Goal: Transaction & Acquisition: Obtain resource

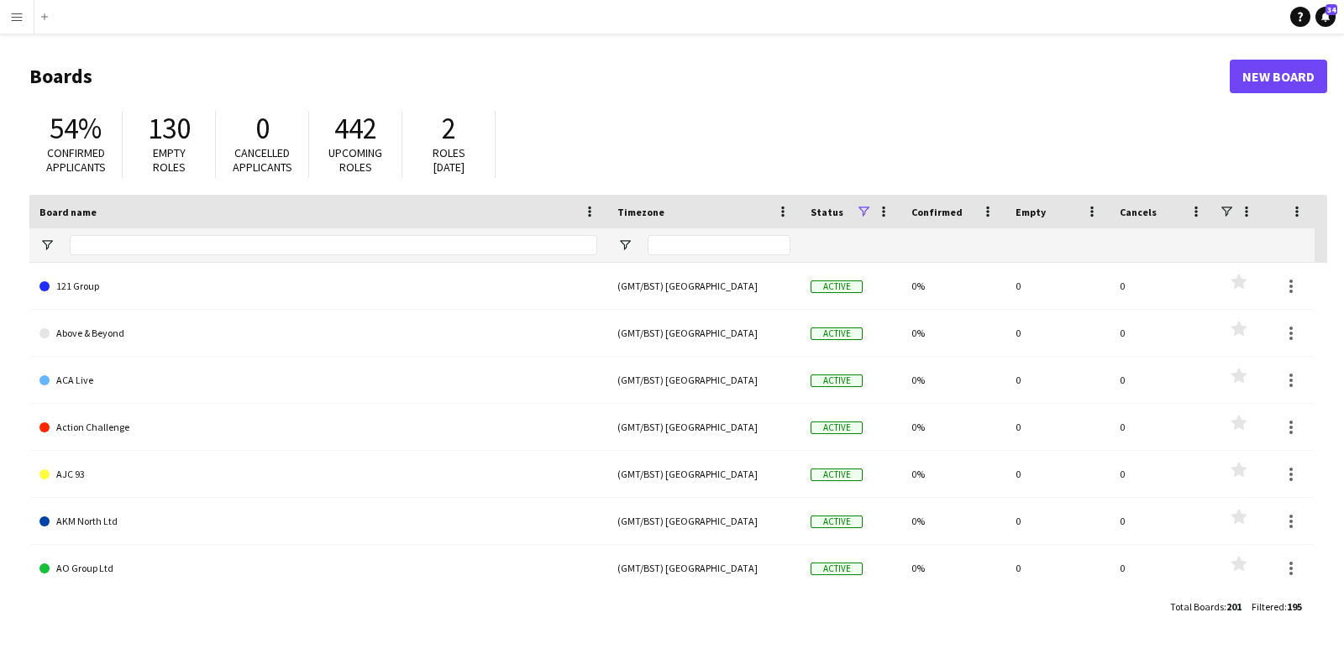
click at [18, 18] on app-icon "Menu" at bounding box center [16, 16] width 13 height 13
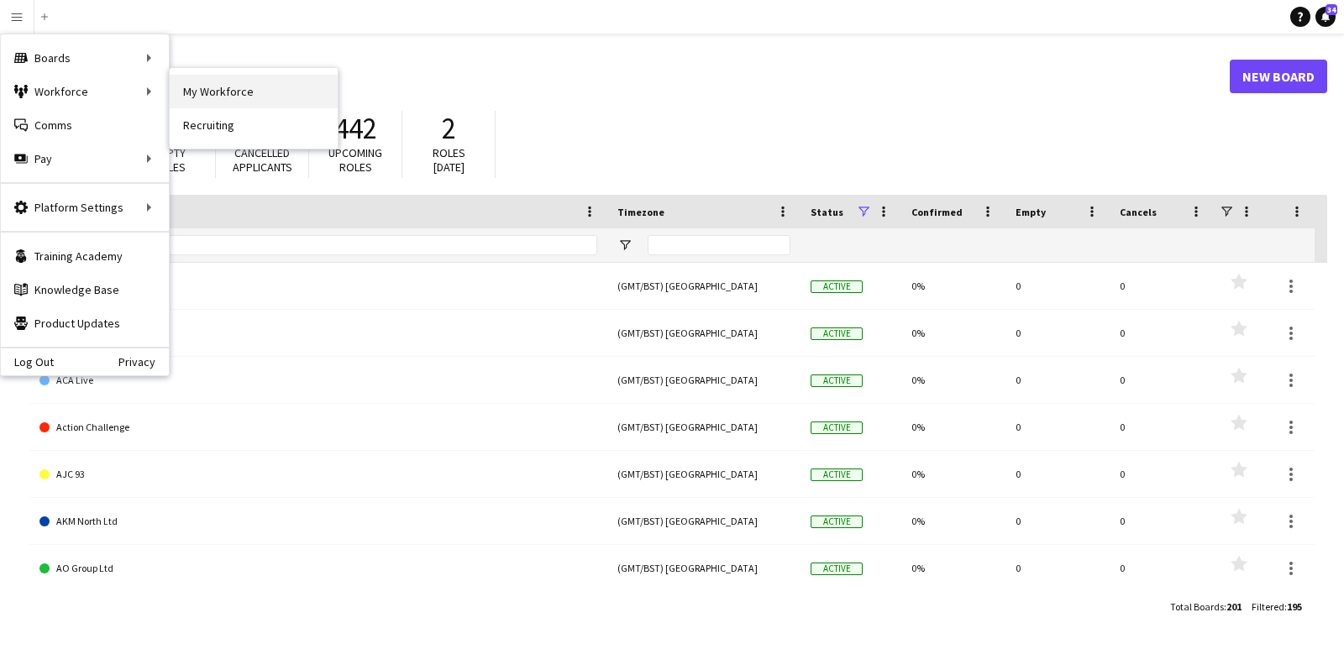
click at [223, 88] on link "My Workforce" at bounding box center [254, 92] width 168 height 34
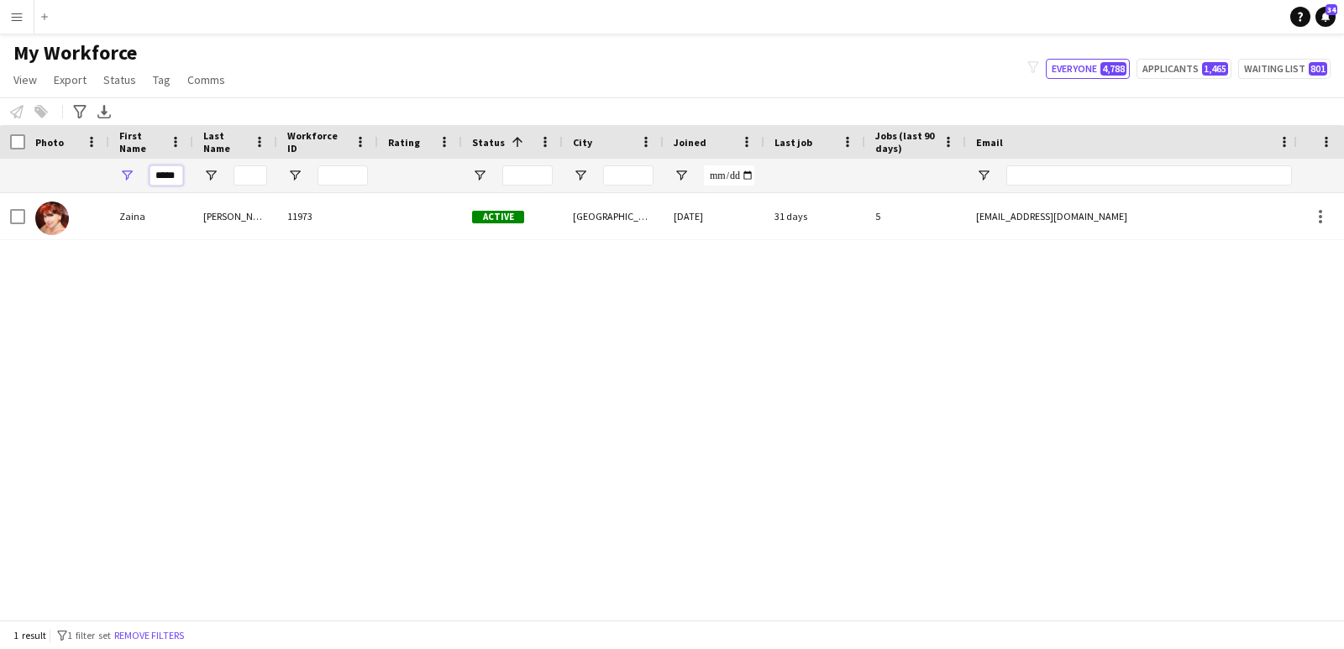
click at [180, 178] on input "*****" at bounding box center [166, 175] width 34 height 20
type input "*"
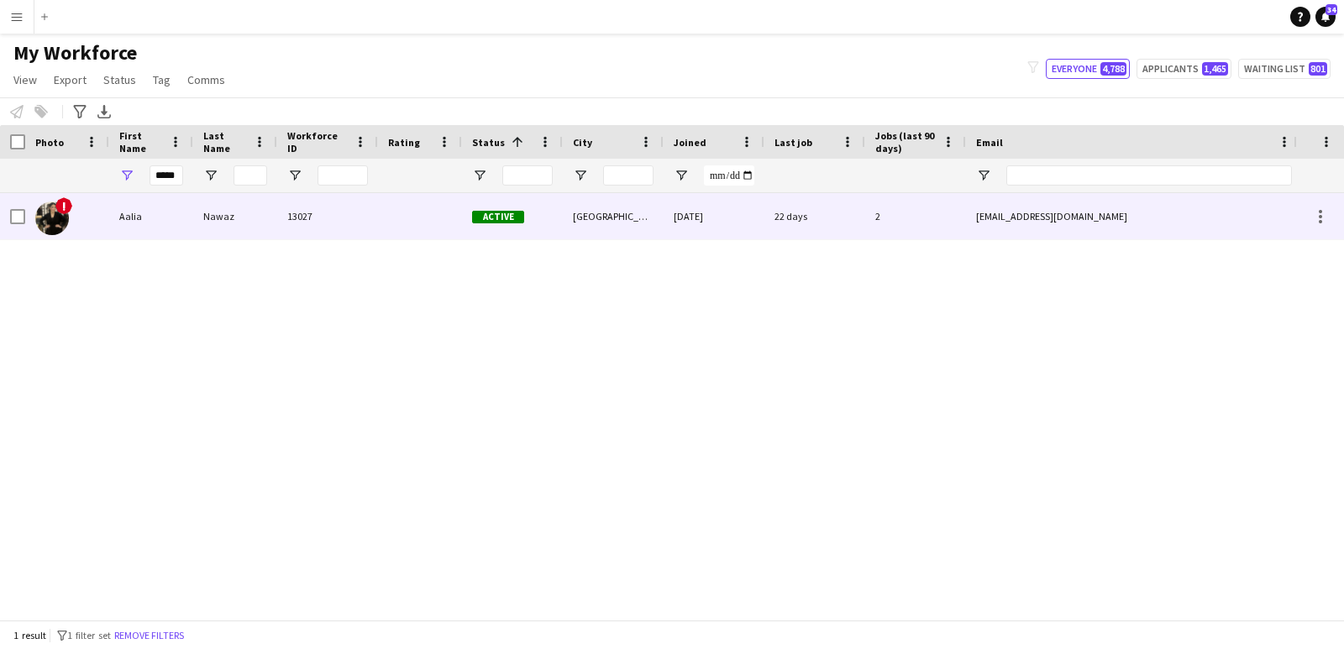
click at [161, 220] on div "Aalia" at bounding box center [151, 216] width 84 height 46
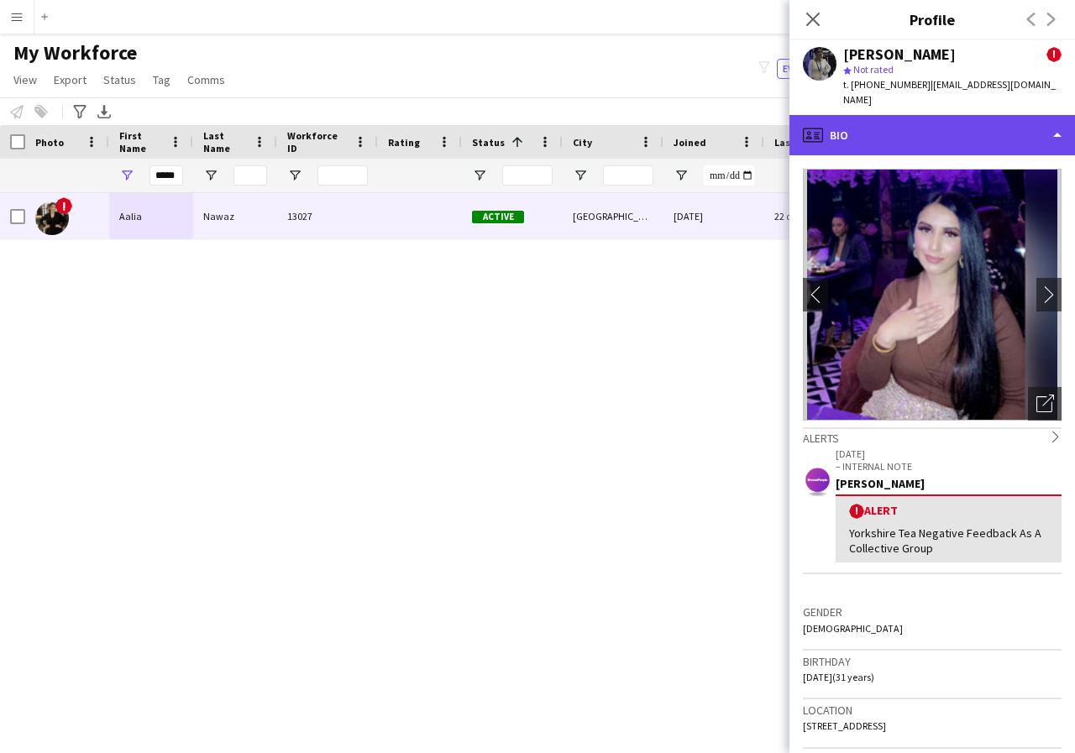
click at [1055, 120] on div "profile Bio" at bounding box center [932, 135] width 286 height 40
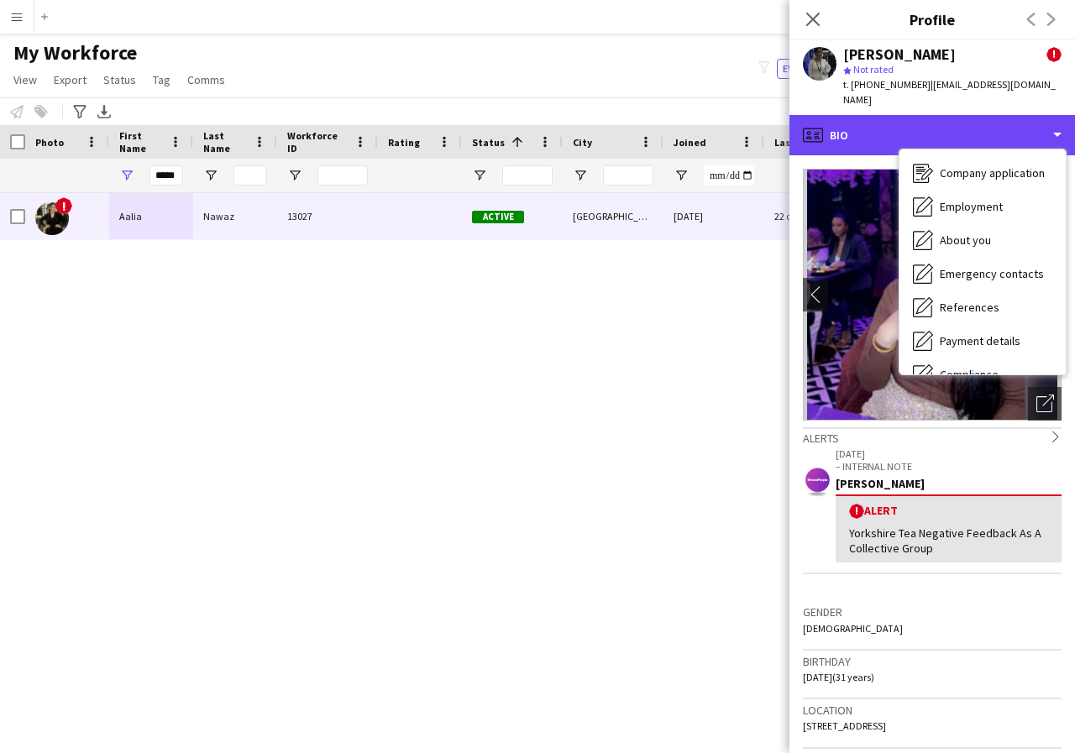
scroll to position [67, 0]
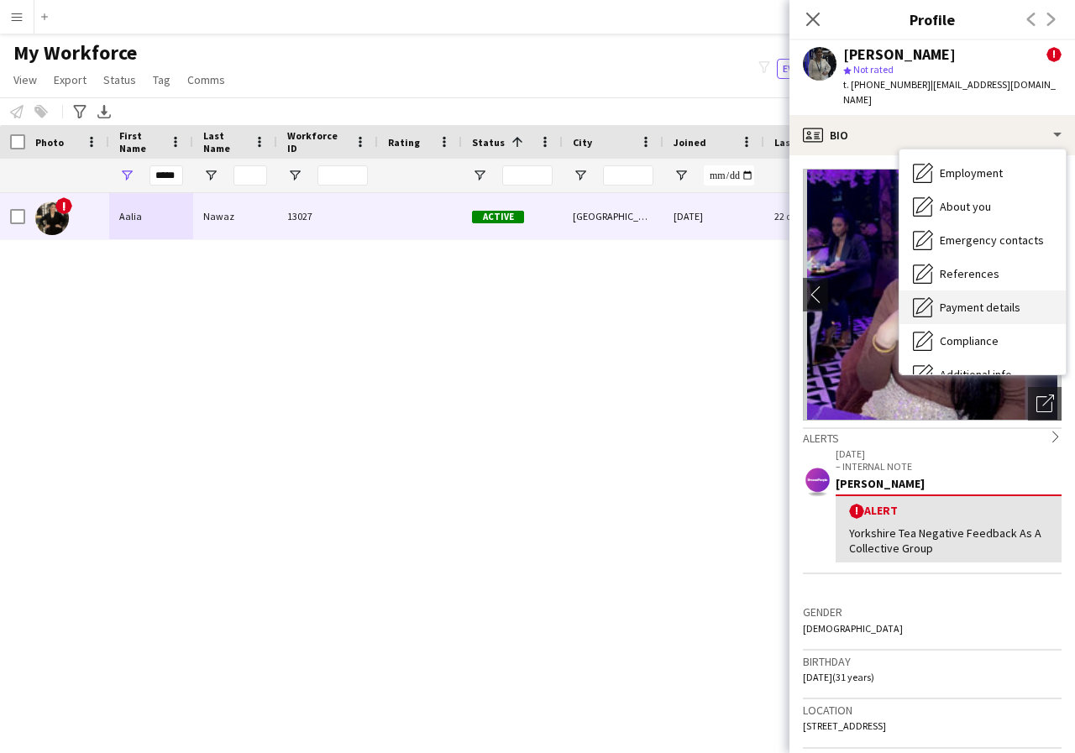
click at [982, 300] on span "Payment details" at bounding box center [980, 307] width 81 height 15
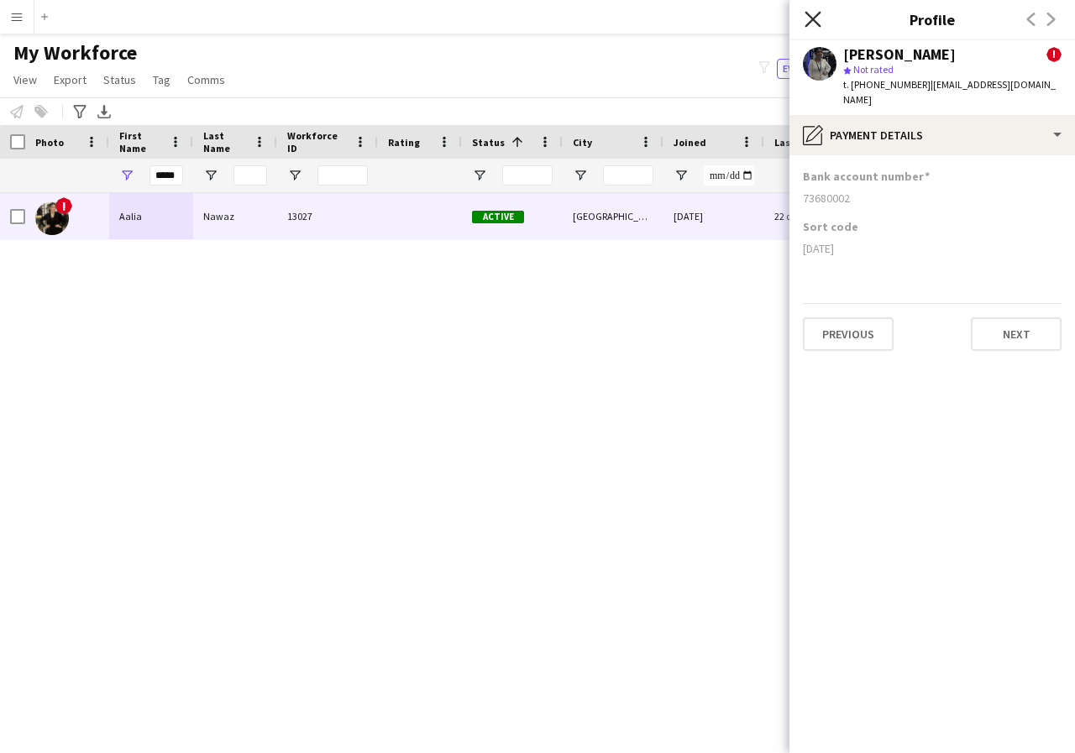
click at [812, 21] on icon at bounding box center [813, 19] width 16 height 16
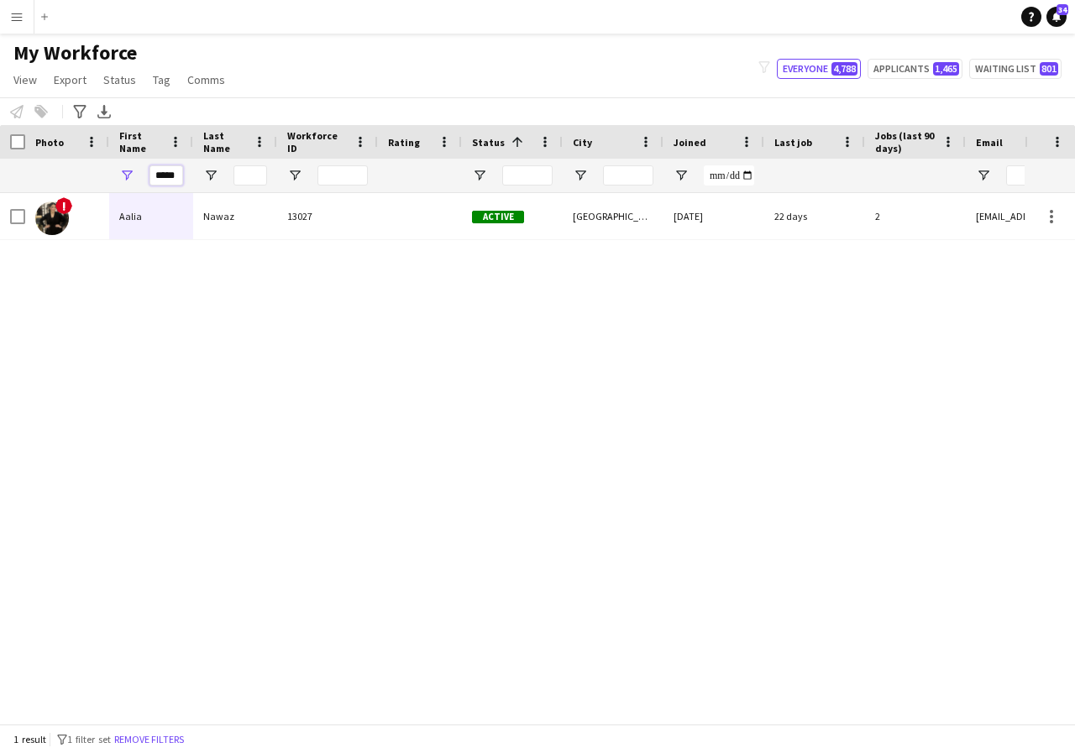
click at [177, 176] on input "*****" at bounding box center [166, 175] width 34 height 20
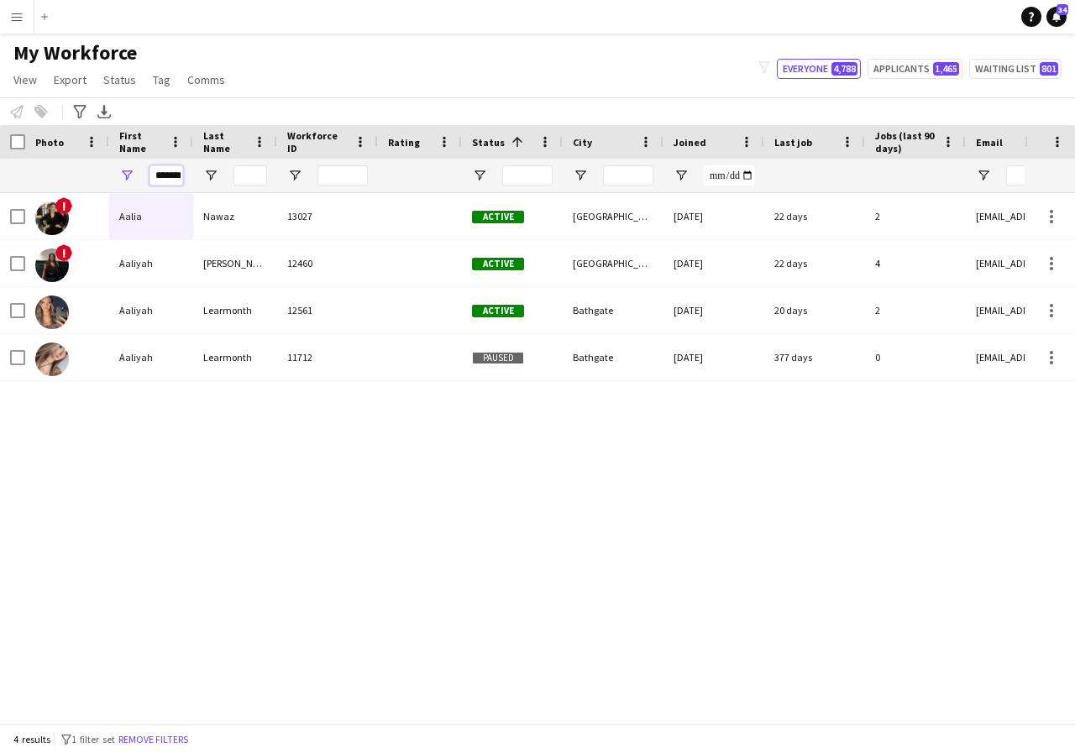
scroll to position [0, 5]
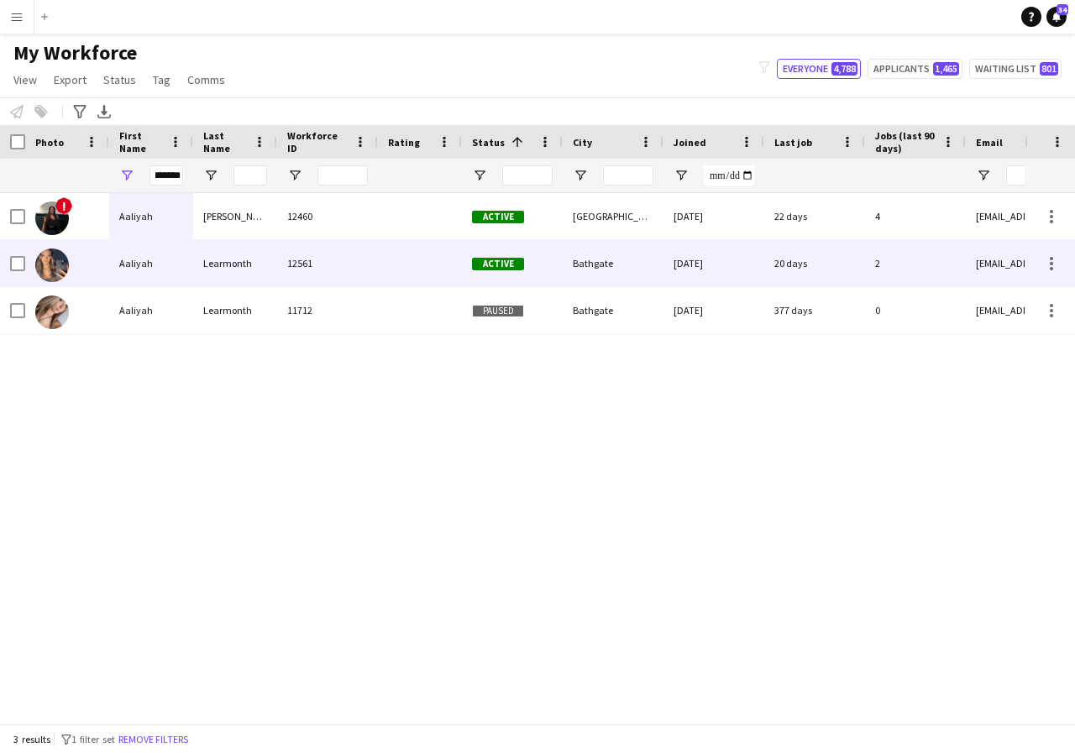
click at [163, 266] on div "Aaliyah" at bounding box center [151, 263] width 84 height 46
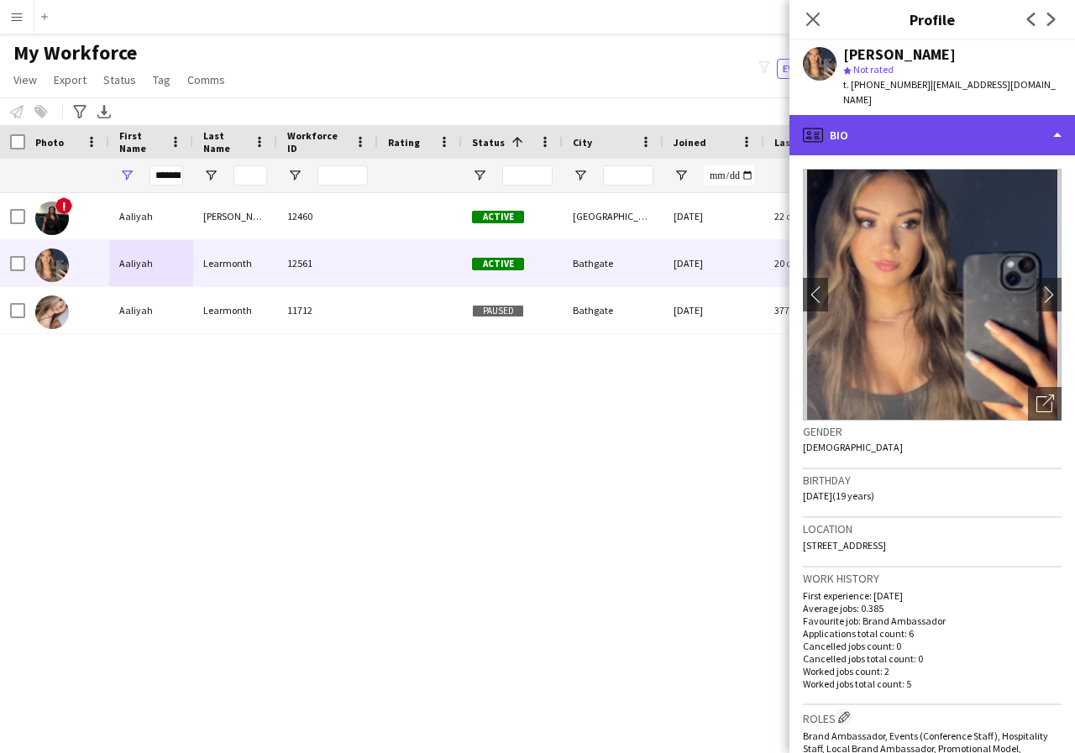
click at [1059, 120] on div "profile Bio" at bounding box center [932, 135] width 286 height 40
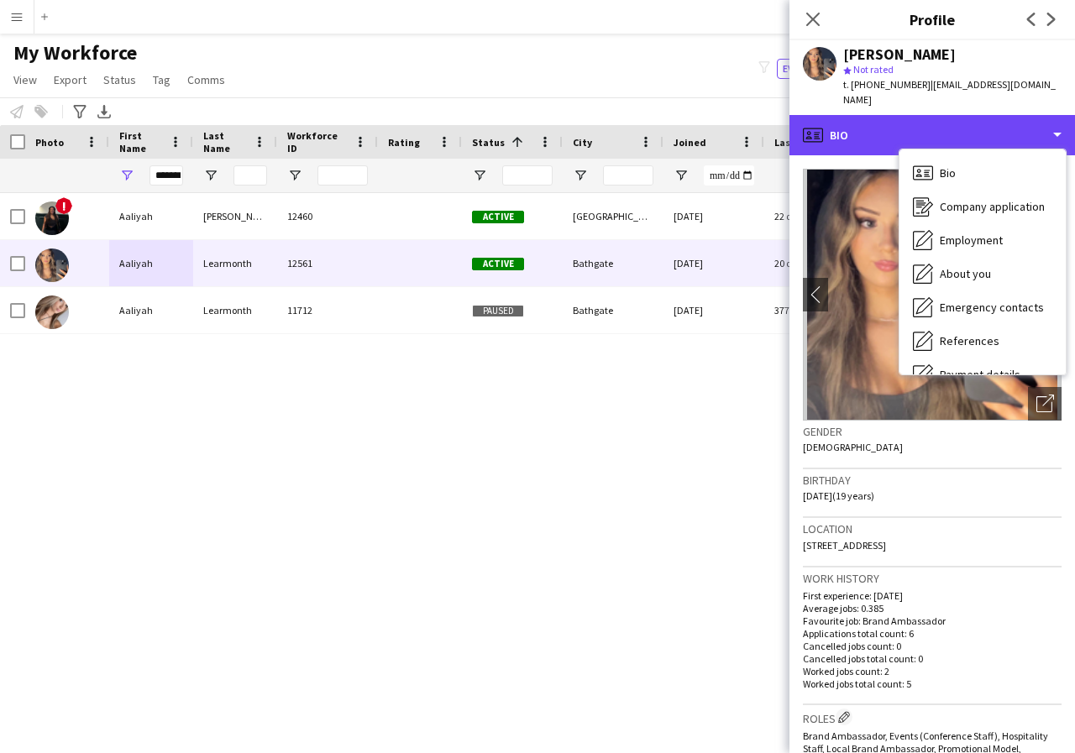
scroll to position [34, 0]
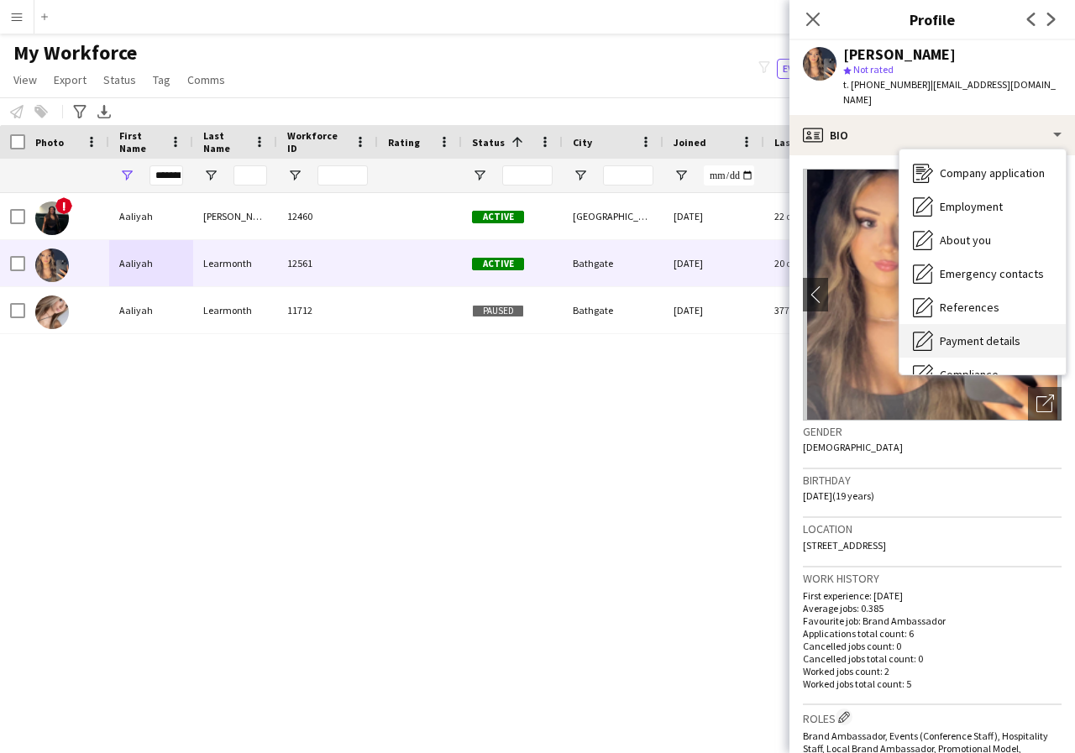
click at [1002, 333] on span "Payment details" at bounding box center [980, 340] width 81 height 15
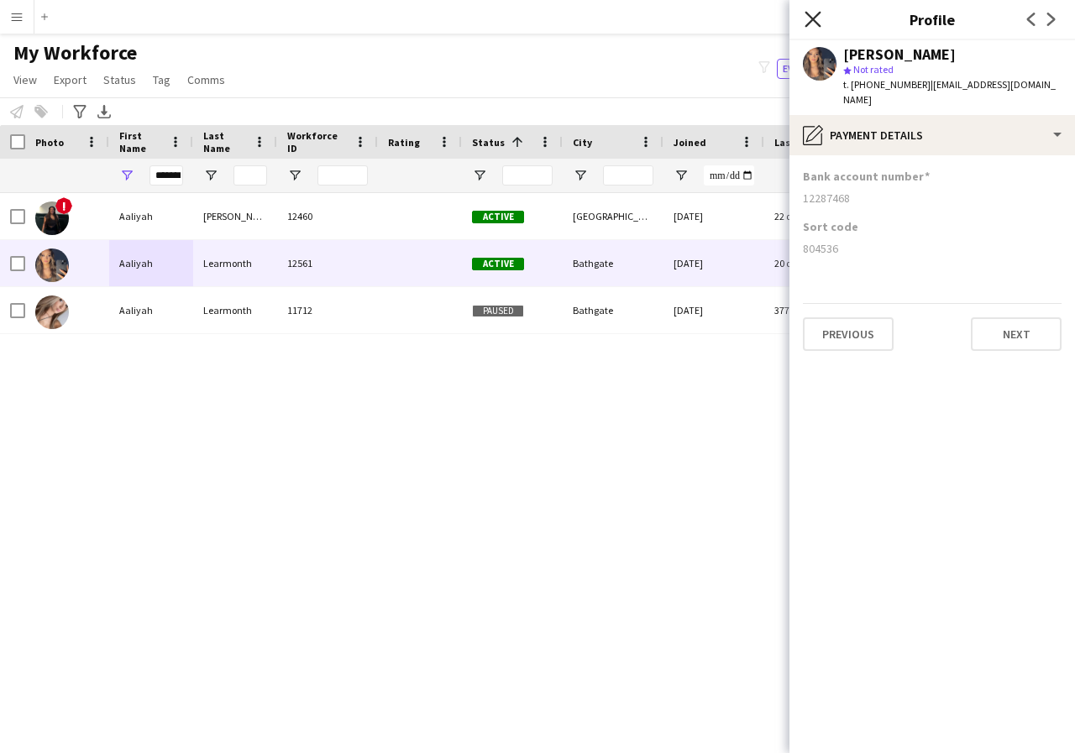
click at [815, 15] on icon "Close pop-in" at bounding box center [813, 19] width 16 height 16
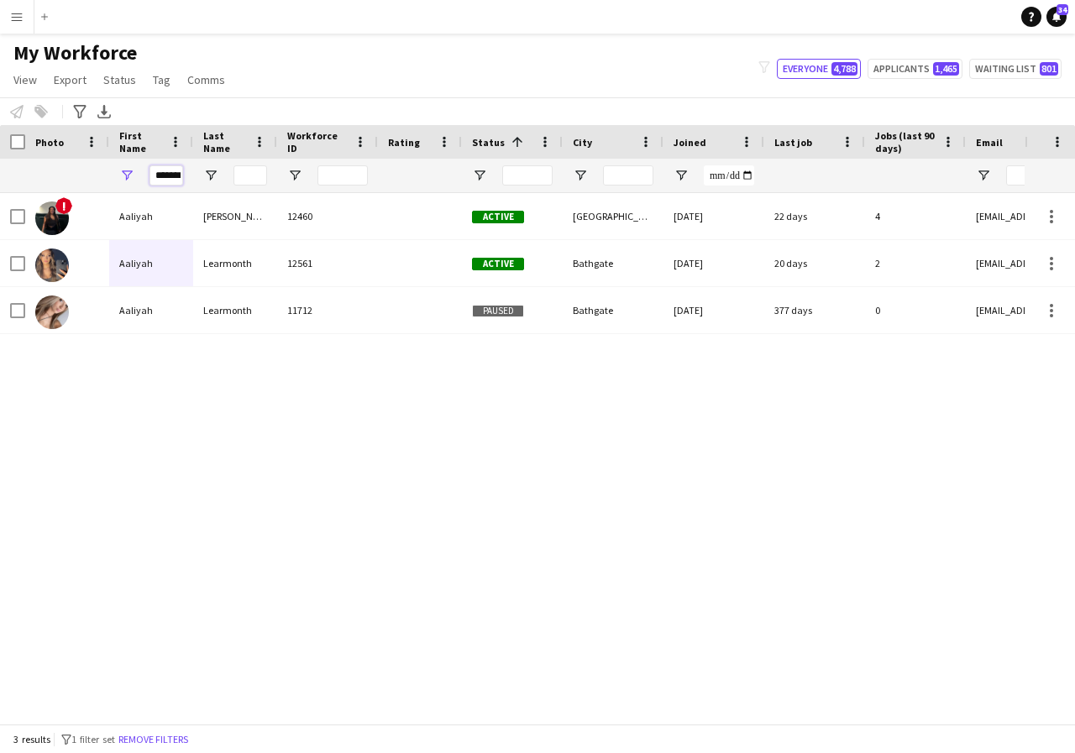
click at [177, 176] on input "*******" at bounding box center [166, 175] width 34 height 20
type input "*"
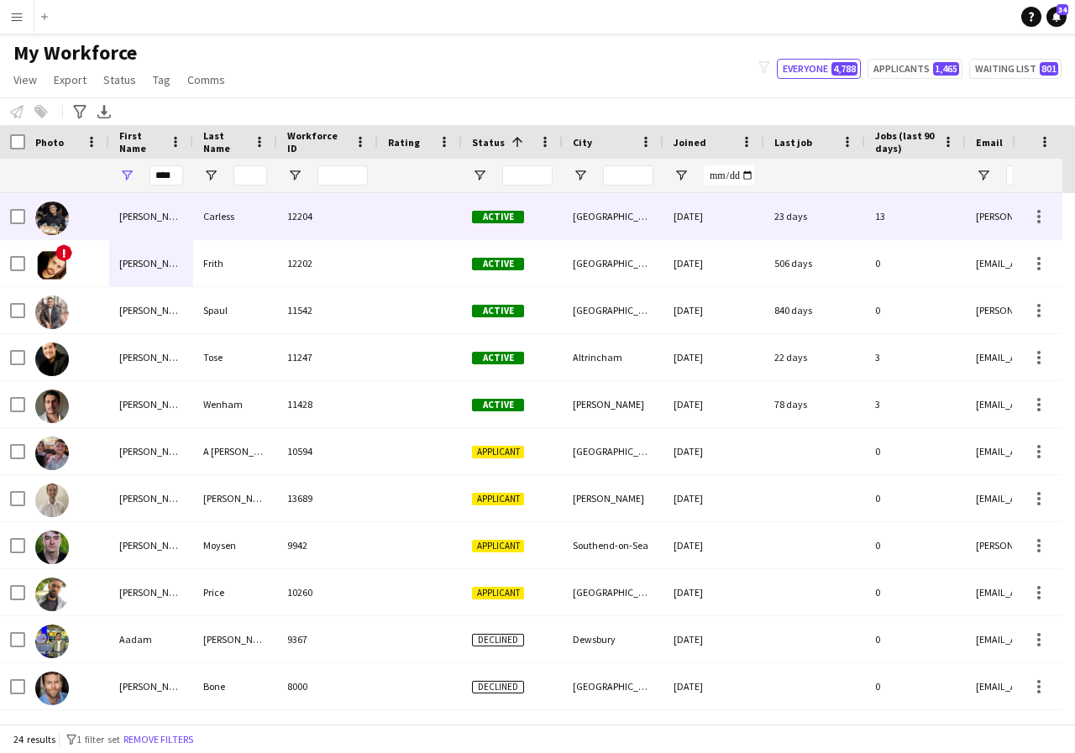
click at [160, 219] on div "[PERSON_NAME]" at bounding box center [151, 216] width 84 height 46
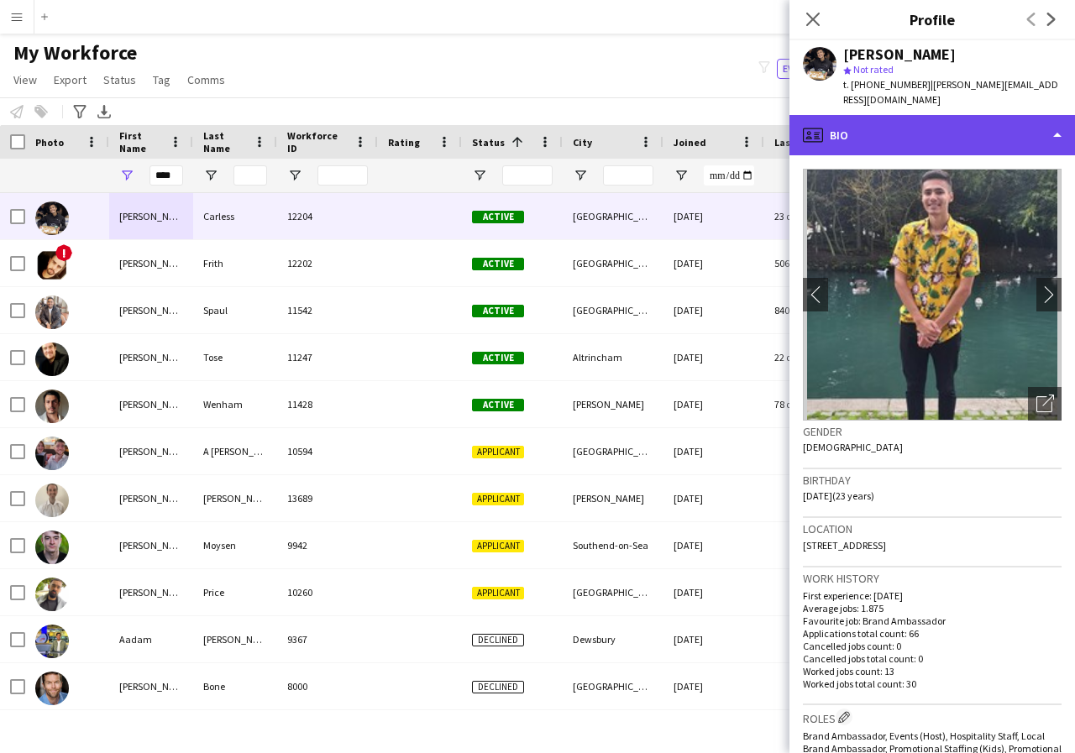
click at [1056, 125] on div "profile Bio" at bounding box center [932, 135] width 286 height 40
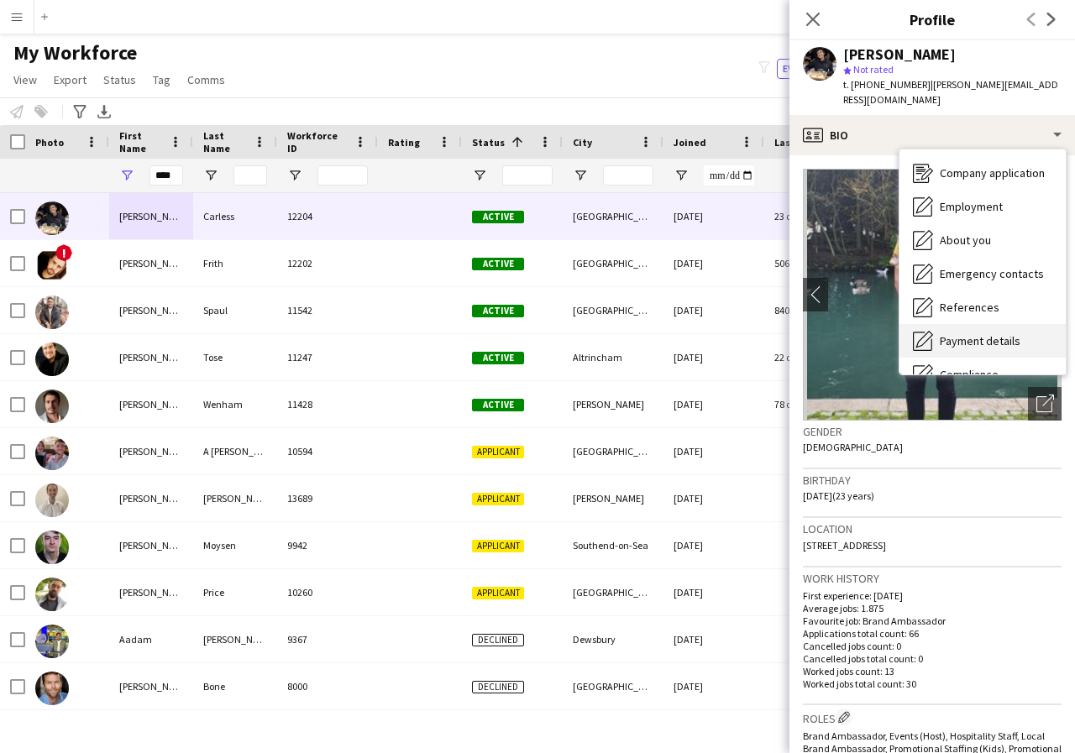
click at [998, 333] on span "Payment details" at bounding box center [980, 340] width 81 height 15
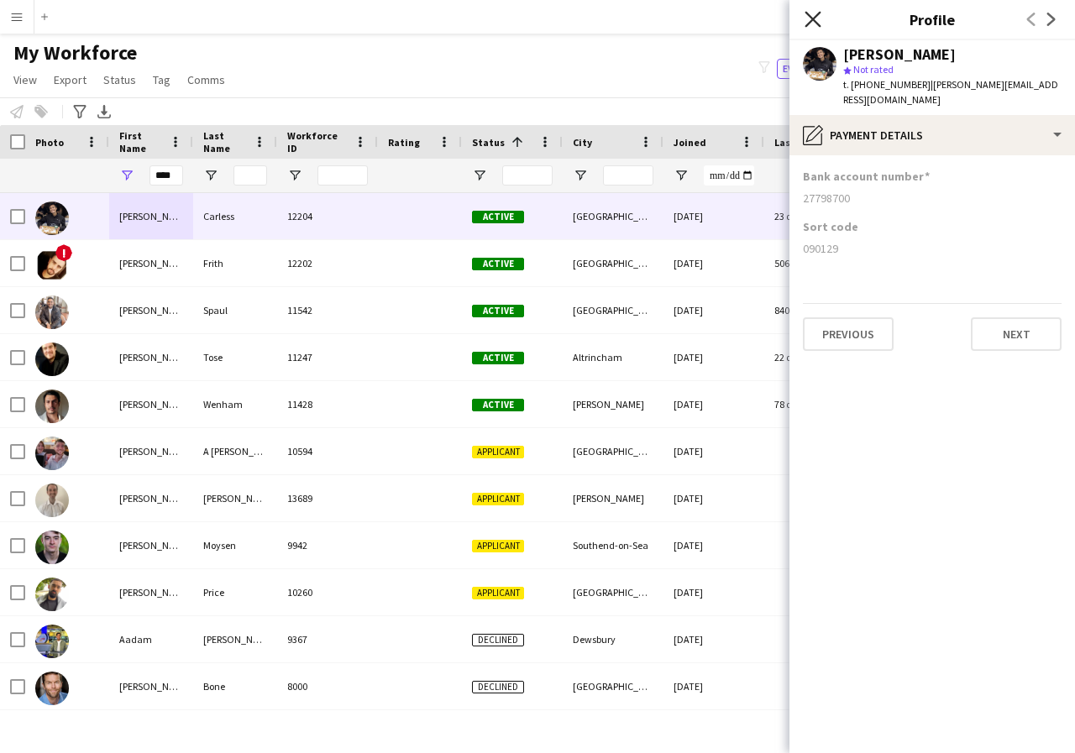
click at [811, 18] on icon at bounding box center [813, 19] width 16 height 16
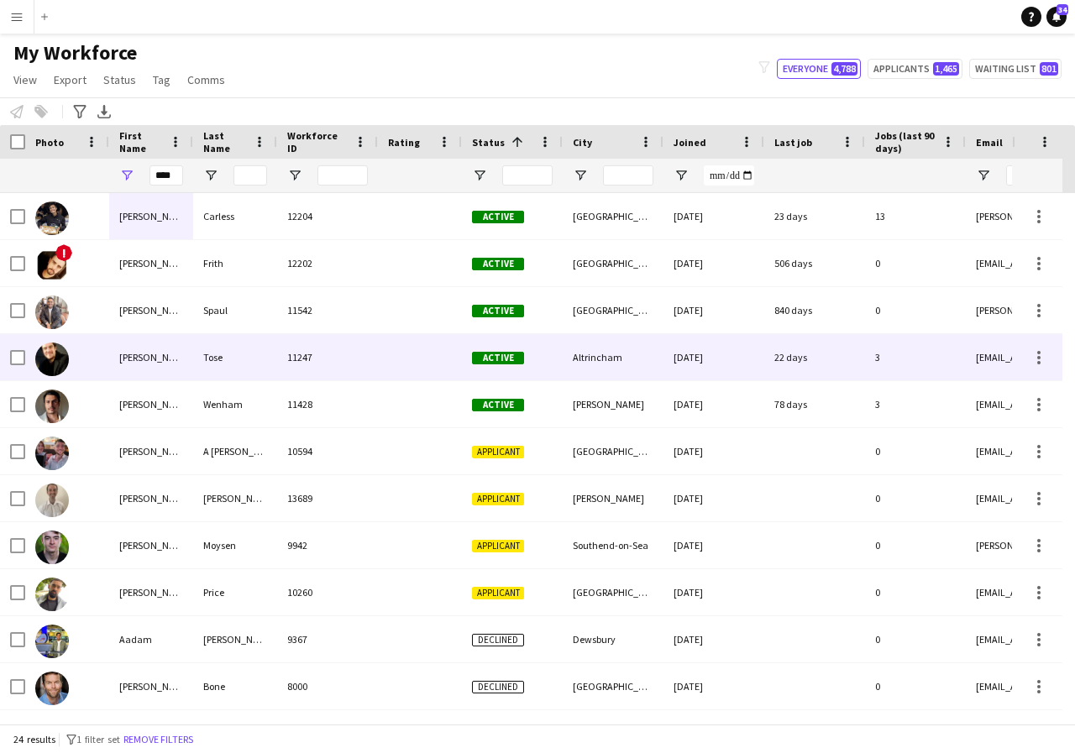
click at [191, 365] on div "[PERSON_NAME]" at bounding box center [151, 357] width 84 height 46
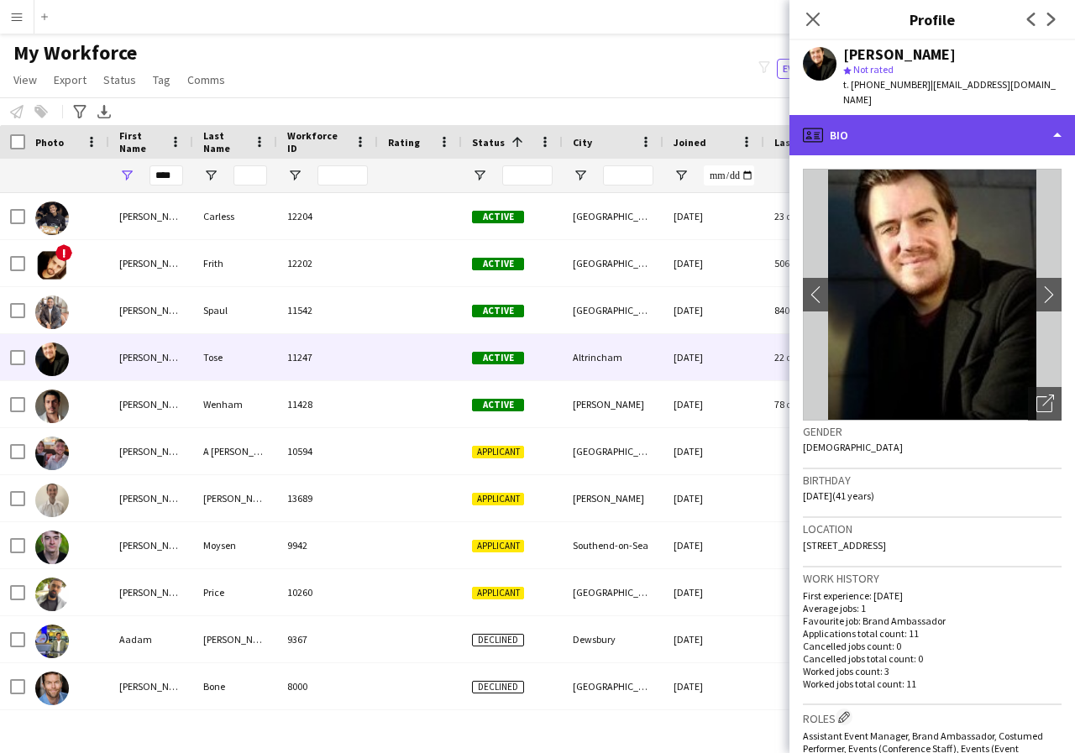
click at [1057, 122] on div "profile Bio" at bounding box center [932, 135] width 286 height 40
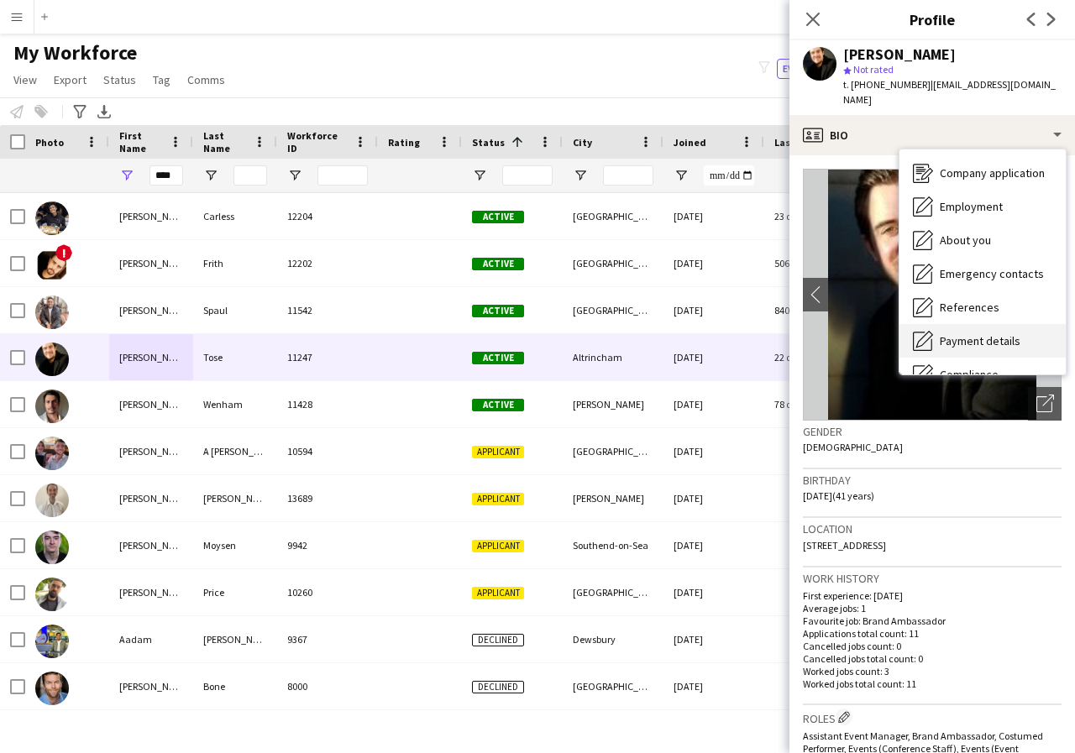
click at [1007, 333] on span "Payment details" at bounding box center [980, 340] width 81 height 15
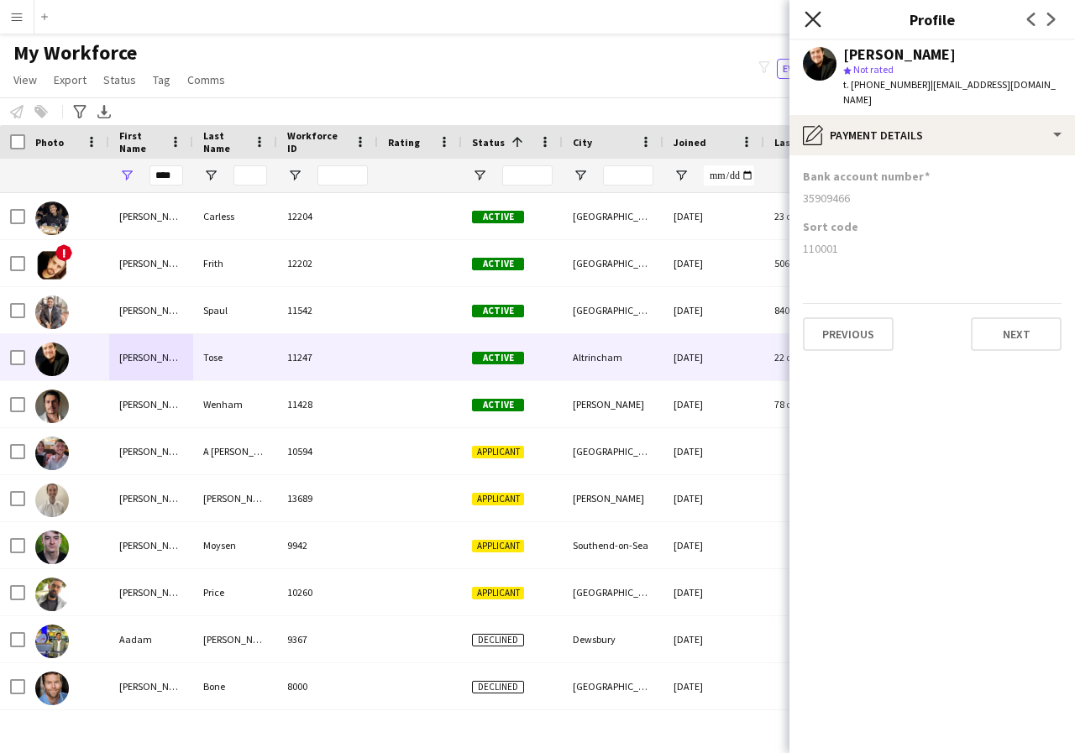
click at [806, 18] on icon "Close pop-in" at bounding box center [813, 19] width 16 height 16
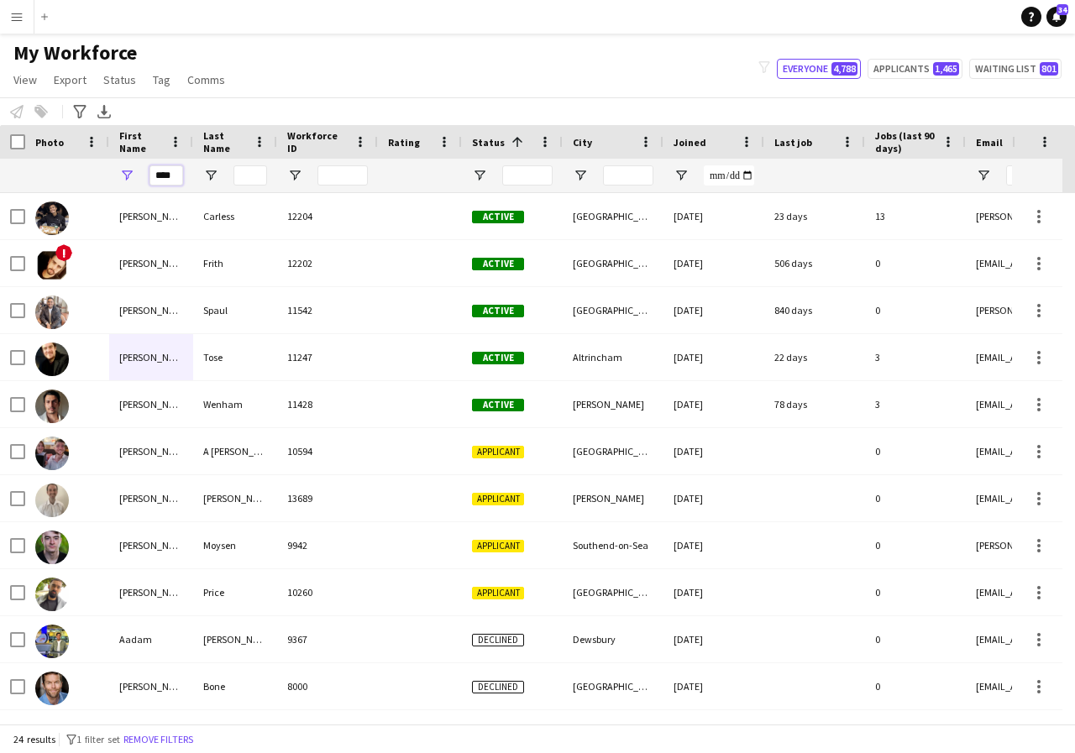
click at [179, 176] on input "****" at bounding box center [166, 175] width 34 height 20
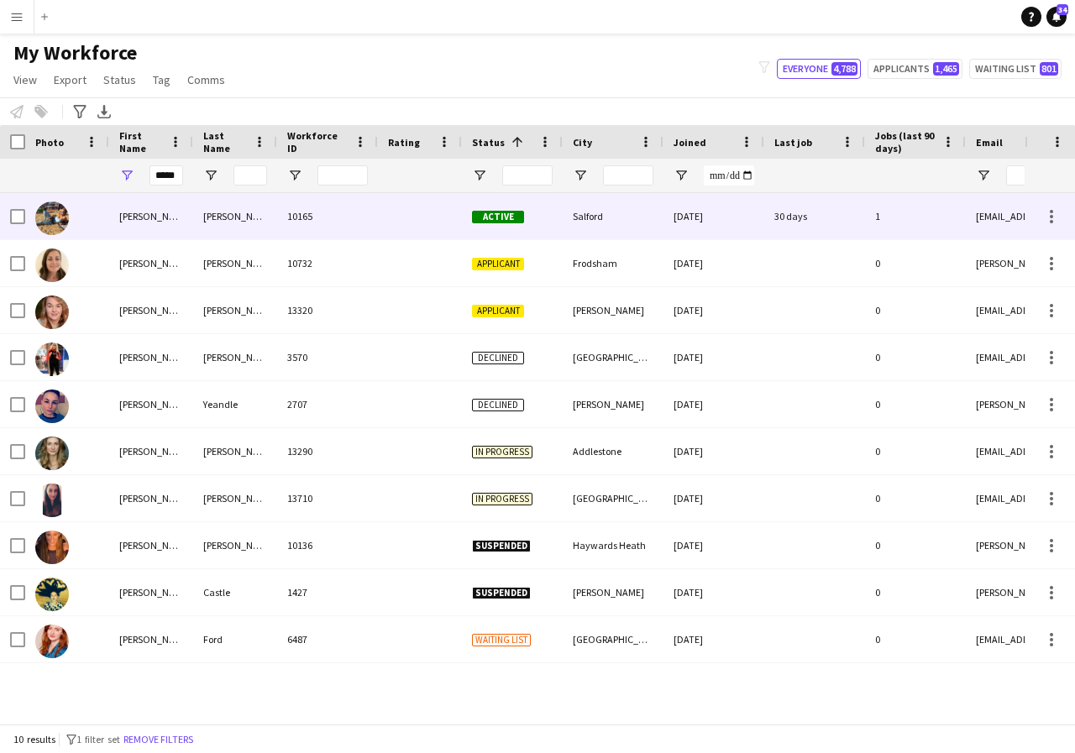
click at [181, 215] on div "[PERSON_NAME]" at bounding box center [151, 216] width 84 height 46
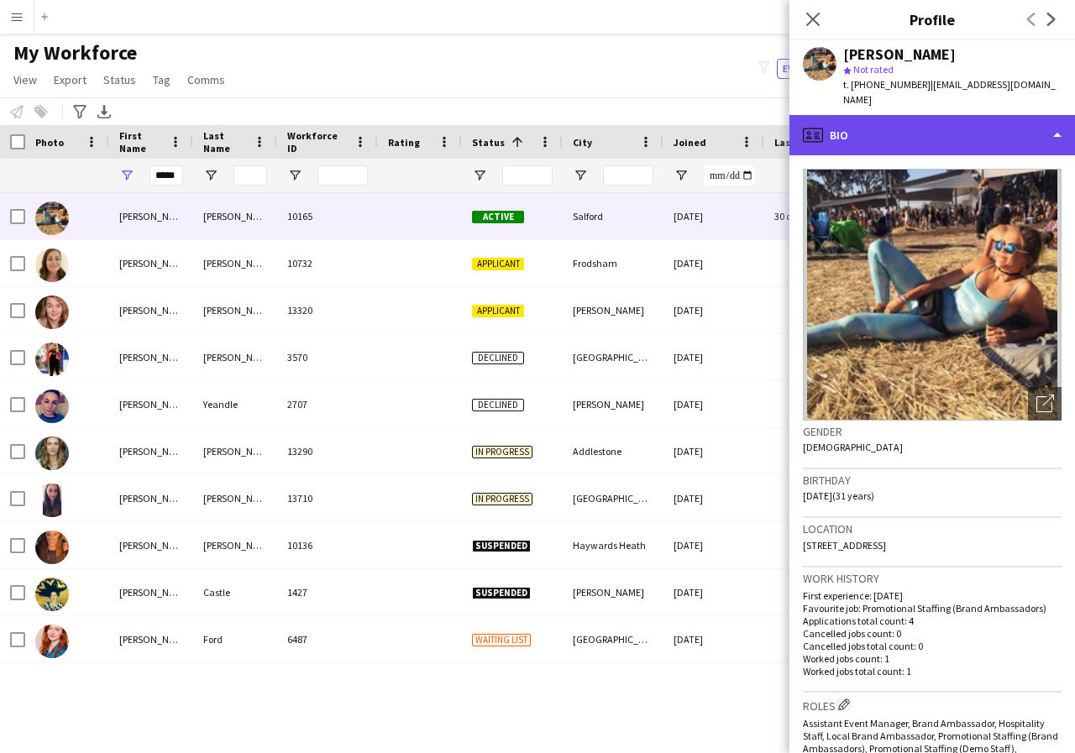
click at [1058, 119] on div "profile Bio" at bounding box center [932, 135] width 286 height 40
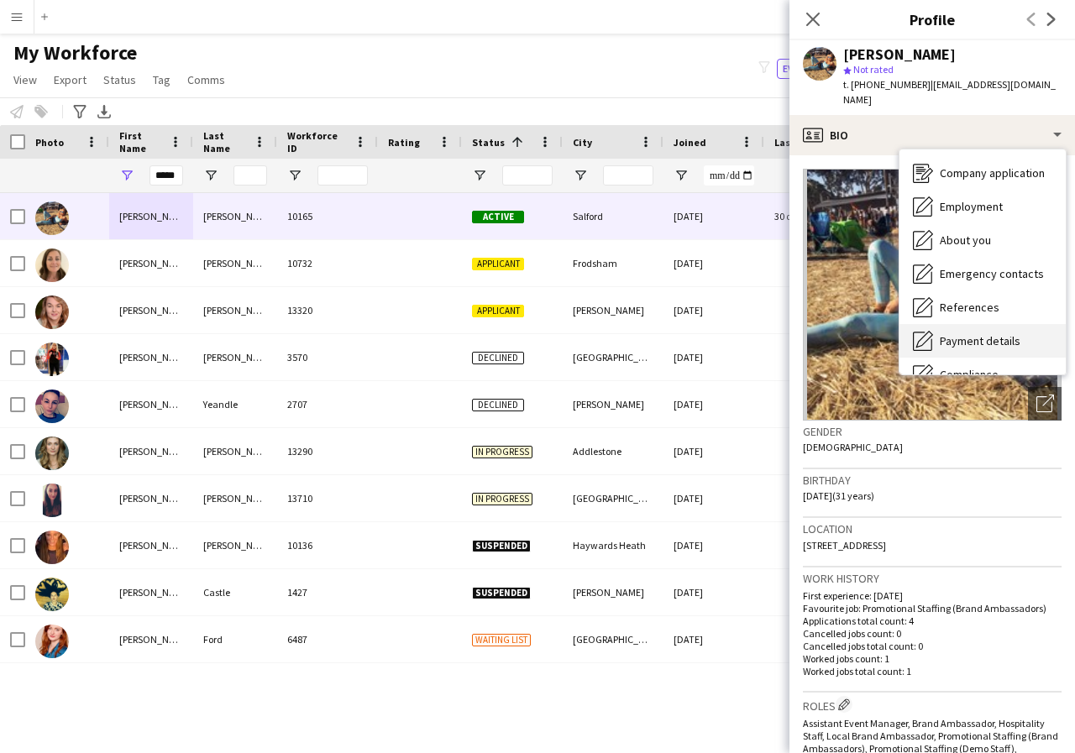
click at [999, 333] on span "Payment details" at bounding box center [980, 340] width 81 height 15
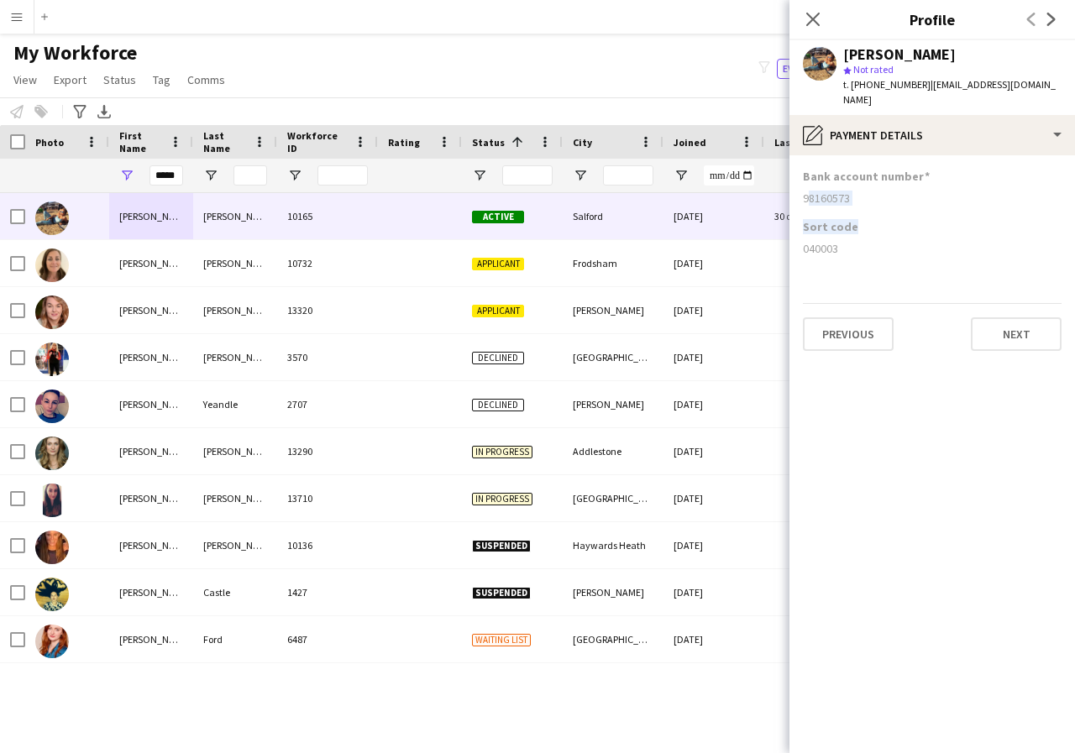
drag, startPoint x: 799, startPoint y: 232, endPoint x: 809, endPoint y: 245, distance: 16.8
click at [797, 176] on app-section-data-types "Bank account number 98160573 Sort code 040003 Previous Next" at bounding box center [932, 454] width 286 height 598
click at [811, 248] on div "Sort code 040003" at bounding box center [932, 244] width 259 height 50
drag, startPoint x: 799, startPoint y: 185, endPoint x: 873, endPoint y: 187, distance: 74.8
click at [873, 187] on app-section-data-types "Bank account number 98160573 Sort code 040003 Previous Next" at bounding box center [932, 454] width 286 height 598
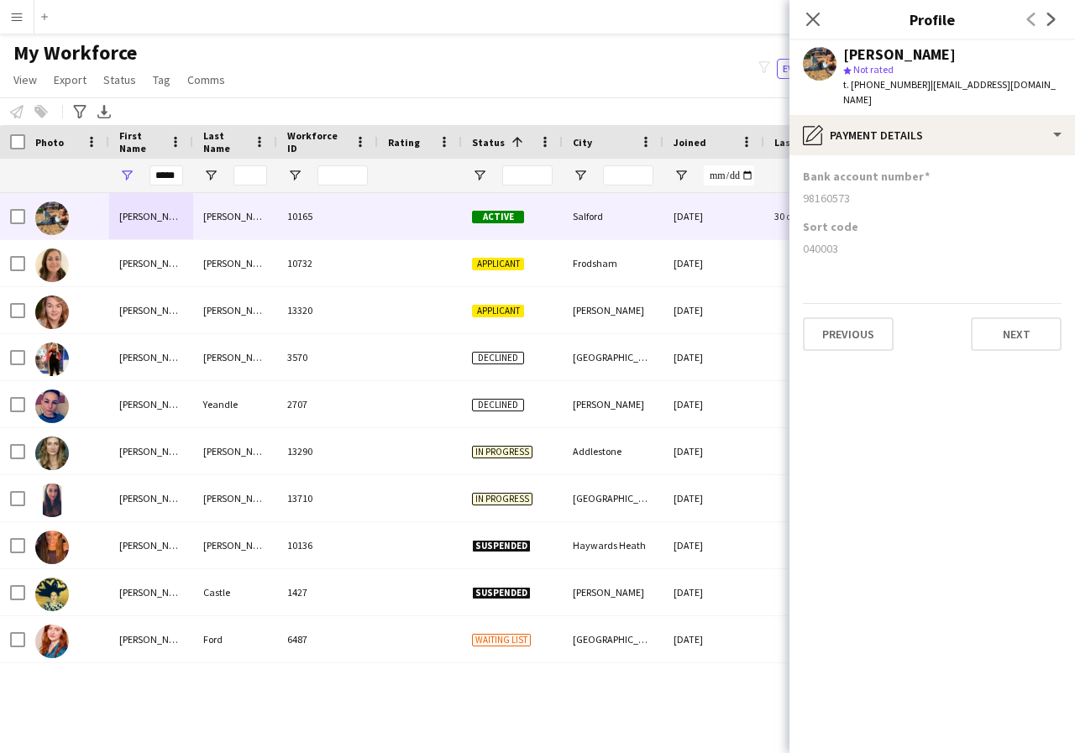
copy div "98160573"
drag, startPoint x: 800, startPoint y: 233, endPoint x: 858, endPoint y: 228, distance: 58.2
click at [858, 228] on app-section-data-types "Bank account number 98160573 Sort code 040003 Previous Next" at bounding box center [932, 454] width 286 height 598
copy div "040003"
click at [810, 22] on icon at bounding box center [813, 19] width 16 height 16
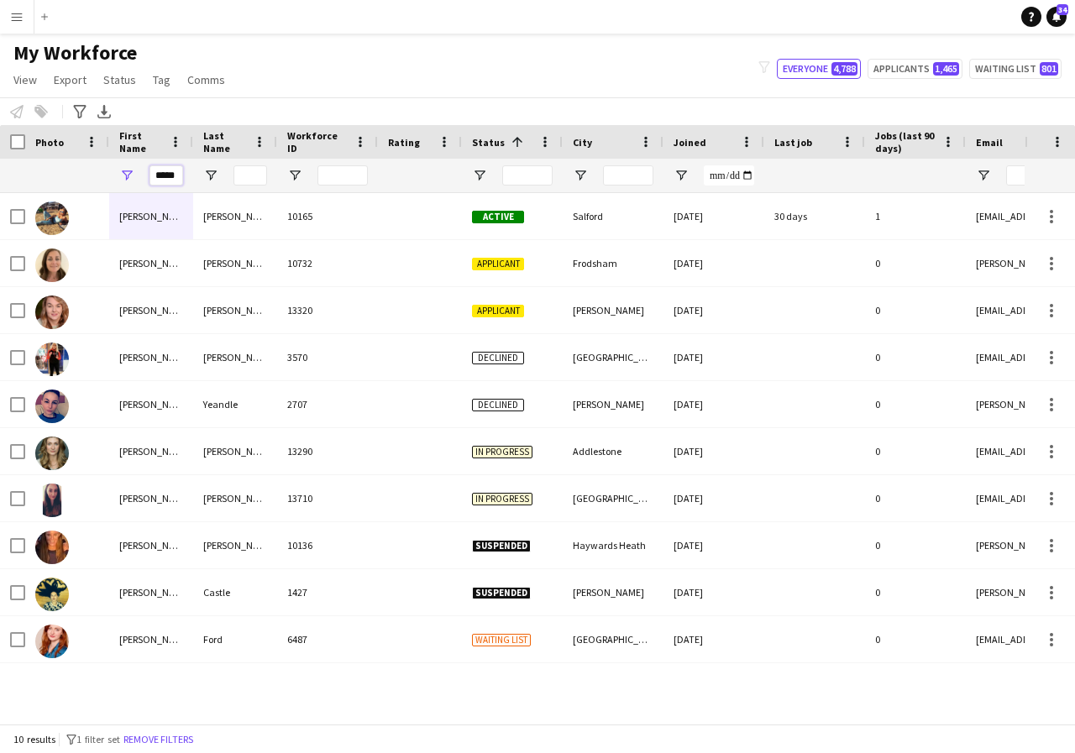
click at [176, 178] on input "*****" at bounding box center [166, 175] width 34 height 20
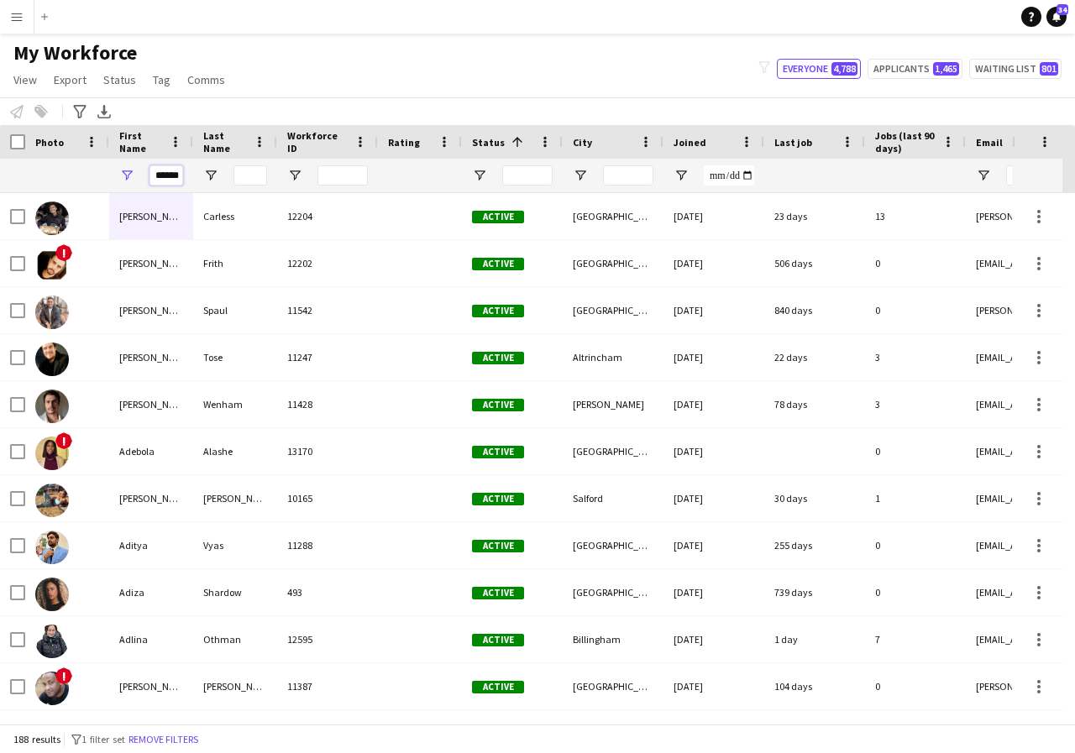
scroll to position [0, 1]
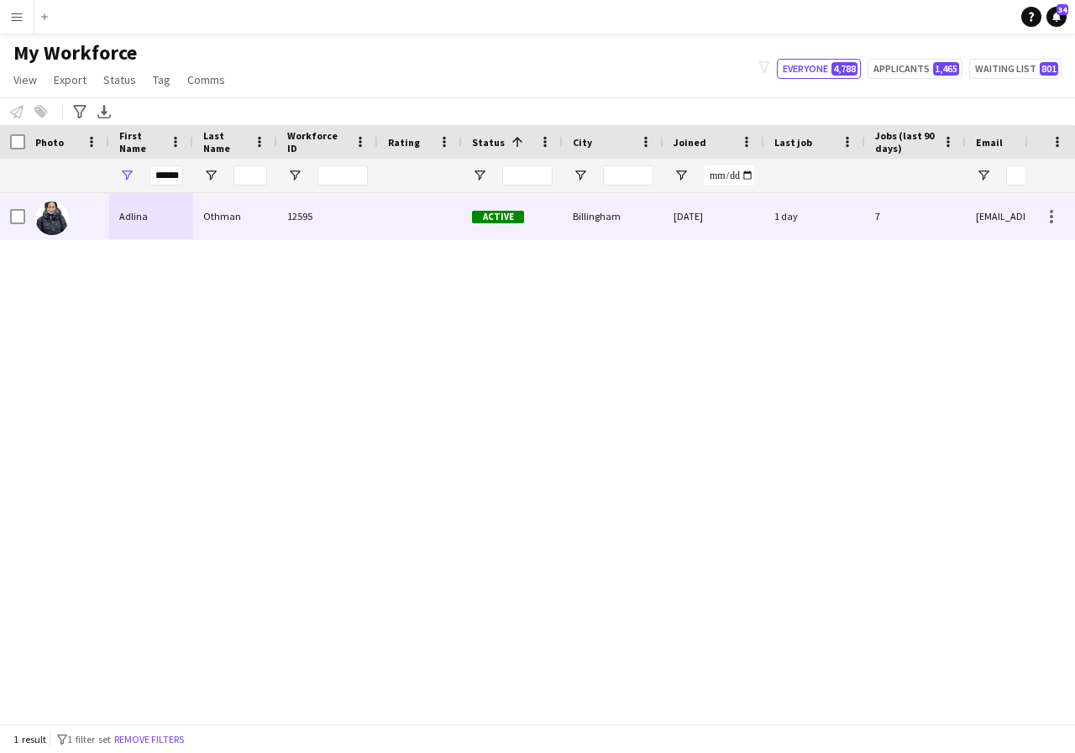
click at [172, 225] on div "Adlina" at bounding box center [151, 216] width 84 height 46
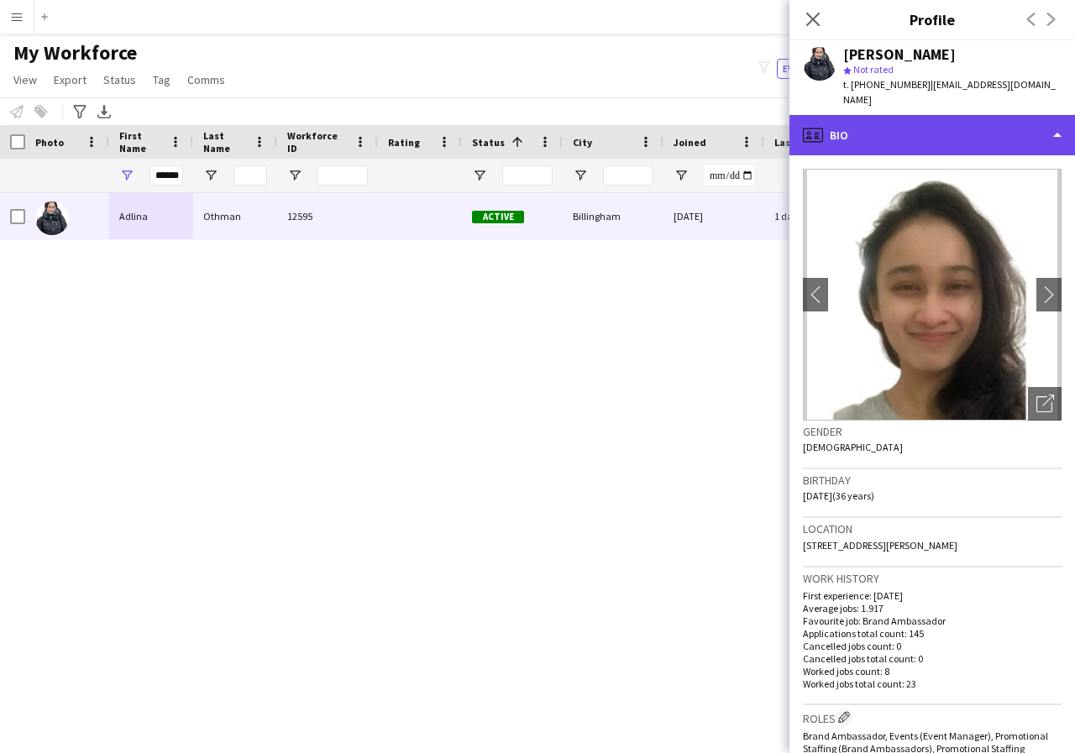
click at [1057, 121] on div "profile Bio" at bounding box center [932, 135] width 286 height 40
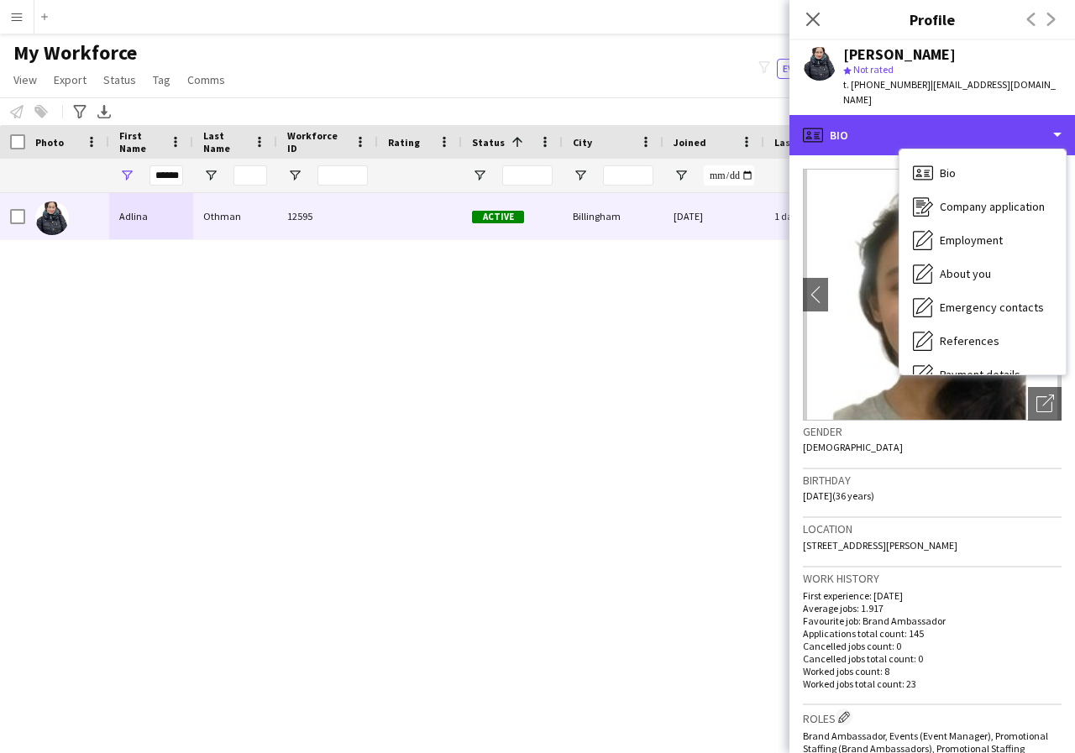
scroll to position [34, 0]
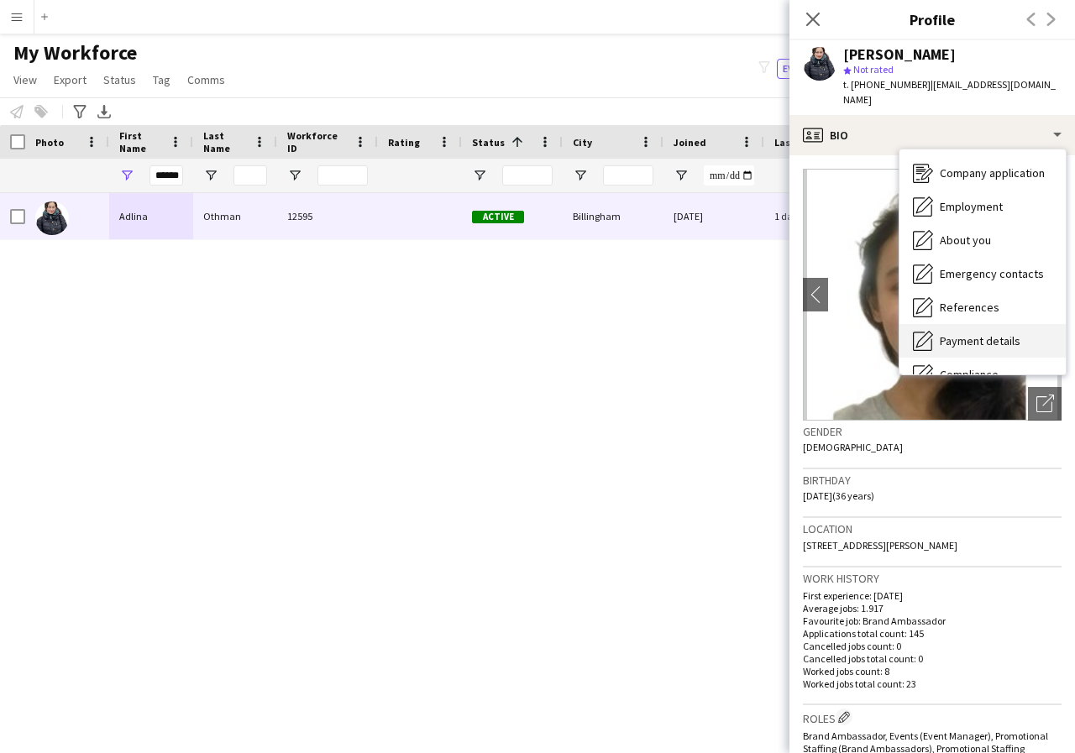
click at [999, 333] on span "Payment details" at bounding box center [980, 340] width 81 height 15
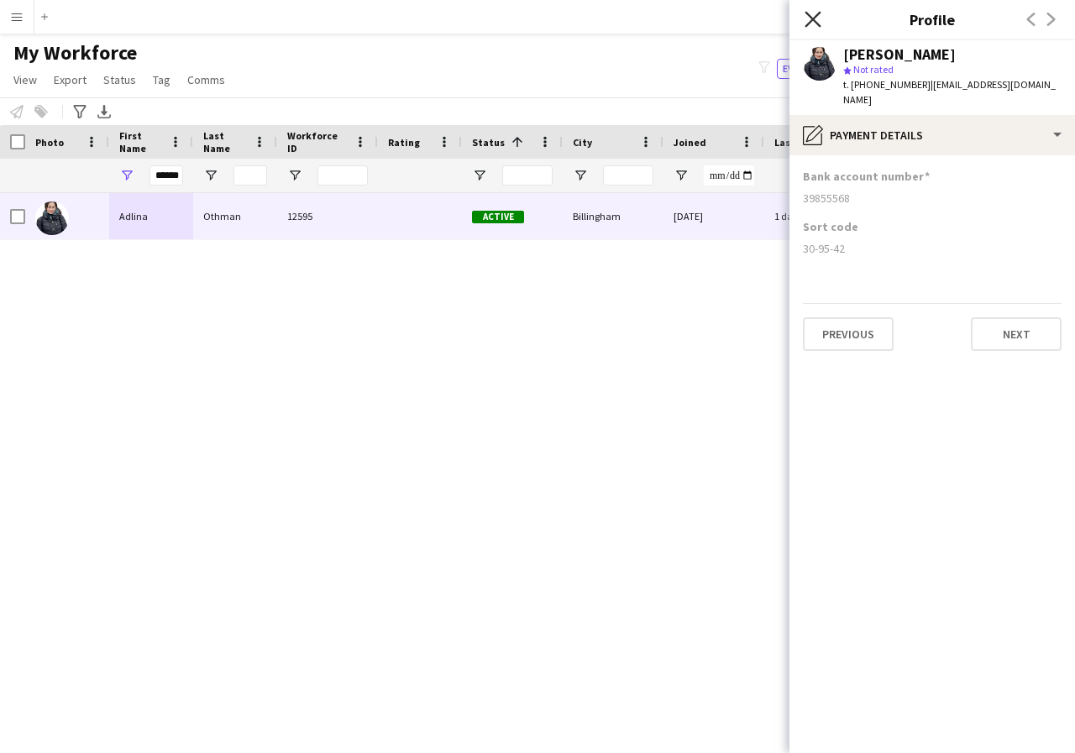
click at [811, 26] on icon "Close pop-in" at bounding box center [813, 19] width 16 height 16
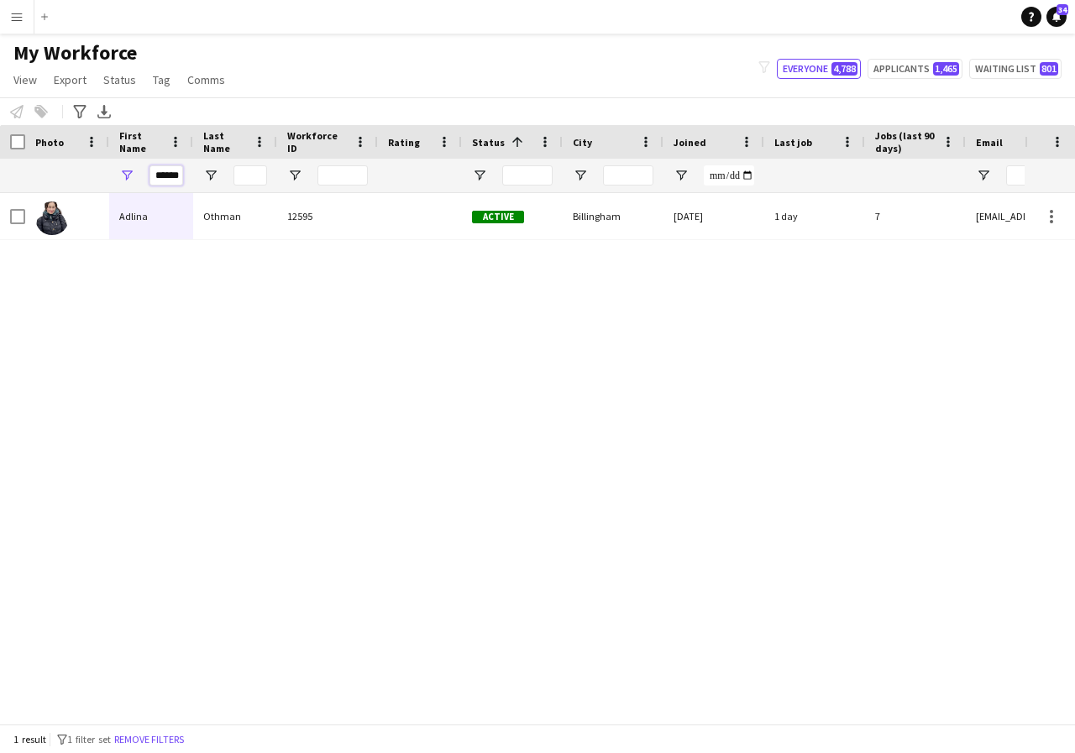
click at [181, 179] on input "******" at bounding box center [166, 175] width 34 height 20
click at [181, 176] on input "******" at bounding box center [166, 175] width 34 height 20
click at [179, 176] on input "******" at bounding box center [166, 175] width 34 height 20
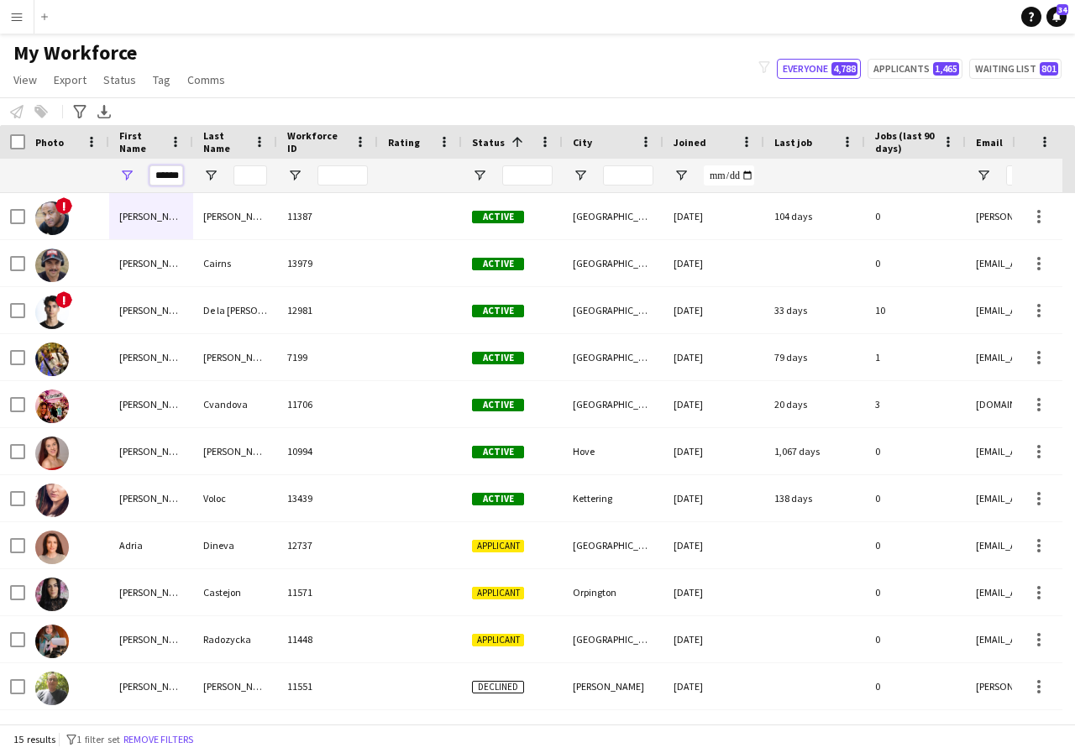
scroll to position [0, 2]
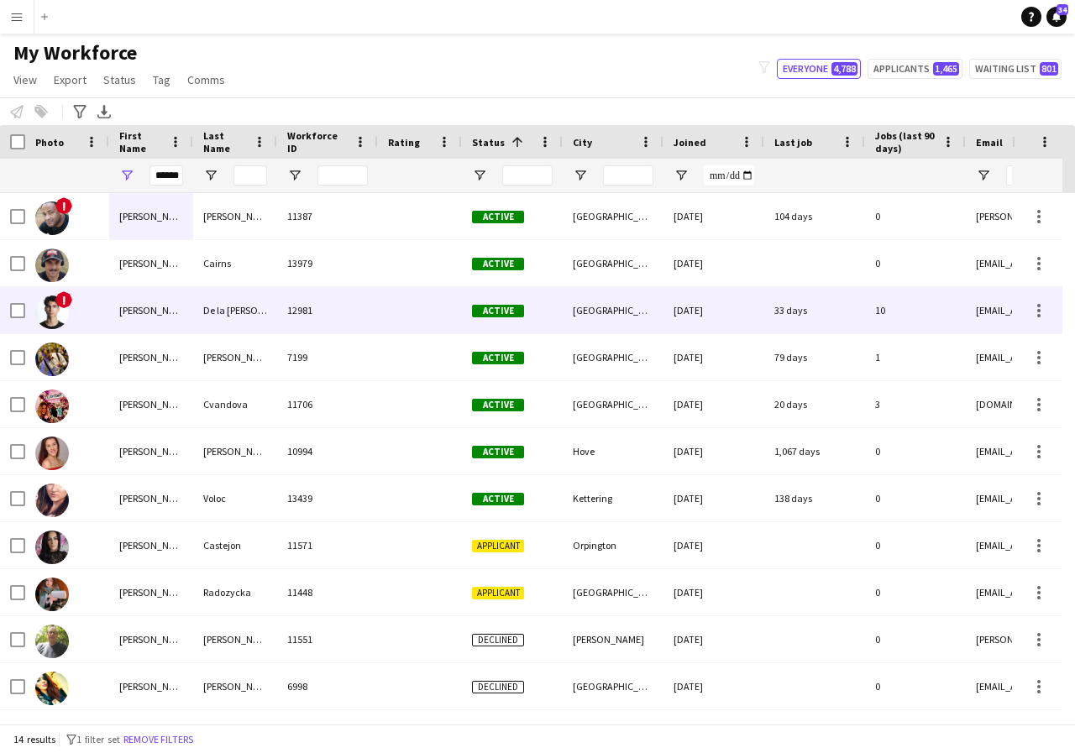
click at [181, 316] on div "[PERSON_NAME]" at bounding box center [151, 310] width 84 height 46
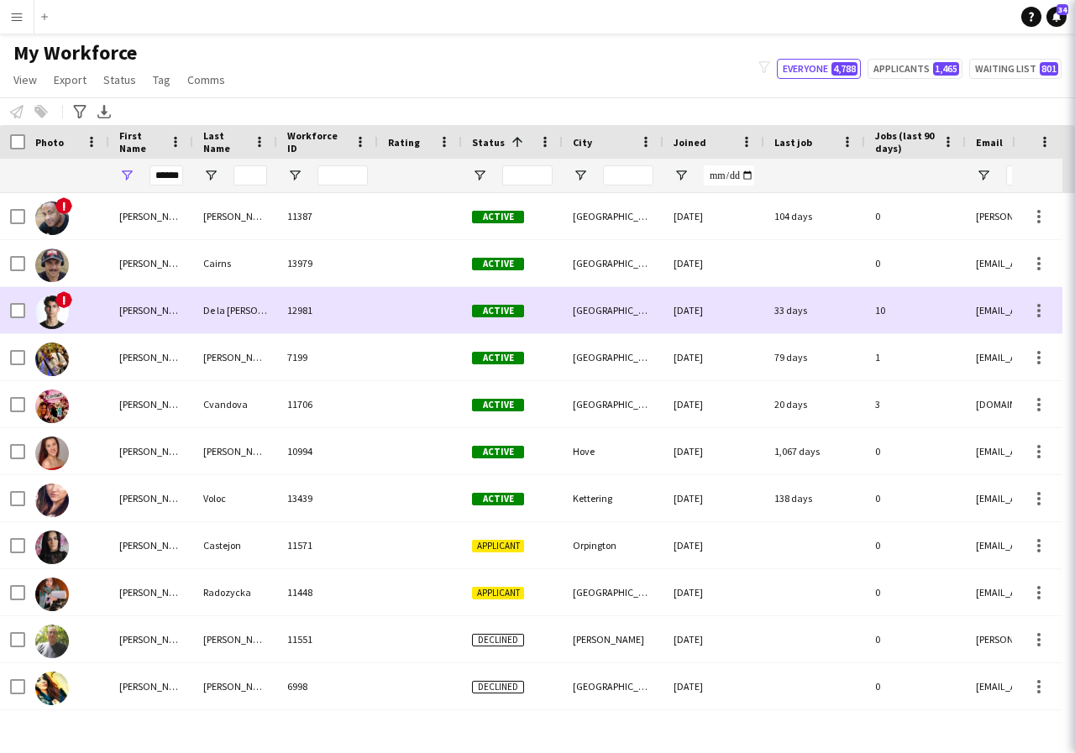
scroll to position [0, 0]
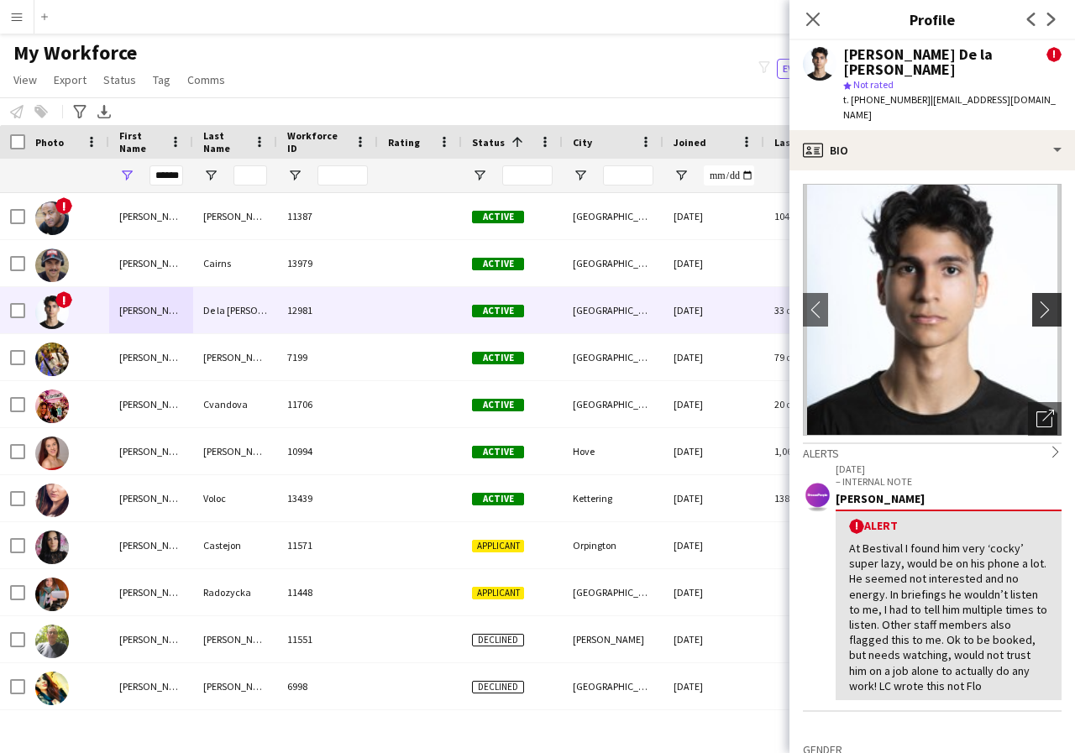
click at [1036, 301] on app-icon "chevron-right" at bounding box center [1049, 310] width 26 height 18
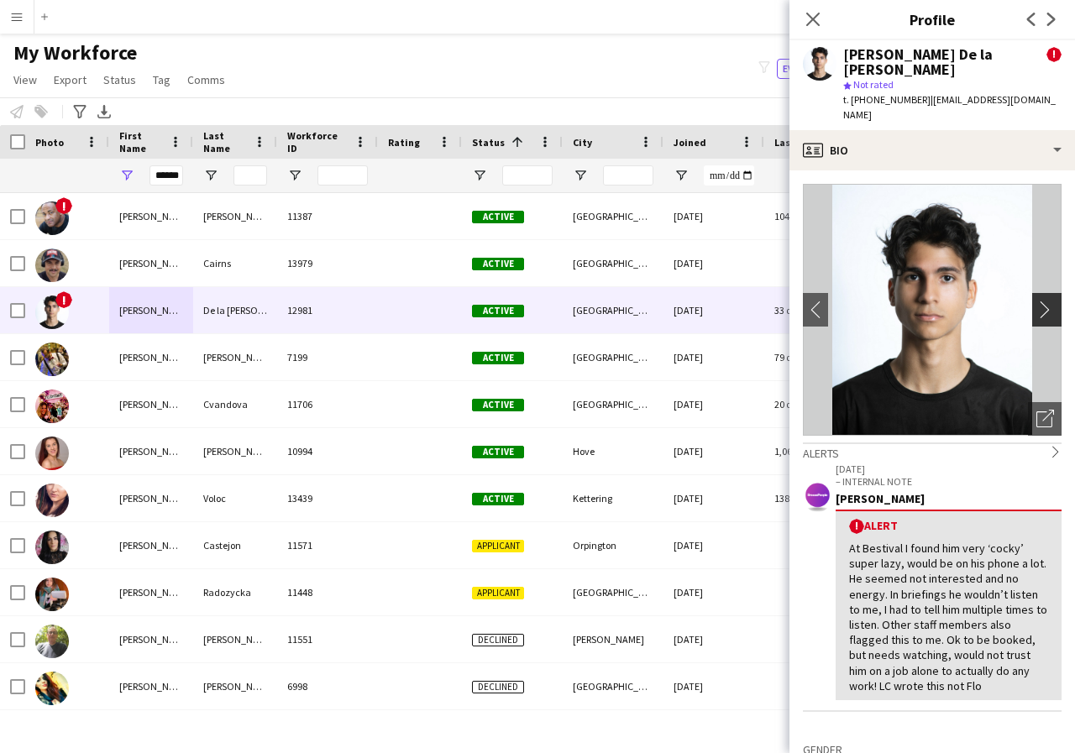
click at [1036, 301] on app-icon "chevron-right" at bounding box center [1049, 310] width 26 height 18
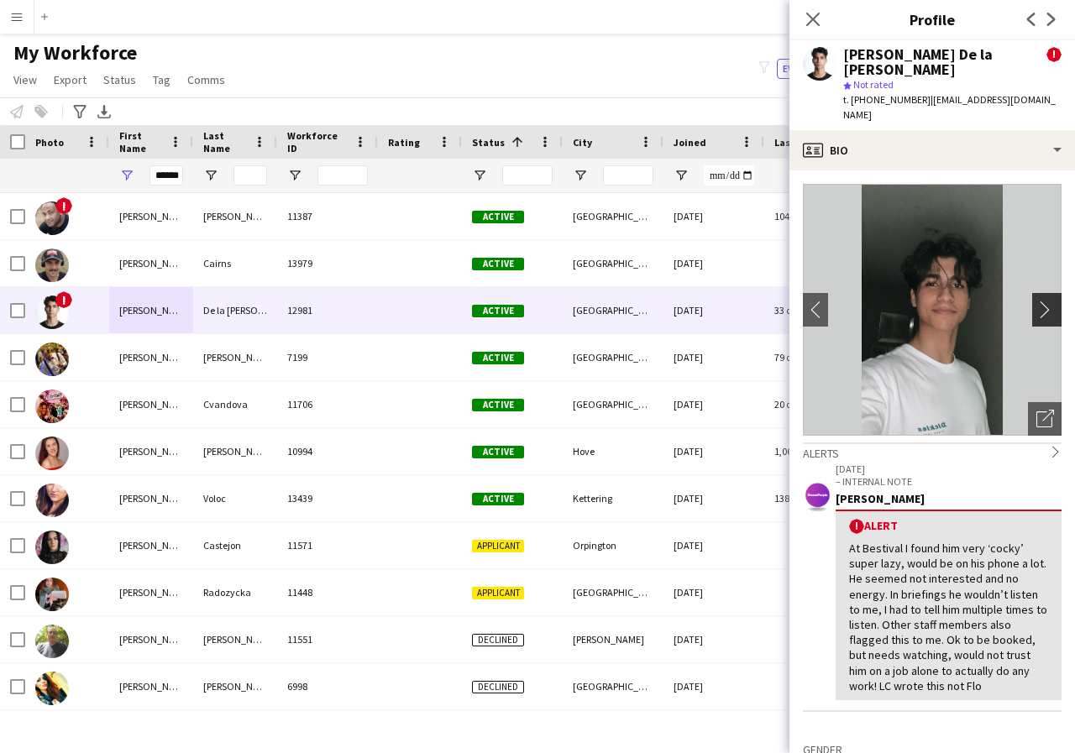
click at [1036, 301] on app-icon "chevron-right" at bounding box center [1049, 310] width 26 height 18
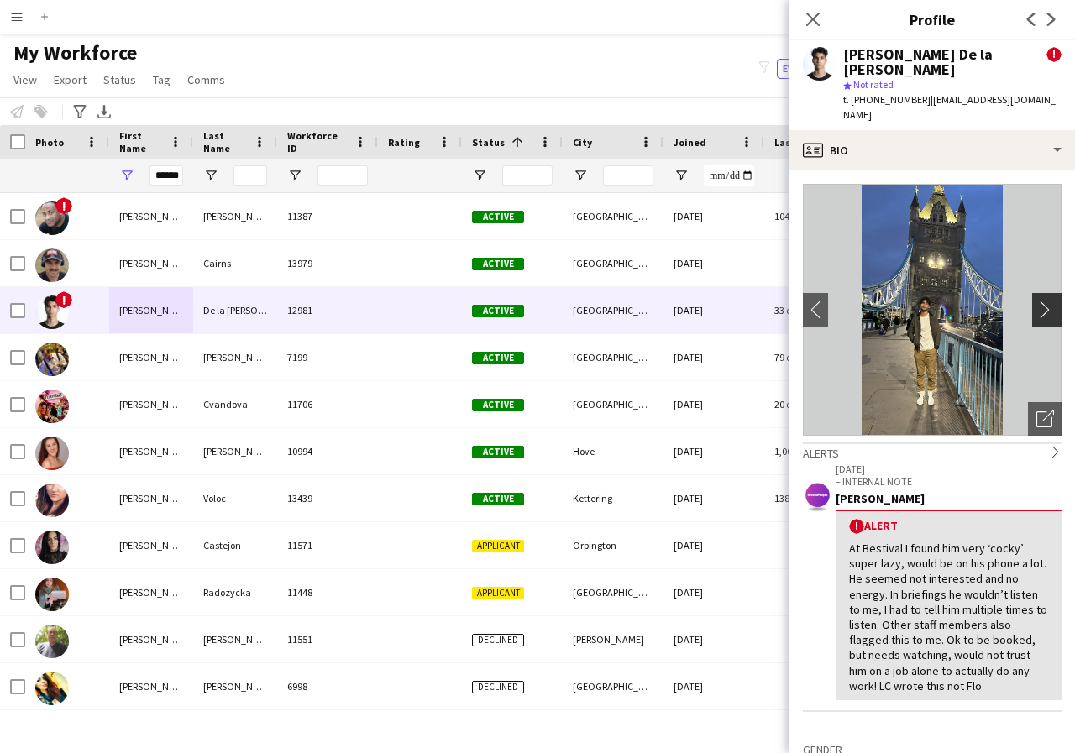
click at [1036, 301] on app-icon "chevron-right" at bounding box center [1049, 310] width 26 height 18
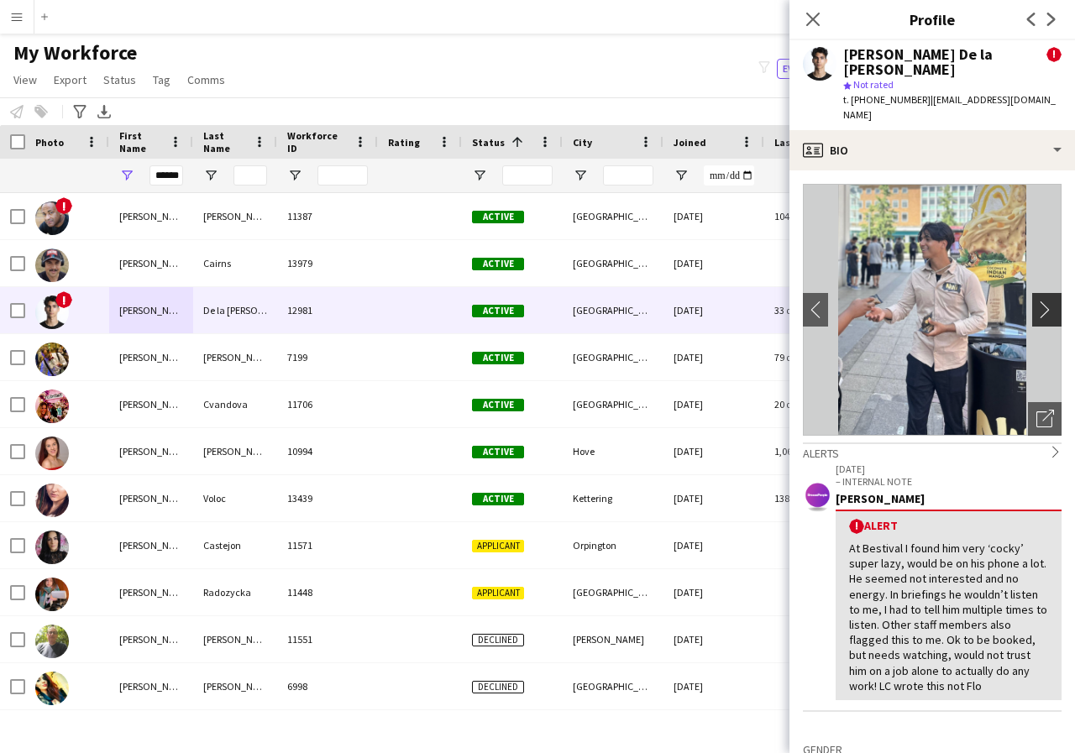
click at [1036, 301] on app-icon "chevron-right" at bounding box center [1049, 310] width 26 height 18
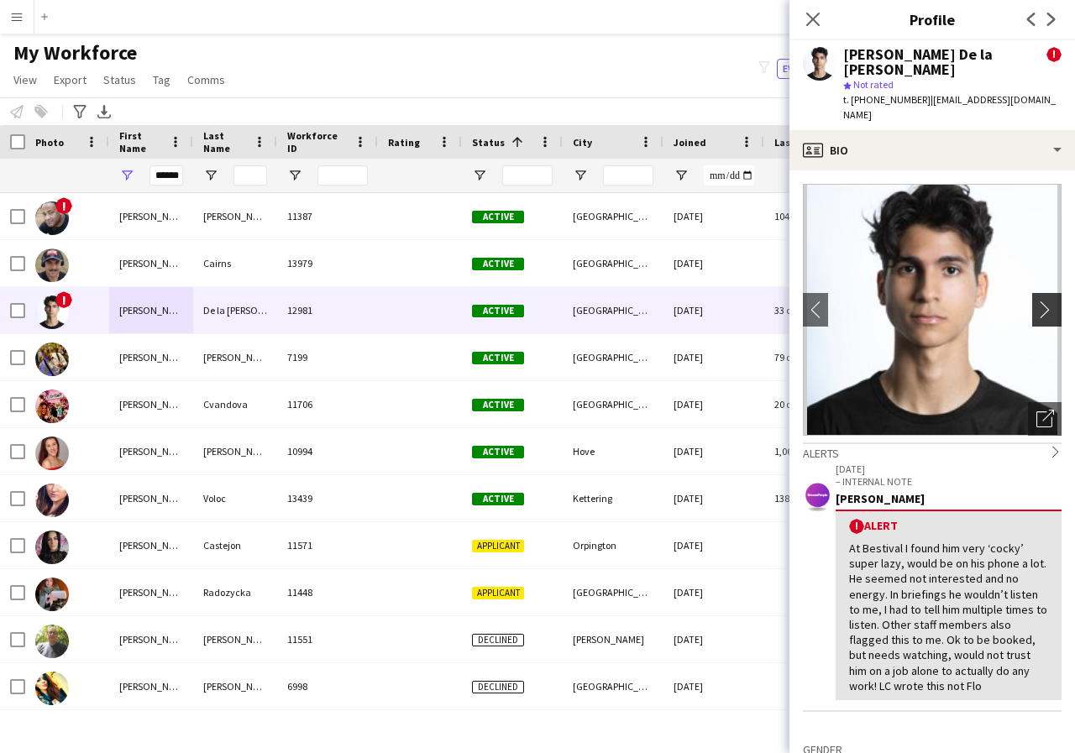
click at [1036, 301] on app-icon "chevron-right" at bounding box center [1049, 310] width 26 height 18
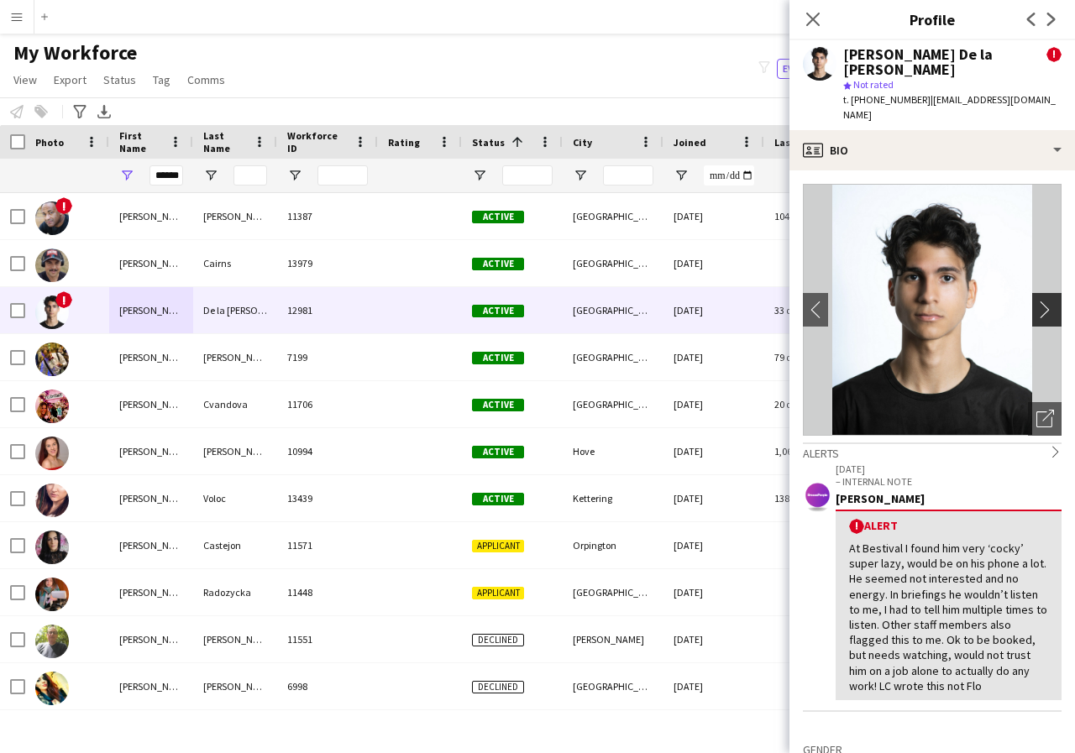
click at [1036, 301] on app-icon "chevron-right" at bounding box center [1049, 310] width 26 height 18
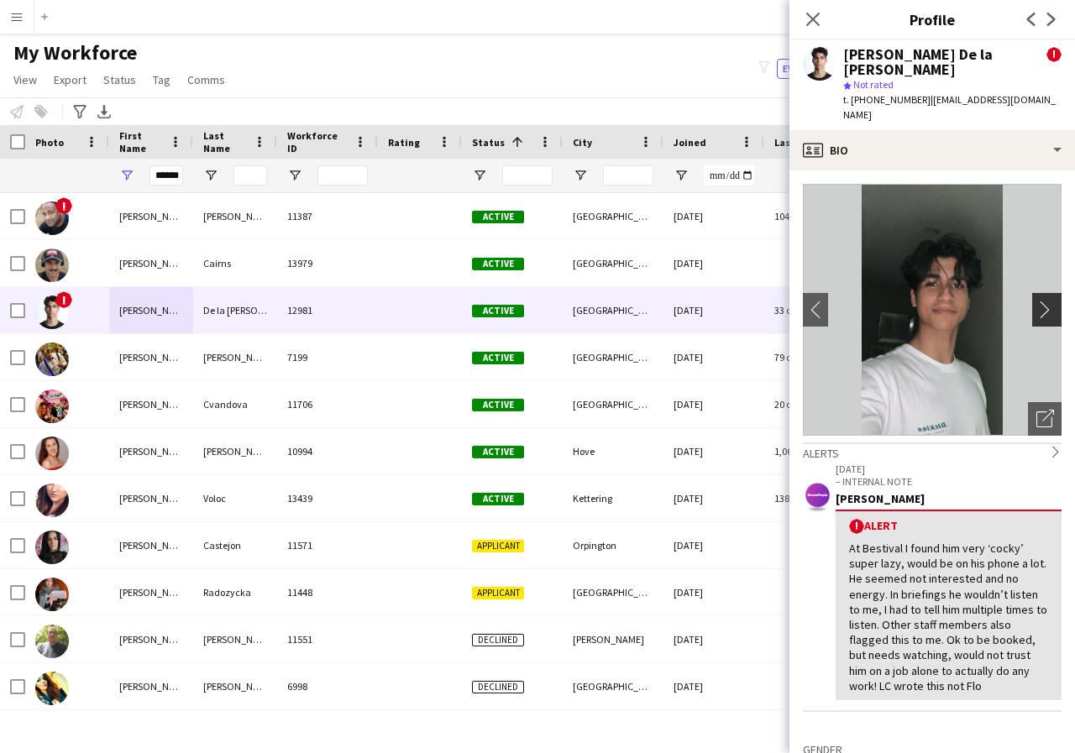
click at [1036, 301] on app-icon "chevron-right" at bounding box center [1049, 310] width 26 height 18
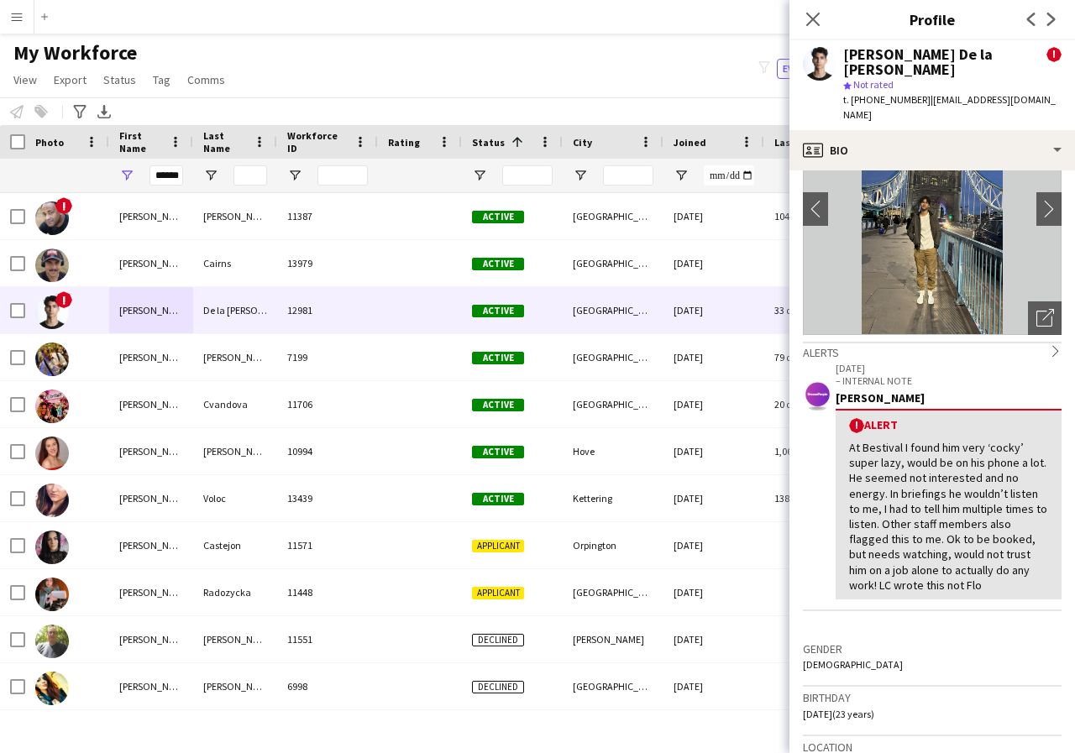
scroll to position [134, 0]
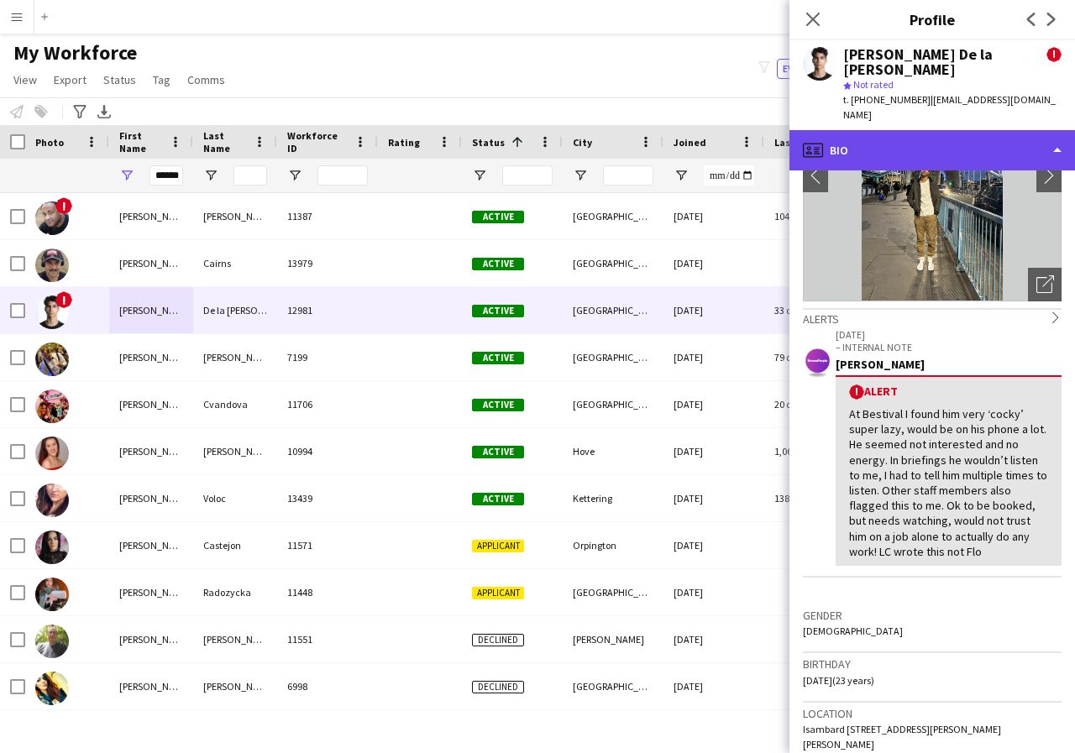
click at [1058, 130] on div "profile Bio" at bounding box center [932, 150] width 286 height 40
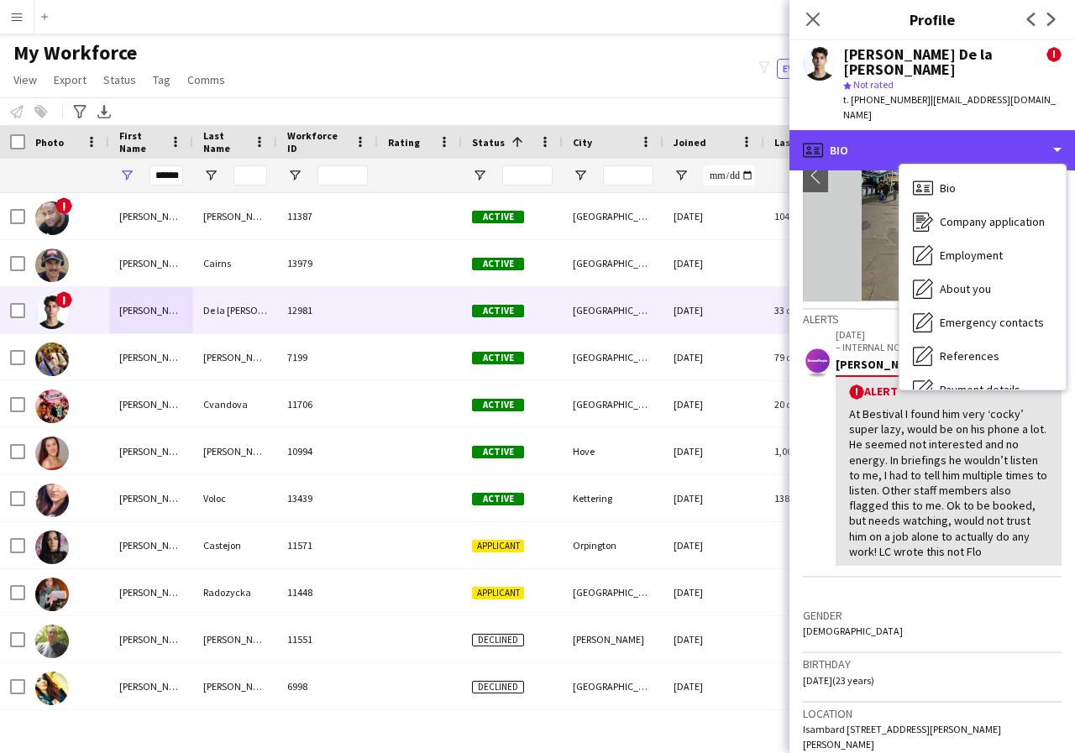
scroll to position [34, 0]
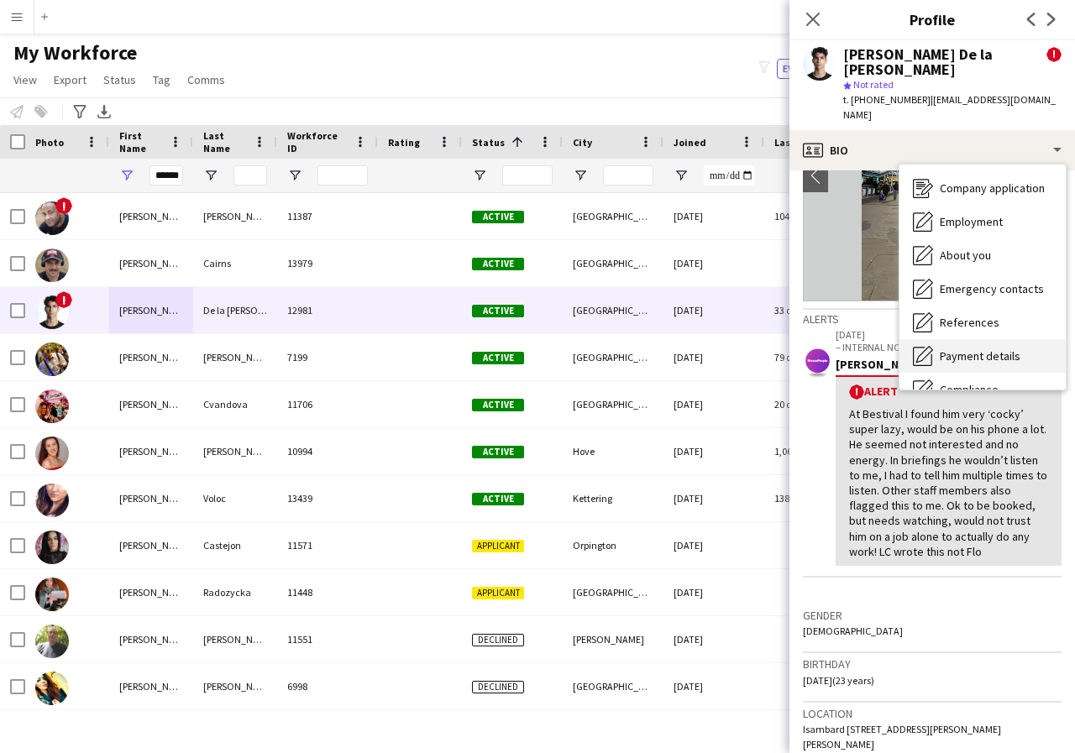
click at [997, 349] on span "Payment details" at bounding box center [980, 356] width 81 height 15
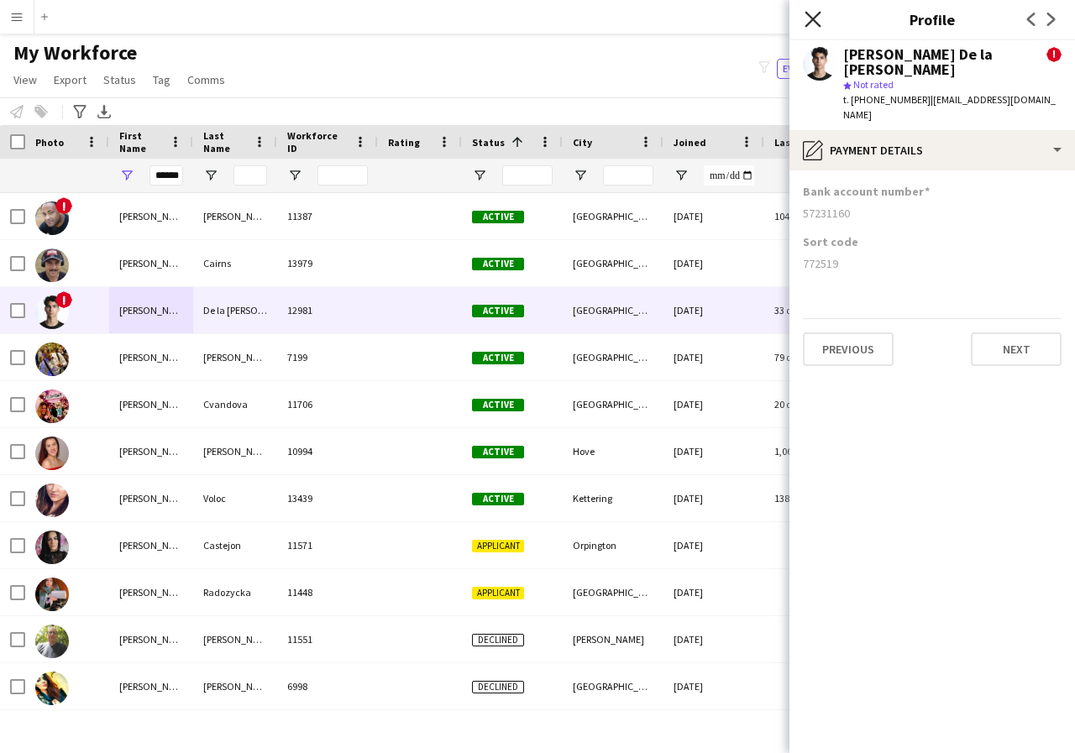
click at [811, 20] on icon at bounding box center [813, 19] width 16 height 16
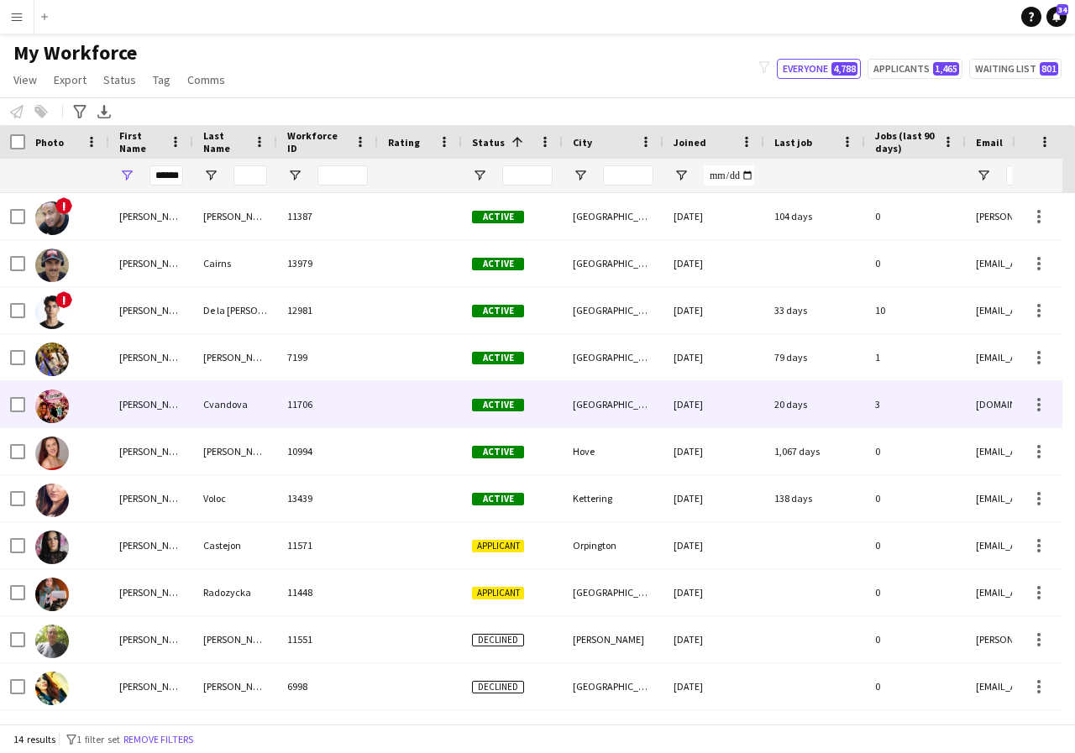
click at [164, 405] on div "[PERSON_NAME]" at bounding box center [151, 404] width 84 height 46
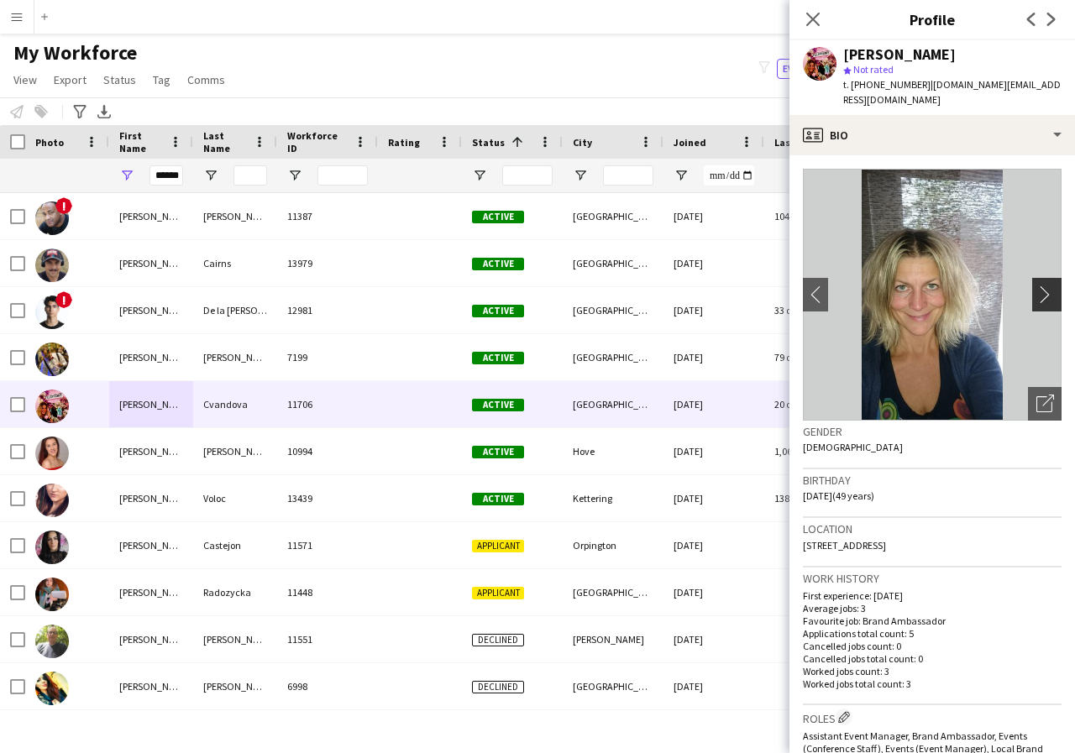
click at [1036, 286] on app-icon "chevron-right" at bounding box center [1049, 295] width 26 height 18
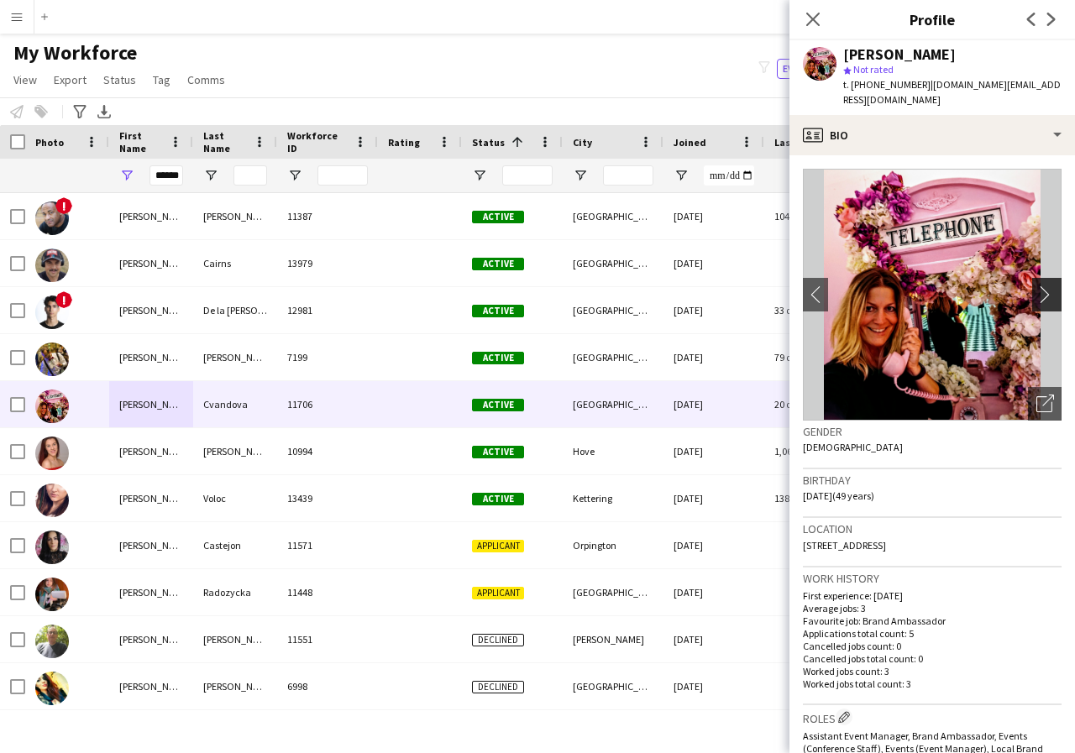
click at [1036, 286] on app-icon "chevron-right" at bounding box center [1049, 295] width 26 height 18
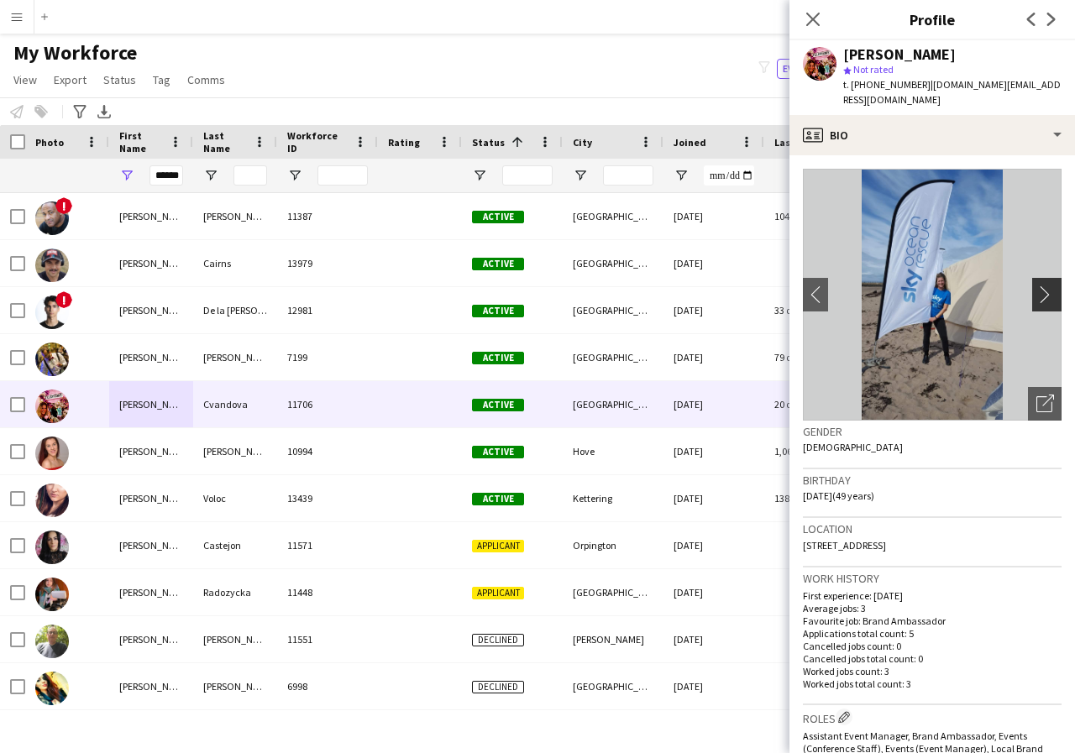
click at [1036, 286] on app-icon "chevron-right" at bounding box center [1049, 295] width 26 height 18
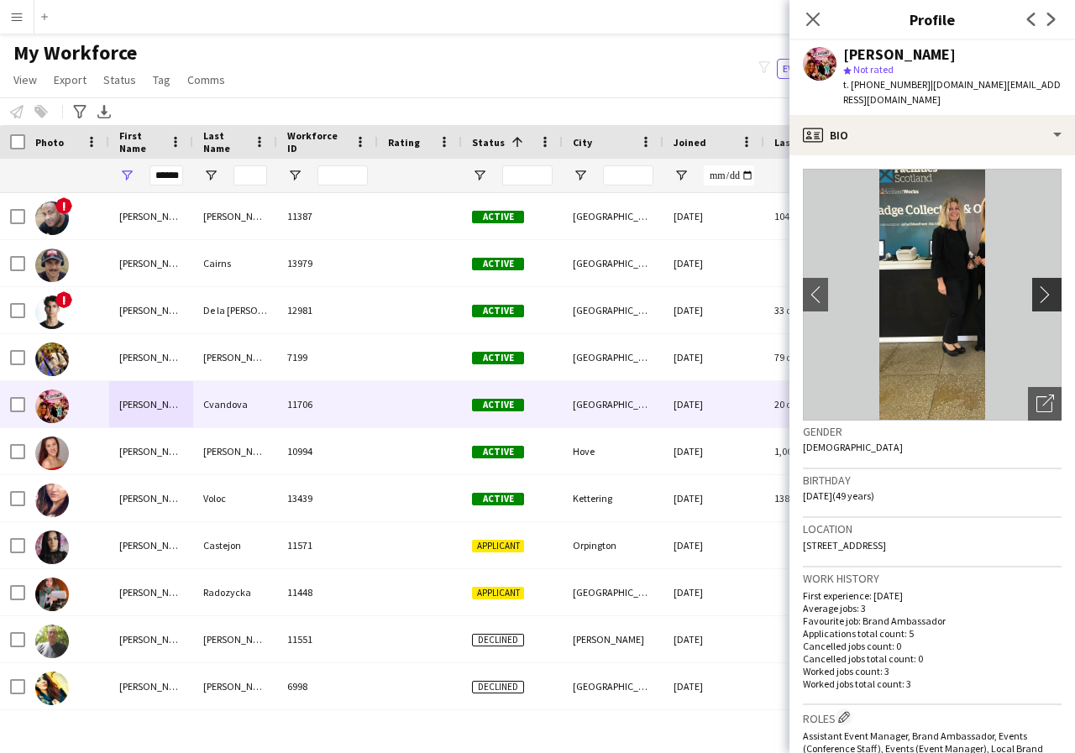
click at [1036, 286] on app-icon "chevron-right" at bounding box center [1049, 295] width 26 height 18
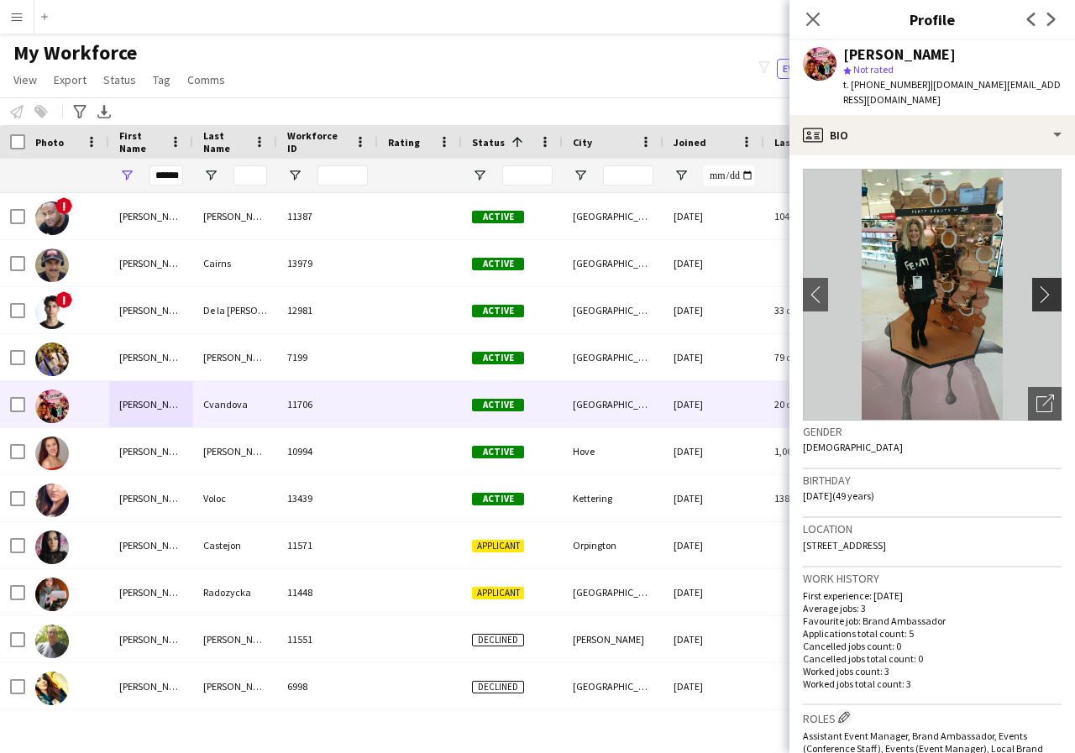
click at [1036, 286] on app-icon "chevron-right" at bounding box center [1049, 295] width 26 height 18
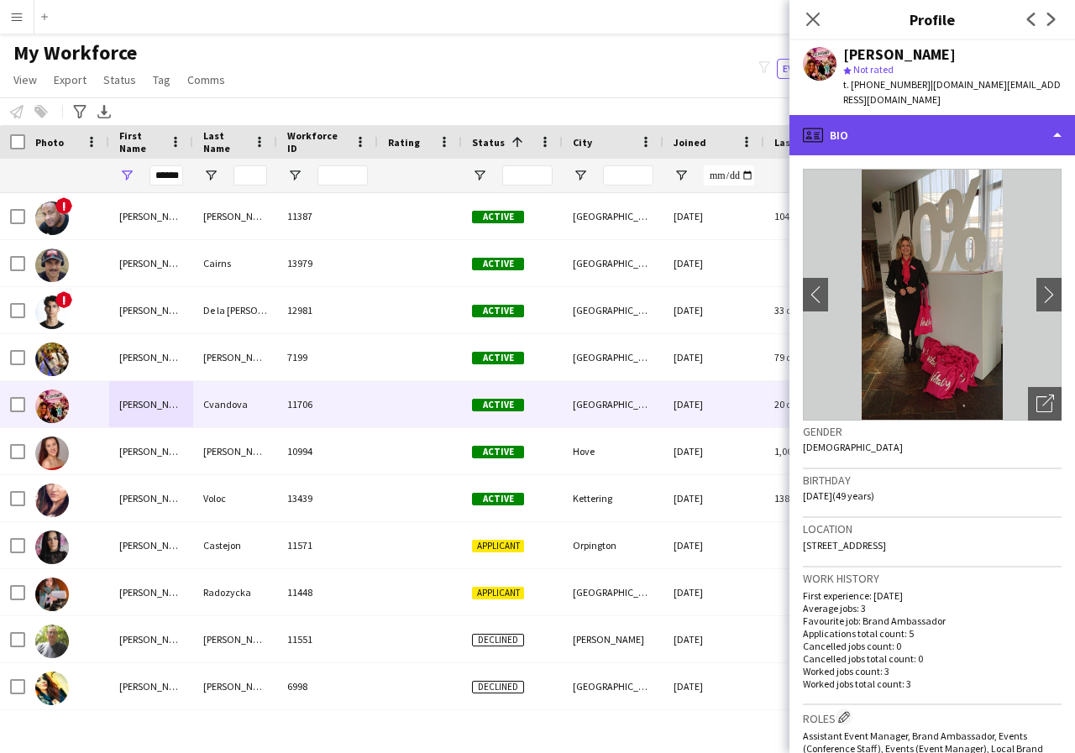
click at [1056, 123] on div "profile Bio" at bounding box center [932, 135] width 286 height 40
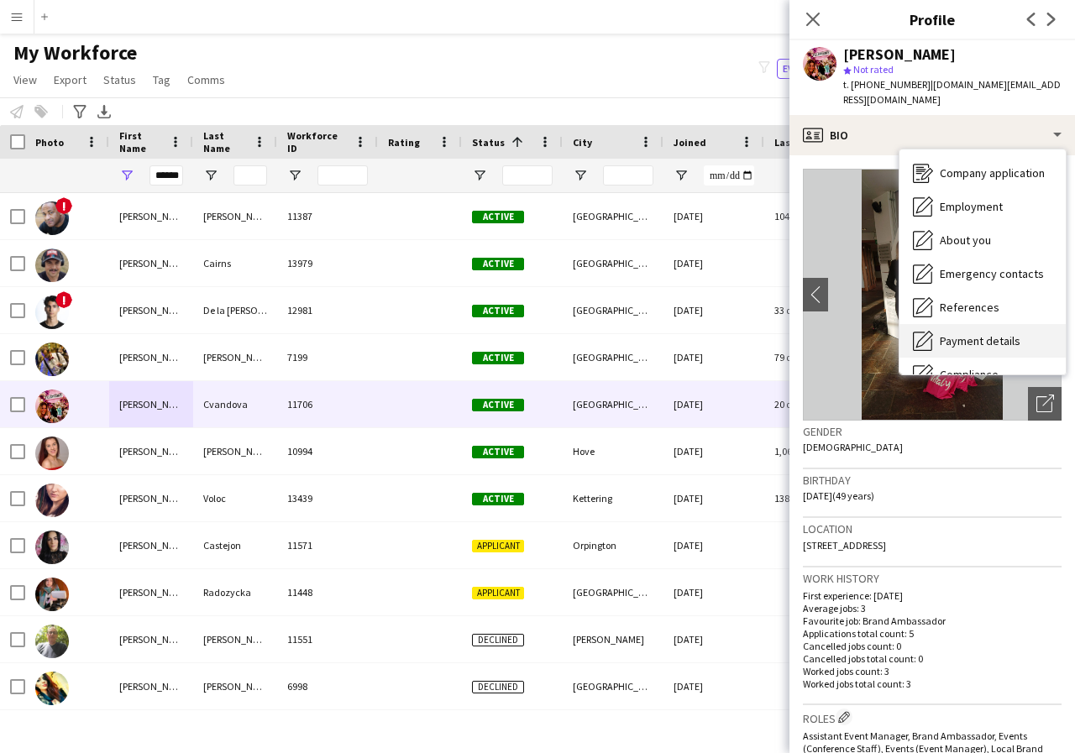
click at [999, 333] on span "Payment details" at bounding box center [980, 340] width 81 height 15
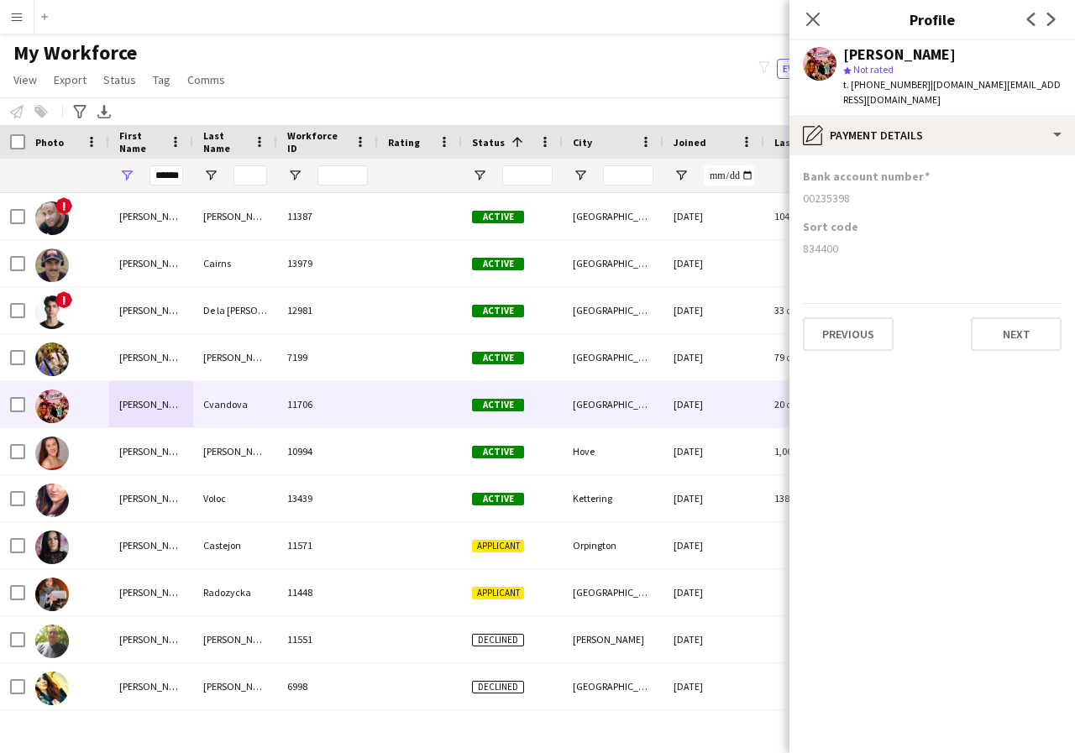
drag, startPoint x: 802, startPoint y: 183, endPoint x: 863, endPoint y: 181, distance: 60.5
click at [863, 181] on app-section-data-types "Bank account number 00235398 Sort code 834400 Previous Next" at bounding box center [932, 454] width 286 height 598
copy div "00235398"
drag, startPoint x: 801, startPoint y: 234, endPoint x: 844, endPoint y: 240, distance: 43.2
click at [844, 240] on app-section-data-types "Bank account number 00235398 Sort code 834400 Previous Next" at bounding box center [932, 454] width 286 height 598
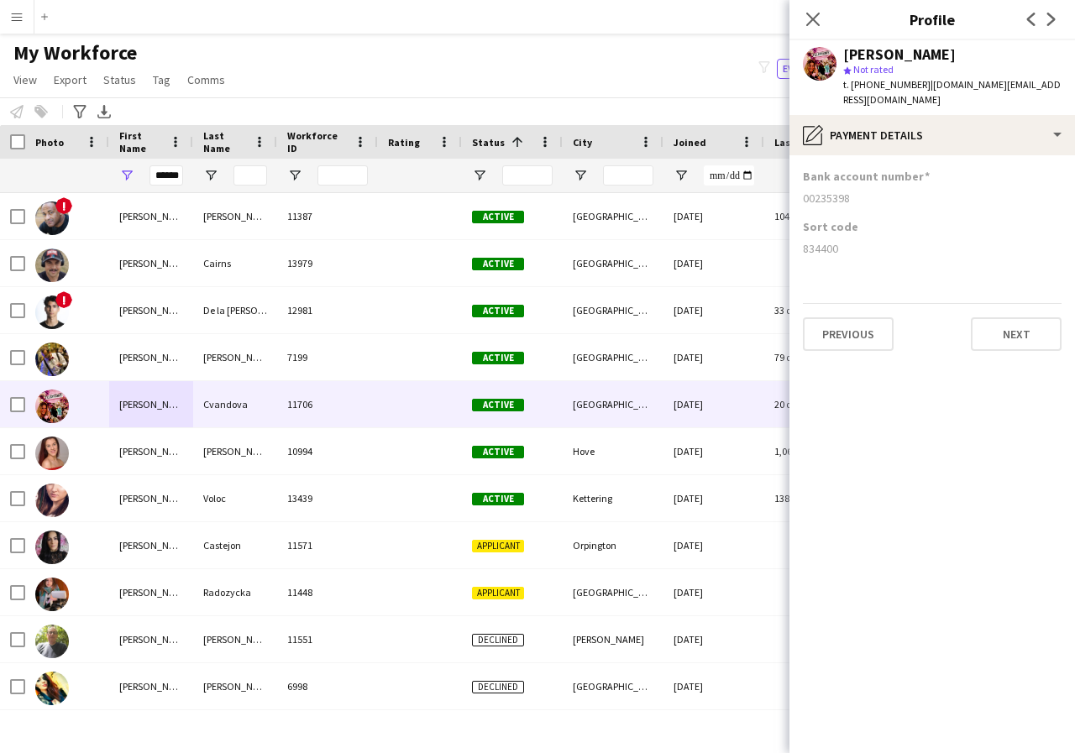
copy div "834400"
click at [808, 18] on icon "Close pop-in" at bounding box center [813, 19] width 16 height 16
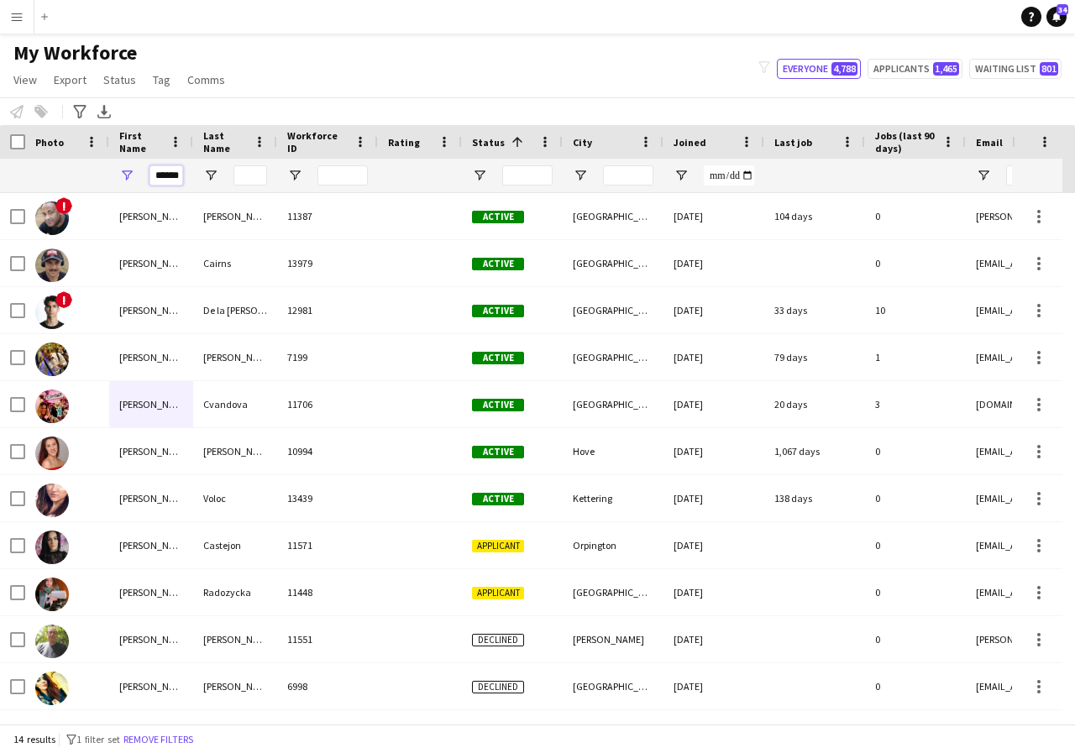
click at [177, 178] on input "******" at bounding box center [166, 175] width 34 height 20
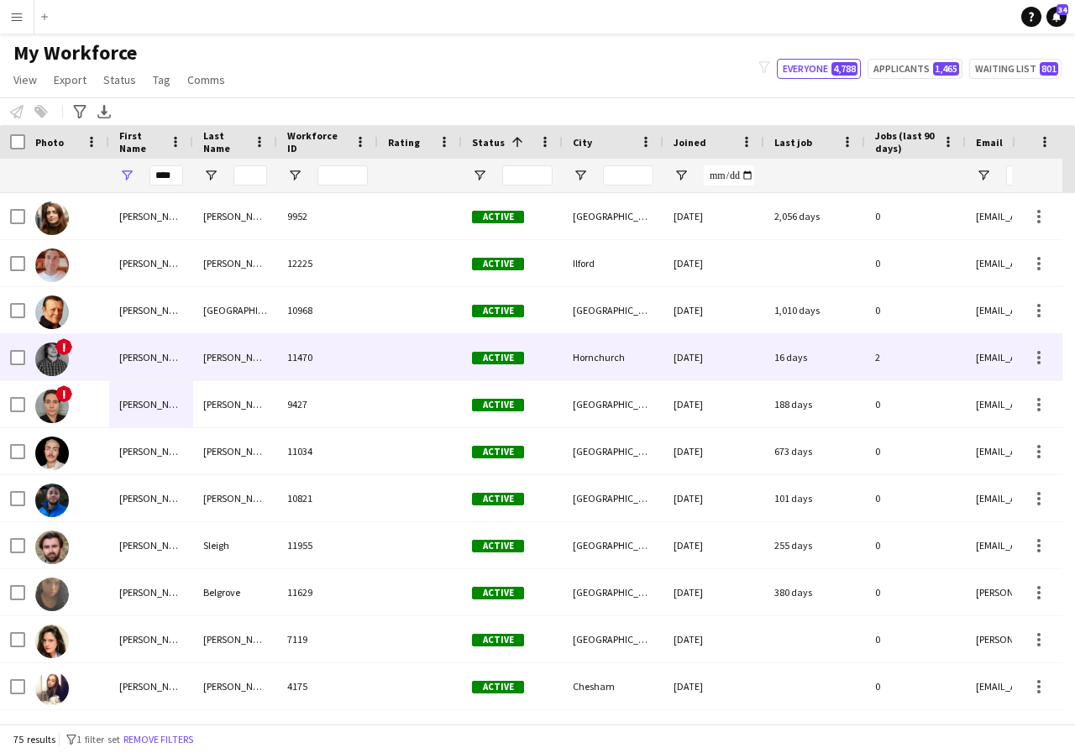
click at [165, 364] on div "Alex" at bounding box center [151, 357] width 84 height 46
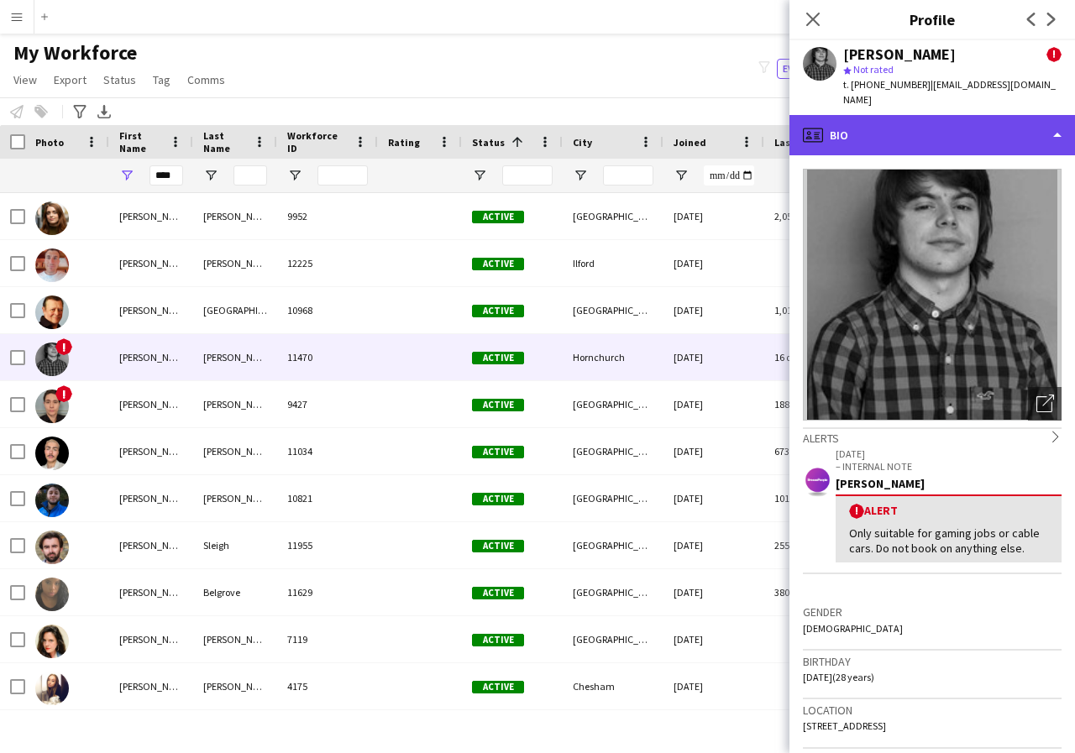
click at [1053, 120] on div "profile Bio" at bounding box center [932, 135] width 286 height 40
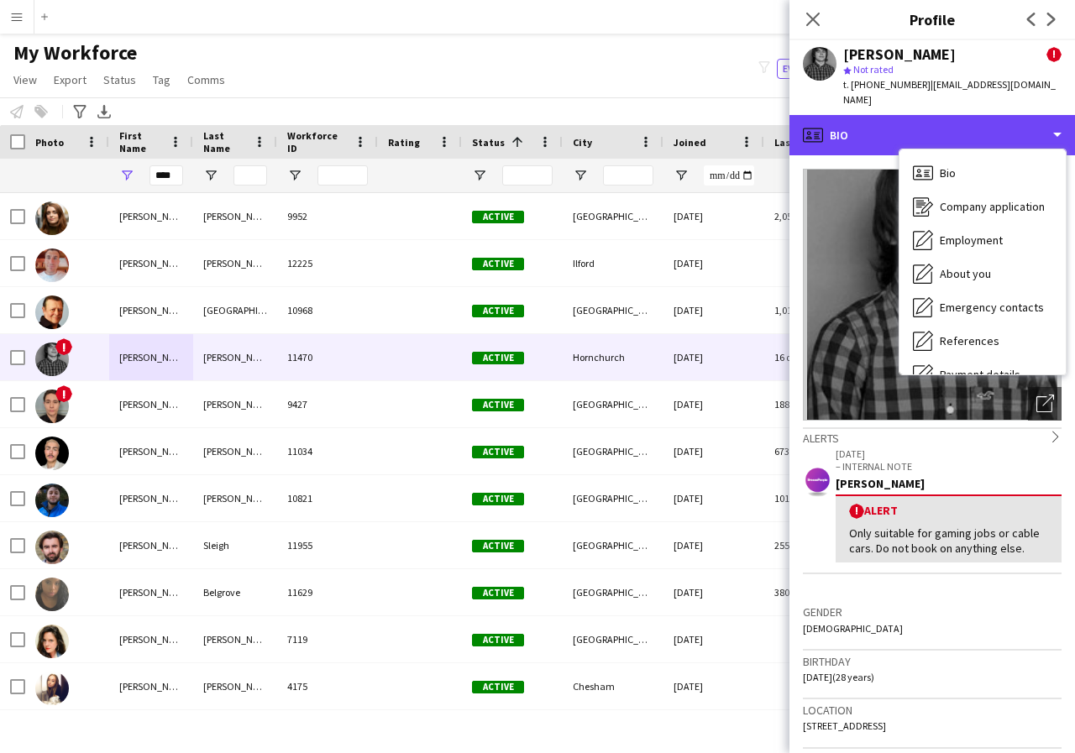
scroll to position [34, 0]
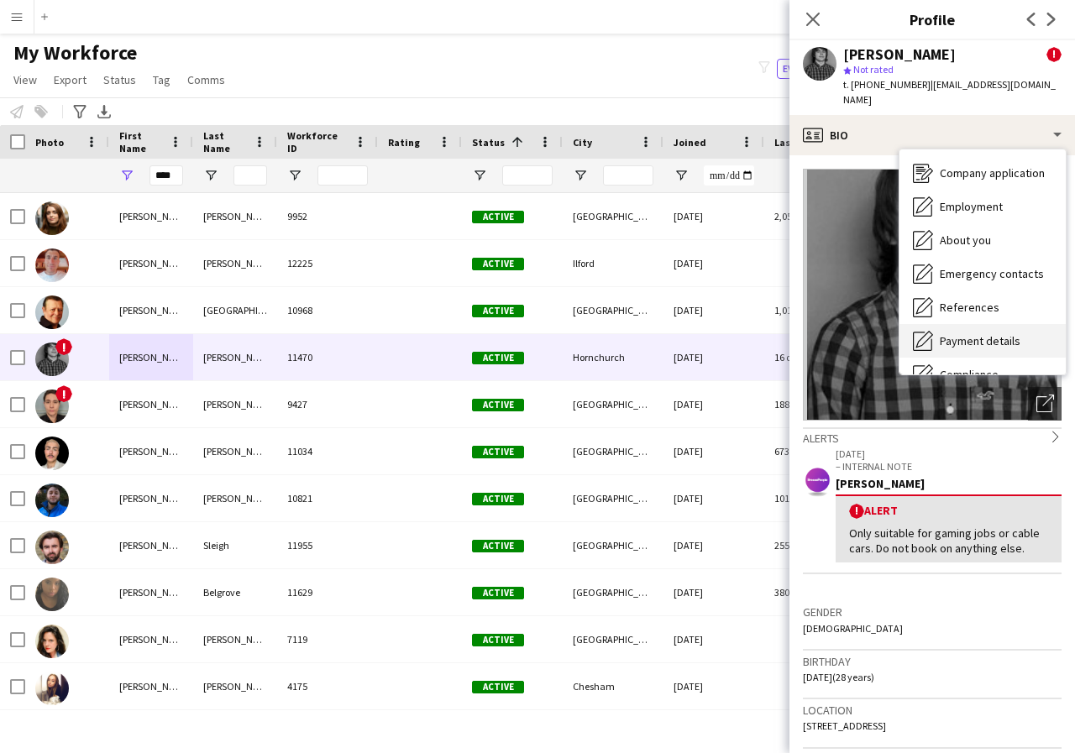
click at [1002, 333] on span "Payment details" at bounding box center [980, 340] width 81 height 15
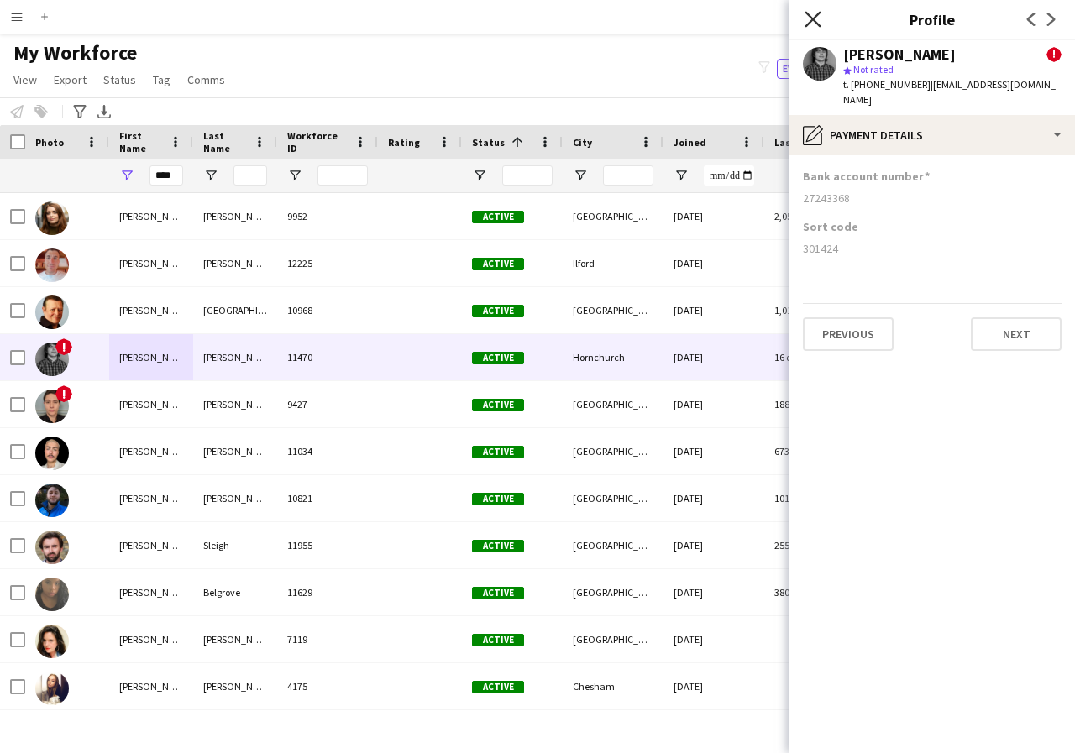
click at [813, 18] on icon "Close pop-in" at bounding box center [813, 19] width 16 height 16
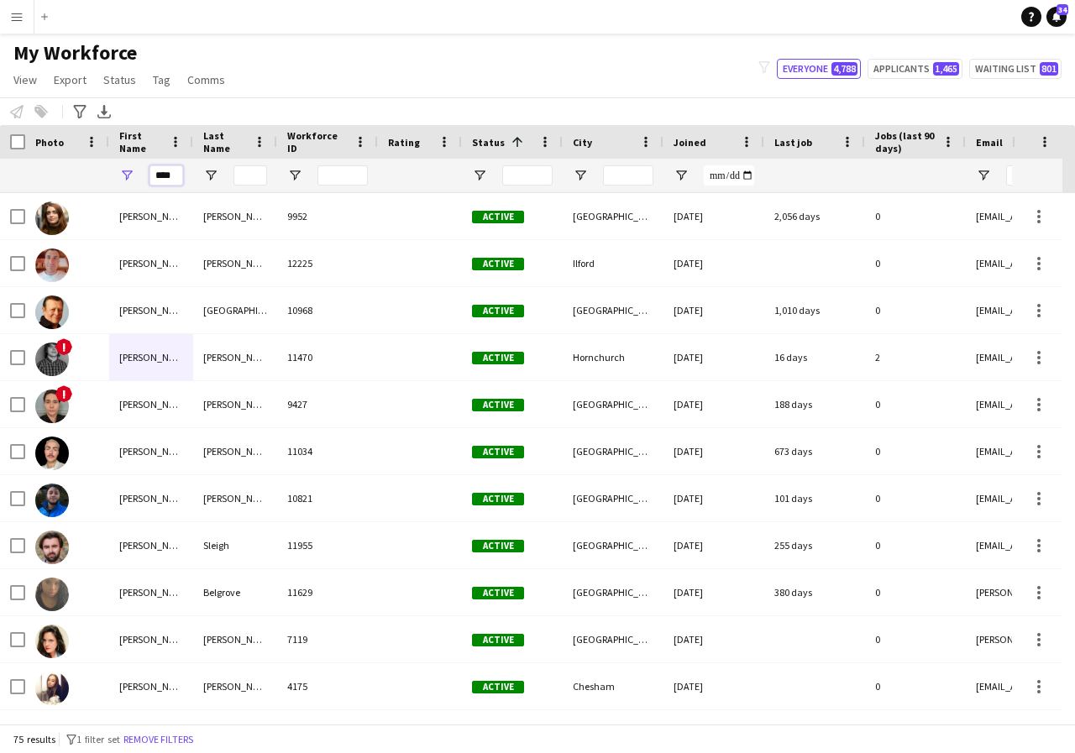
click at [176, 177] on input "****" at bounding box center [166, 175] width 34 height 20
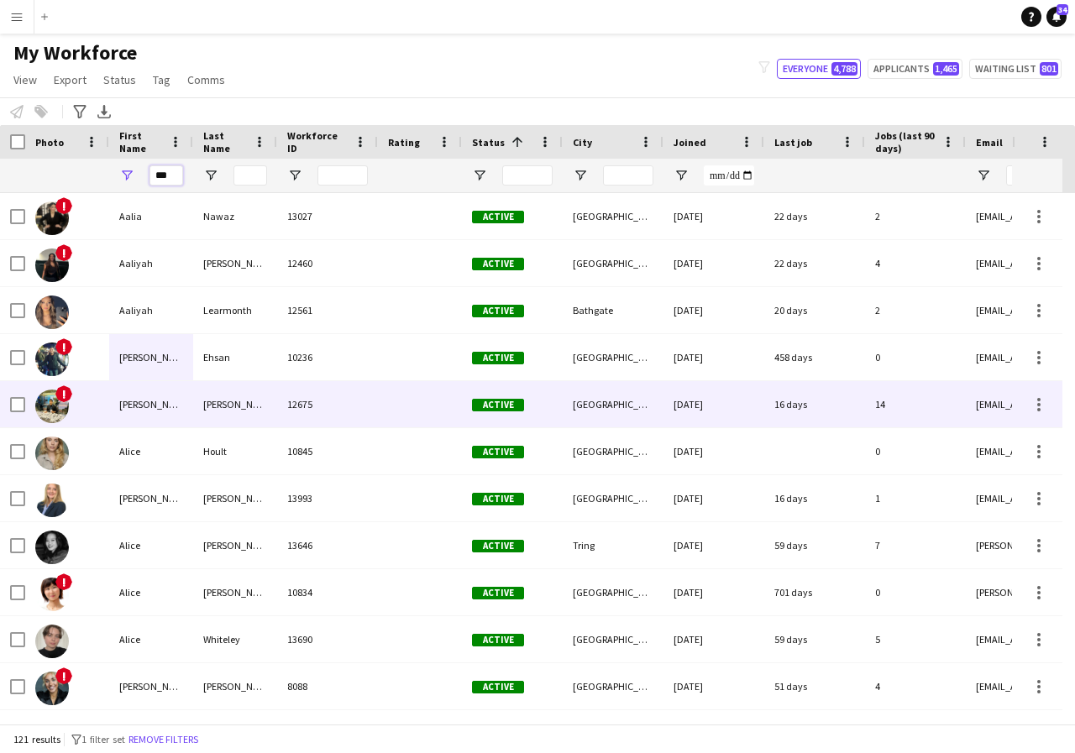
type input "***"
click at [160, 414] on div "[PERSON_NAME]" at bounding box center [151, 404] width 84 height 46
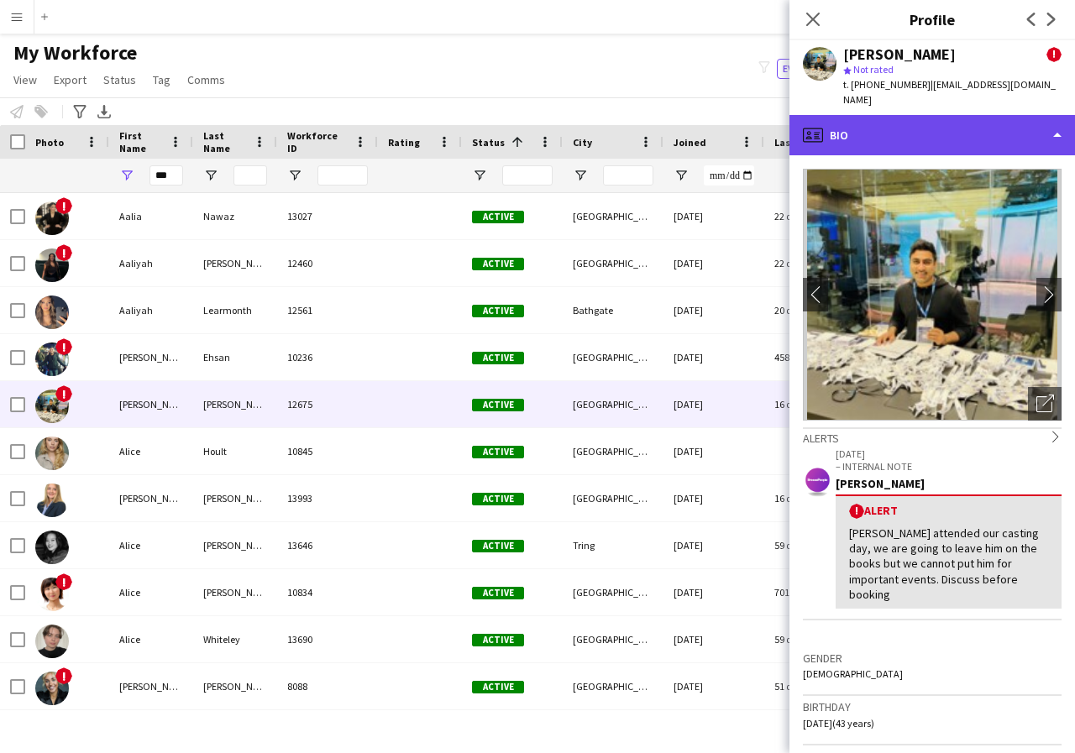
click at [1056, 123] on div "profile Bio" at bounding box center [932, 135] width 286 height 40
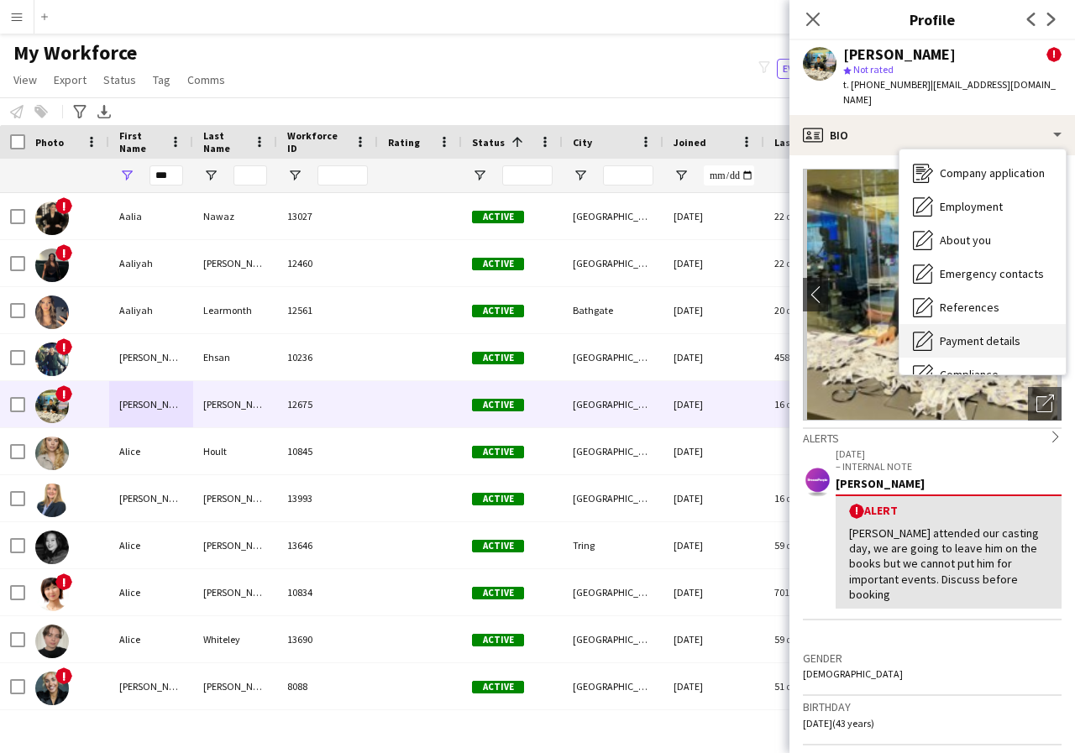
click at [1002, 333] on span "Payment details" at bounding box center [980, 340] width 81 height 15
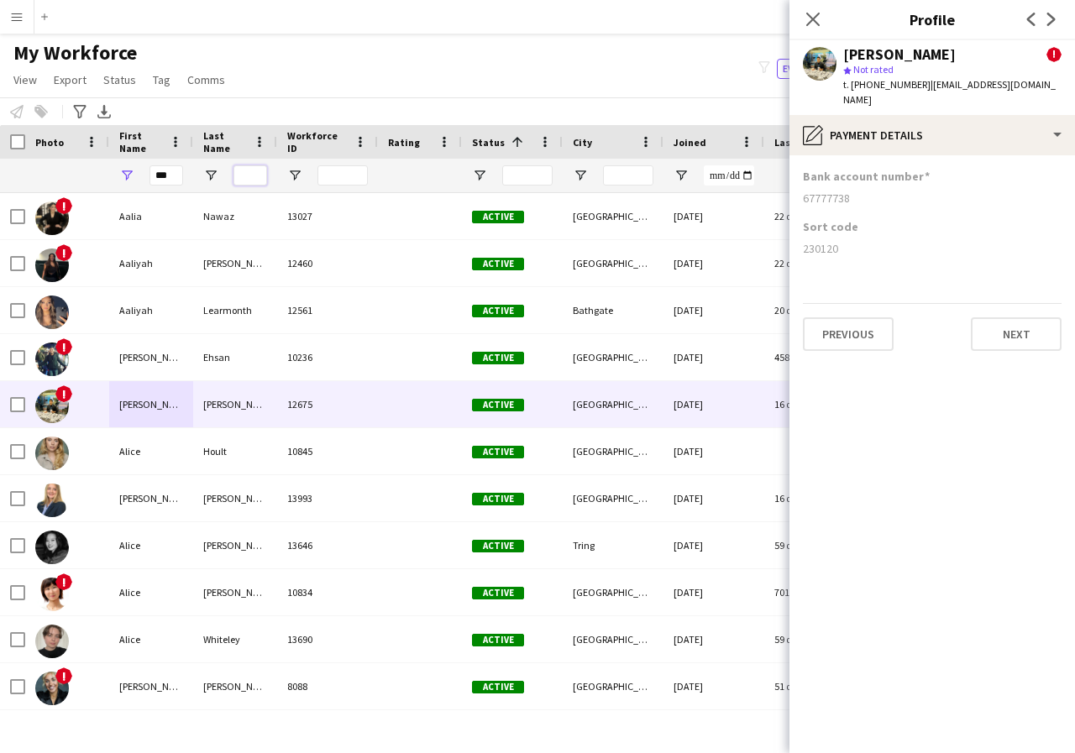
click at [246, 177] on input "Last Name Filter Input" at bounding box center [250, 175] width 34 height 20
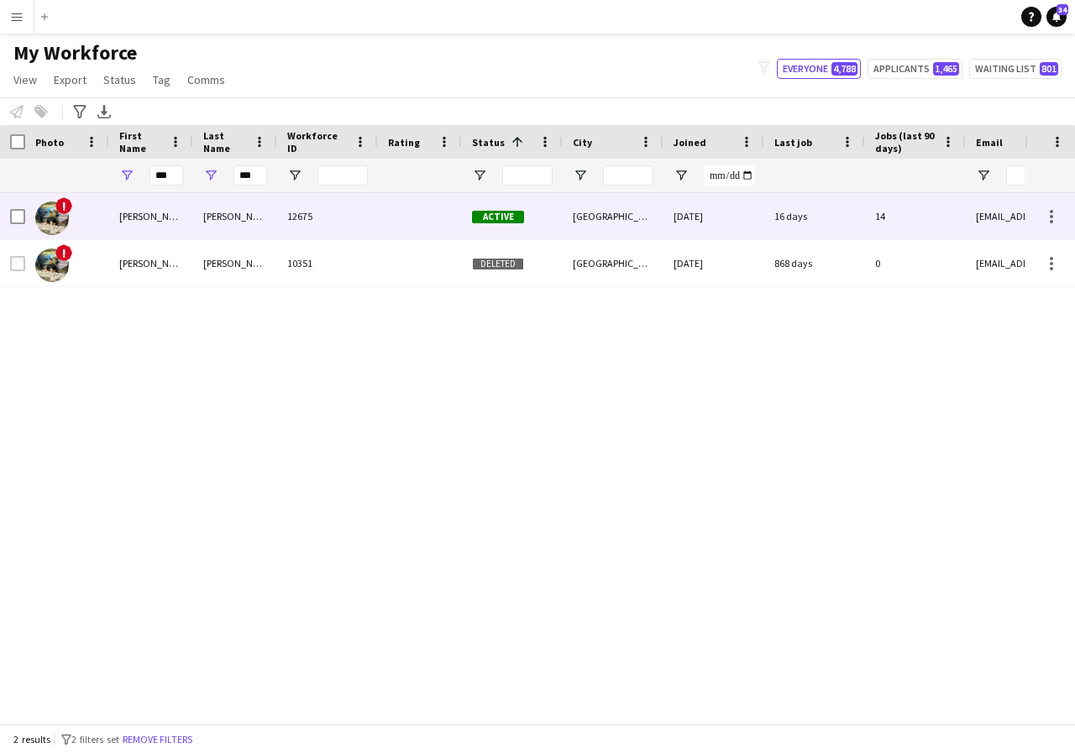
click at [160, 219] on div "[PERSON_NAME]" at bounding box center [151, 216] width 84 height 46
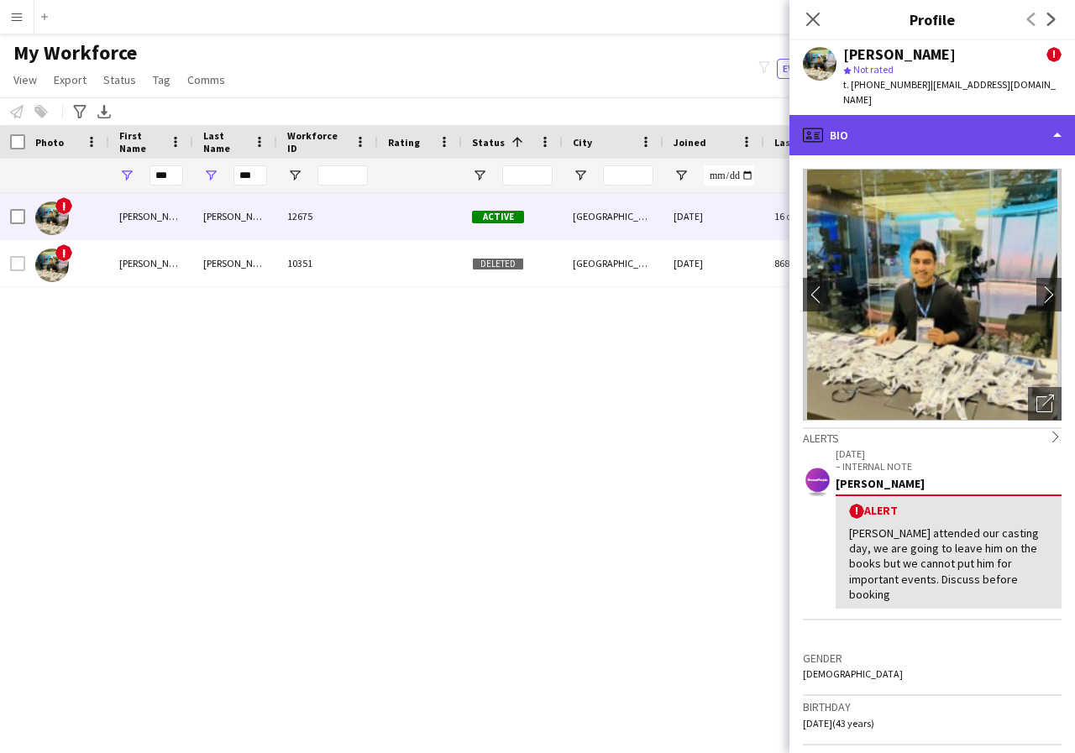
click at [1055, 123] on div "profile Bio" at bounding box center [932, 135] width 286 height 40
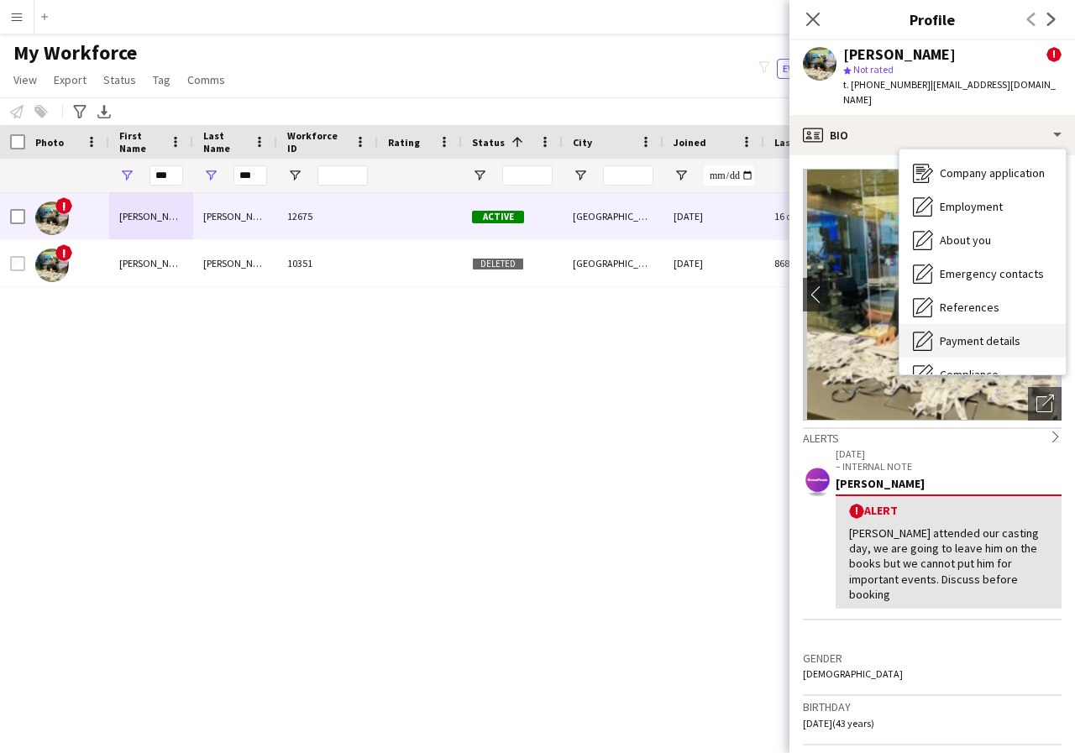
click at [994, 333] on span "Payment details" at bounding box center [980, 340] width 81 height 15
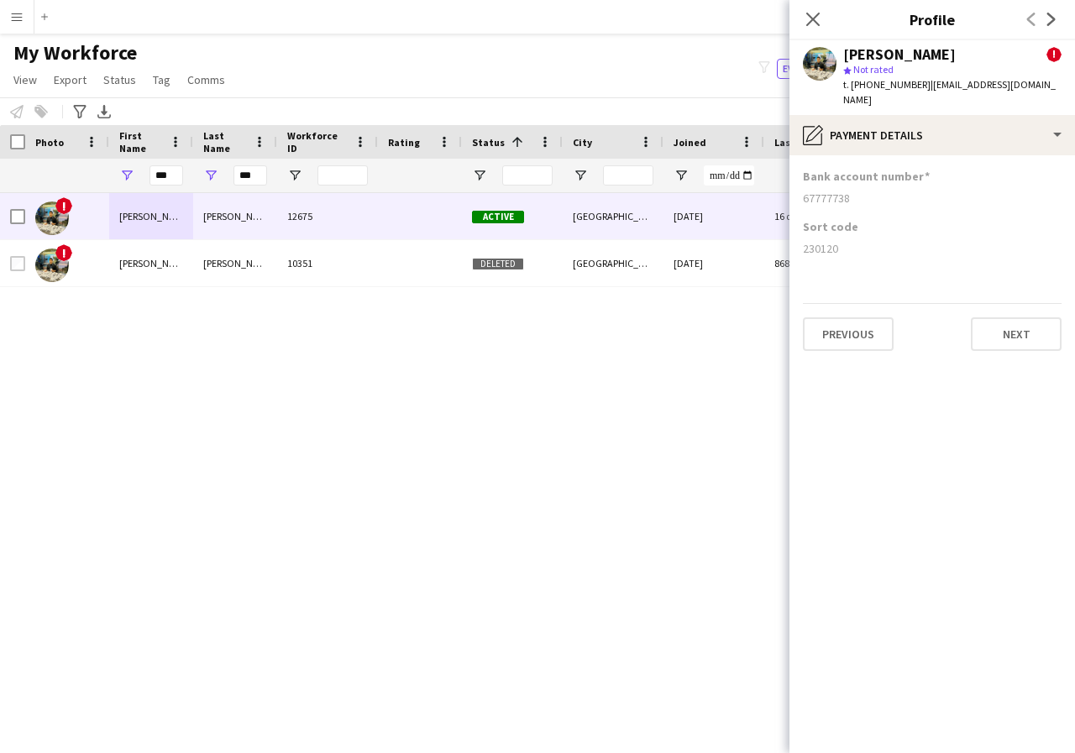
drag, startPoint x: 798, startPoint y: 180, endPoint x: 872, endPoint y: 191, distance: 74.8
click at [872, 191] on app-section-data-types "Bank account number 67777738 Sort code 230120 Previous Next" at bounding box center [932, 454] width 286 height 598
copy div "67777738"
drag, startPoint x: 802, startPoint y: 233, endPoint x: 861, endPoint y: 233, distance: 58.8
click at [861, 233] on app-section-data-types "Bank account number 67777738 Sort code 230120 Previous Next" at bounding box center [932, 454] width 286 height 598
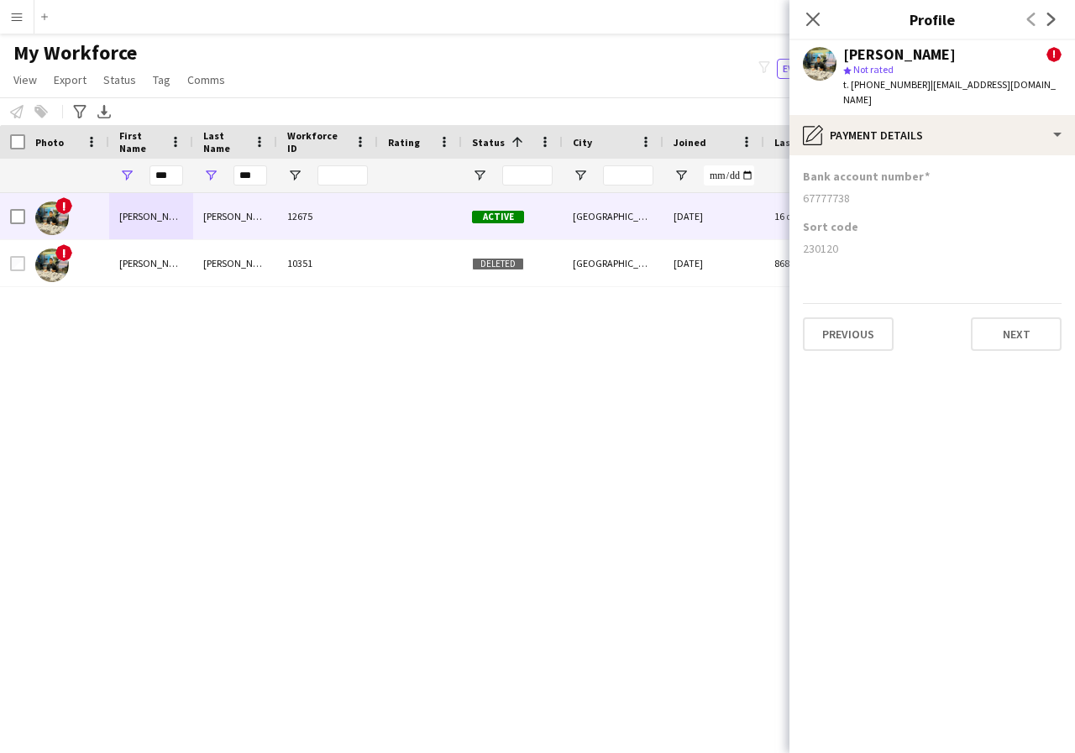
copy div "230120"
click at [813, 19] on icon at bounding box center [813, 19] width 16 height 16
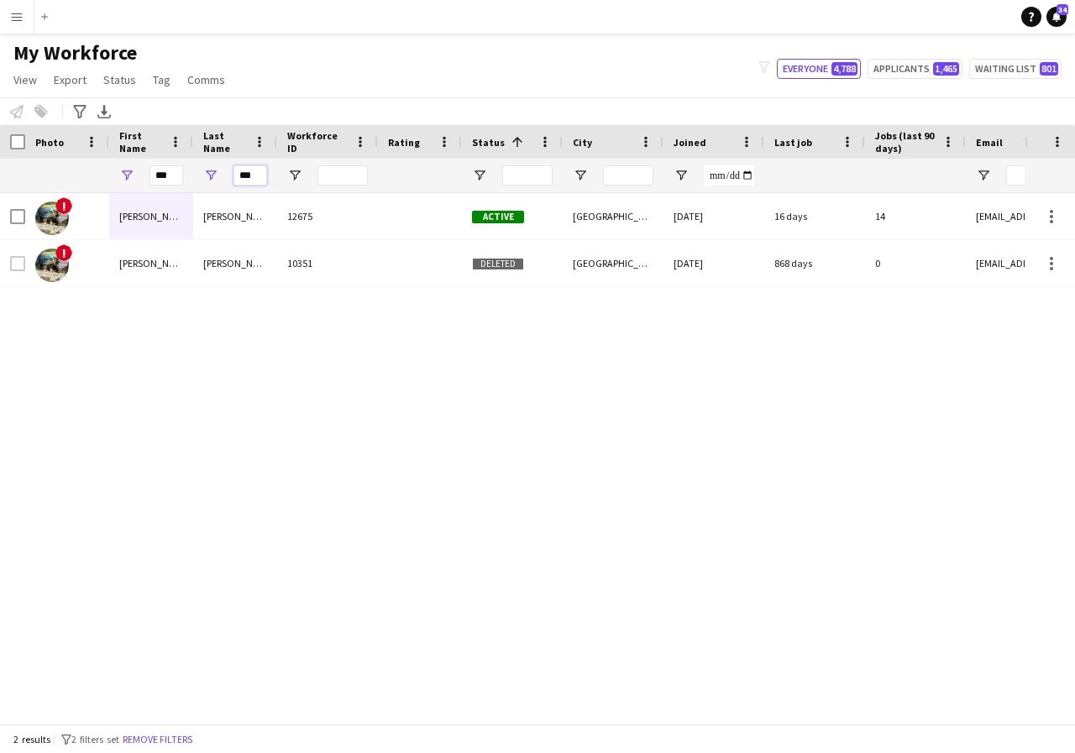
click at [253, 173] on input "***" at bounding box center [250, 175] width 34 height 20
type input "*"
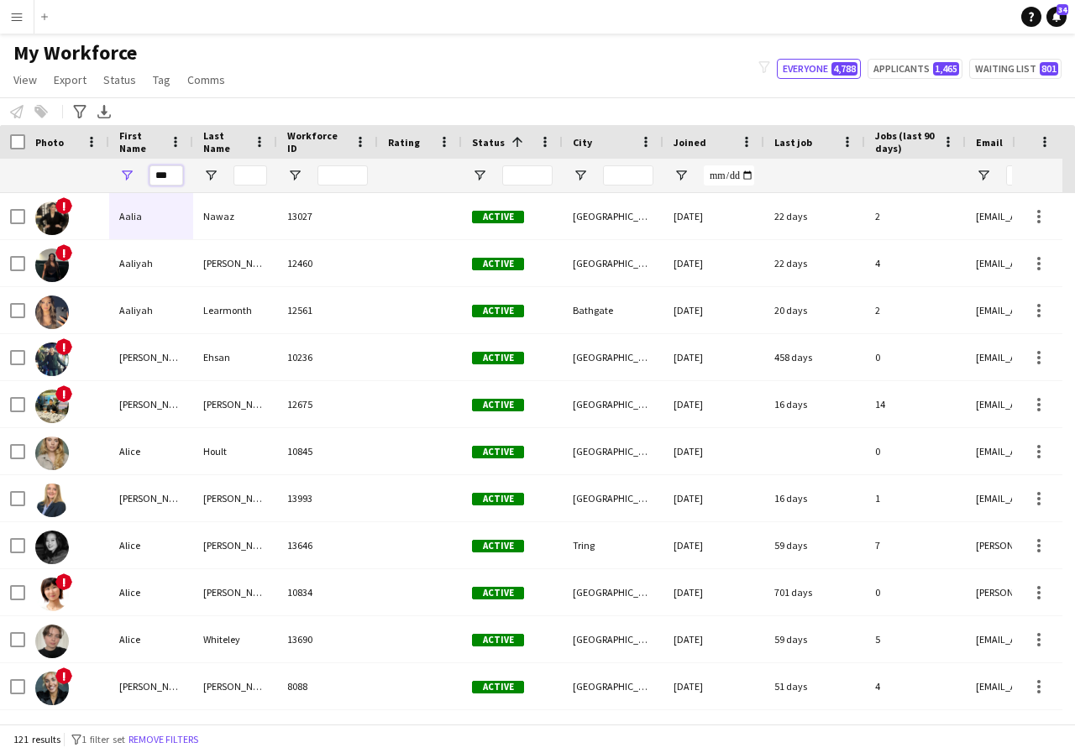
click at [170, 175] on input "***" at bounding box center [166, 175] width 34 height 20
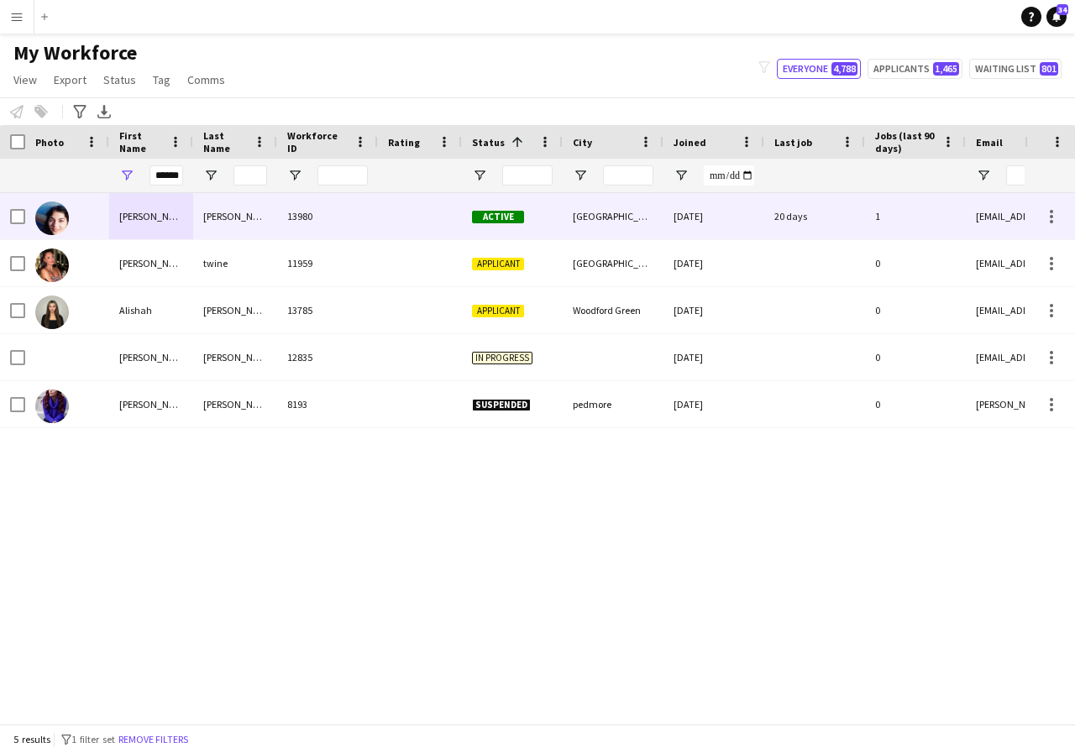
click at [160, 227] on div "[PERSON_NAME]" at bounding box center [151, 216] width 84 height 46
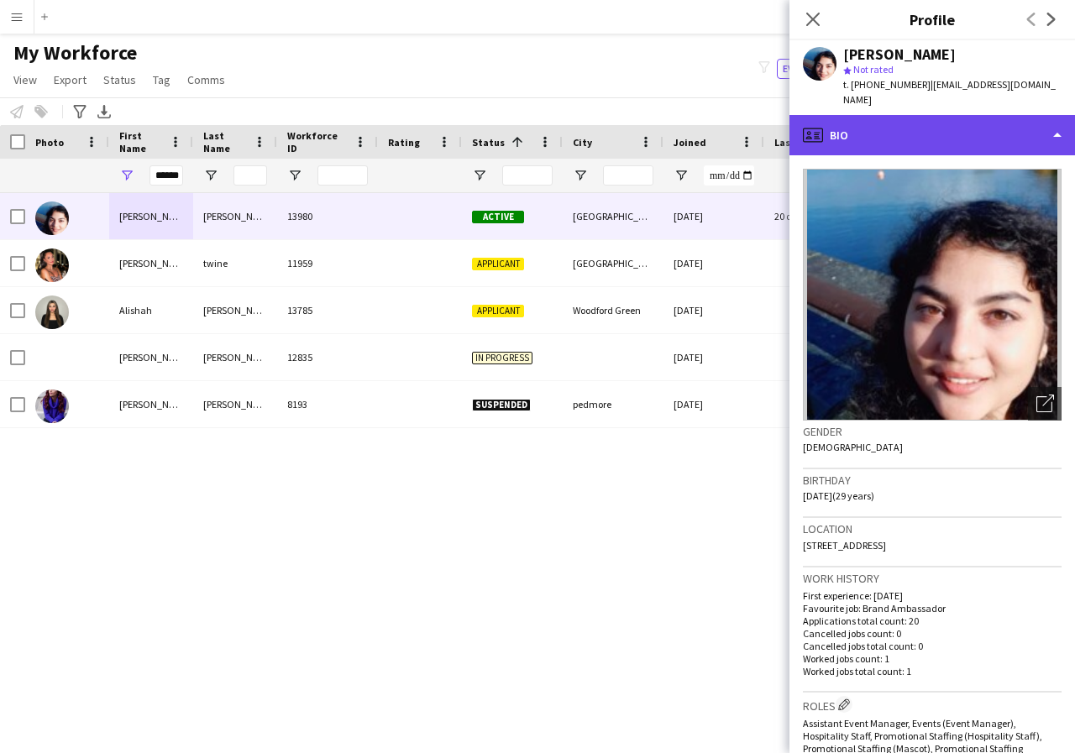
click at [1055, 121] on div "profile Bio" at bounding box center [932, 135] width 286 height 40
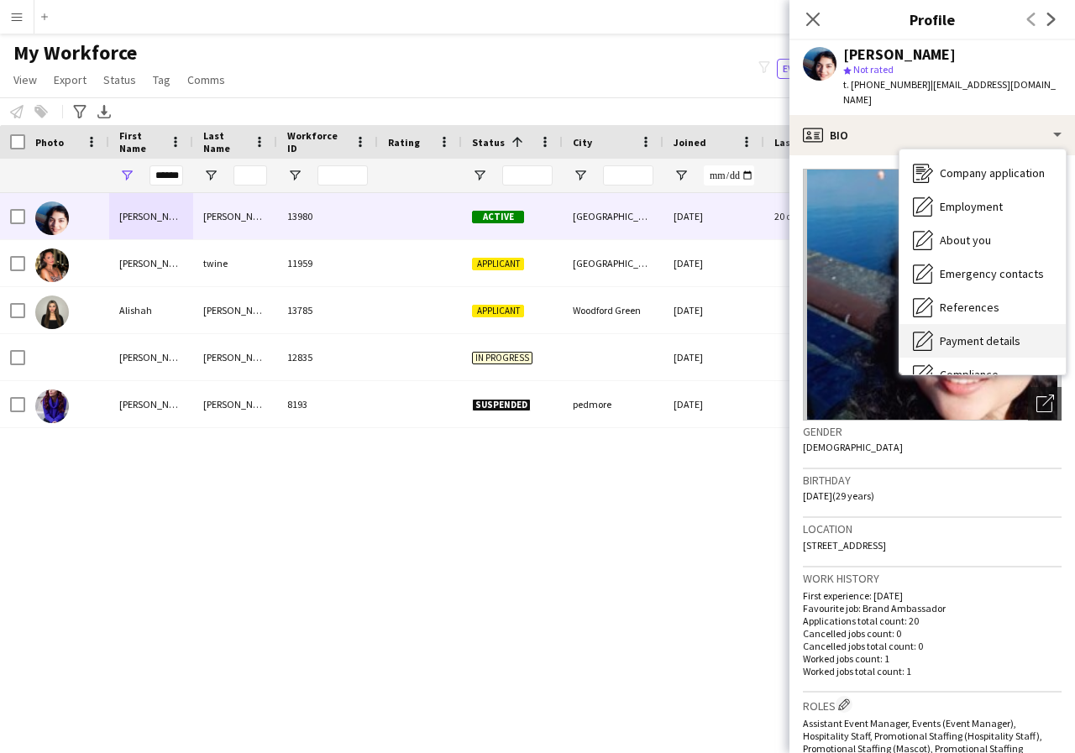
click at [1001, 333] on span "Payment details" at bounding box center [980, 340] width 81 height 15
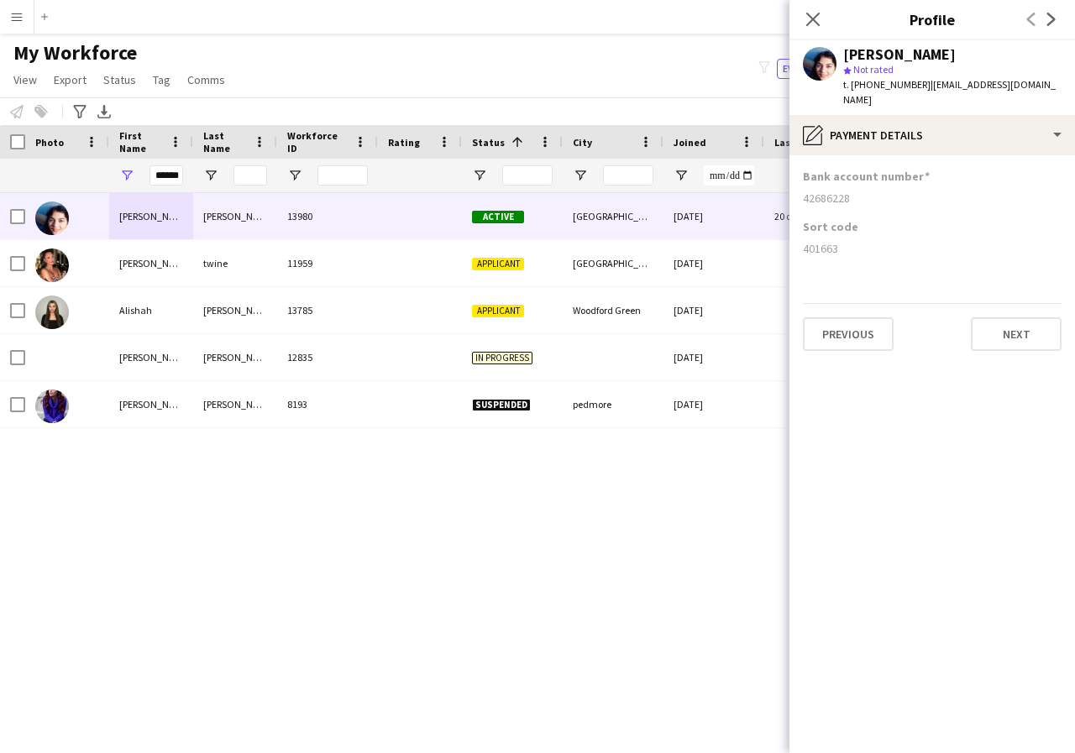
drag, startPoint x: 803, startPoint y: 180, endPoint x: 889, endPoint y: 194, distance: 87.7
click at [889, 194] on div "Bank account number 42686228" at bounding box center [932, 194] width 259 height 50
copy div "42686228"
drag, startPoint x: 800, startPoint y: 236, endPoint x: 869, endPoint y: 233, distance: 69.0
click at [869, 233] on app-section-data-types "Bank account number 42686228 Sort code 401663 Previous Next" at bounding box center [932, 454] width 286 height 598
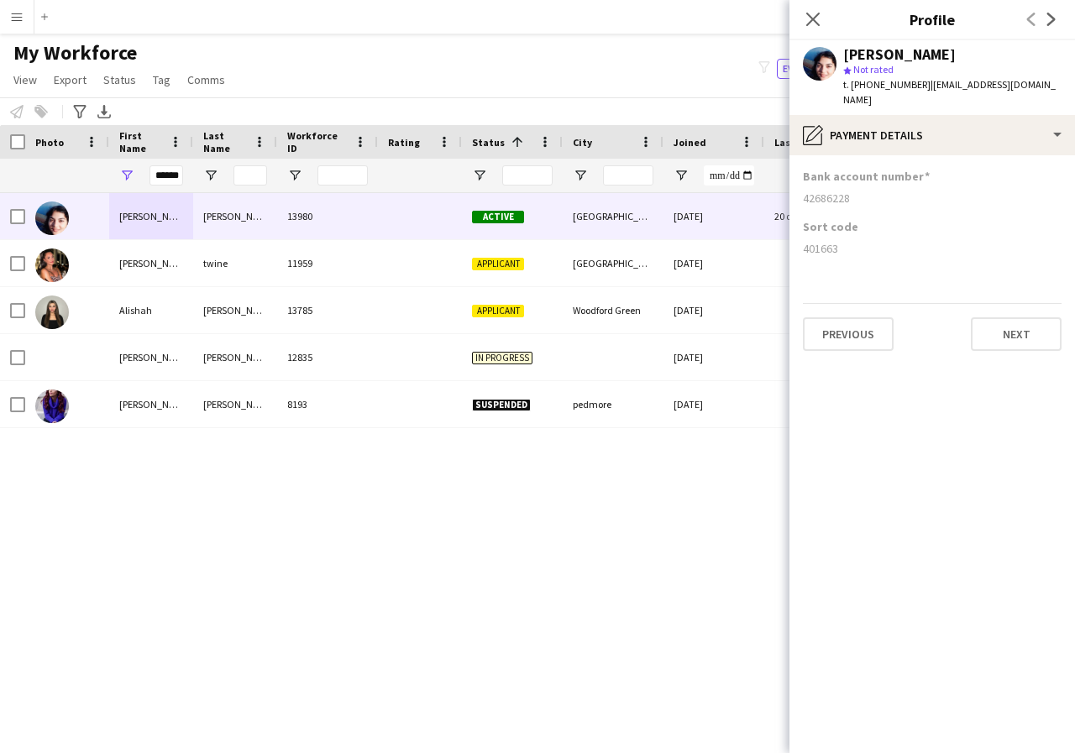
copy div "401663"
click at [813, 19] on icon at bounding box center [813, 19] width 16 height 16
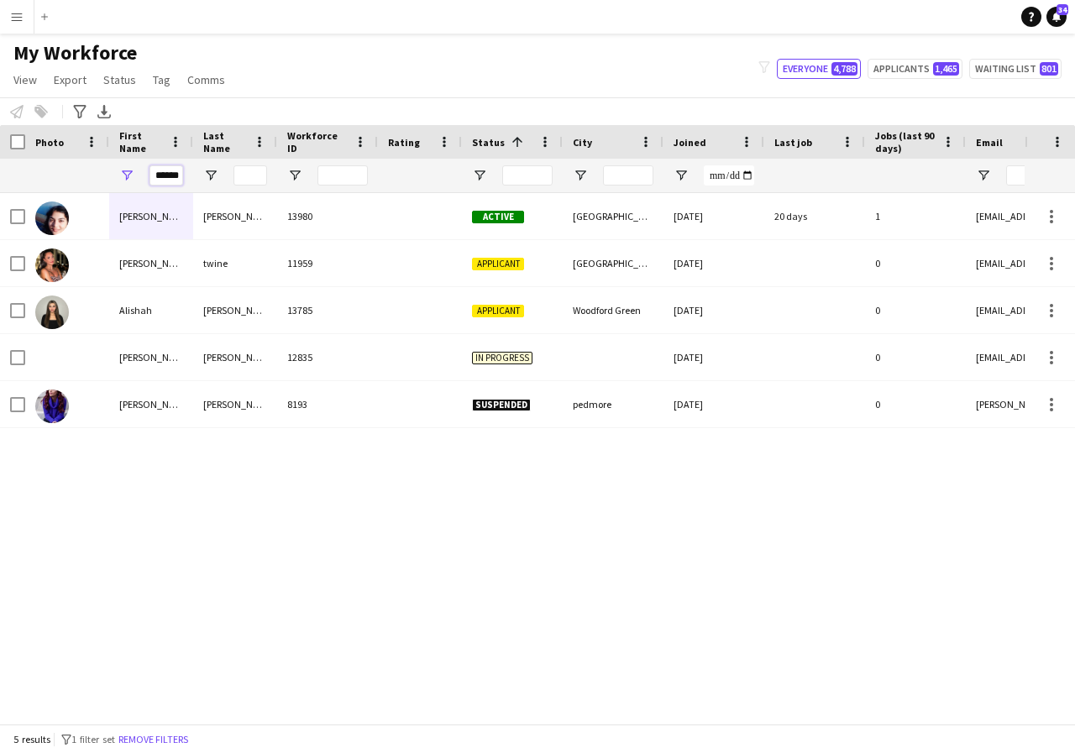
click at [178, 177] on input "******" at bounding box center [166, 175] width 34 height 20
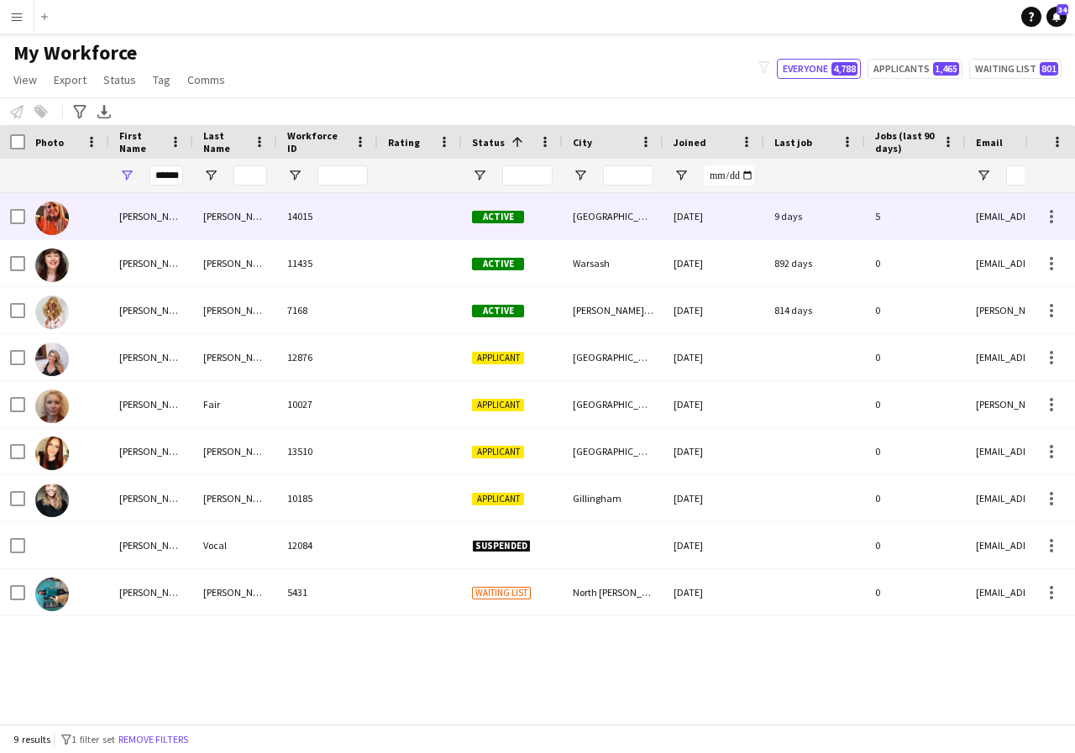
click at [170, 221] on div "[PERSON_NAME]" at bounding box center [151, 216] width 84 height 46
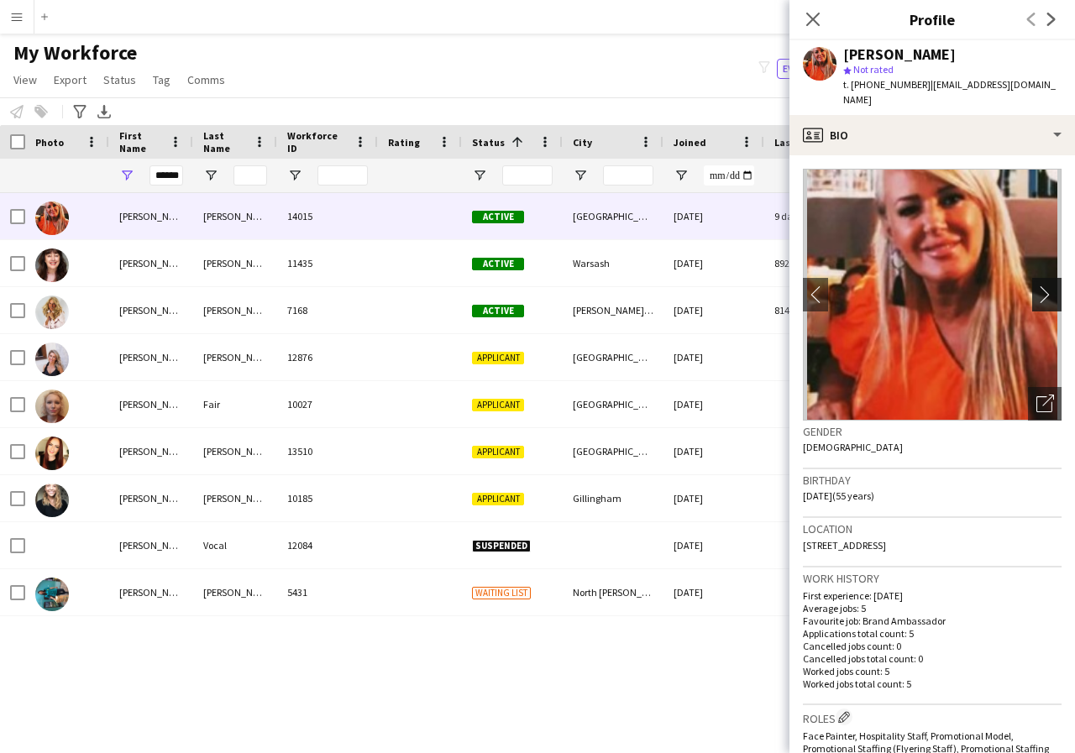
click at [1036, 296] on app-icon "chevron-right" at bounding box center [1049, 295] width 26 height 18
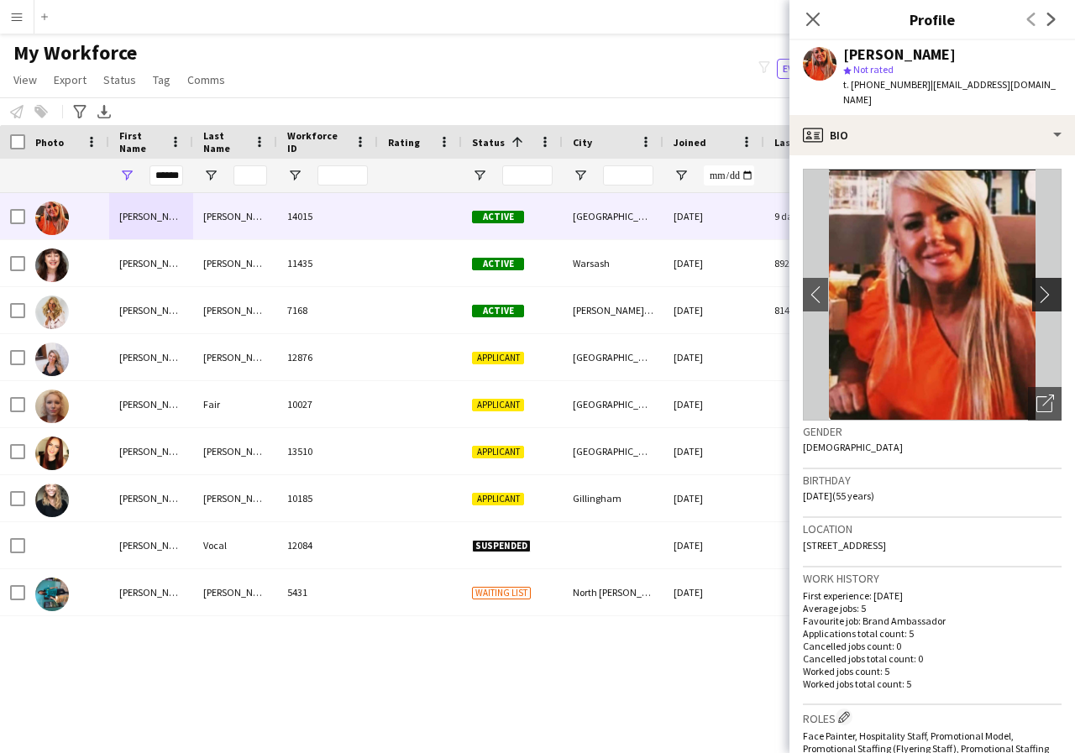
click at [1036, 296] on app-icon "chevron-right" at bounding box center [1049, 295] width 26 height 18
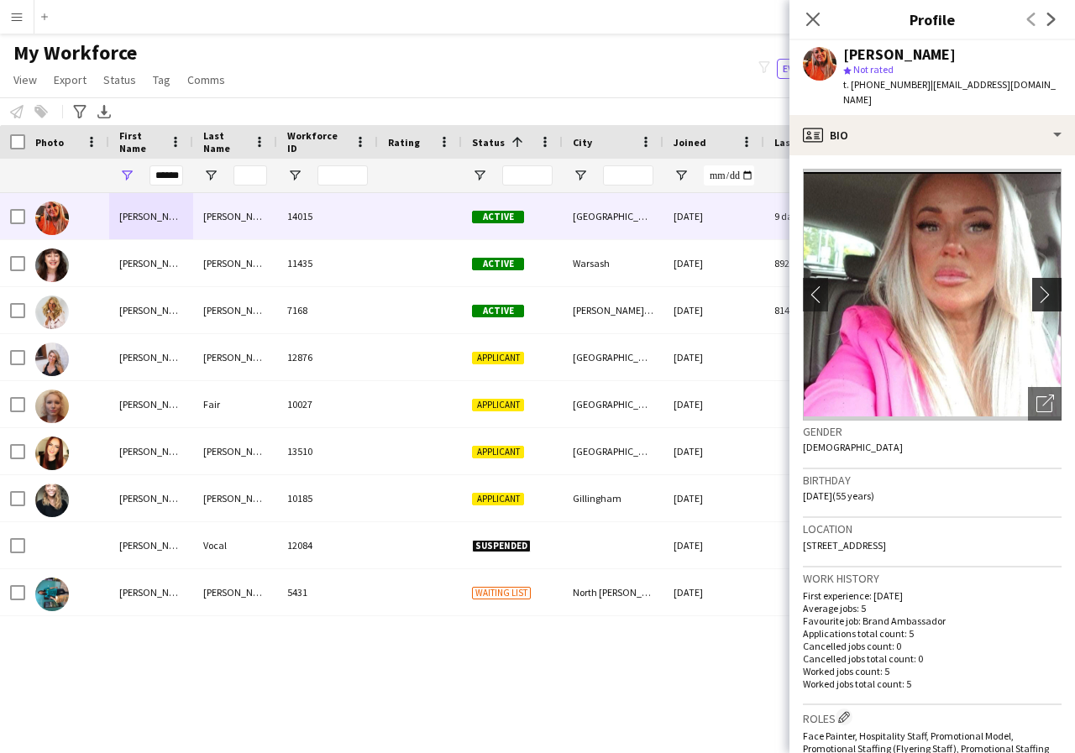
click at [1036, 296] on app-icon "chevron-right" at bounding box center [1049, 295] width 26 height 18
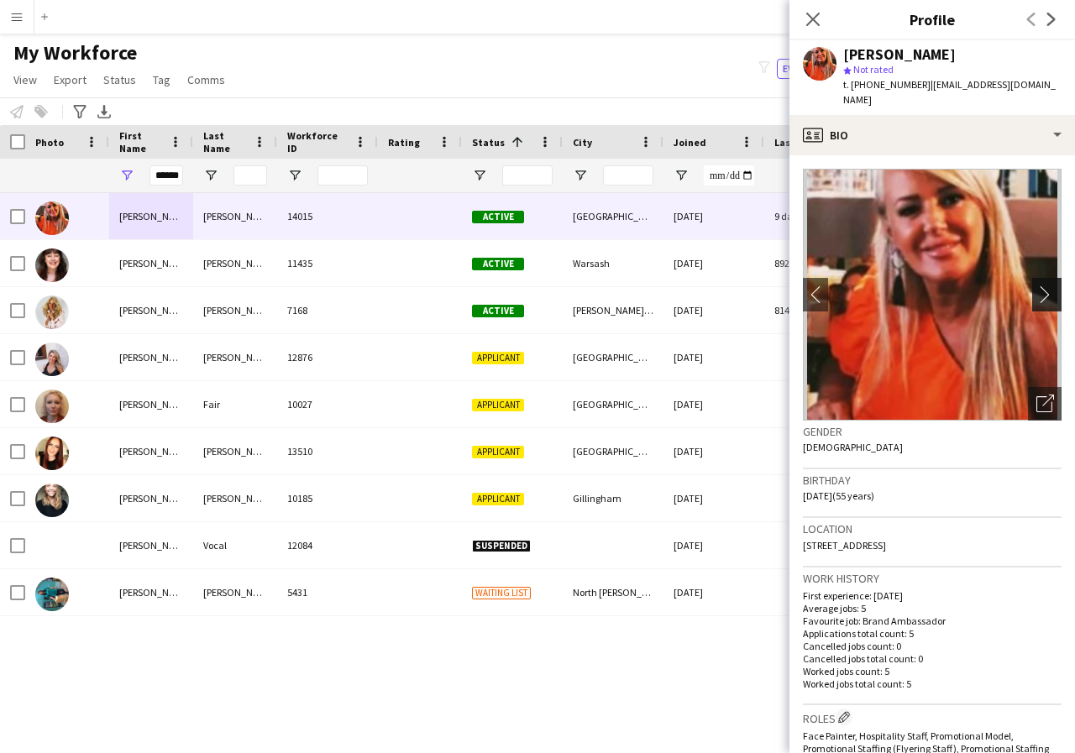
click at [1036, 296] on app-icon "chevron-right" at bounding box center [1049, 295] width 26 height 18
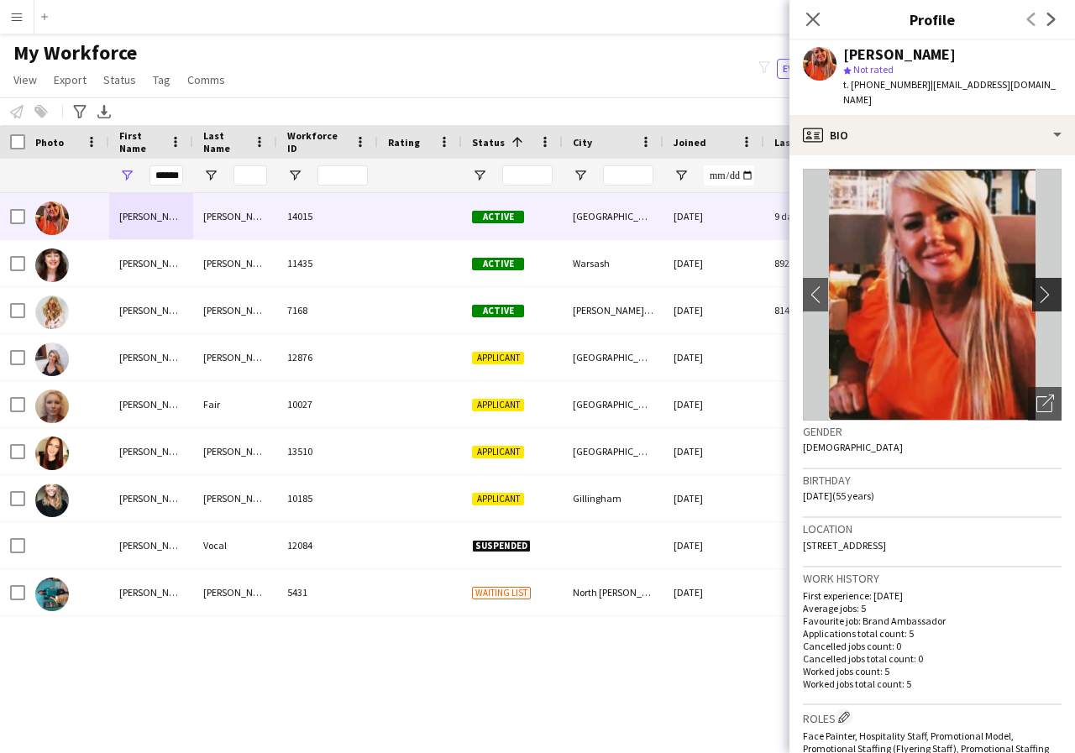
click at [1036, 296] on app-icon "chevron-right" at bounding box center [1049, 295] width 26 height 18
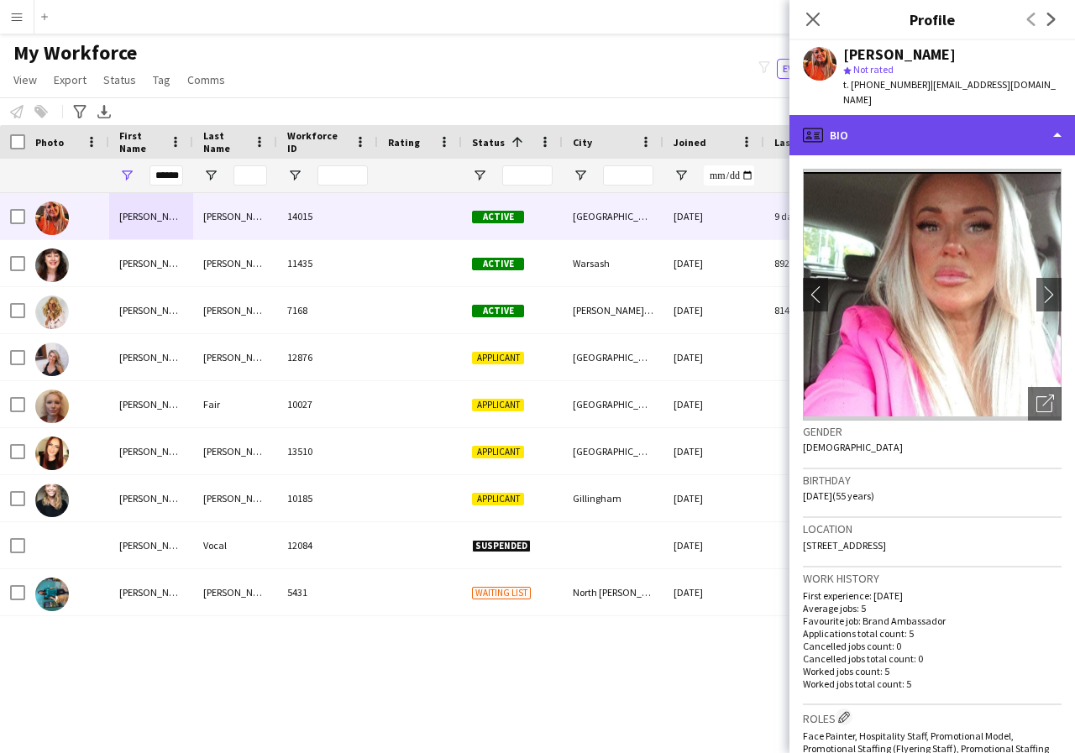
click at [1054, 132] on div "profile Bio" at bounding box center [932, 135] width 286 height 40
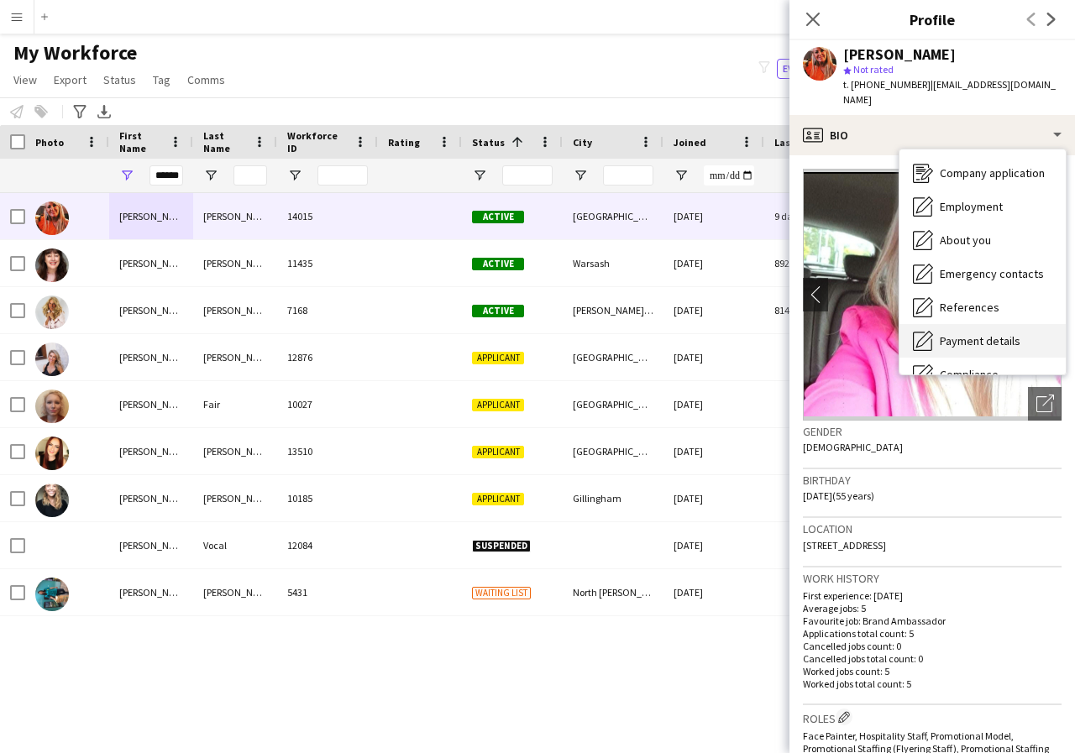
click at [984, 344] on span "Payment details" at bounding box center [980, 340] width 81 height 15
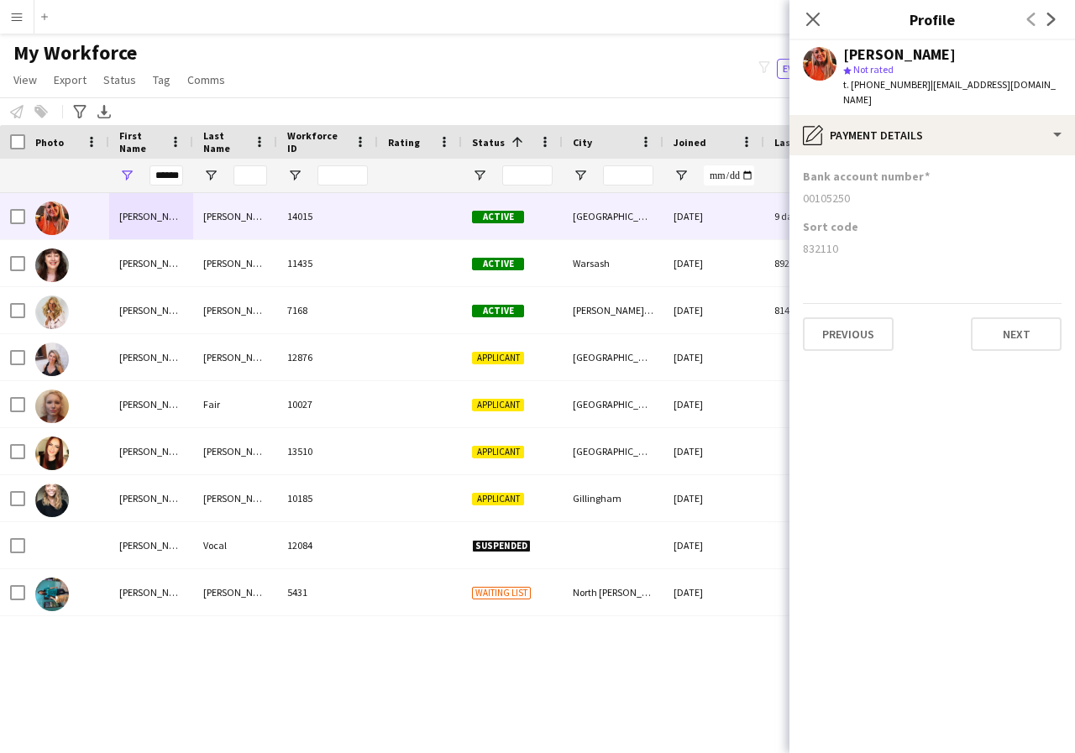
drag, startPoint x: 802, startPoint y: 195, endPoint x: 879, endPoint y: 207, distance: 77.3
click at [879, 207] on app-section-data-types "Bank account number 00105250 Sort code 832110 Previous Next" at bounding box center [932, 454] width 286 height 598
copy div "00105250"
drag, startPoint x: 799, startPoint y: 246, endPoint x: 867, endPoint y: 258, distance: 69.0
click at [867, 258] on app-section-data-types "Bank account number 00105250 Sort code 832110 Previous Next" at bounding box center [932, 454] width 286 height 598
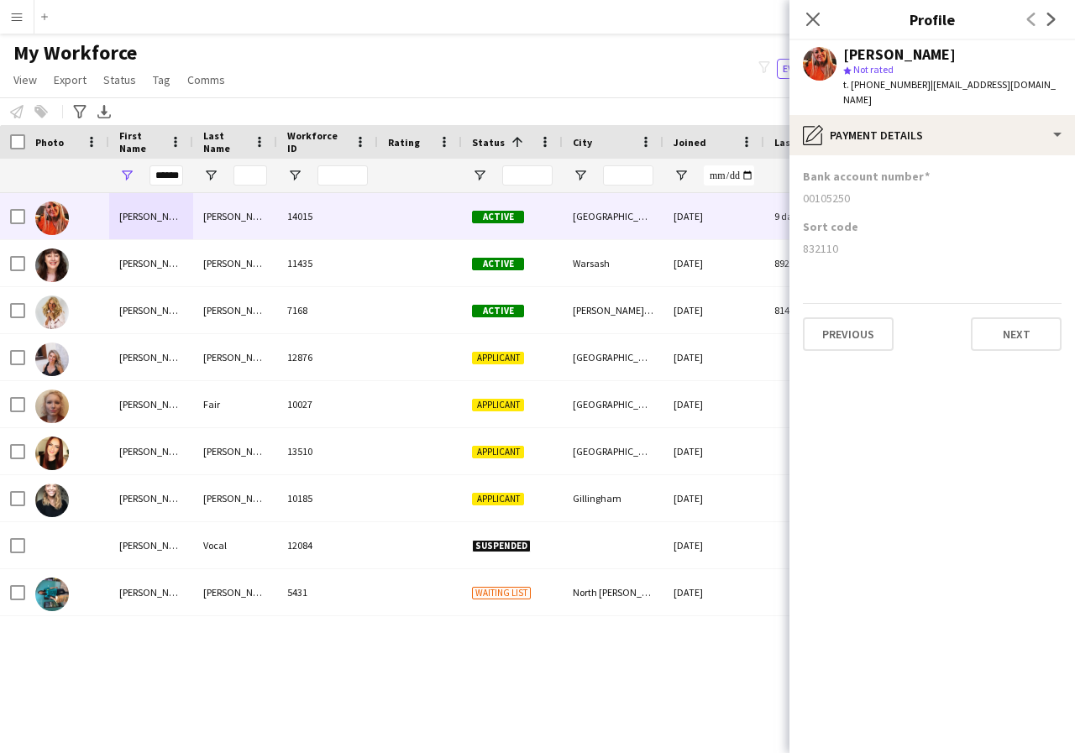
copy div "832110"
click at [812, 21] on icon at bounding box center [813, 19] width 16 height 16
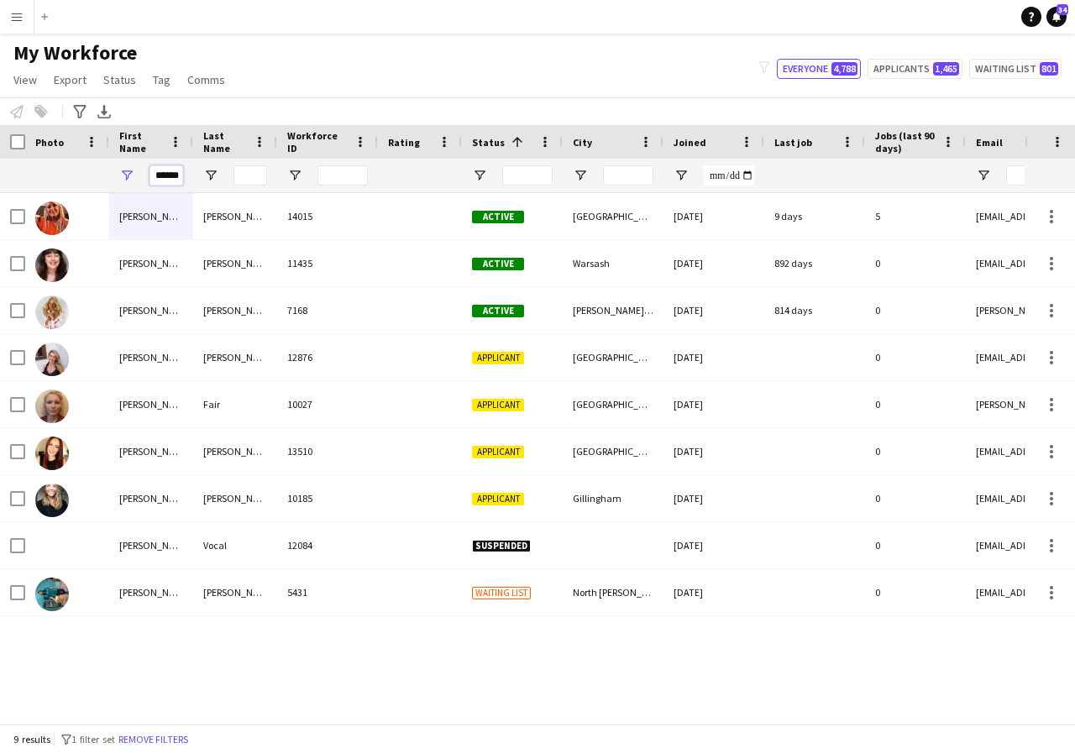
click at [180, 178] on input "******" at bounding box center [166, 175] width 34 height 20
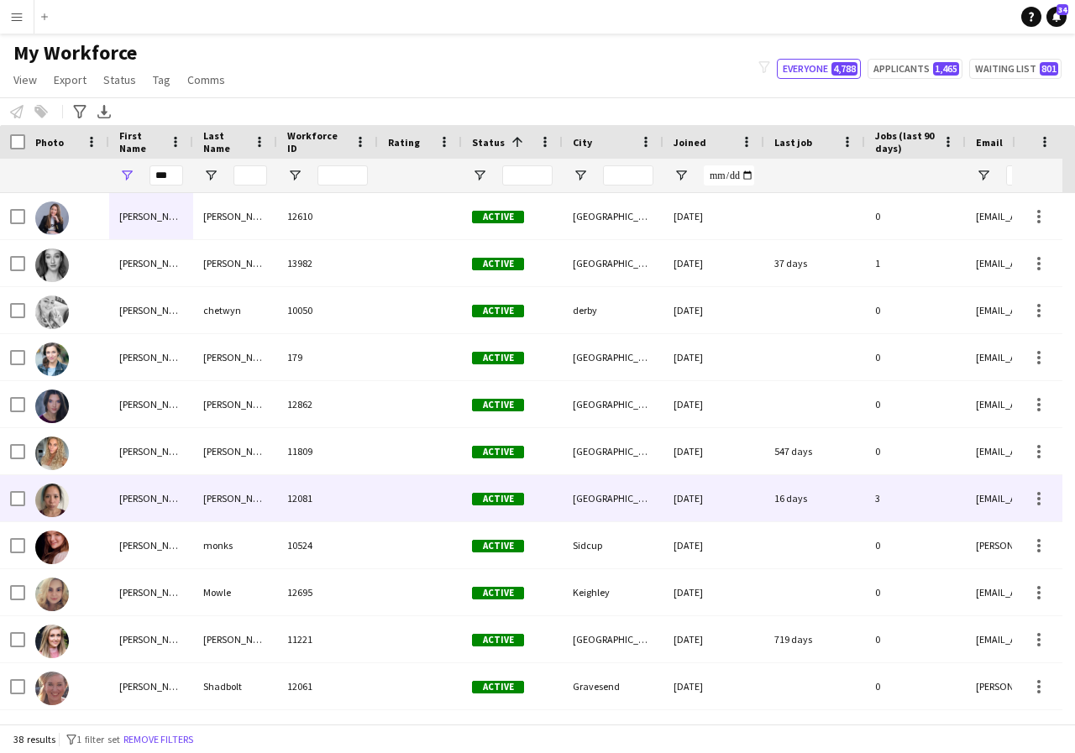
click at [139, 500] on div "[PERSON_NAME]" at bounding box center [151, 498] width 84 height 46
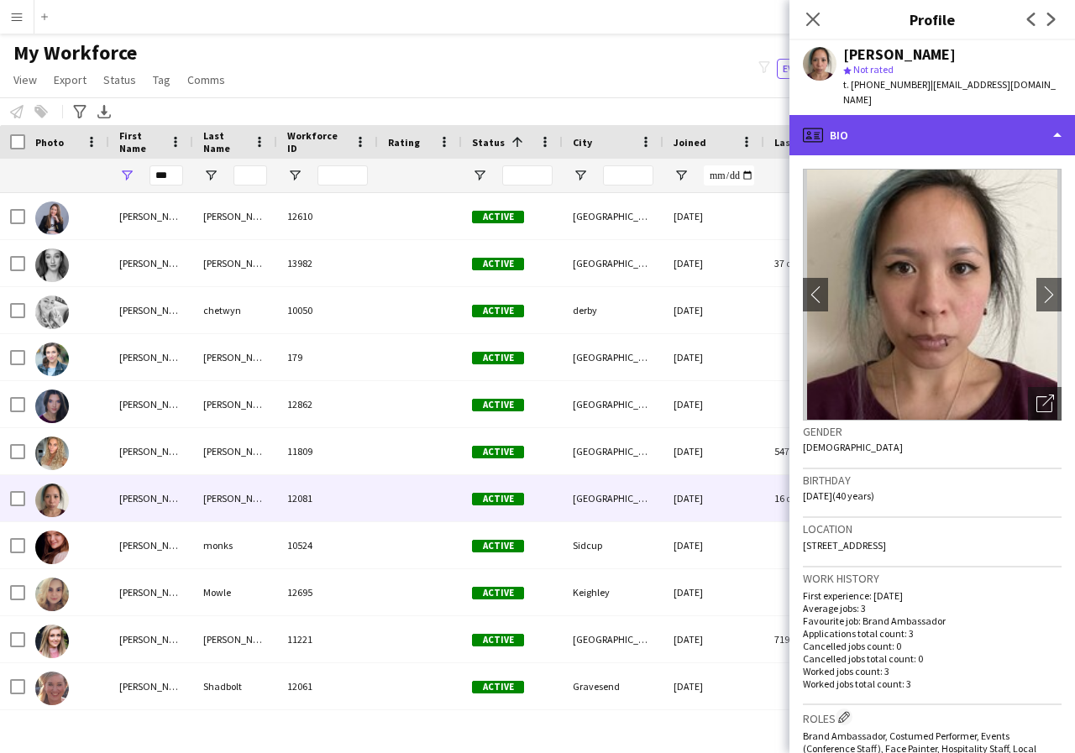
click at [1060, 117] on div "profile Bio" at bounding box center [932, 135] width 286 height 40
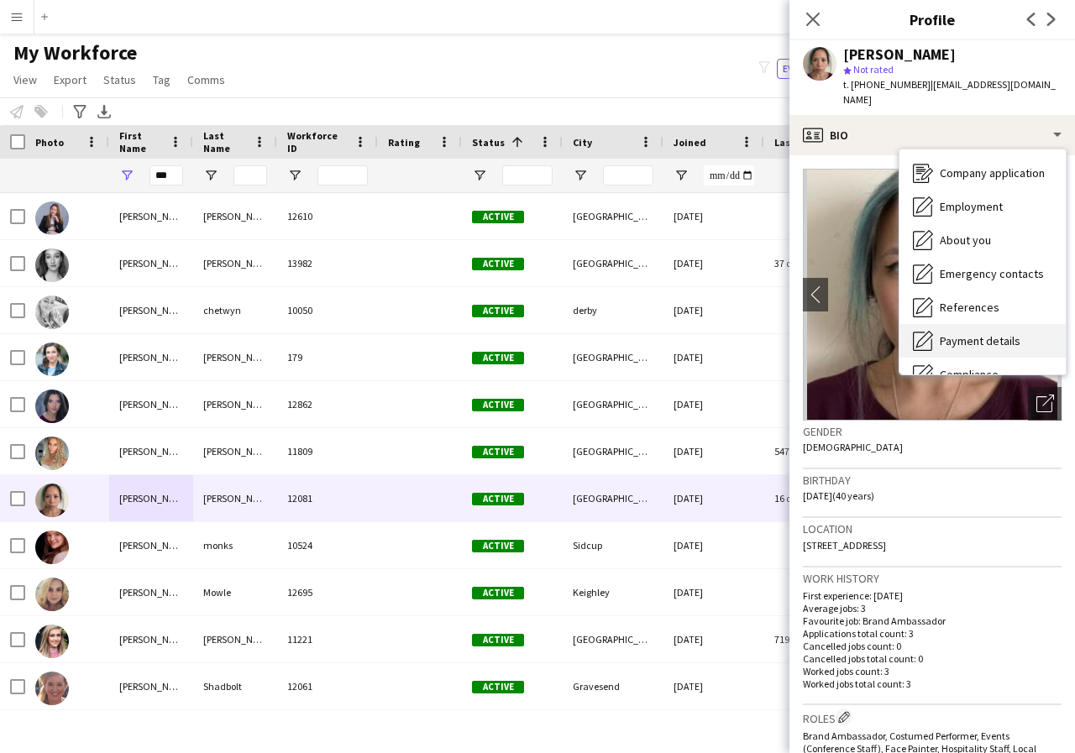
click at [1001, 333] on span "Payment details" at bounding box center [980, 340] width 81 height 15
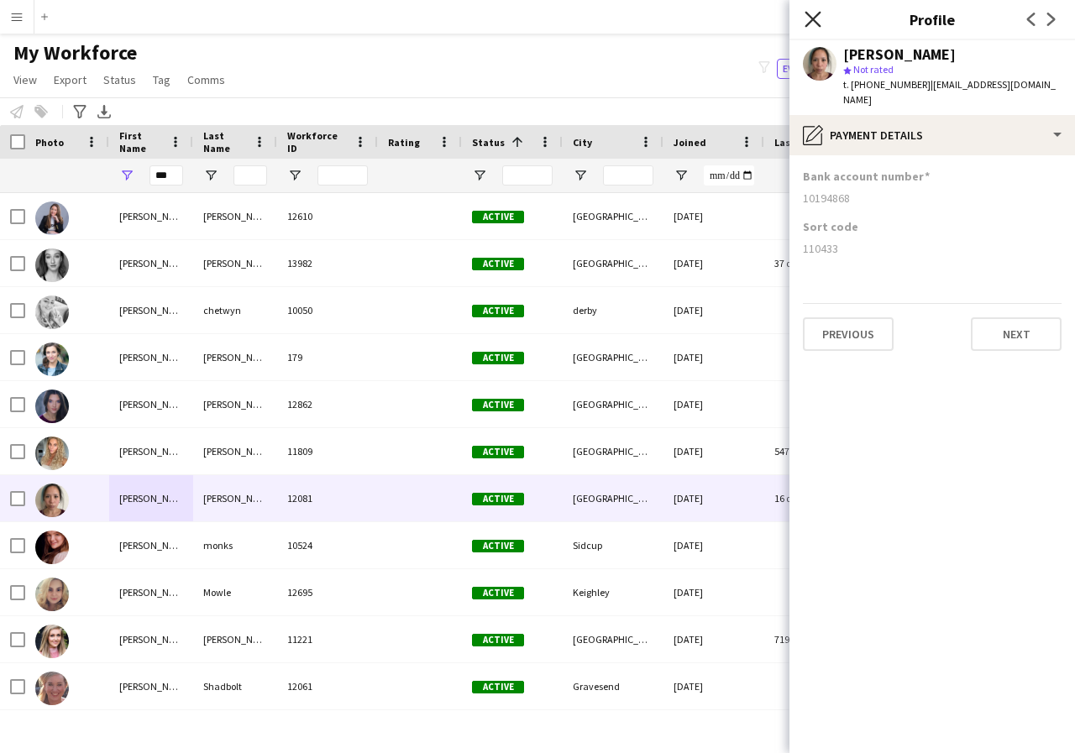
click at [812, 15] on icon "Close pop-in" at bounding box center [813, 19] width 16 height 16
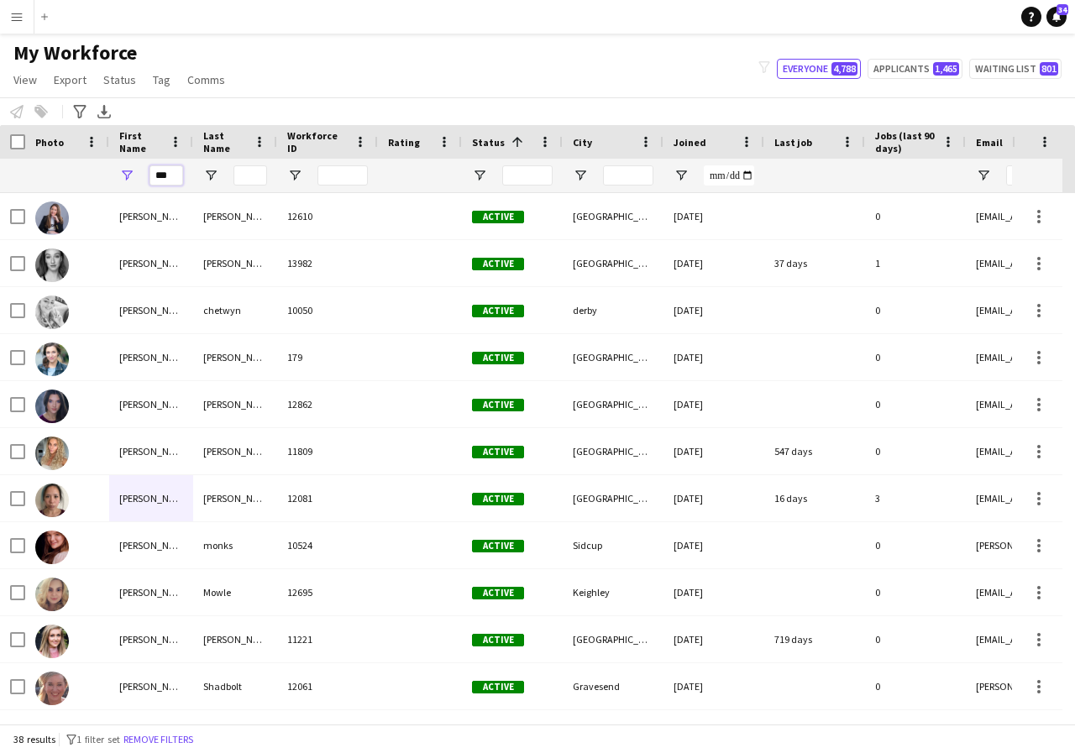
click at [175, 178] on input "***" at bounding box center [166, 175] width 34 height 20
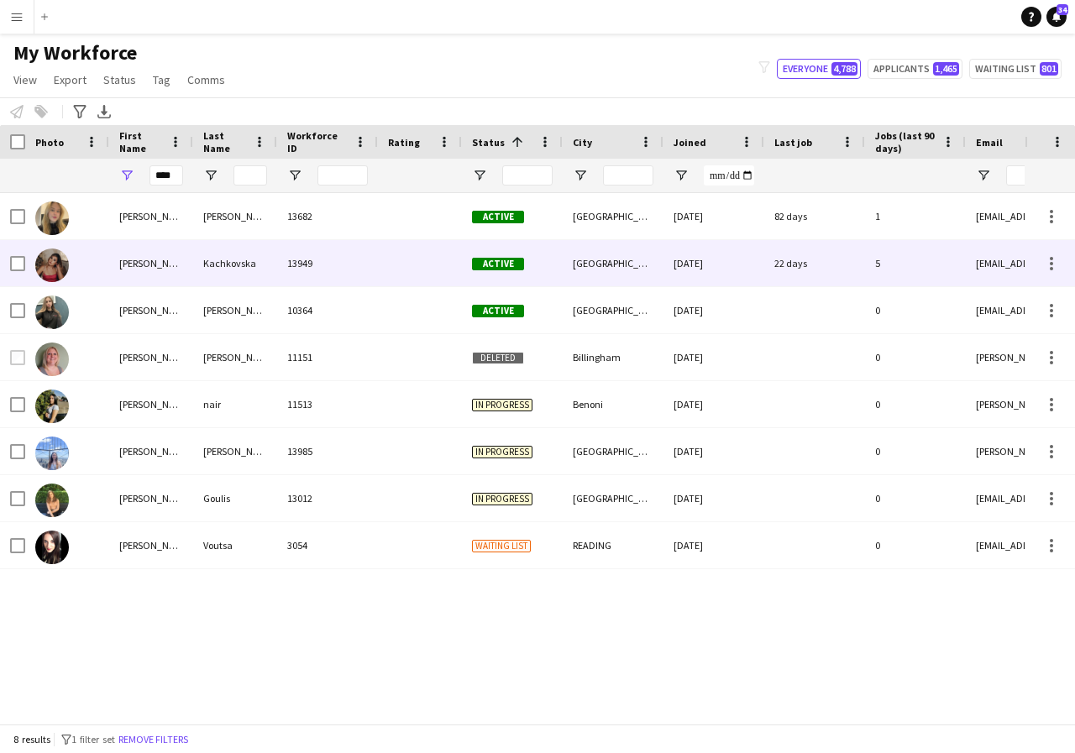
click at [179, 260] on div "[PERSON_NAME]" at bounding box center [151, 263] width 84 height 46
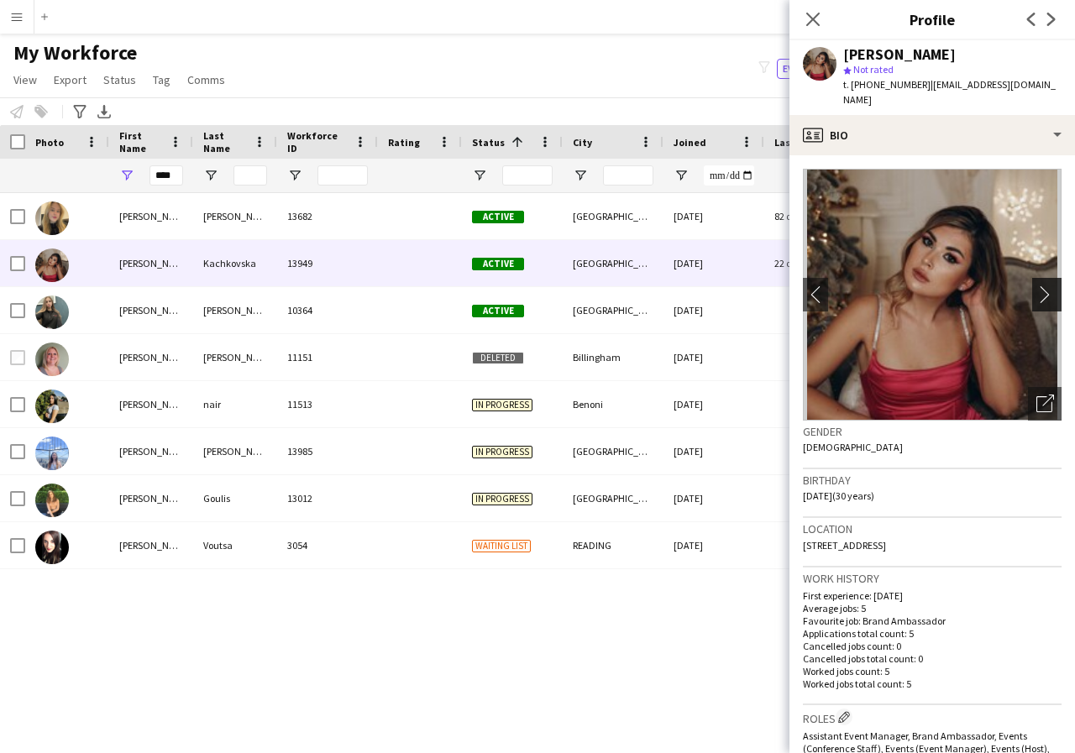
click at [1036, 286] on app-icon "chevron-right" at bounding box center [1049, 295] width 26 height 18
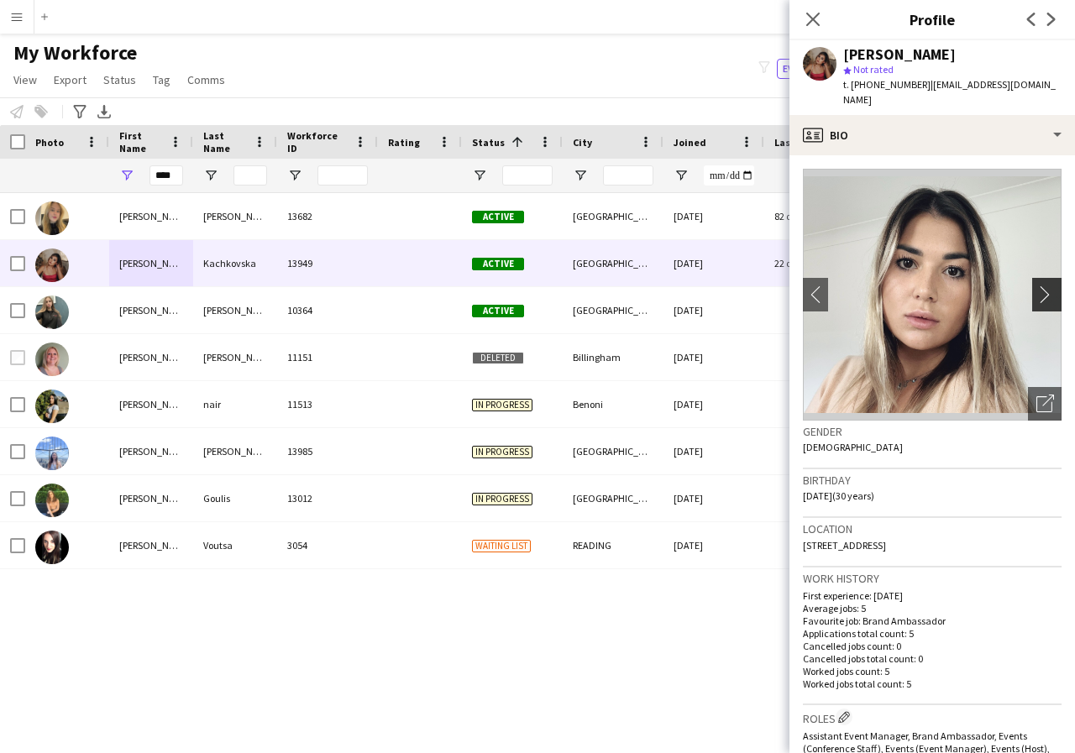
click at [1036, 286] on app-icon "chevron-right" at bounding box center [1049, 295] width 26 height 18
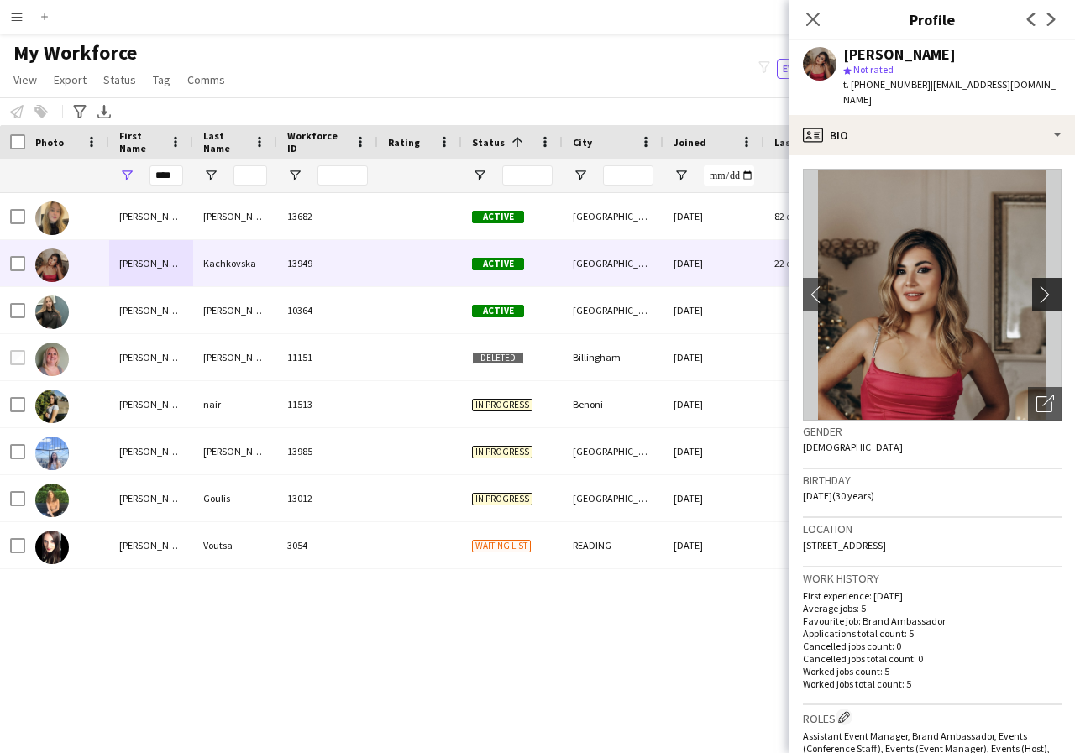
click at [1036, 286] on app-icon "chevron-right" at bounding box center [1049, 295] width 26 height 18
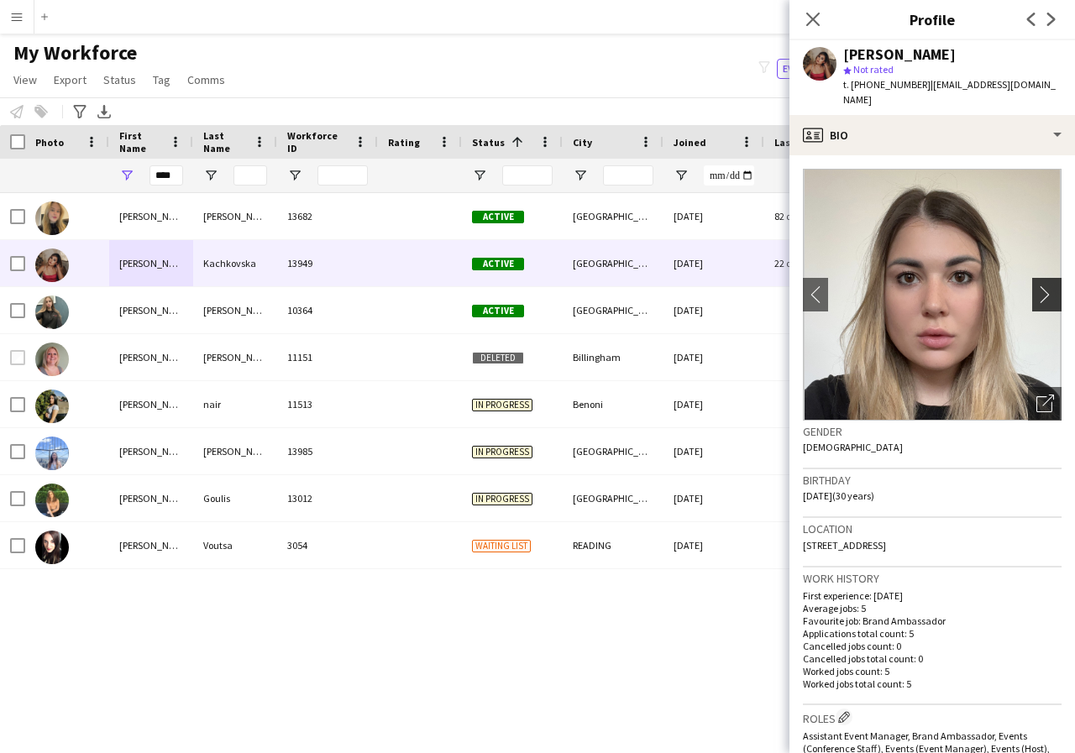
click at [1036, 286] on app-icon "chevron-right" at bounding box center [1049, 295] width 26 height 18
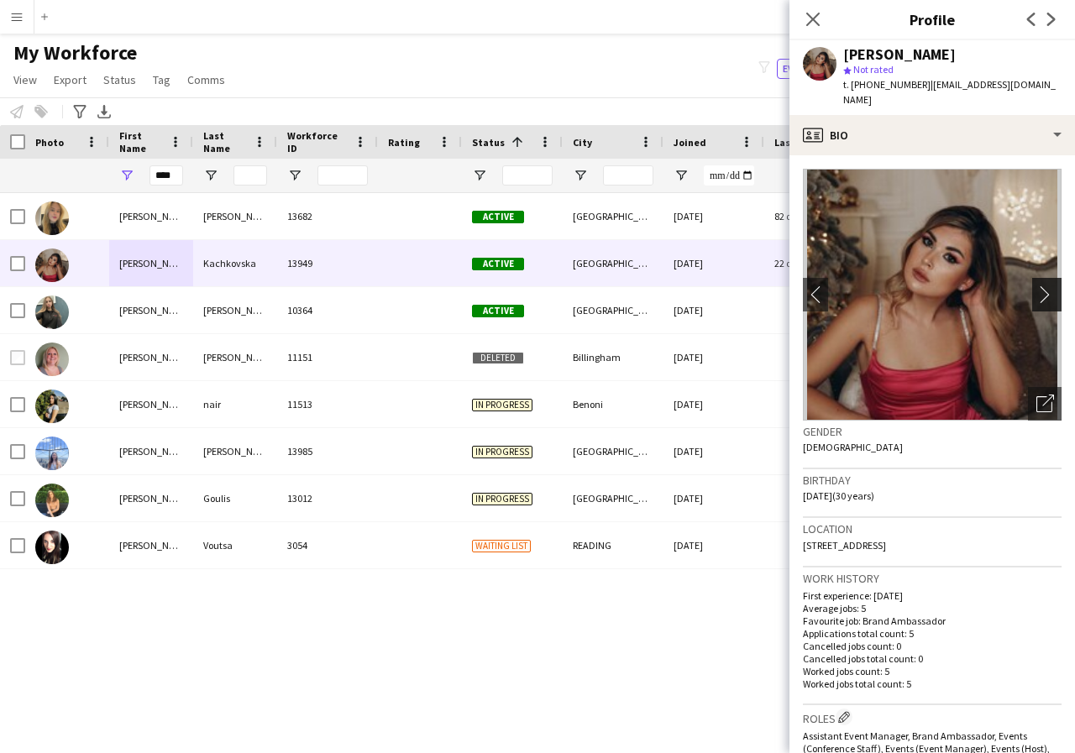
click at [1036, 286] on app-icon "chevron-right" at bounding box center [1049, 295] width 26 height 18
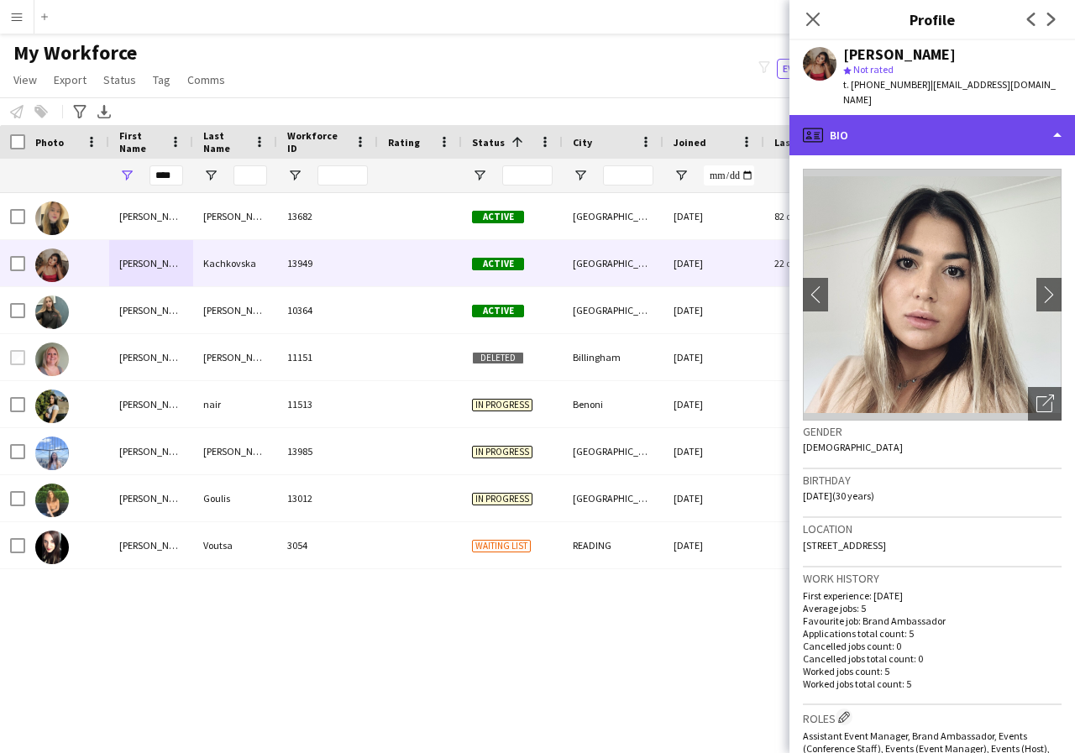
click at [1056, 121] on div "profile Bio" at bounding box center [932, 135] width 286 height 40
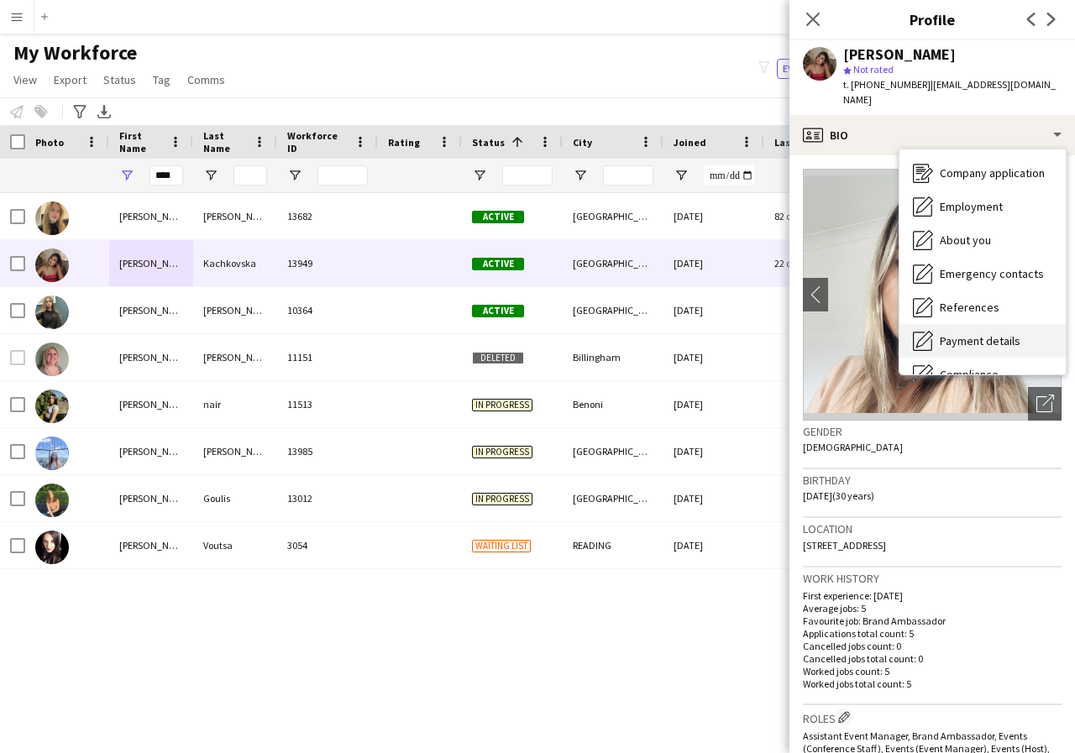
click at [993, 333] on span "Payment details" at bounding box center [980, 340] width 81 height 15
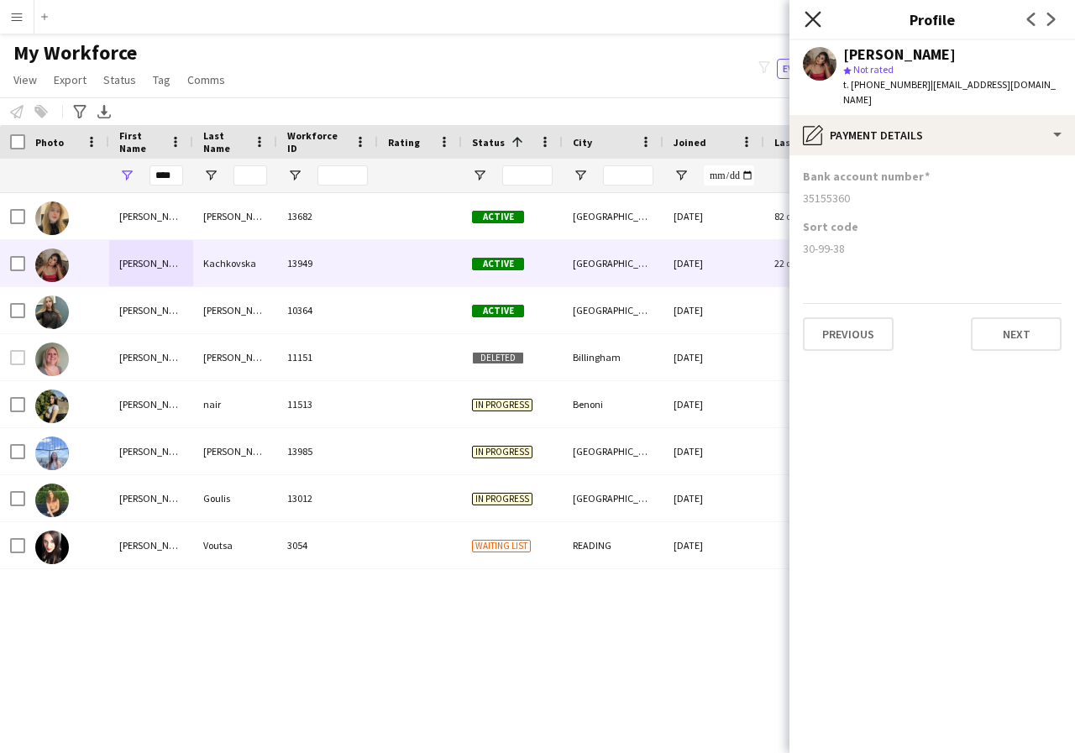
click at [808, 20] on icon "Close pop-in" at bounding box center [813, 19] width 16 height 16
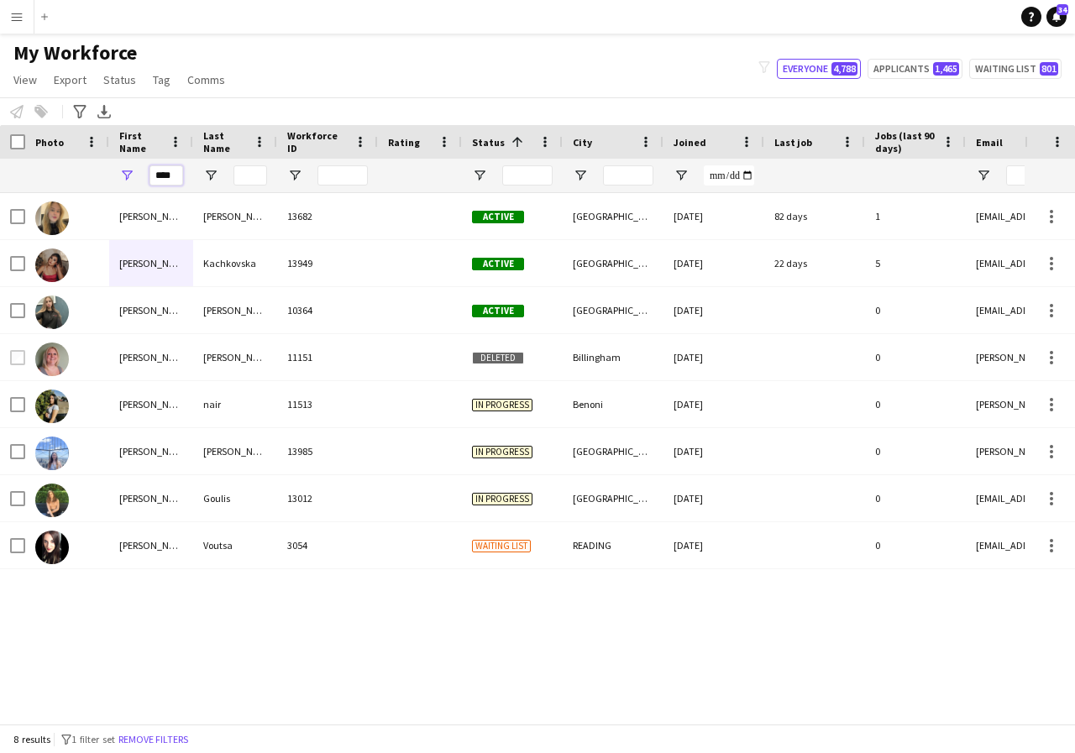
click at [176, 175] on input "****" at bounding box center [166, 175] width 34 height 20
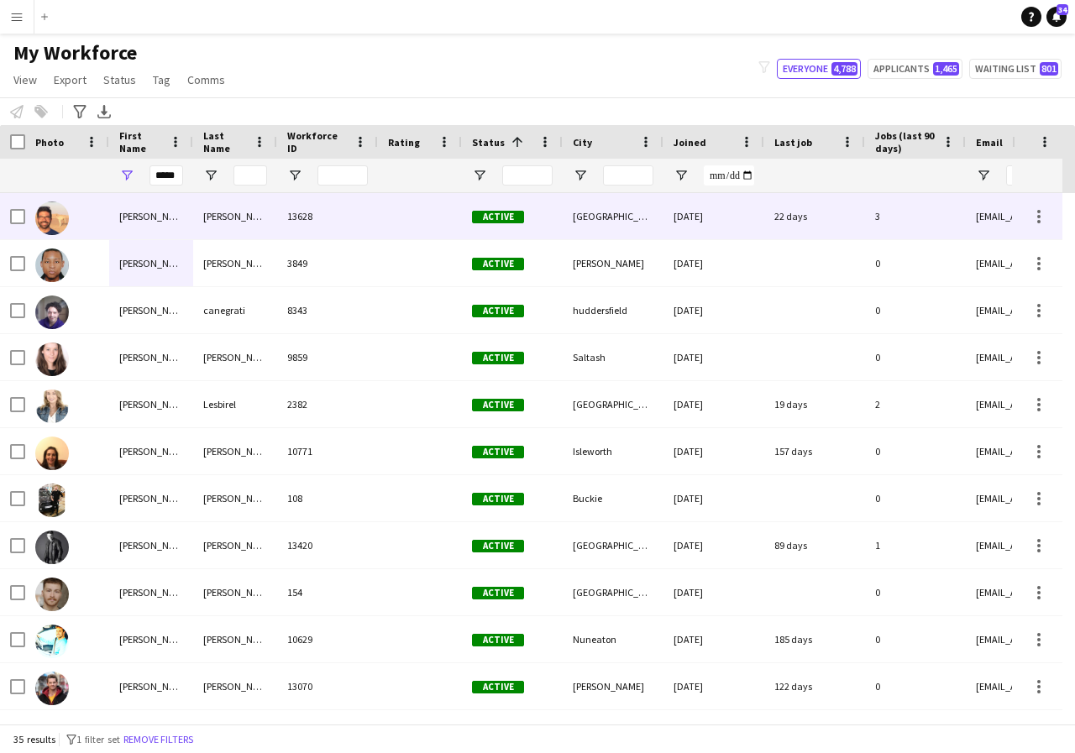
click at [153, 212] on div "[PERSON_NAME]" at bounding box center [151, 216] width 84 height 46
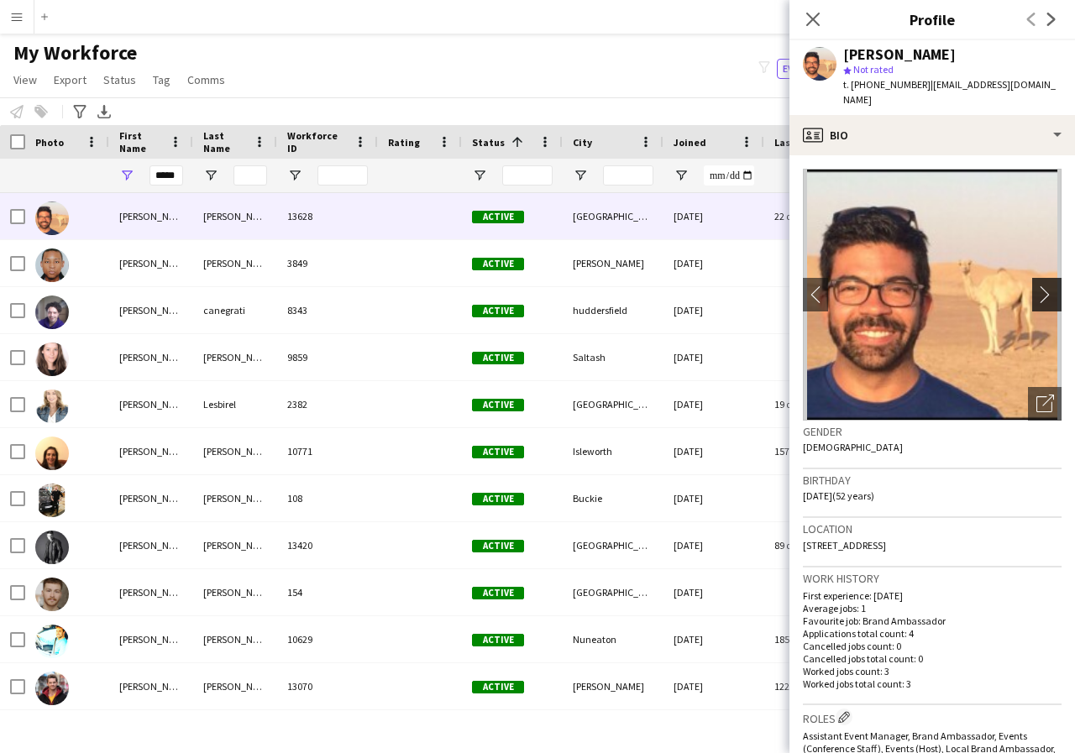
click at [1036, 286] on app-icon "chevron-right" at bounding box center [1049, 295] width 26 height 18
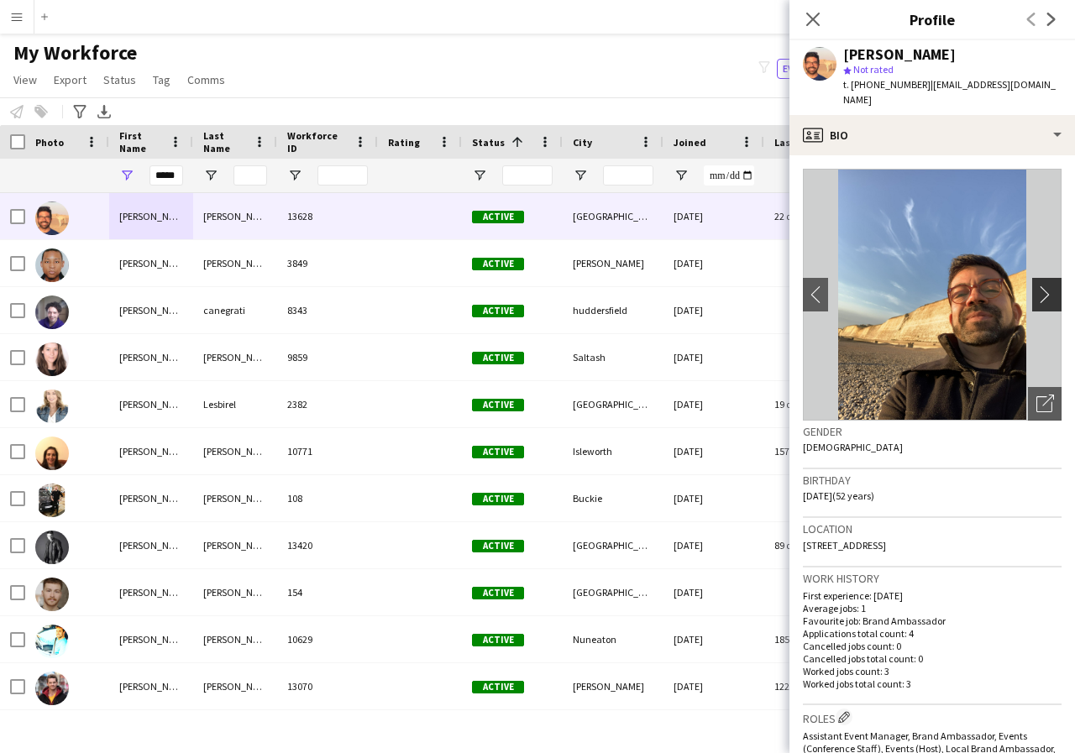
click at [1036, 286] on app-icon "chevron-right" at bounding box center [1049, 295] width 26 height 18
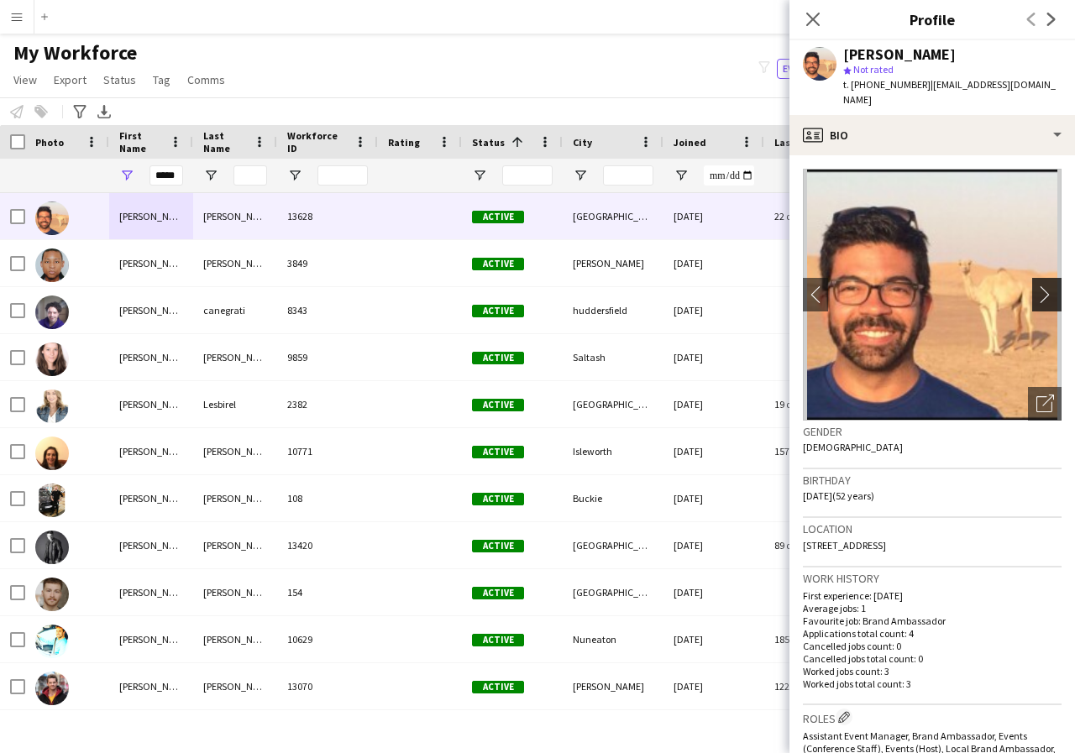
click at [1036, 286] on app-icon "chevron-right" at bounding box center [1049, 295] width 26 height 18
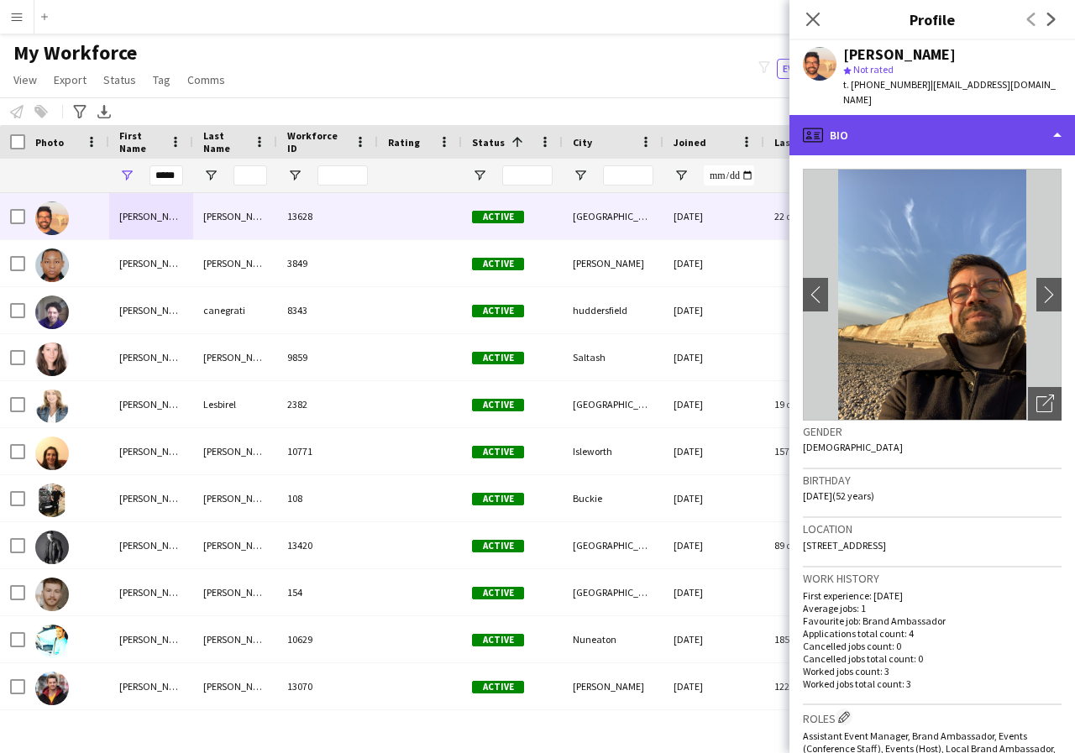
click at [1056, 122] on div "profile Bio" at bounding box center [932, 135] width 286 height 40
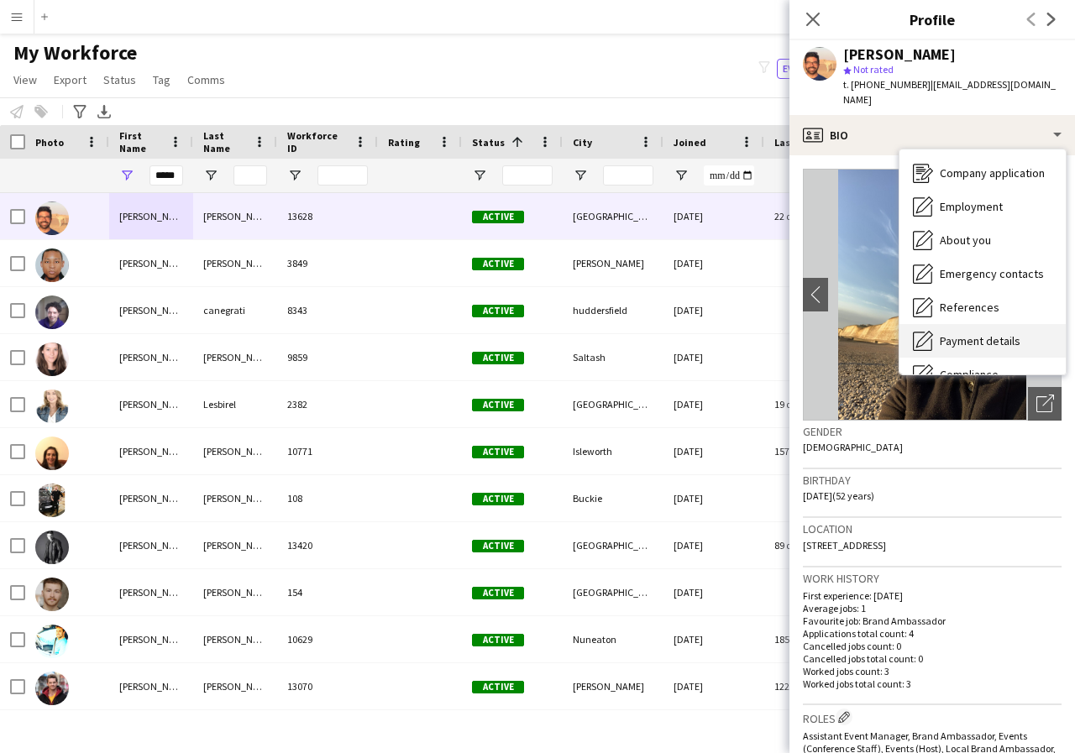
click at [1005, 333] on span "Payment details" at bounding box center [980, 340] width 81 height 15
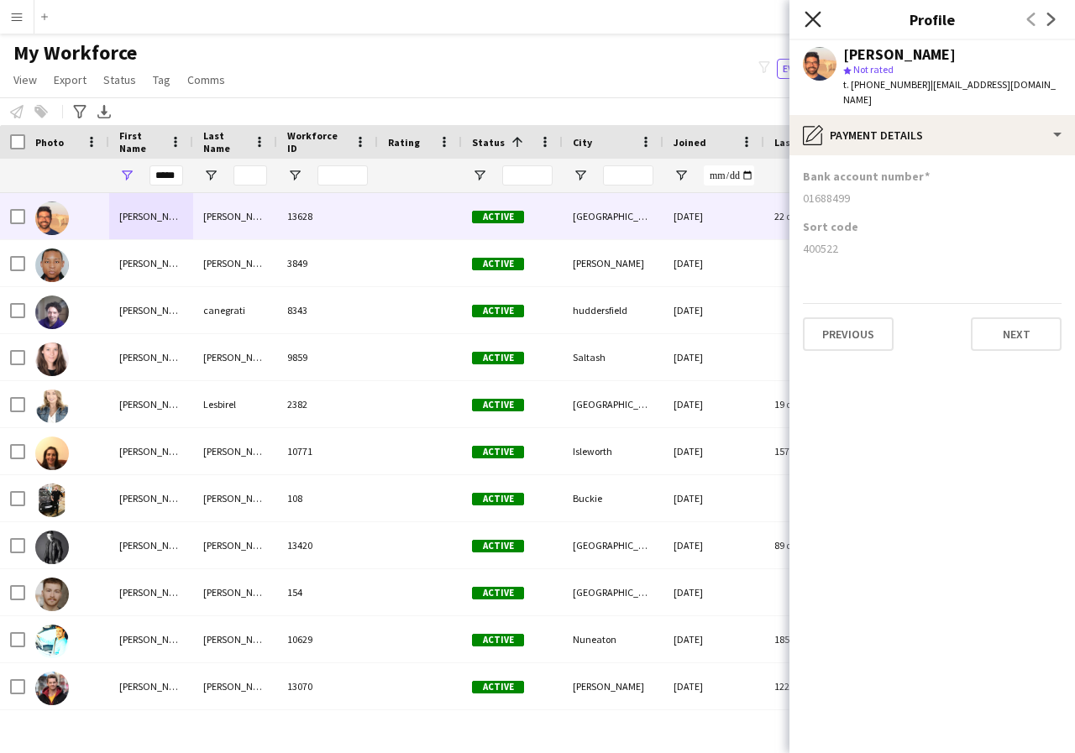
click at [810, 22] on icon at bounding box center [813, 19] width 16 height 16
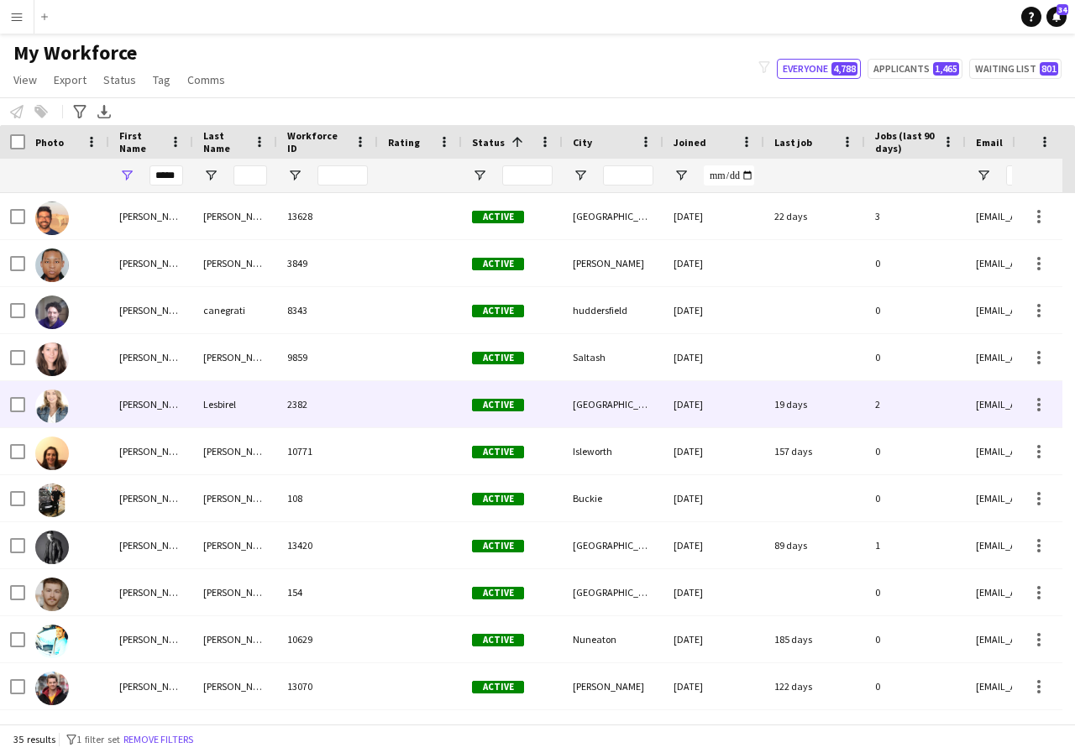
click at [184, 407] on div "[PERSON_NAME]" at bounding box center [151, 404] width 84 height 46
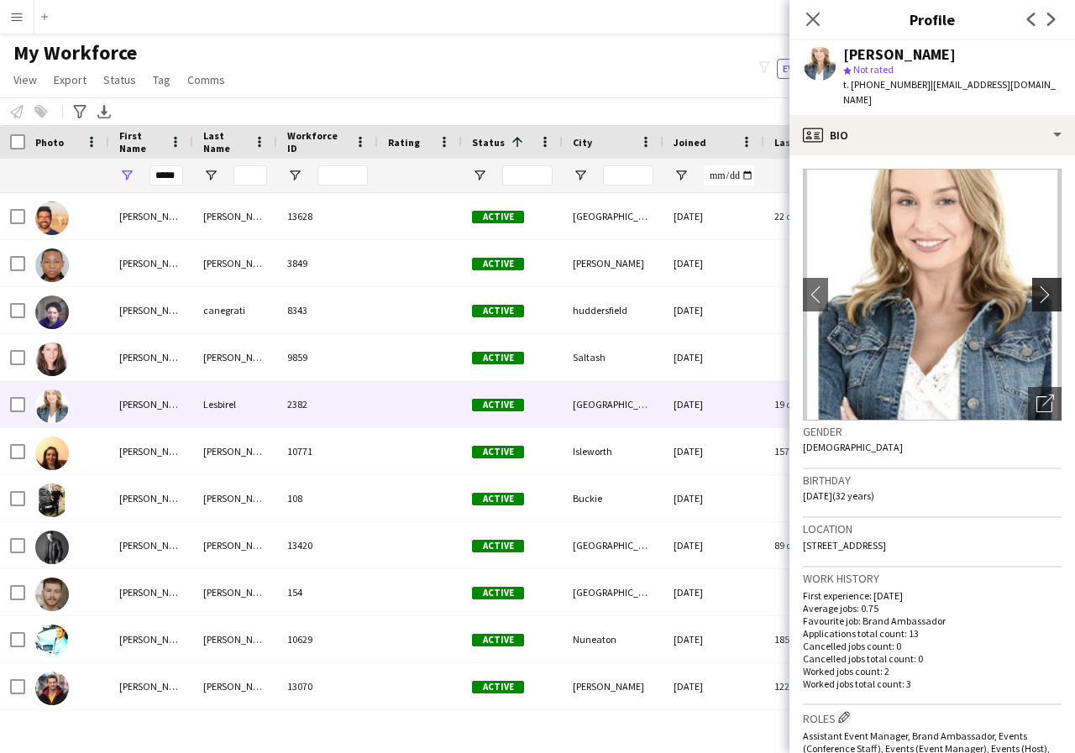
click at [1036, 286] on app-icon "chevron-right" at bounding box center [1049, 295] width 26 height 18
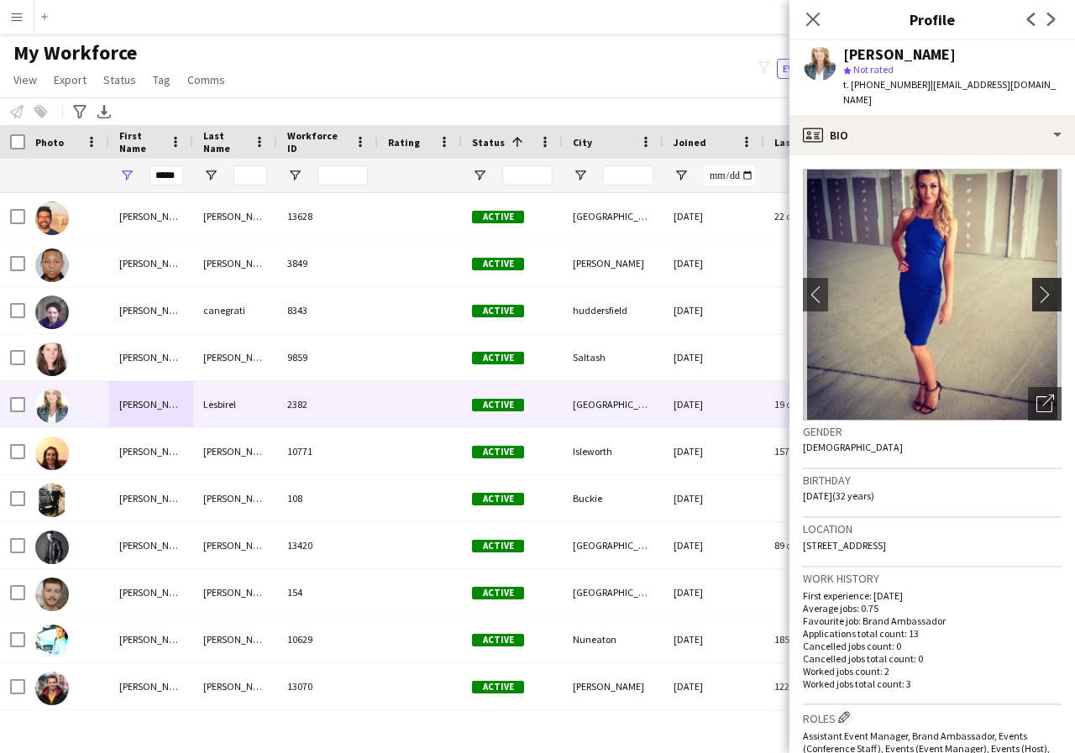
click at [1036, 286] on app-icon "chevron-right" at bounding box center [1049, 295] width 26 height 18
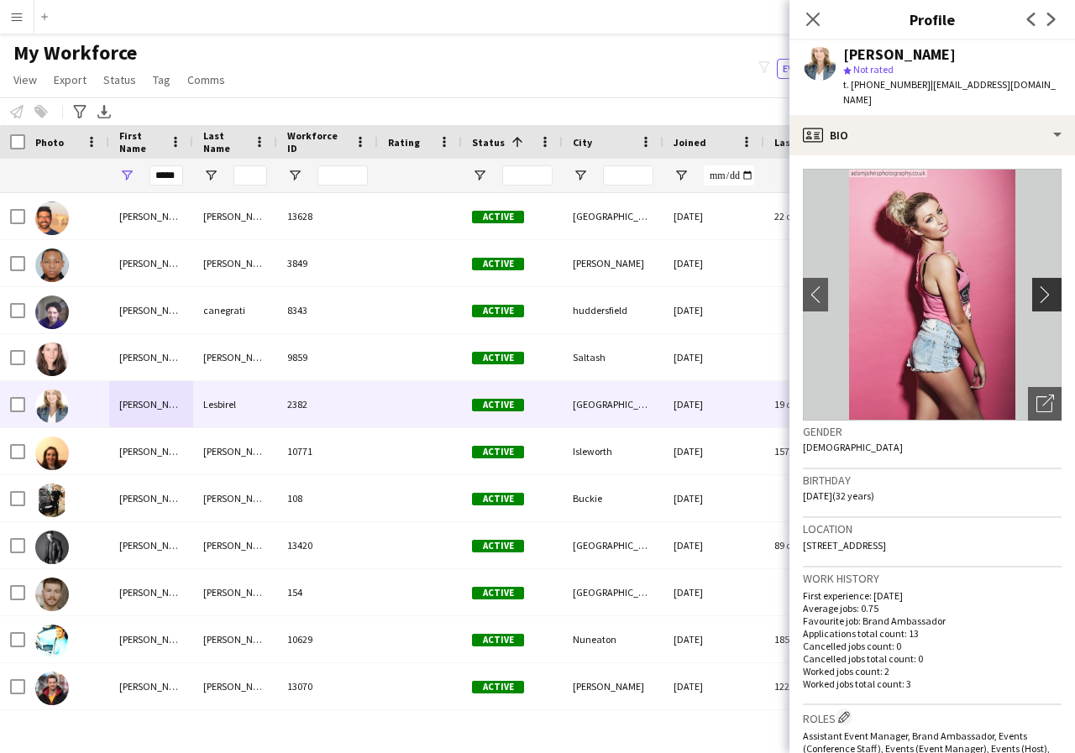
click at [1036, 286] on app-icon "chevron-right" at bounding box center [1049, 295] width 26 height 18
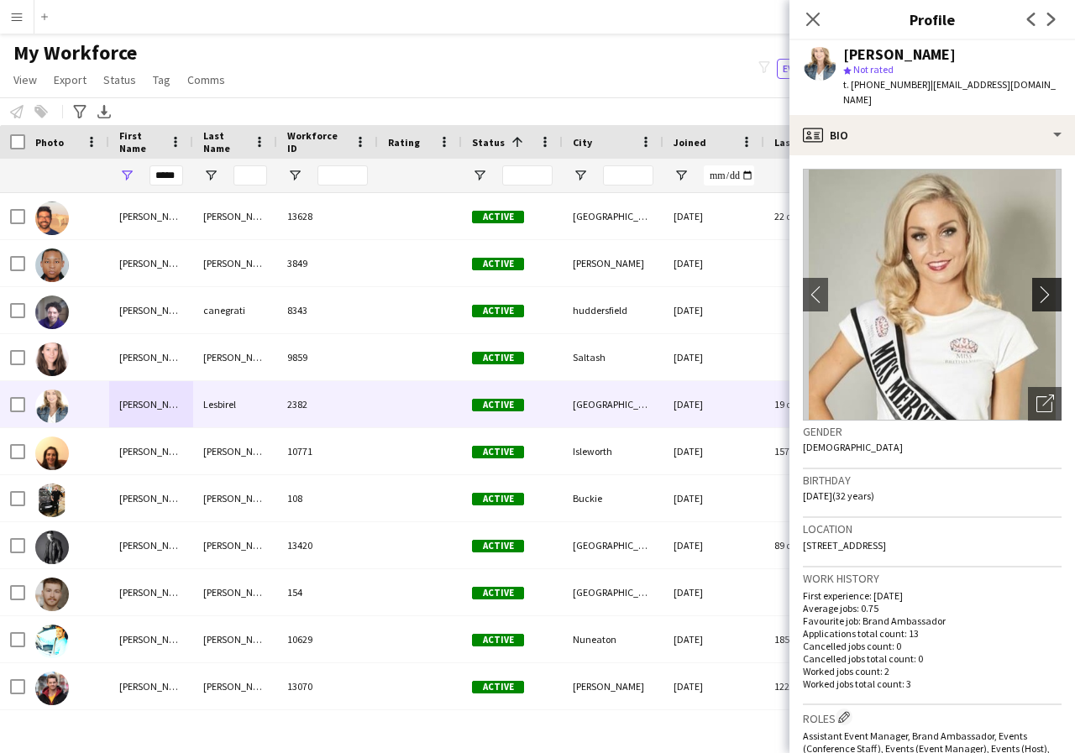
click at [1036, 286] on app-icon "chevron-right" at bounding box center [1049, 295] width 26 height 18
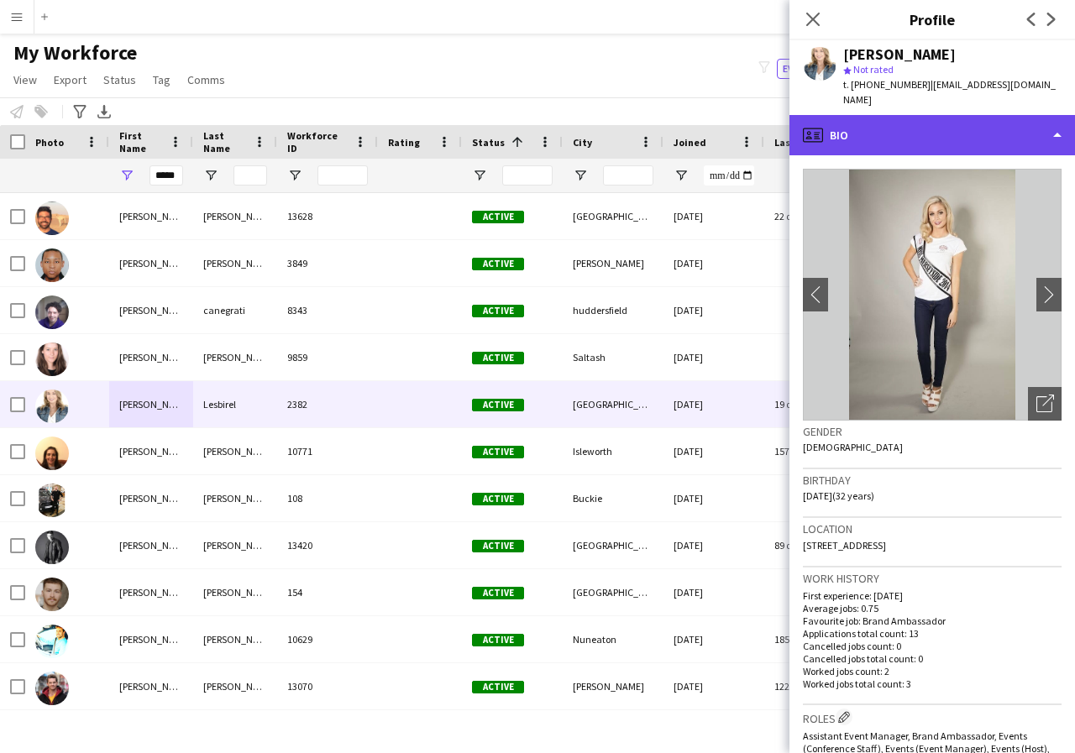
click at [1055, 119] on div "profile Bio" at bounding box center [932, 135] width 286 height 40
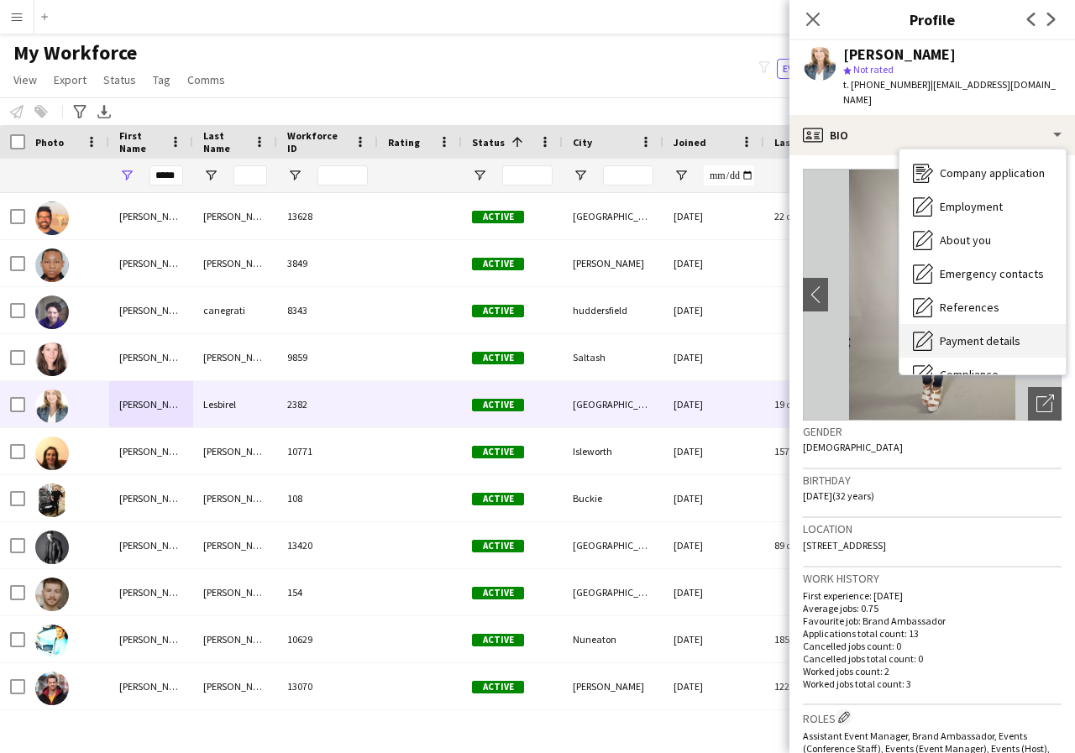
click at [983, 333] on span "Payment details" at bounding box center [980, 340] width 81 height 15
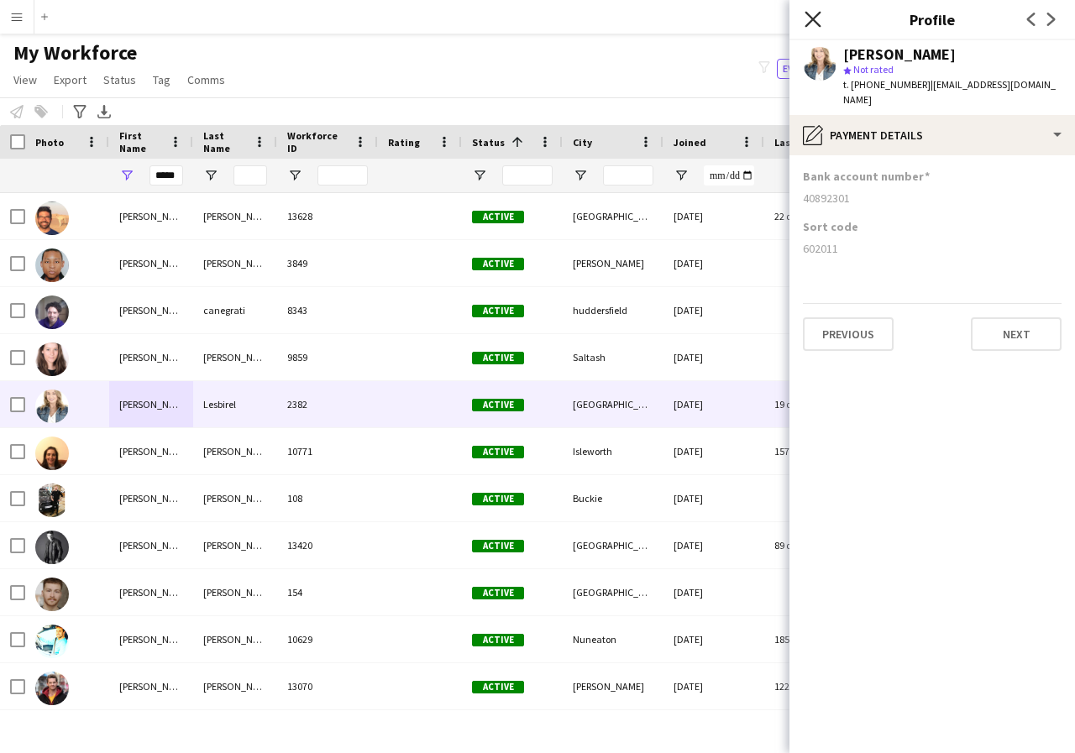
click at [816, 18] on icon at bounding box center [813, 19] width 16 height 16
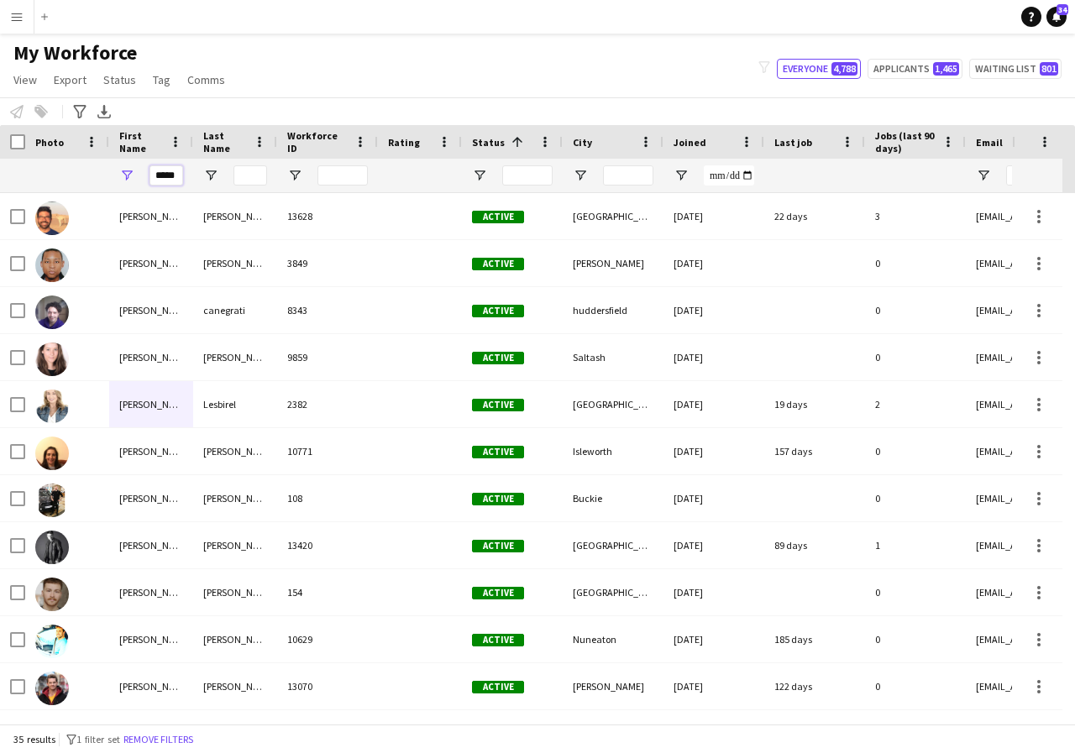
click at [178, 178] on input "*****" at bounding box center [166, 175] width 34 height 20
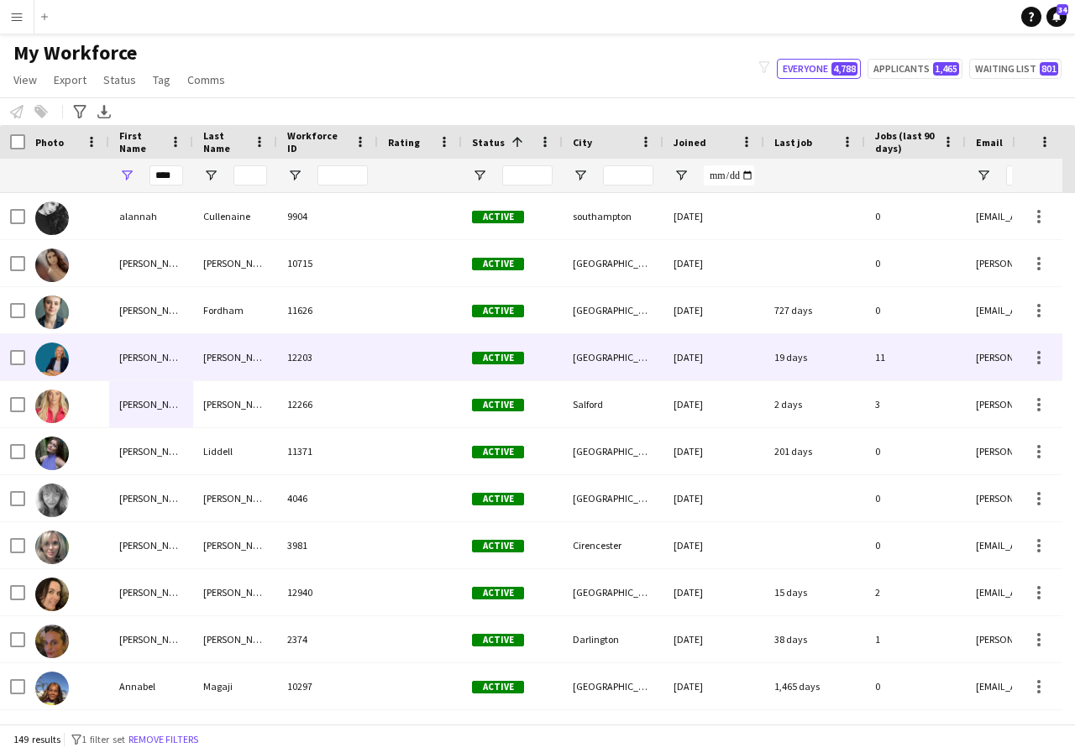
click at [182, 358] on div "Anna" at bounding box center [151, 357] width 84 height 46
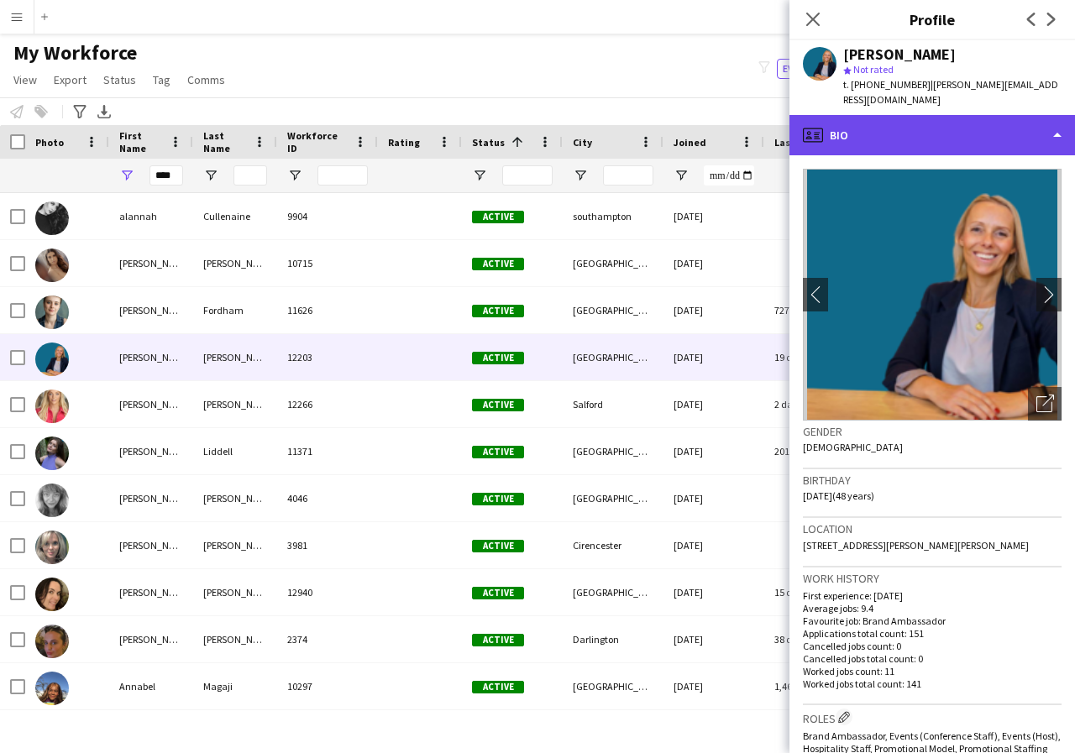
click at [1057, 123] on div "profile Bio" at bounding box center [932, 135] width 286 height 40
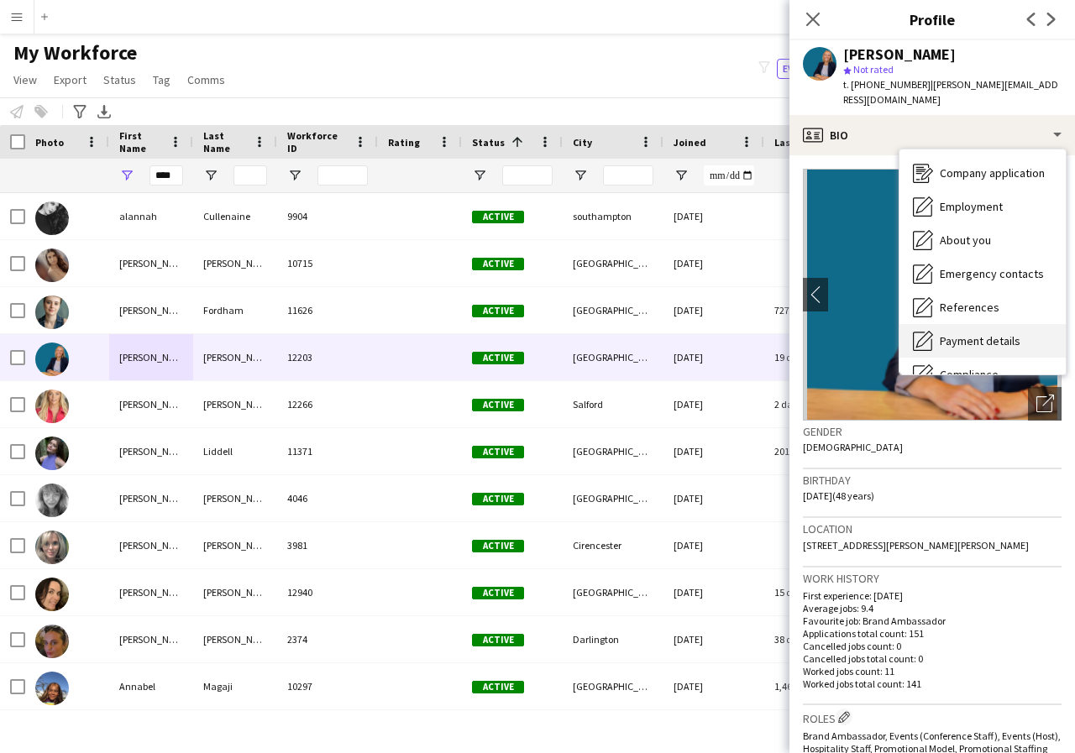
click at [999, 333] on span "Payment details" at bounding box center [980, 340] width 81 height 15
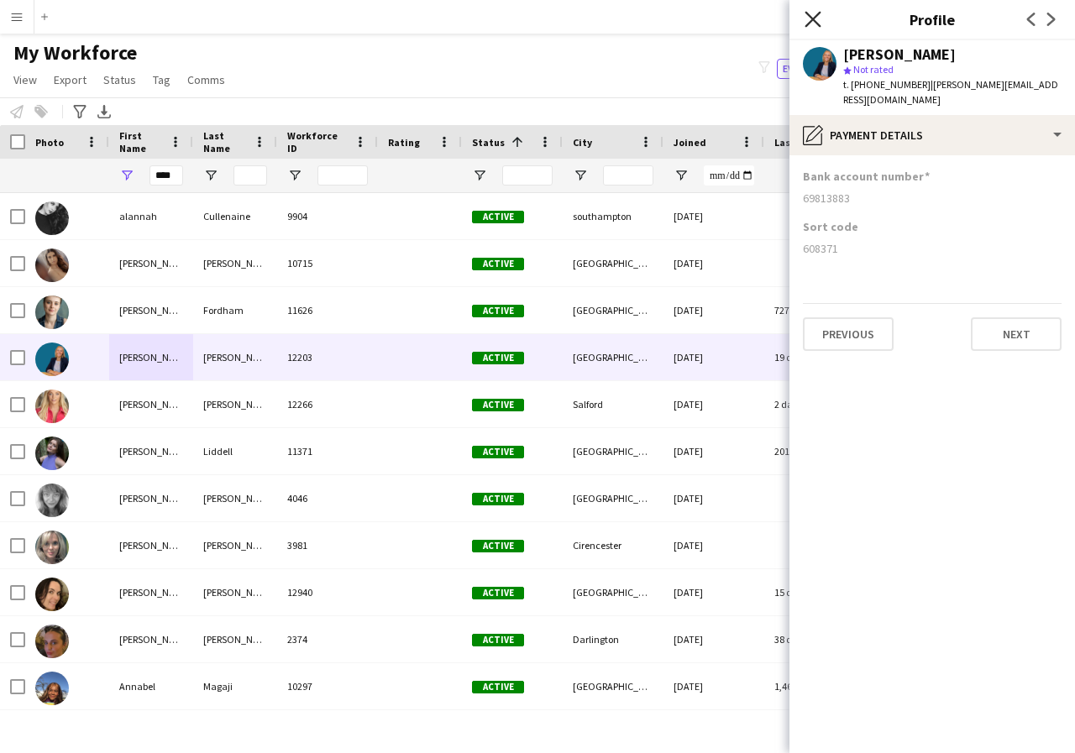
click at [810, 16] on icon at bounding box center [813, 19] width 16 height 16
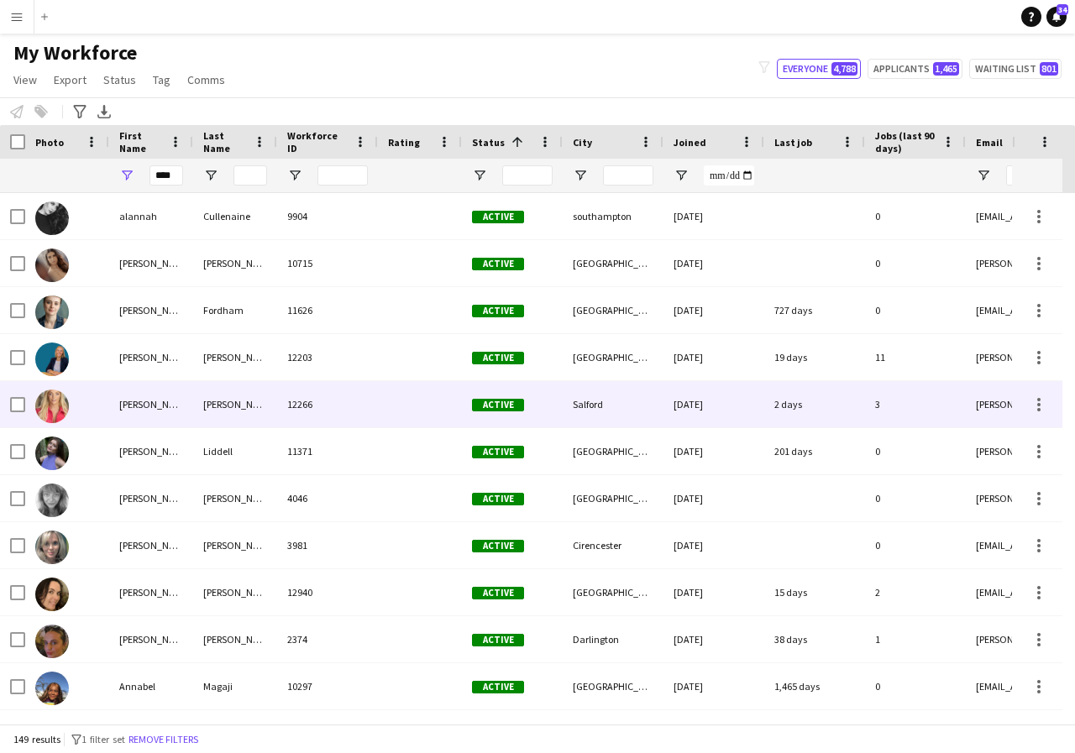
click at [168, 406] on div "anna" at bounding box center [151, 404] width 84 height 46
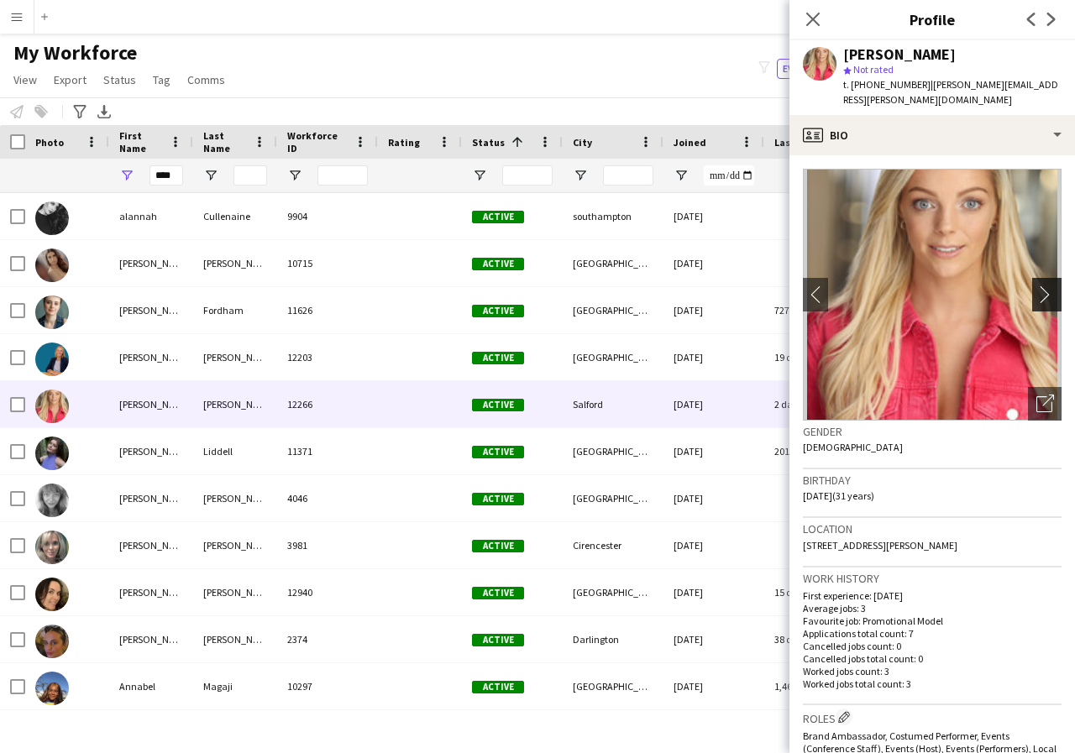
click at [1036, 286] on app-icon "chevron-right" at bounding box center [1049, 295] width 26 height 18
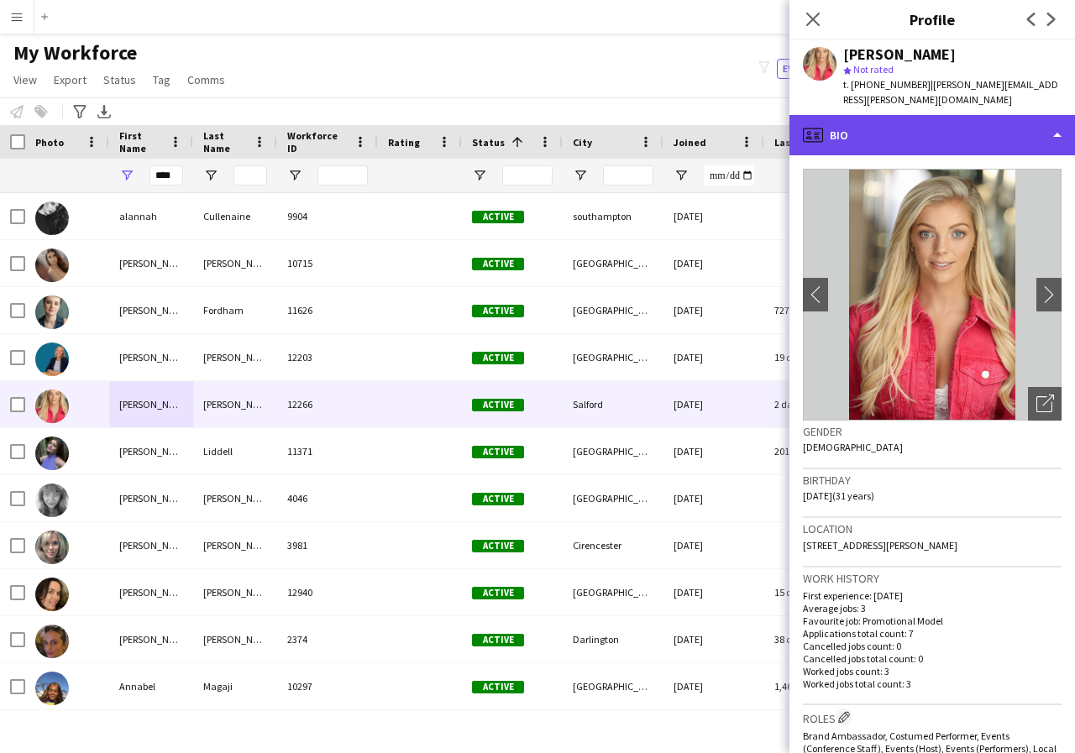
click at [1056, 119] on div "profile Bio" at bounding box center [932, 135] width 286 height 40
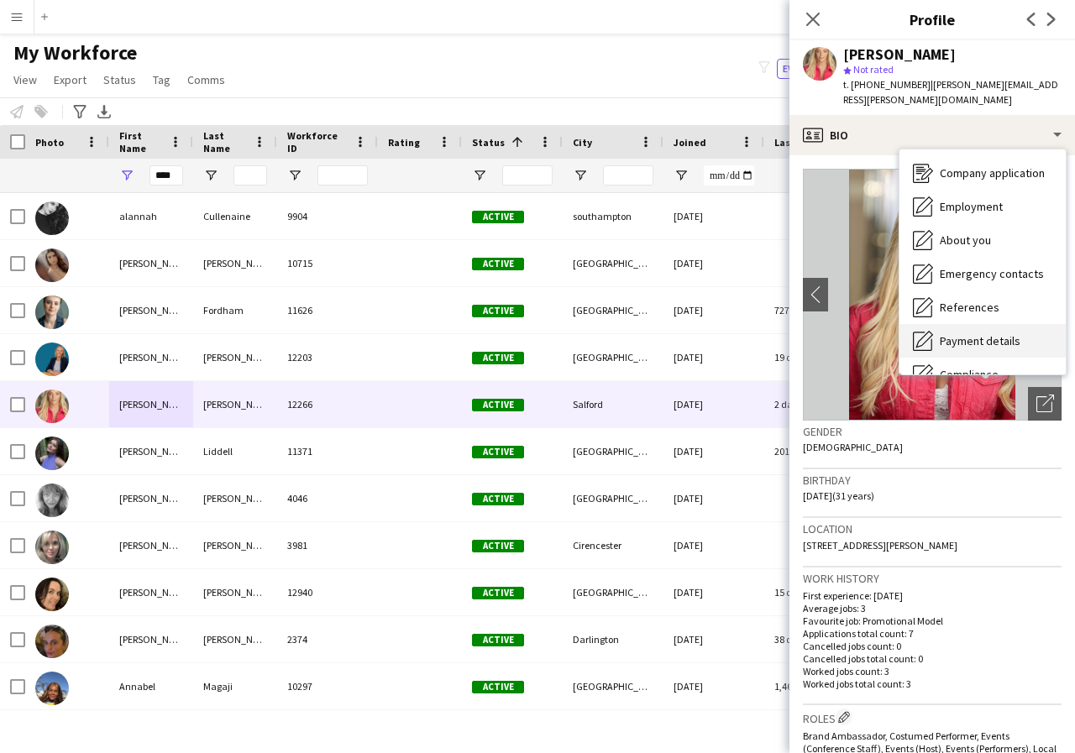
click at [999, 333] on span "Payment details" at bounding box center [980, 340] width 81 height 15
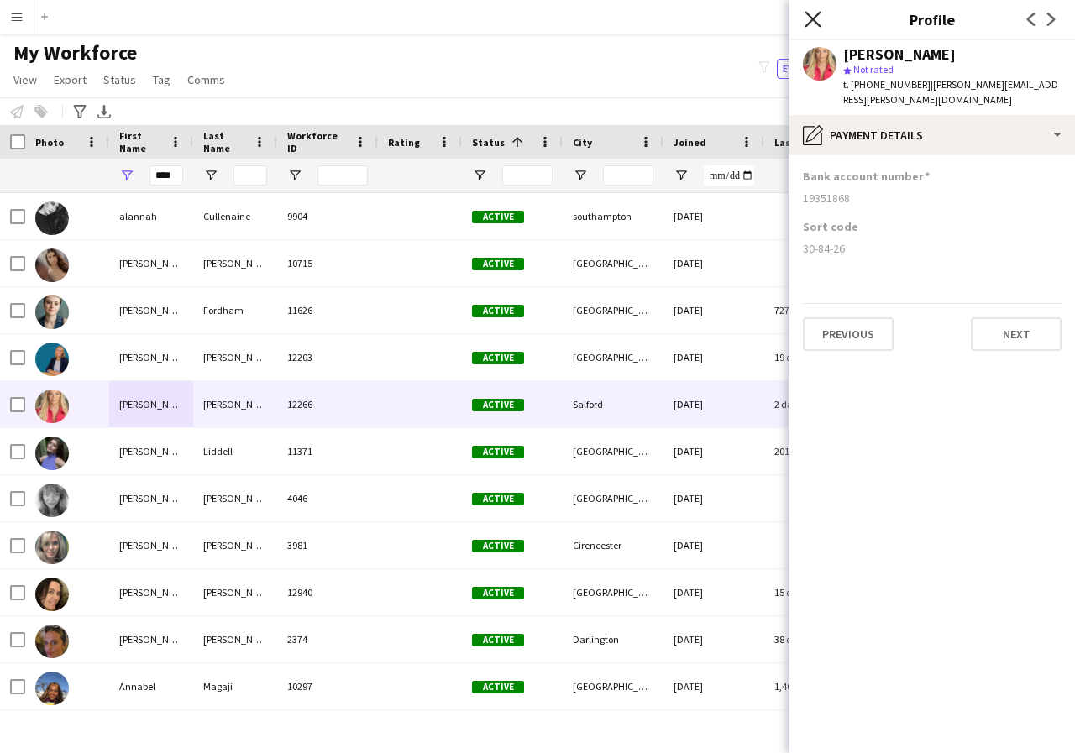
click at [810, 17] on icon at bounding box center [813, 19] width 16 height 16
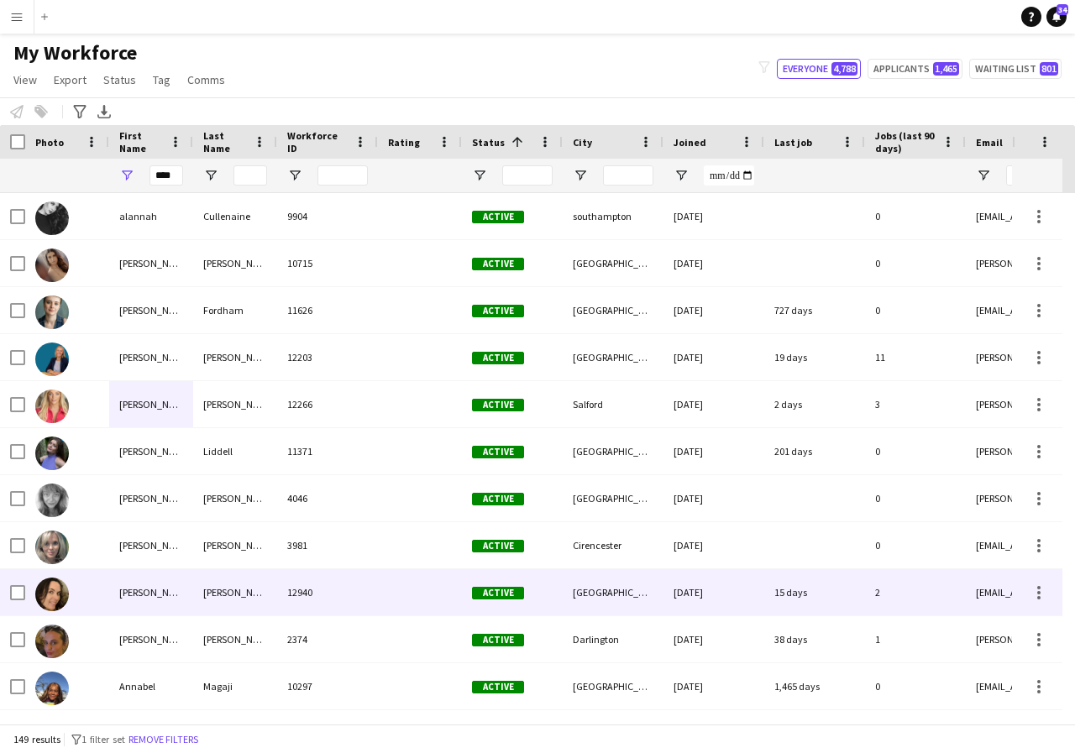
click at [159, 595] on div "Anna" at bounding box center [151, 592] width 84 height 46
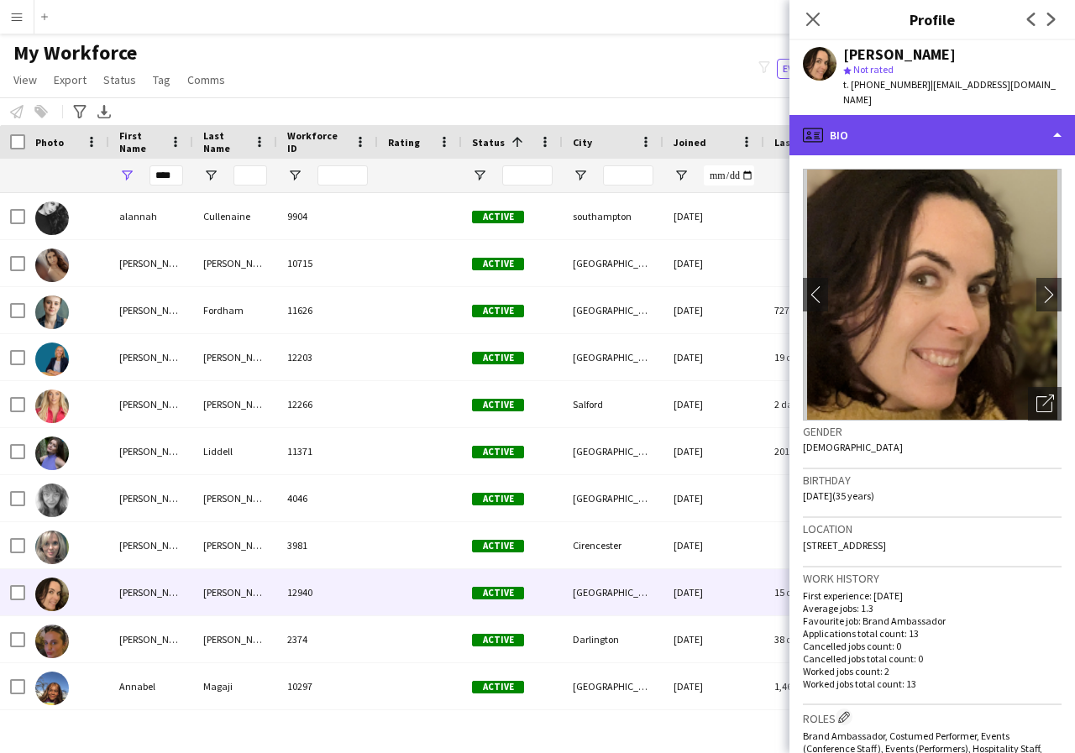
click at [1057, 120] on div "profile Bio" at bounding box center [932, 135] width 286 height 40
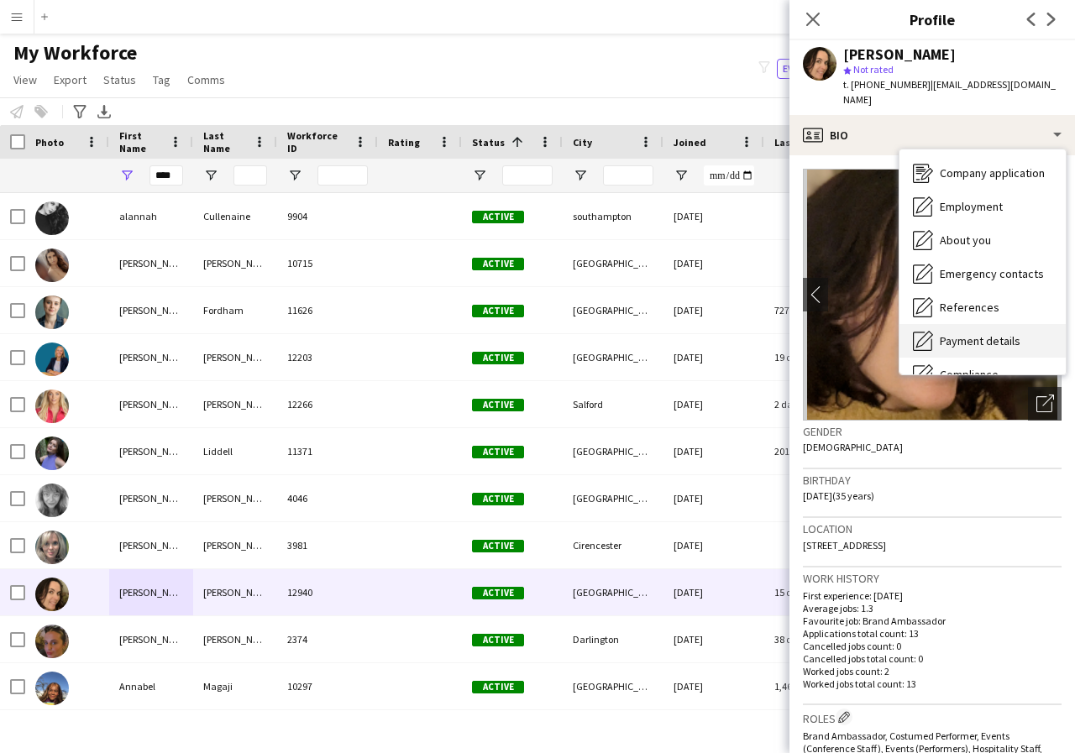
click at [999, 333] on span "Payment details" at bounding box center [980, 340] width 81 height 15
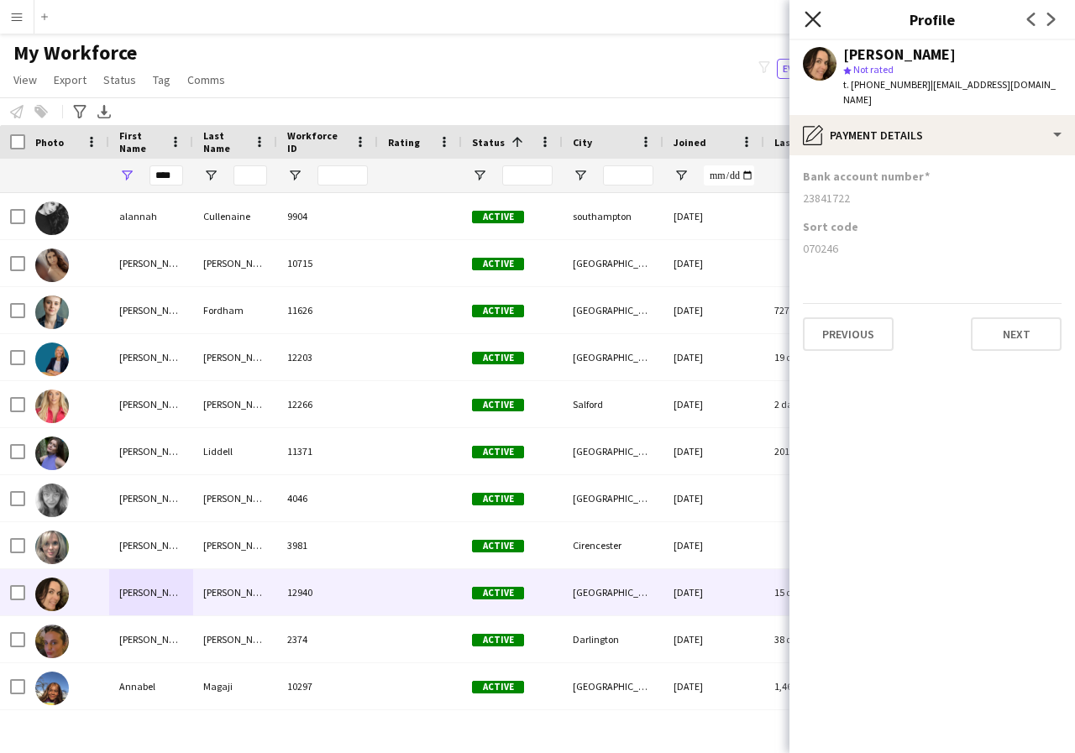
click at [810, 16] on icon at bounding box center [813, 19] width 16 height 16
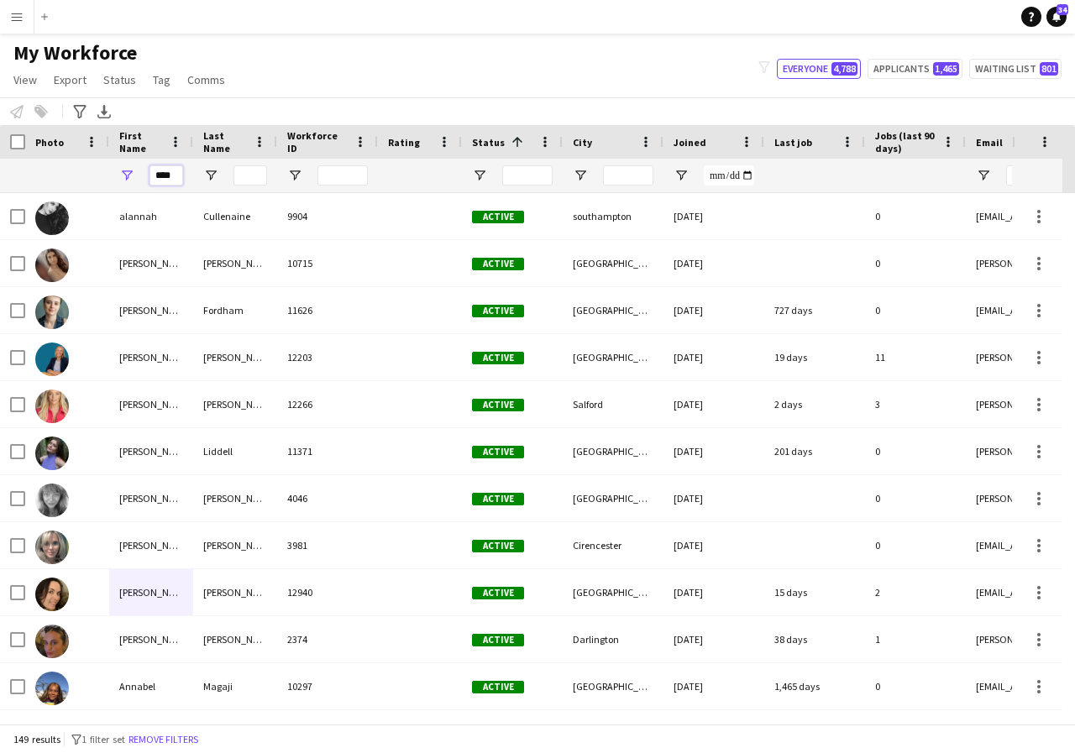
click at [176, 178] on input "****" at bounding box center [166, 175] width 34 height 20
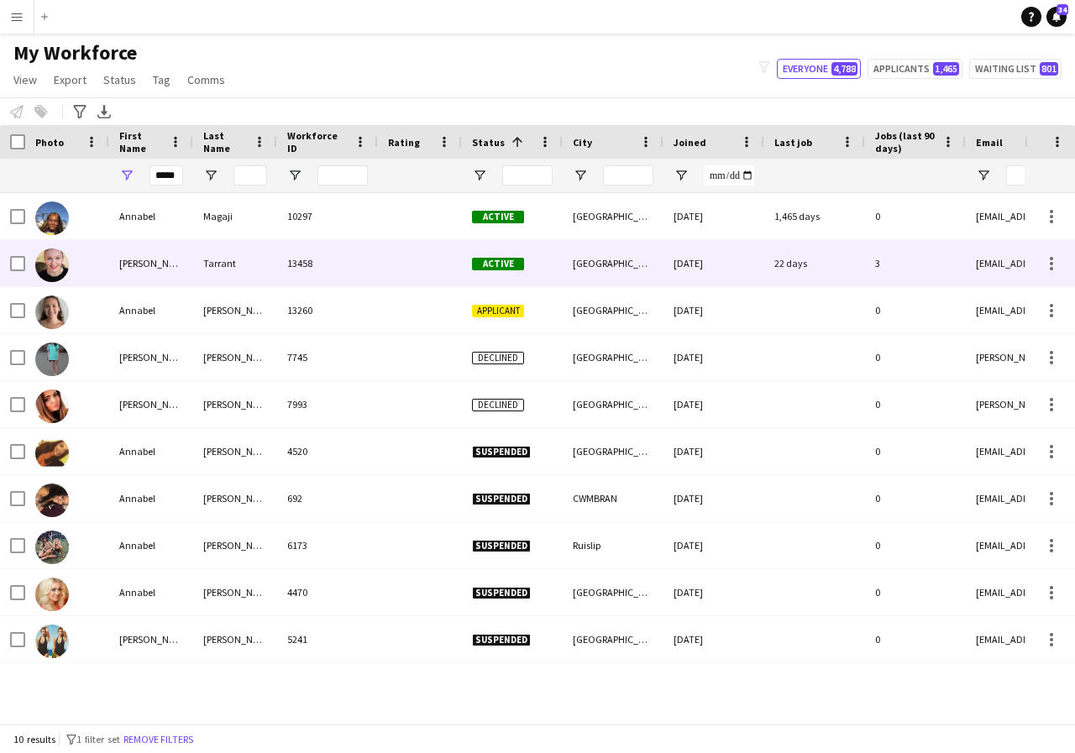
scroll to position [0, 0]
click at [175, 263] on div "Annabelle" at bounding box center [151, 263] width 84 height 46
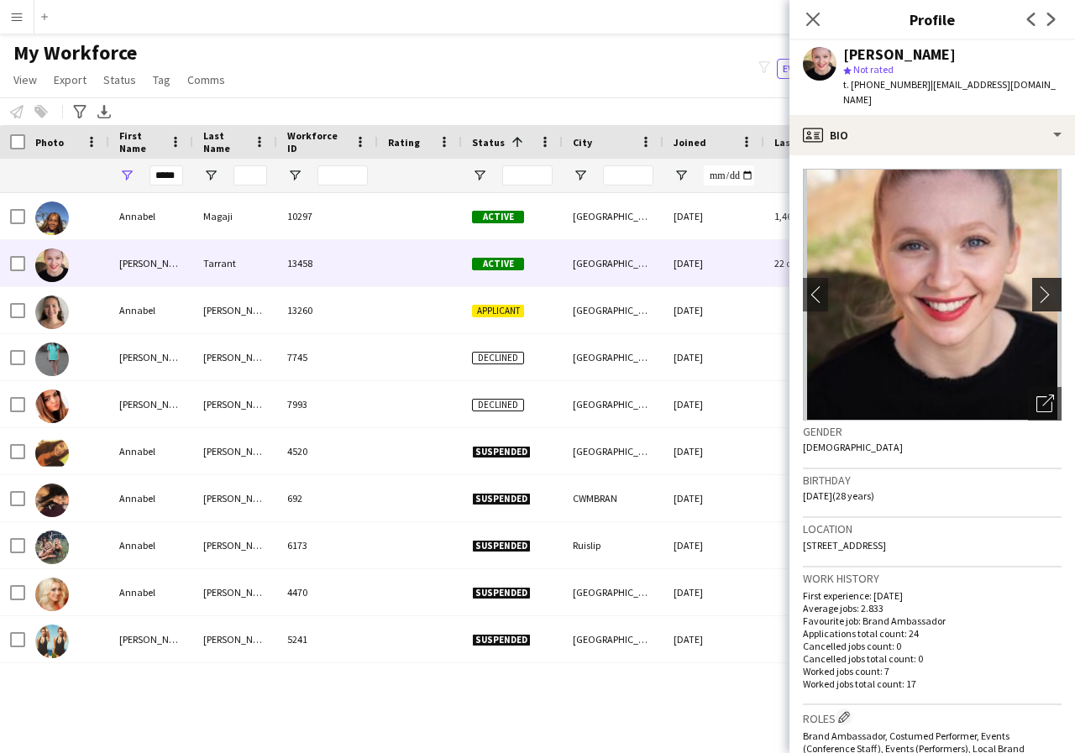
click at [1036, 286] on app-icon "chevron-right" at bounding box center [1049, 295] width 26 height 18
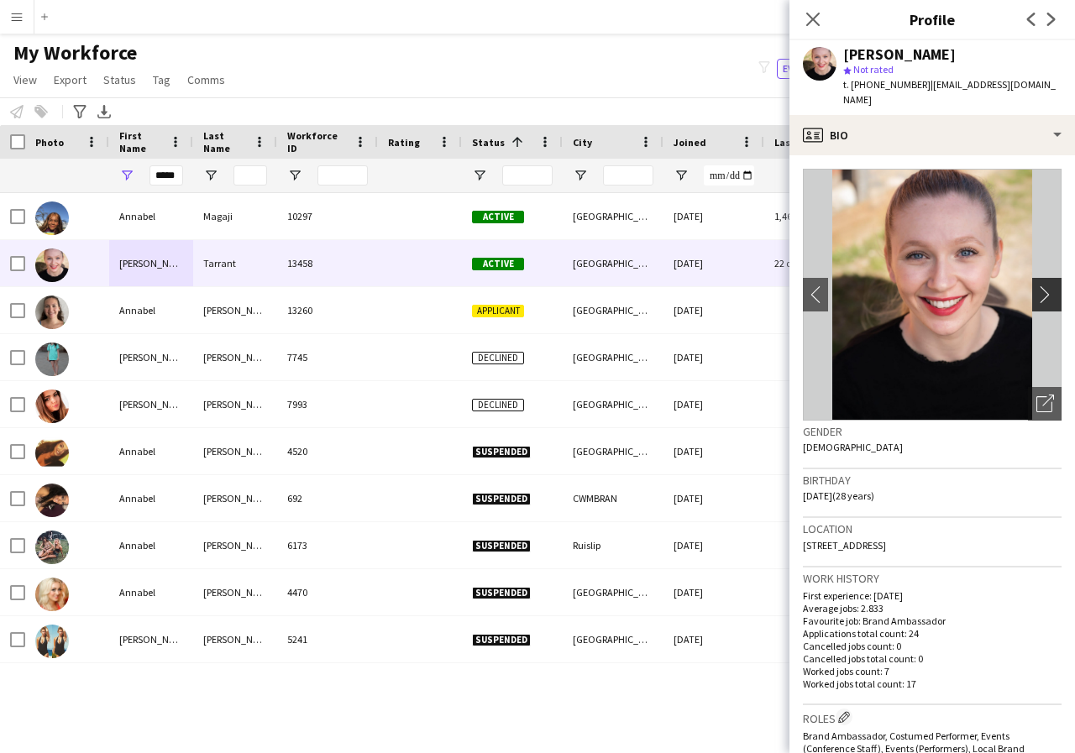
click at [1036, 286] on app-icon "chevron-right" at bounding box center [1049, 295] width 26 height 18
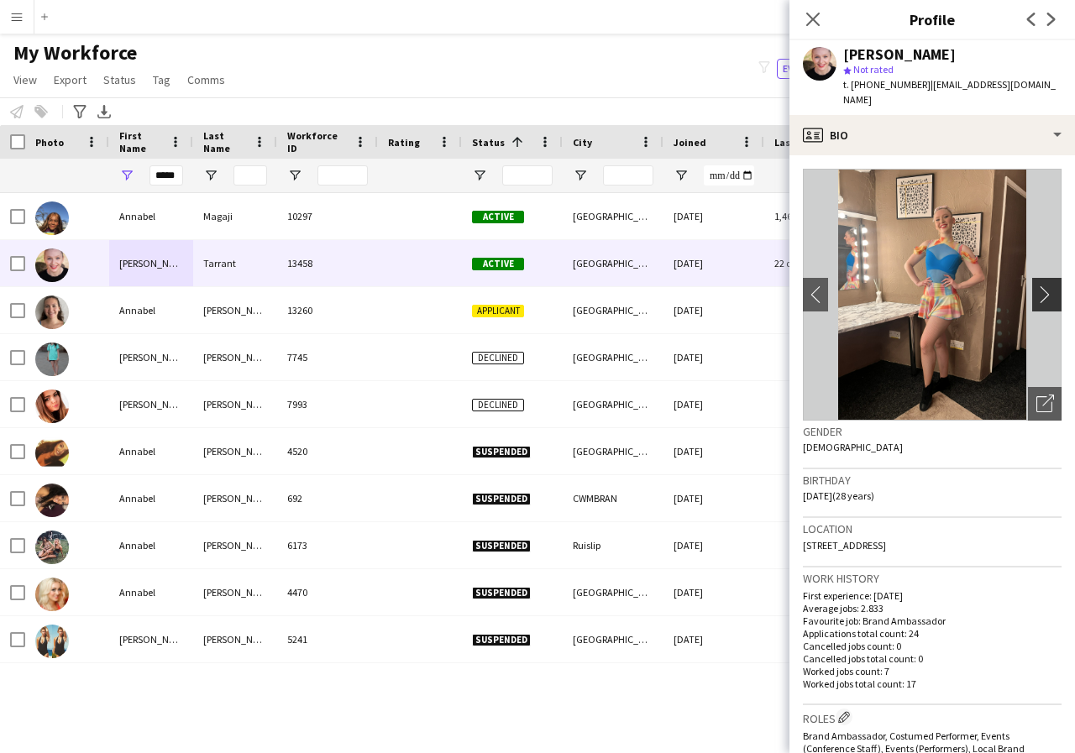
click at [1036, 286] on app-icon "chevron-right" at bounding box center [1049, 295] width 26 height 18
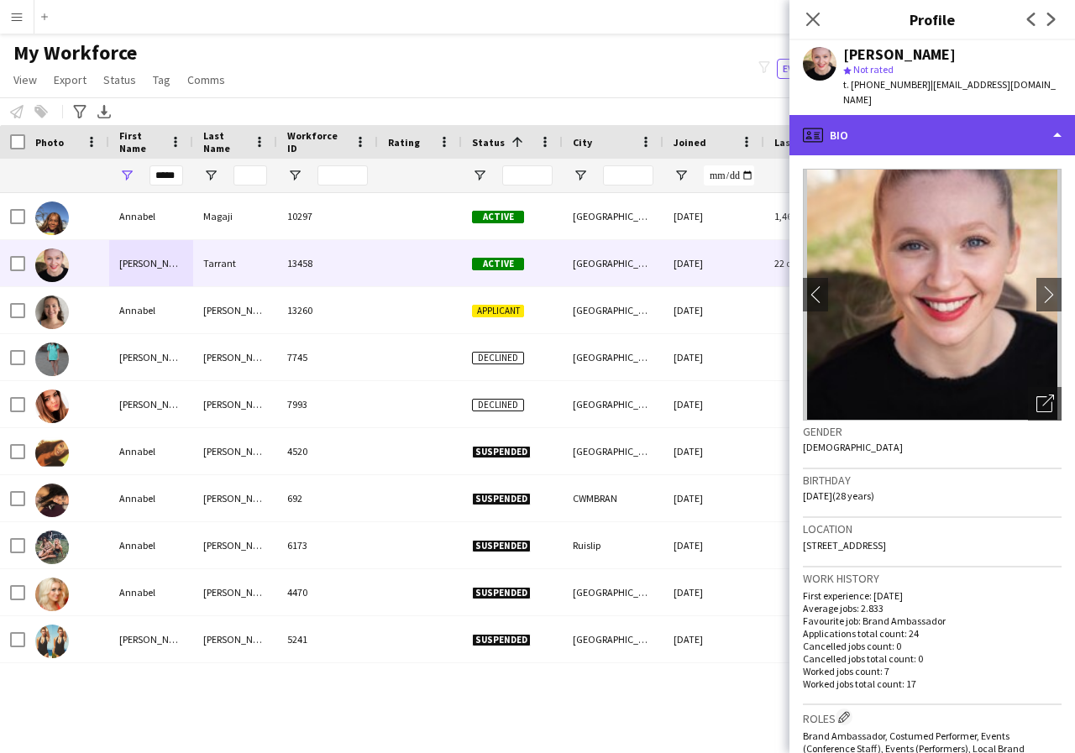
click at [1056, 122] on div "profile Bio" at bounding box center [932, 135] width 286 height 40
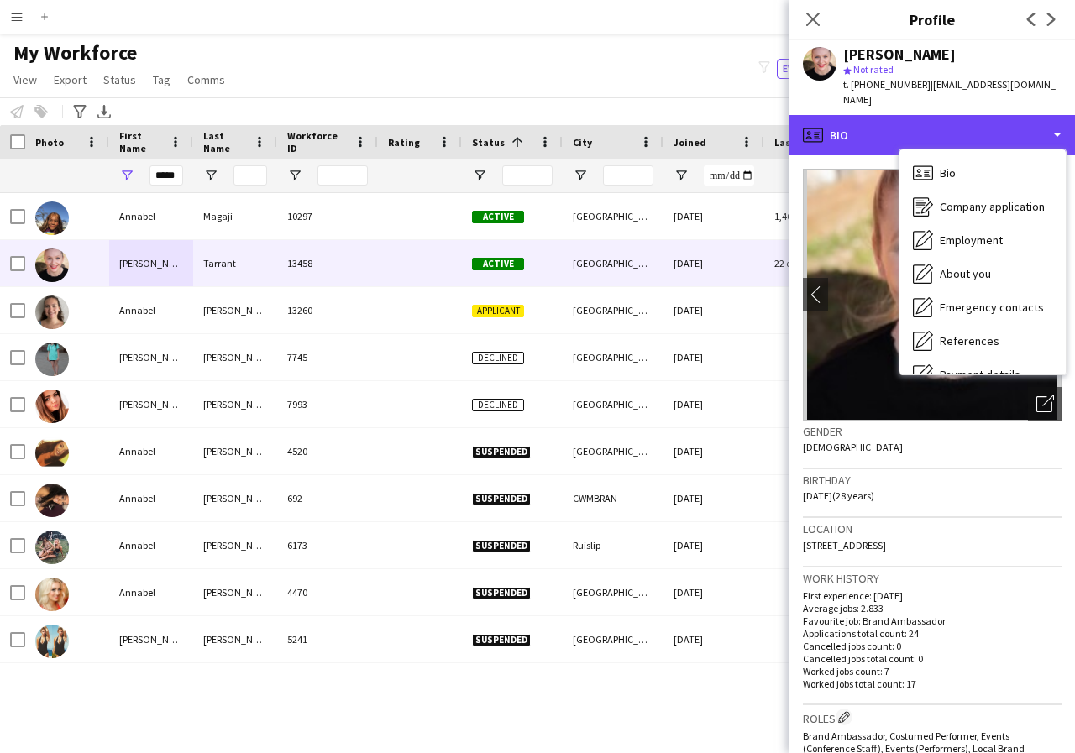
scroll to position [34, 0]
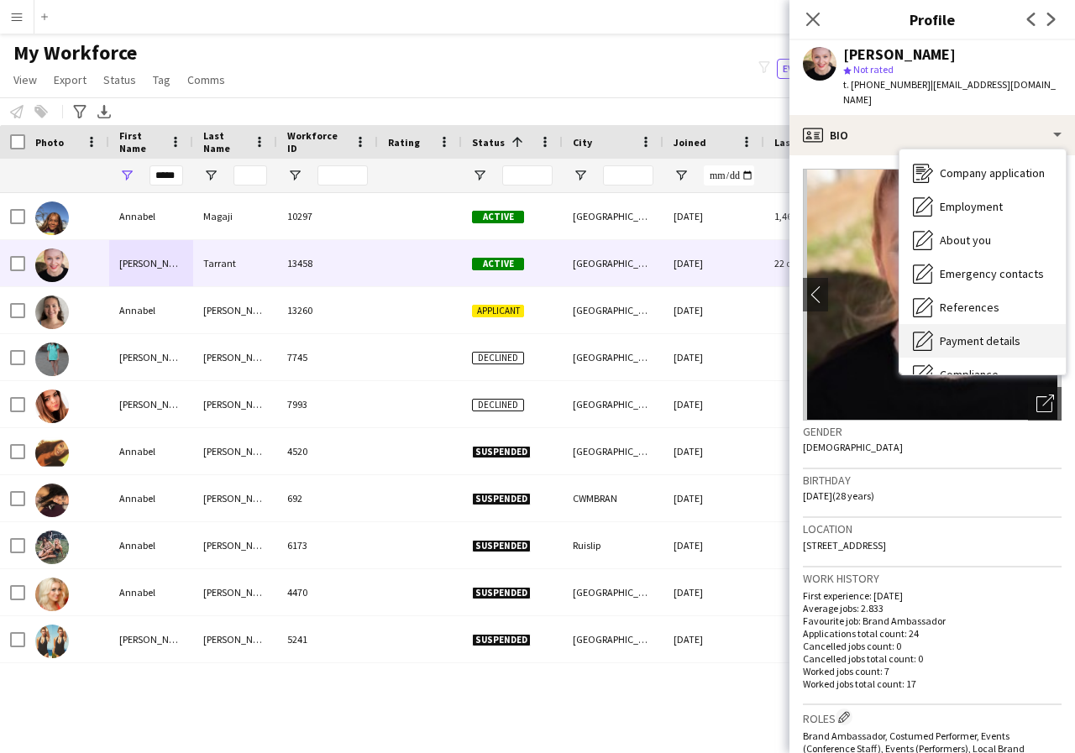
click at [1009, 333] on span "Payment details" at bounding box center [980, 340] width 81 height 15
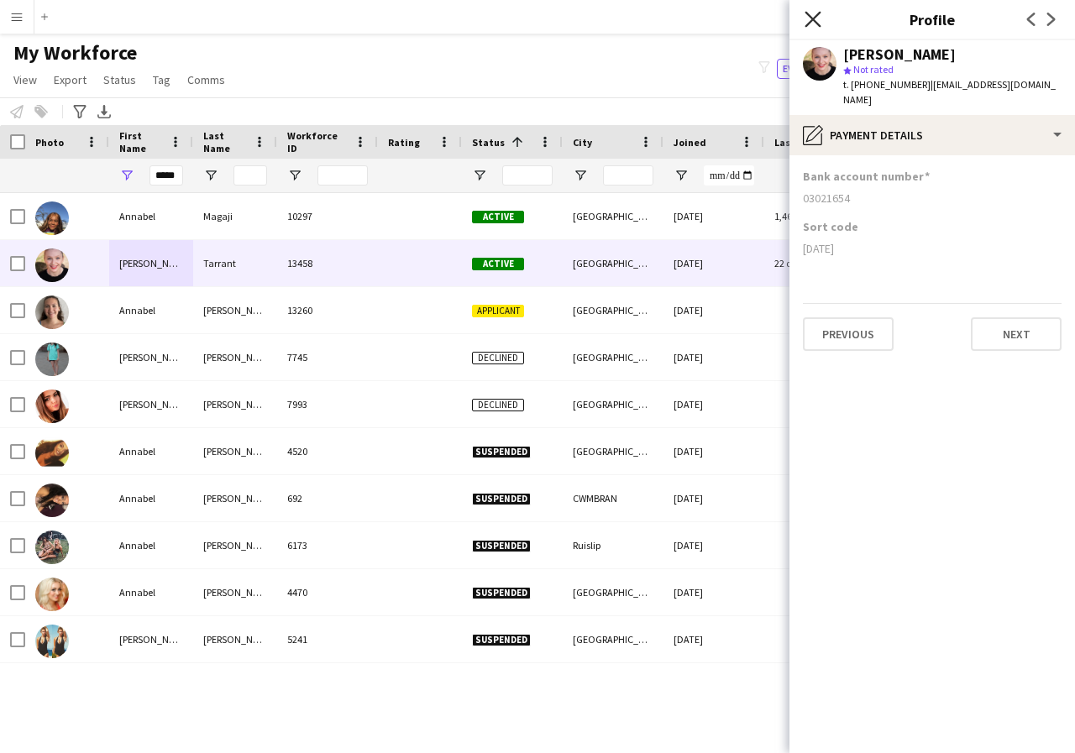
click at [816, 18] on icon "Close pop-in" at bounding box center [813, 19] width 16 height 16
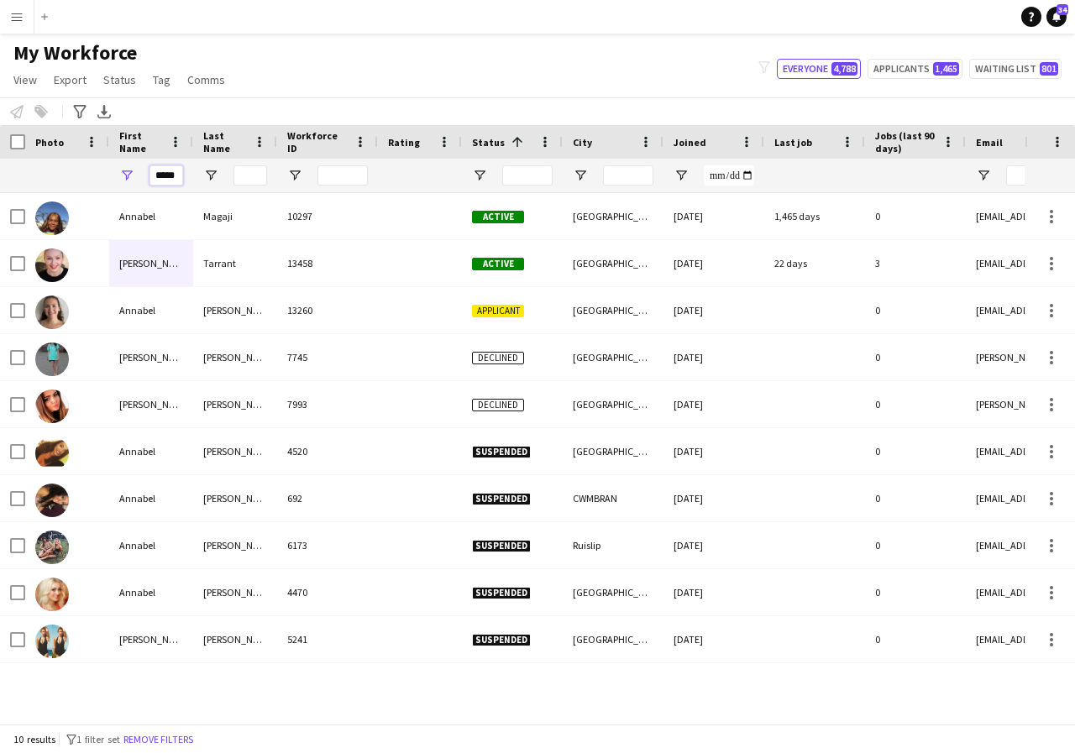
click at [177, 177] on input "*****" at bounding box center [166, 175] width 34 height 20
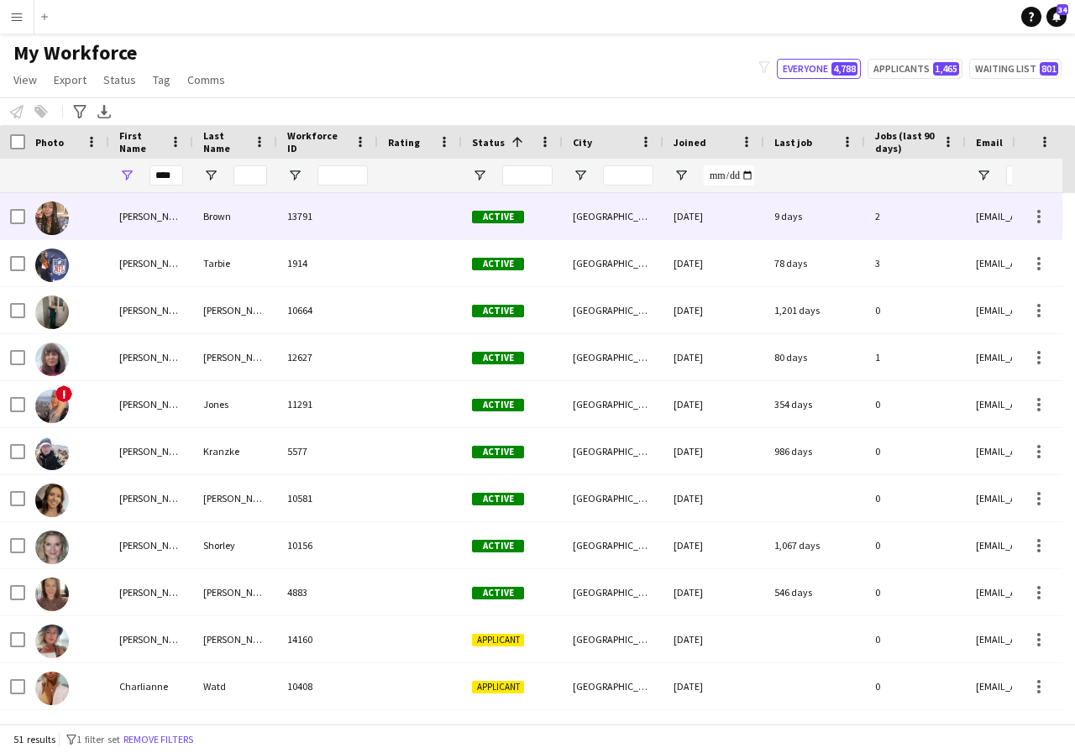
click at [171, 218] on div "Anne" at bounding box center [151, 216] width 84 height 46
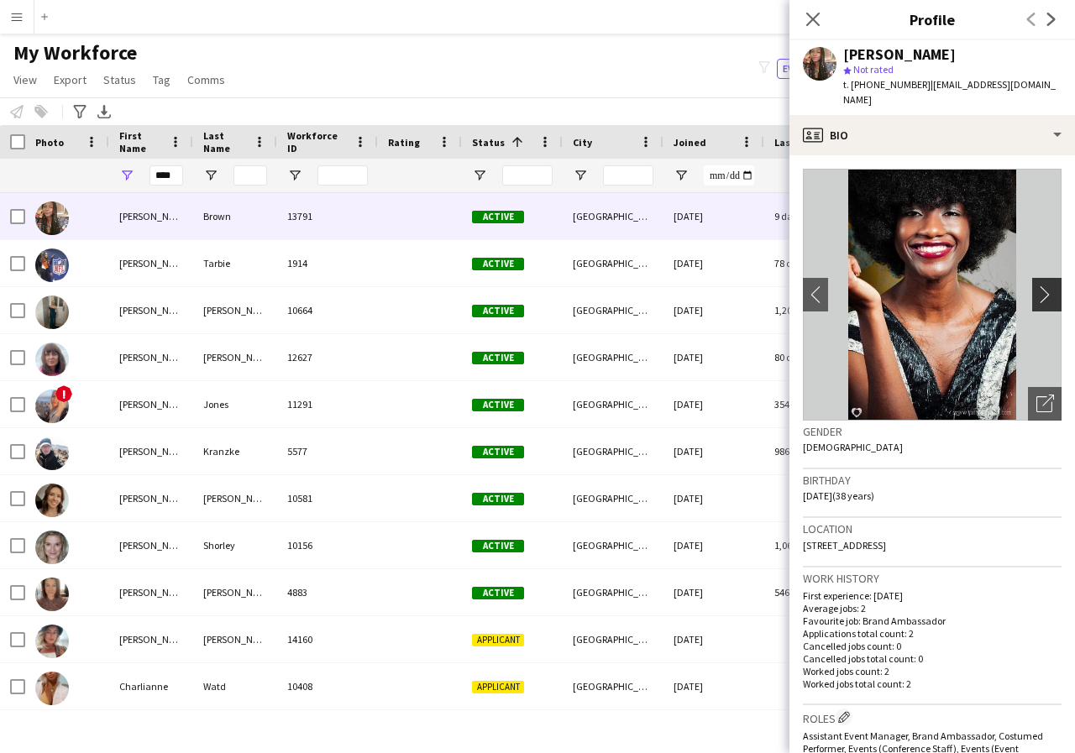
click at [1036, 295] on app-icon "chevron-right" at bounding box center [1049, 295] width 26 height 18
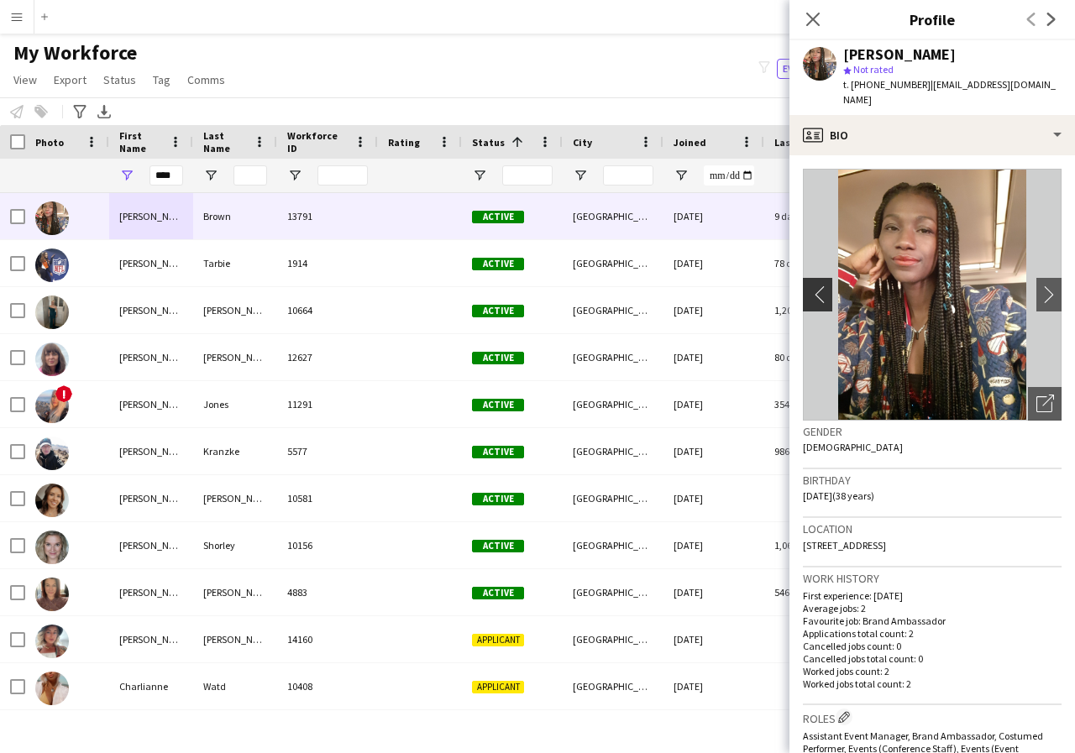
click at [810, 296] on app-icon "chevron-left" at bounding box center [816, 295] width 26 height 18
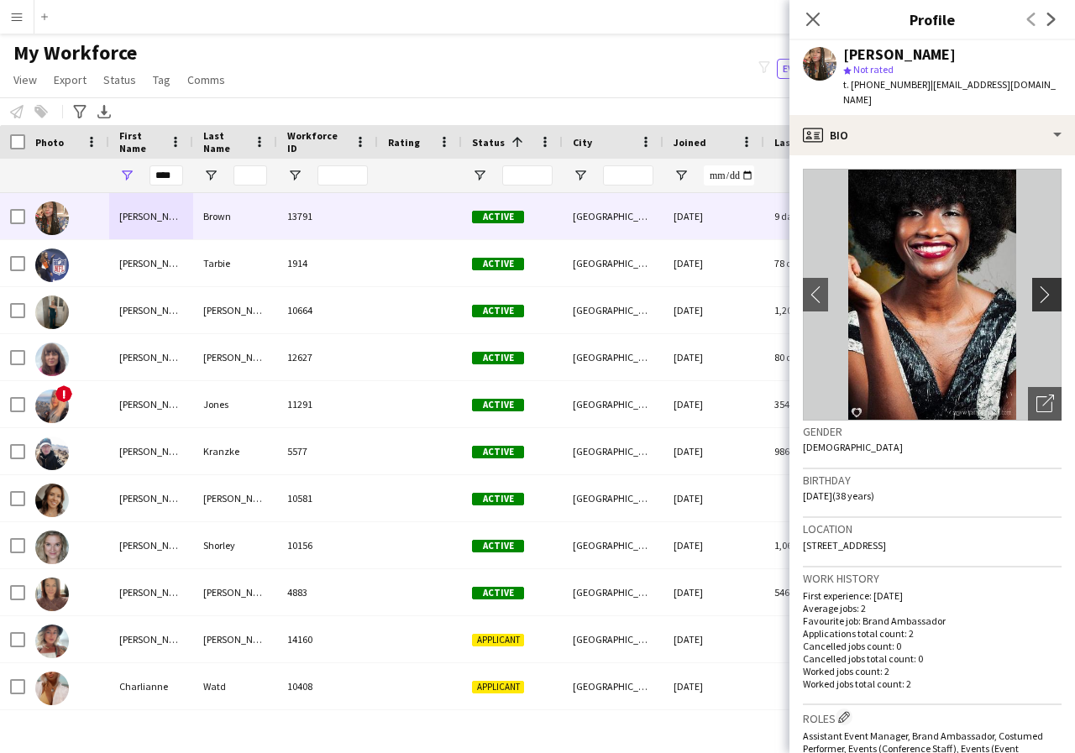
click at [1036, 291] on app-icon "chevron-right" at bounding box center [1049, 295] width 26 height 18
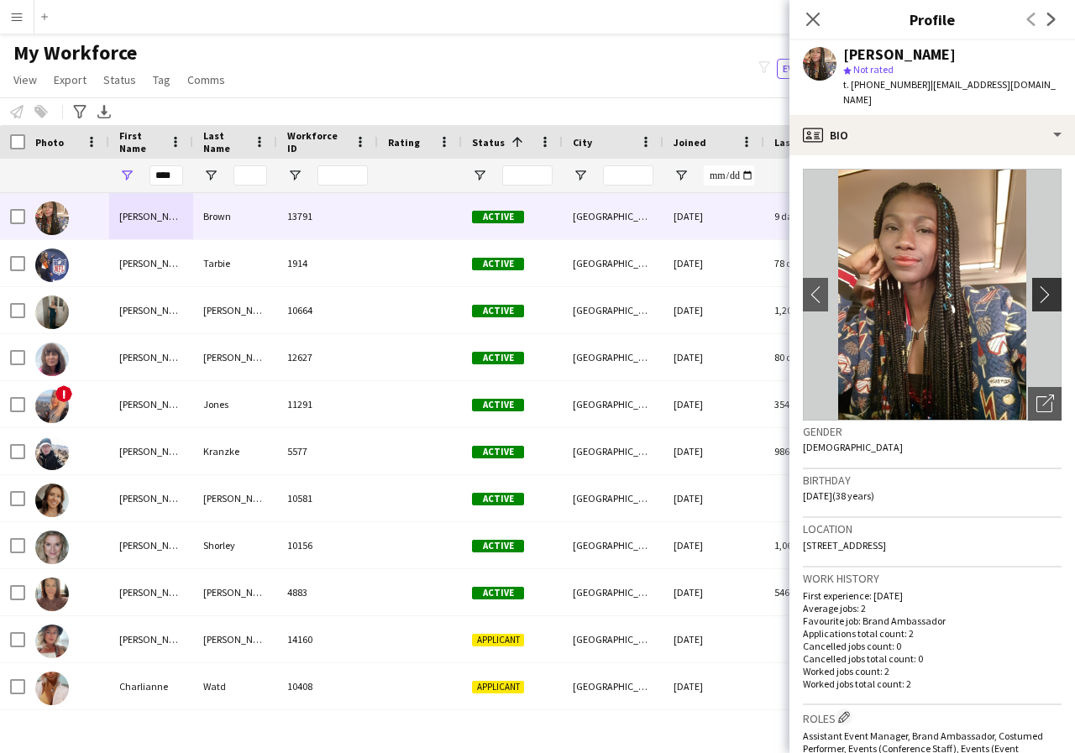
click at [1036, 291] on app-icon "chevron-right" at bounding box center [1049, 295] width 26 height 18
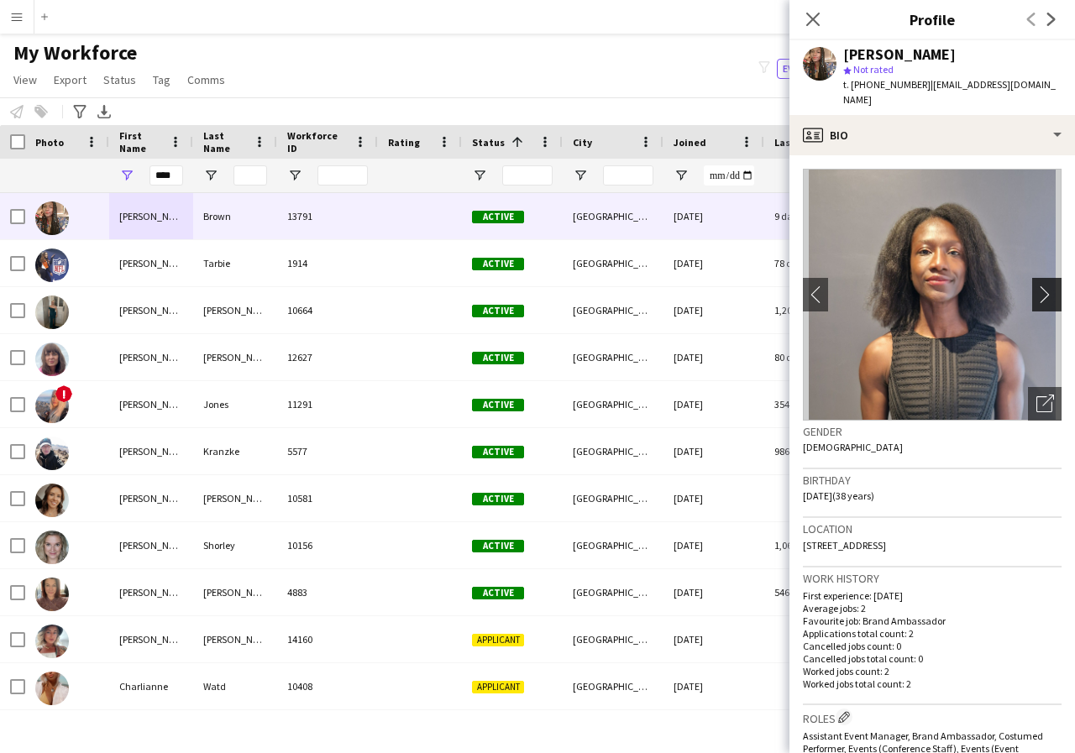
click at [1036, 291] on app-icon "chevron-right" at bounding box center [1049, 295] width 26 height 18
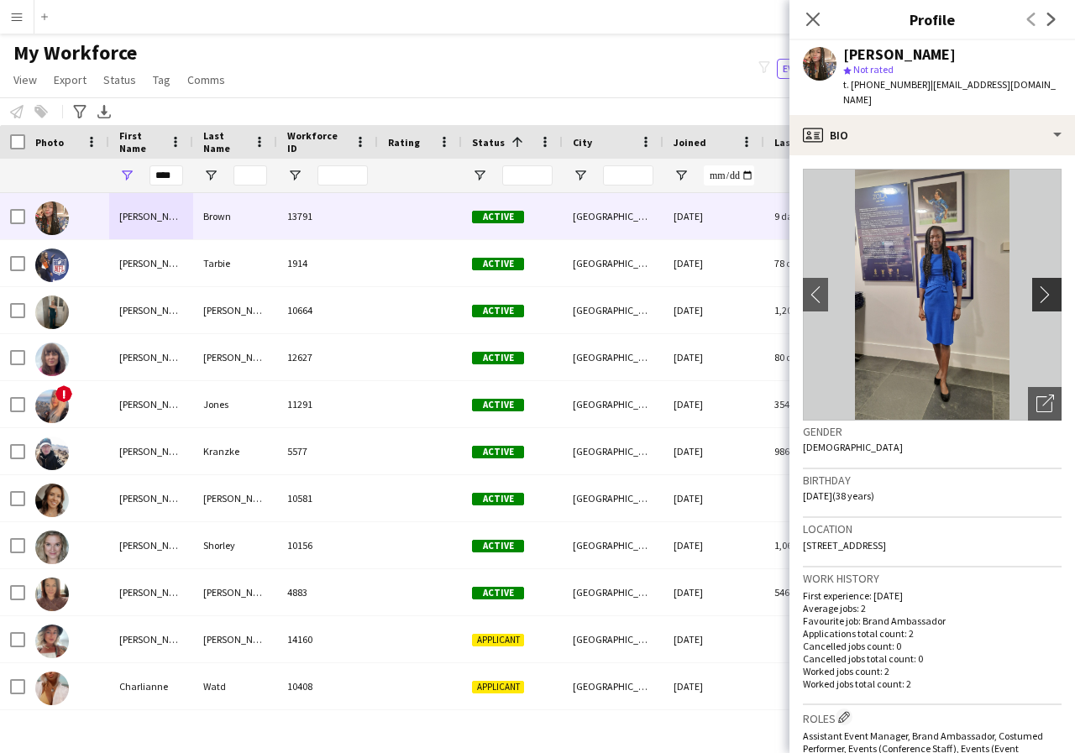
click at [1036, 291] on app-icon "chevron-right" at bounding box center [1049, 295] width 26 height 18
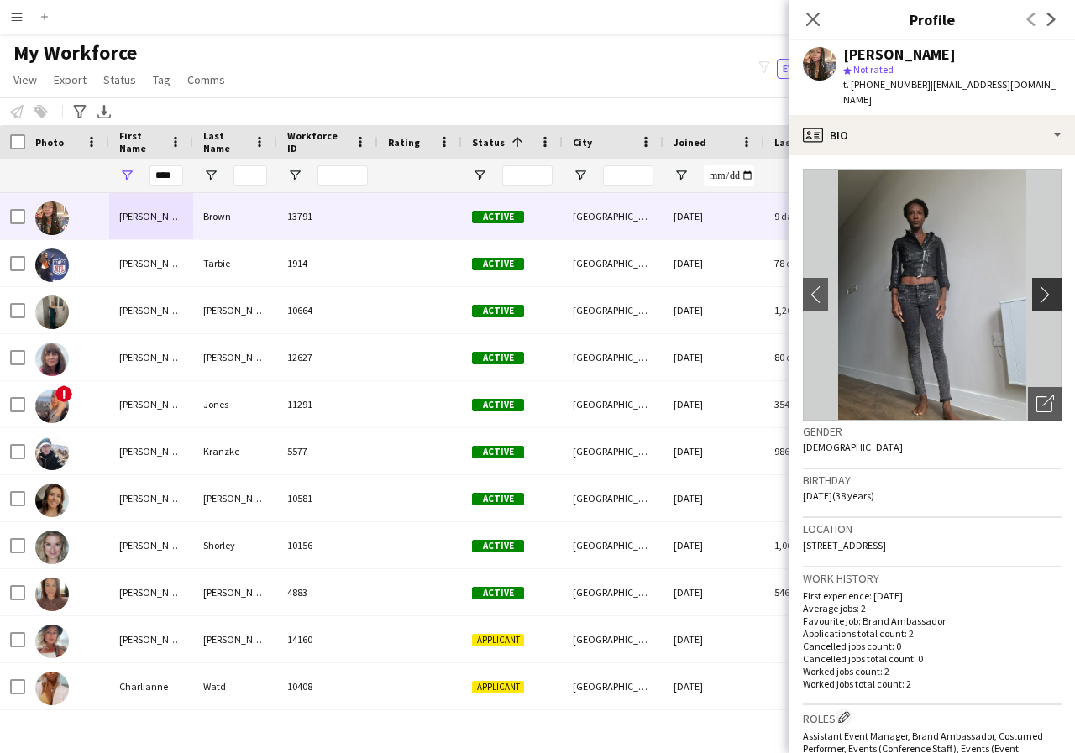
click at [1036, 291] on app-icon "chevron-right" at bounding box center [1049, 295] width 26 height 18
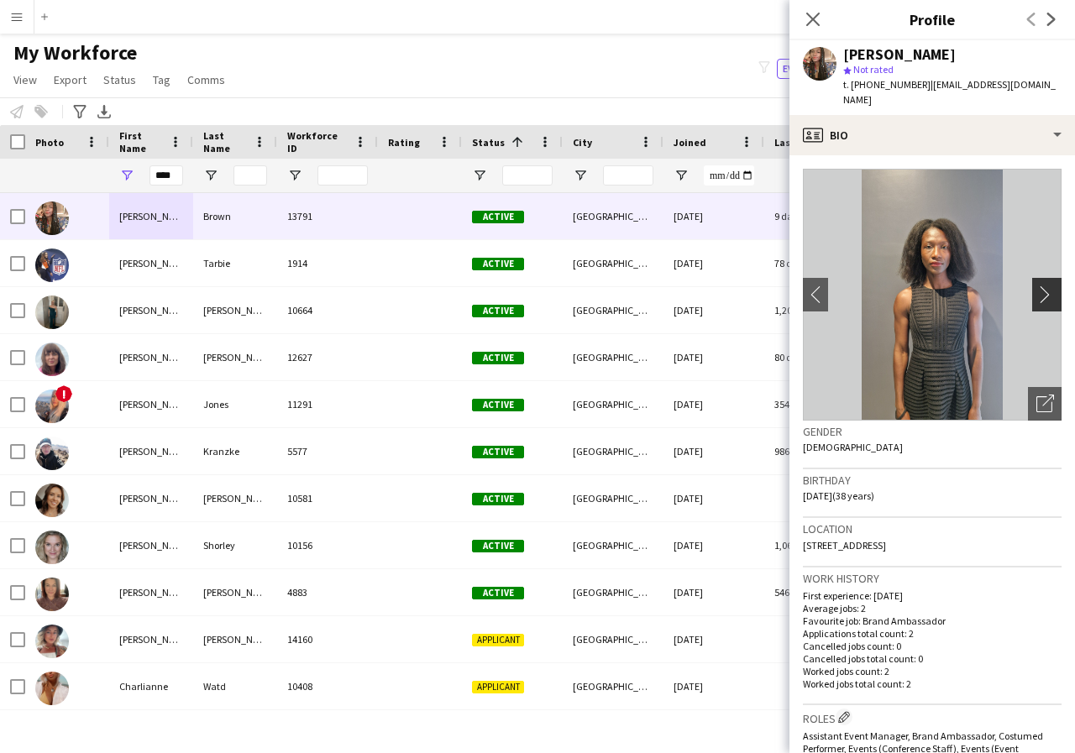
click at [1036, 291] on app-icon "chevron-right" at bounding box center [1049, 295] width 26 height 18
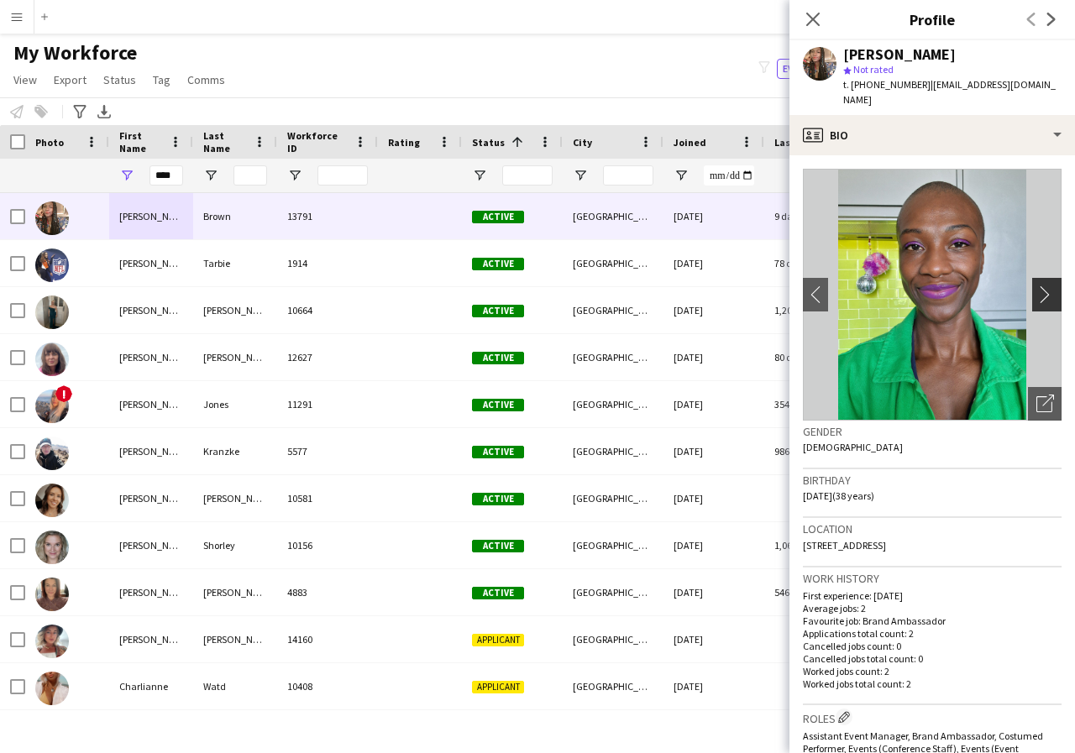
click at [1036, 291] on app-icon "chevron-right" at bounding box center [1049, 295] width 26 height 18
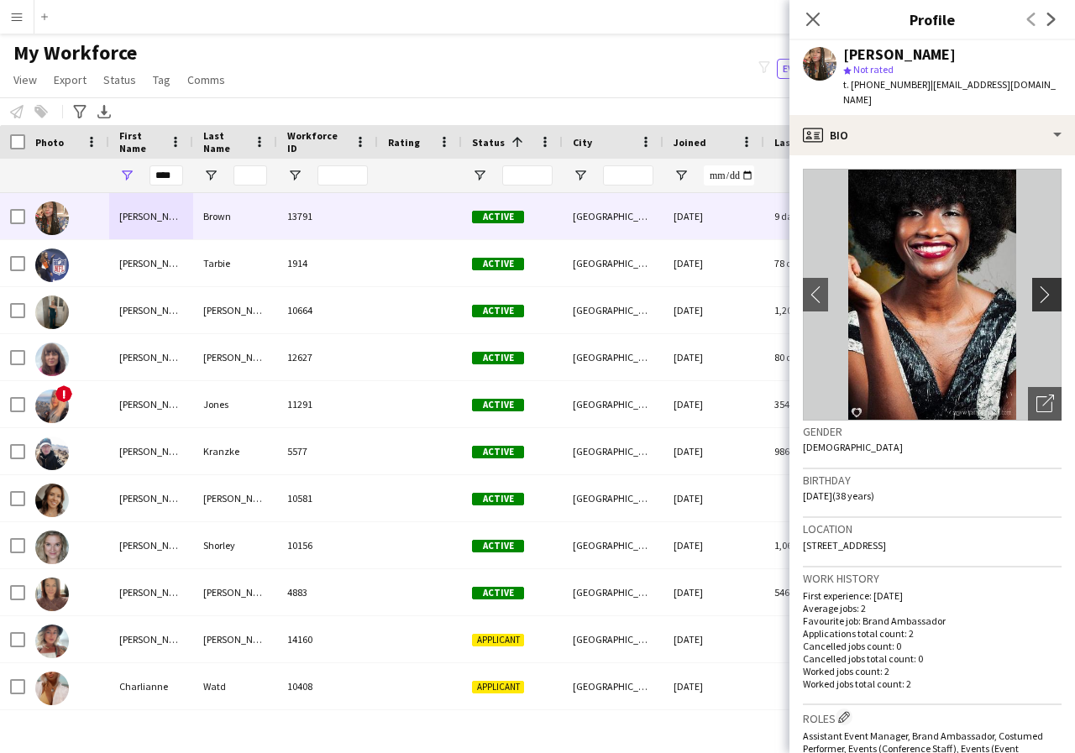
click at [1036, 291] on app-icon "chevron-right" at bounding box center [1049, 295] width 26 height 18
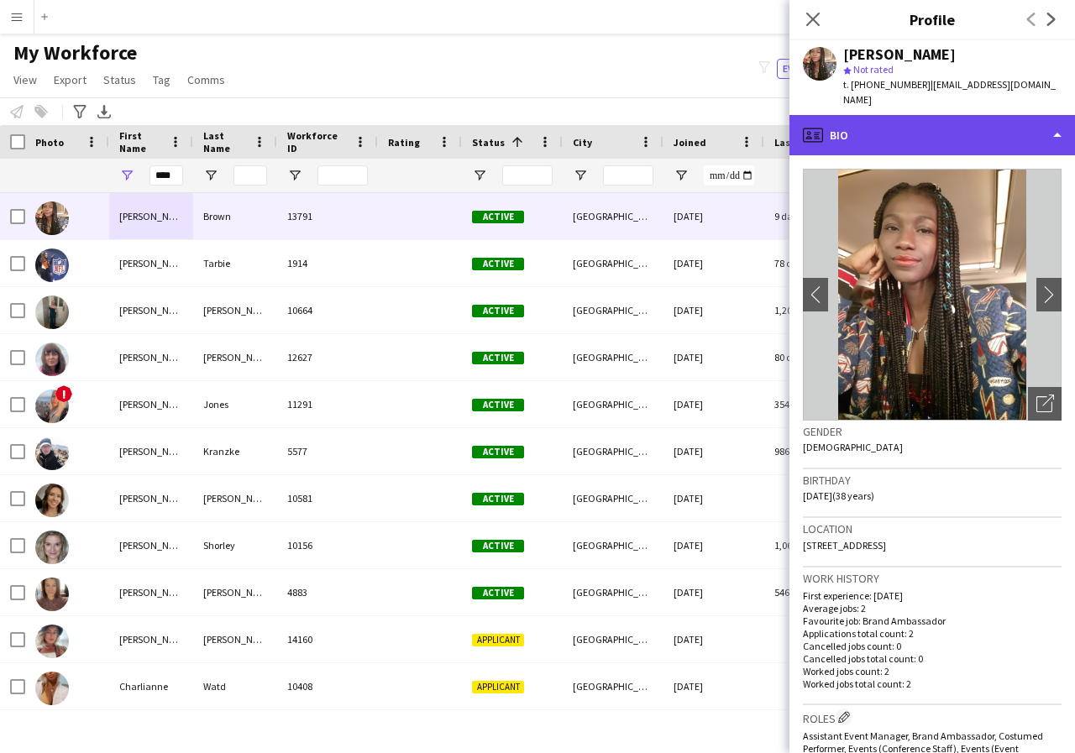
click at [1058, 137] on div "profile Bio" at bounding box center [932, 135] width 286 height 40
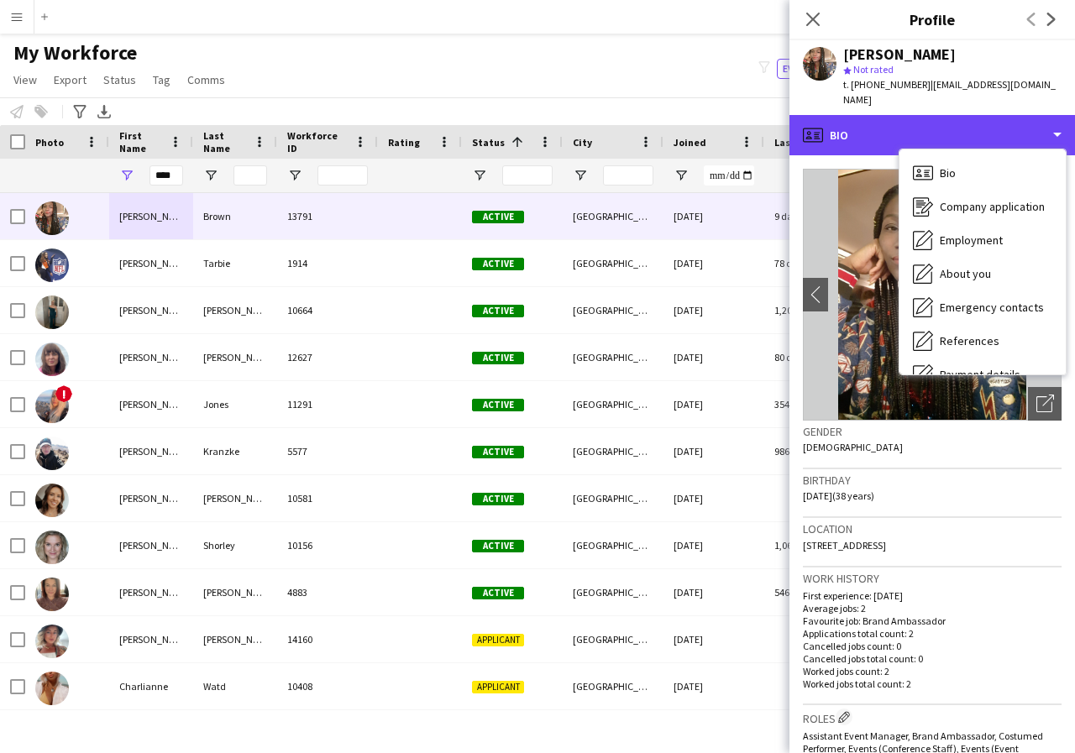
scroll to position [34, 0]
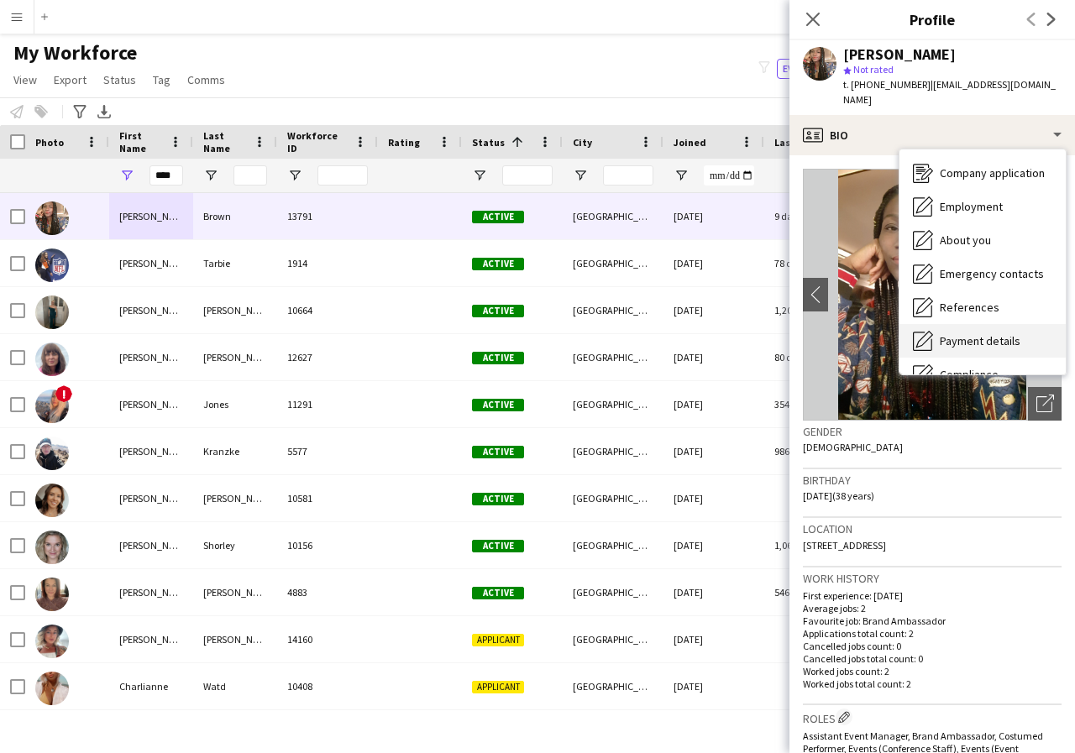
click at [1010, 339] on span "Payment details" at bounding box center [980, 340] width 81 height 15
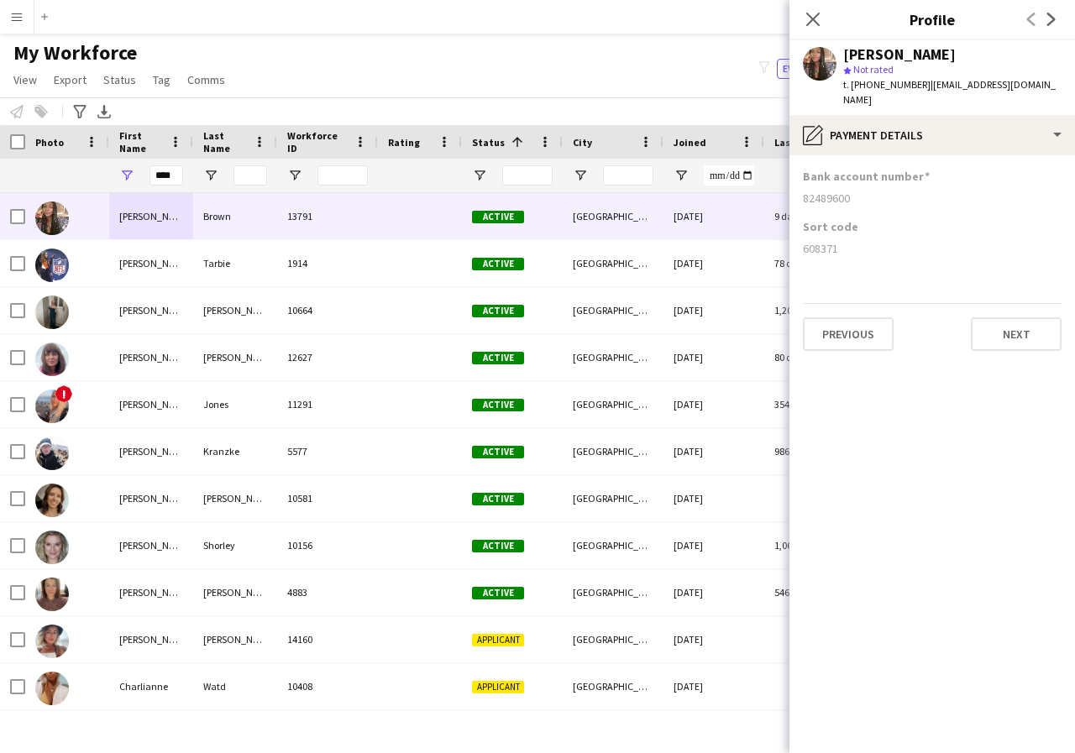
drag, startPoint x: 800, startPoint y: 197, endPoint x: 874, endPoint y: 197, distance: 73.9
click at [874, 197] on app-section-data-types "Bank account number 82489600 Sort code 608371 Previous Next" at bounding box center [932, 454] width 286 height 598
drag, startPoint x: 799, startPoint y: 253, endPoint x: 843, endPoint y: 252, distance: 44.5
click at [843, 252] on app-section-data-types "Bank account number 82489600 Sort code 608371 Previous Next" at bounding box center [932, 454] width 286 height 598
click at [811, 24] on icon "Close pop-in" at bounding box center [813, 19] width 16 height 16
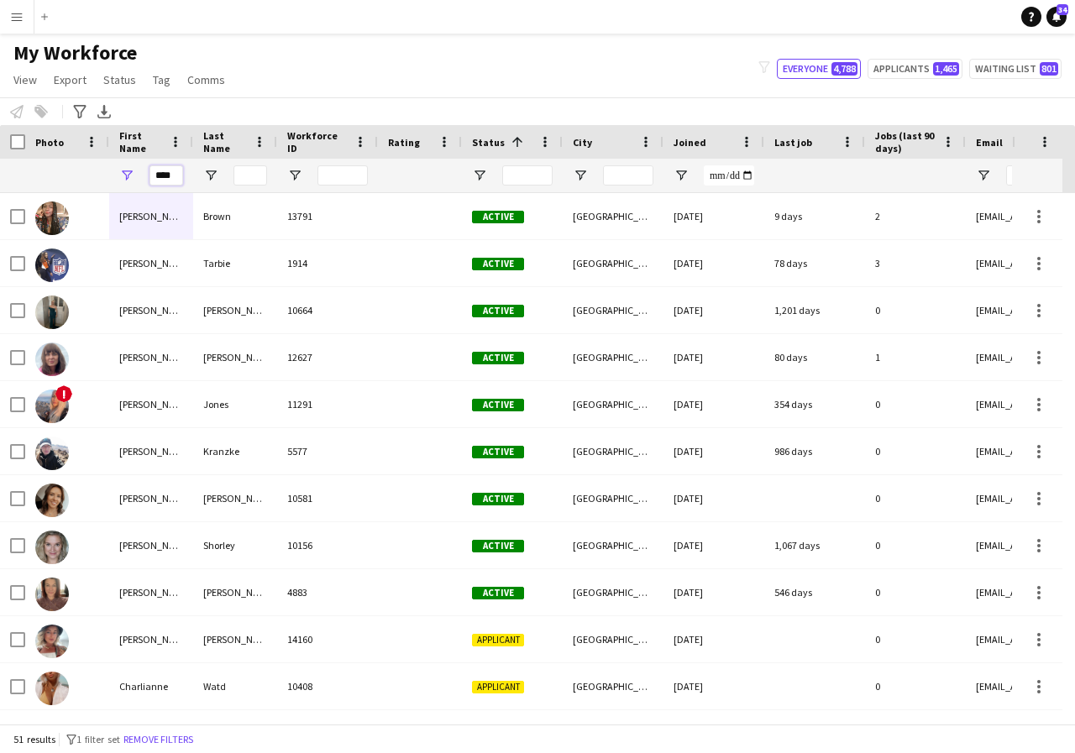
click at [179, 176] on input "****" at bounding box center [166, 175] width 34 height 20
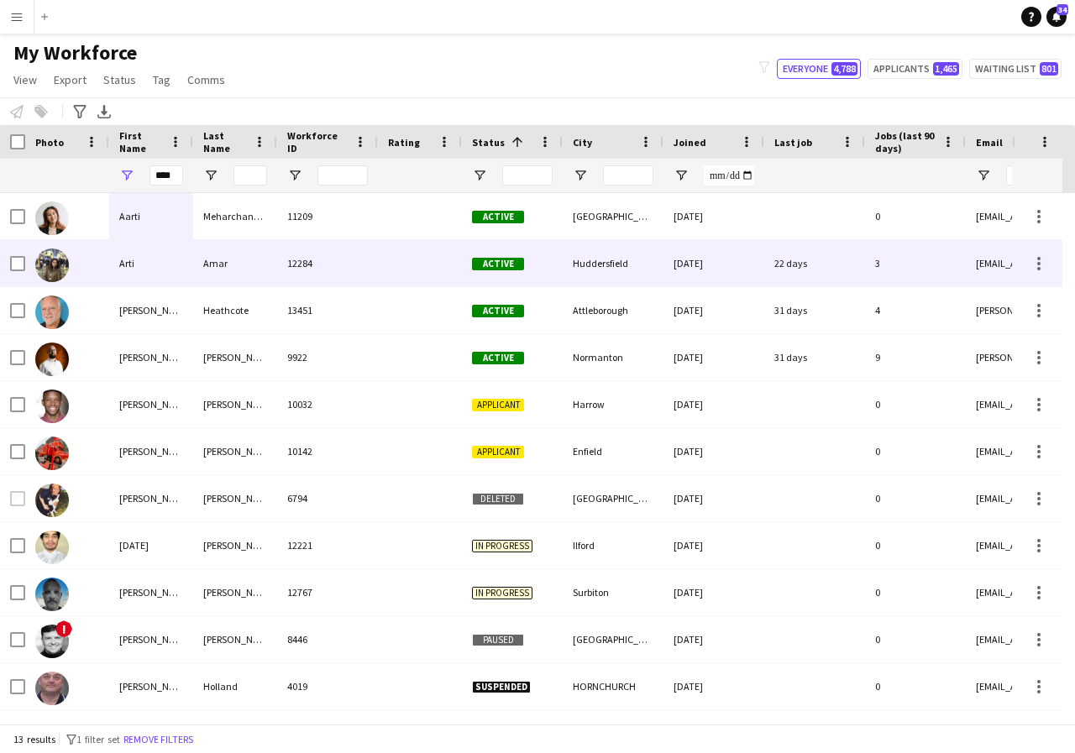
click at [166, 265] on div "Arti" at bounding box center [151, 263] width 84 height 46
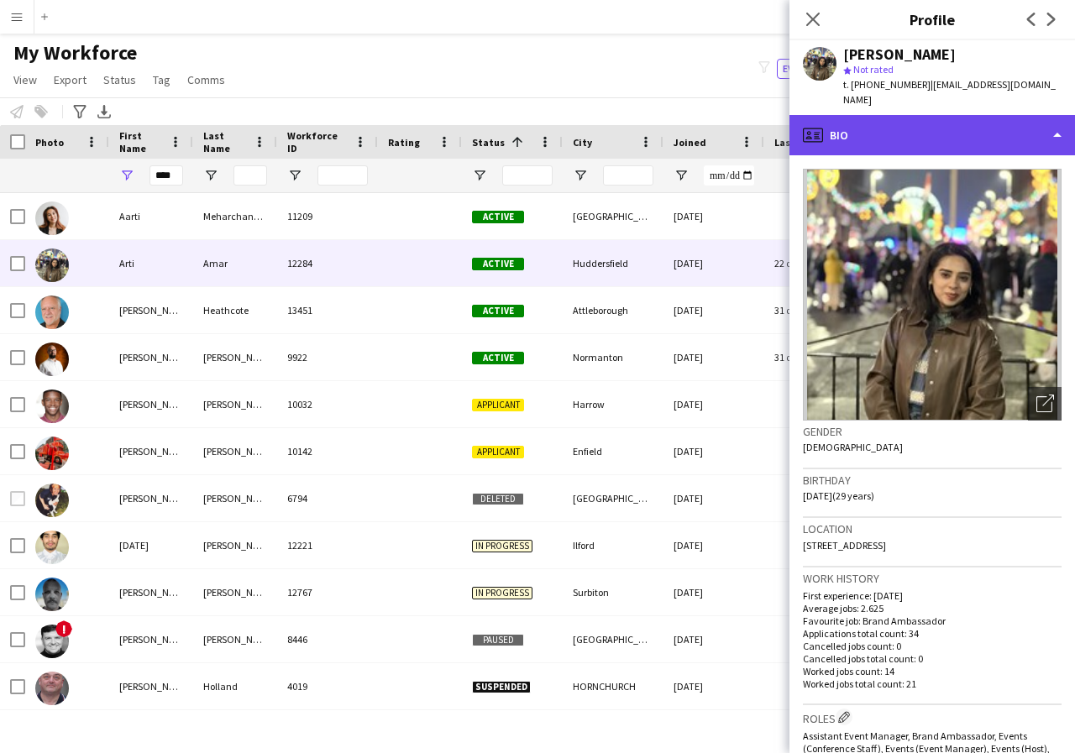
click at [1055, 121] on div "profile Bio" at bounding box center [932, 135] width 286 height 40
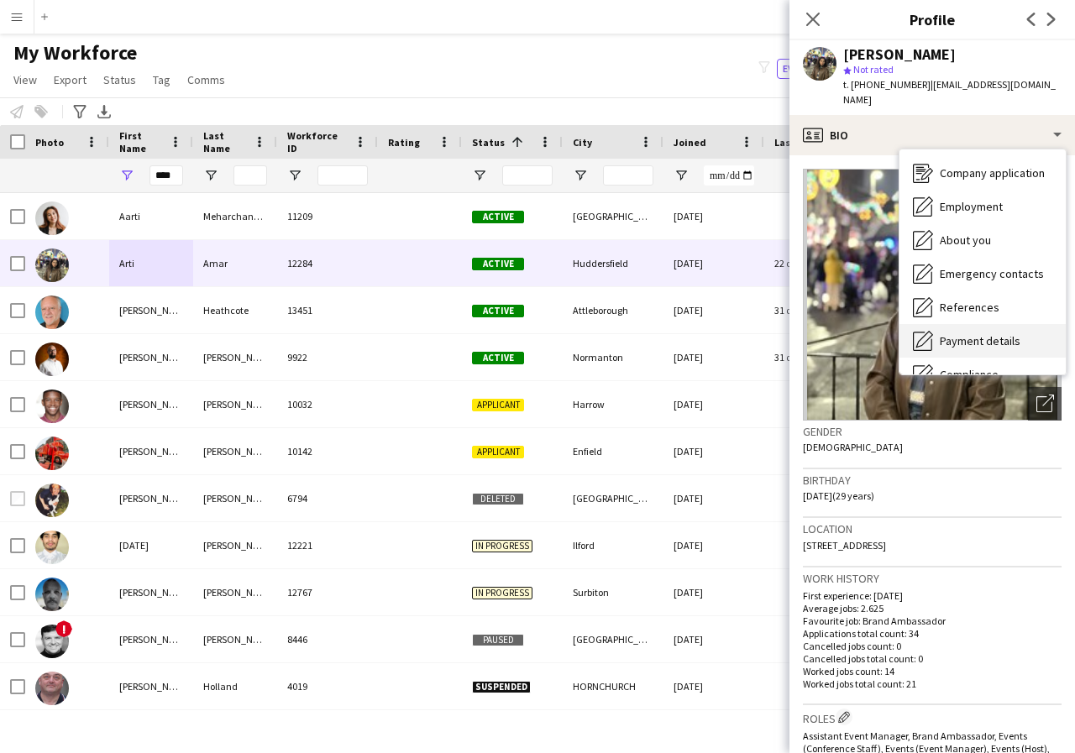
click at [957, 324] on div "Payment details Payment details" at bounding box center [983, 341] width 166 height 34
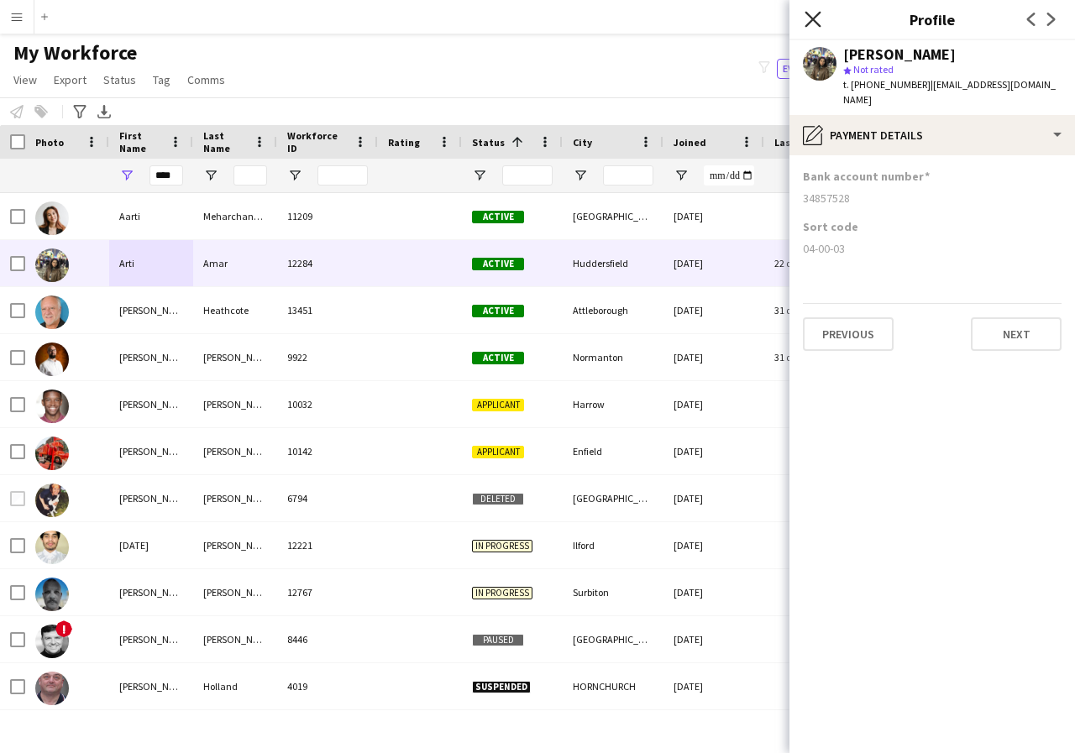
click at [811, 18] on icon at bounding box center [813, 19] width 16 height 16
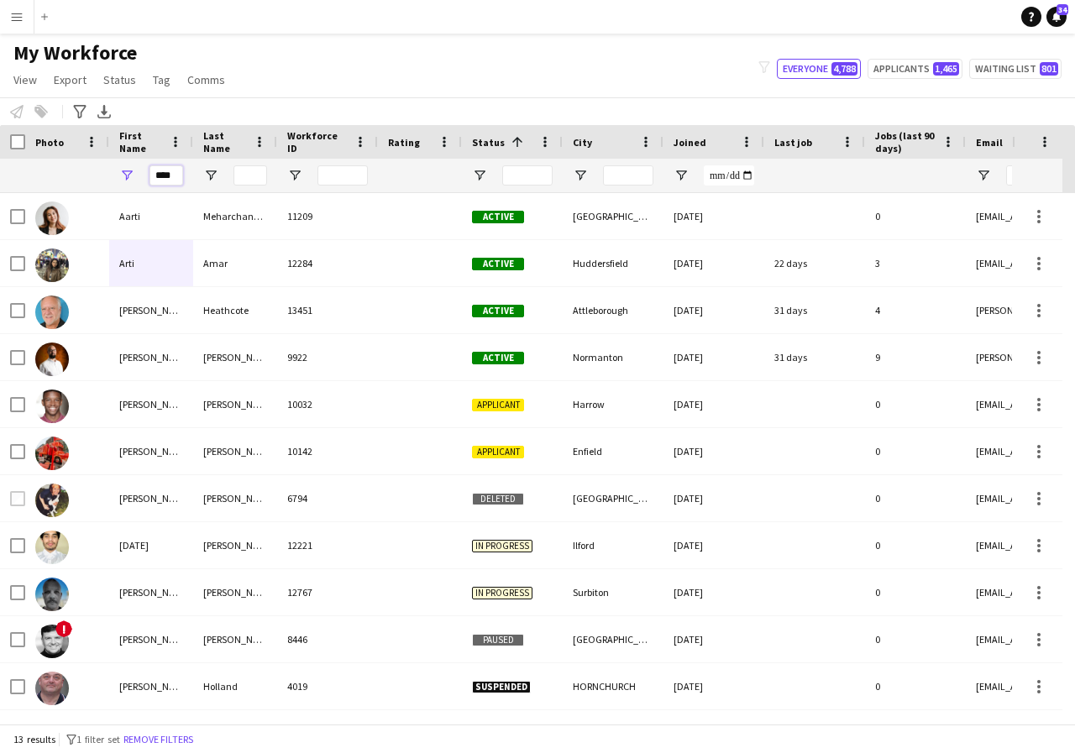
click at [170, 176] on input "****" at bounding box center [166, 175] width 34 height 20
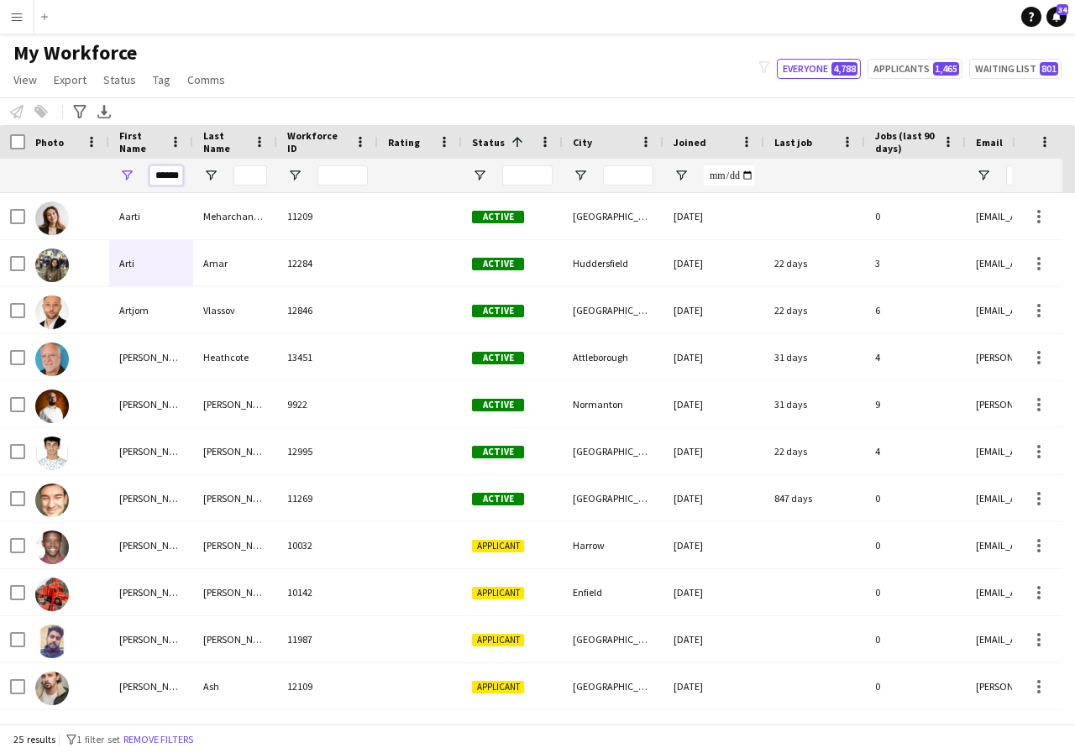
scroll to position [0, 3]
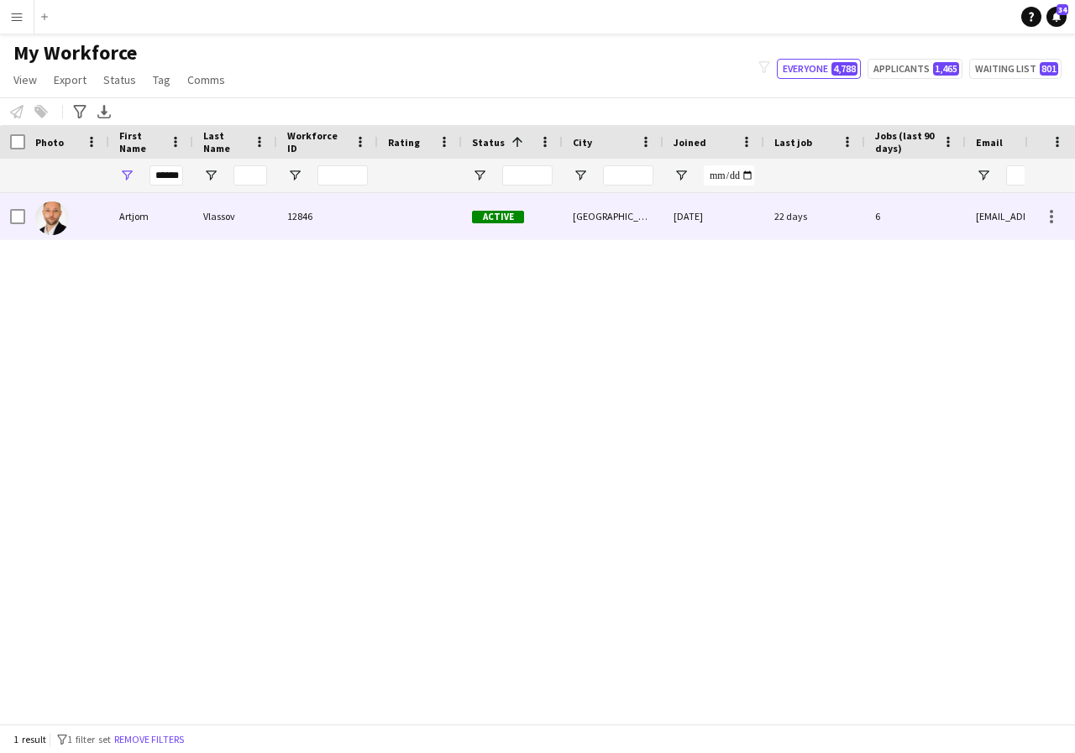
click at [165, 221] on div "Artjom" at bounding box center [151, 216] width 84 height 46
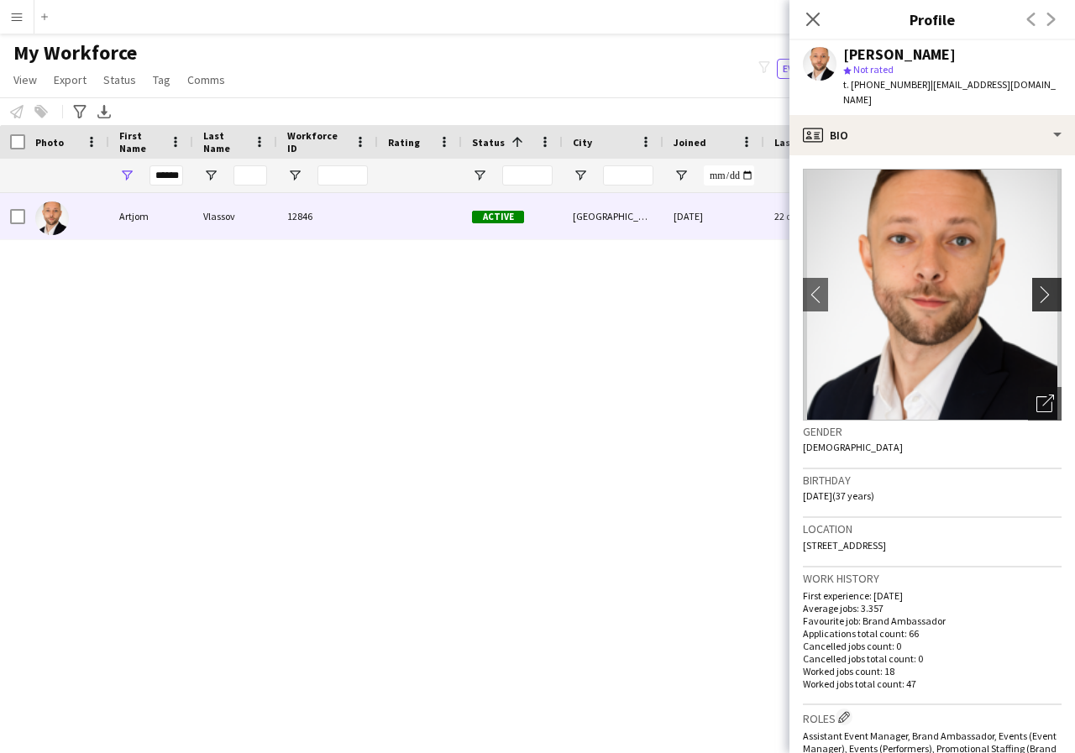
click at [1036, 286] on app-icon "chevron-right" at bounding box center [1049, 295] width 26 height 18
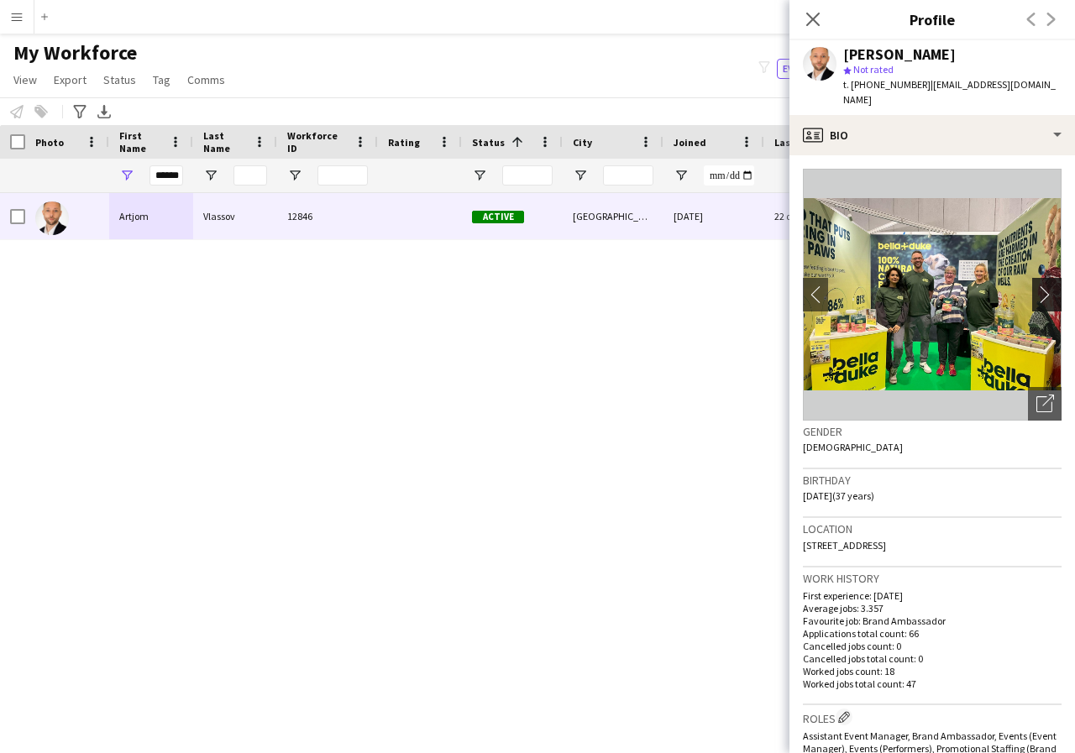
click at [1036, 286] on app-icon "chevron-right" at bounding box center [1049, 295] width 26 height 18
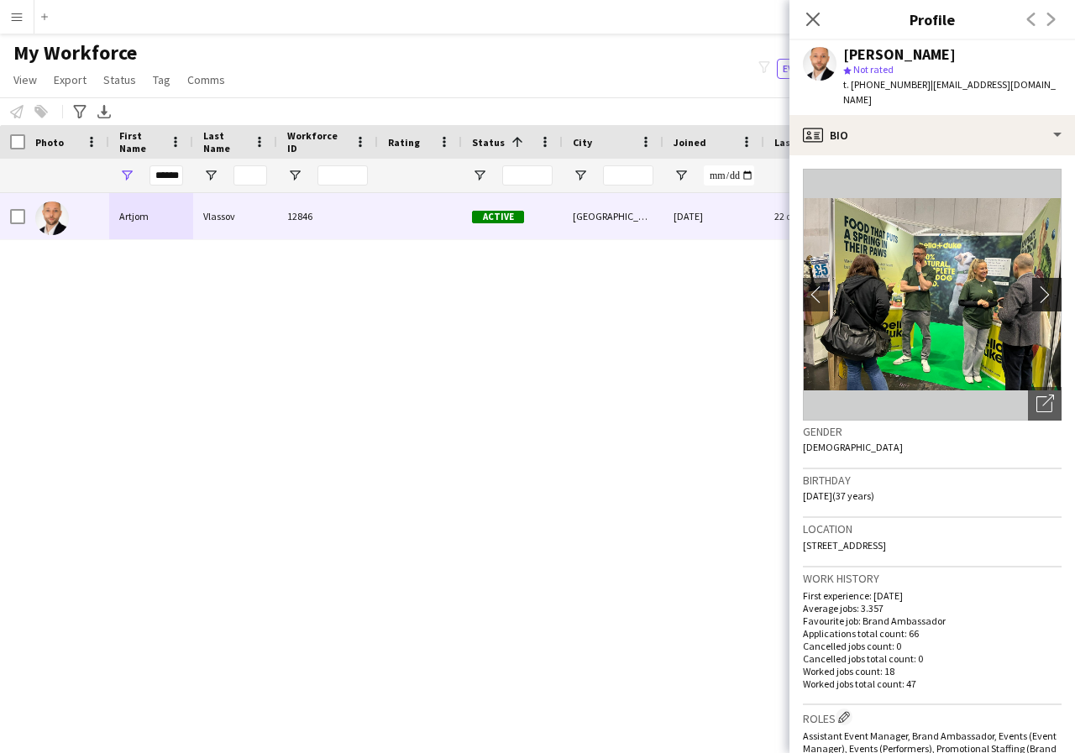
click at [1036, 286] on app-icon "chevron-right" at bounding box center [1049, 295] width 26 height 18
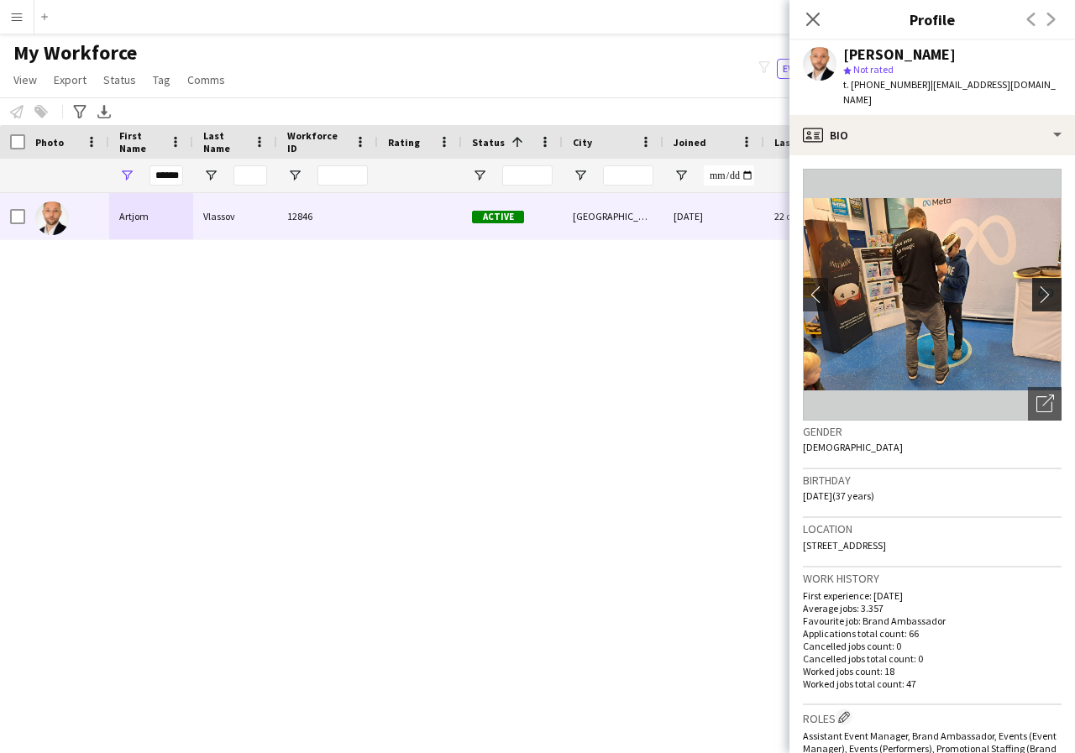
click at [1036, 286] on app-icon "chevron-right" at bounding box center [1049, 295] width 26 height 18
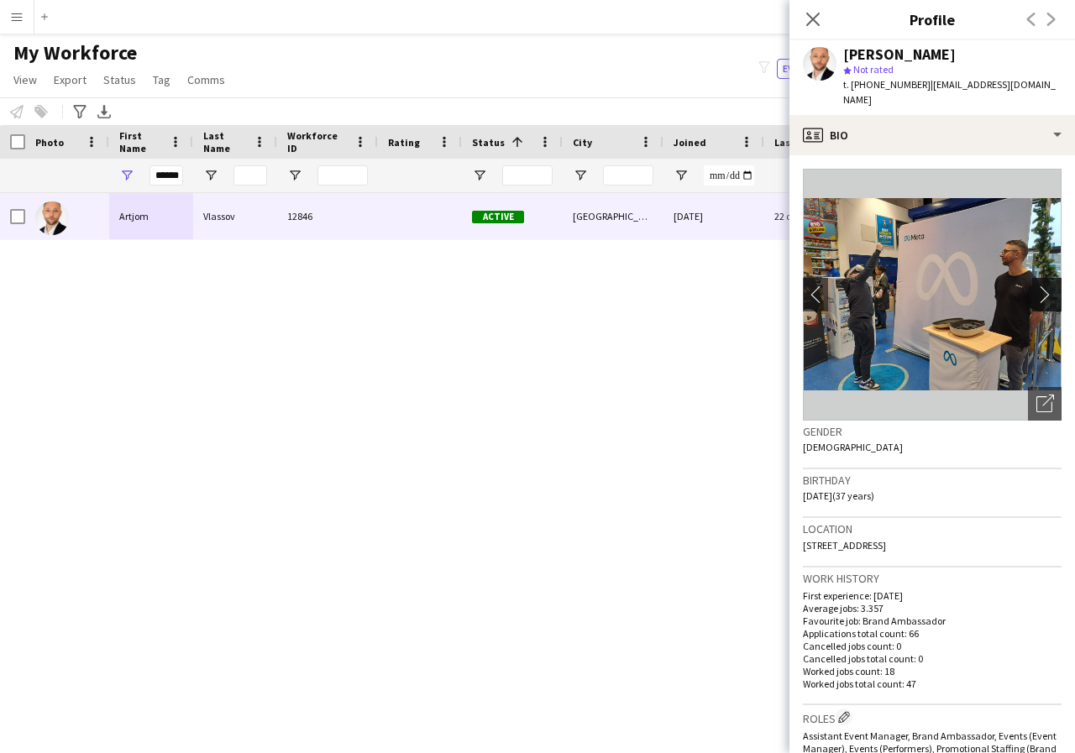
click at [1036, 286] on app-icon "chevron-right" at bounding box center [1049, 295] width 26 height 18
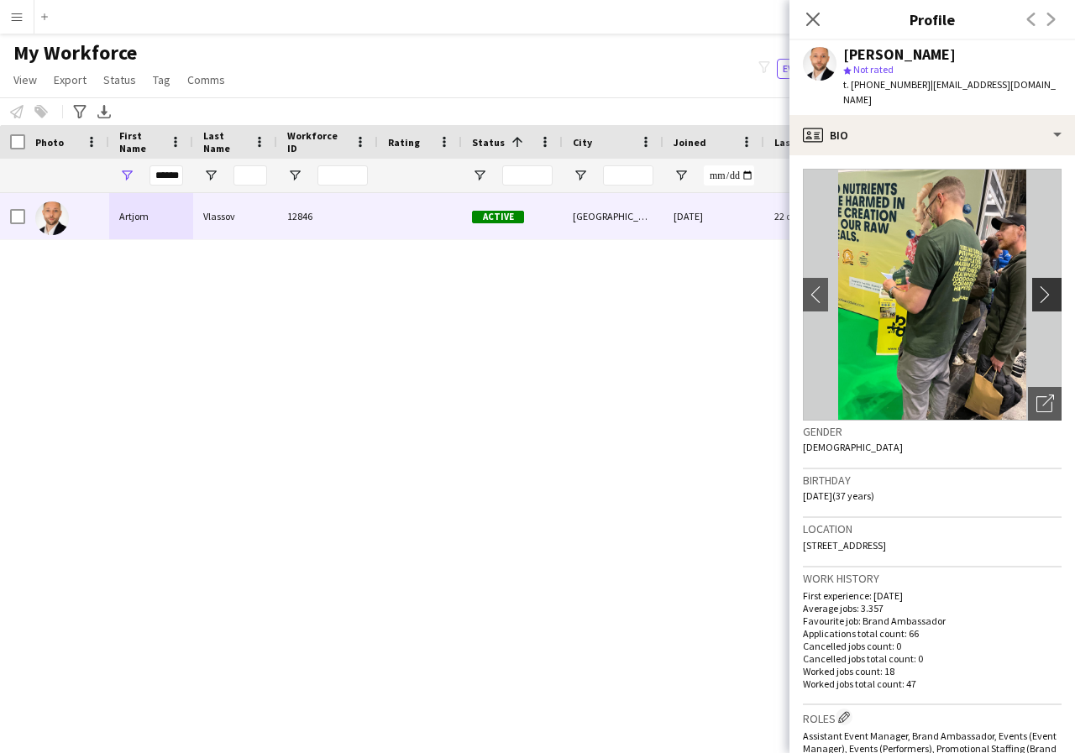
click at [1036, 286] on app-icon "chevron-right" at bounding box center [1049, 295] width 26 height 18
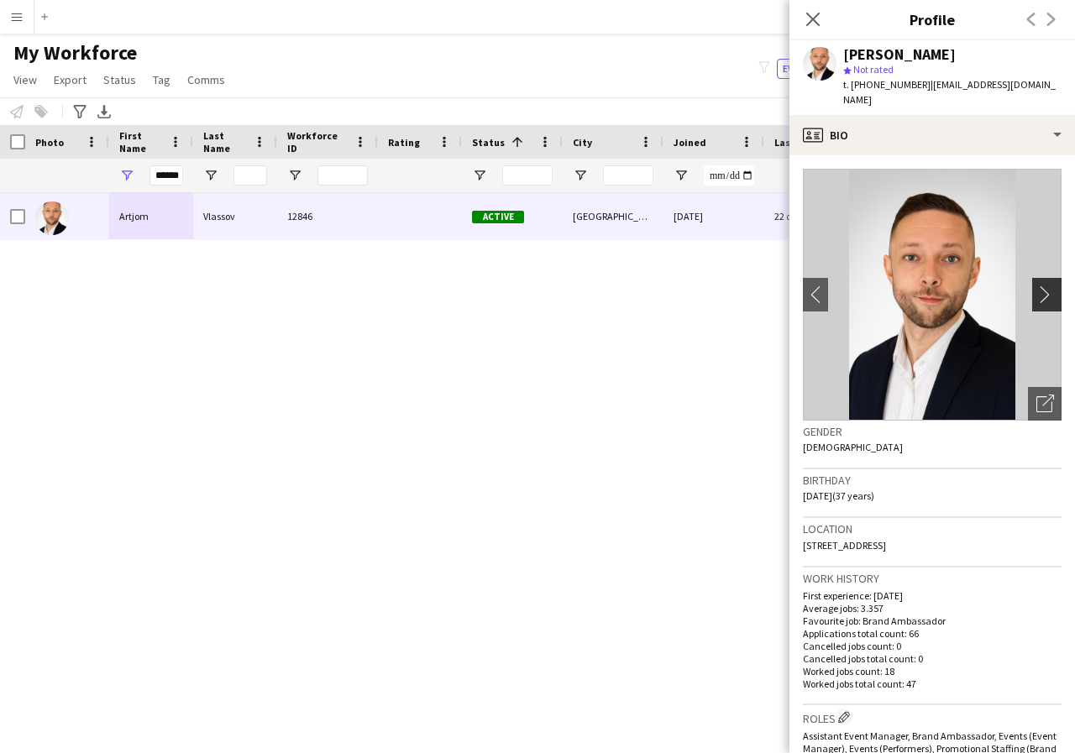
click at [1036, 286] on app-icon "chevron-right" at bounding box center [1049, 295] width 26 height 18
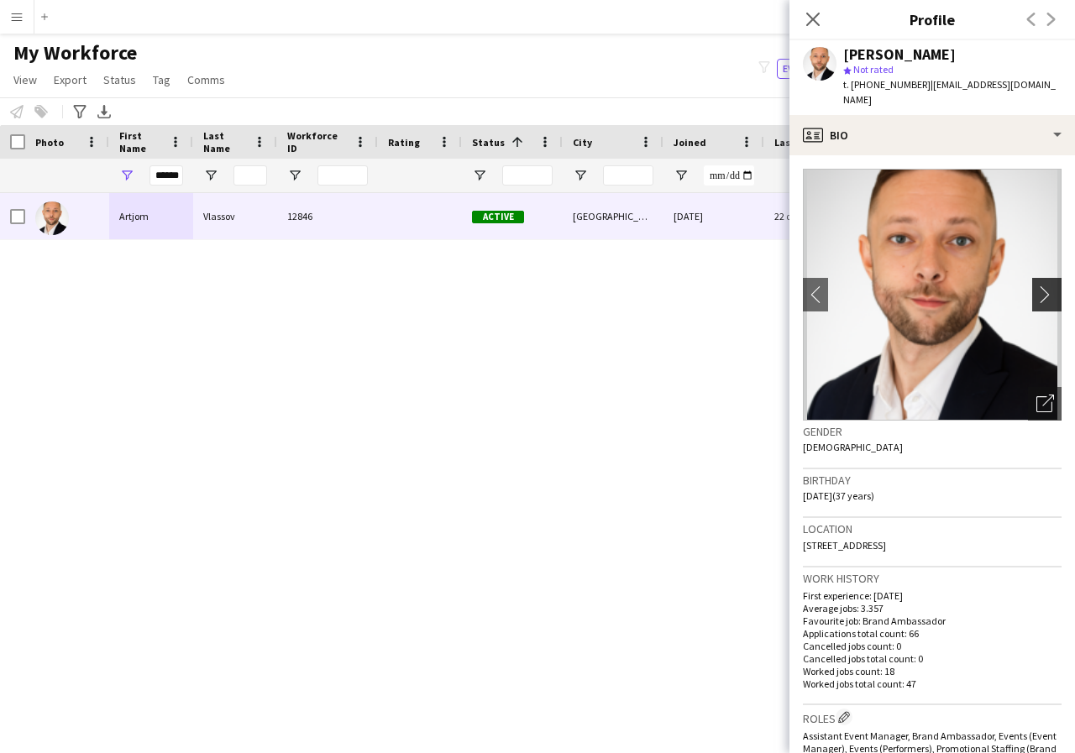
click at [1036, 286] on app-icon "chevron-right" at bounding box center [1049, 295] width 26 height 18
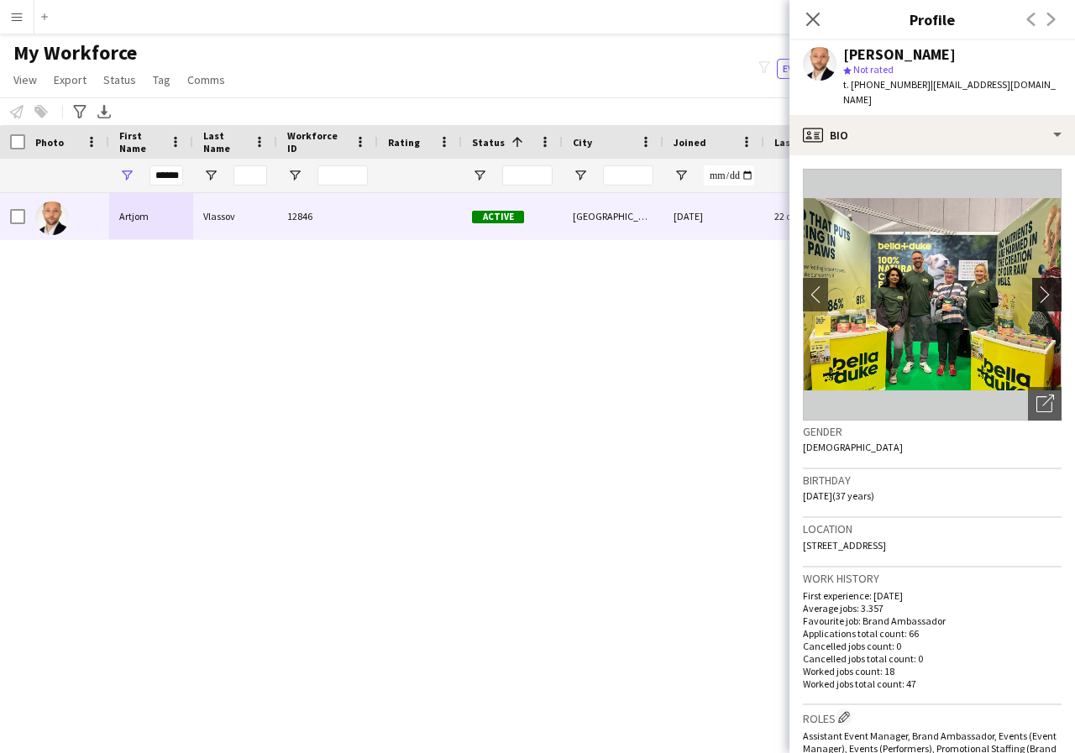
click at [1036, 286] on app-icon "chevron-right" at bounding box center [1049, 295] width 26 height 18
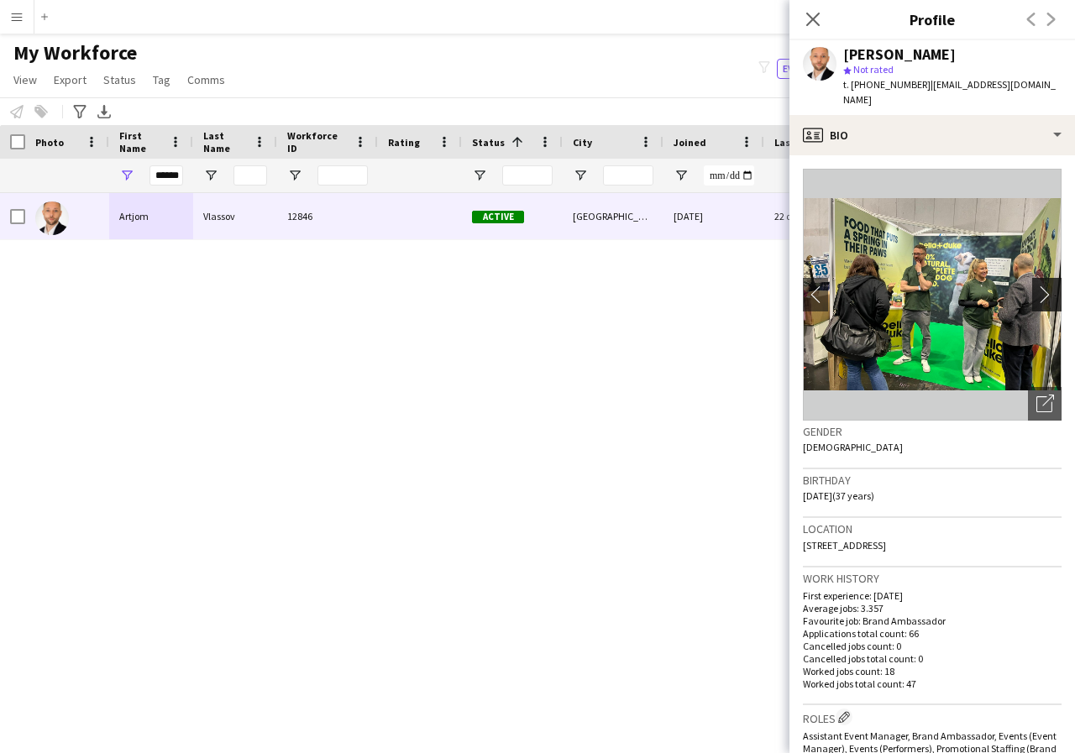
click at [1036, 286] on app-icon "chevron-right" at bounding box center [1049, 295] width 26 height 18
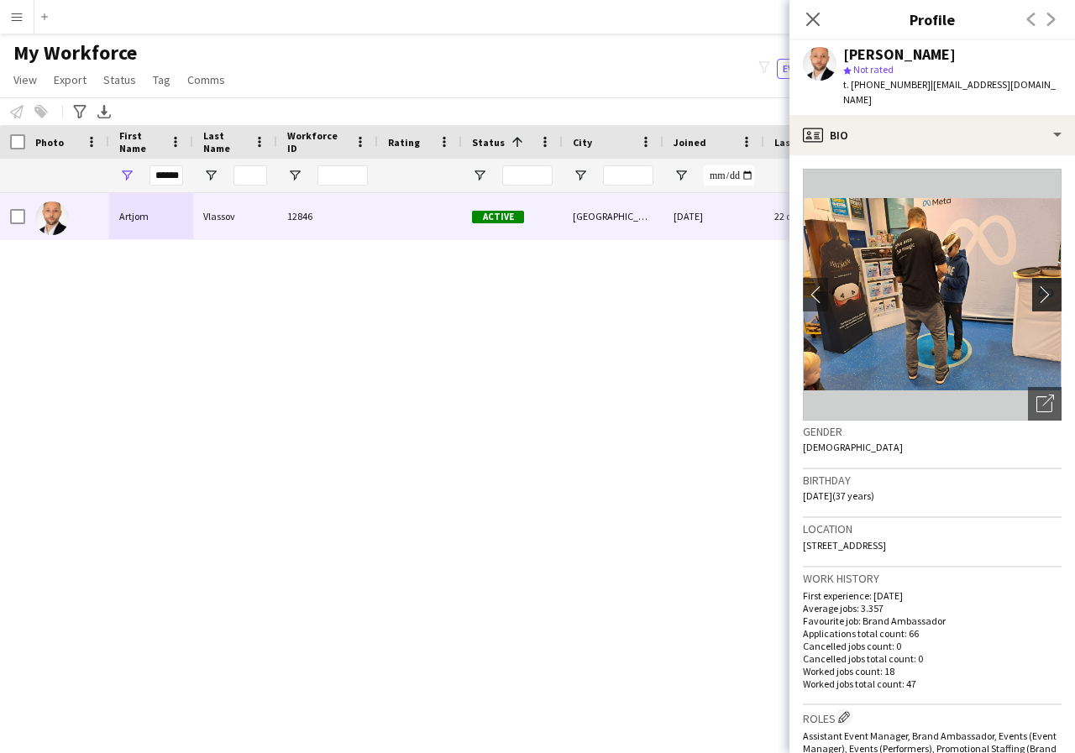
click at [1036, 286] on app-icon "chevron-right" at bounding box center [1049, 295] width 26 height 18
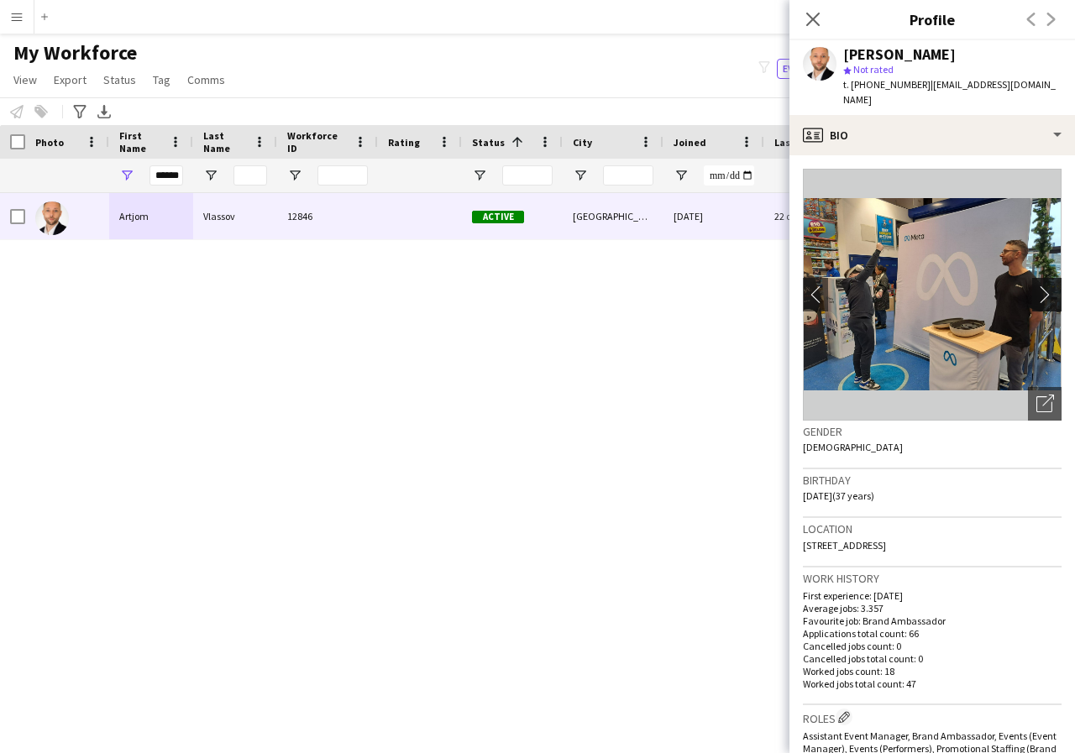
click at [1036, 286] on app-icon "chevron-right" at bounding box center [1049, 295] width 26 height 18
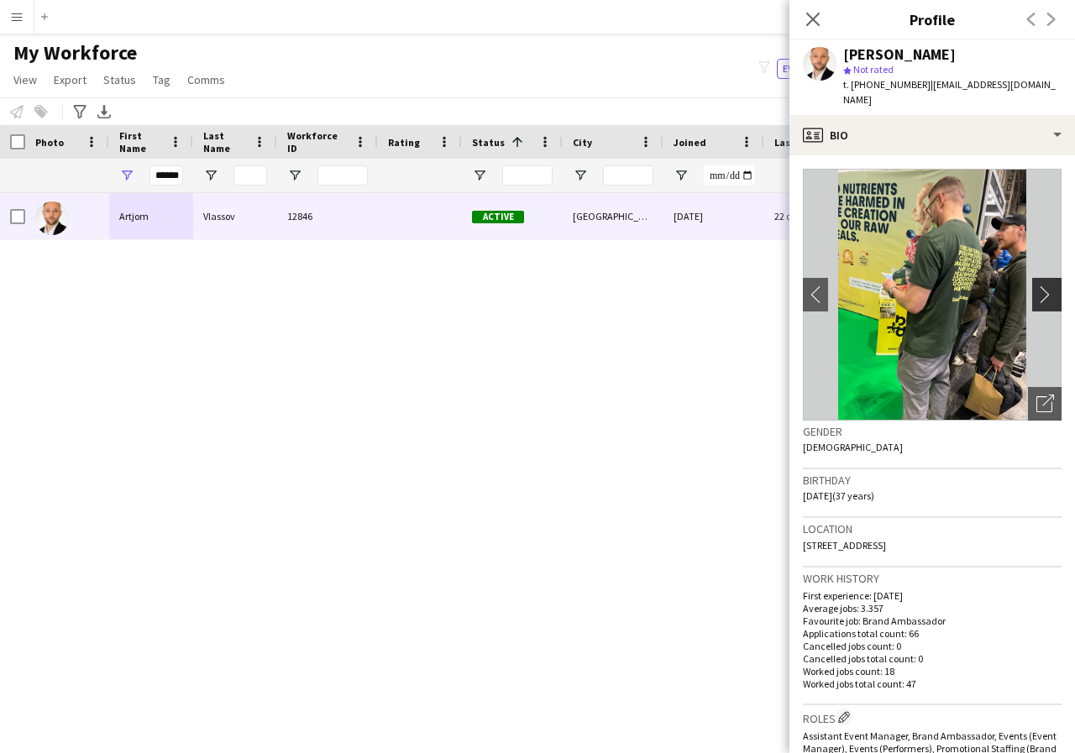
click at [1036, 286] on app-icon "chevron-right" at bounding box center [1049, 295] width 26 height 18
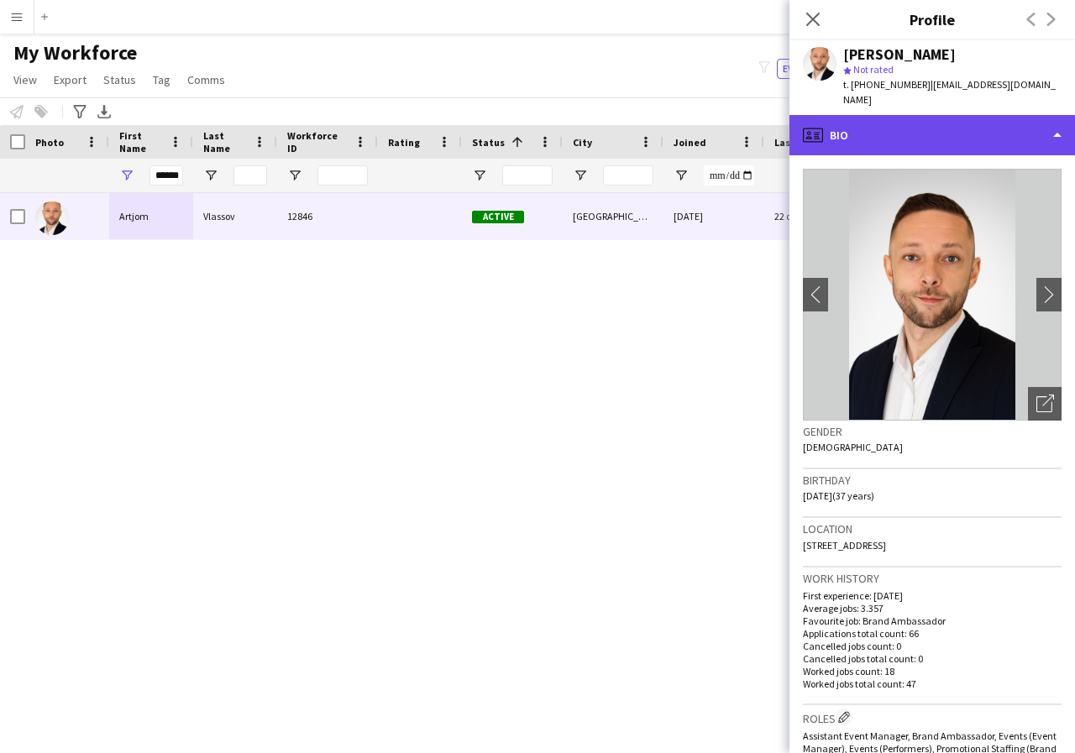
click at [1054, 118] on div "profile Bio" at bounding box center [932, 135] width 286 height 40
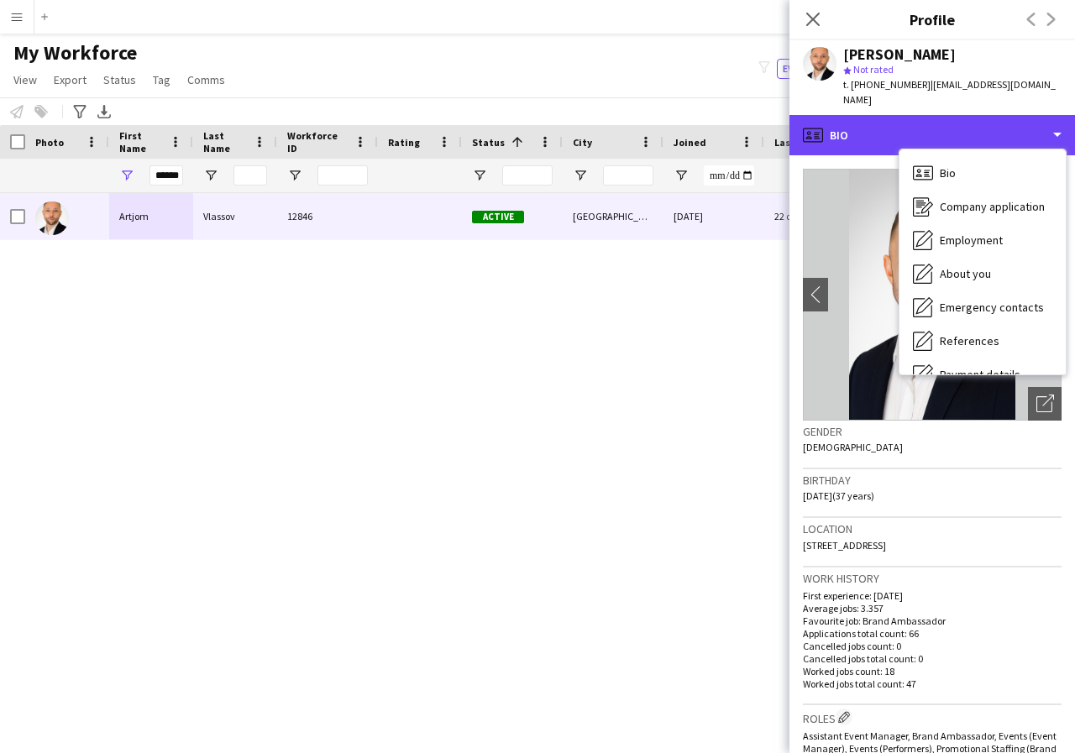
scroll to position [34, 0]
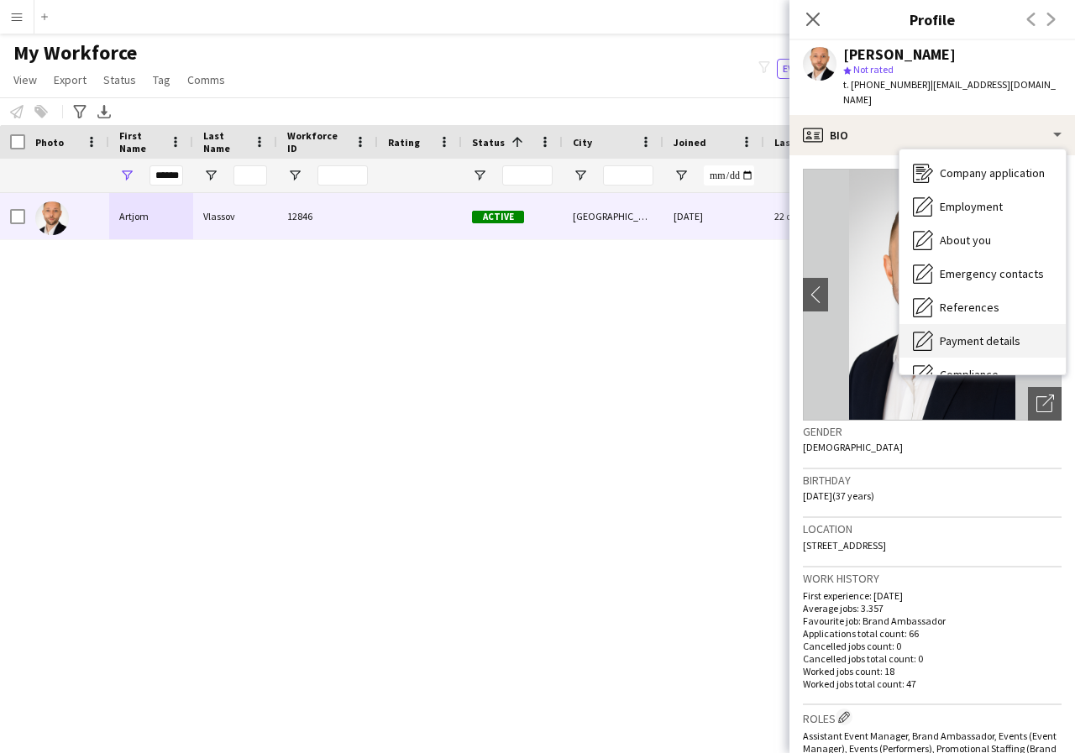
click at [994, 333] on span "Payment details" at bounding box center [980, 340] width 81 height 15
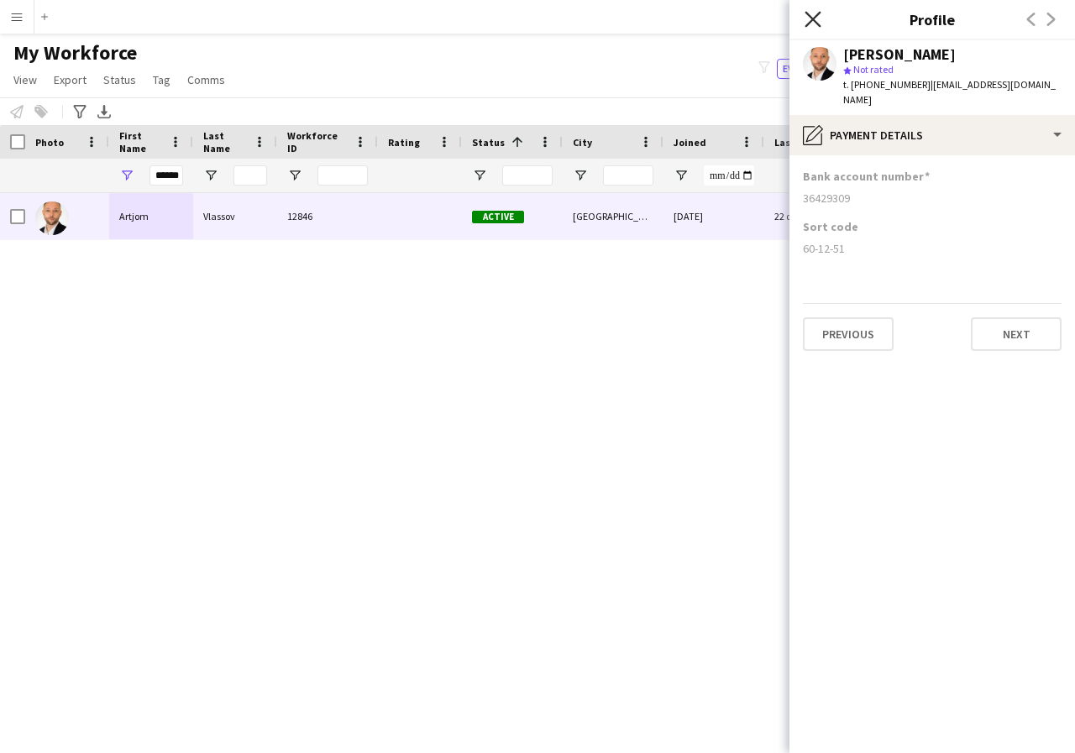
click at [810, 18] on icon "Close pop-in" at bounding box center [813, 19] width 16 height 16
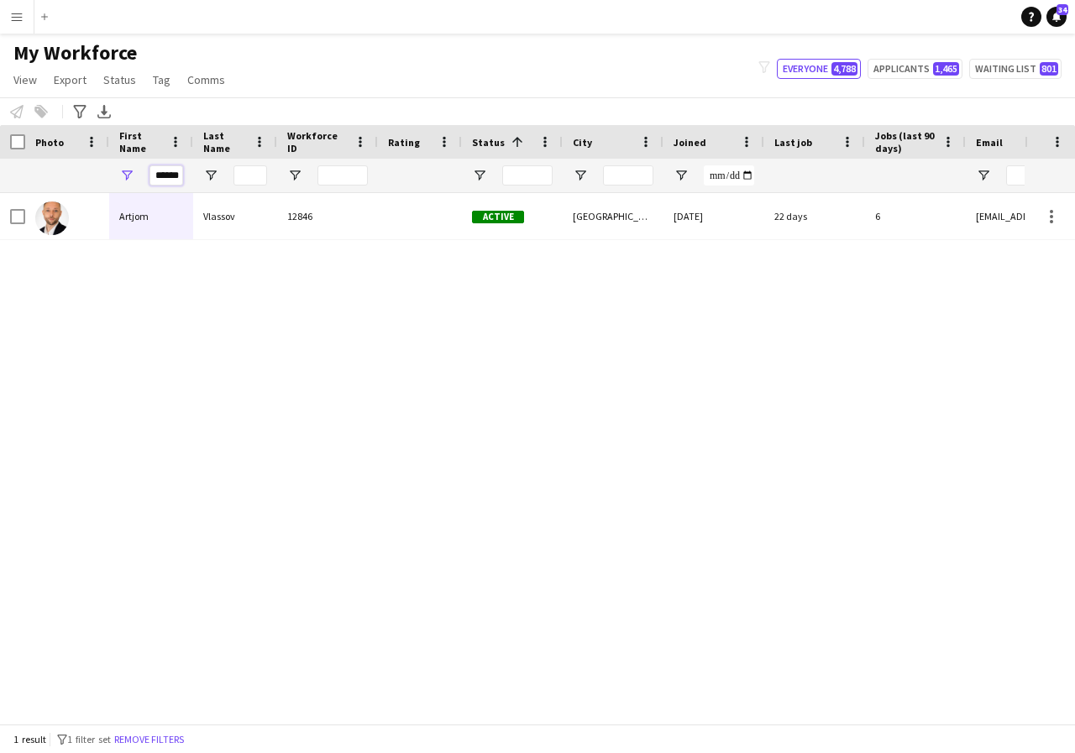
click at [179, 175] on input "******" at bounding box center [166, 175] width 34 height 20
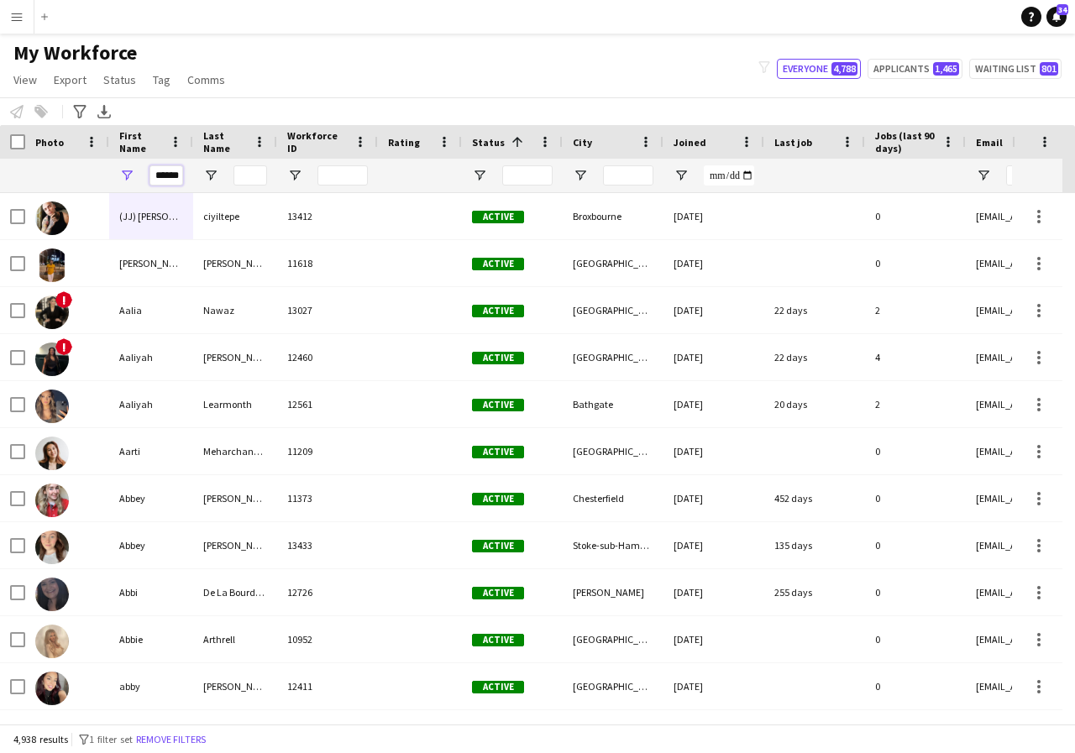
scroll to position [0, 4]
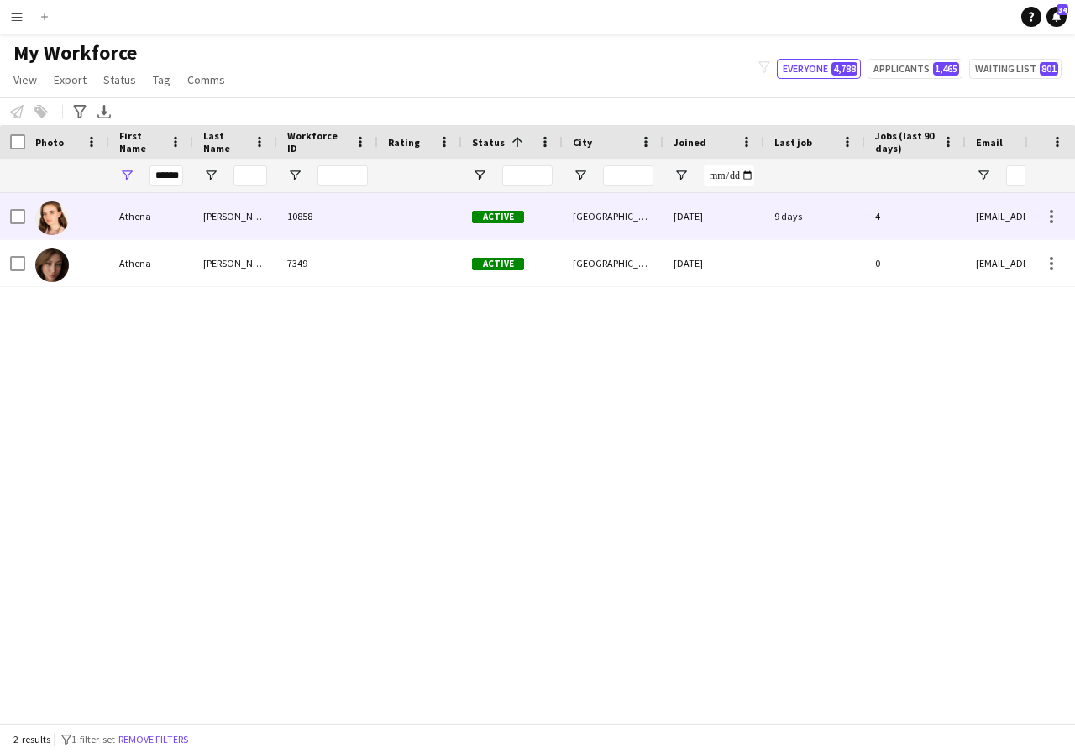
click at [180, 214] on div "Athena" at bounding box center [151, 216] width 84 height 46
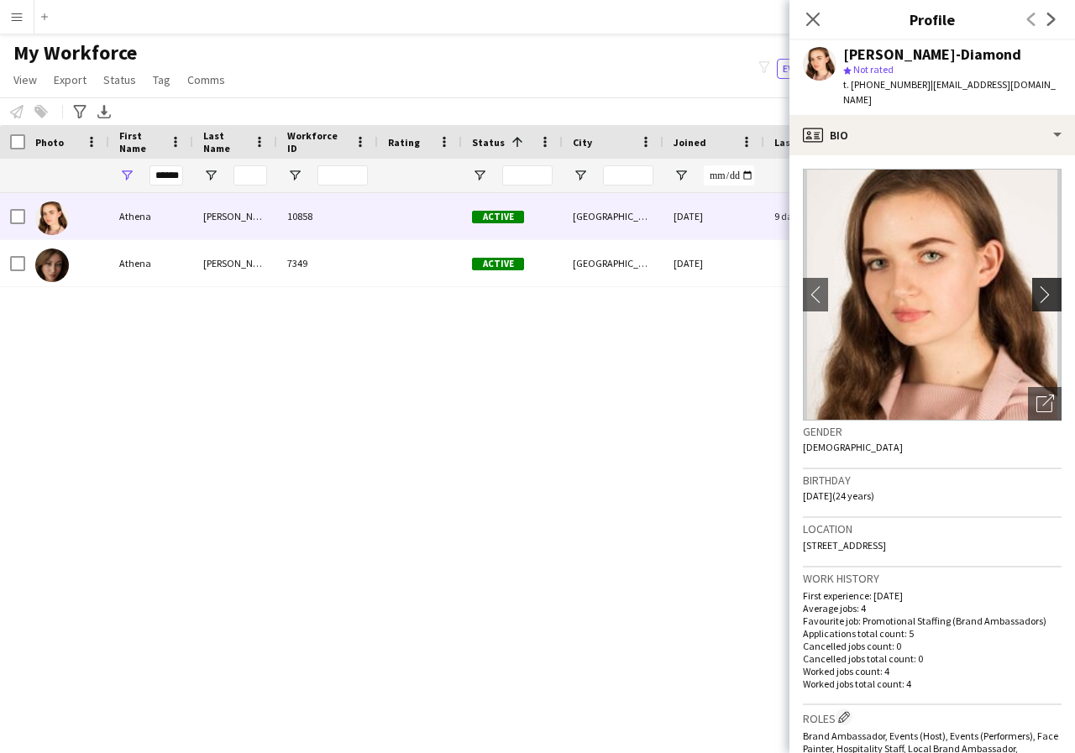
click at [1036, 286] on app-icon "chevron-right" at bounding box center [1049, 295] width 26 height 18
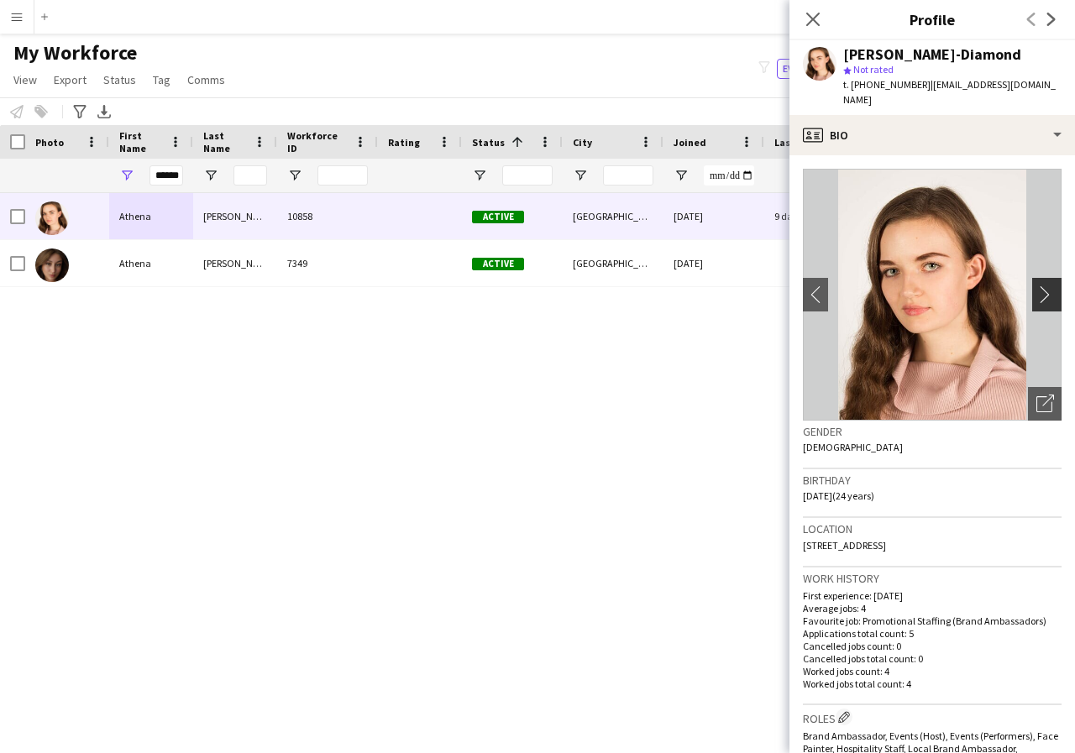
click at [1036, 286] on app-icon "chevron-right" at bounding box center [1049, 295] width 26 height 18
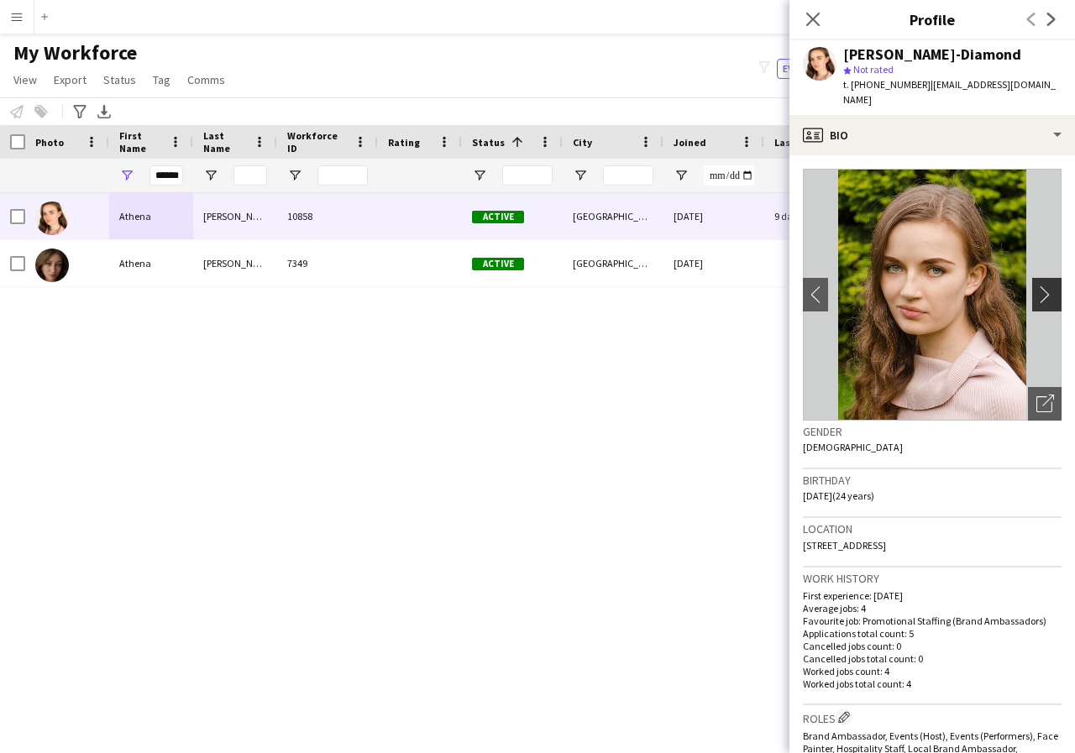
click at [1036, 286] on app-icon "chevron-right" at bounding box center [1049, 295] width 26 height 18
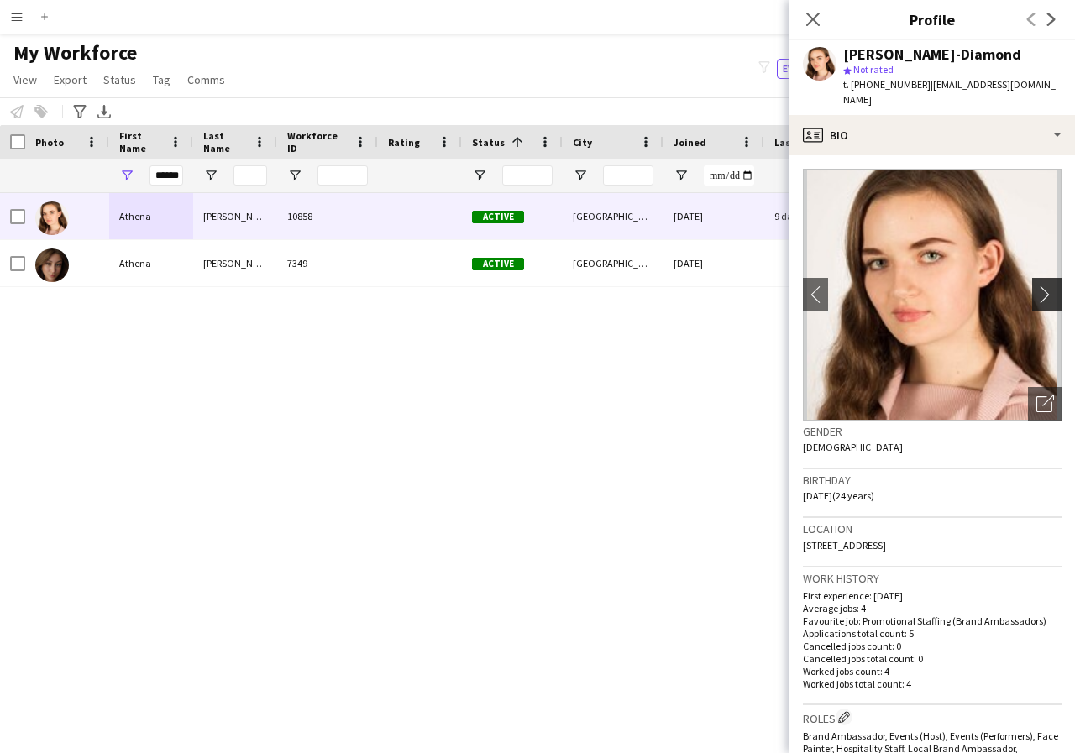
click at [1036, 286] on app-icon "chevron-right" at bounding box center [1049, 295] width 26 height 18
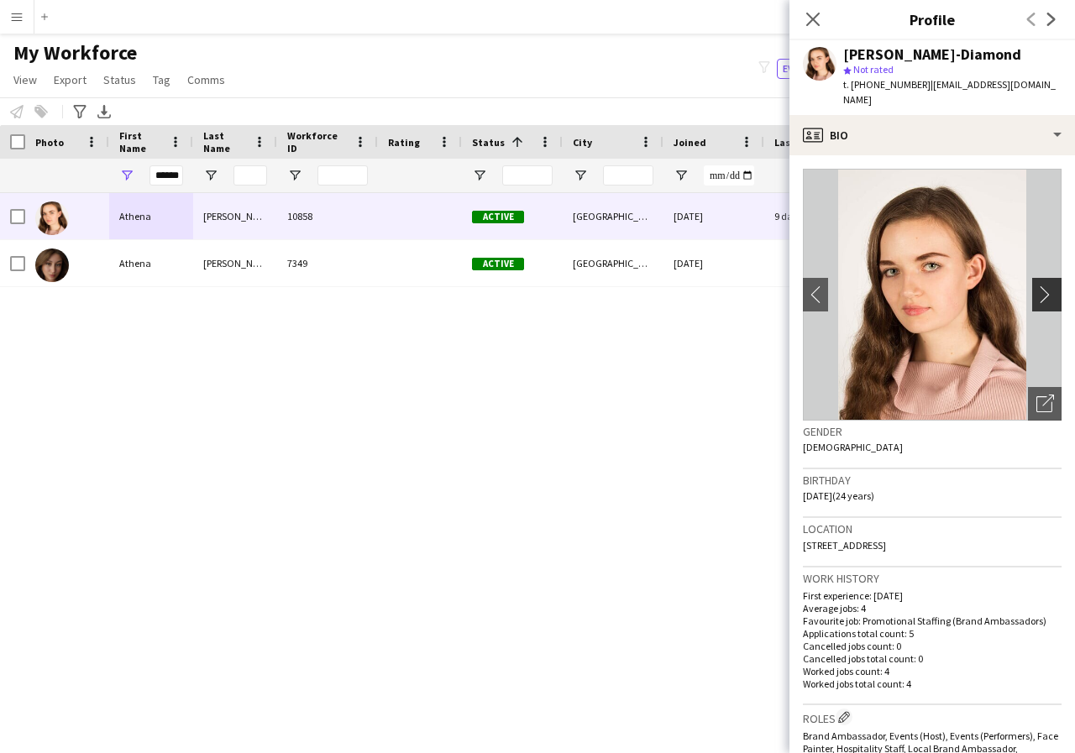
click at [1036, 286] on app-icon "chevron-right" at bounding box center [1049, 295] width 26 height 18
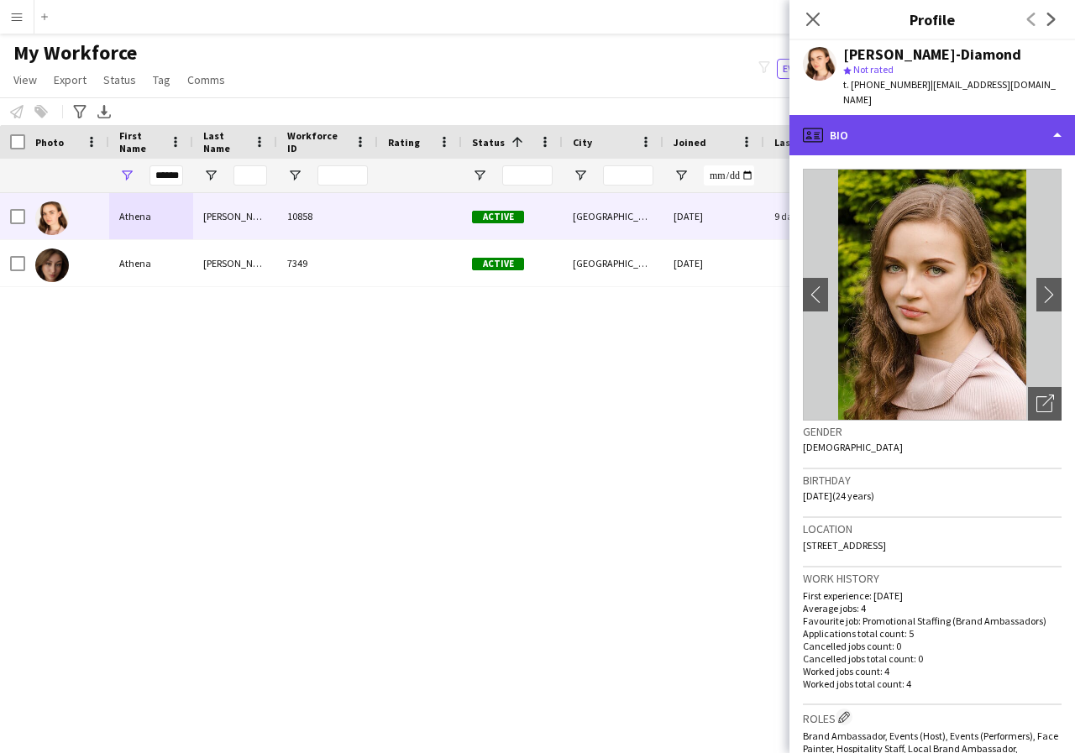
click at [1055, 120] on div "profile Bio" at bounding box center [932, 135] width 286 height 40
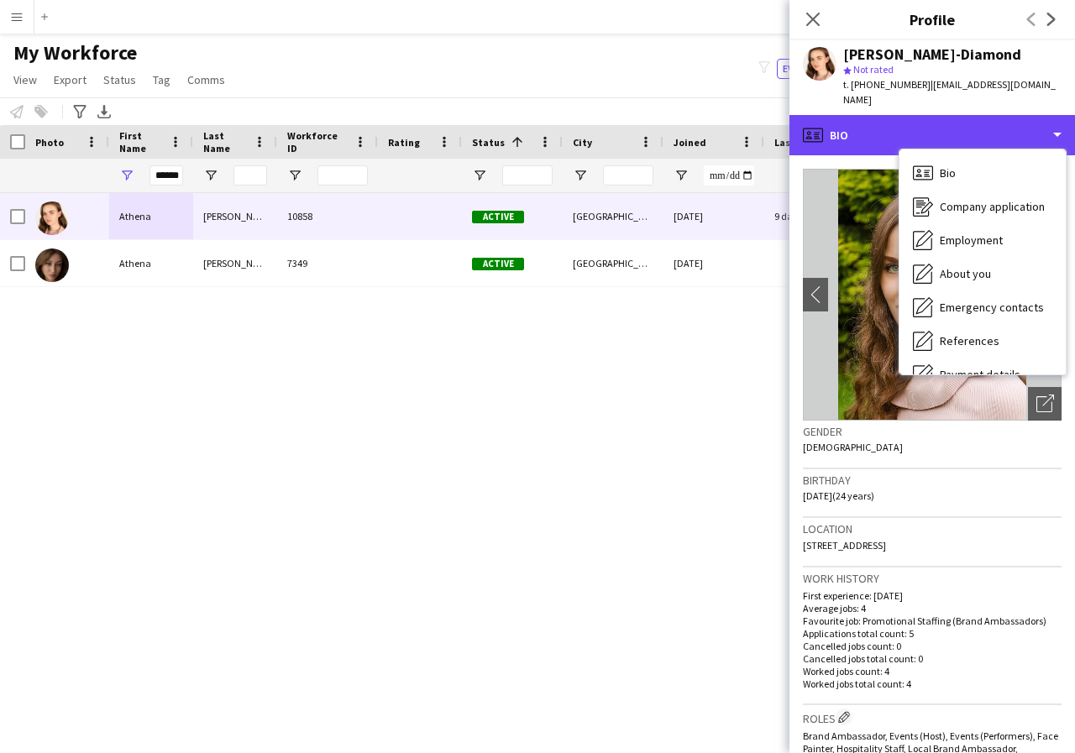
scroll to position [34, 0]
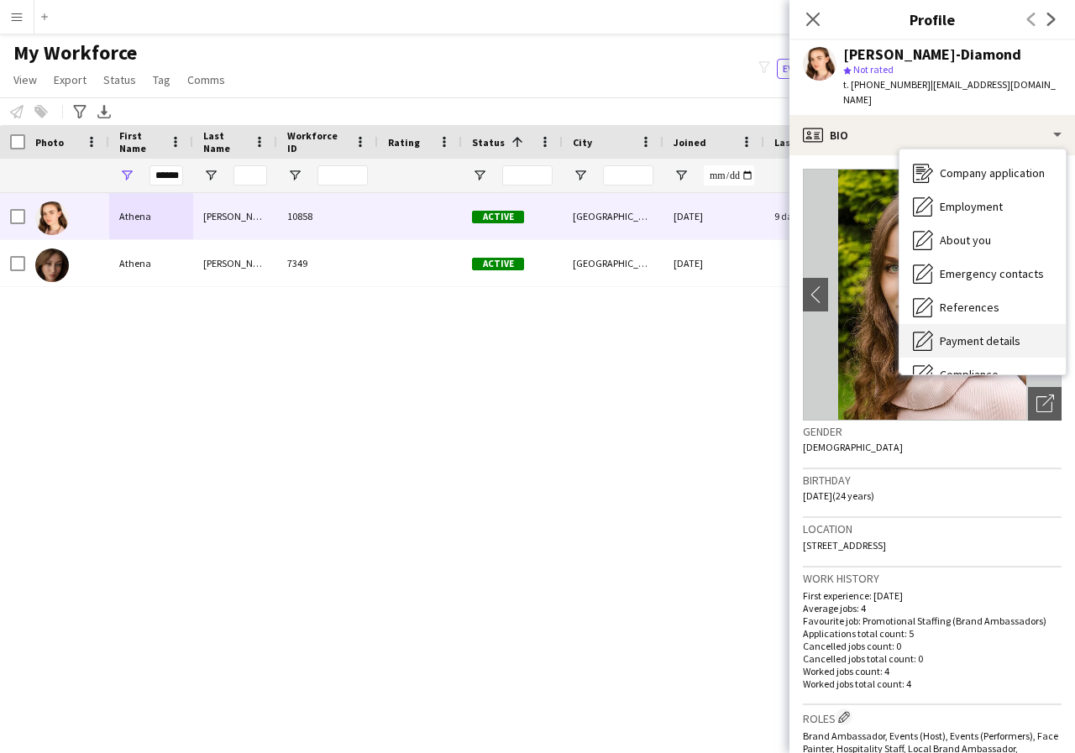
click at [1003, 333] on span "Payment details" at bounding box center [980, 340] width 81 height 15
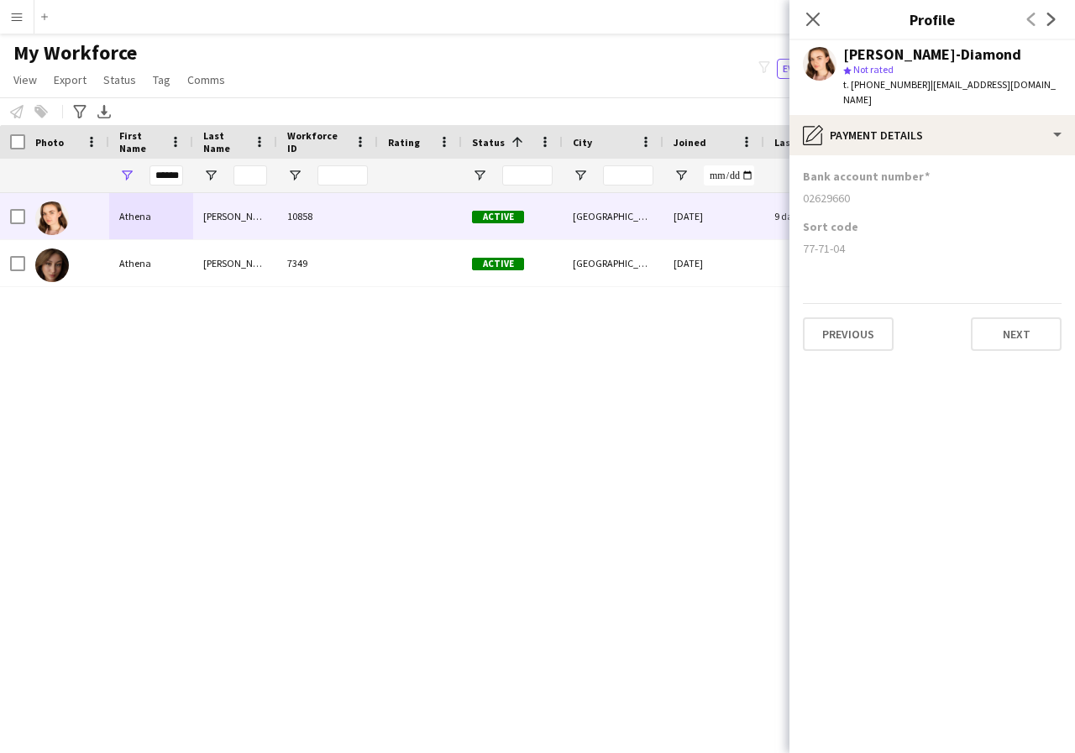
drag, startPoint x: 802, startPoint y: 177, endPoint x: 861, endPoint y: 182, distance: 59.0
click at [861, 182] on app-section-data-types "Bank account number 02629660 Sort code 77-71-04 Previous Next" at bounding box center [932, 454] width 286 height 598
drag, startPoint x: 803, startPoint y: 233, endPoint x: 877, endPoint y: 231, distance: 74.0
click at [877, 241] on div "77-71-04" at bounding box center [932, 248] width 259 height 15
click at [810, 18] on icon "Close pop-in" at bounding box center [813, 19] width 16 height 16
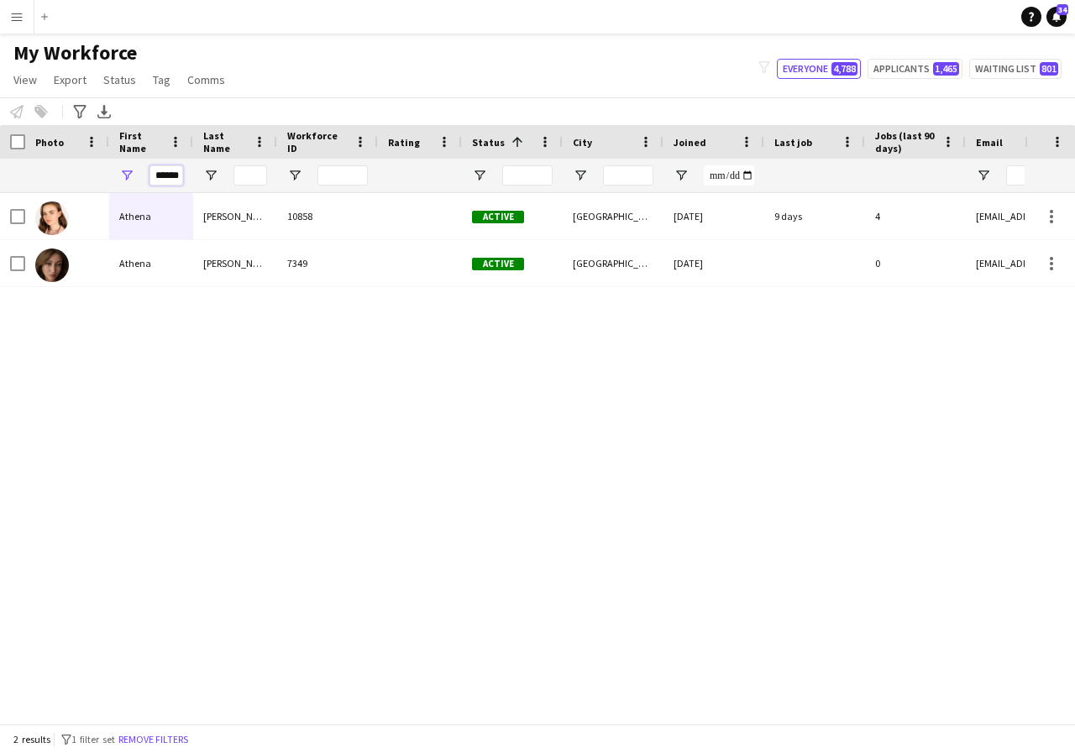
click at [178, 177] on input "******" at bounding box center [166, 175] width 34 height 20
type input "*"
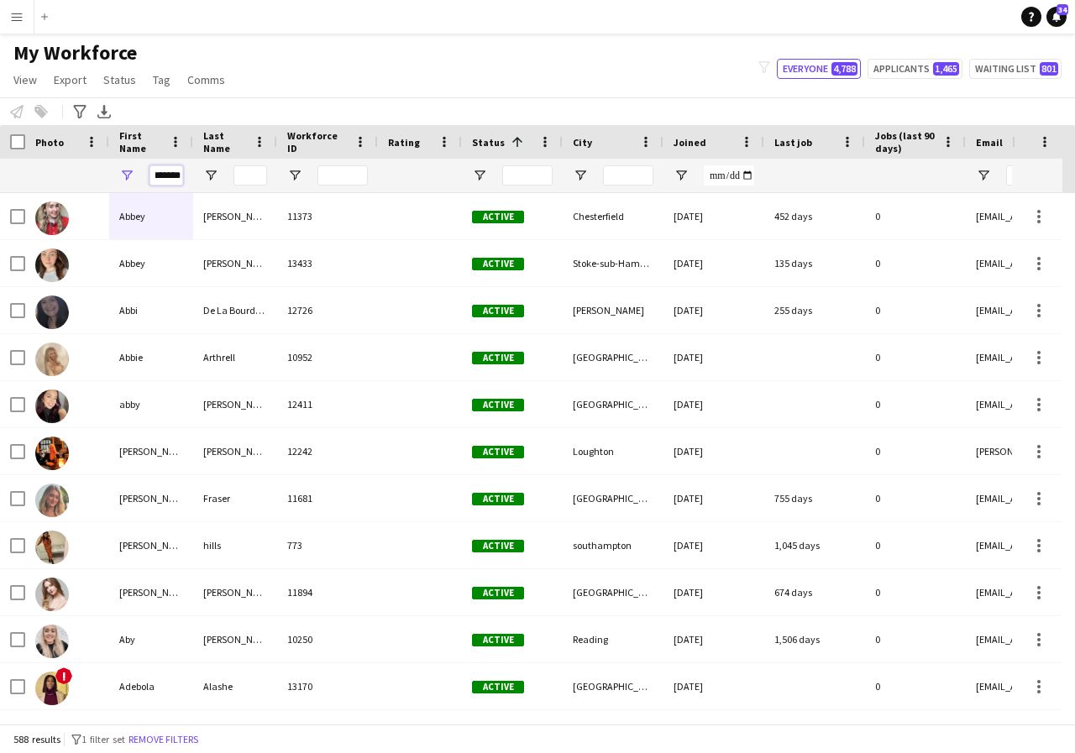
scroll to position [0, 9]
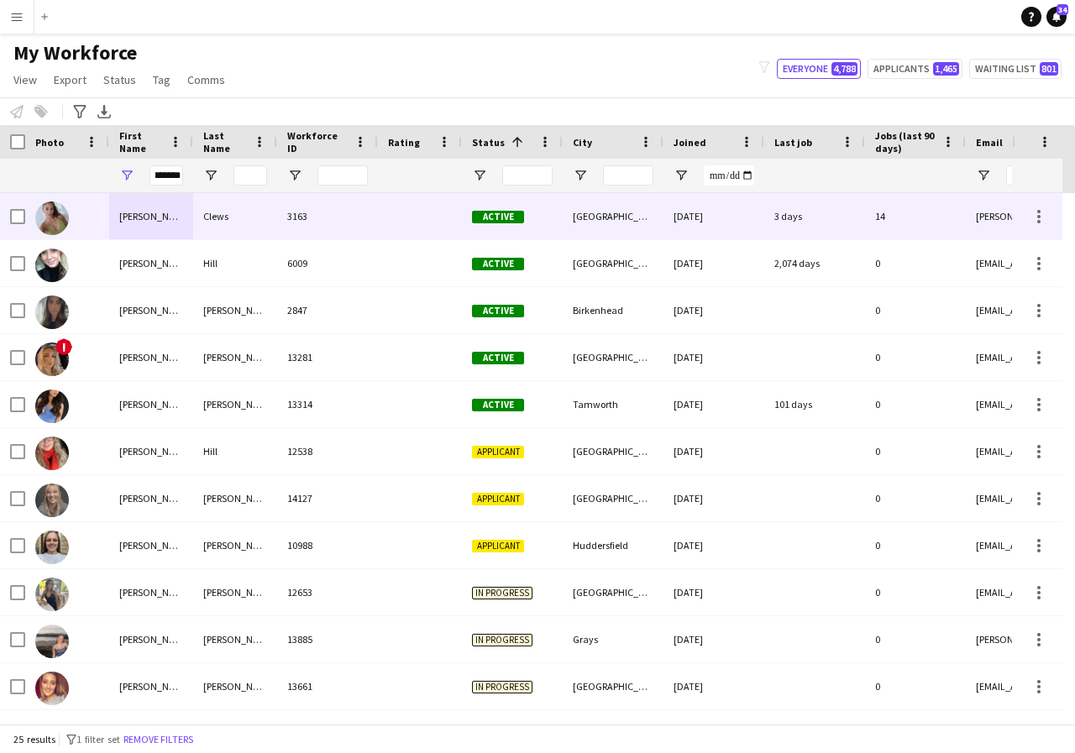
click at [176, 217] on div "Bethany" at bounding box center [151, 216] width 84 height 46
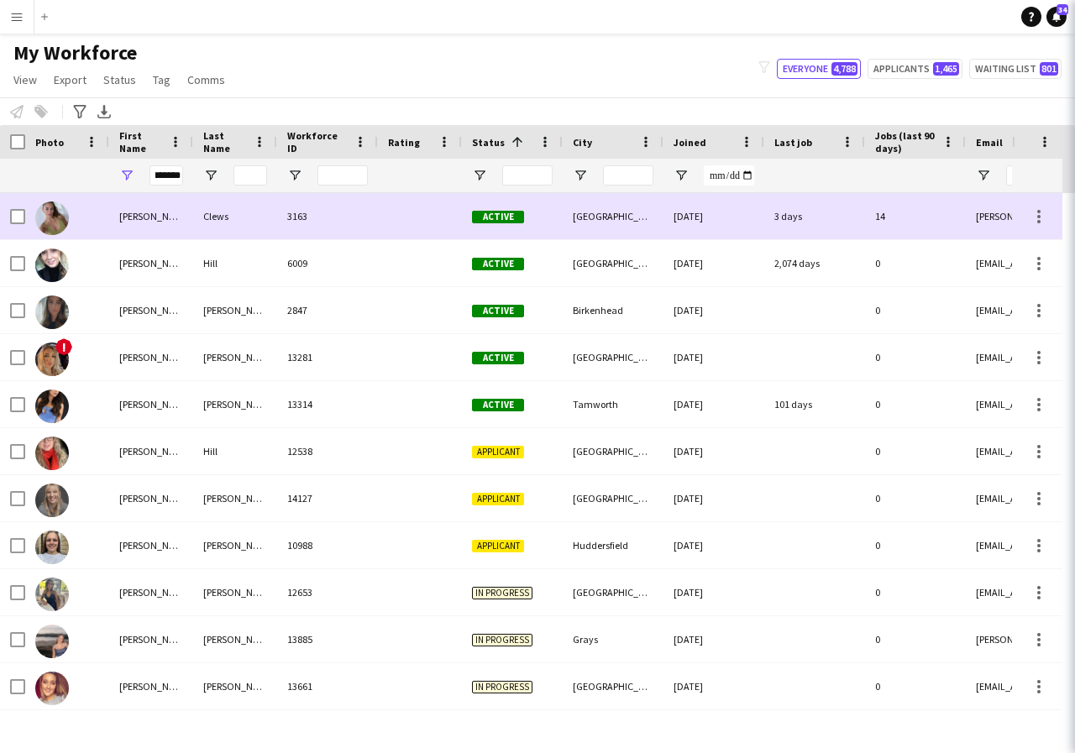
scroll to position [0, 0]
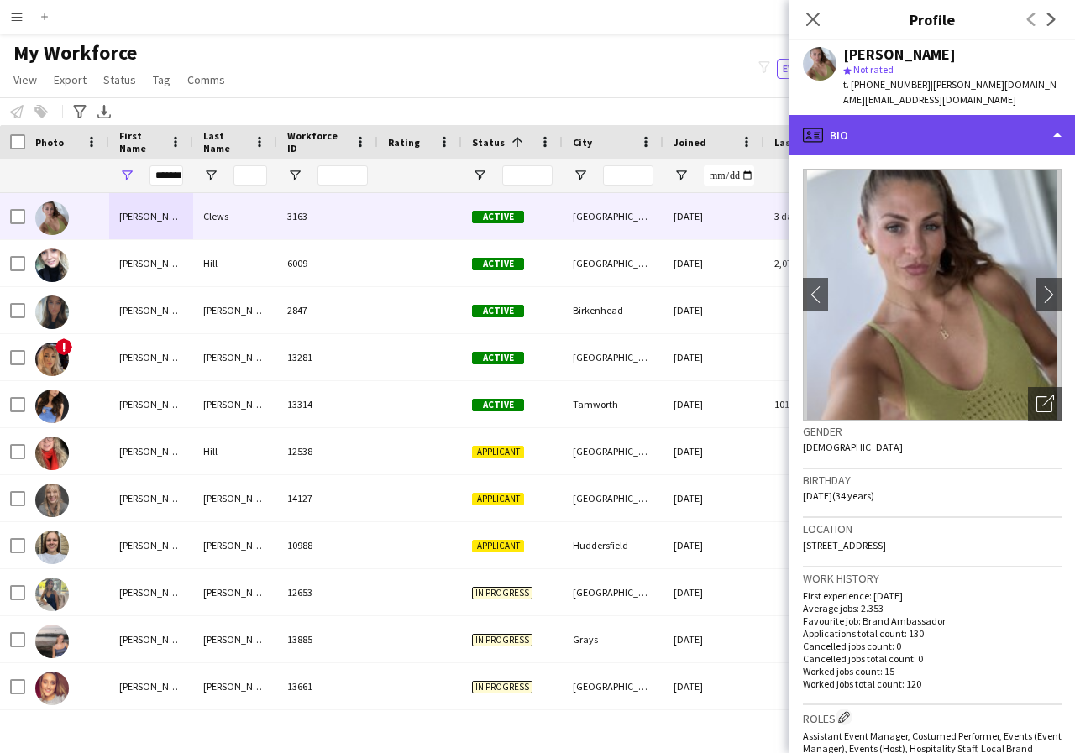
click at [1055, 122] on div "profile Bio" at bounding box center [932, 135] width 286 height 40
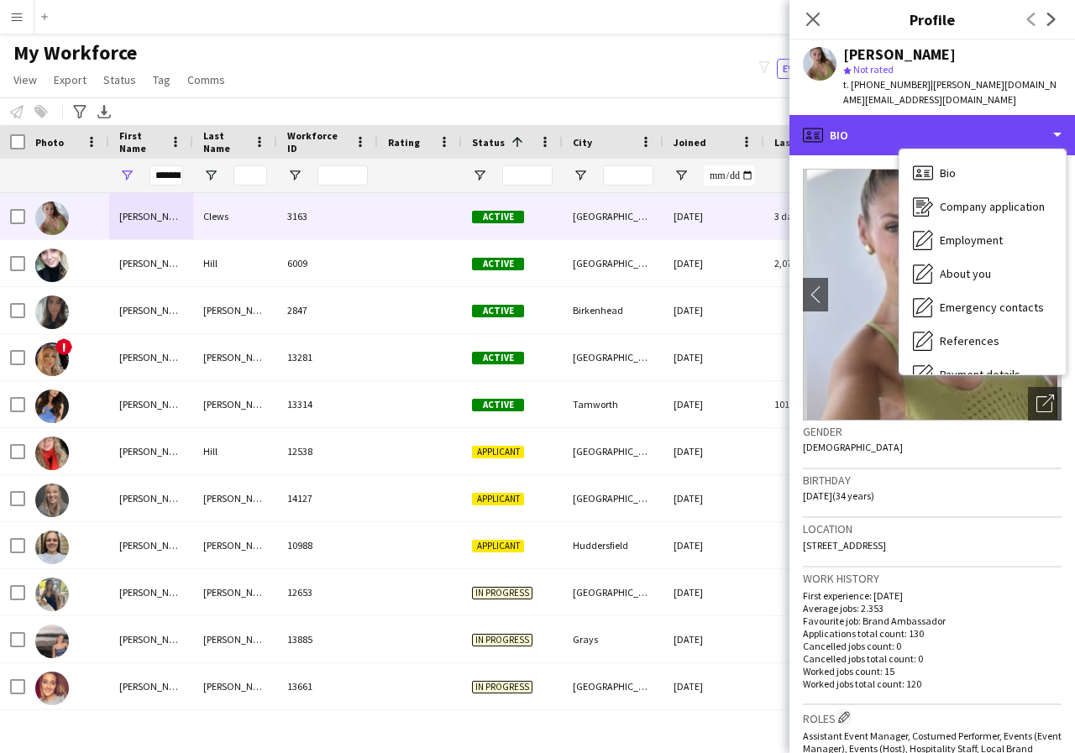
scroll to position [34, 0]
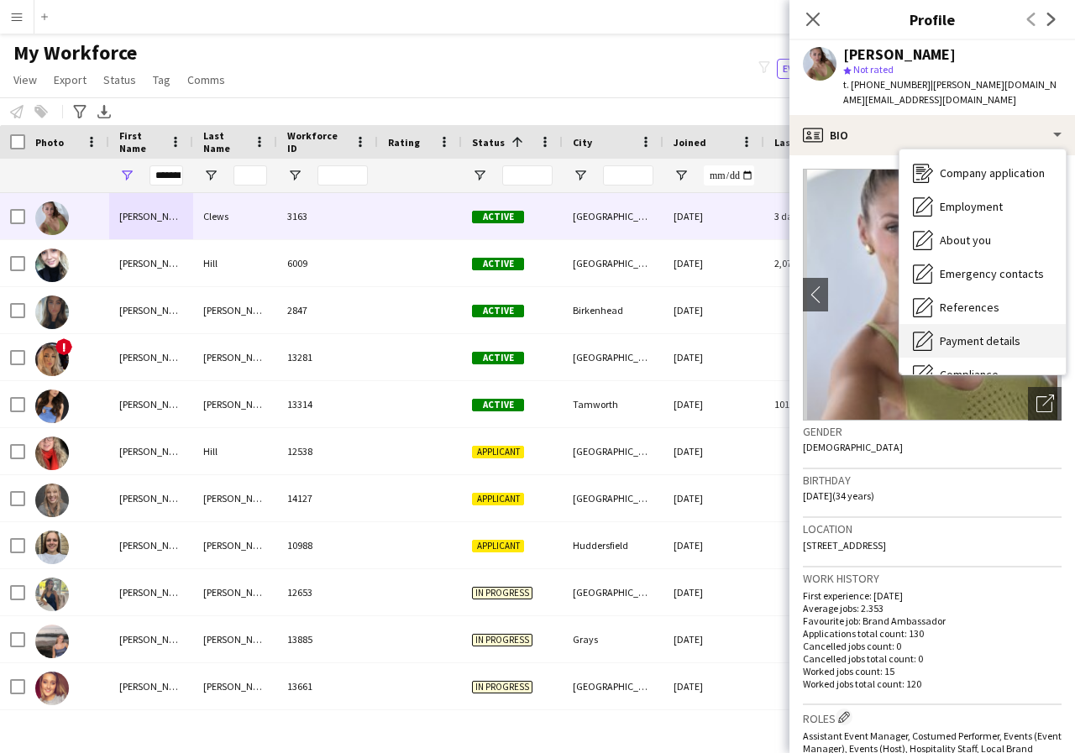
click at [975, 333] on span "Payment details" at bounding box center [980, 340] width 81 height 15
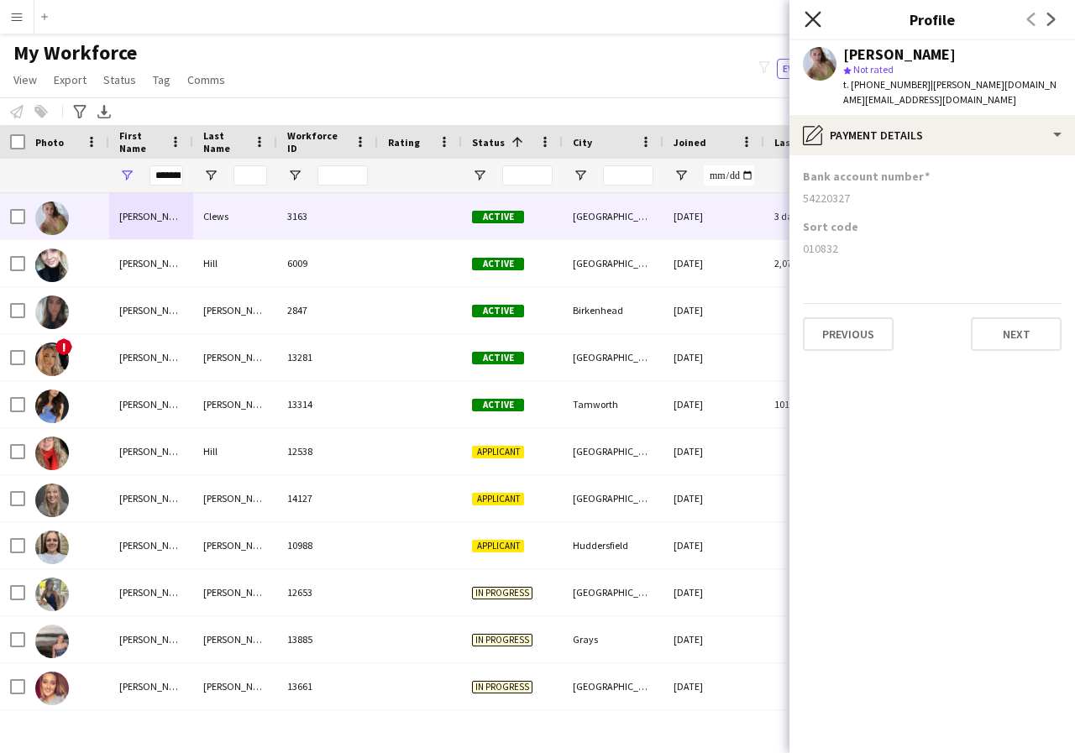
click at [811, 19] on icon "Close pop-in" at bounding box center [813, 19] width 16 height 16
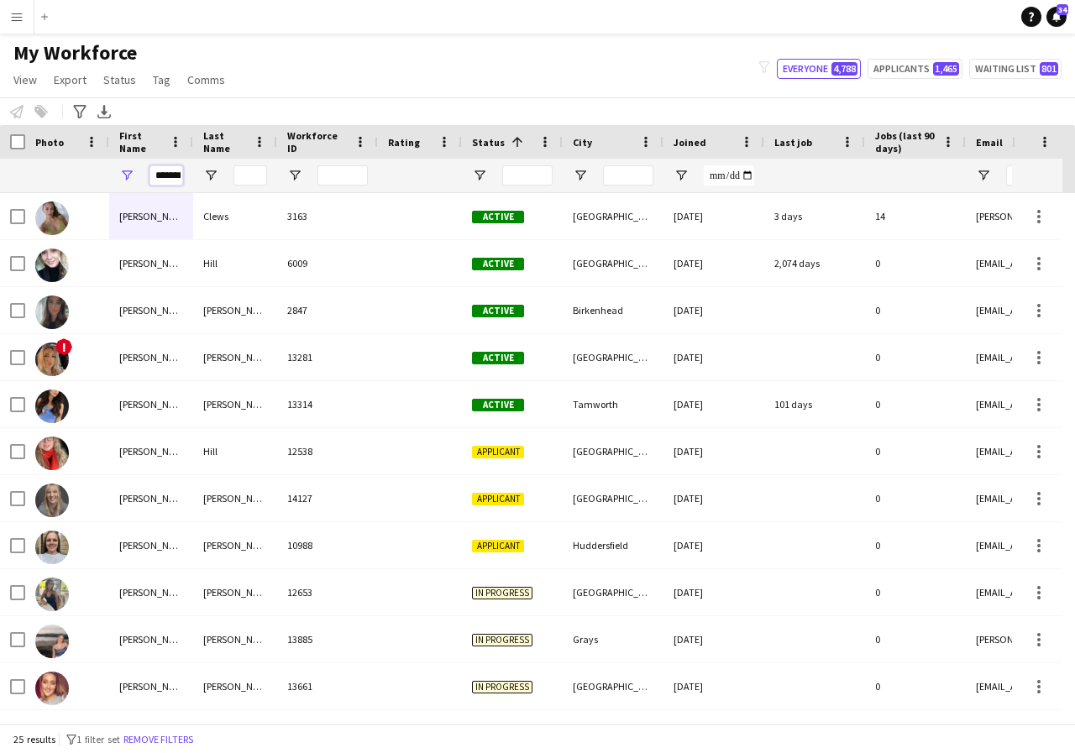
click at [179, 176] on input "*******" at bounding box center [166, 175] width 34 height 20
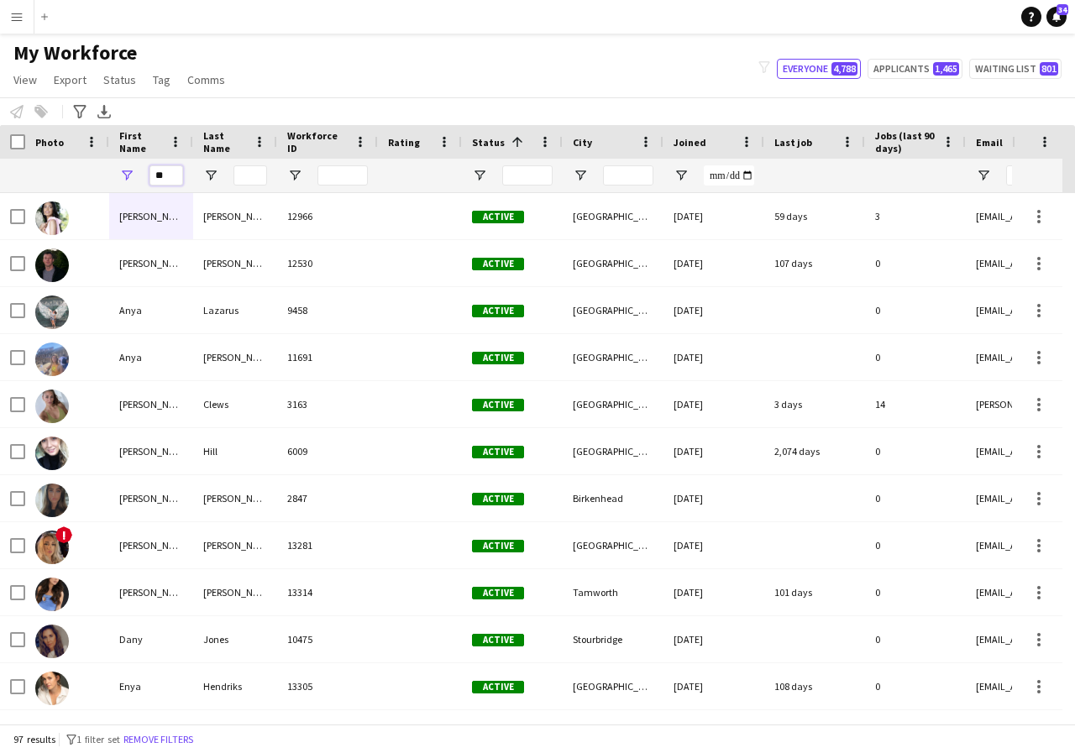
type input "*"
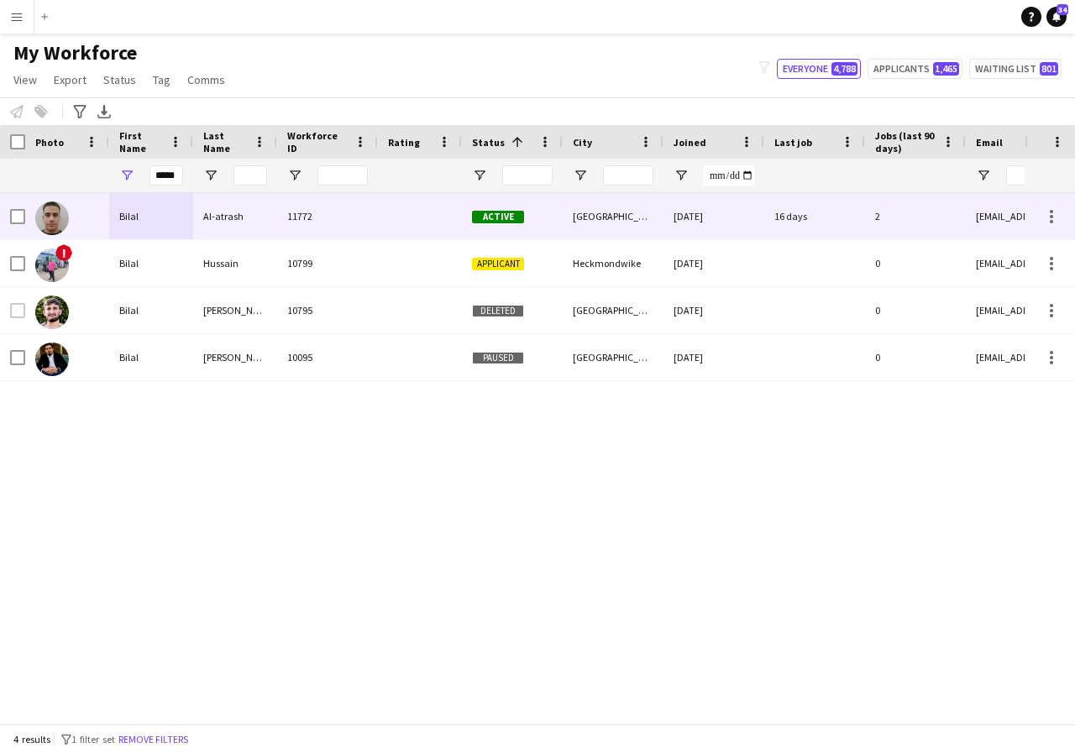
click at [161, 218] on div "Bilal" at bounding box center [151, 216] width 84 height 46
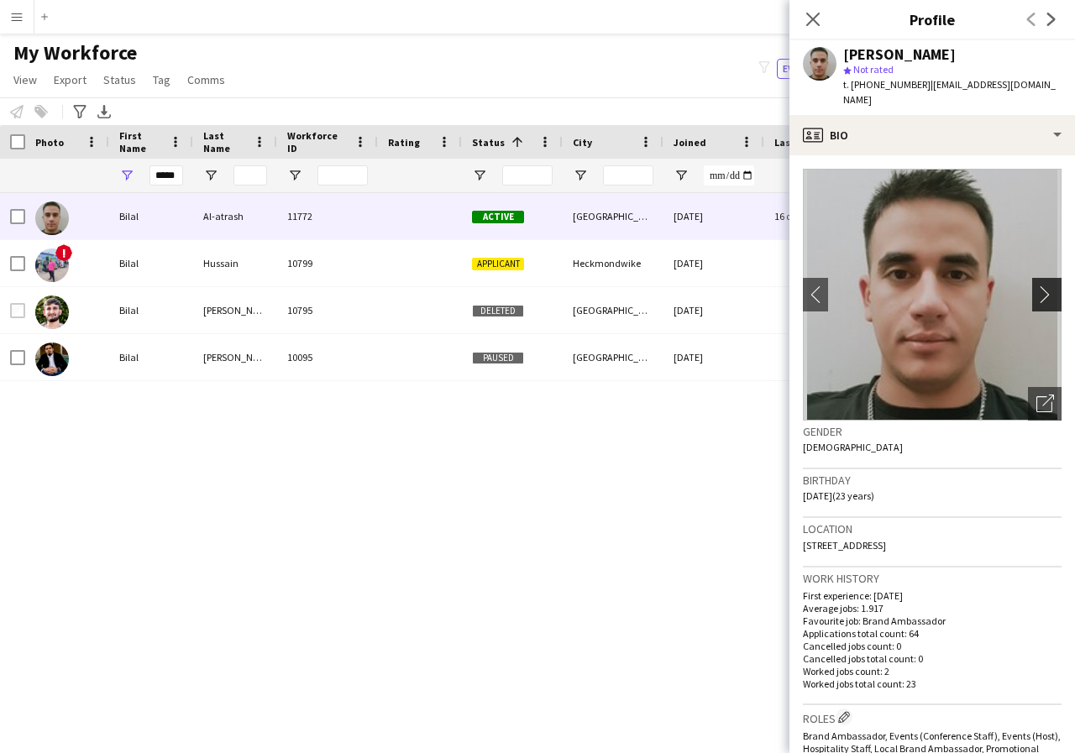
click at [1036, 286] on app-icon "chevron-right" at bounding box center [1049, 295] width 26 height 18
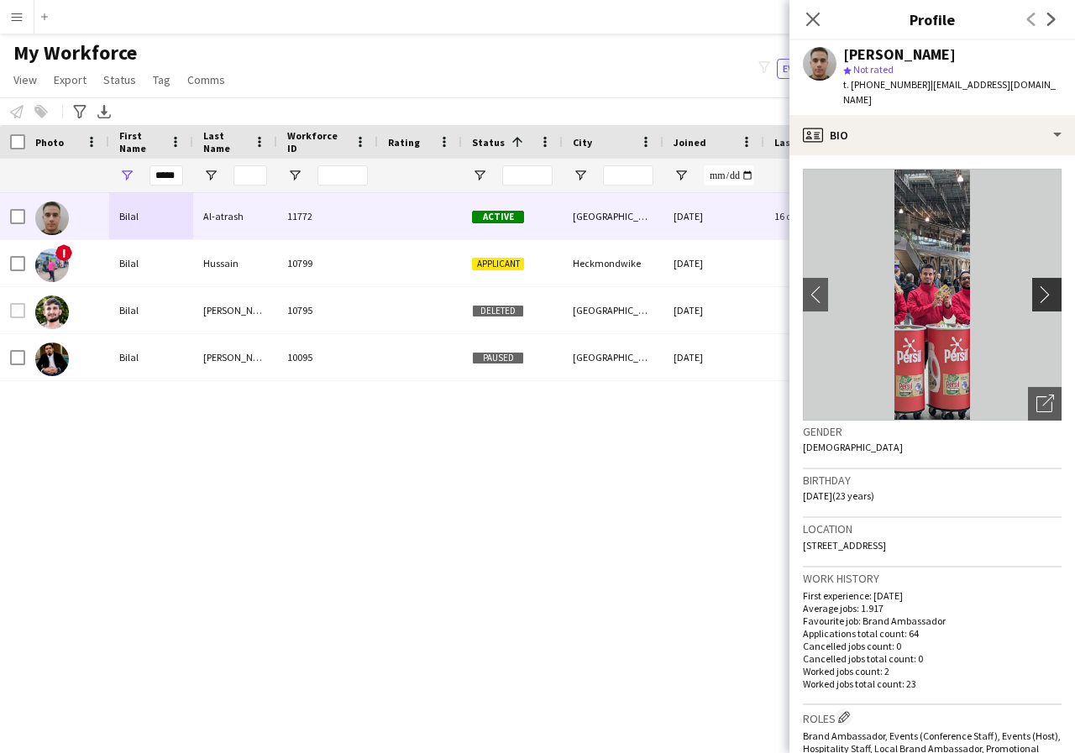
click at [1036, 286] on app-icon "chevron-right" at bounding box center [1049, 295] width 26 height 18
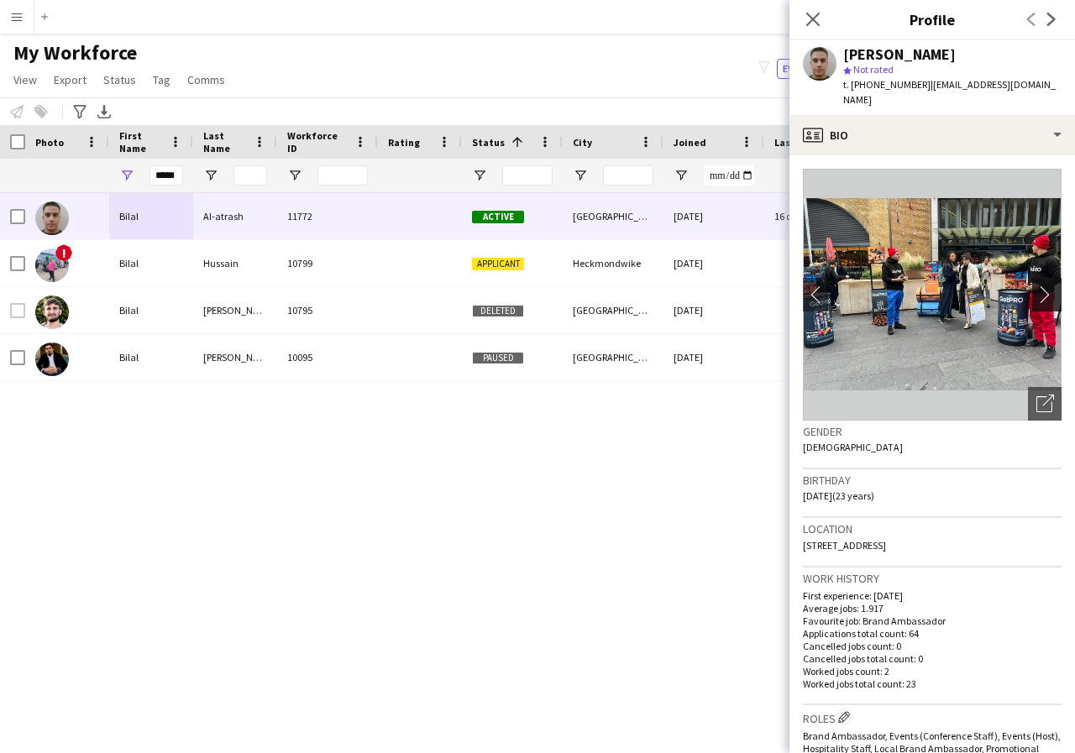
click at [1036, 286] on app-icon "chevron-right" at bounding box center [1049, 295] width 26 height 18
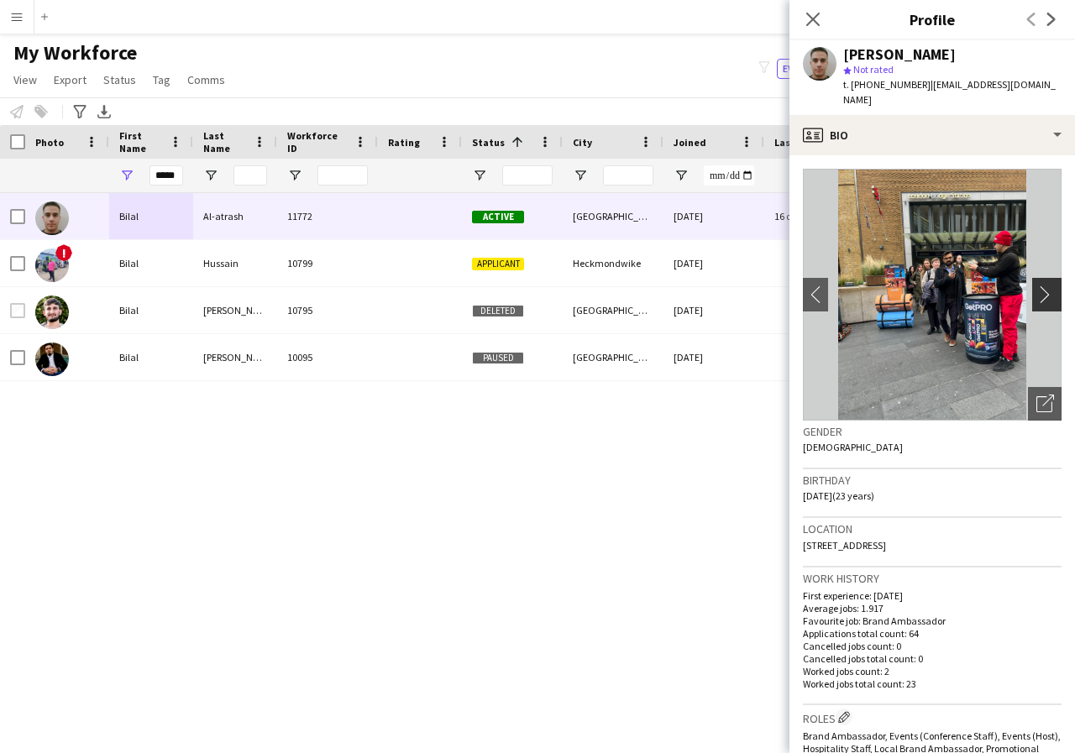
click at [1036, 286] on app-icon "chevron-right" at bounding box center [1049, 295] width 26 height 18
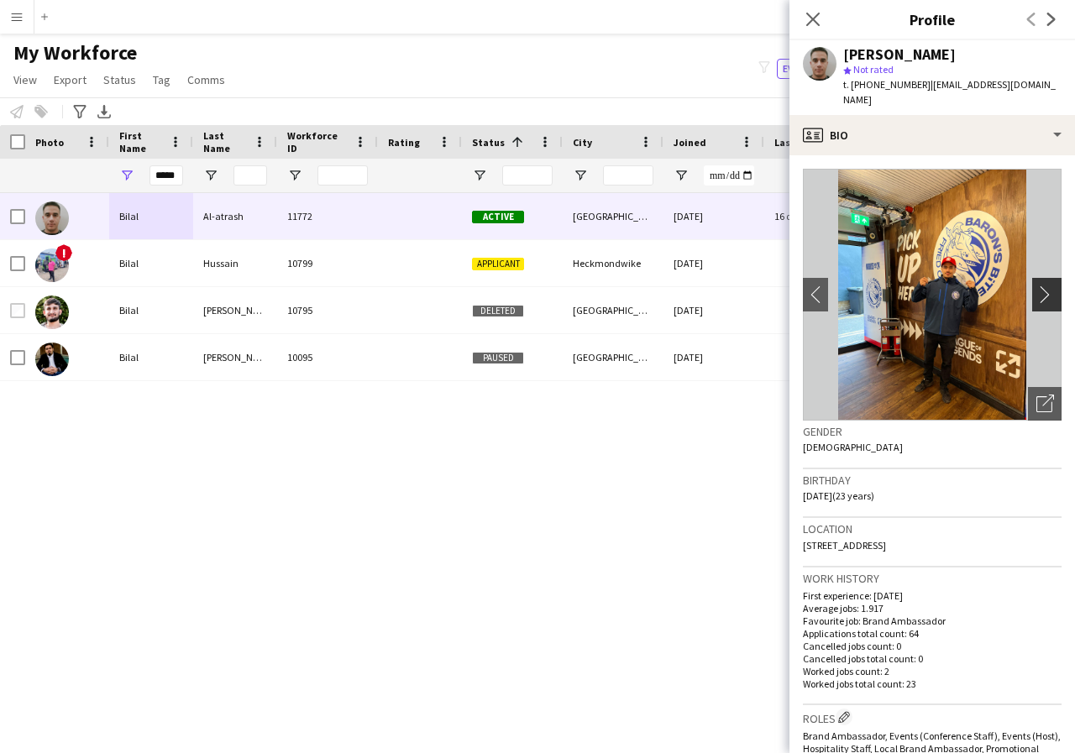
click at [1036, 286] on app-icon "chevron-right" at bounding box center [1049, 295] width 26 height 18
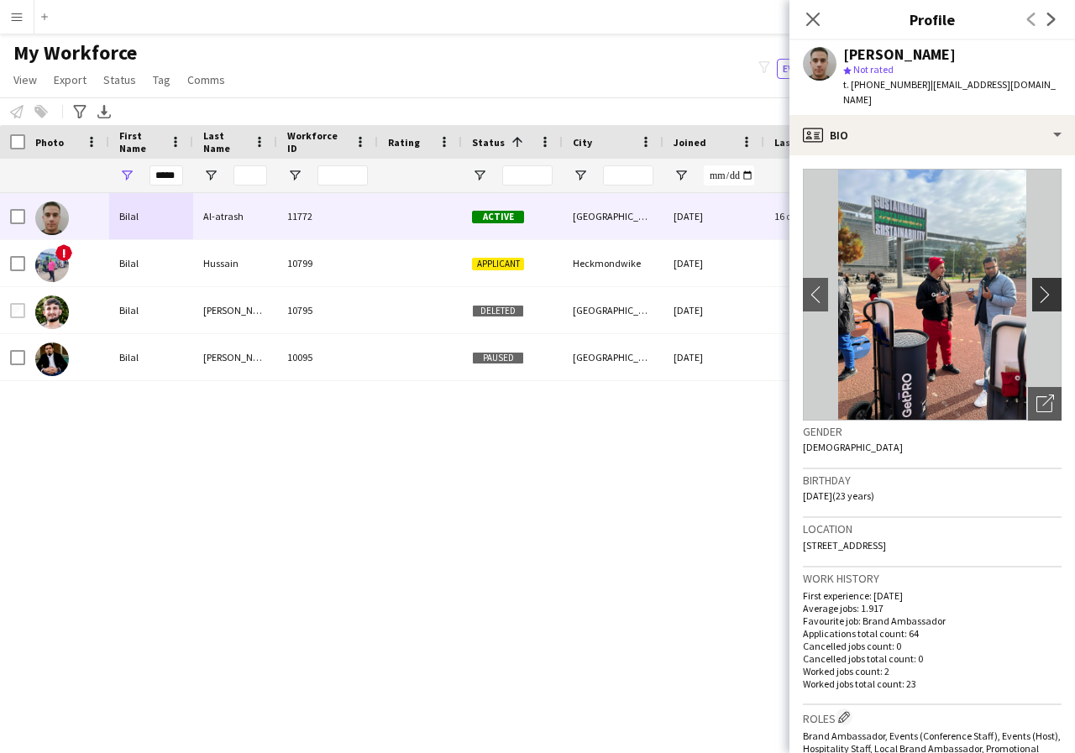
click at [1036, 286] on app-icon "chevron-right" at bounding box center [1049, 295] width 26 height 18
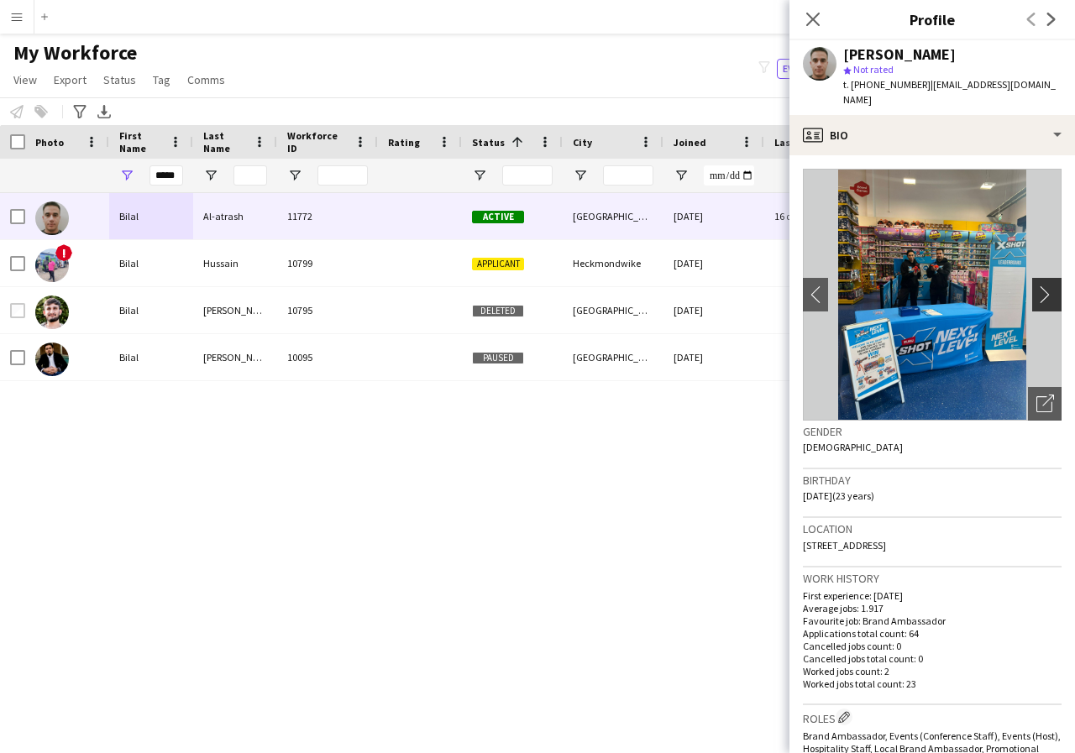
click at [1036, 286] on app-icon "chevron-right" at bounding box center [1049, 295] width 26 height 18
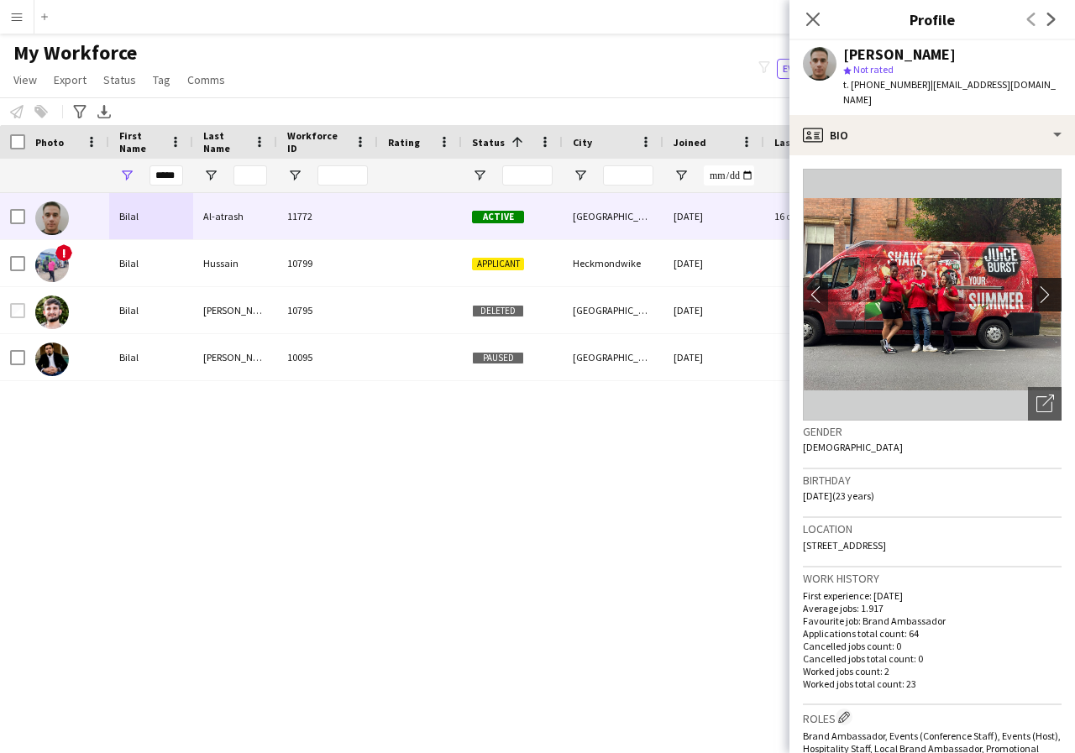
click at [1036, 286] on app-icon "chevron-right" at bounding box center [1049, 295] width 26 height 18
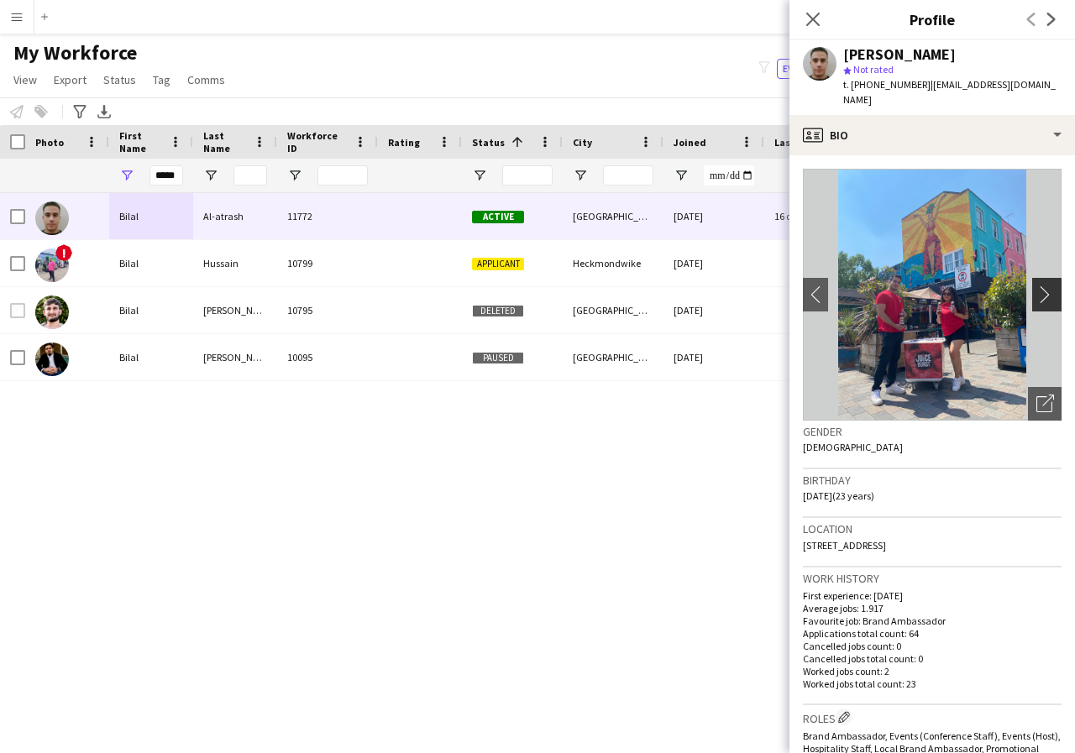
click at [1036, 286] on app-icon "chevron-right" at bounding box center [1049, 295] width 26 height 18
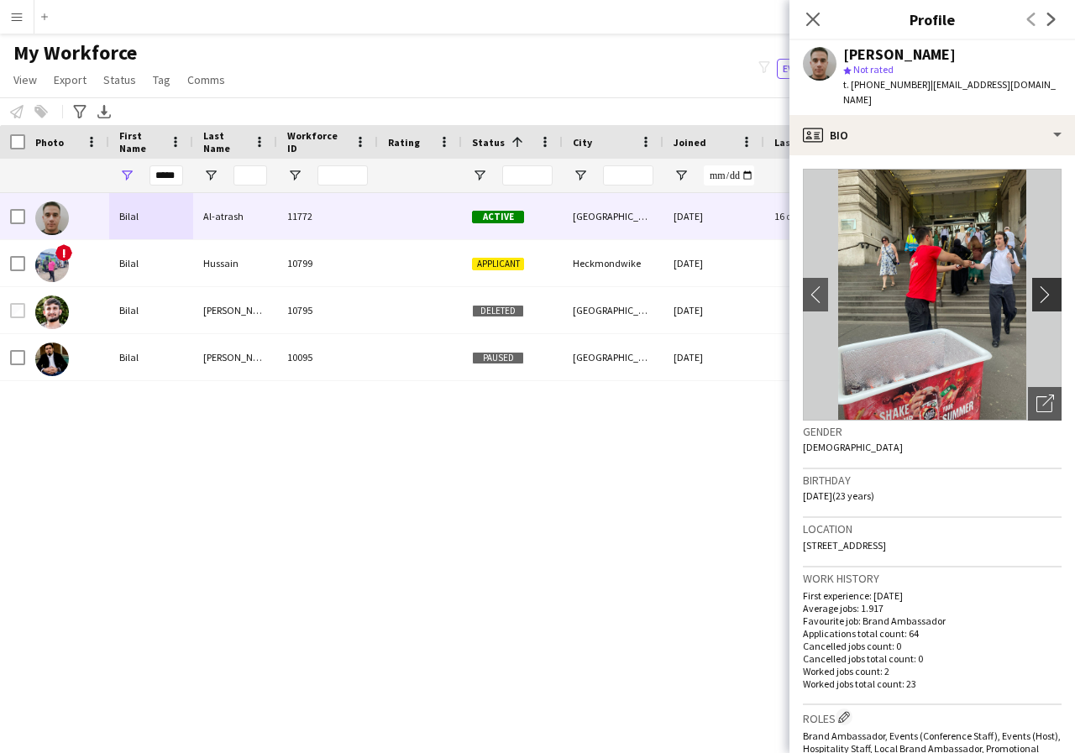
click at [1036, 286] on app-icon "chevron-right" at bounding box center [1049, 295] width 26 height 18
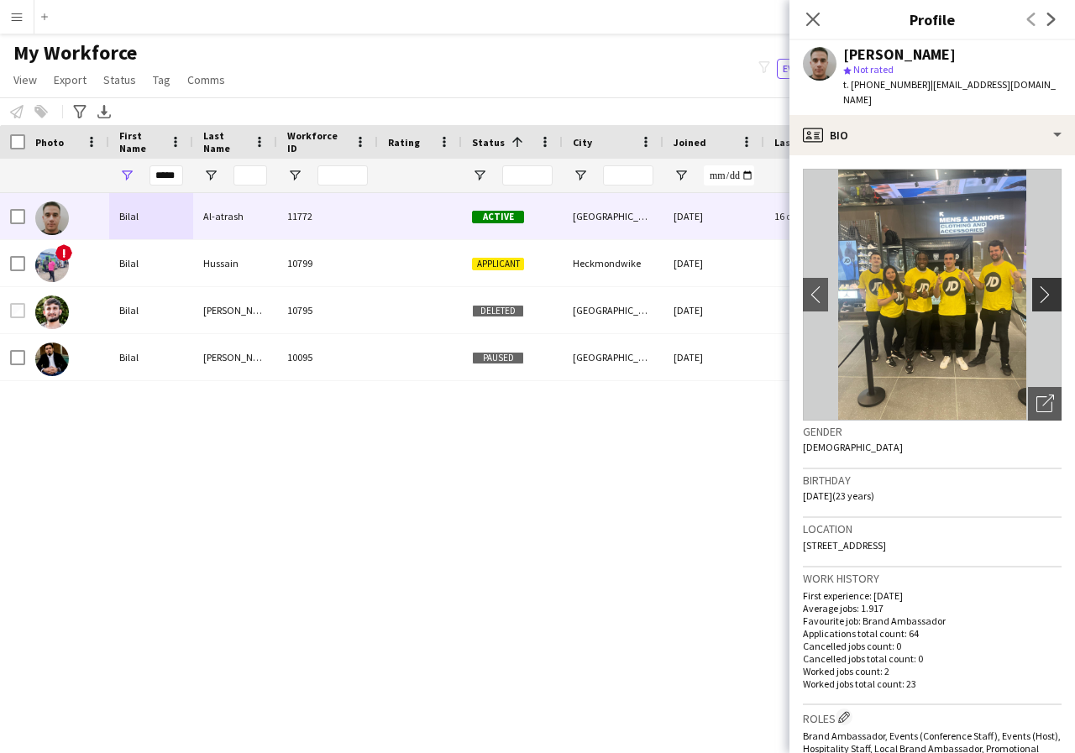
click at [1036, 286] on app-icon "chevron-right" at bounding box center [1049, 295] width 26 height 18
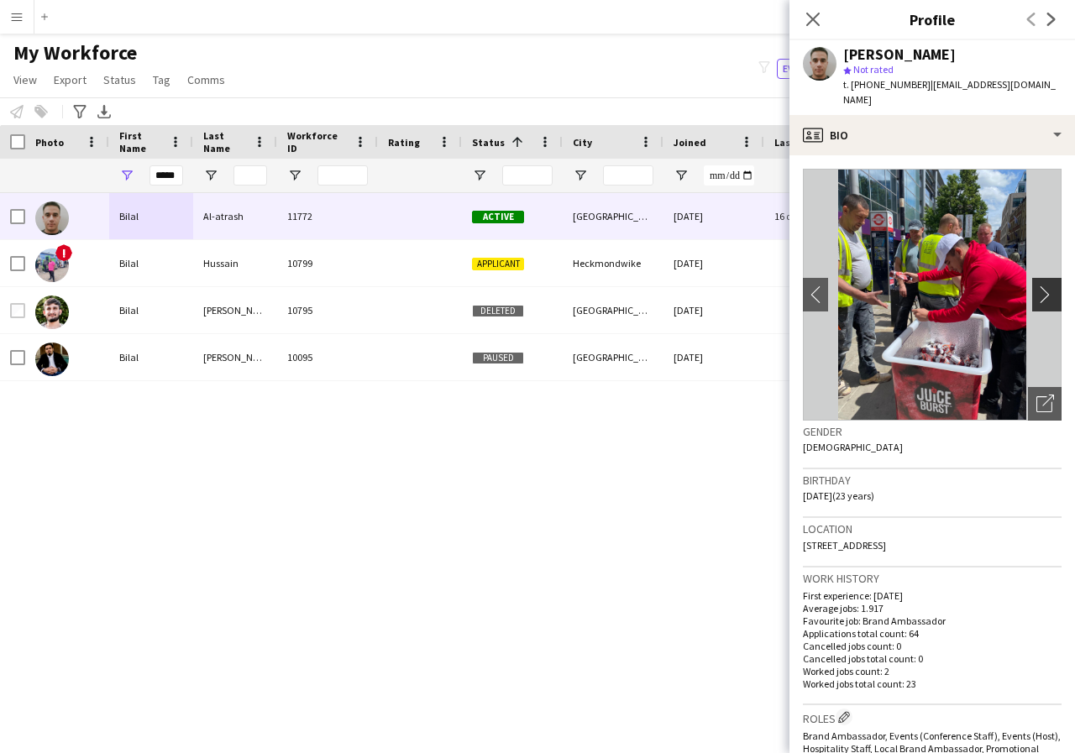
click at [1036, 286] on app-icon "chevron-right" at bounding box center [1049, 295] width 26 height 18
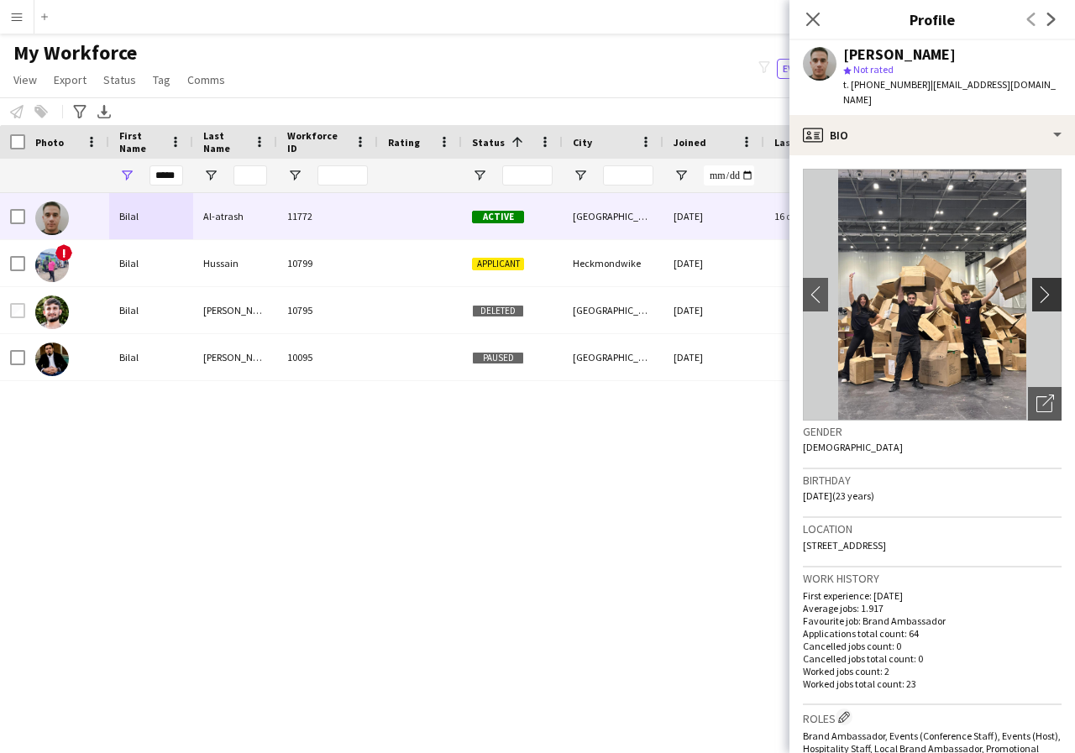
click at [1036, 286] on app-icon "chevron-right" at bounding box center [1049, 295] width 26 height 18
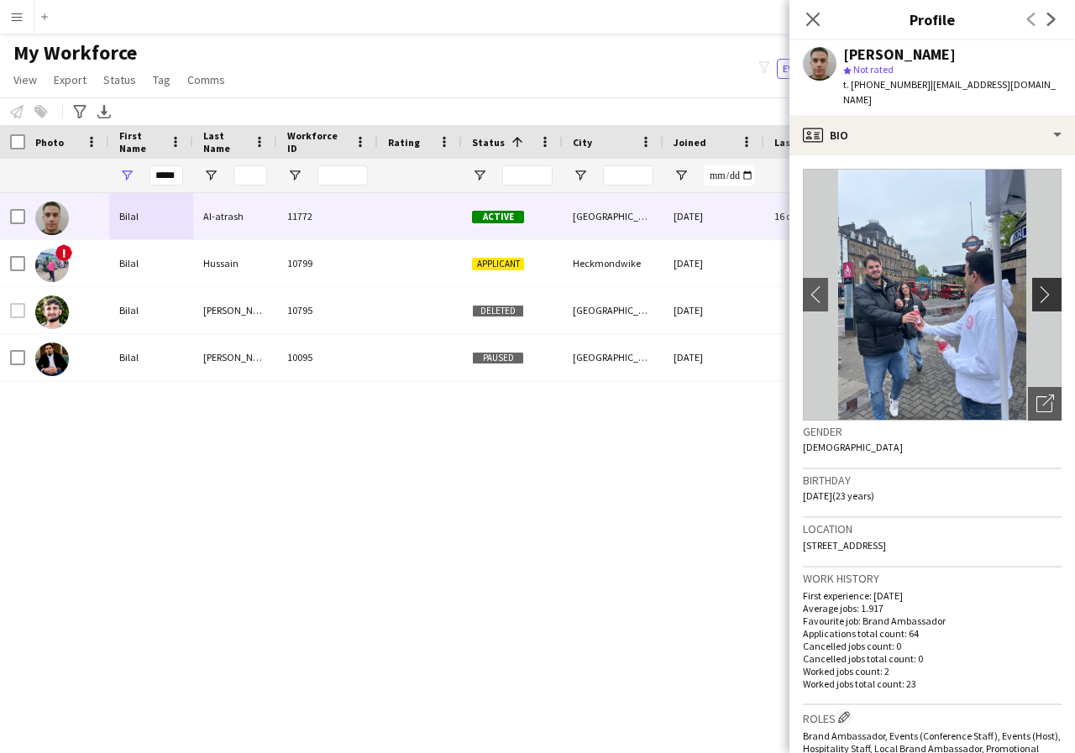
click at [1036, 286] on app-icon "chevron-right" at bounding box center [1049, 295] width 26 height 18
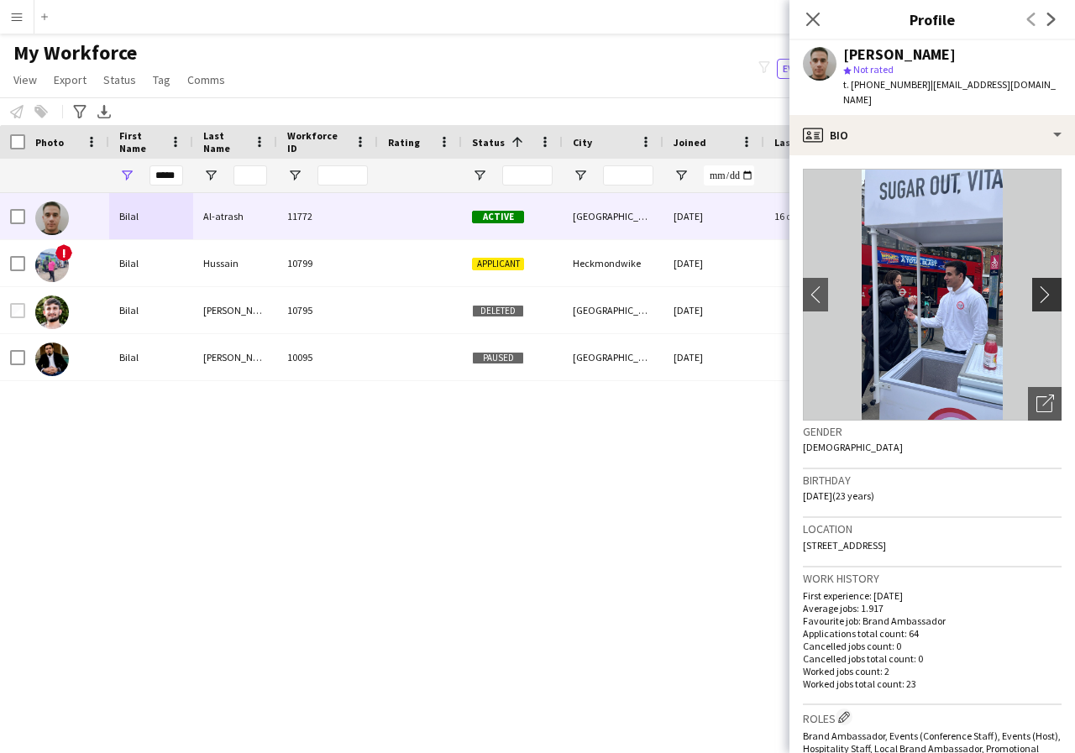
click at [1036, 286] on app-icon "chevron-right" at bounding box center [1049, 295] width 26 height 18
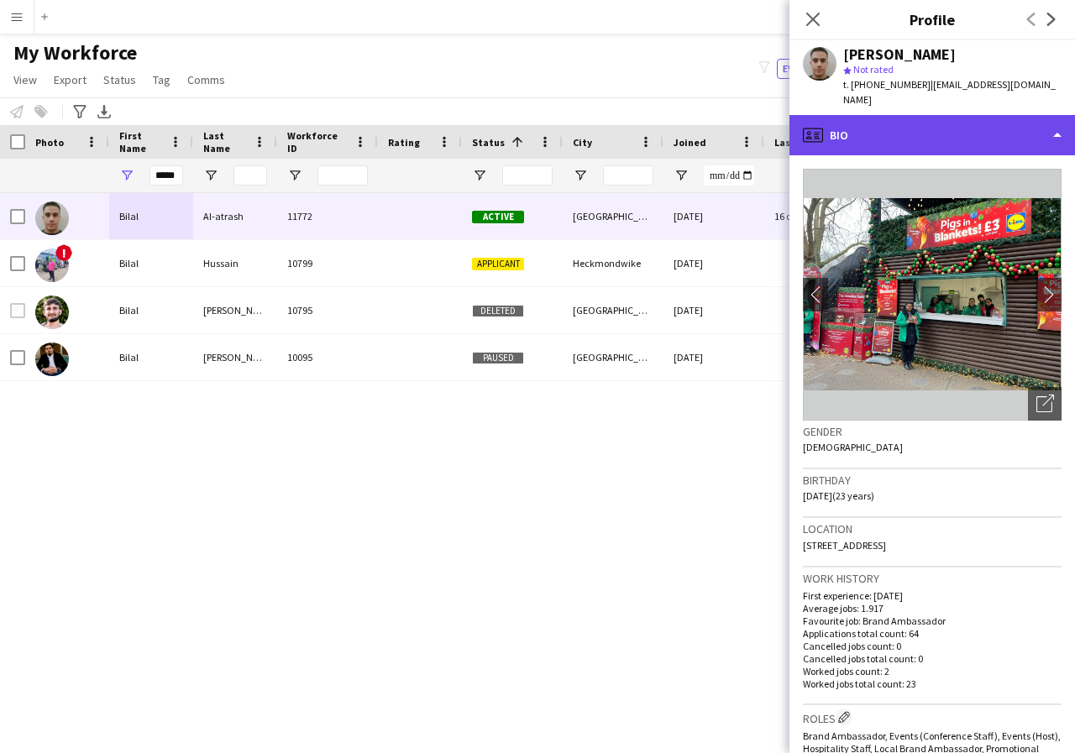
click at [1056, 119] on div "profile Bio" at bounding box center [932, 135] width 286 height 40
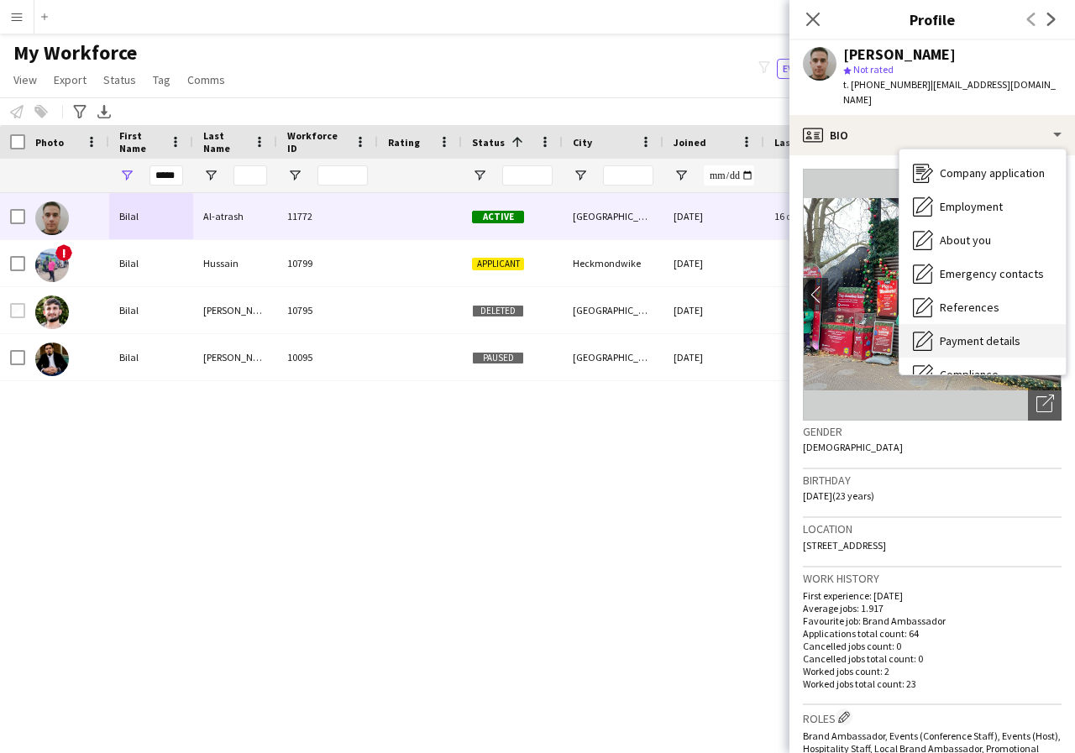
click at [1004, 333] on span "Payment details" at bounding box center [980, 340] width 81 height 15
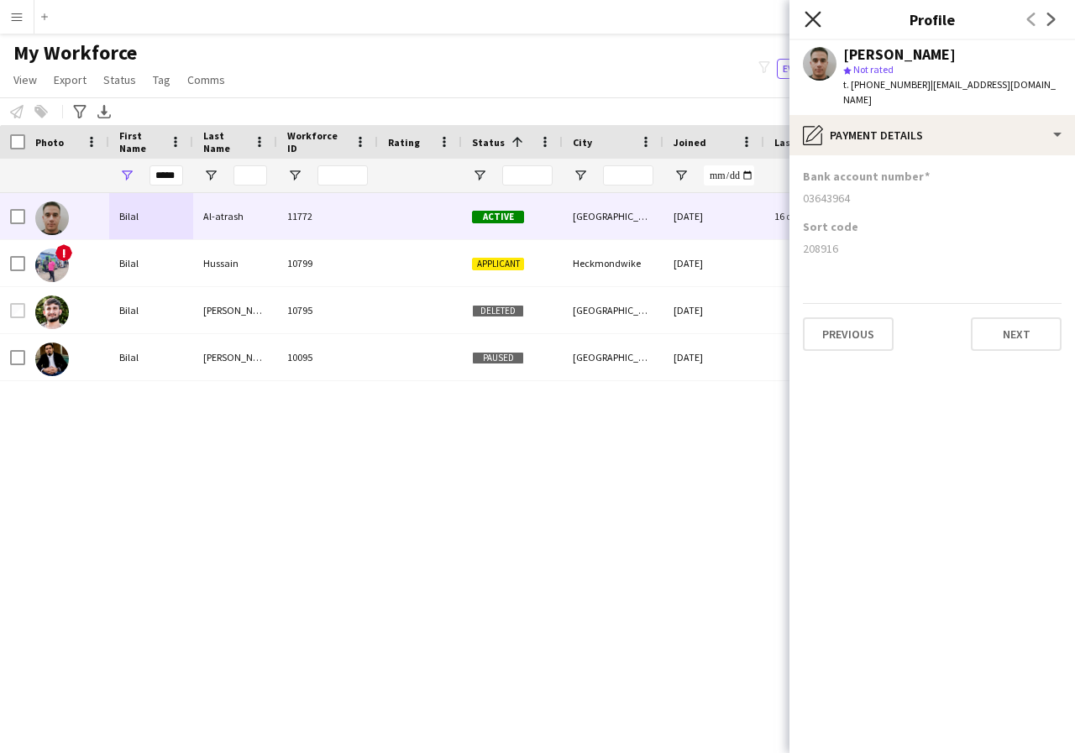
click at [812, 19] on icon at bounding box center [813, 19] width 16 height 16
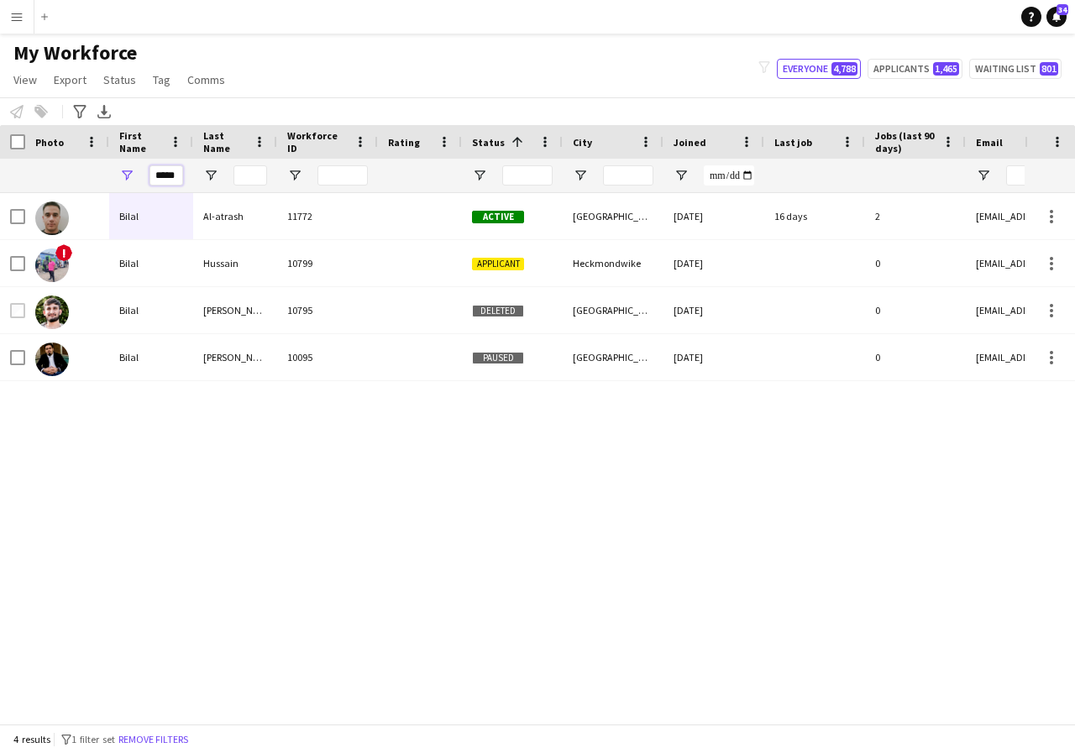
click at [173, 173] on input "*****" at bounding box center [166, 175] width 34 height 20
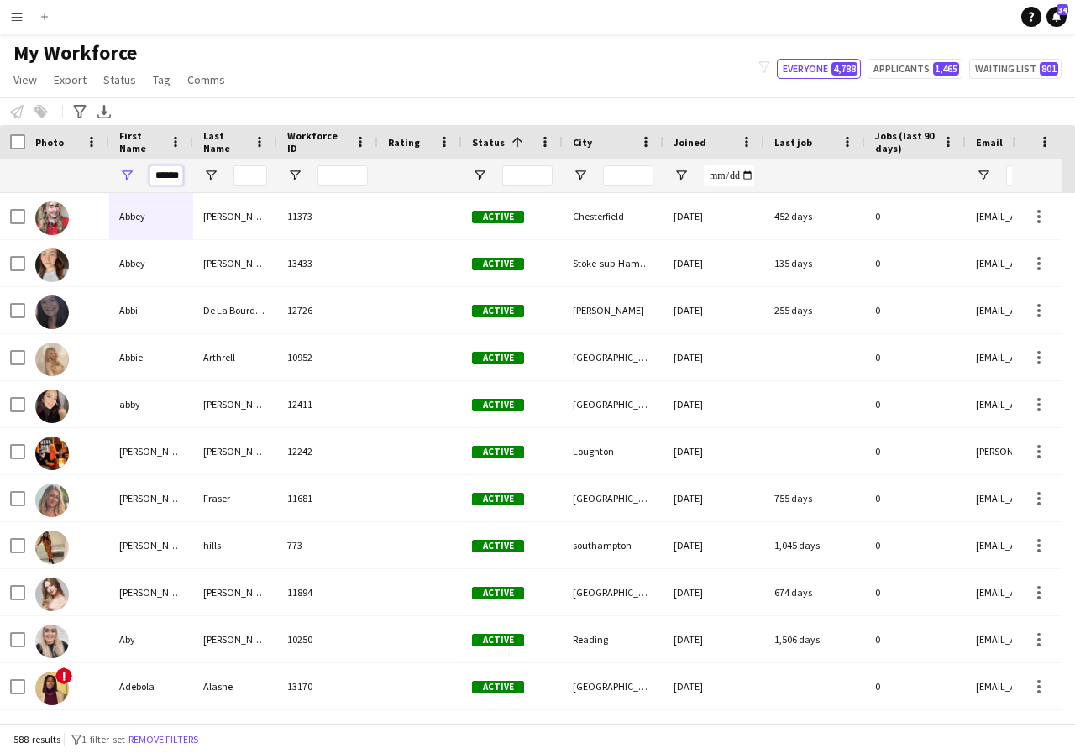
scroll to position [0, 2]
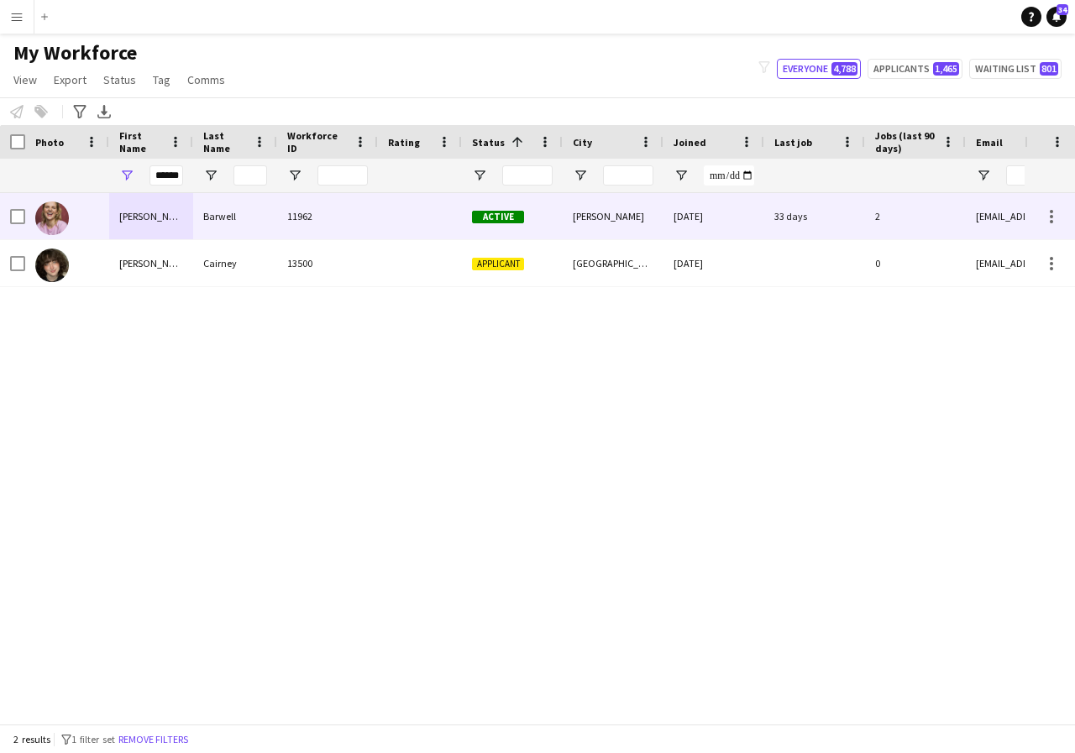
click at [165, 213] on div "[PERSON_NAME]" at bounding box center [151, 216] width 84 height 46
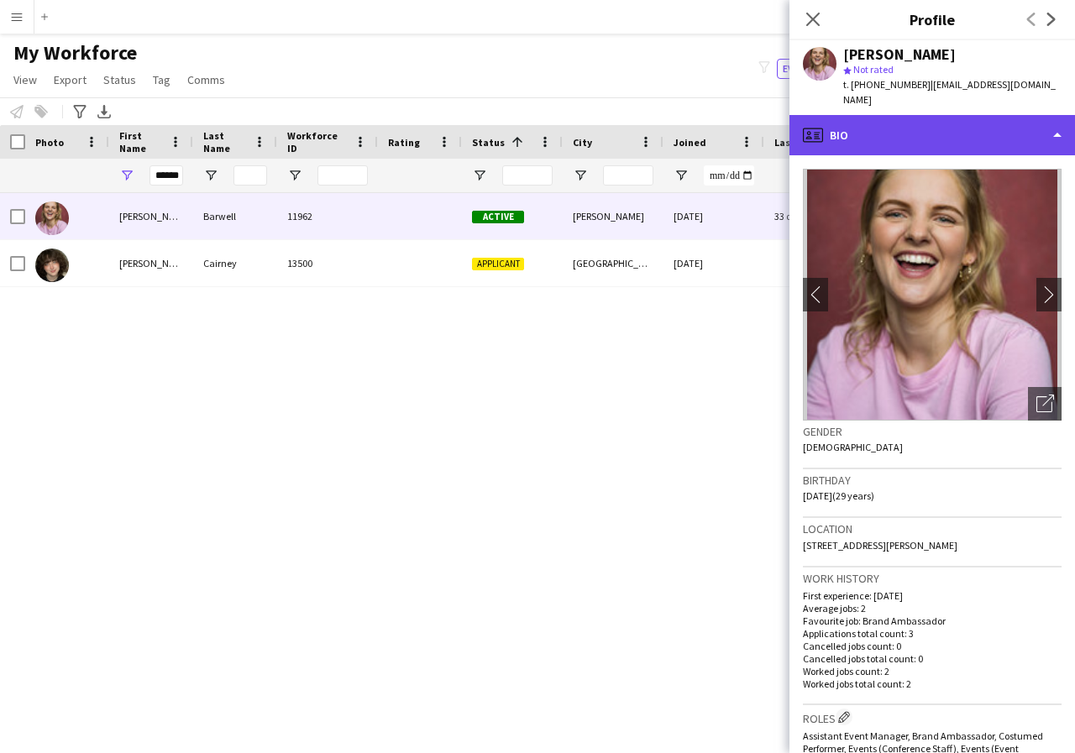
click at [1058, 122] on div "profile Bio" at bounding box center [932, 135] width 286 height 40
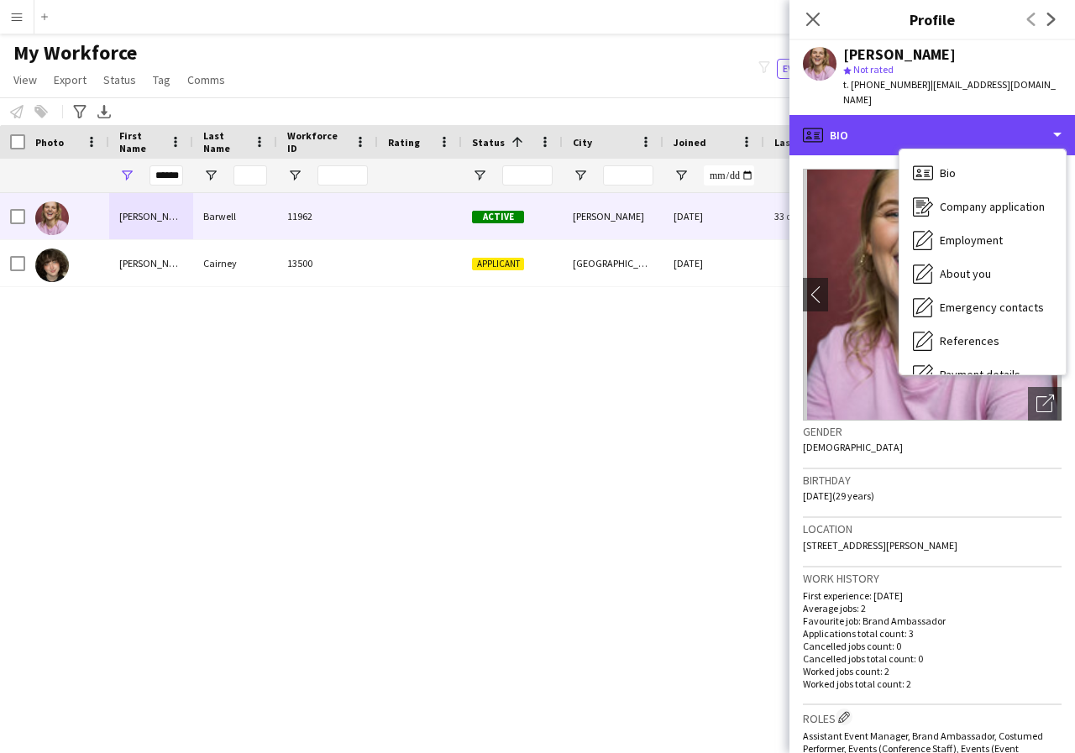
scroll to position [34, 0]
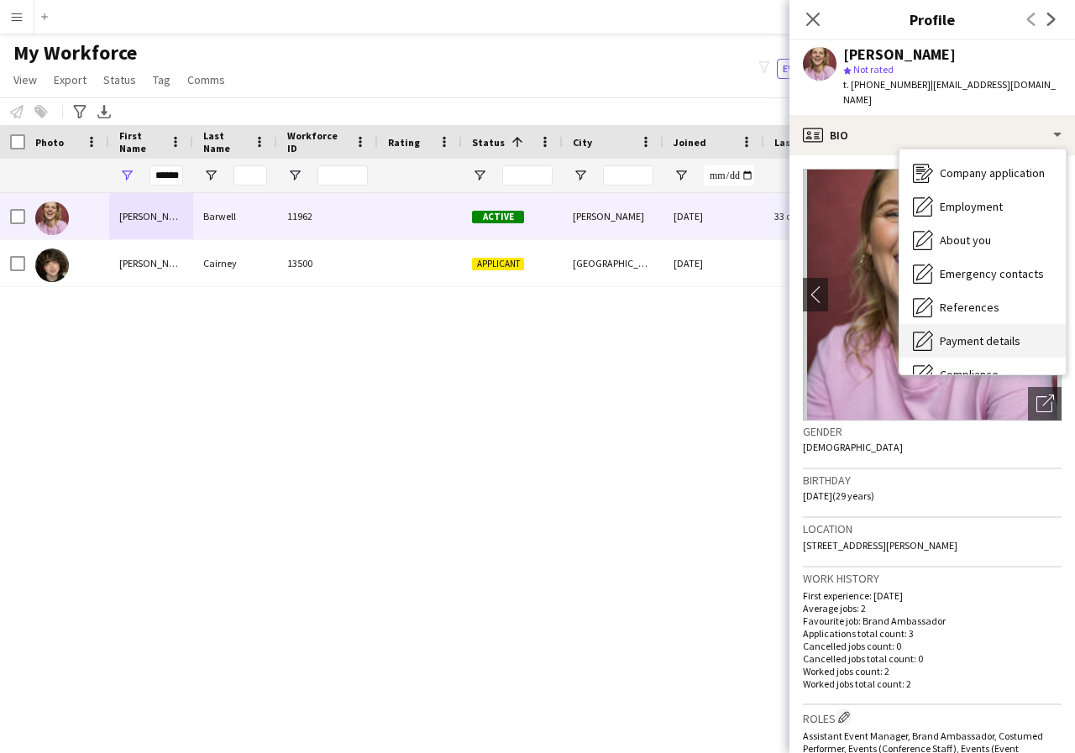
click at [1004, 333] on span "Payment details" at bounding box center [980, 340] width 81 height 15
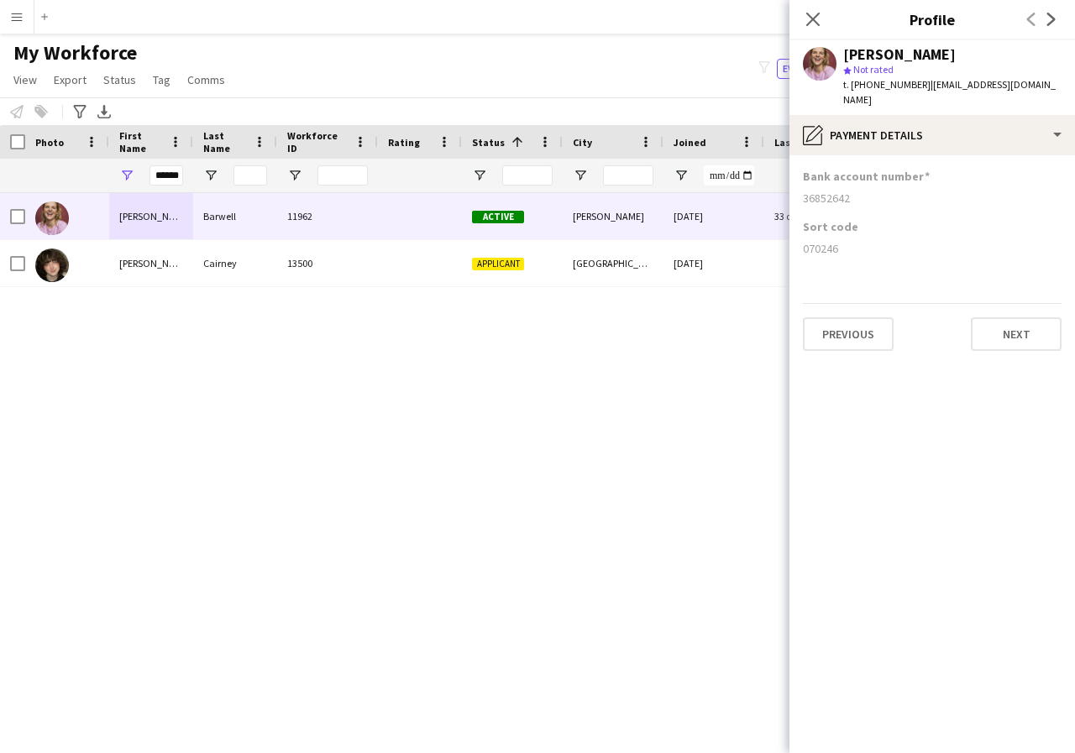
drag, startPoint x: 801, startPoint y: 181, endPoint x: 876, endPoint y: 183, distance: 74.8
click at [876, 183] on app-section-data-types "Bank account number 36852642 Sort code 070246 Previous Next" at bounding box center [932, 454] width 286 height 598
click at [174, 178] on input "******" at bounding box center [166, 175] width 34 height 20
type input "*"
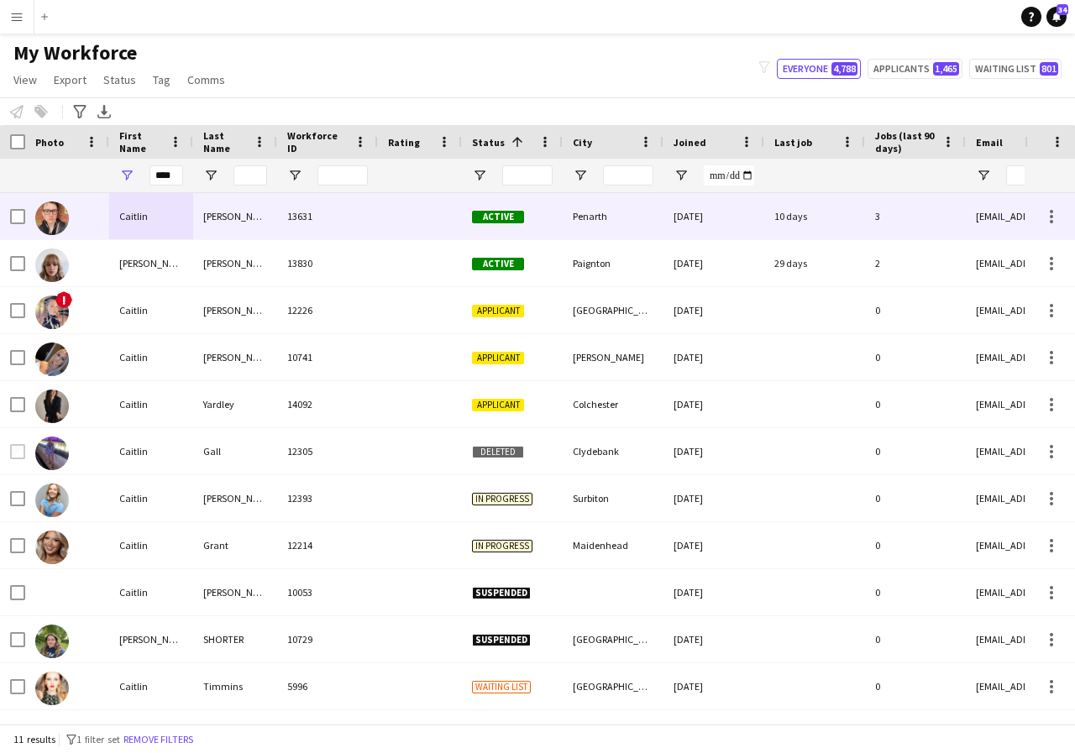
click at [177, 217] on div "Caitlin" at bounding box center [151, 216] width 84 height 46
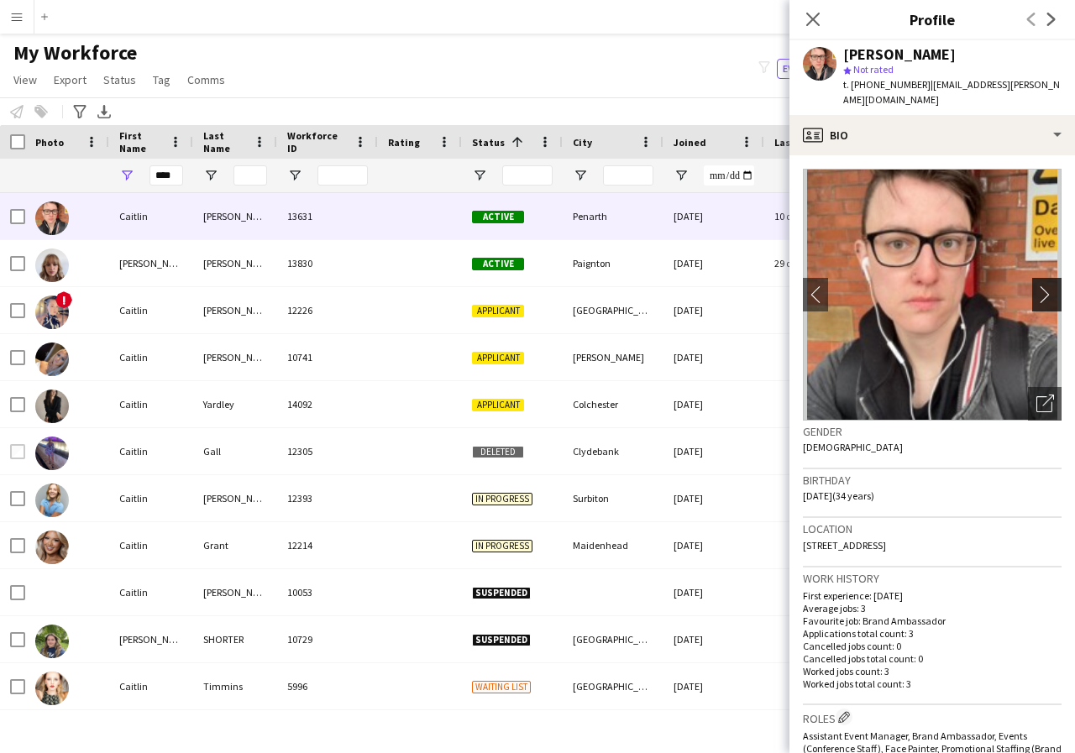
click at [1036, 286] on app-icon "chevron-right" at bounding box center [1049, 295] width 26 height 18
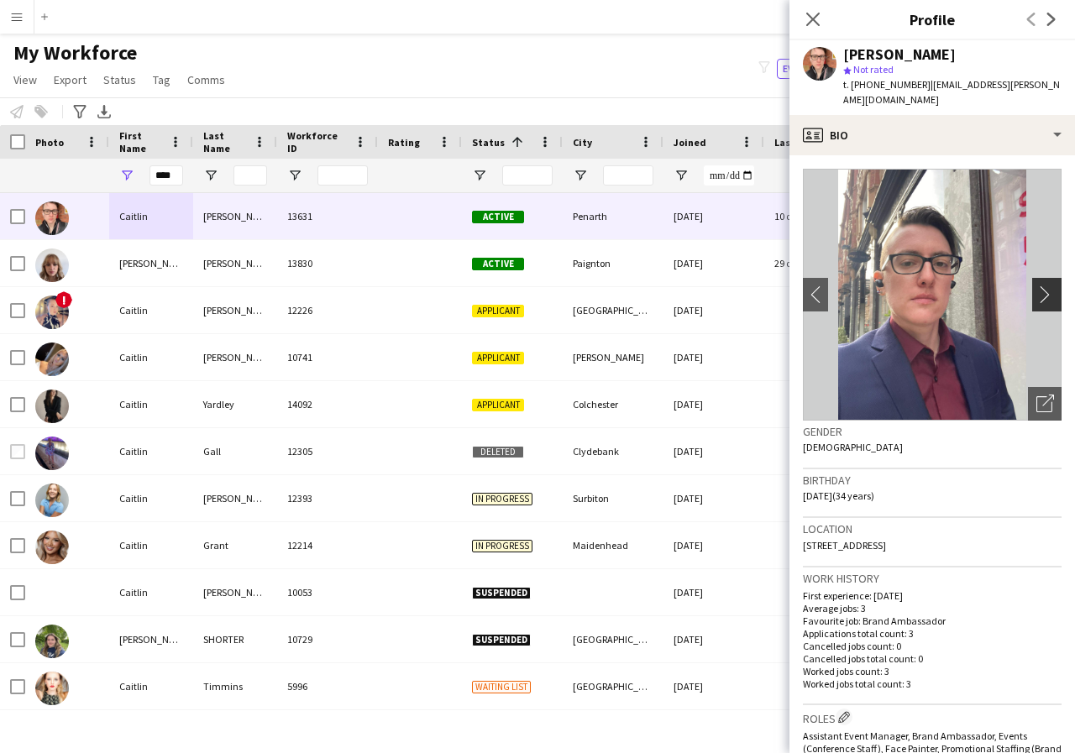
click at [1036, 286] on app-icon "chevron-right" at bounding box center [1049, 295] width 26 height 18
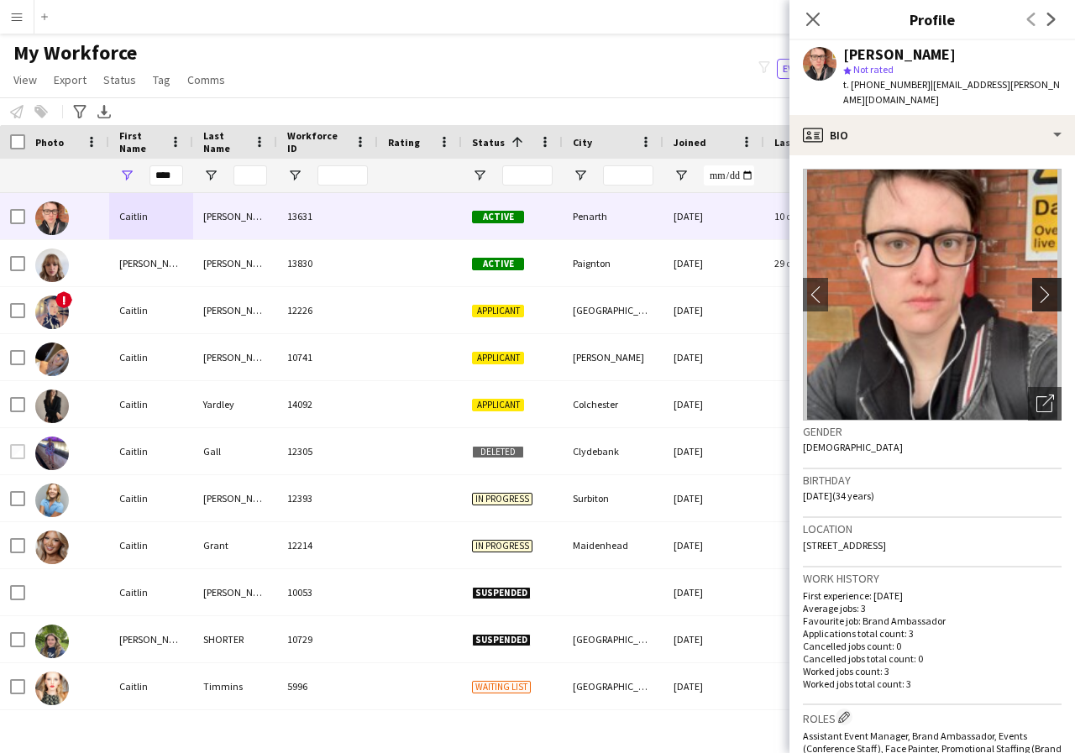
click at [1036, 286] on app-icon "chevron-right" at bounding box center [1049, 295] width 26 height 18
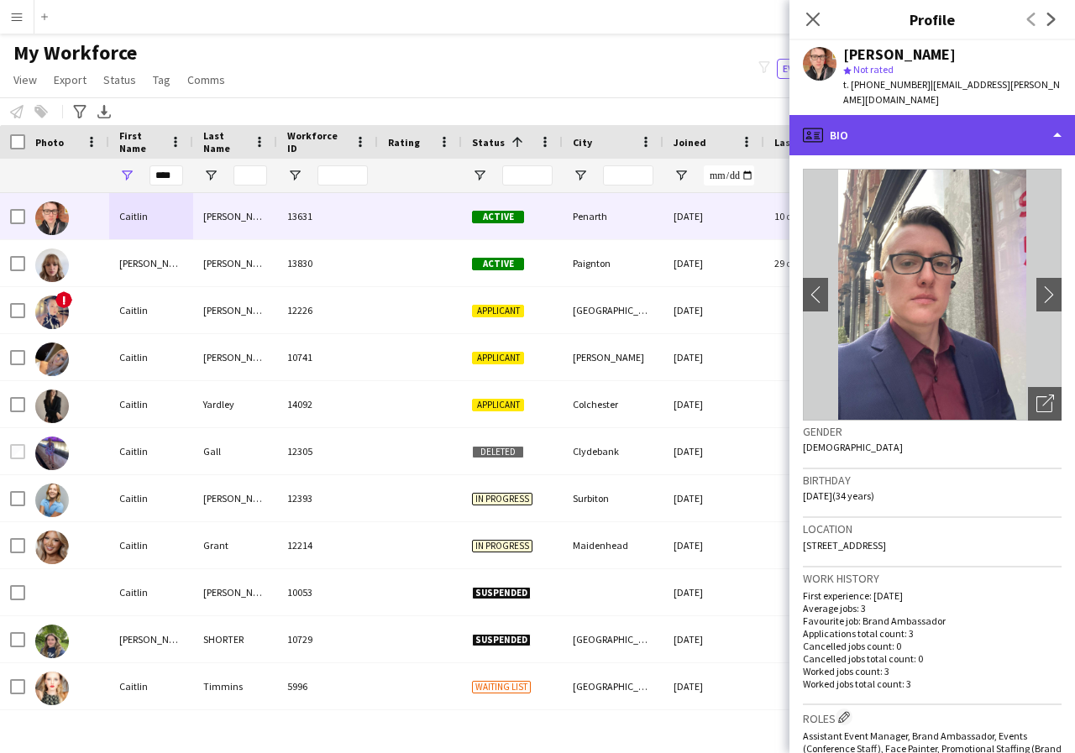
click at [1053, 123] on div "profile Bio" at bounding box center [932, 135] width 286 height 40
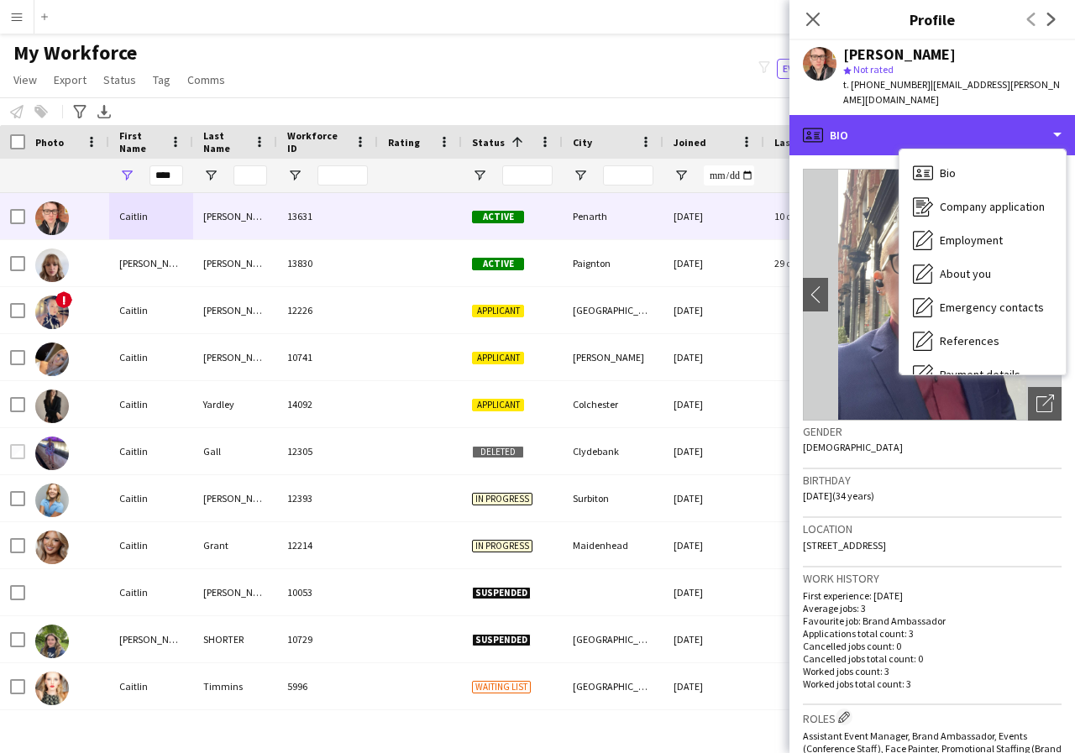
scroll to position [34, 0]
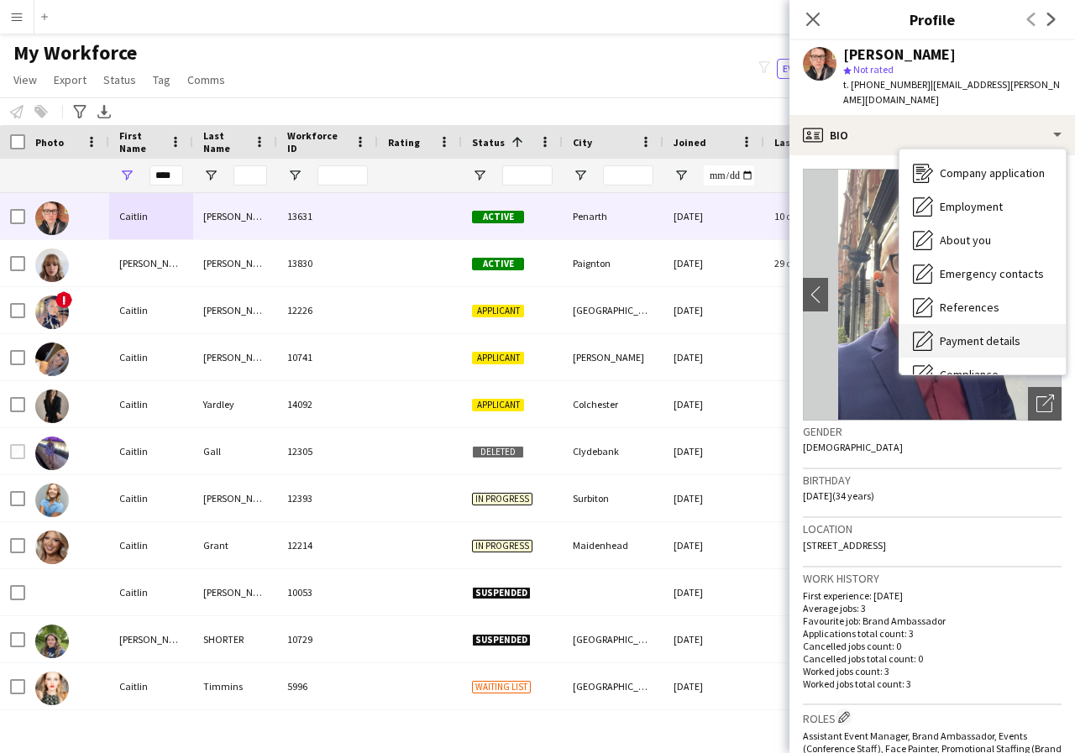
click at [1000, 333] on span "Payment details" at bounding box center [980, 340] width 81 height 15
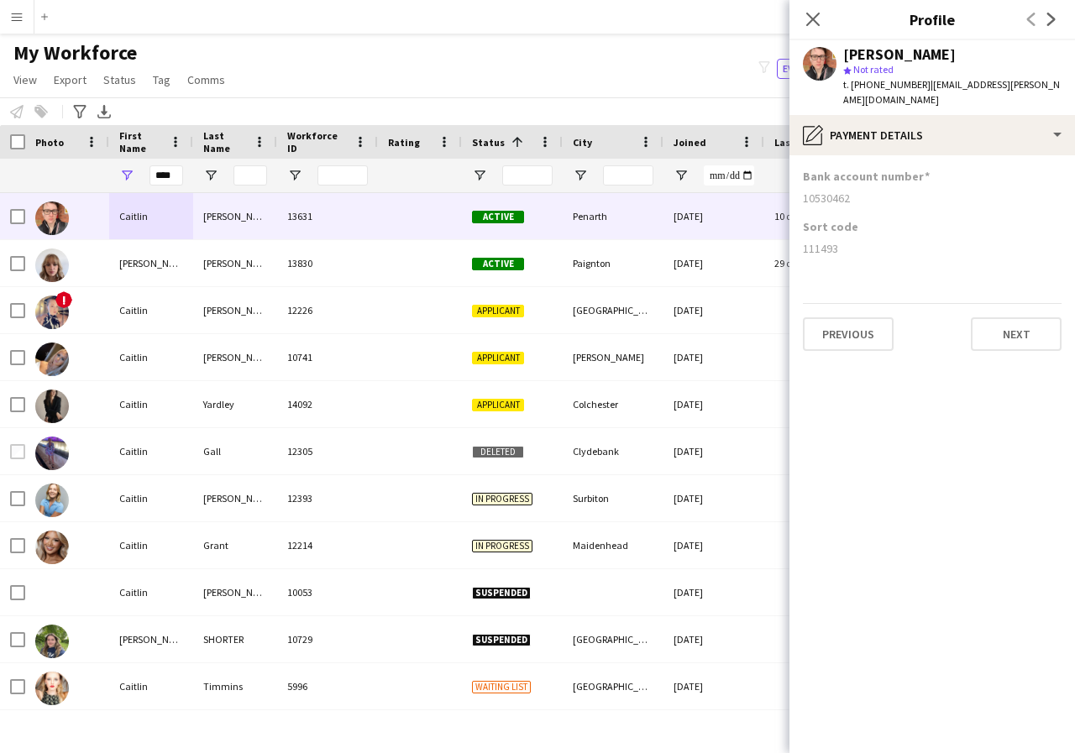
drag, startPoint x: 822, startPoint y: 182, endPoint x: 861, endPoint y: 182, distance: 38.6
click at [861, 191] on div "10530462" at bounding box center [932, 198] width 259 height 15
drag, startPoint x: 801, startPoint y: 230, endPoint x: 858, endPoint y: 239, distance: 56.9
click at [858, 239] on app-section-data-types "Bank account number 10530462 Sort code 111493 Previous Next" at bounding box center [932, 454] width 286 height 598
click at [810, 18] on icon at bounding box center [813, 19] width 16 height 16
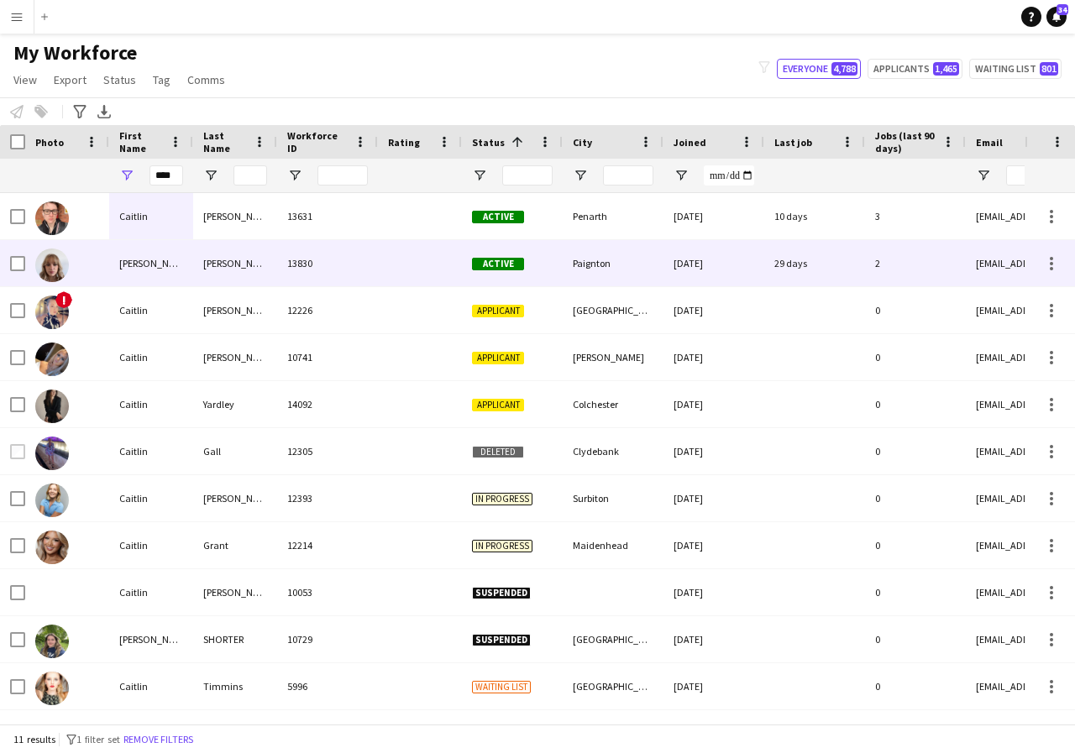
click at [165, 265] on div "[PERSON_NAME]" at bounding box center [151, 263] width 84 height 46
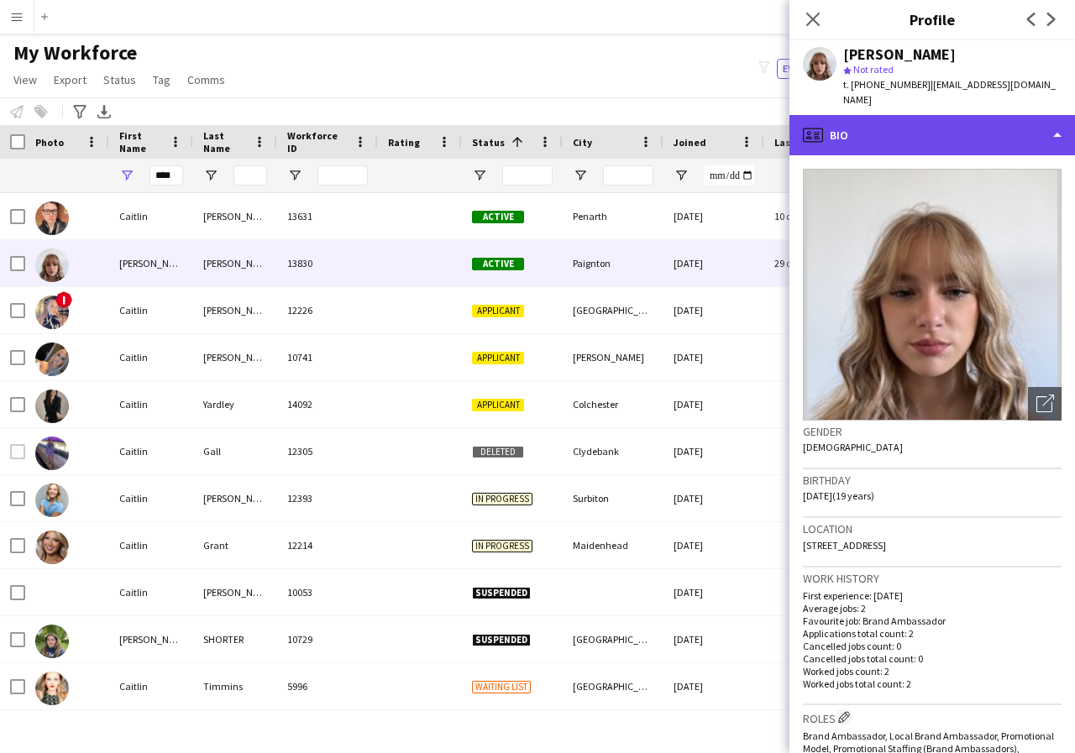
click at [1055, 115] on div "profile Bio" at bounding box center [932, 135] width 286 height 40
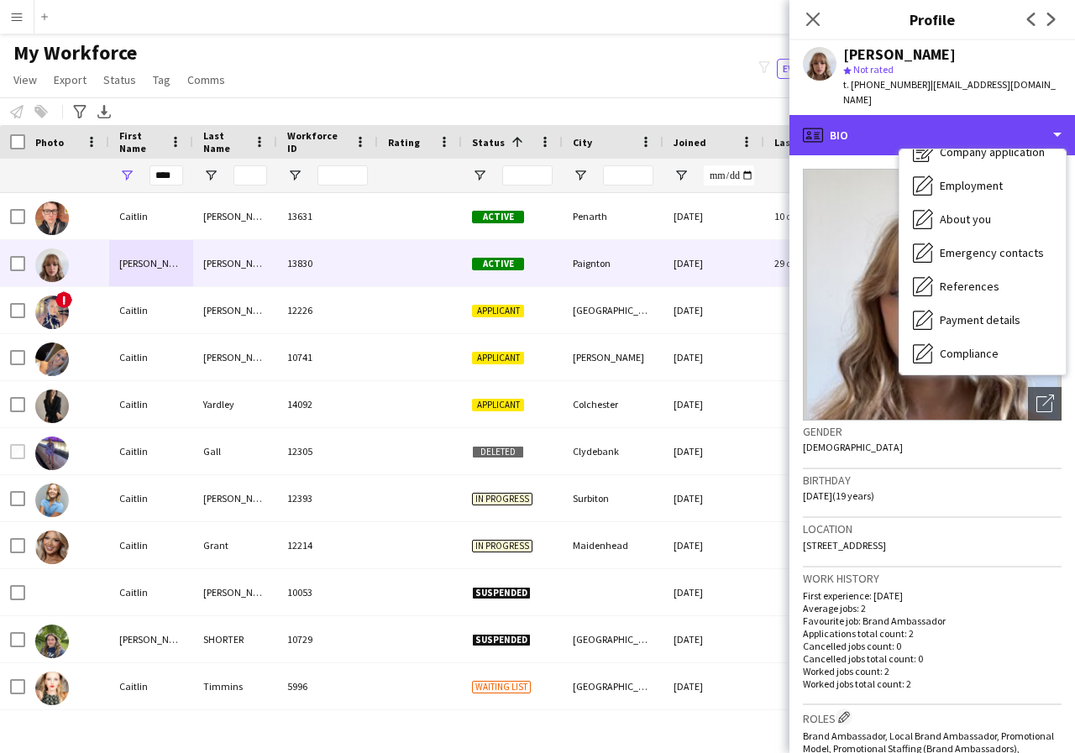
scroll to position [88, 0]
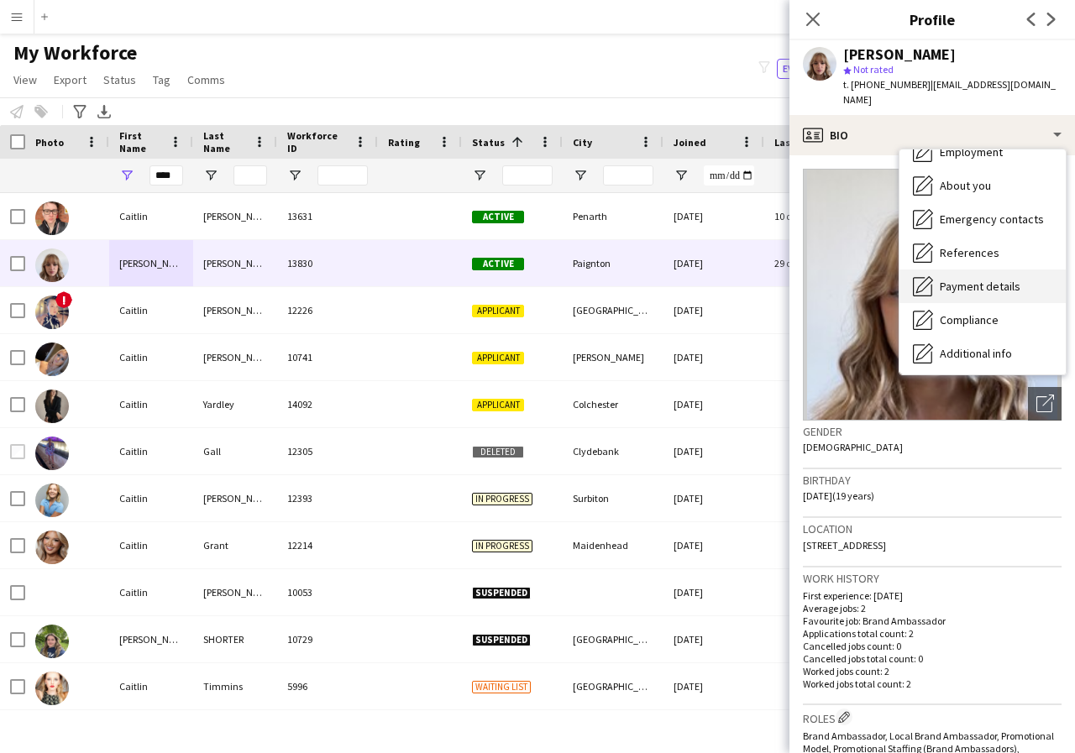
click at [983, 279] on span "Payment details" at bounding box center [980, 286] width 81 height 15
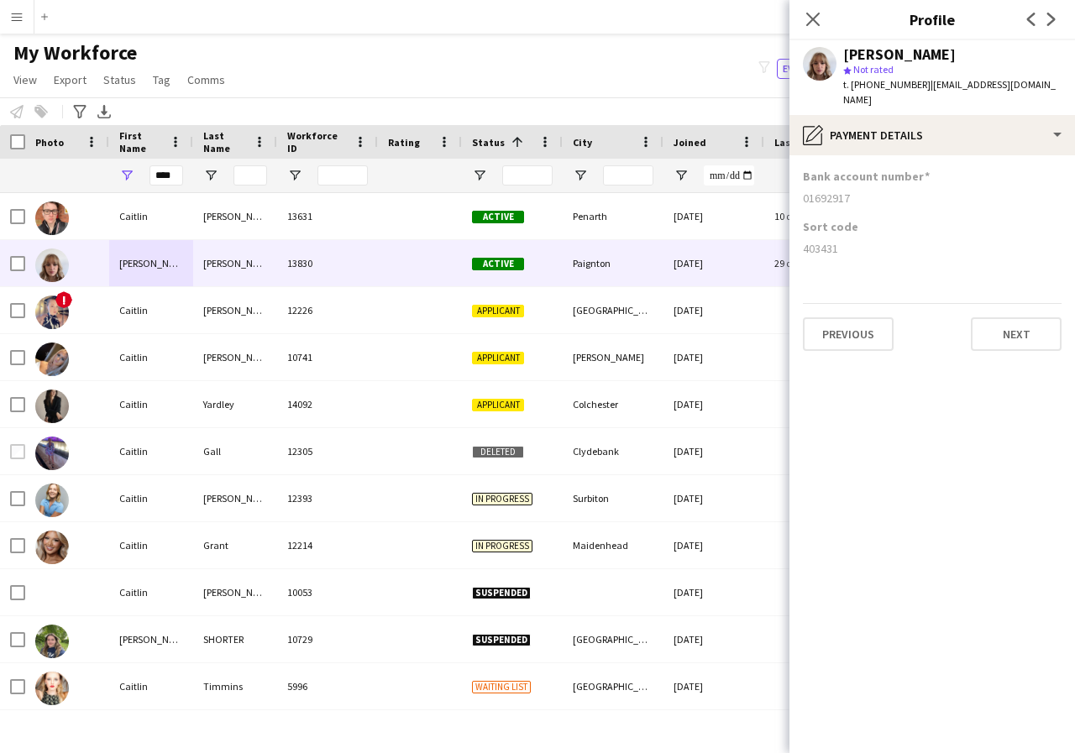
click at [973, 270] on app-section-data-types "Bank account number 01692917 Sort code 403431 Previous Next" at bounding box center [932, 454] width 286 height 598
click at [801, 182] on app-section-data-types "Bank account number 01692917 Sort code 403431 Previous Next" at bounding box center [932, 454] width 286 height 598
drag, startPoint x: 843, startPoint y: 186, endPoint x: 852, endPoint y: 186, distance: 9.2
click at [854, 191] on div "01692917" at bounding box center [932, 198] width 259 height 15
click at [862, 201] on div "Bank account number 01692917" at bounding box center [932, 194] width 259 height 50
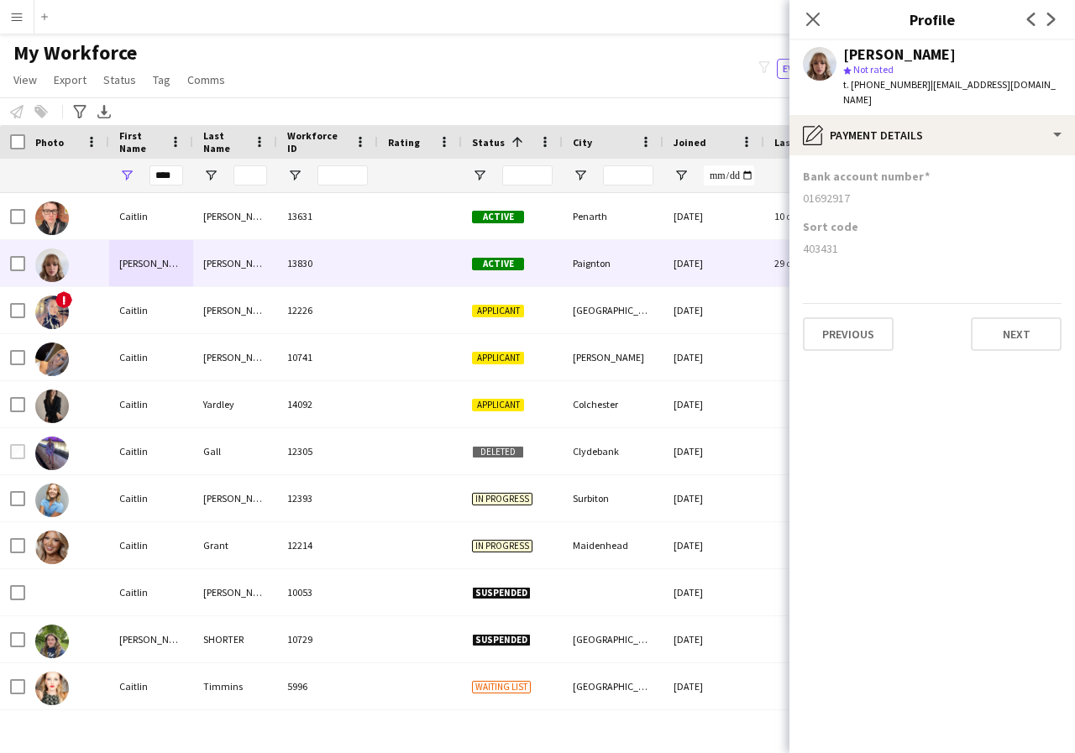
drag, startPoint x: 801, startPoint y: 184, endPoint x: 854, endPoint y: 184, distance: 52.9
click at [854, 184] on app-section-data-types "Bank account number 01692917 Sort code 403431 Previous Next" at bounding box center [932, 454] width 286 height 598
drag, startPoint x: 798, startPoint y: 231, endPoint x: 852, endPoint y: 239, distance: 55.2
click at [852, 239] on app-section-data-types "Bank account number 01692917 Sort code 403431 Previous Next" at bounding box center [932, 454] width 286 height 598
click at [814, 18] on icon at bounding box center [813, 19] width 16 height 16
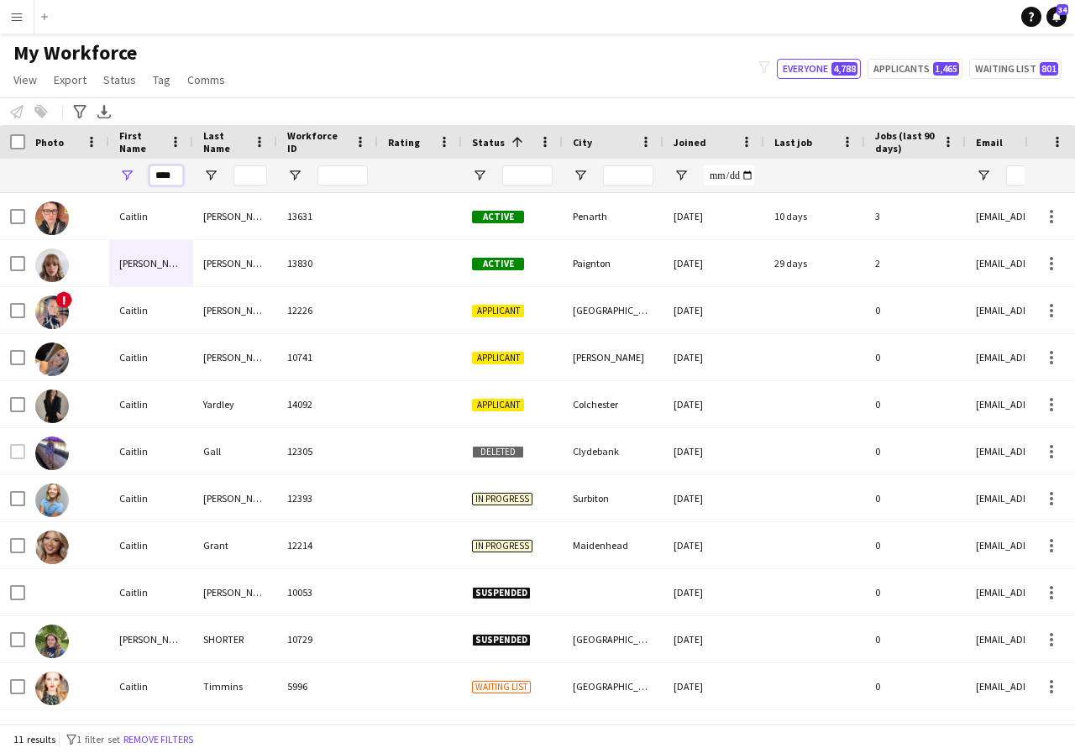
click at [178, 176] on input "****" at bounding box center [166, 175] width 34 height 20
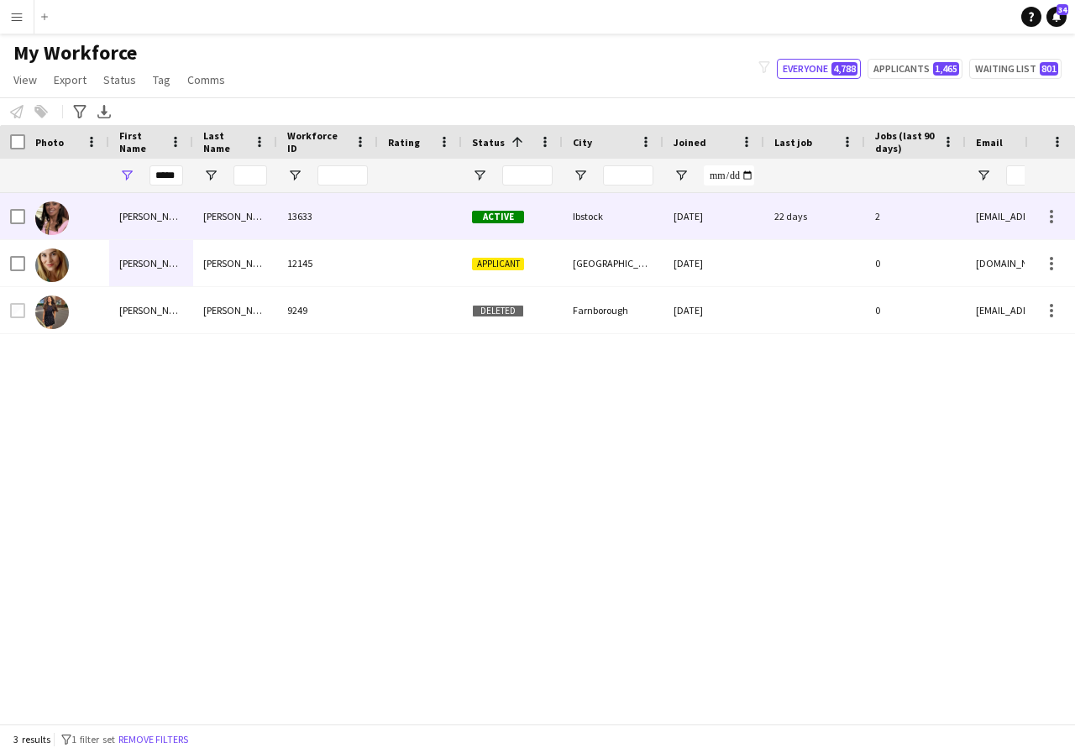
click at [167, 213] on div "[PERSON_NAME]" at bounding box center [151, 216] width 84 height 46
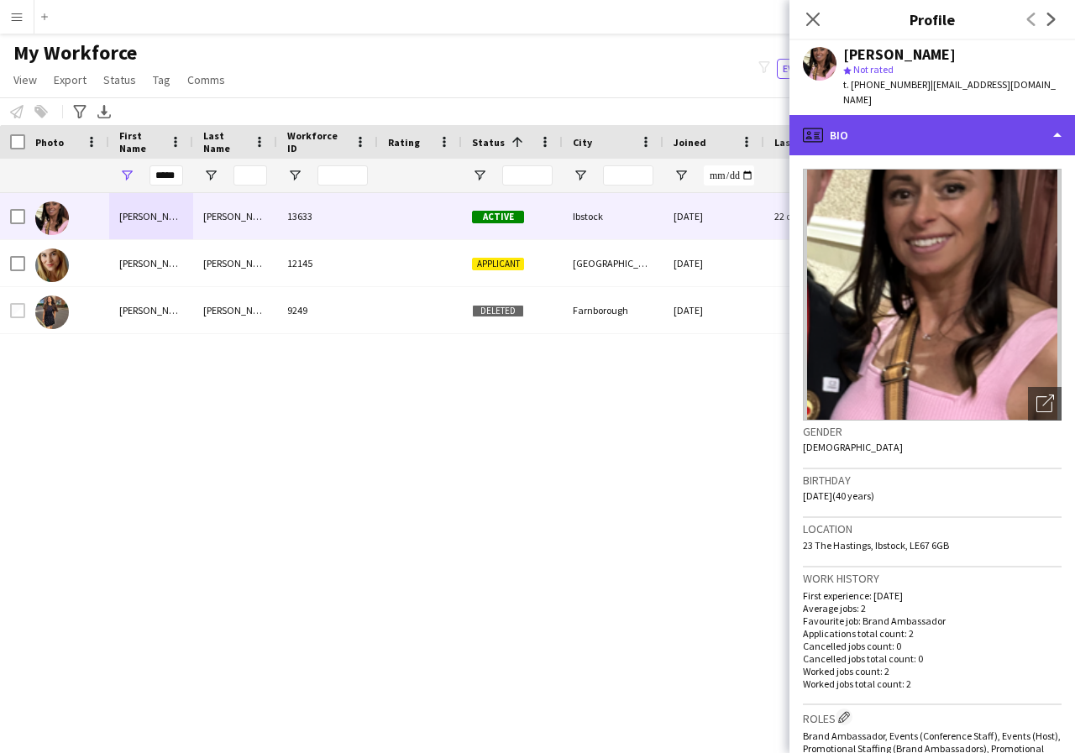
click at [1056, 120] on div "profile Bio" at bounding box center [932, 135] width 286 height 40
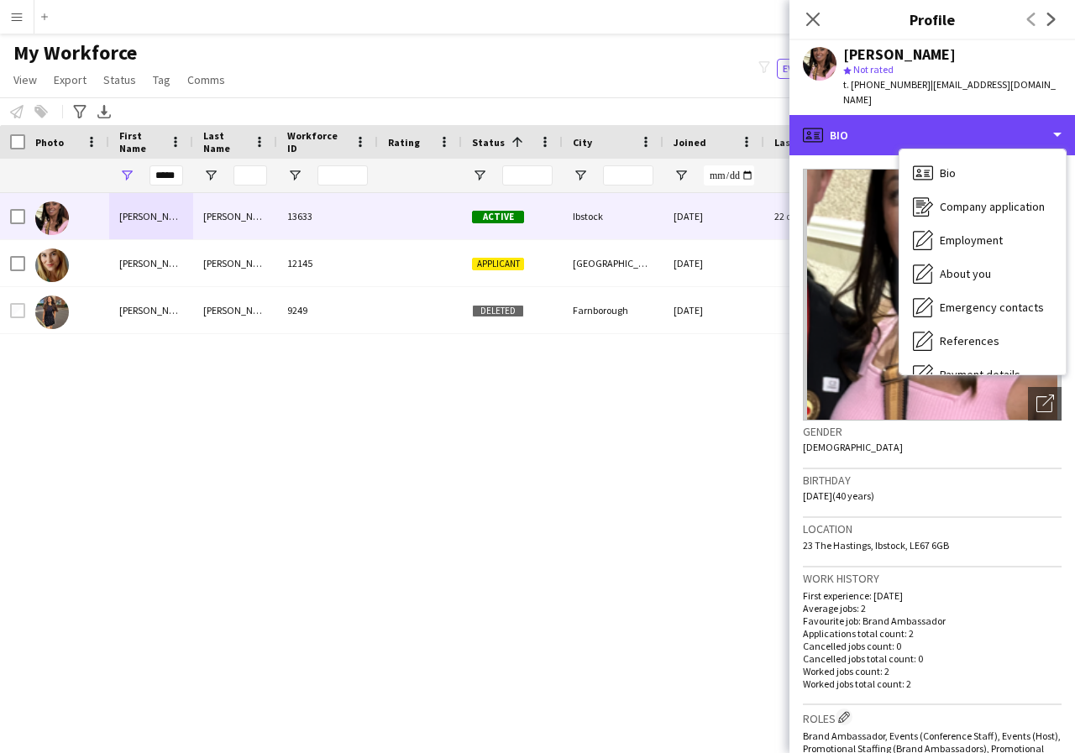
scroll to position [34, 0]
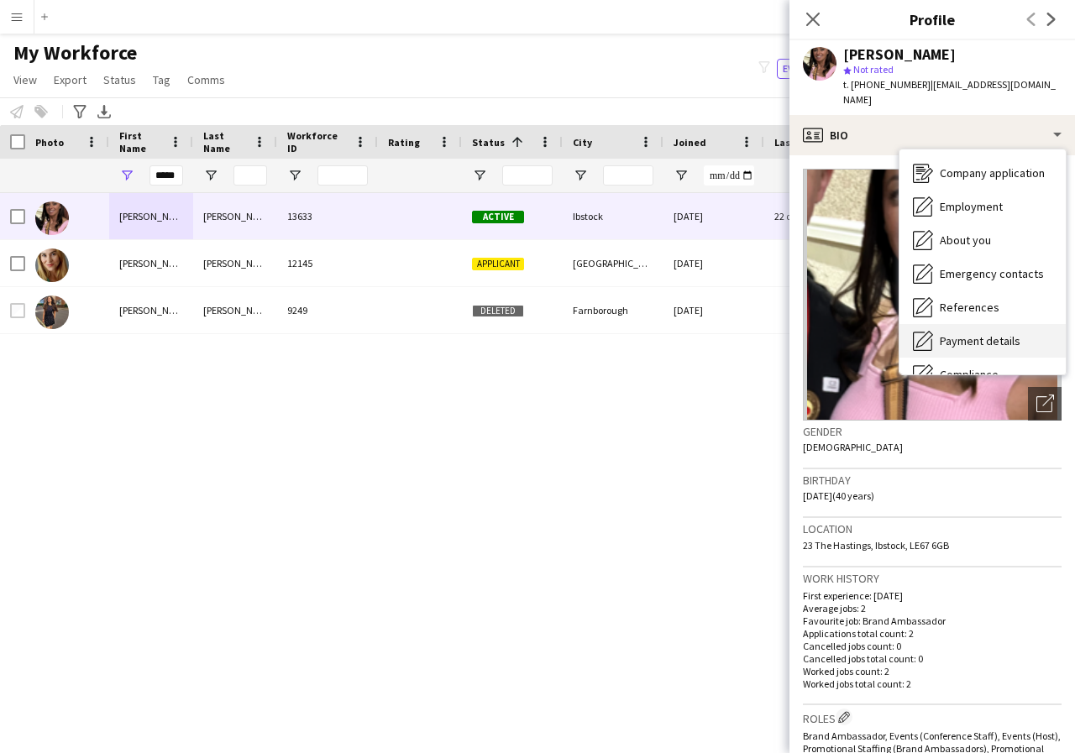
click at [1004, 333] on span "Payment details" at bounding box center [980, 340] width 81 height 15
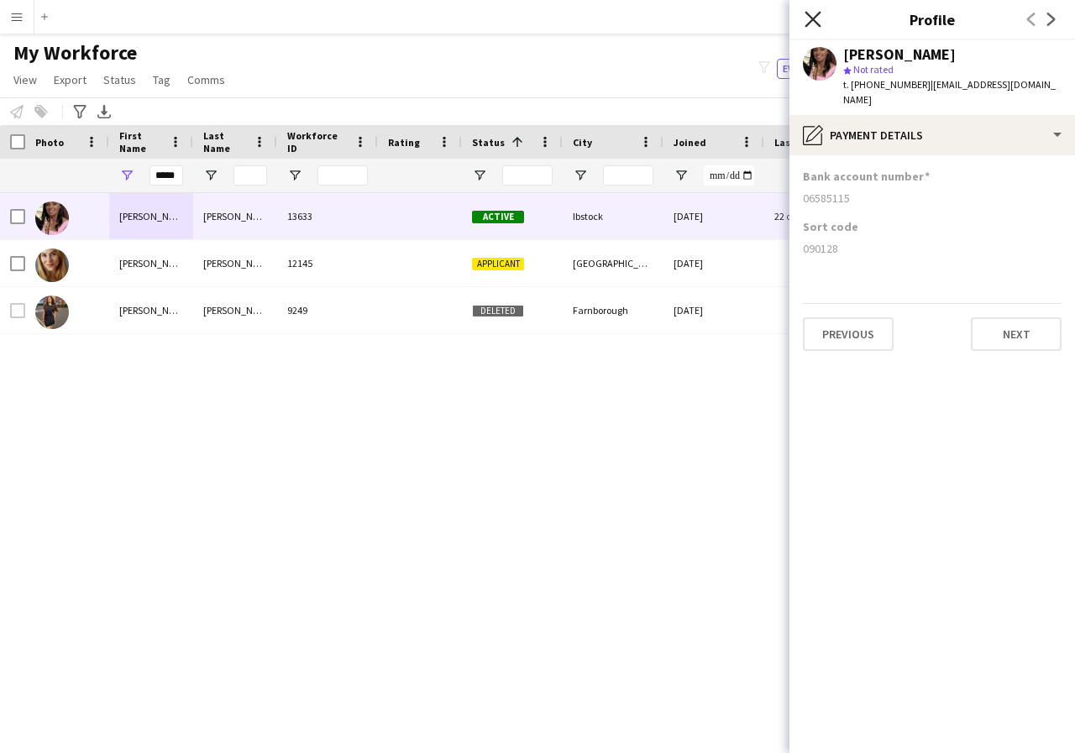
click at [812, 13] on icon "Close pop-in" at bounding box center [813, 19] width 16 height 16
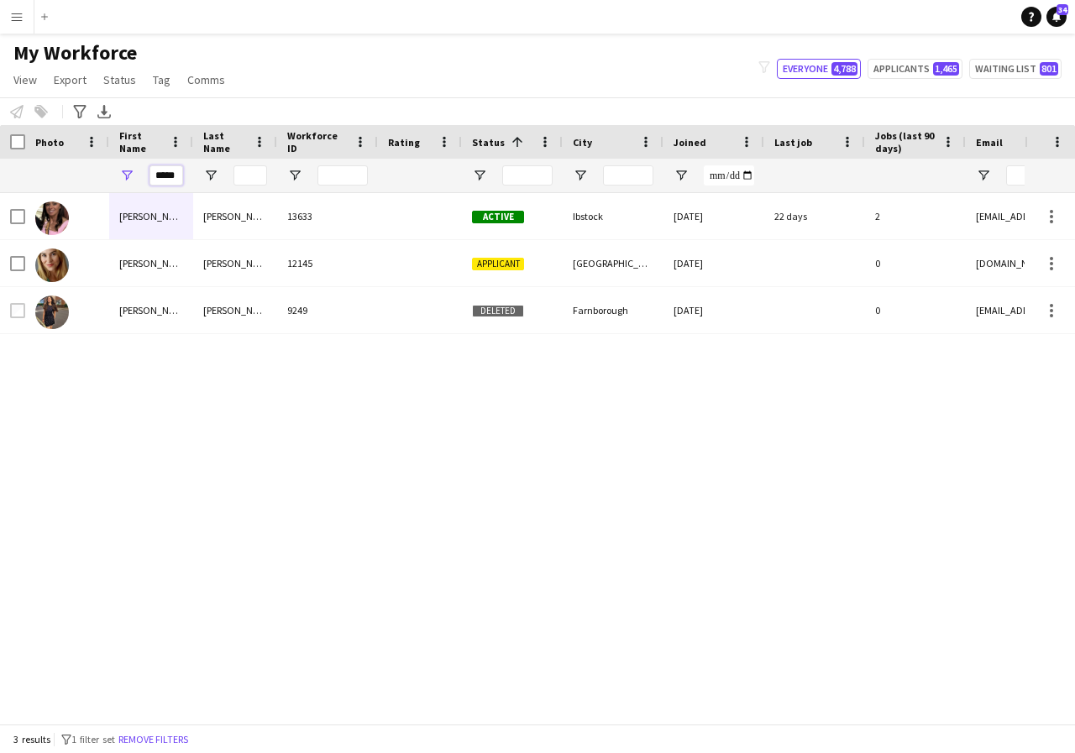
click at [176, 176] on input "*****" at bounding box center [166, 175] width 34 height 20
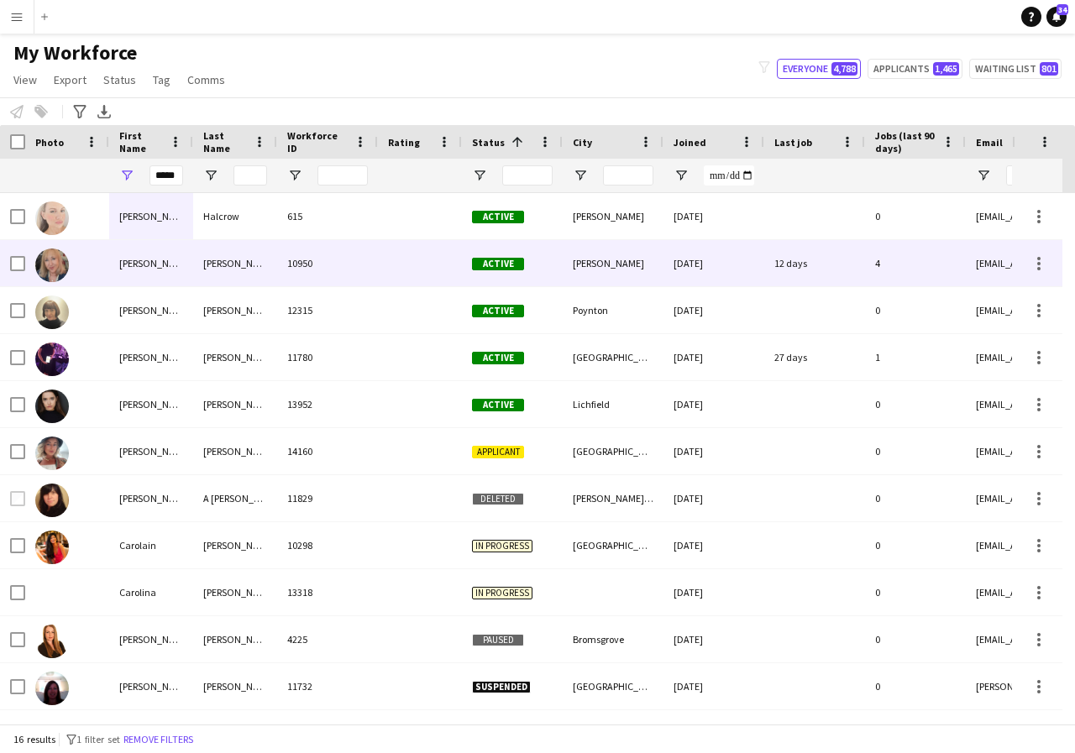
click at [179, 266] on div "[PERSON_NAME]" at bounding box center [151, 263] width 84 height 46
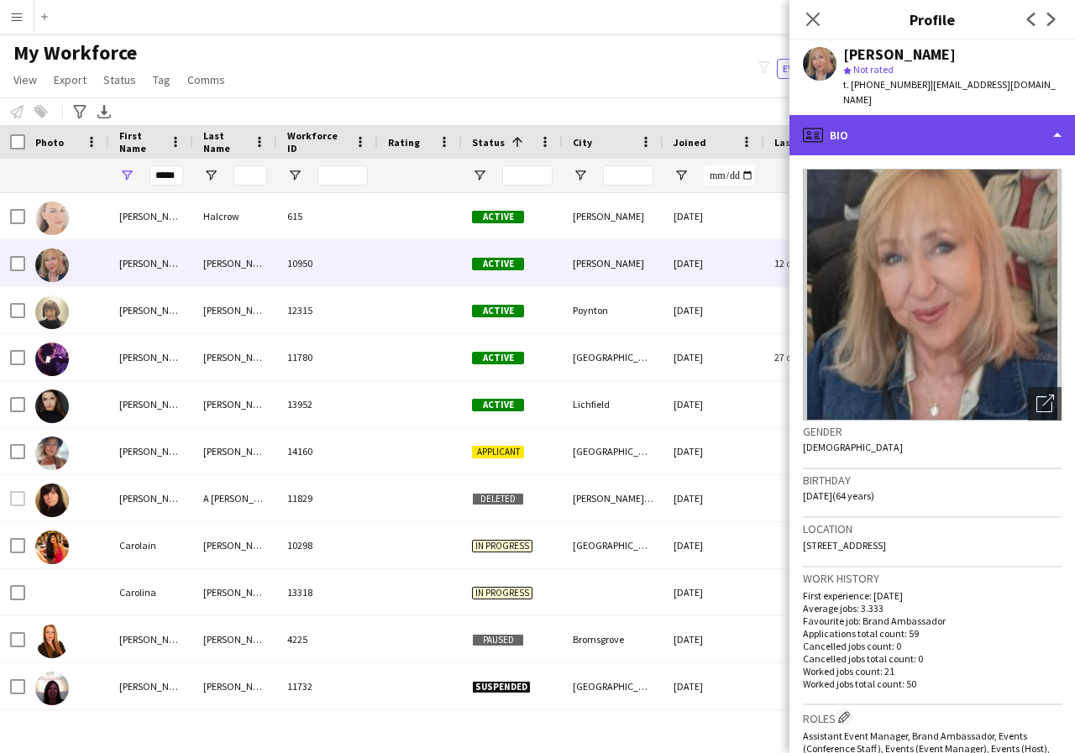
click at [1054, 136] on div "profile Bio" at bounding box center [932, 135] width 286 height 40
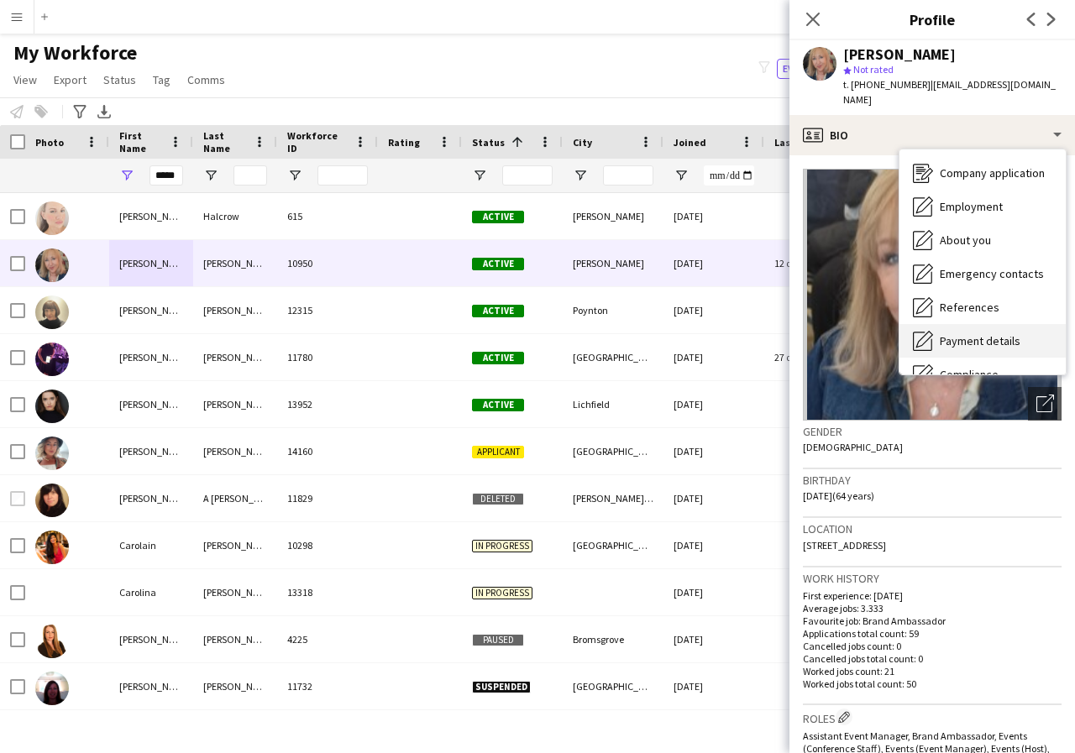
click at [1015, 343] on span "Payment details" at bounding box center [980, 340] width 81 height 15
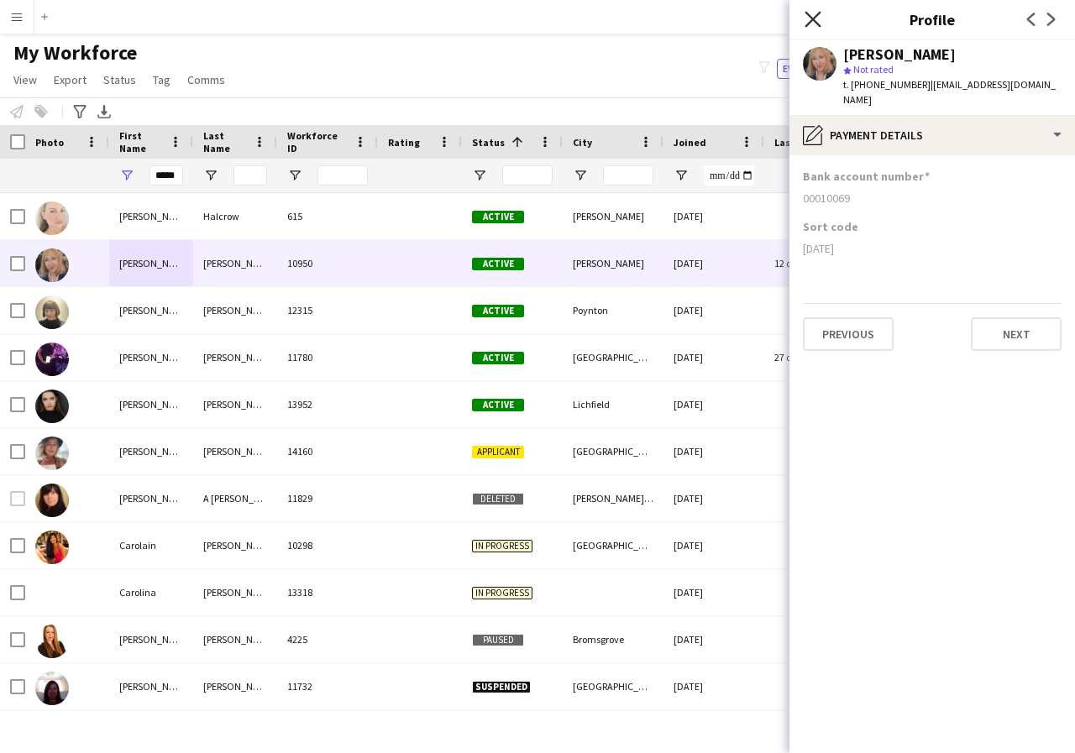
click at [812, 23] on icon "Close pop-in" at bounding box center [813, 19] width 16 height 16
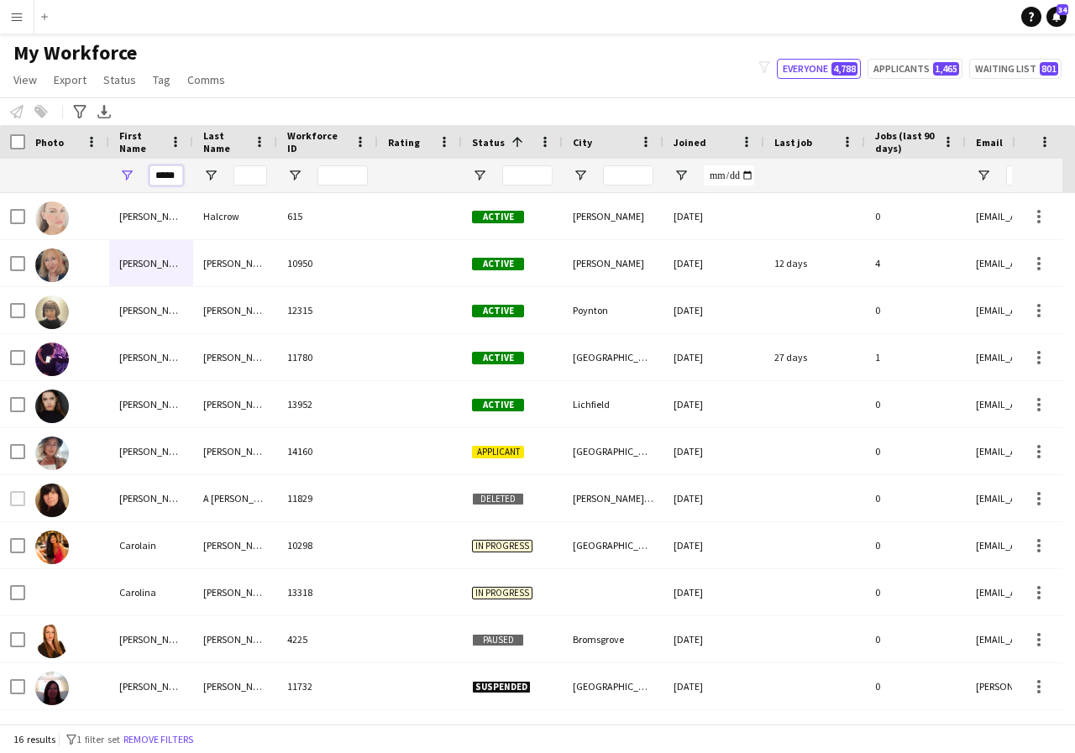
click at [176, 176] on input "*****" at bounding box center [166, 175] width 34 height 20
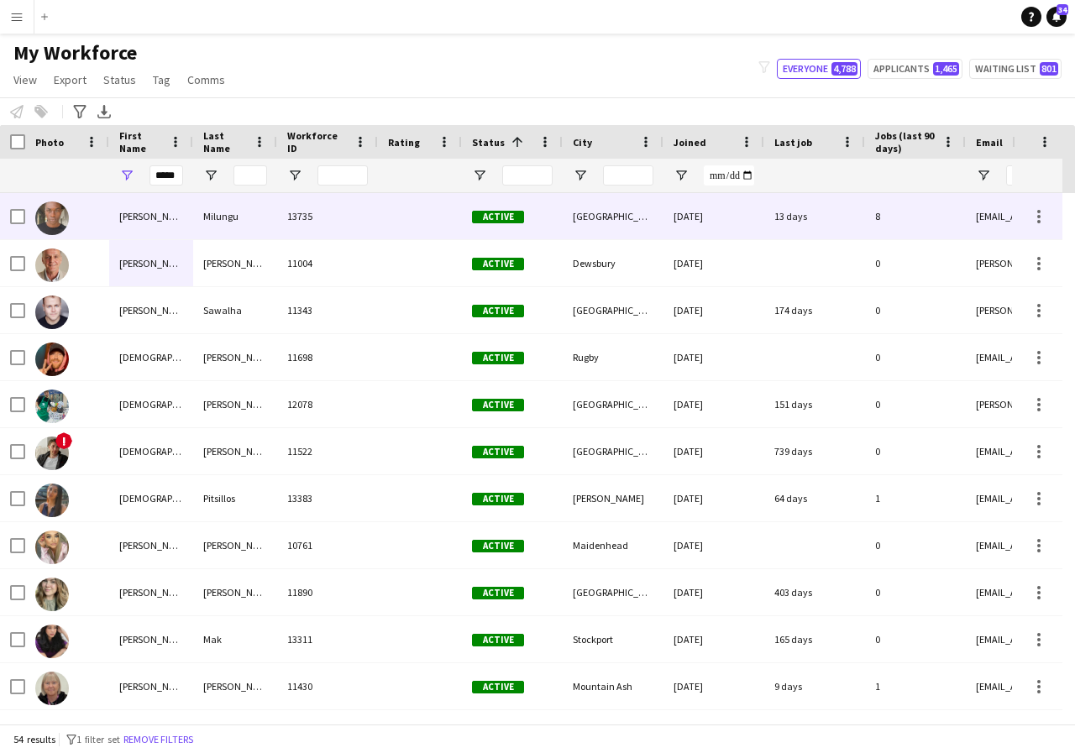
click at [175, 223] on div "Chris" at bounding box center [151, 216] width 84 height 46
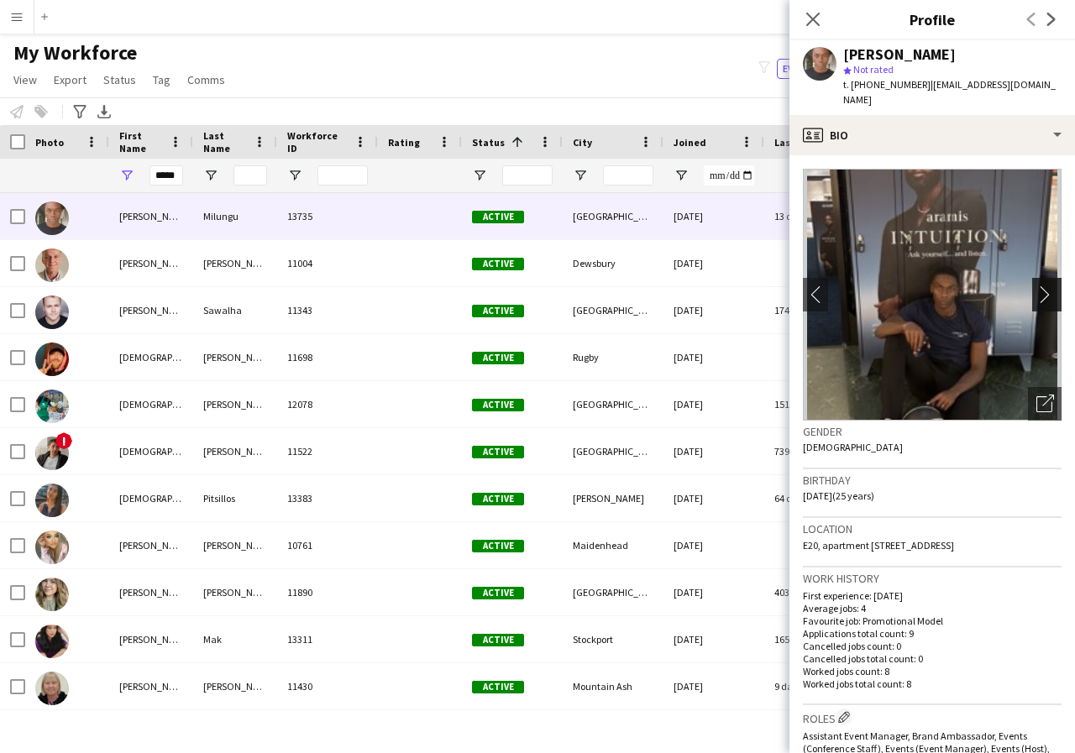
click at [1036, 286] on app-icon "chevron-right" at bounding box center [1049, 295] width 26 height 18
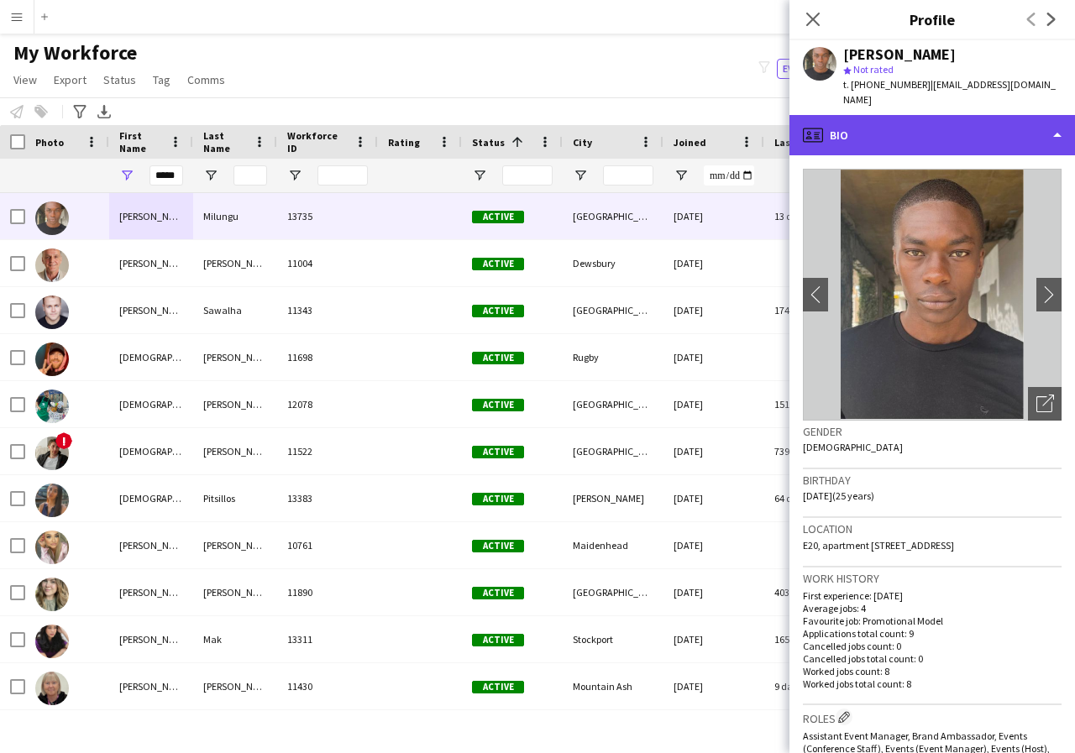
click at [1058, 119] on div "profile Bio" at bounding box center [932, 135] width 286 height 40
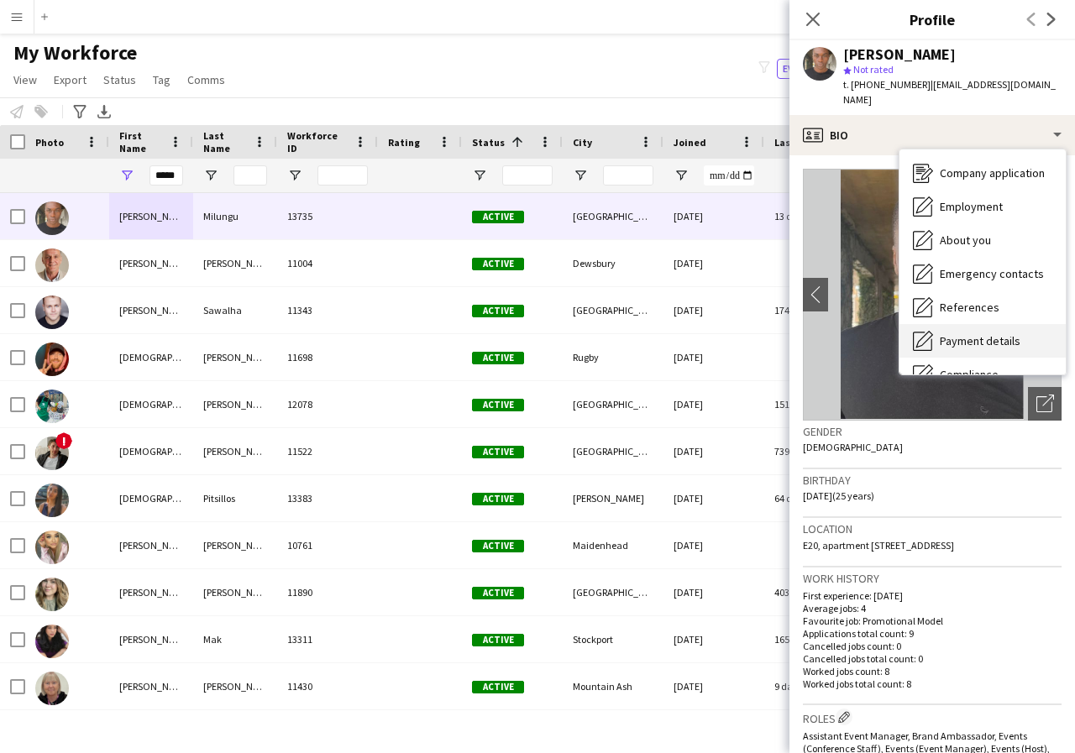
click at [999, 333] on span "Payment details" at bounding box center [980, 340] width 81 height 15
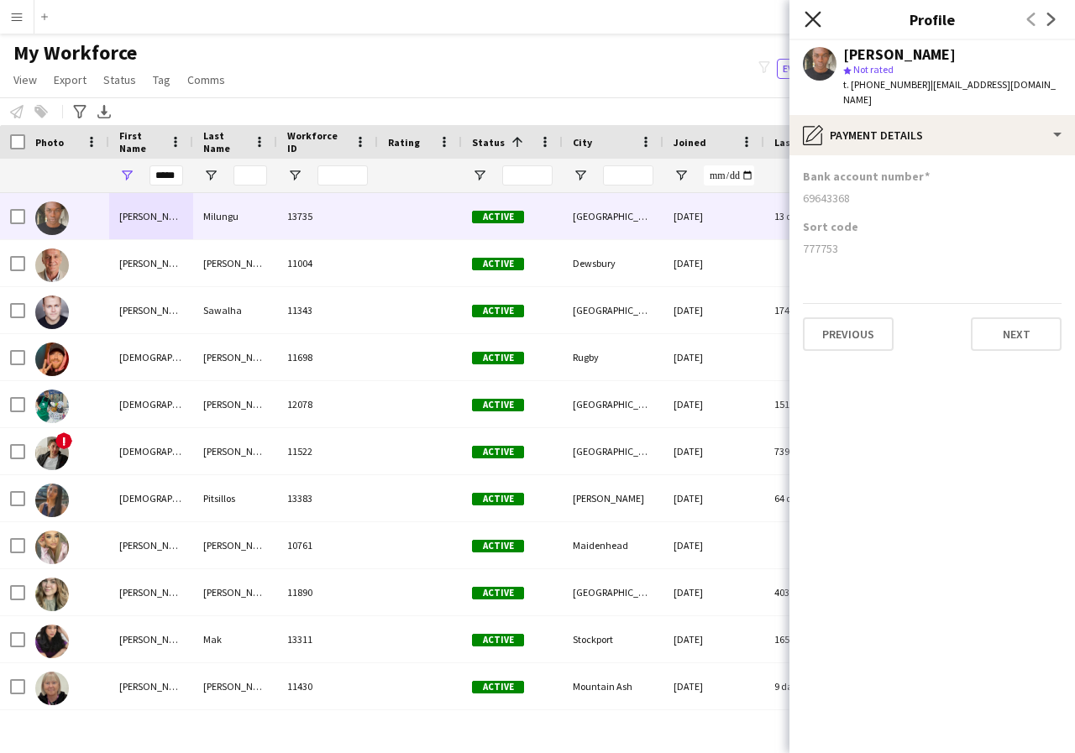
click at [810, 21] on icon at bounding box center [813, 19] width 16 height 16
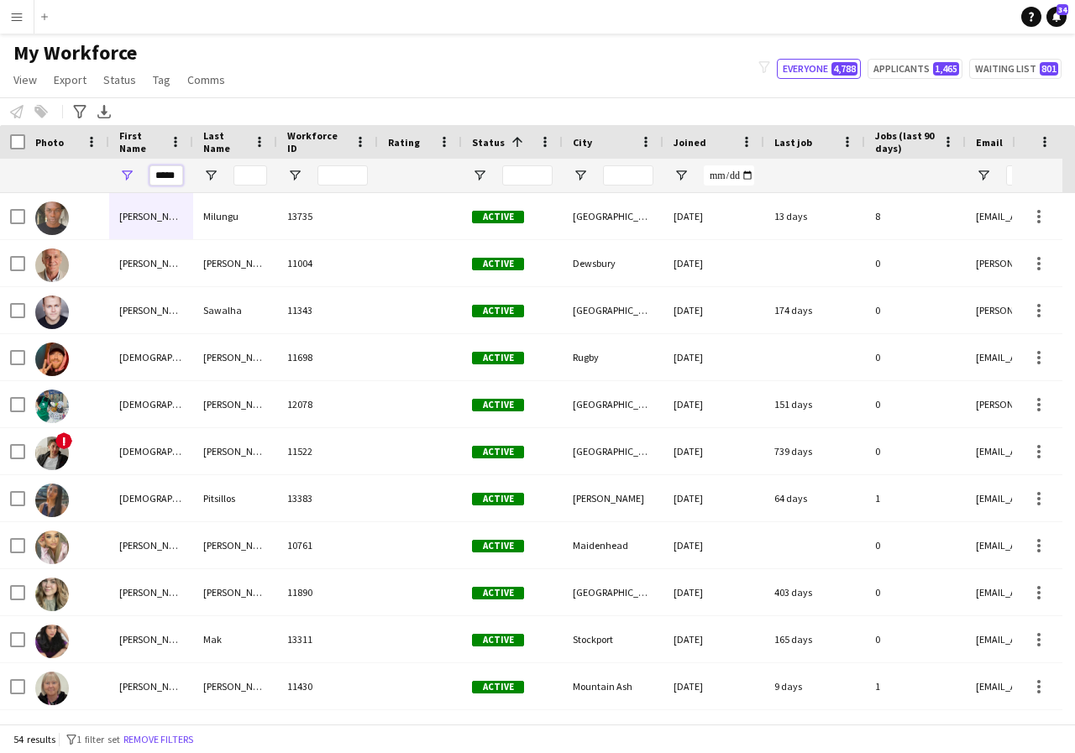
click at [180, 180] on input "*****" at bounding box center [166, 175] width 34 height 20
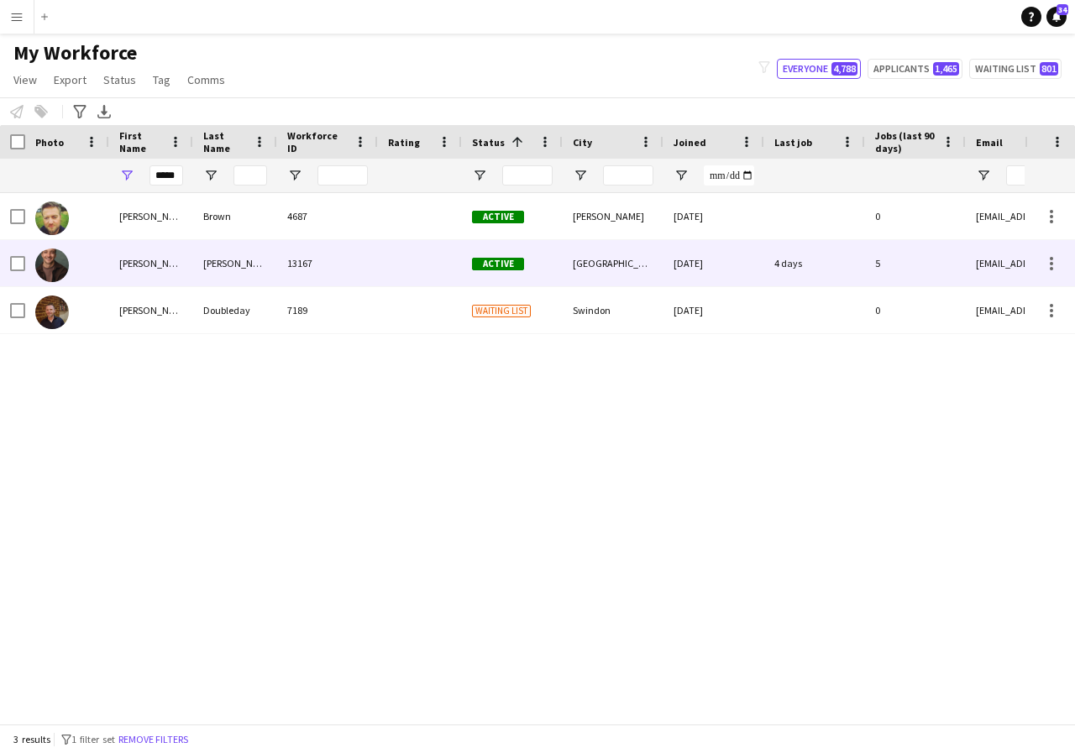
click at [169, 266] on div "[PERSON_NAME]" at bounding box center [151, 263] width 84 height 46
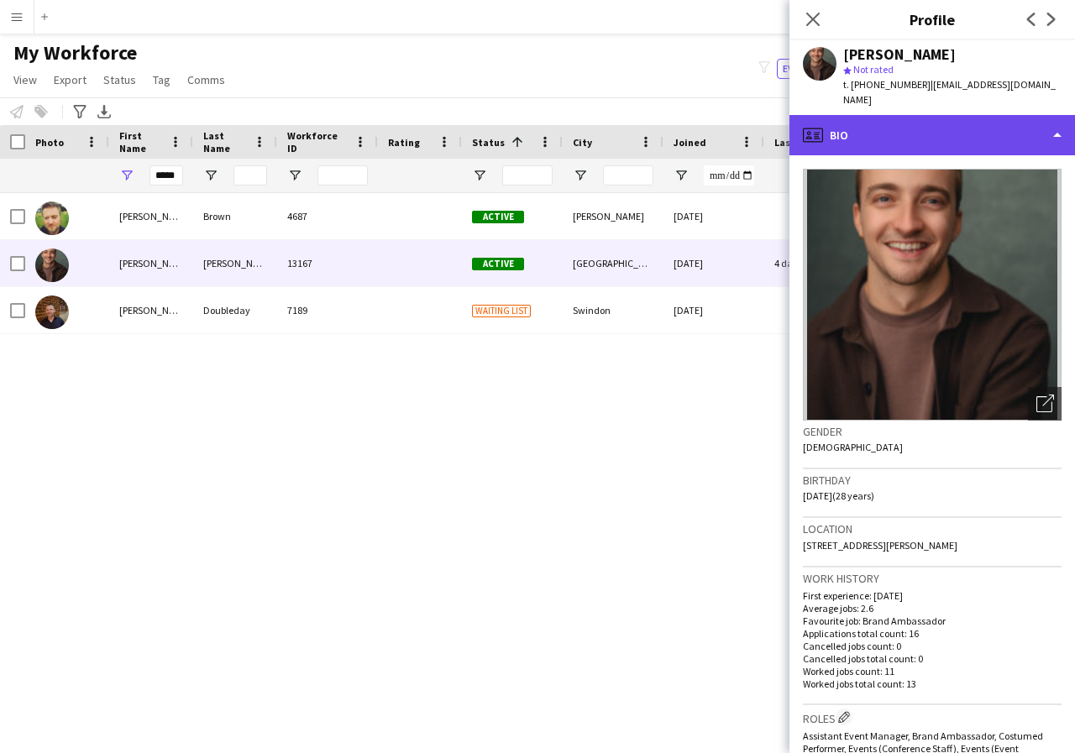
click at [1059, 122] on div "profile Bio" at bounding box center [932, 135] width 286 height 40
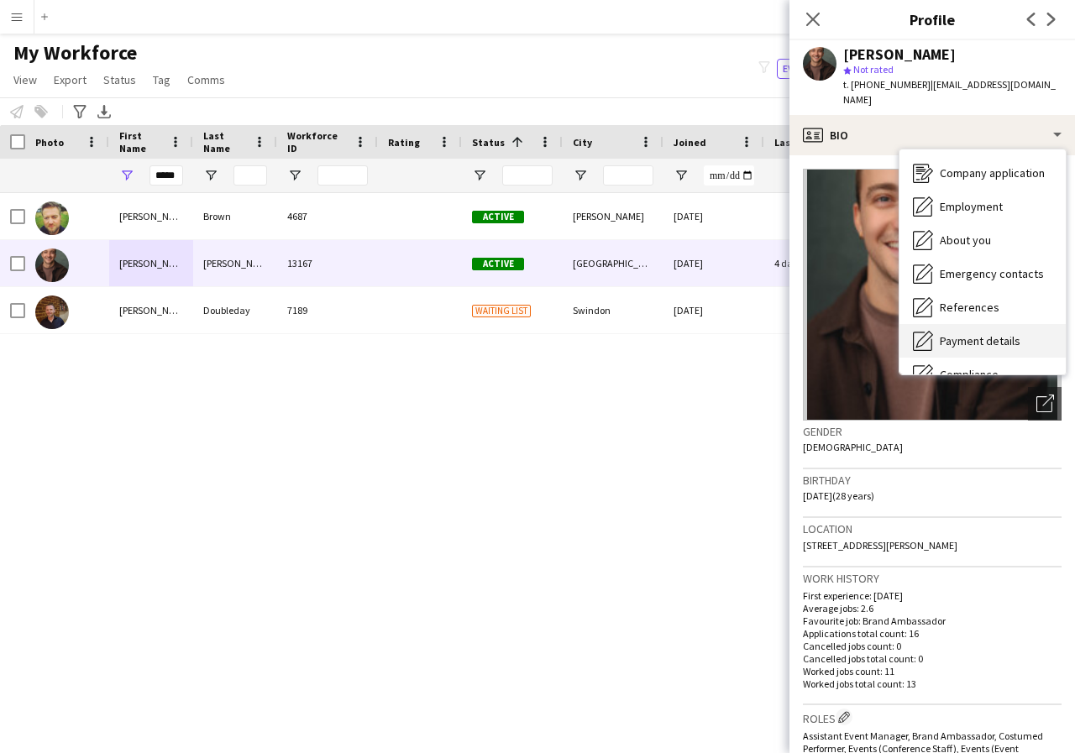
click at [998, 333] on span "Payment details" at bounding box center [980, 340] width 81 height 15
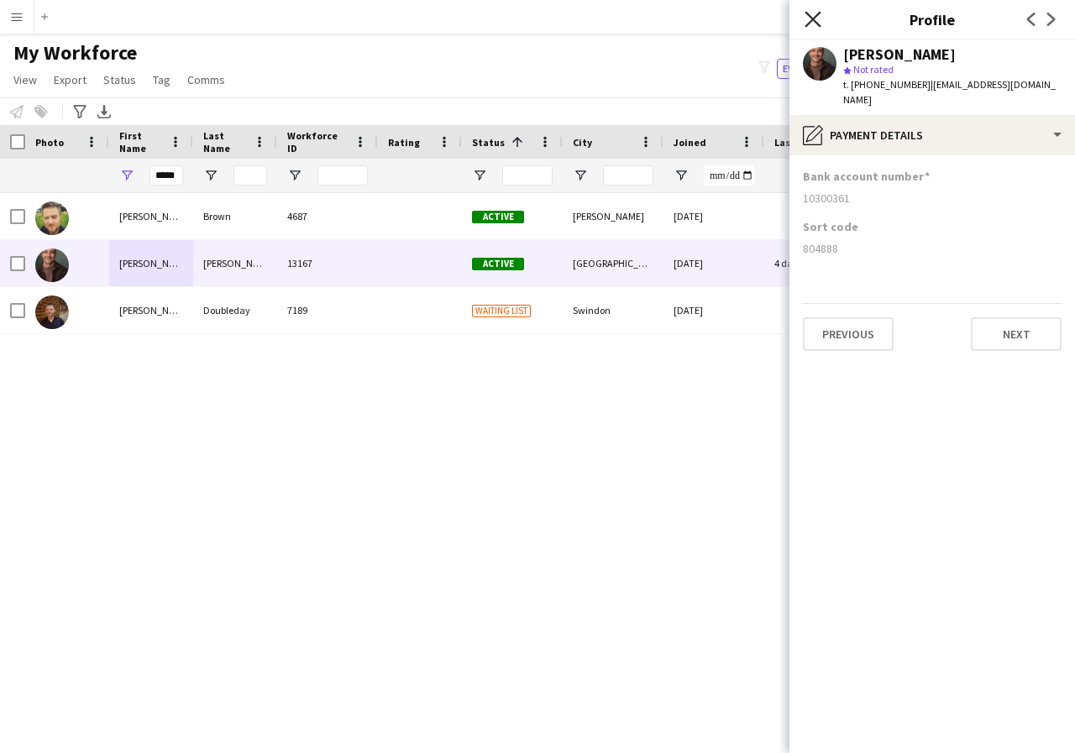
click at [810, 20] on icon "Close pop-in" at bounding box center [813, 19] width 16 height 16
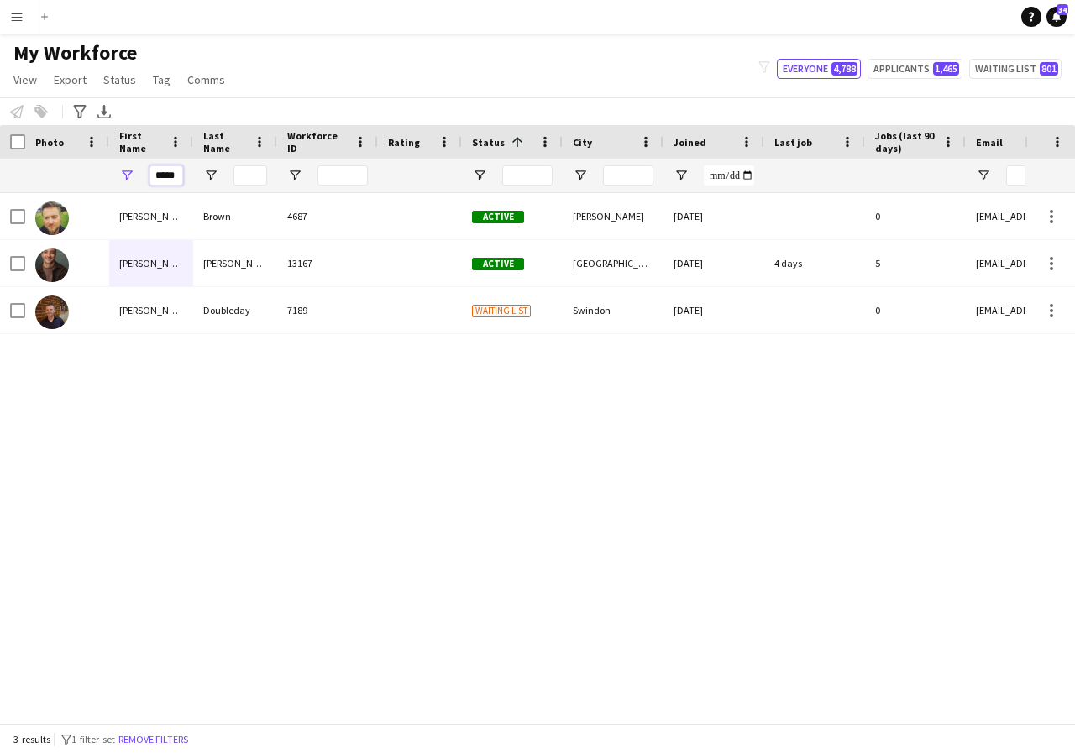
click at [177, 178] on input "*****" at bounding box center [166, 175] width 34 height 20
type input "*"
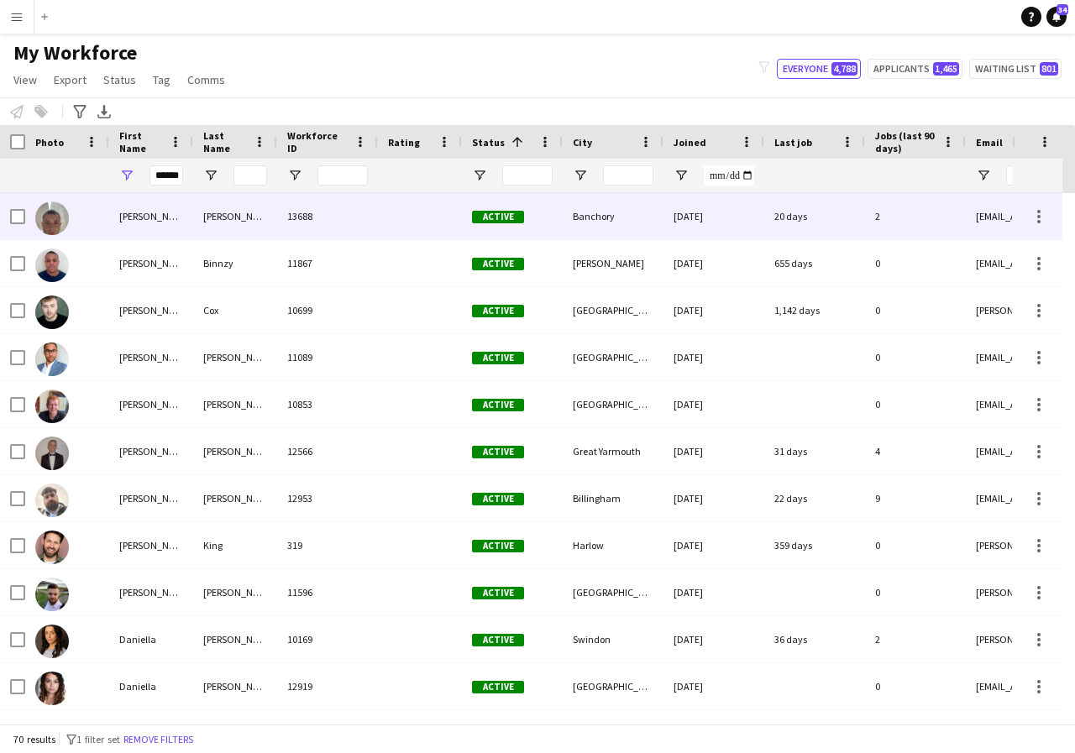
scroll to position [0, 0]
click at [163, 215] on div "Daniel" at bounding box center [151, 216] width 84 height 46
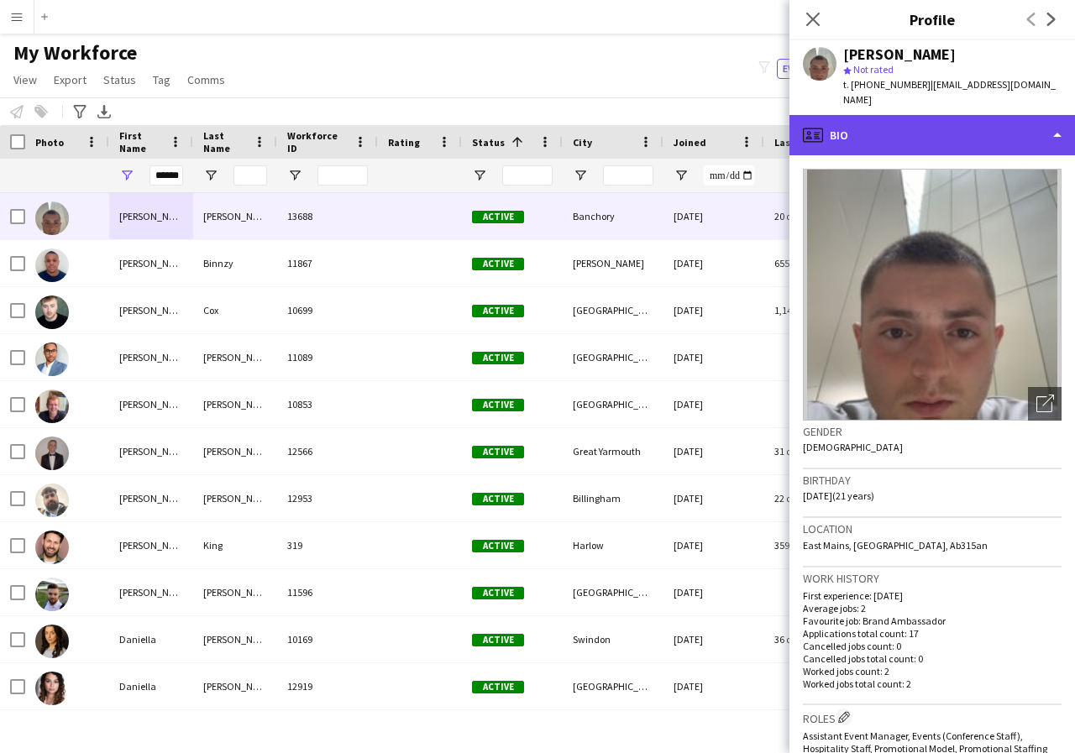
click at [1053, 119] on div "profile Bio" at bounding box center [932, 135] width 286 height 40
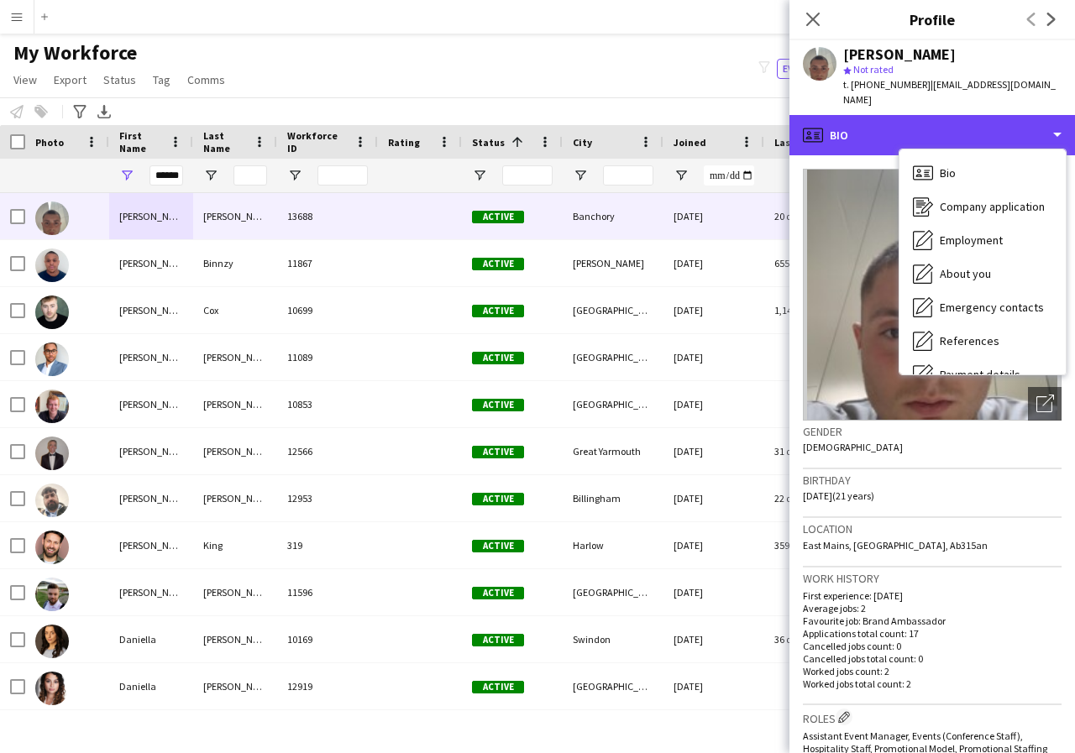
scroll to position [34, 0]
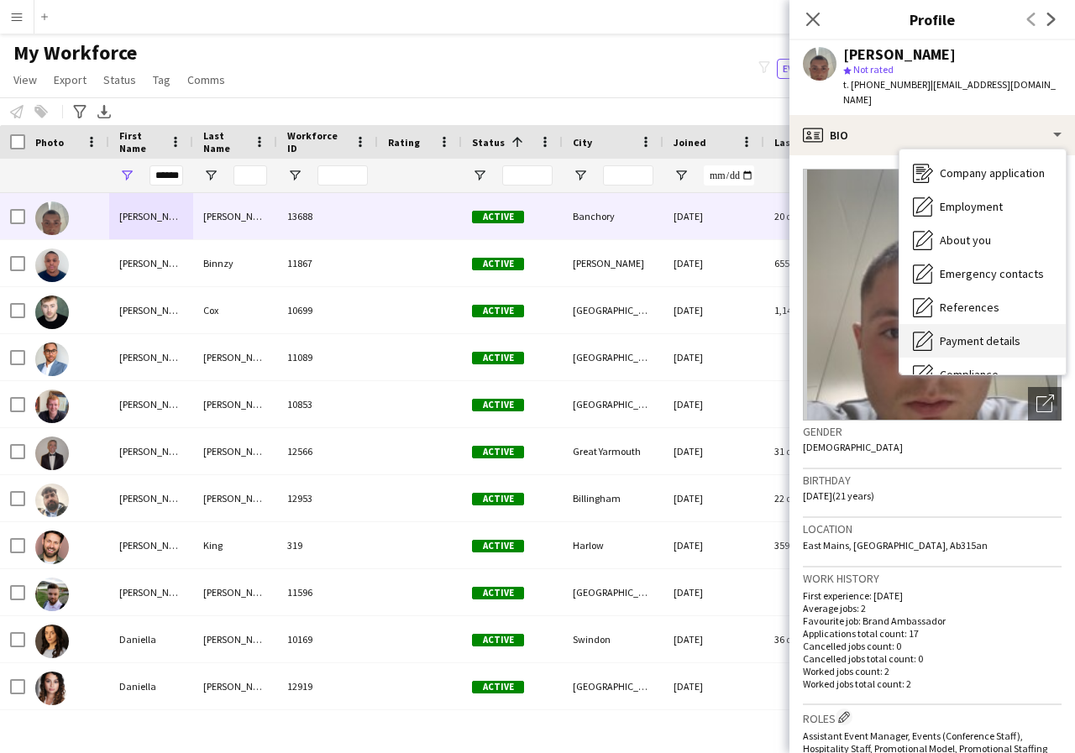
click at [993, 333] on span "Payment details" at bounding box center [980, 340] width 81 height 15
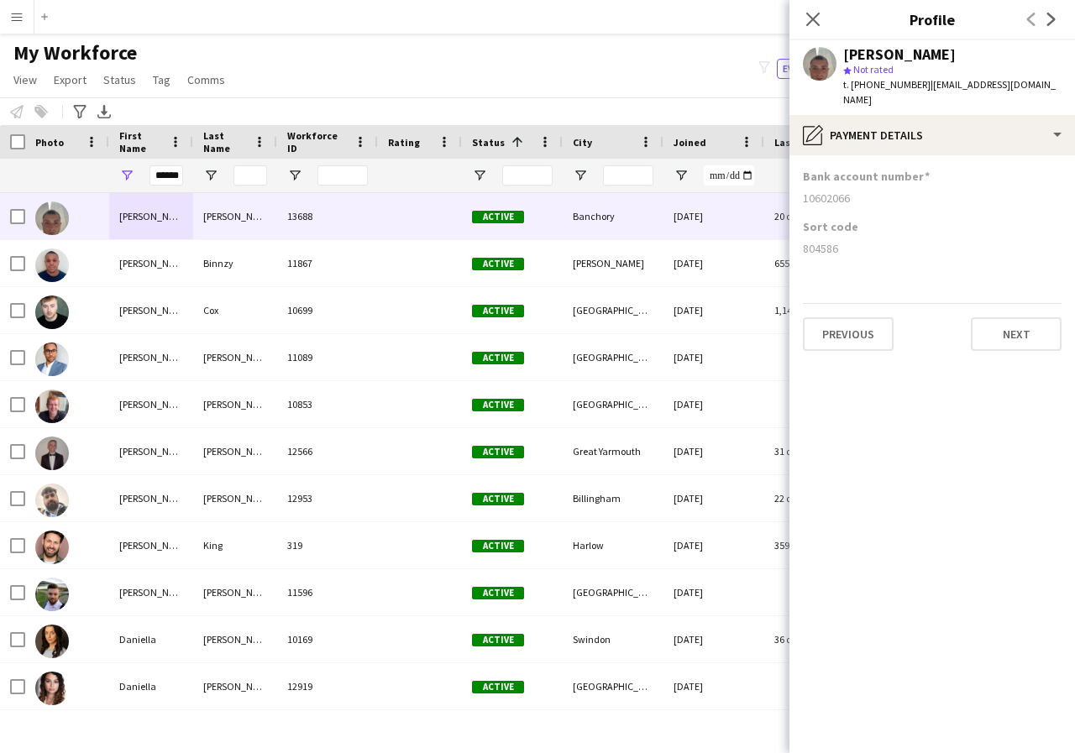
drag, startPoint x: 803, startPoint y: 185, endPoint x: 856, endPoint y: 186, distance: 52.9
click at [856, 191] on div "10602066" at bounding box center [932, 198] width 259 height 15
drag, startPoint x: 802, startPoint y: 236, endPoint x: 843, endPoint y: 237, distance: 41.2
click at [843, 237] on app-section-data-types "Bank account number 10602066 Sort code 804586 Previous Next" at bounding box center [932, 454] width 286 height 598
click at [810, 22] on icon at bounding box center [813, 19] width 16 height 16
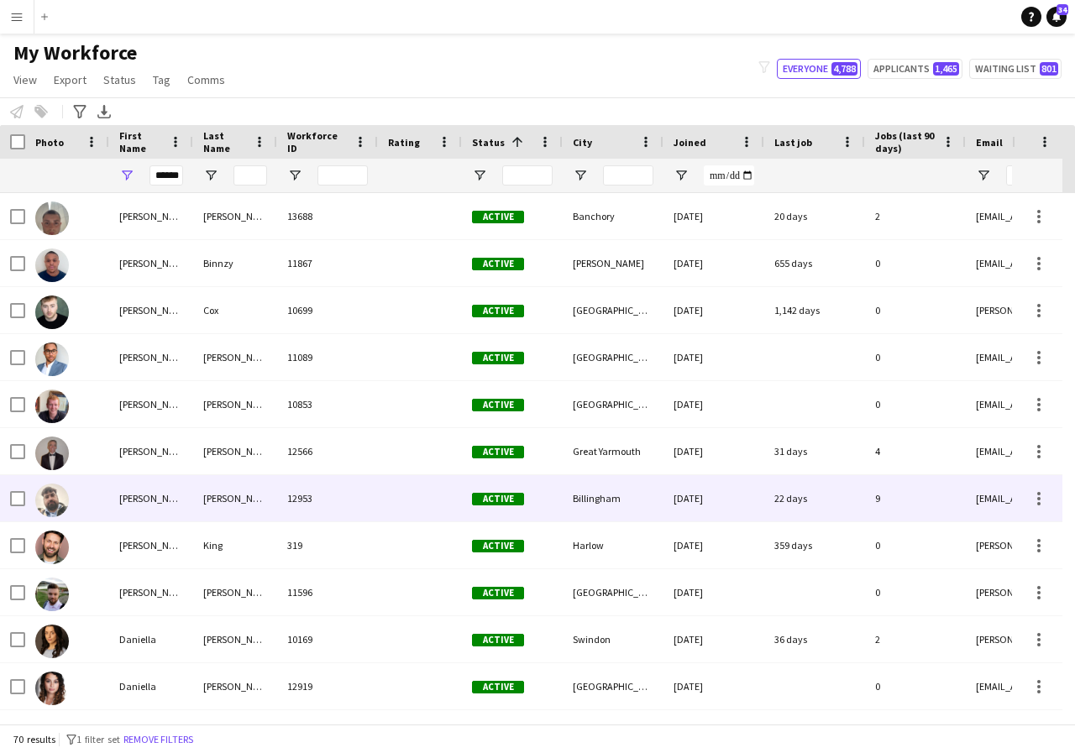
click at [152, 500] on div "Daniel" at bounding box center [151, 498] width 84 height 46
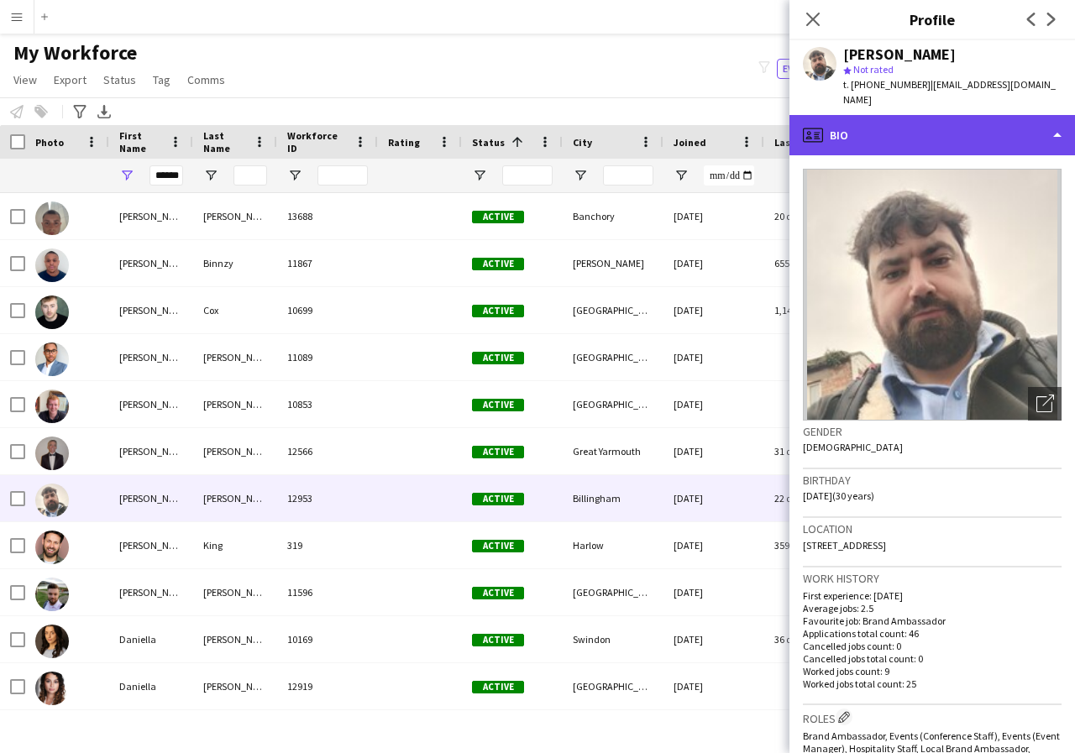
click at [1054, 118] on div "profile Bio" at bounding box center [932, 135] width 286 height 40
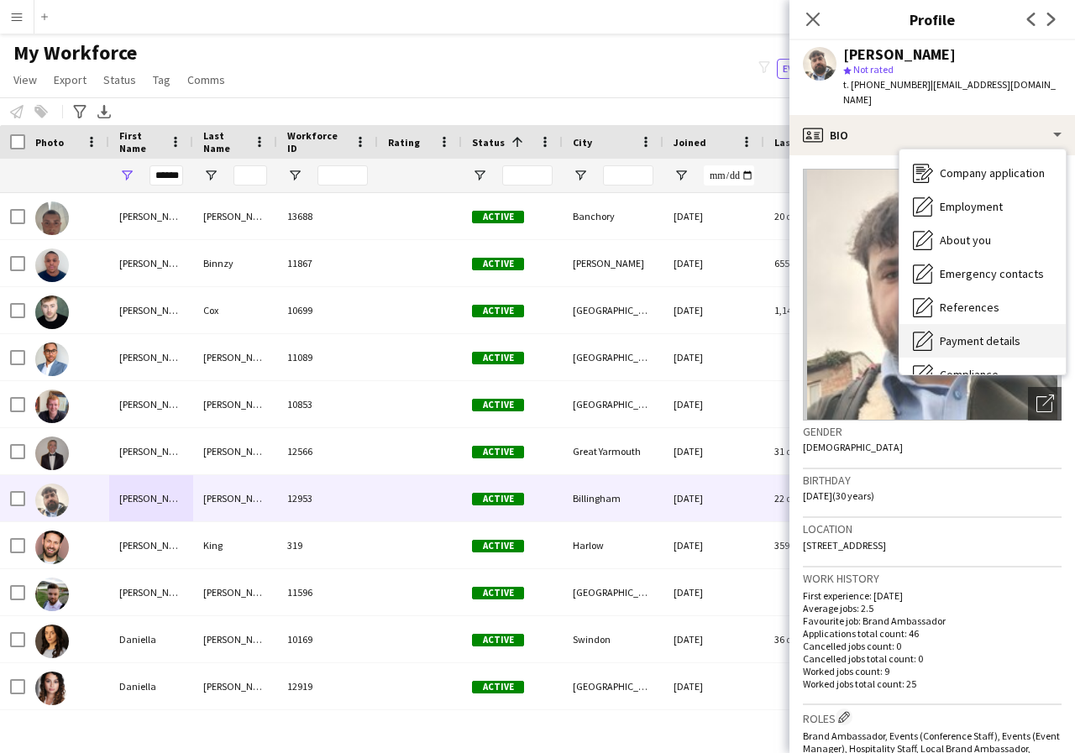
click at [998, 333] on span "Payment details" at bounding box center [980, 340] width 81 height 15
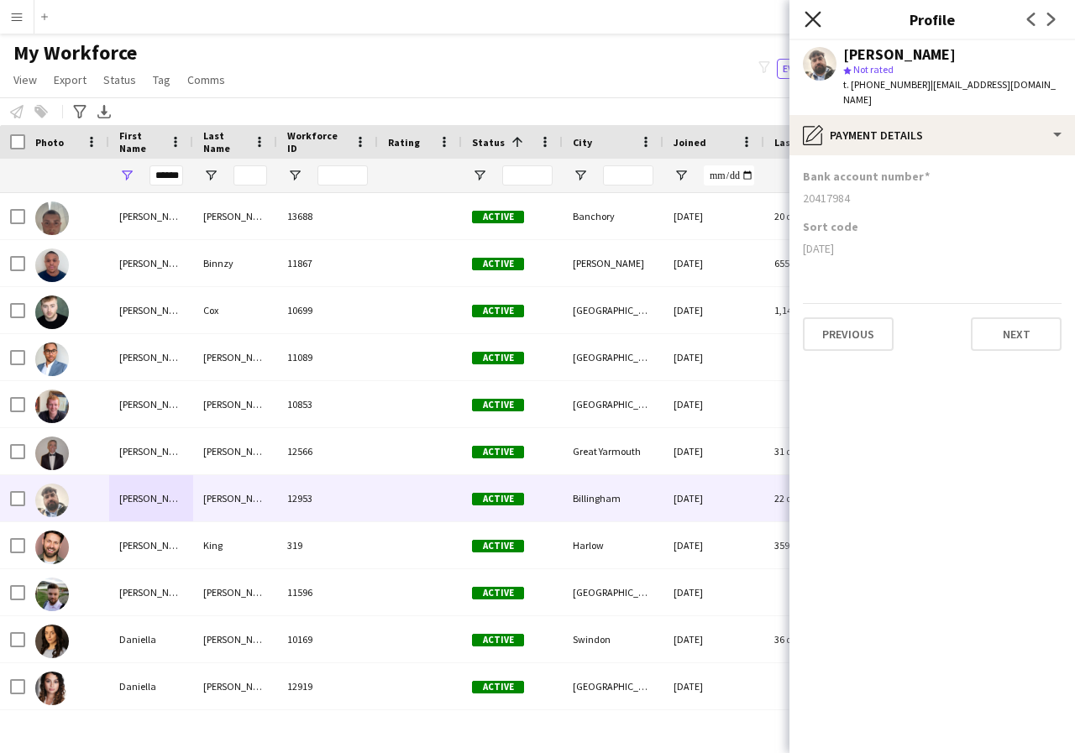
click at [810, 22] on icon at bounding box center [813, 19] width 16 height 16
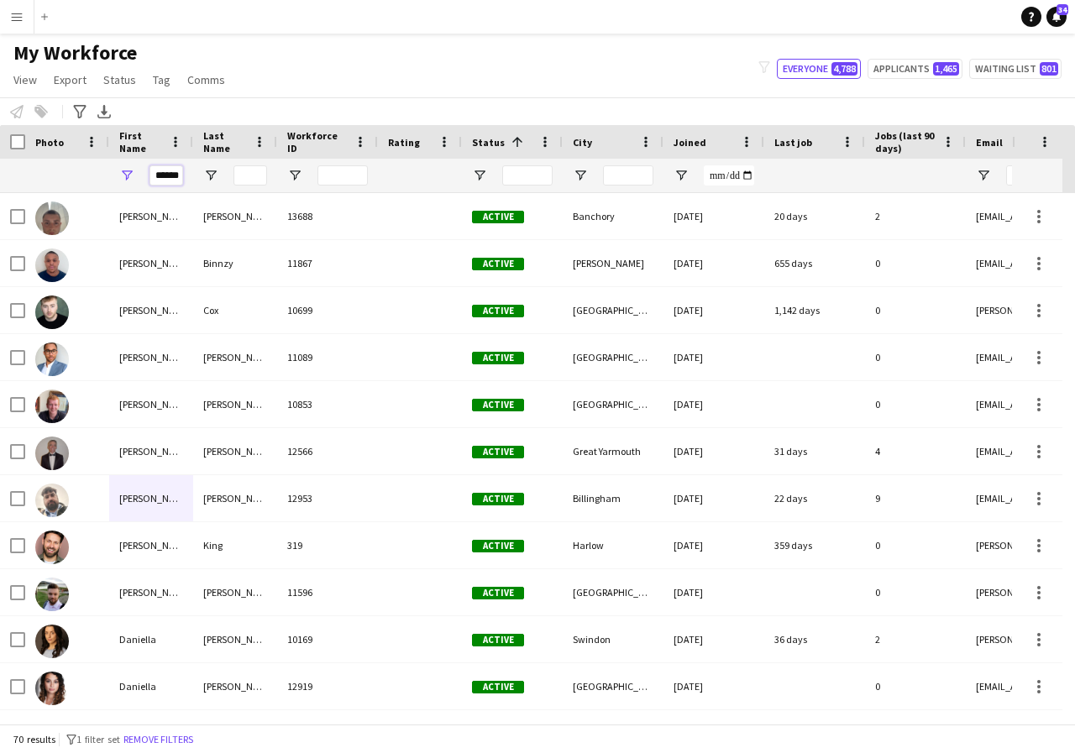
click at [180, 177] on input "******" at bounding box center [166, 175] width 34 height 20
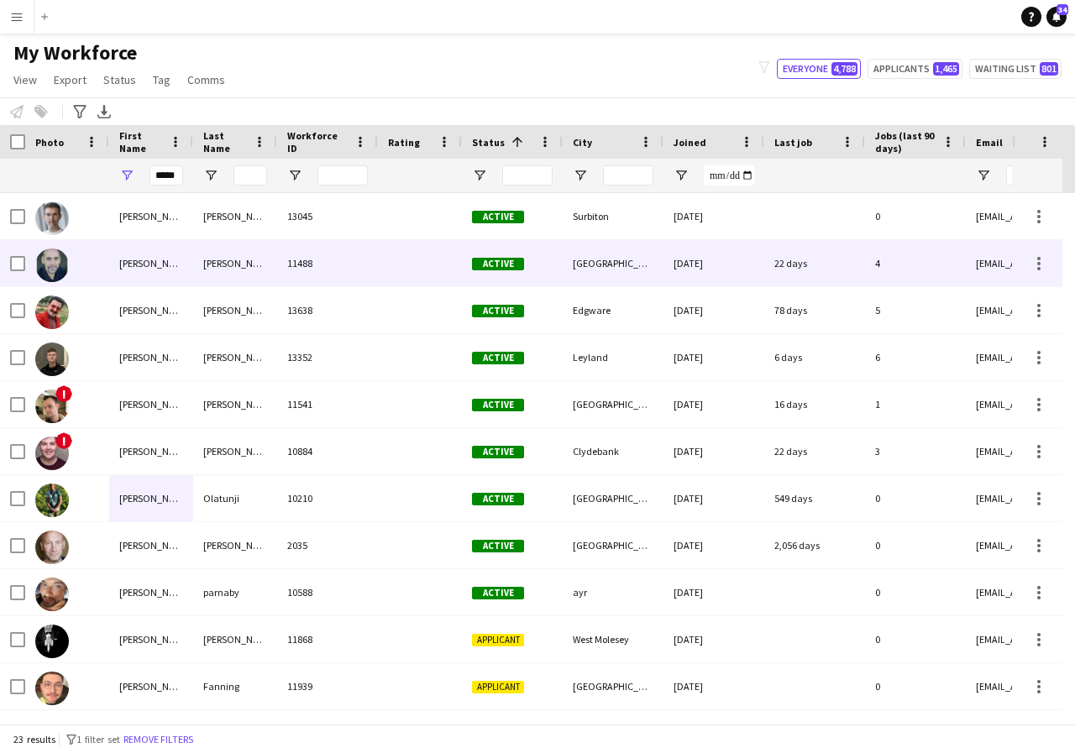
click at [178, 263] on div "david" at bounding box center [151, 263] width 84 height 46
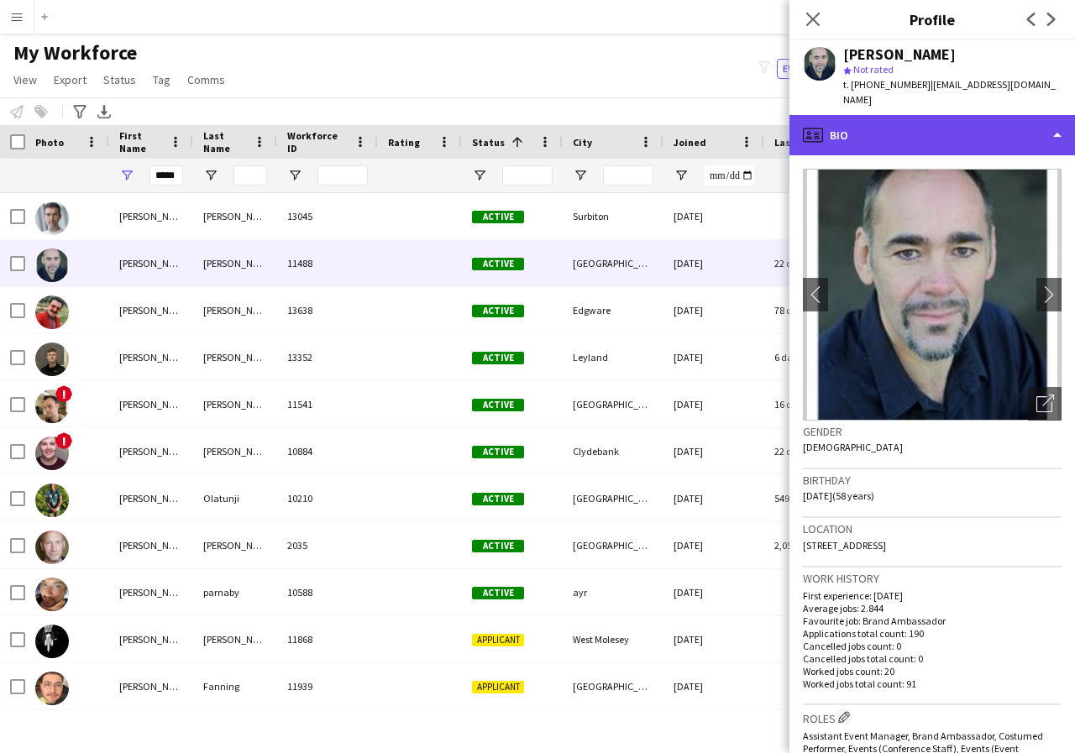
click at [1054, 124] on div "profile Bio" at bounding box center [932, 135] width 286 height 40
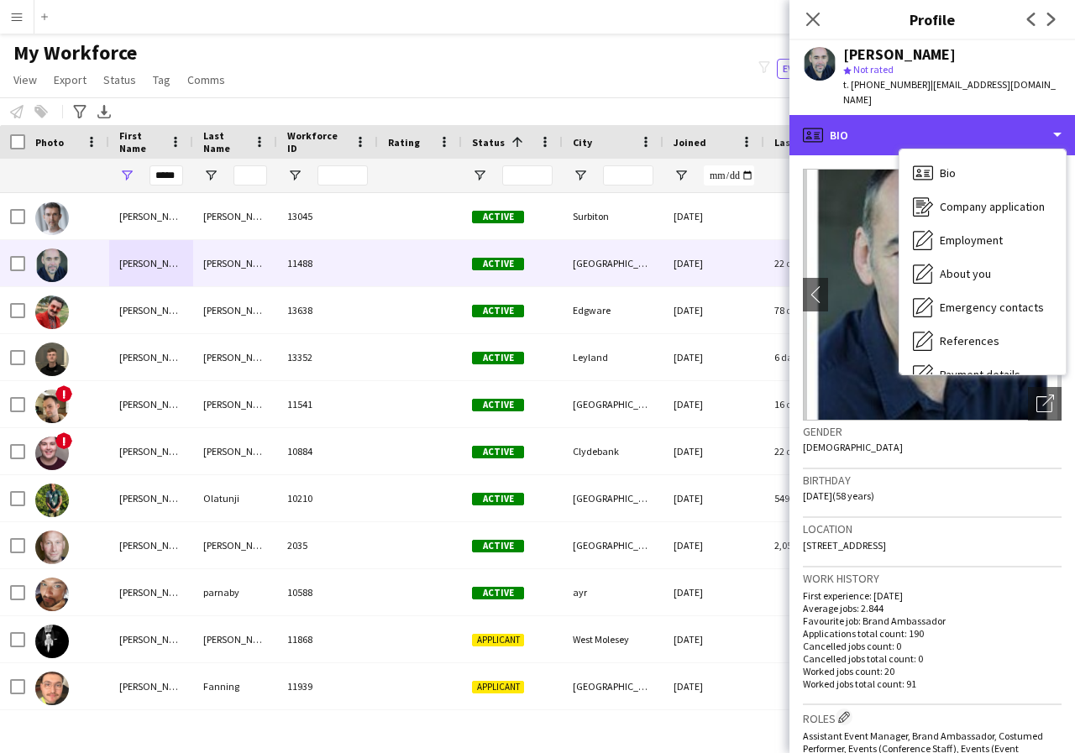
scroll to position [34, 0]
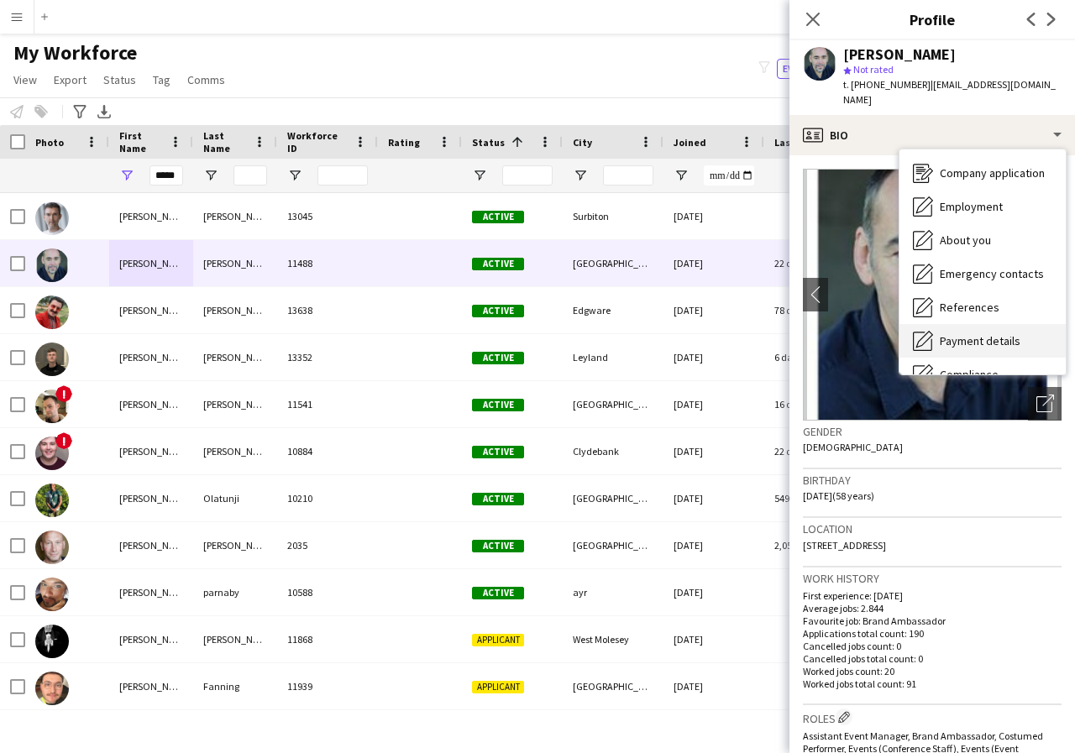
click at [983, 333] on span "Payment details" at bounding box center [980, 340] width 81 height 15
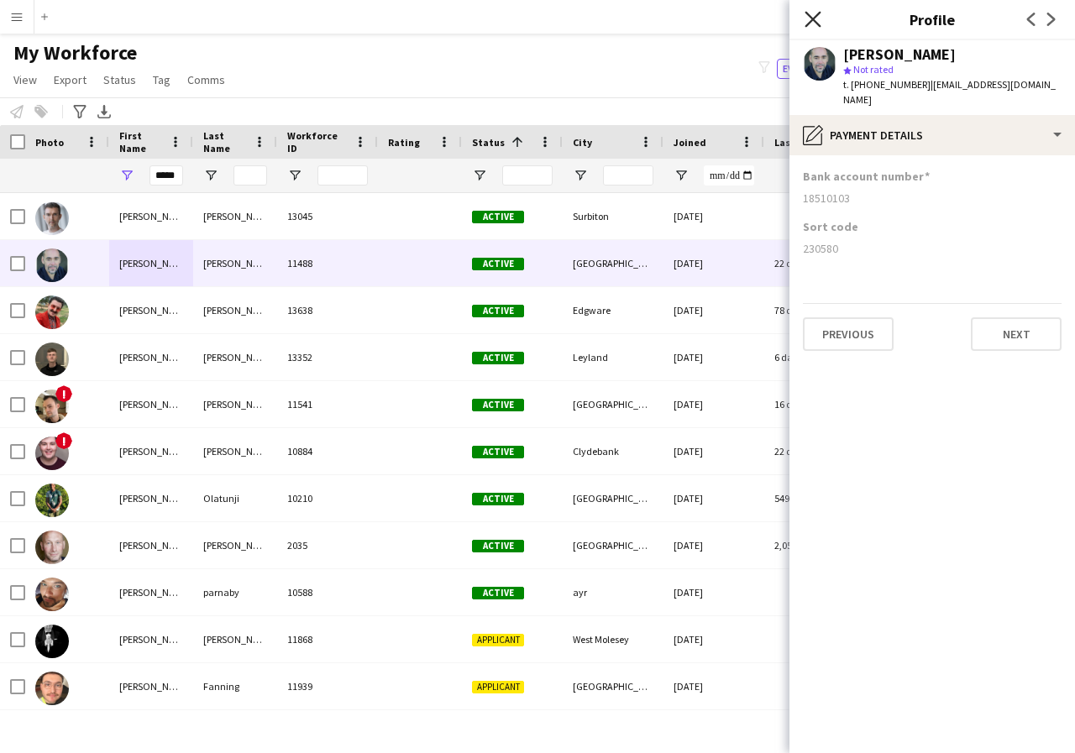
click at [811, 18] on icon at bounding box center [813, 19] width 16 height 16
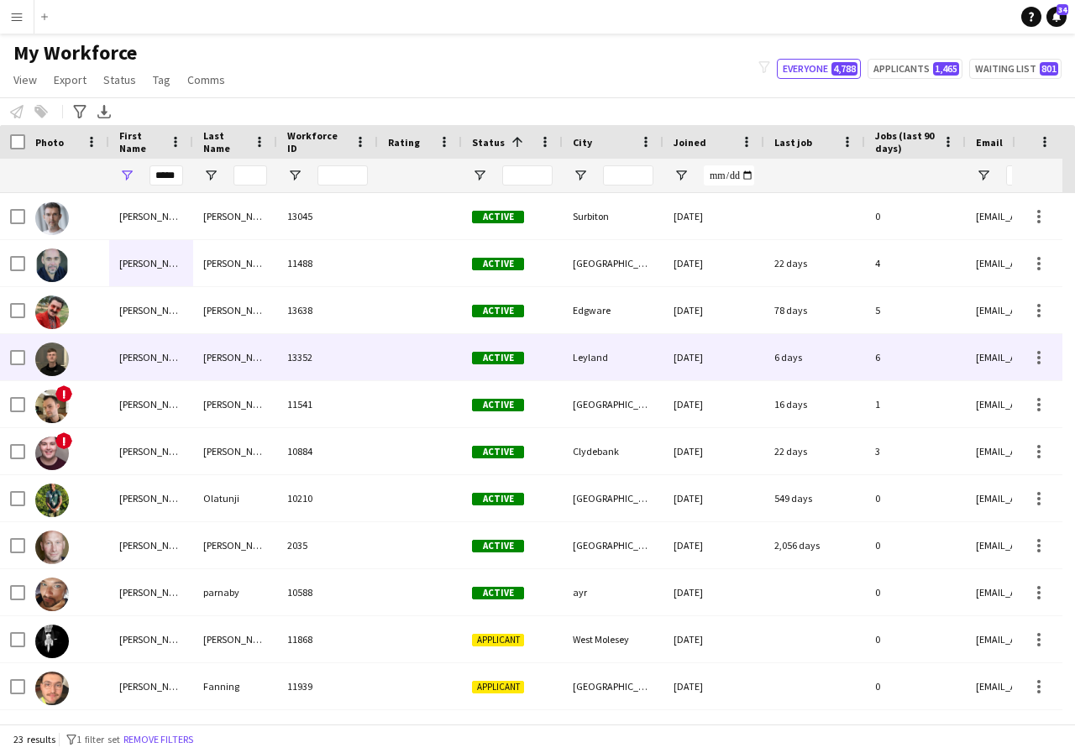
click at [182, 358] on div "[PERSON_NAME]" at bounding box center [151, 357] width 84 height 46
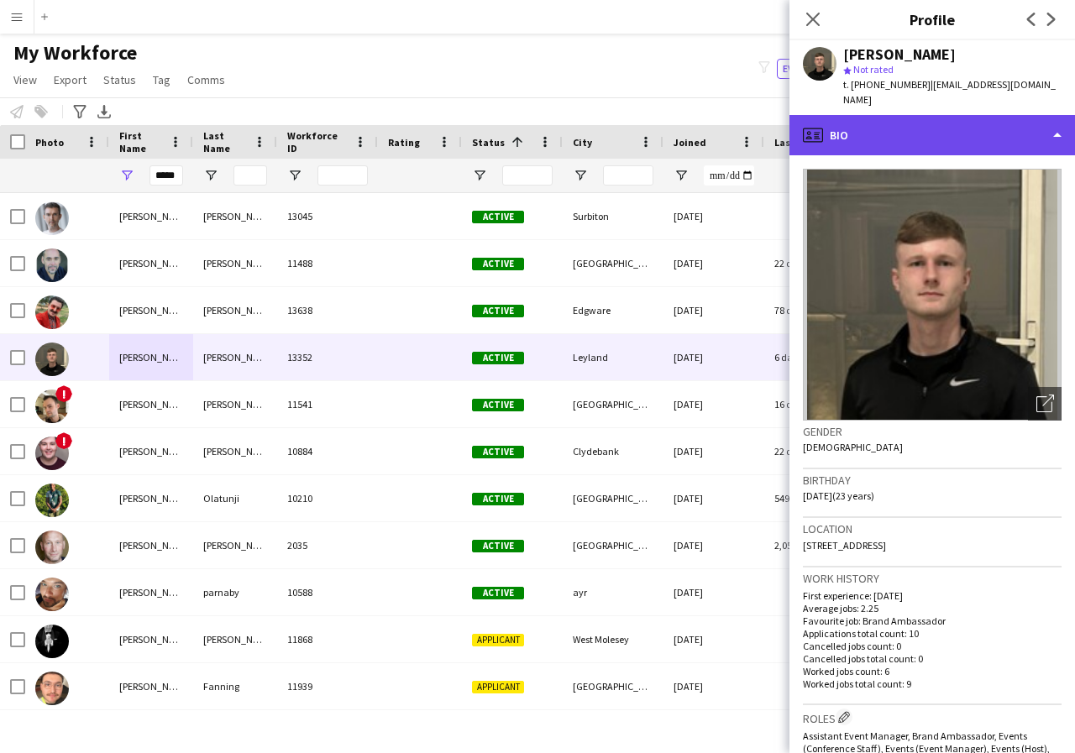
click at [1057, 121] on div "profile Bio" at bounding box center [932, 135] width 286 height 40
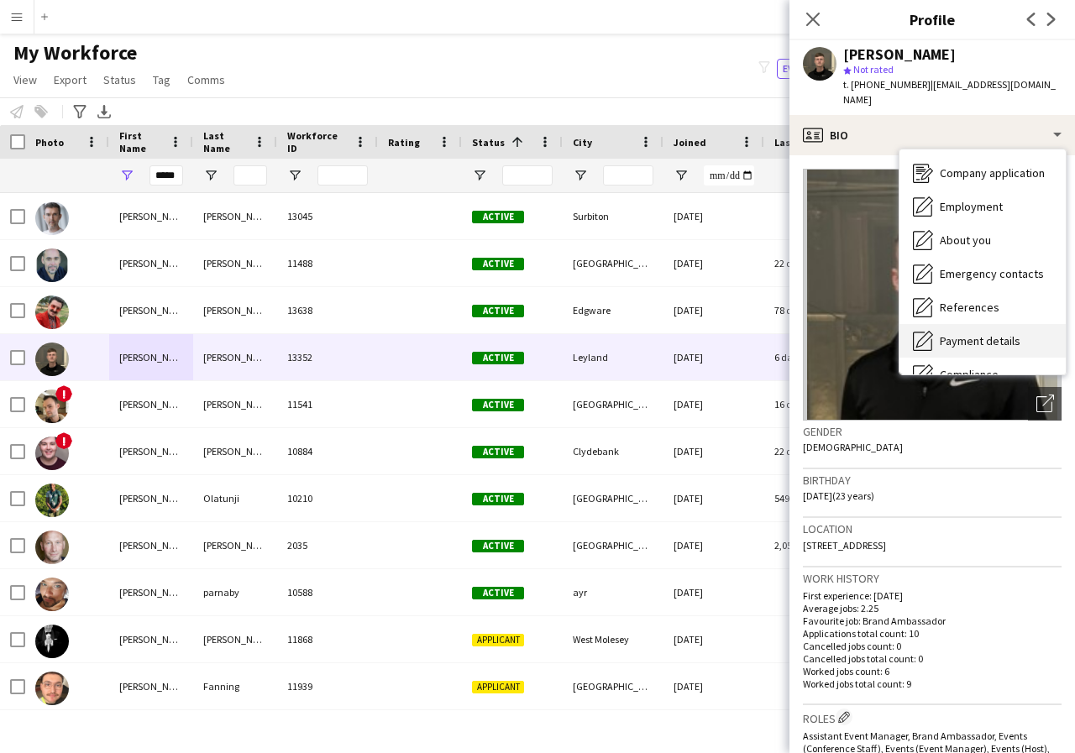
click at [996, 333] on span "Payment details" at bounding box center [980, 340] width 81 height 15
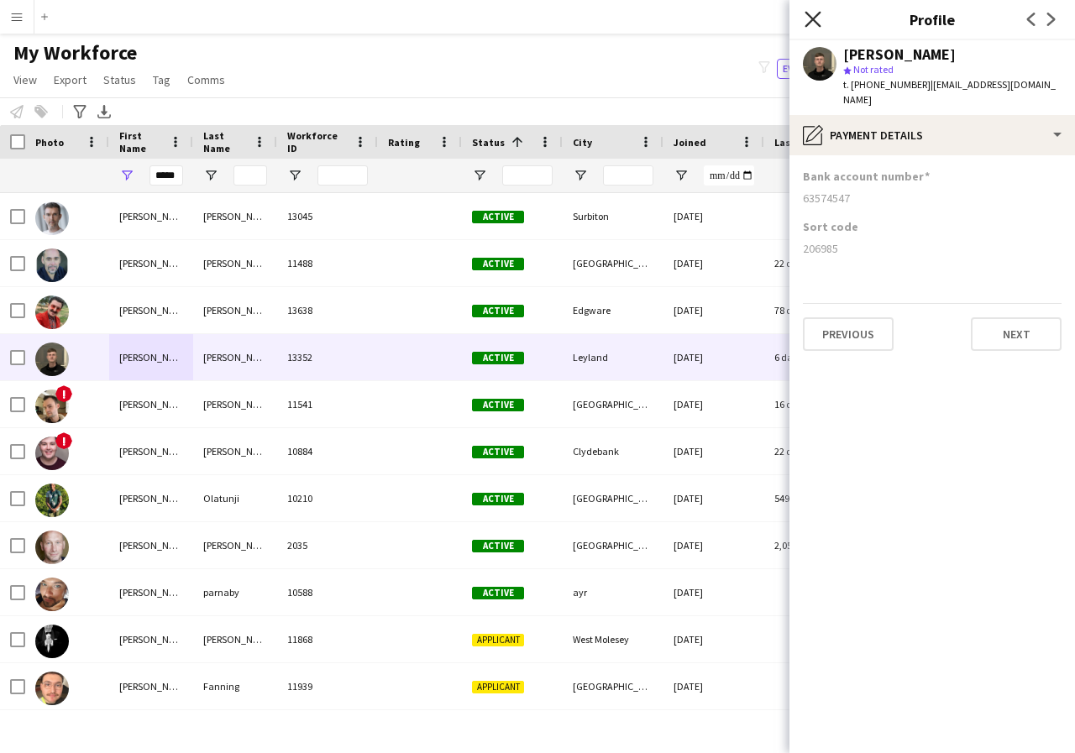
click at [809, 19] on icon "Close pop-in" at bounding box center [813, 19] width 16 height 16
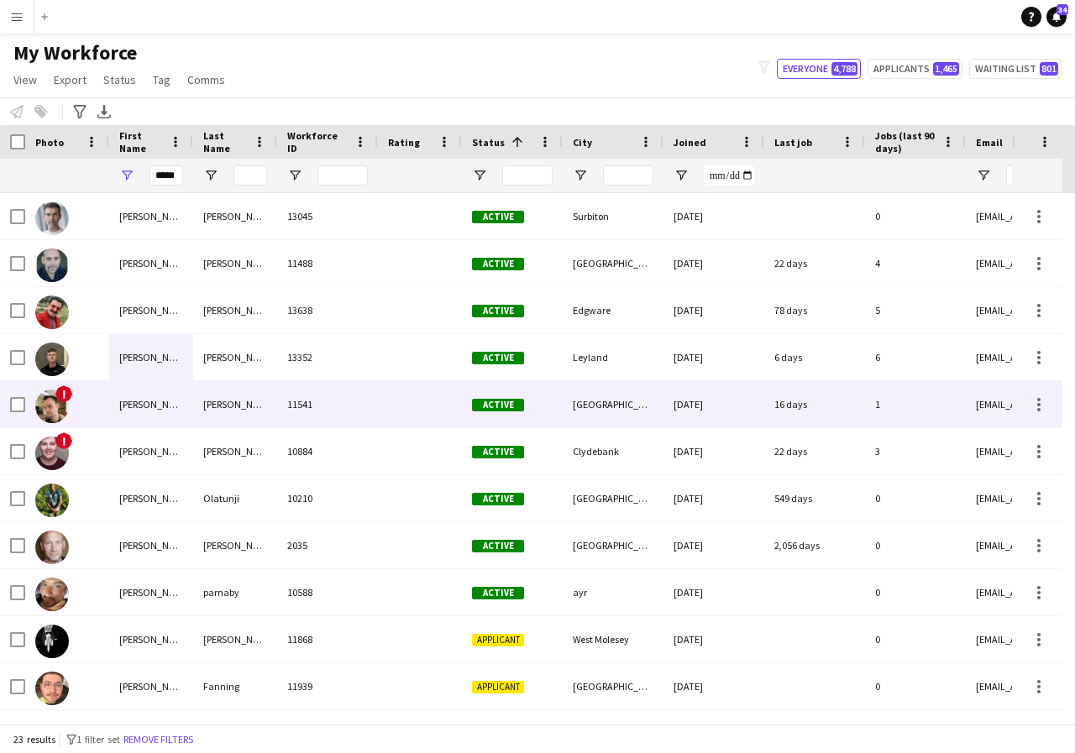
click at [165, 401] on div "[PERSON_NAME]" at bounding box center [151, 404] width 84 height 46
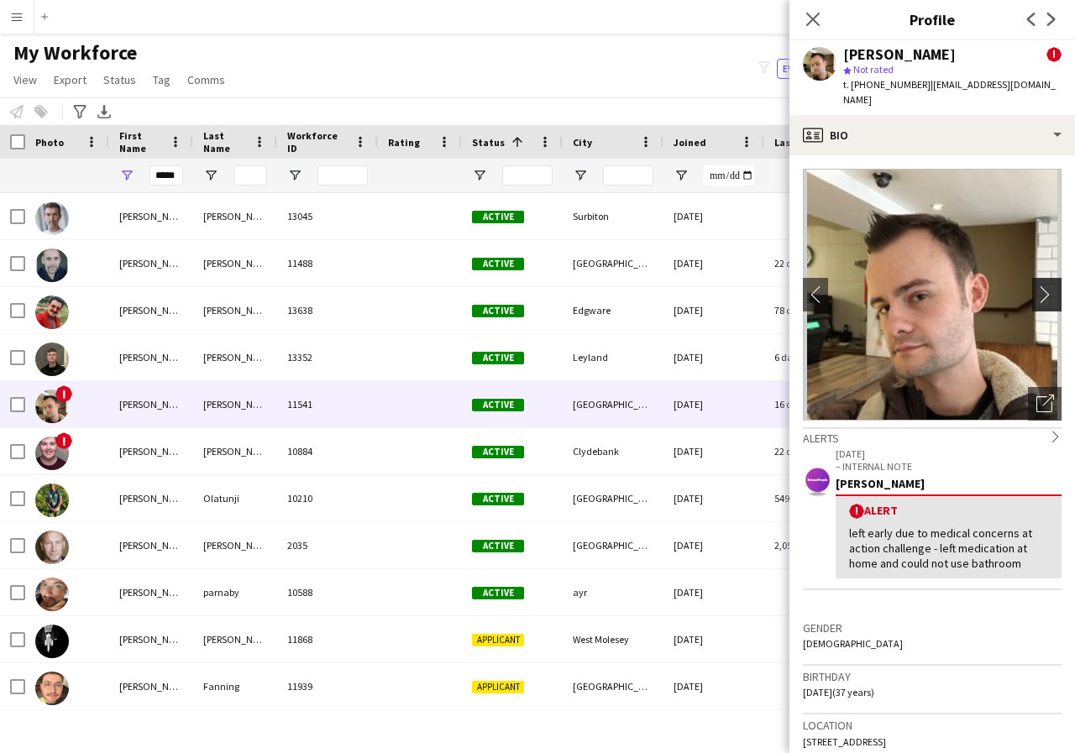
click at [1037, 286] on app-icon "chevron-right" at bounding box center [1049, 295] width 26 height 18
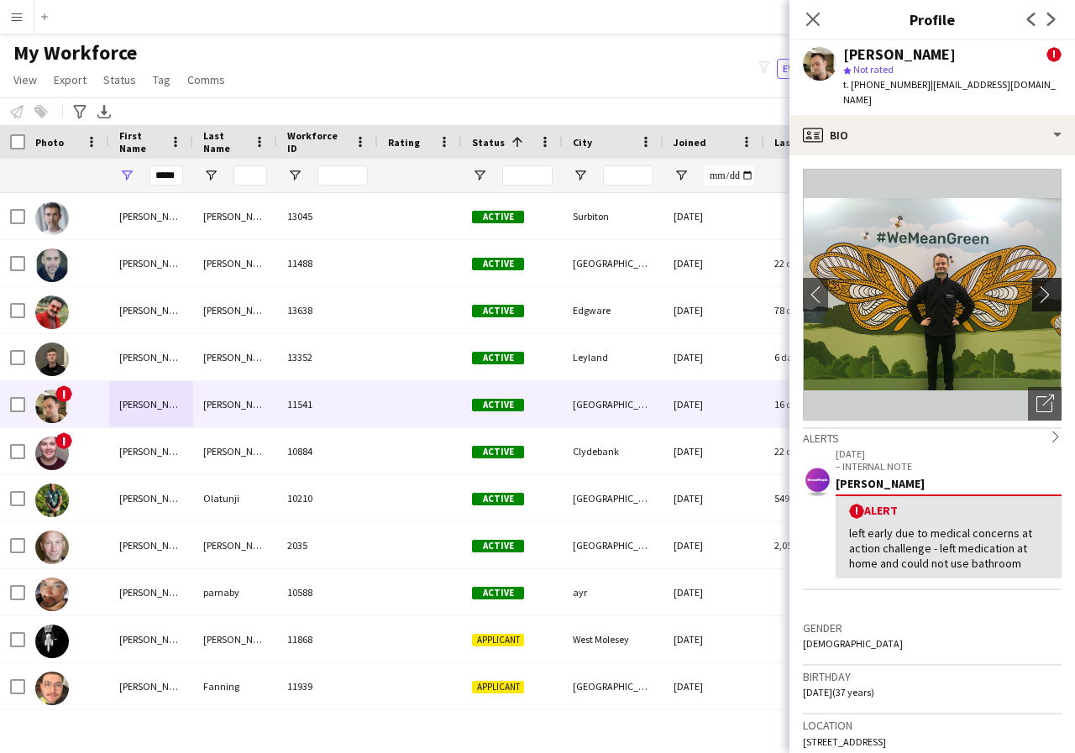
click at [1037, 286] on app-icon "chevron-right" at bounding box center [1049, 295] width 26 height 18
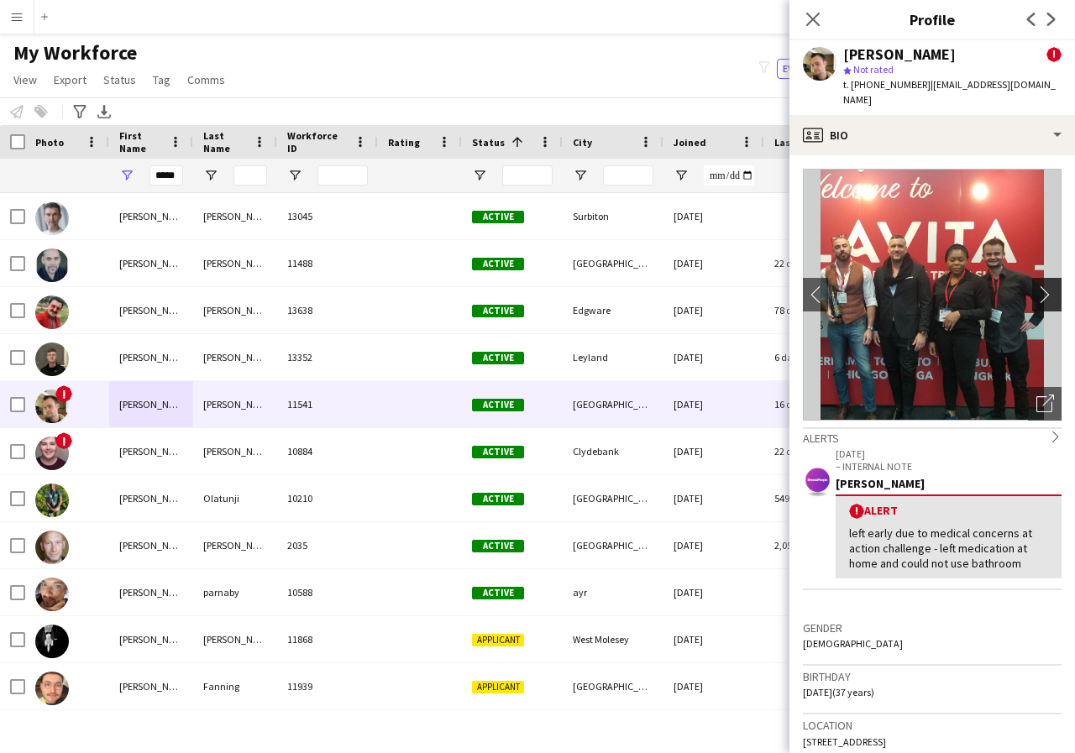
click at [1037, 286] on app-icon "chevron-right" at bounding box center [1049, 295] width 26 height 18
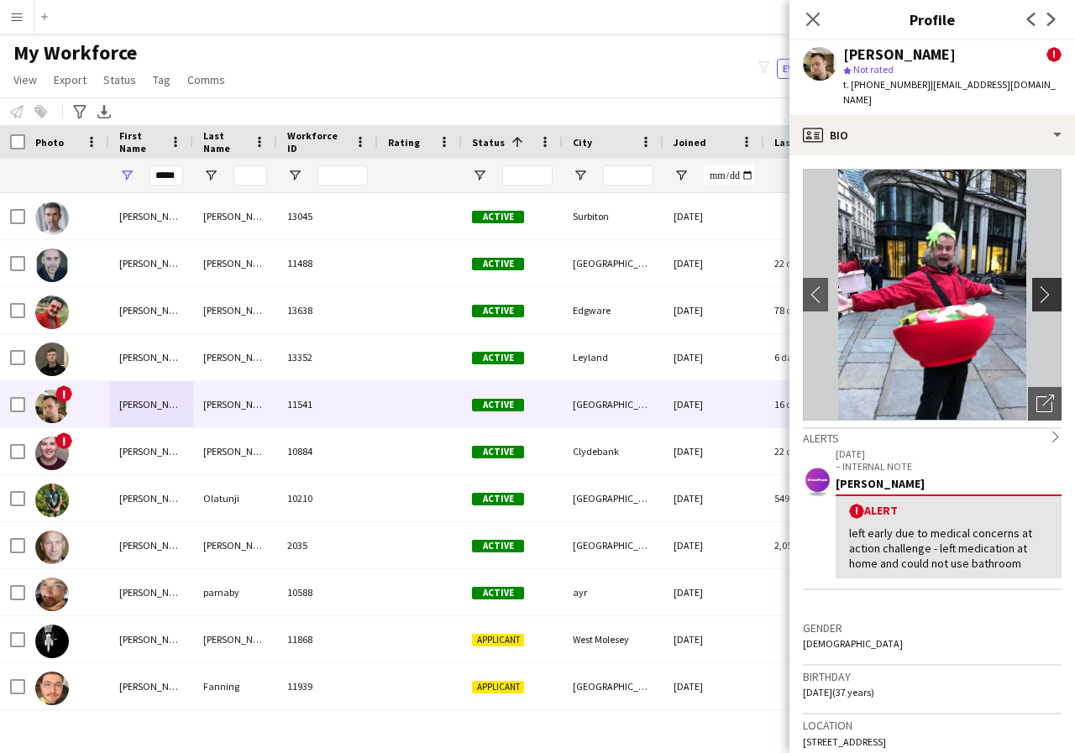
click at [1037, 286] on app-icon "chevron-right" at bounding box center [1049, 295] width 26 height 18
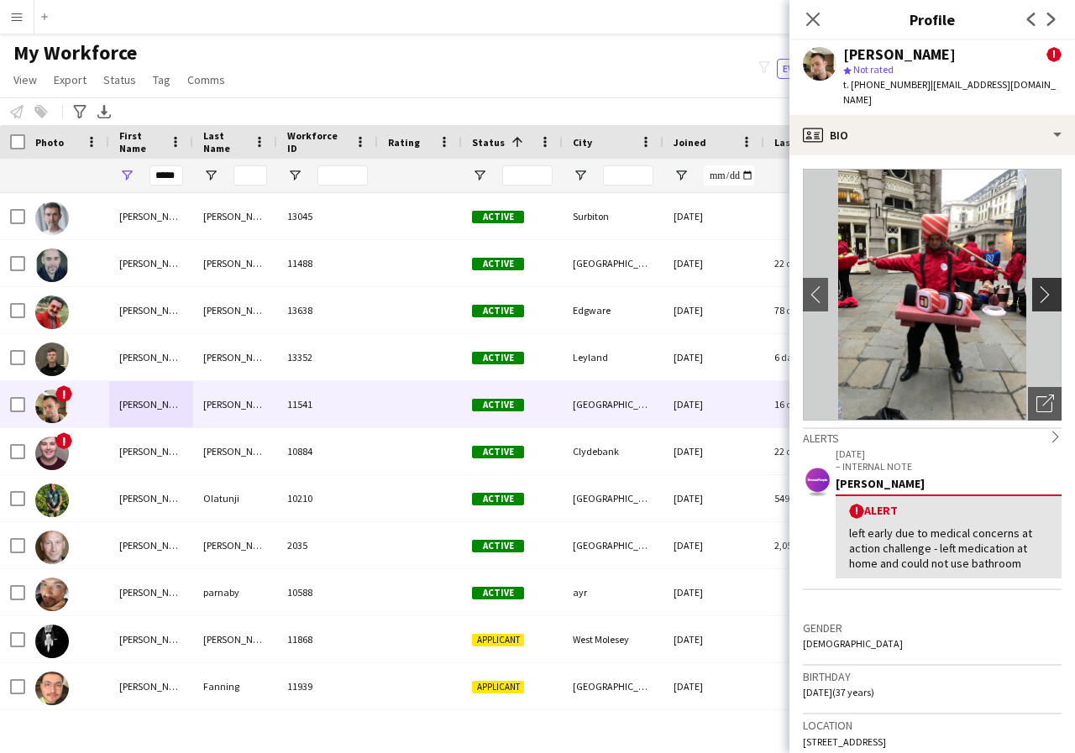
click at [1037, 286] on app-icon "chevron-right" at bounding box center [1049, 295] width 26 height 18
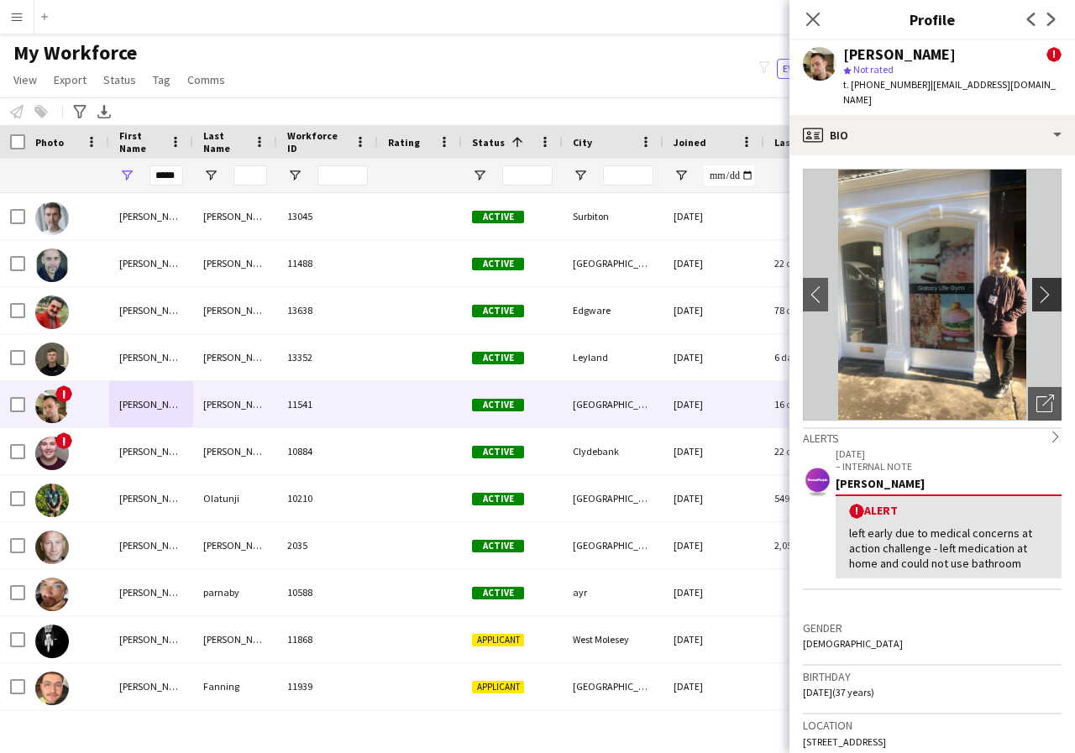
click at [1037, 286] on app-icon "chevron-right" at bounding box center [1049, 295] width 26 height 18
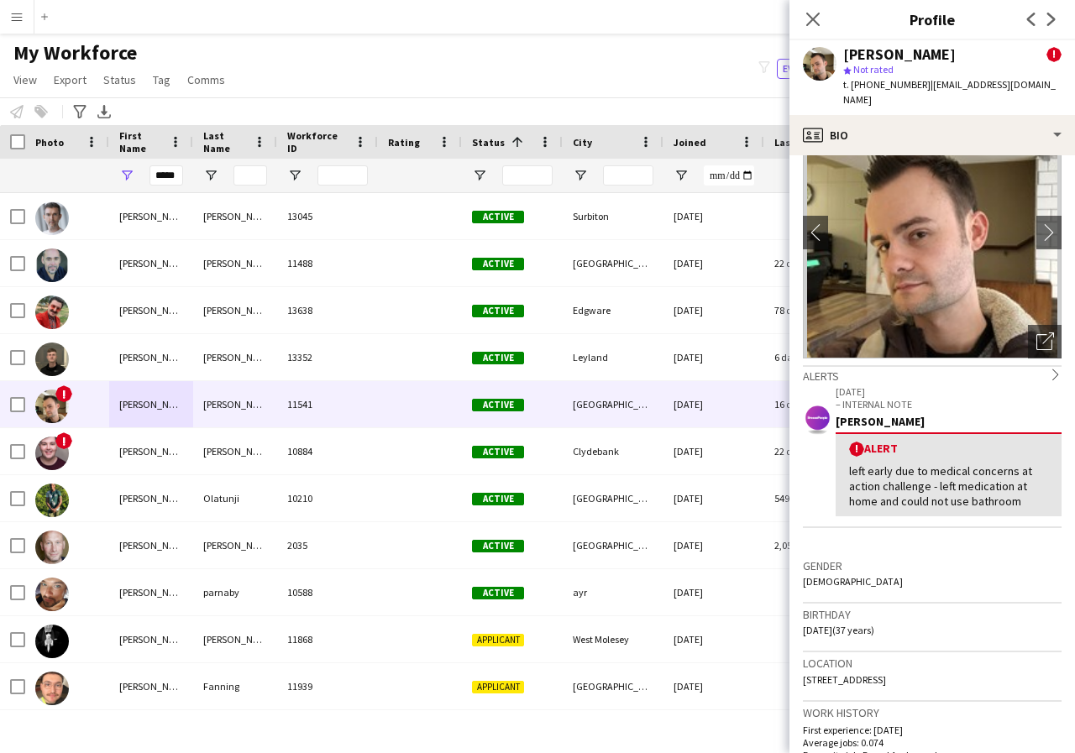
scroll to position [0, 0]
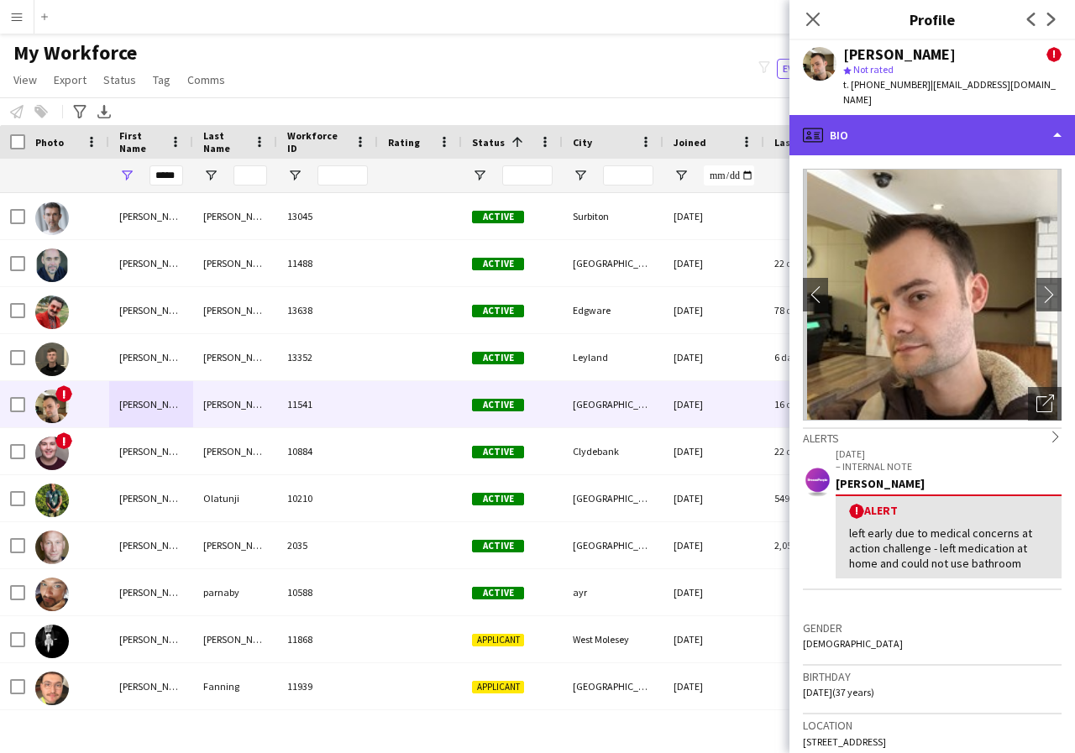
click at [1054, 120] on div "profile Bio" at bounding box center [932, 135] width 286 height 40
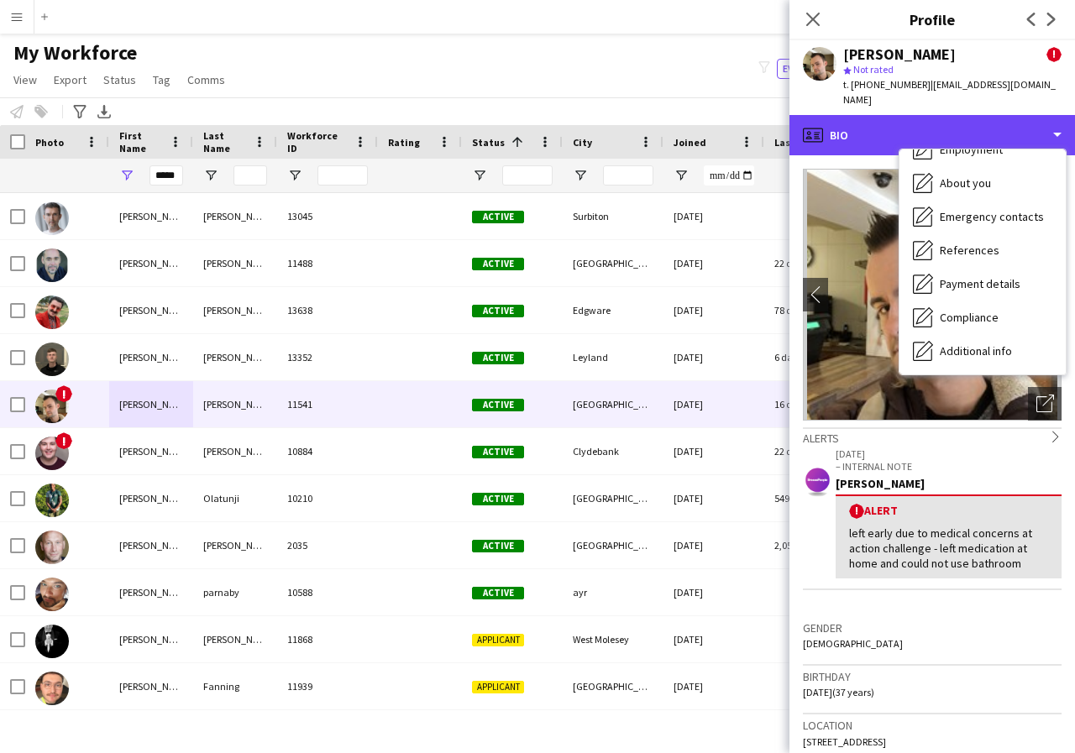
scroll to position [57, 0]
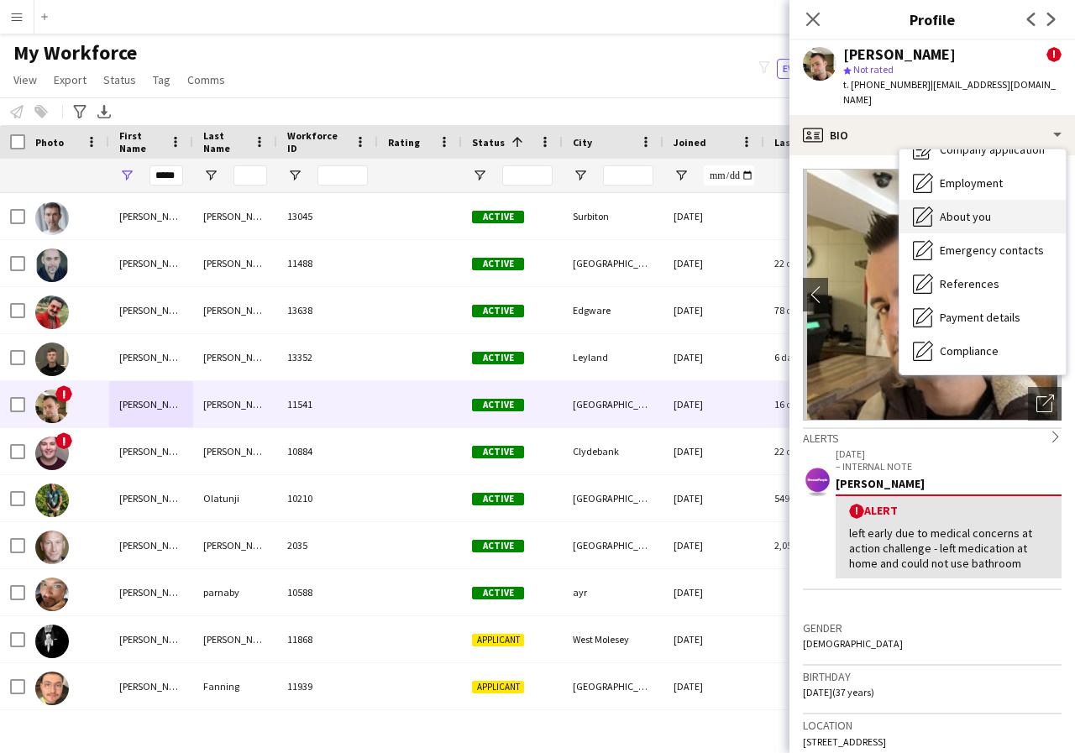
click at [995, 200] on div "About you About you" at bounding box center [983, 217] width 166 height 34
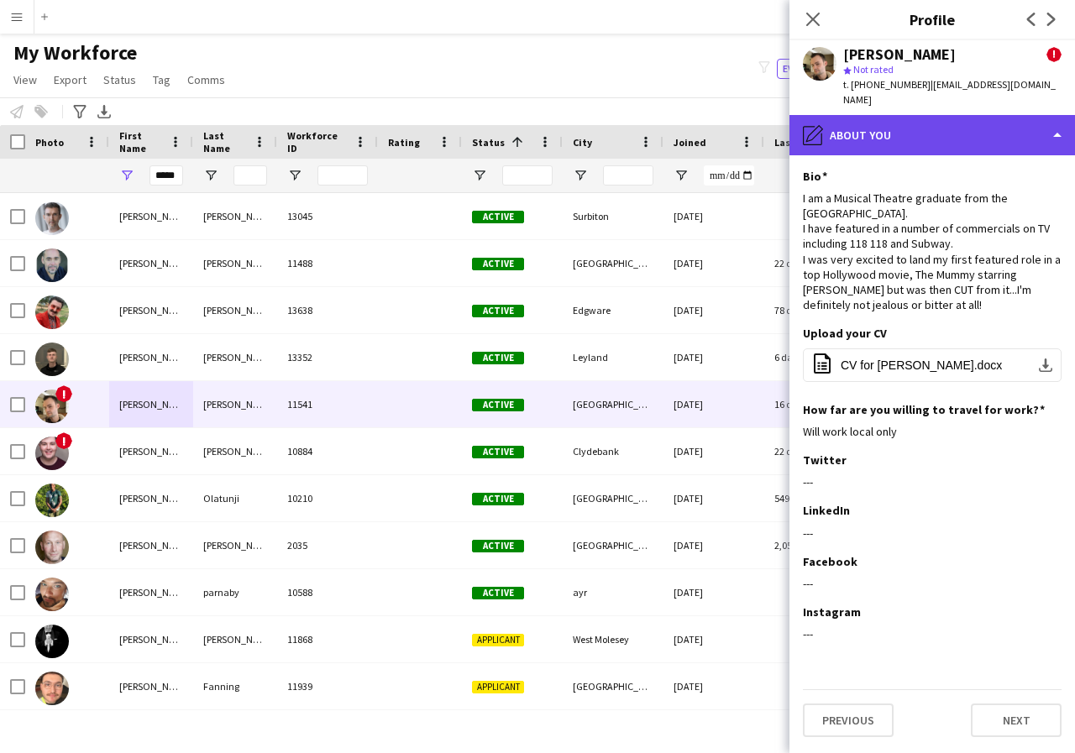
click at [1057, 118] on div "pencil4 About you" at bounding box center [932, 135] width 286 height 40
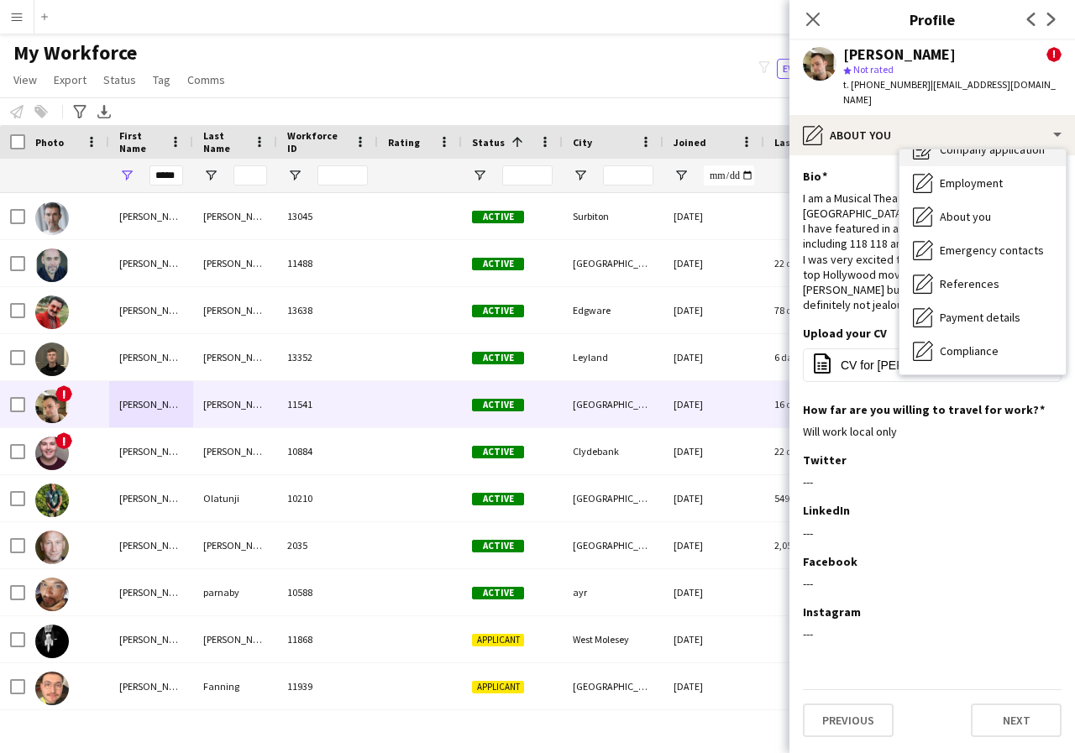
click at [1023, 142] on span "Company application" at bounding box center [992, 149] width 105 height 15
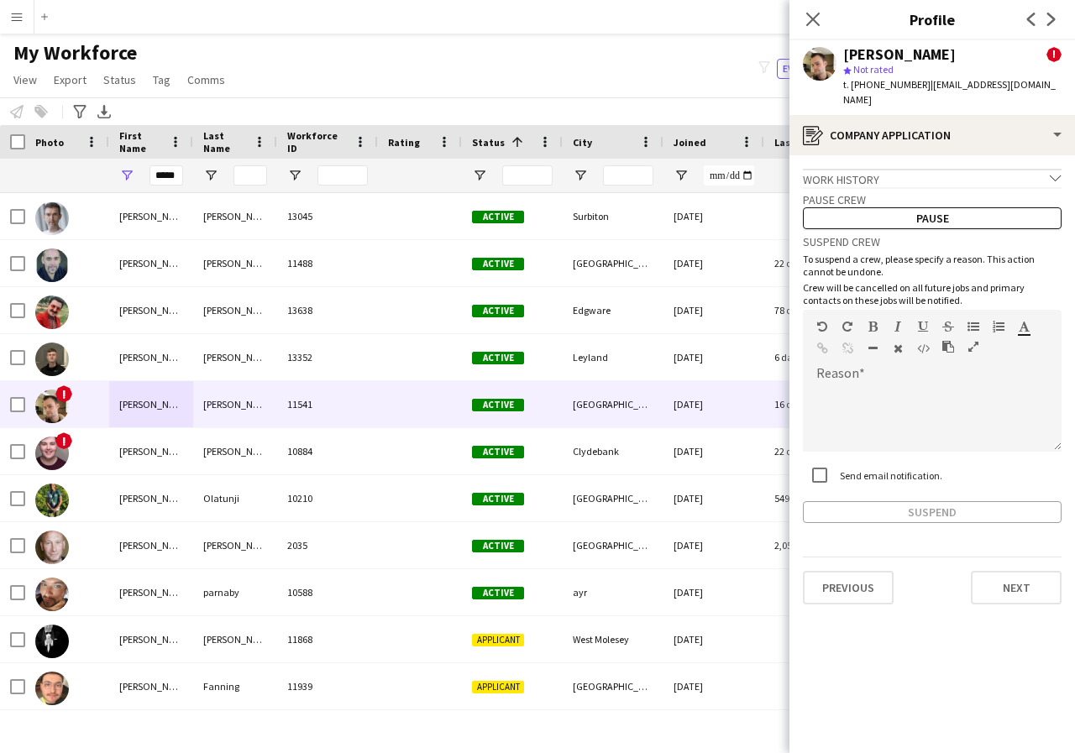
click at [1053, 172] on icon "chevron-down" at bounding box center [1056, 178] width 12 height 12
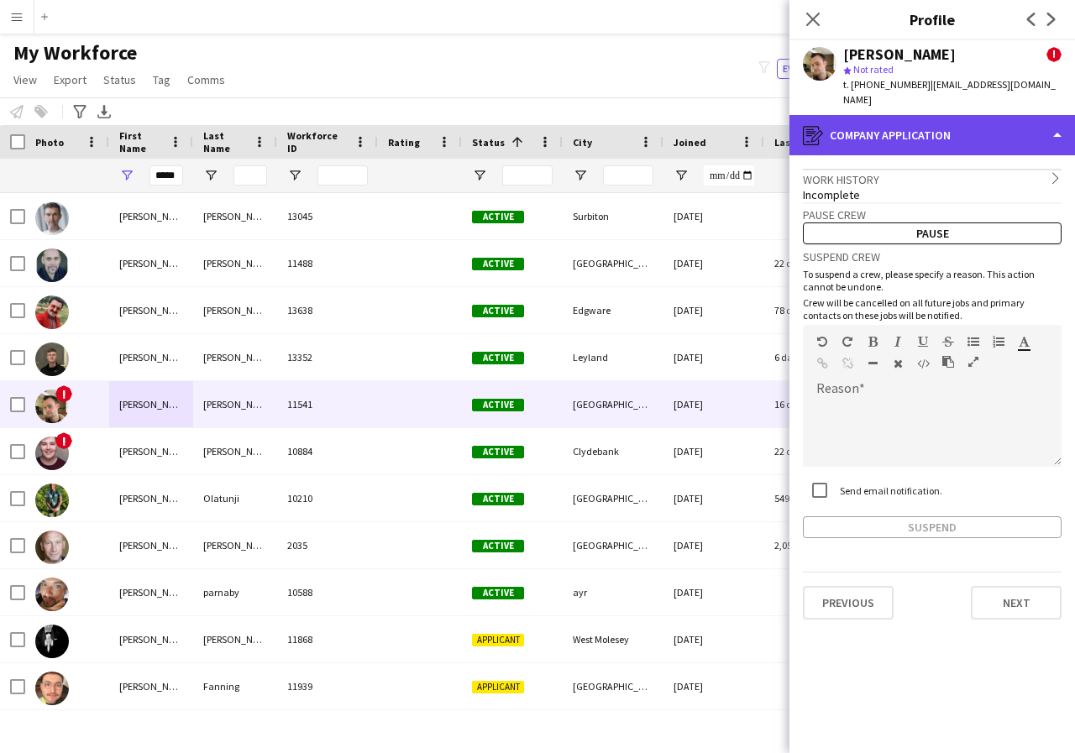
click at [1057, 120] on div "register Company application" at bounding box center [932, 135] width 286 height 40
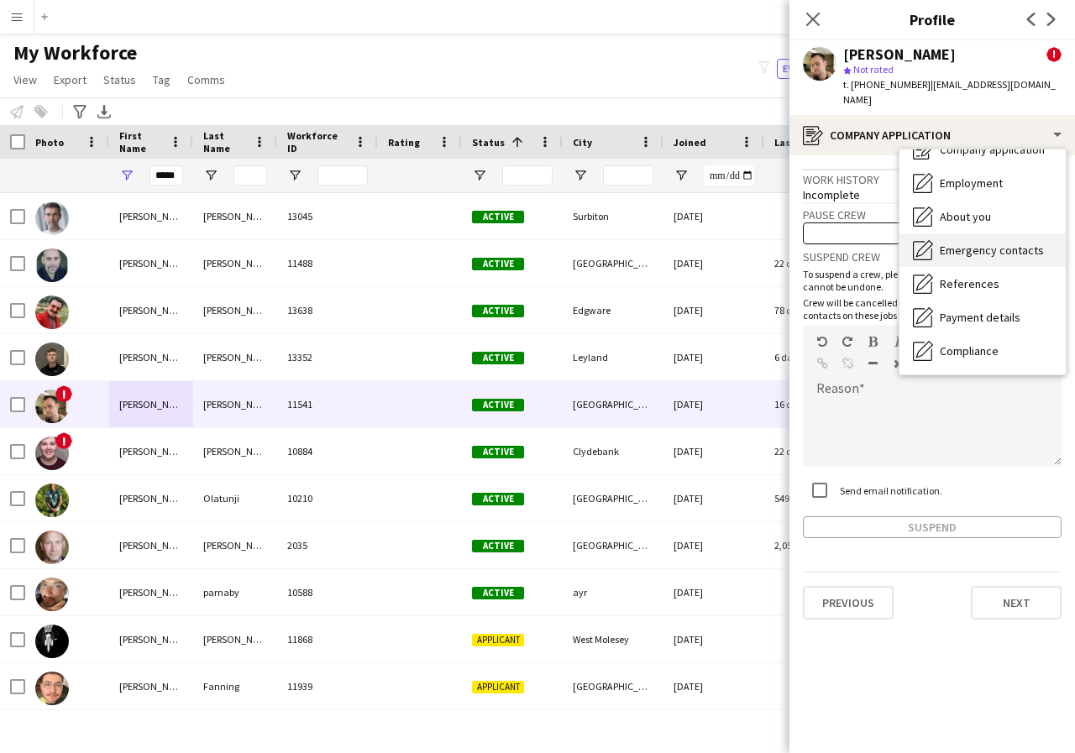
click at [995, 243] on span "Emergency contacts" at bounding box center [992, 250] width 104 height 15
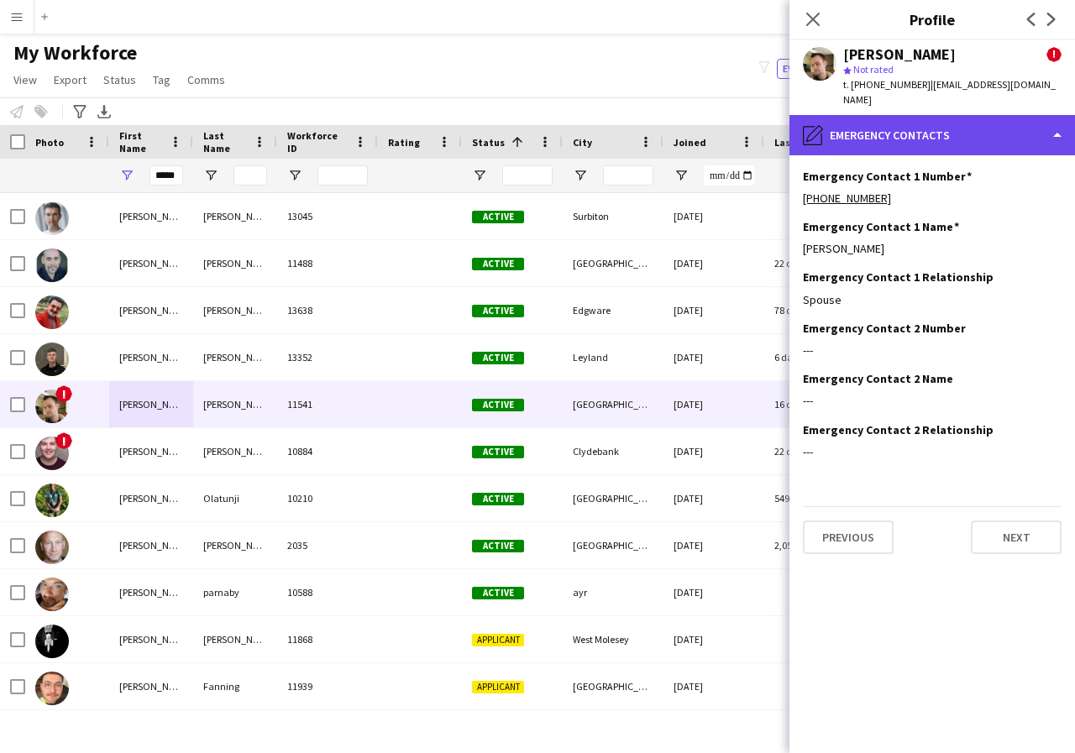
click at [1054, 123] on div "pencil4 Emergency contacts" at bounding box center [932, 135] width 286 height 40
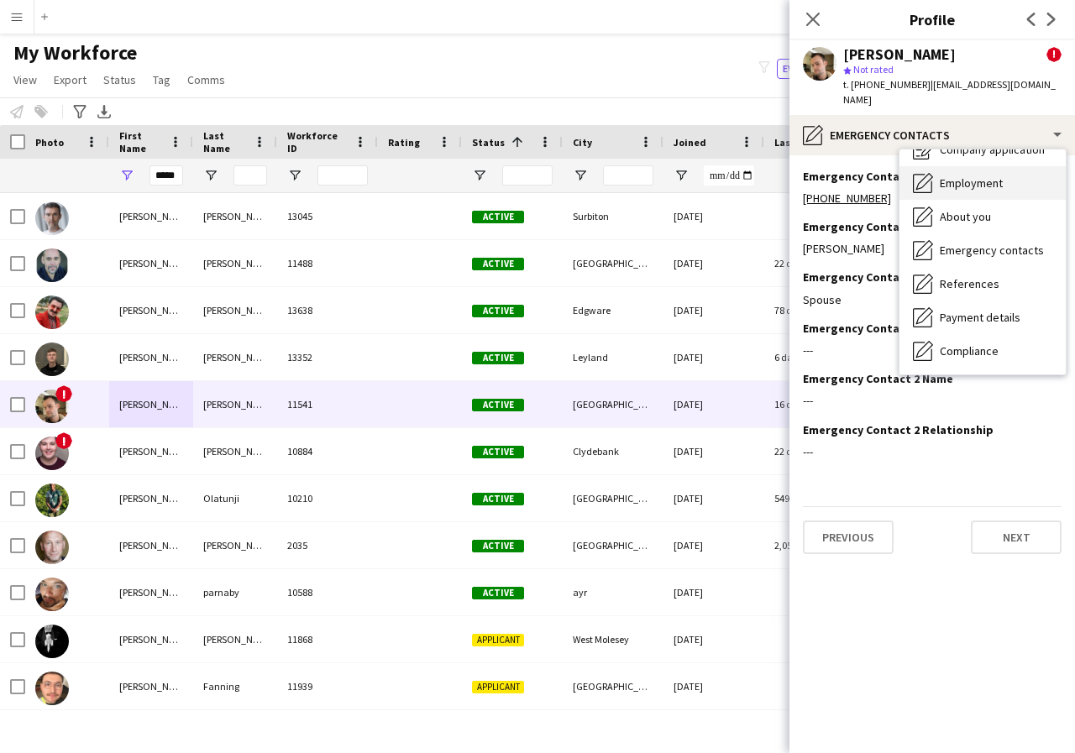
click at [984, 176] on span "Employment" at bounding box center [971, 183] width 63 height 15
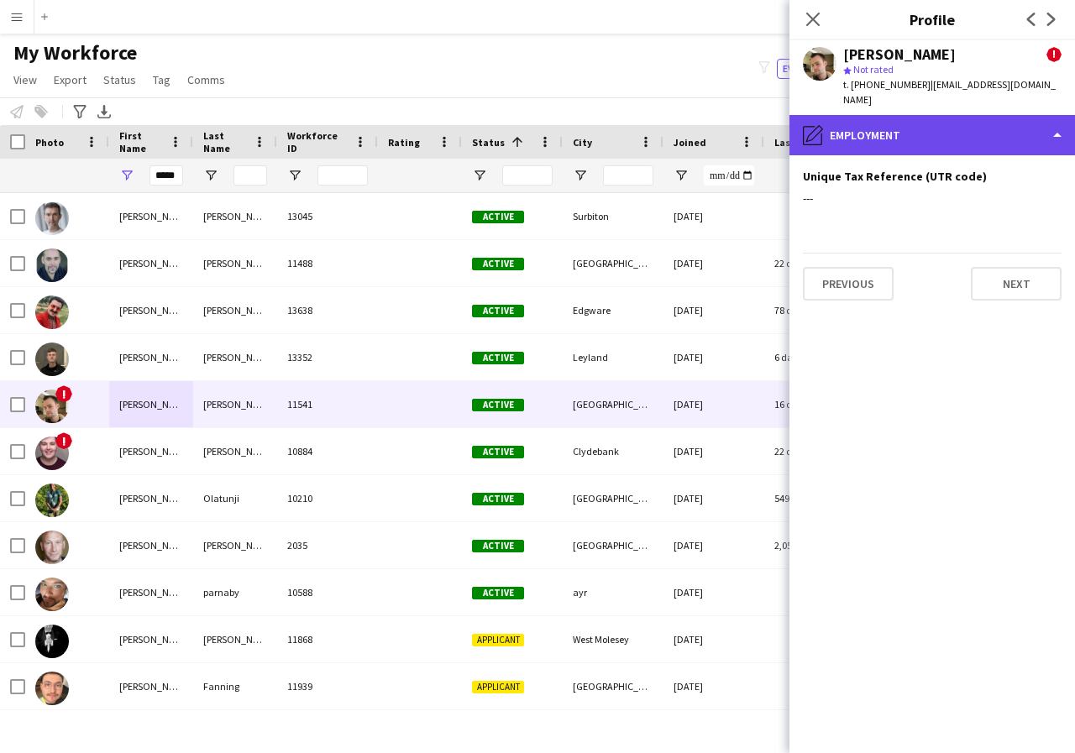
click at [1052, 119] on div "pencil4 Employment" at bounding box center [932, 135] width 286 height 40
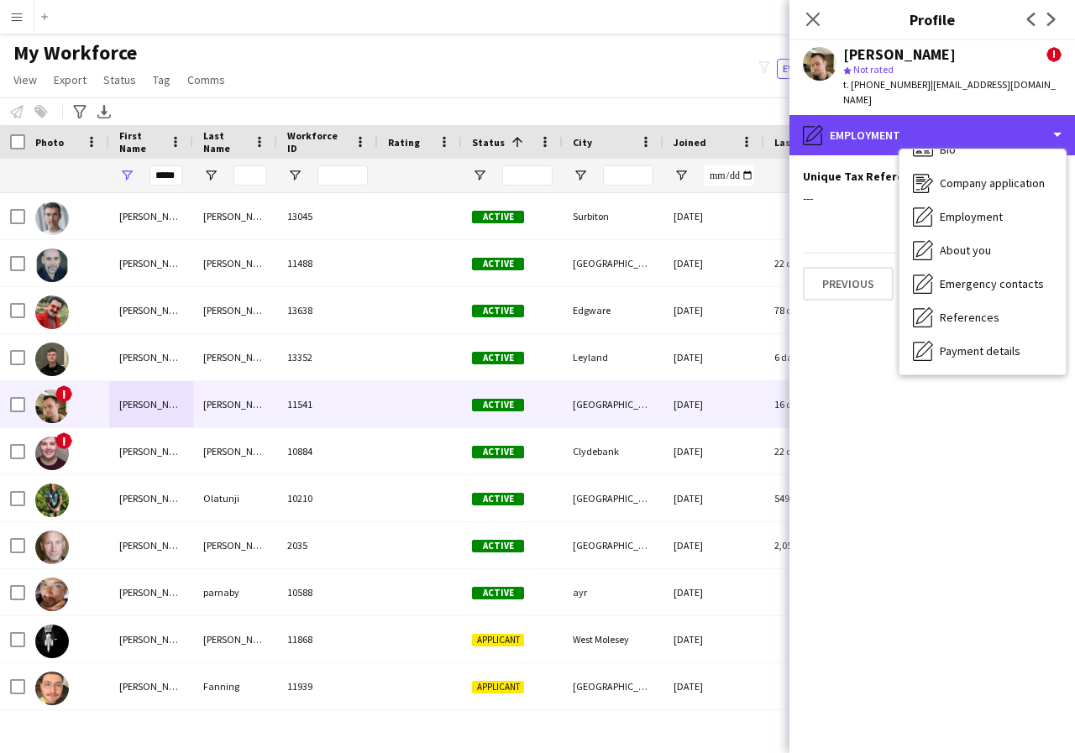
scroll to position [0, 0]
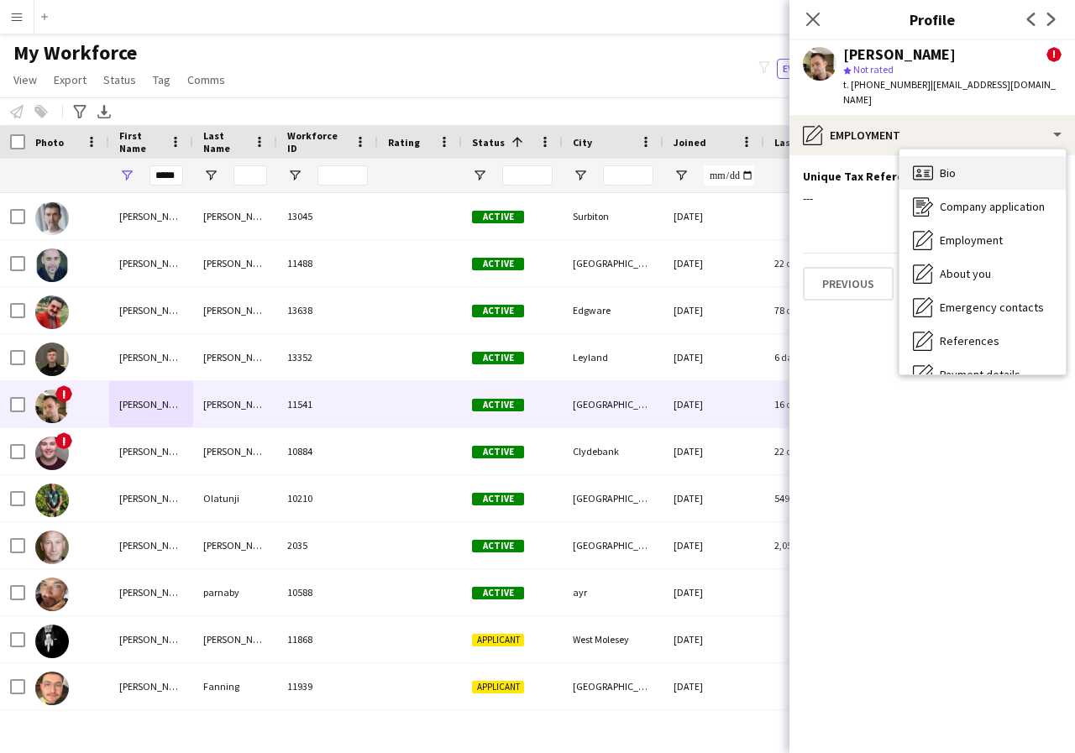
click at [962, 156] on div "Bio Bio" at bounding box center [983, 173] width 166 height 34
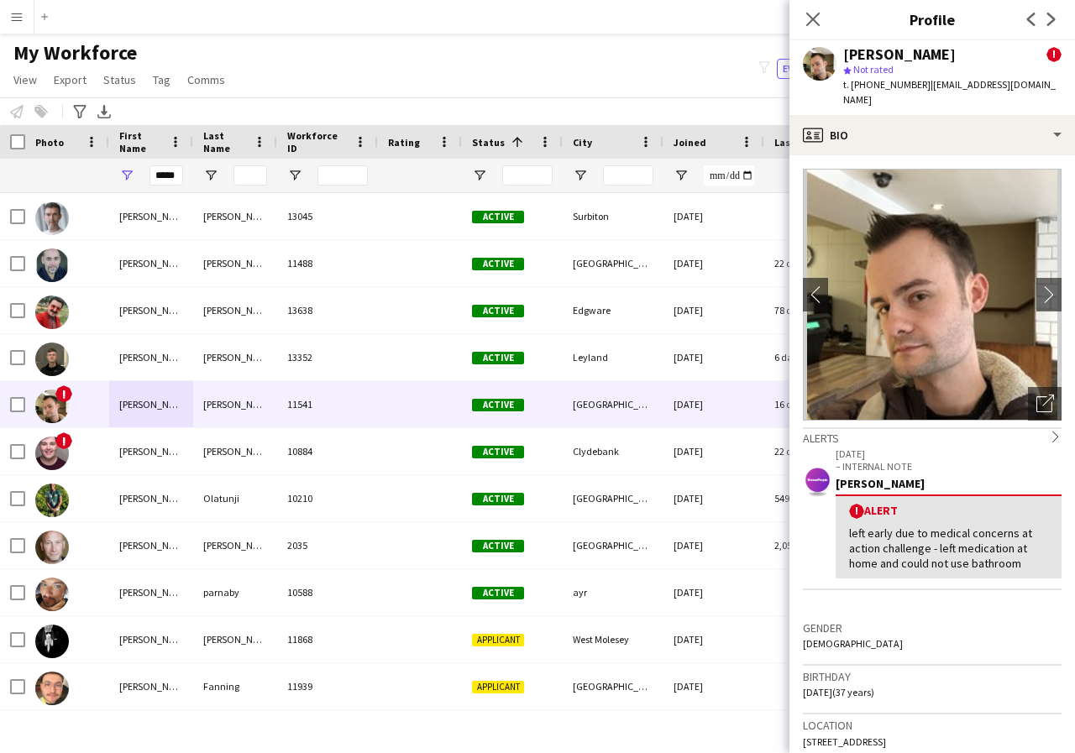
click at [1050, 431] on icon "chevron-right" at bounding box center [1056, 437] width 12 height 12
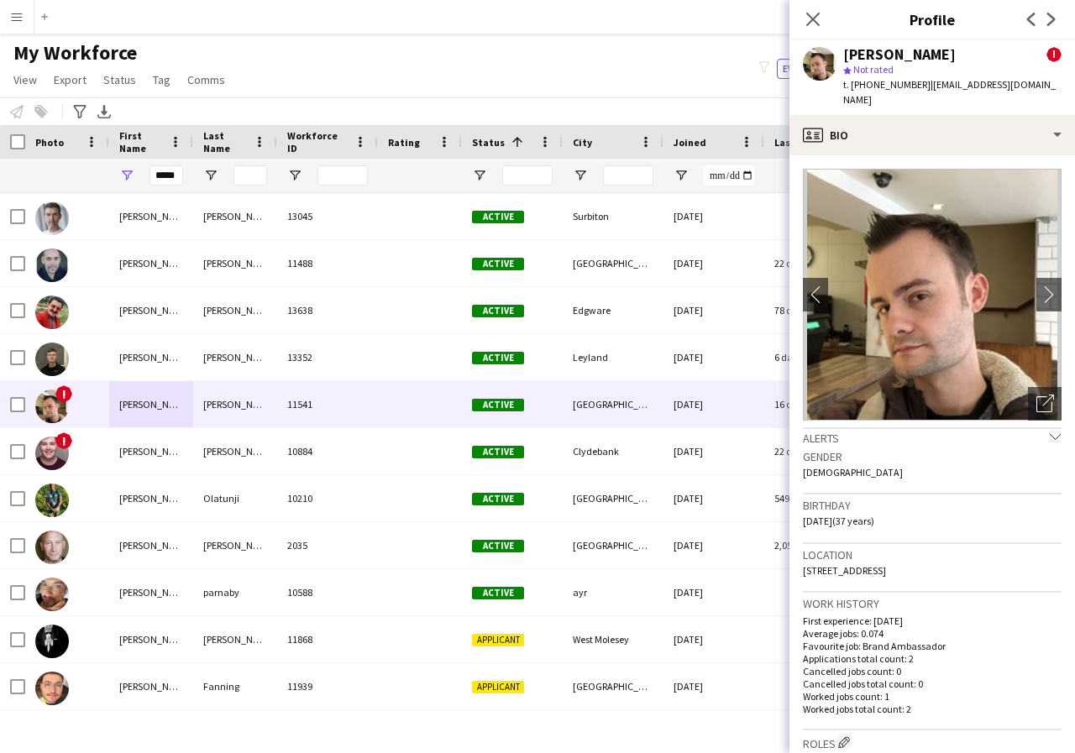
click at [1050, 431] on icon "chevron-down" at bounding box center [1056, 437] width 12 height 12
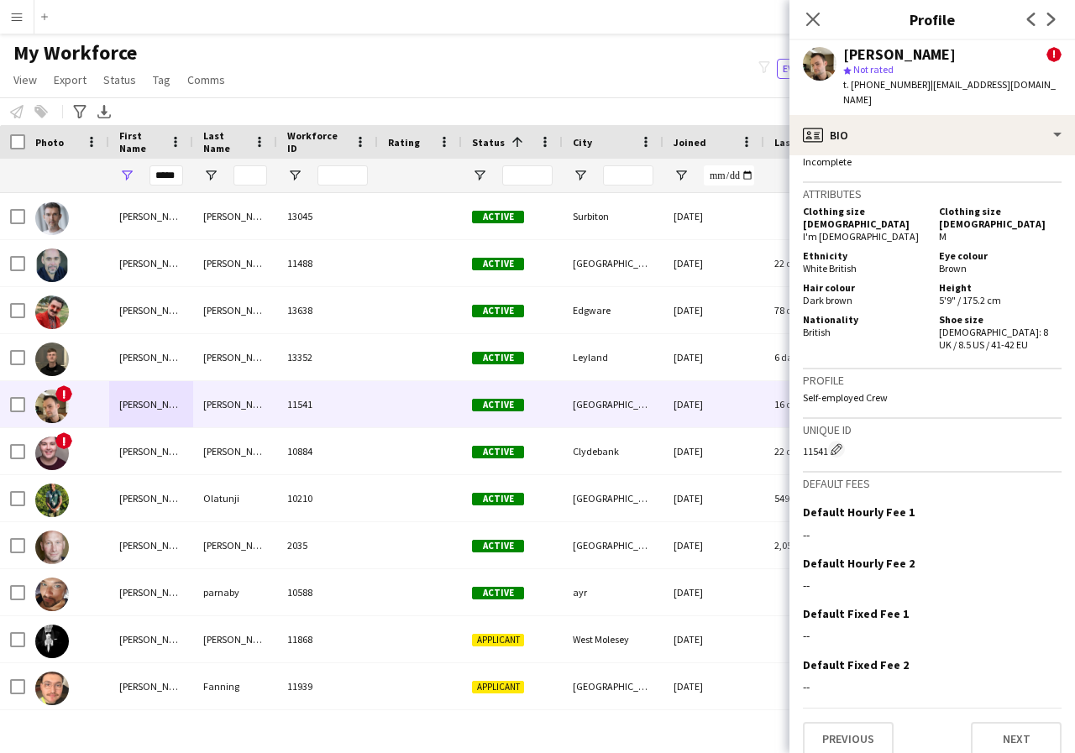
scroll to position [957, 0]
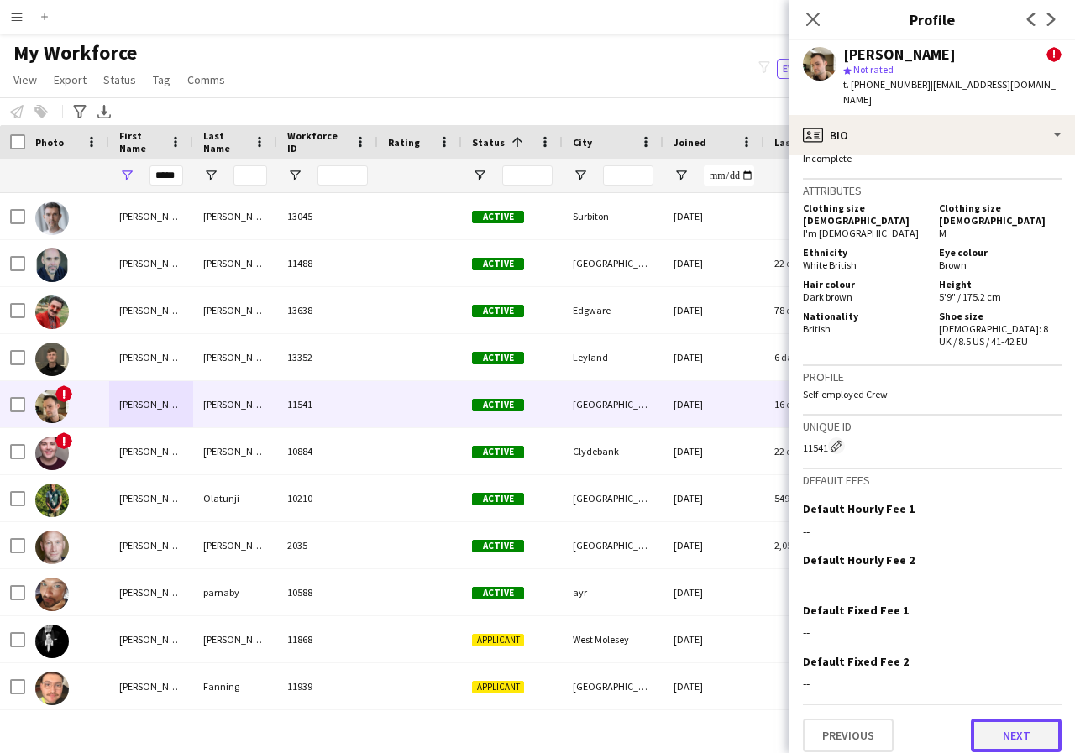
click at [1009, 648] on button "Next" at bounding box center [1016, 736] width 91 height 34
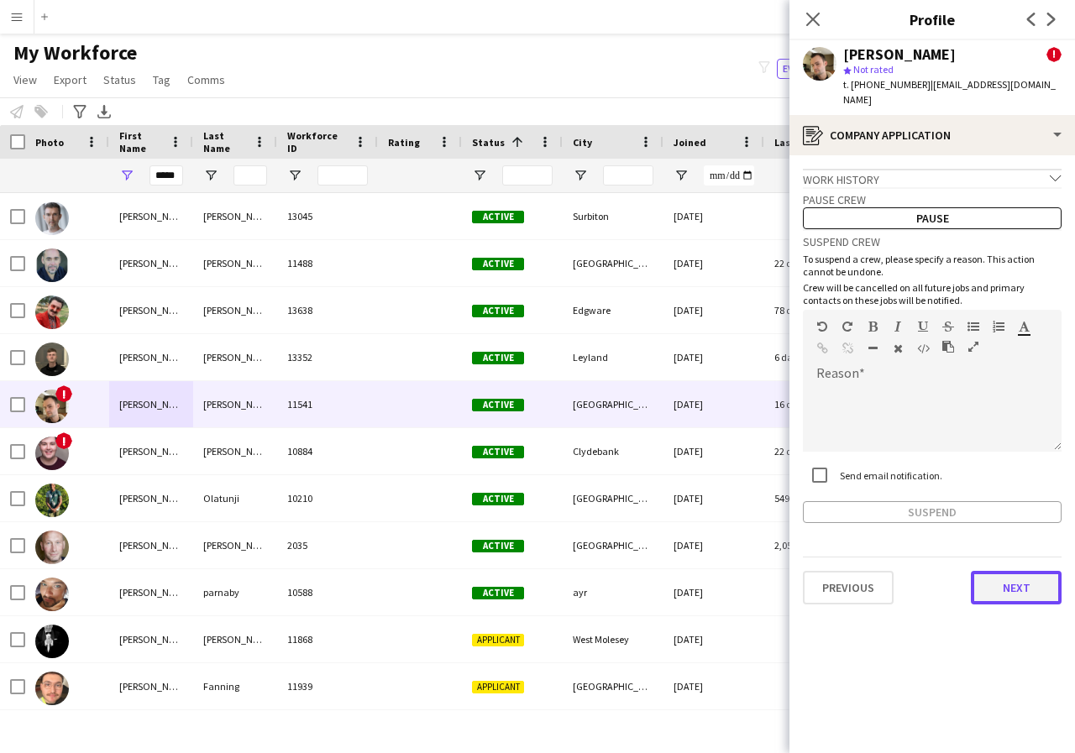
click at [1027, 575] on button "Next" at bounding box center [1016, 588] width 91 height 34
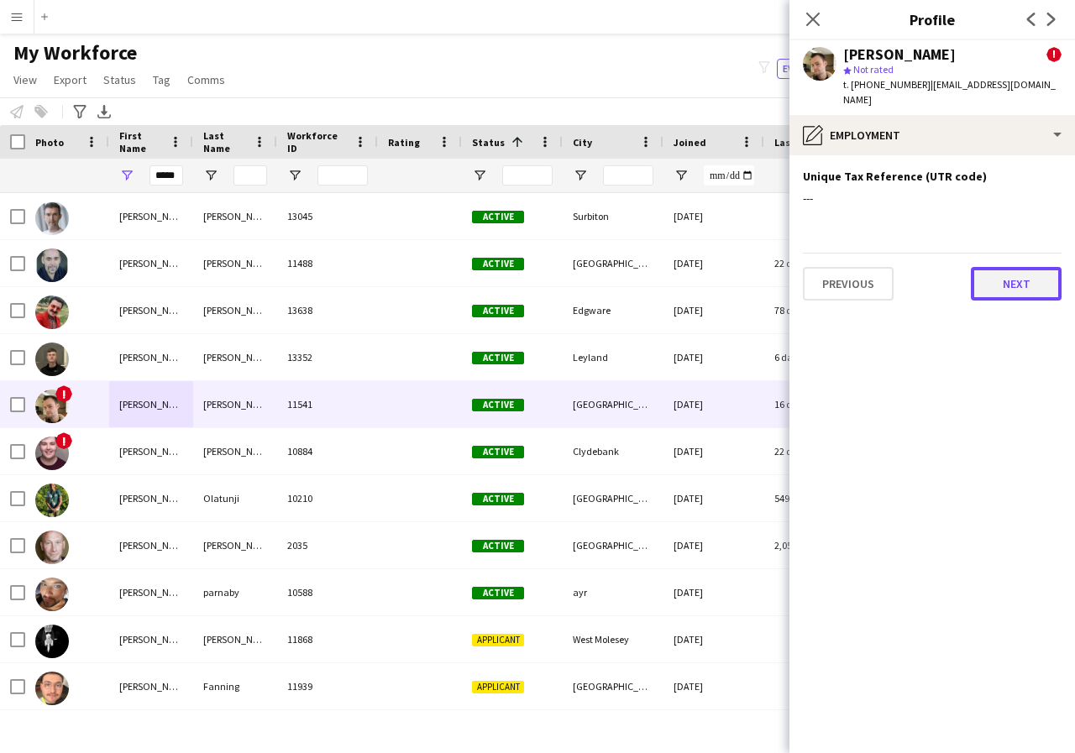
click at [1016, 269] on button "Next" at bounding box center [1016, 284] width 91 height 34
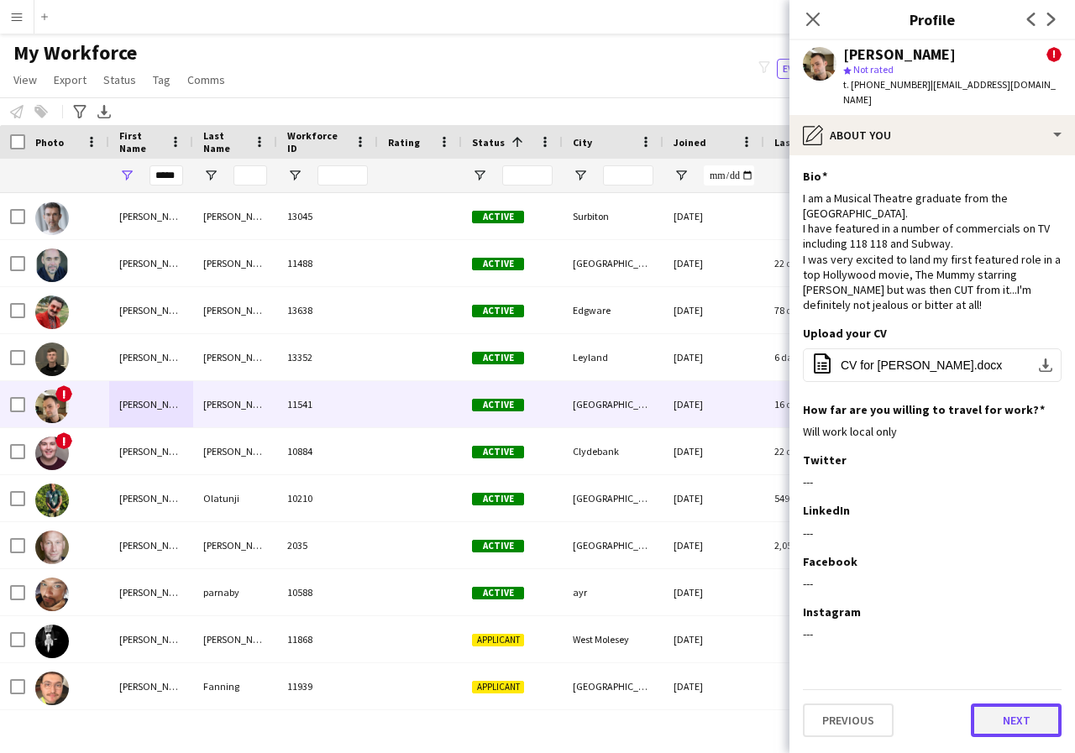
click at [1020, 648] on button "Next" at bounding box center [1016, 721] width 91 height 34
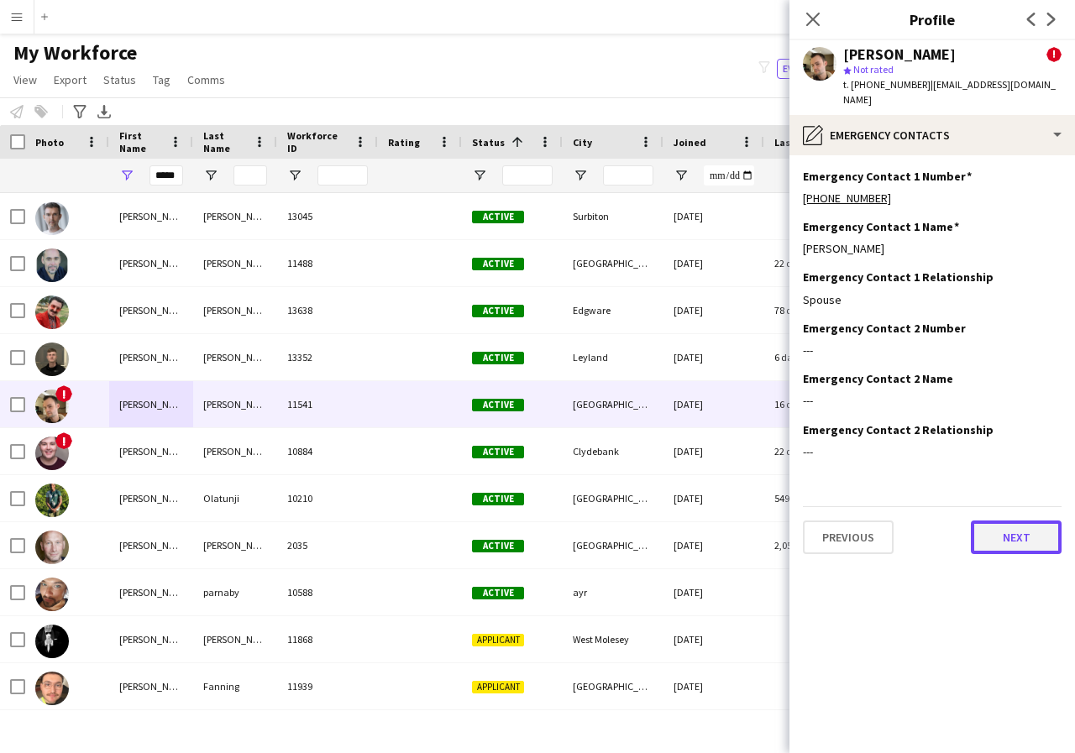
click at [1018, 522] on button "Next" at bounding box center [1016, 538] width 91 height 34
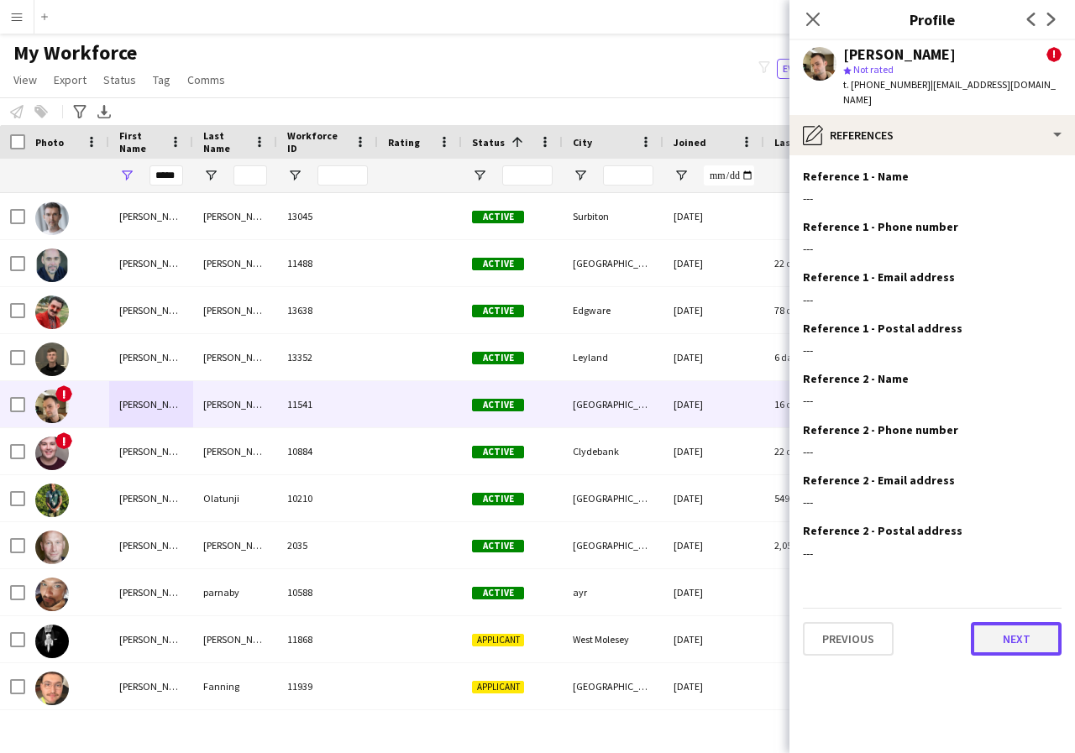
click at [1031, 622] on button "Next" at bounding box center [1016, 639] width 91 height 34
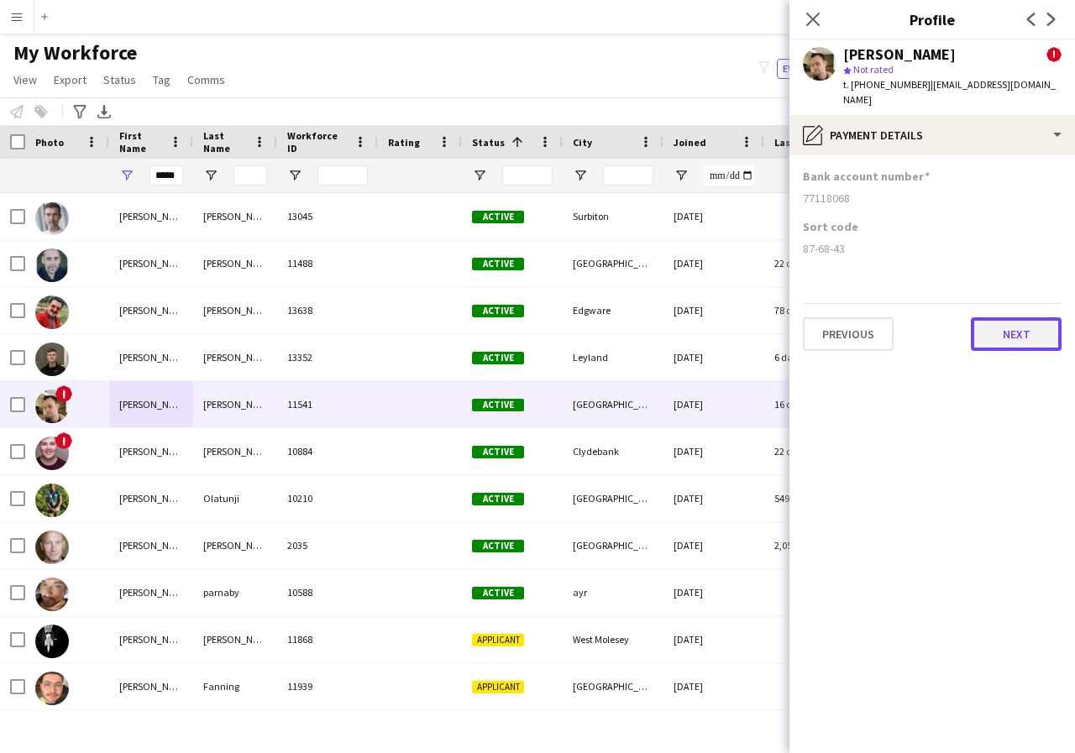
click at [1012, 317] on button "Next" at bounding box center [1016, 334] width 91 height 34
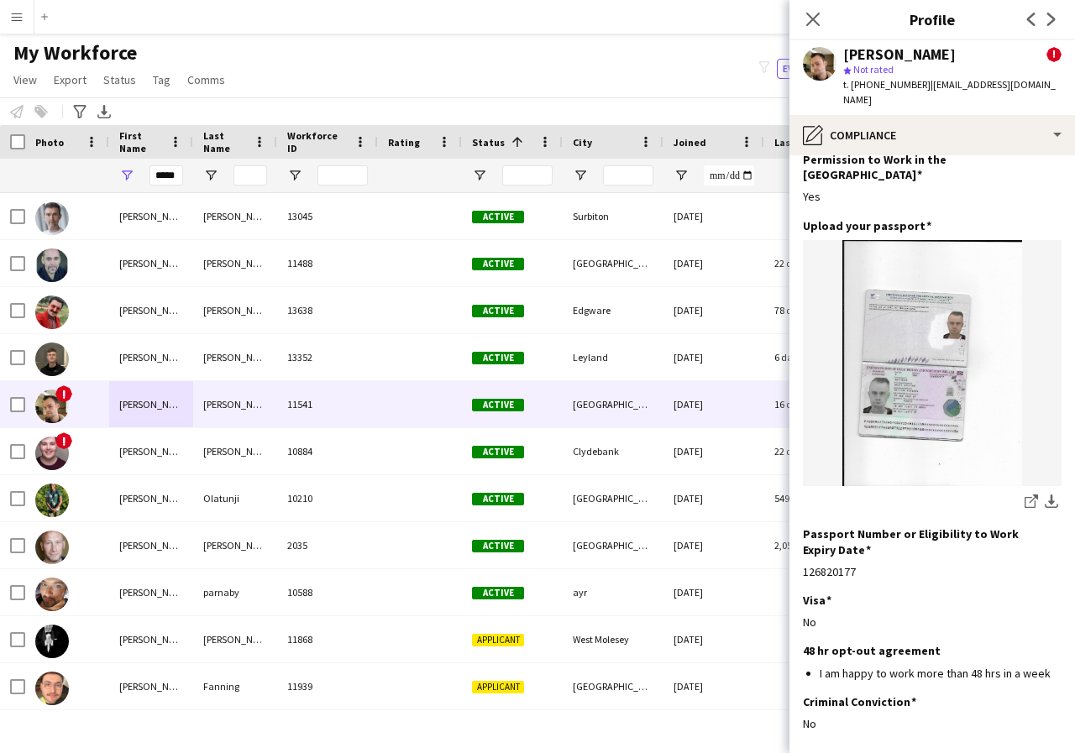
scroll to position [123, 0]
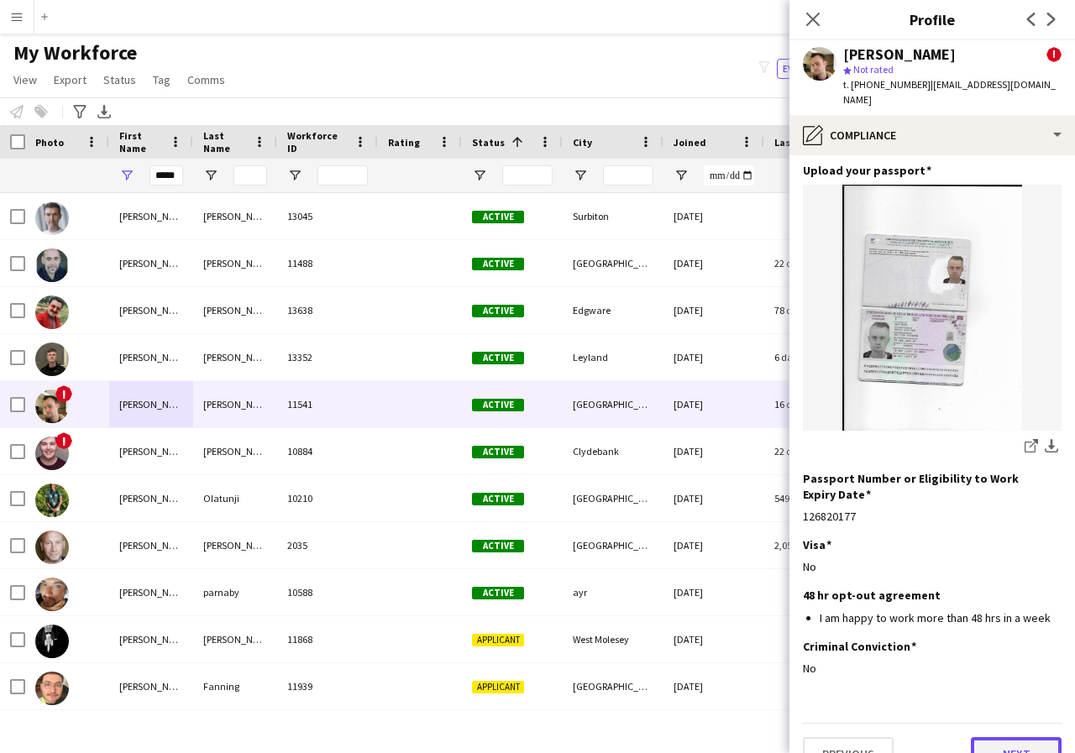
click at [1006, 648] on button "Next" at bounding box center [1016, 754] width 91 height 34
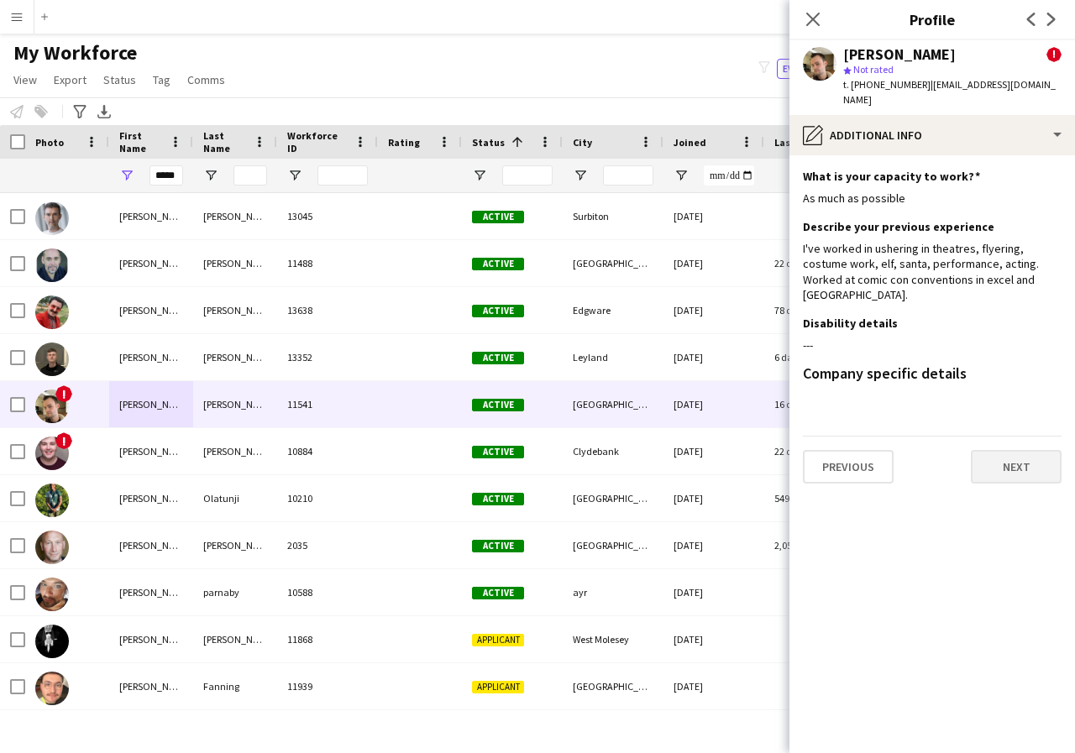
scroll to position [0, 0]
click at [1016, 450] on button "Next" at bounding box center [1016, 467] width 91 height 34
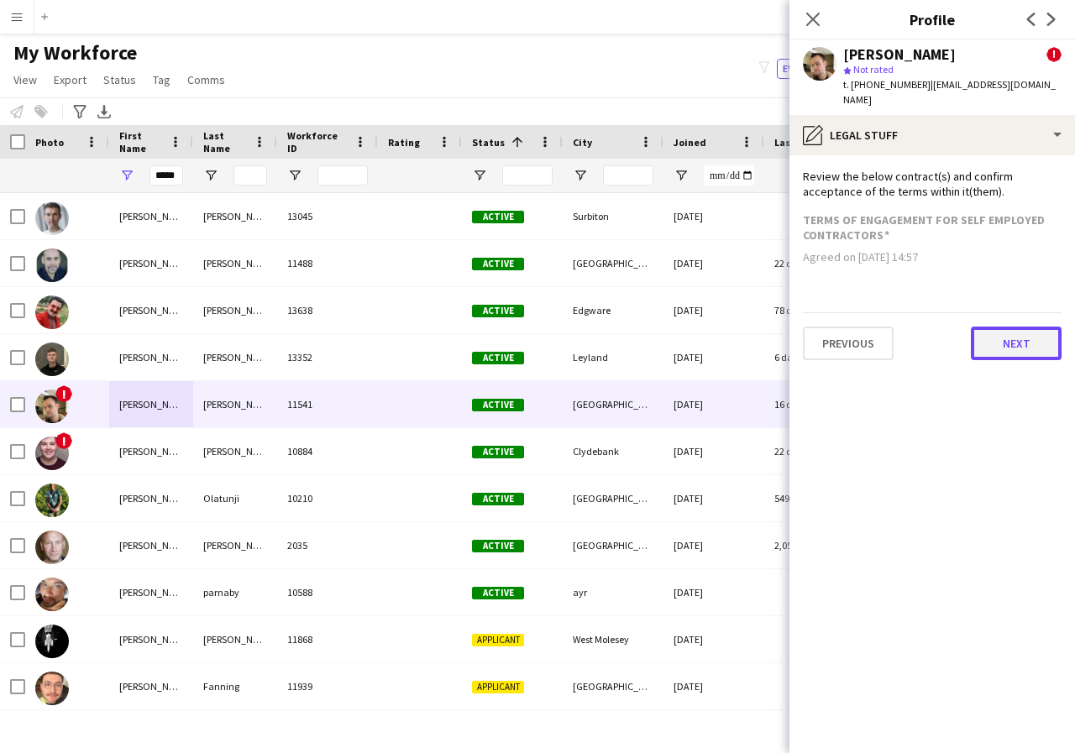
click at [1024, 336] on button "Next" at bounding box center [1016, 344] width 91 height 34
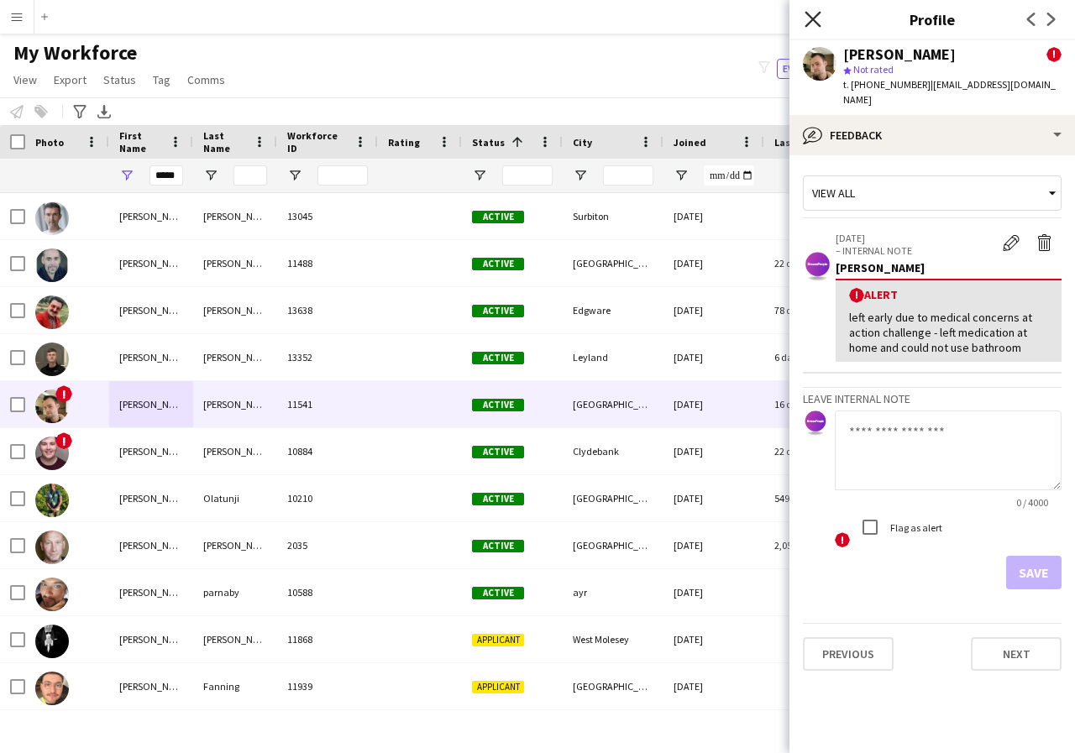
click at [806, 18] on icon "Close pop-in" at bounding box center [813, 19] width 16 height 16
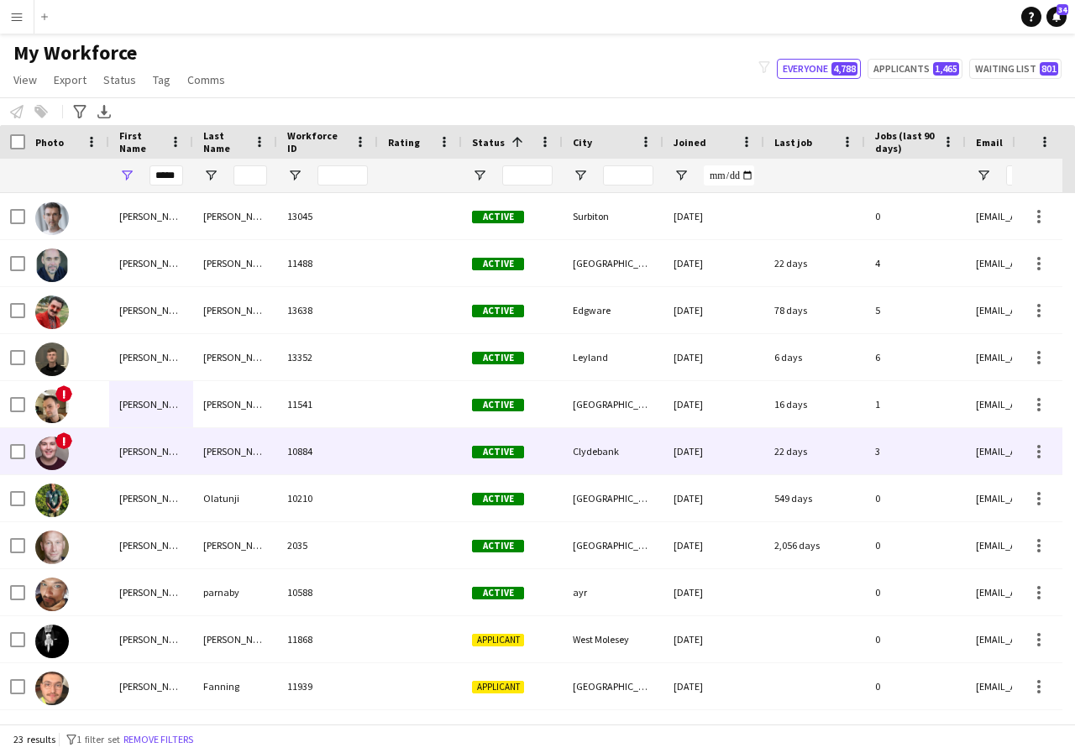
click at [172, 453] on div "[PERSON_NAME]" at bounding box center [151, 451] width 84 height 46
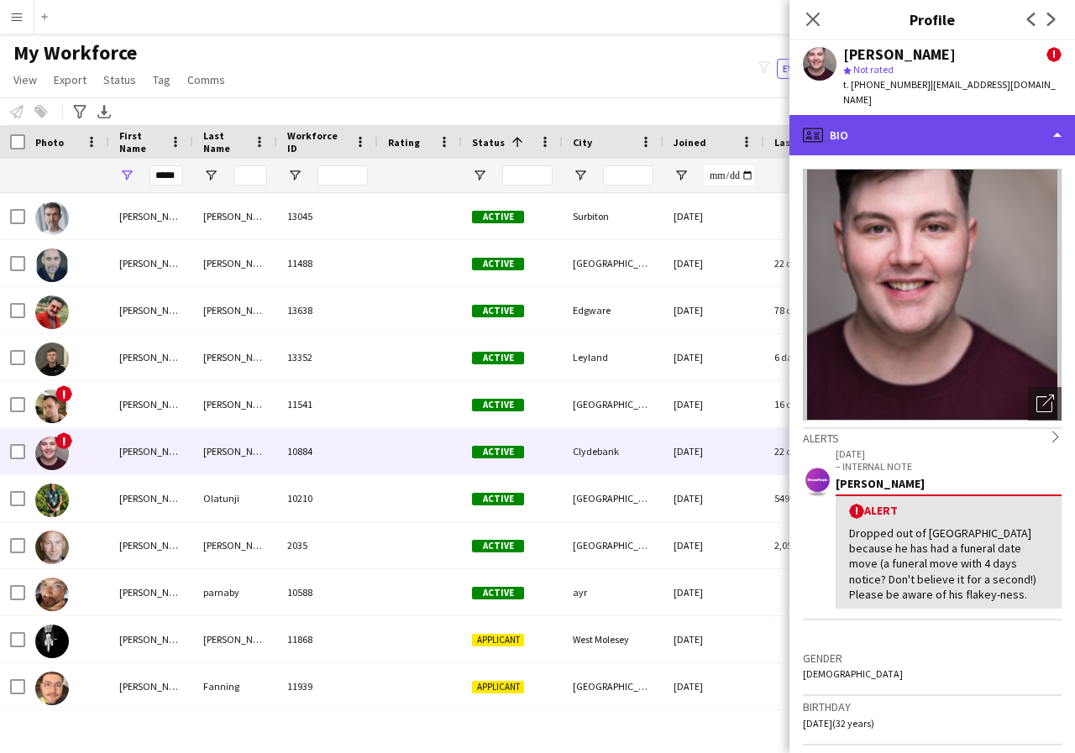
click at [1057, 122] on div "profile Bio" at bounding box center [932, 135] width 286 height 40
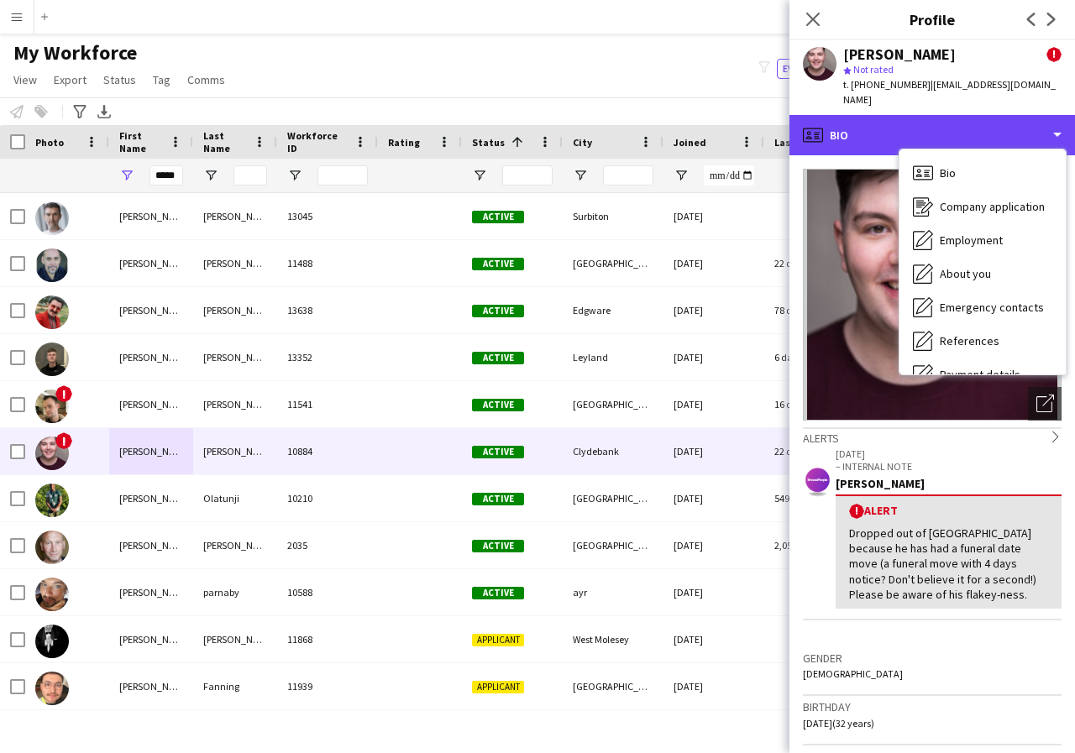
scroll to position [34, 0]
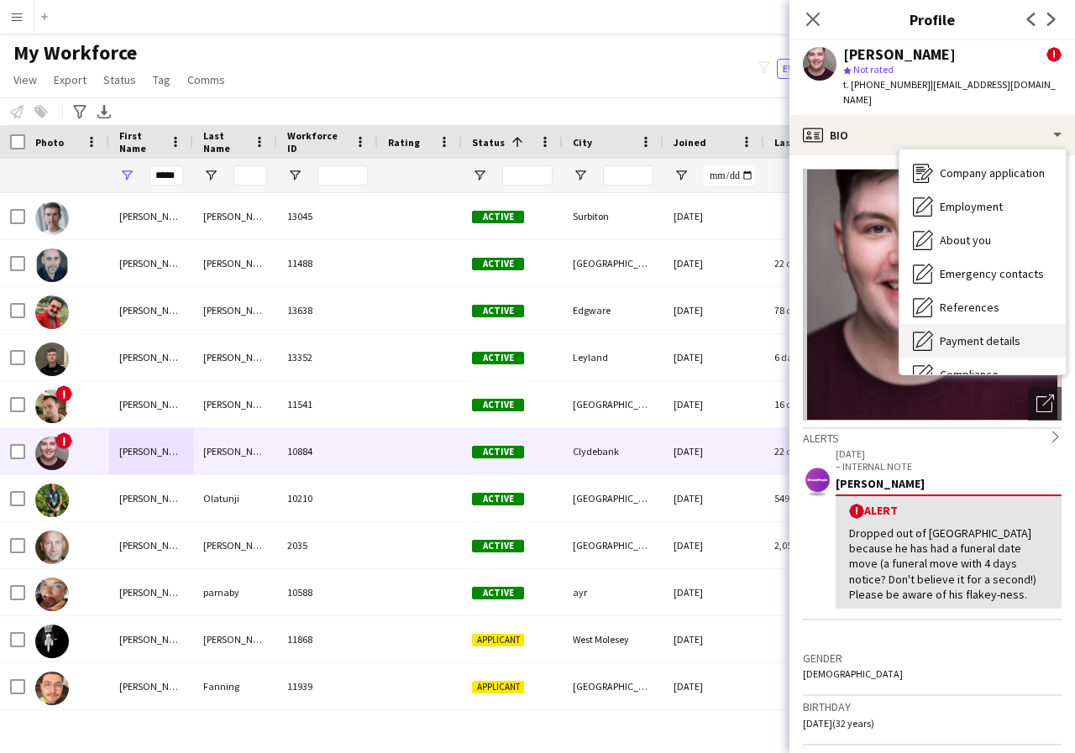
click at [1005, 333] on span "Payment details" at bounding box center [980, 340] width 81 height 15
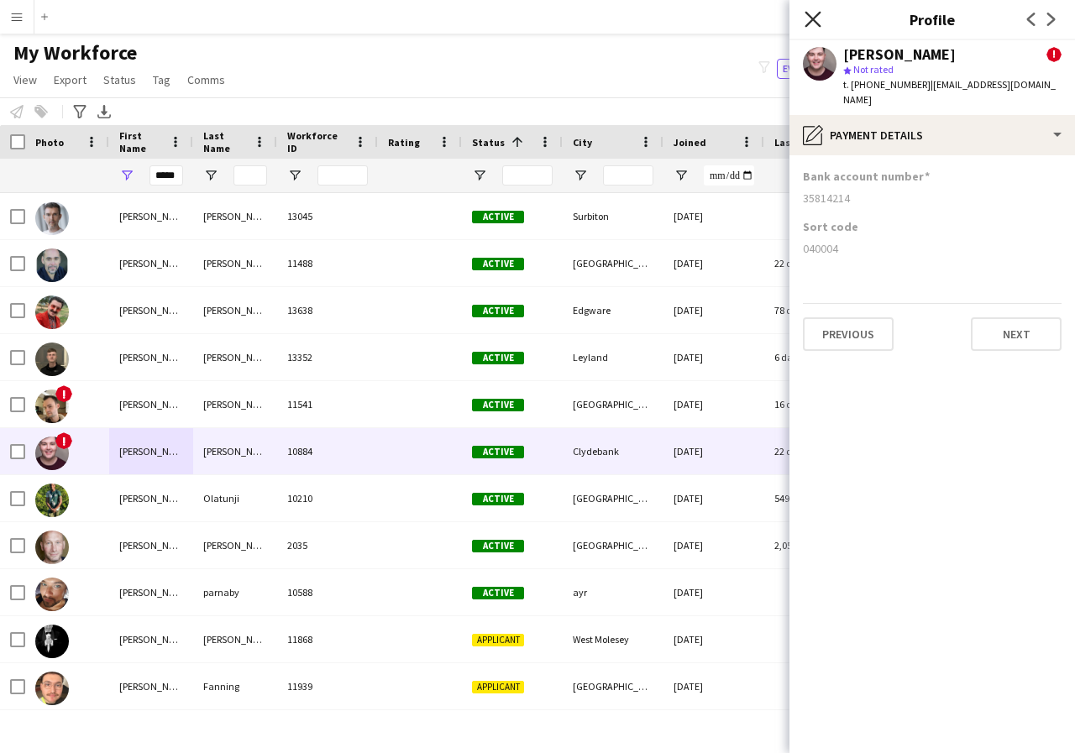
click at [815, 21] on icon at bounding box center [813, 19] width 16 height 16
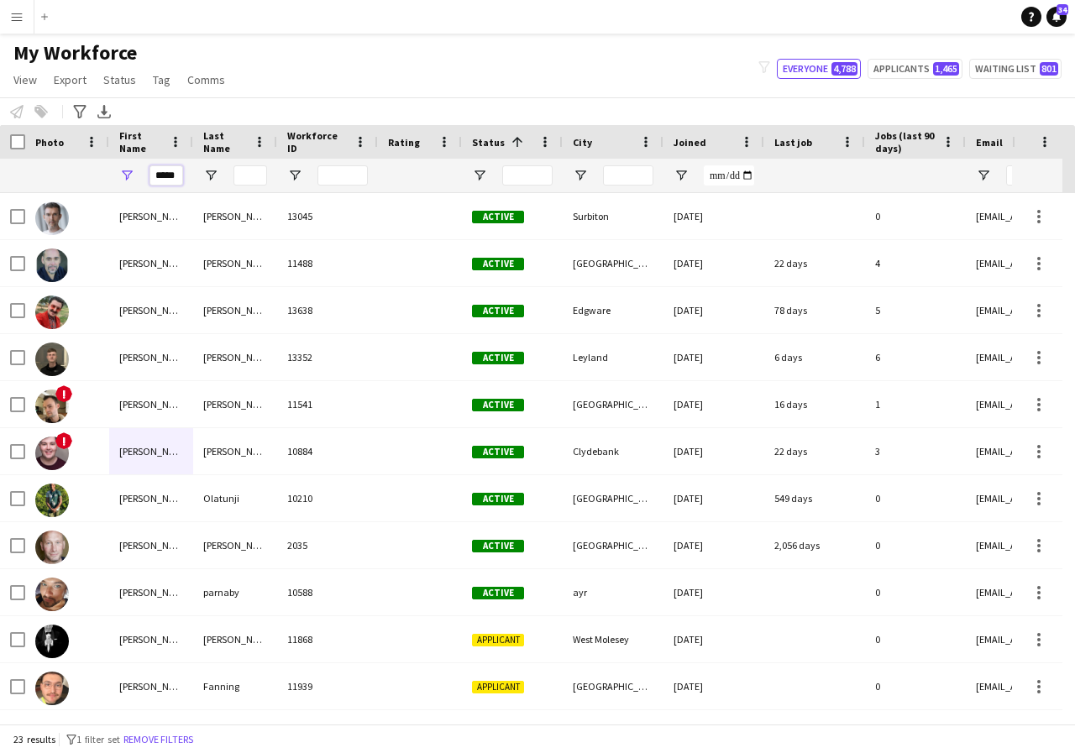
click at [180, 176] on input "*****" at bounding box center [166, 175] width 34 height 20
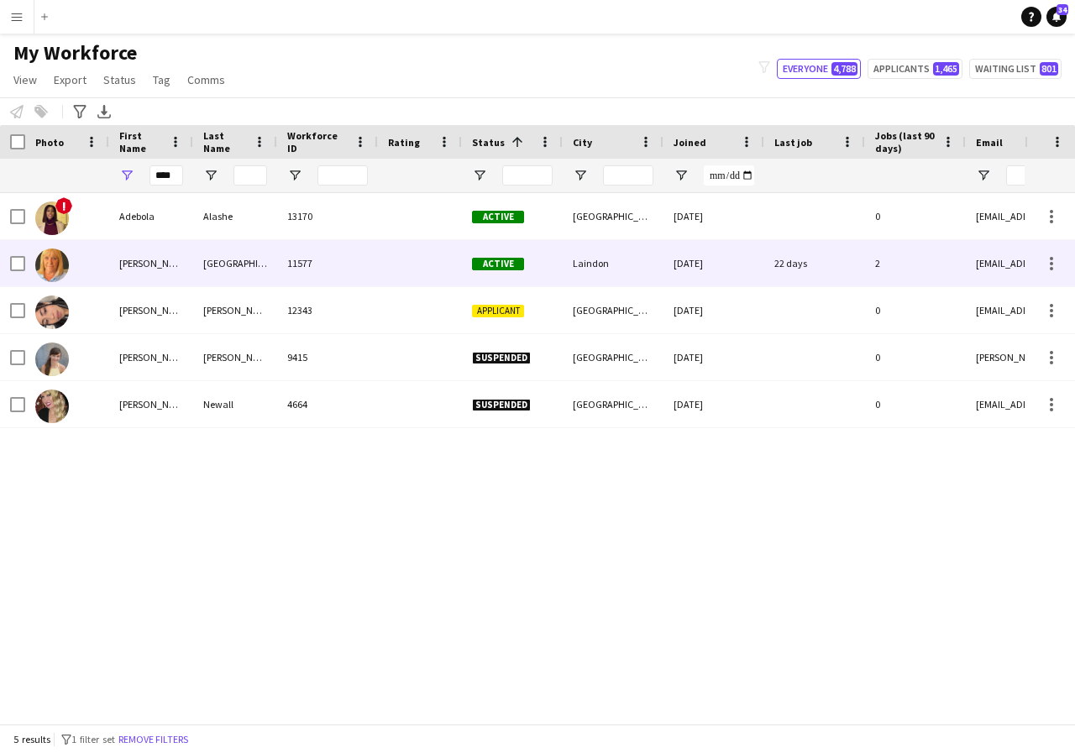
click at [172, 267] on div "Deborah" at bounding box center [151, 263] width 84 height 46
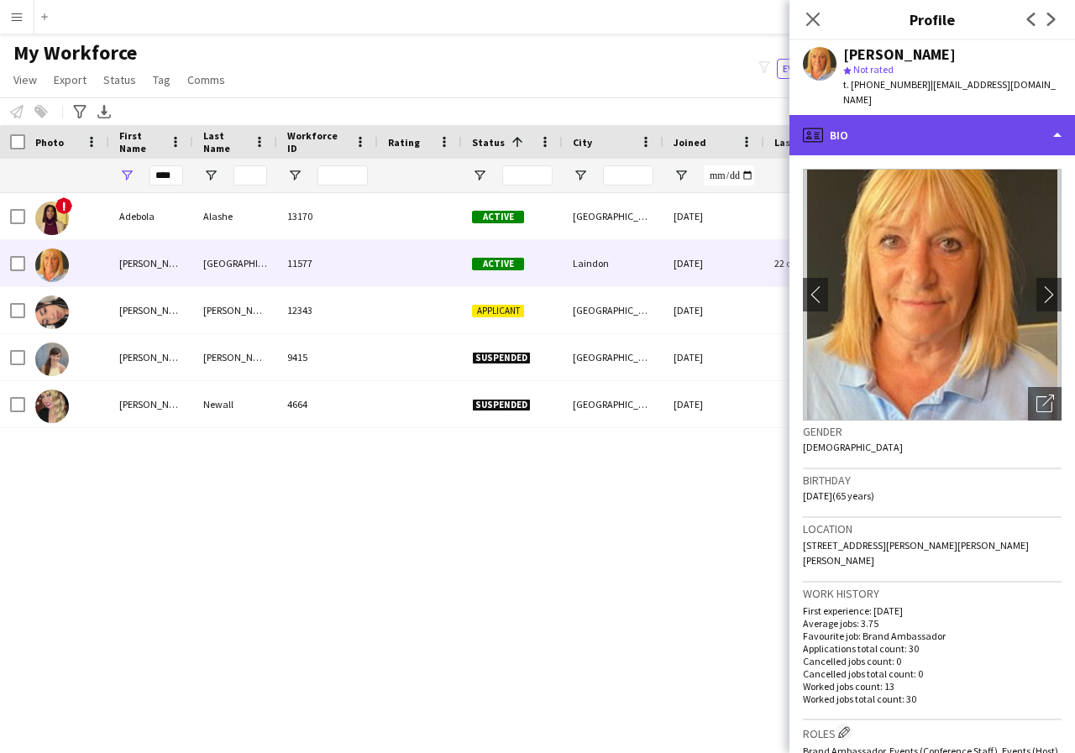
click at [1057, 120] on div "profile Bio" at bounding box center [932, 135] width 286 height 40
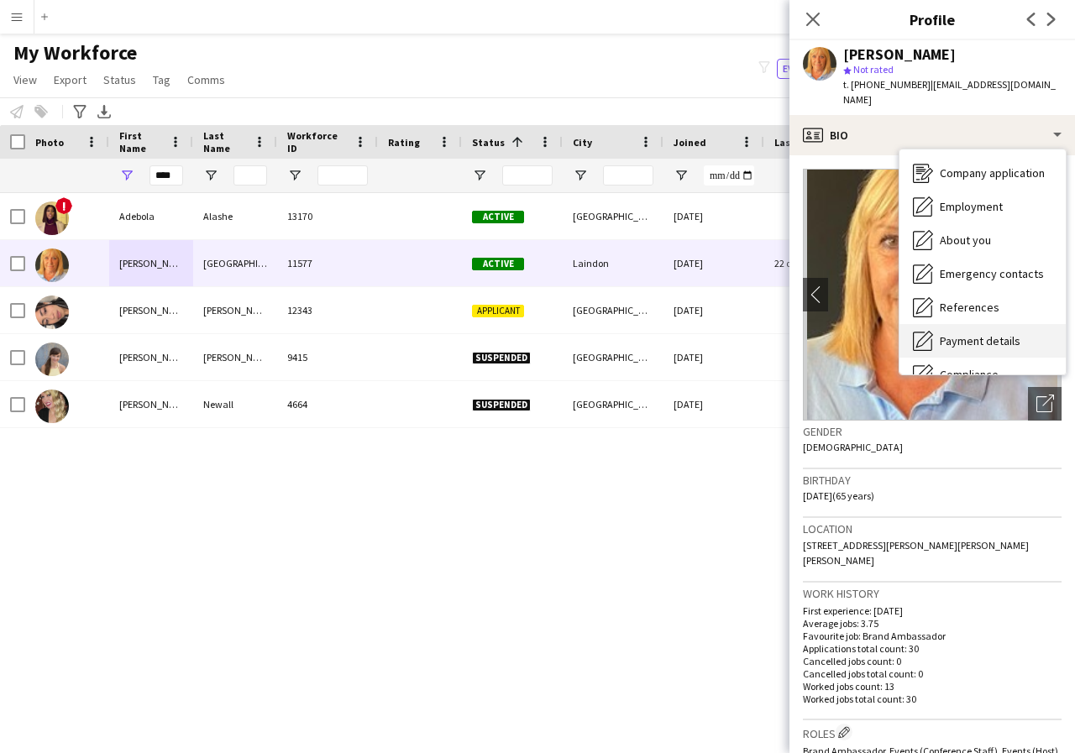
click at [998, 333] on span "Payment details" at bounding box center [980, 340] width 81 height 15
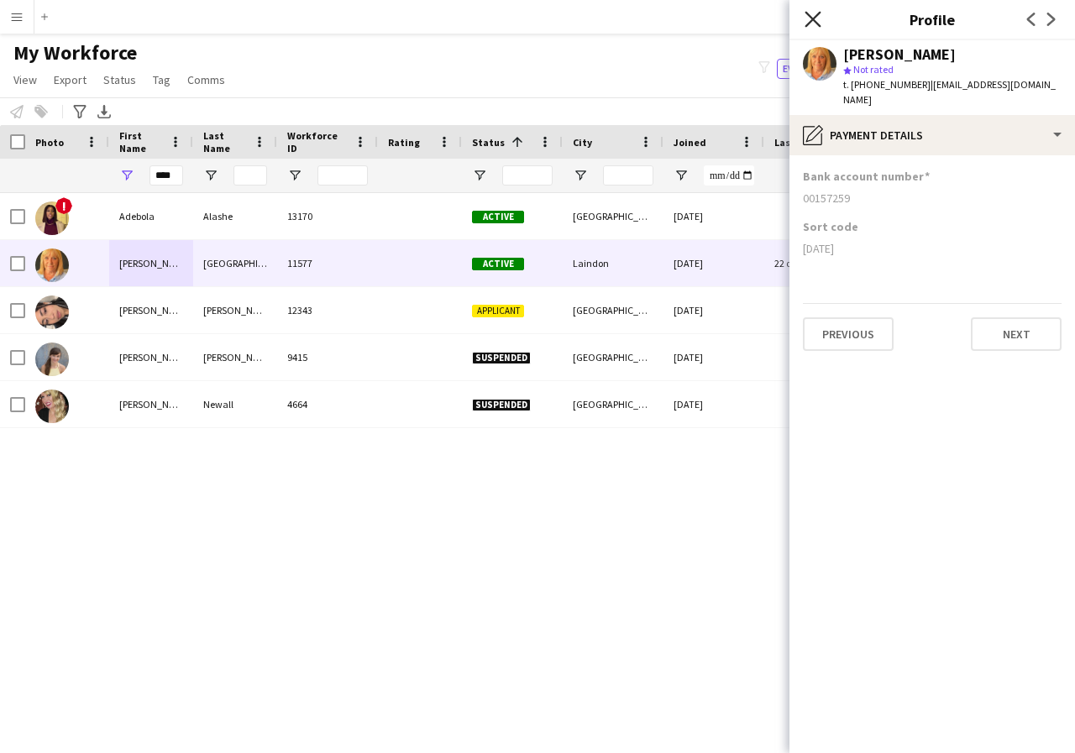
click at [816, 18] on icon "Close pop-in" at bounding box center [813, 19] width 16 height 16
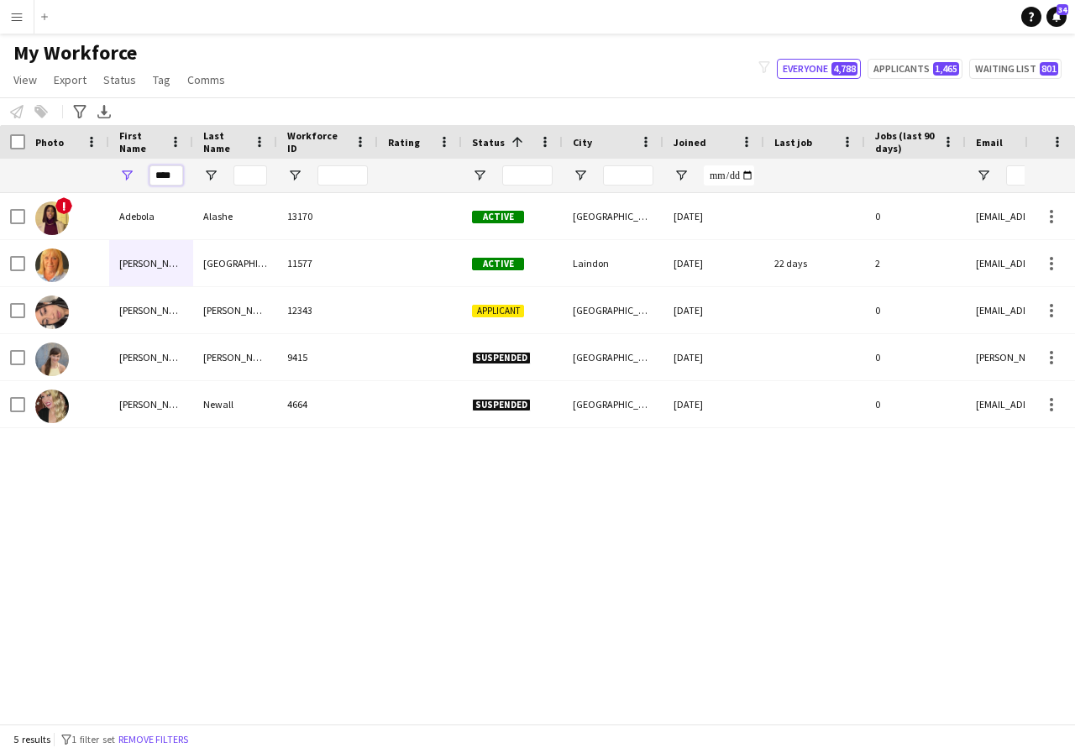
click at [177, 173] on input "****" at bounding box center [166, 175] width 34 height 20
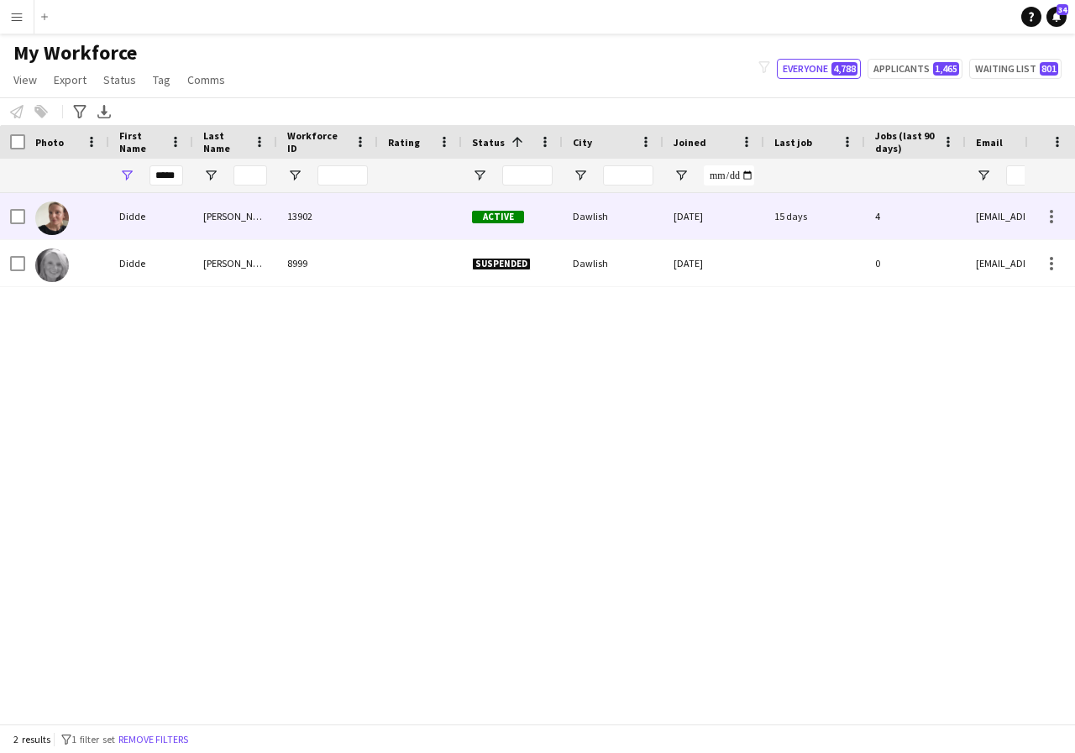
click at [180, 214] on div "Didde" at bounding box center [151, 216] width 84 height 46
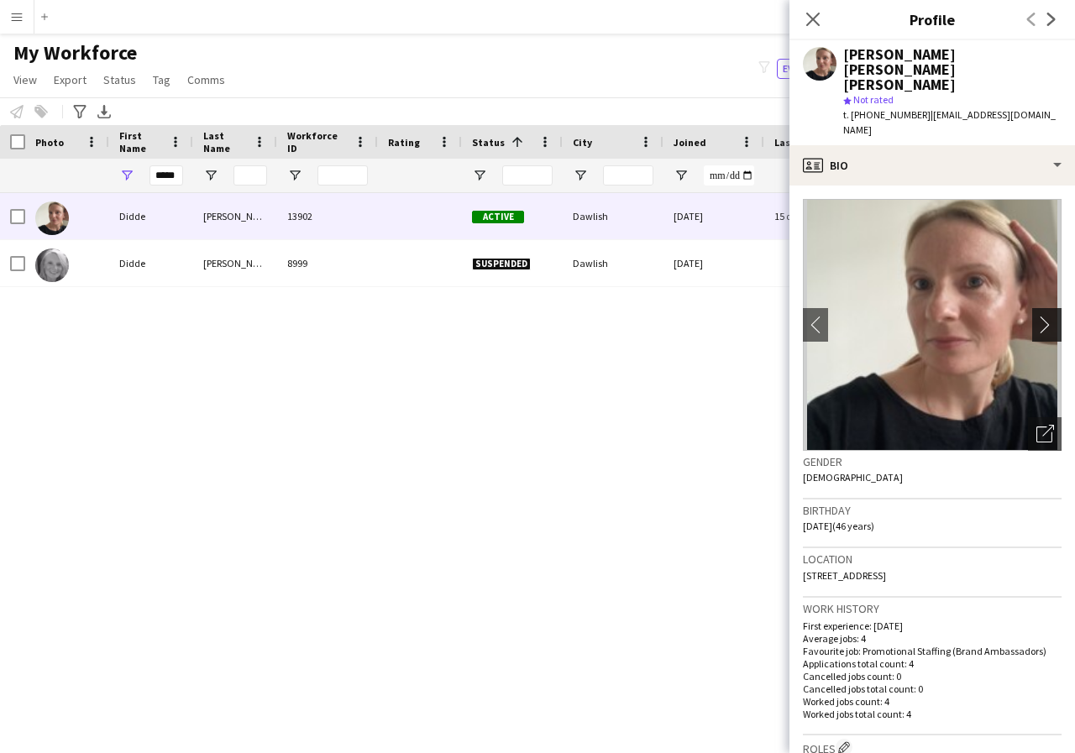
click at [1036, 316] on app-icon "chevron-right" at bounding box center [1049, 325] width 26 height 18
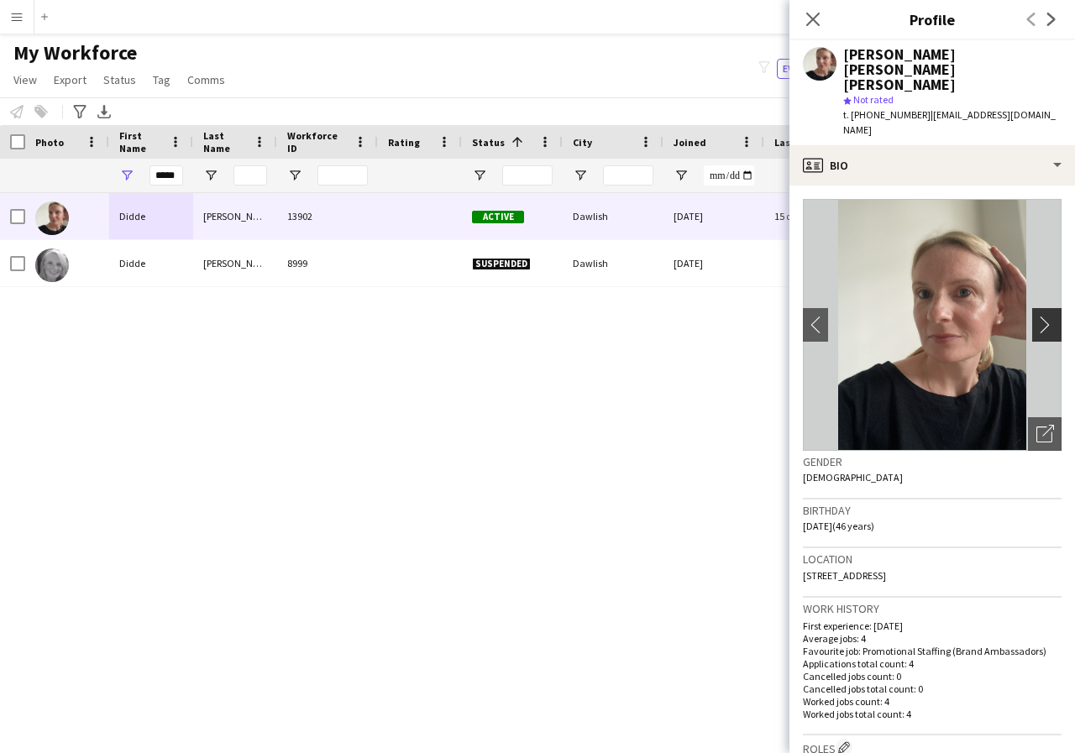
click at [1036, 316] on app-icon "chevron-right" at bounding box center [1049, 325] width 26 height 18
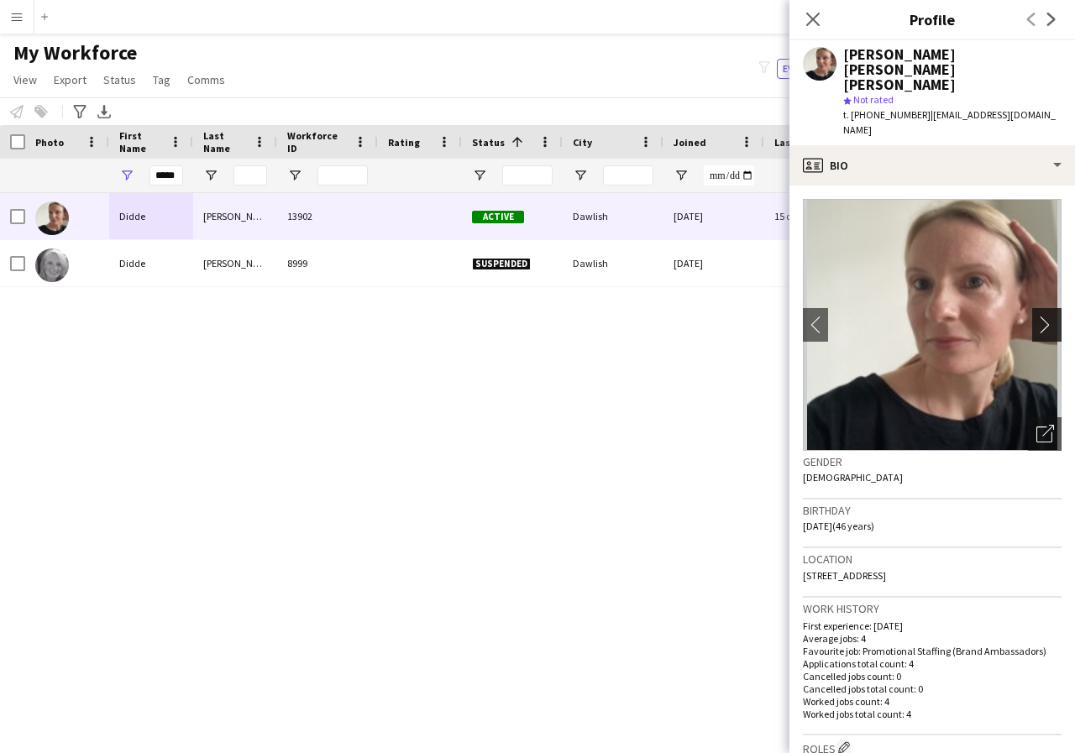
click at [1036, 316] on app-icon "chevron-right" at bounding box center [1049, 325] width 26 height 18
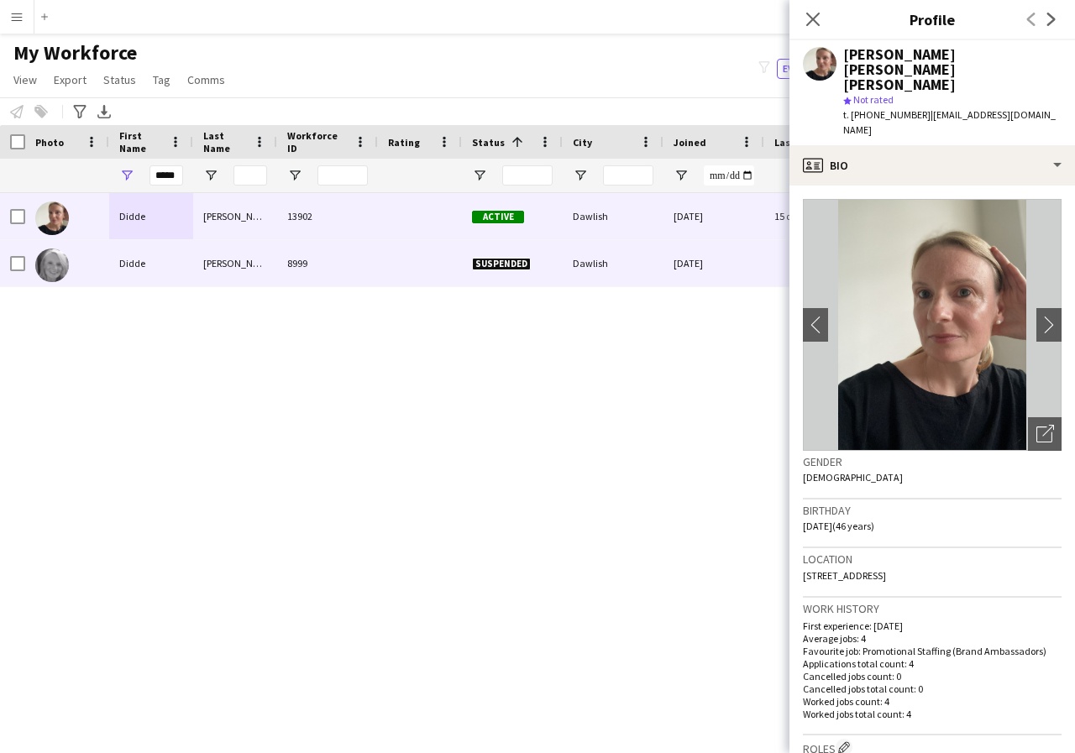
click at [46, 268] on img at bounding box center [52, 266] width 34 height 34
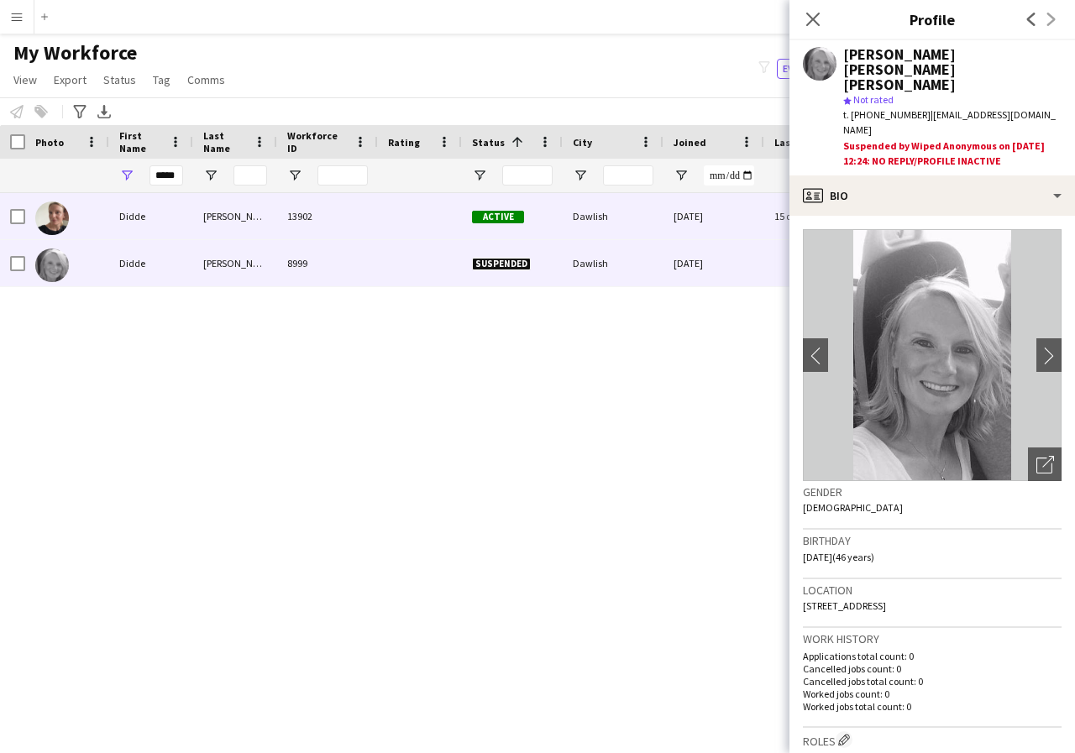
click at [170, 216] on div "Didde" at bounding box center [151, 216] width 84 height 46
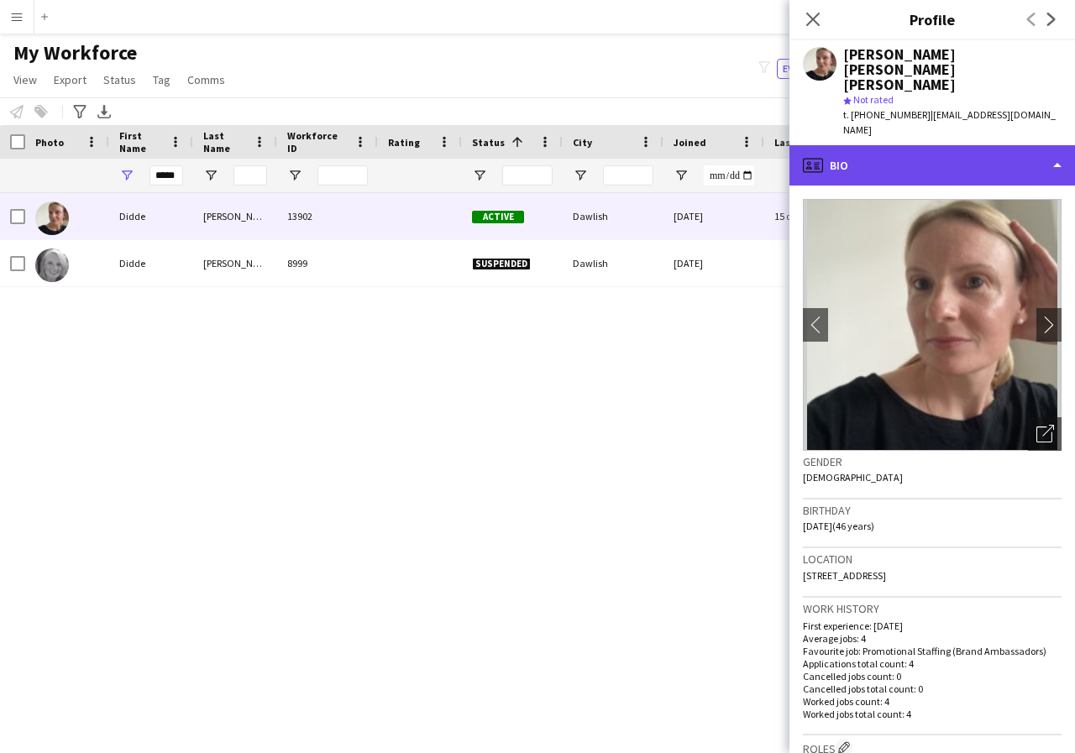
click at [1055, 145] on div "profile Bio" at bounding box center [932, 165] width 286 height 40
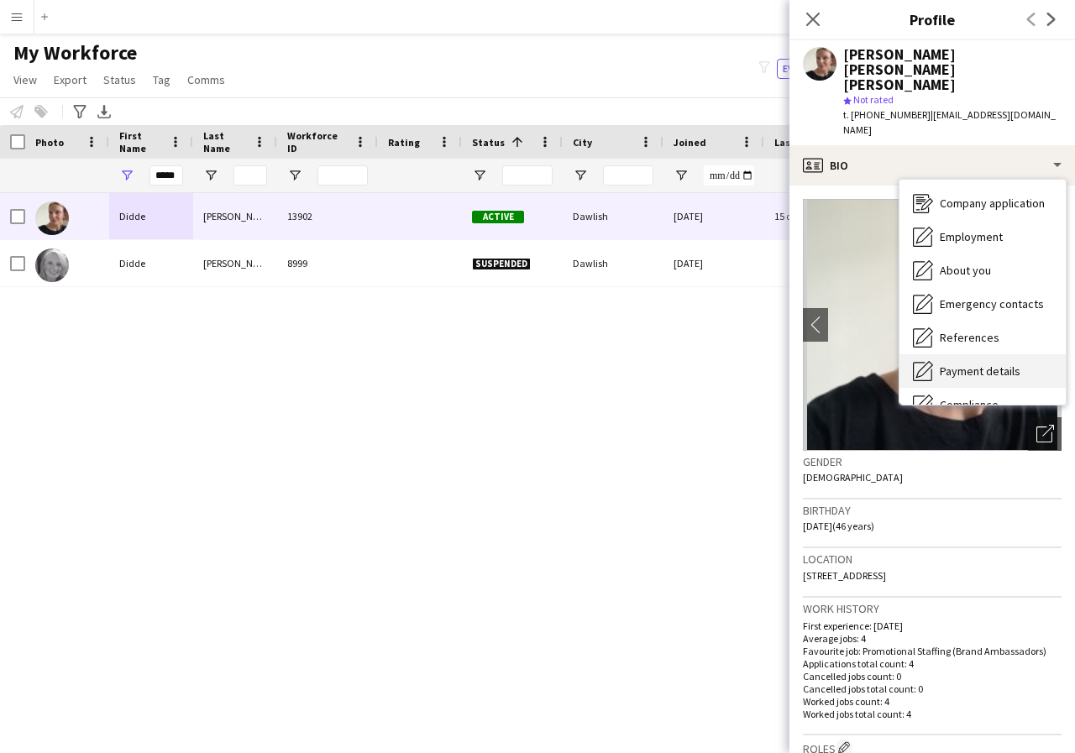
click at [1006, 364] on span "Payment details" at bounding box center [980, 371] width 81 height 15
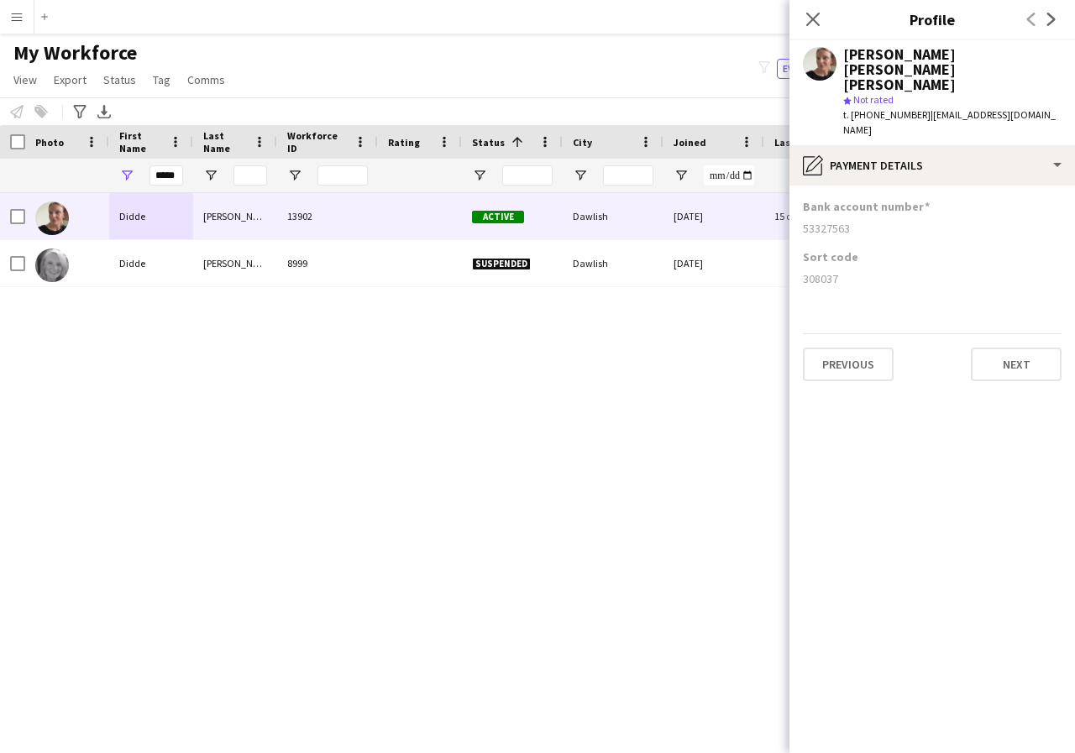
drag, startPoint x: 801, startPoint y: 194, endPoint x: 879, endPoint y: 196, distance: 78.1
click at [879, 196] on app-section-data-types "Bank account number 53327563 Sort code 308037 Previous Next" at bounding box center [932, 470] width 286 height 568
drag, startPoint x: 803, startPoint y: 248, endPoint x: 858, endPoint y: 253, distance: 54.8
click at [858, 271] on div "308037" at bounding box center [932, 278] width 259 height 15
click at [810, 21] on icon at bounding box center [813, 19] width 16 height 16
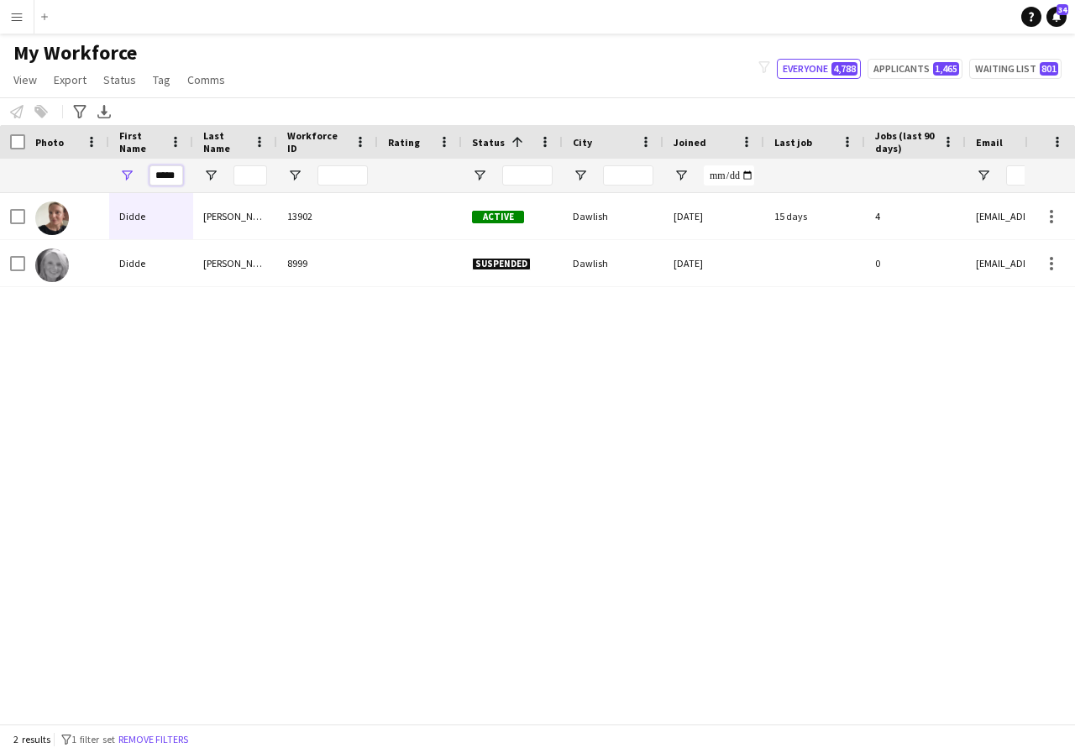
click at [178, 177] on input "*****" at bounding box center [166, 175] width 34 height 20
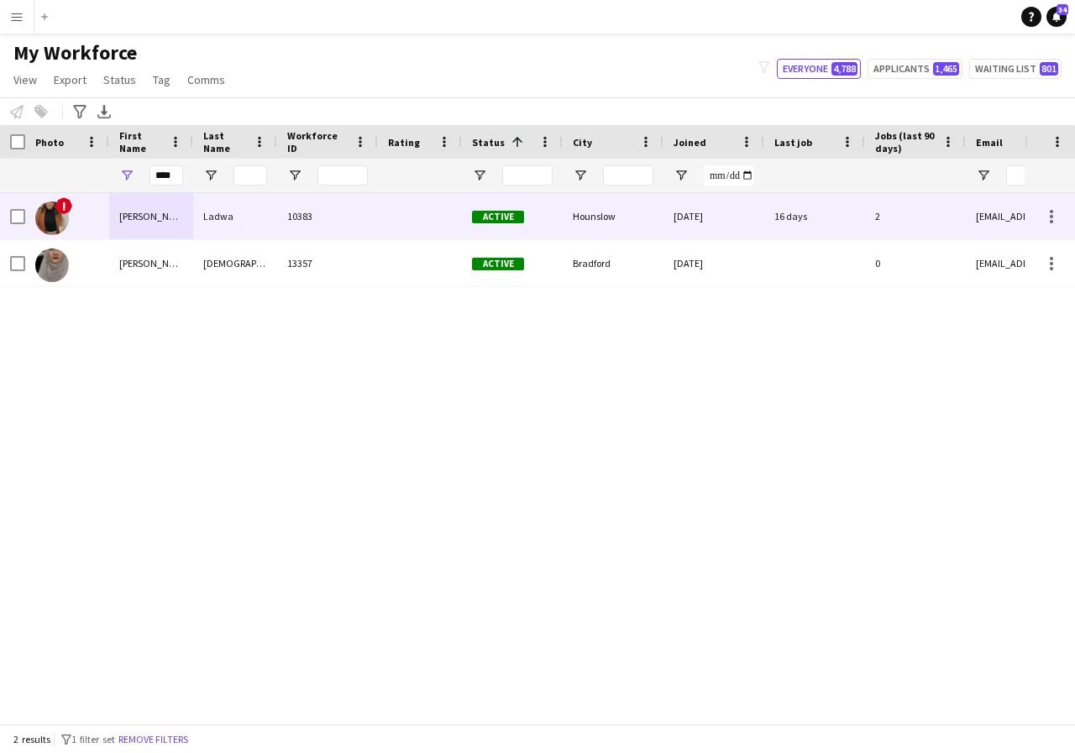
click at [181, 218] on div "[PERSON_NAME]" at bounding box center [151, 216] width 84 height 46
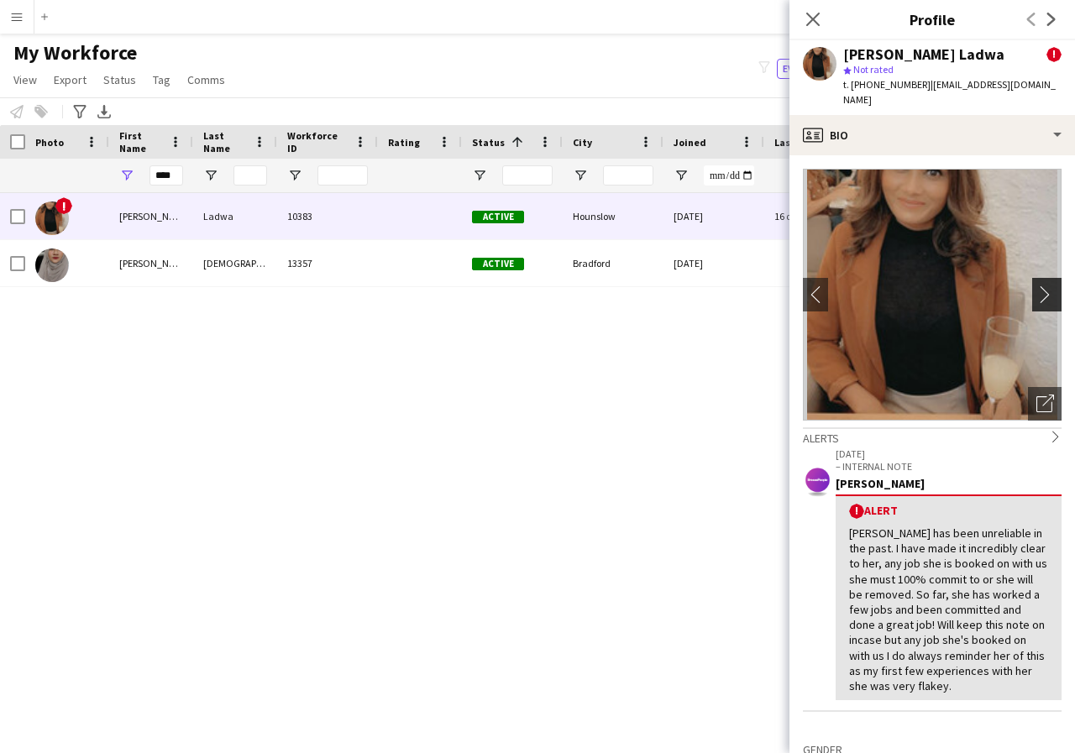
click at [1038, 286] on app-icon "chevron-right" at bounding box center [1049, 295] width 26 height 18
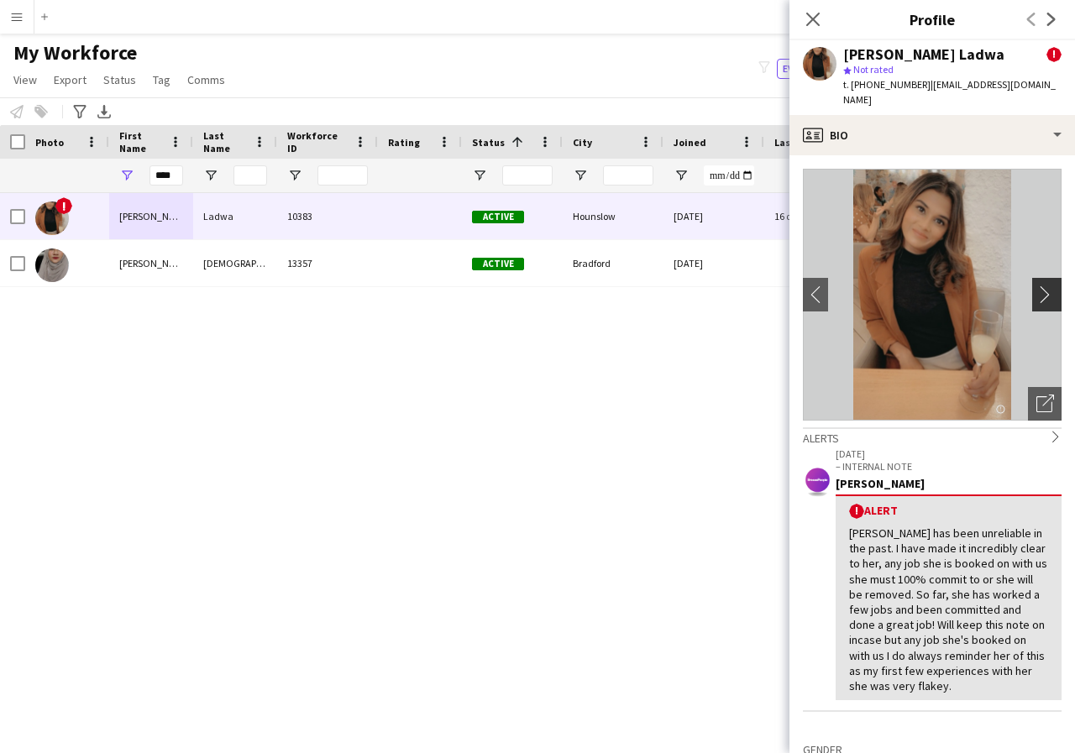
click at [1038, 286] on app-icon "chevron-right" at bounding box center [1049, 295] width 26 height 18
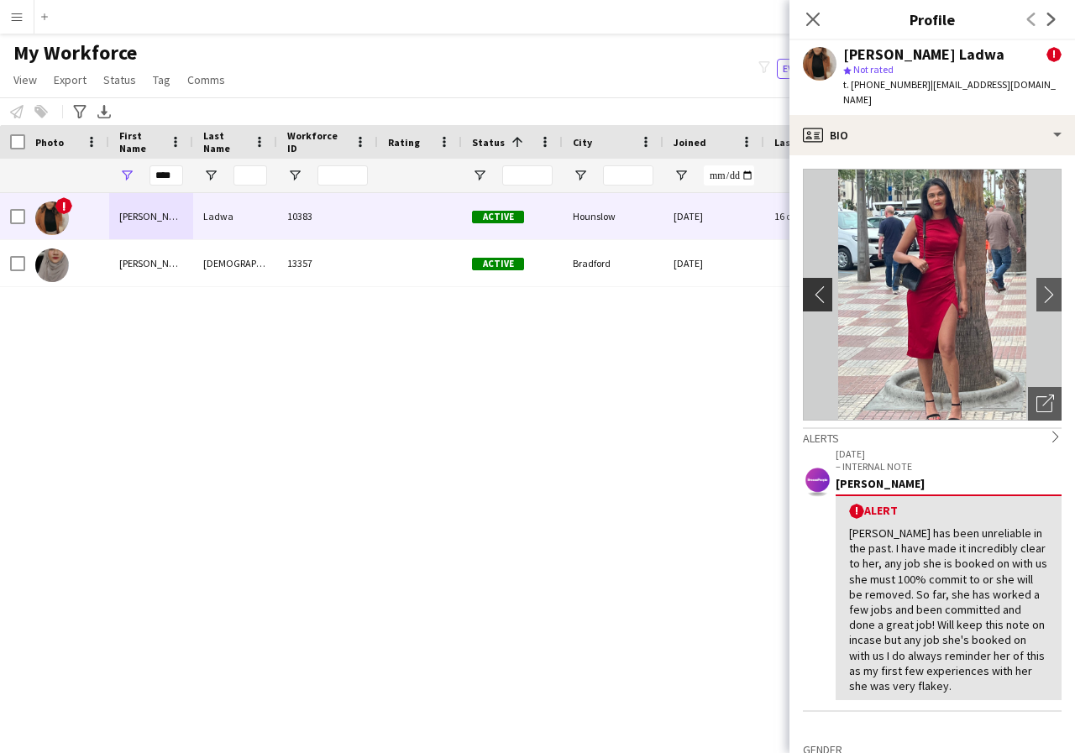
click at [812, 286] on app-icon "chevron-left" at bounding box center [816, 295] width 26 height 18
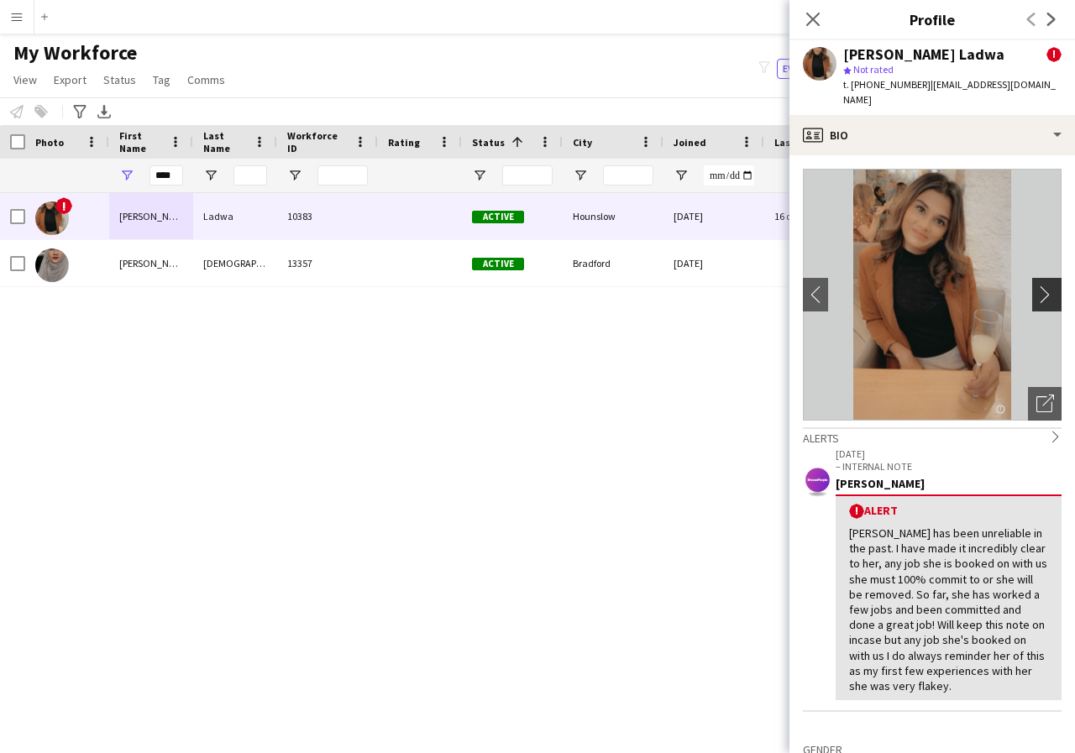
click at [1036, 286] on app-icon "chevron-right" at bounding box center [1049, 295] width 26 height 18
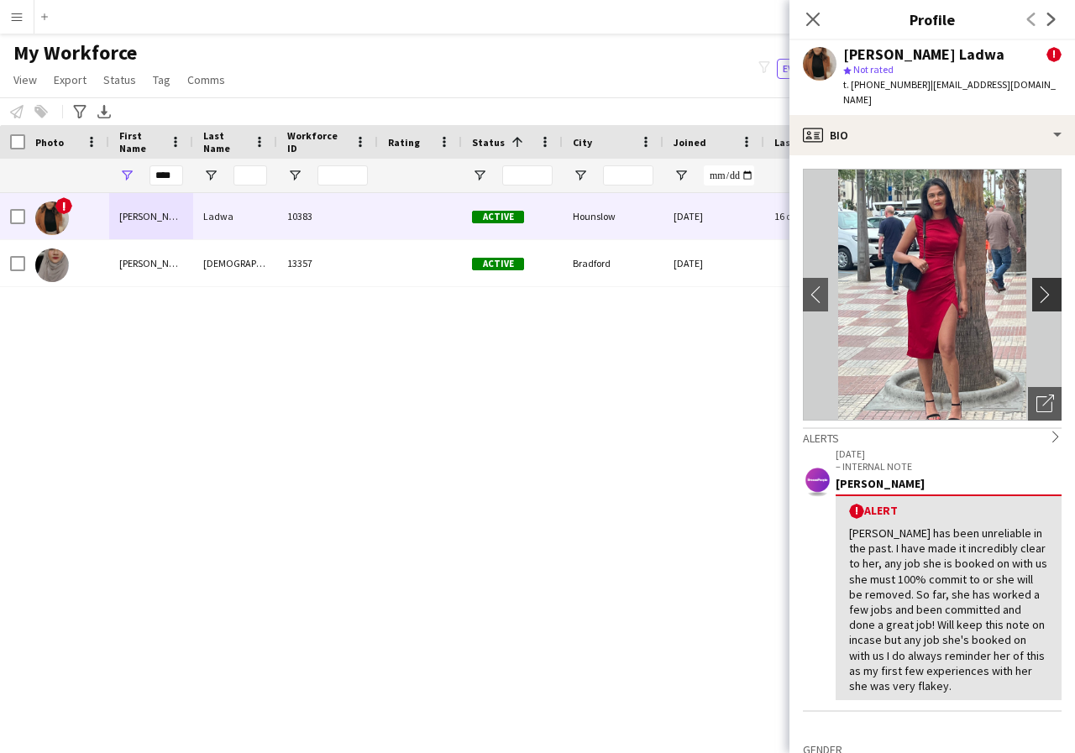
click at [1036, 286] on app-icon "chevron-right" at bounding box center [1049, 295] width 26 height 18
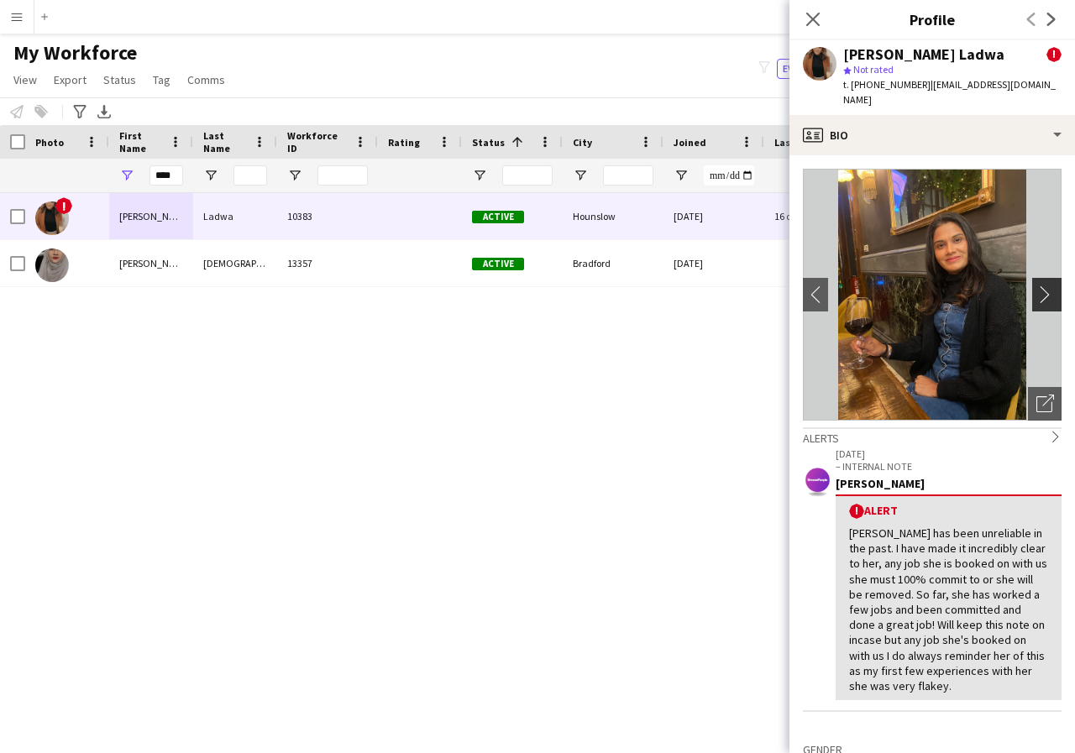
click at [1036, 286] on app-icon "chevron-right" at bounding box center [1049, 295] width 26 height 18
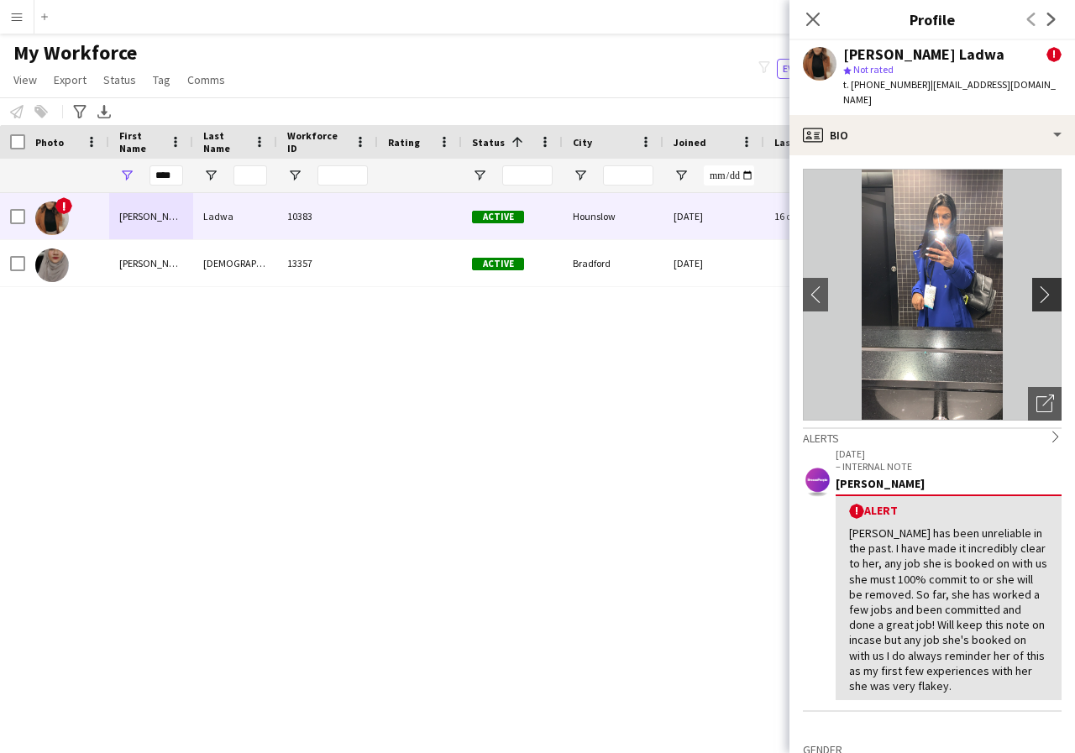
click at [1036, 286] on app-icon "chevron-right" at bounding box center [1049, 295] width 26 height 18
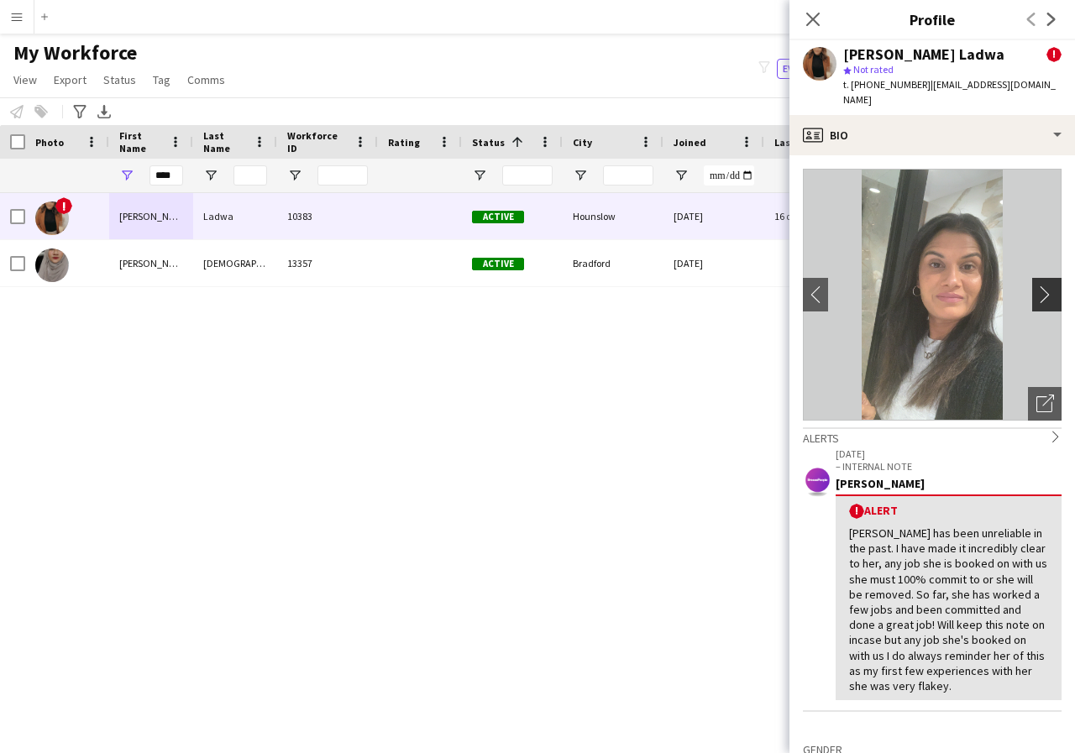
click at [1036, 286] on app-icon "chevron-right" at bounding box center [1049, 295] width 26 height 18
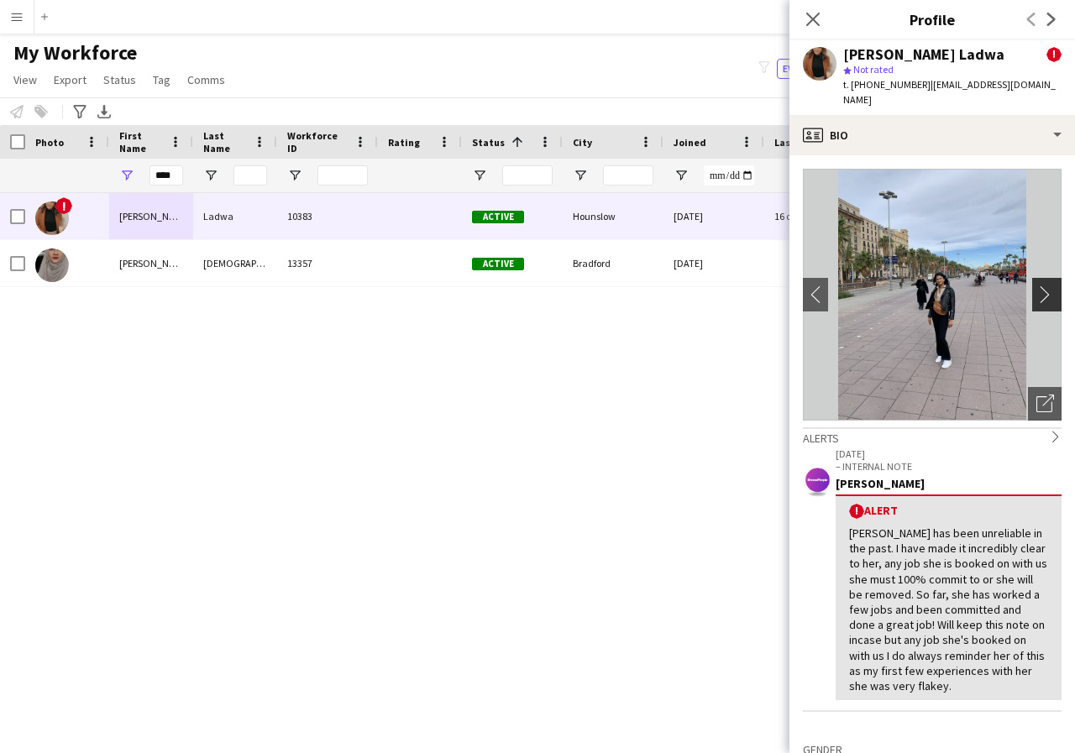
click at [1036, 286] on app-icon "chevron-right" at bounding box center [1049, 295] width 26 height 18
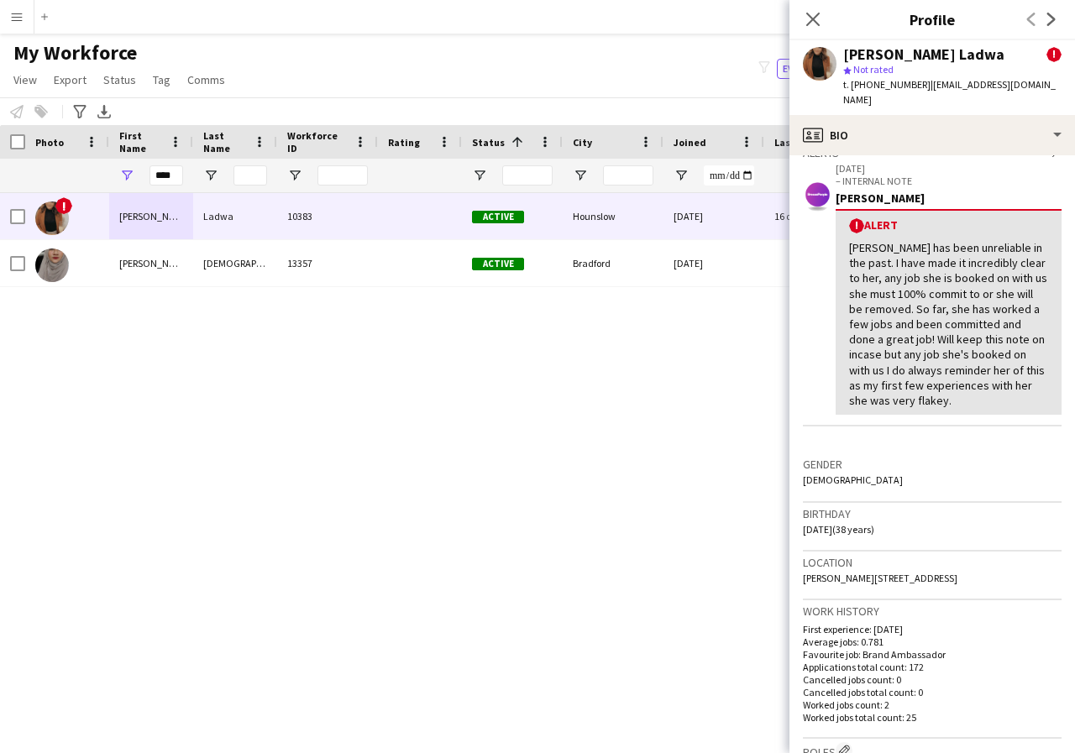
scroll to position [328, 0]
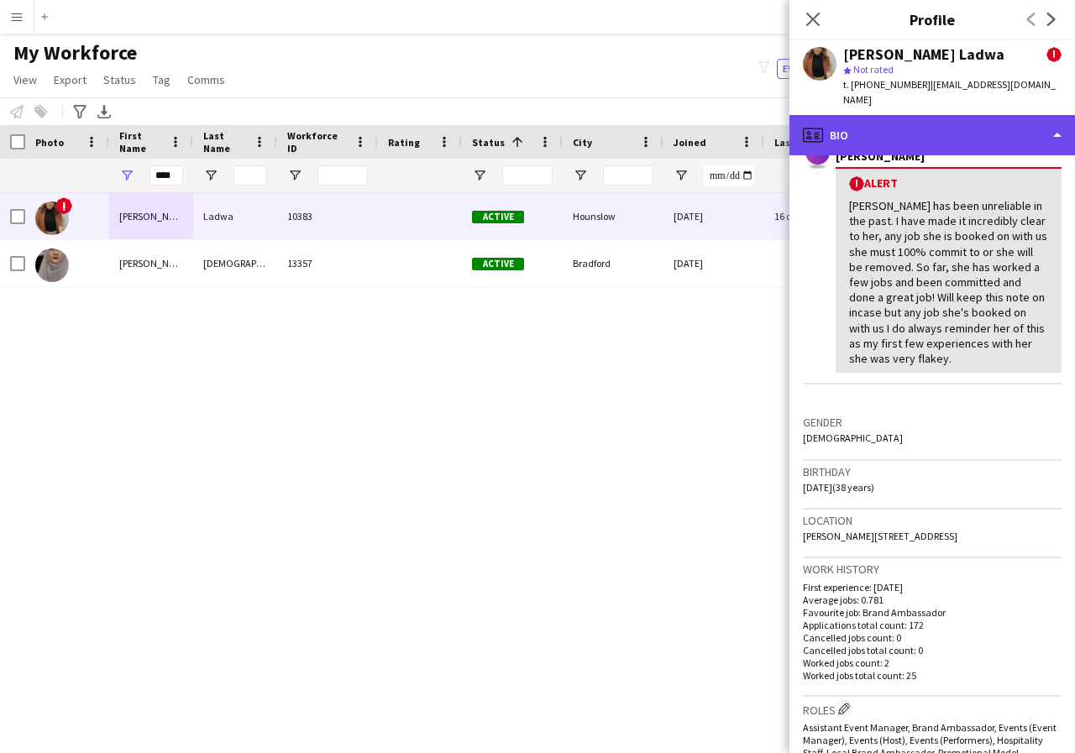
click at [1058, 121] on div "profile Bio" at bounding box center [932, 135] width 286 height 40
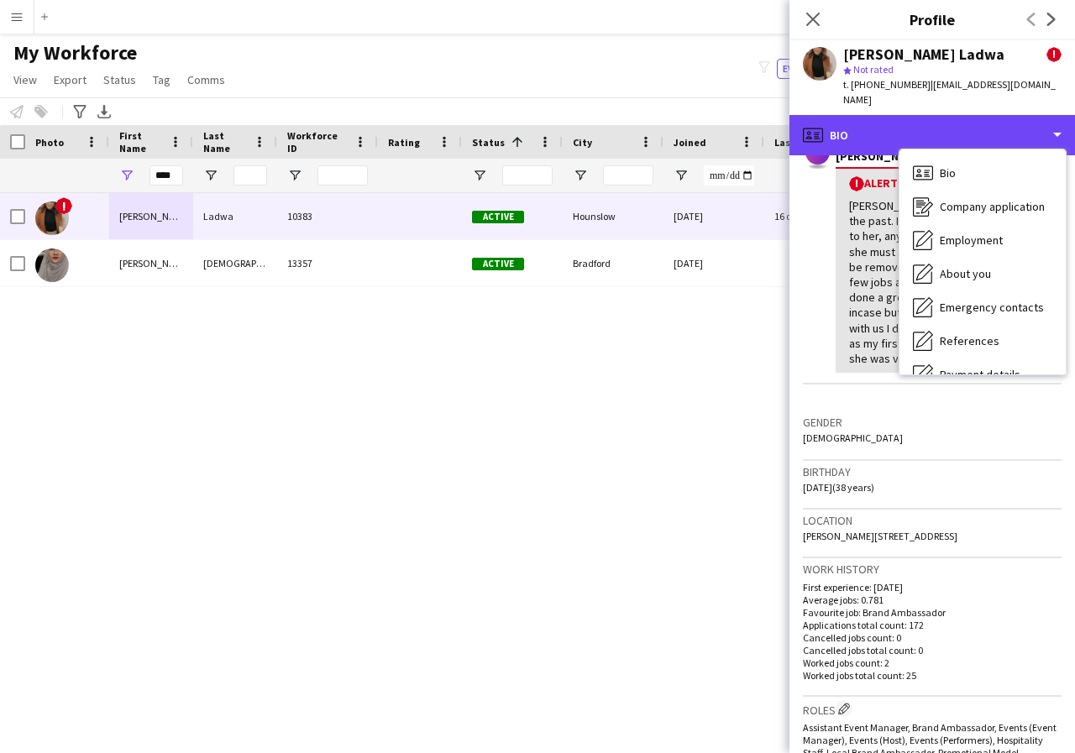
scroll to position [34, 0]
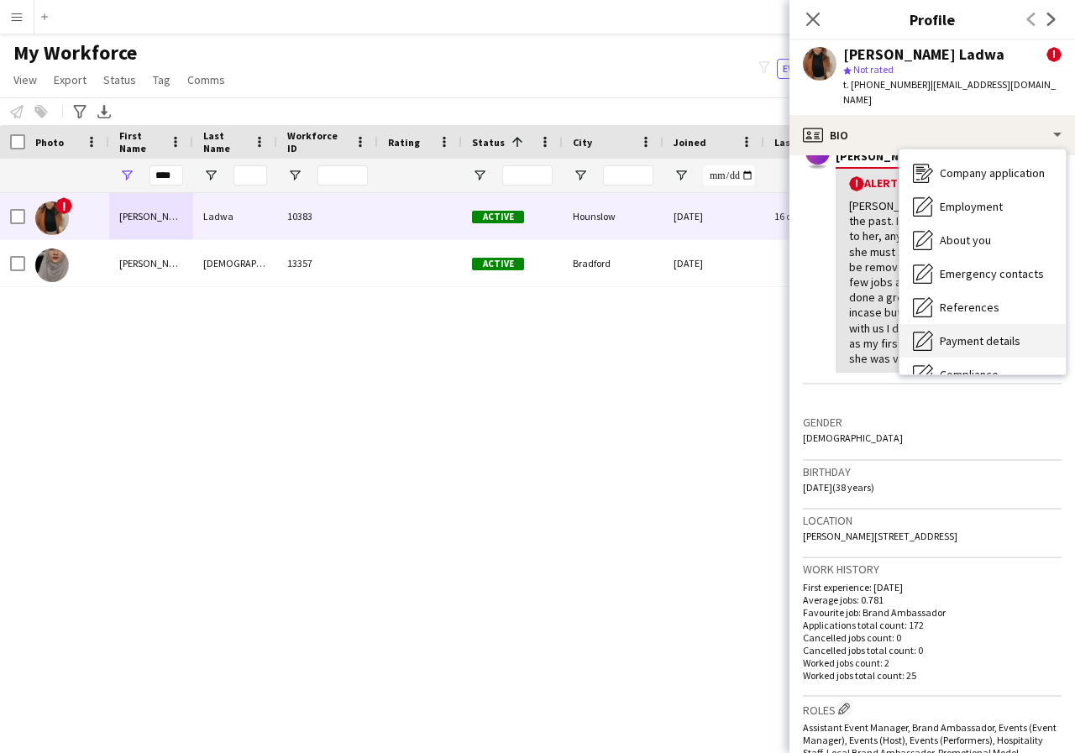
click at [1002, 333] on span "Payment details" at bounding box center [980, 340] width 81 height 15
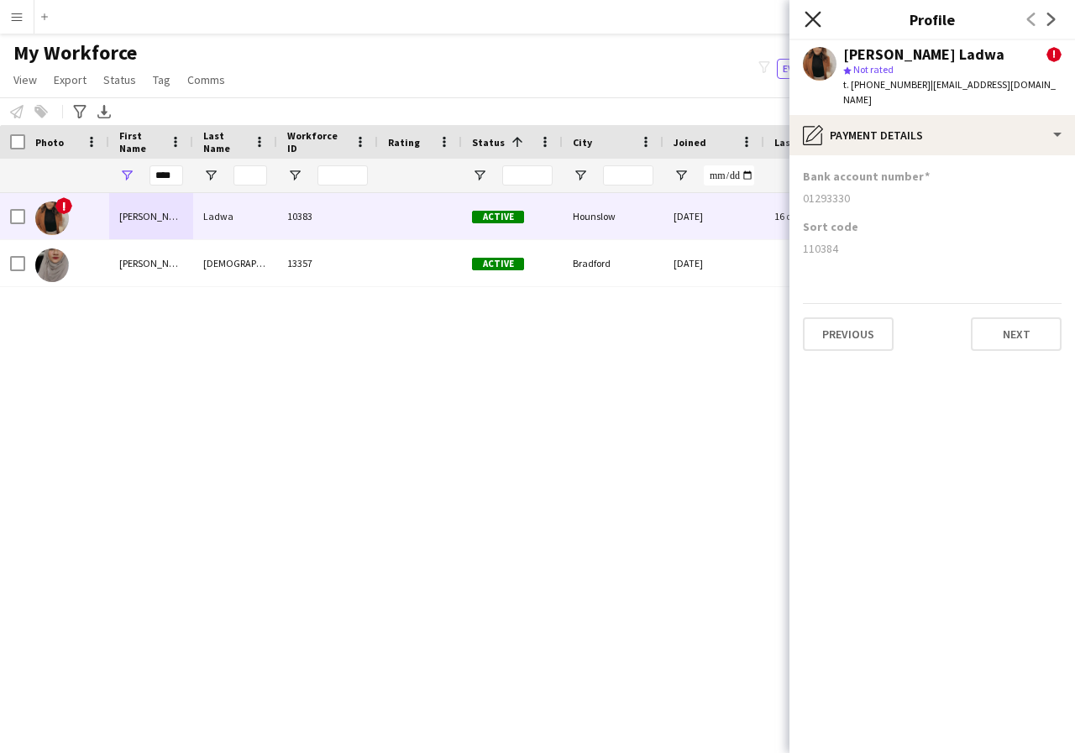
click at [814, 13] on icon "Close pop-in" at bounding box center [813, 19] width 16 height 16
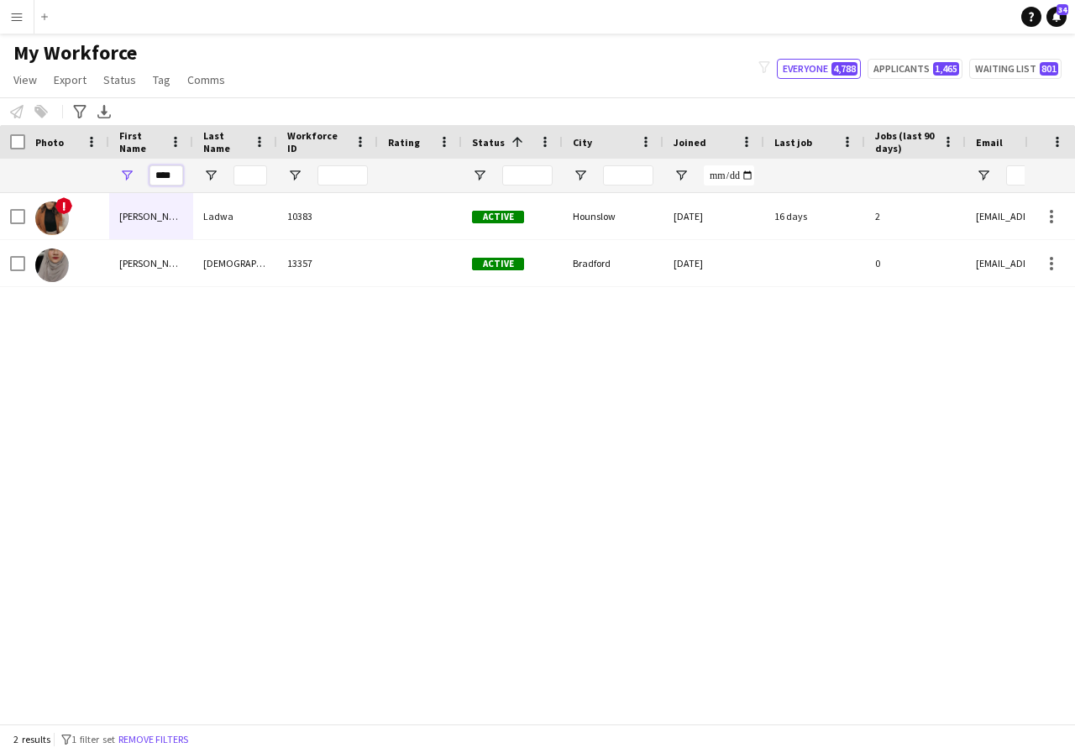
click at [180, 181] on input "****" at bounding box center [166, 175] width 34 height 20
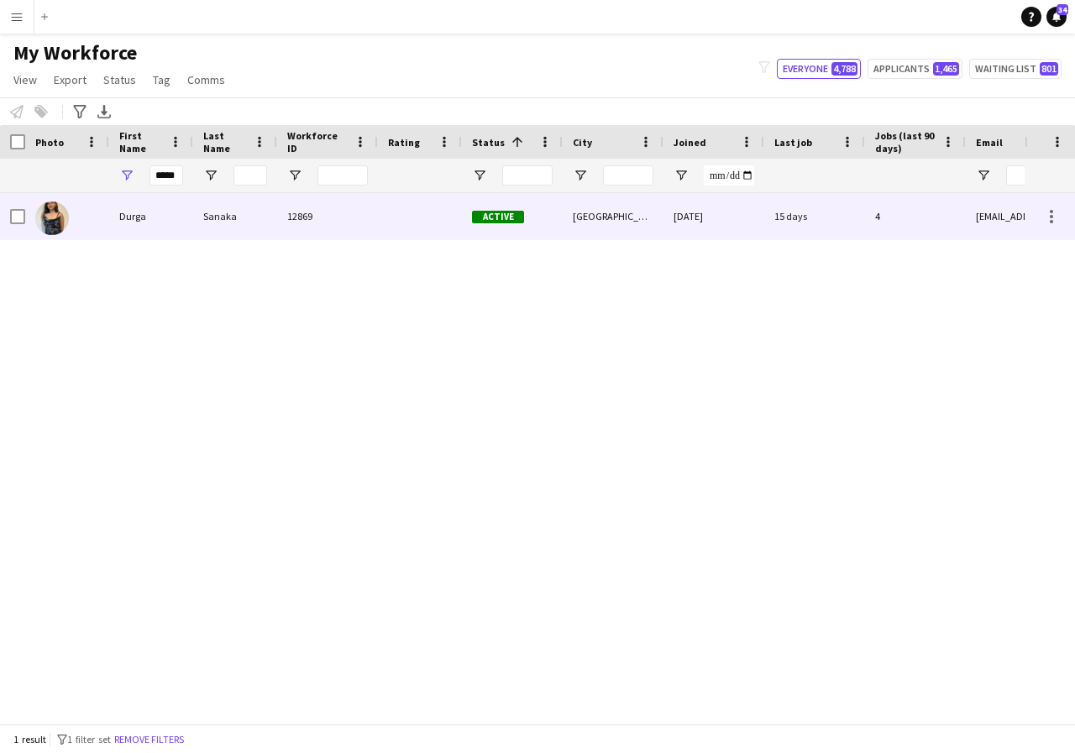
click at [146, 226] on div "Durga" at bounding box center [151, 216] width 84 height 46
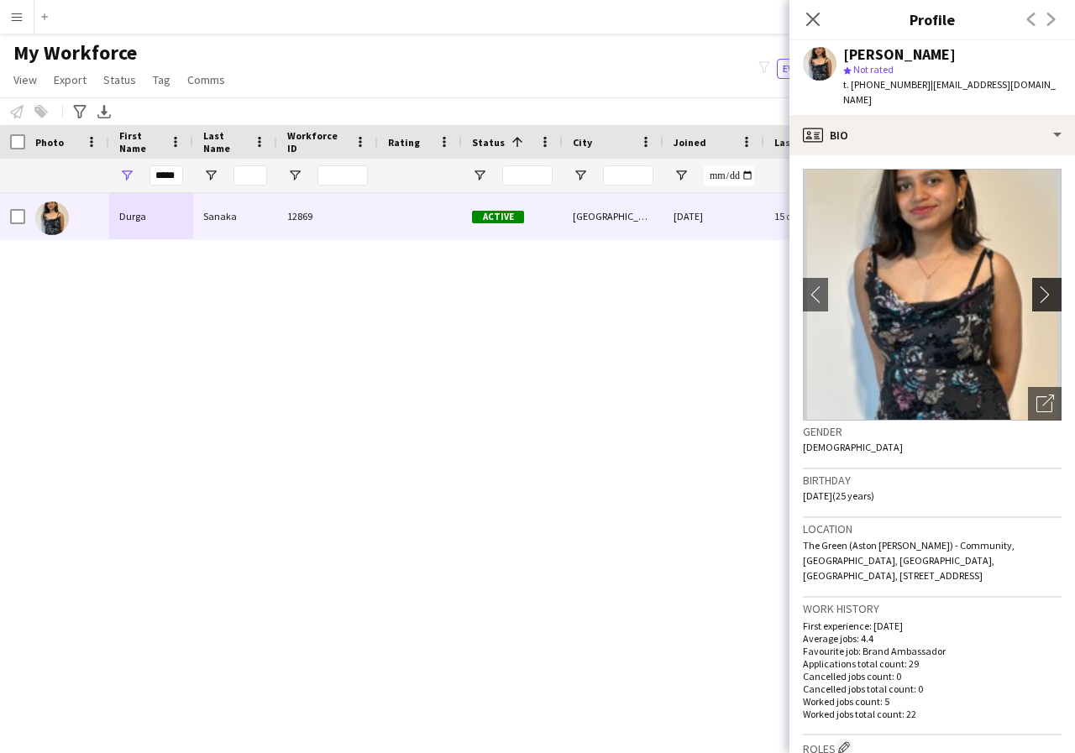
click at [1036, 286] on app-icon "chevron-right" at bounding box center [1049, 295] width 26 height 18
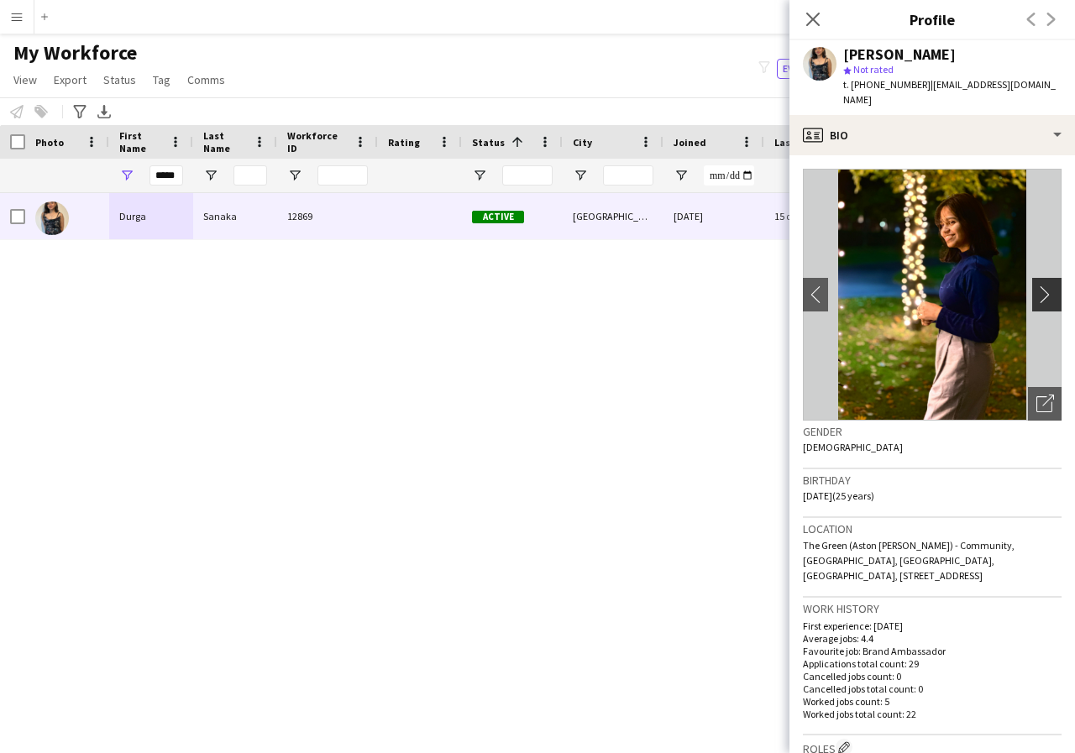
click at [1036, 286] on app-icon "chevron-right" at bounding box center [1049, 295] width 26 height 18
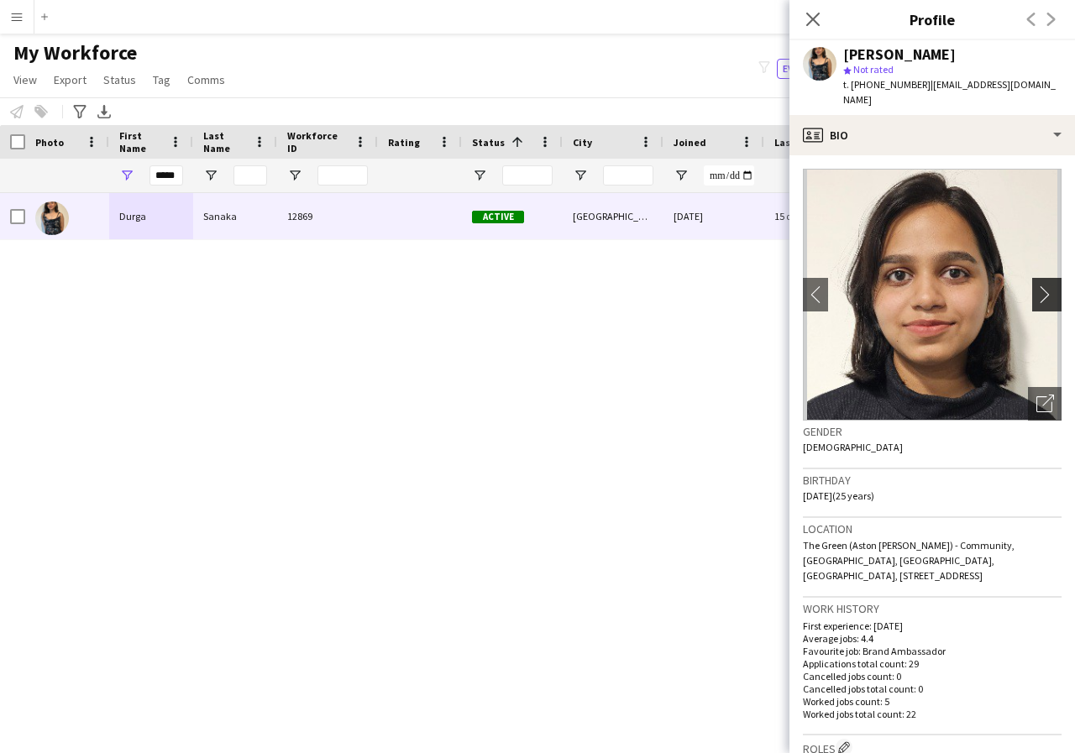
click at [1036, 286] on app-icon "chevron-right" at bounding box center [1049, 295] width 26 height 18
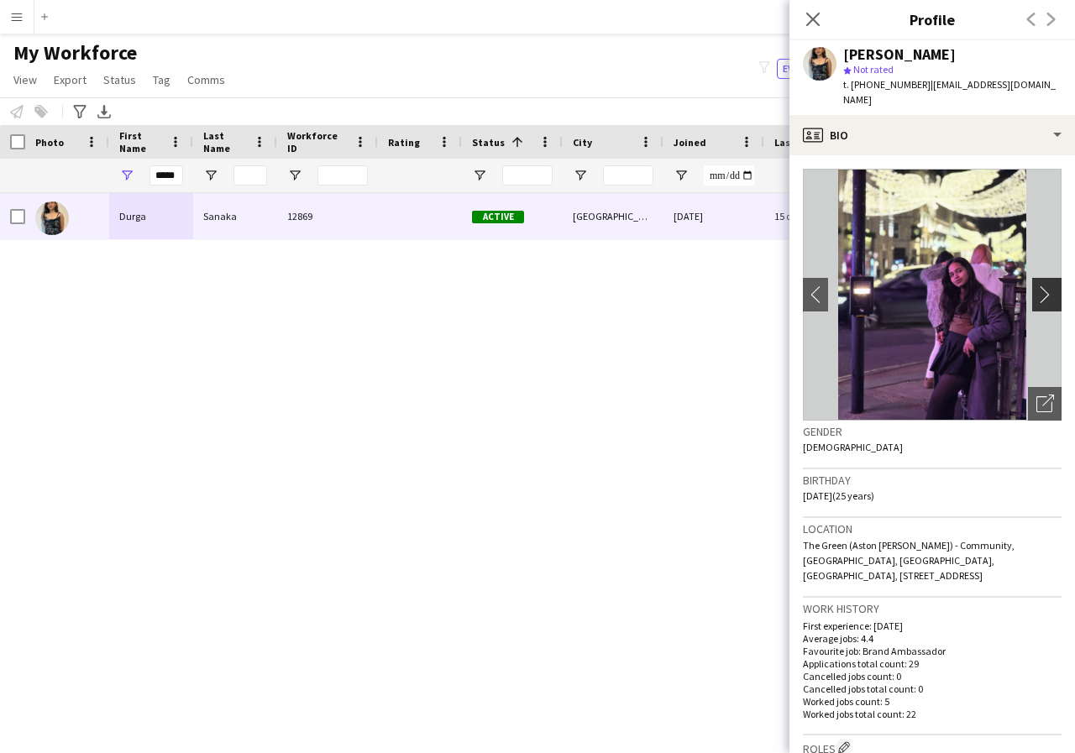
click at [1036, 286] on app-icon "chevron-right" at bounding box center [1049, 295] width 26 height 18
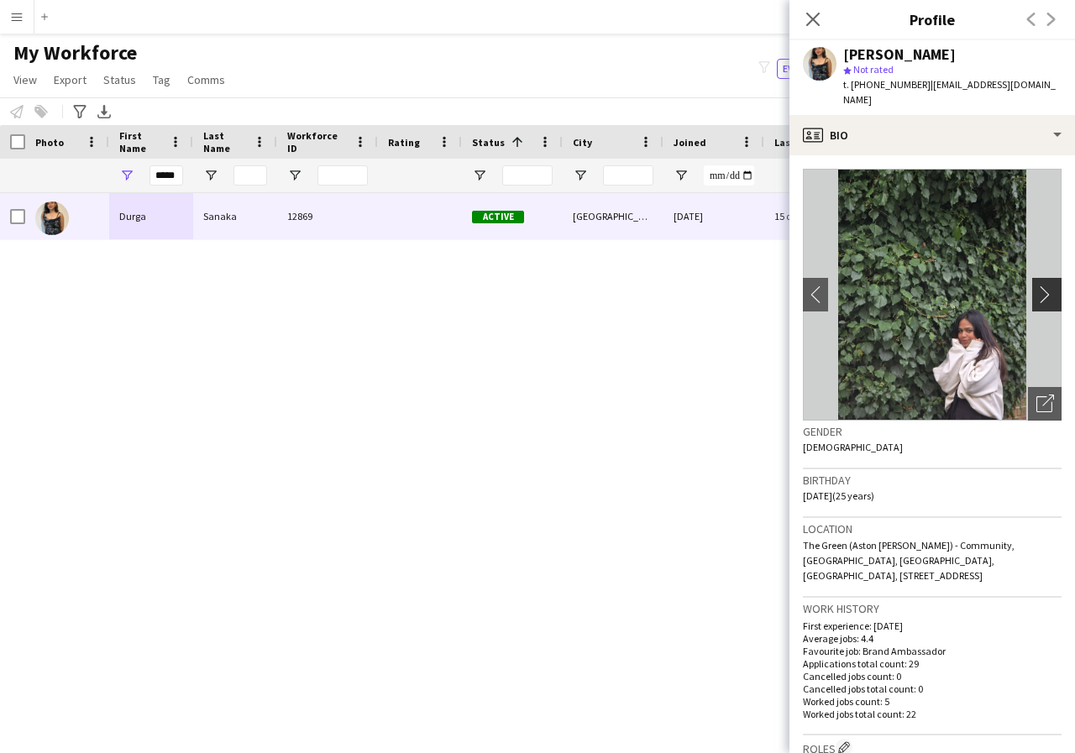
click at [1036, 286] on app-icon "chevron-right" at bounding box center [1049, 295] width 26 height 18
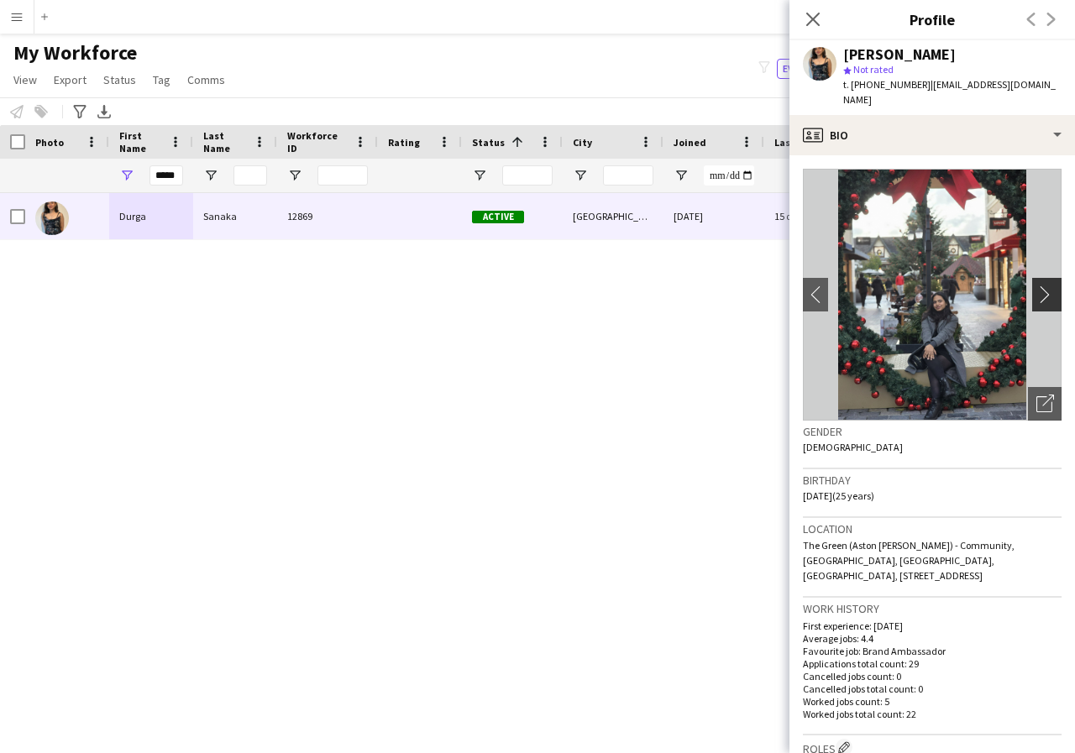
click at [1036, 286] on app-icon "chevron-right" at bounding box center [1049, 295] width 26 height 18
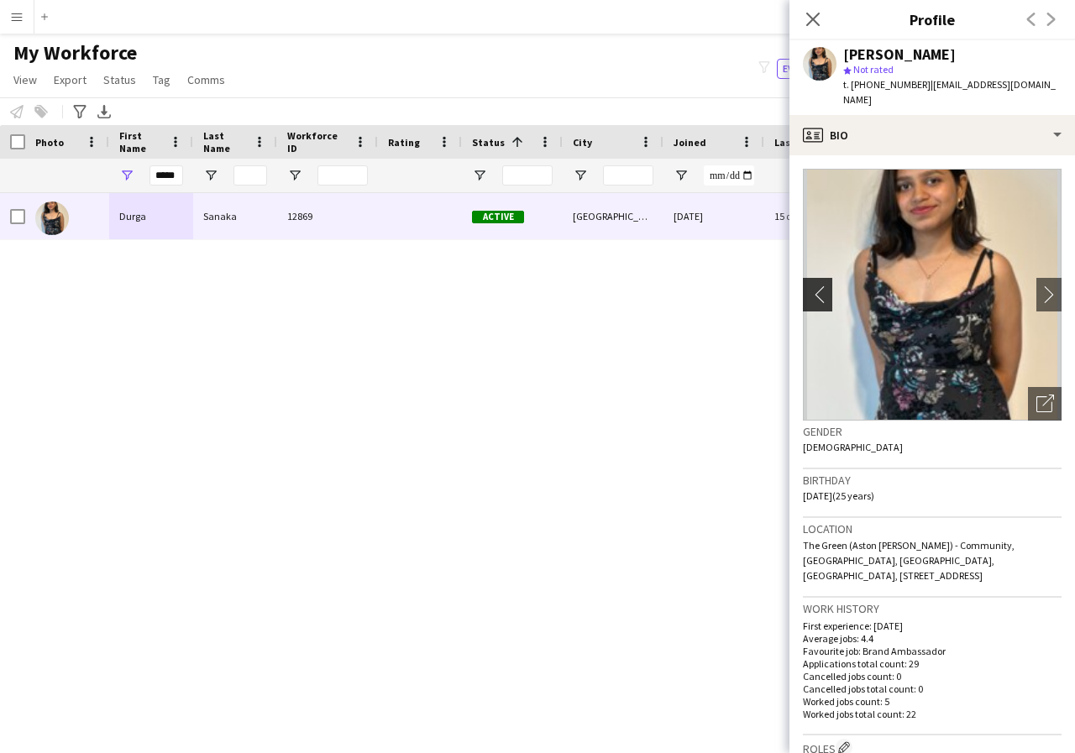
click at [809, 286] on app-icon "chevron-left" at bounding box center [816, 295] width 26 height 18
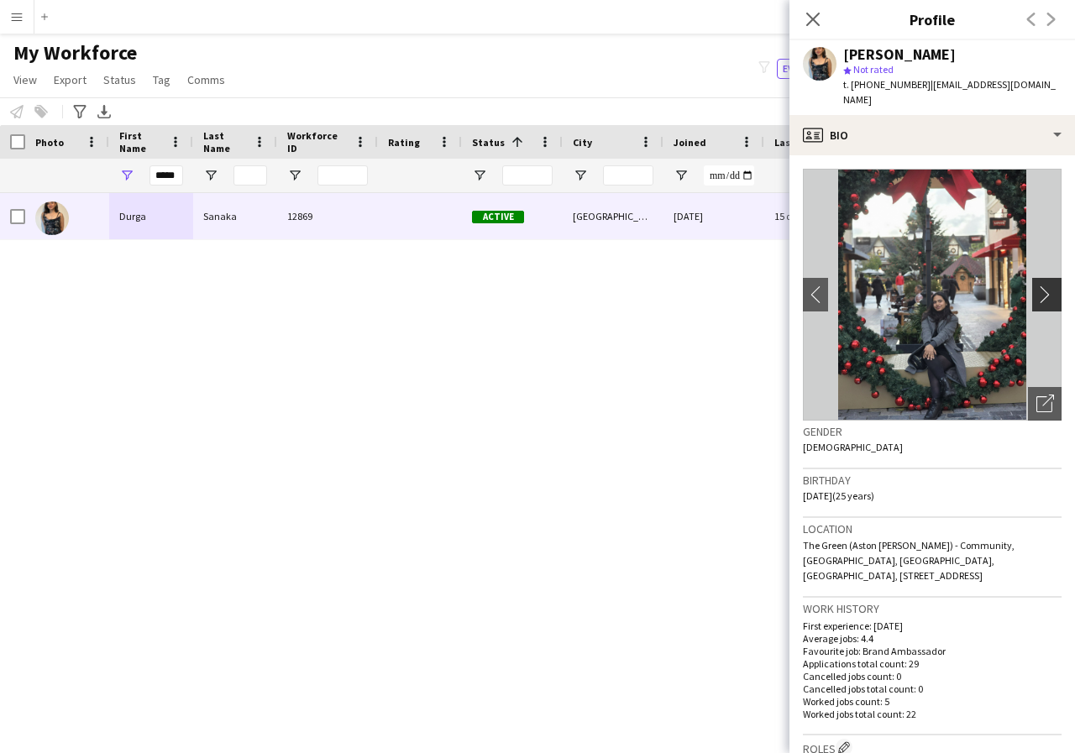
click at [1036, 286] on app-icon "chevron-right" at bounding box center [1049, 295] width 26 height 18
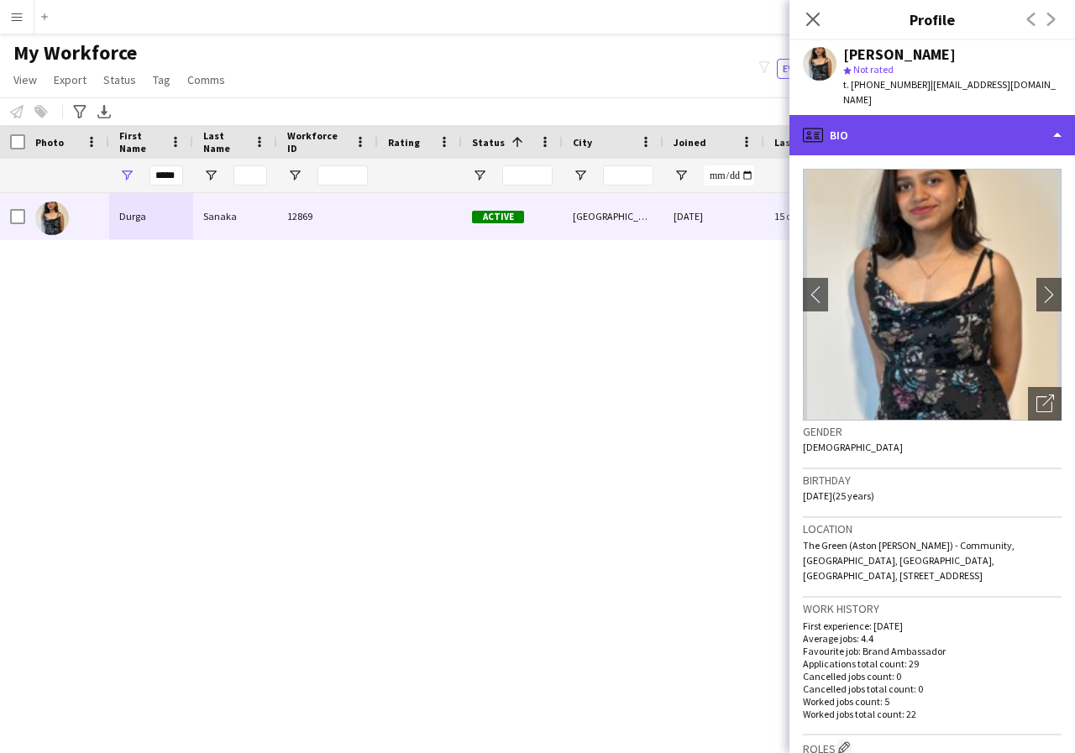
click at [1052, 121] on div "profile Bio" at bounding box center [932, 135] width 286 height 40
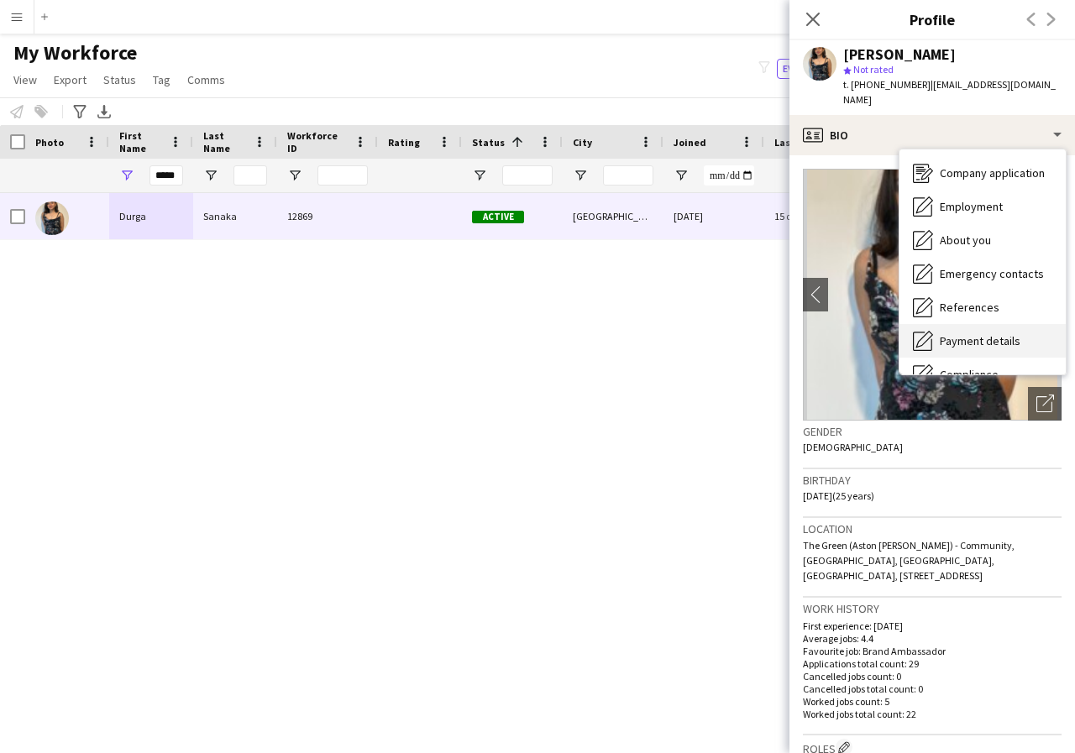
click at [1007, 333] on span "Payment details" at bounding box center [980, 340] width 81 height 15
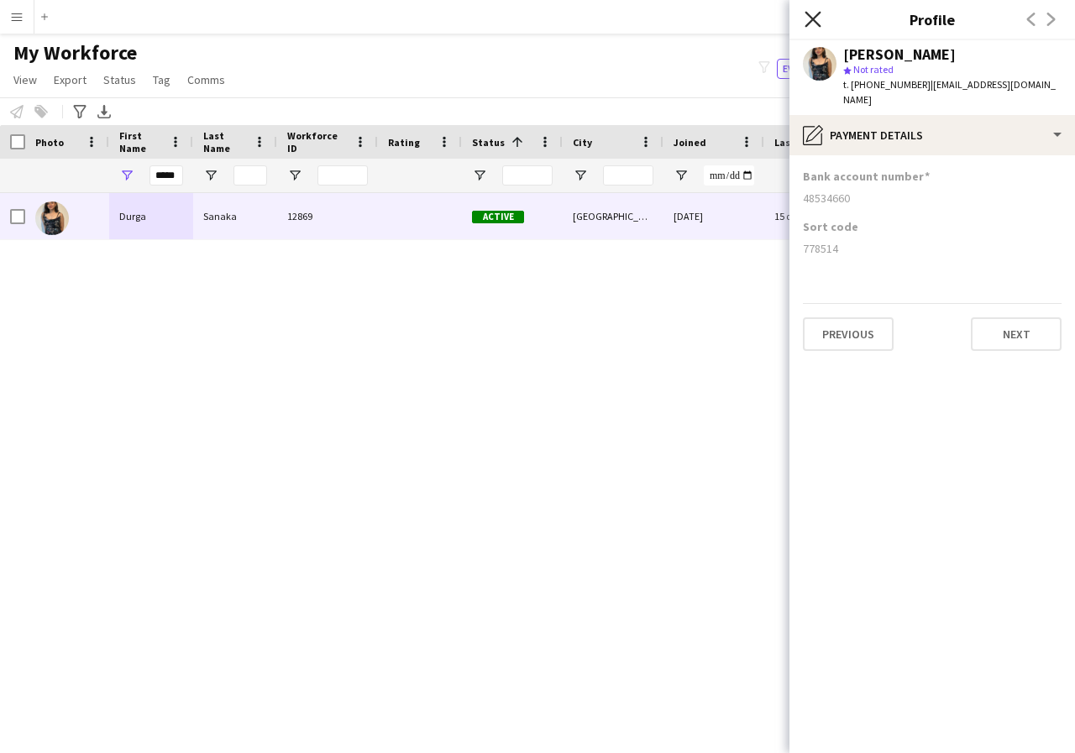
click at [811, 23] on icon "Close pop-in" at bounding box center [813, 19] width 16 height 16
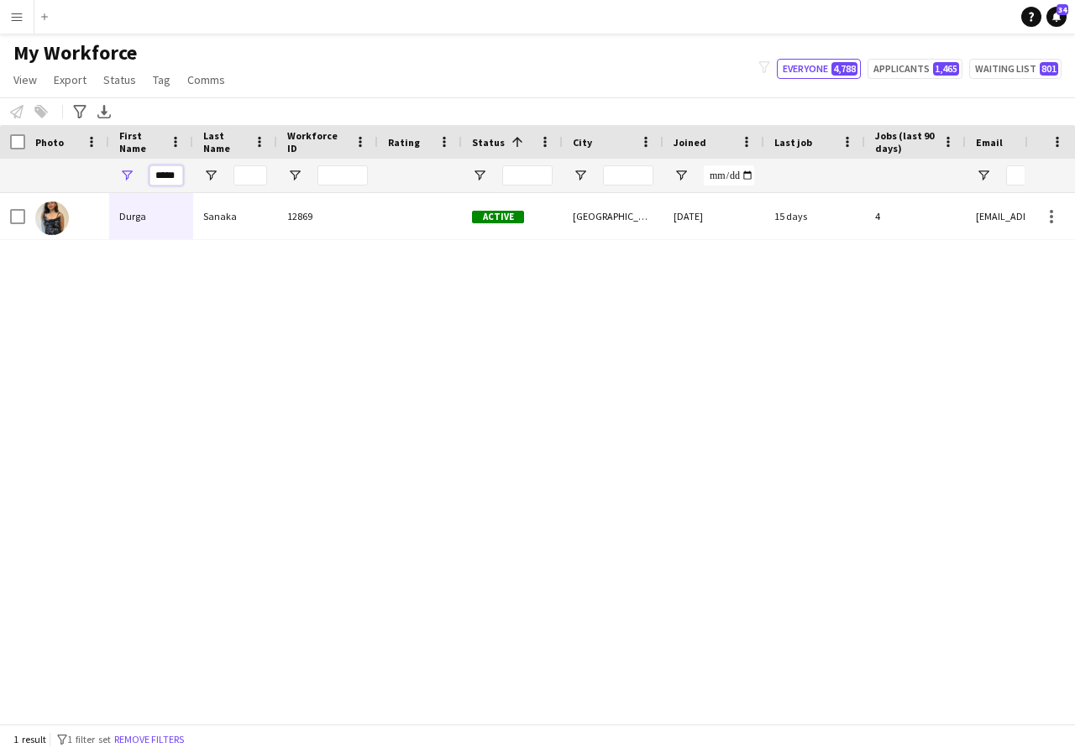
click at [179, 178] on input "*****" at bounding box center [166, 175] width 34 height 20
type input "*"
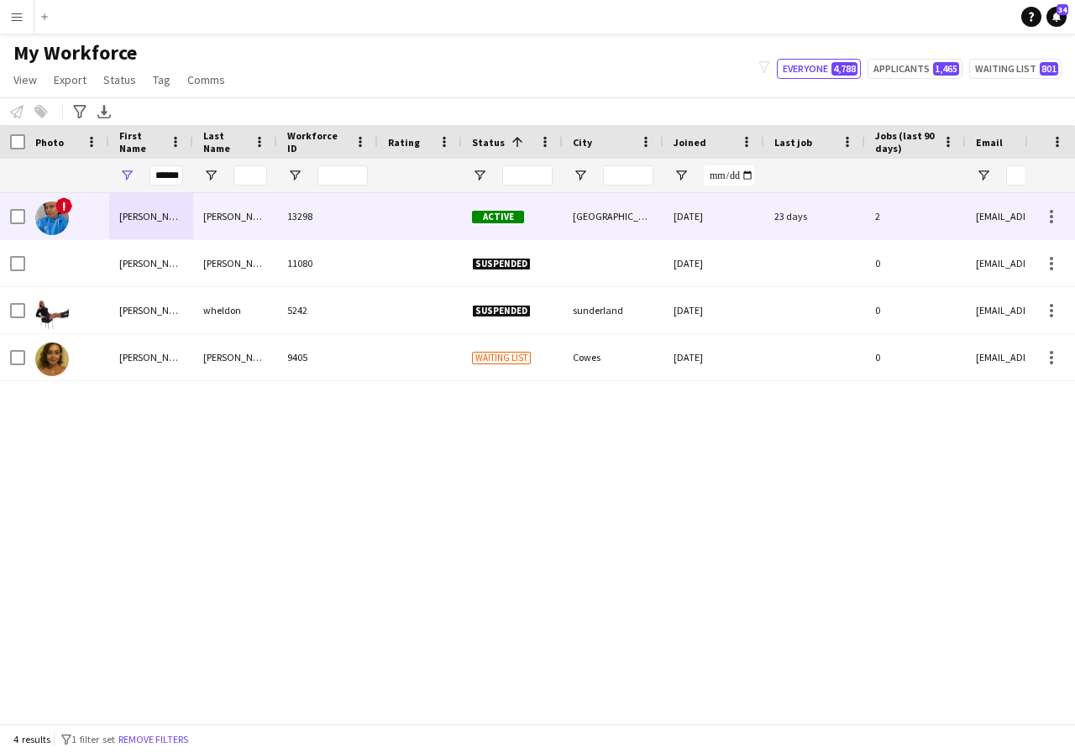
click at [167, 221] on div "Elaine" at bounding box center [151, 216] width 84 height 46
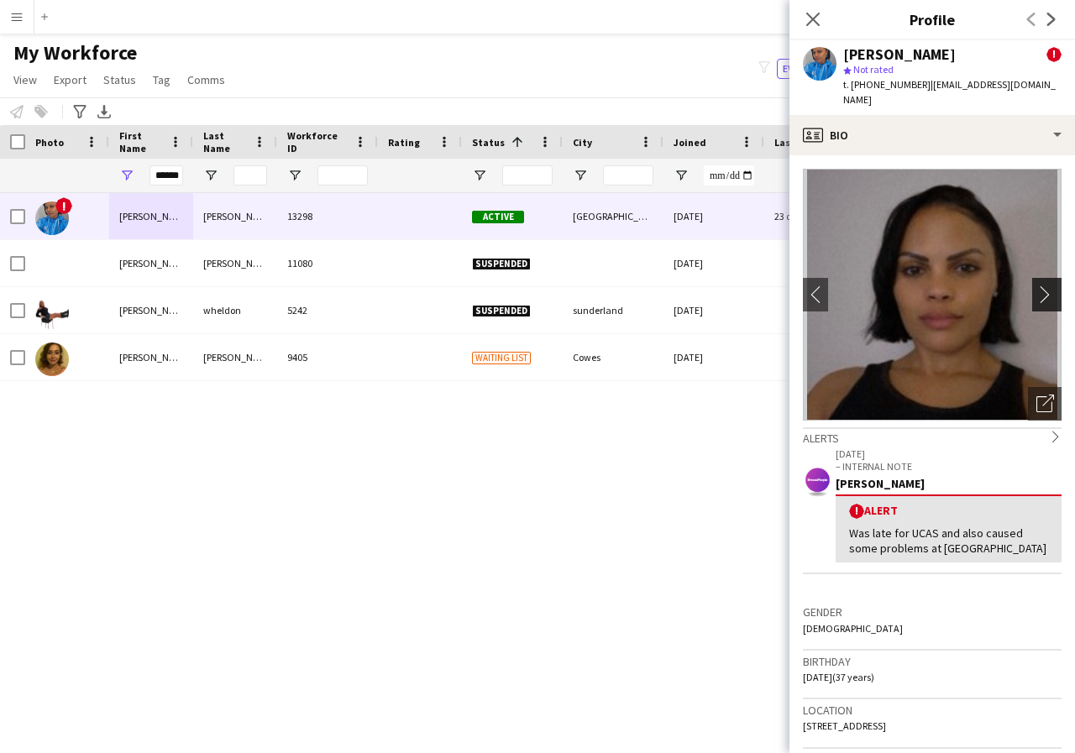
click at [1040, 286] on app-icon "chevron-right" at bounding box center [1049, 295] width 26 height 18
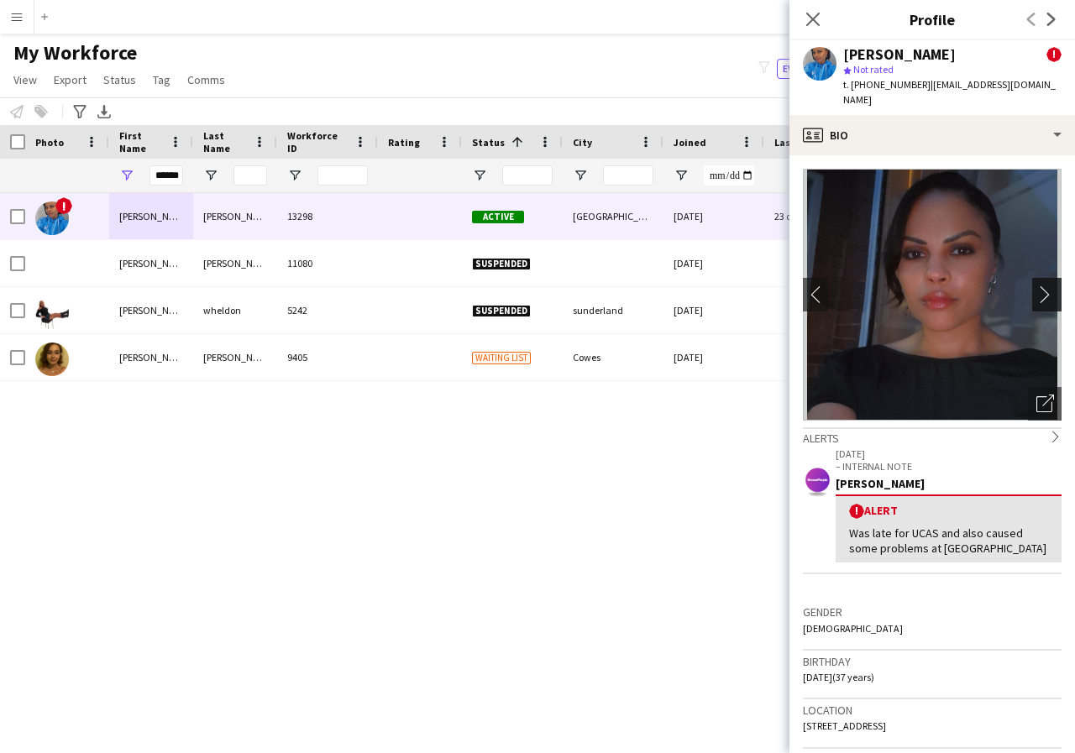
click at [1040, 286] on app-icon "chevron-right" at bounding box center [1049, 295] width 26 height 18
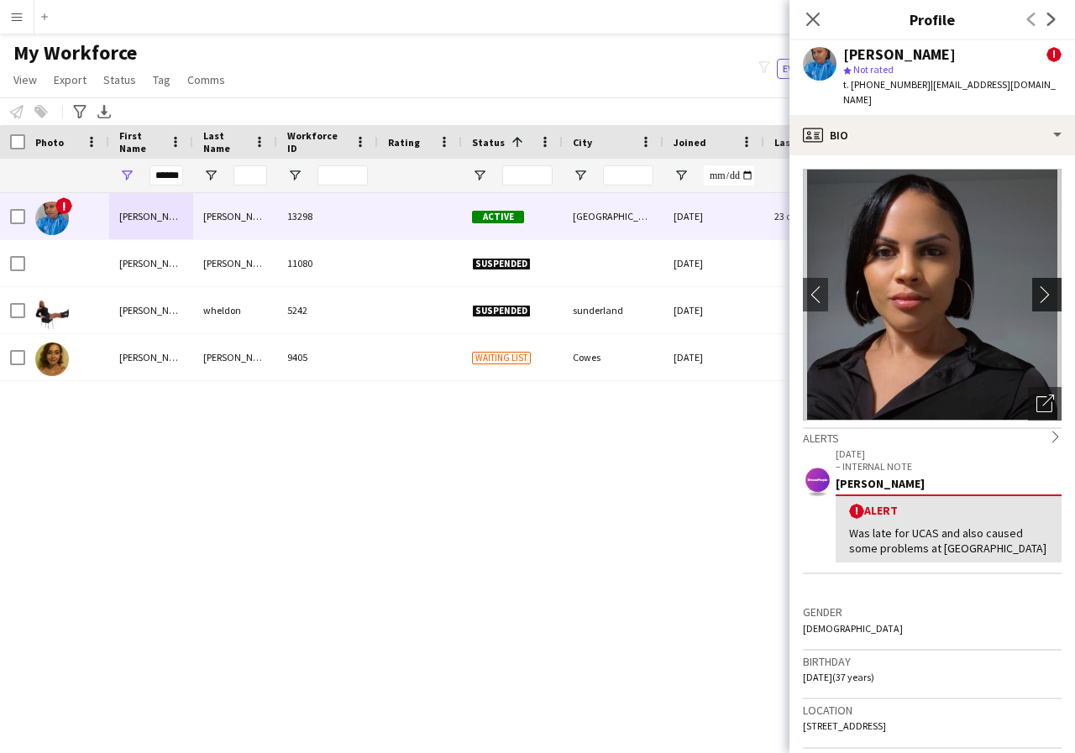
click at [1040, 286] on app-icon "chevron-right" at bounding box center [1049, 295] width 26 height 18
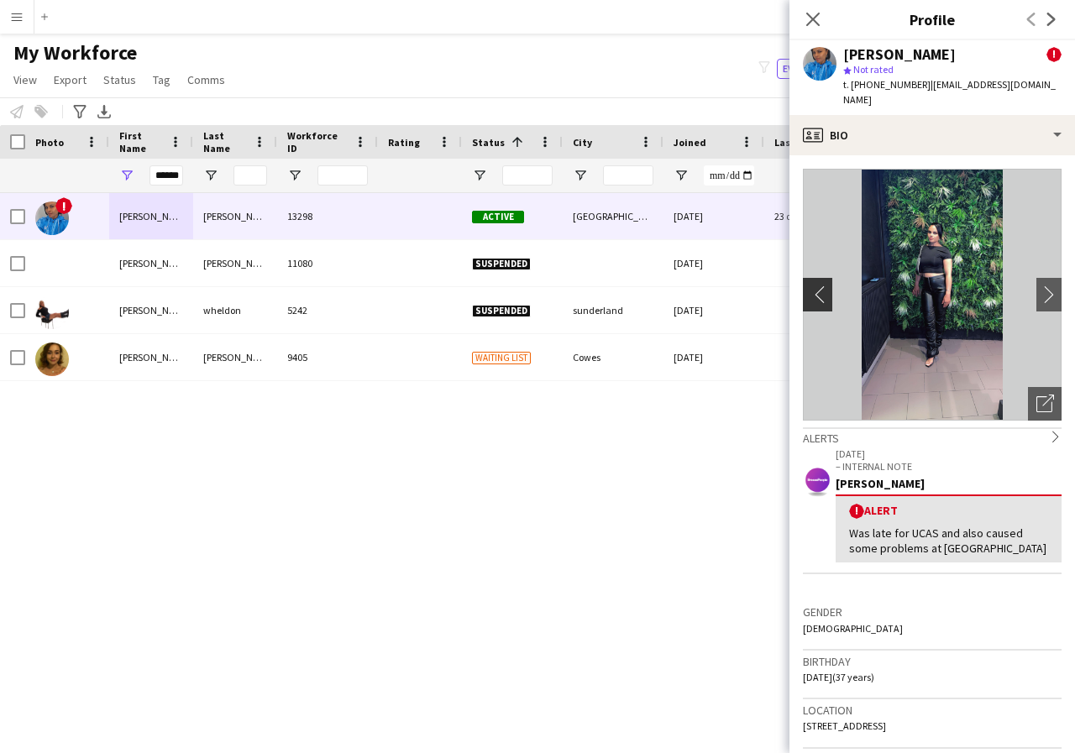
click at [809, 286] on app-icon "chevron-left" at bounding box center [816, 295] width 26 height 18
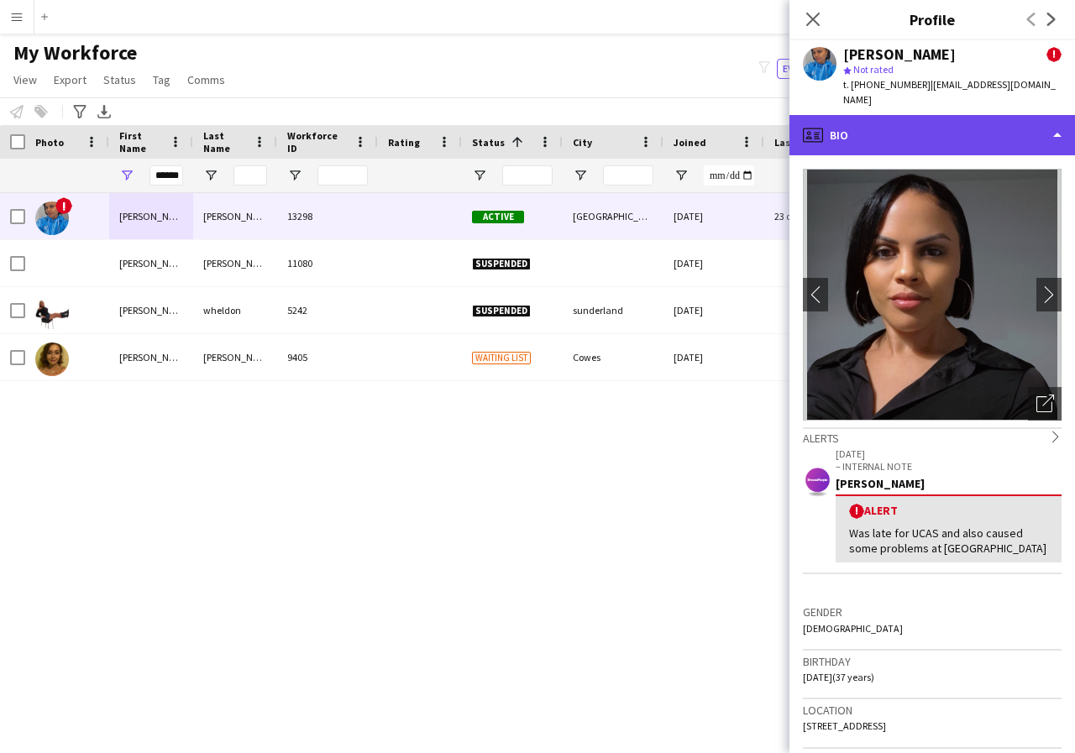
click at [1055, 118] on div "profile Bio" at bounding box center [932, 135] width 286 height 40
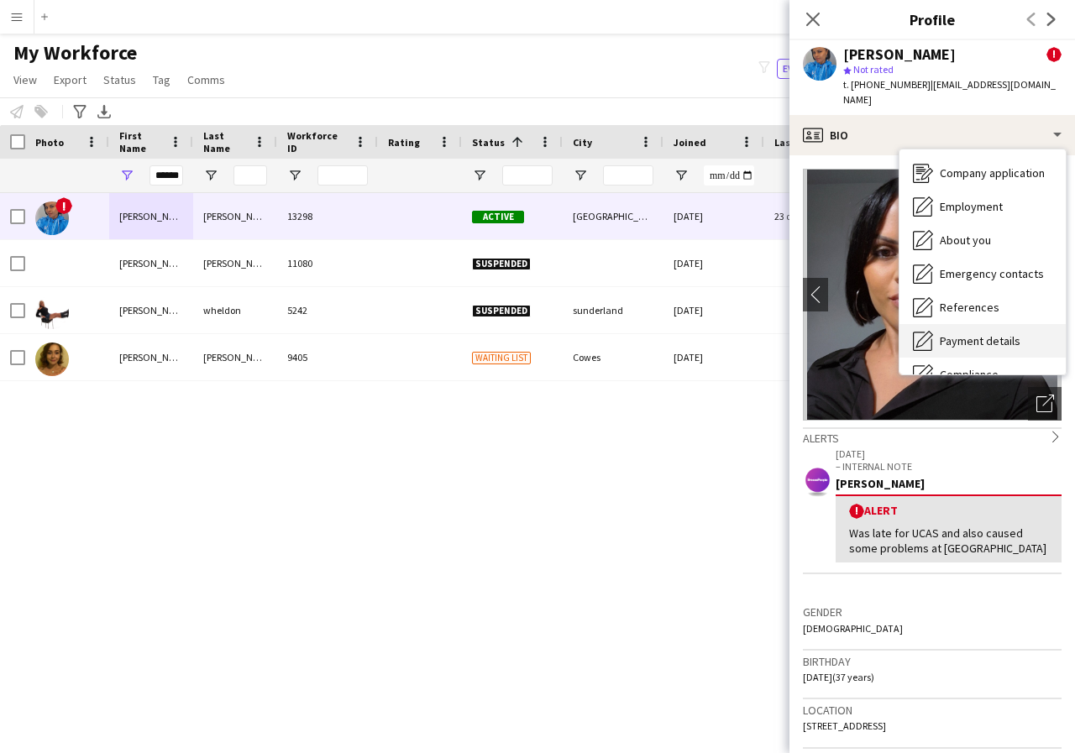
click at [1015, 333] on span "Payment details" at bounding box center [980, 340] width 81 height 15
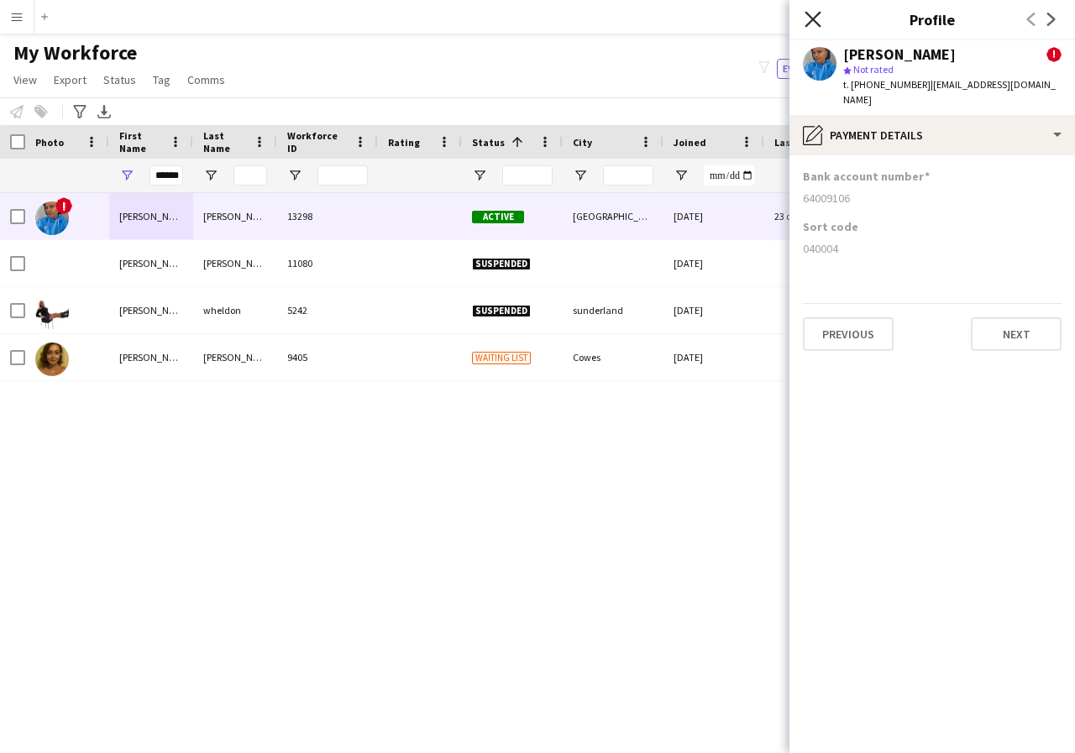
click at [812, 18] on icon at bounding box center [813, 19] width 16 height 16
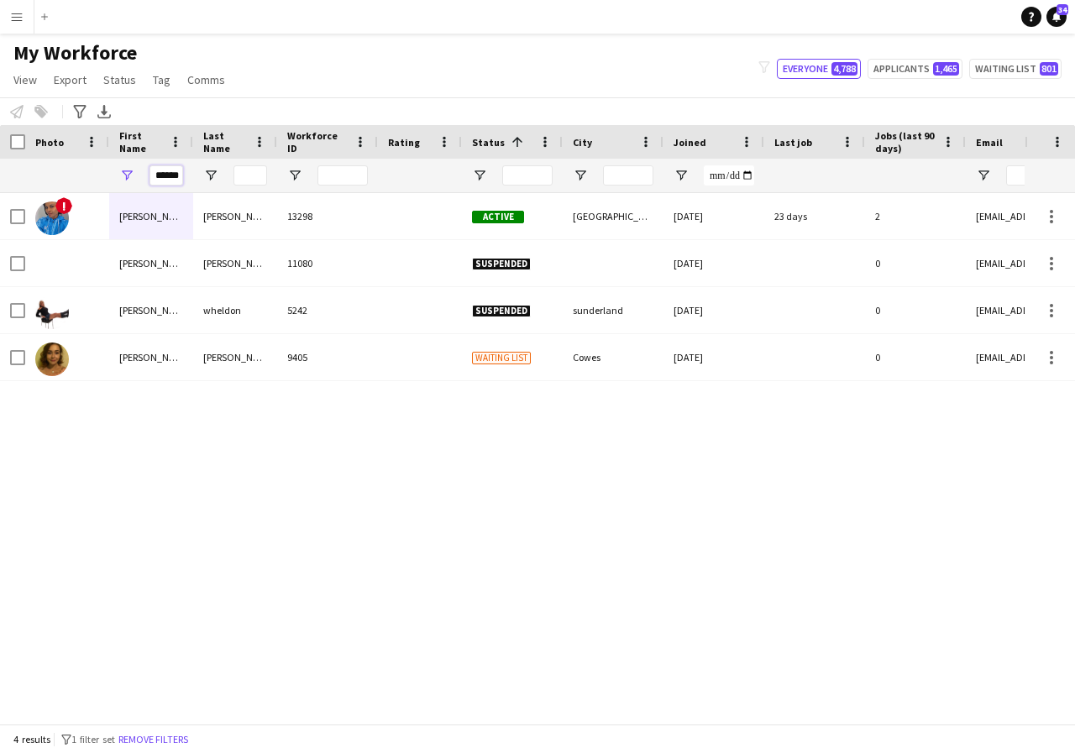
click at [181, 175] on input "******" at bounding box center [166, 175] width 34 height 20
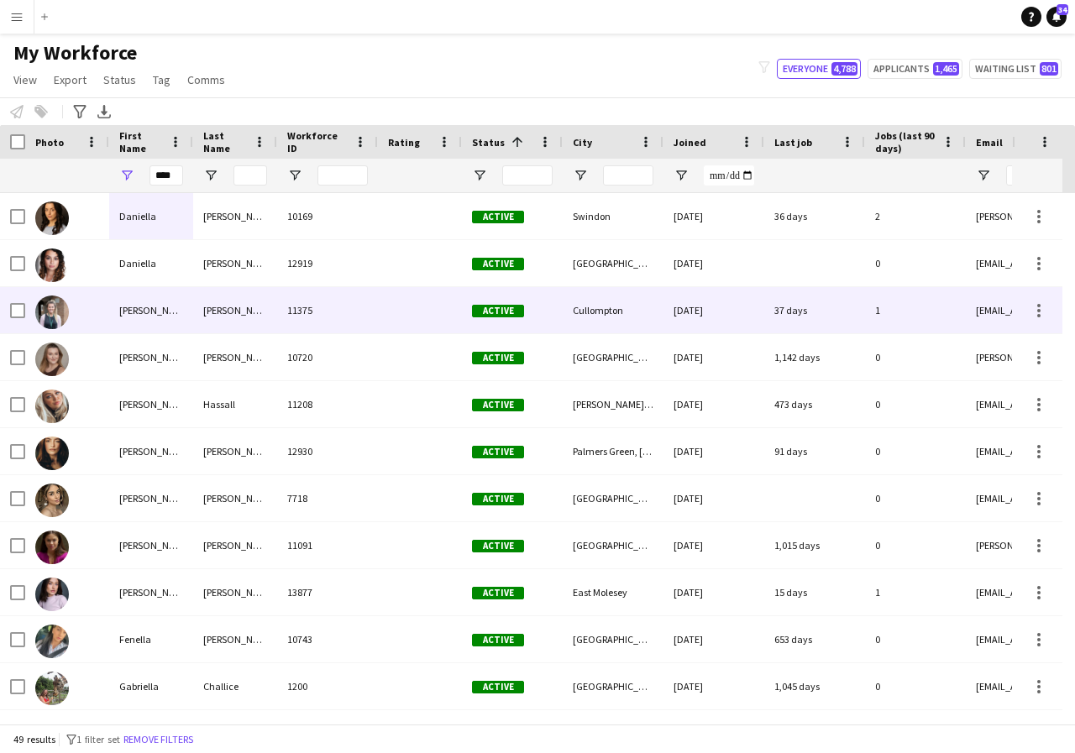
click at [172, 311] on div "Ella" at bounding box center [151, 310] width 84 height 46
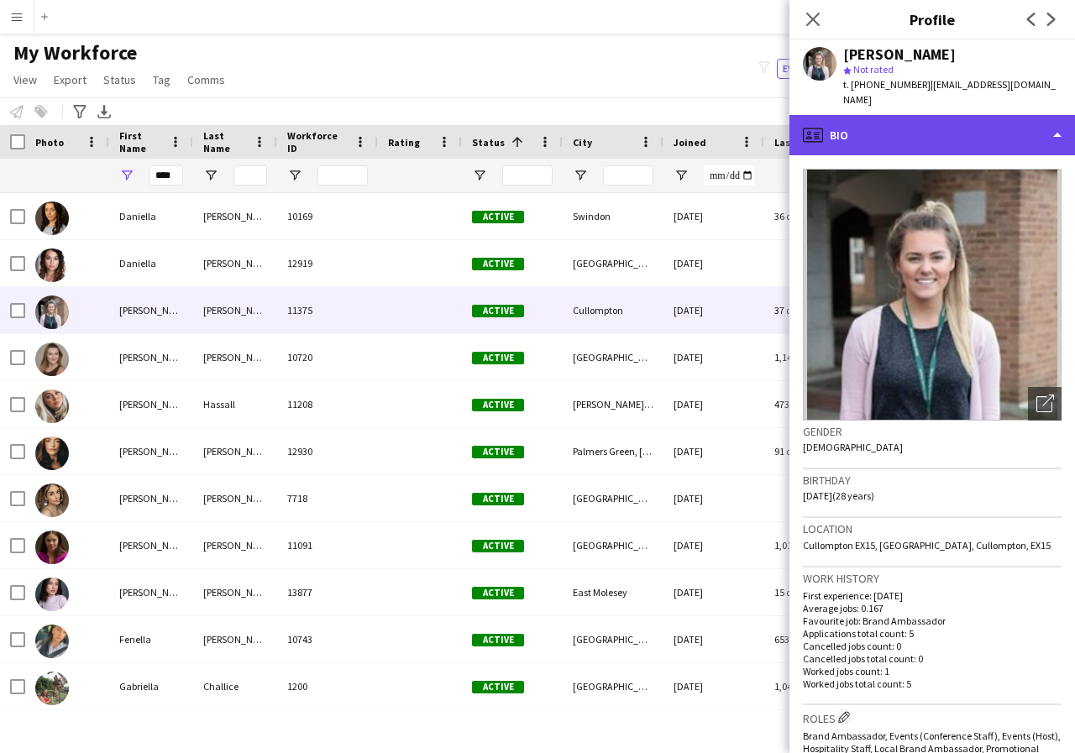
click at [1057, 119] on div "profile Bio" at bounding box center [932, 135] width 286 height 40
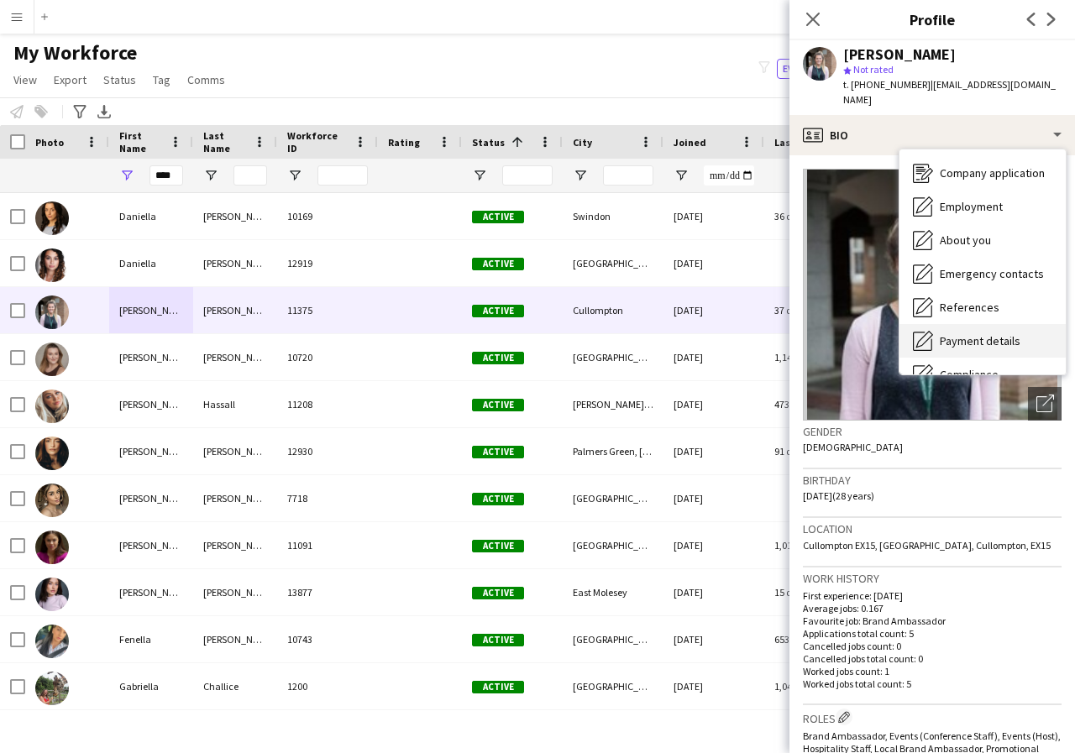
click at [991, 333] on span "Payment details" at bounding box center [980, 340] width 81 height 15
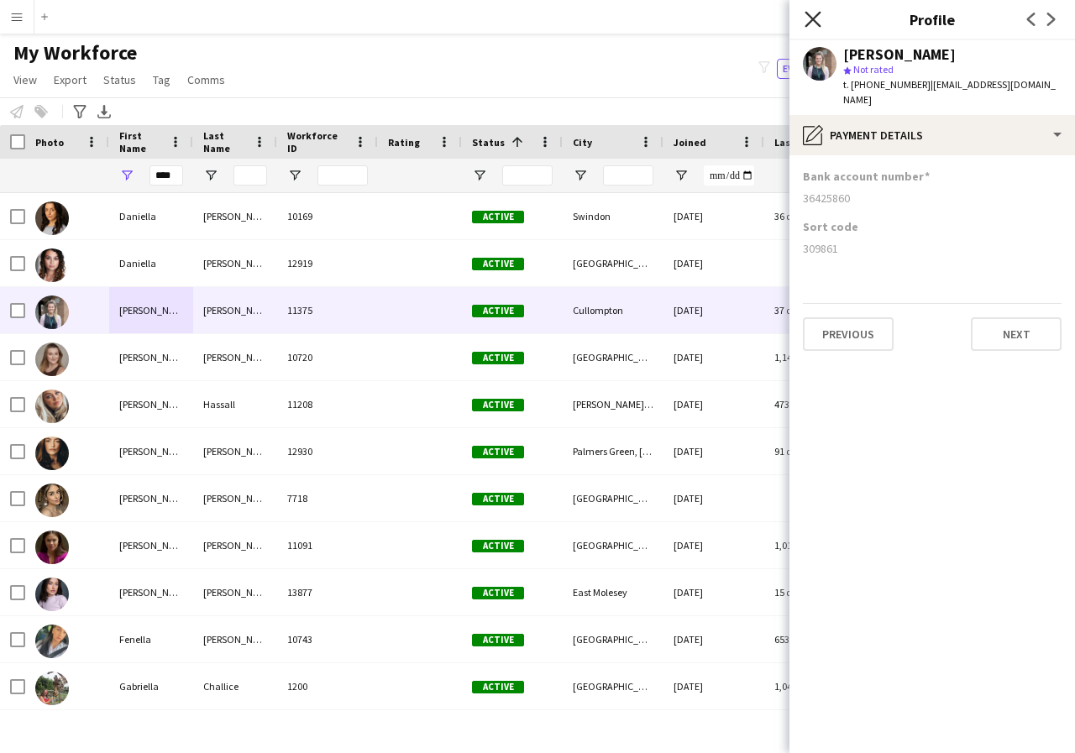
click at [813, 17] on icon "Close pop-in" at bounding box center [813, 19] width 16 height 16
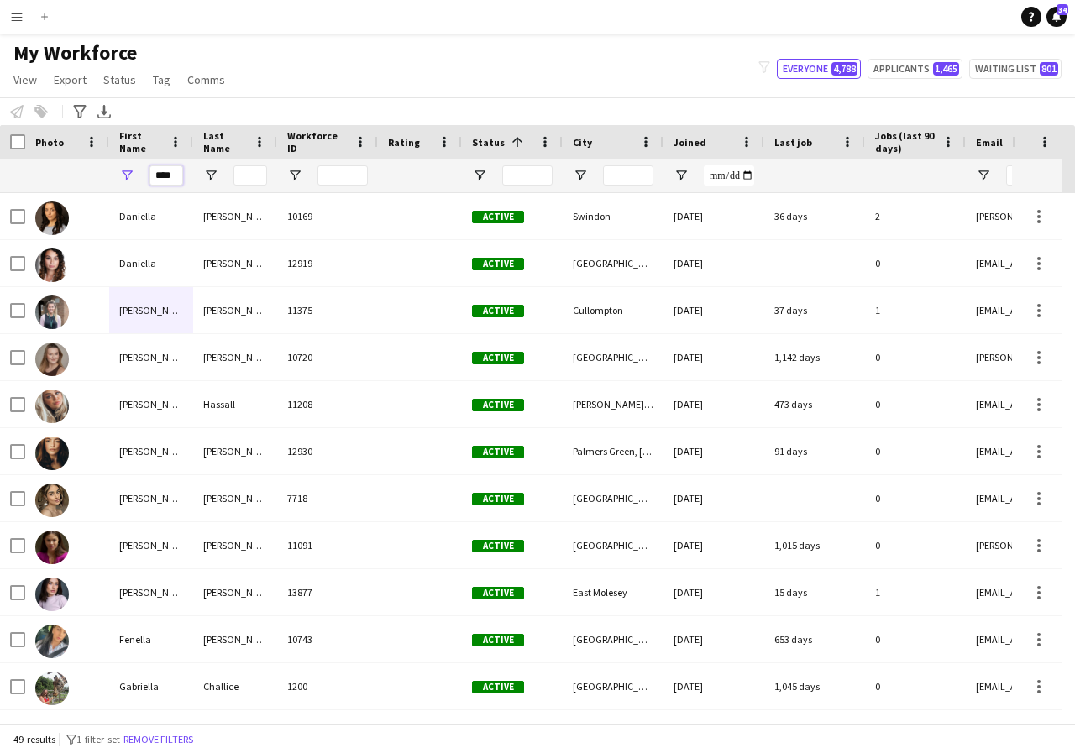
click at [178, 177] on input "****" at bounding box center [166, 175] width 34 height 20
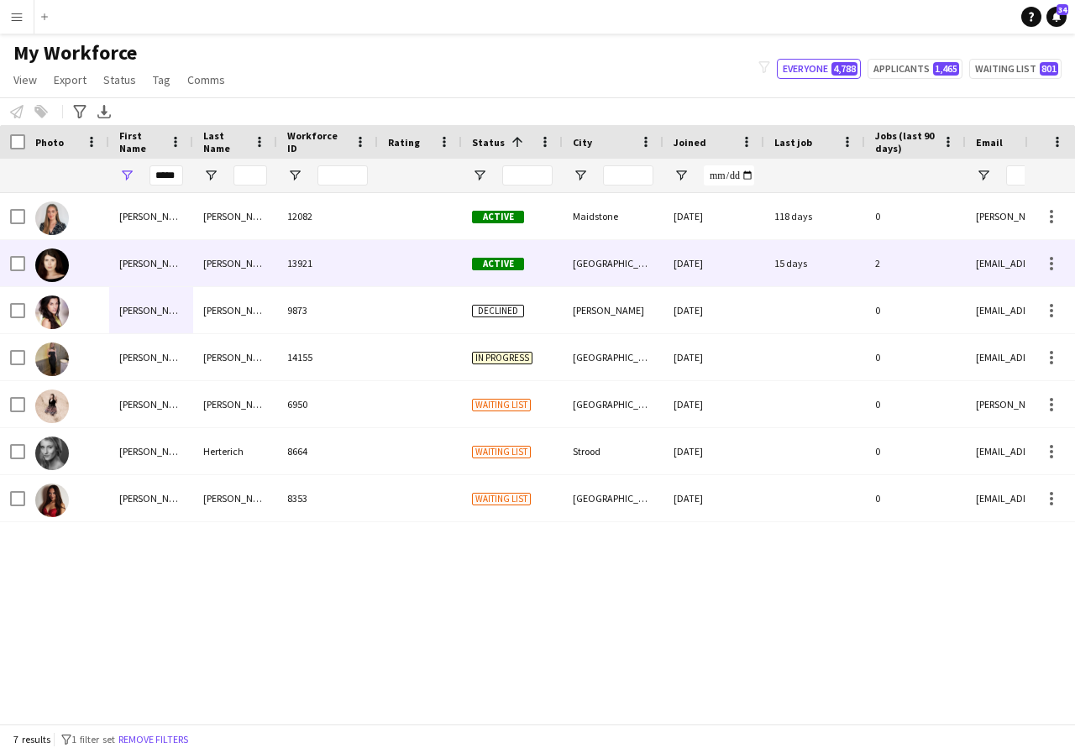
click at [158, 270] on div "Ellen" at bounding box center [151, 263] width 84 height 46
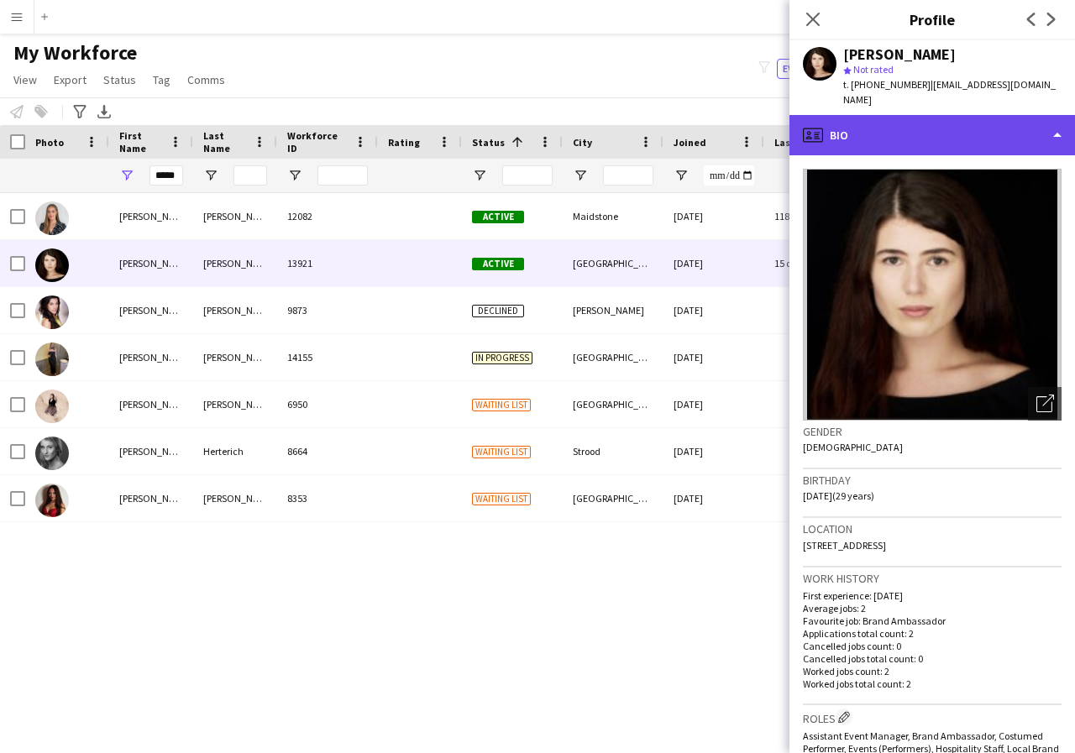
click at [1051, 122] on div "profile Bio" at bounding box center [932, 135] width 286 height 40
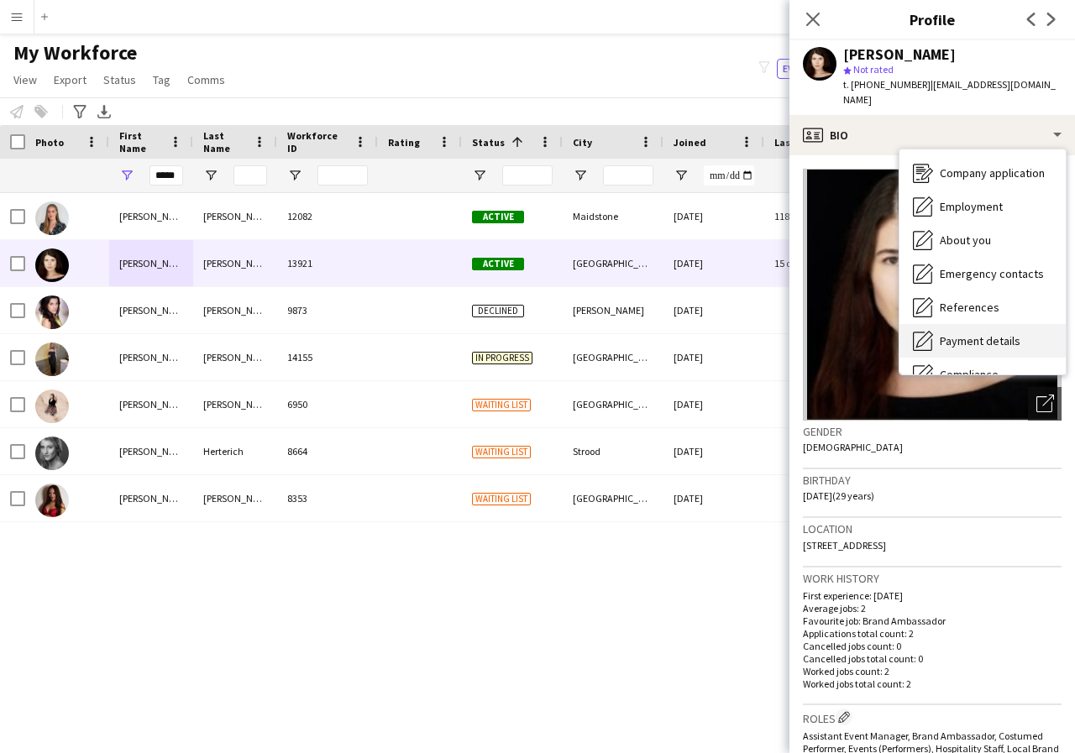
click at [984, 333] on span "Payment details" at bounding box center [980, 340] width 81 height 15
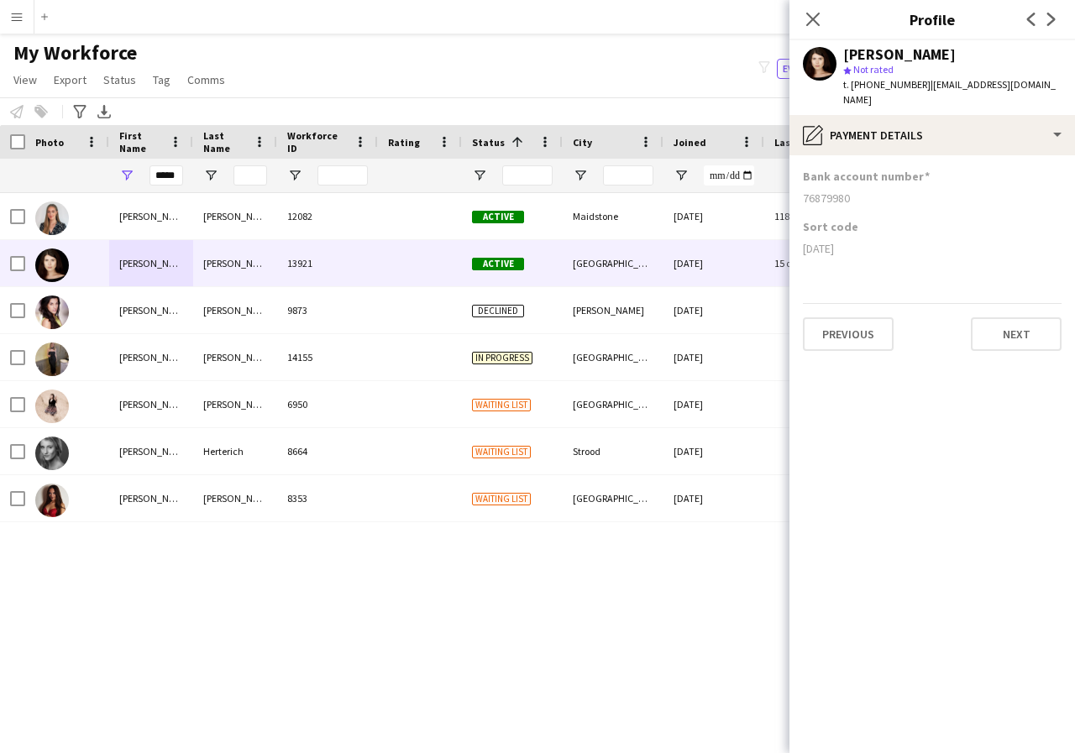
drag, startPoint x: 805, startPoint y: 182, endPoint x: 868, endPoint y: 196, distance: 64.4
click at [868, 196] on div "Bank account number 76879980" at bounding box center [932, 194] width 259 height 50
drag, startPoint x: 799, startPoint y: 233, endPoint x: 858, endPoint y: 238, distance: 59.8
click at [858, 238] on app-section-data-types "Bank account number 76879980 Sort code 09-01-27 Previous Next" at bounding box center [932, 454] width 286 height 598
click at [812, 18] on icon at bounding box center [813, 19] width 16 height 16
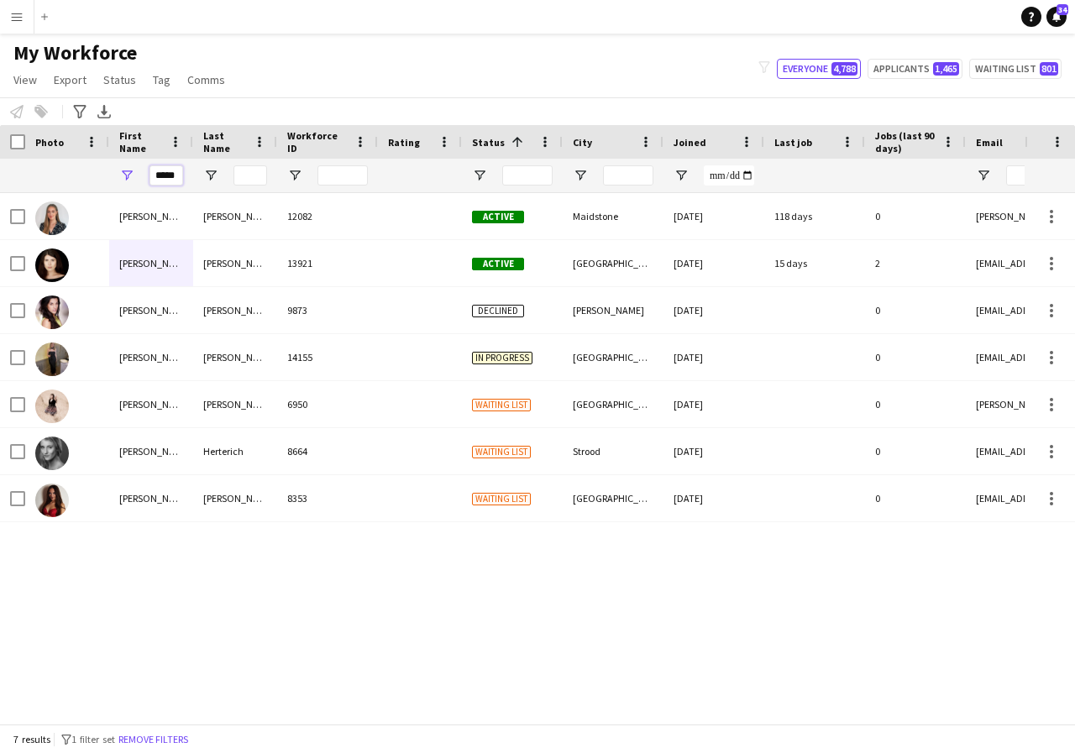
click at [179, 175] on input "*****" at bounding box center [166, 175] width 34 height 20
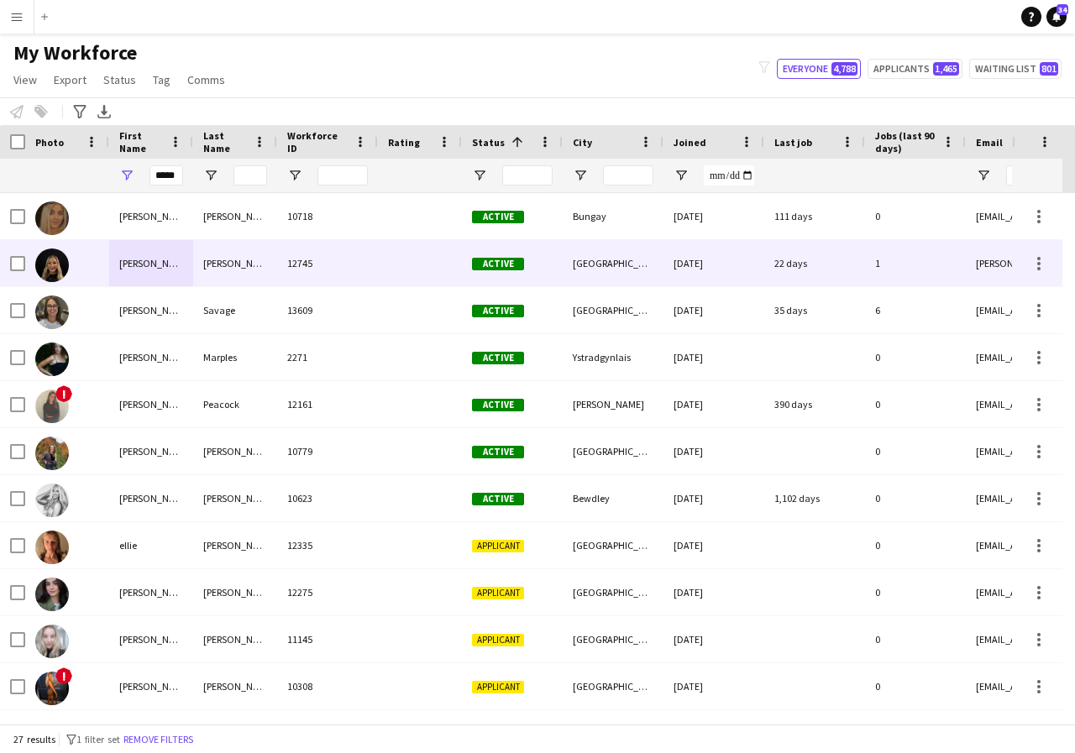
click at [160, 274] on div "Ellie" at bounding box center [151, 263] width 84 height 46
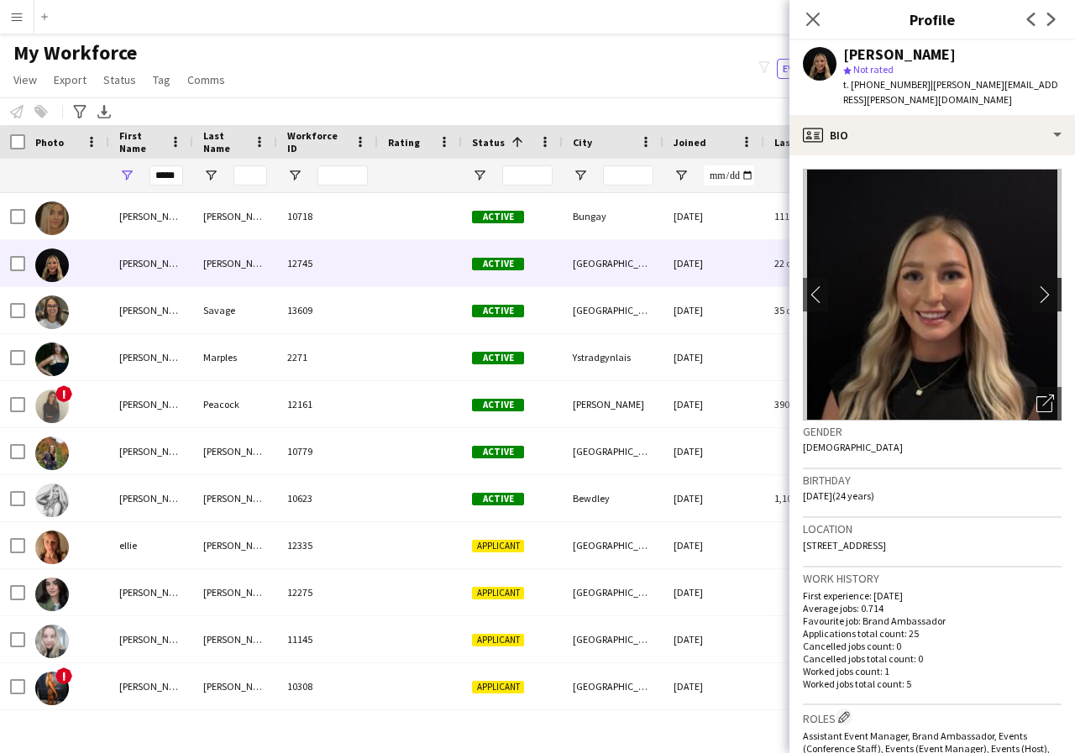
click at [1036, 286] on app-icon "chevron-right" at bounding box center [1049, 295] width 26 height 18
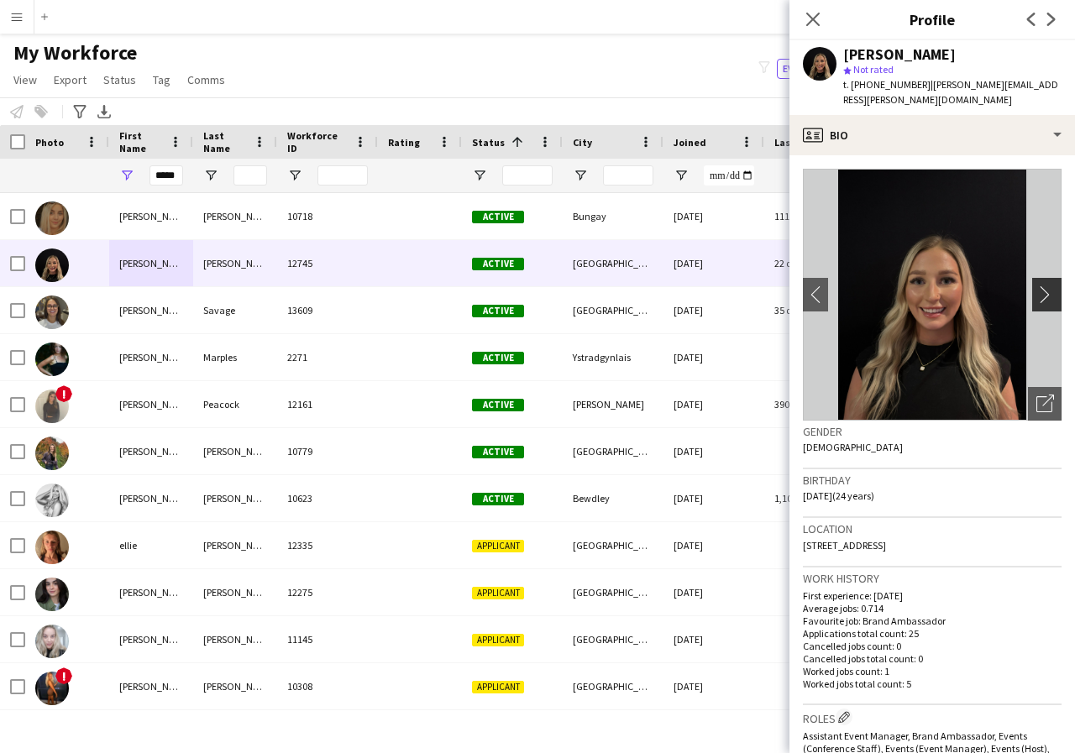
click at [1036, 286] on app-icon "chevron-right" at bounding box center [1049, 295] width 26 height 18
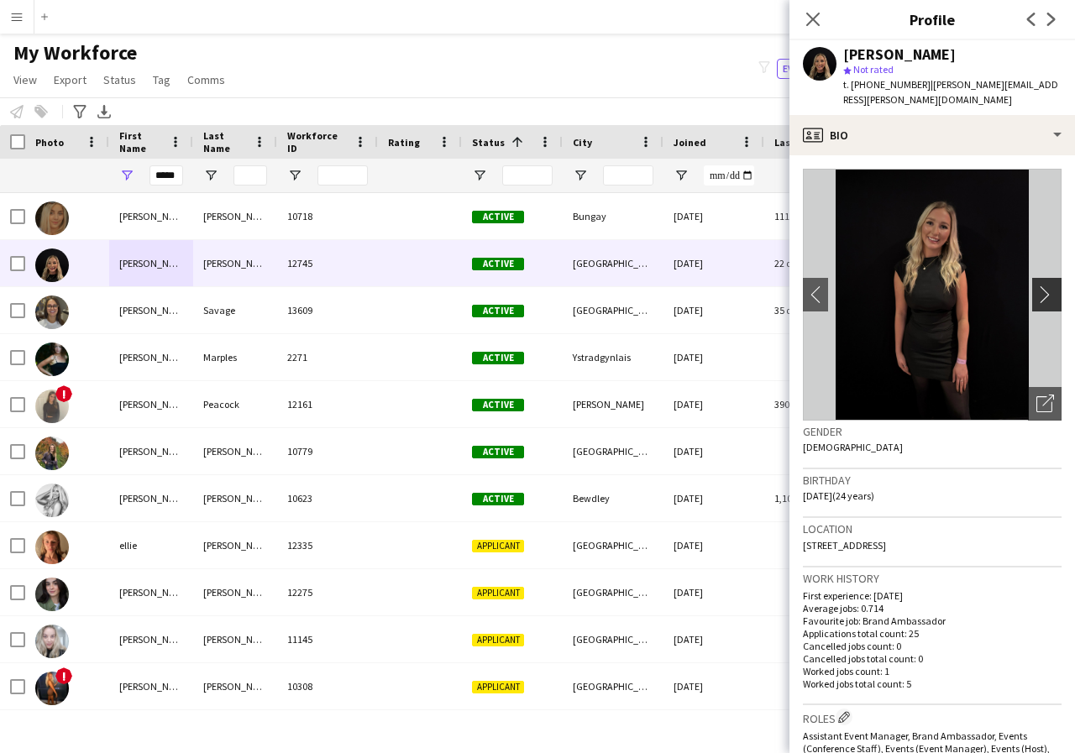
click at [1036, 286] on app-icon "chevron-right" at bounding box center [1049, 295] width 26 height 18
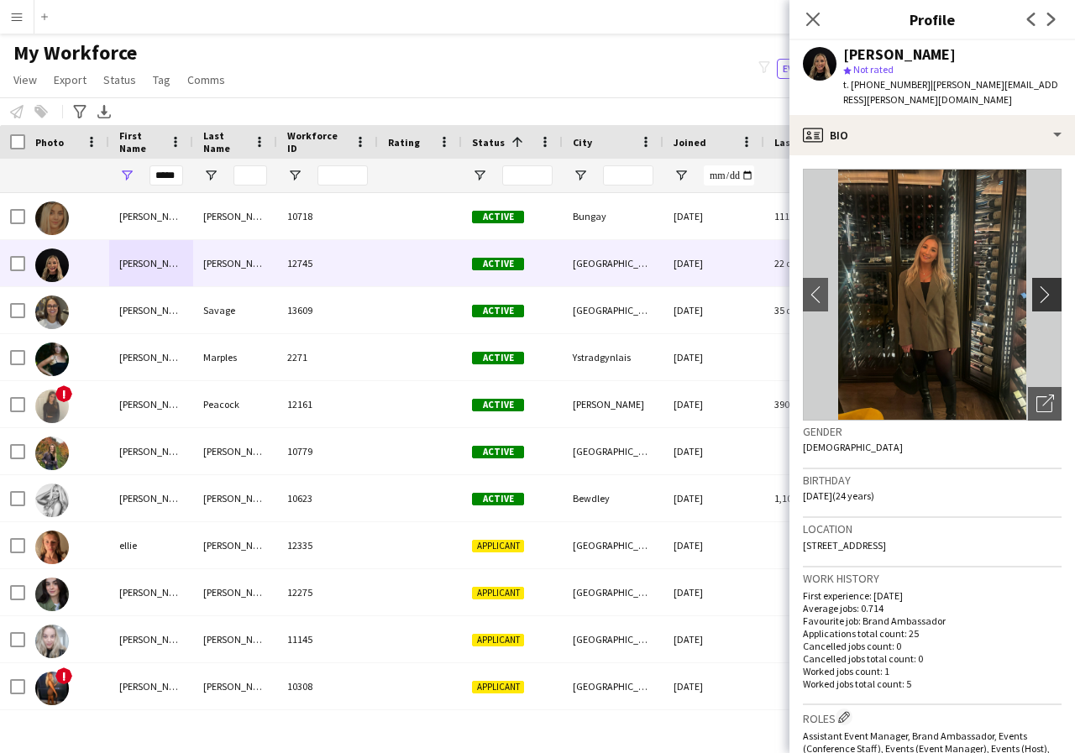
click at [1036, 286] on app-icon "chevron-right" at bounding box center [1049, 295] width 26 height 18
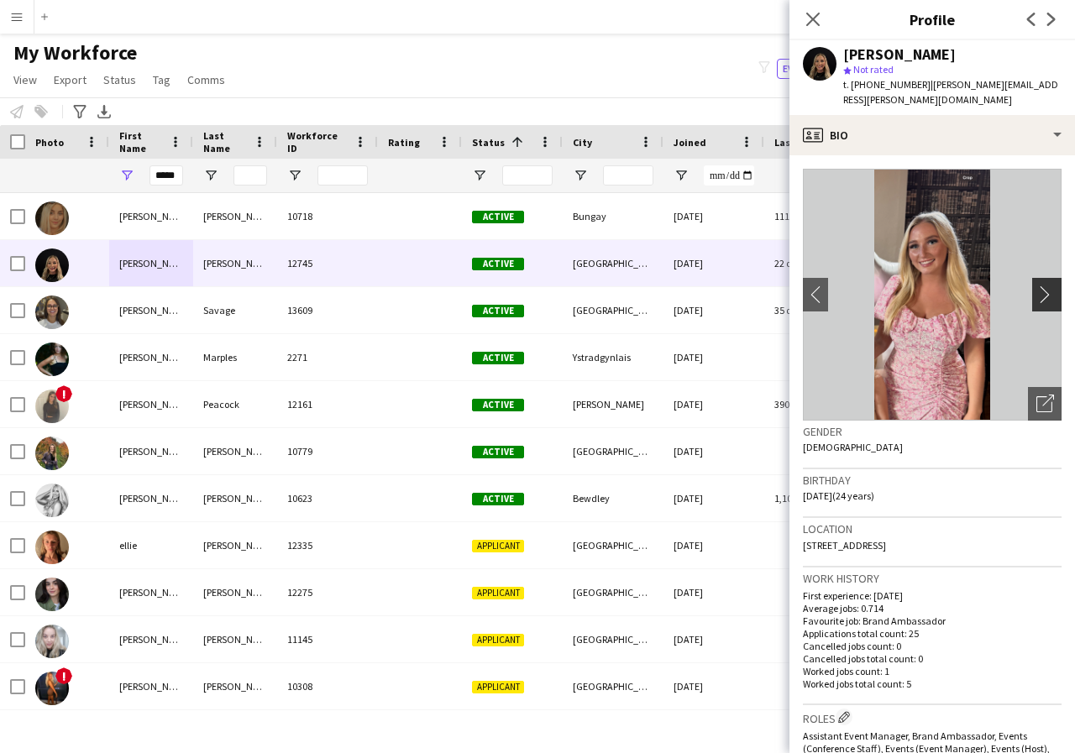
click at [1036, 286] on app-icon "chevron-right" at bounding box center [1049, 295] width 26 height 18
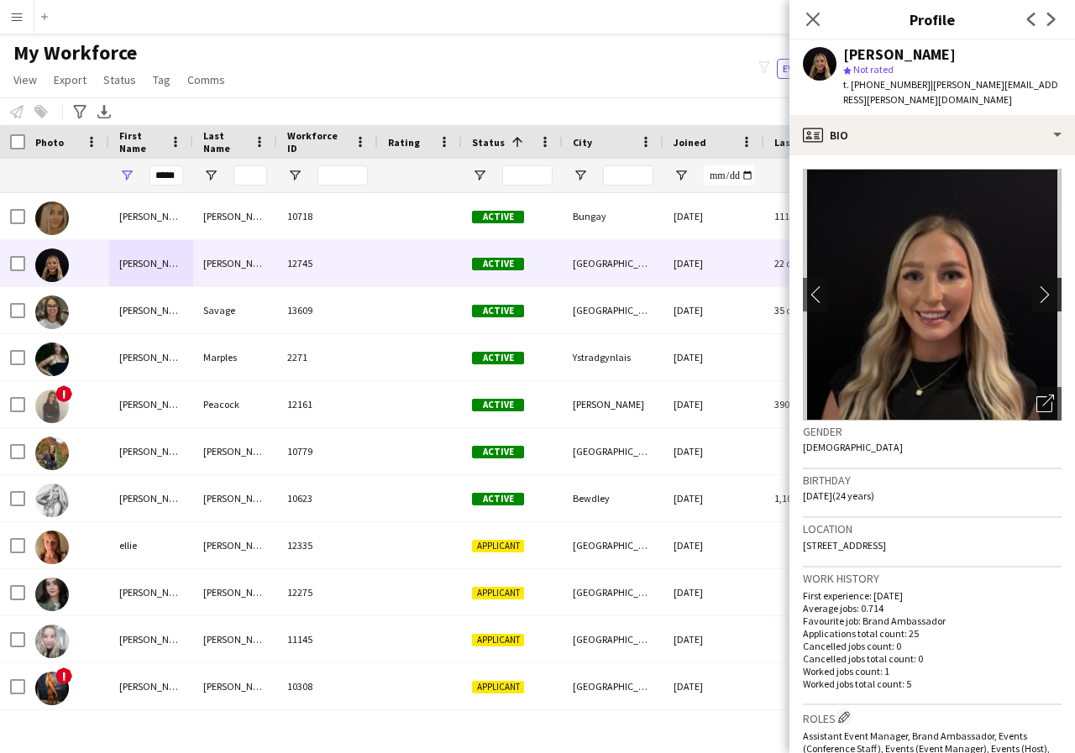
click at [1036, 286] on app-icon "chevron-right" at bounding box center [1049, 295] width 26 height 18
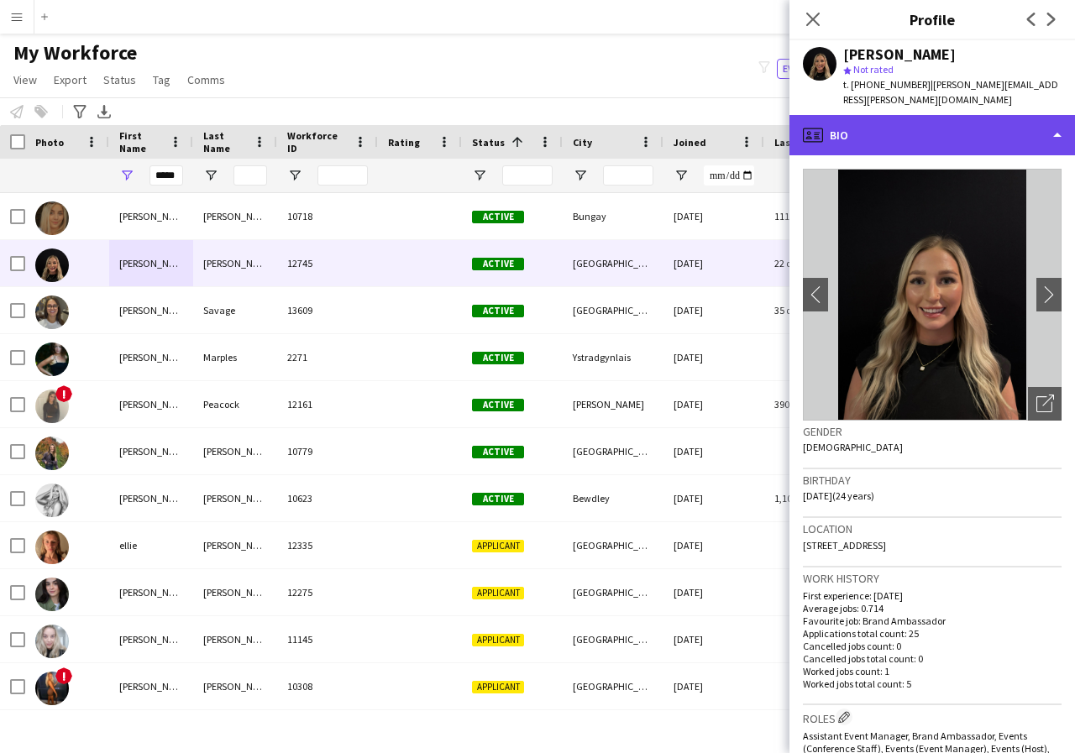
click at [1056, 118] on div "profile Bio" at bounding box center [932, 135] width 286 height 40
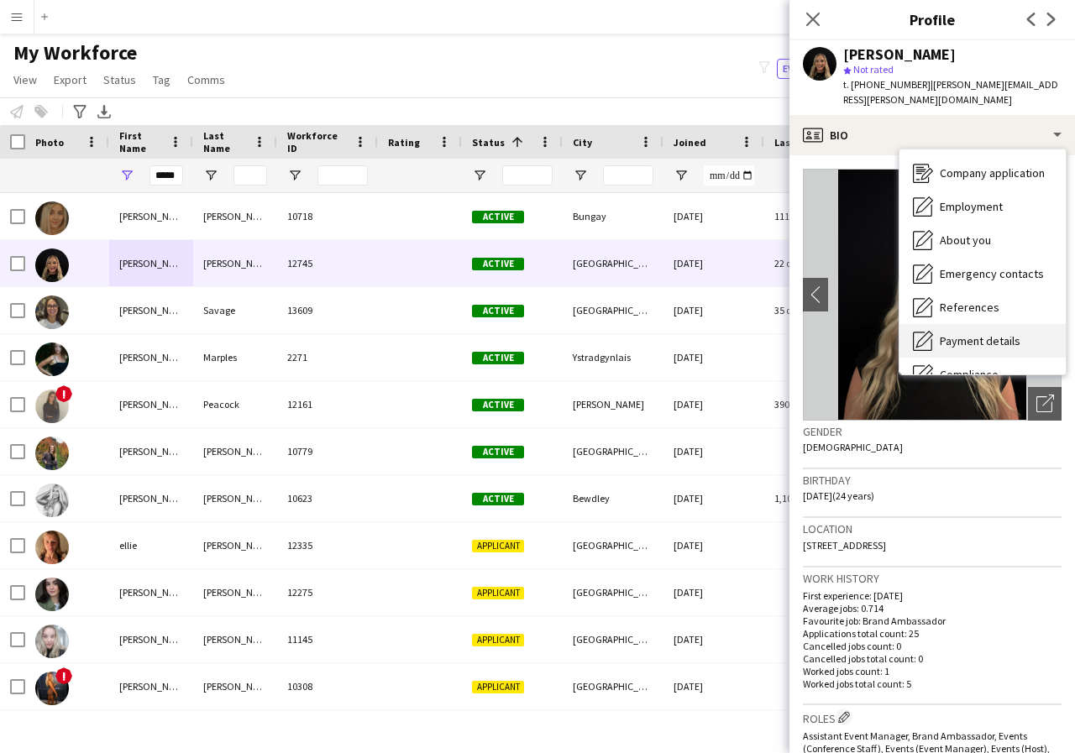
click at [1012, 333] on span "Payment details" at bounding box center [980, 340] width 81 height 15
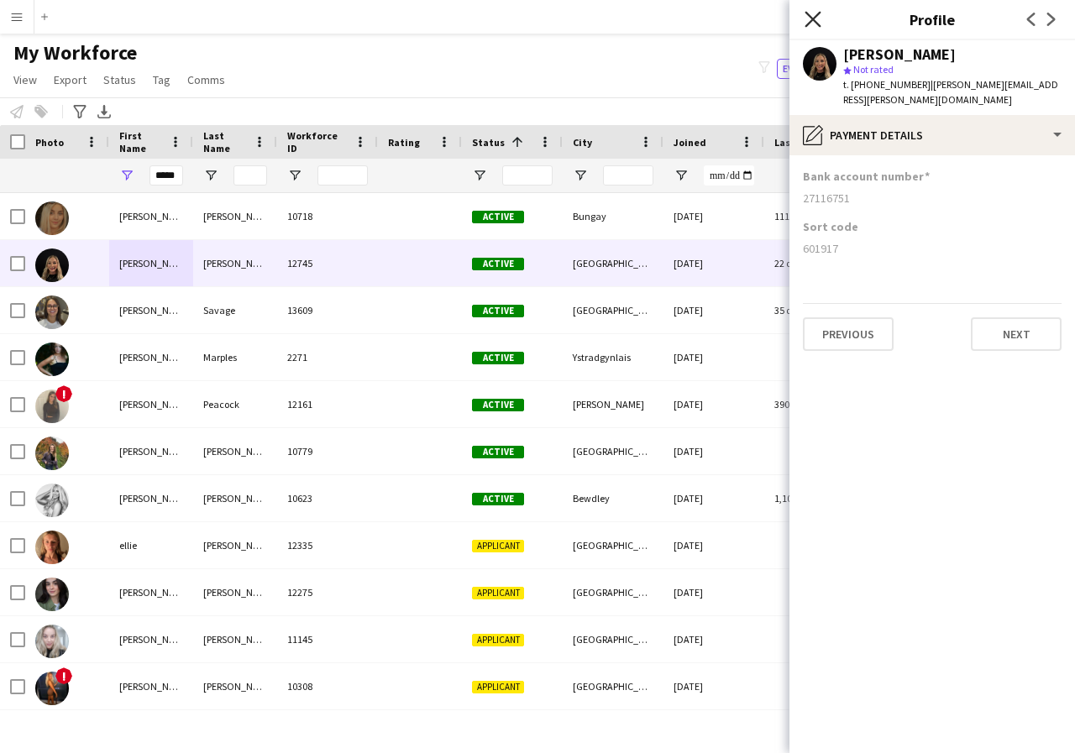
click at [810, 23] on icon at bounding box center [813, 19] width 16 height 16
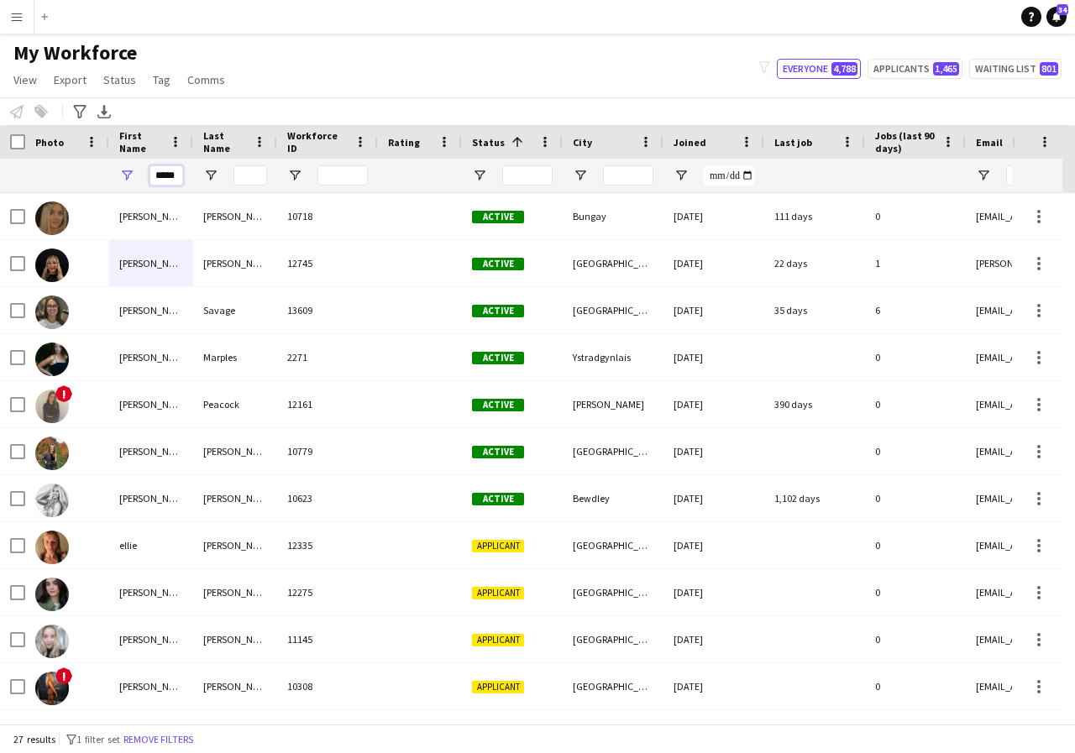
click at [179, 176] on input "*****" at bounding box center [166, 175] width 34 height 20
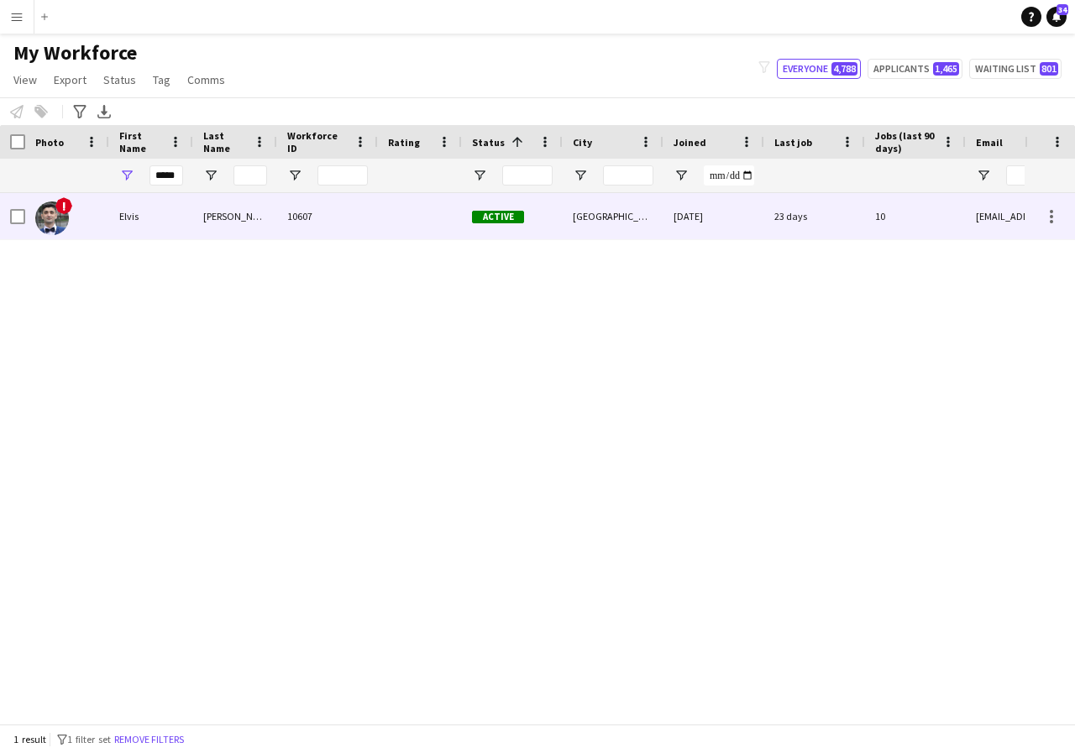
click at [179, 224] on div "Elvis" at bounding box center [151, 216] width 84 height 46
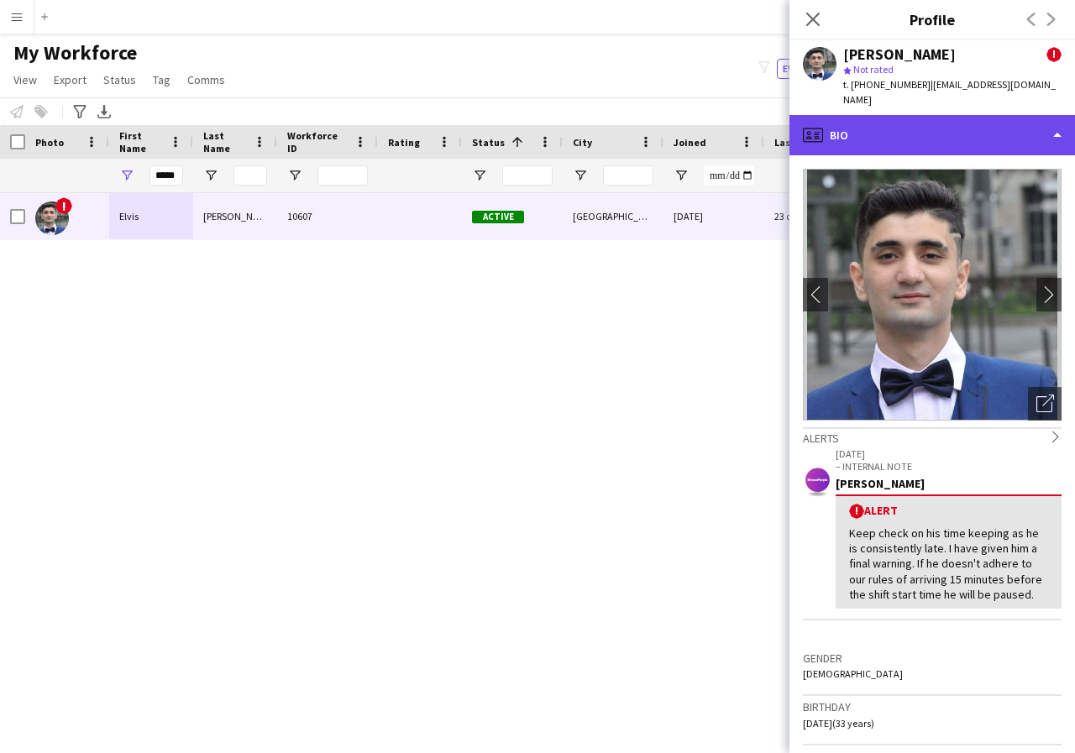
click at [1058, 123] on div "profile Bio" at bounding box center [932, 135] width 286 height 40
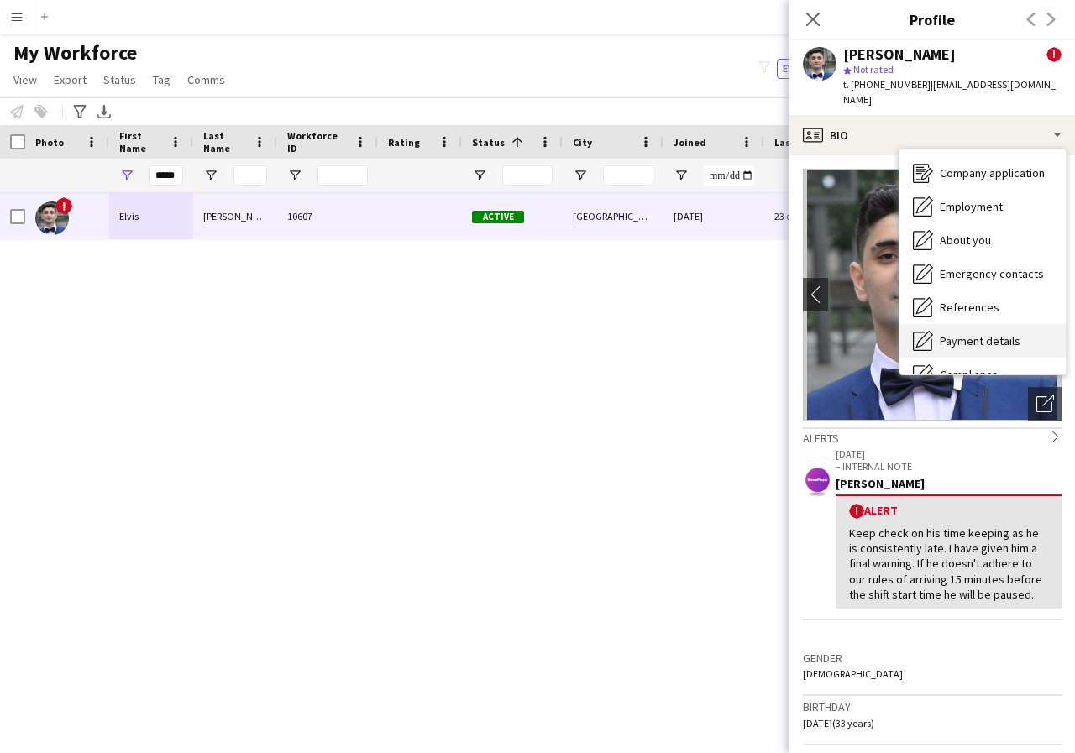
click at [1005, 333] on span "Payment details" at bounding box center [980, 340] width 81 height 15
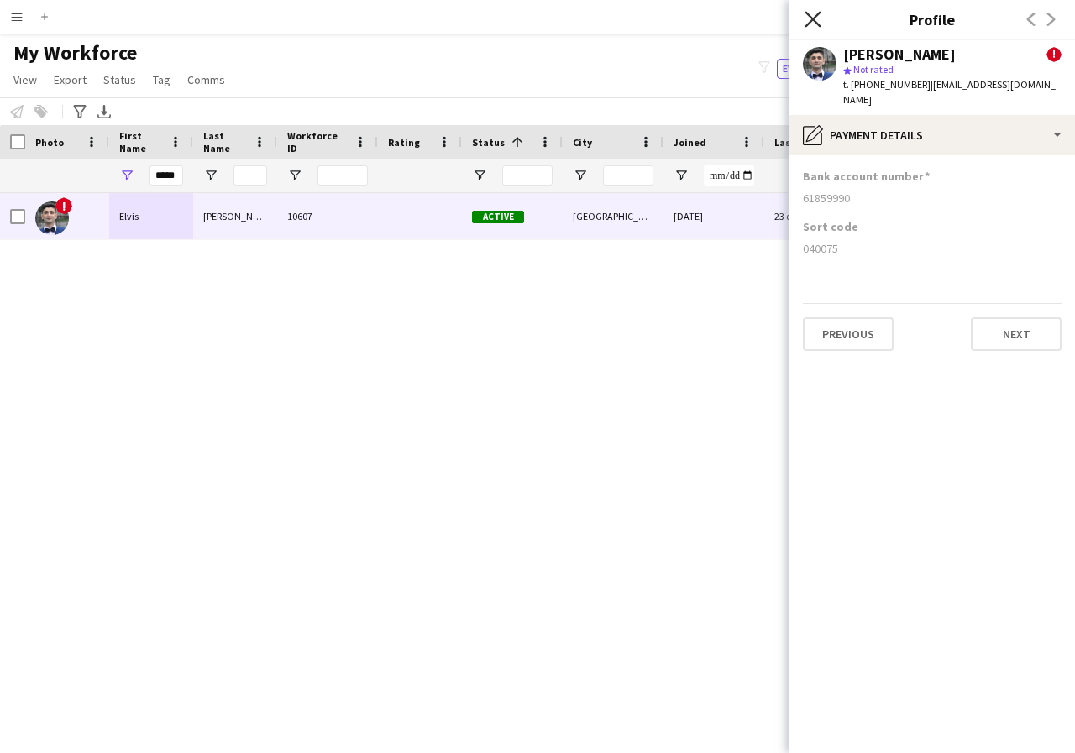
click at [815, 18] on icon at bounding box center [813, 19] width 16 height 16
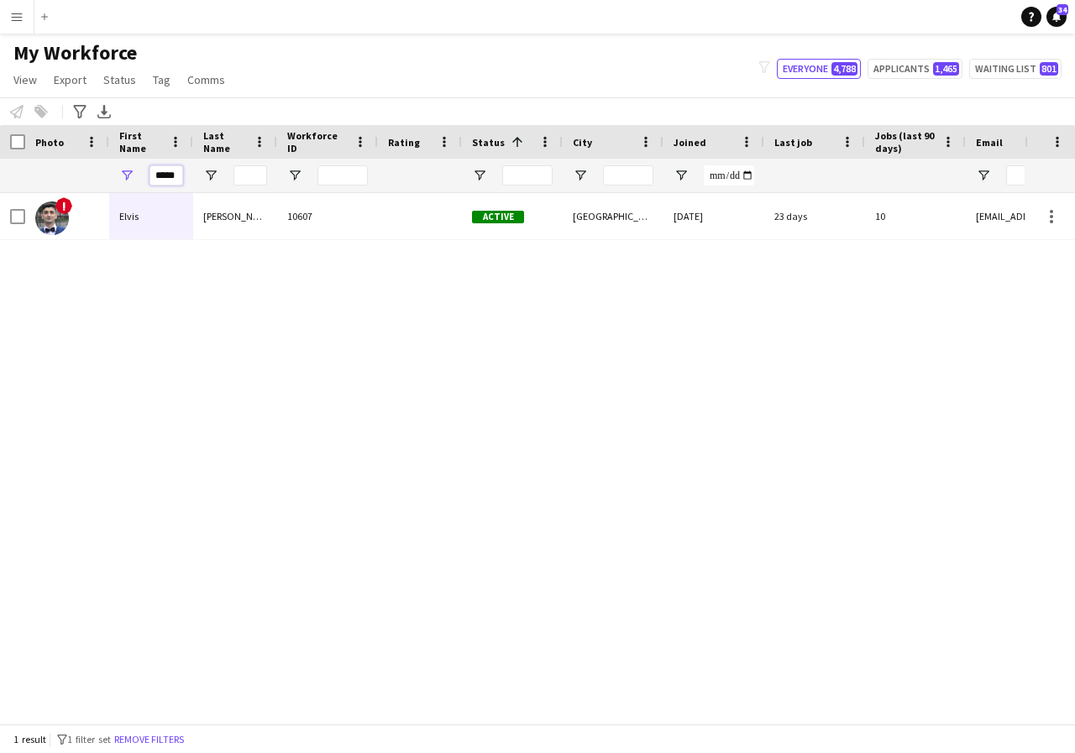
click at [179, 176] on input "*****" at bounding box center [166, 175] width 34 height 20
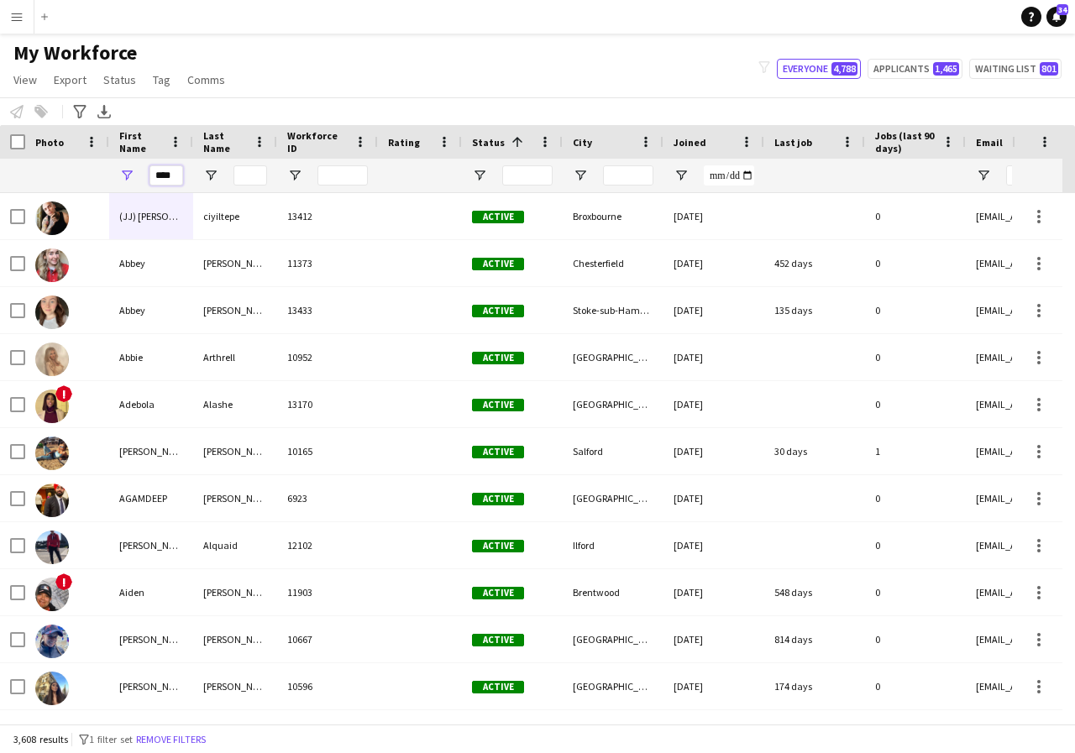
scroll to position [0, 1]
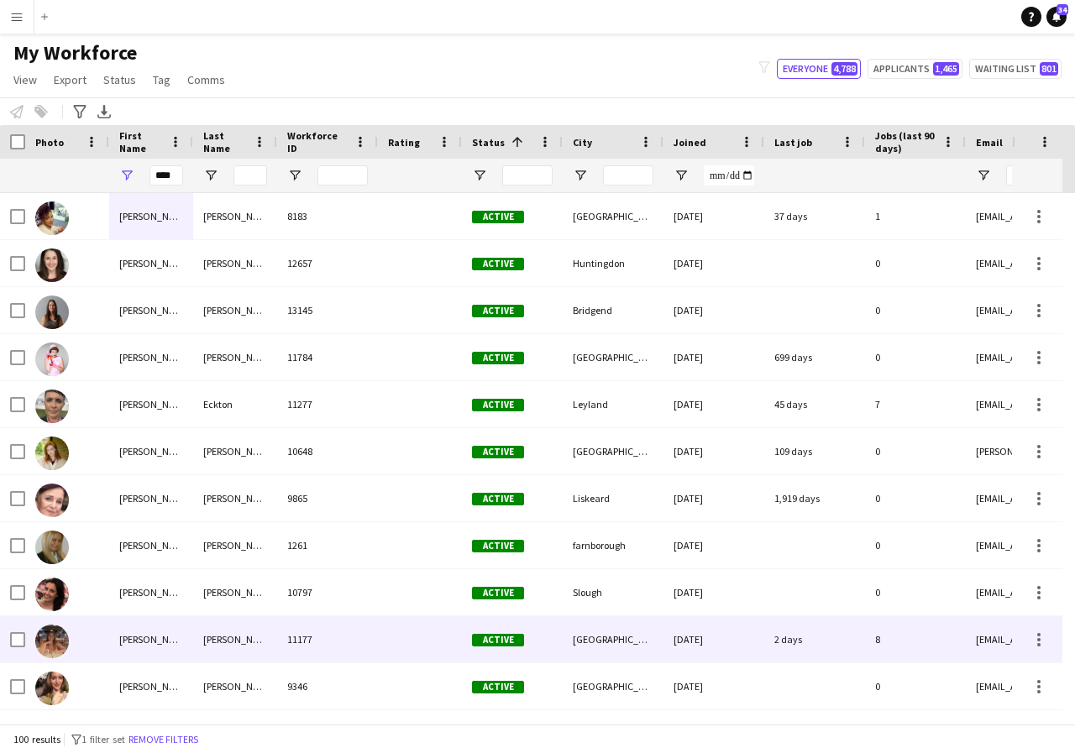
click at [166, 643] on div "[PERSON_NAME]" at bounding box center [151, 639] width 84 height 46
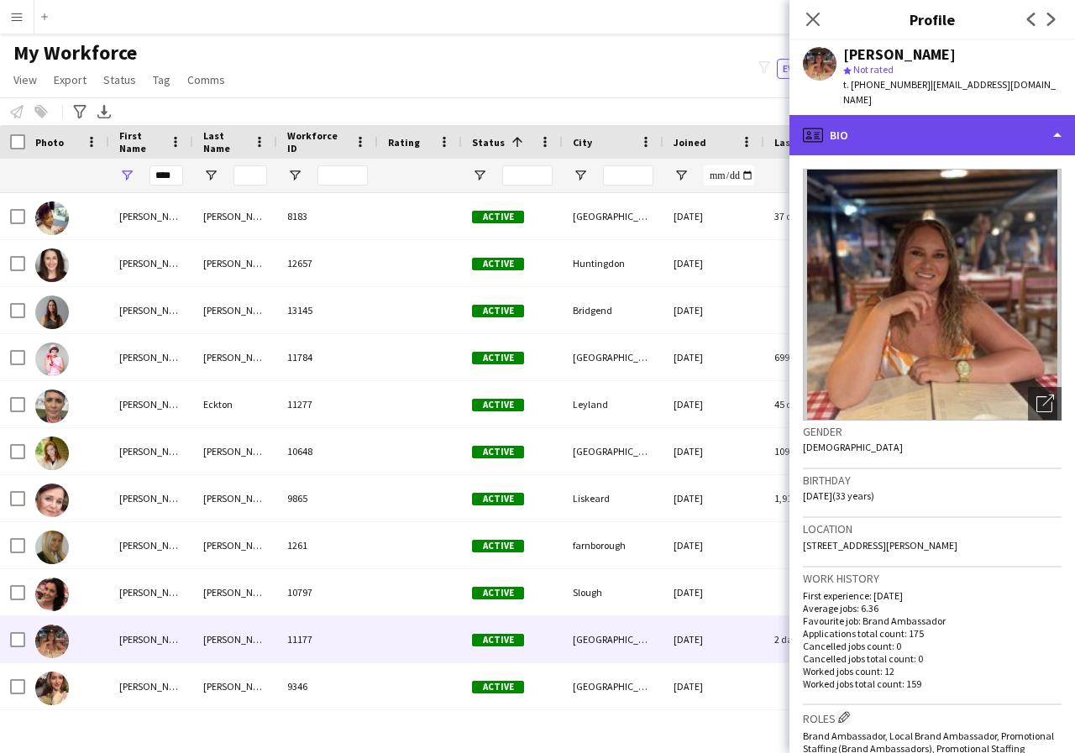
click at [1060, 121] on div "profile Bio" at bounding box center [932, 135] width 286 height 40
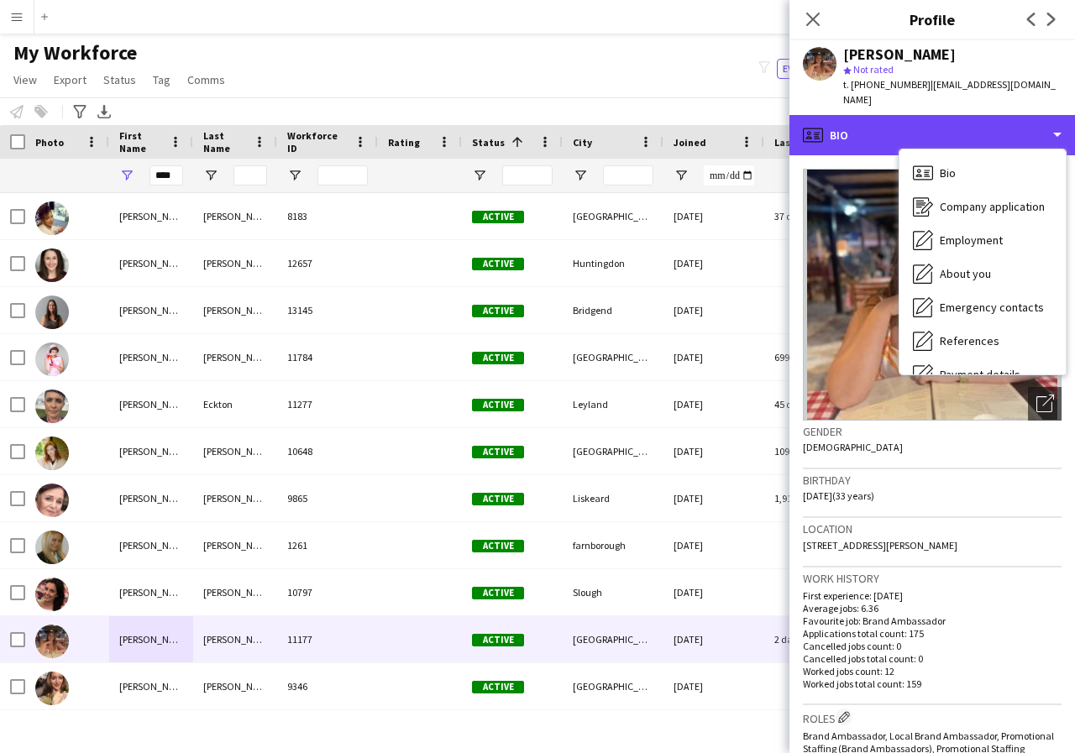
scroll to position [34, 0]
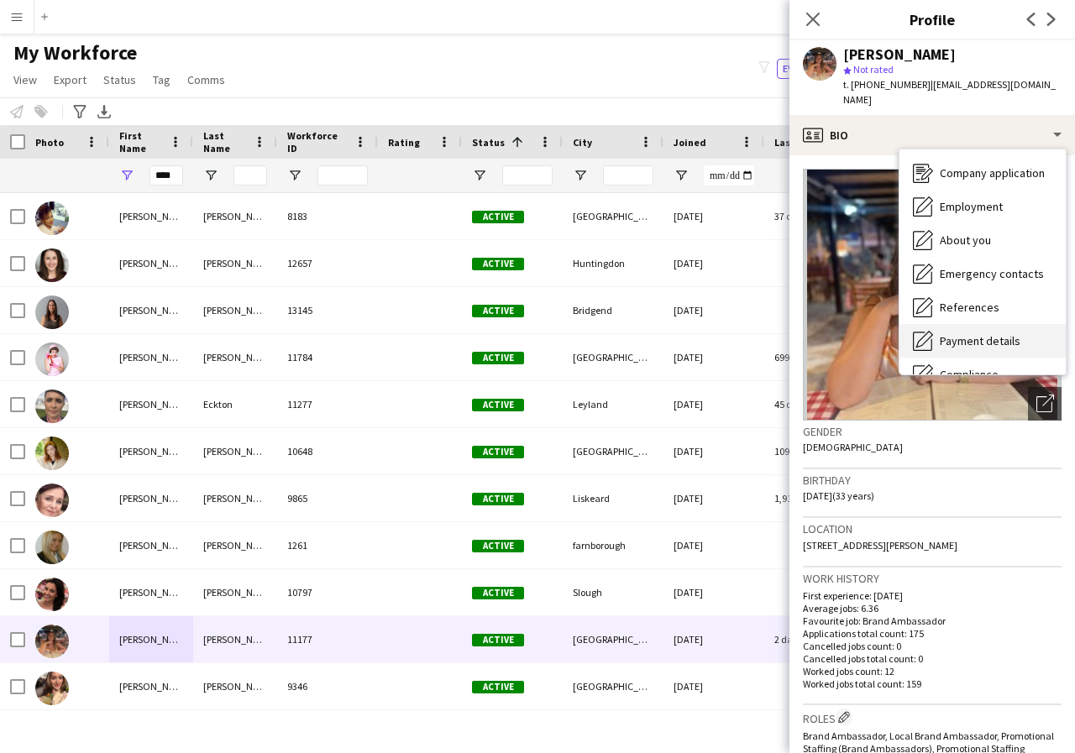
click at [995, 333] on span "Payment details" at bounding box center [980, 340] width 81 height 15
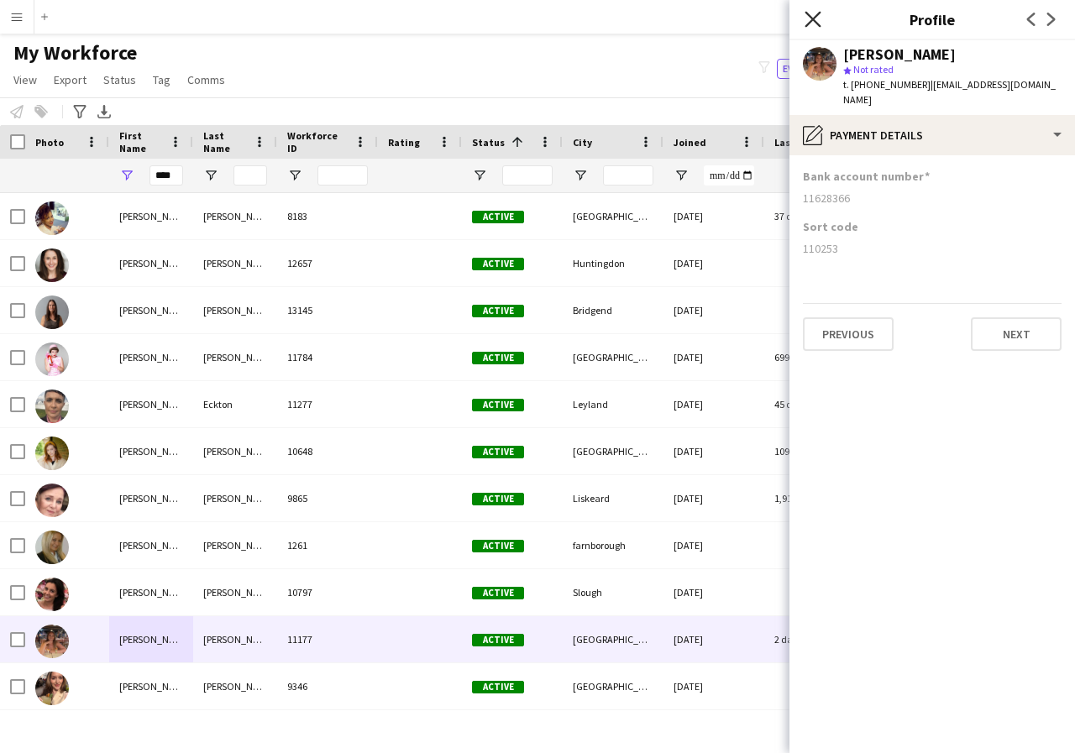
click at [806, 20] on icon "Close pop-in" at bounding box center [813, 19] width 16 height 16
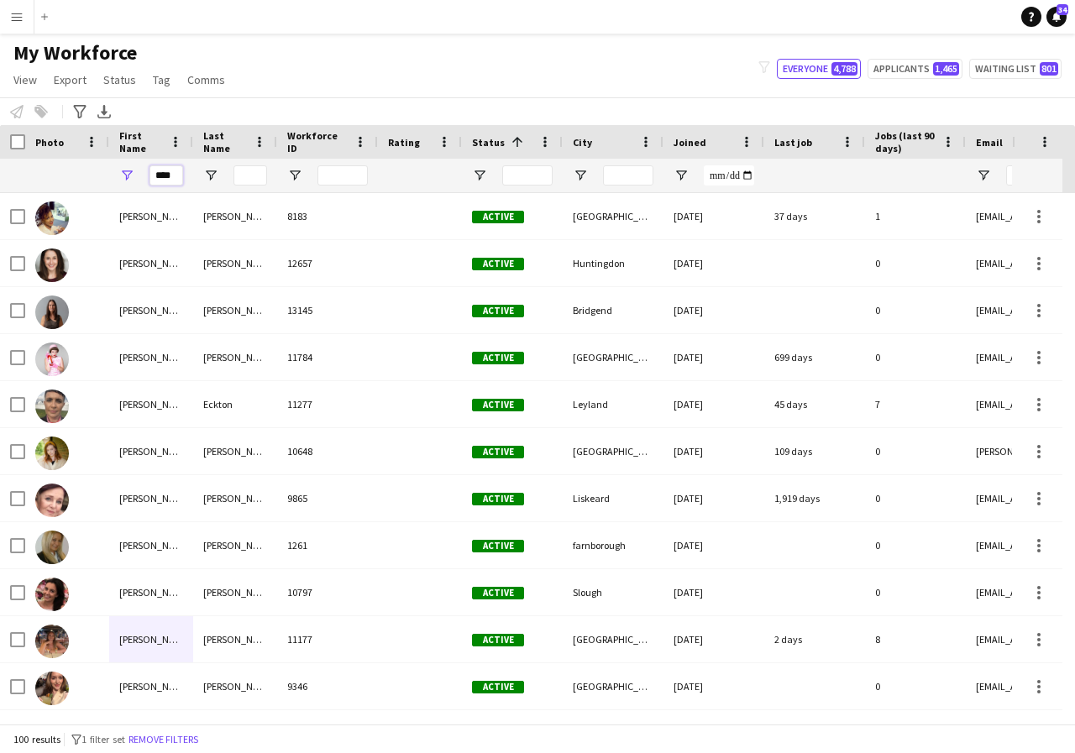
click at [179, 179] on input "****" at bounding box center [166, 175] width 34 height 20
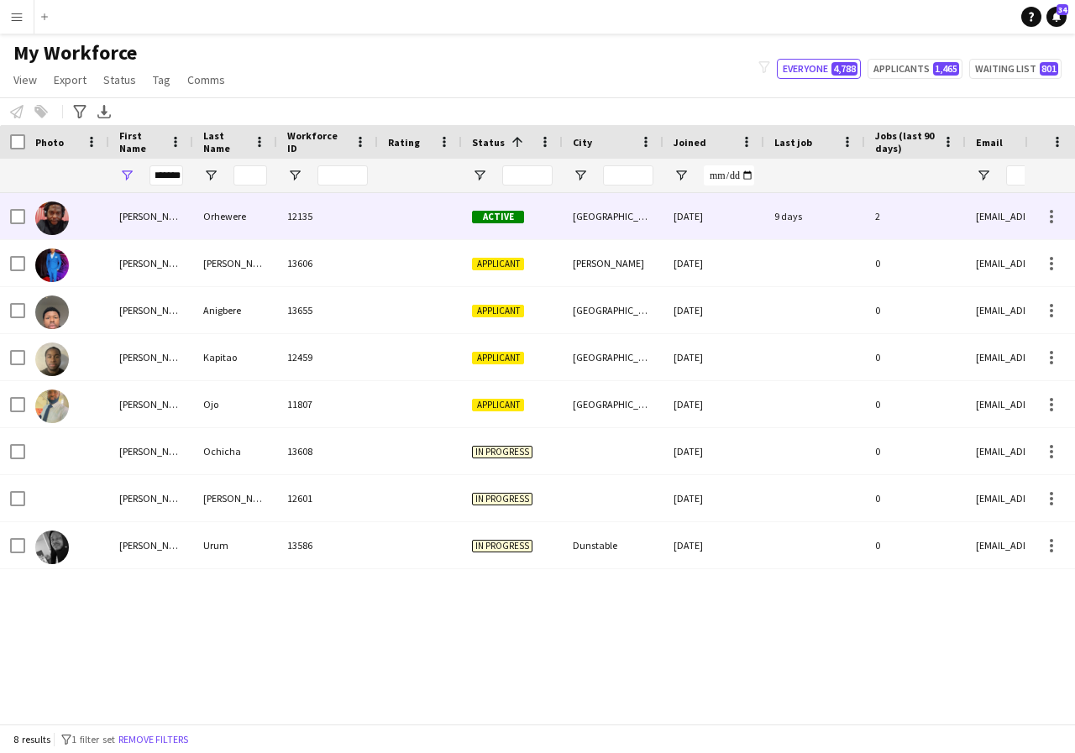
click at [167, 220] on div "Emmanuel" at bounding box center [151, 216] width 84 height 46
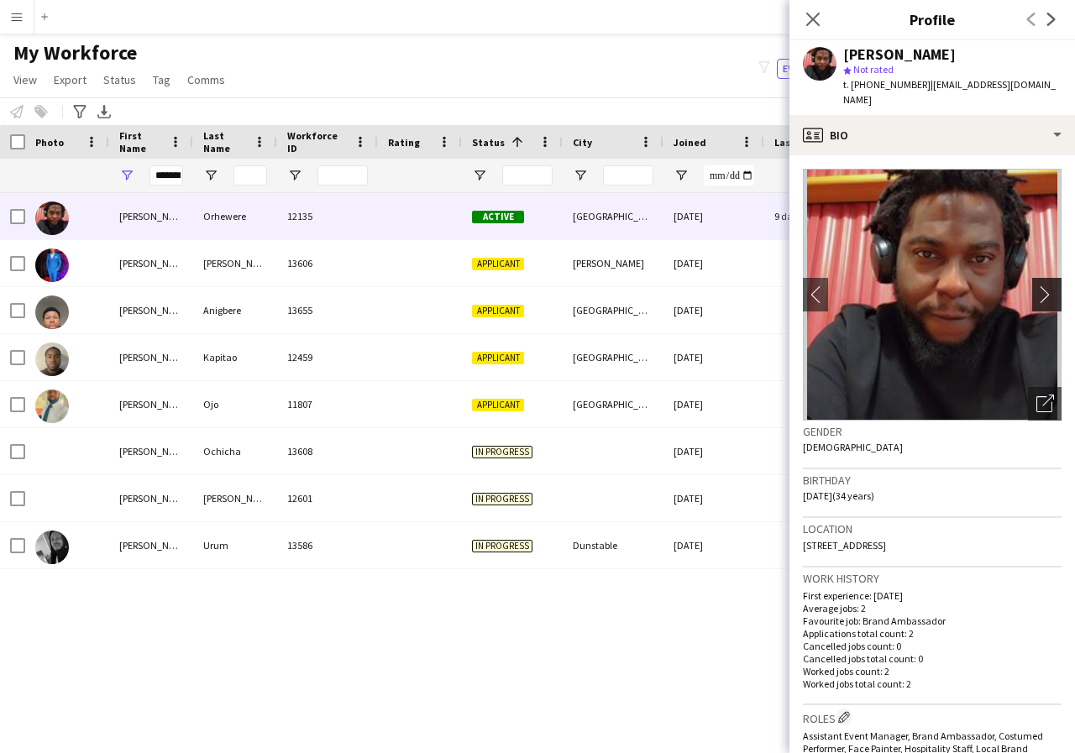
click at [1036, 286] on app-icon "chevron-right" at bounding box center [1049, 295] width 26 height 18
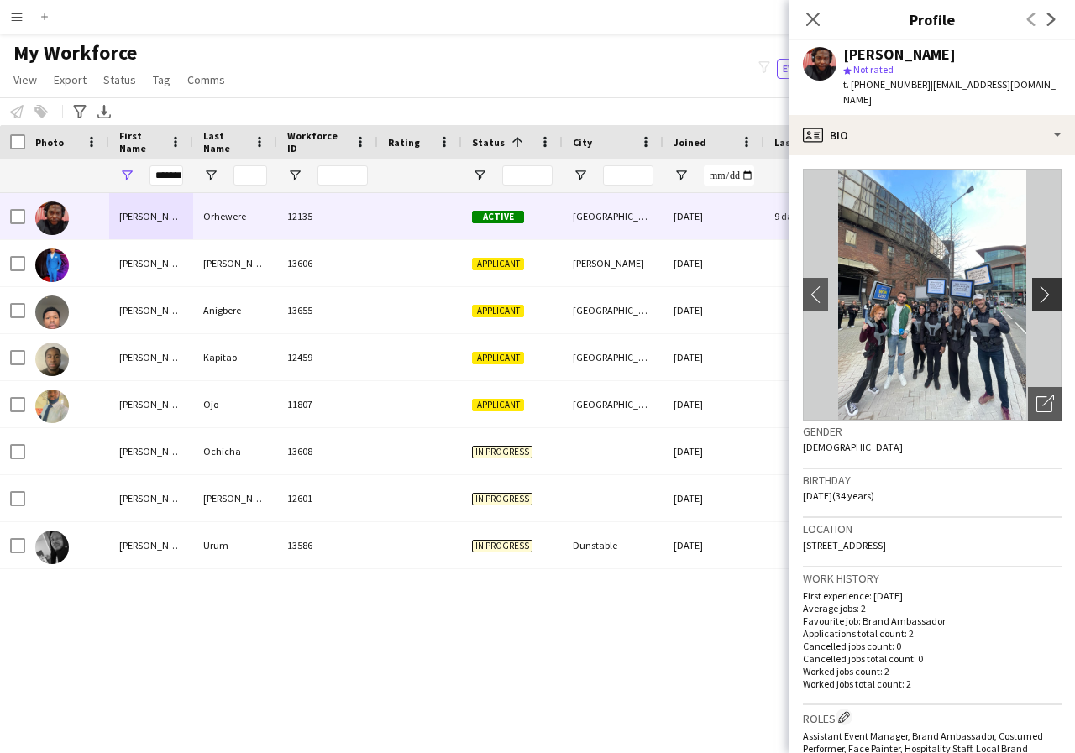
click at [1036, 286] on app-icon "chevron-right" at bounding box center [1049, 295] width 26 height 18
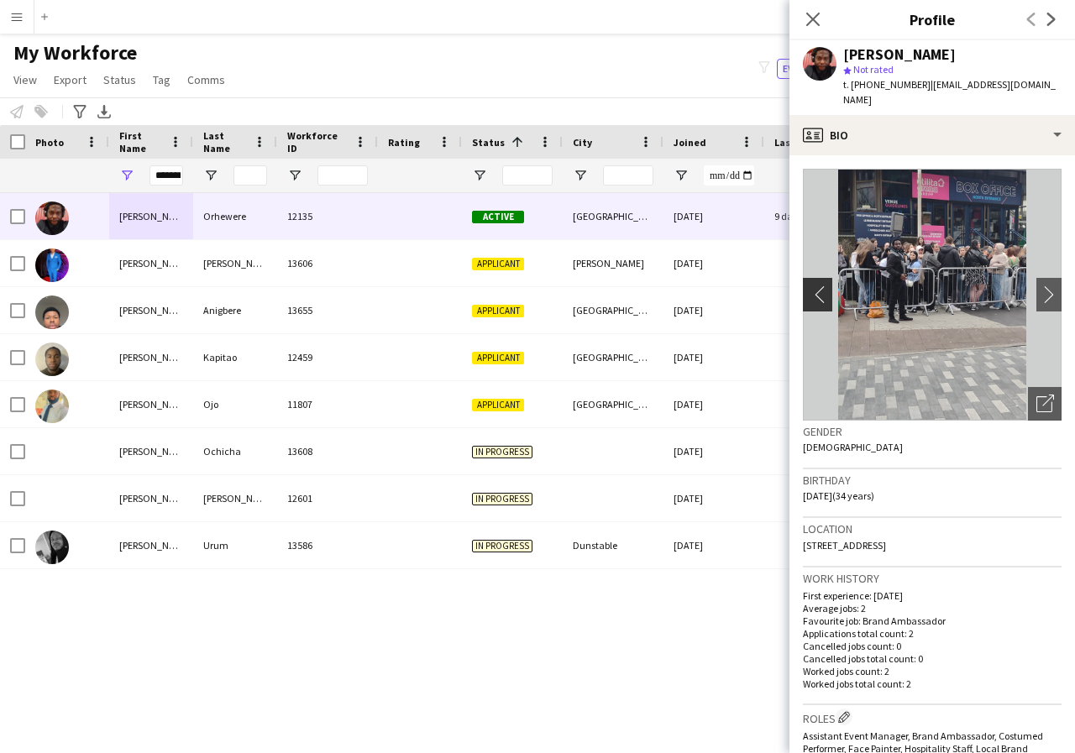
click at [810, 286] on app-icon "chevron-left" at bounding box center [816, 295] width 26 height 18
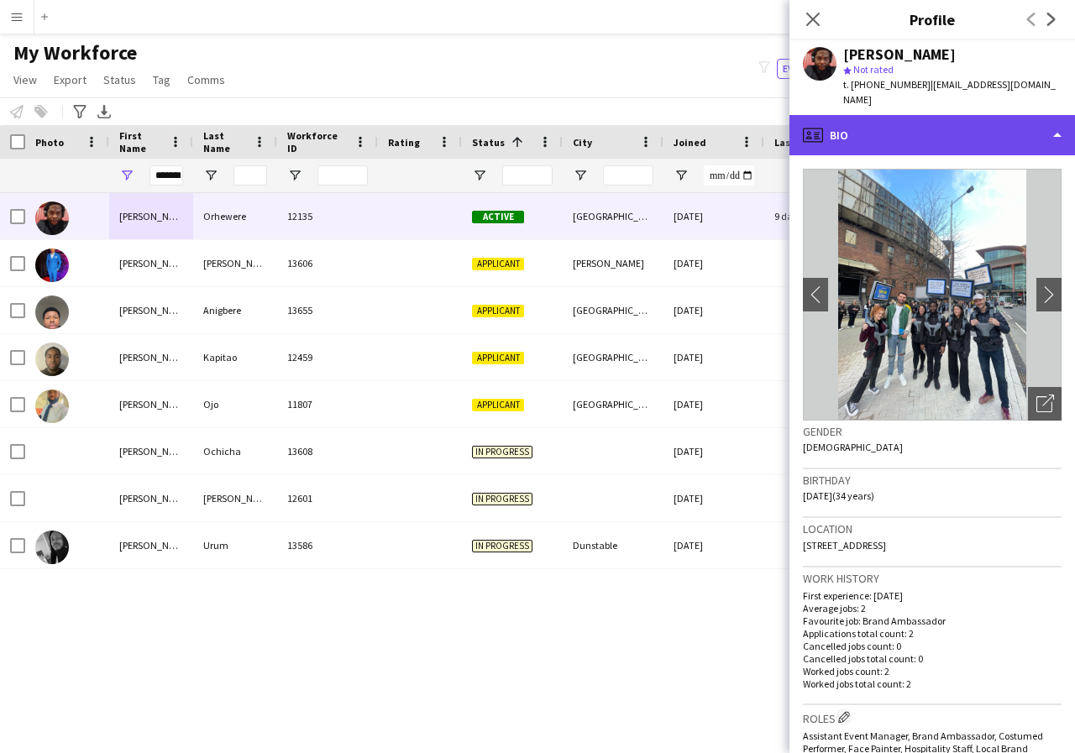
click at [1057, 123] on div "profile Bio" at bounding box center [932, 135] width 286 height 40
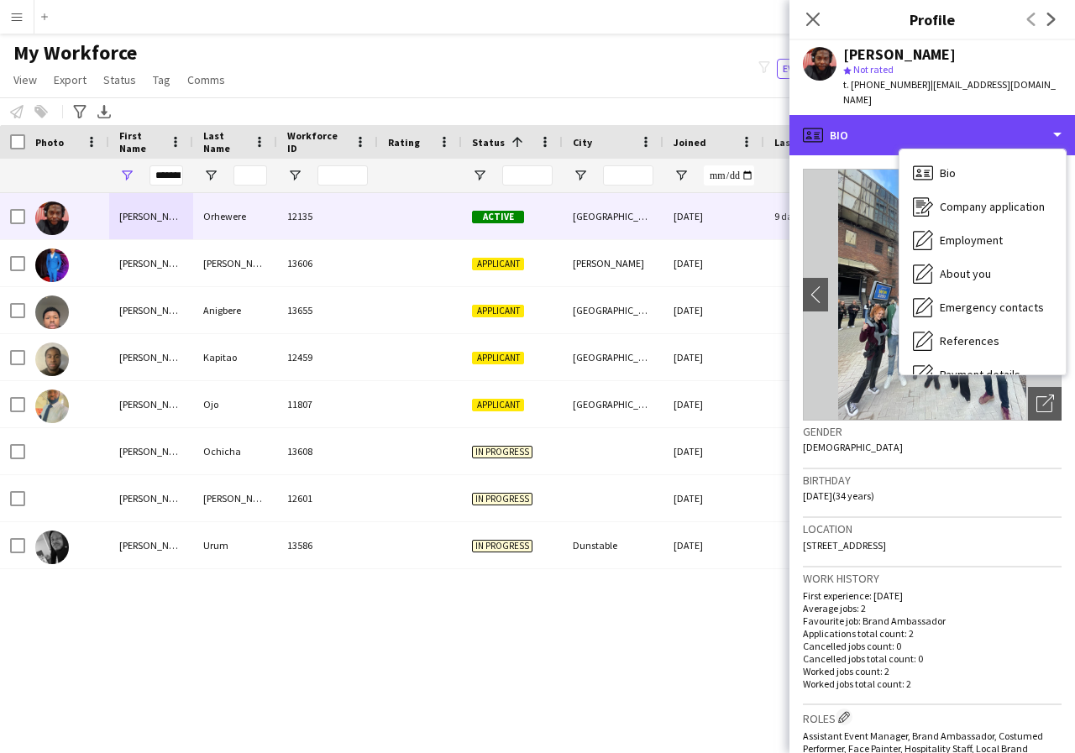
scroll to position [34, 0]
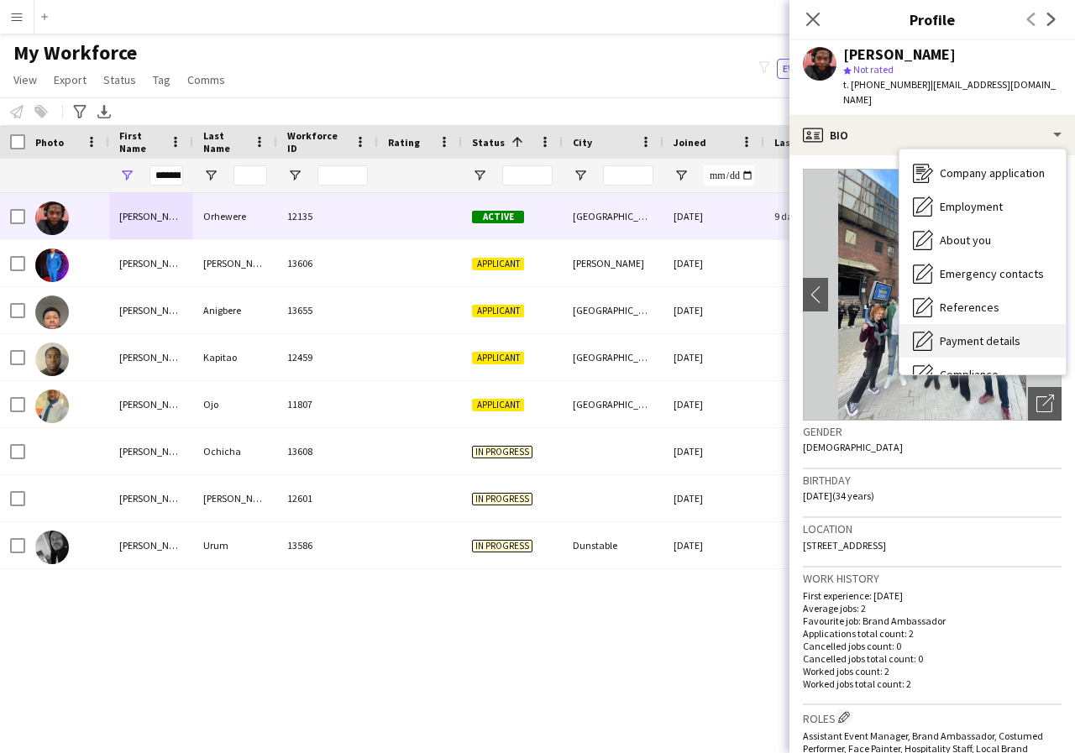
click at [968, 333] on span "Payment details" at bounding box center [980, 340] width 81 height 15
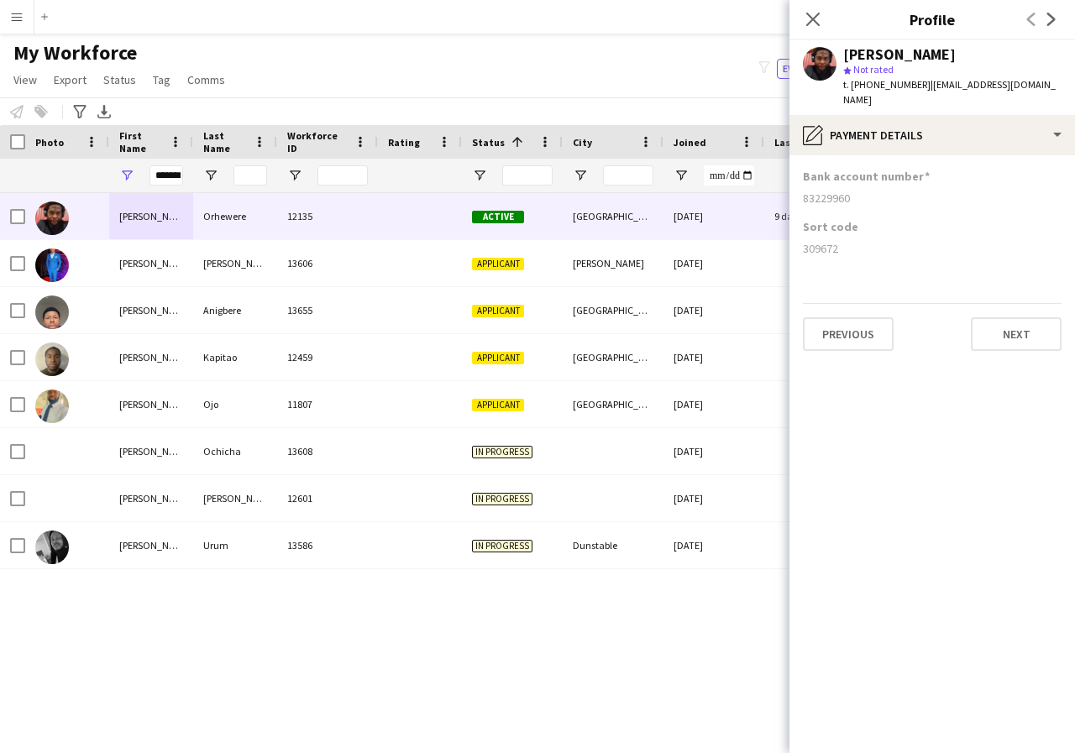
drag, startPoint x: 802, startPoint y: 177, endPoint x: 878, endPoint y: 190, distance: 76.6
click at [878, 190] on app-section-data-types "Bank account number 83229960 Sort code 309672 Previous Next" at bounding box center [932, 454] width 286 height 598
drag, startPoint x: 801, startPoint y: 236, endPoint x: 872, endPoint y: 242, distance: 70.8
click at [872, 242] on app-section-data-types "Bank account number 83229960 Sort code 309672 Previous Next" at bounding box center [932, 454] width 286 height 598
click at [811, 22] on icon at bounding box center [813, 19] width 16 height 16
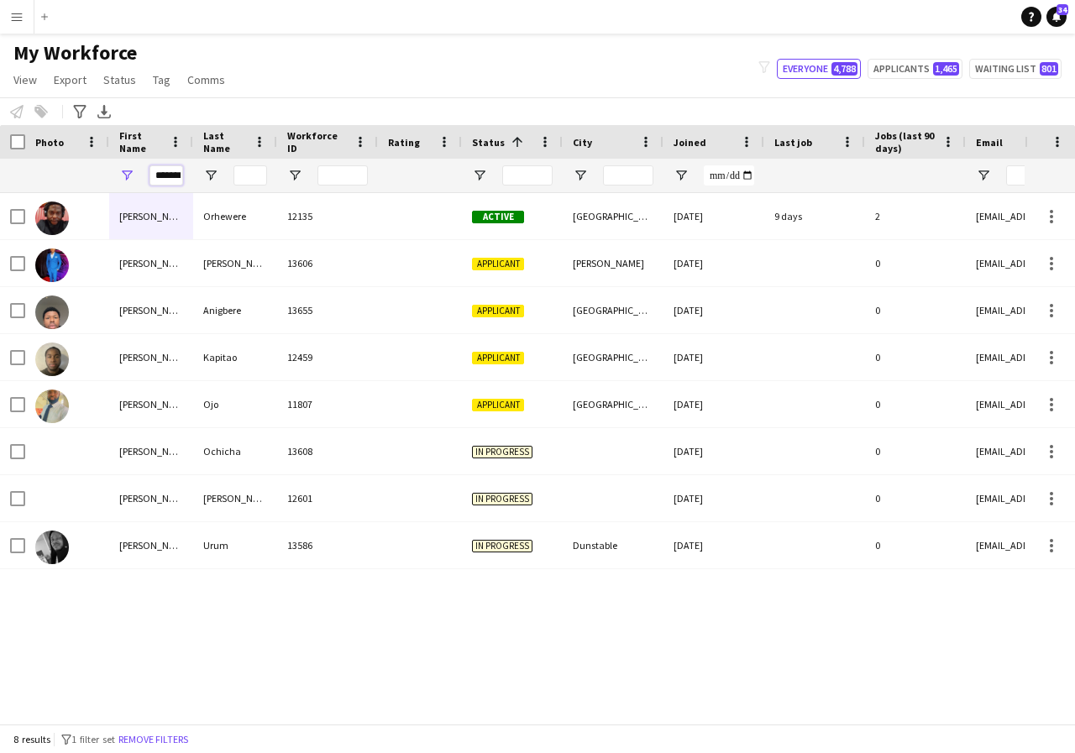
click at [172, 180] on input "*******" at bounding box center [166, 175] width 34 height 20
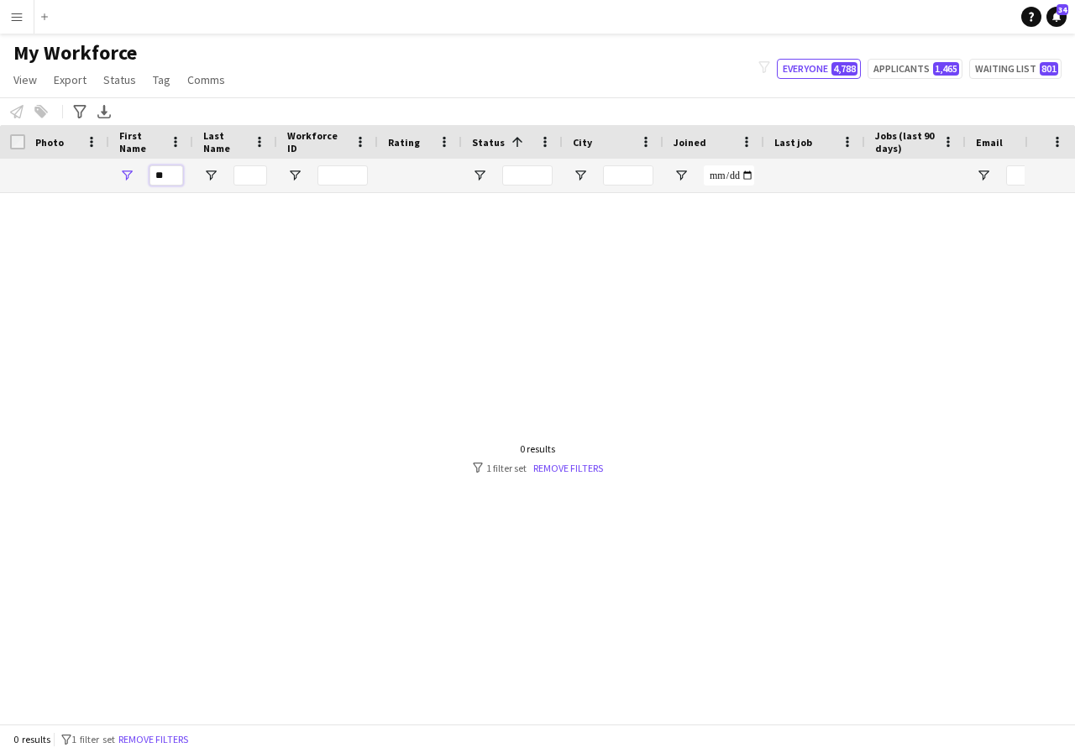
type input "*"
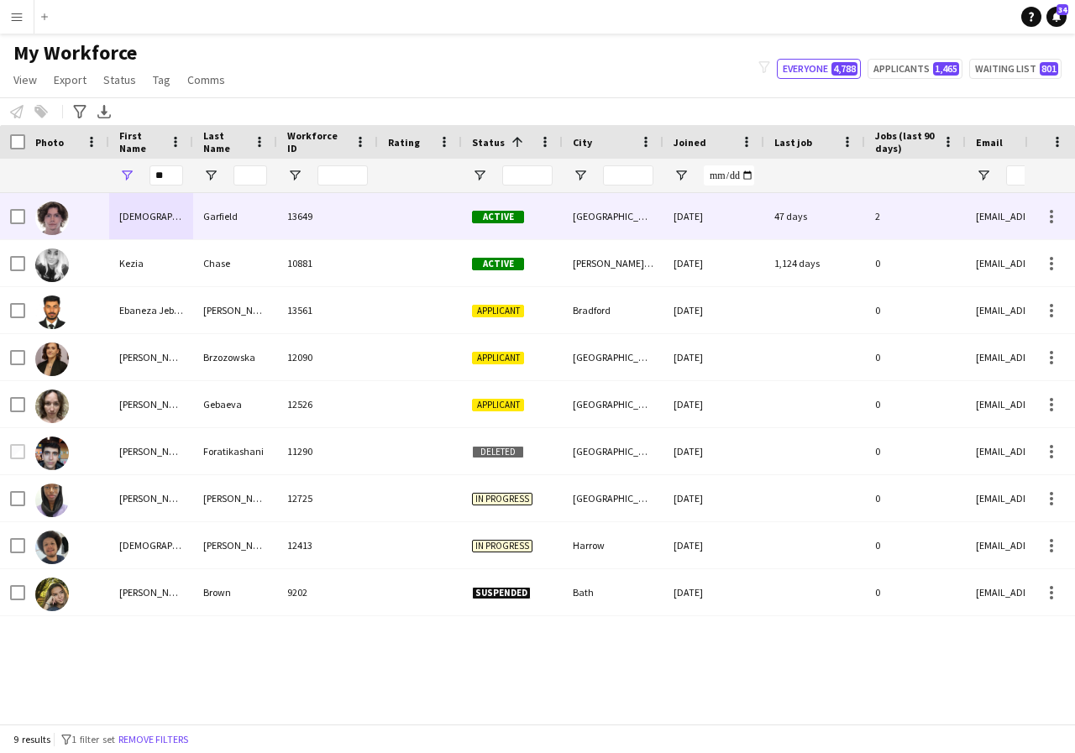
click at [160, 217] on div "Ezrá" at bounding box center [151, 216] width 84 height 46
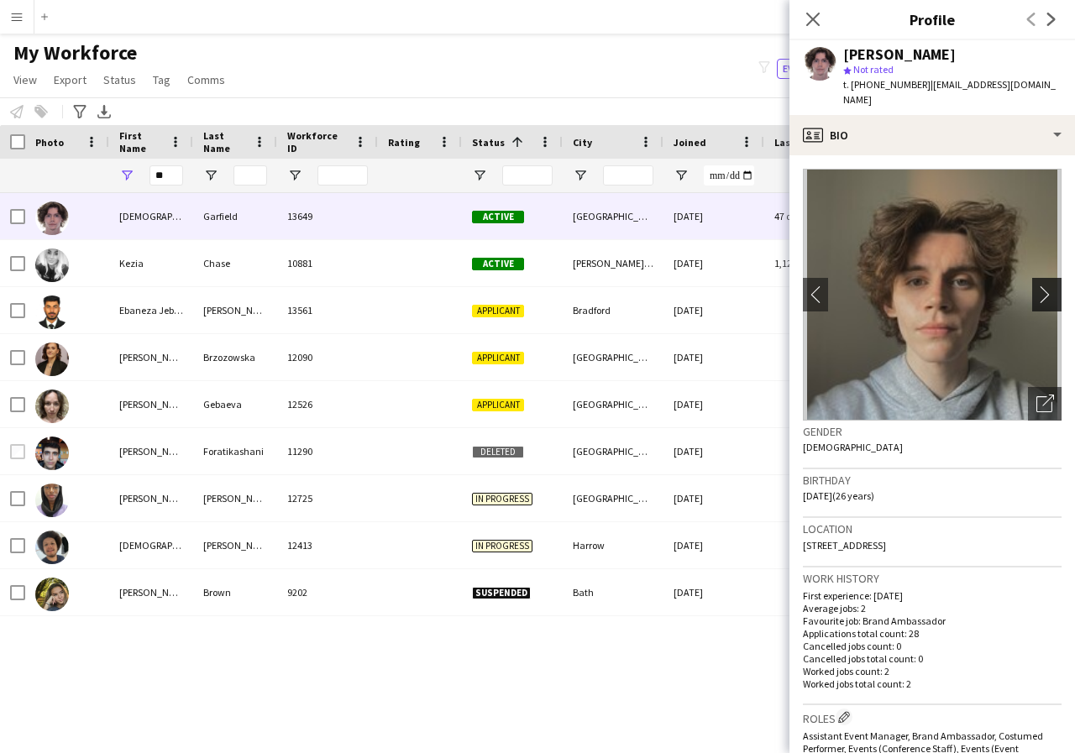
click at [1041, 286] on app-icon "chevron-right" at bounding box center [1049, 295] width 26 height 18
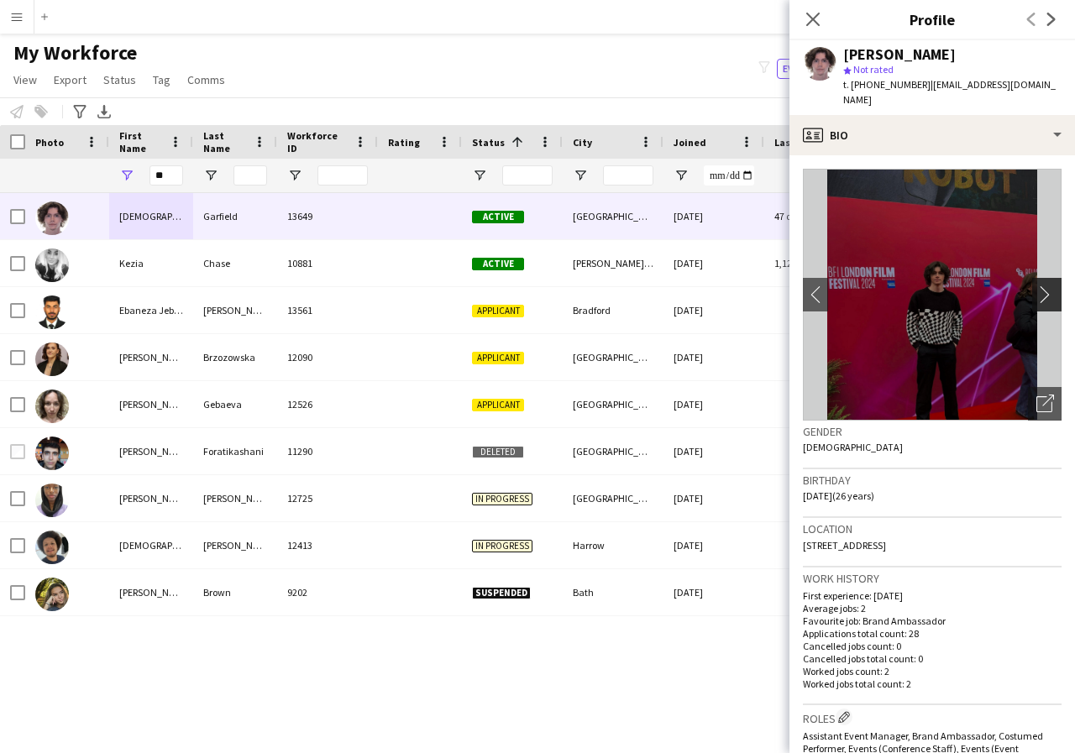
click at [1041, 286] on app-icon "chevron-right" at bounding box center [1049, 295] width 26 height 18
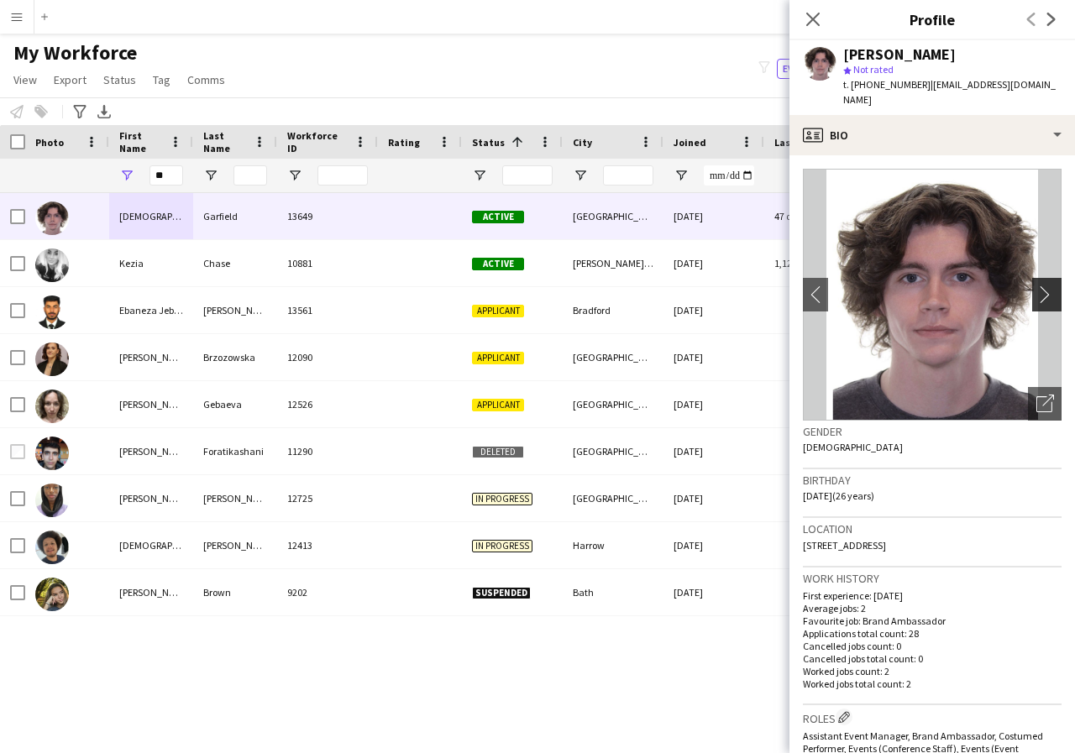
click at [1041, 286] on app-icon "chevron-right" at bounding box center [1049, 295] width 26 height 18
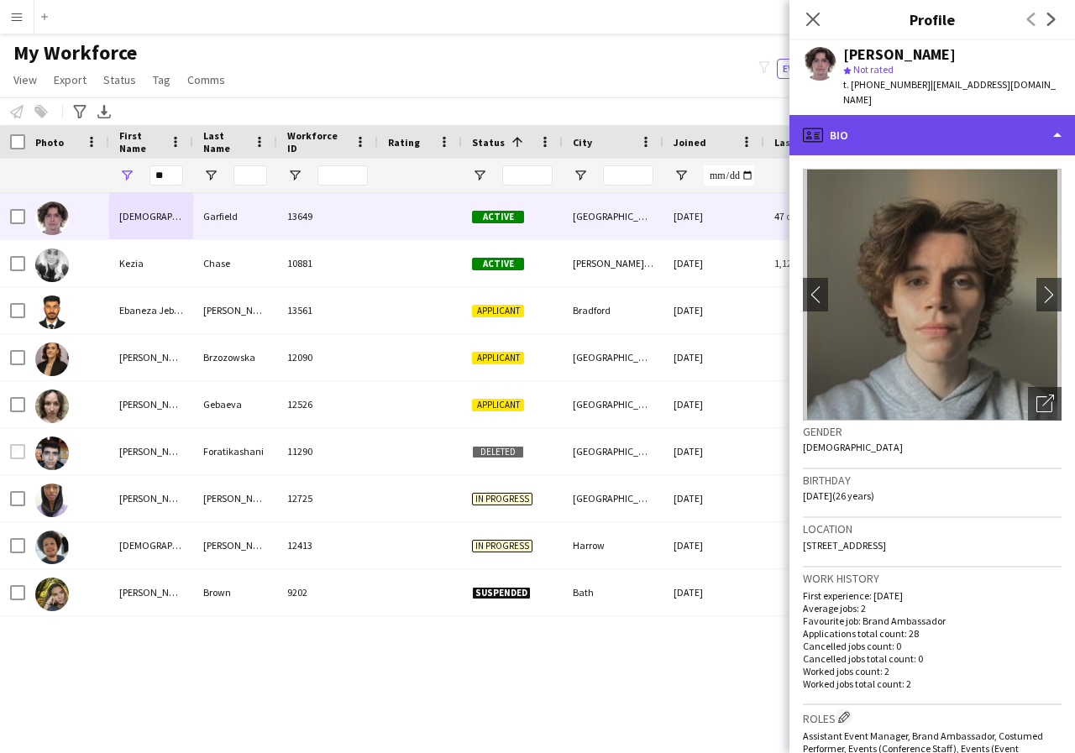
click at [1052, 125] on div "profile Bio" at bounding box center [932, 135] width 286 height 40
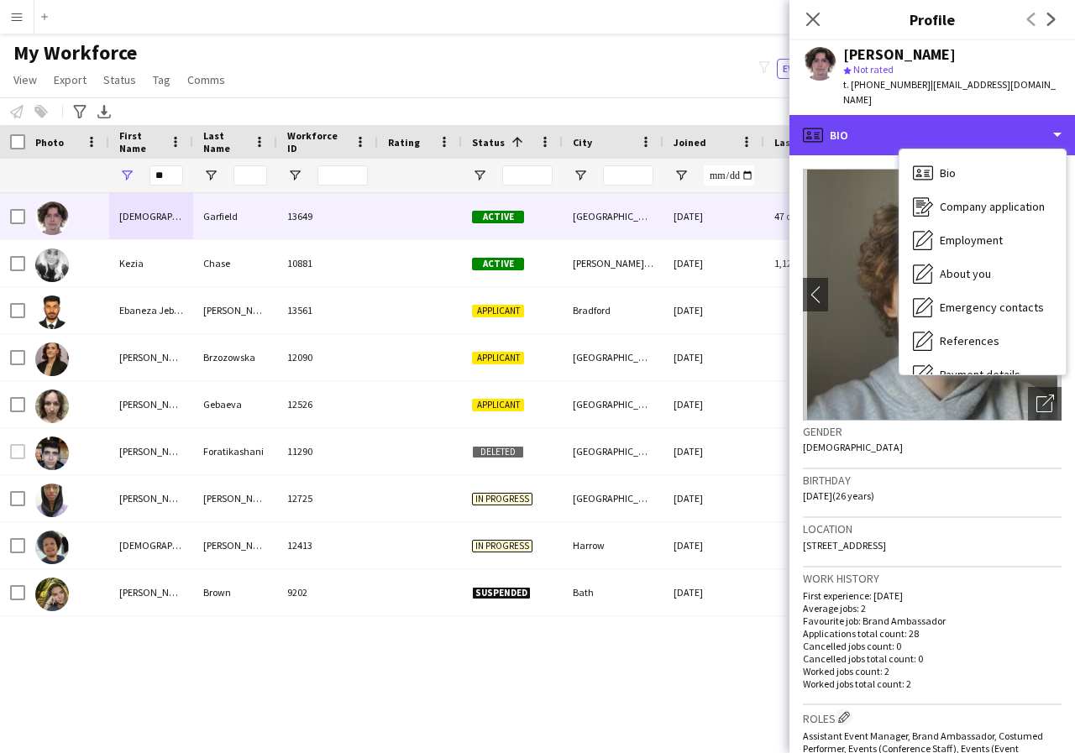
scroll to position [34, 0]
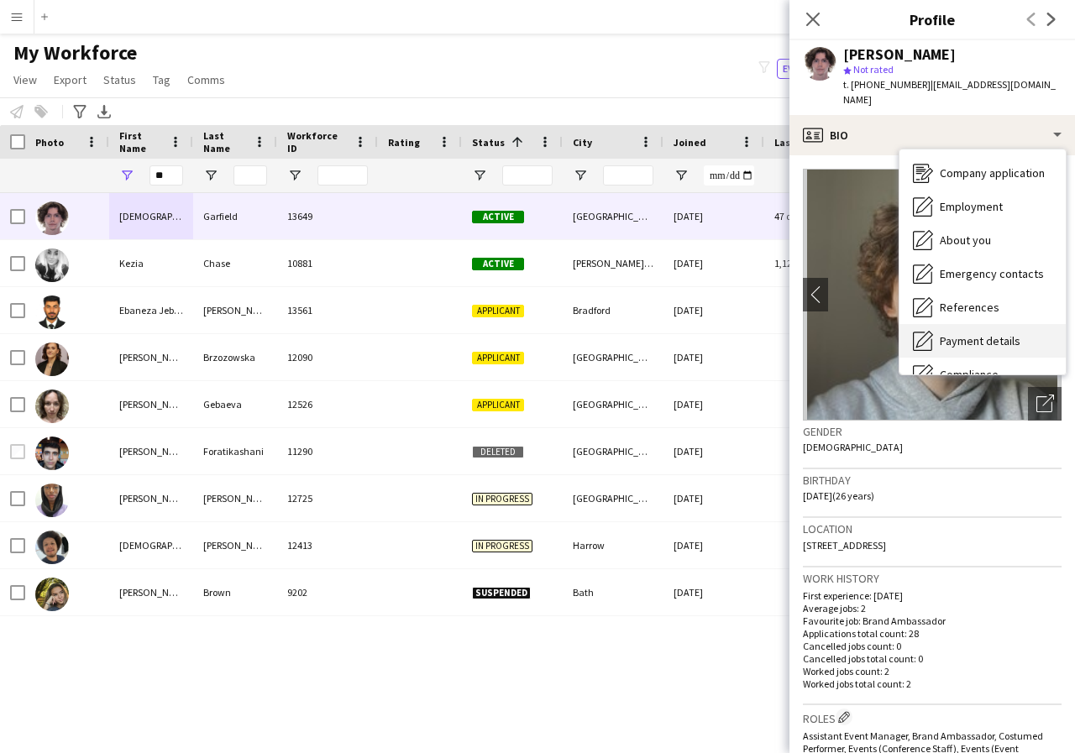
click at [983, 333] on span "Payment details" at bounding box center [980, 340] width 81 height 15
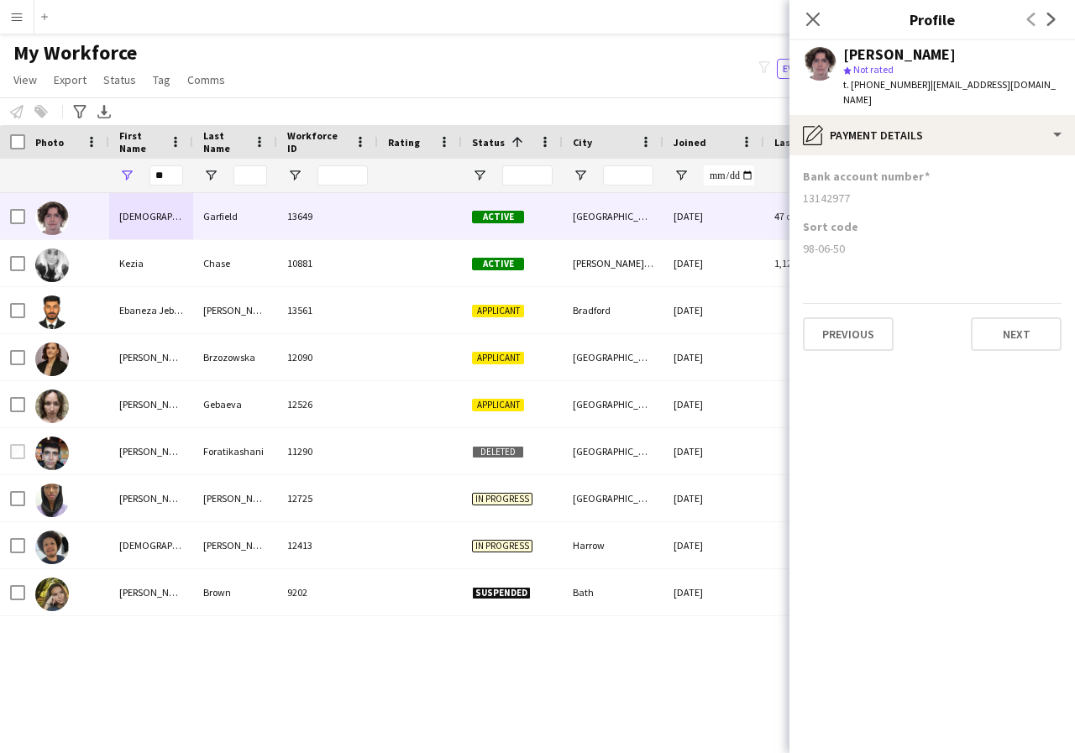
drag, startPoint x: 801, startPoint y: 183, endPoint x: 876, endPoint y: 195, distance: 75.7
click at [876, 195] on app-section-data-types "Bank account number 13142977 Sort code 98-06-50 Previous Next" at bounding box center [932, 454] width 286 height 598
drag, startPoint x: 800, startPoint y: 231, endPoint x: 850, endPoint y: 238, distance: 50.0
click at [850, 238] on app-section-data-types "Bank account number 13142977 Sort code 98-06-50 Previous Next" at bounding box center [932, 454] width 286 height 598
click at [816, 18] on icon "Close pop-in" at bounding box center [813, 19] width 16 height 16
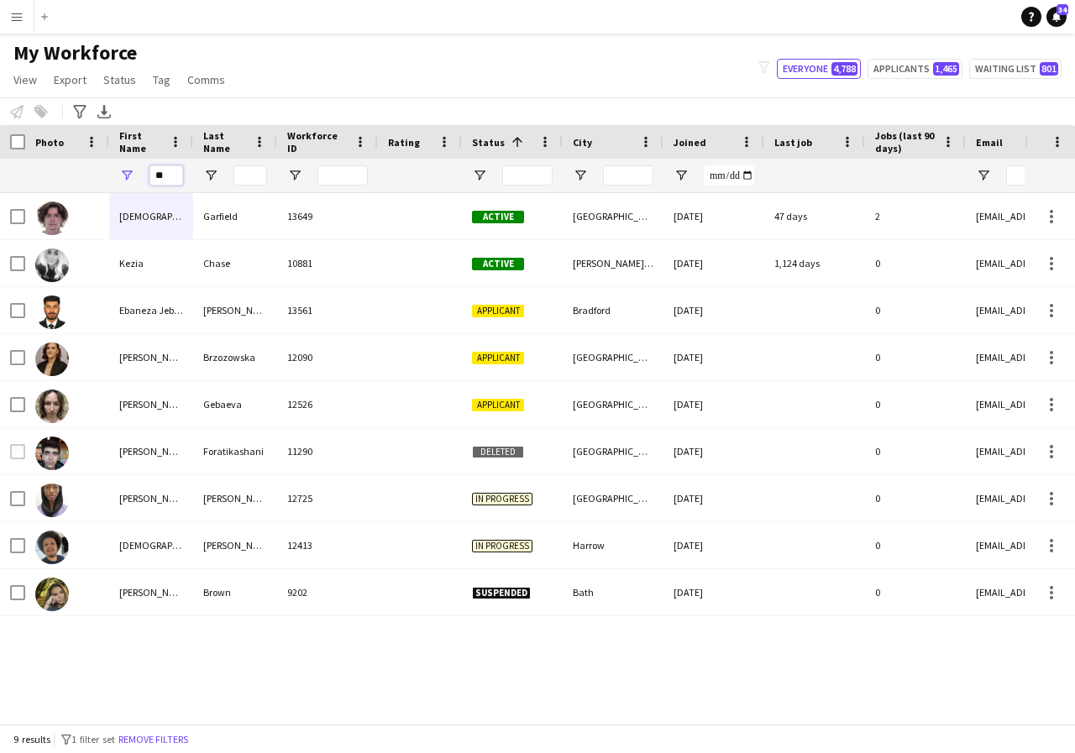
click at [176, 178] on input "**" at bounding box center [166, 175] width 34 height 20
type input "*"
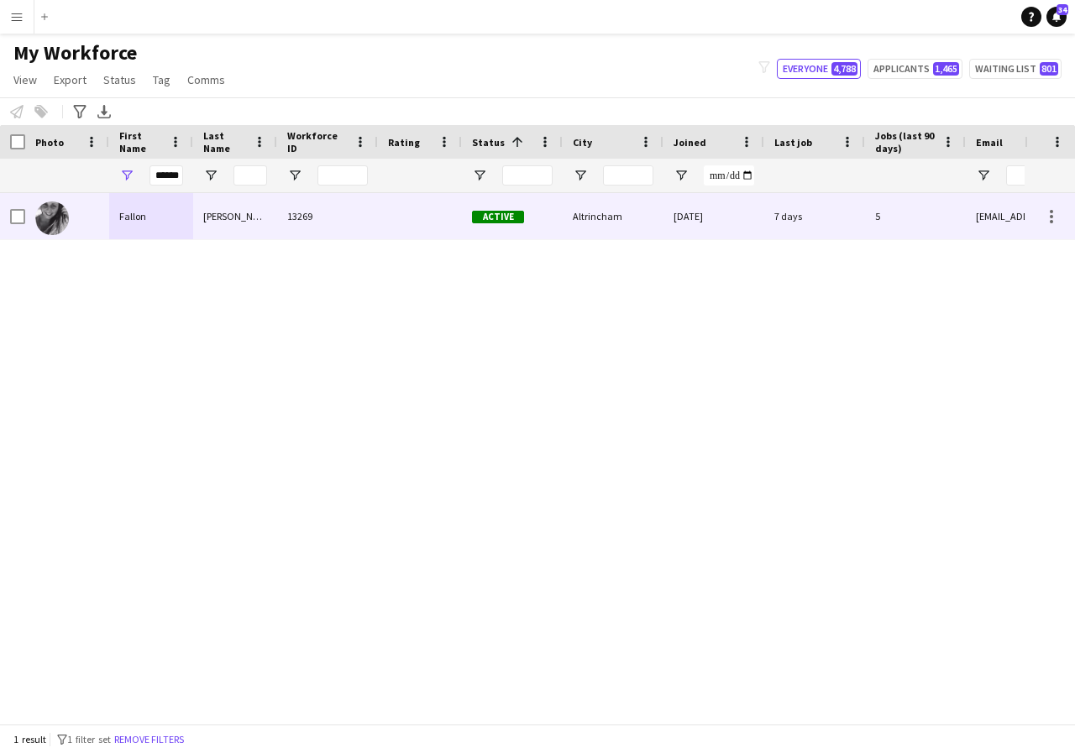
click at [155, 218] on div "Fallon" at bounding box center [151, 216] width 84 height 46
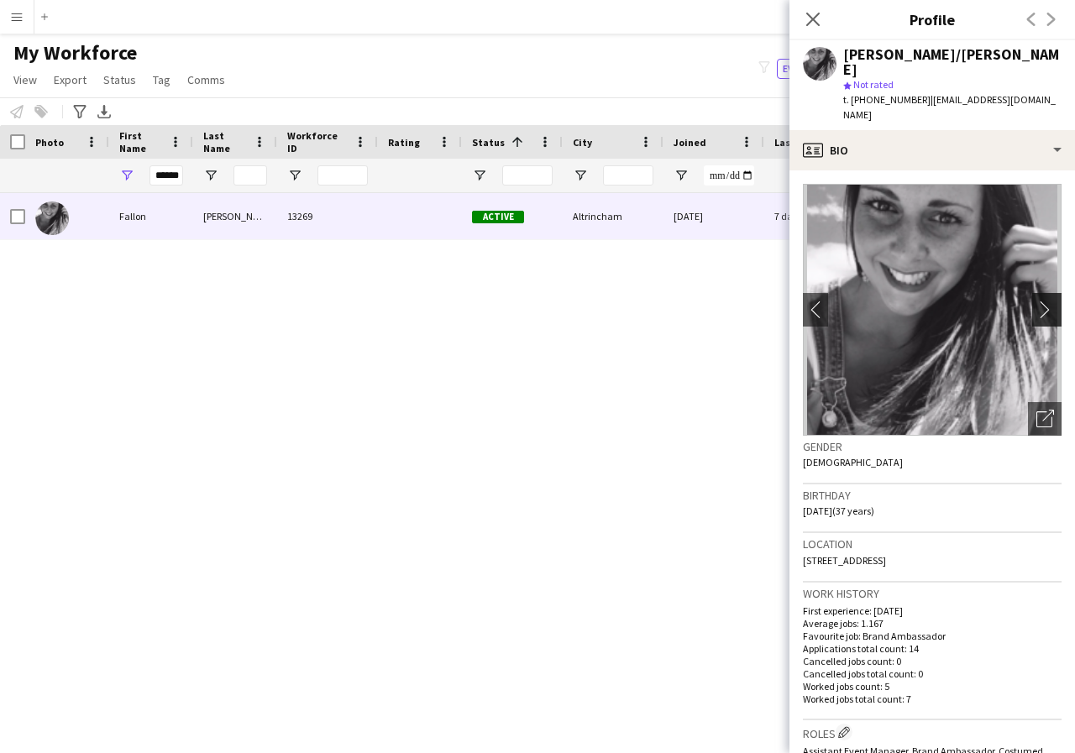
click at [1036, 301] on app-icon "chevron-right" at bounding box center [1049, 310] width 26 height 18
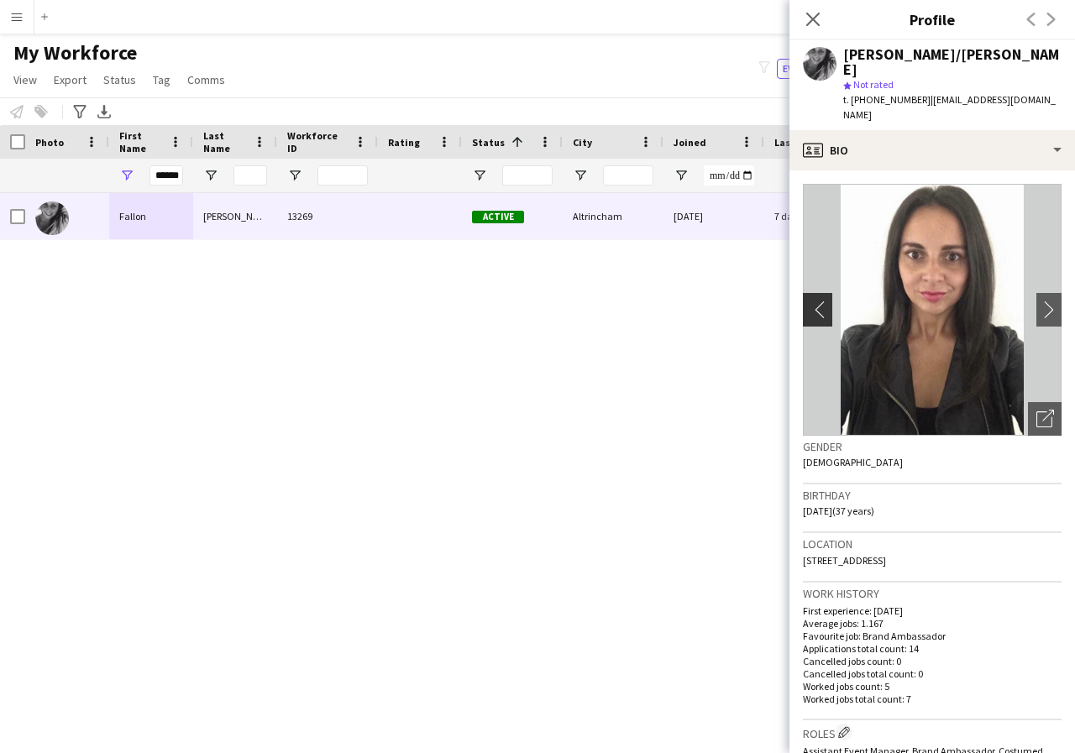
click at [814, 301] on app-icon "chevron-left" at bounding box center [816, 310] width 26 height 18
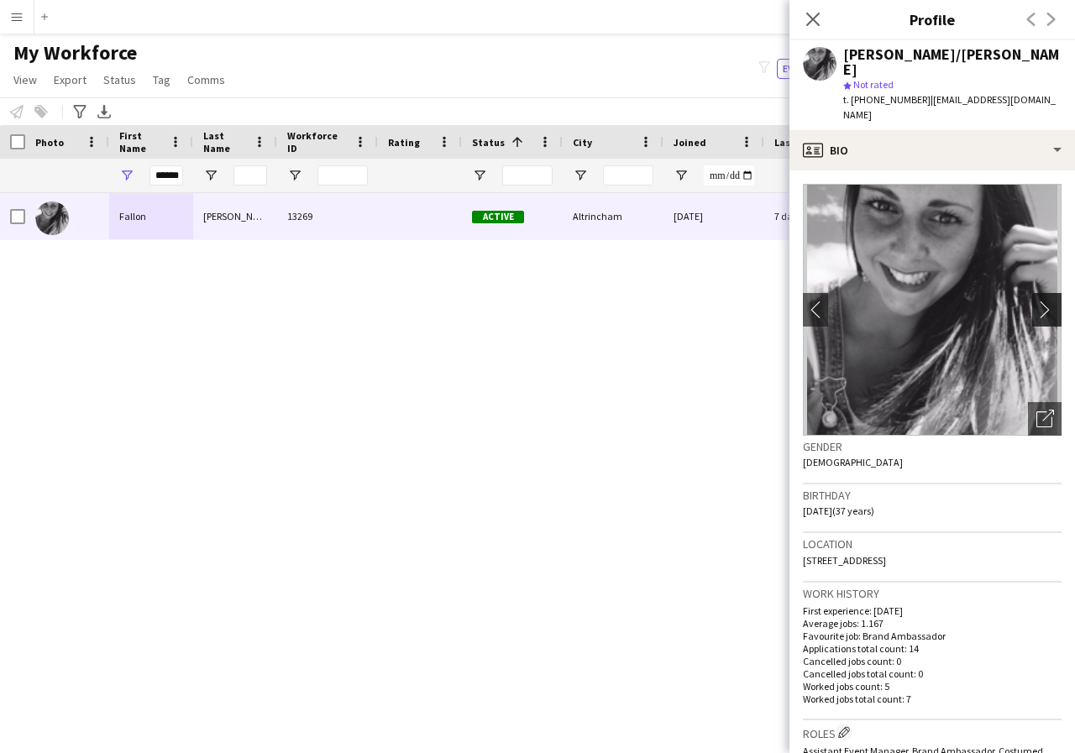
click at [1036, 301] on app-icon "chevron-right" at bounding box center [1049, 310] width 26 height 18
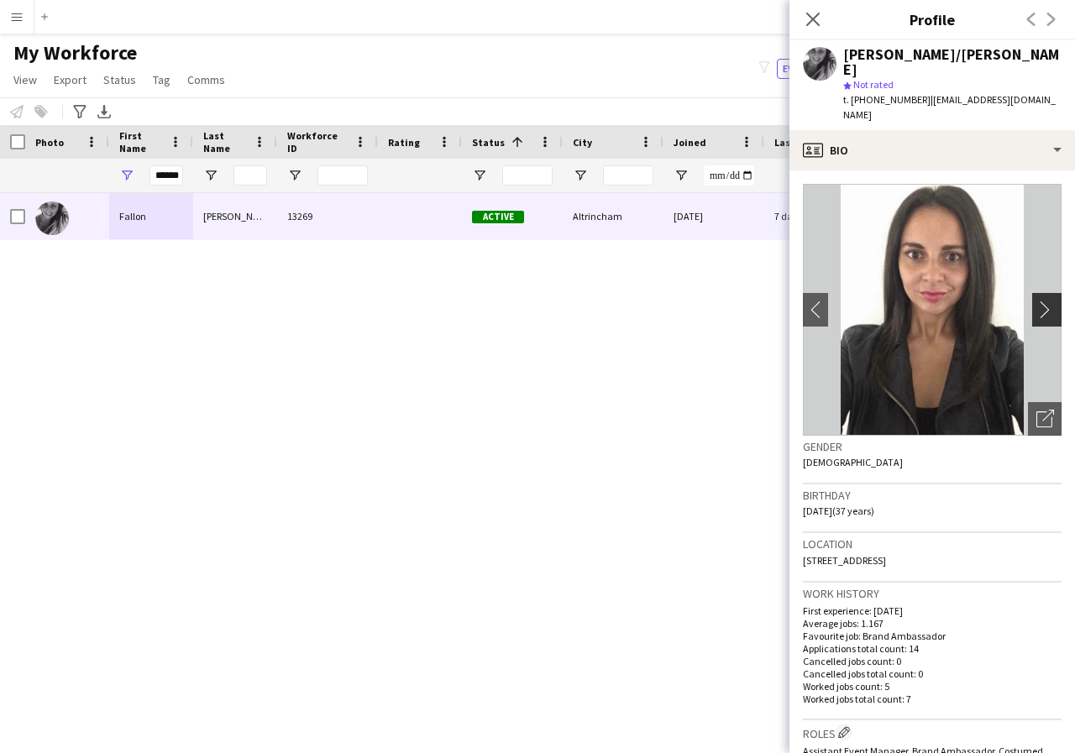
click at [1036, 301] on app-icon "chevron-right" at bounding box center [1049, 310] width 26 height 18
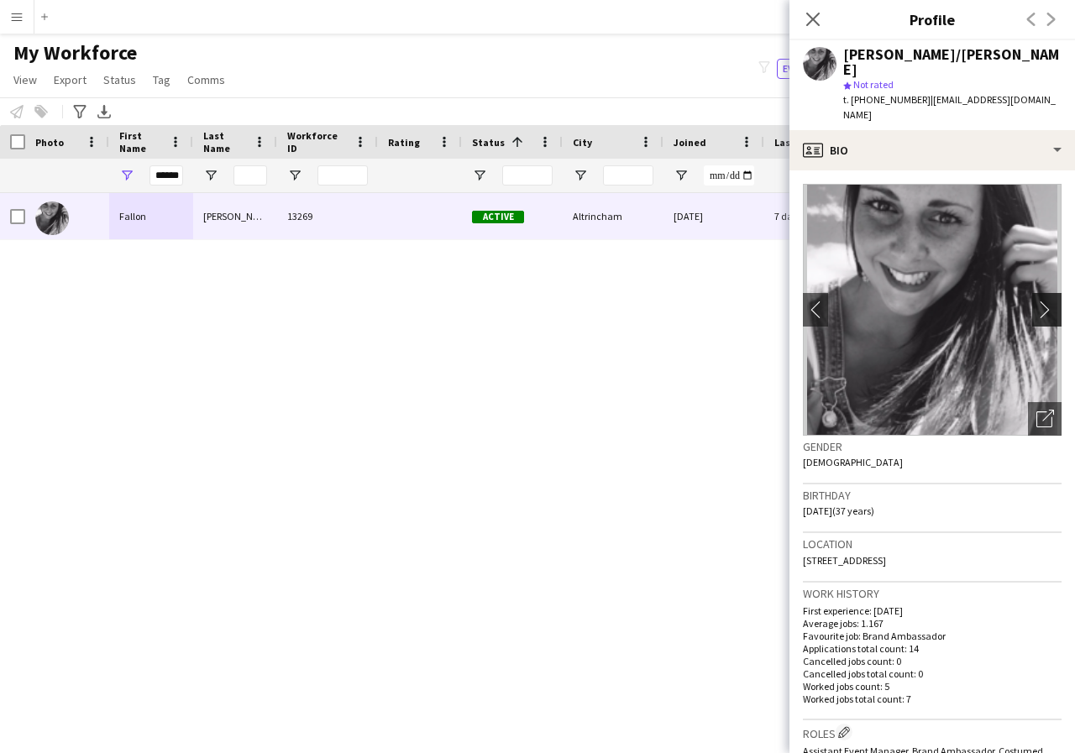
click at [1036, 301] on app-icon "chevron-right" at bounding box center [1049, 310] width 26 height 18
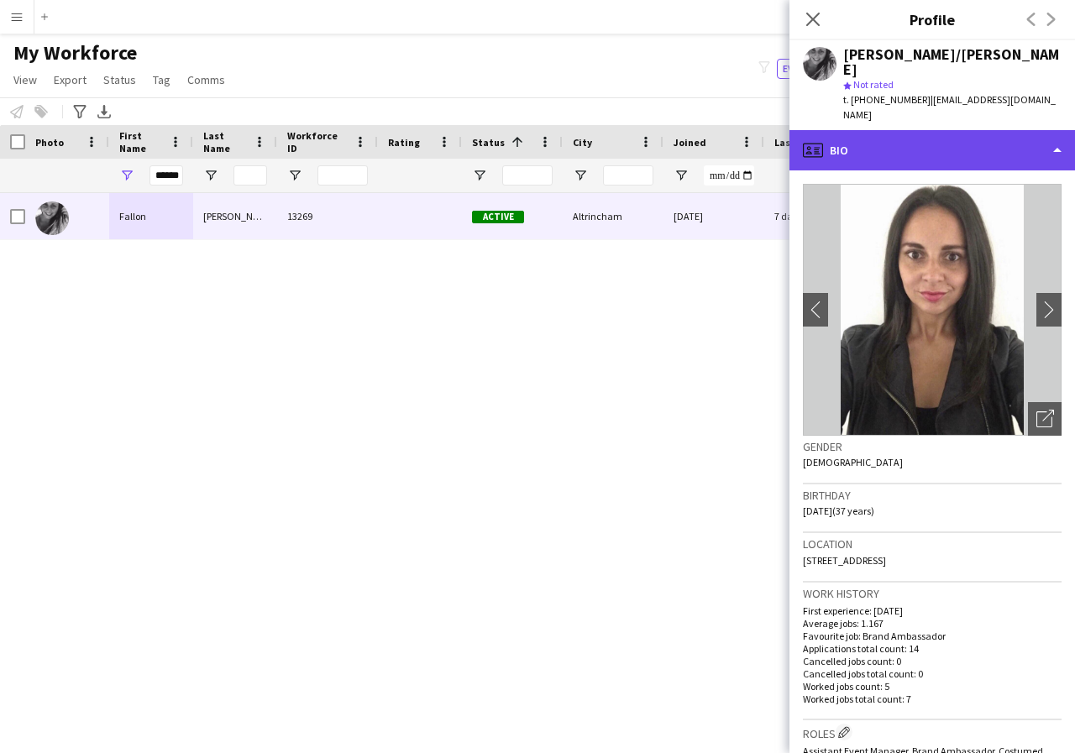
click at [1055, 130] on div "profile Bio" at bounding box center [932, 150] width 286 height 40
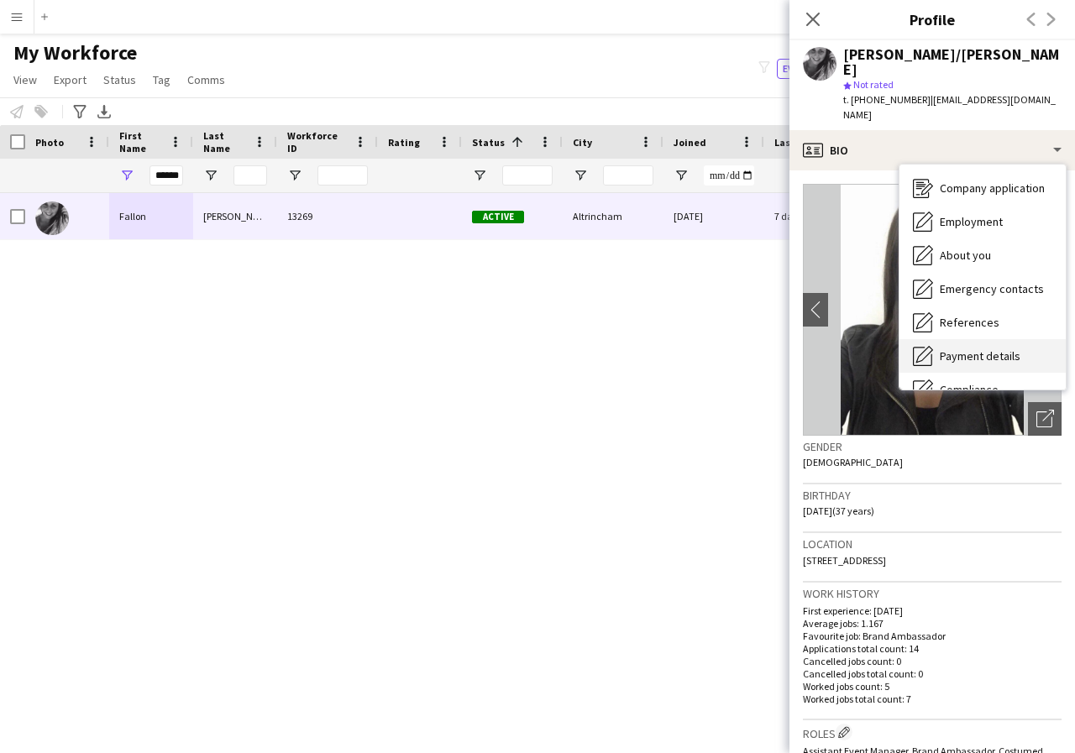
click at [1004, 349] on span "Payment details" at bounding box center [980, 356] width 81 height 15
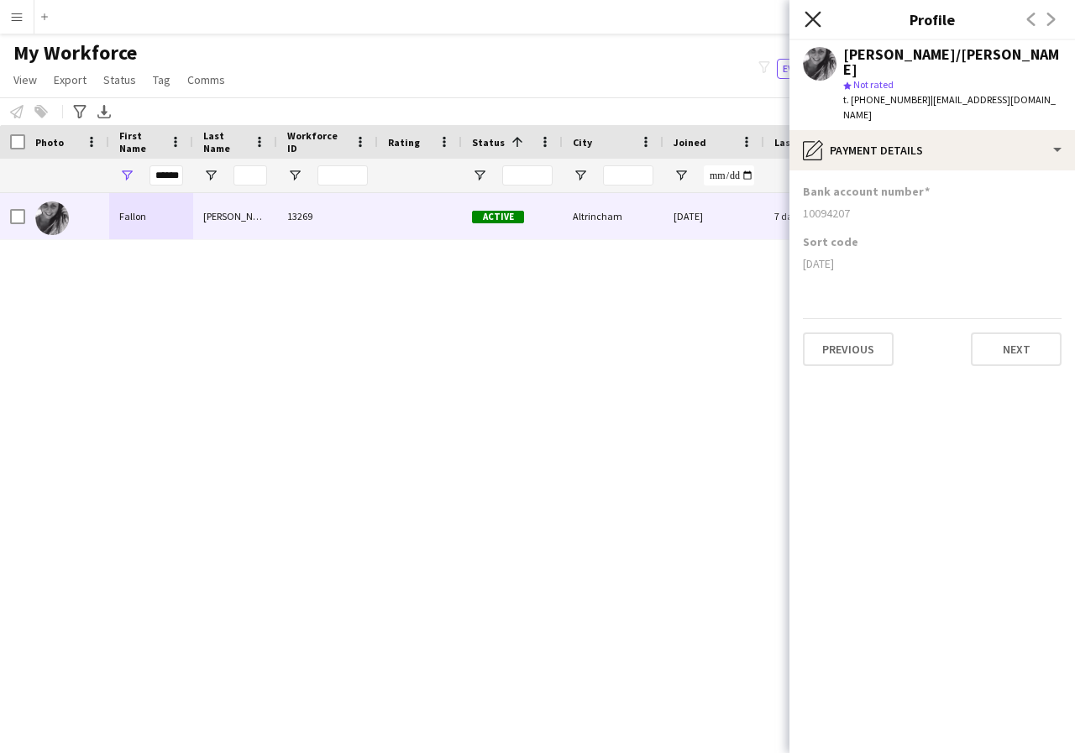
click at [811, 17] on icon at bounding box center [813, 19] width 16 height 16
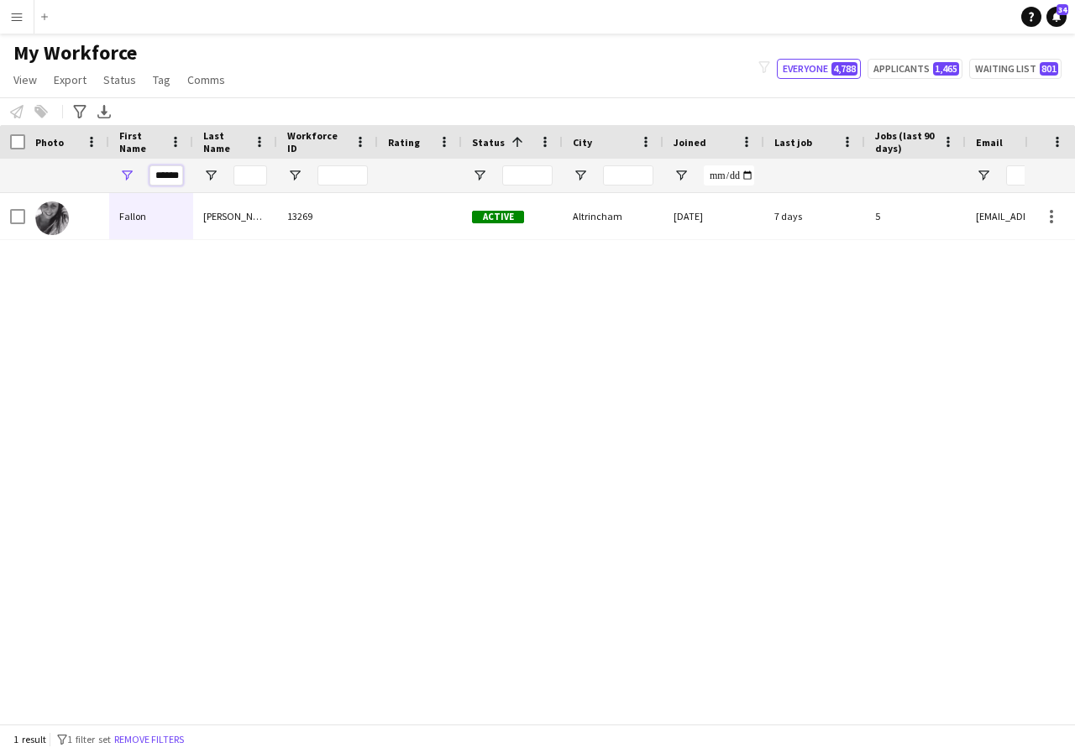
click at [180, 177] on input "******" at bounding box center [166, 175] width 34 height 20
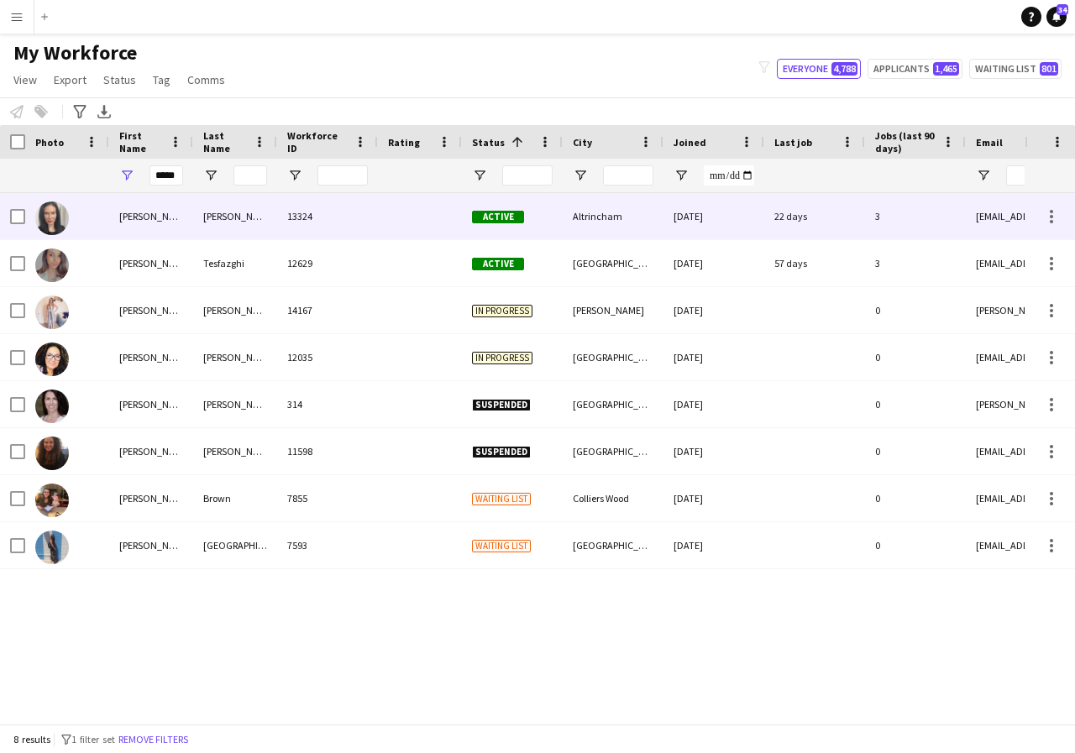
click at [200, 223] on div "johnston" at bounding box center [235, 216] width 84 height 46
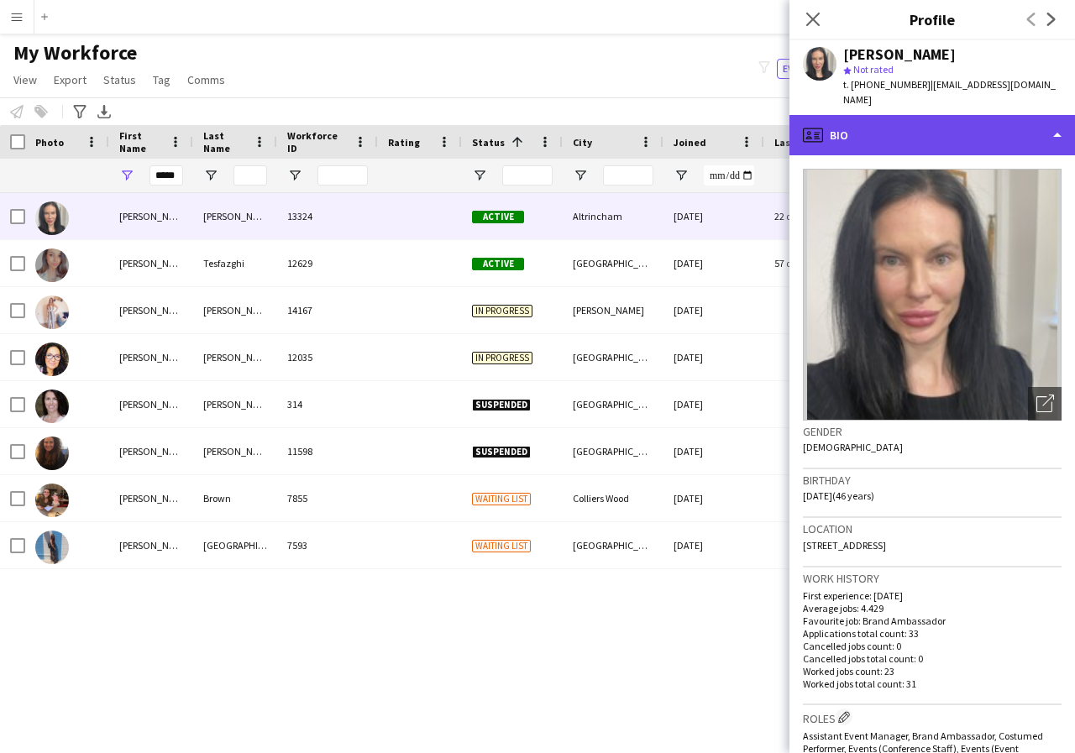
click at [1057, 123] on div "profile Bio" at bounding box center [932, 135] width 286 height 40
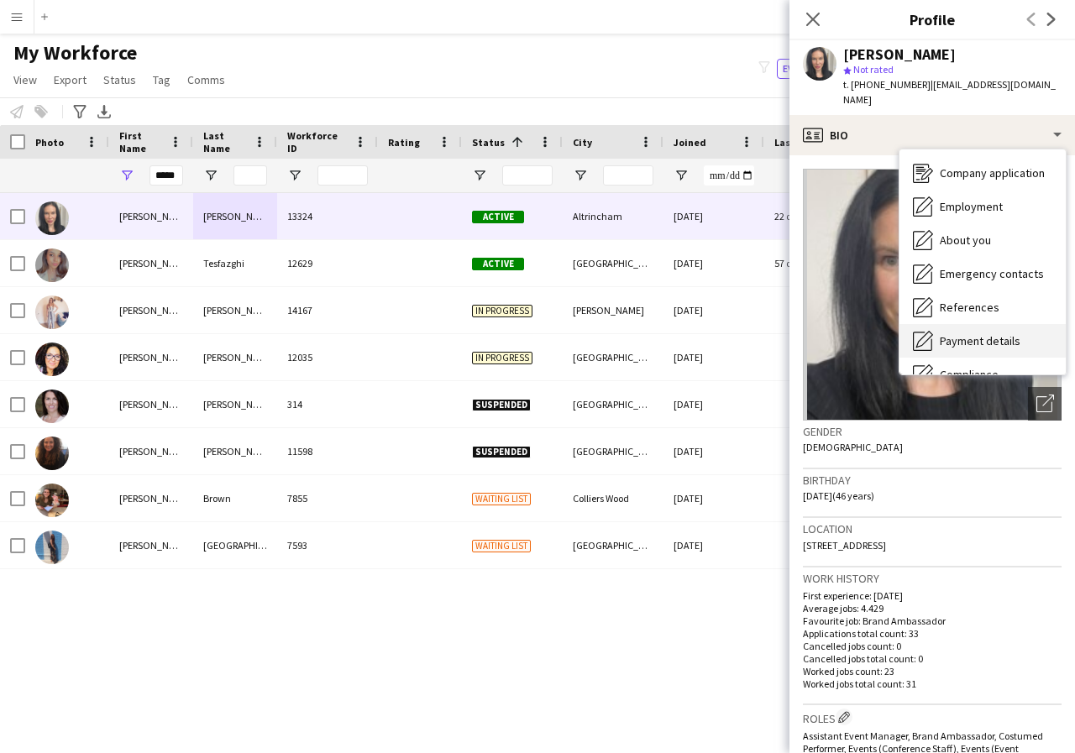
click at [1016, 333] on span "Payment details" at bounding box center [980, 340] width 81 height 15
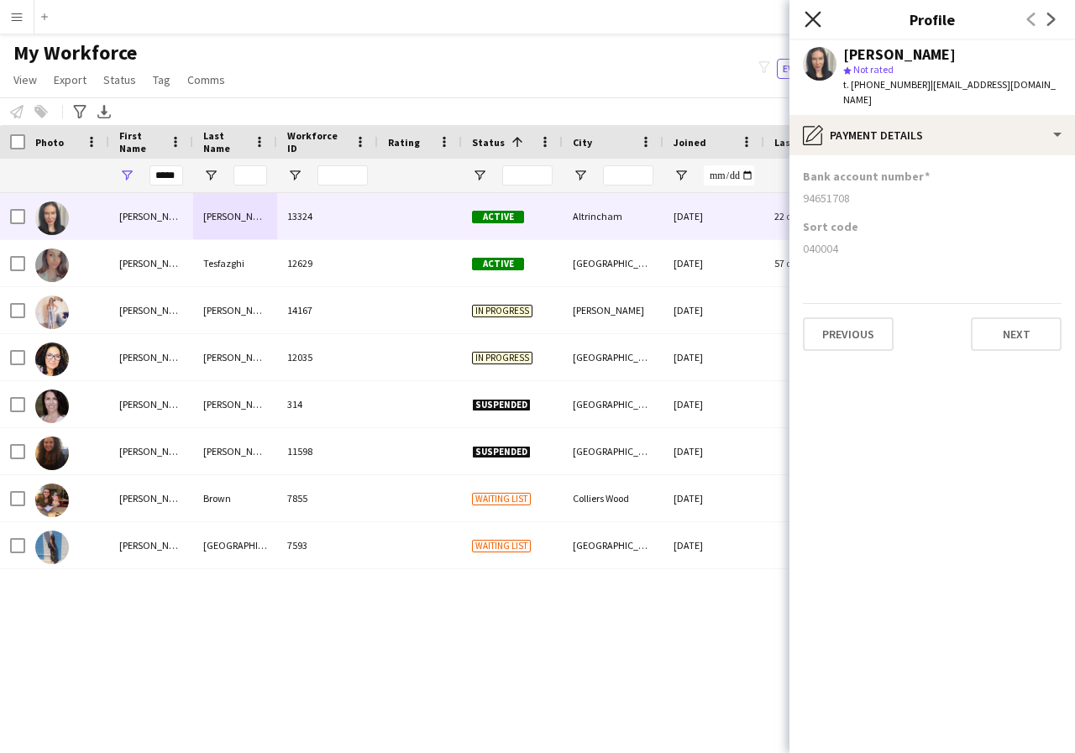
click at [810, 23] on icon at bounding box center [813, 19] width 16 height 16
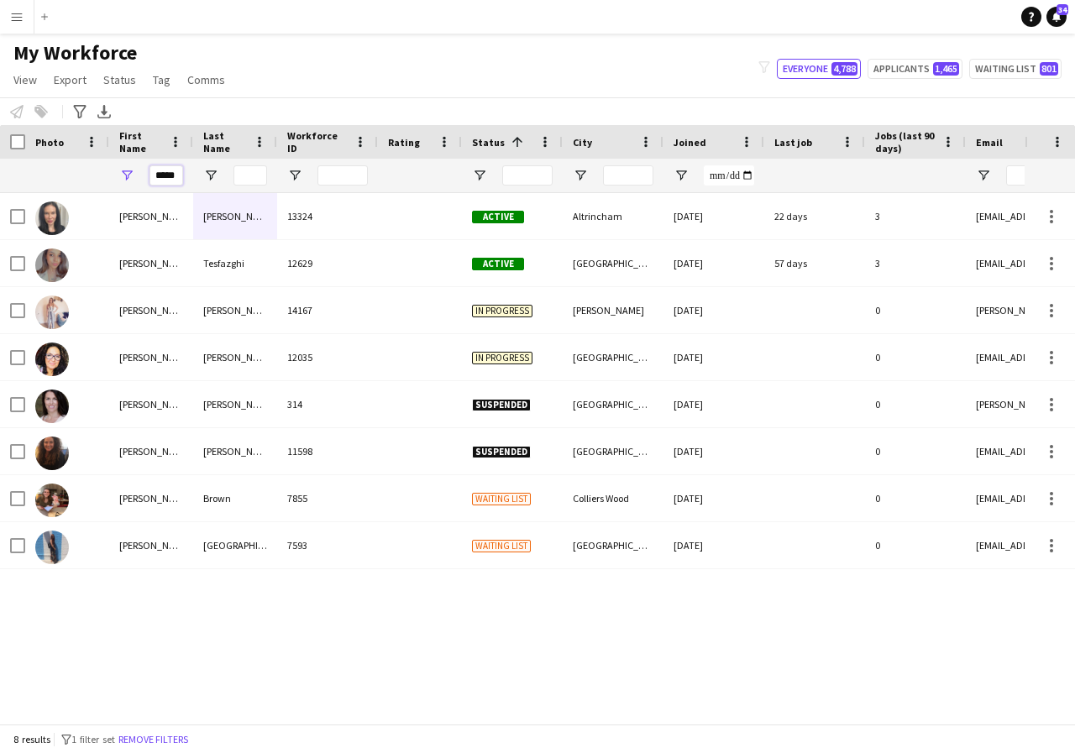
click at [178, 176] on input "*****" at bounding box center [166, 175] width 34 height 20
type input "*"
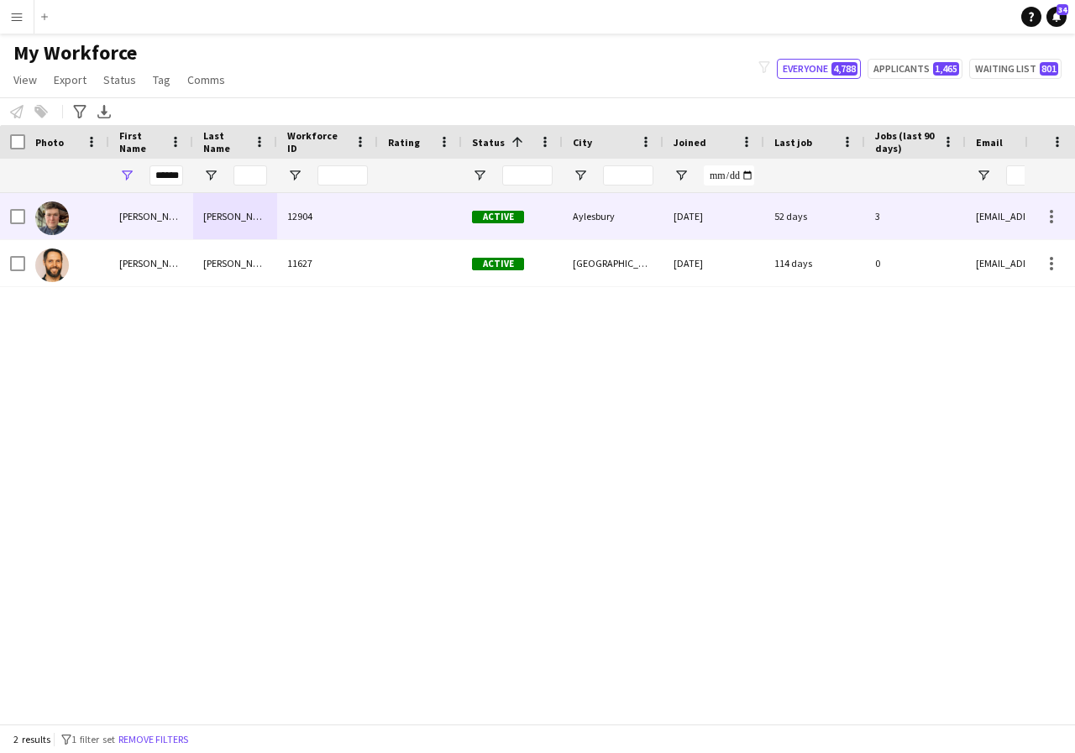
scroll to position [0, 0]
click at [174, 212] on div "Gareth" at bounding box center [151, 216] width 84 height 46
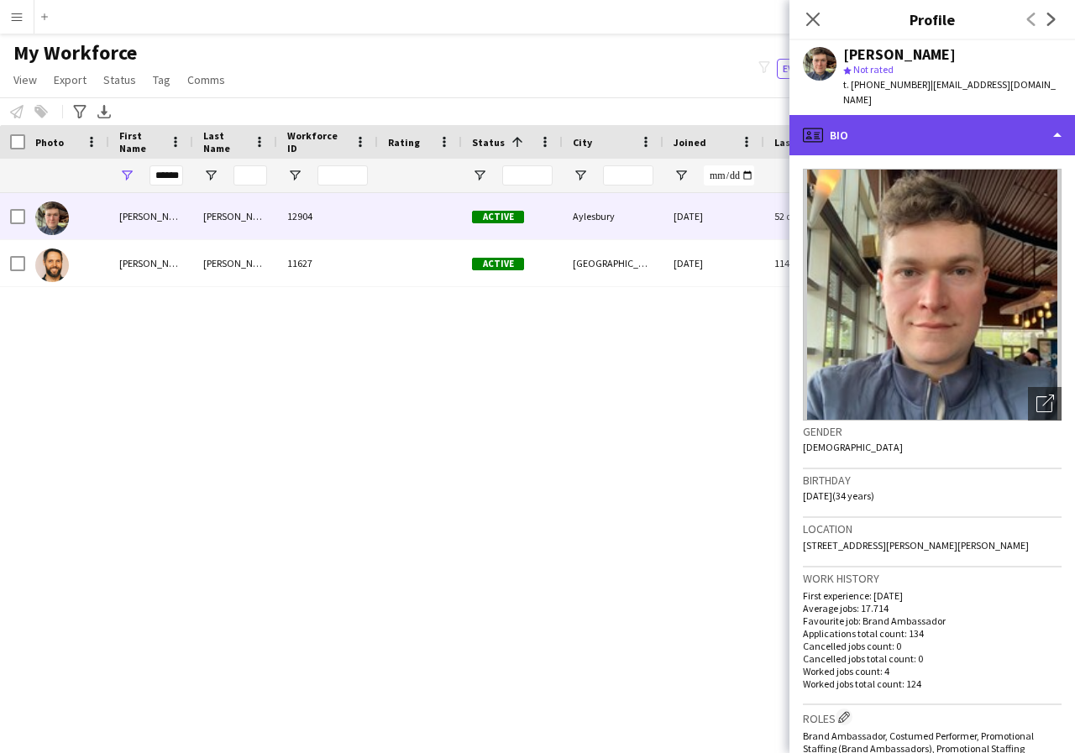
click at [1057, 122] on div "profile Bio" at bounding box center [932, 135] width 286 height 40
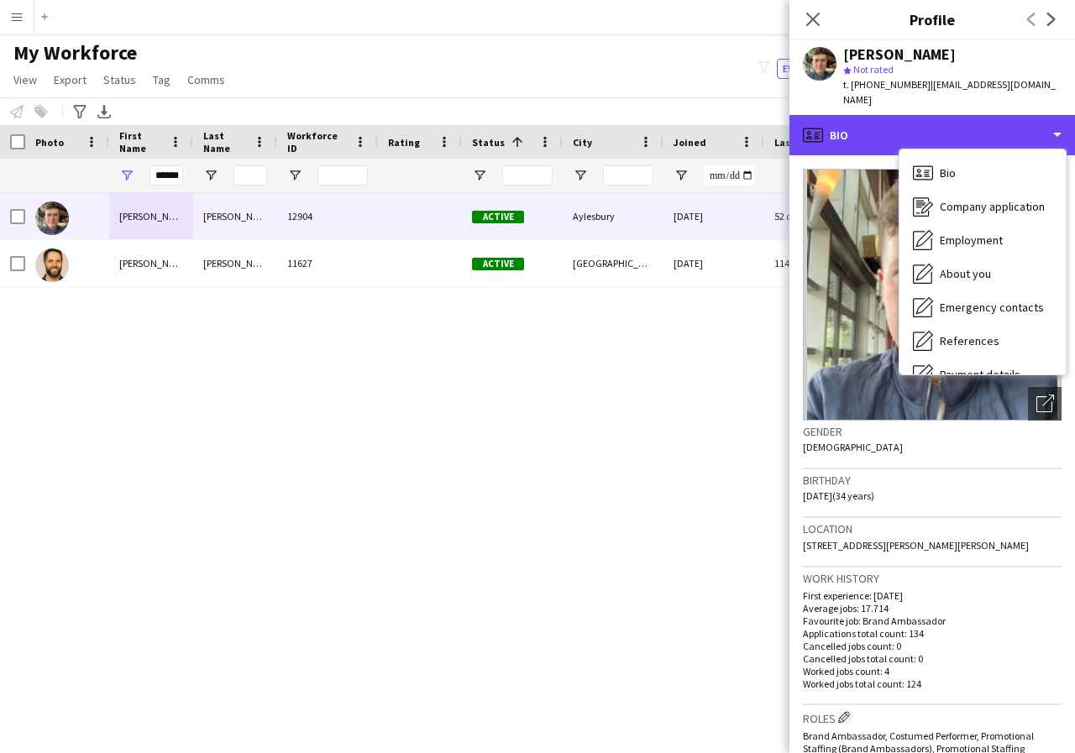
scroll to position [34, 0]
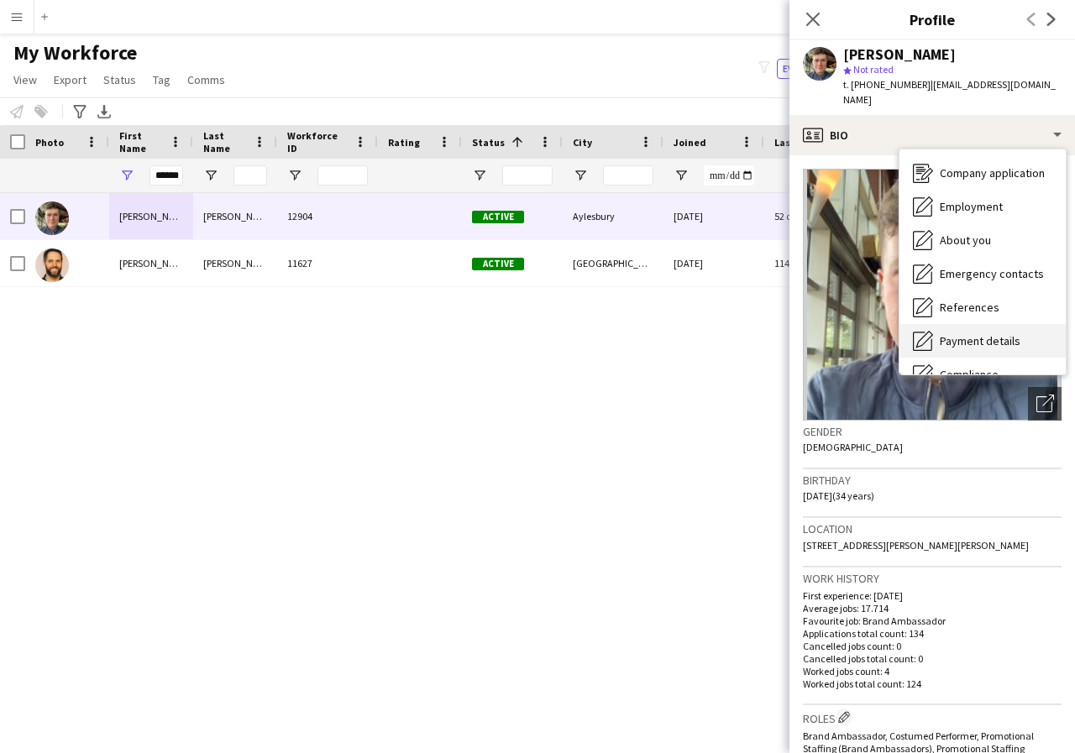
click at [968, 324] on div "Payment details Payment details" at bounding box center [983, 341] width 166 height 34
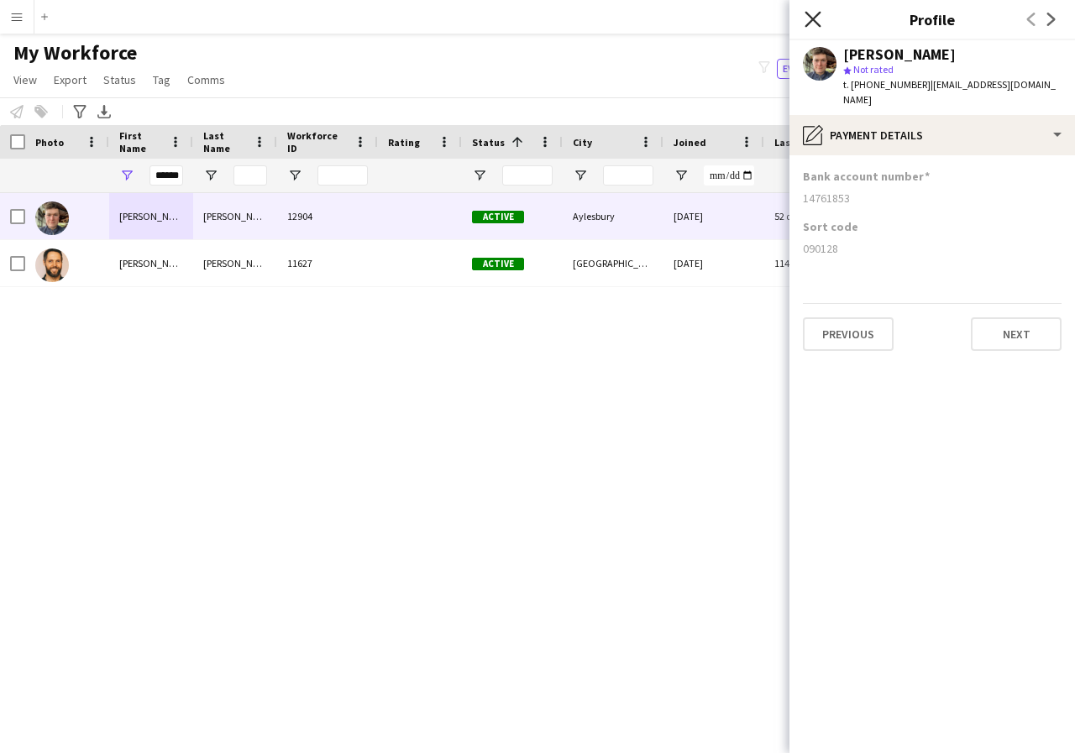
click at [807, 13] on icon at bounding box center [813, 19] width 16 height 16
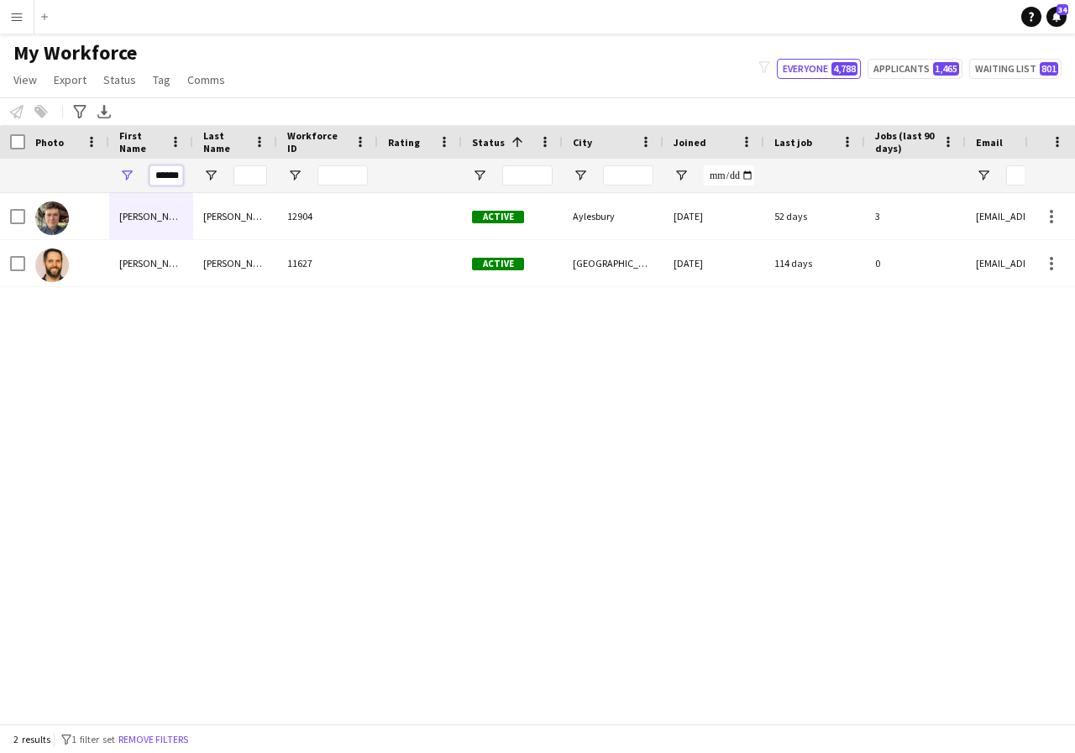
click at [178, 179] on input "******" at bounding box center [166, 175] width 34 height 20
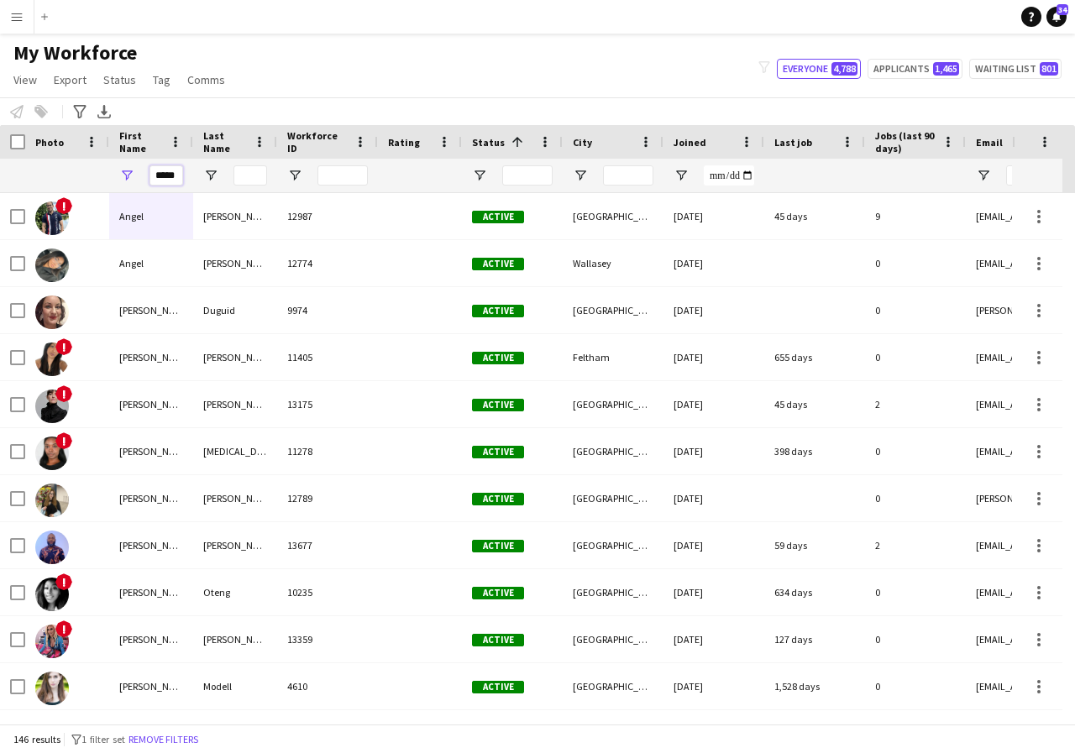
scroll to position [0, 6]
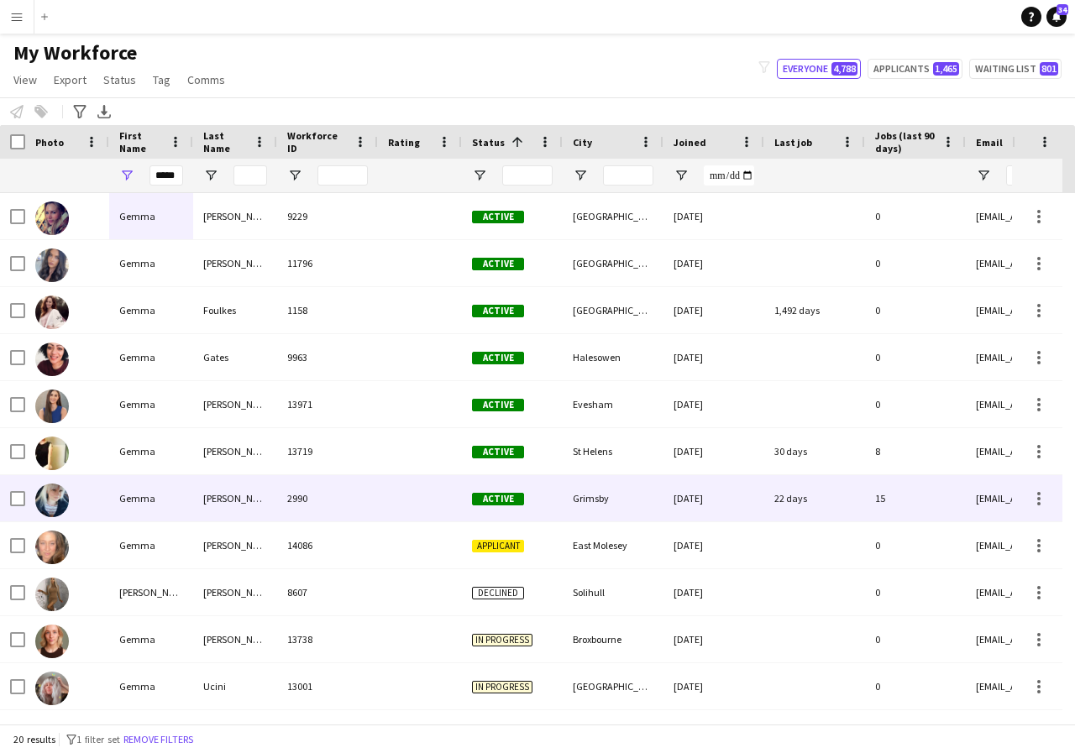
click at [165, 495] on div "Gemma" at bounding box center [151, 498] width 84 height 46
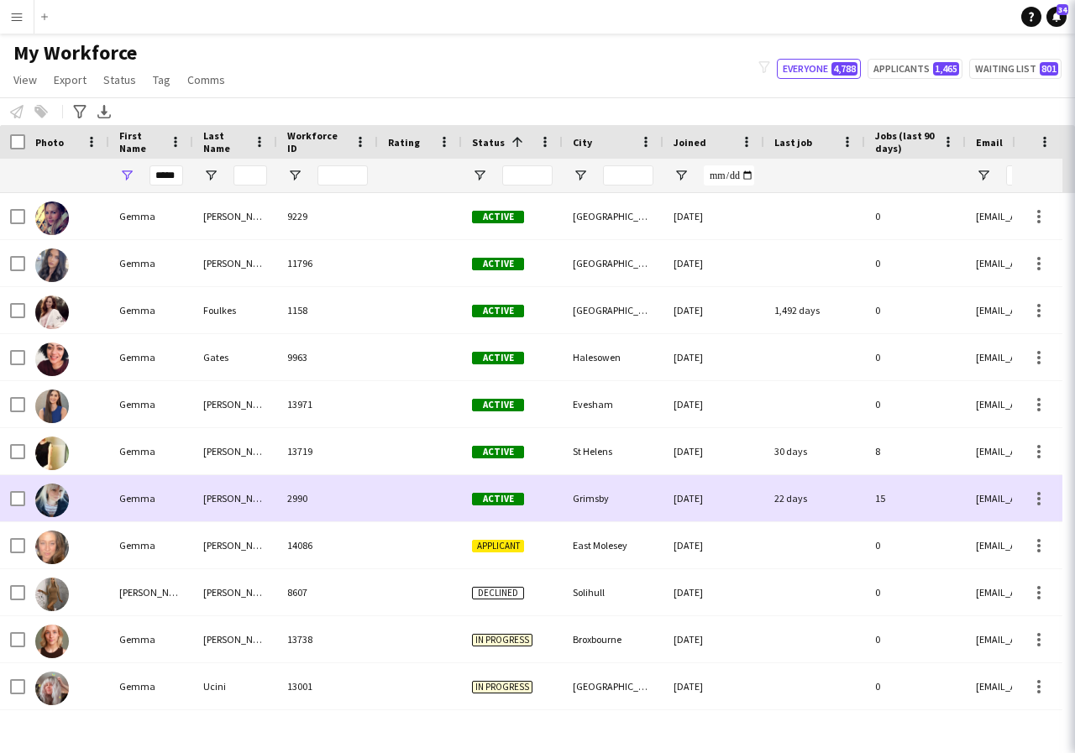
scroll to position [0, 0]
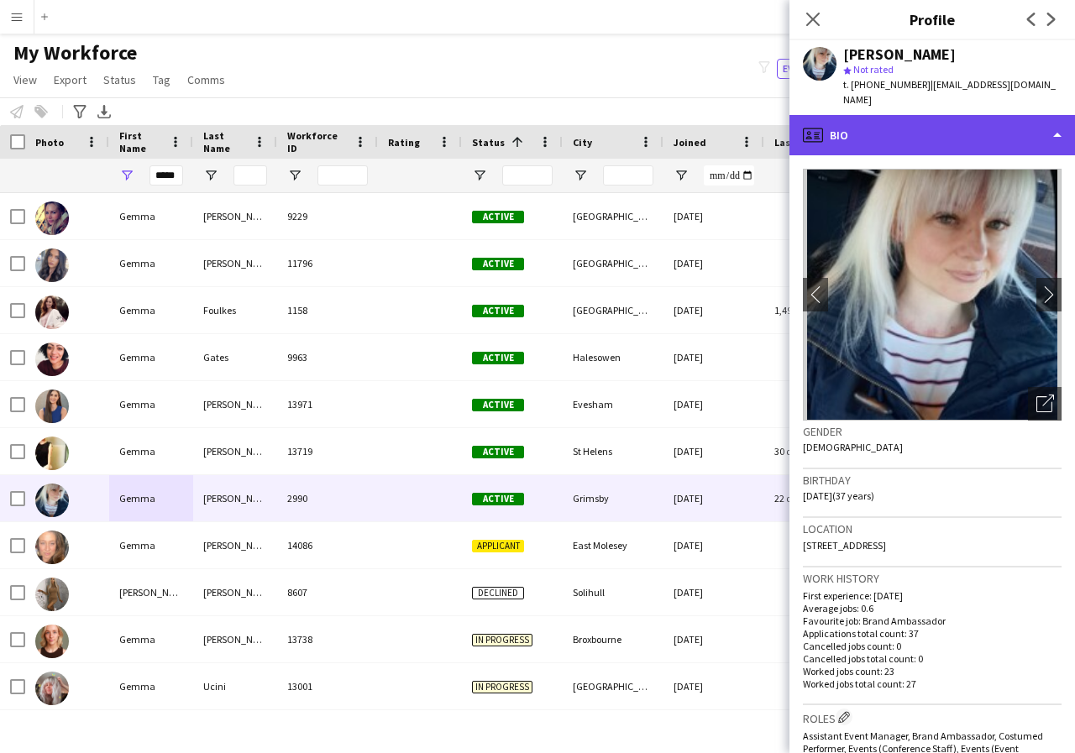
click at [1055, 136] on div "profile Bio" at bounding box center [932, 135] width 286 height 40
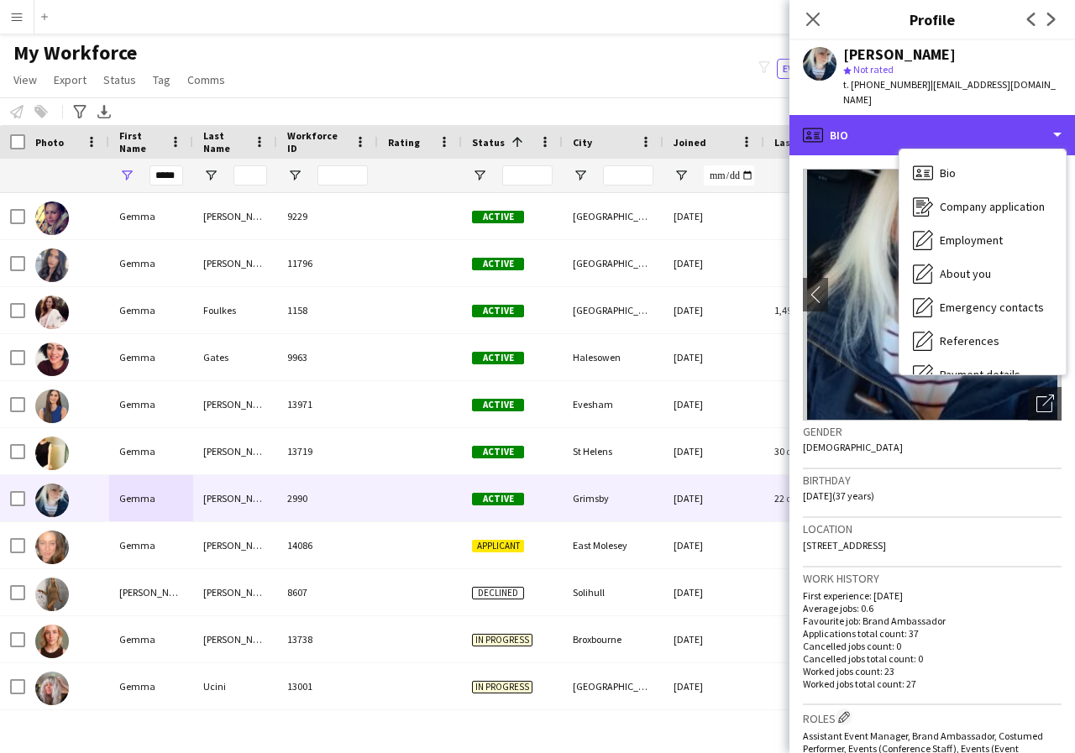
scroll to position [34, 0]
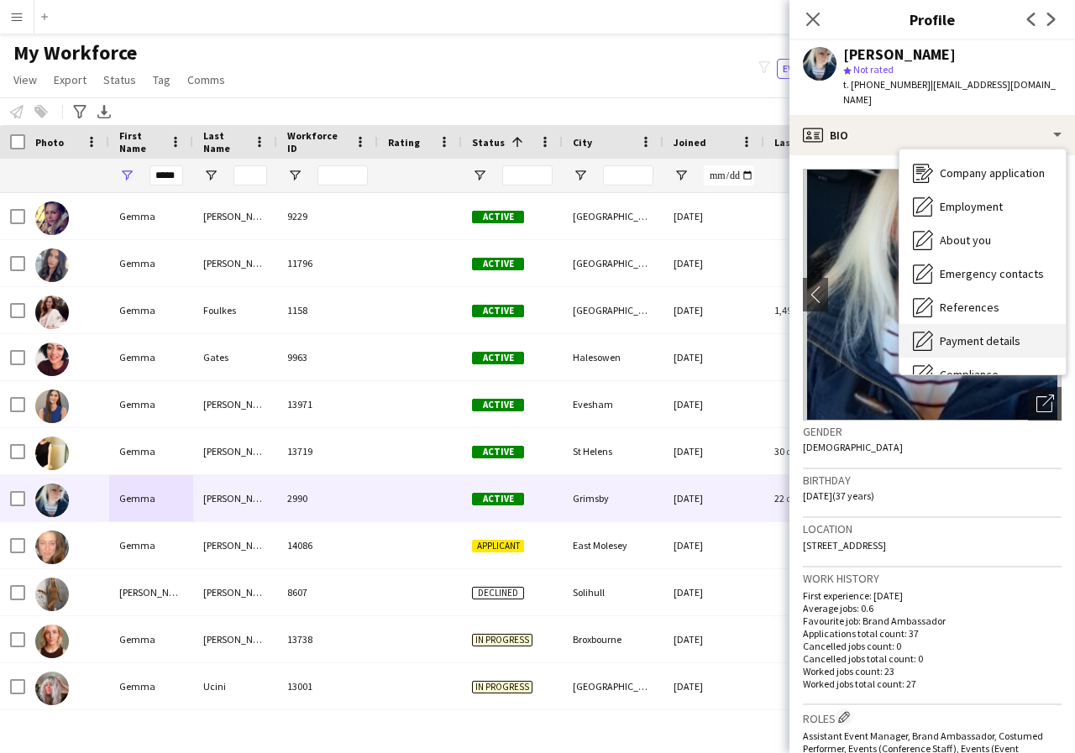
click at [984, 339] on span "Payment details" at bounding box center [980, 340] width 81 height 15
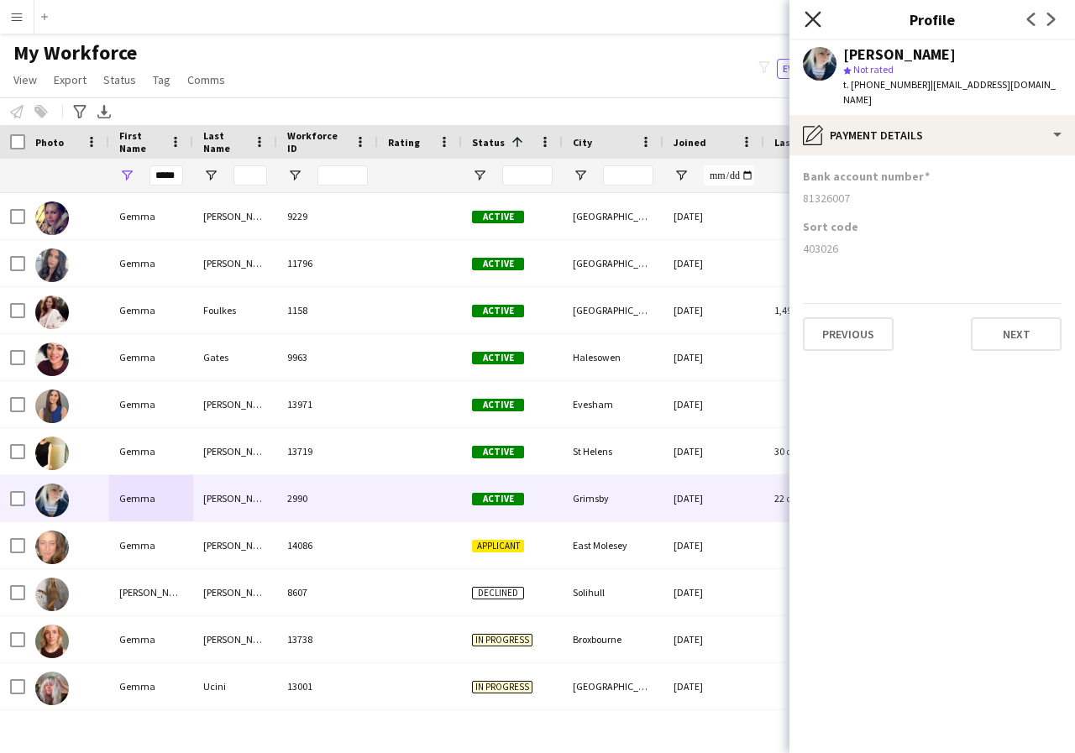
click at [810, 13] on icon "Close pop-in" at bounding box center [813, 19] width 16 height 16
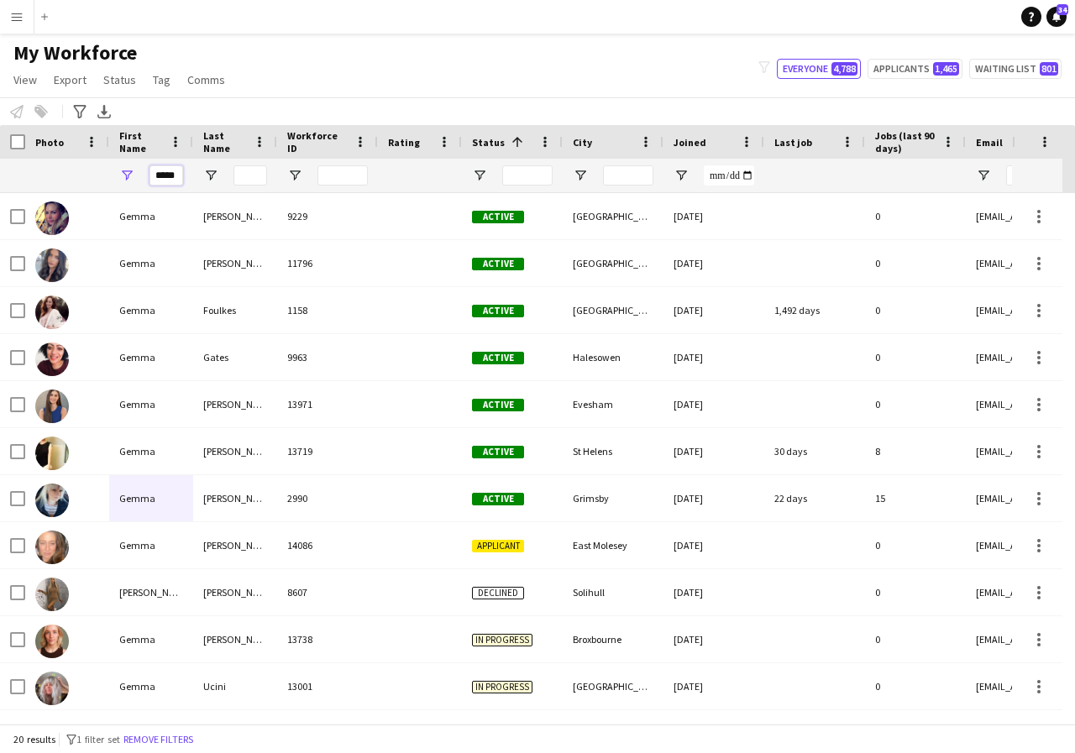
click at [172, 175] on input "*****" at bounding box center [166, 175] width 34 height 20
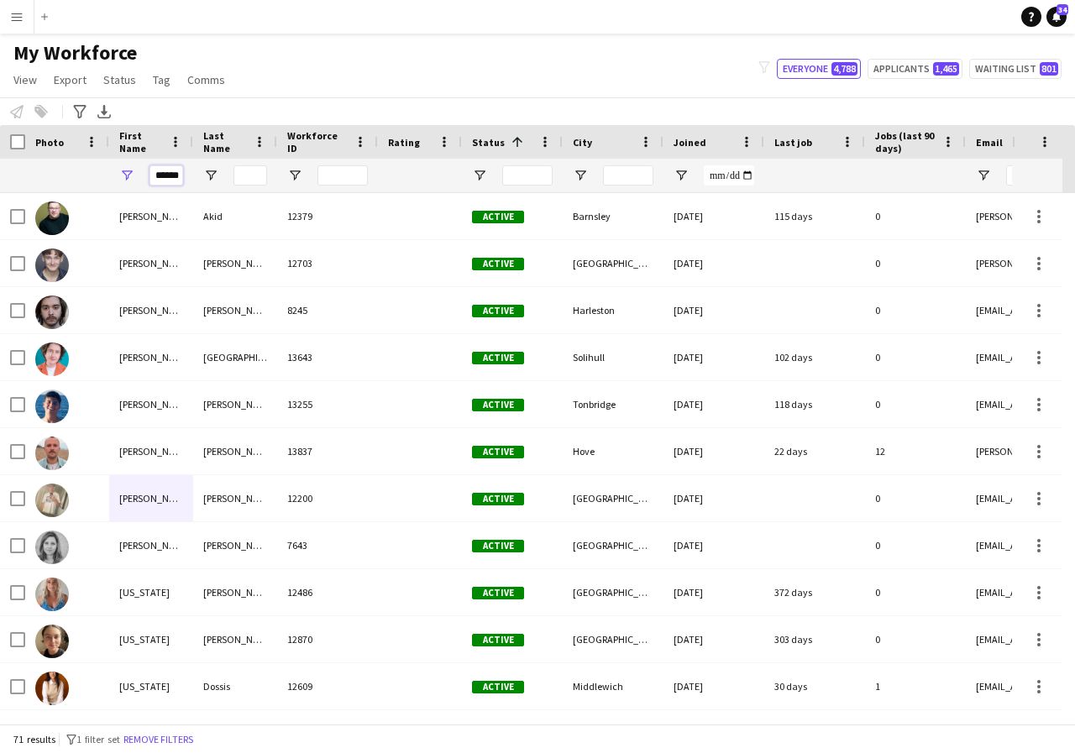
scroll to position [0, 3]
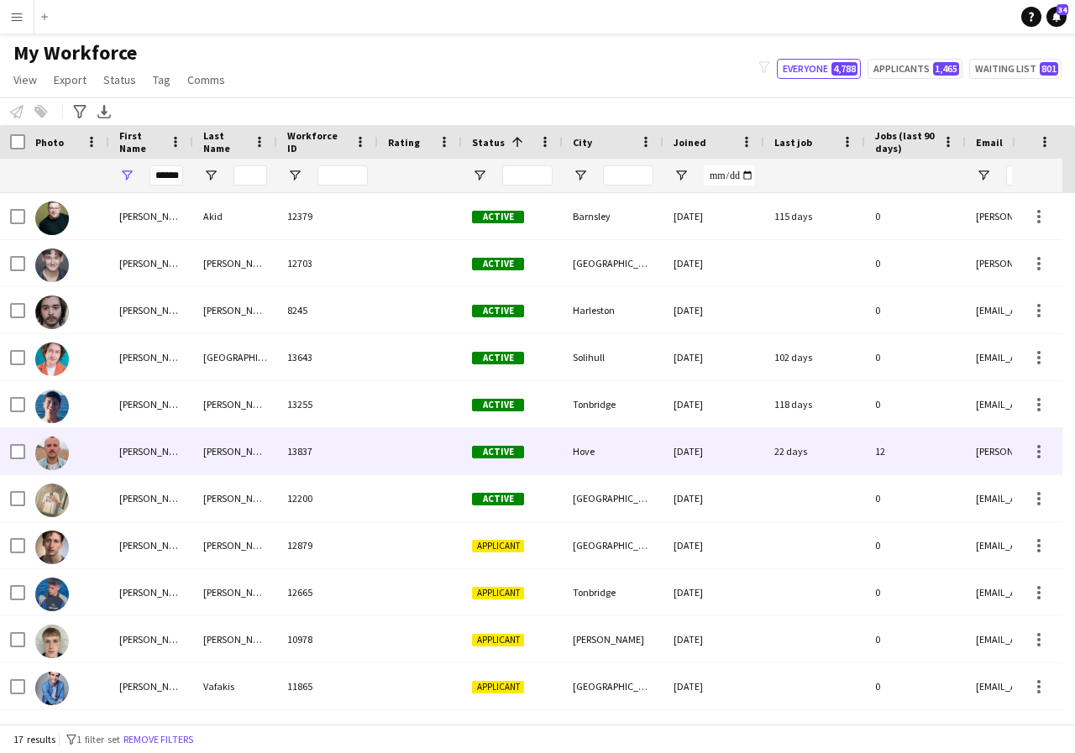
click at [160, 450] on div "George" at bounding box center [151, 451] width 84 height 46
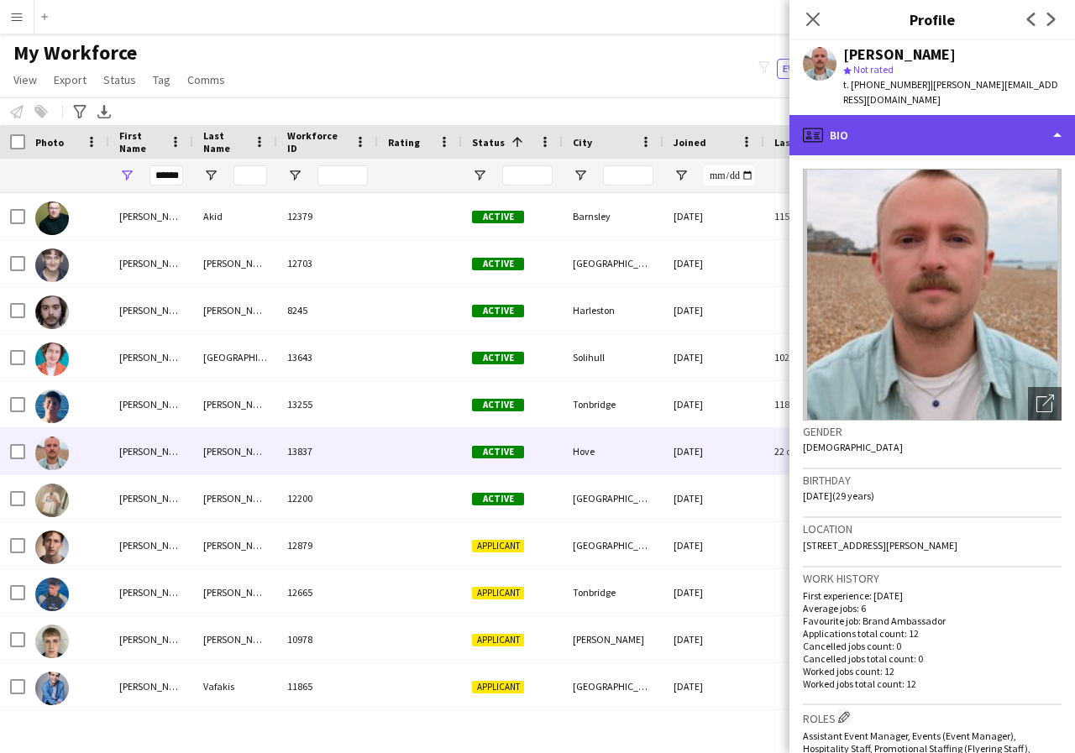
click at [1057, 134] on div "profile Bio" at bounding box center [932, 135] width 286 height 40
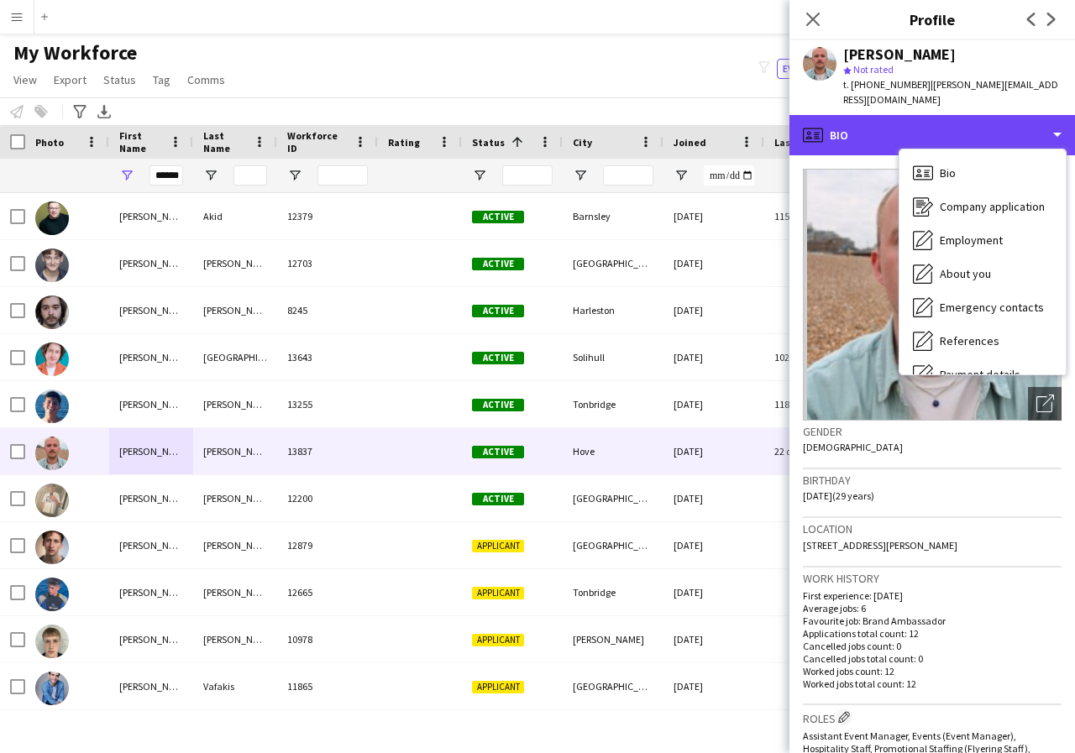
scroll to position [34, 0]
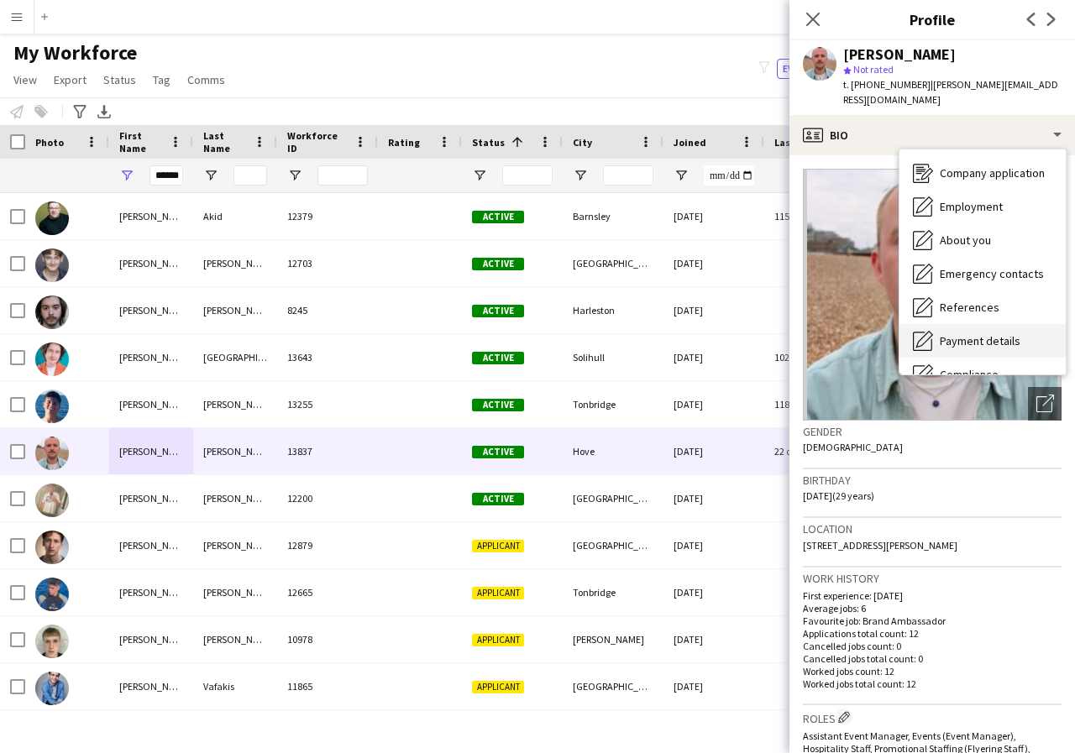
click at [1003, 335] on span "Payment details" at bounding box center [980, 340] width 81 height 15
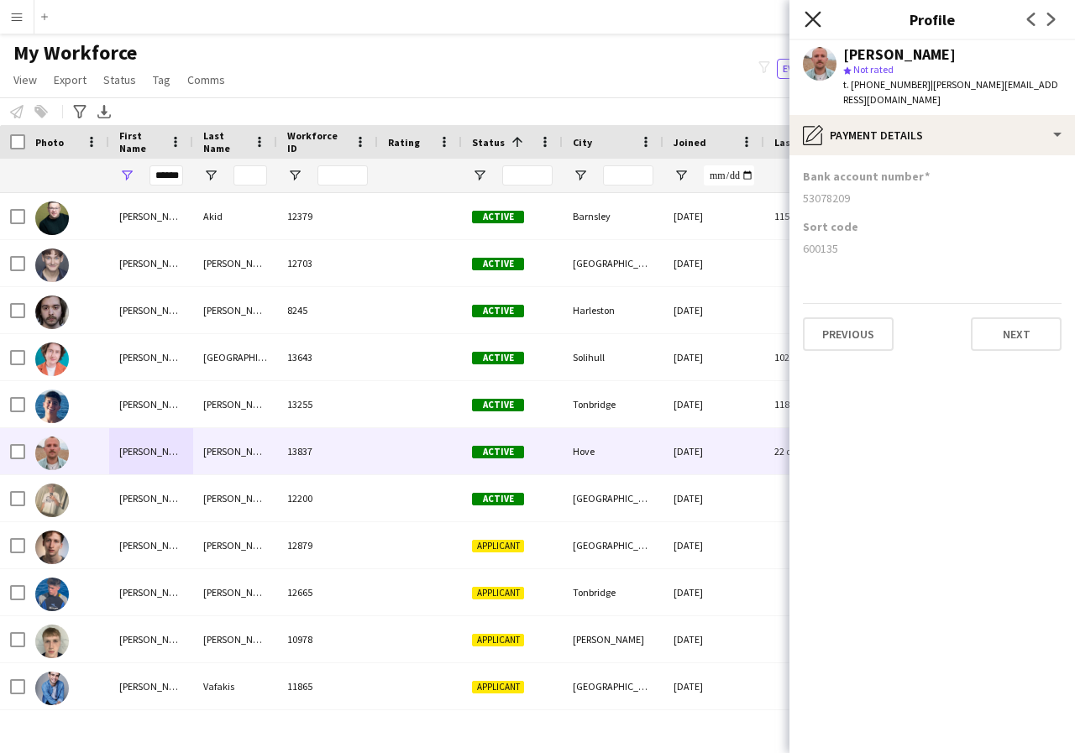
click at [810, 20] on icon "Close pop-in" at bounding box center [813, 19] width 16 height 16
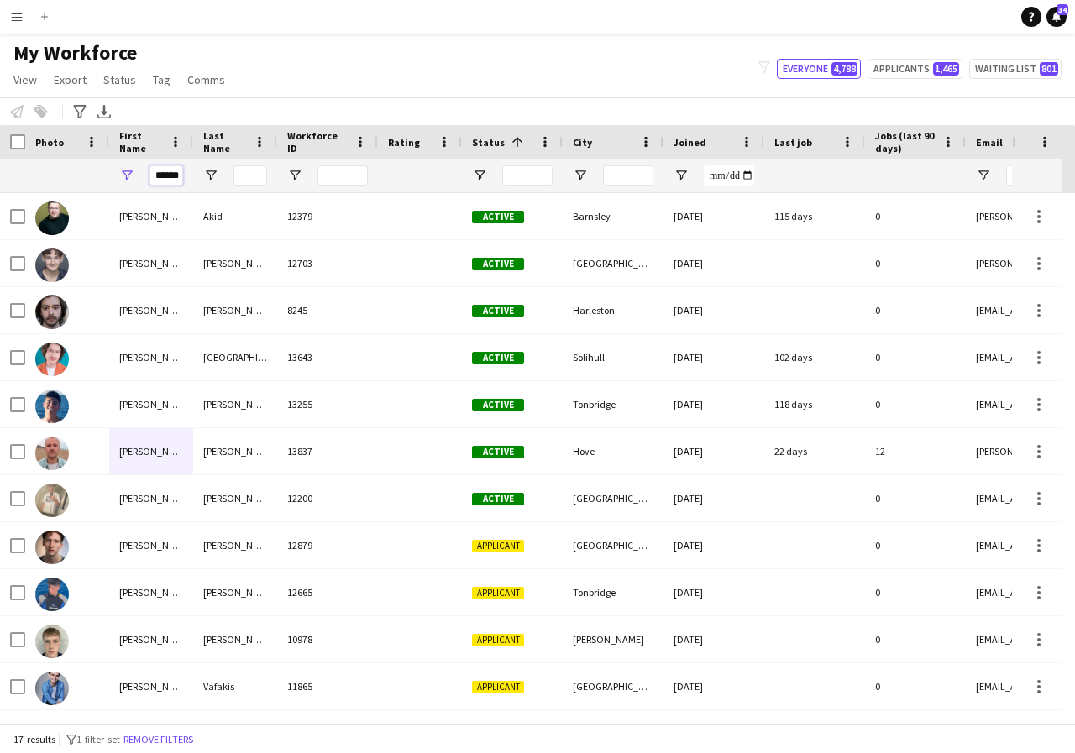
click at [178, 176] on input "******" at bounding box center [166, 175] width 34 height 20
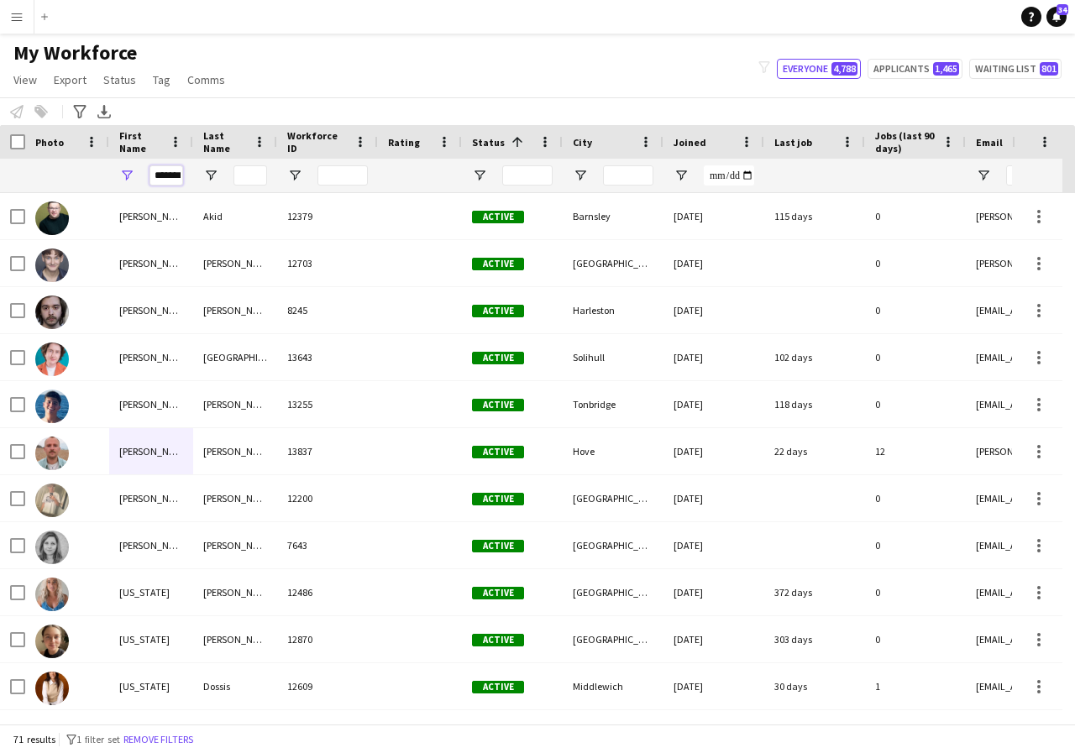
scroll to position [0, 6]
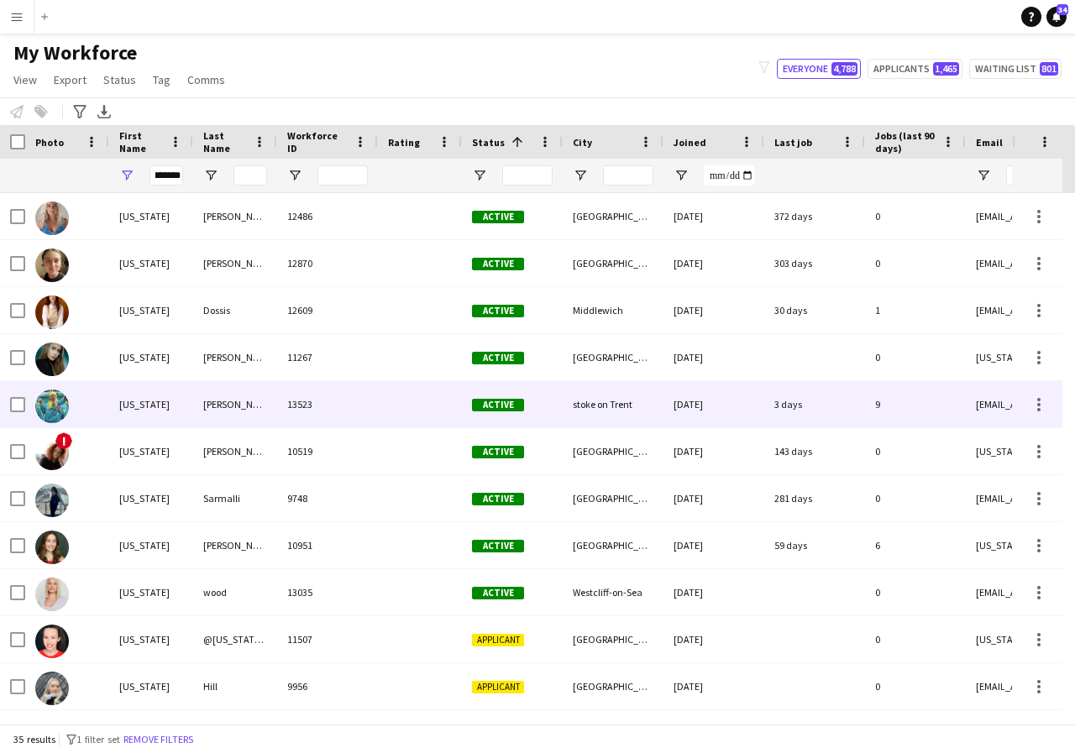
click at [167, 403] on div "georgia" at bounding box center [151, 404] width 84 height 46
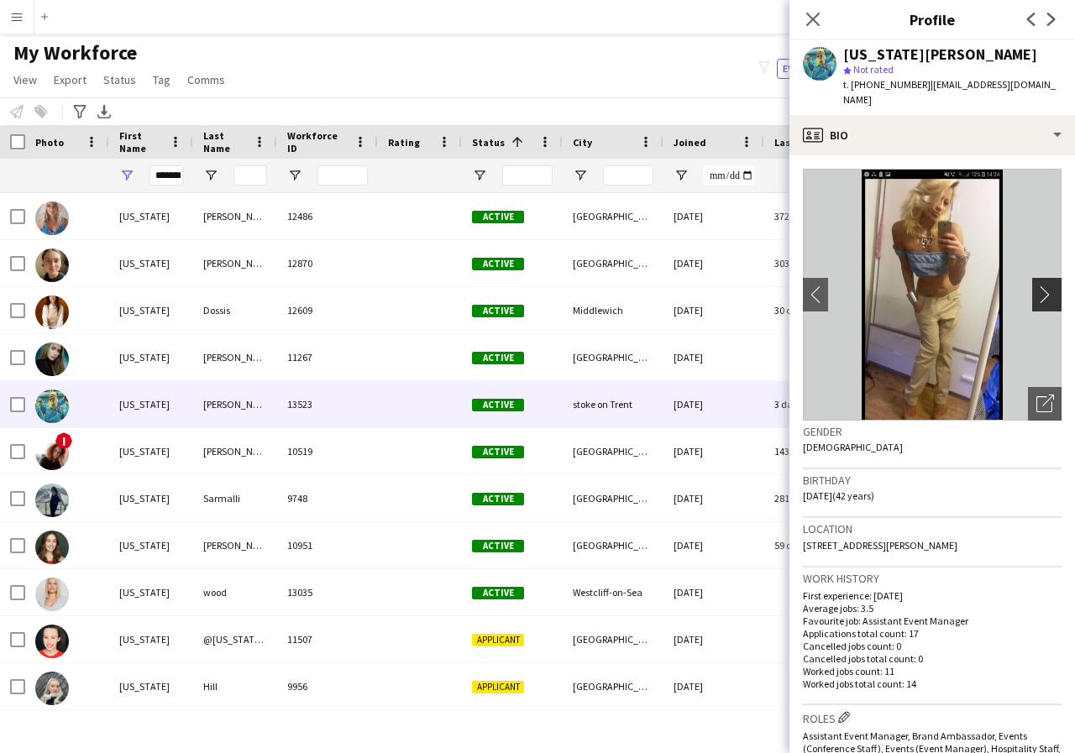
click at [1036, 286] on app-icon "chevron-right" at bounding box center [1049, 295] width 26 height 18
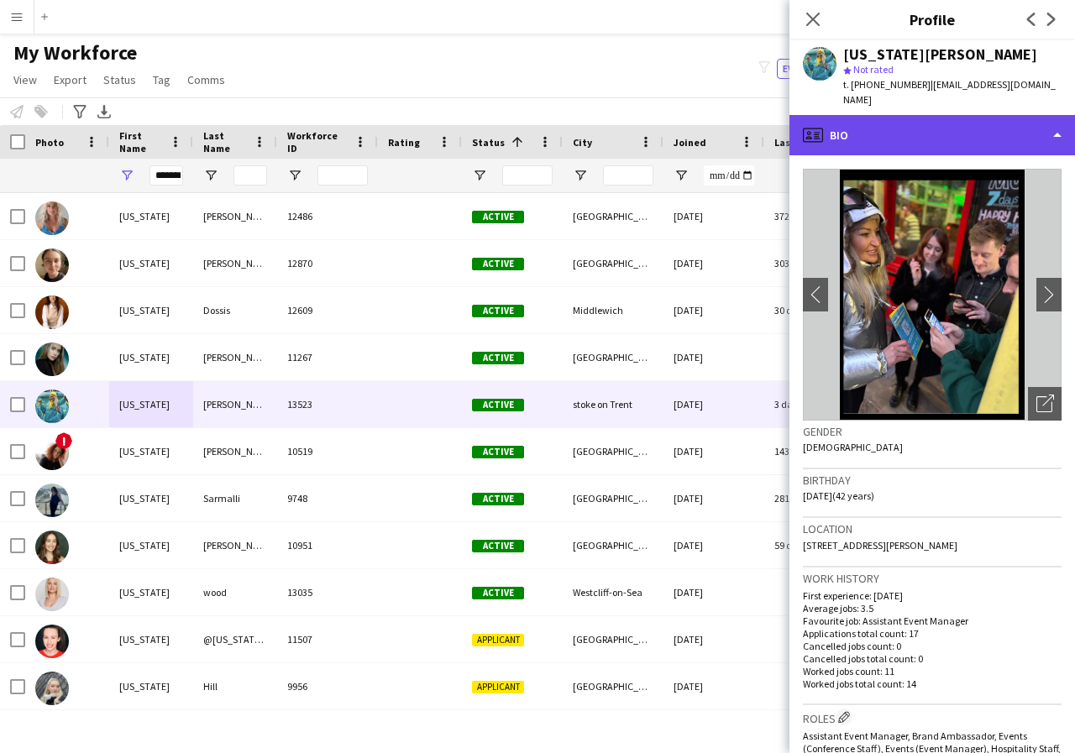
click at [1060, 125] on div "profile Bio" at bounding box center [932, 135] width 286 height 40
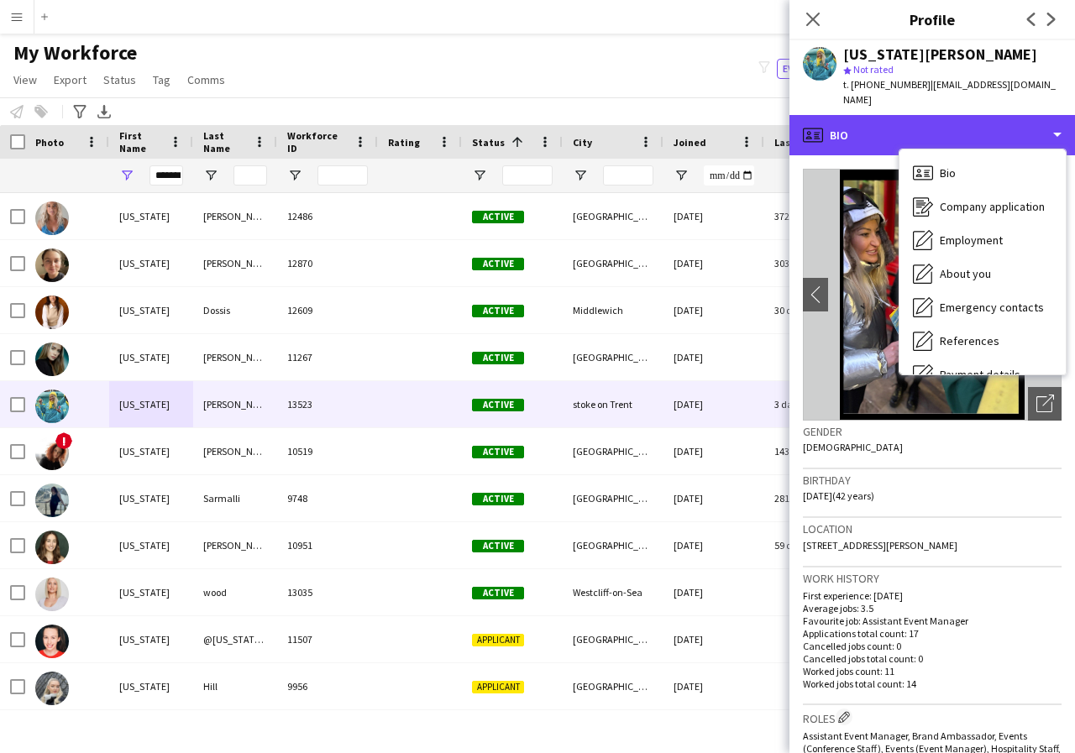
scroll to position [34, 0]
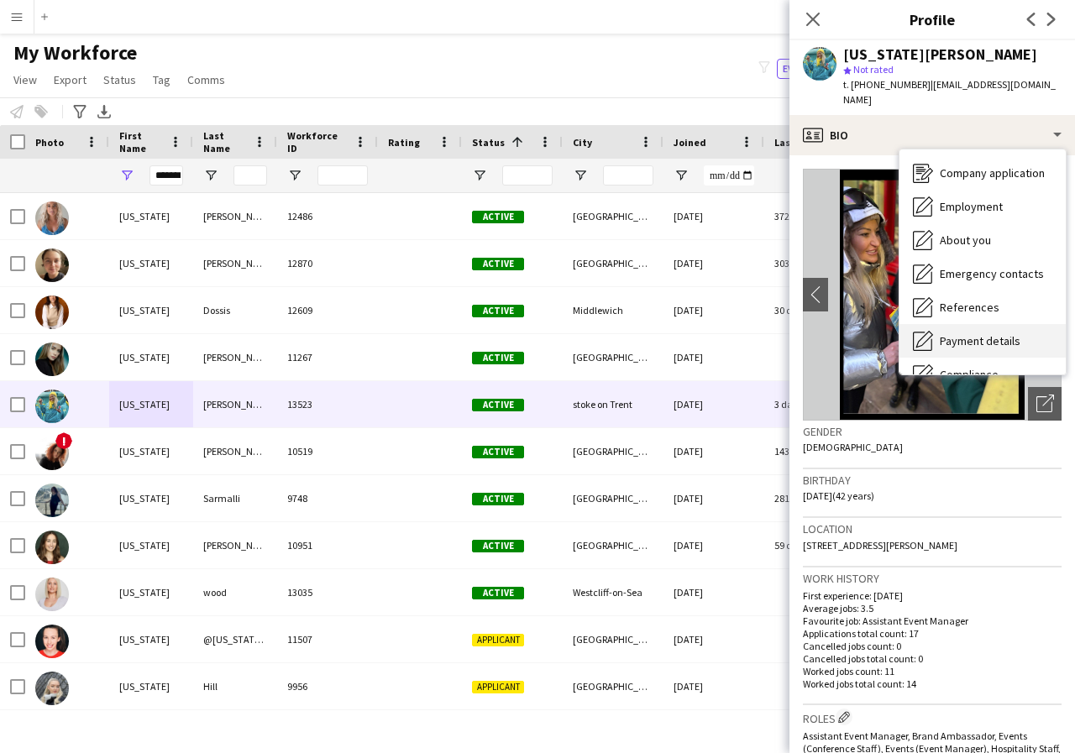
click at [981, 333] on span "Payment details" at bounding box center [980, 340] width 81 height 15
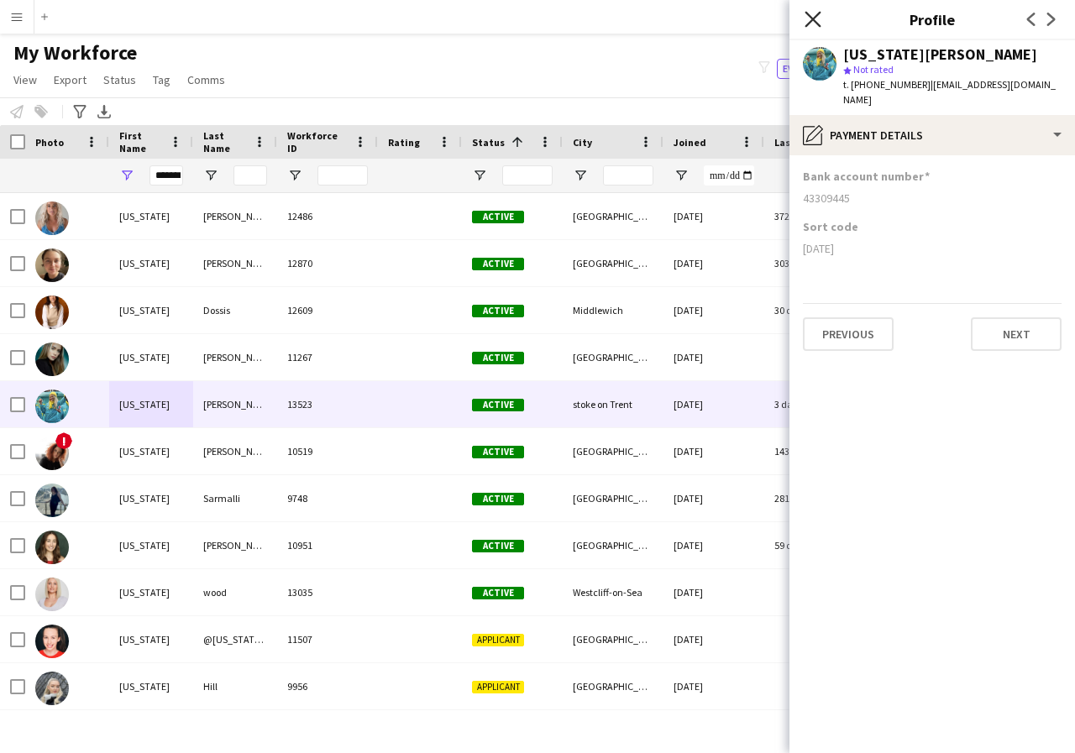
click at [810, 22] on icon at bounding box center [813, 19] width 16 height 16
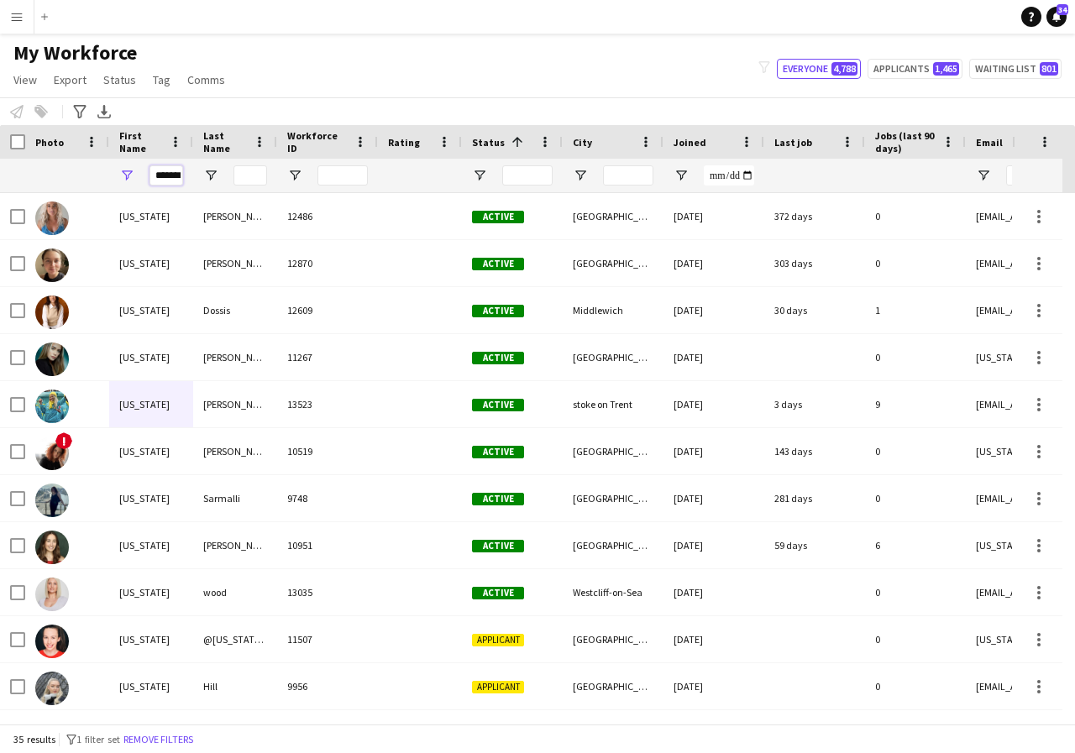
click at [178, 179] on input "*******" at bounding box center [166, 175] width 34 height 20
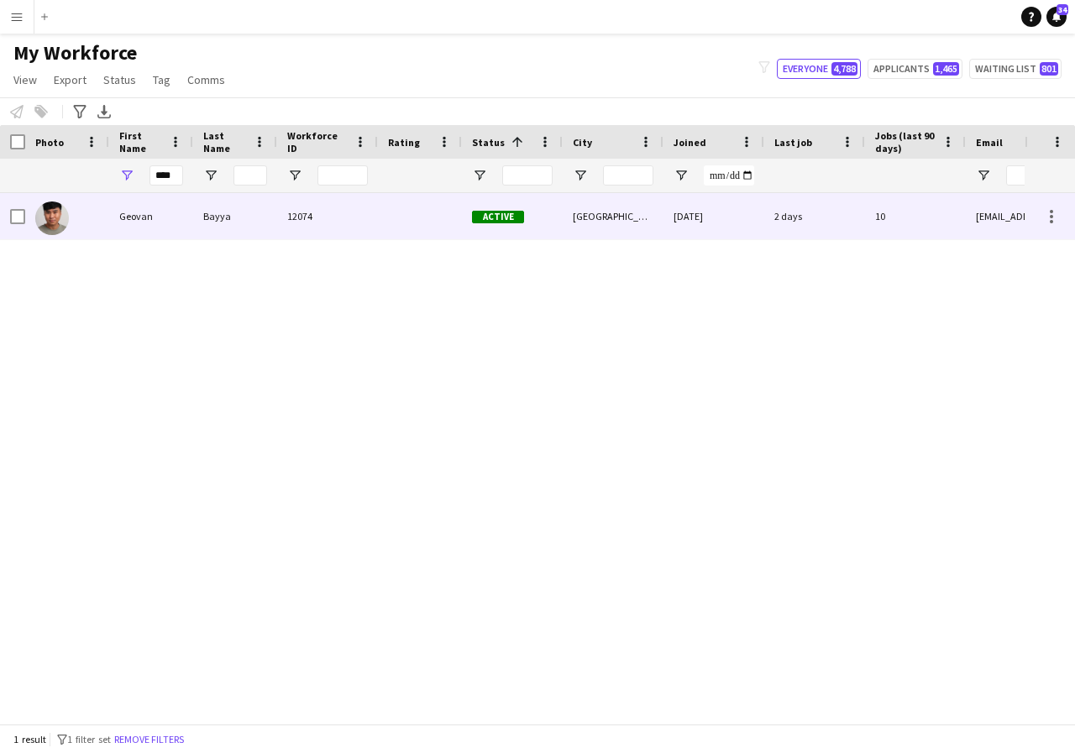
click at [168, 213] on div "Geovan" at bounding box center [151, 216] width 84 height 46
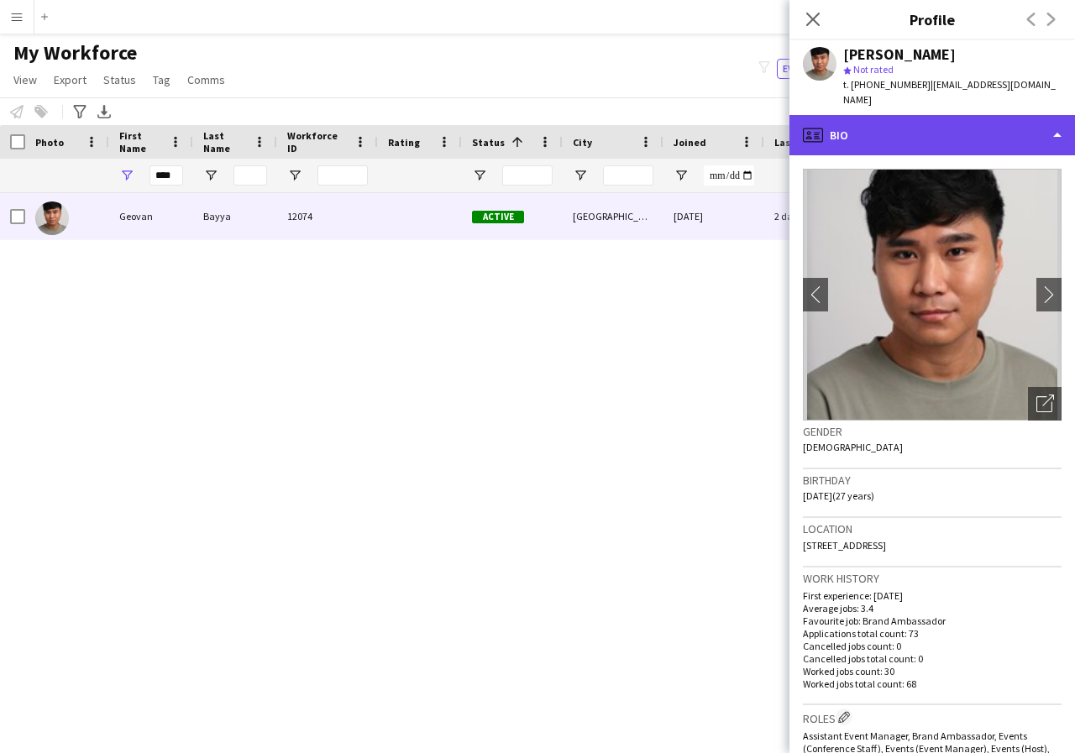
click at [1051, 123] on div "profile Bio" at bounding box center [932, 135] width 286 height 40
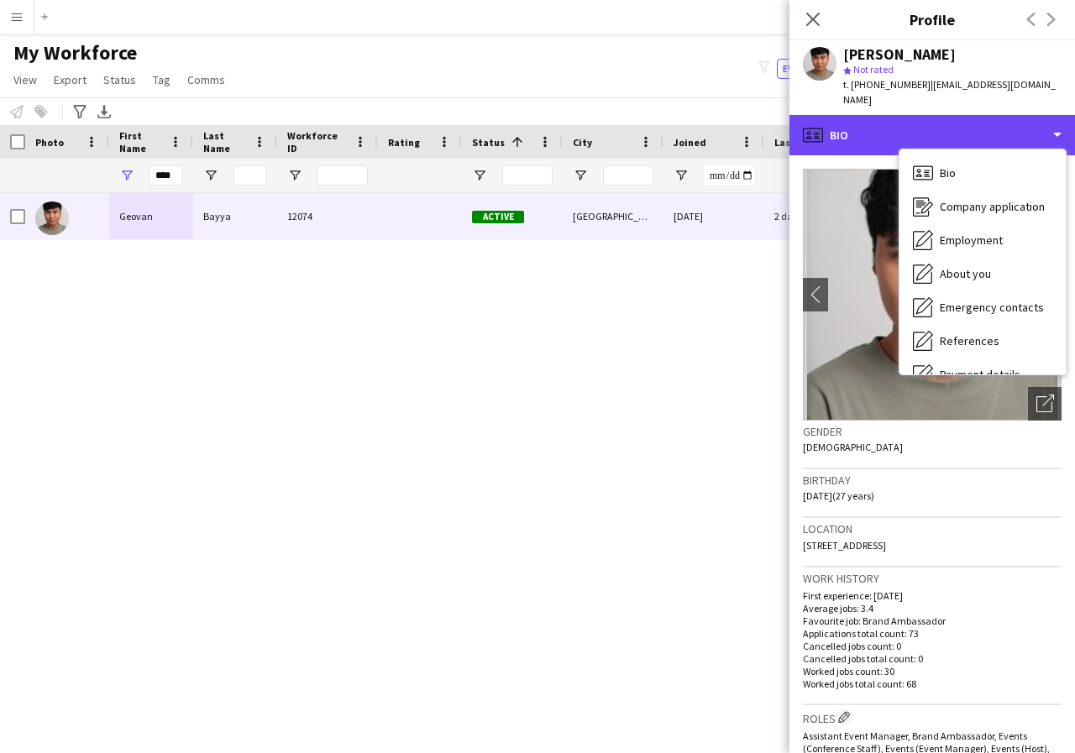
scroll to position [34, 0]
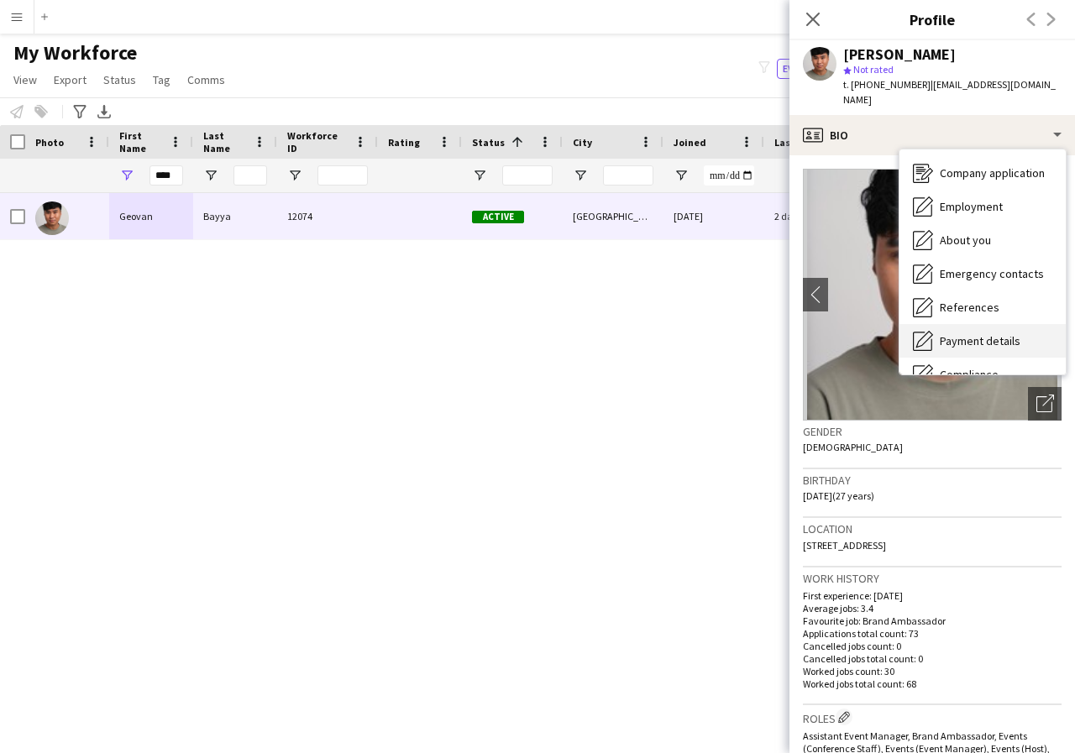
click at [994, 333] on span "Payment details" at bounding box center [980, 340] width 81 height 15
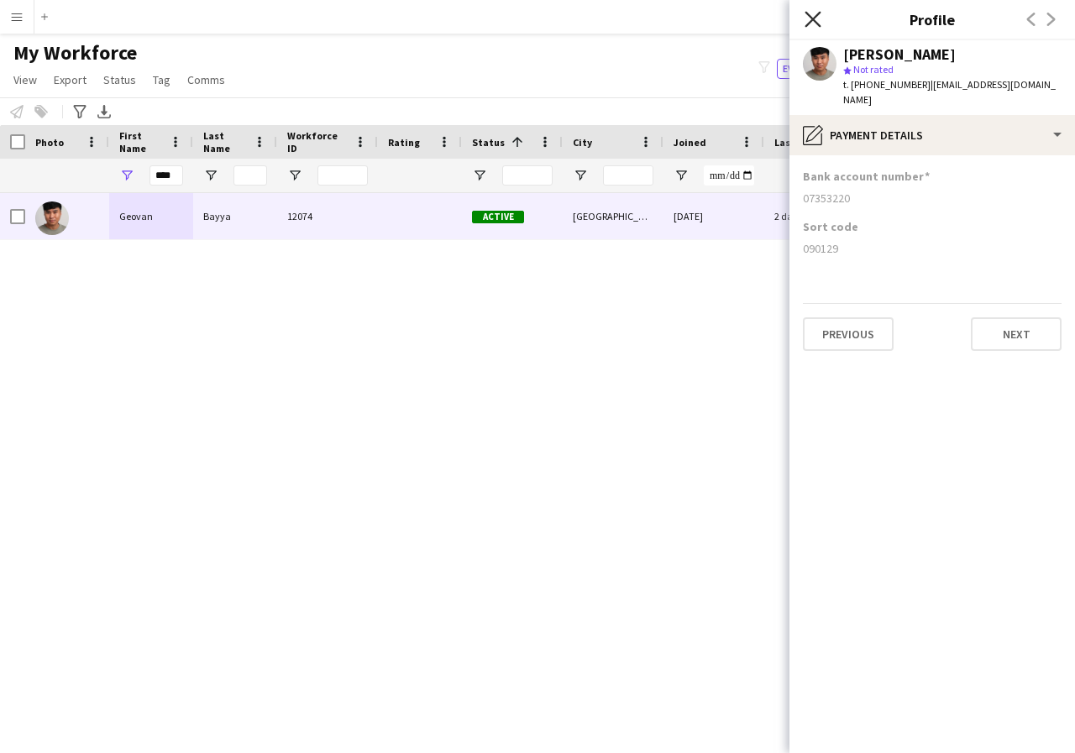
click at [807, 21] on icon "Close pop-in" at bounding box center [813, 19] width 16 height 16
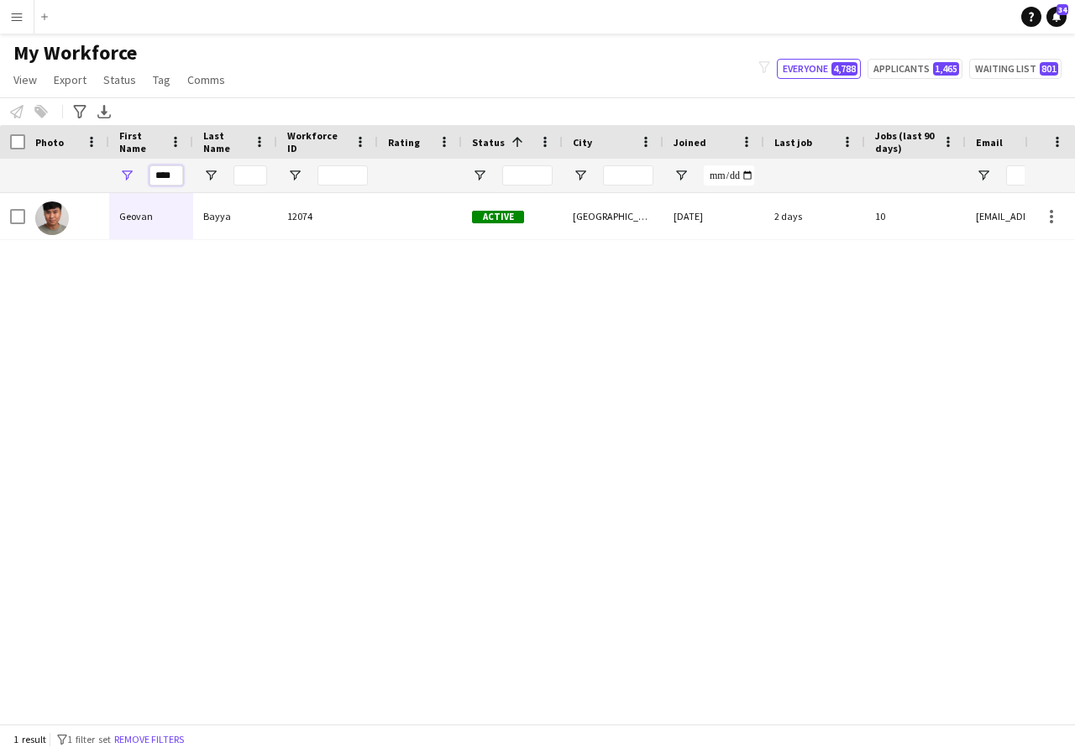
click at [174, 179] on input "****" at bounding box center [166, 175] width 34 height 20
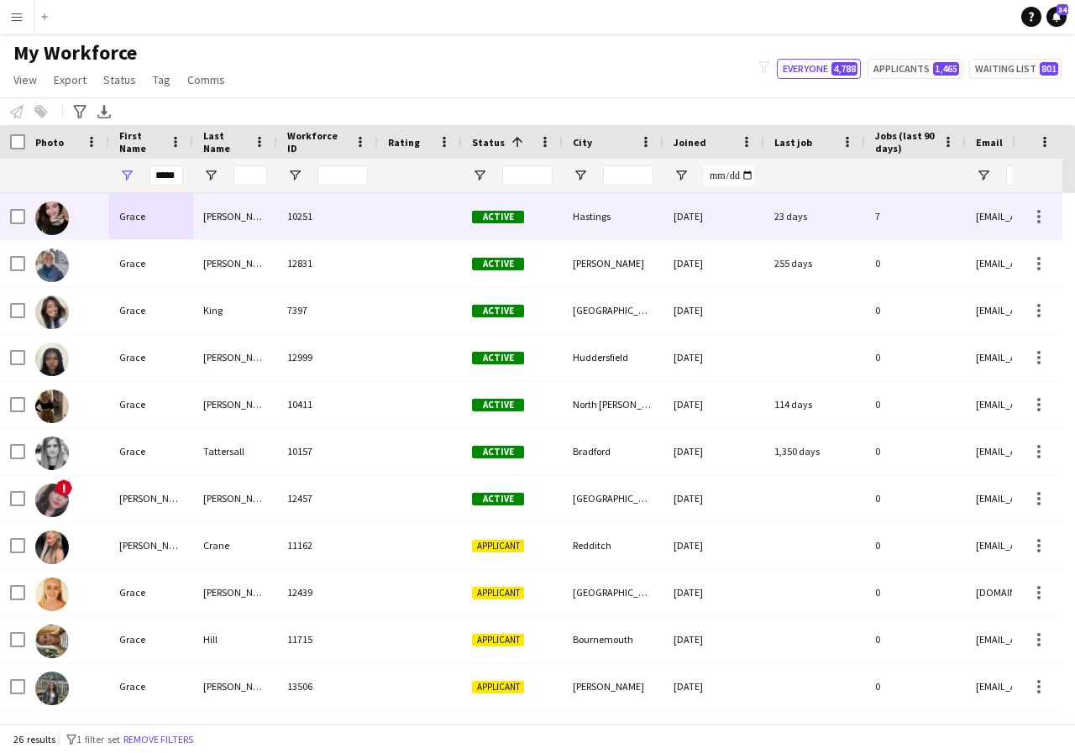
click at [162, 211] on div "Grace" at bounding box center [151, 216] width 84 height 46
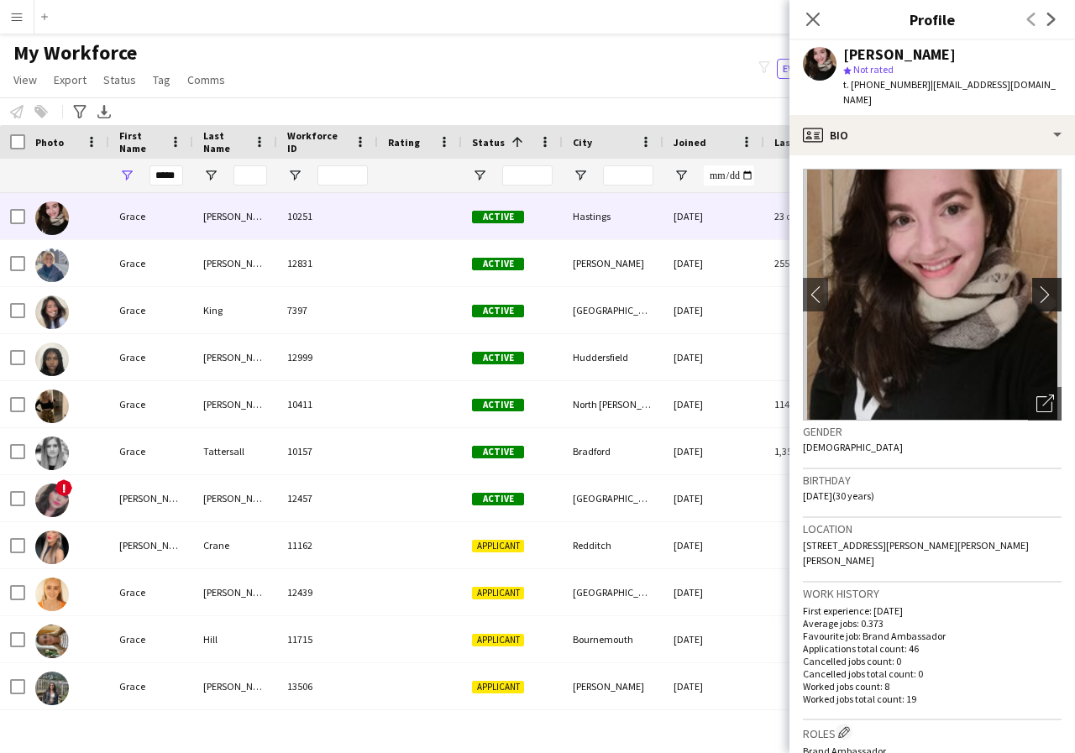
click at [1036, 286] on app-icon "chevron-right" at bounding box center [1049, 295] width 26 height 18
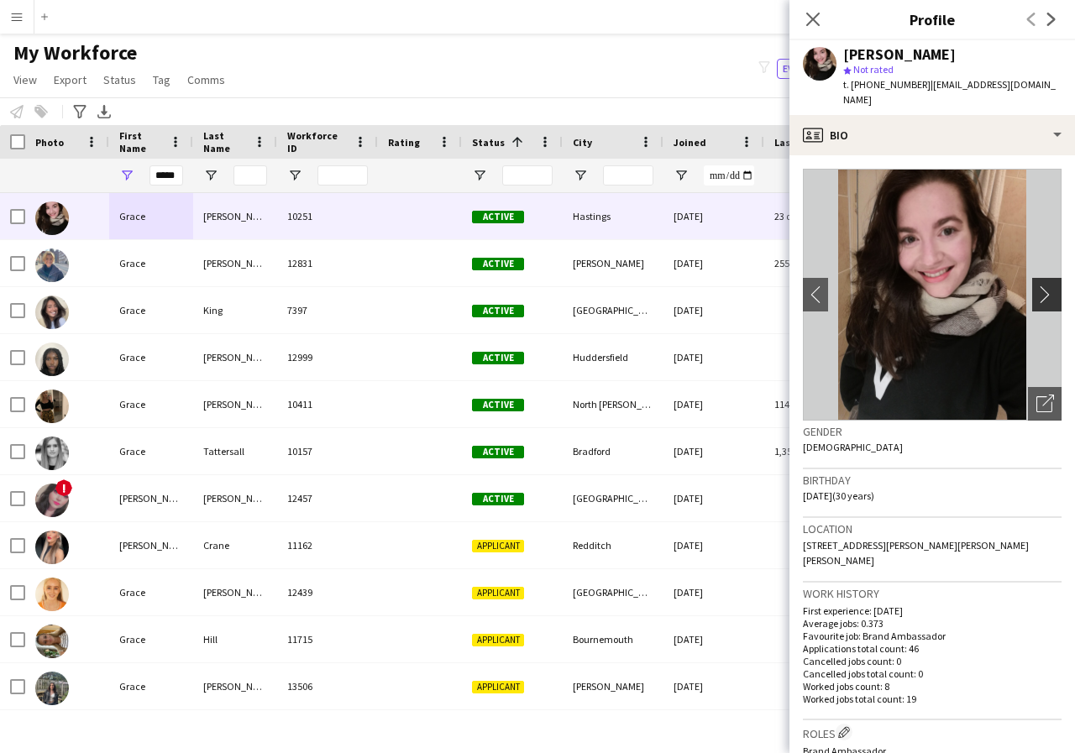
click at [1036, 286] on app-icon "chevron-right" at bounding box center [1049, 295] width 26 height 18
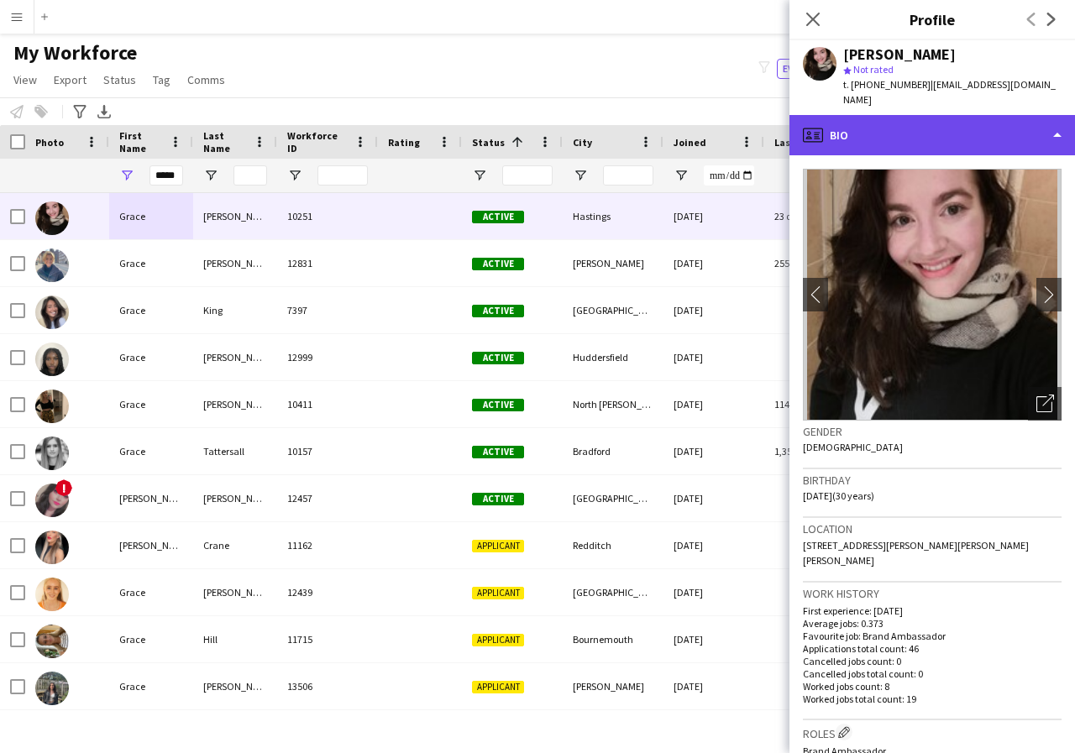
click at [1051, 122] on div "profile Bio" at bounding box center [932, 135] width 286 height 40
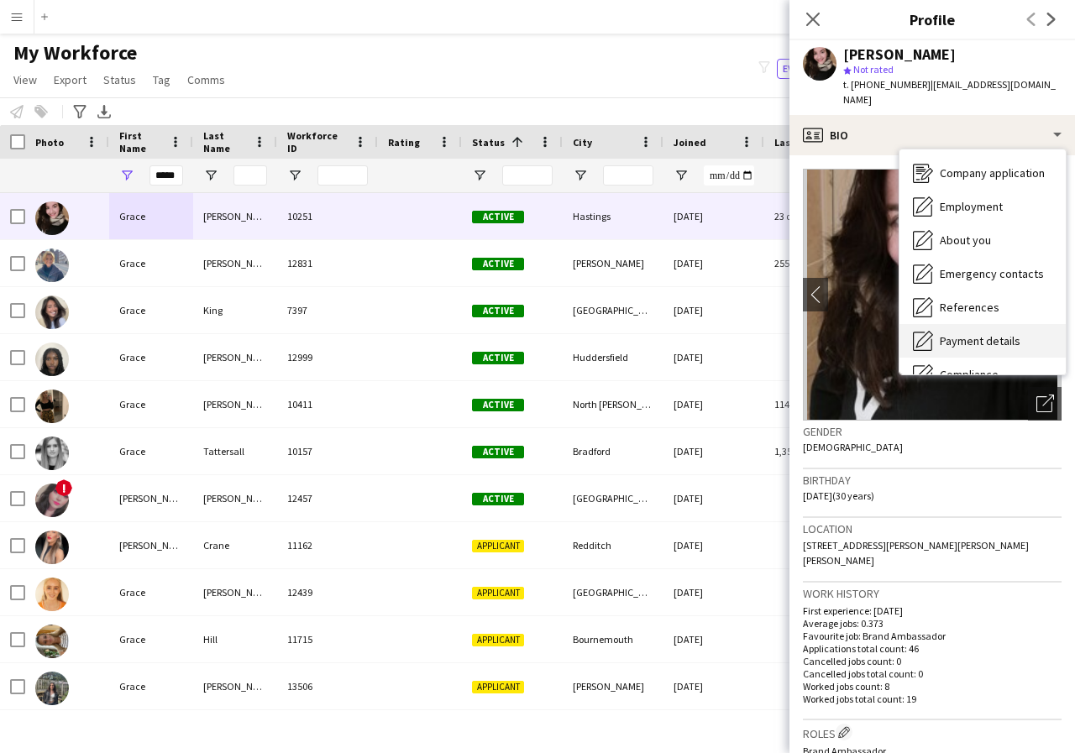
click at [1004, 333] on span "Payment details" at bounding box center [980, 340] width 81 height 15
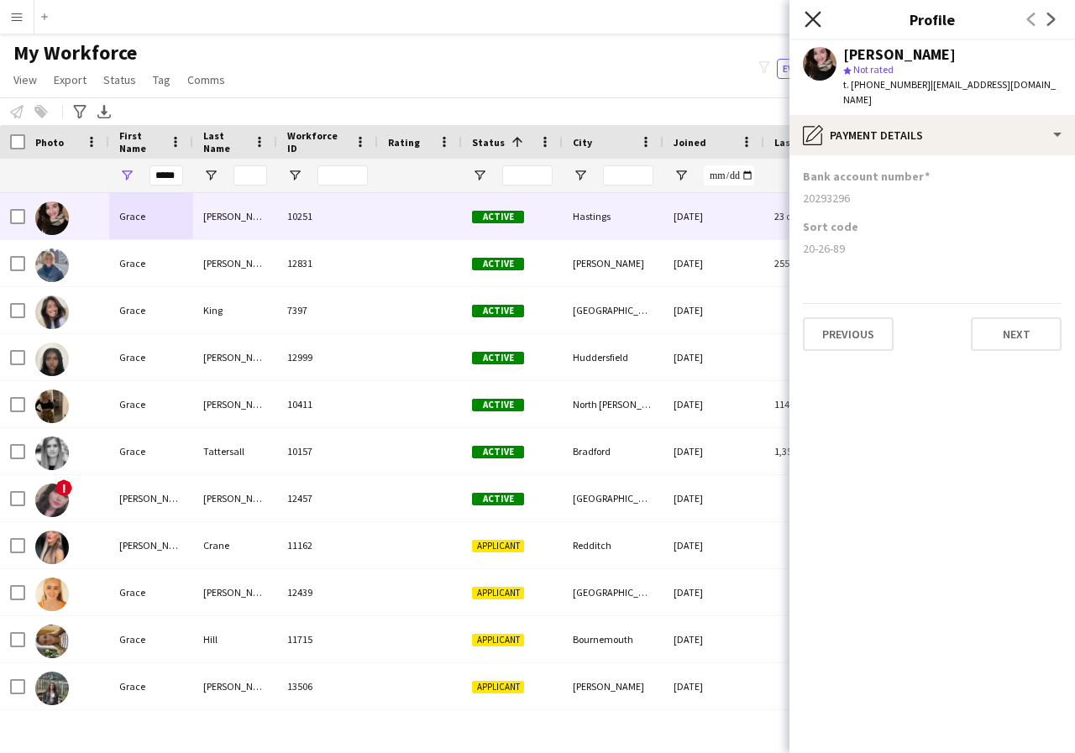
click at [810, 20] on icon "Close pop-in" at bounding box center [813, 19] width 16 height 16
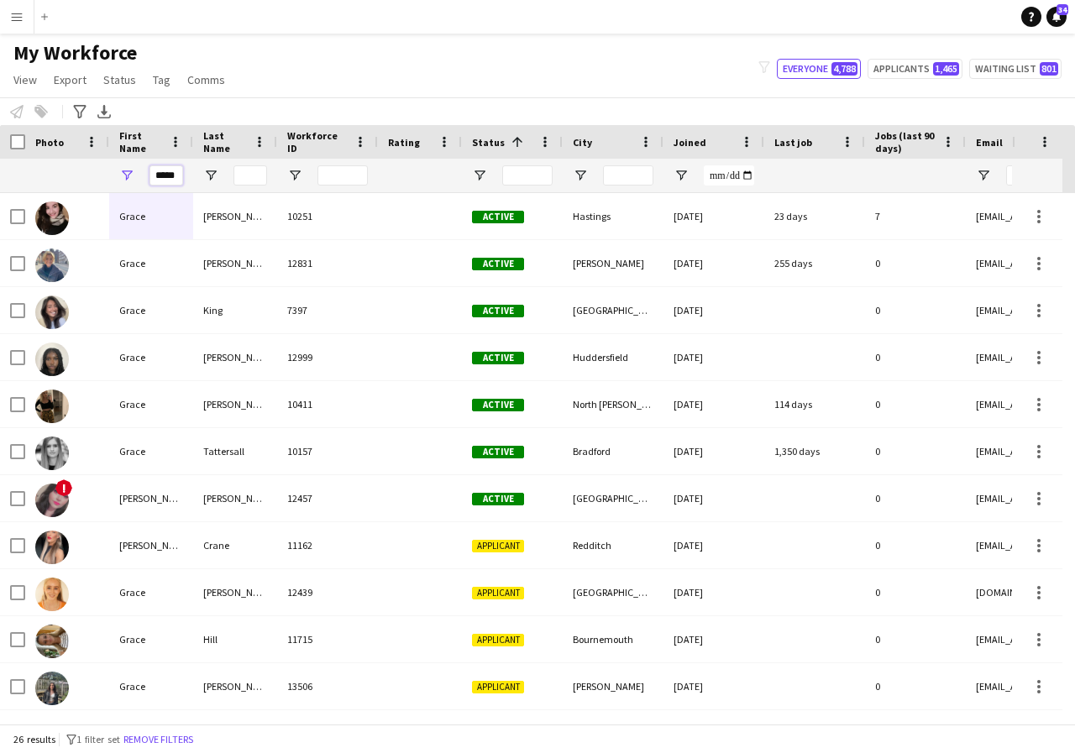
click at [178, 176] on input "*****" at bounding box center [166, 175] width 34 height 20
type input "*"
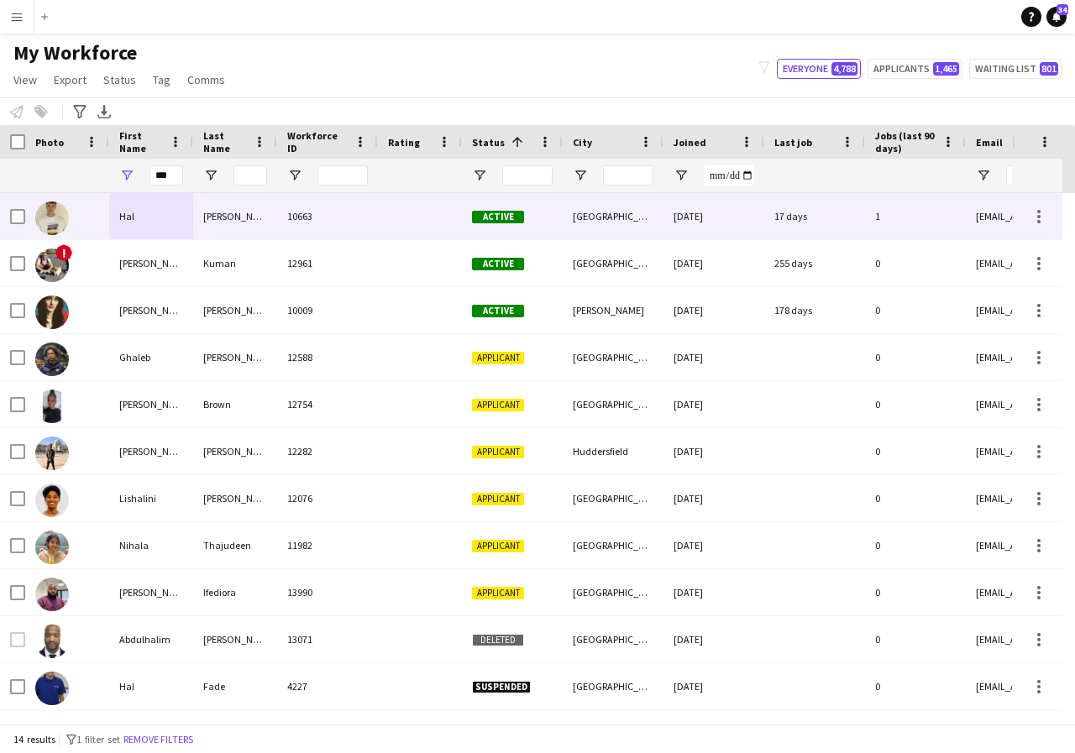
click at [167, 220] on div "Hal" at bounding box center [151, 216] width 84 height 46
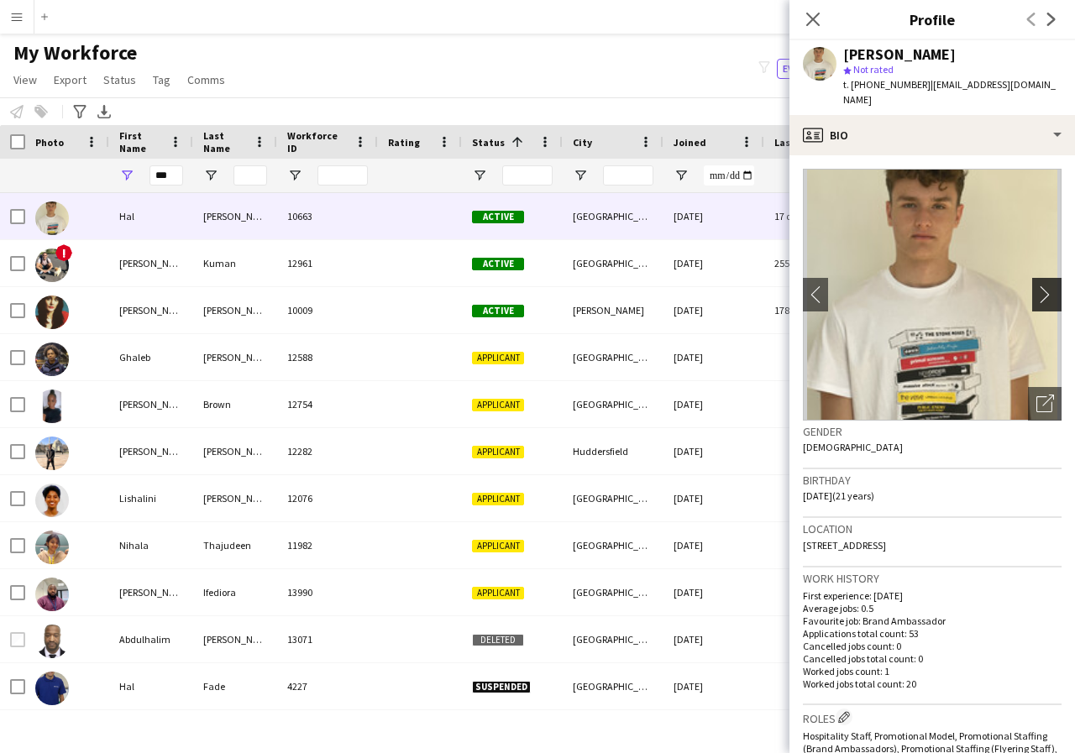
click at [1036, 286] on app-icon "chevron-right" at bounding box center [1049, 295] width 26 height 18
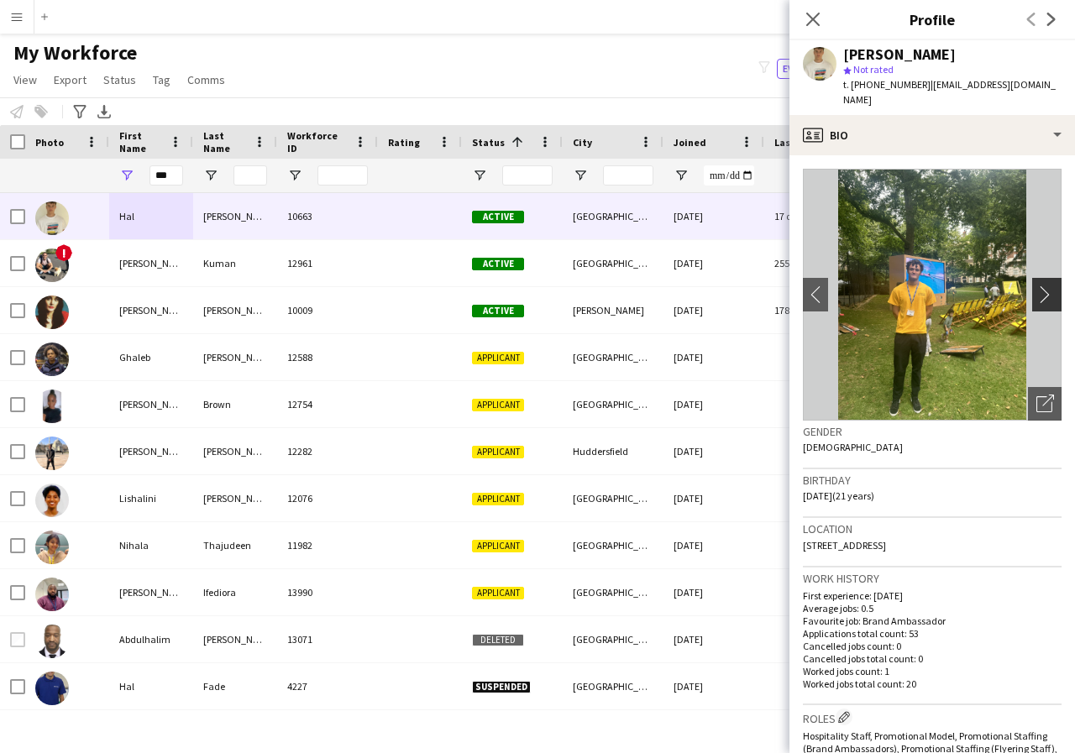
click at [1036, 286] on app-icon "chevron-right" at bounding box center [1049, 295] width 26 height 18
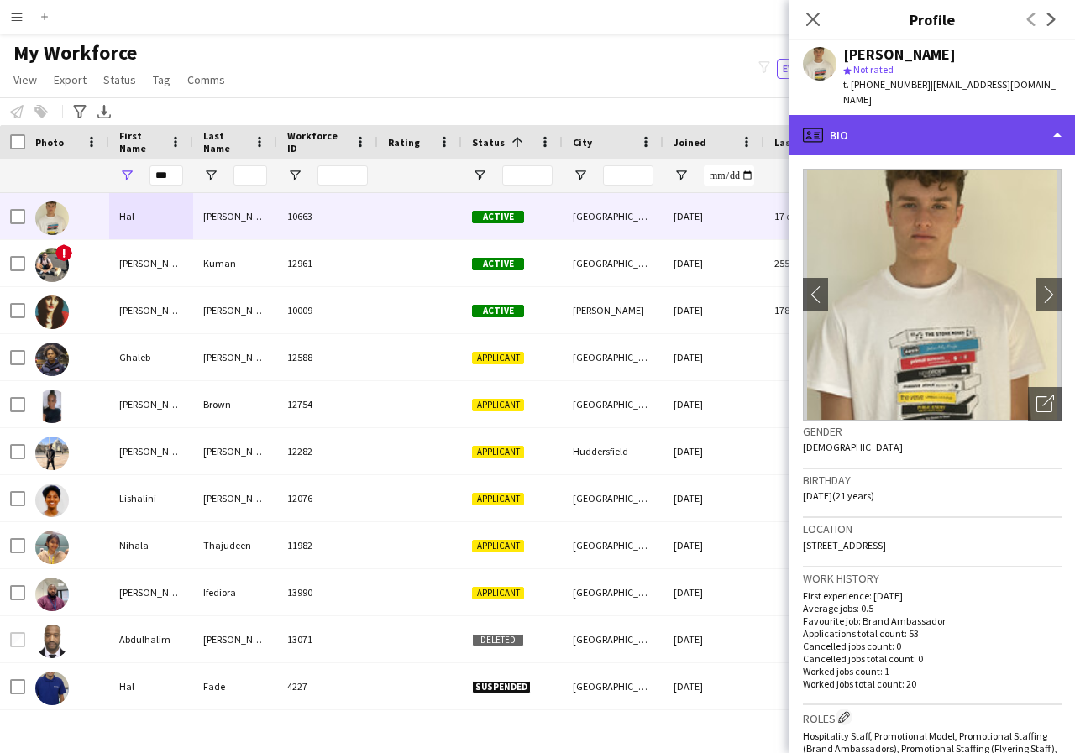
click at [1056, 120] on div "profile Bio" at bounding box center [932, 135] width 286 height 40
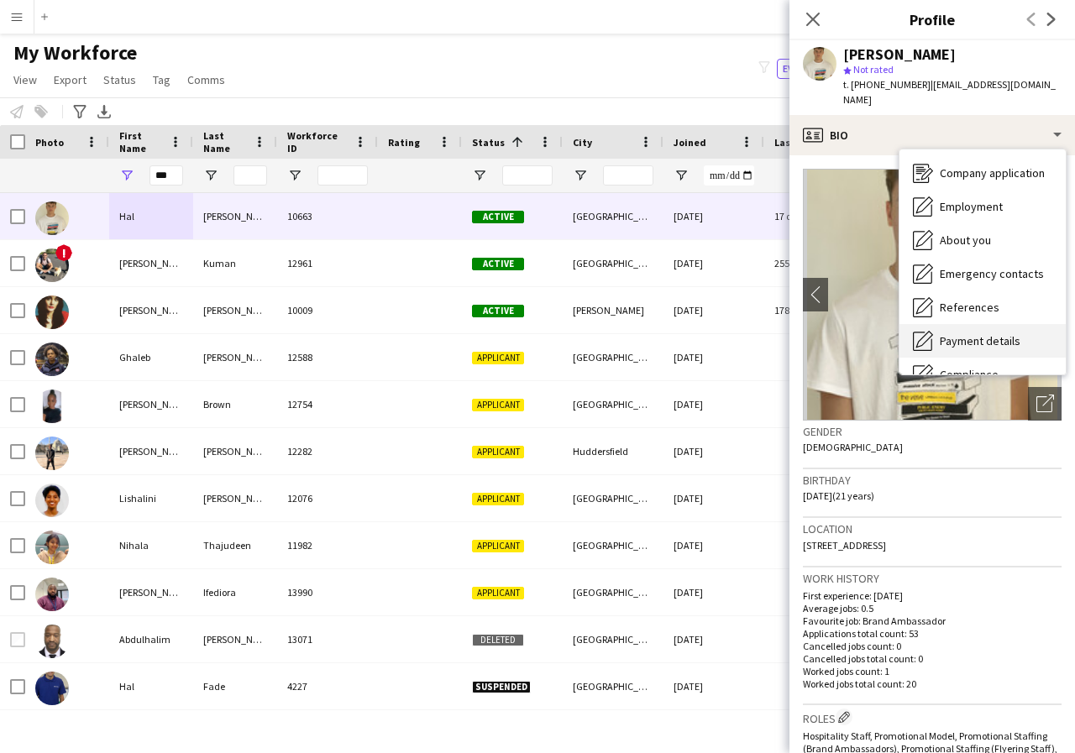
click at [1001, 333] on span "Payment details" at bounding box center [980, 340] width 81 height 15
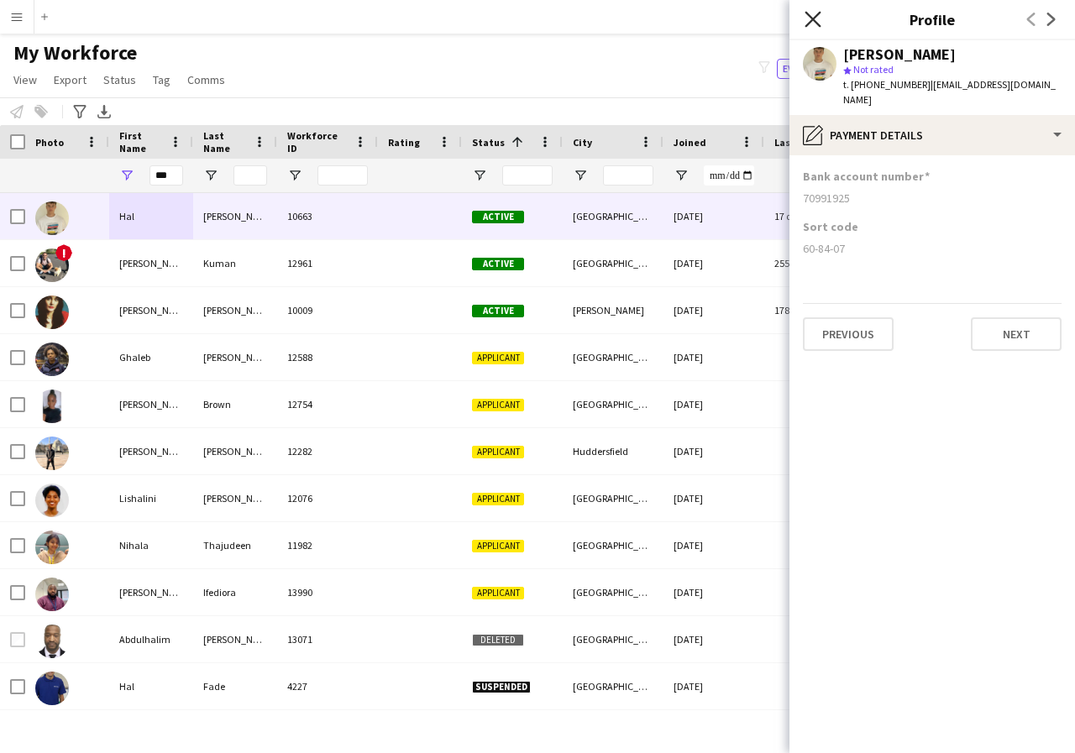
click at [810, 24] on icon "Close pop-in" at bounding box center [813, 19] width 16 height 16
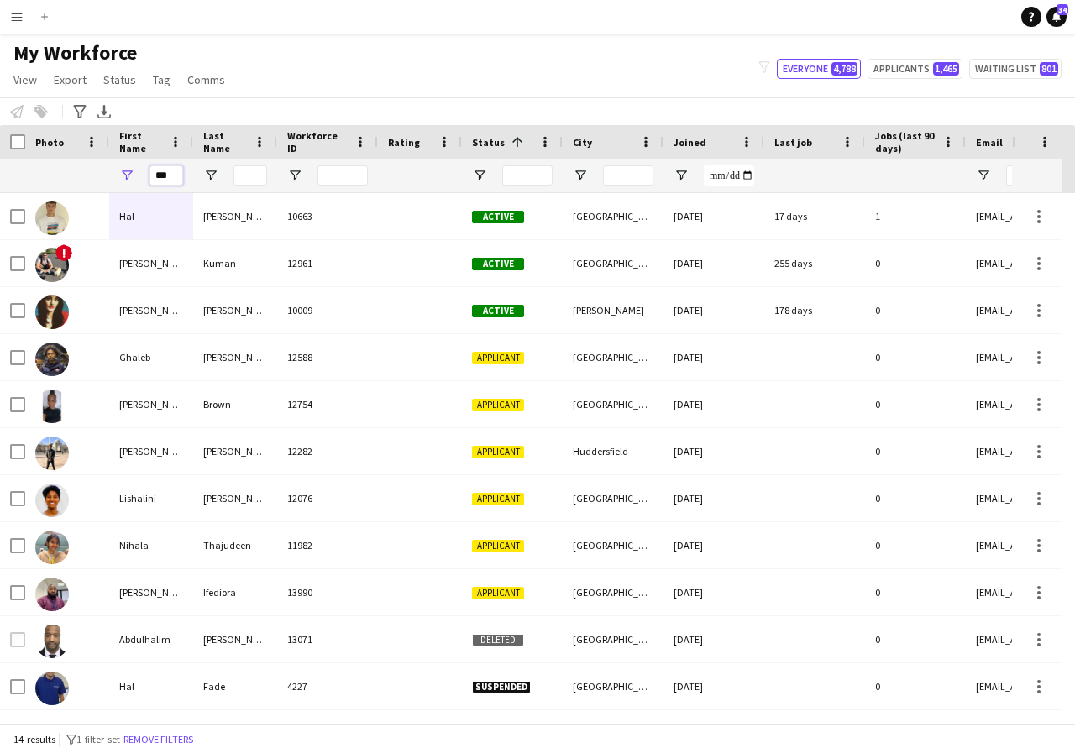
click at [171, 176] on input "***" at bounding box center [166, 175] width 34 height 20
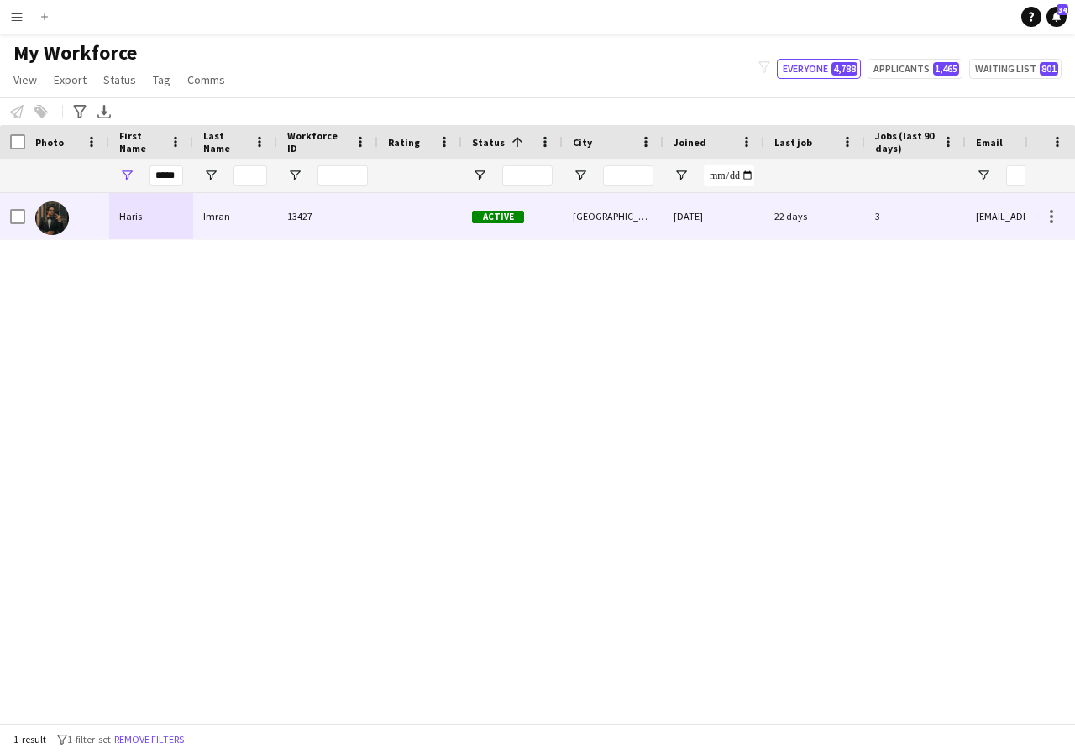
click at [164, 212] on div "Haris" at bounding box center [151, 216] width 84 height 46
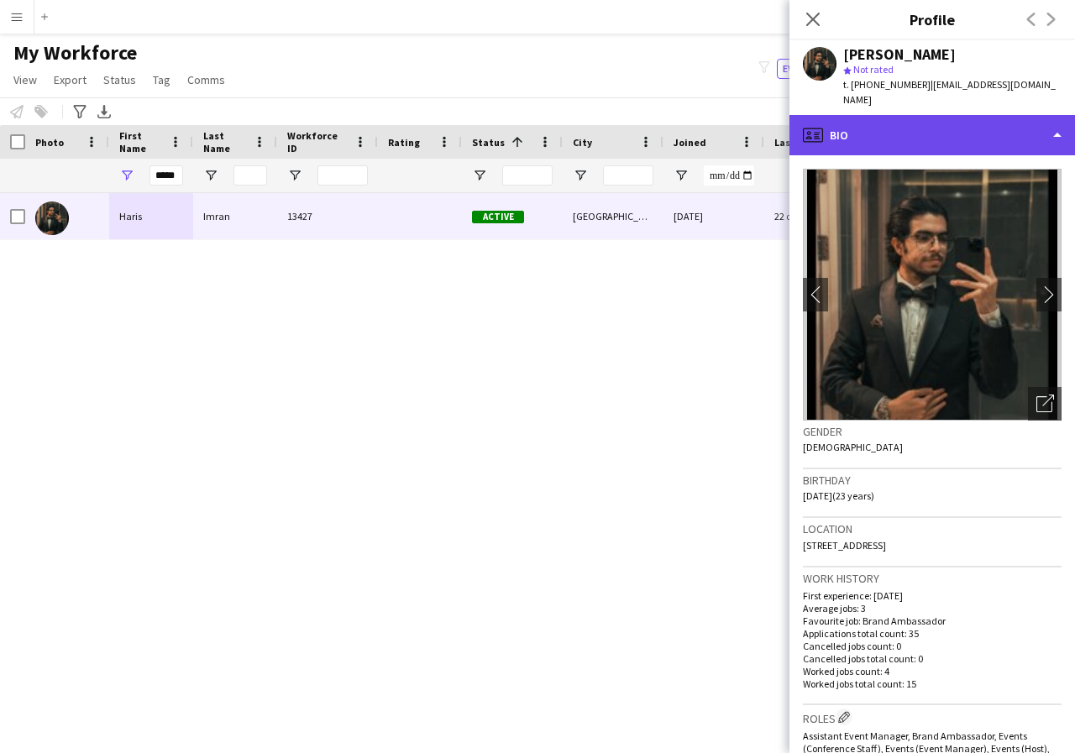
click at [1054, 123] on div "profile Bio" at bounding box center [932, 135] width 286 height 40
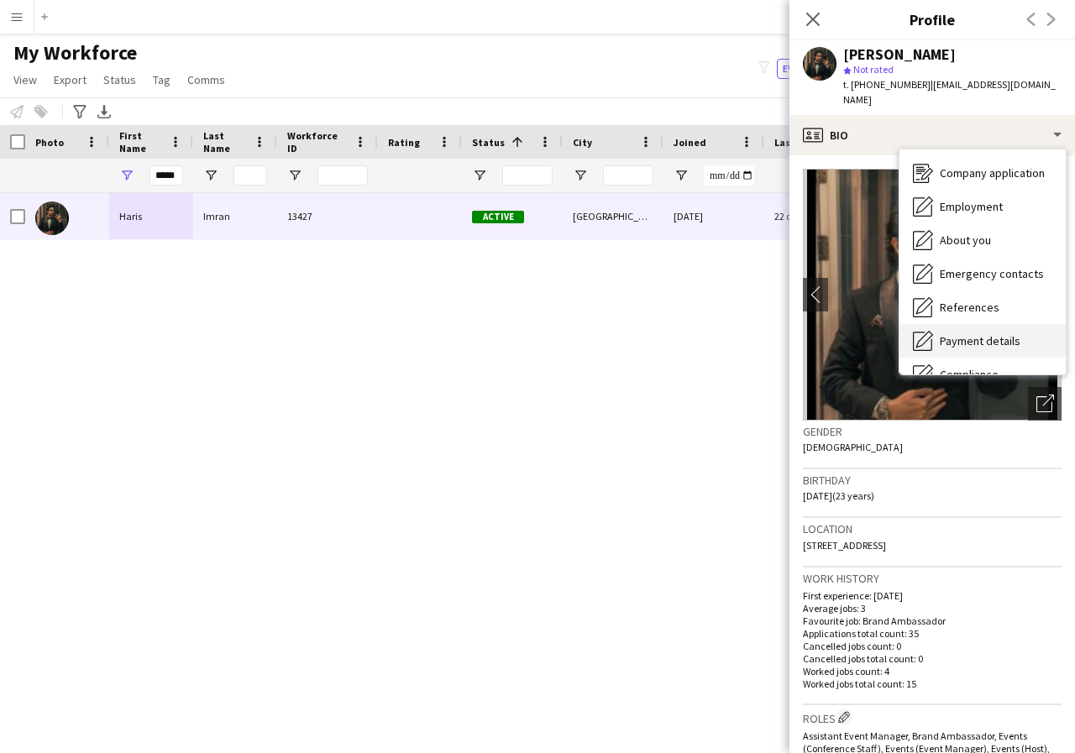
click at [968, 333] on span "Payment details" at bounding box center [980, 340] width 81 height 15
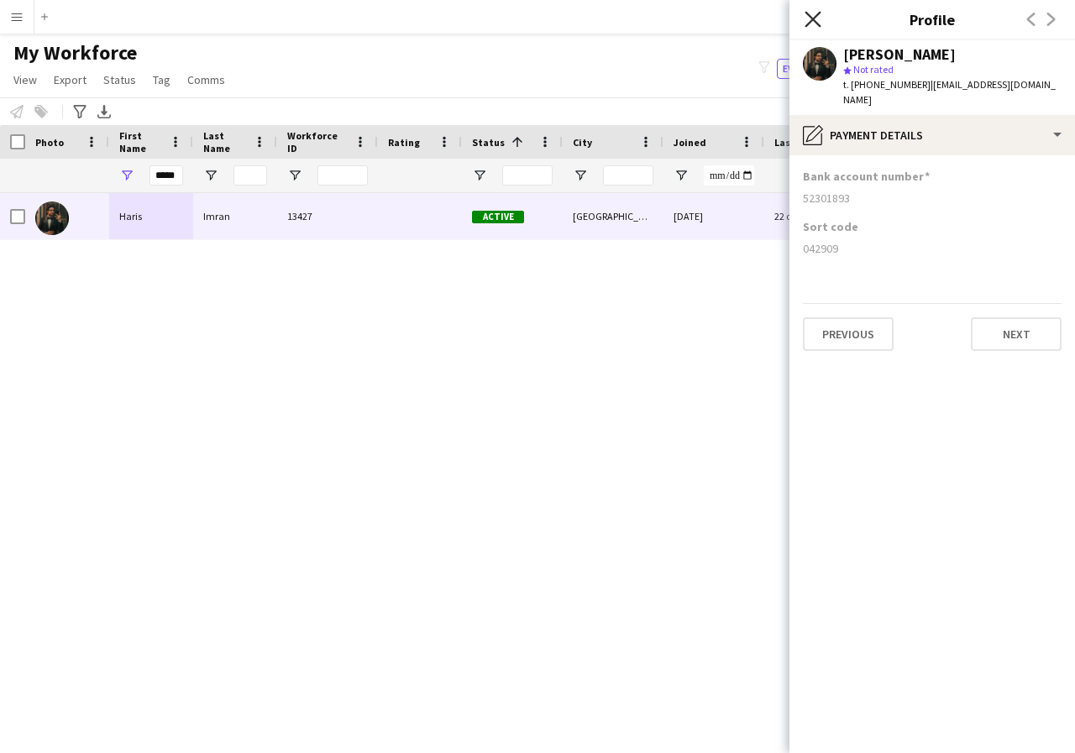
click at [807, 21] on icon "Close pop-in" at bounding box center [813, 19] width 16 height 16
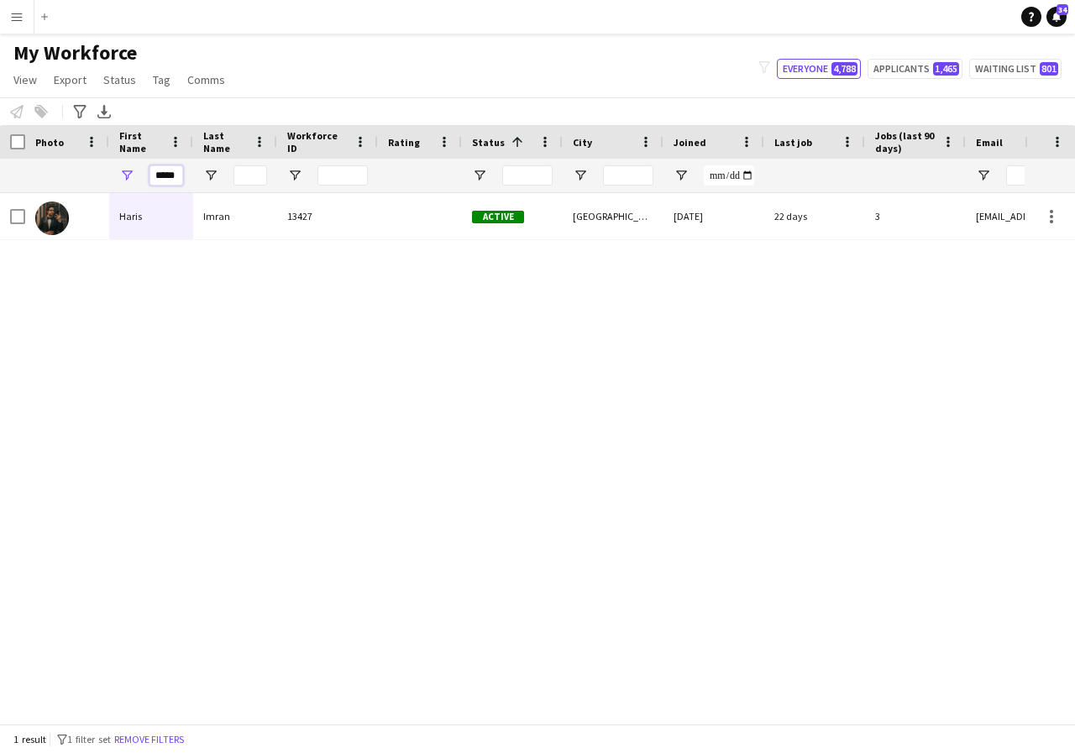
click at [180, 174] on input "*****" at bounding box center [166, 175] width 34 height 20
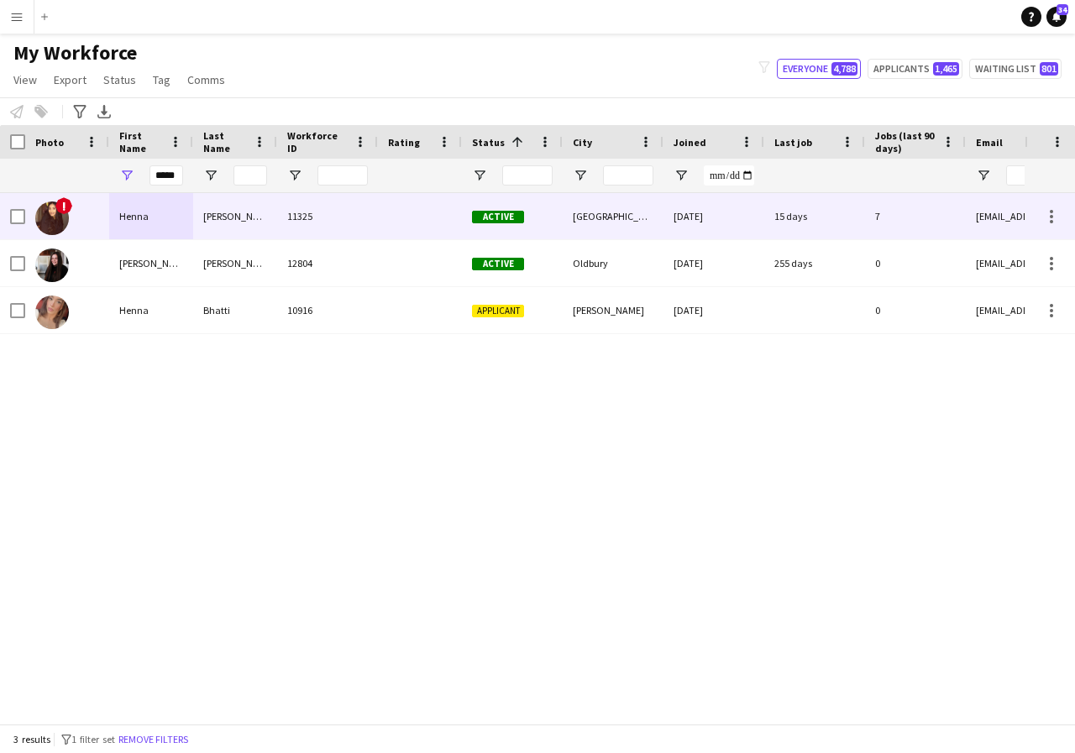
scroll to position [0, 0]
click at [150, 222] on div "Henna" at bounding box center [151, 216] width 84 height 46
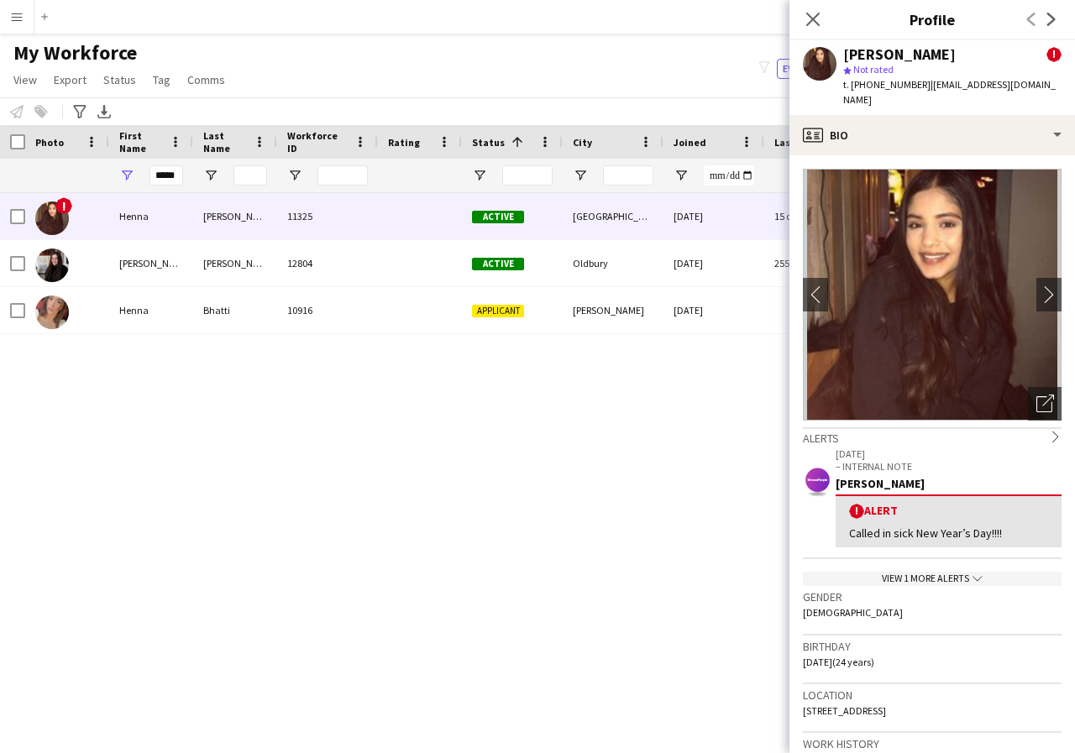
click at [951, 572] on div "View 1 more alerts chevron-down" at bounding box center [932, 579] width 259 height 14
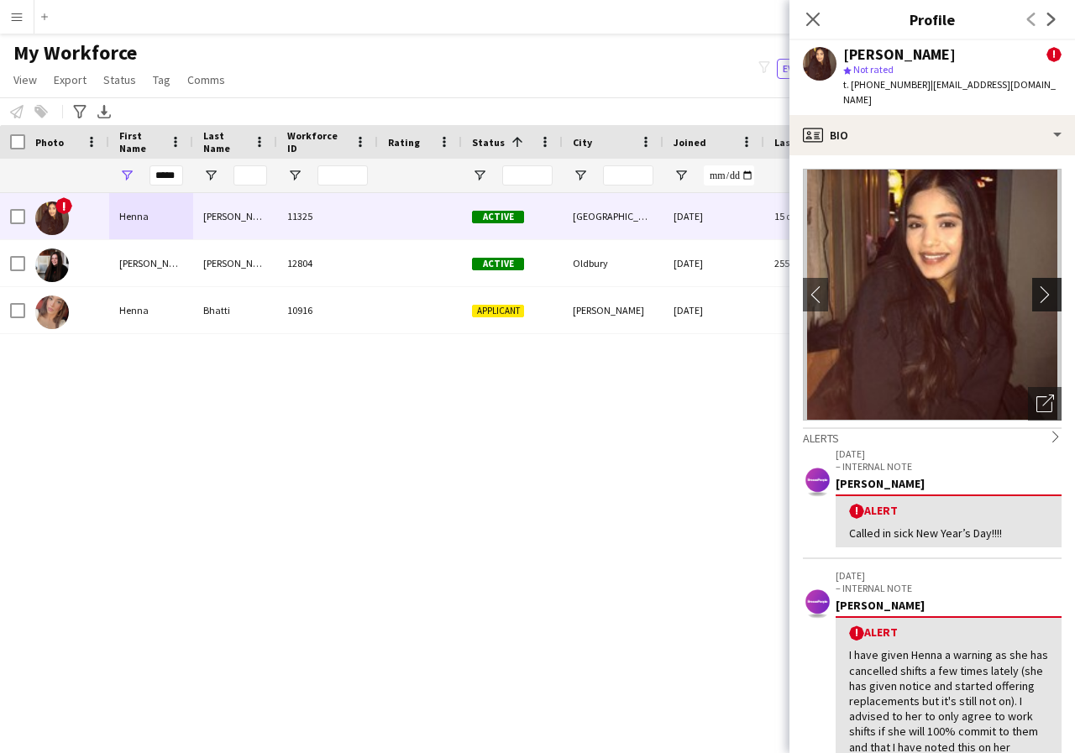
click at [1036, 286] on app-icon "chevron-right" at bounding box center [1049, 295] width 26 height 18
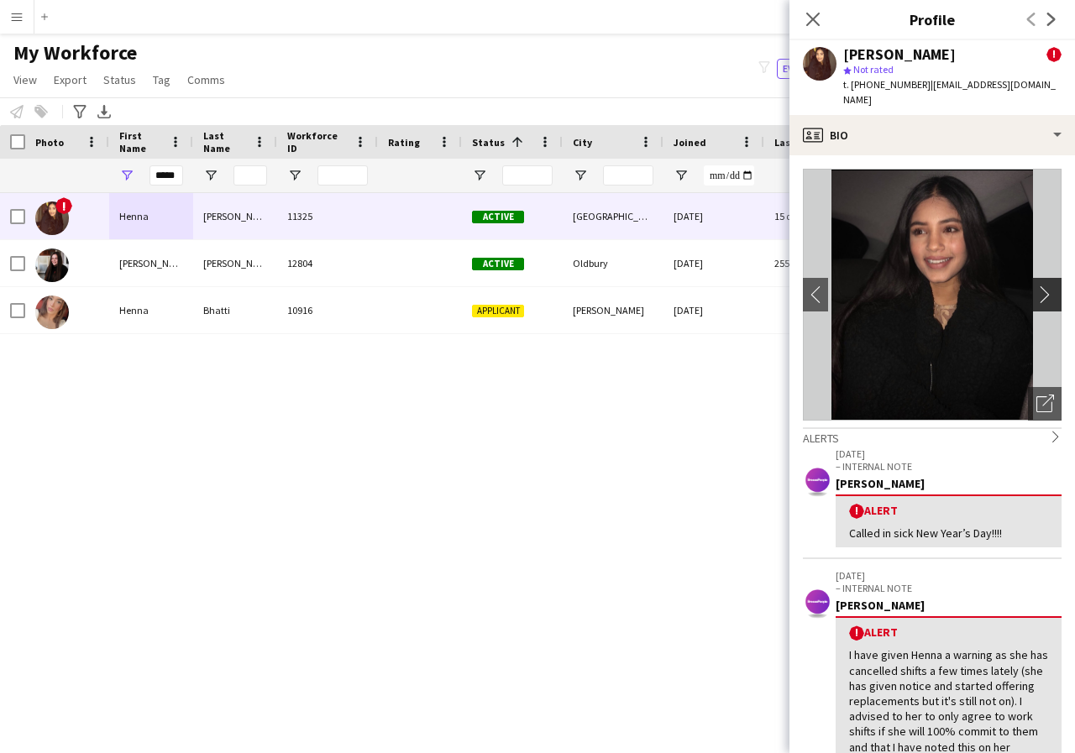
click at [1036, 286] on app-icon "chevron-right" at bounding box center [1049, 295] width 26 height 18
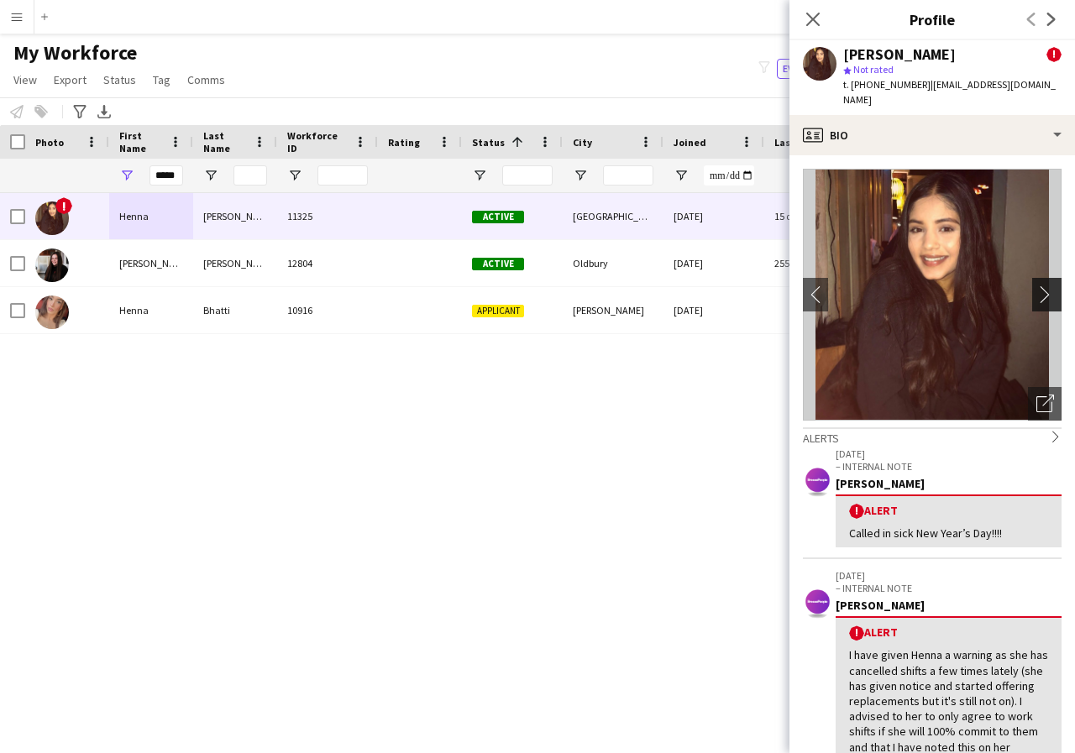
click at [1036, 286] on app-icon "chevron-right" at bounding box center [1049, 295] width 26 height 18
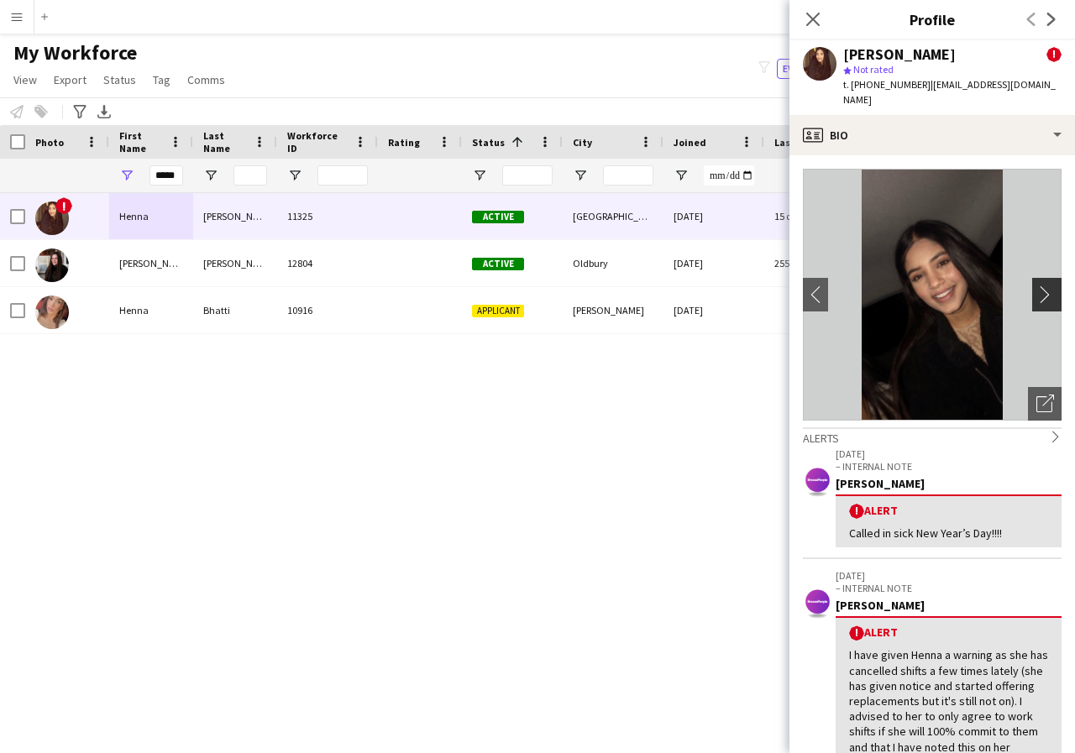
click at [1036, 286] on app-icon "chevron-right" at bounding box center [1049, 295] width 26 height 18
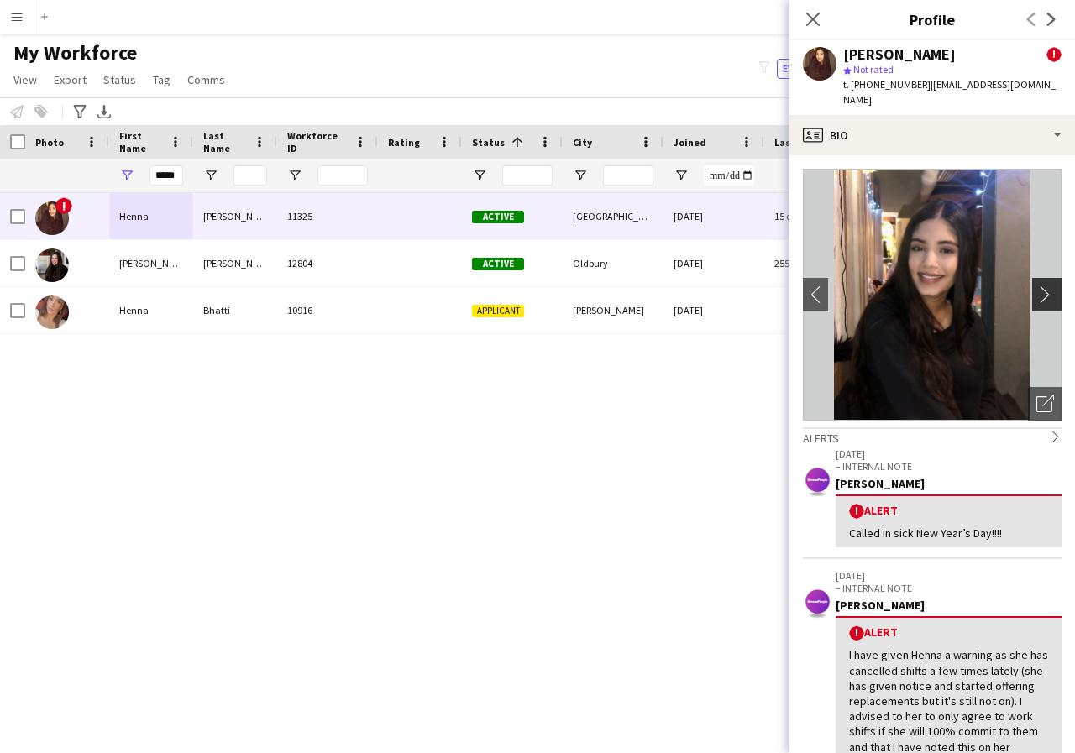
click at [1036, 286] on app-icon "chevron-right" at bounding box center [1049, 295] width 26 height 18
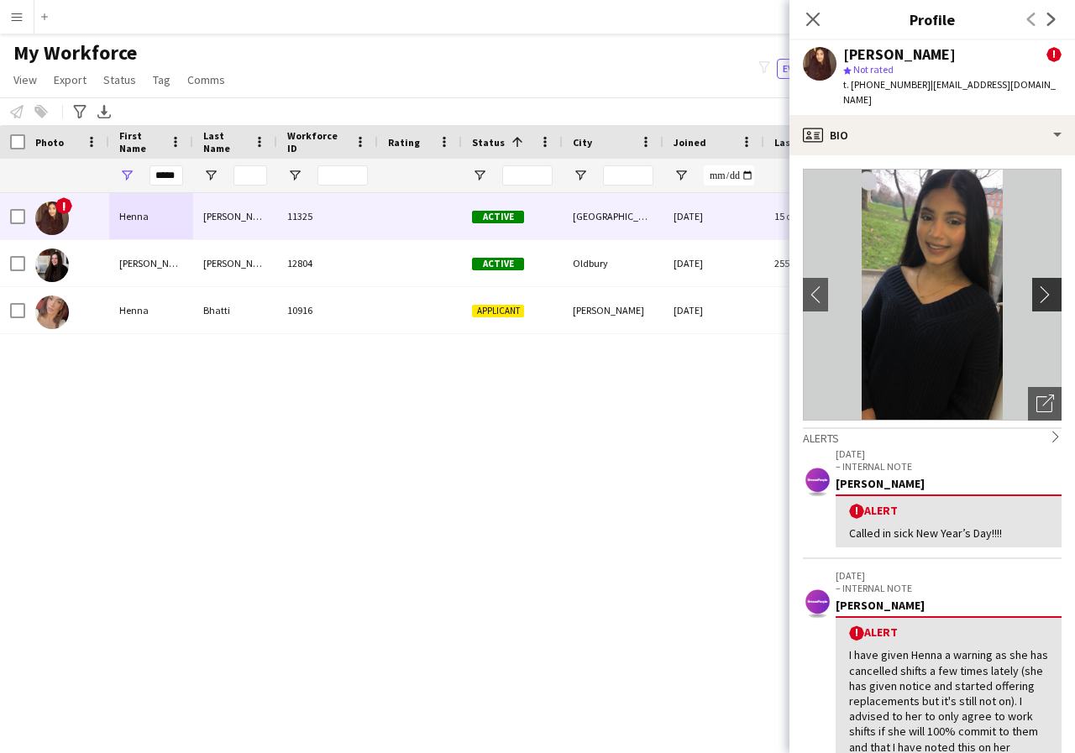
click at [1036, 286] on app-icon "chevron-right" at bounding box center [1049, 295] width 26 height 18
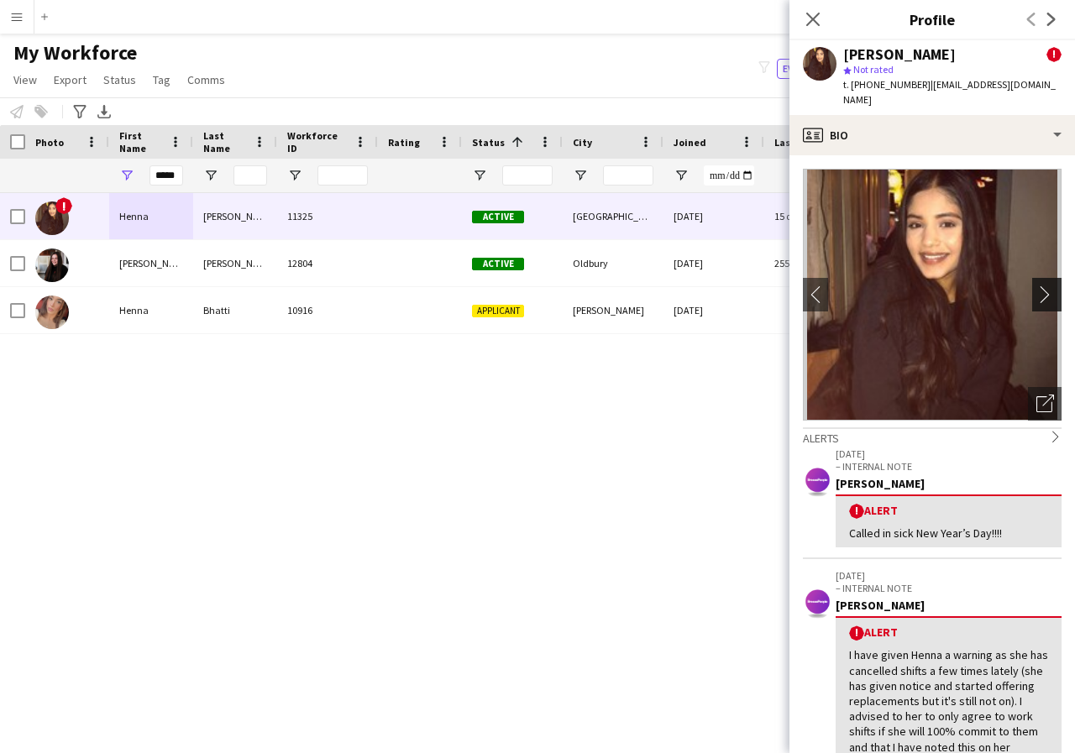
click at [1036, 286] on app-icon "chevron-right" at bounding box center [1049, 295] width 26 height 18
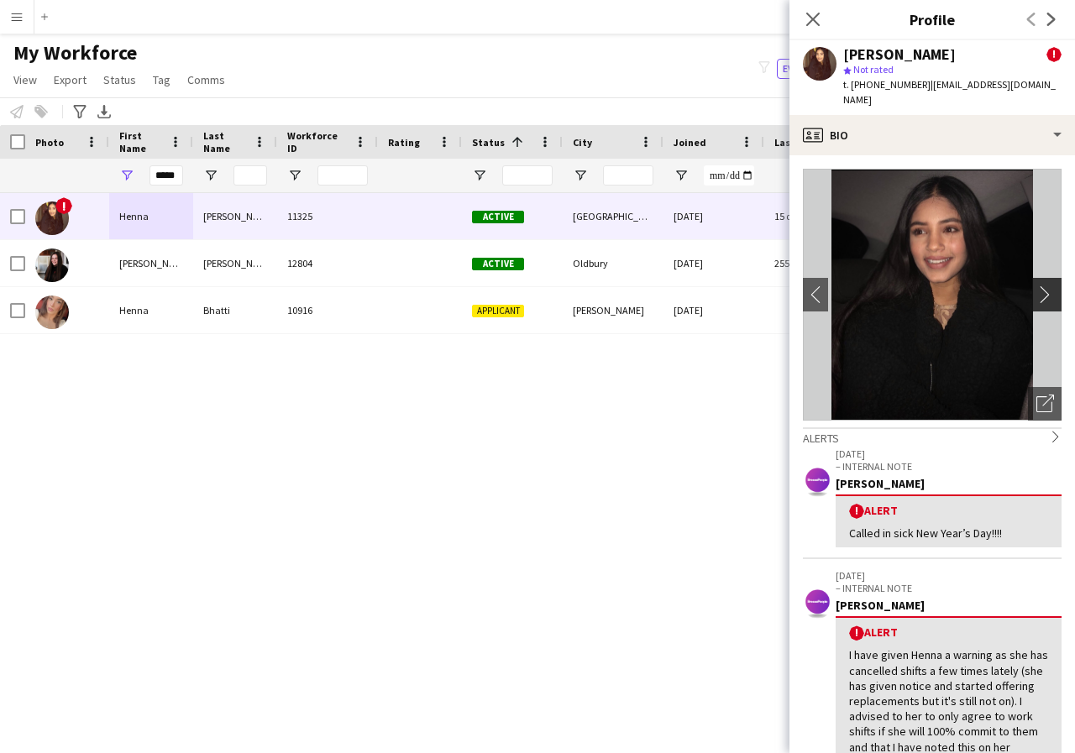
click at [1036, 286] on app-icon "chevron-right" at bounding box center [1049, 295] width 26 height 18
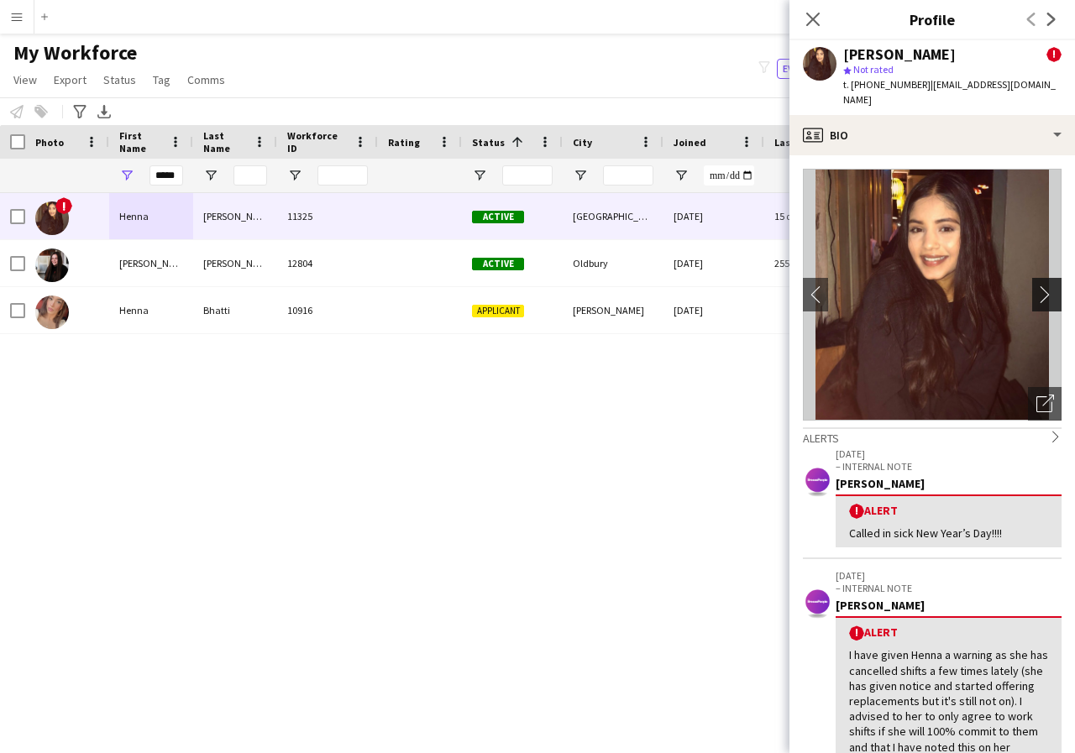
click at [1036, 286] on app-icon "chevron-right" at bounding box center [1049, 295] width 26 height 18
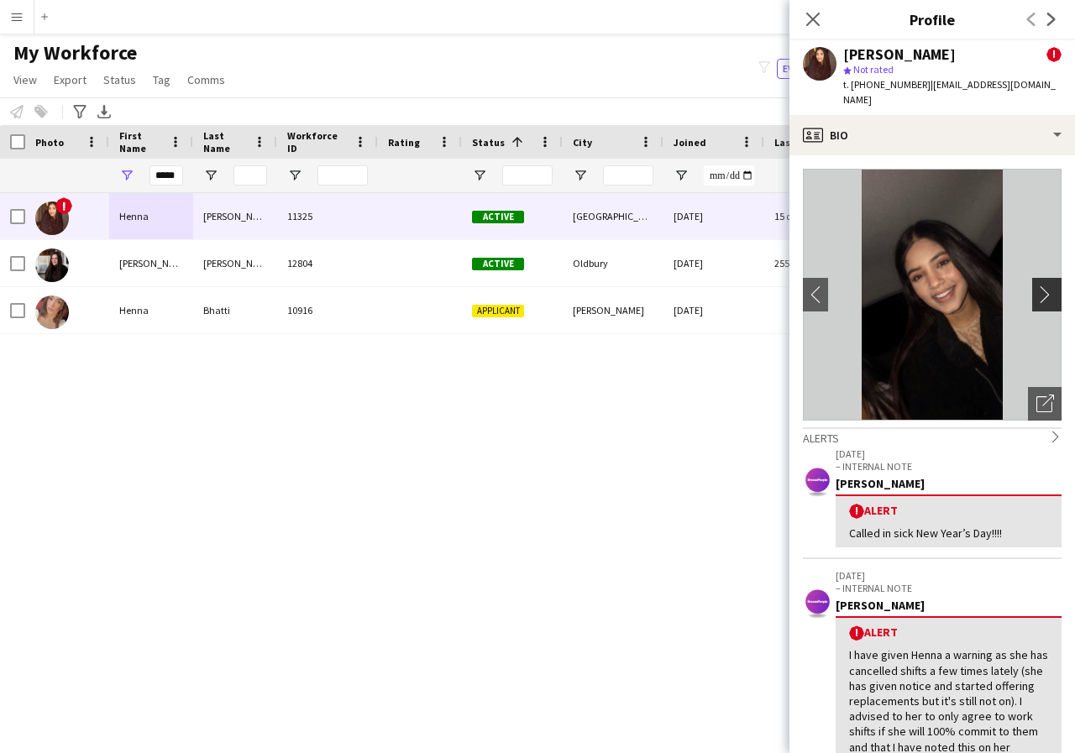
click at [1036, 286] on app-icon "chevron-right" at bounding box center [1049, 295] width 26 height 18
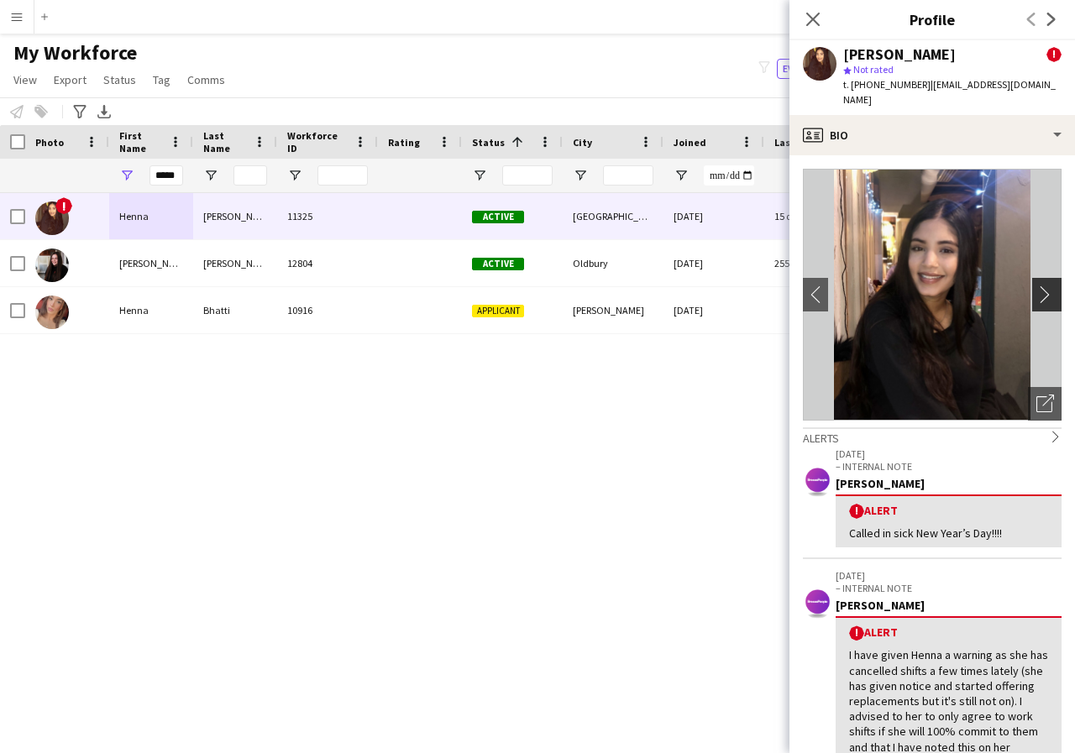
click at [1036, 286] on app-icon "chevron-right" at bounding box center [1049, 295] width 26 height 18
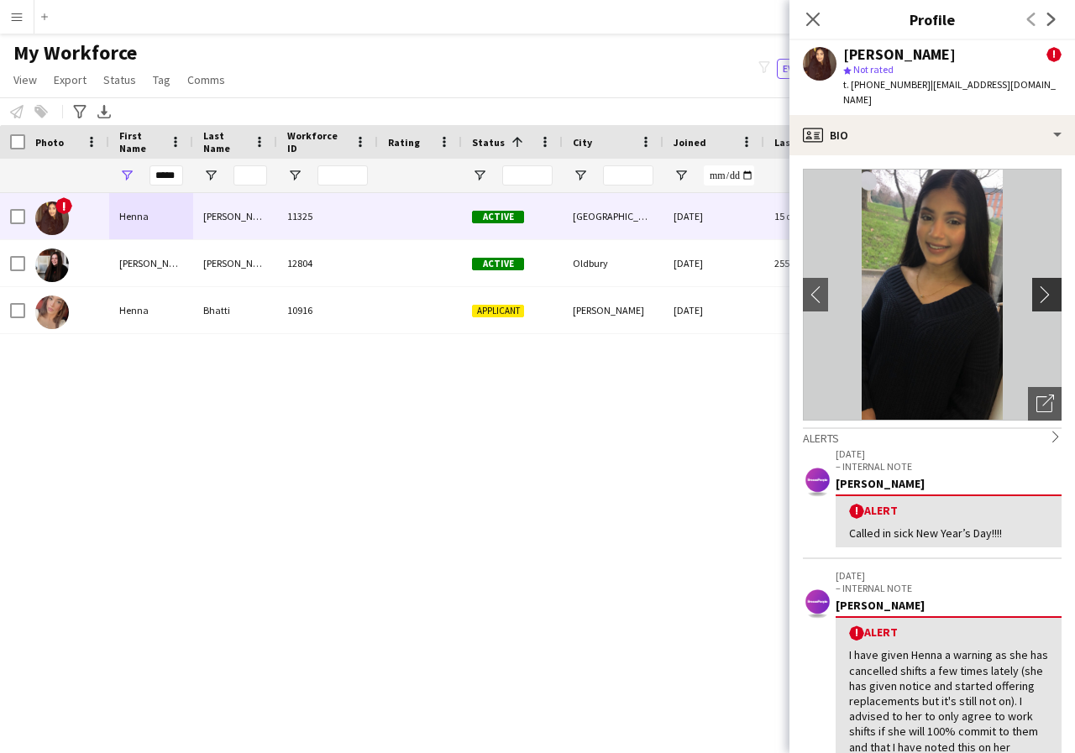
click at [1036, 286] on app-icon "chevron-right" at bounding box center [1049, 295] width 26 height 18
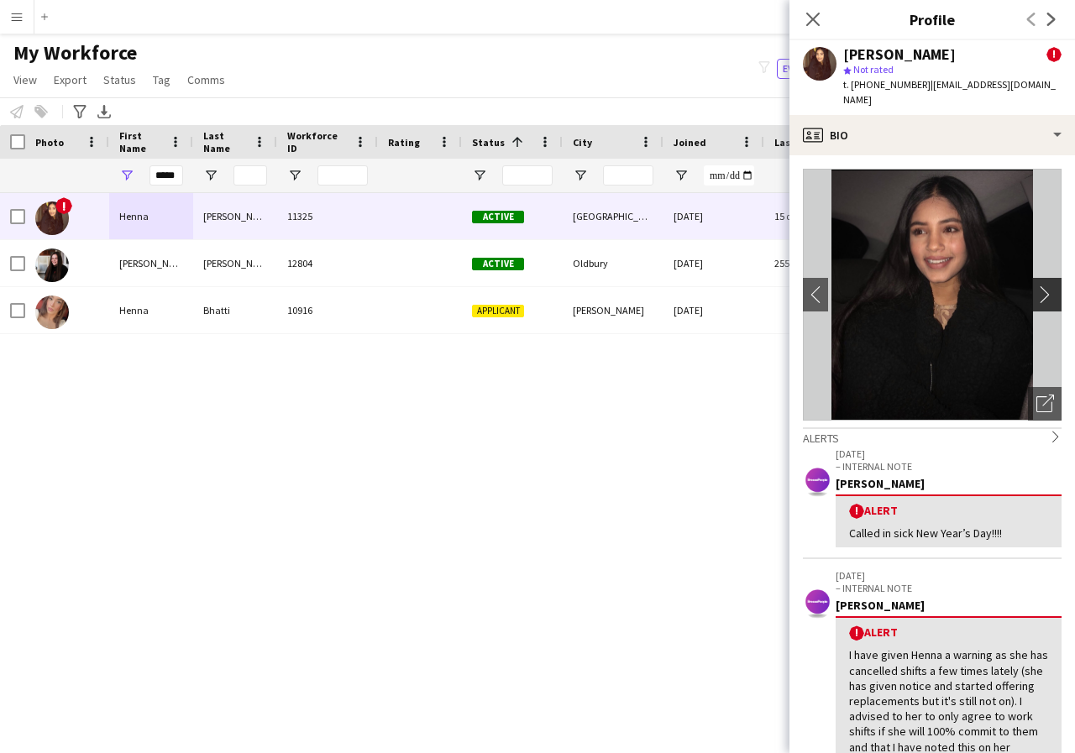
click at [1036, 286] on app-icon "chevron-right" at bounding box center [1049, 295] width 26 height 18
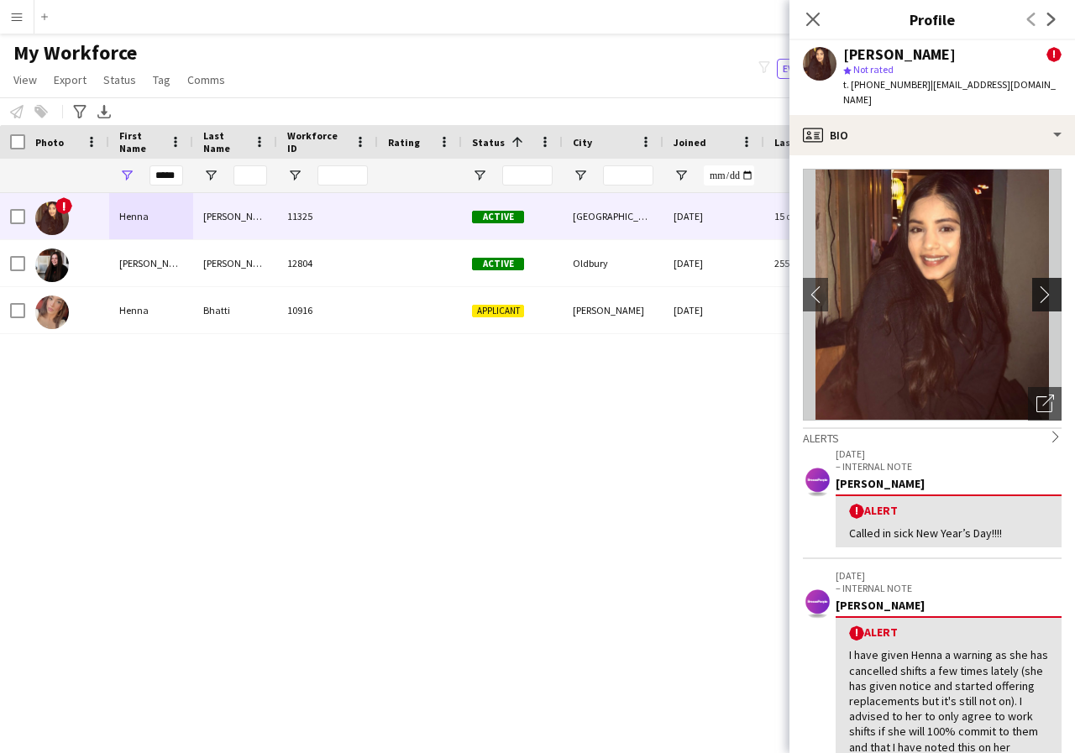
click at [1036, 286] on app-icon "chevron-right" at bounding box center [1049, 295] width 26 height 18
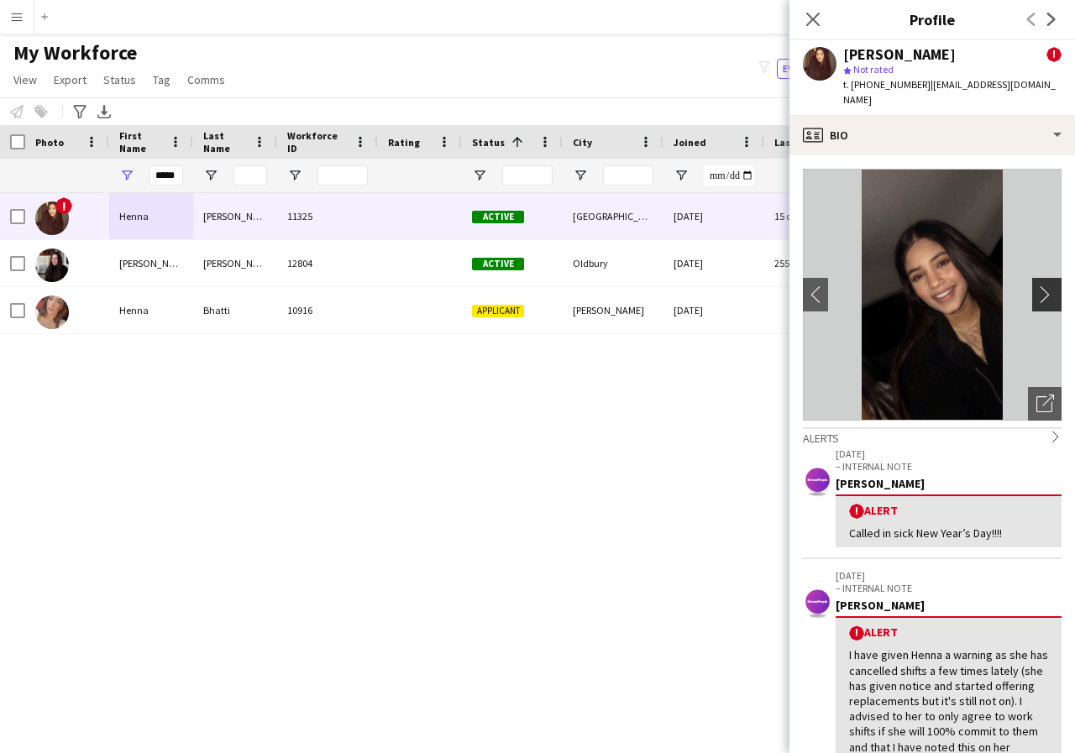
click at [1036, 286] on app-icon "chevron-right" at bounding box center [1049, 295] width 26 height 18
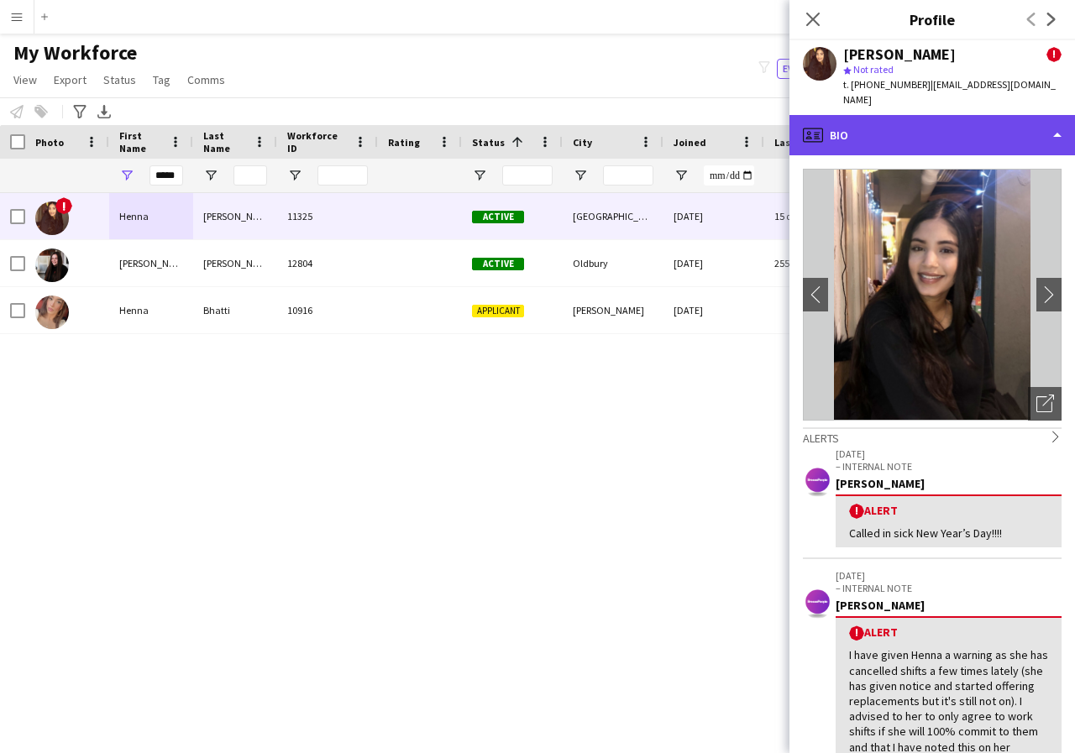
click at [1056, 121] on div "profile Bio" at bounding box center [932, 135] width 286 height 40
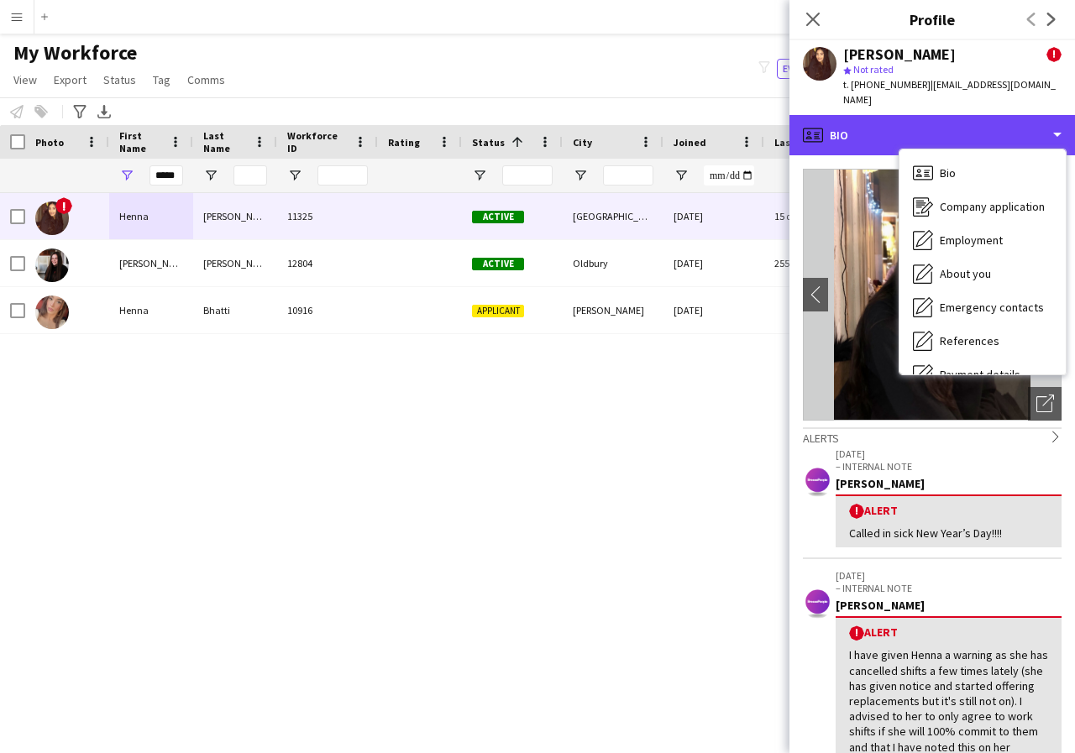
scroll to position [34, 0]
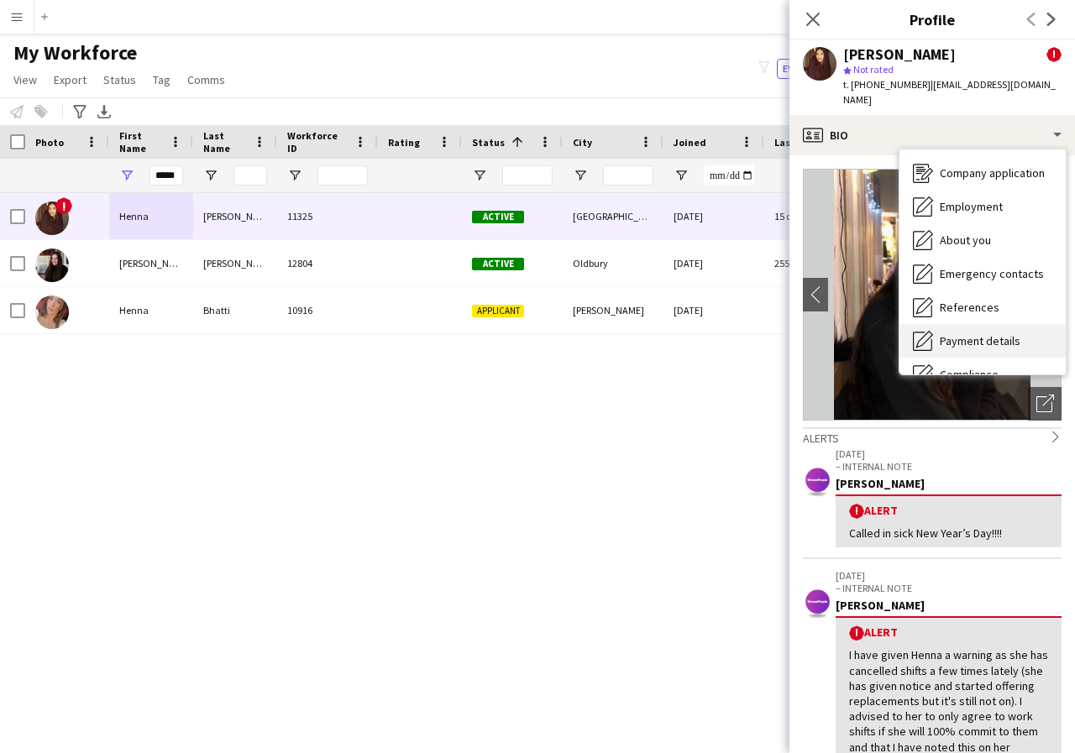
click at [986, 333] on span "Payment details" at bounding box center [980, 340] width 81 height 15
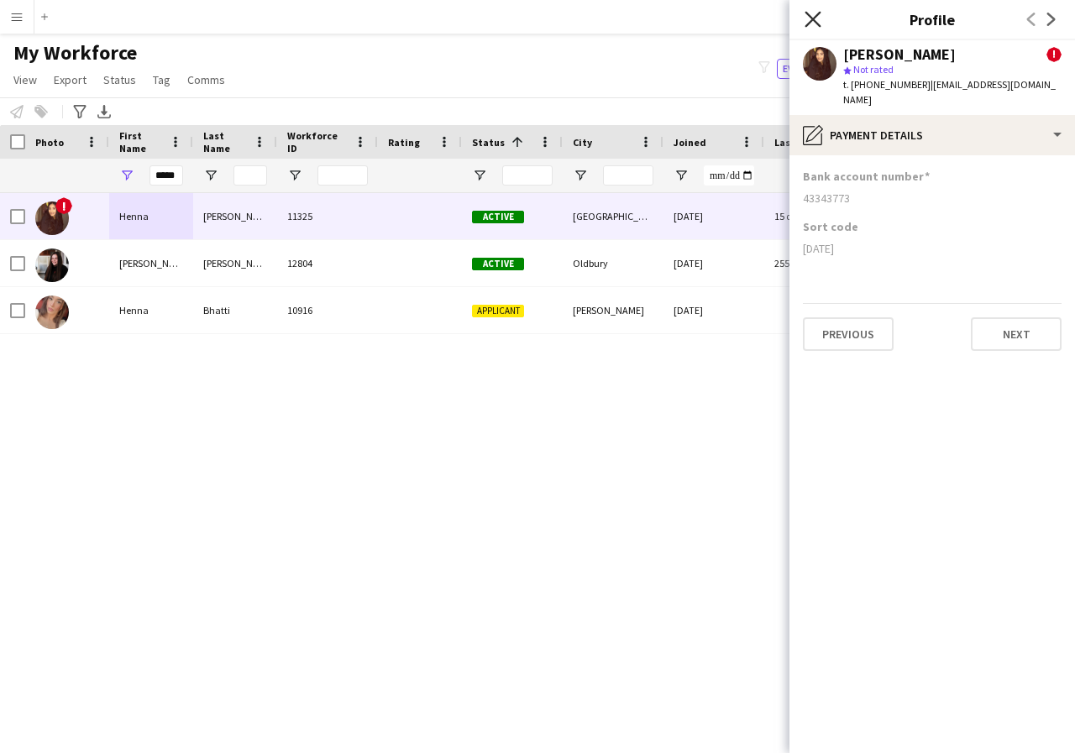
click at [812, 18] on icon at bounding box center [813, 19] width 16 height 16
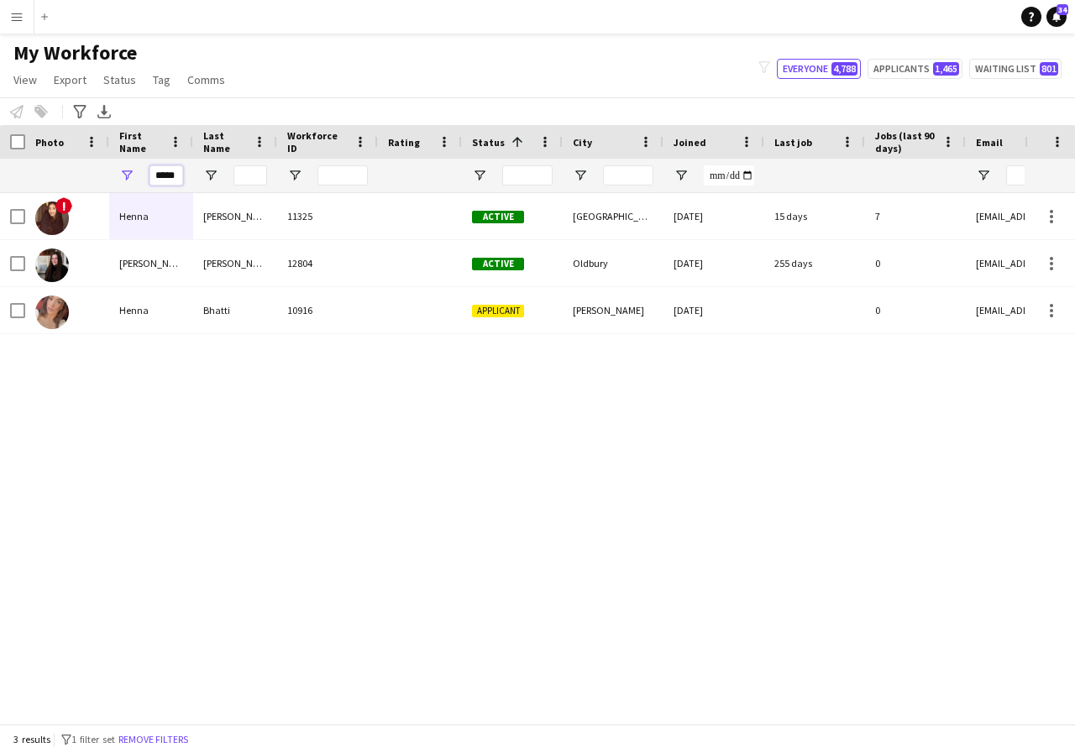
click at [177, 175] on input "*****" at bounding box center [166, 175] width 34 height 20
type input "*"
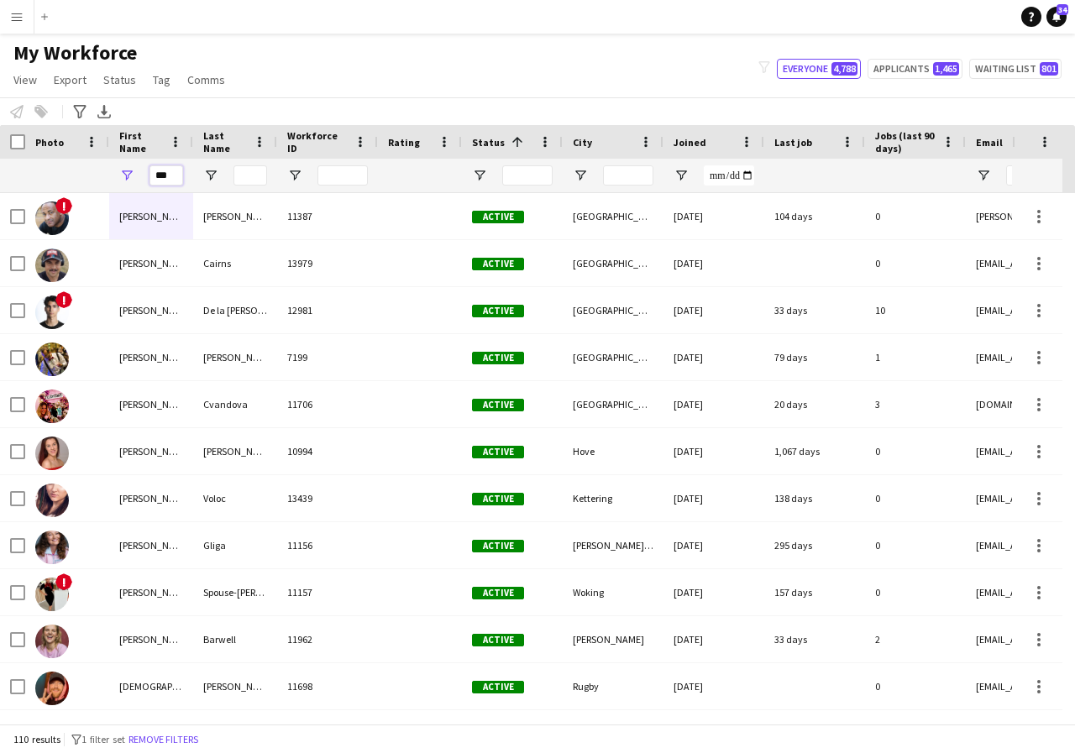
type input "***"
click at [255, 178] on input "Last Name Filter Input" at bounding box center [250, 175] width 34 height 20
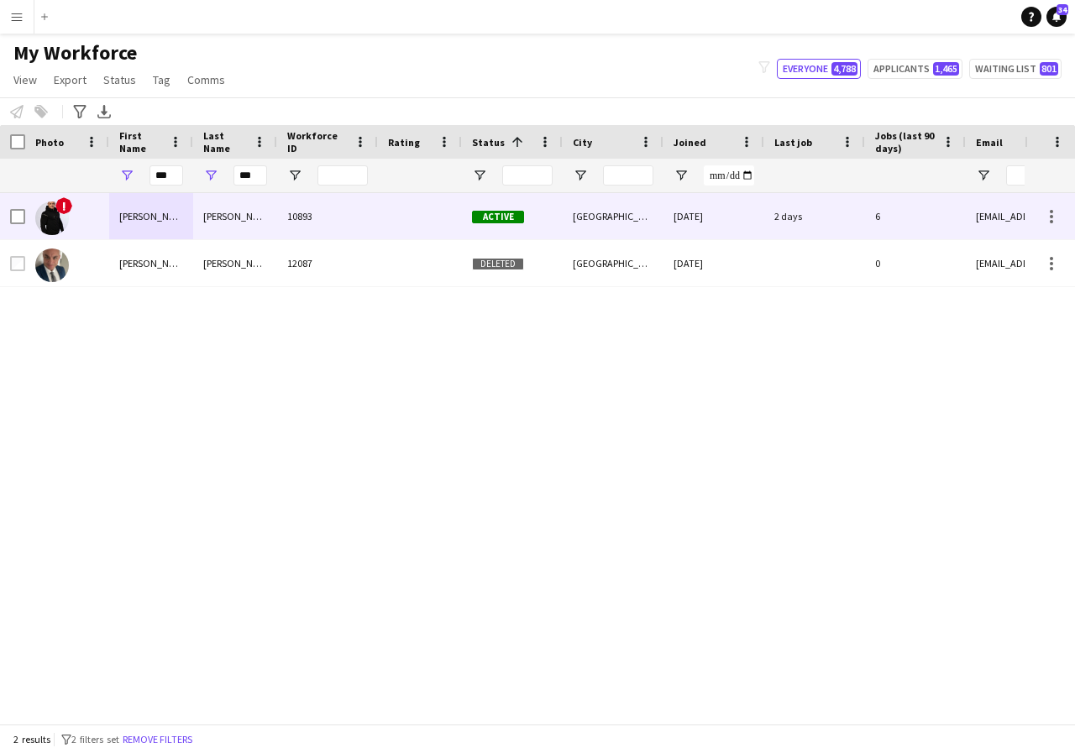
click at [180, 215] on div "Ian" at bounding box center [151, 216] width 84 height 46
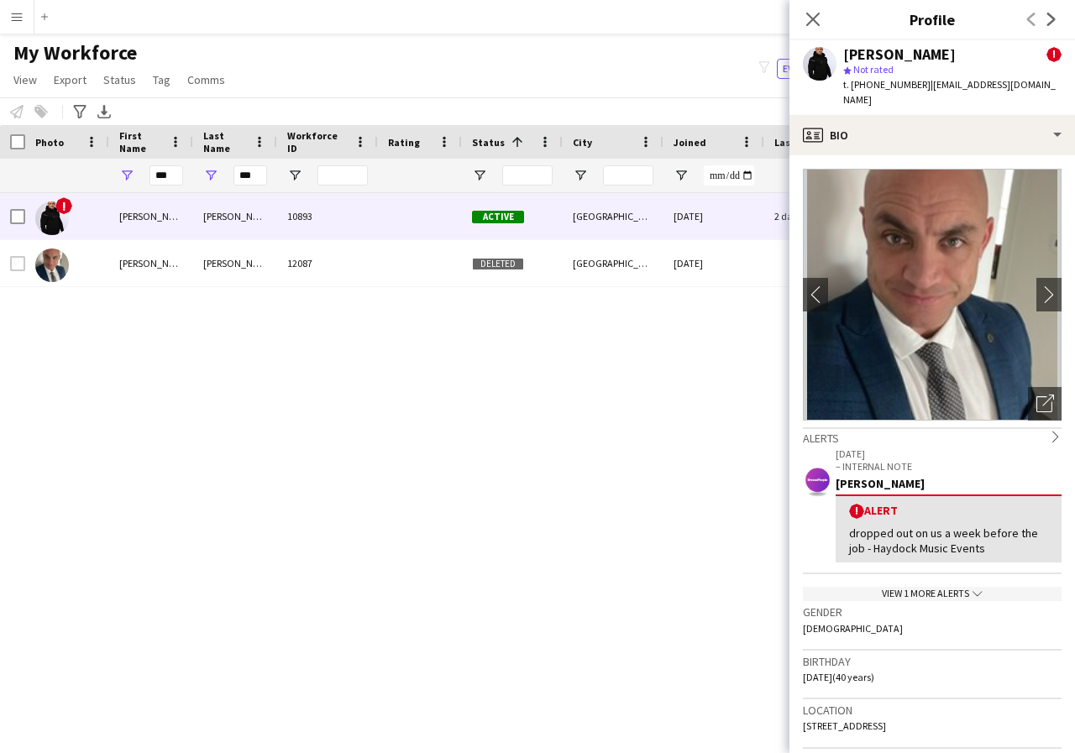
click at [941, 587] on div "View 1 more alerts chevron-down" at bounding box center [932, 594] width 259 height 14
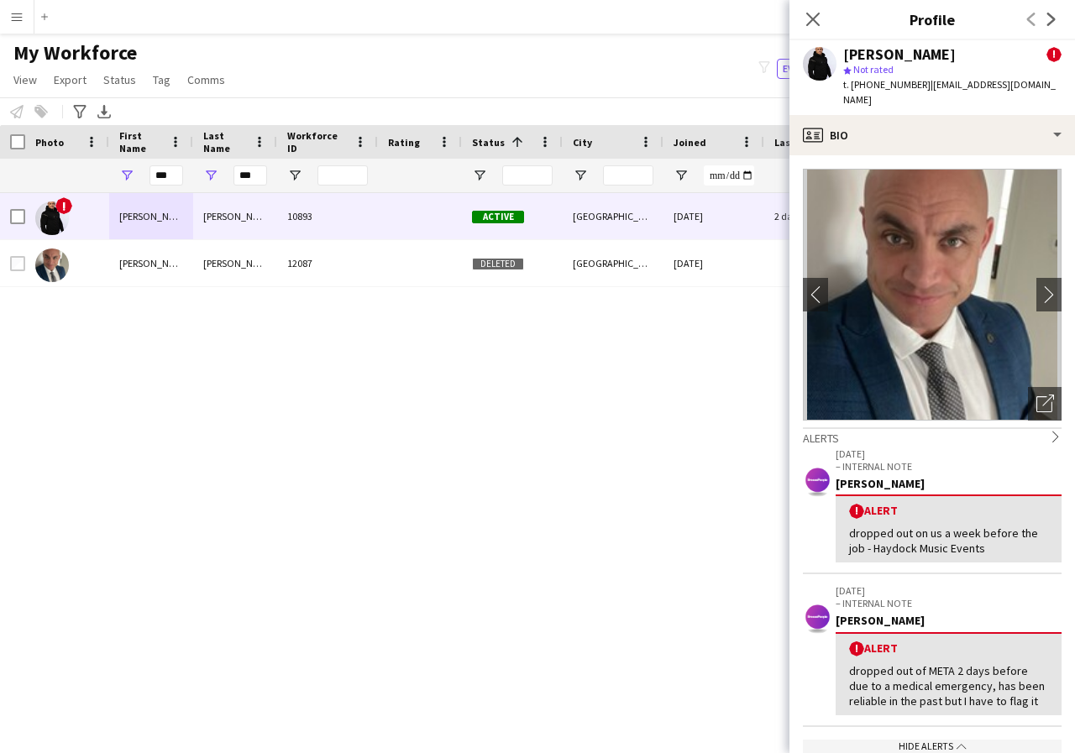
scroll to position [3, 0]
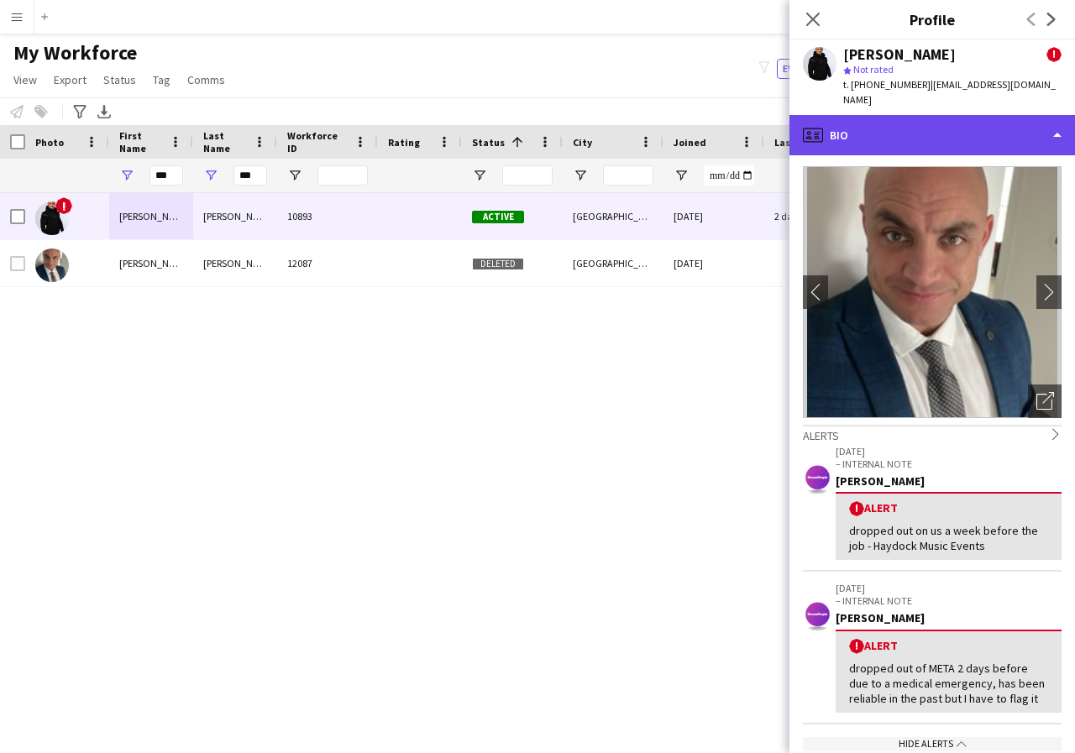
click at [1058, 120] on div "profile Bio" at bounding box center [932, 135] width 286 height 40
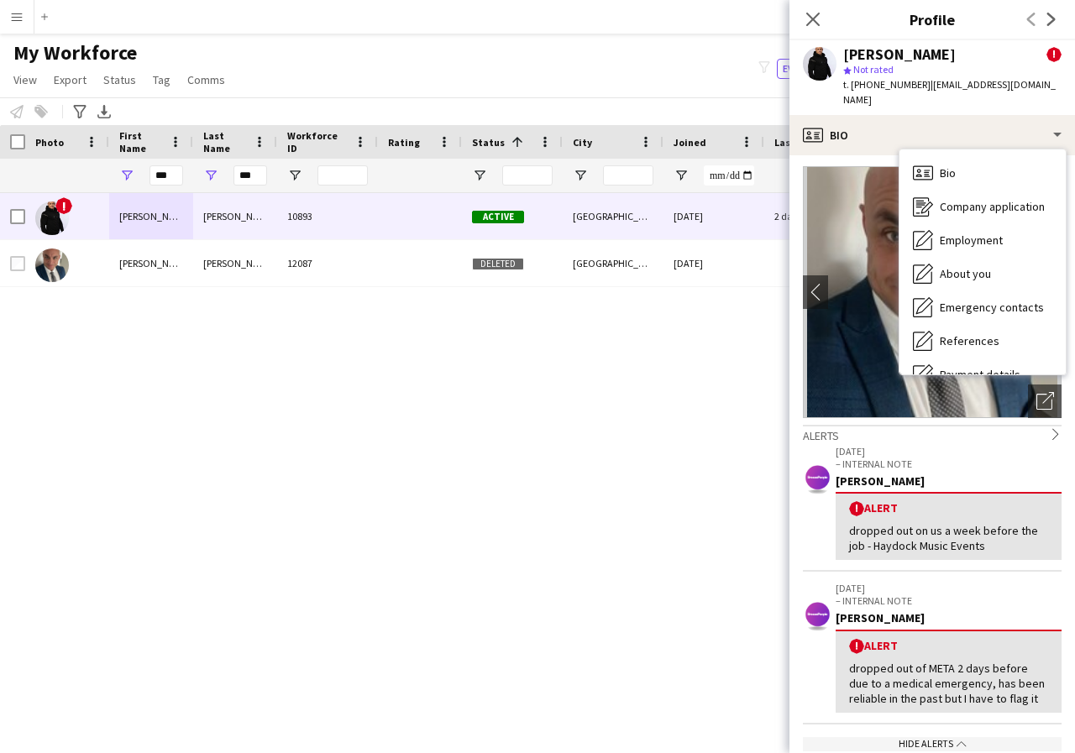
click at [517, 402] on div "! Ian Facer 10893 Active Manchester 05-09-2022 2 days 6 lmtd.edtn.lndn@gmail.co…" at bounding box center [512, 452] width 1025 height 518
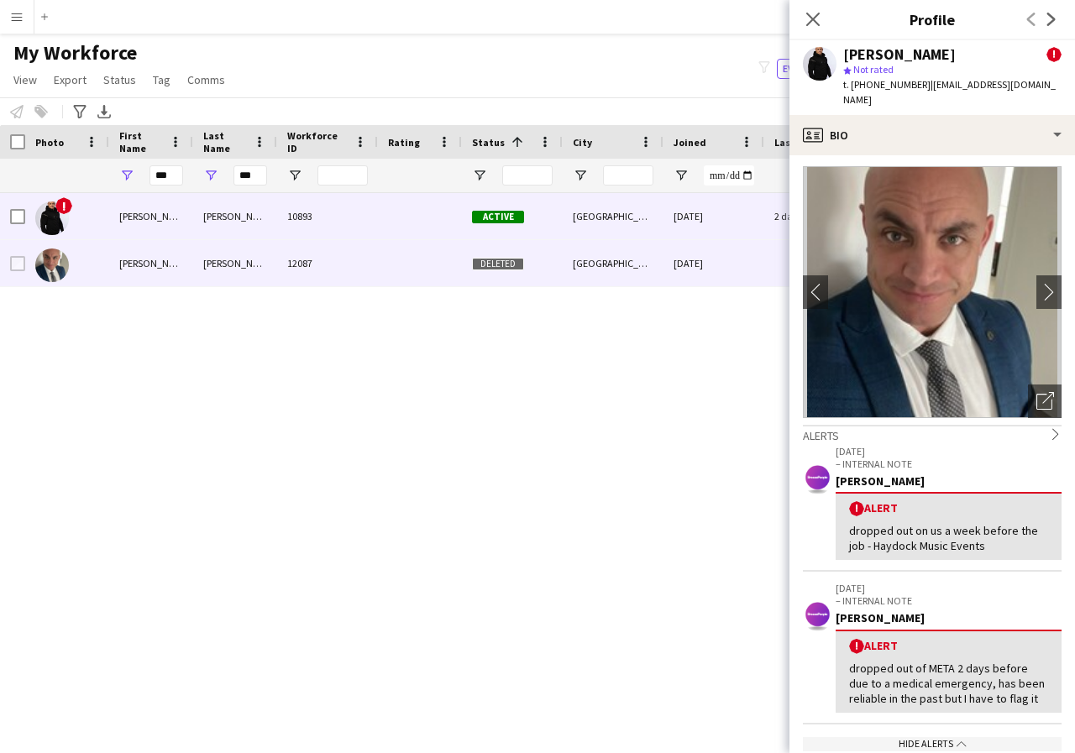
click at [256, 272] on div "Facer" at bounding box center [235, 263] width 84 height 46
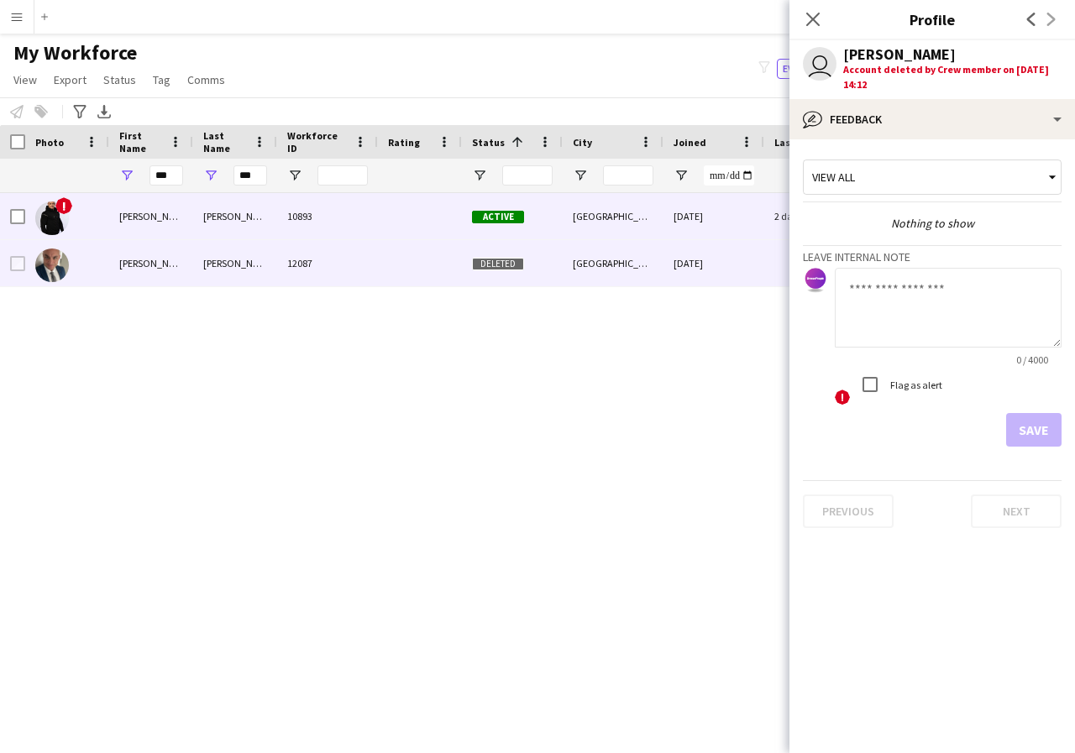
click at [250, 218] on div "Facer" at bounding box center [235, 216] width 84 height 46
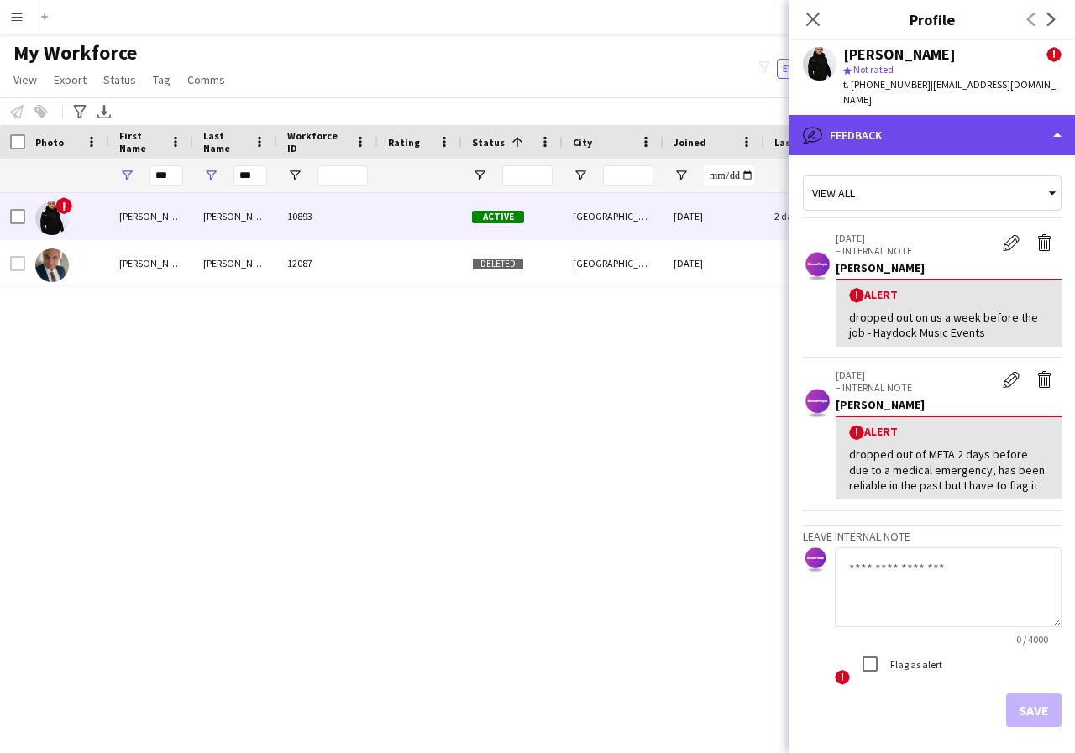
click at [1060, 120] on div "bubble-pencil Feedback" at bounding box center [932, 135] width 286 height 40
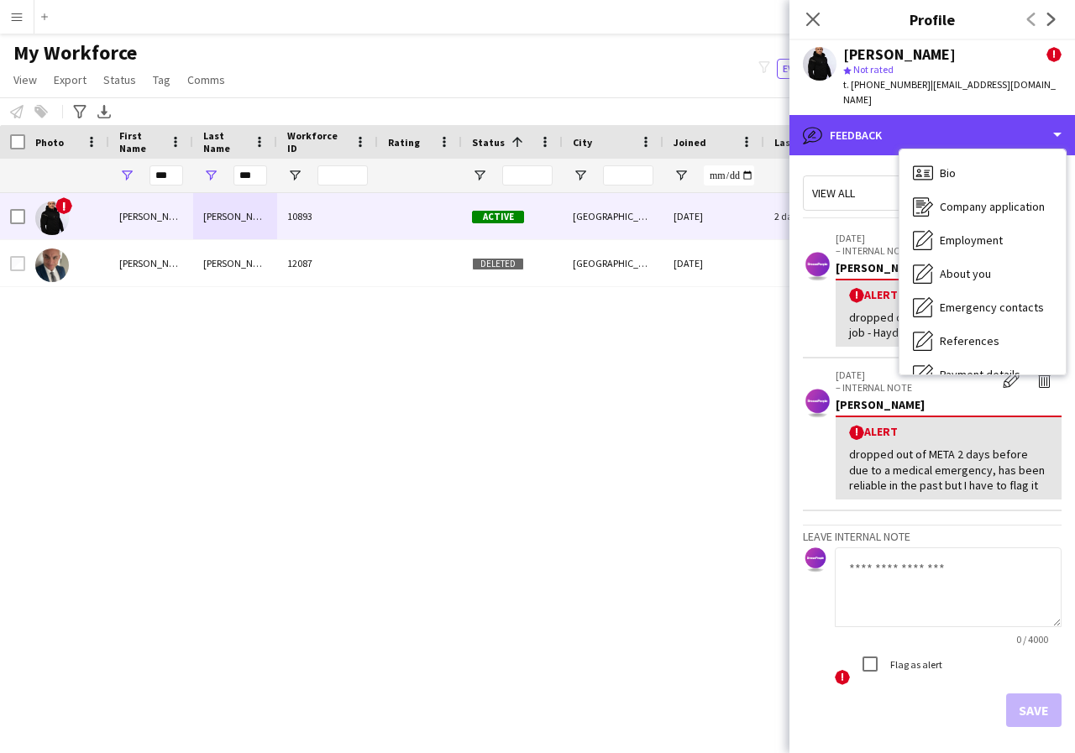
scroll to position [34, 0]
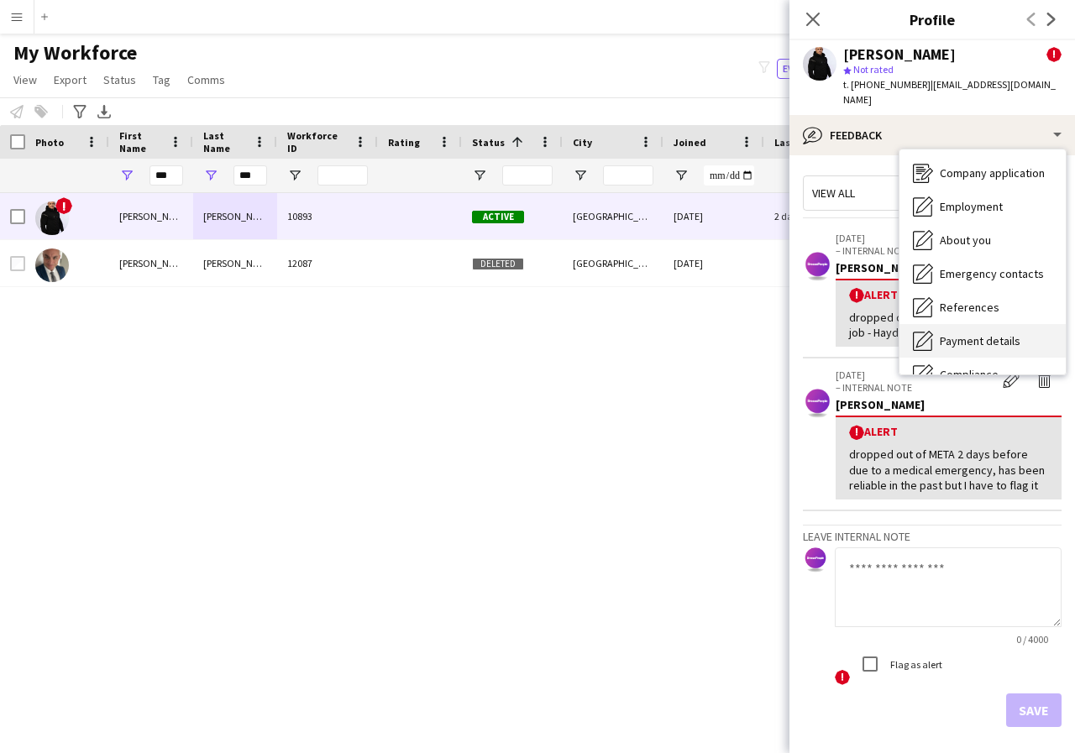
click at [999, 333] on span "Payment details" at bounding box center [980, 340] width 81 height 15
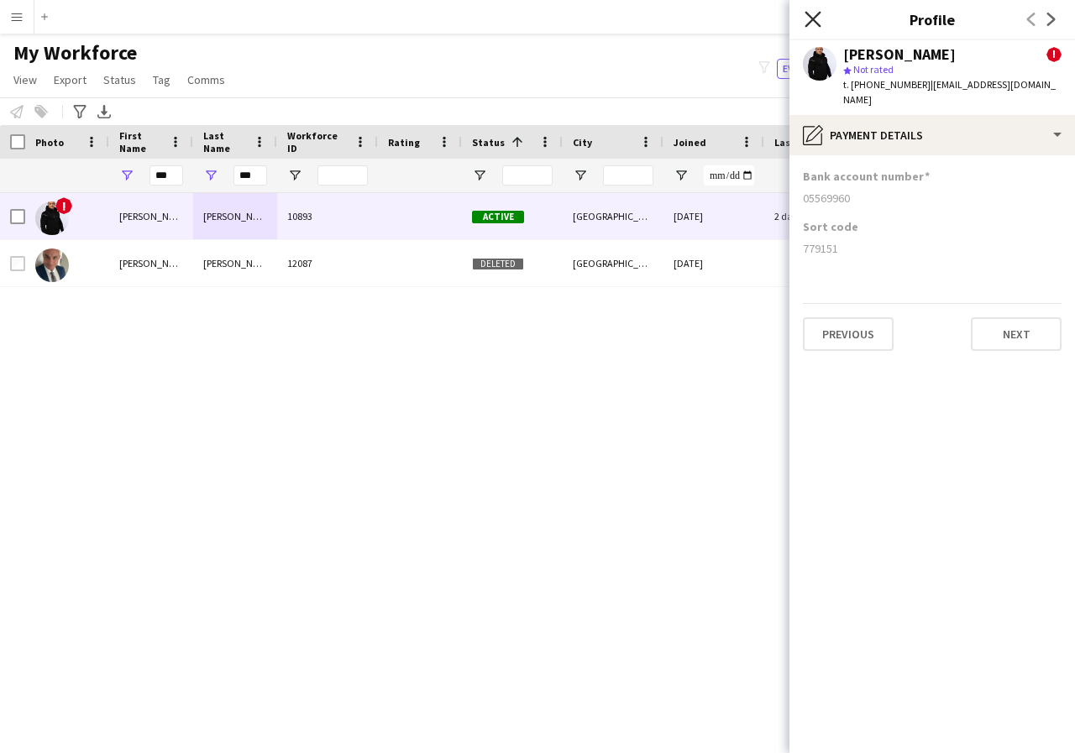
click at [812, 23] on icon "Close pop-in" at bounding box center [813, 19] width 16 height 16
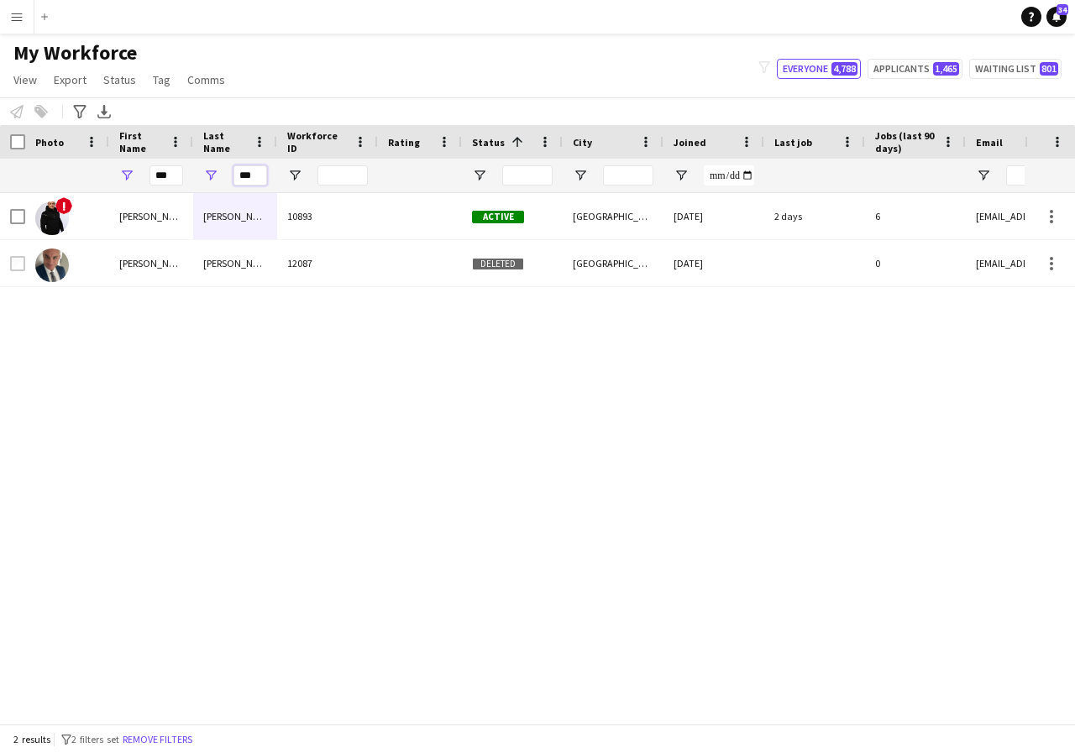
click at [251, 175] on input "***" at bounding box center [250, 175] width 34 height 20
type input "*"
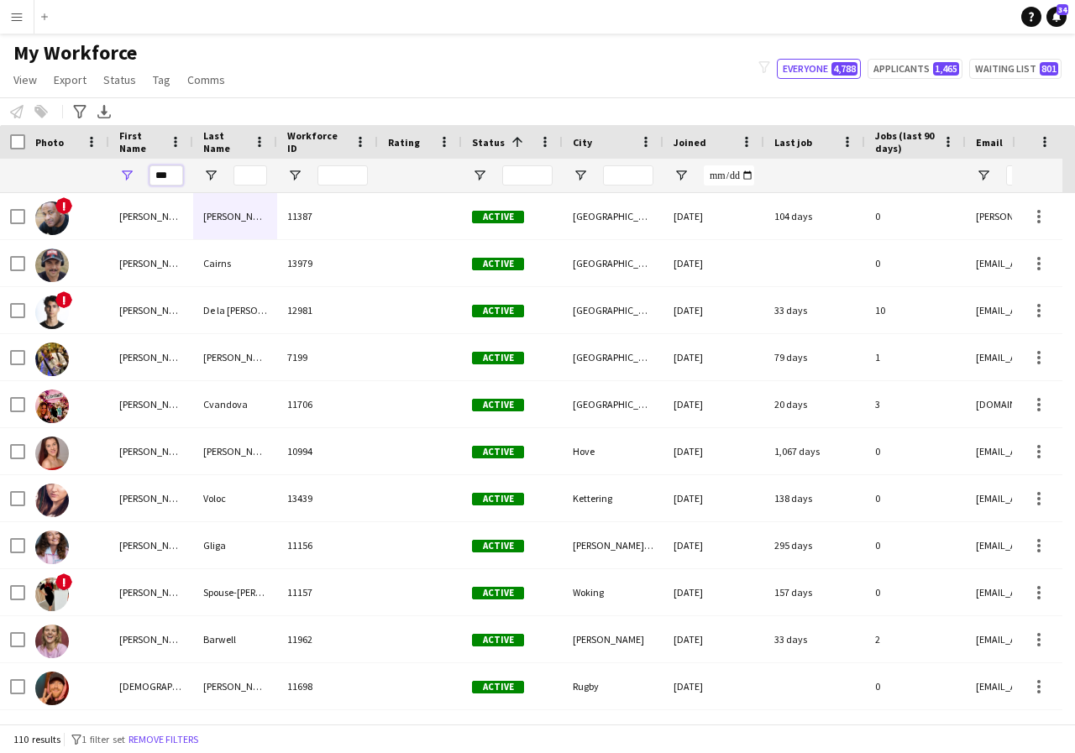
click at [175, 175] on input "***" at bounding box center [166, 175] width 34 height 20
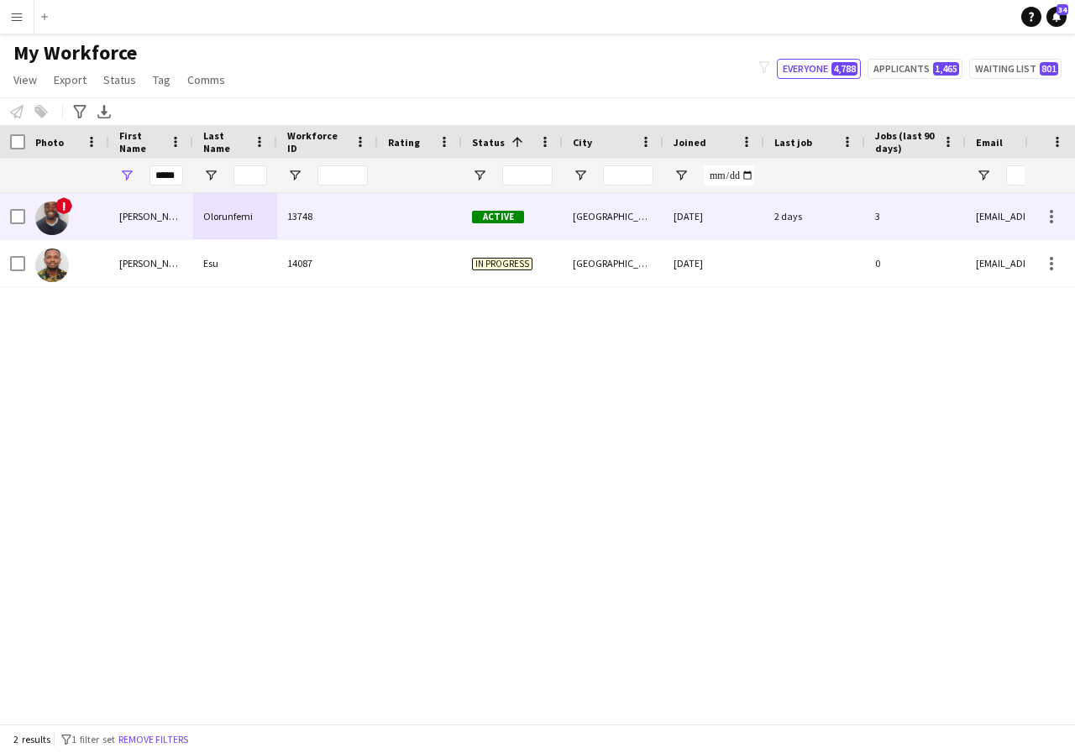
click at [155, 222] on div "[PERSON_NAME]" at bounding box center [151, 216] width 84 height 46
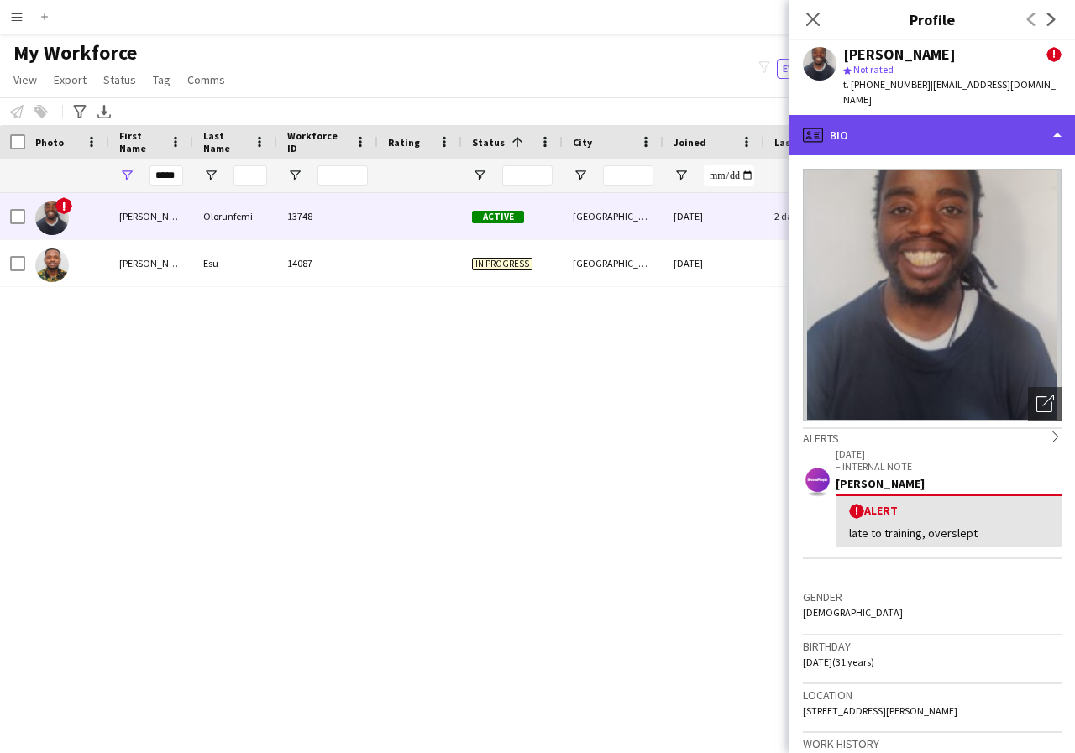
click at [1057, 119] on div "profile Bio" at bounding box center [932, 135] width 286 height 40
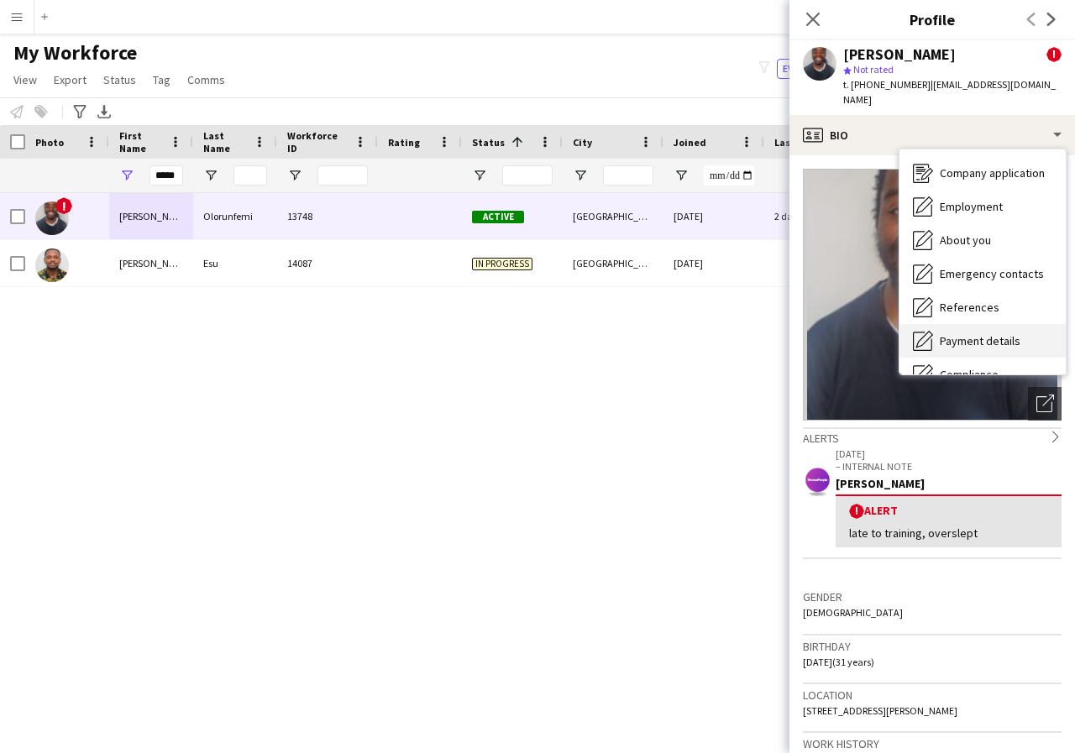
click at [992, 333] on span "Payment details" at bounding box center [980, 340] width 81 height 15
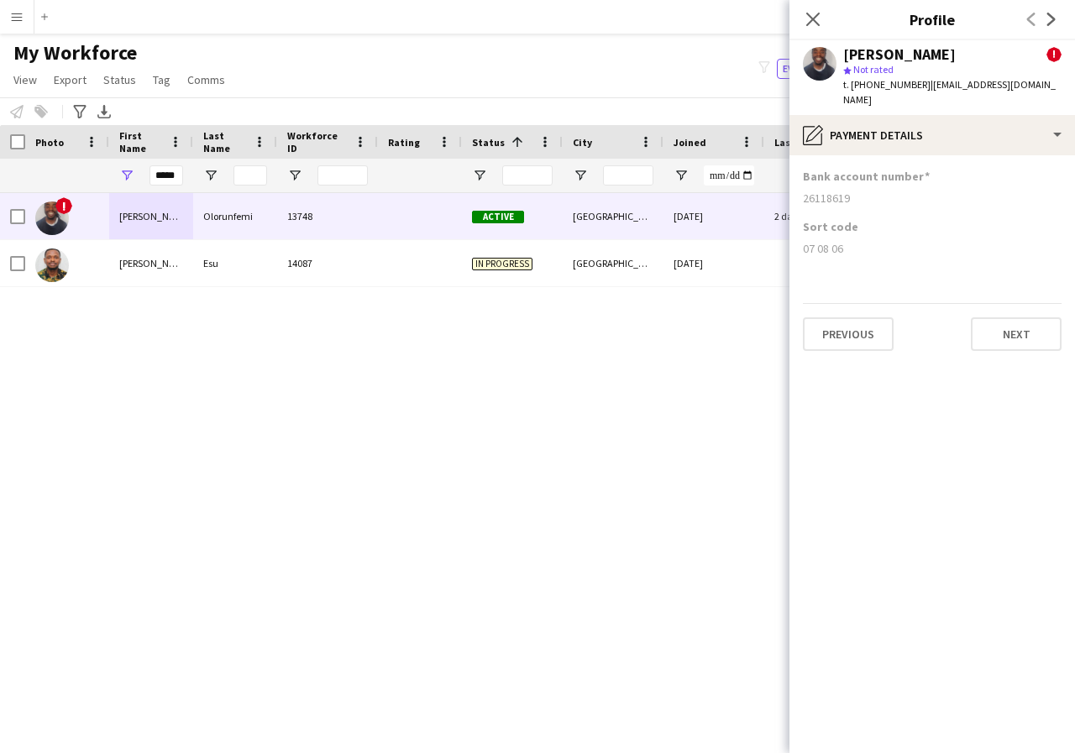
drag, startPoint x: 800, startPoint y: 183, endPoint x: 877, endPoint y: 195, distance: 77.3
click at [877, 195] on app-section-data-types "Bank account number 26118619 Sort code 07 08 06 Previous Next" at bounding box center [932, 454] width 286 height 598
drag, startPoint x: 798, startPoint y: 228, endPoint x: 878, endPoint y: 221, distance: 80.1
click at [878, 221] on app-section-data-types "Bank account number 26118619 Sort code 07 08 06 Previous Next" at bounding box center [932, 454] width 286 height 598
click at [811, 22] on icon at bounding box center [813, 19] width 16 height 16
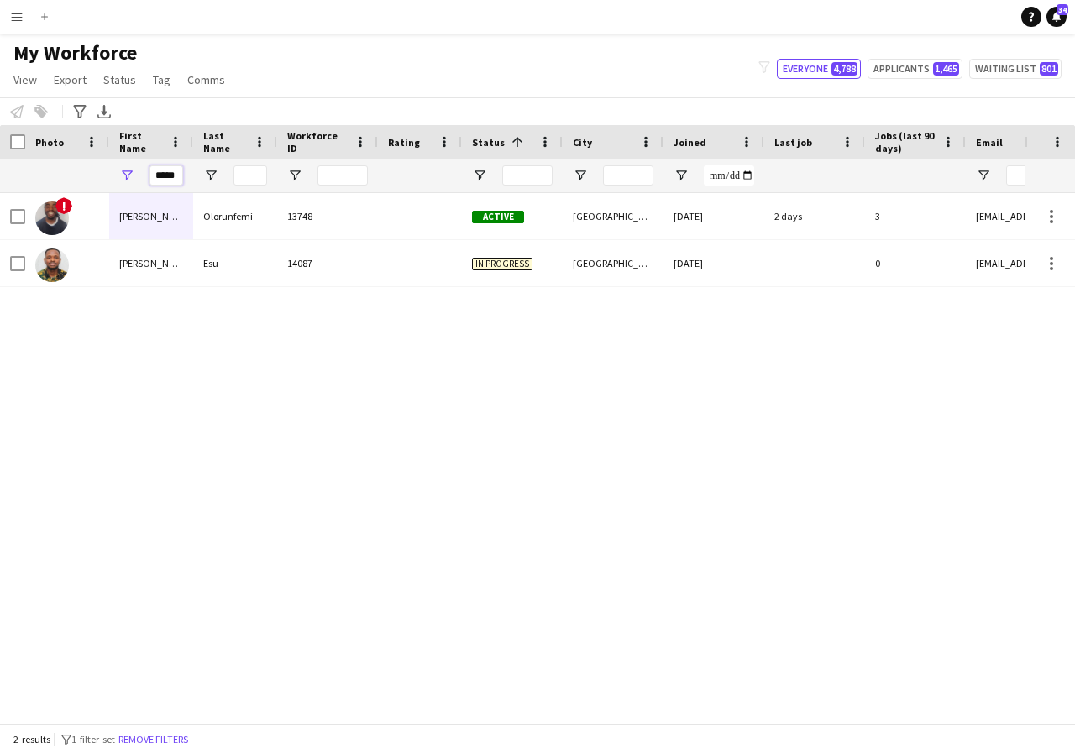
click at [176, 175] on input "*****" at bounding box center [166, 175] width 34 height 20
type input "*"
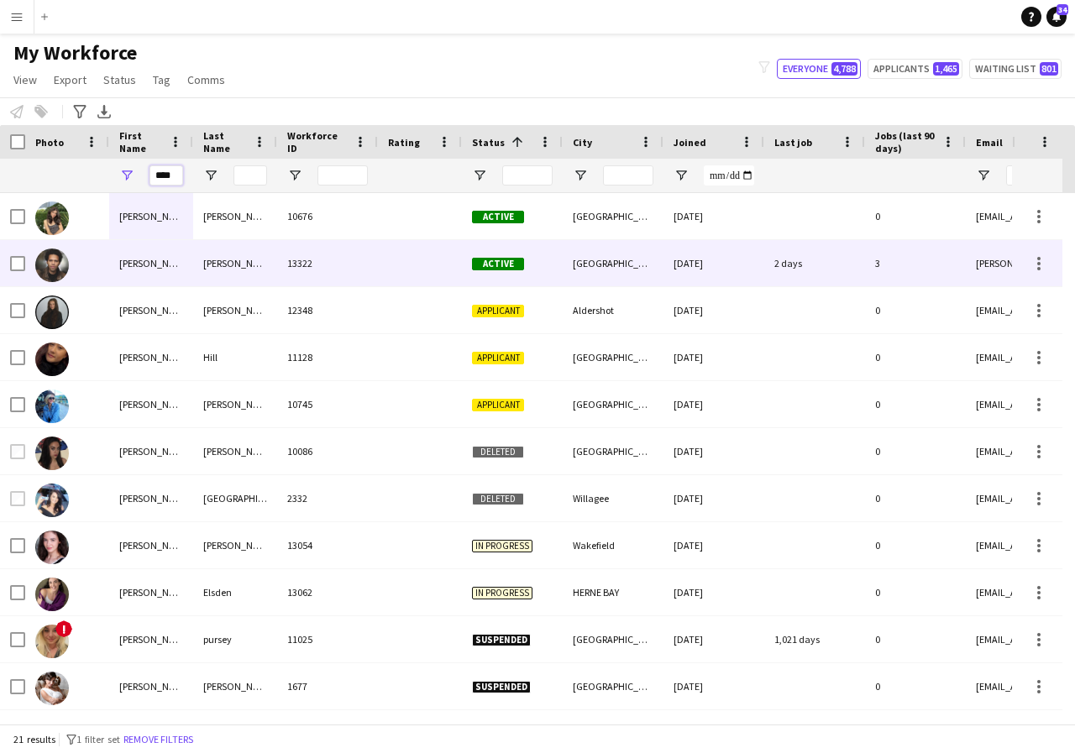
type input "****"
click at [164, 277] on div "[PERSON_NAME]" at bounding box center [151, 263] width 84 height 46
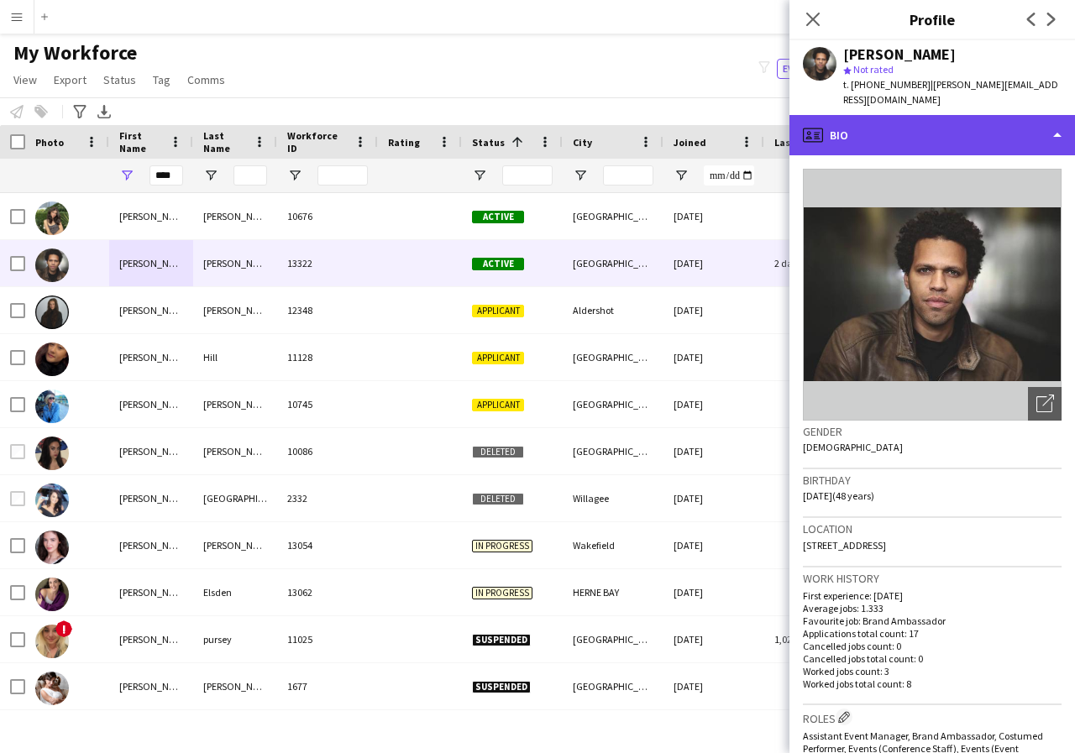
click at [1053, 121] on div "profile Bio" at bounding box center [932, 135] width 286 height 40
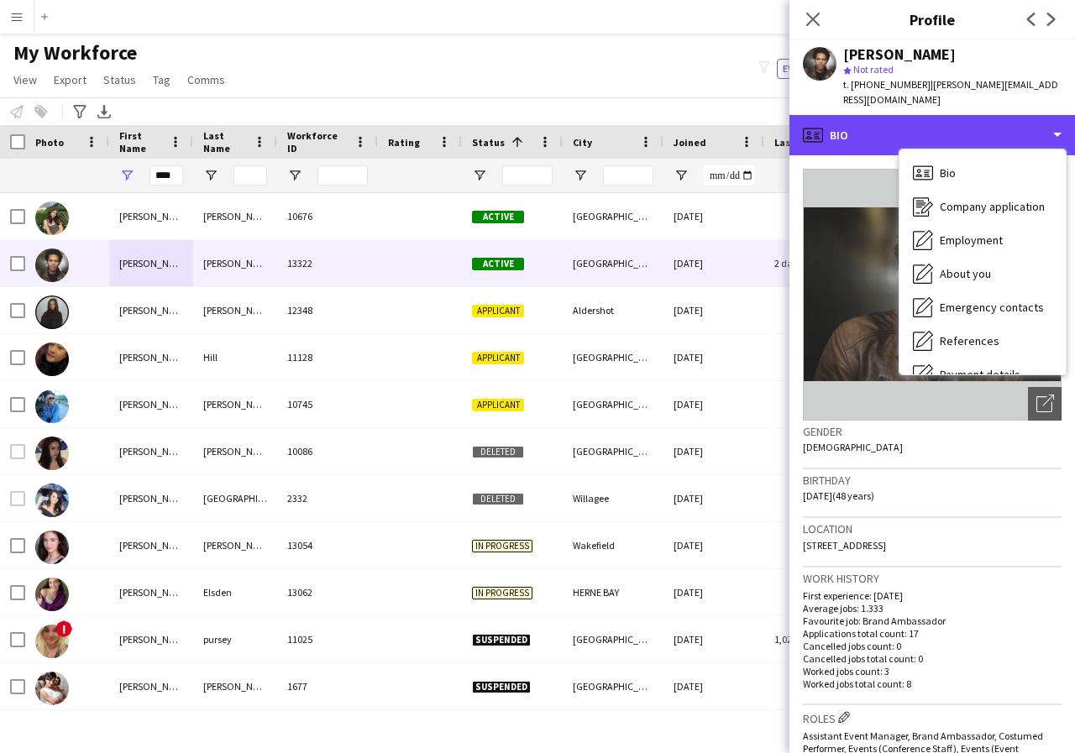
scroll to position [34, 0]
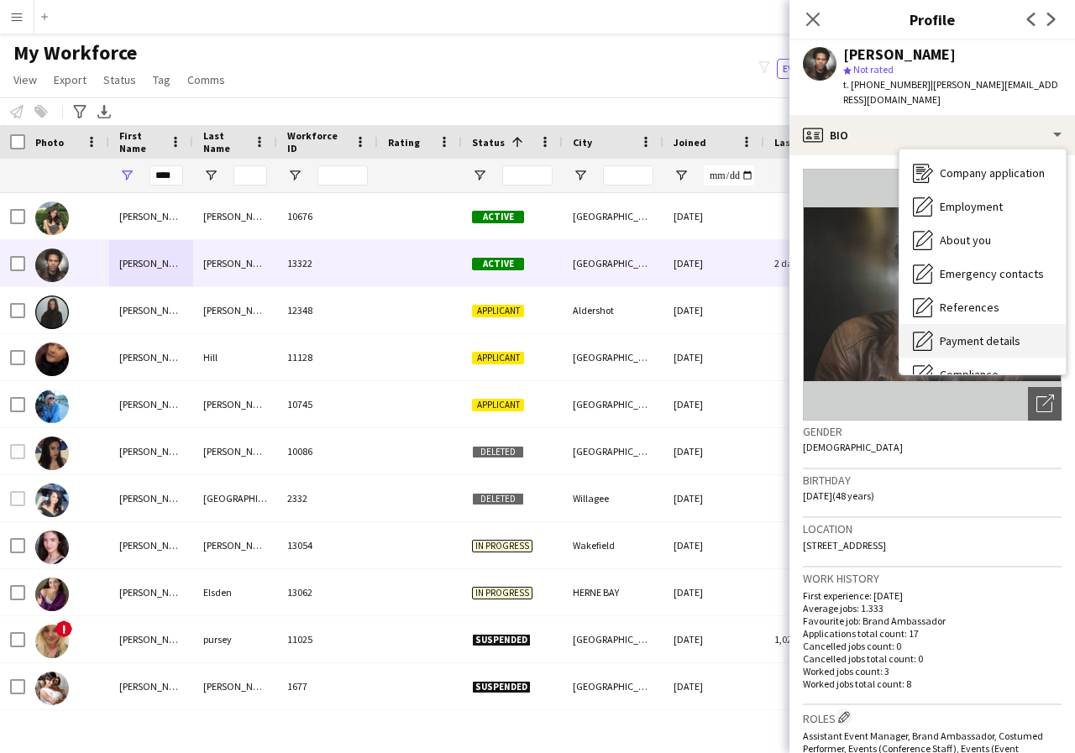
click at [1004, 333] on span "Payment details" at bounding box center [980, 340] width 81 height 15
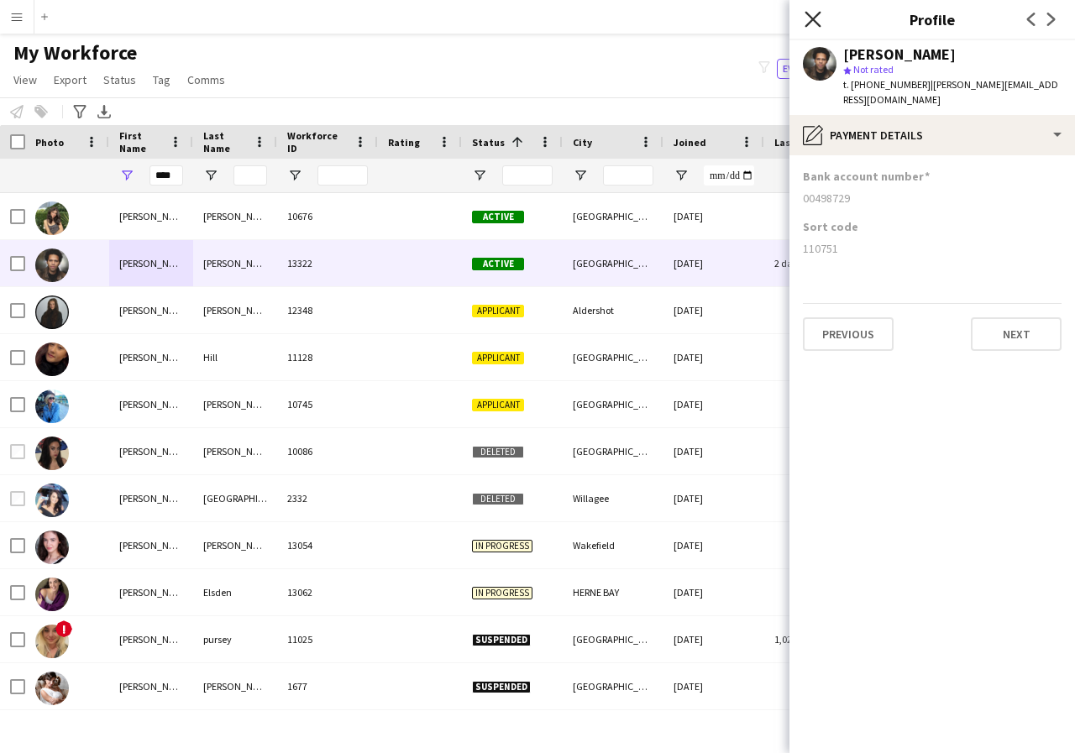
click at [808, 17] on icon "Close pop-in" at bounding box center [813, 19] width 16 height 16
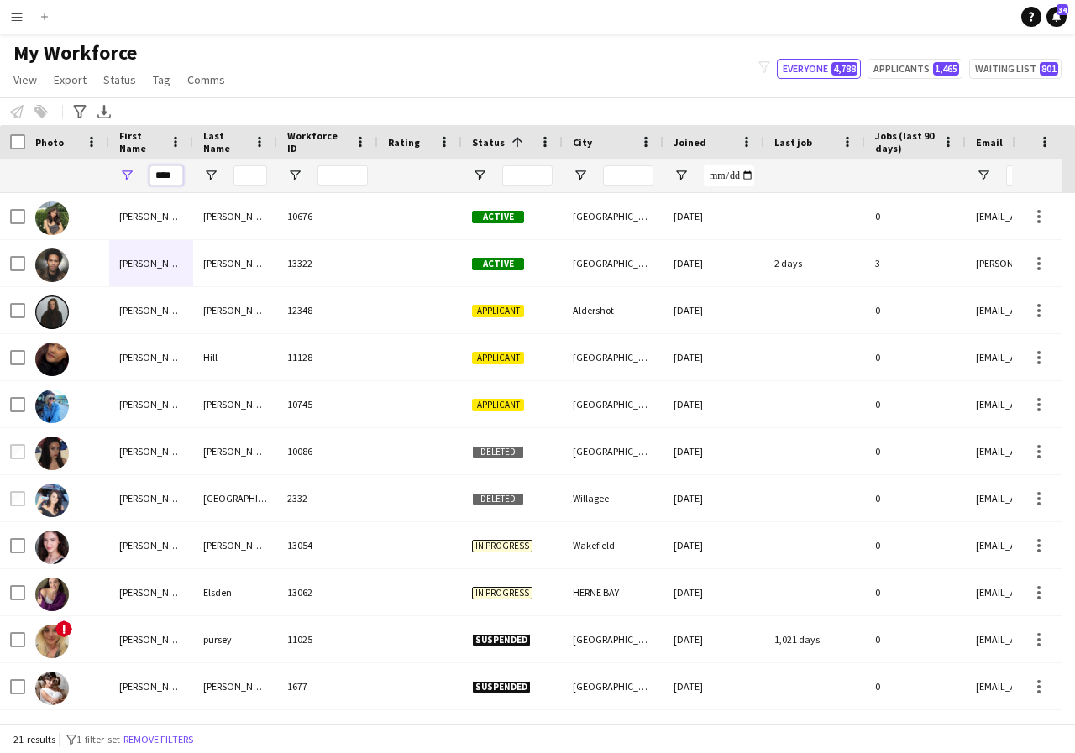
click at [176, 177] on input "****" at bounding box center [166, 175] width 34 height 20
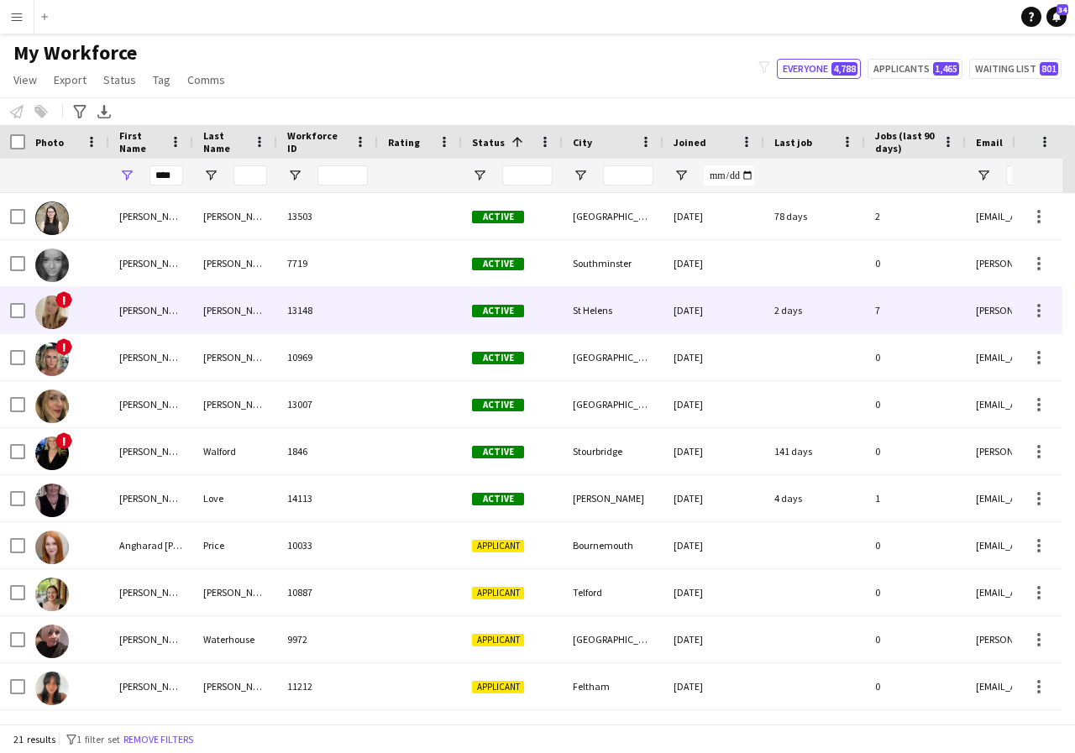
click at [138, 317] on div "[PERSON_NAME]" at bounding box center [151, 310] width 84 height 46
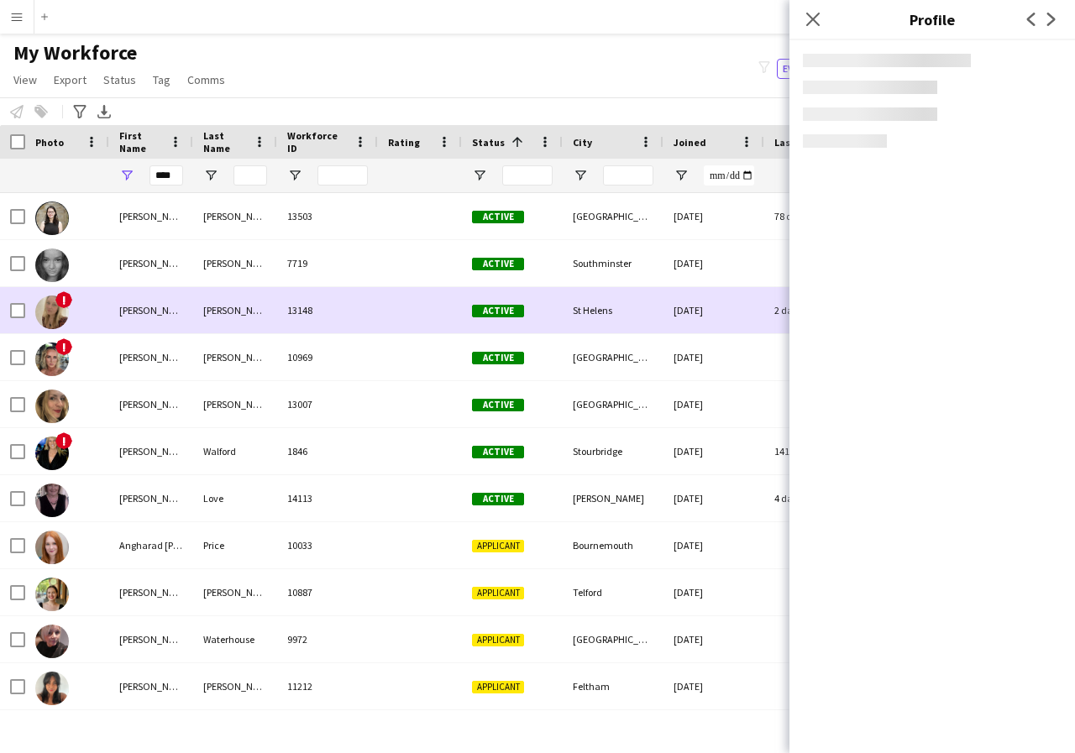
click at [138, 317] on div "[PERSON_NAME]" at bounding box center [151, 310] width 84 height 46
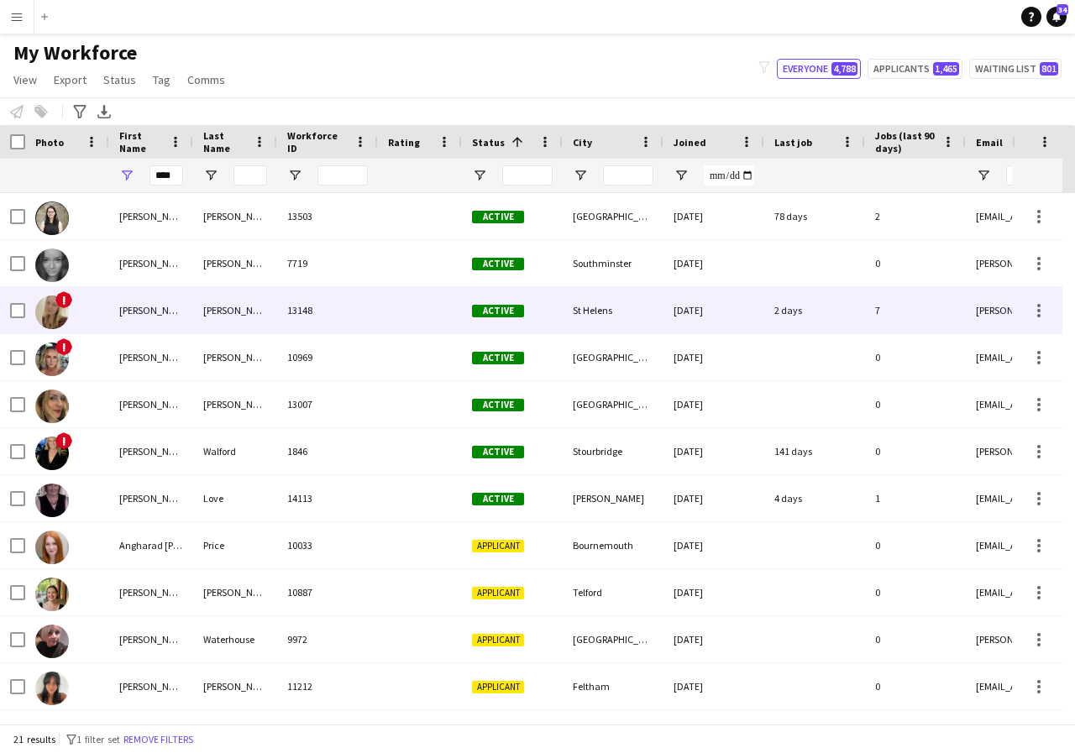
click at [138, 317] on div "[PERSON_NAME]" at bounding box center [151, 310] width 84 height 46
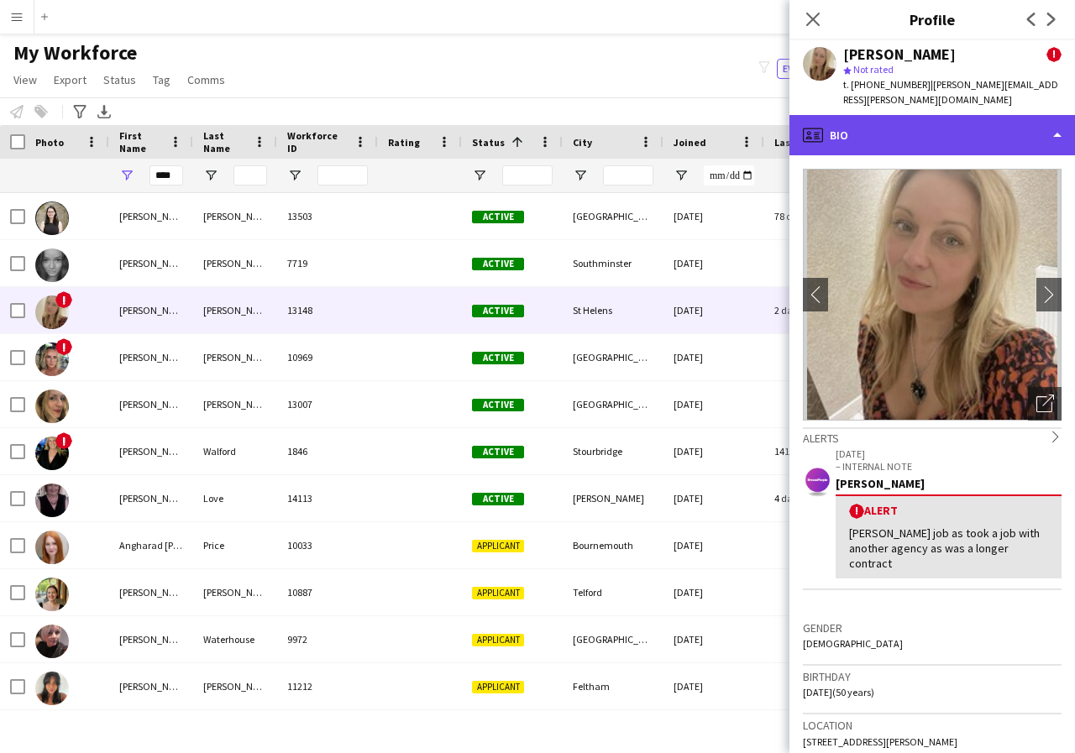
click at [1057, 120] on div "profile Bio" at bounding box center [932, 135] width 286 height 40
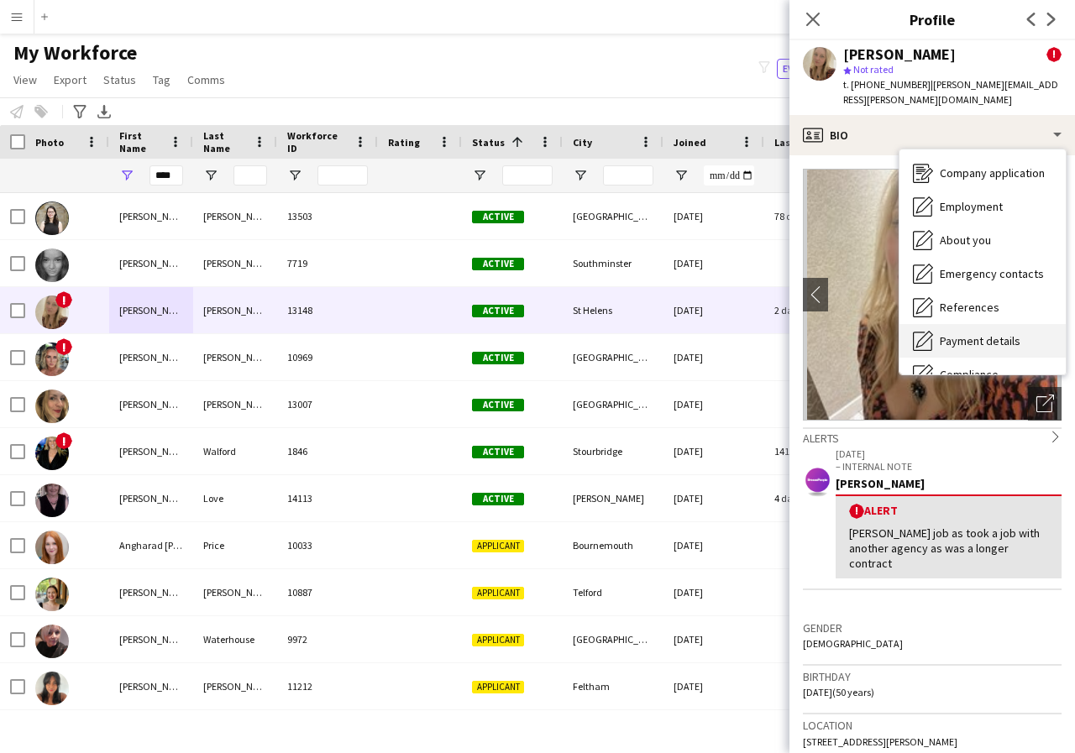
click at [973, 333] on span "Payment details" at bounding box center [980, 340] width 81 height 15
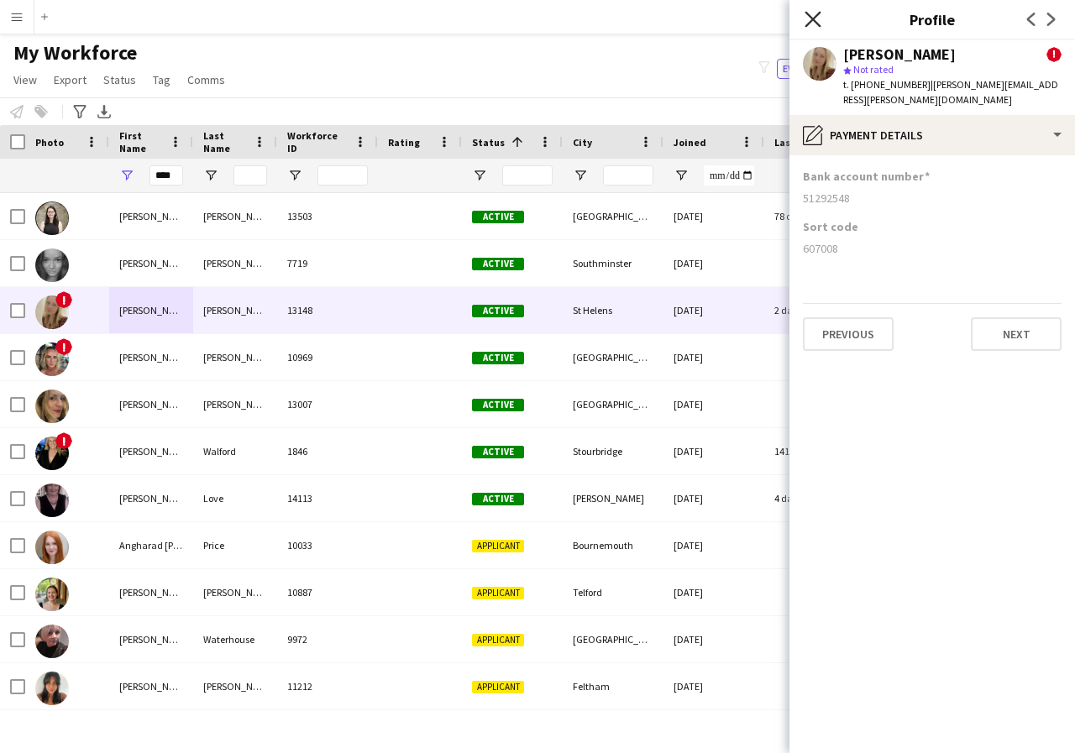
click at [812, 22] on icon "Close pop-in" at bounding box center [813, 19] width 16 height 16
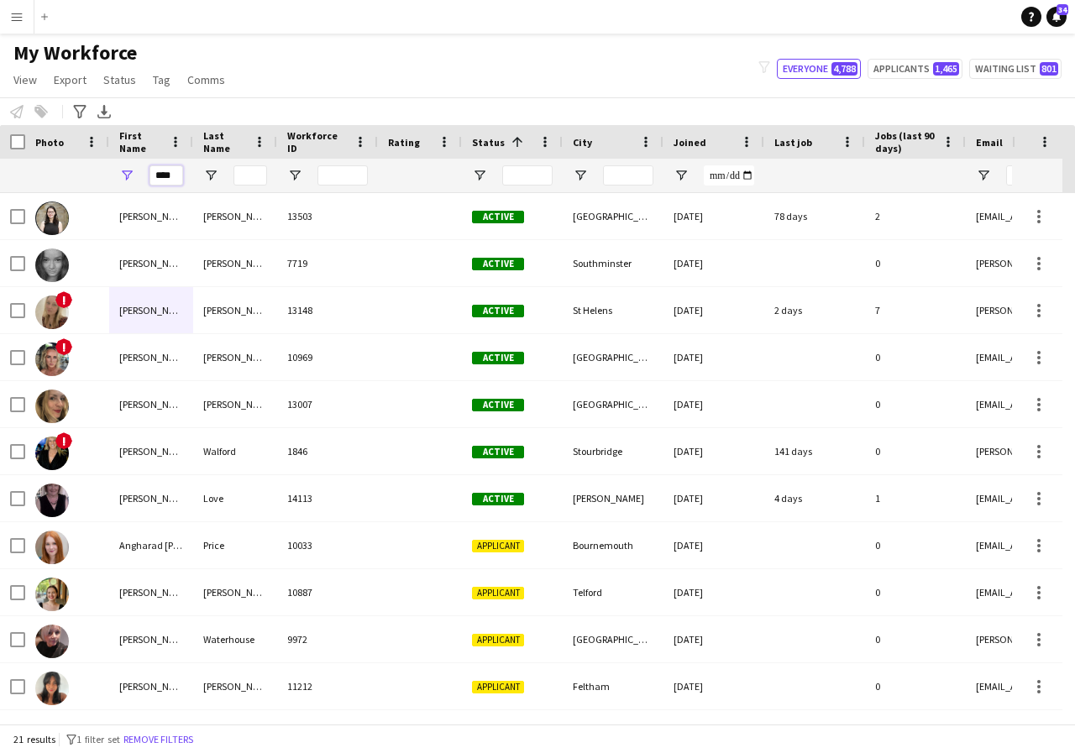
click at [180, 180] on input "****" at bounding box center [166, 175] width 34 height 20
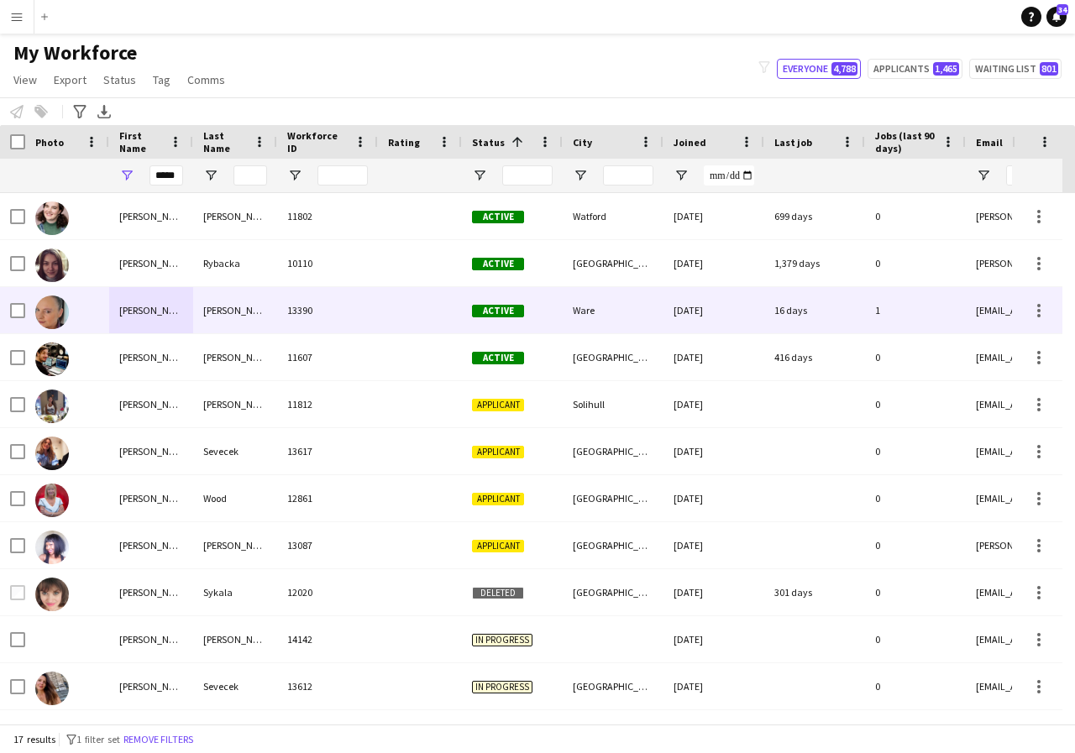
click at [161, 314] on div "[PERSON_NAME]" at bounding box center [151, 310] width 84 height 46
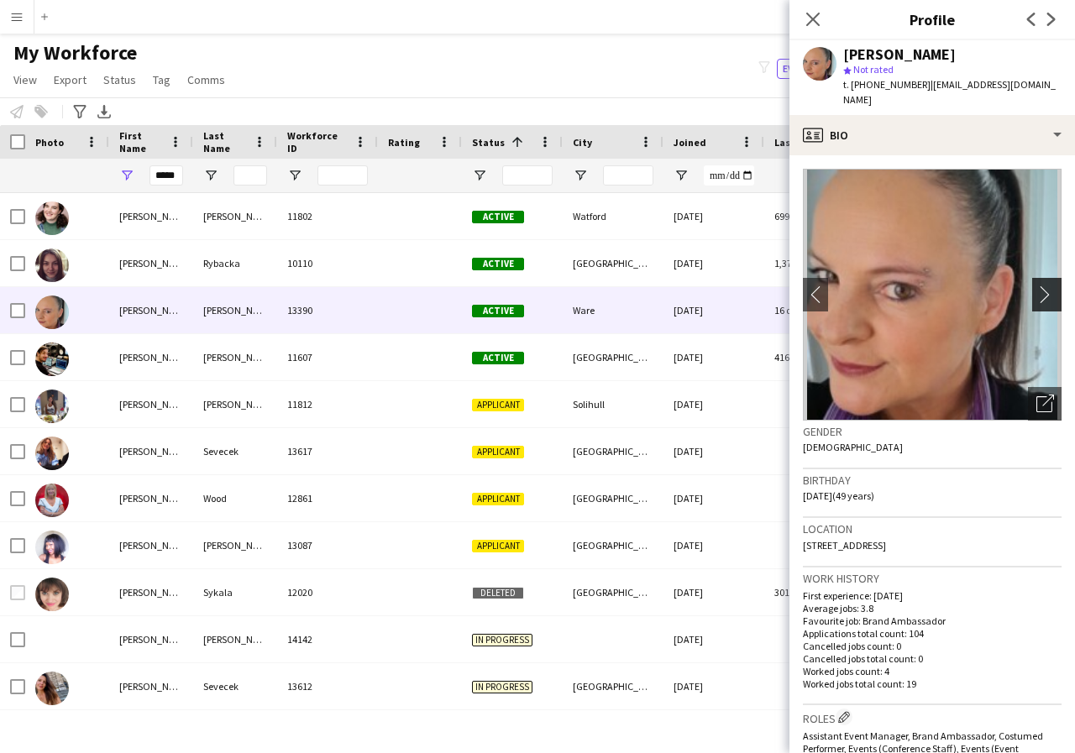
click at [1036, 286] on app-icon "chevron-right" at bounding box center [1049, 295] width 26 height 18
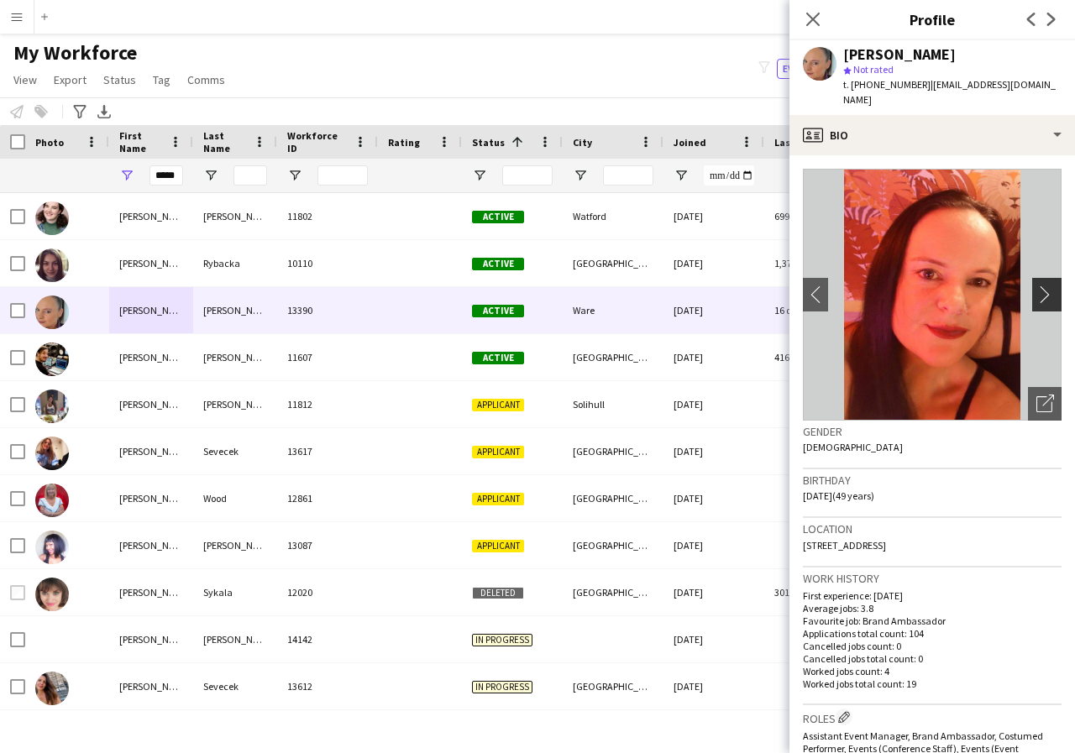
click at [1036, 286] on app-icon "chevron-right" at bounding box center [1049, 295] width 26 height 18
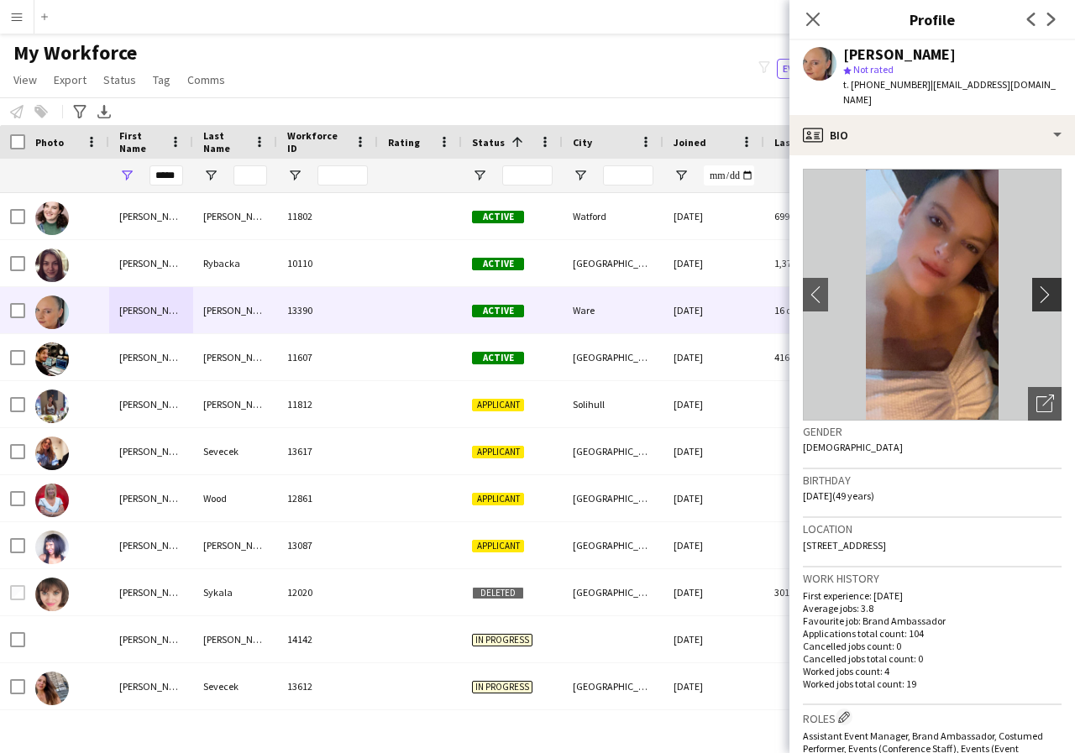
click at [1036, 286] on app-icon "chevron-right" at bounding box center [1049, 295] width 26 height 18
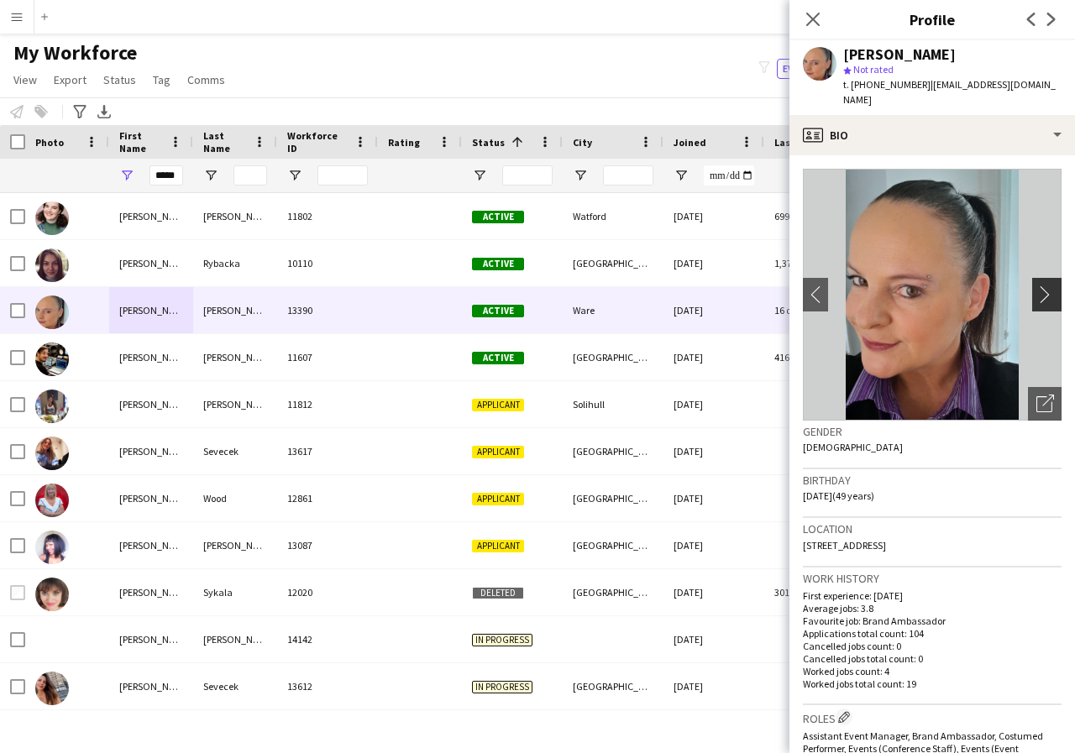
click at [1036, 286] on app-icon "chevron-right" at bounding box center [1049, 295] width 26 height 18
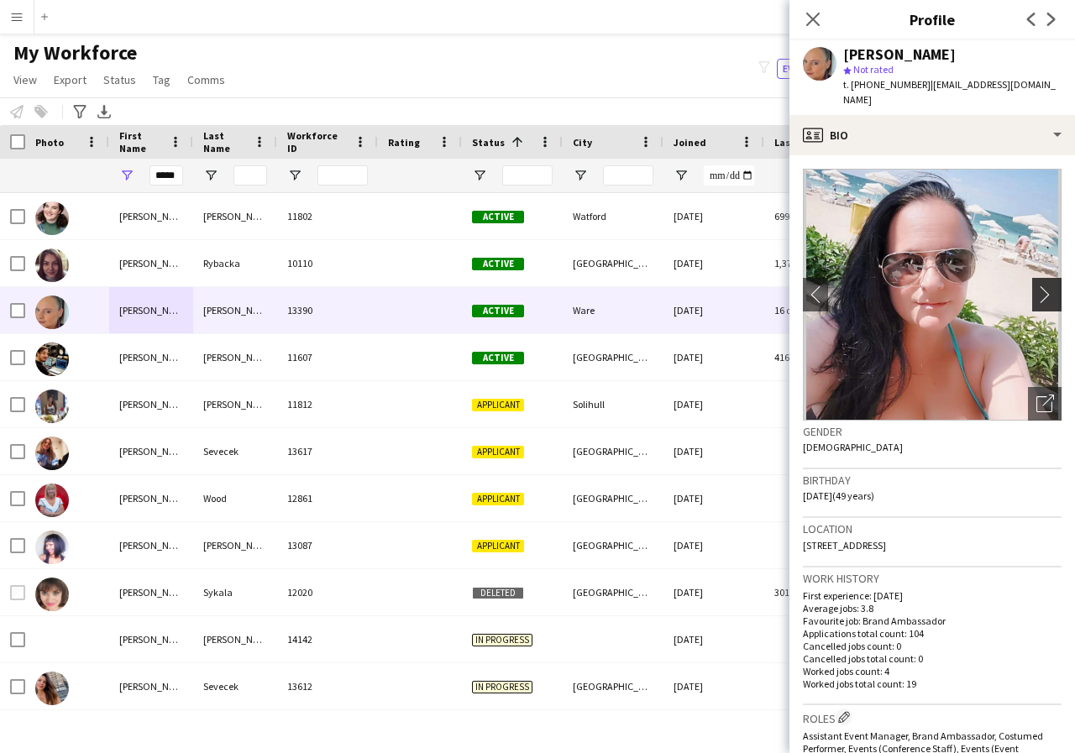
click at [1036, 286] on app-icon "chevron-right" at bounding box center [1049, 295] width 26 height 18
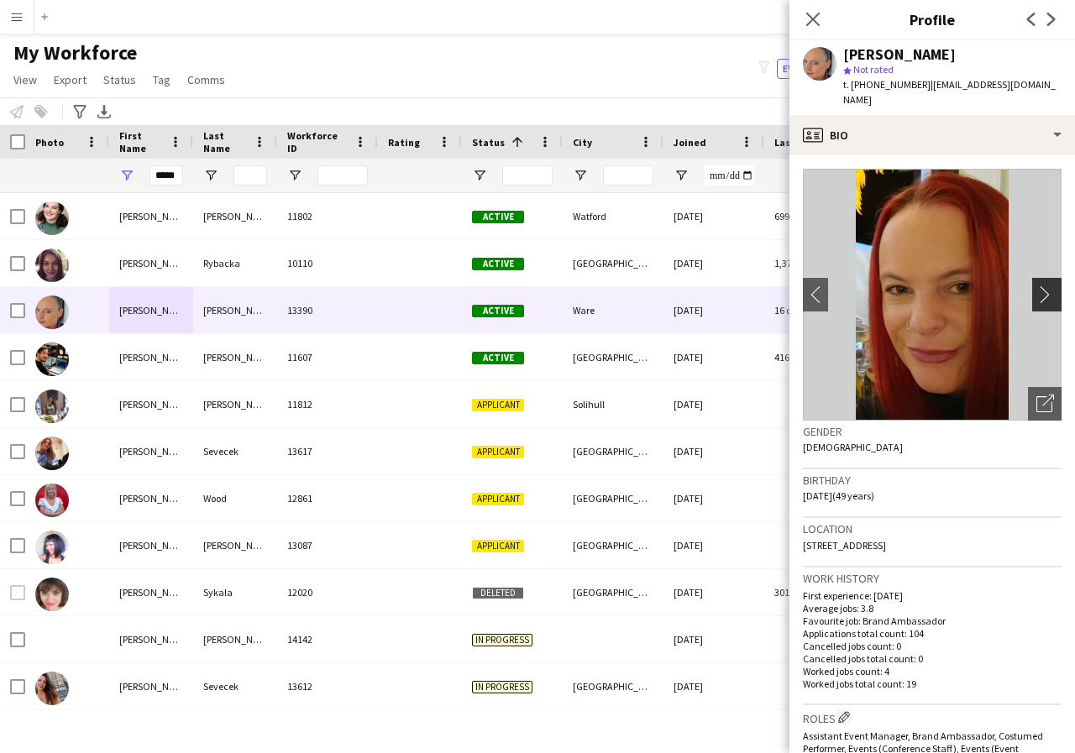
click at [1036, 286] on app-icon "chevron-right" at bounding box center [1049, 295] width 26 height 18
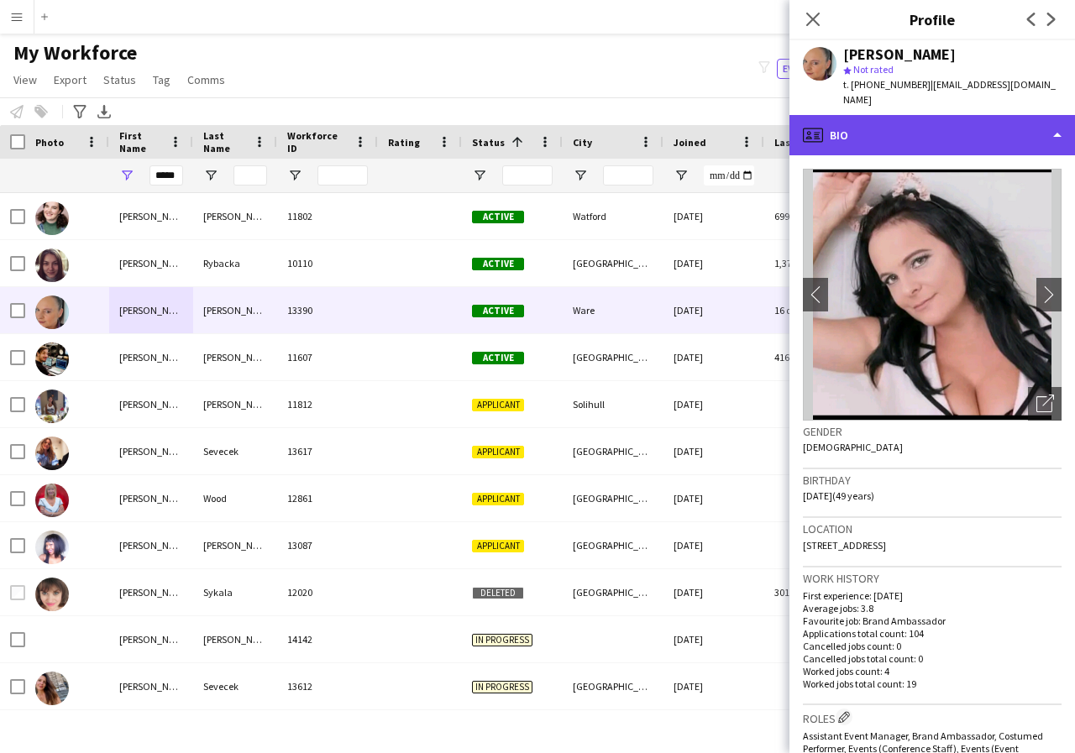
click at [1057, 121] on div "profile Bio" at bounding box center [932, 135] width 286 height 40
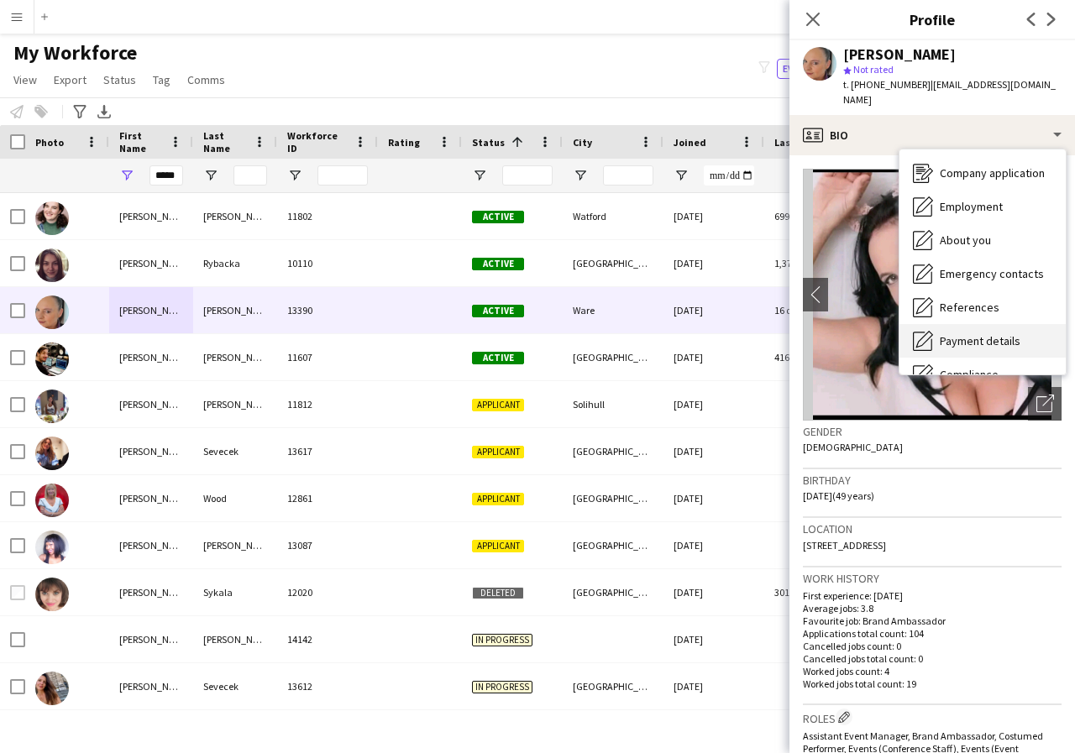
click at [1015, 334] on div "Payment details Payment details" at bounding box center [983, 341] width 166 height 34
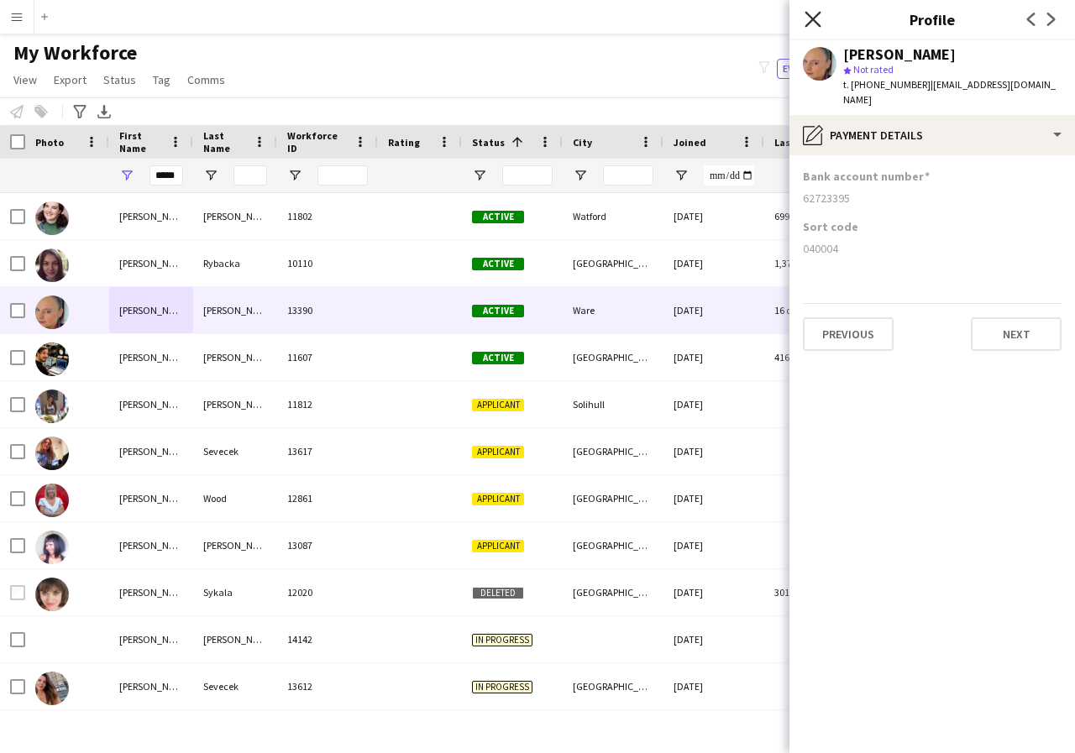
click at [810, 18] on icon "Close pop-in" at bounding box center [813, 19] width 16 height 16
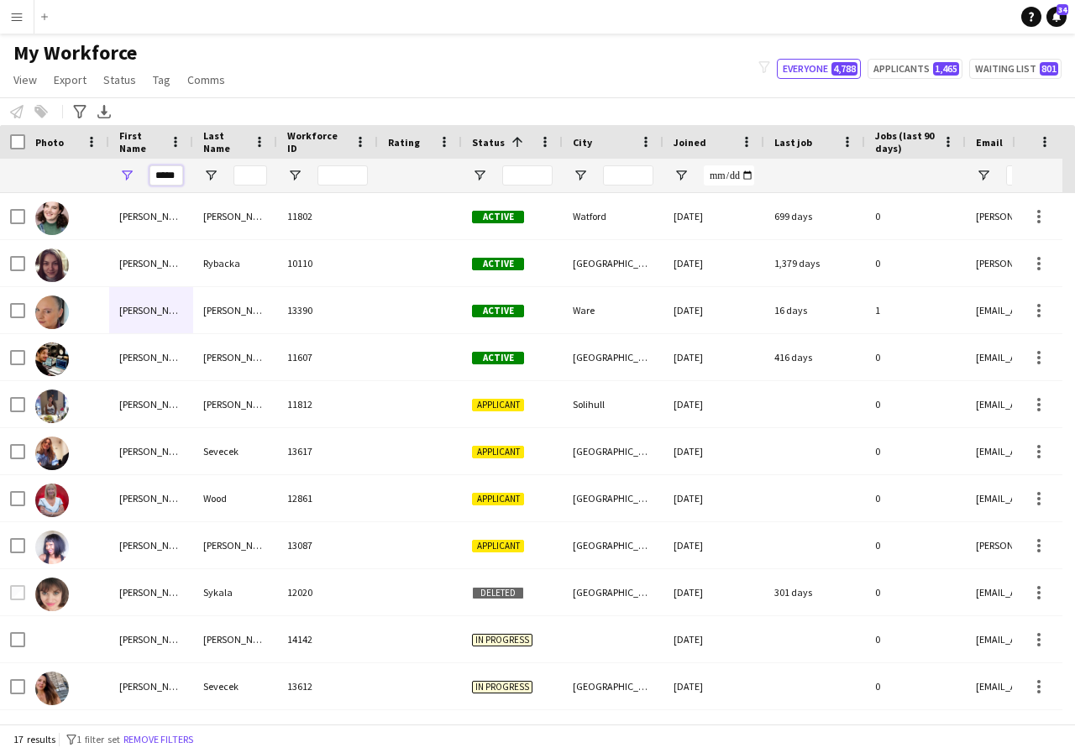
click at [177, 176] on input "*****" at bounding box center [166, 175] width 34 height 20
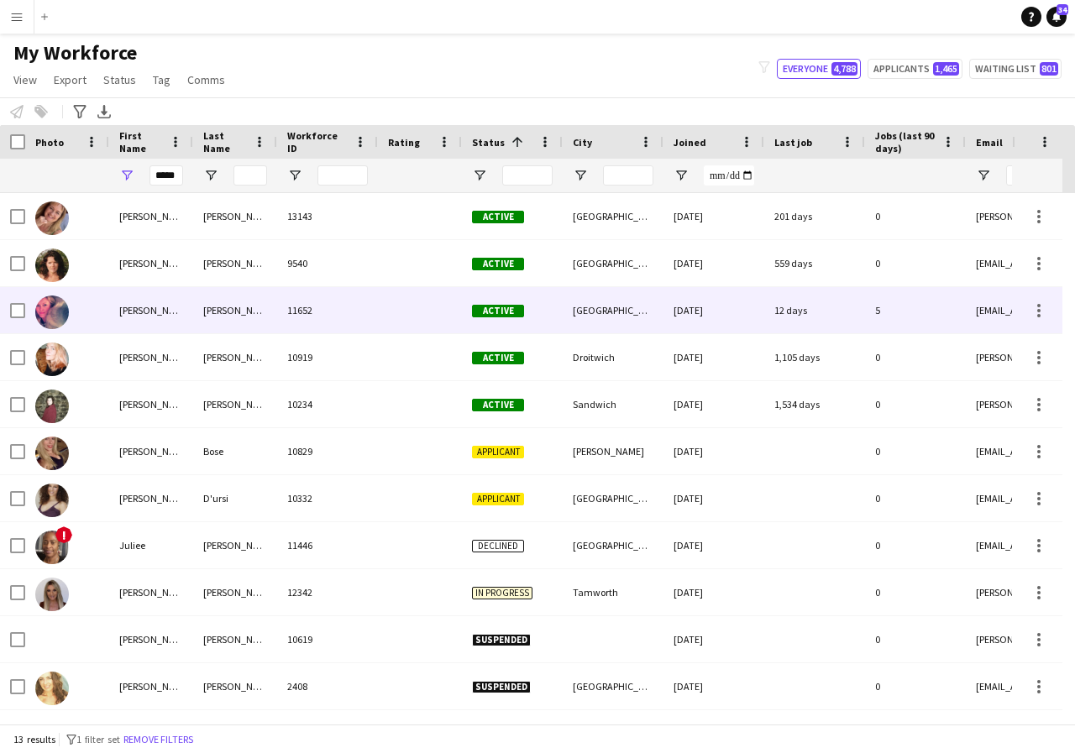
click at [155, 322] on div "[PERSON_NAME]" at bounding box center [151, 310] width 84 height 46
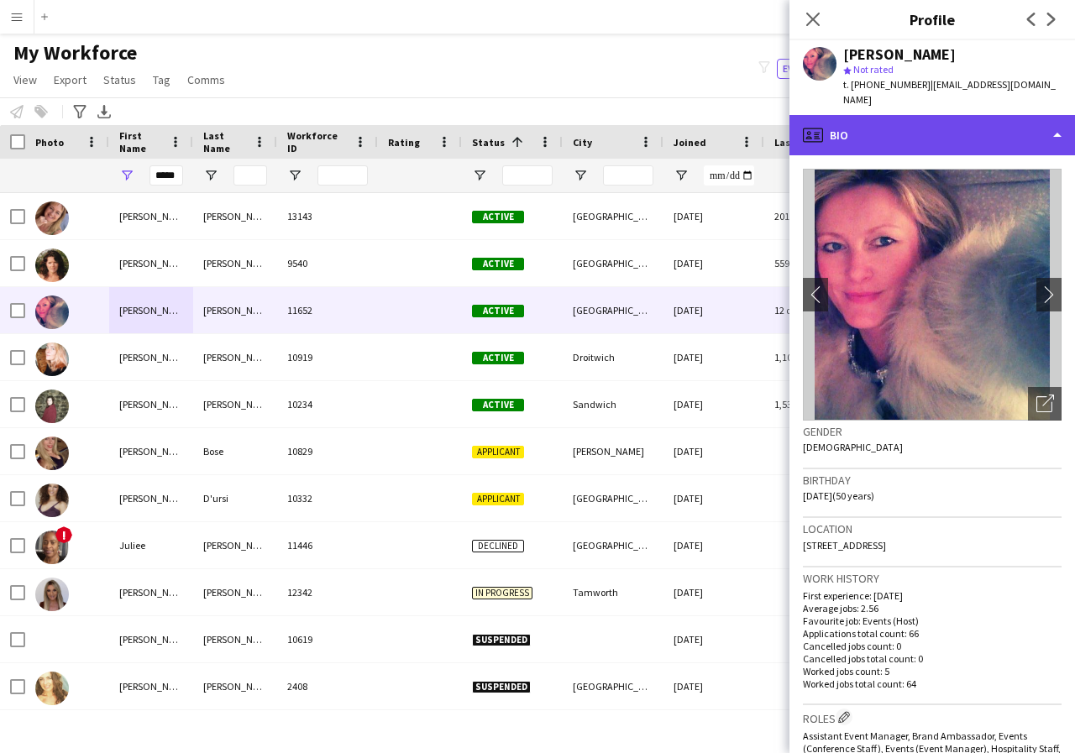
click at [1052, 125] on div "profile Bio" at bounding box center [932, 135] width 286 height 40
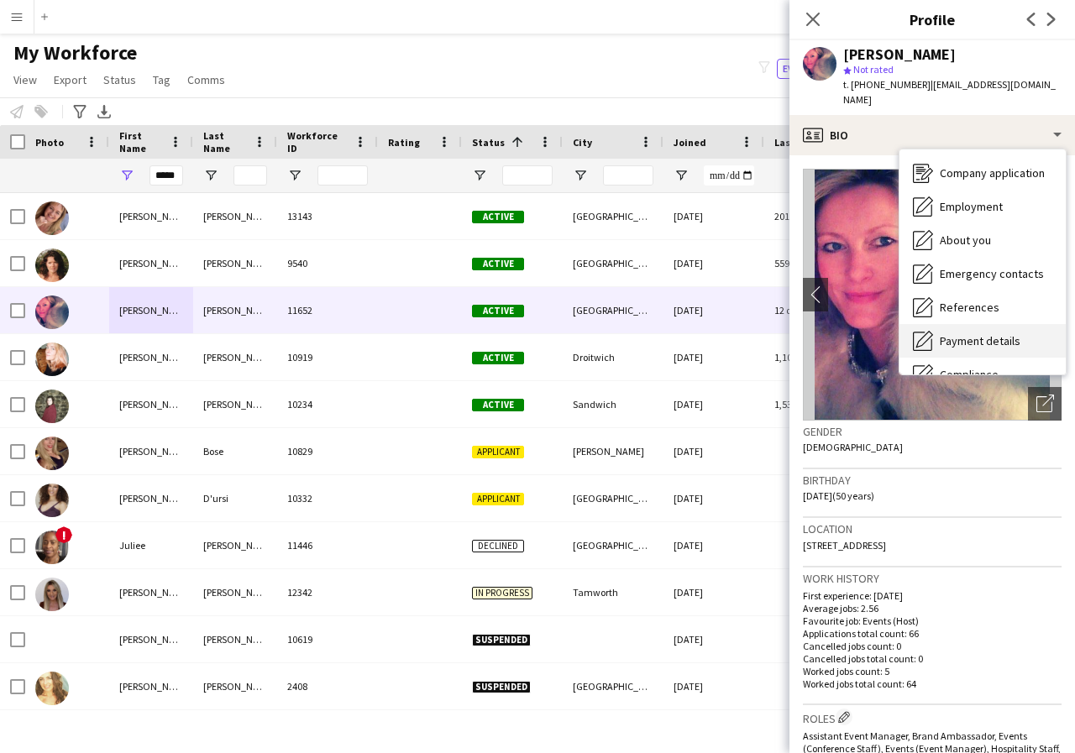
click at [967, 333] on span "Payment details" at bounding box center [980, 340] width 81 height 15
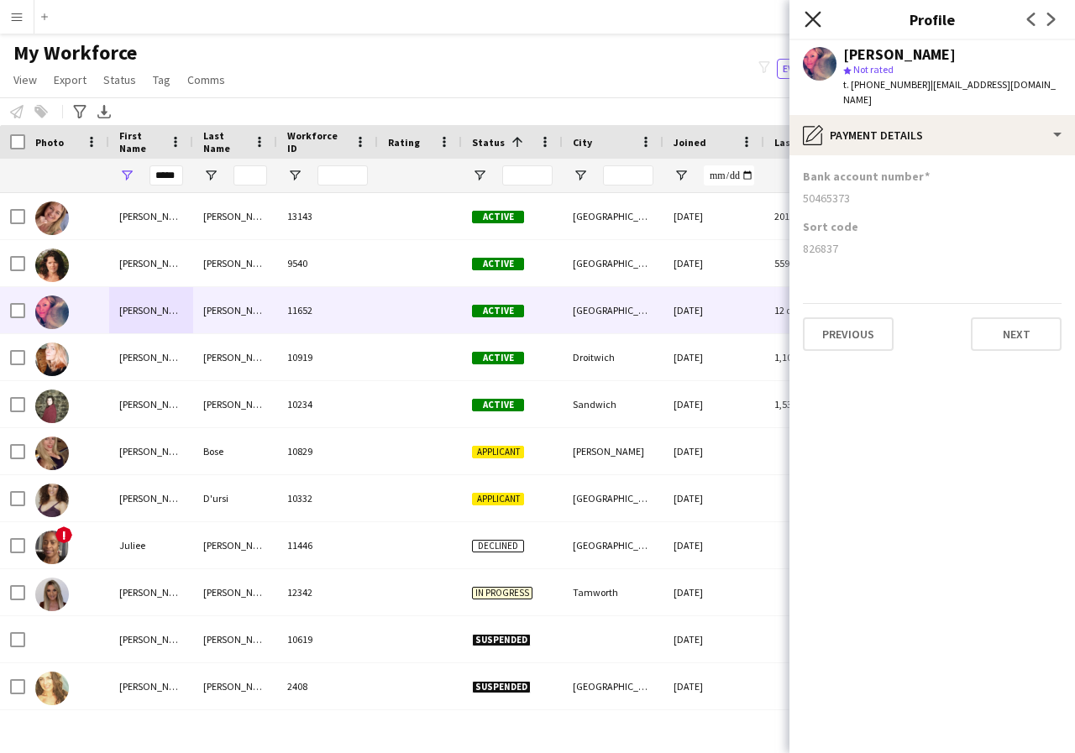
click at [810, 23] on icon at bounding box center [813, 19] width 16 height 16
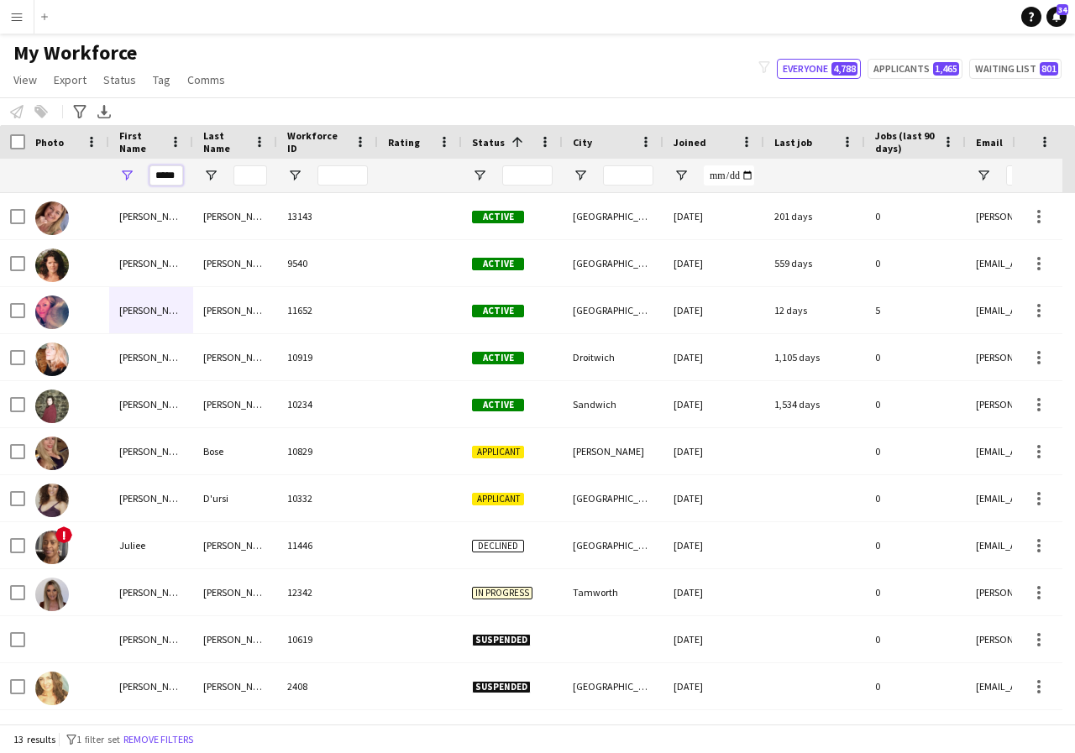
click at [175, 174] on input "*****" at bounding box center [166, 175] width 34 height 20
type input "*"
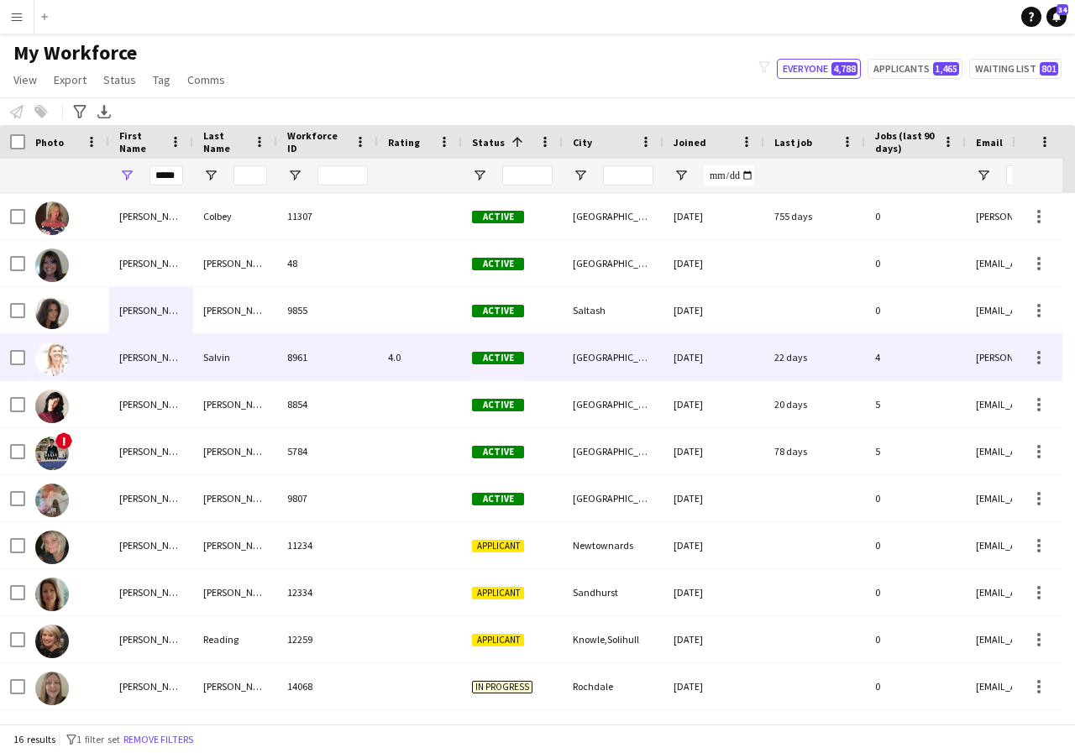
click at [147, 354] on div "[PERSON_NAME]" at bounding box center [151, 357] width 84 height 46
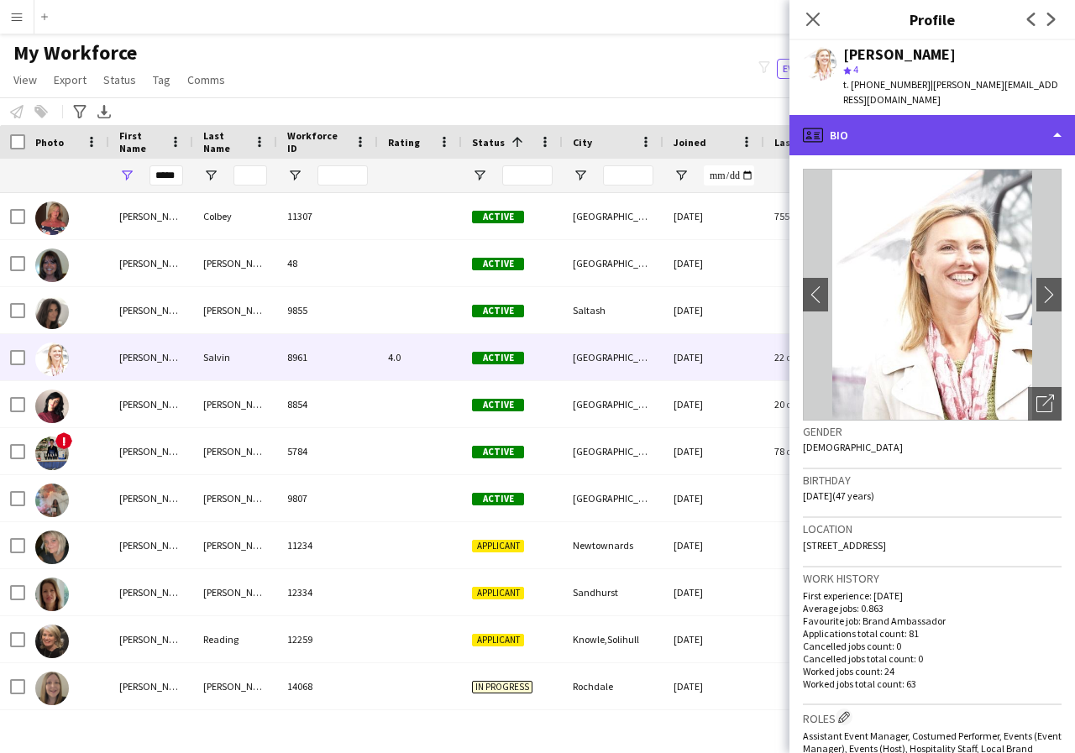
click at [1052, 123] on div "profile Bio" at bounding box center [932, 135] width 286 height 40
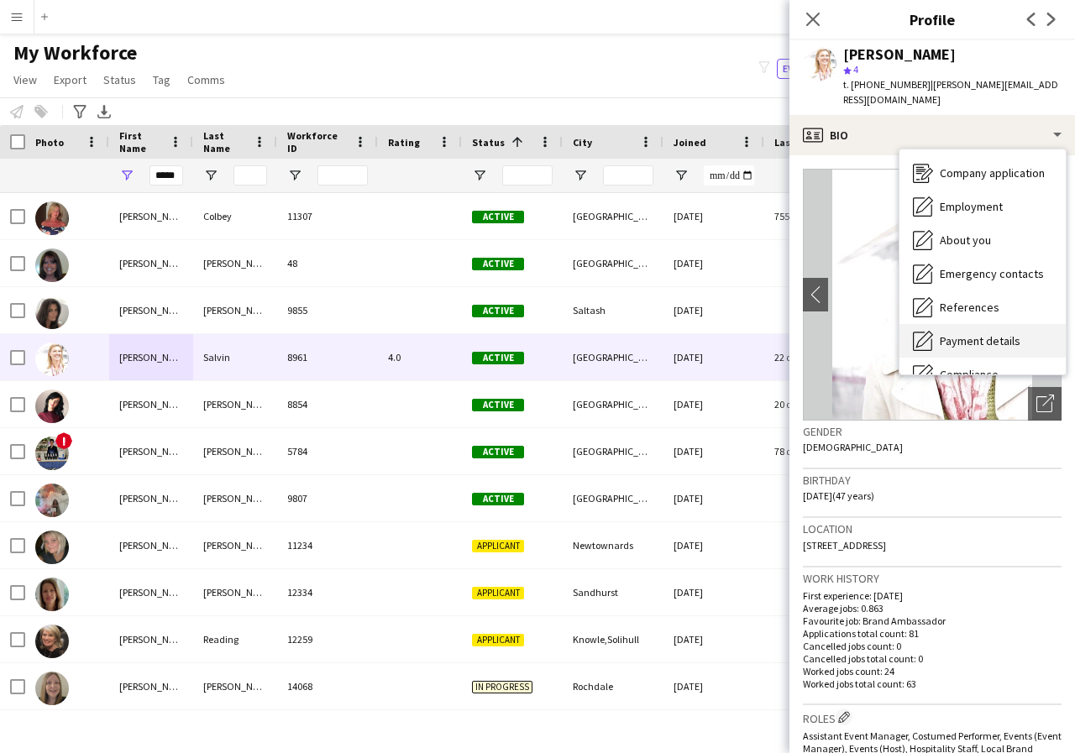
click at [985, 333] on span "Payment details" at bounding box center [980, 340] width 81 height 15
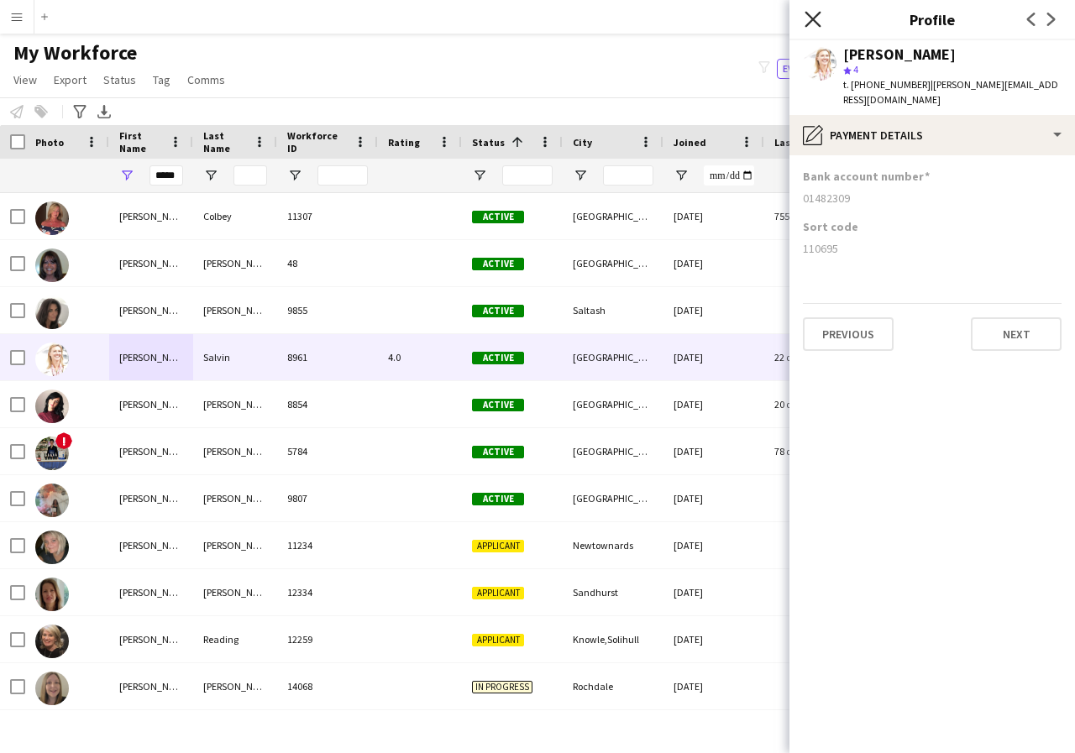
click at [810, 22] on icon at bounding box center [813, 19] width 16 height 16
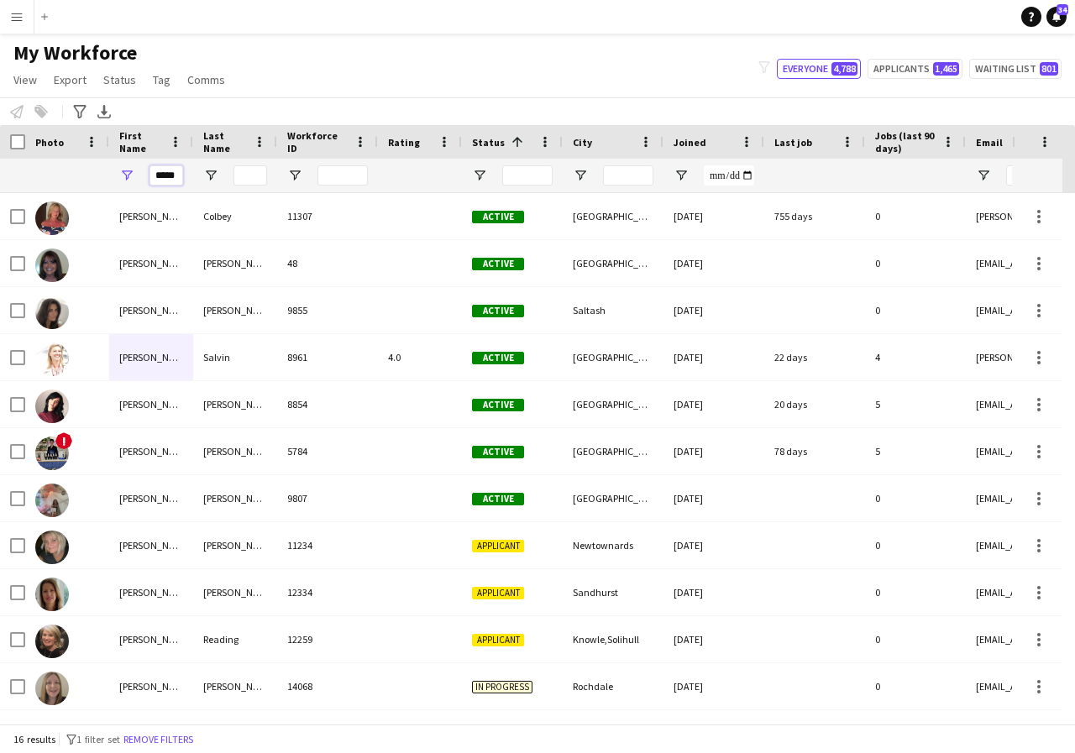
click at [178, 174] on input "*****" at bounding box center [166, 175] width 34 height 20
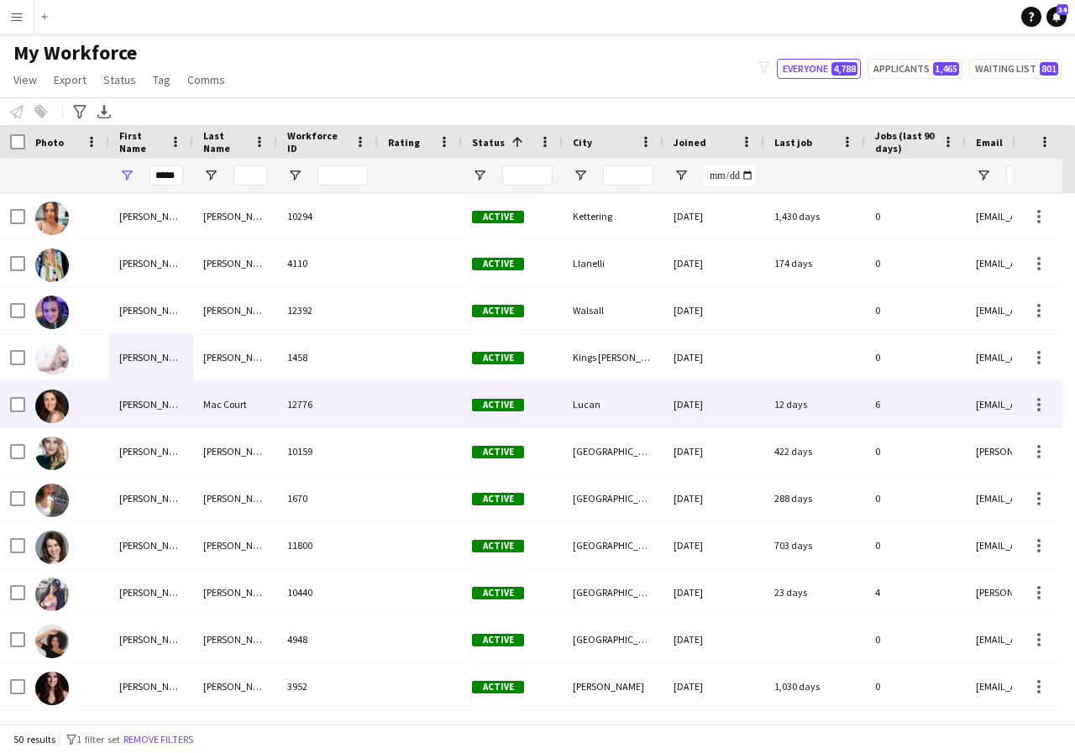
click at [160, 401] on div "[PERSON_NAME]" at bounding box center [151, 404] width 84 height 46
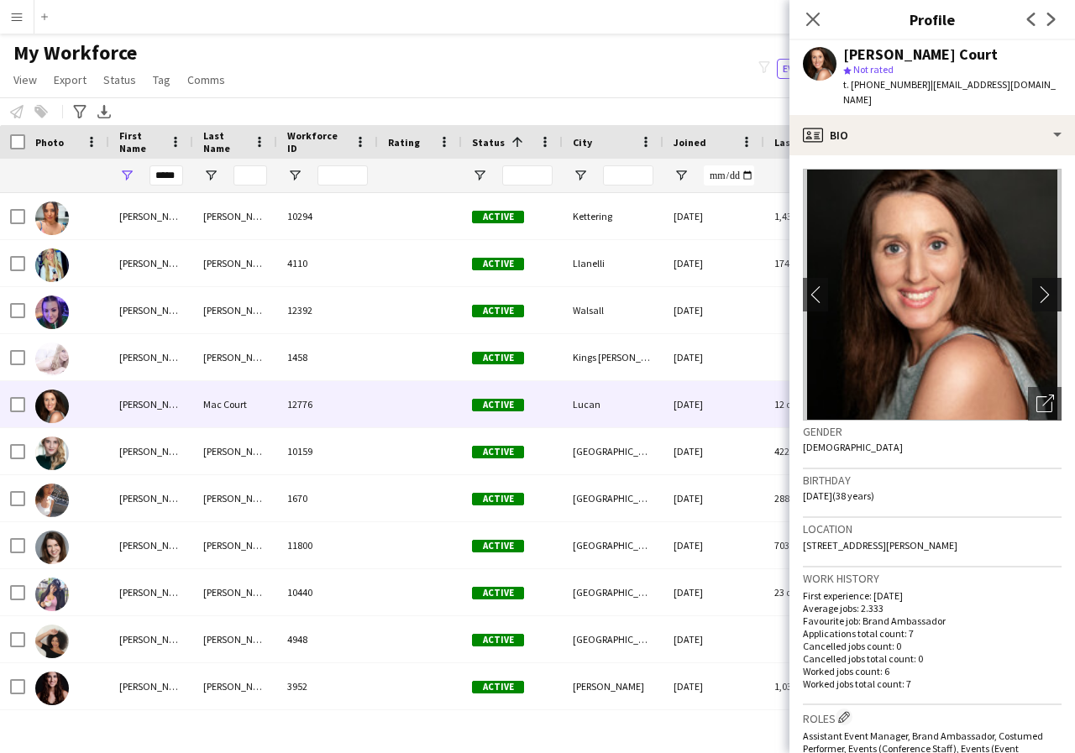
click at [1036, 286] on app-icon "chevron-right" at bounding box center [1049, 295] width 26 height 18
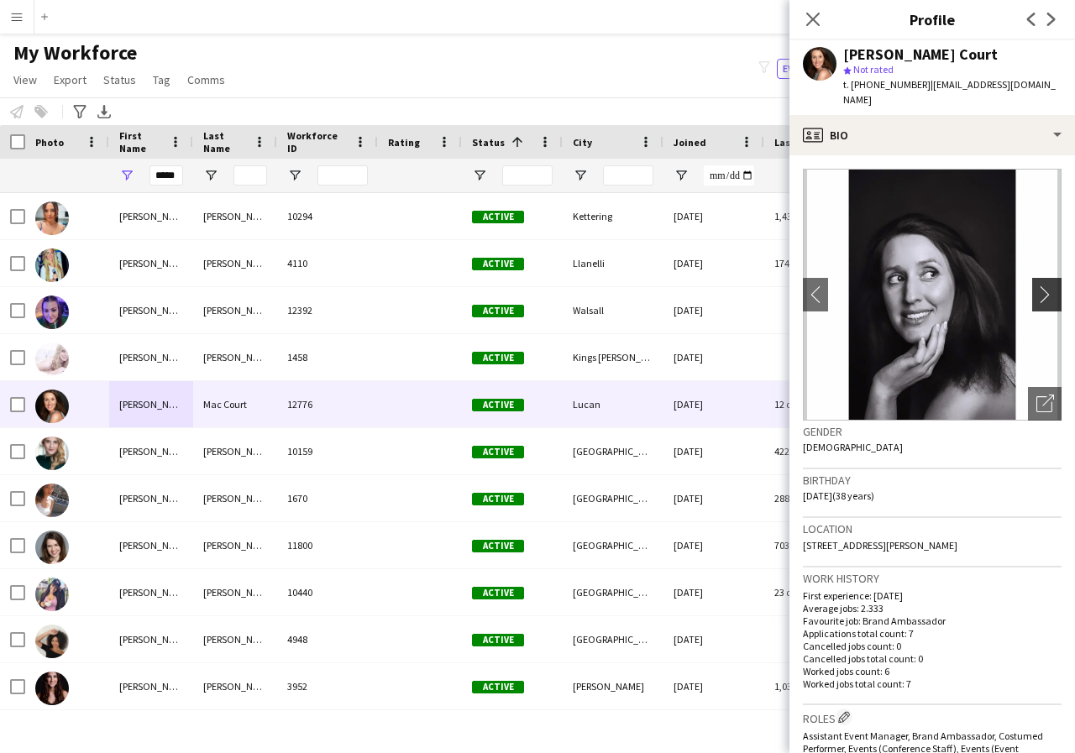
click at [1036, 286] on app-icon "chevron-right" at bounding box center [1049, 295] width 26 height 18
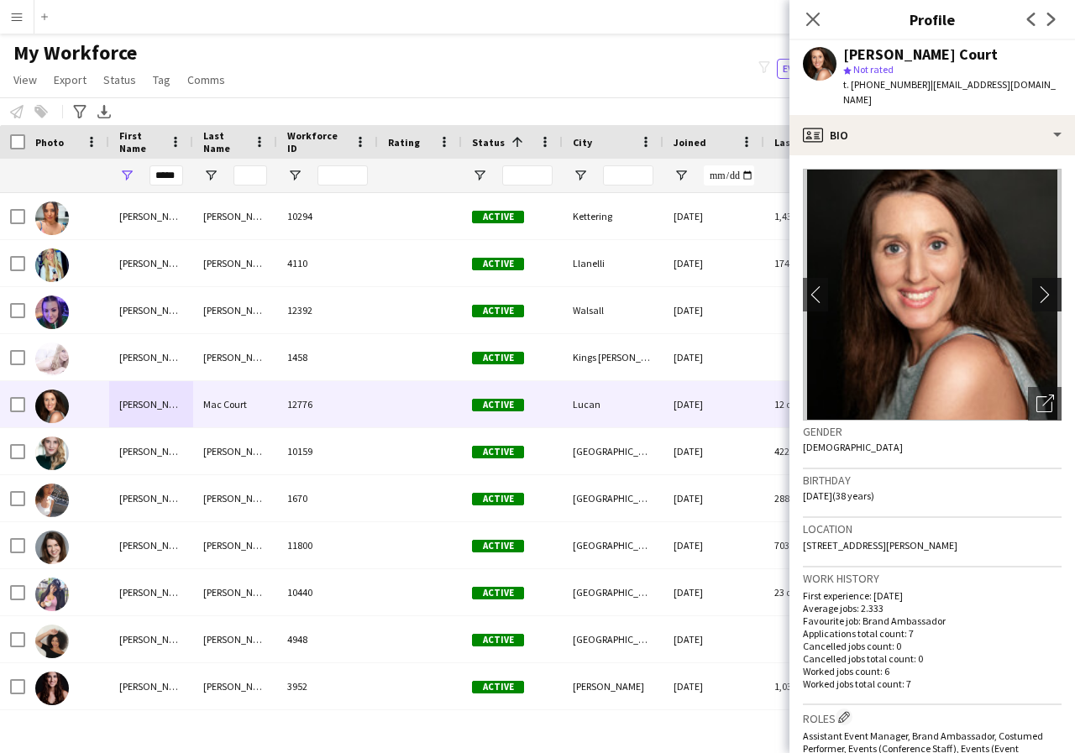
click at [1036, 286] on app-icon "chevron-right" at bounding box center [1049, 295] width 26 height 18
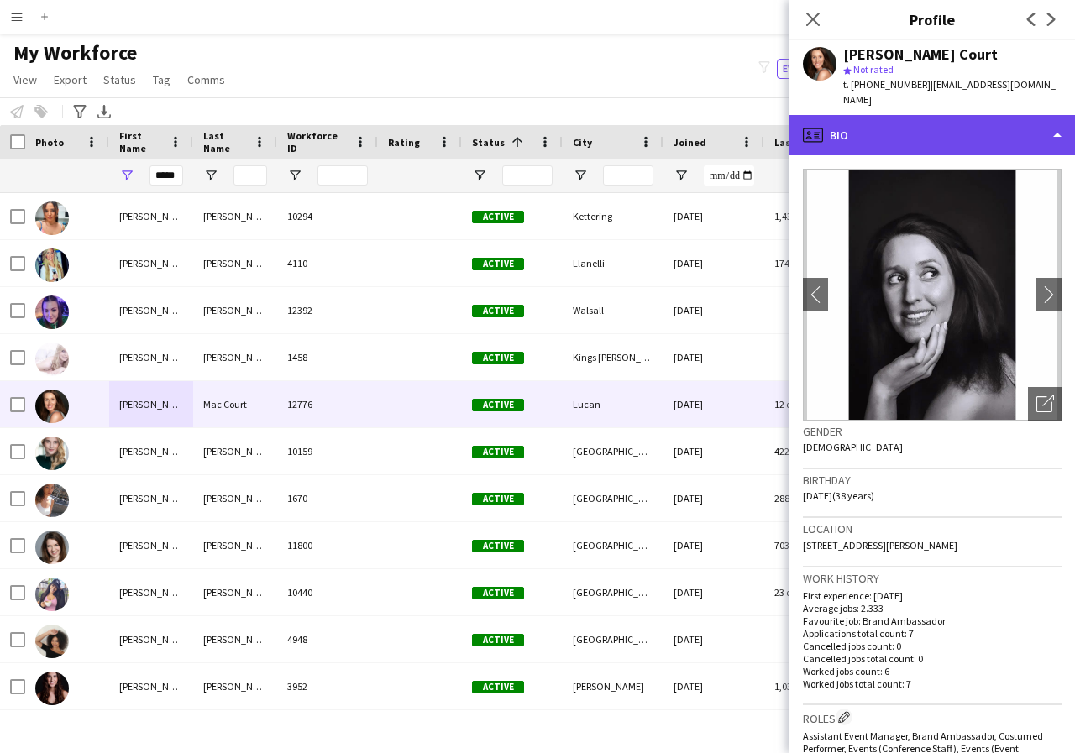
click at [1060, 119] on div "profile Bio" at bounding box center [932, 135] width 286 height 40
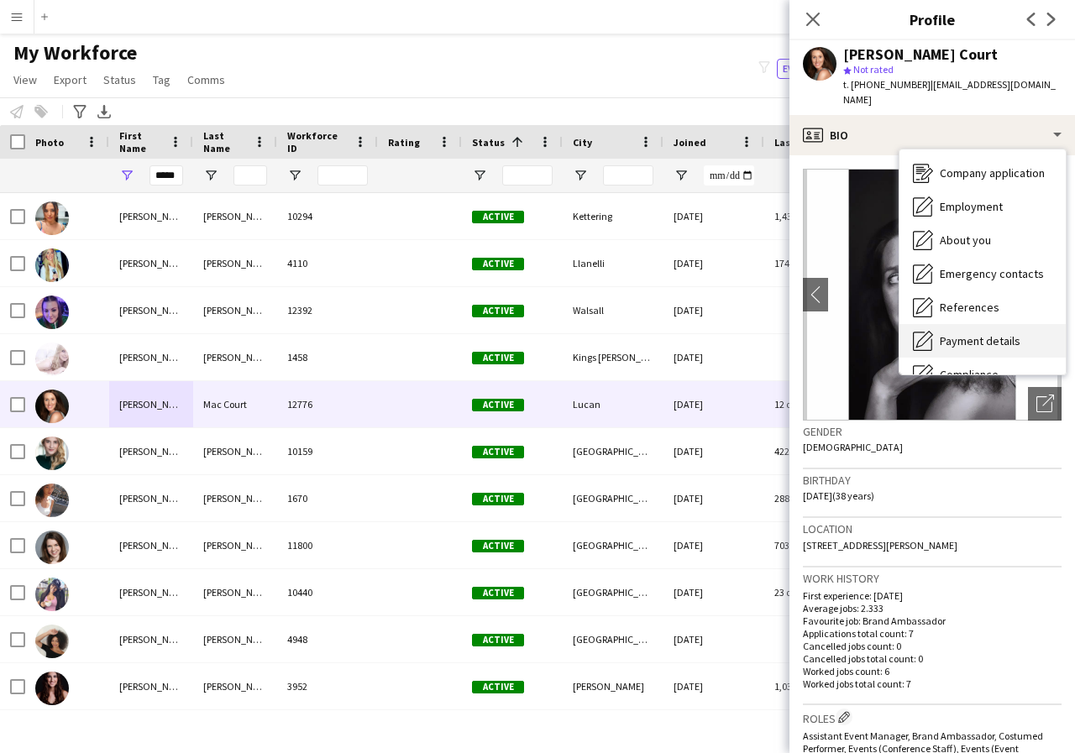
click at [978, 333] on span "Payment details" at bounding box center [980, 340] width 81 height 15
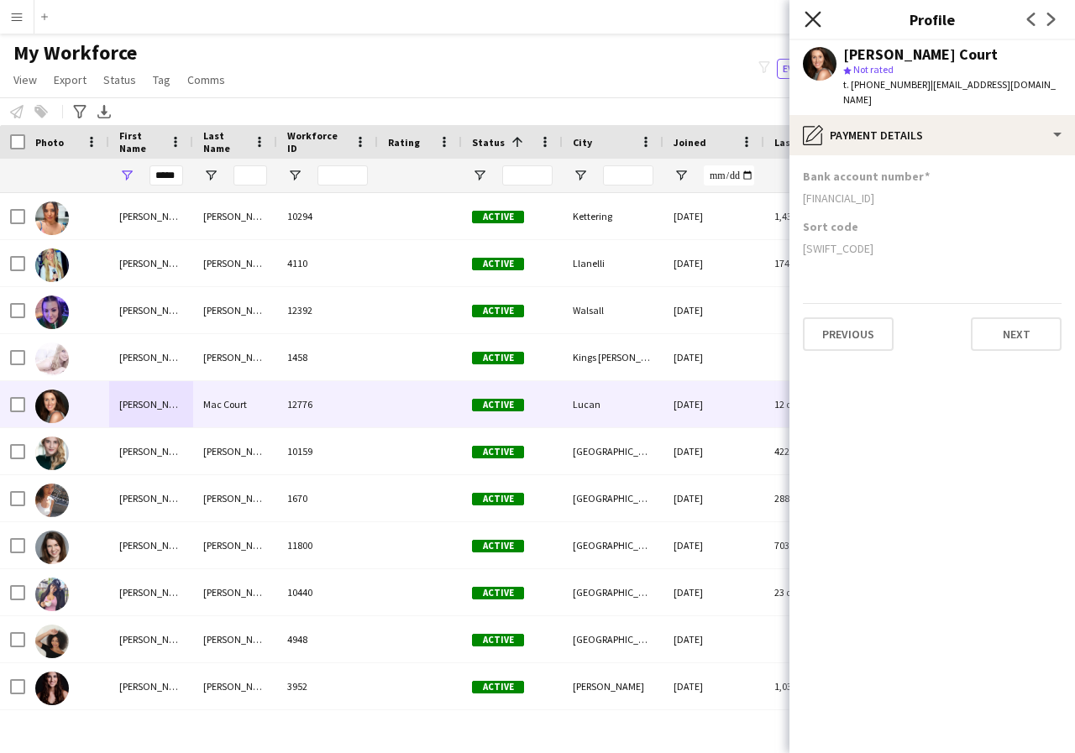
click at [810, 18] on icon at bounding box center [813, 19] width 16 height 16
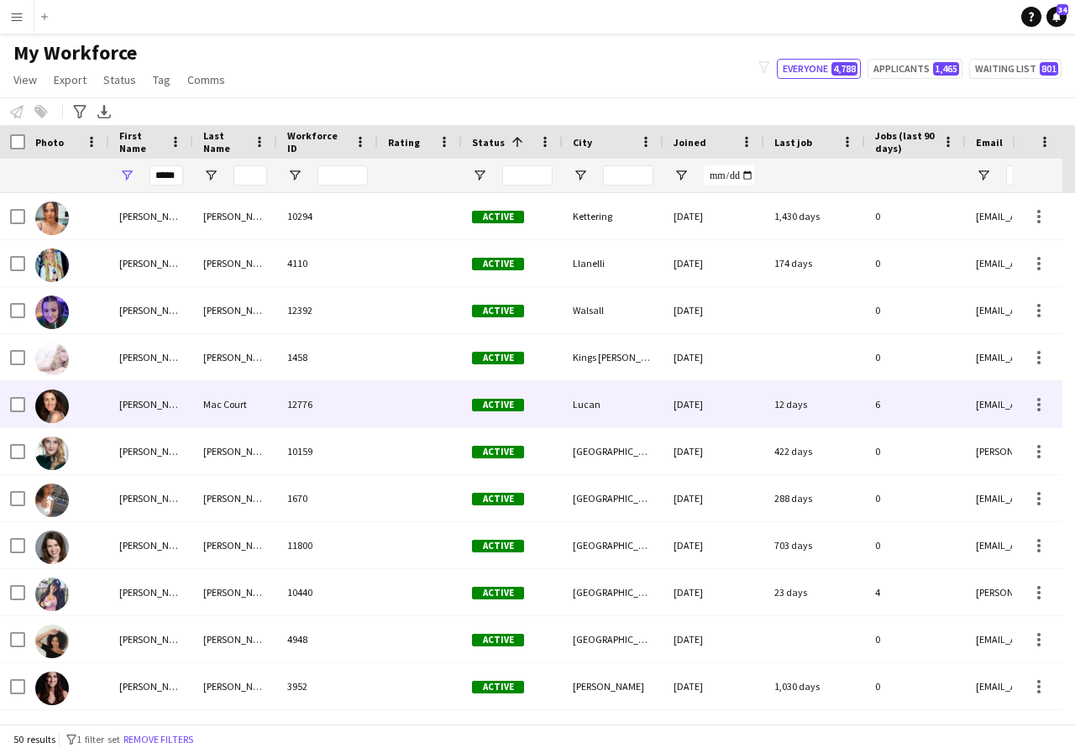
click at [195, 401] on div "Mac Court" at bounding box center [235, 404] width 84 height 46
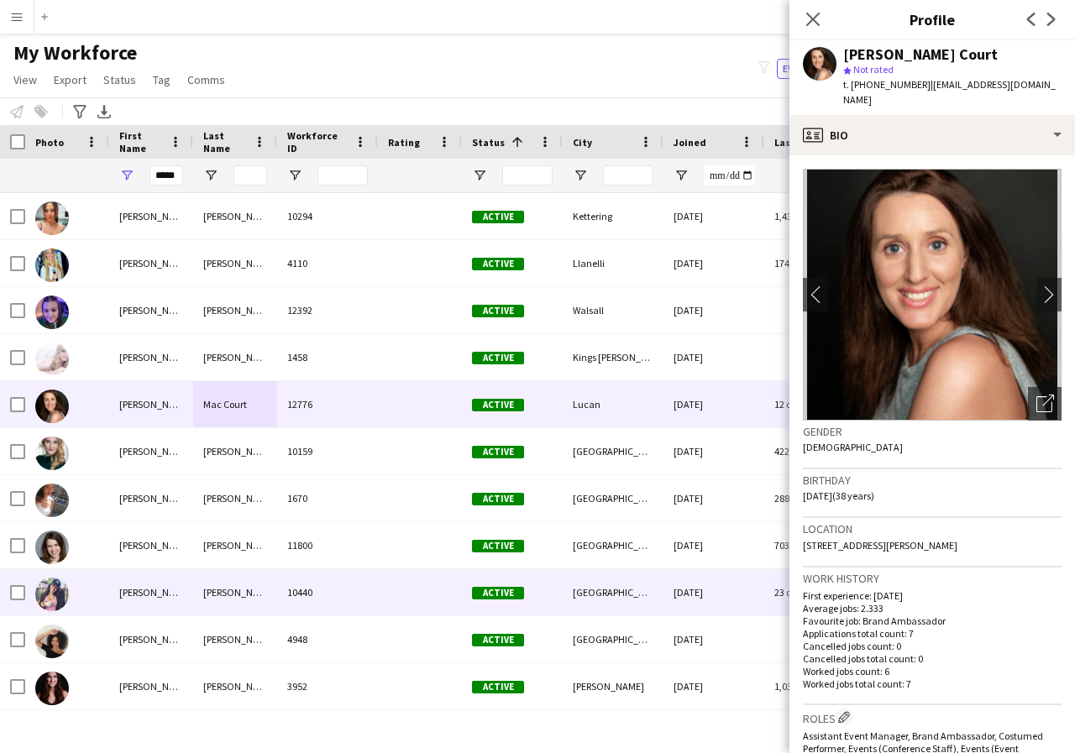
click at [169, 595] on div "[PERSON_NAME]" at bounding box center [151, 592] width 84 height 46
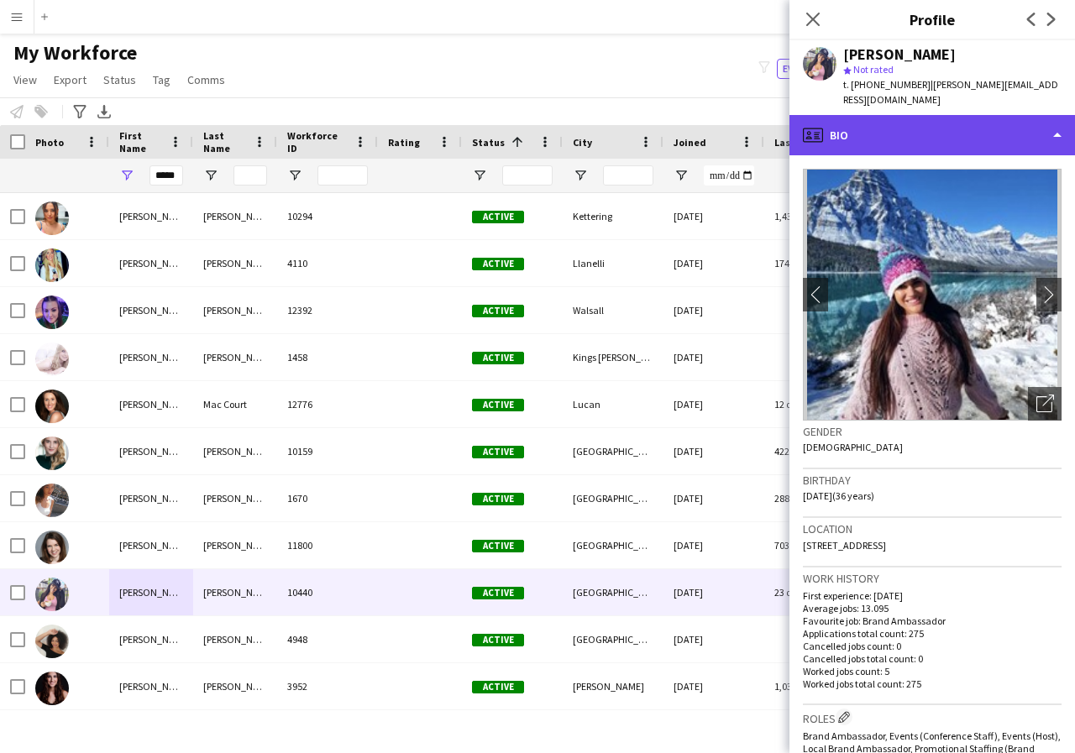
click at [1056, 121] on div "profile Bio" at bounding box center [932, 135] width 286 height 40
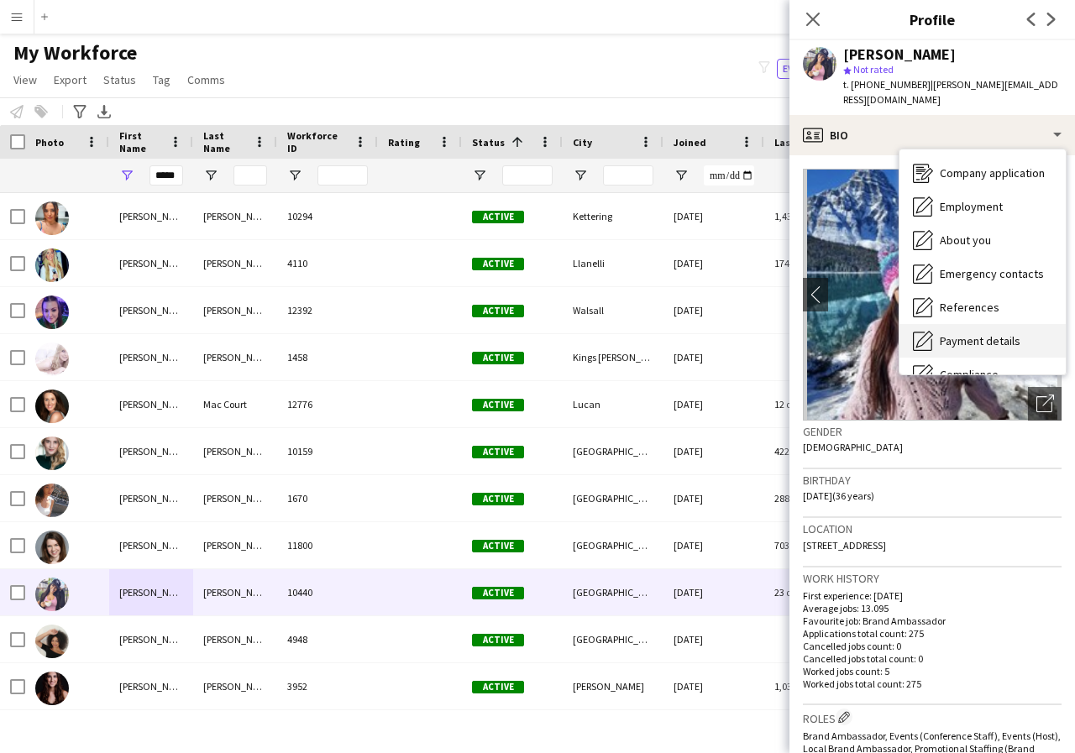
click at [983, 333] on span "Payment details" at bounding box center [980, 340] width 81 height 15
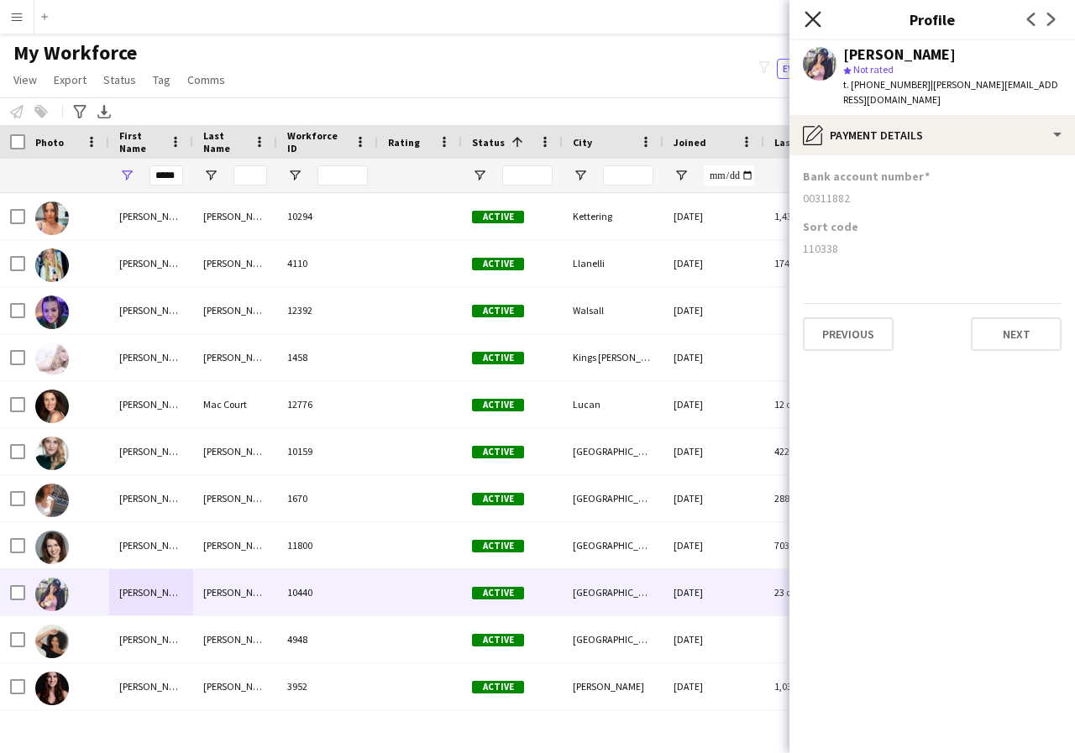
click at [816, 25] on icon "Close pop-in" at bounding box center [813, 19] width 16 height 16
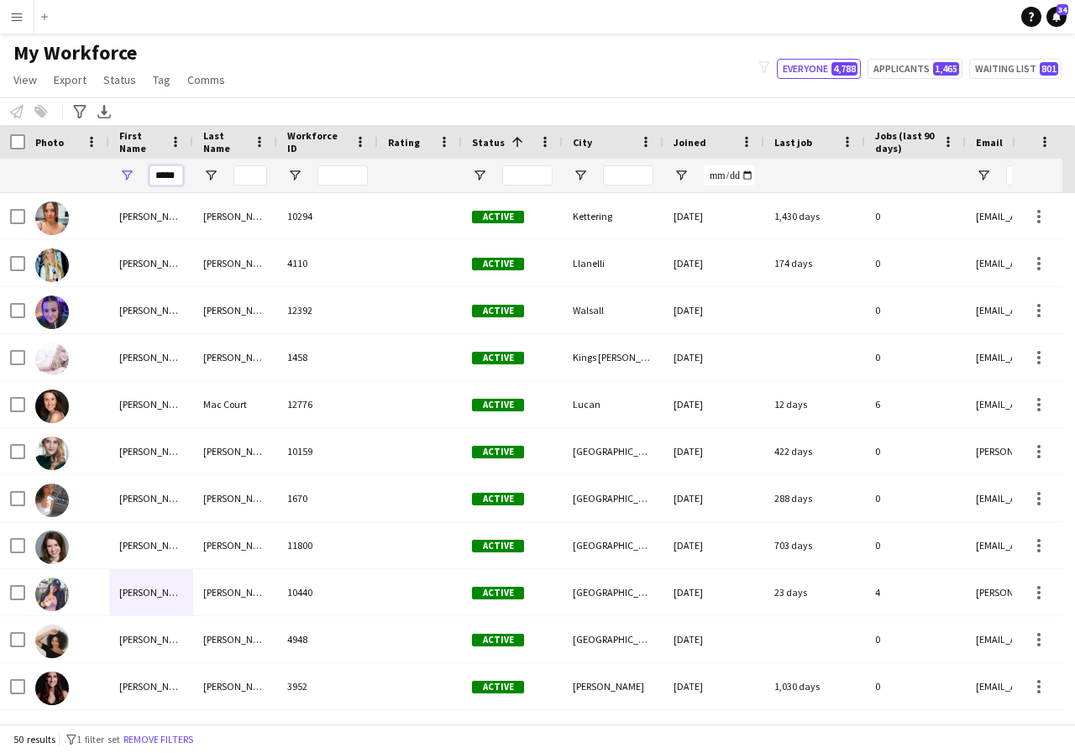
click at [181, 176] on input "*****" at bounding box center [166, 175] width 34 height 20
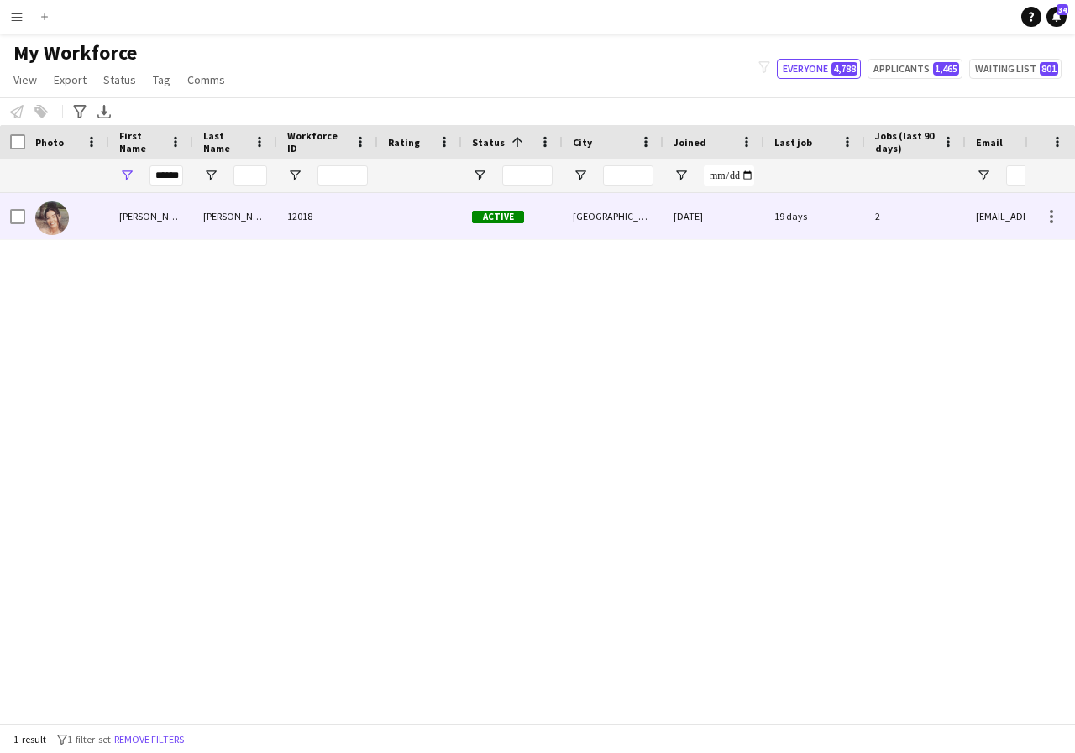
scroll to position [0, 0]
click at [171, 223] on div "[PERSON_NAME]" at bounding box center [151, 216] width 84 height 46
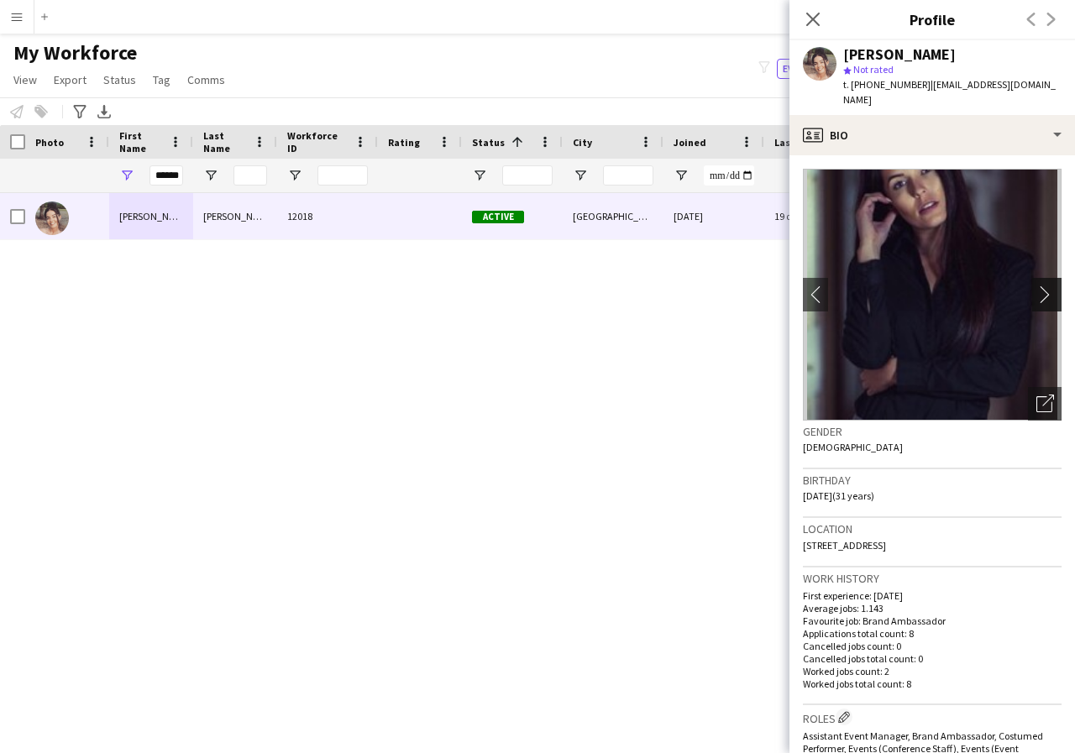
click at [1036, 286] on app-icon "chevron-right" at bounding box center [1049, 295] width 26 height 18
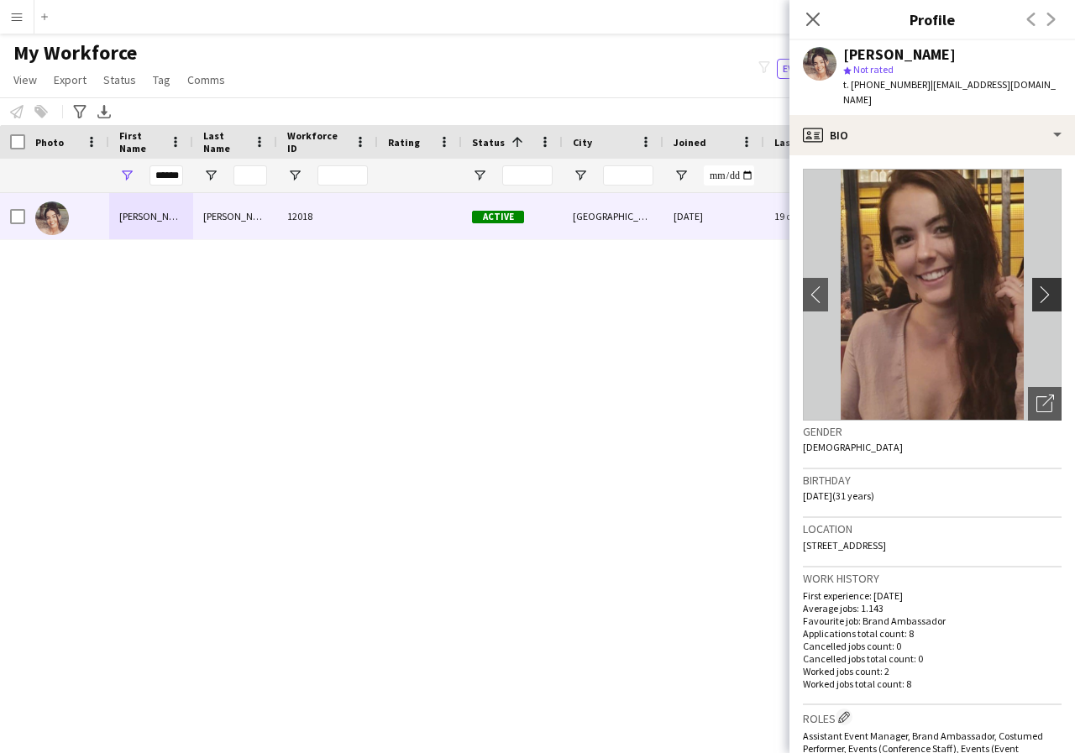
click at [1036, 286] on app-icon "chevron-right" at bounding box center [1049, 295] width 26 height 18
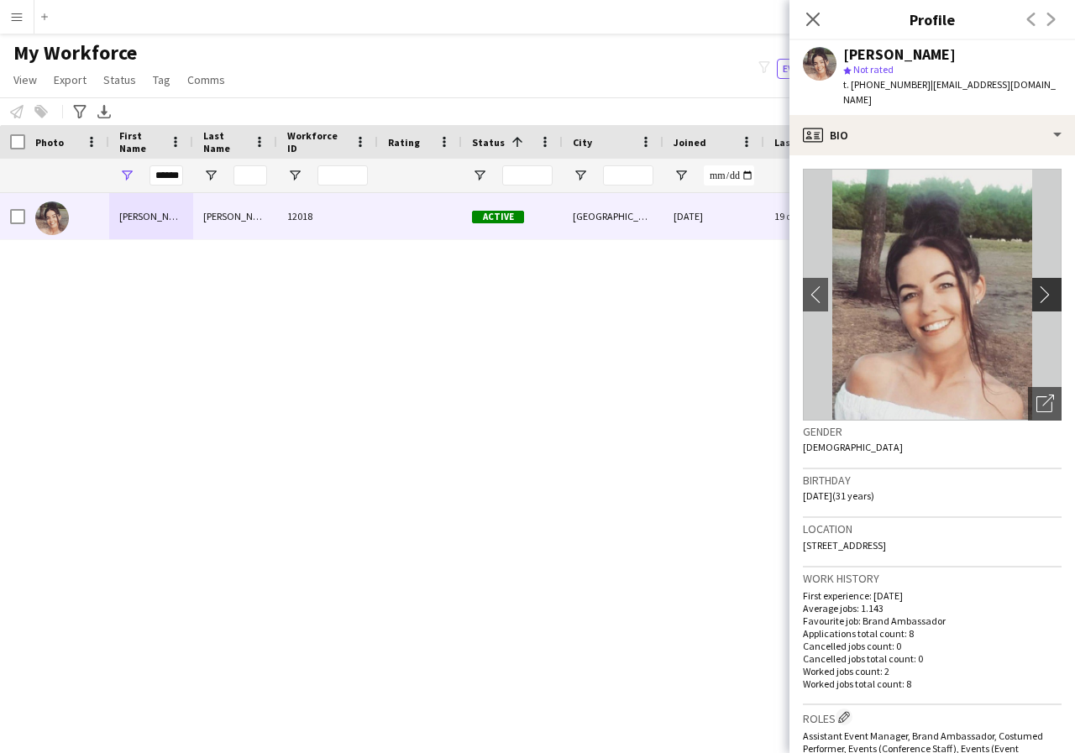
click at [1036, 286] on app-icon "chevron-right" at bounding box center [1049, 295] width 26 height 18
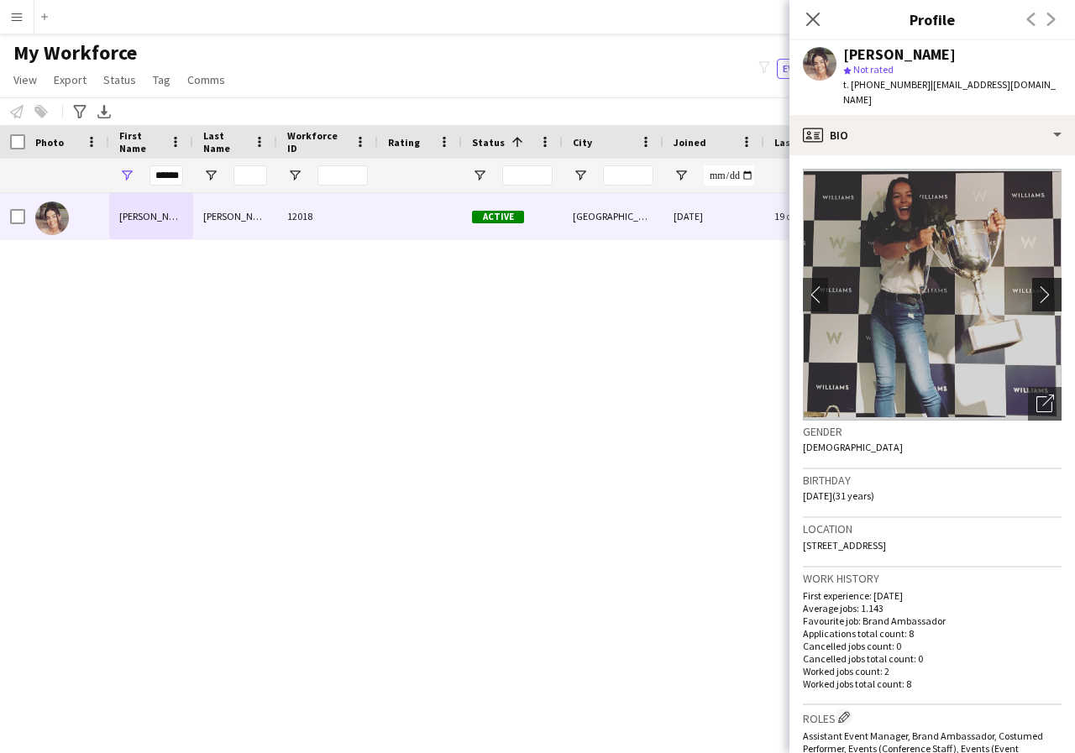
click at [1036, 286] on app-icon "chevron-right" at bounding box center [1049, 295] width 26 height 18
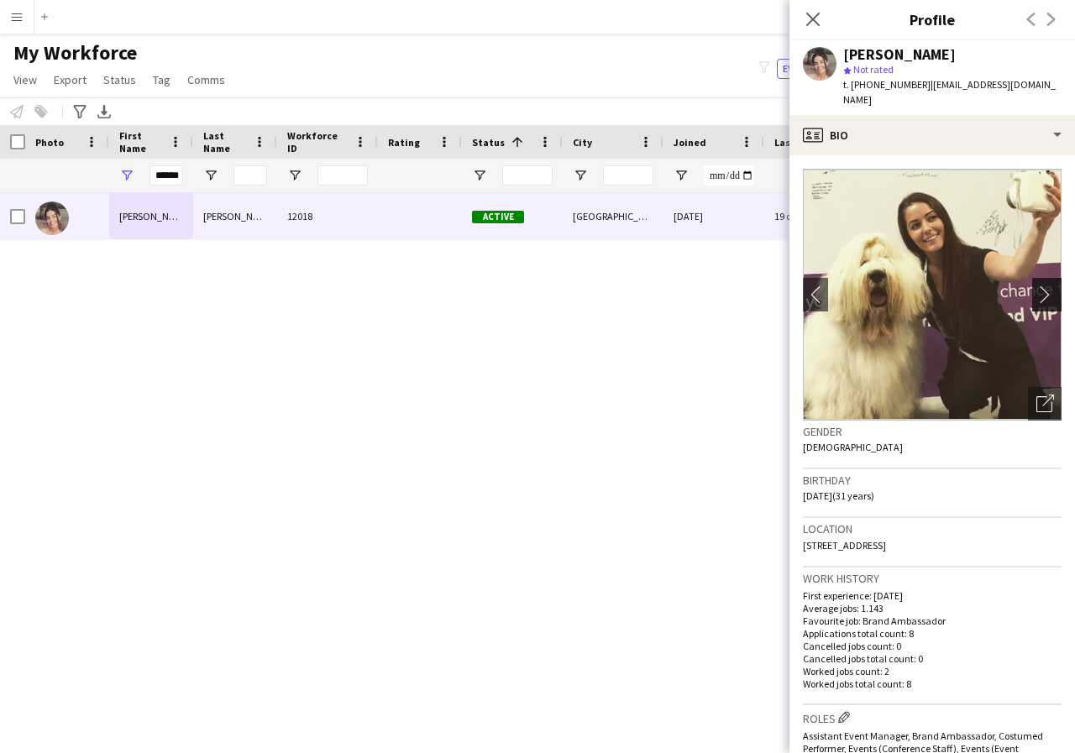
click at [1036, 286] on app-icon "chevron-right" at bounding box center [1049, 295] width 26 height 18
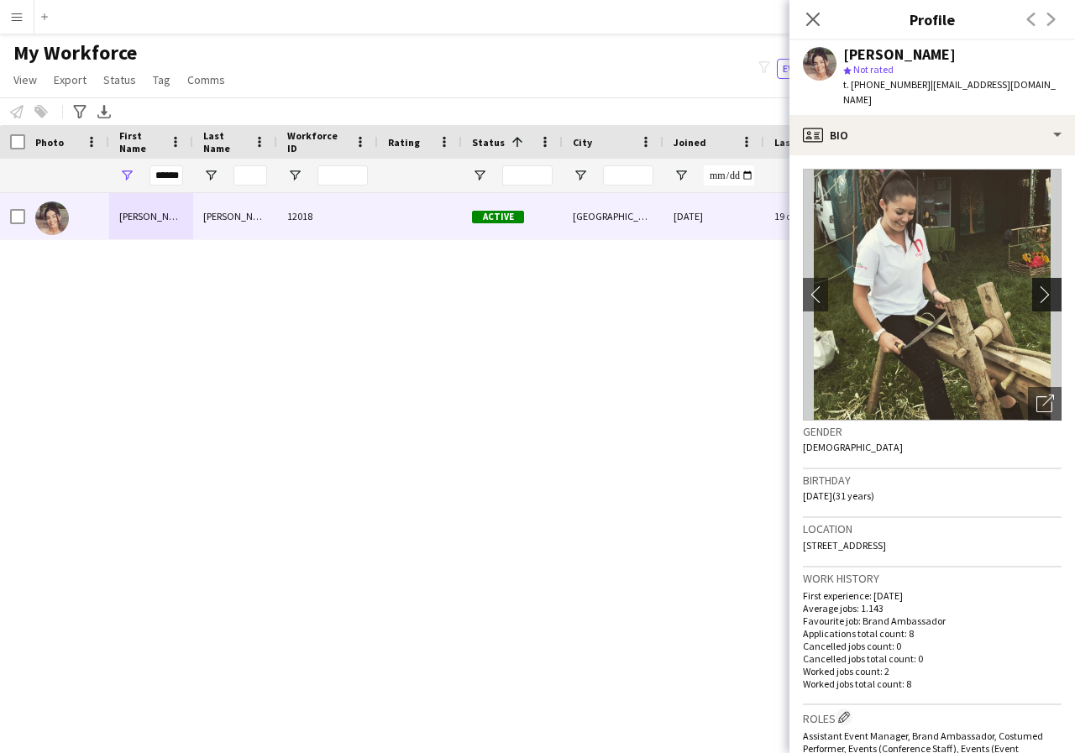
click at [1036, 286] on app-icon "chevron-right" at bounding box center [1049, 295] width 26 height 18
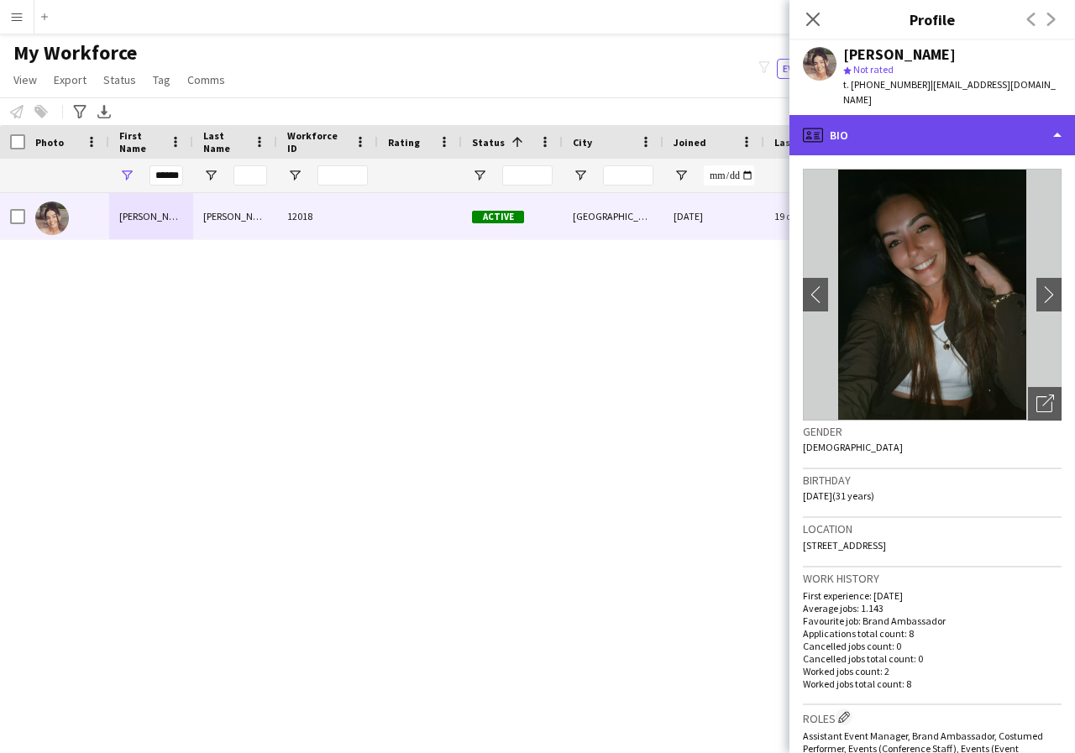
click at [1055, 121] on div "profile Bio" at bounding box center [932, 135] width 286 height 40
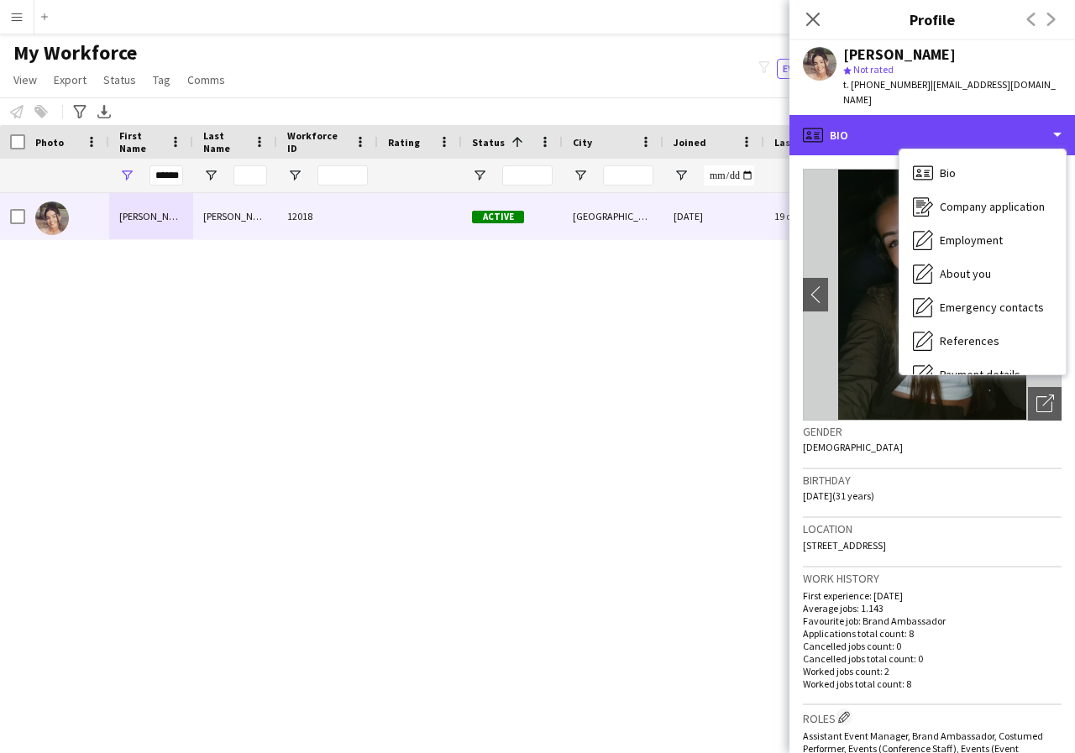
scroll to position [34, 0]
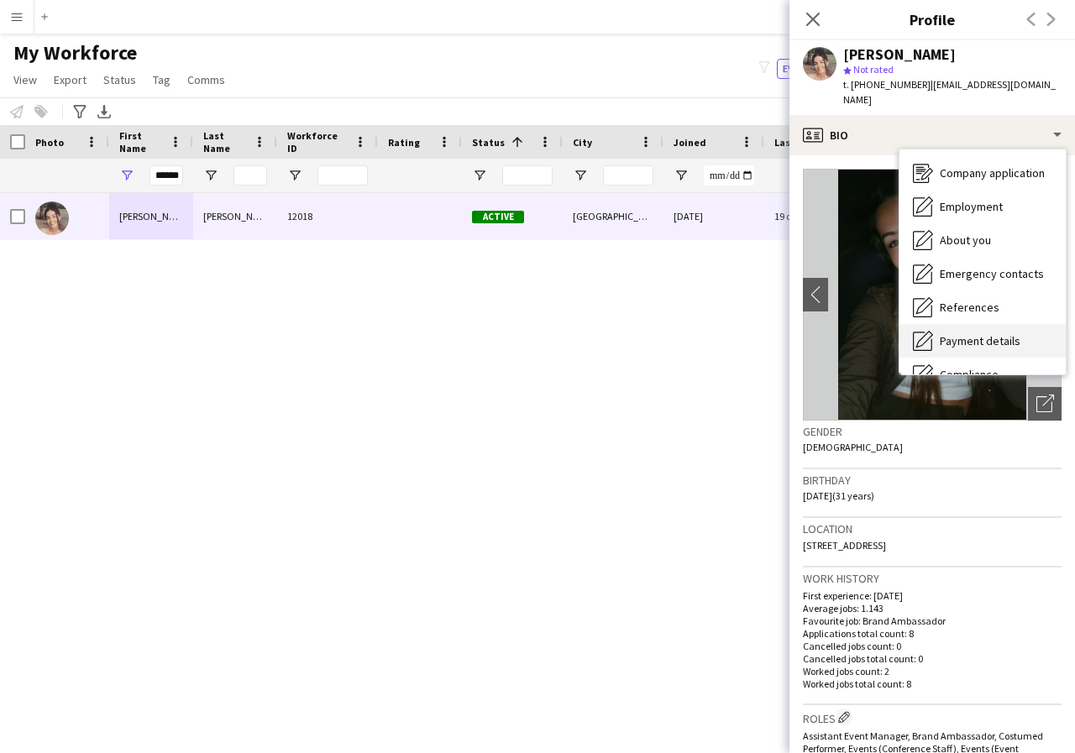
click at [1010, 333] on span "Payment details" at bounding box center [980, 340] width 81 height 15
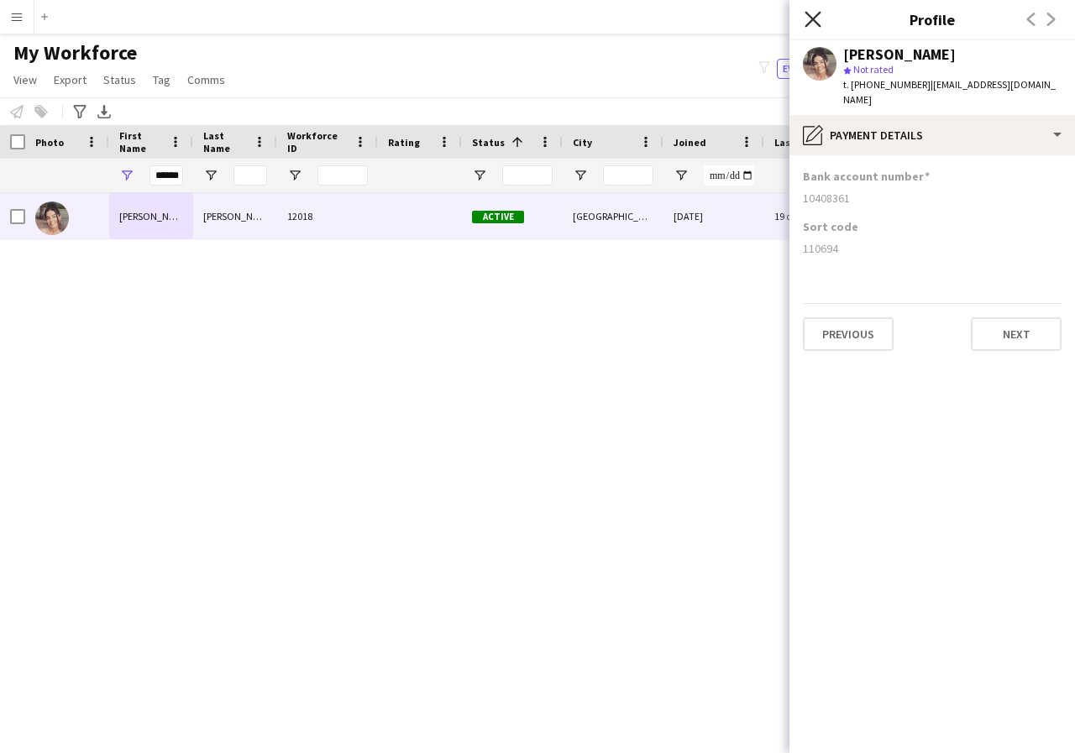
click at [816, 13] on icon "Close pop-in" at bounding box center [813, 19] width 16 height 16
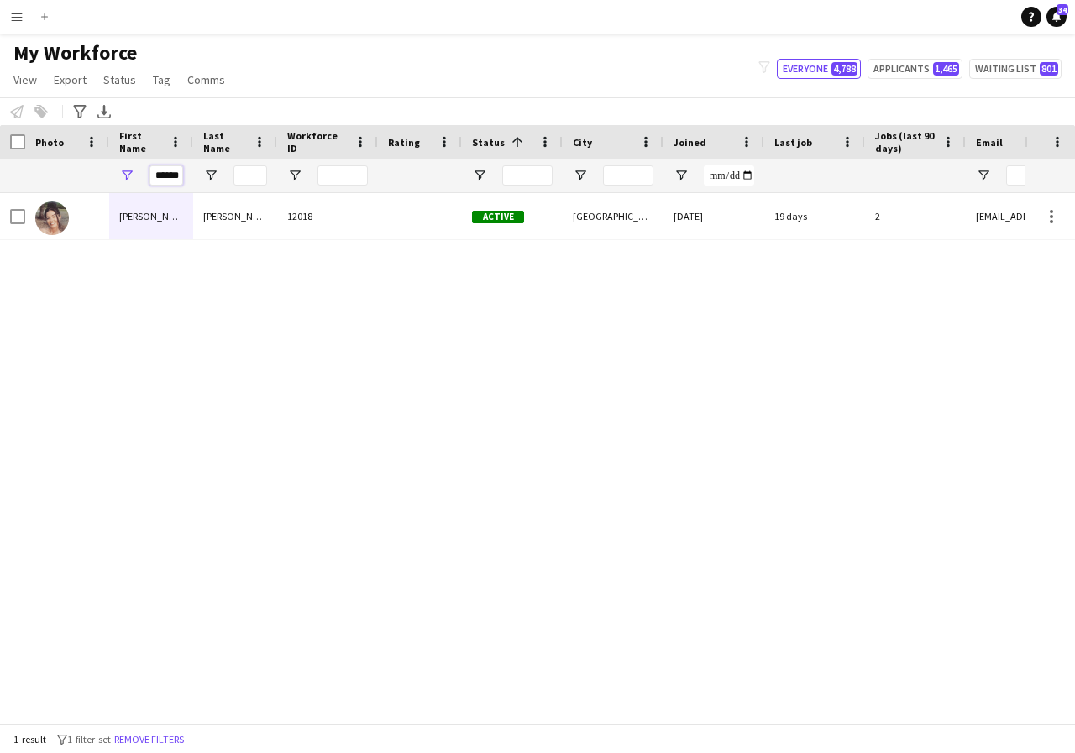
click at [179, 176] on input "******" at bounding box center [166, 175] width 34 height 20
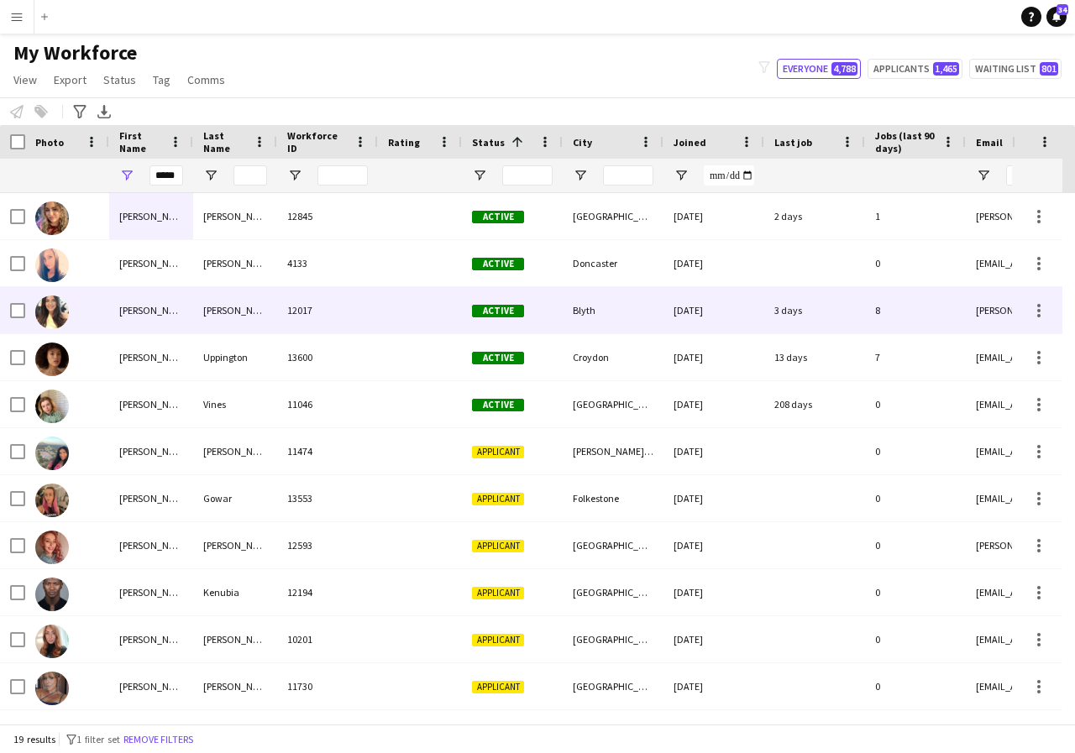
click at [161, 304] on div "[PERSON_NAME]" at bounding box center [151, 310] width 84 height 46
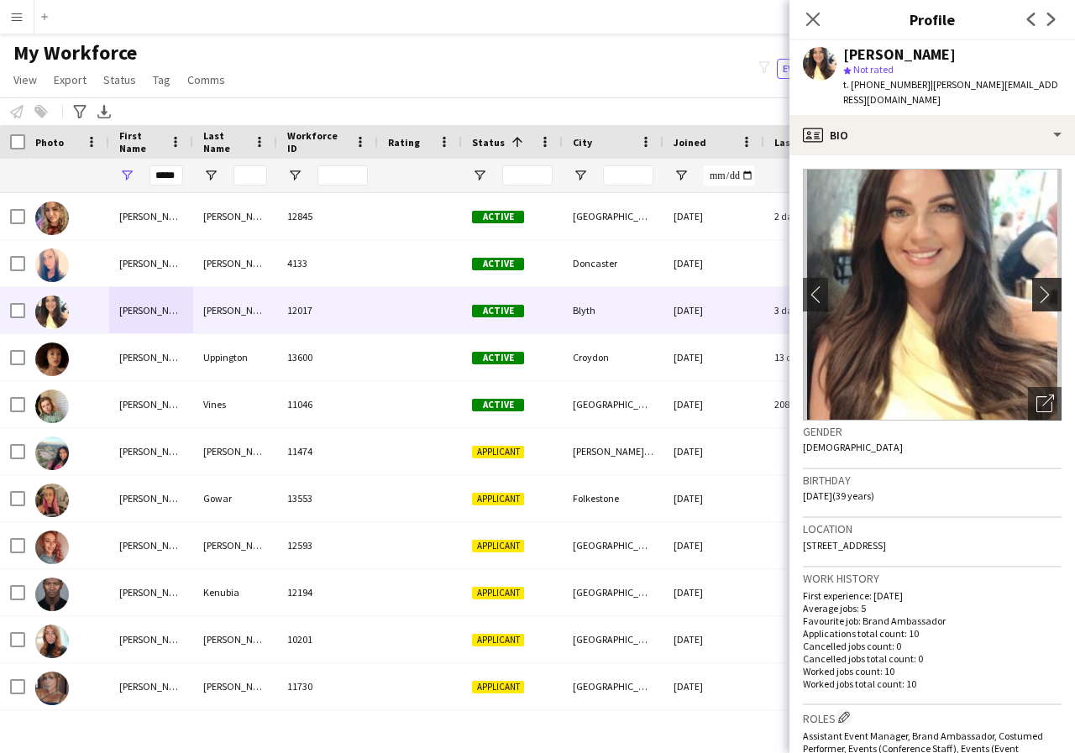
click at [1036, 286] on app-icon "chevron-right" at bounding box center [1049, 295] width 26 height 18
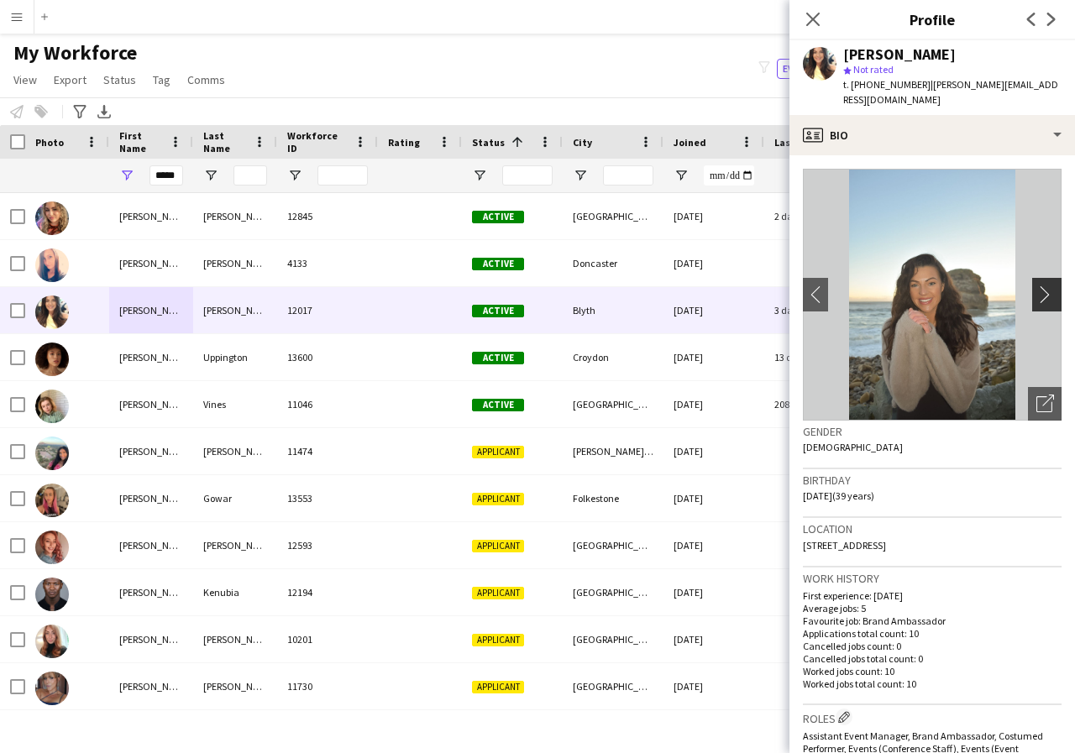
click at [1036, 286] on app-icon "chevron-right" at bounding box center [1049, 295] width 26 height 18
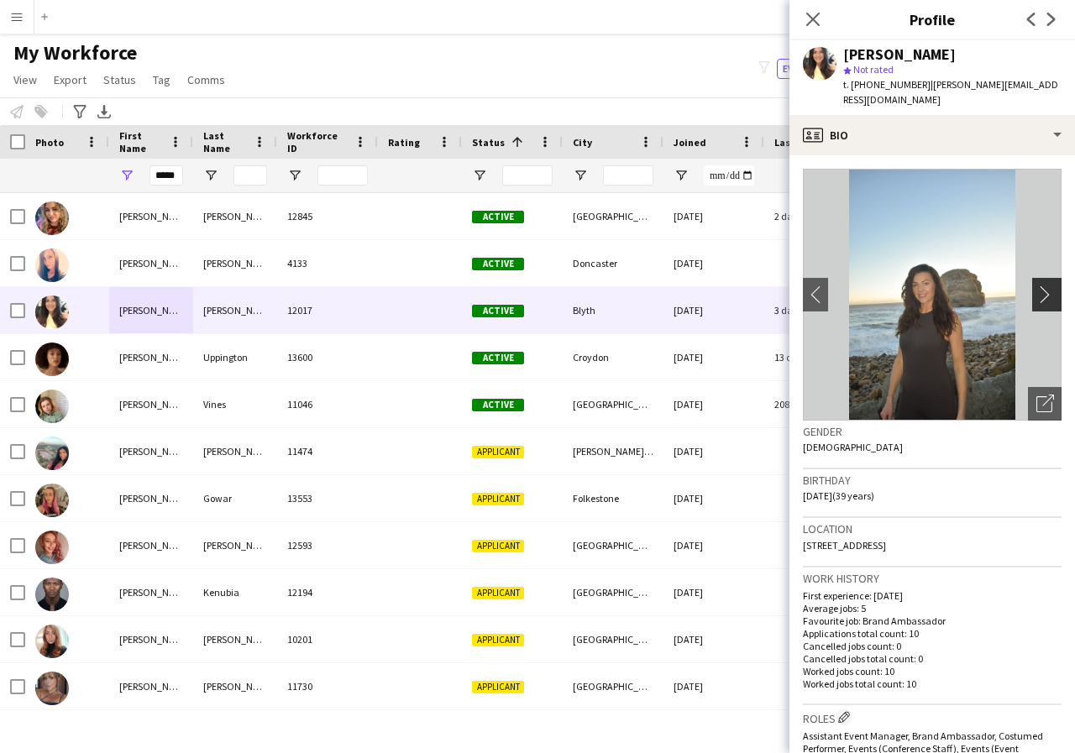
click at [1036, 286] on app-icon "chevron-right" at bounding box center [1049, 295] width 26 height 18
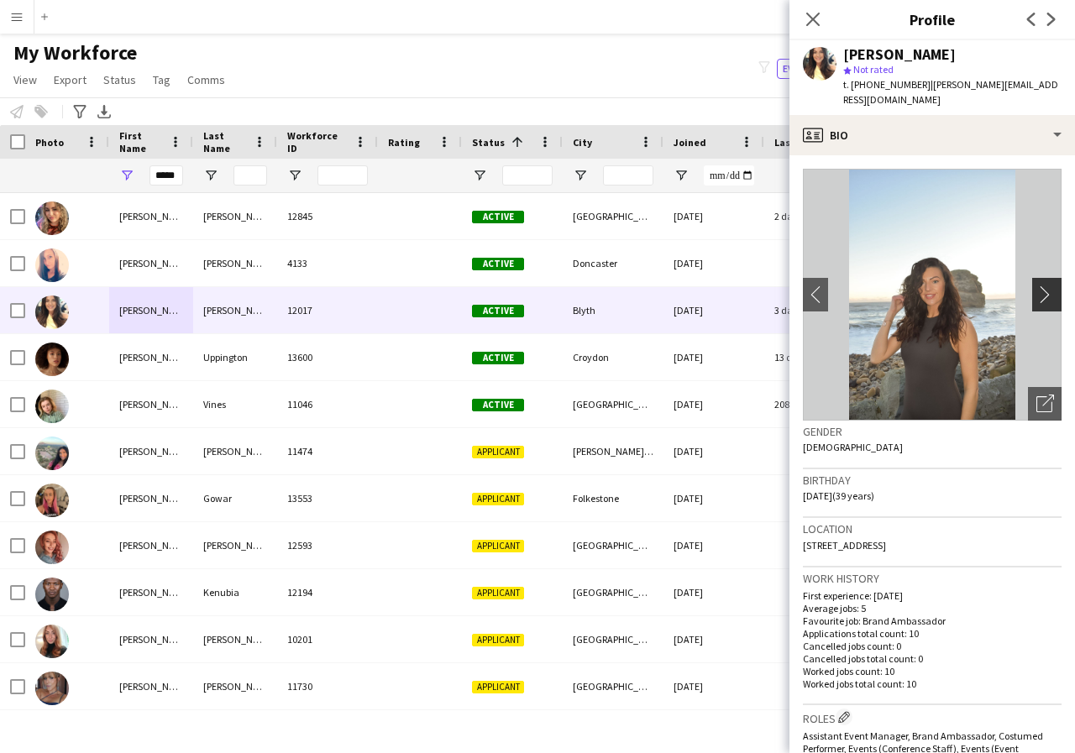
click at [1036, 286] on app-icon "chevron-right" at bounding box center [1049, 295] width 26 height 18
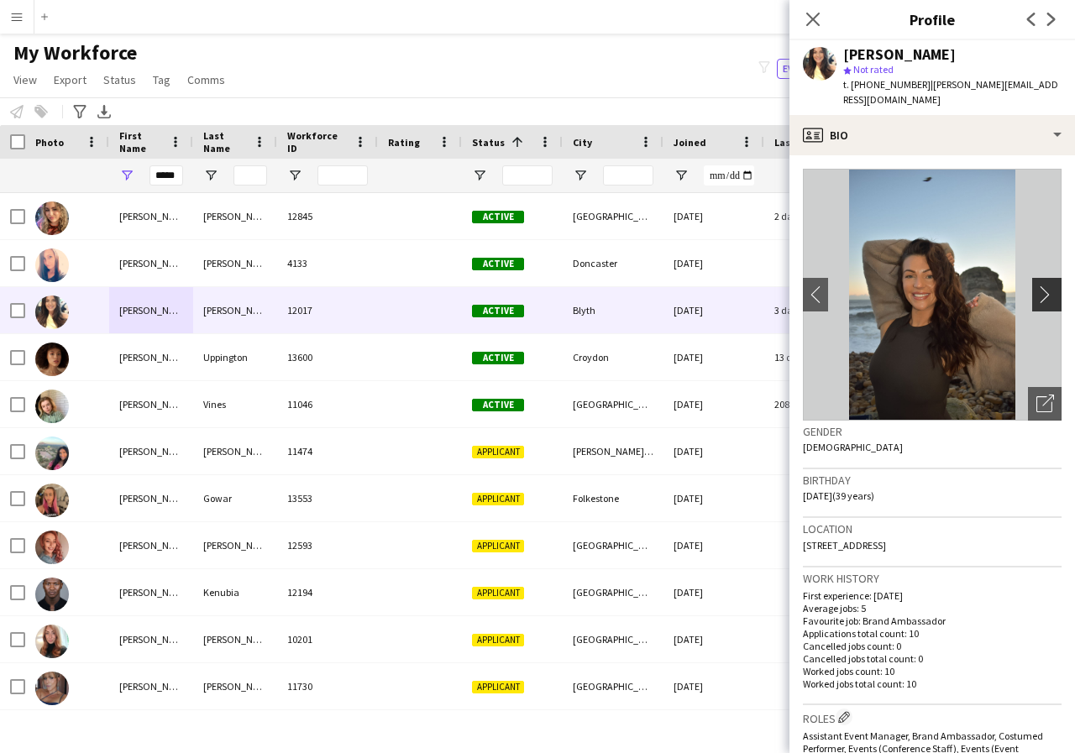
click at [1036, 286] on app-icon "chevron-right" at bounding box center [1049, 295] width 26 height 18
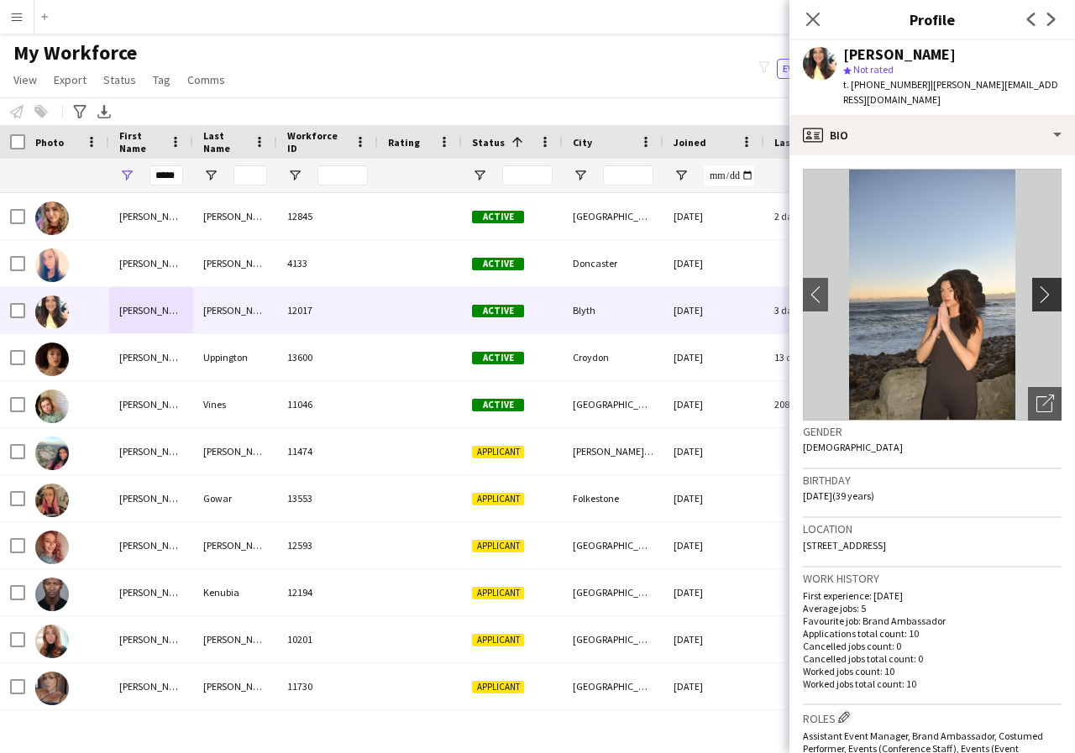
click at [1036, 286] on app-icon "chevron-right" at bounding box center [1049, 295] width 26 height 18
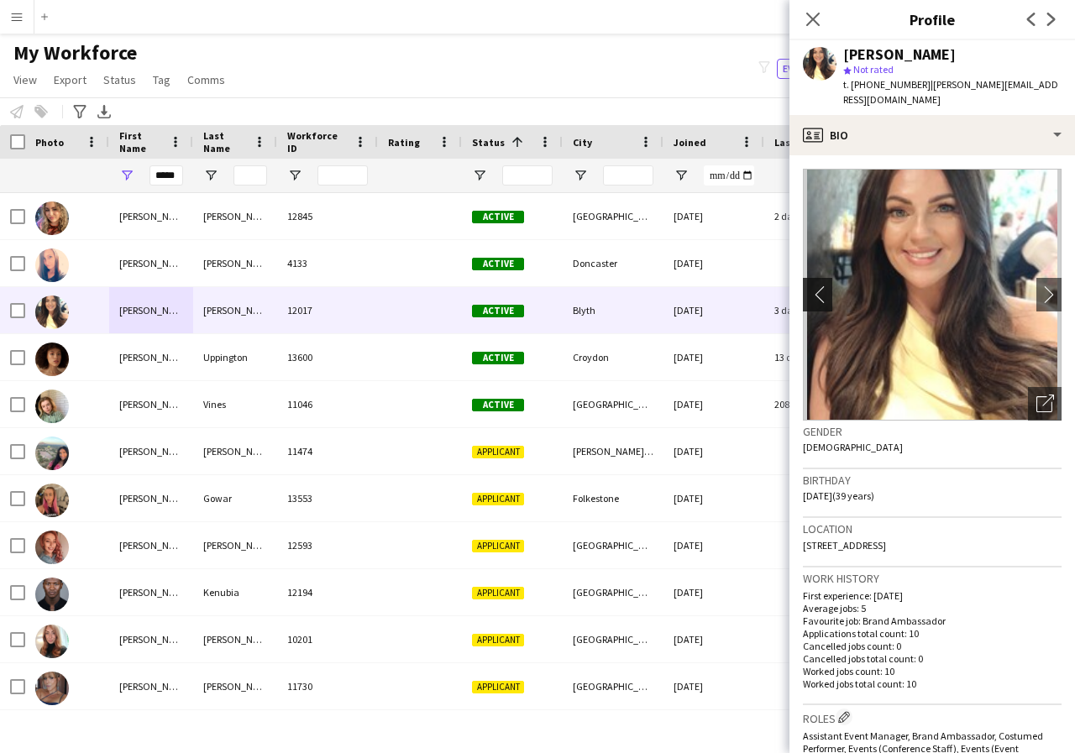
click at [810, 286] on app-icon "chevron-left" at bounding box center [816, 295] width 26 height 18
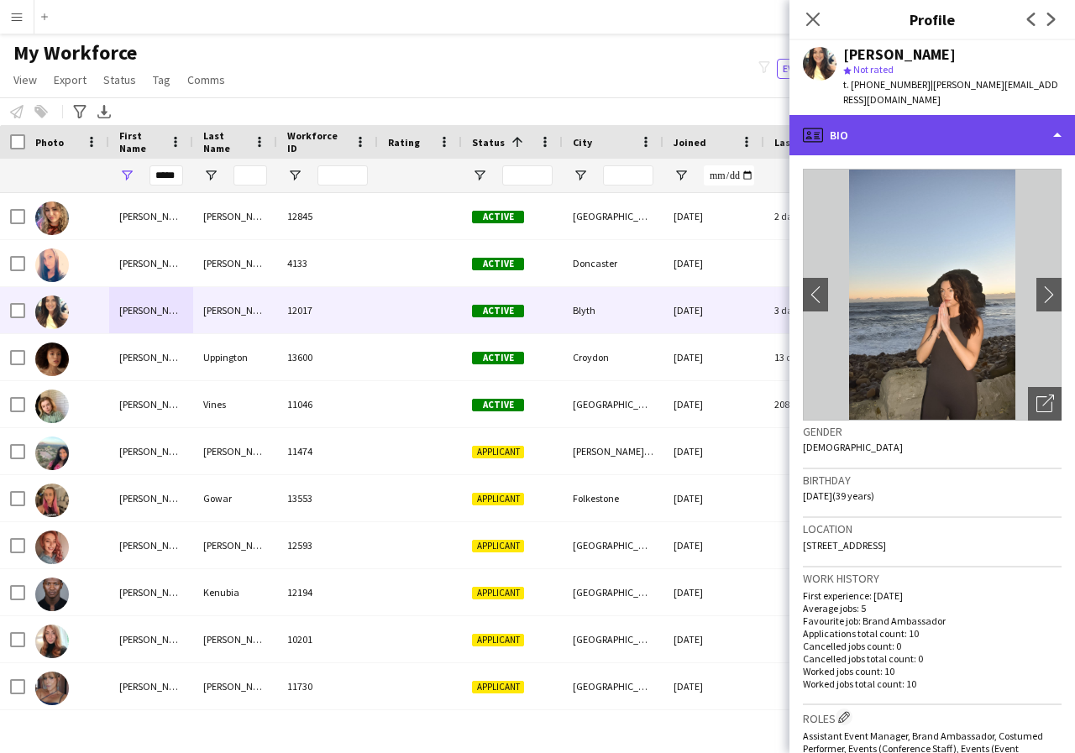
click at [1055, 123] on div "profile Bio" at bounding box center [932, 135] width 286 height 40
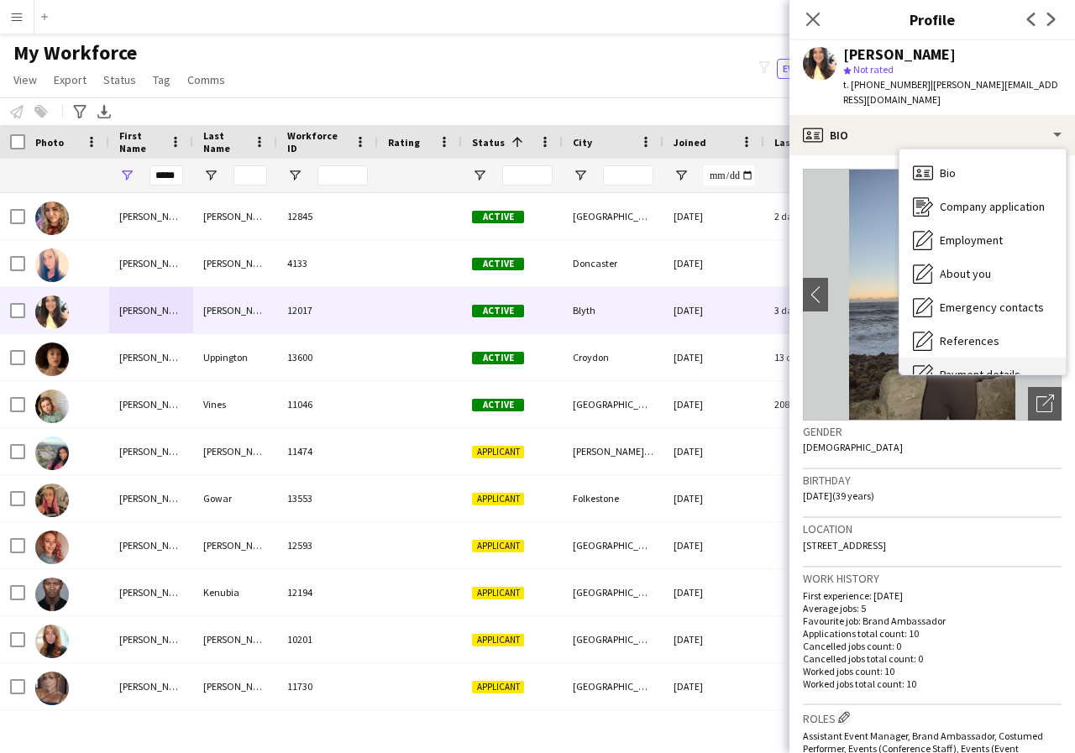
click at [1057, 358] on div "Payment details Payment details" at bounding box center [983, 375] width 166 height 34
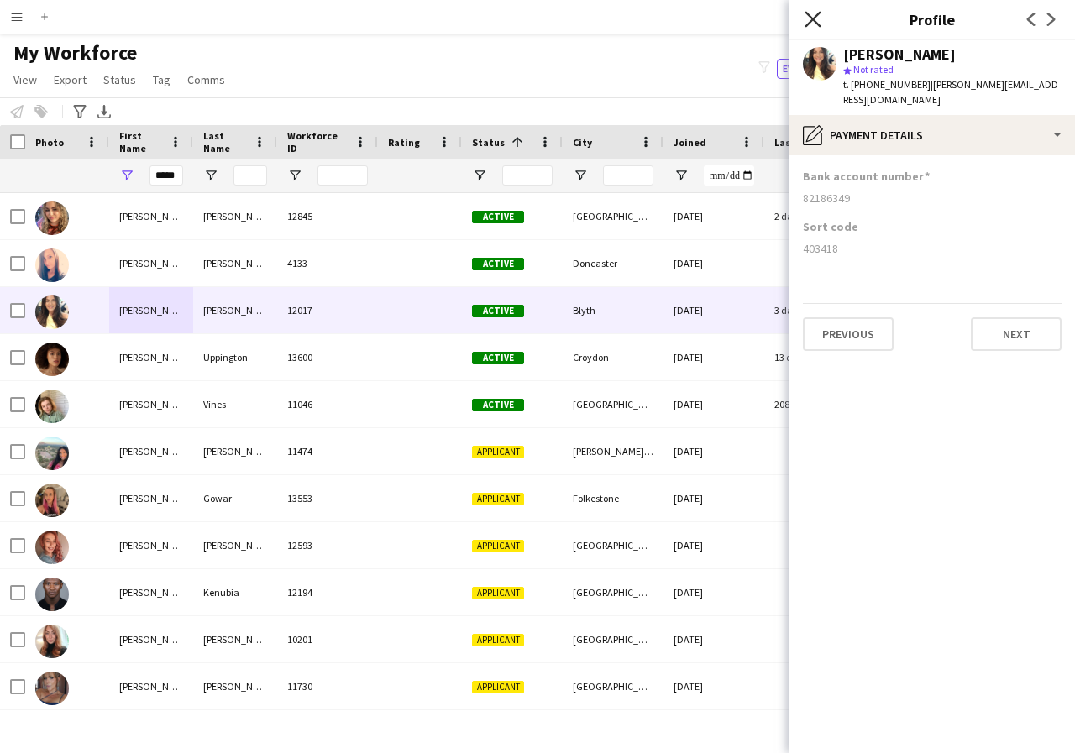
click at [814, 18] on icon at bounding box center [813, 19] width 16 height 16
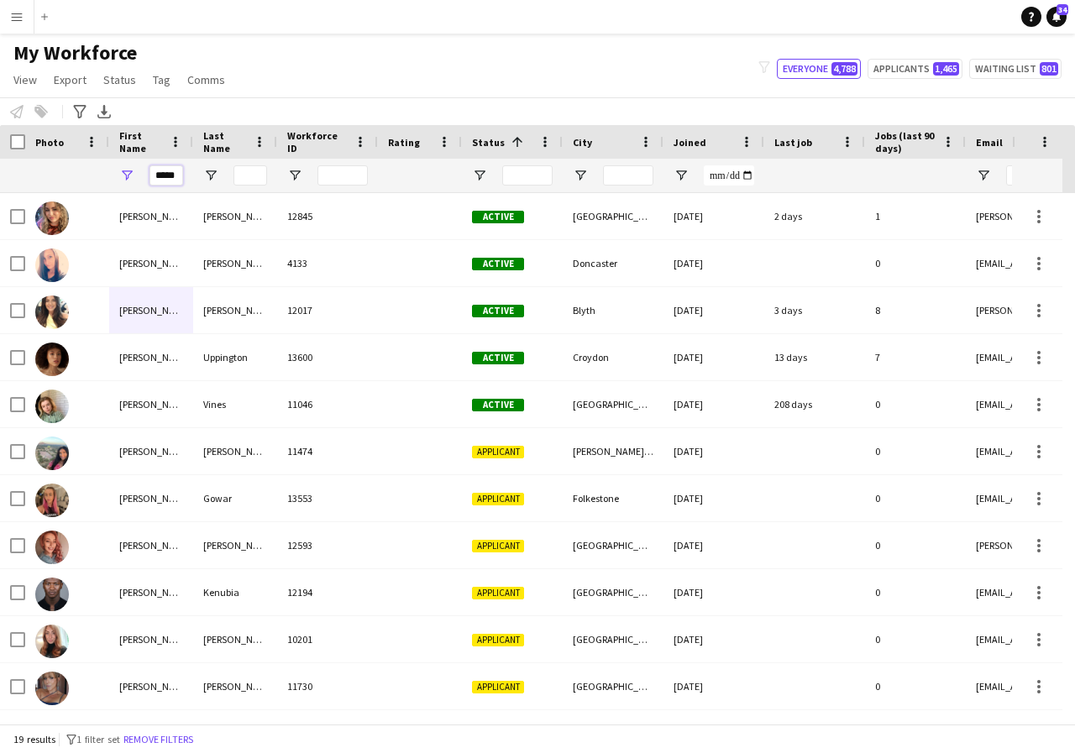
click at [176, 180] on input "*****" at bounding box center [166, 175] width 34 height 20
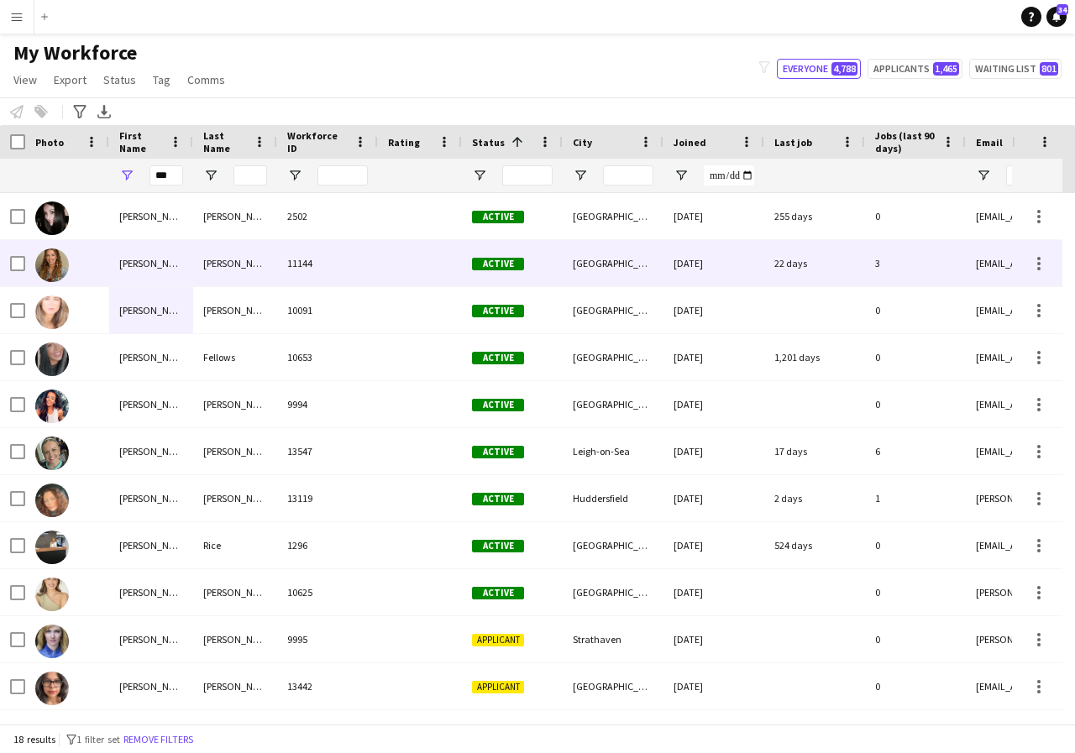
click at [149, 258] on div "[PERSON_NAME]" at bounding box center [151, 263] width 84 height 46
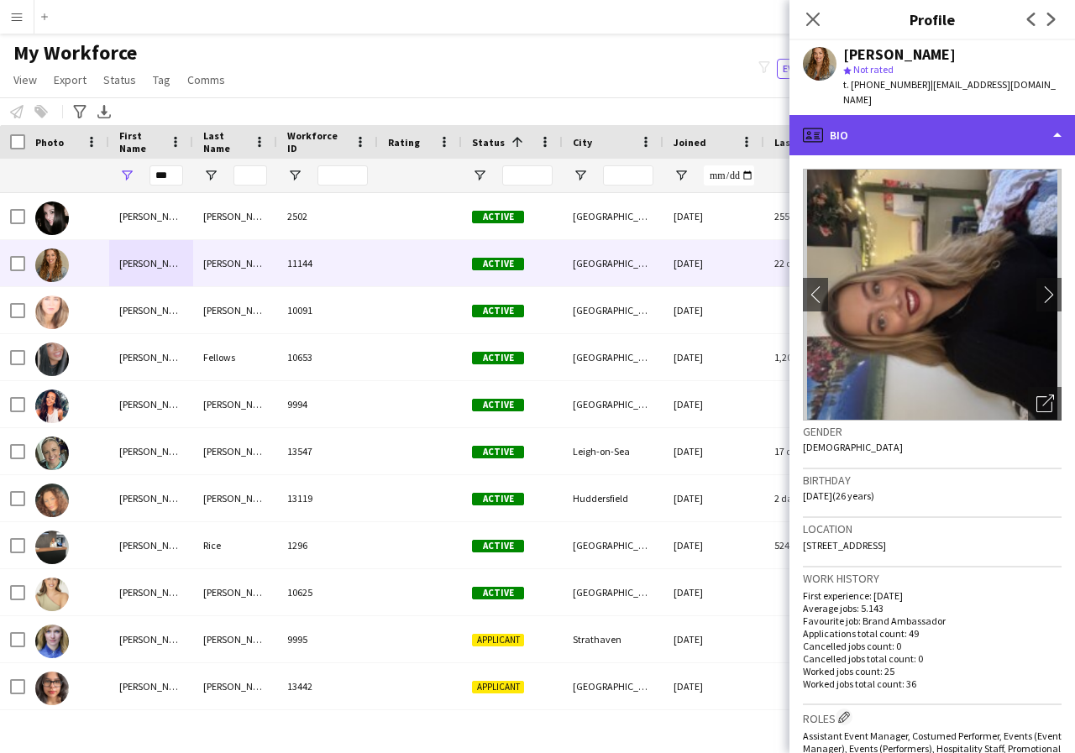
click at [1055, 124] on div "profile Bio" at bounding box center [932, 135] width 286 height 40
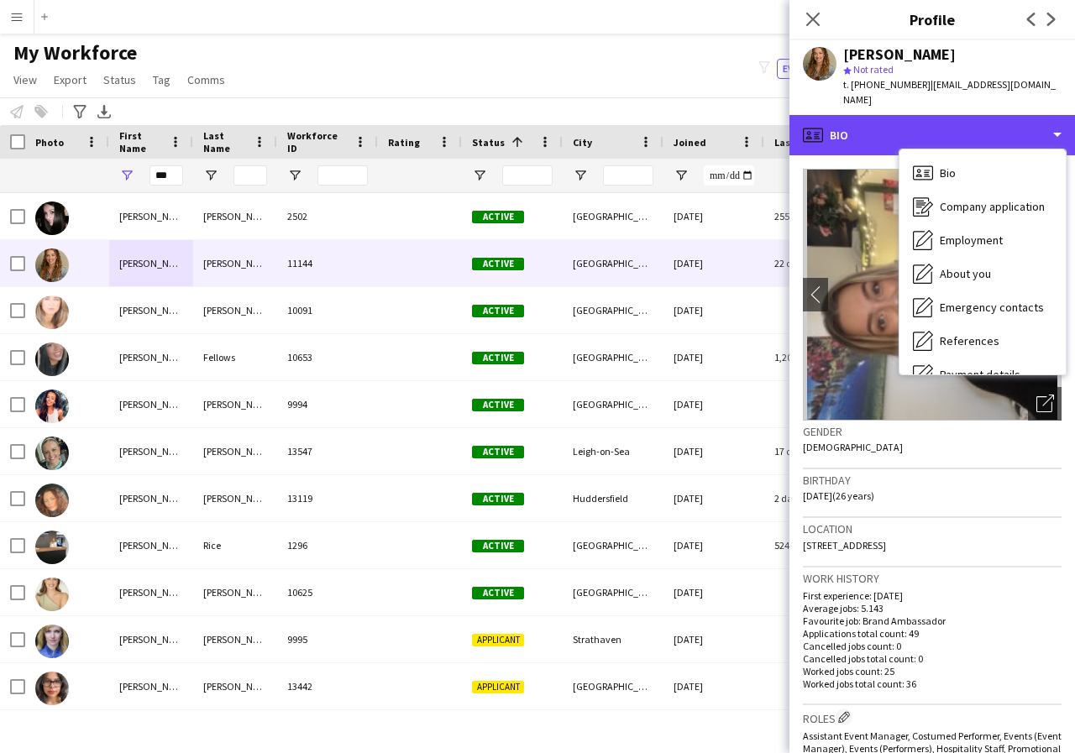
scroll to position [34, 0]
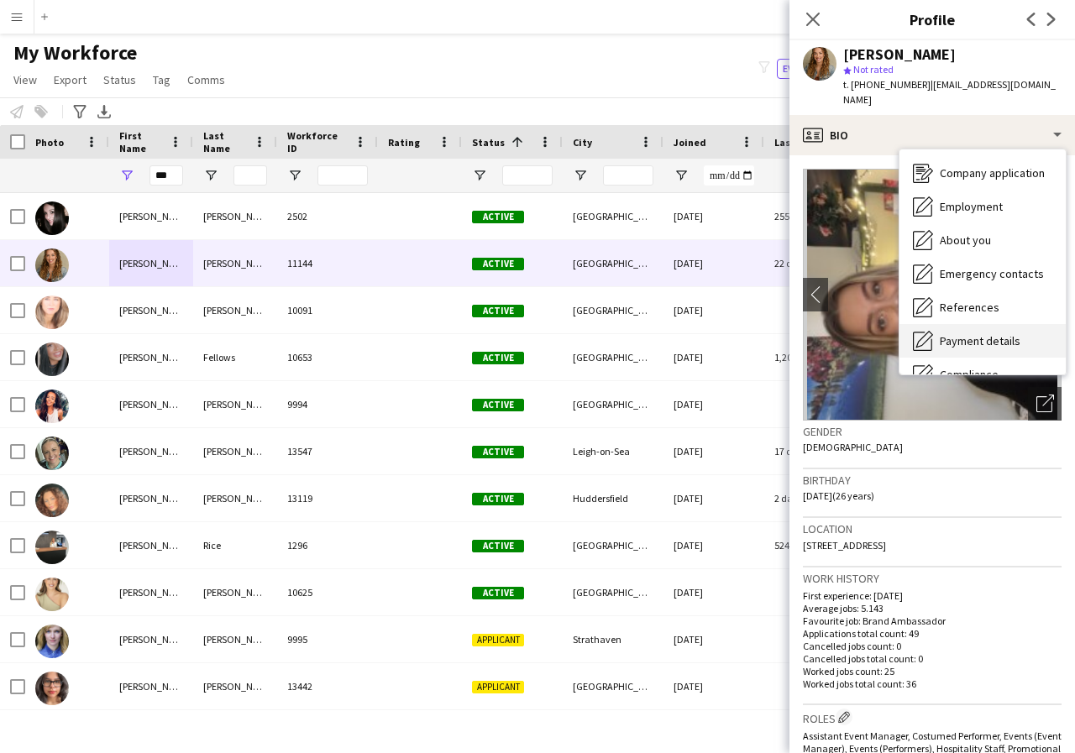
click at [1002, 333] on span "Payment details" at bounding box center [980, 340] width 81 height 15
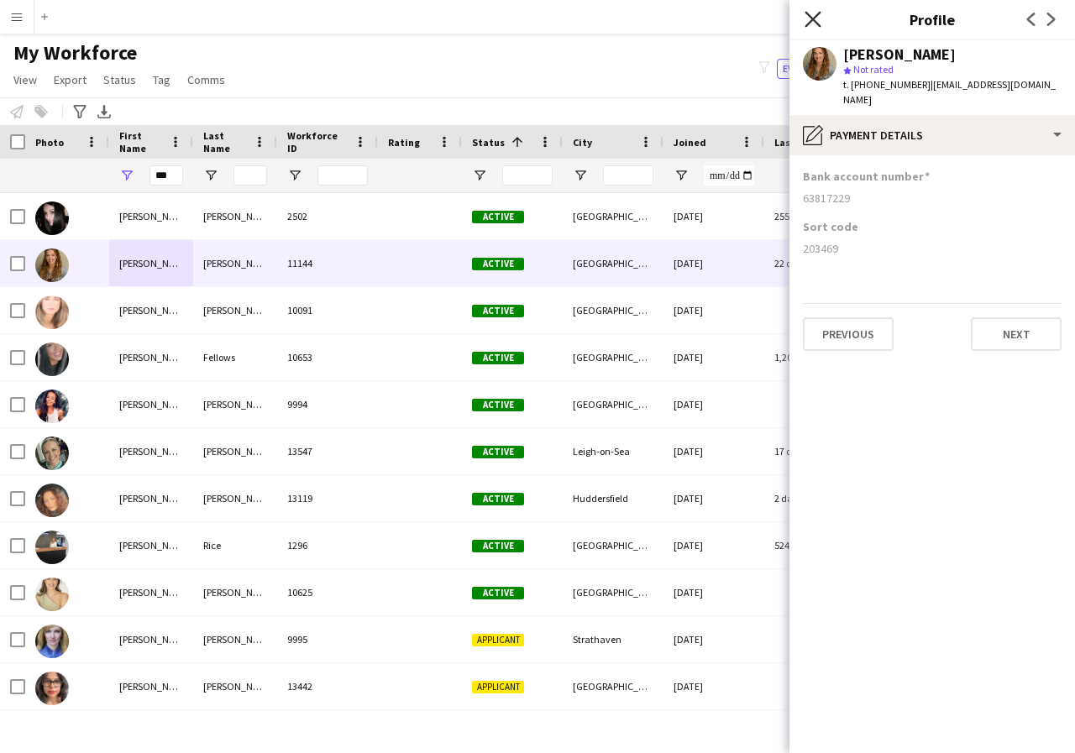
click at [813, 14] on icon "Close pop-in" at bounding box center [813, 19] width 16 height 16
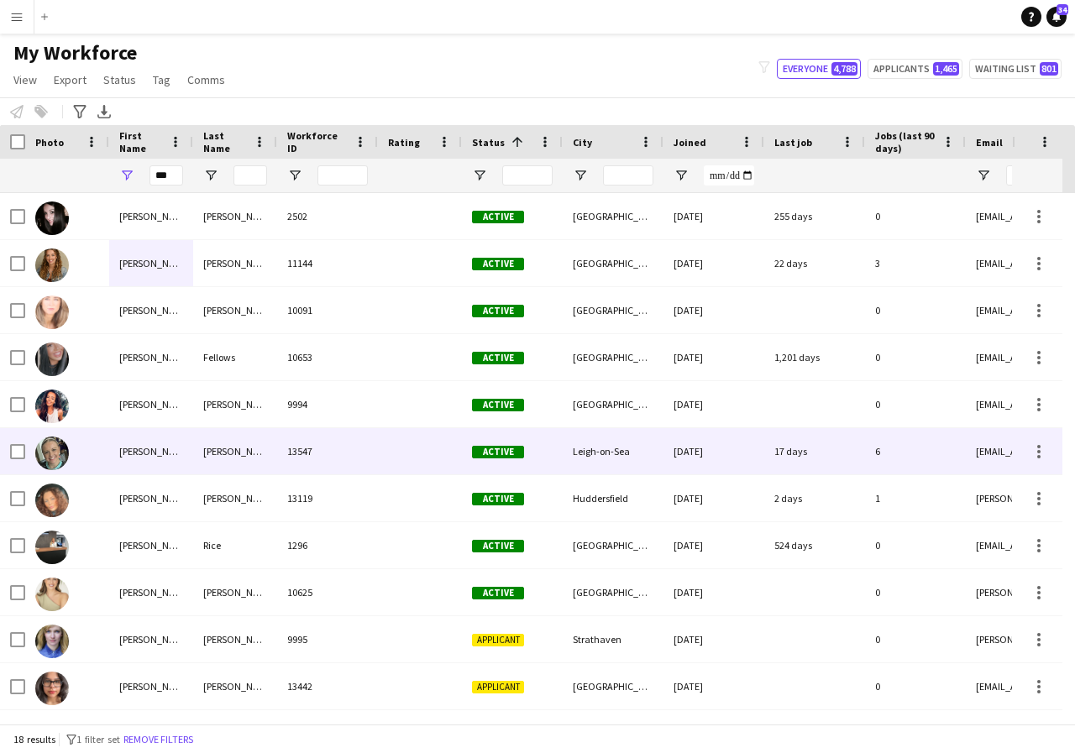
click at [172, 459] on div "[PERSON_NAME]" at bounding box center [151, 451] width 84 height 46
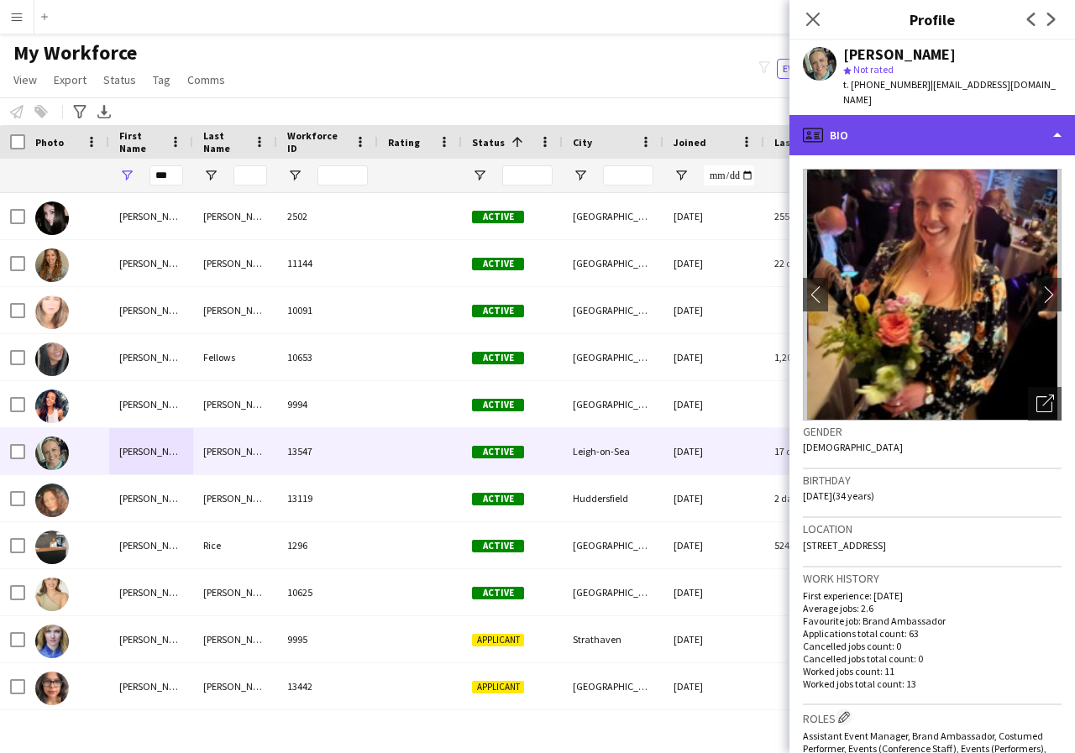
click at [1054, 119] on div "profile Bio" at bounding box center [932, 135] width 286 height 40
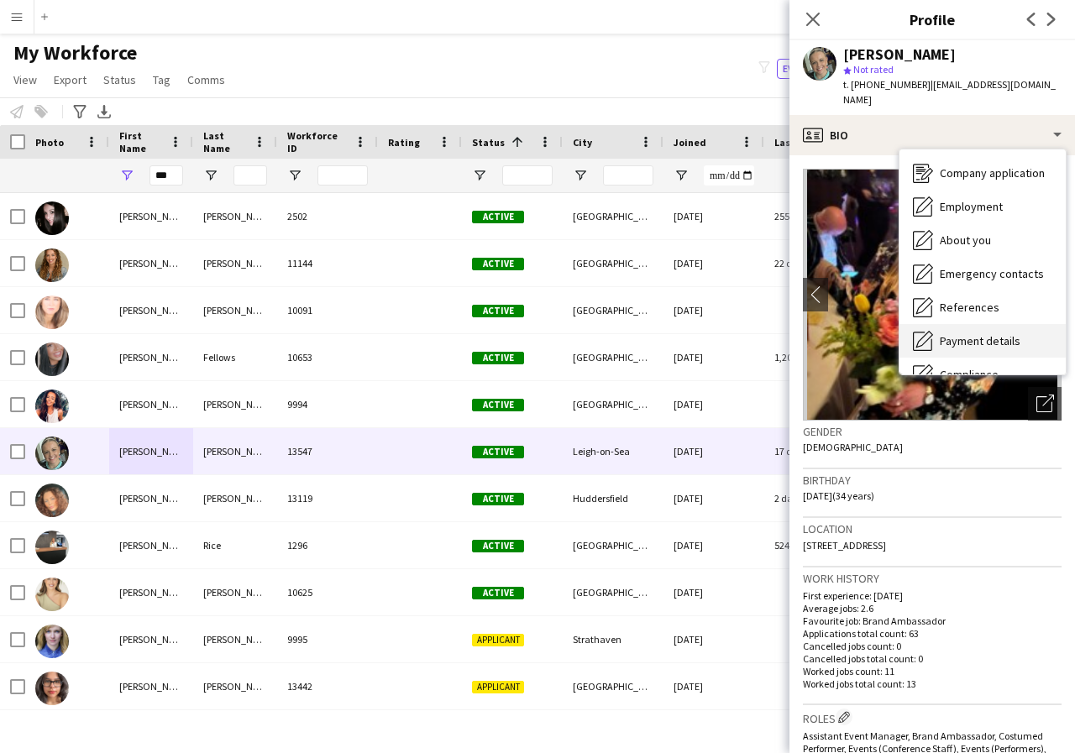
click at [1008, 333] on span "Payment details" at bounding box center [980, 340] width 81 height 15
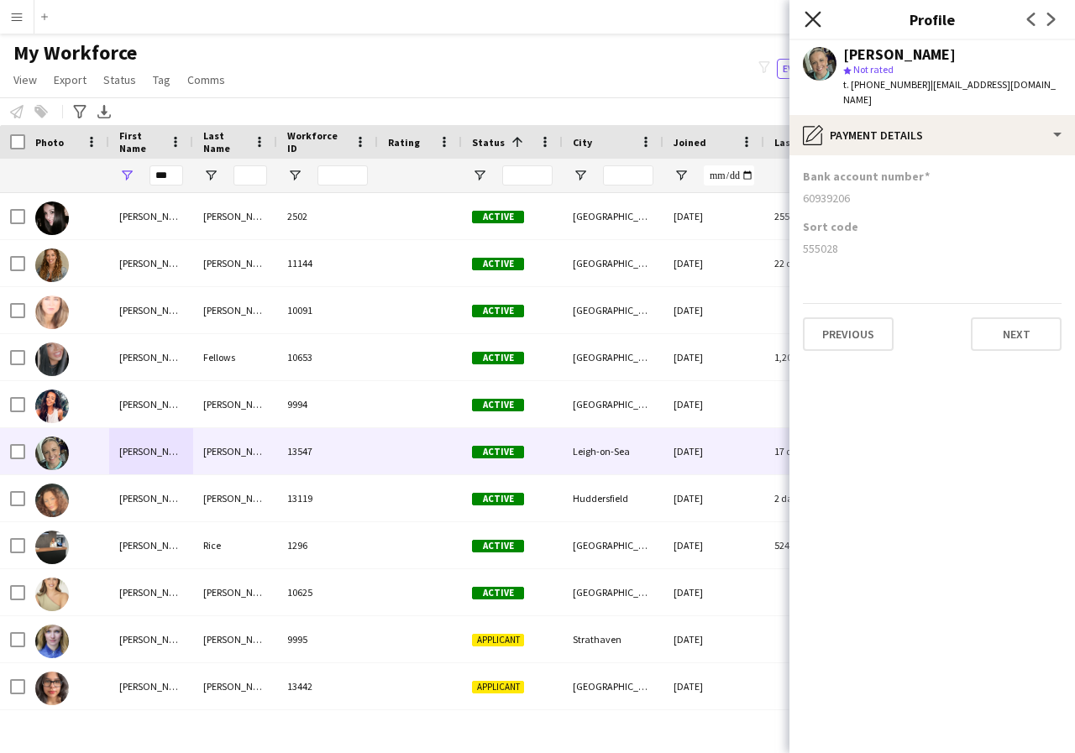
click at [810, 16] on icon at bounding box center [813, 19] width 16 height 16
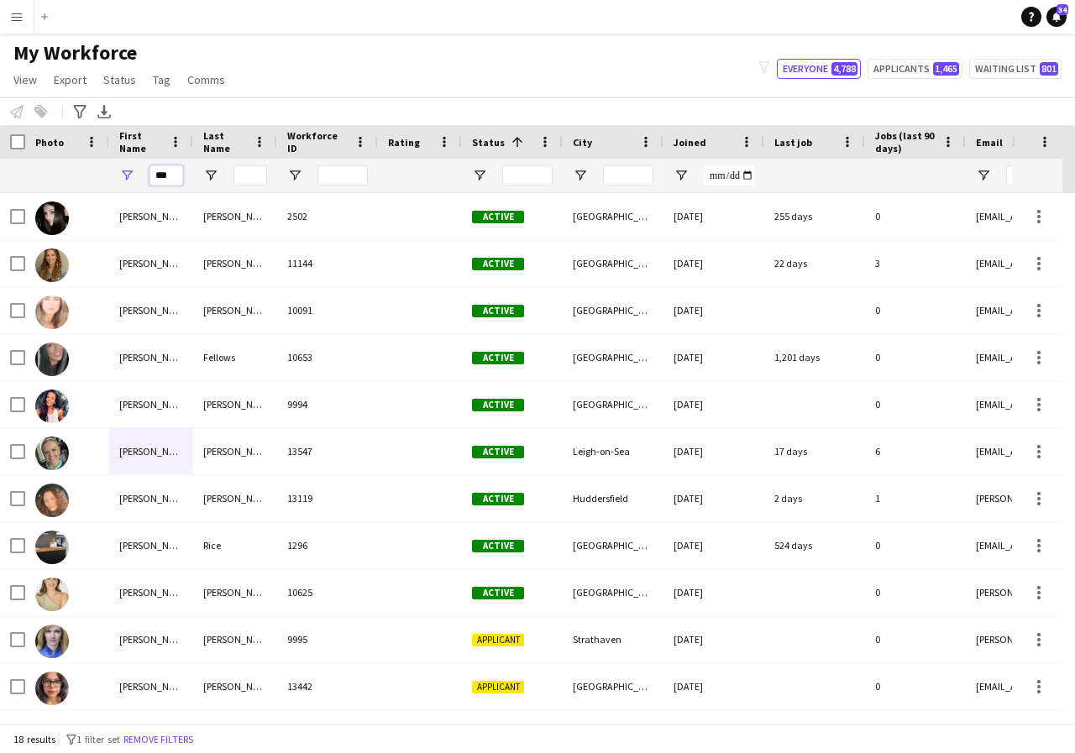
click at [174, 173] on input "***" at bounding box center [166, 175] width 34 height 20
type input "*"
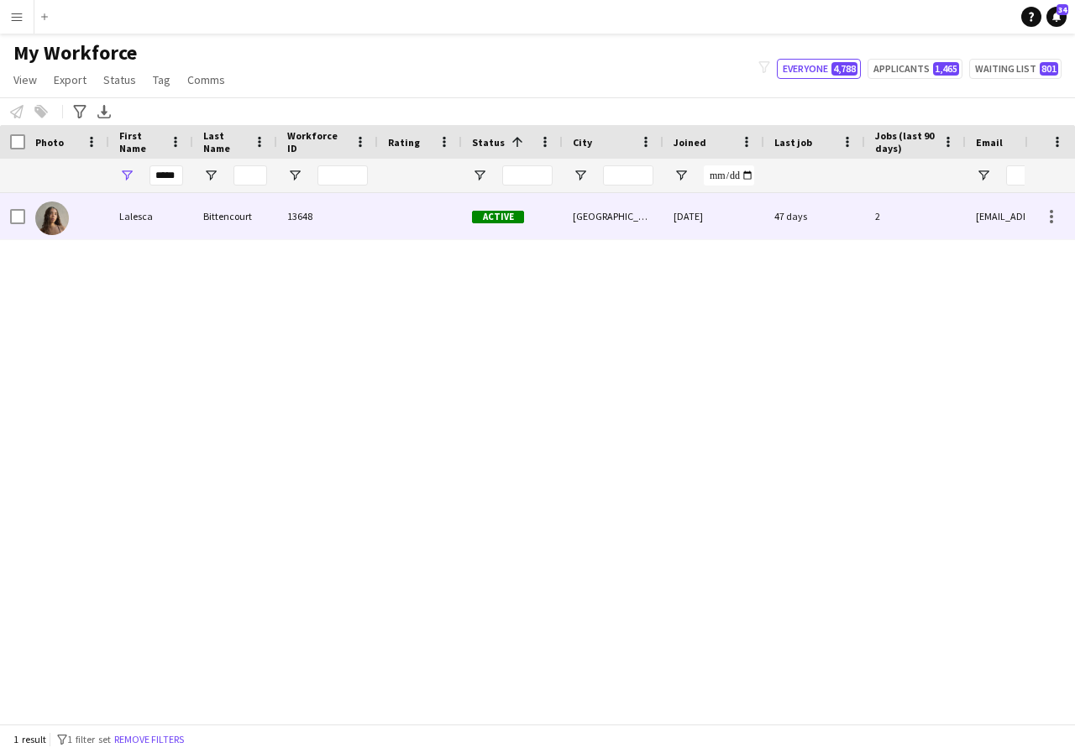
click at [174, 219] on div "Lalesca" at bounding box center [151, 216] width 84 height 46
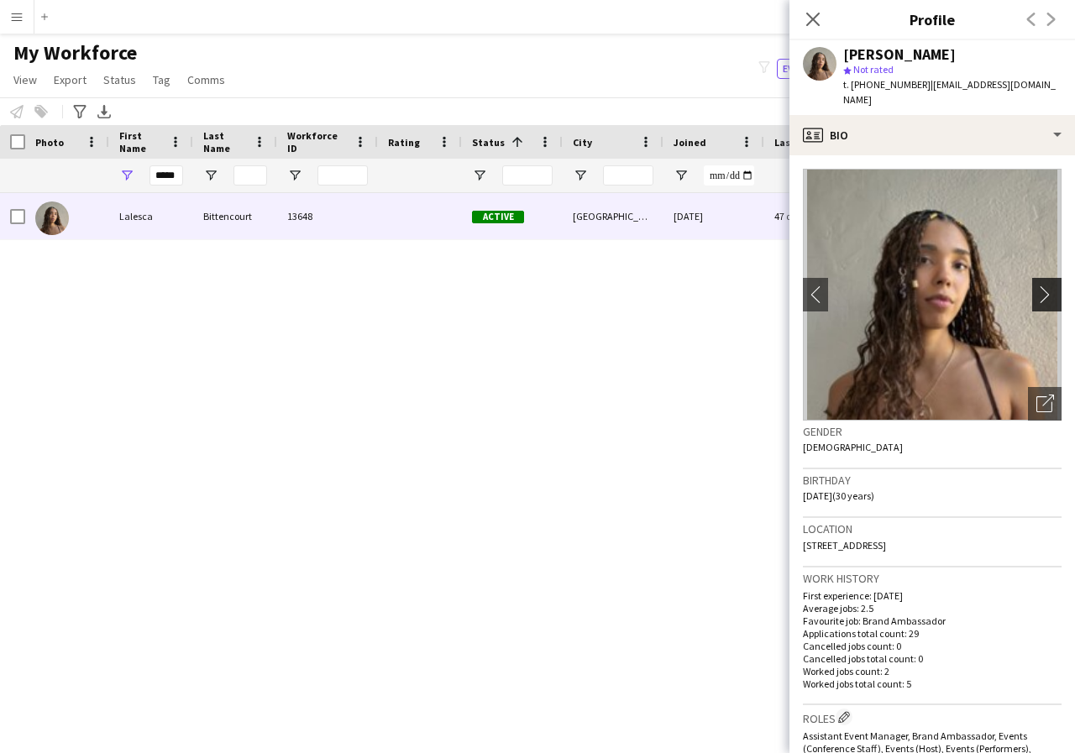
click at [1036, 286] on app-icon "chevron-right" at bounding box center [1049, 295] width 26 height 18
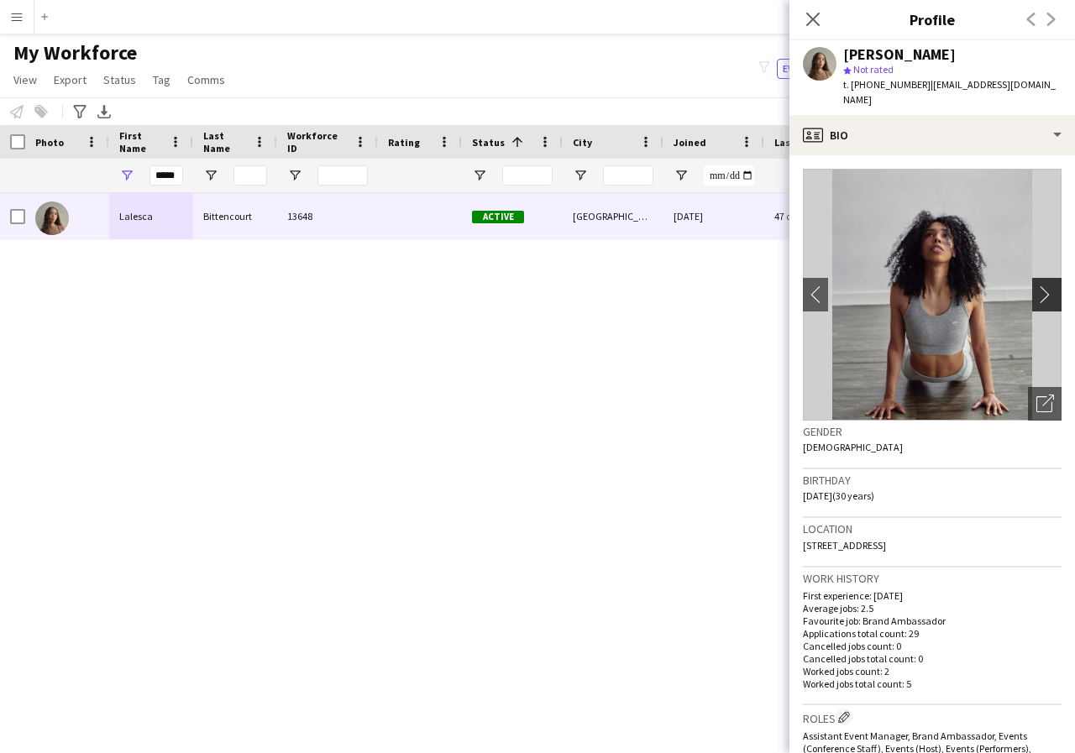
click at [1036, 286] on app-icon "chevron-right" at bounding box center [1049, 295] width 26 height 18
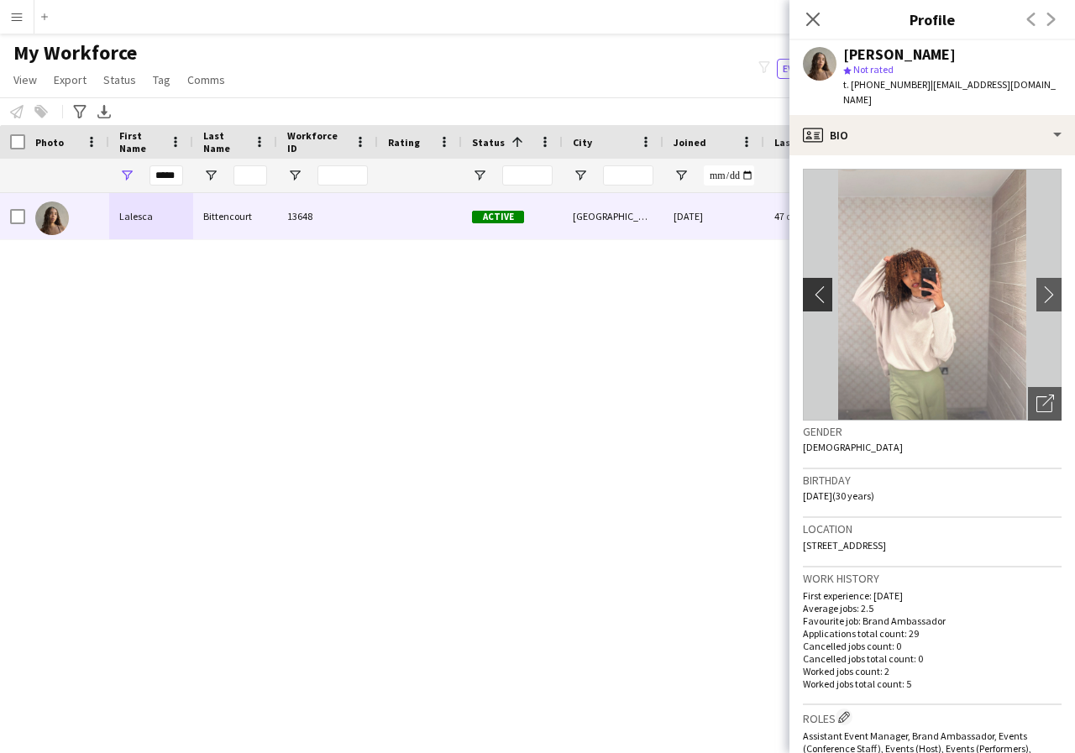
click at [805, 286] on app-icon "chevron-left" at bounding box center [816, 295] width 26 height 18
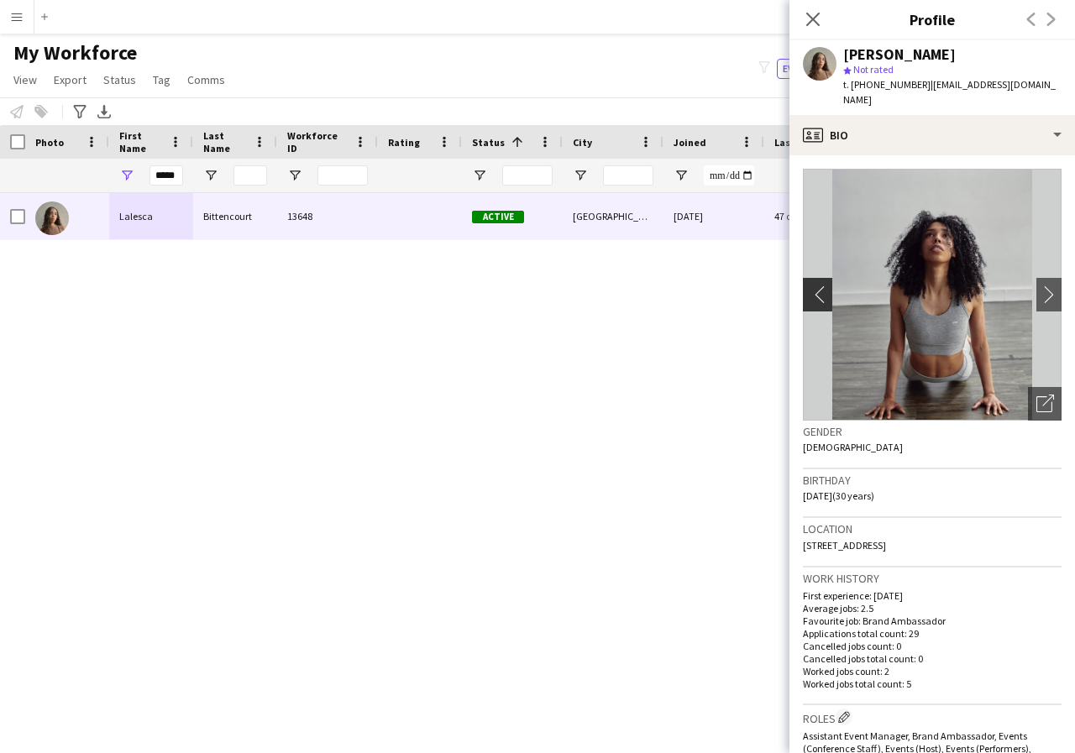
click at [815, 286] on app-icon "chevron-left" at bounding box center [816, 295] width 26 height 18
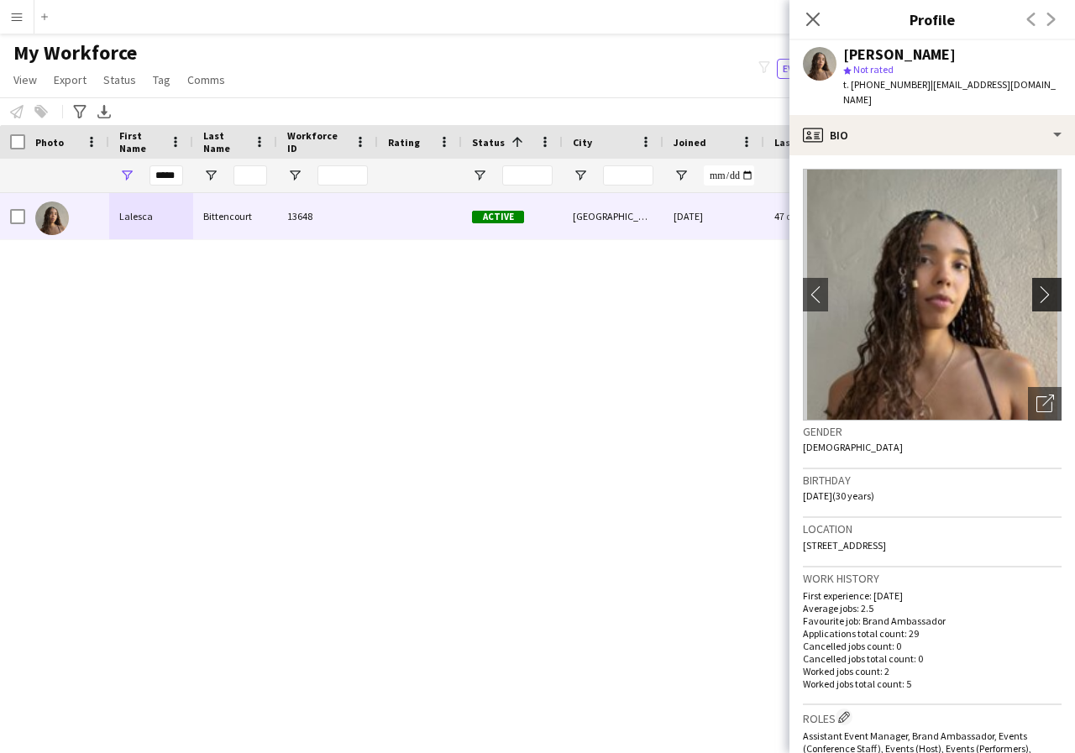
click at [1039, 286] on app-icon "chevron-right" at bounding box center [1049, 295] width 26 height 18
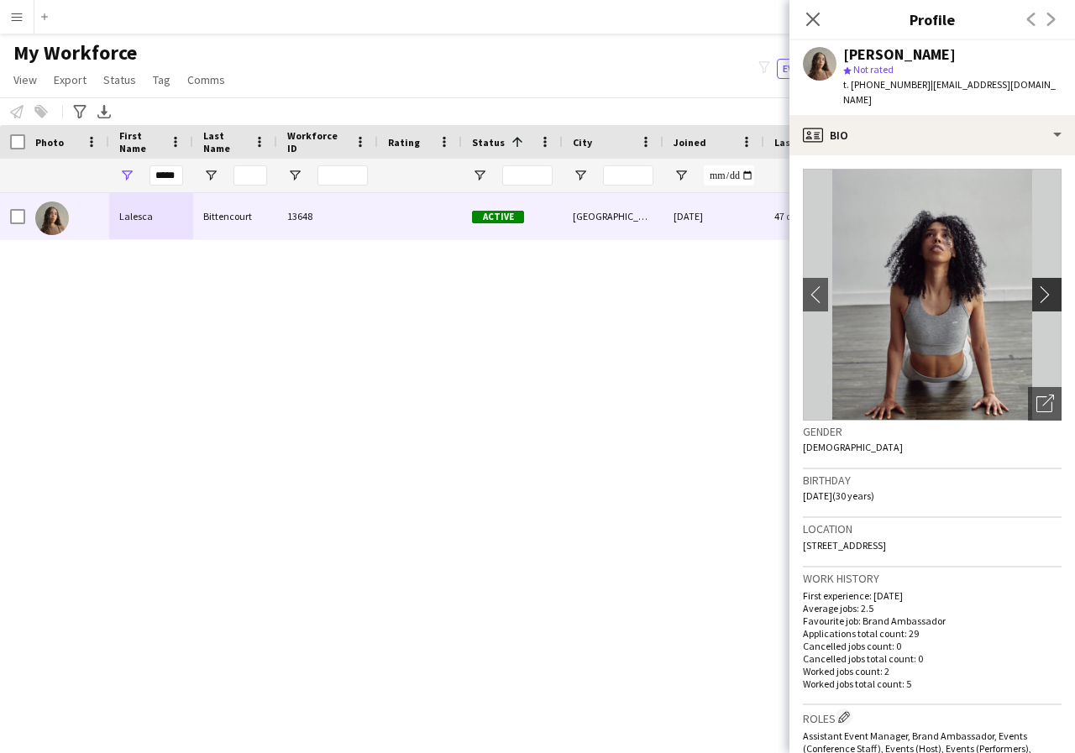
click at [1039, 286] on app-icon "chevron-right" at bounding box center [1049, 295] width 26 height 18
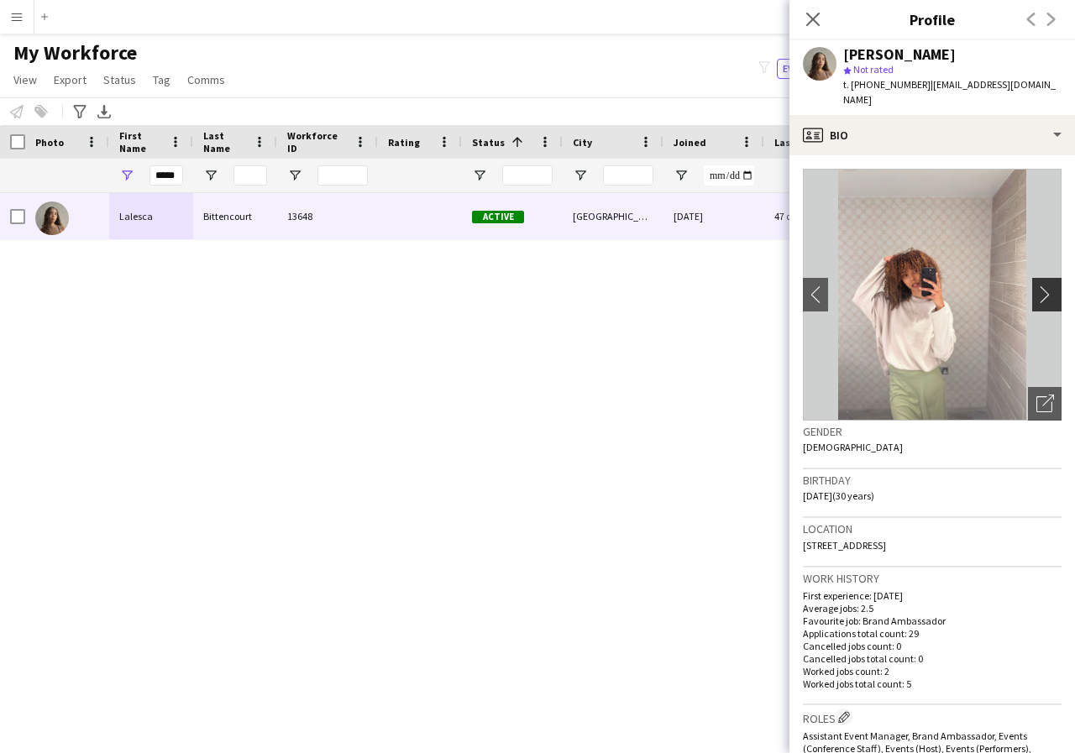
click at [1039, 286] on app-icon "chevron-right" at bounding box center [1049, 295] width 26 height 18
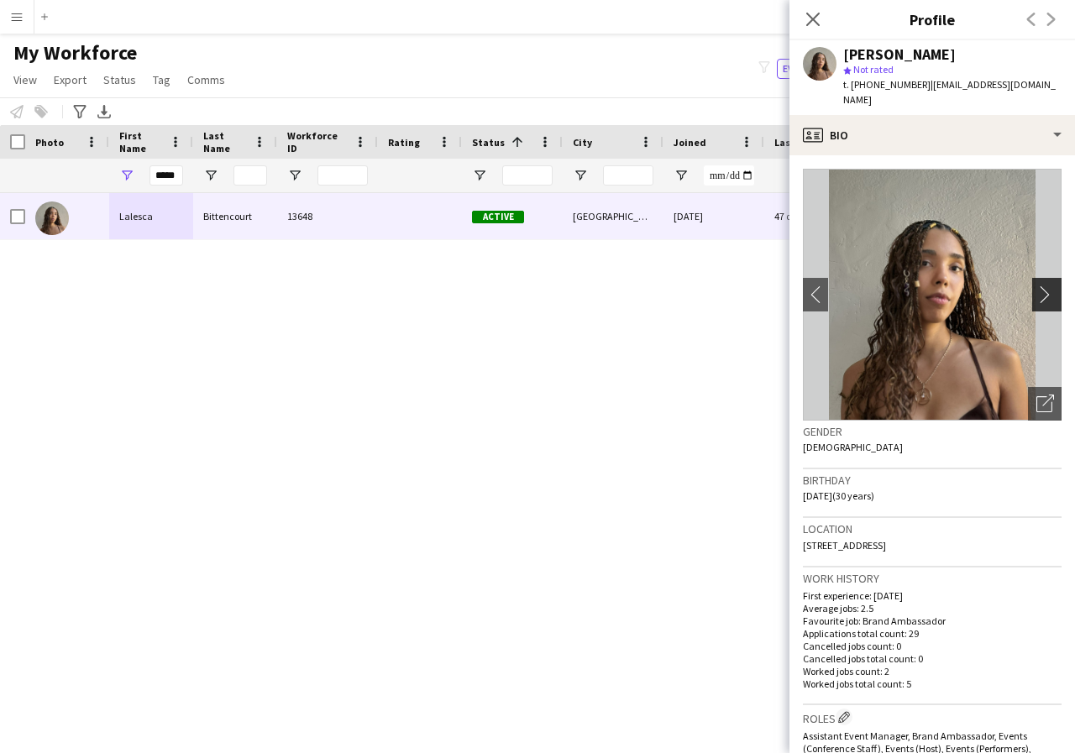
click at [1039, 286] on app-icon "chevron-right" at bounding box center [1049, 295] width 26 height 18
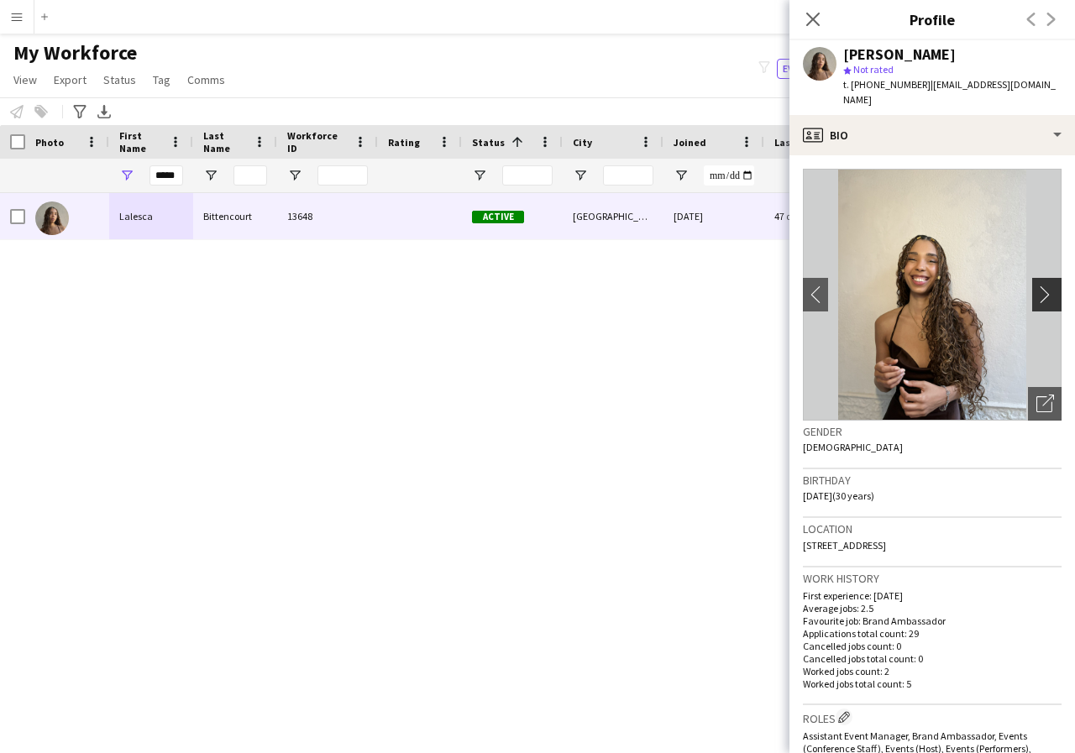
click at [1039, 286] on app-icon "chevron-right" at bounding box center [1049, 295] width 26 height 18
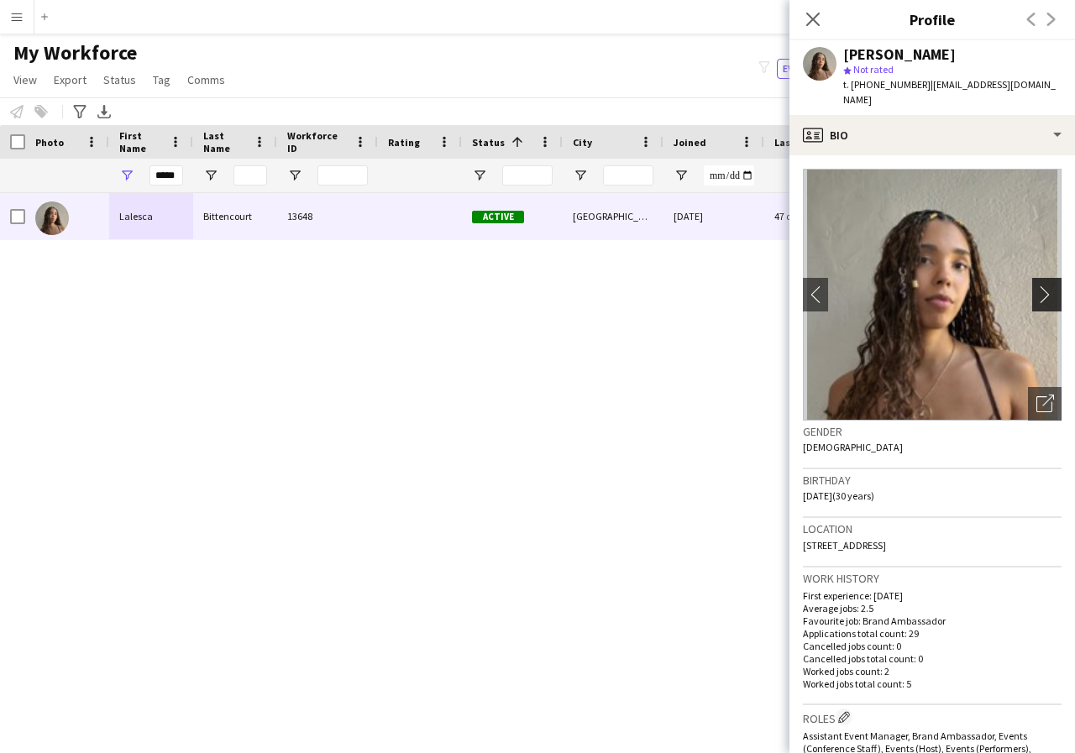
click at [1039, 286] on app-icon "chevron-right" at bounding box center [1049, 295] width 26 height 18
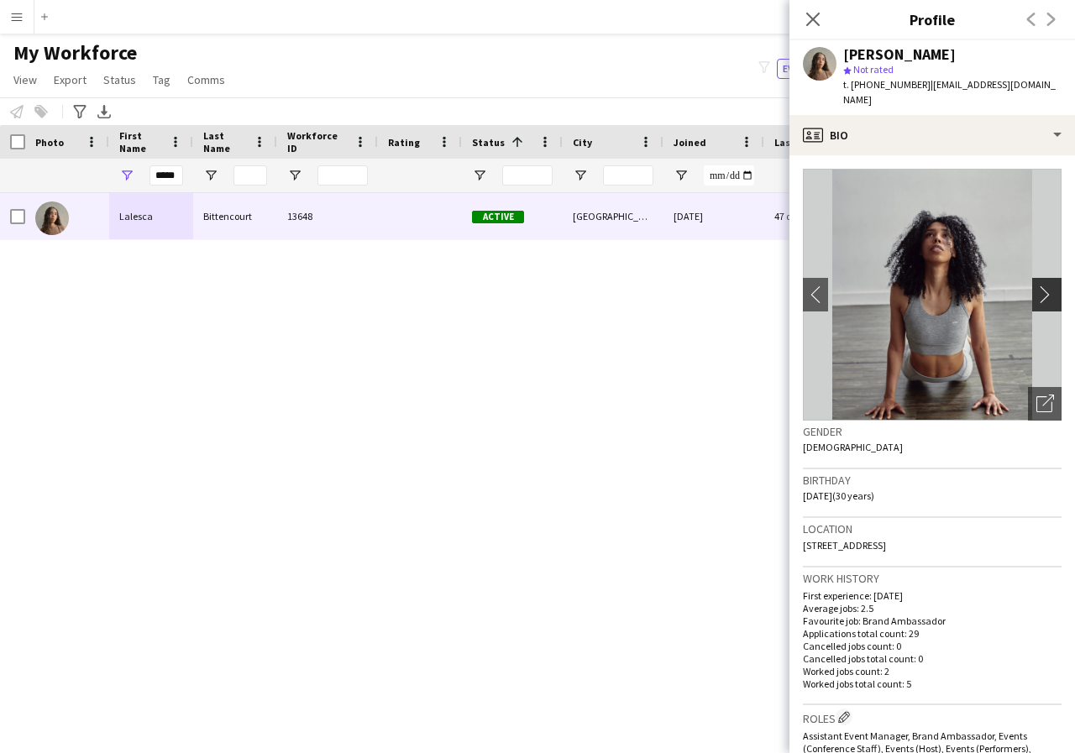
click at [1039, 286] on app-icon "chevron-right" at bounding box center [1049, 295] width 26 height 18
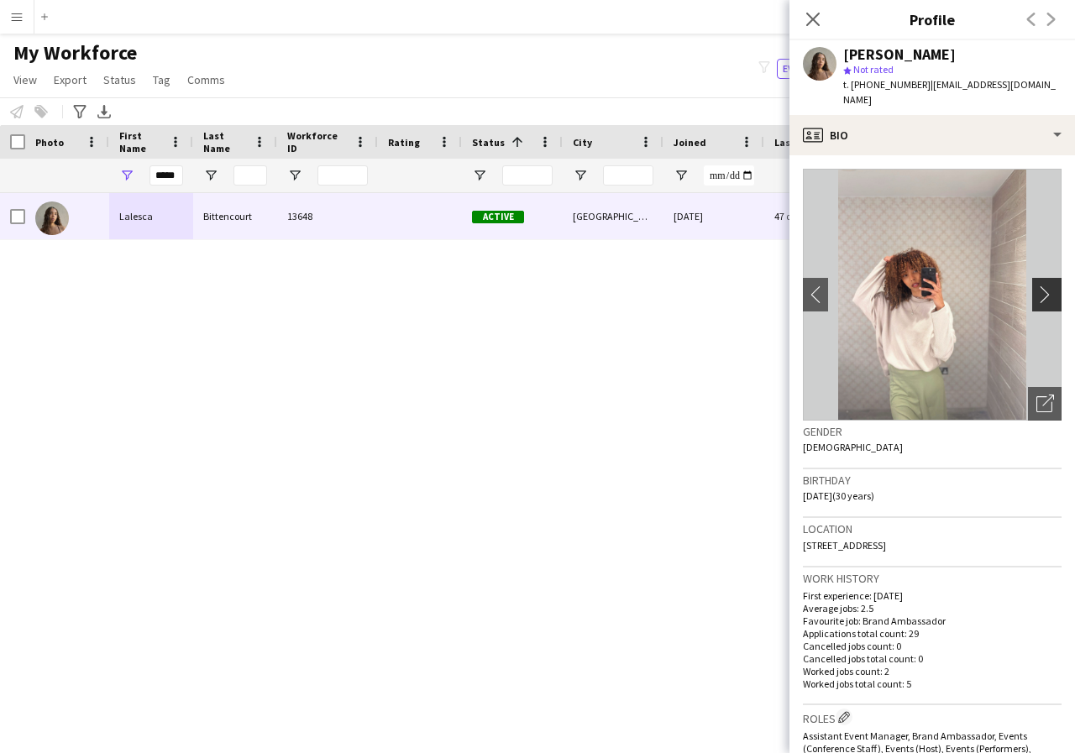
click at [1039, 286] on app-icon "chevron-right" at bounding box center [1049, 295] width 26 height 18
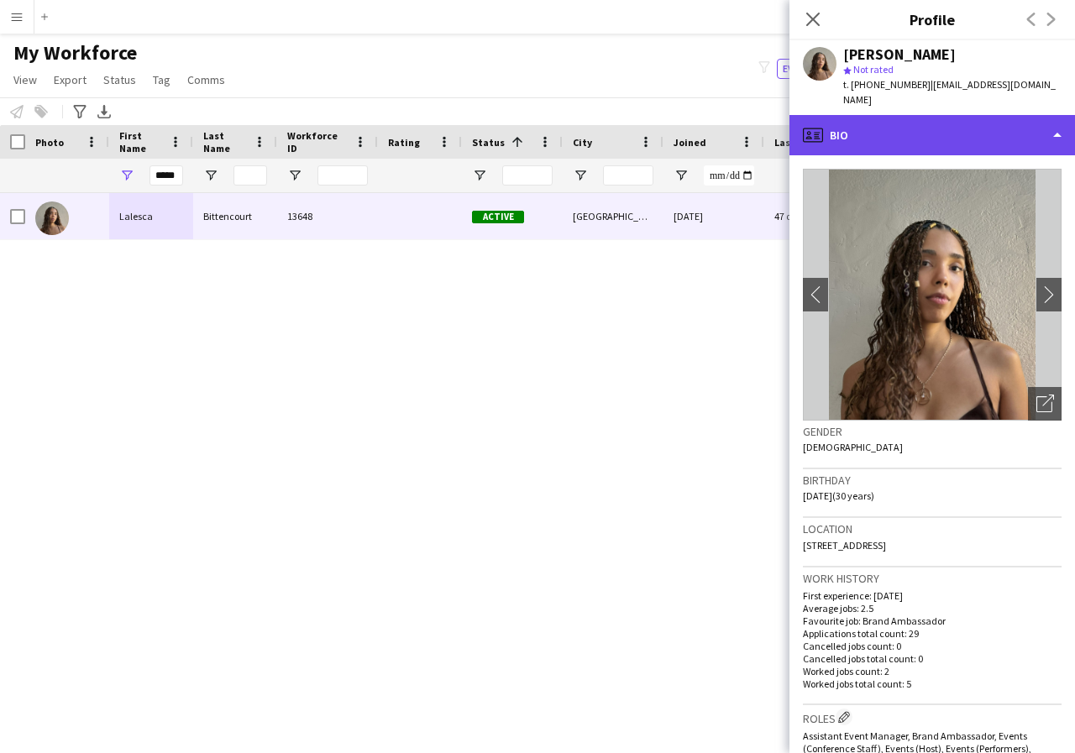
click at [1059, 118] on div "profile Bio" at bounding box center [932, 135] width 286 height 40
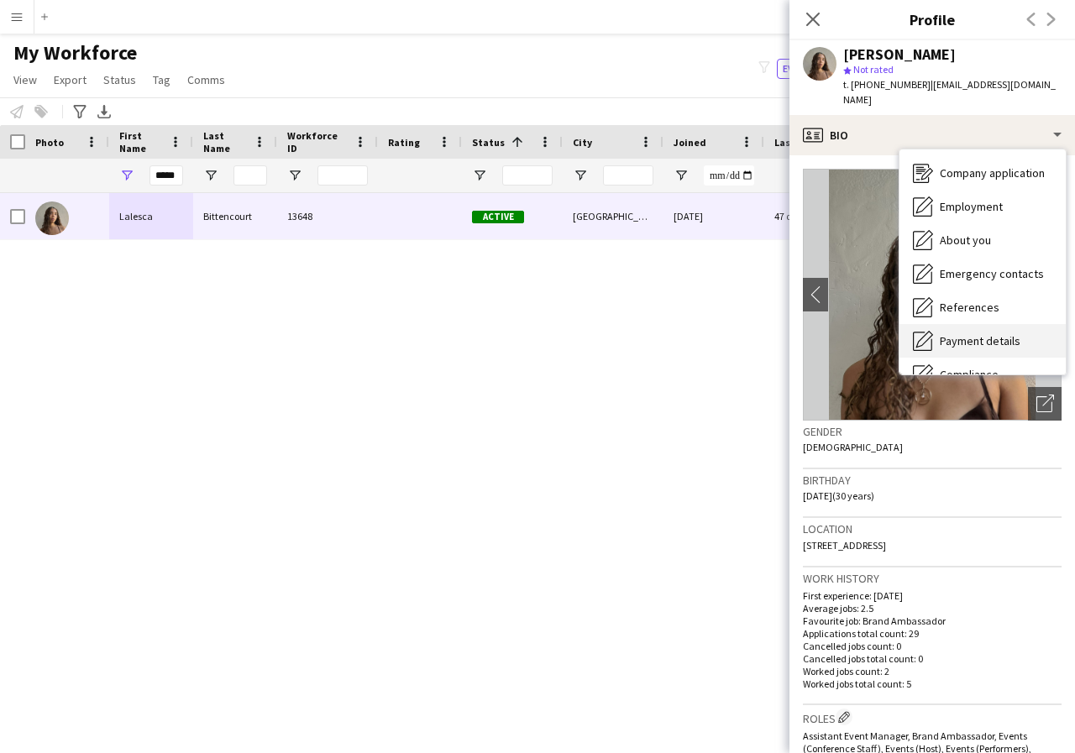
click at [965, 333] on span "Payment details" at bounding box center [980, 340] width 81 height 15
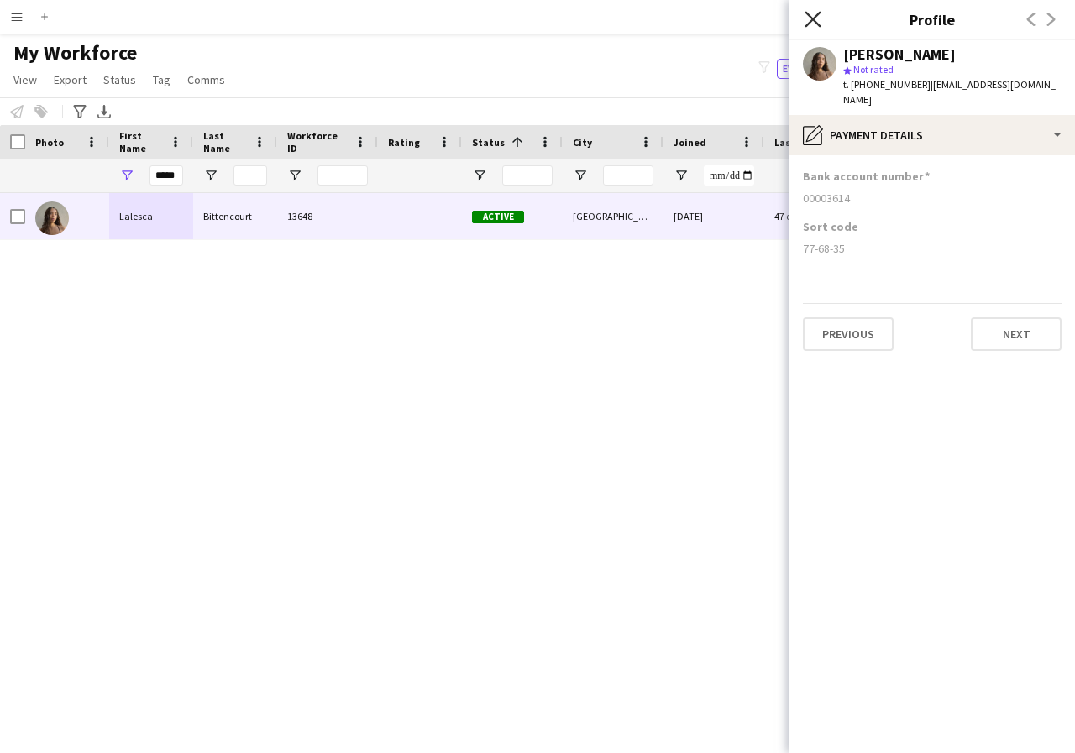
click at [810, 18] on icon at bounding box center [813, 19] width 16 height 16
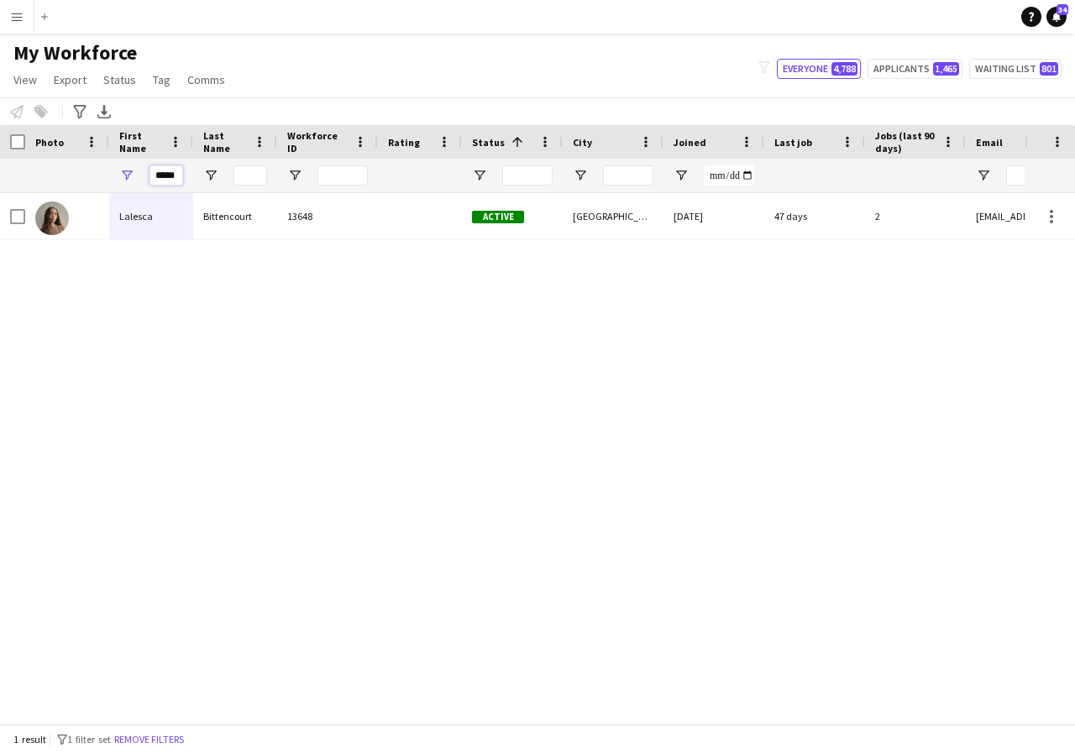
click at [176, 179] on input "*****" at bounding box center [166, 175] width 34 height 20
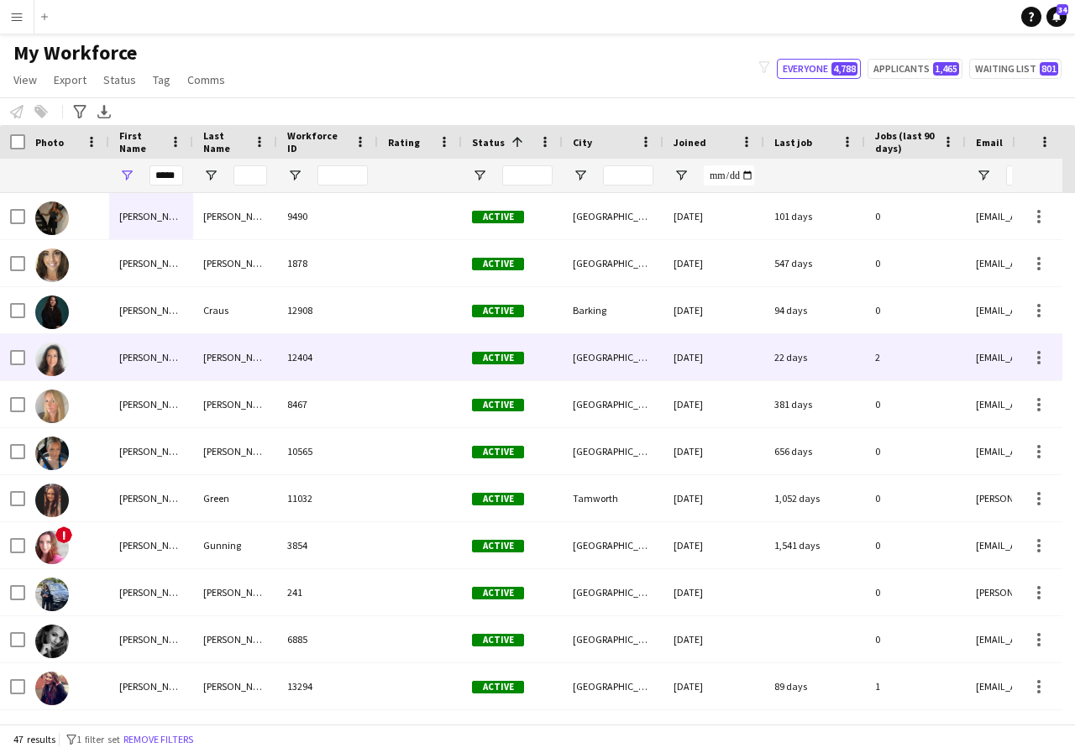
click at [166, 366] on div "[PERSON_NAME]" at bounding box center [151, 357] width 84 height 46
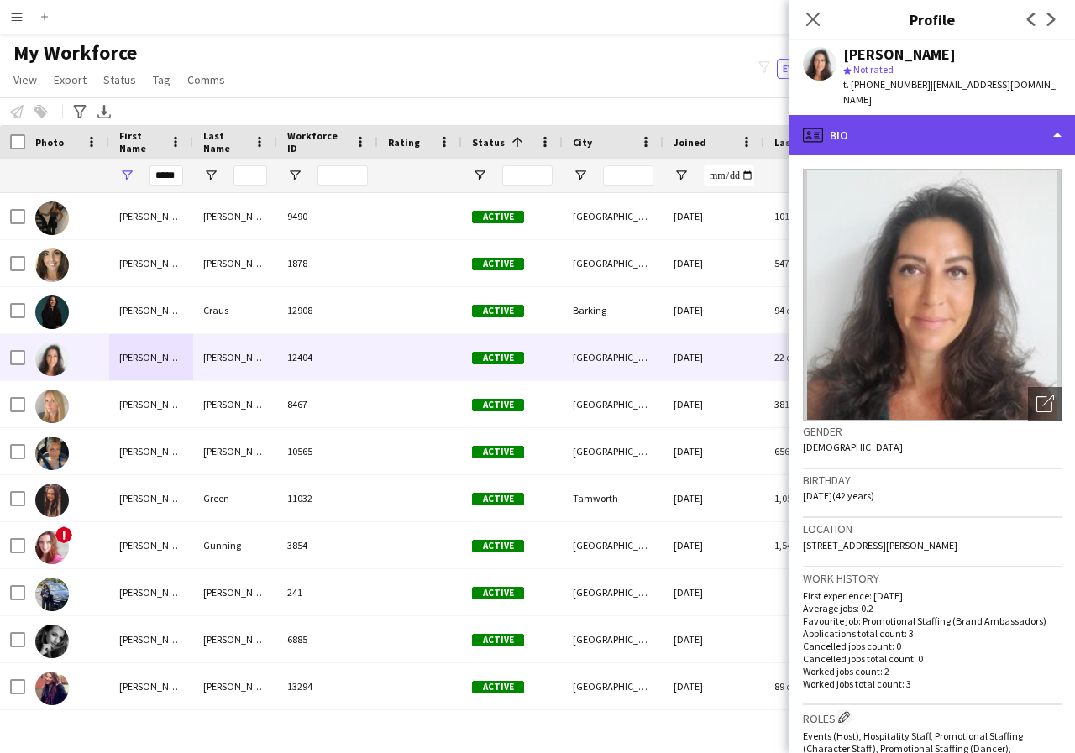
click at [1057, 118] on div "profile Bio" at bounding box center [932, 135] width 286 height 40
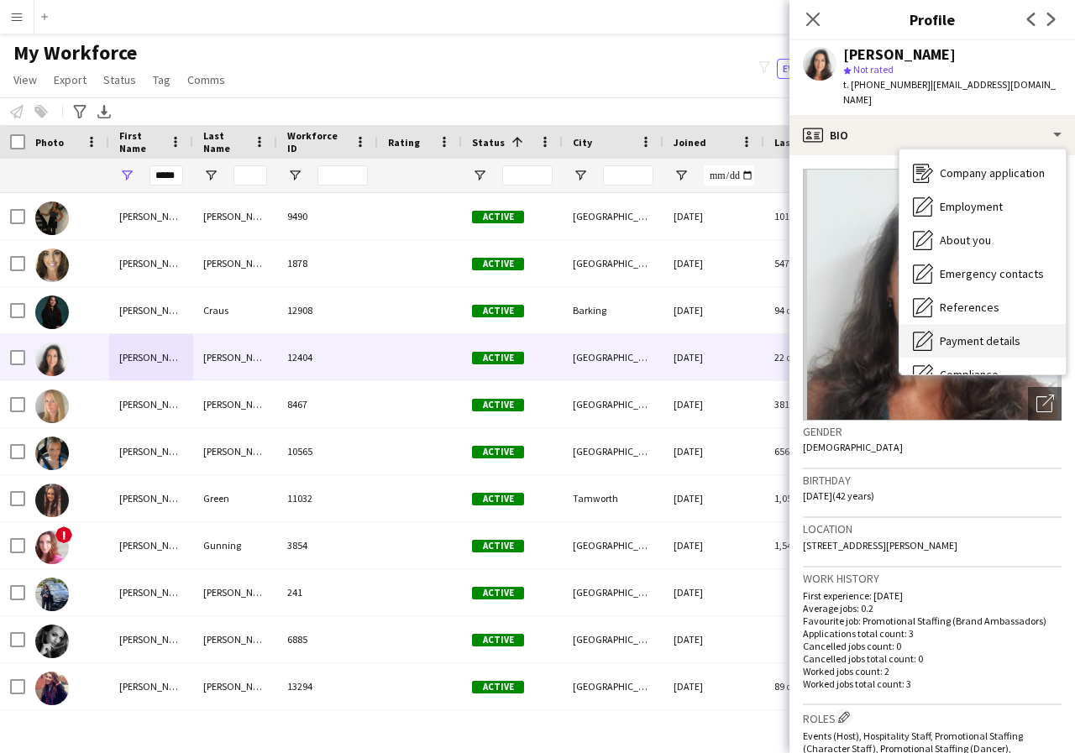
click at [993, 333] on span "Payment details" at bounding box center [980, 340] width 81 height 15
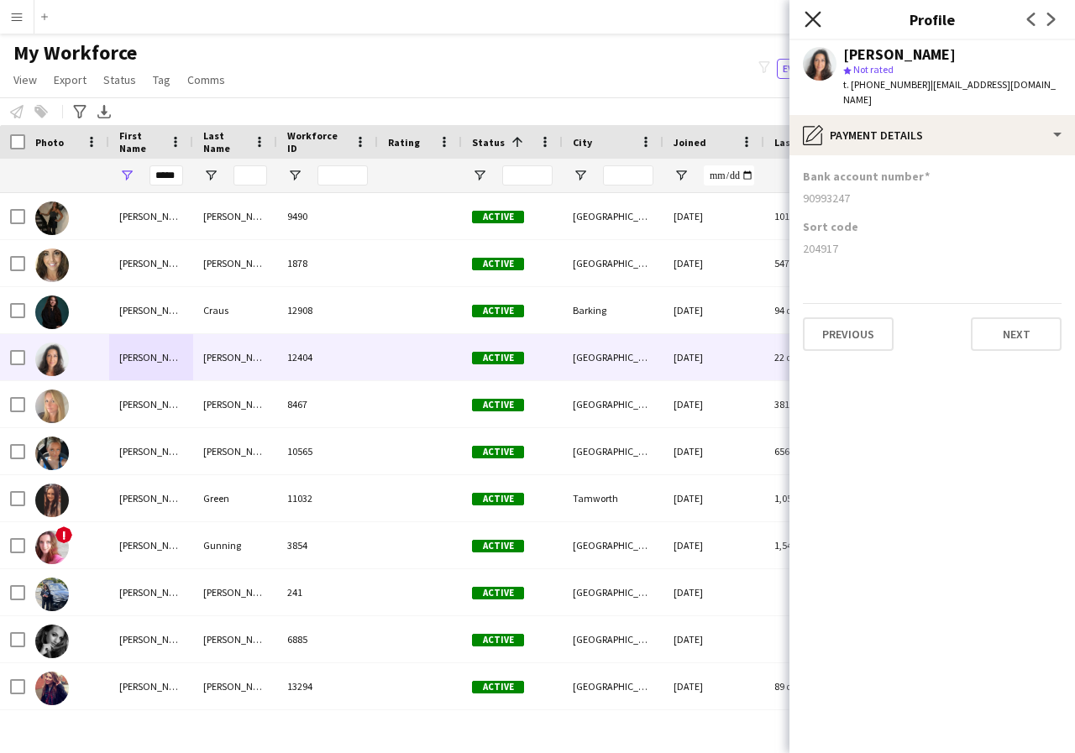
click at [808, 21] on icon "Close pop-in" at bounding box center [813, 19] width 16 height 16
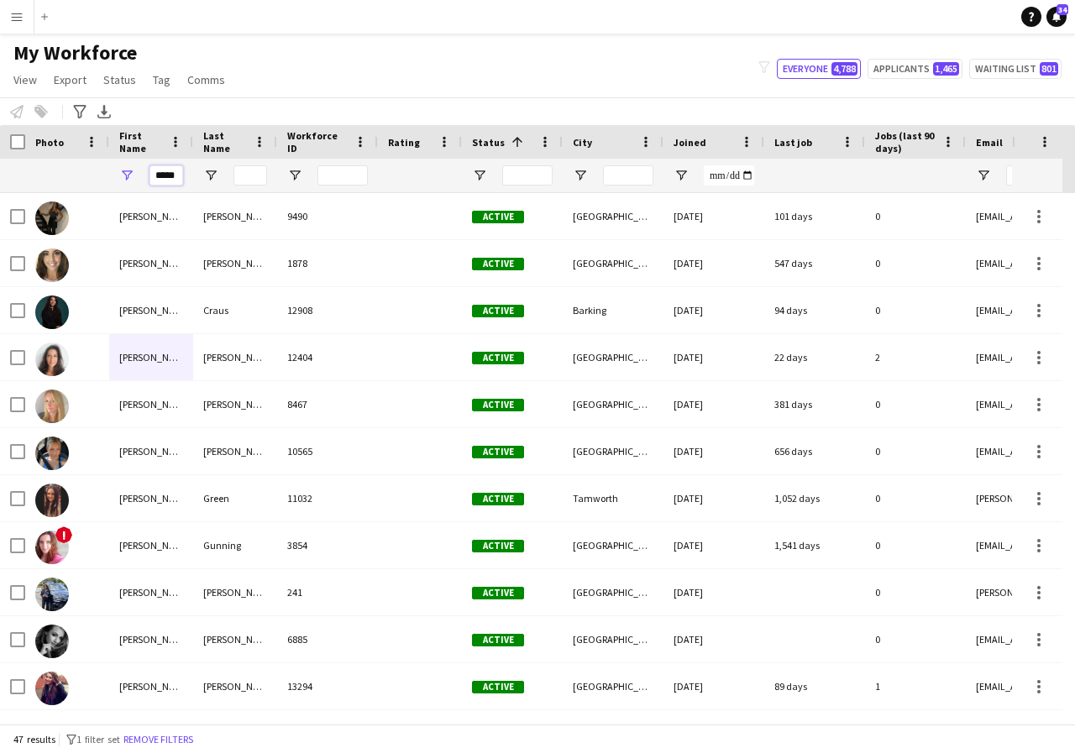
click at [178, 178] on input "*****" at bounding box center [166, 175] width 34 height 20
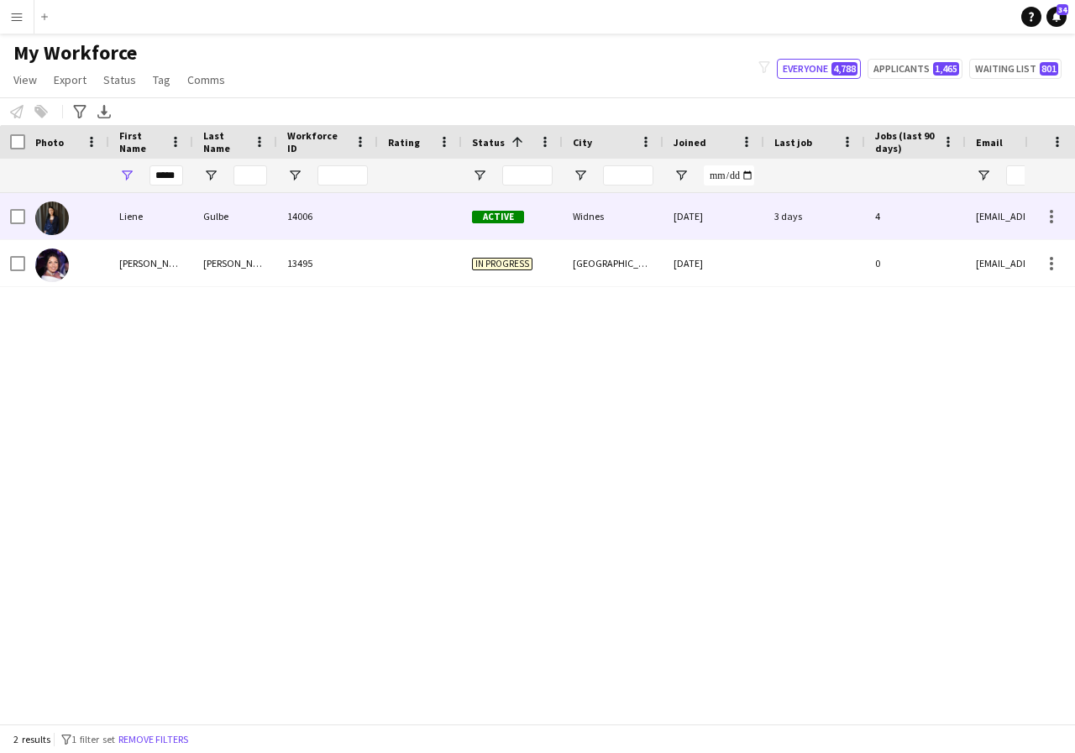
click at [174, 220] on div "Liene" at bounding box center [151, 216] width 84 height 46
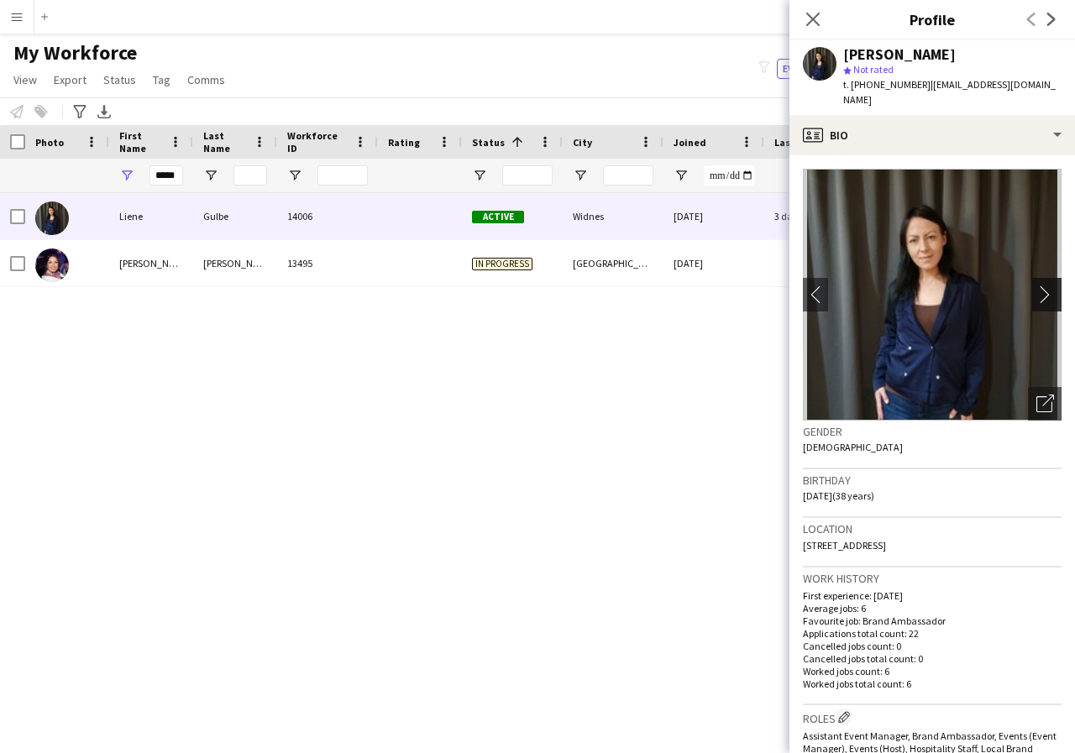
click at [1036, 294] on app-icon "chevron-right" at bounding box center [1049, 295] width 26 height 18
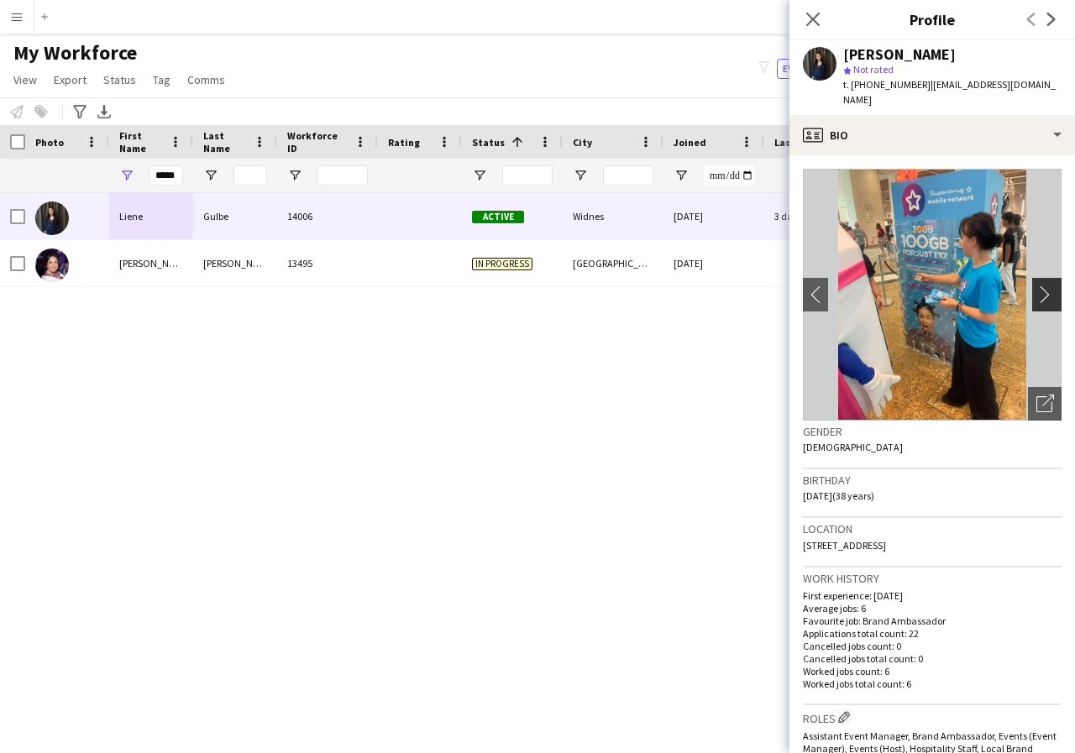
click at [1036, 294] on app-icon "chevron-right" at bounding box center [1049, 295] width 26 height 18
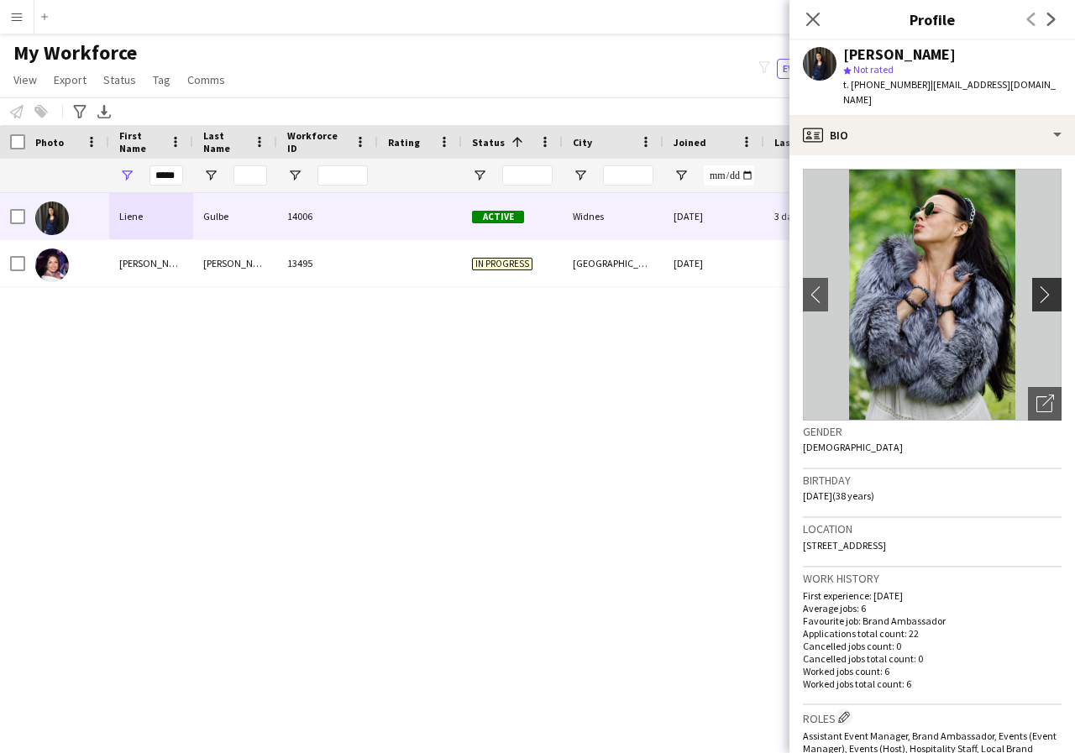
click at [1036, 294] on app-icon "chevron-right" at bounding box center [1049, 295] width 26 height 18
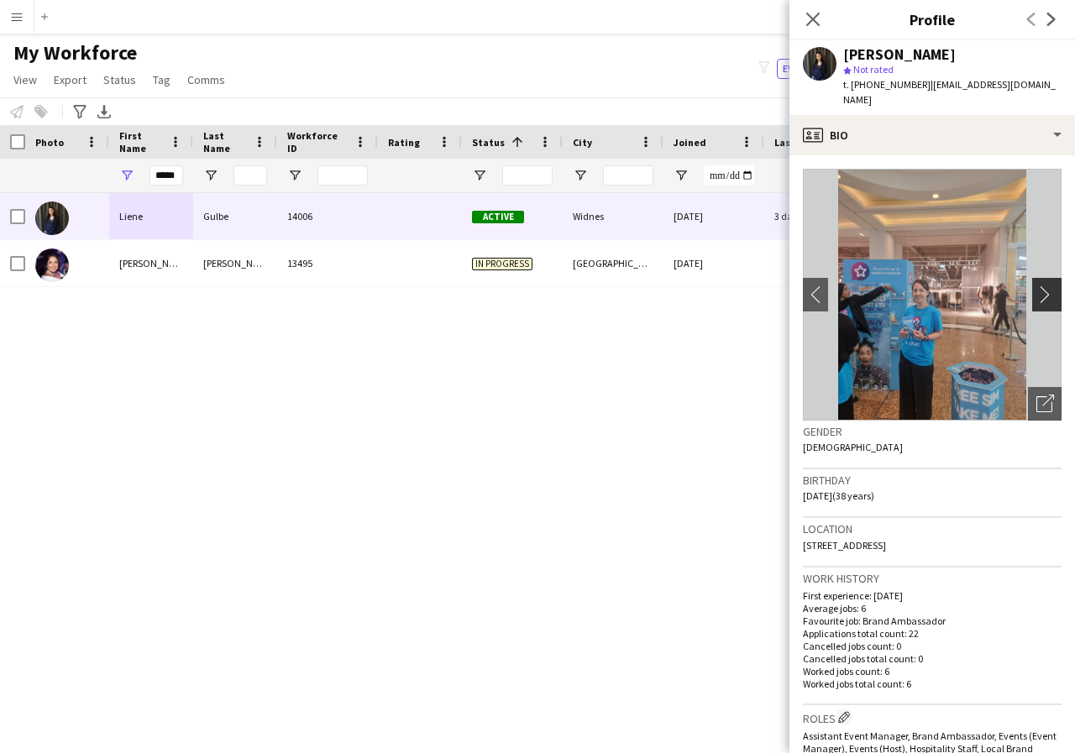
click at [1036, 294] on app-icon "chevron-right" at bounding box center [1049, 295] width 26 height 18
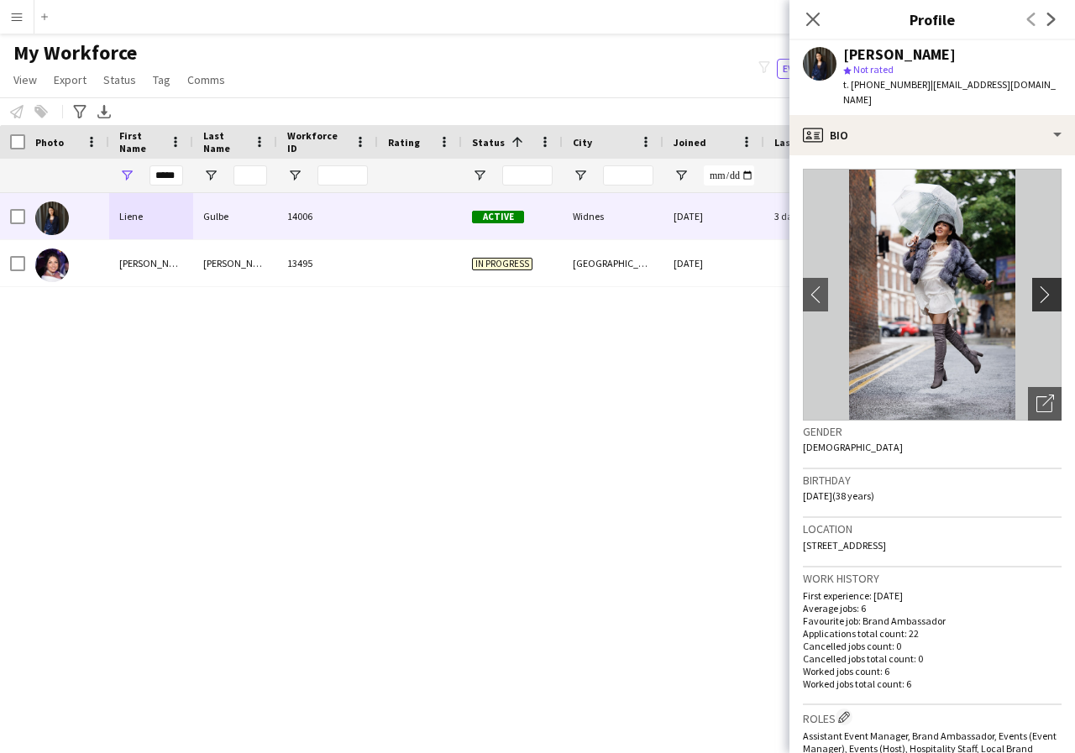
click at [1036, 294] on app-icon "chevron-right" at bounding box center [1049, 295] width 26 height 18
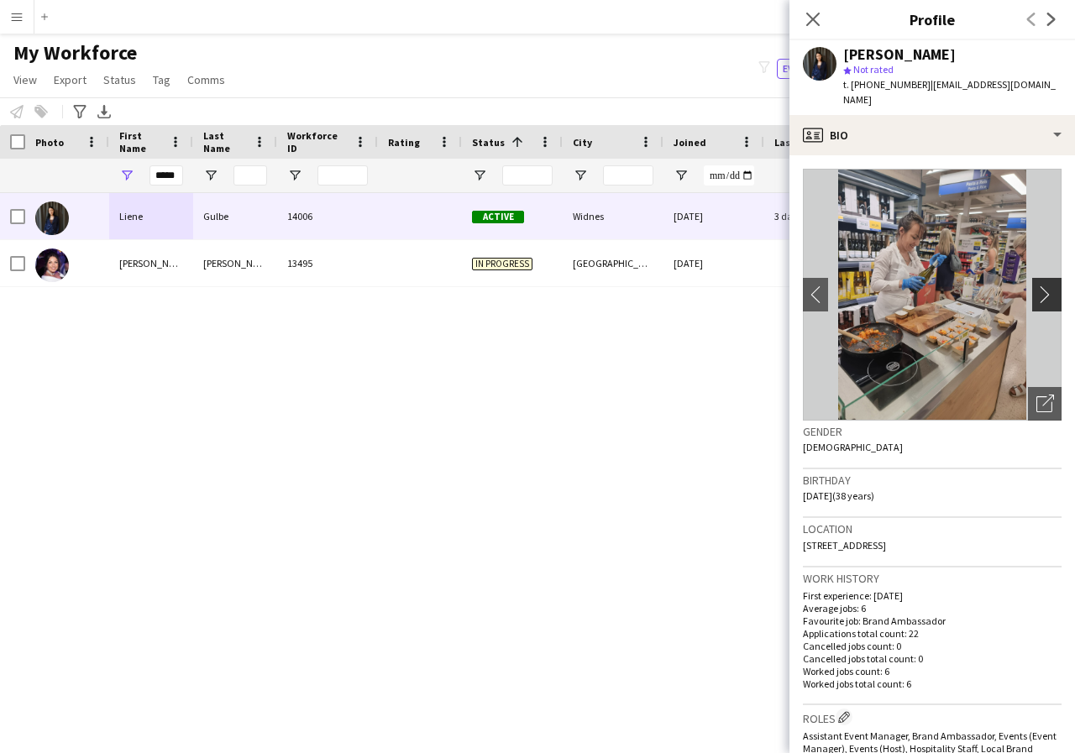
click at [1036, 294] on app-icon "chevron-right" at bounding box center [1049, 295] width 26 height 18
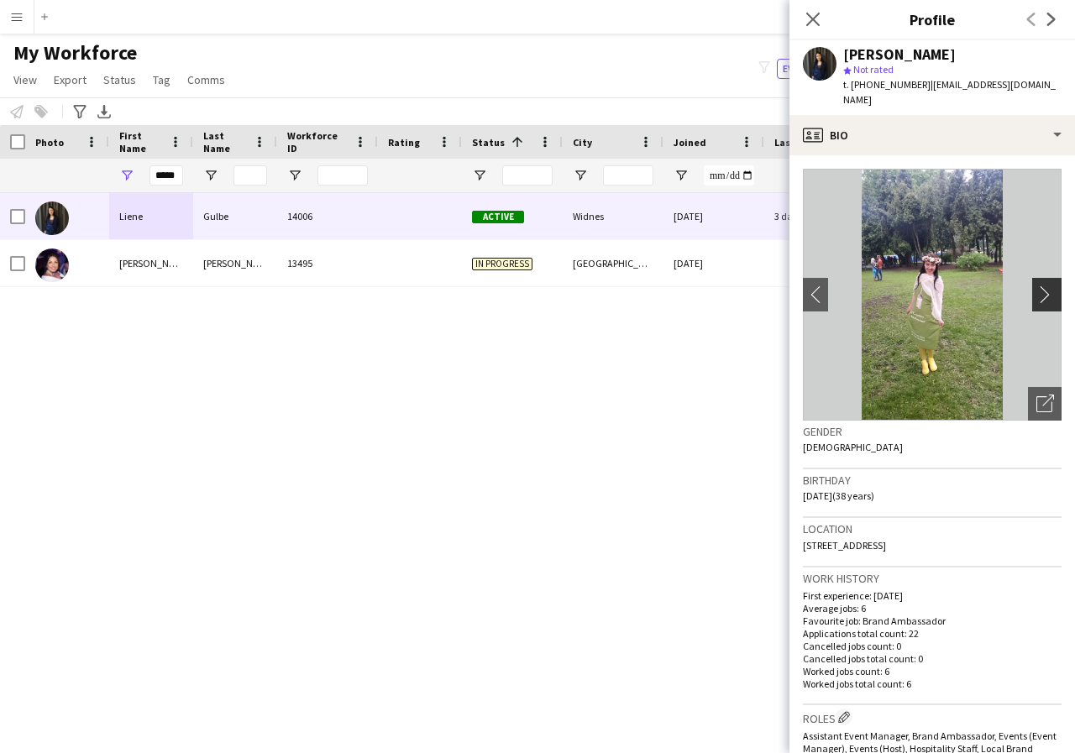
click at [1036, 294] on app-icon "chevron-right" at bounding box center [1049, 295] width 26 height 18
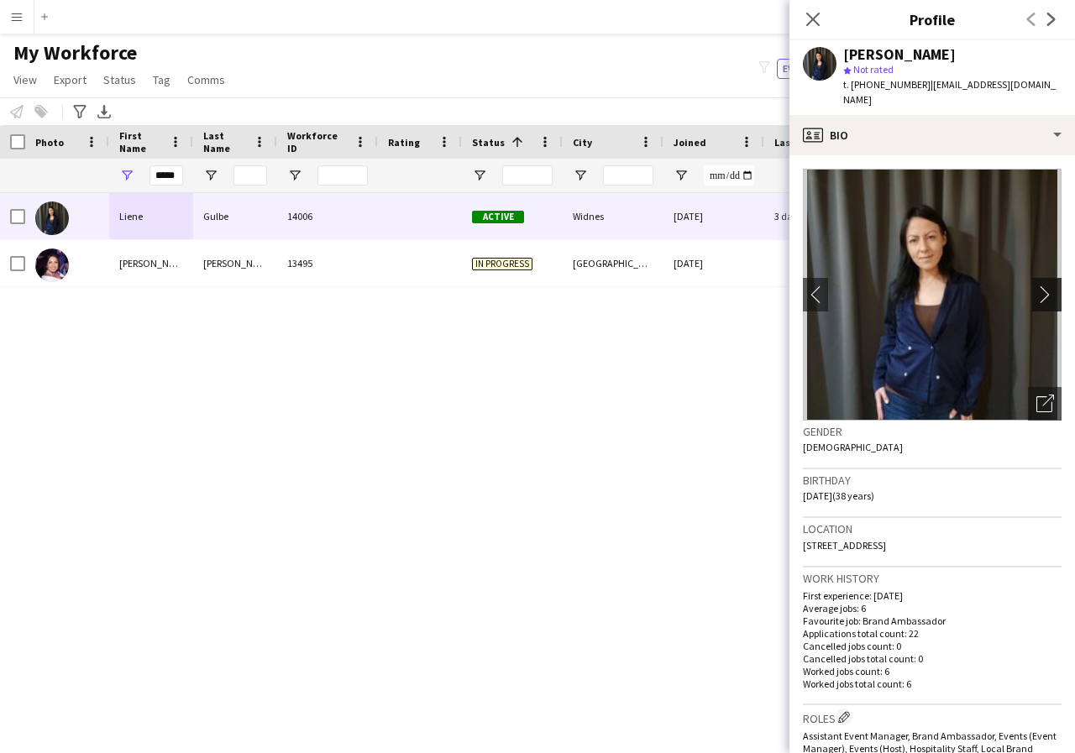
click at [1036, 294] on app-icon "chevron-right" at bounding box center [1049, 295] width 26 height 18
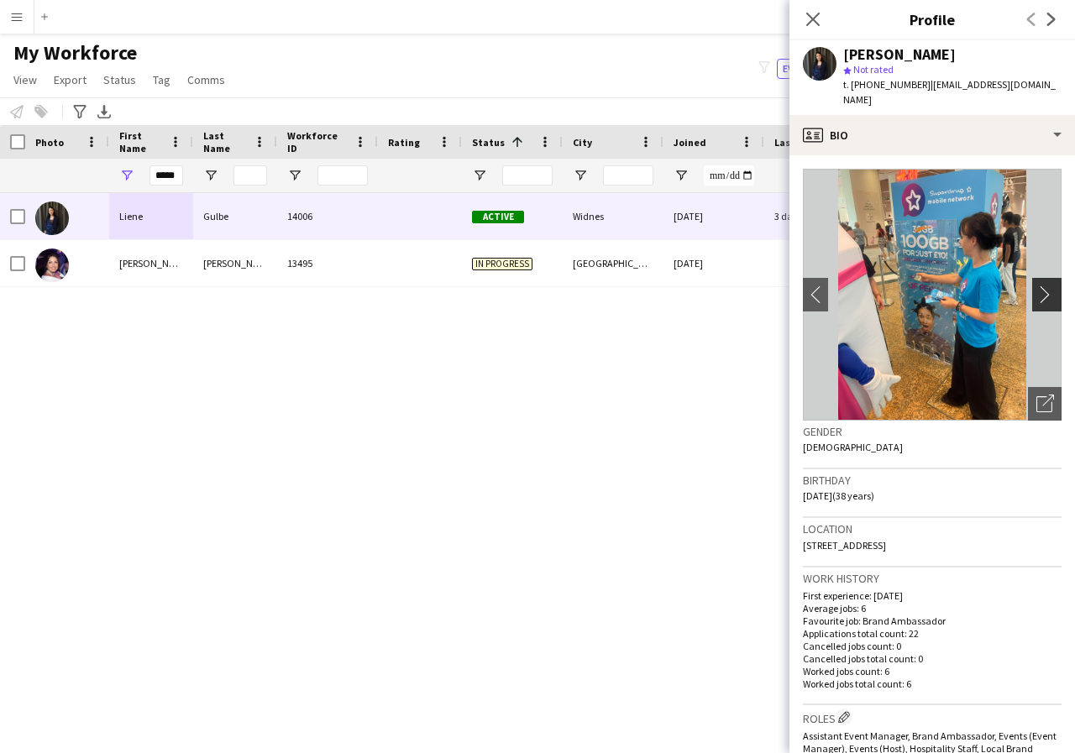
click at [1036, 294] on app-icon "chevron-right" at bounding box center [1049, 295] width 26 height 18
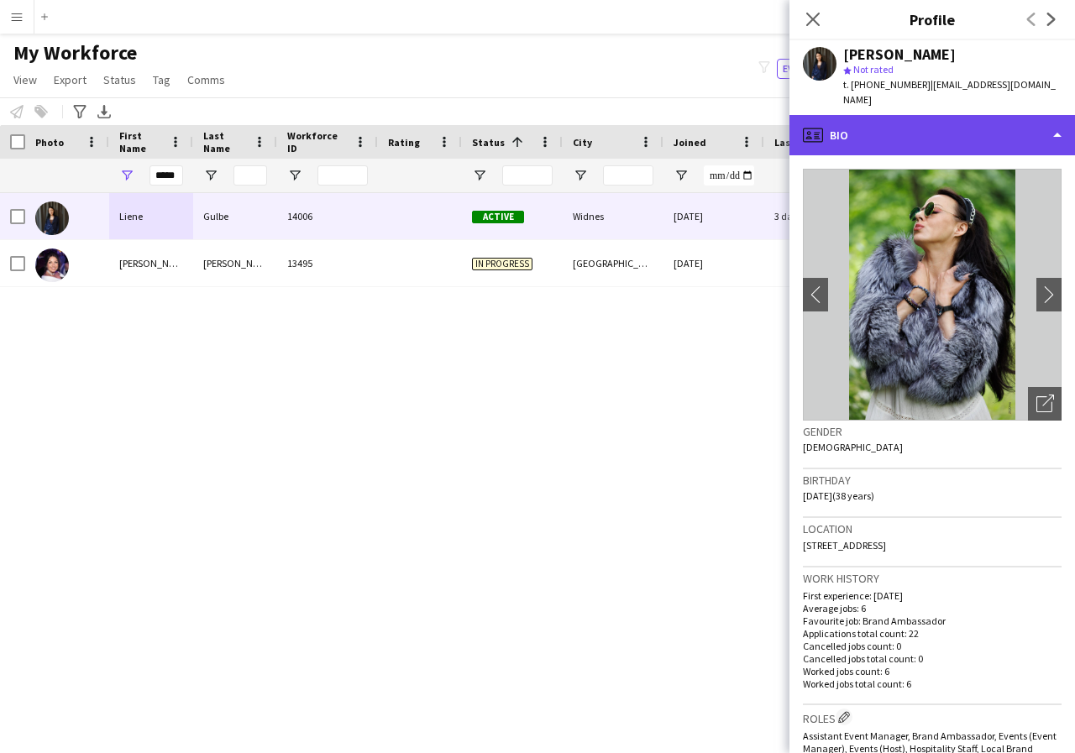
click at [1056, 137] on div "profile Bio" at bounding box center [932, 135] width 286 height 40
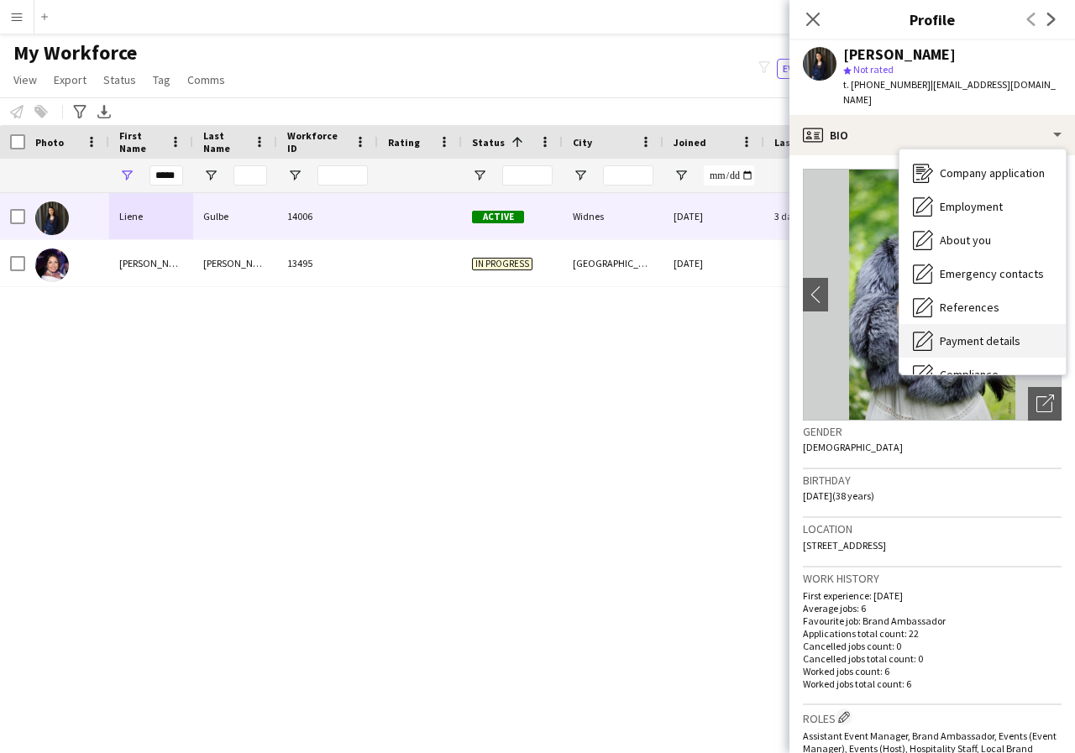
click at [1005, 338] on span "Payment details" at bounding box center [980, 340] width 81 height 15
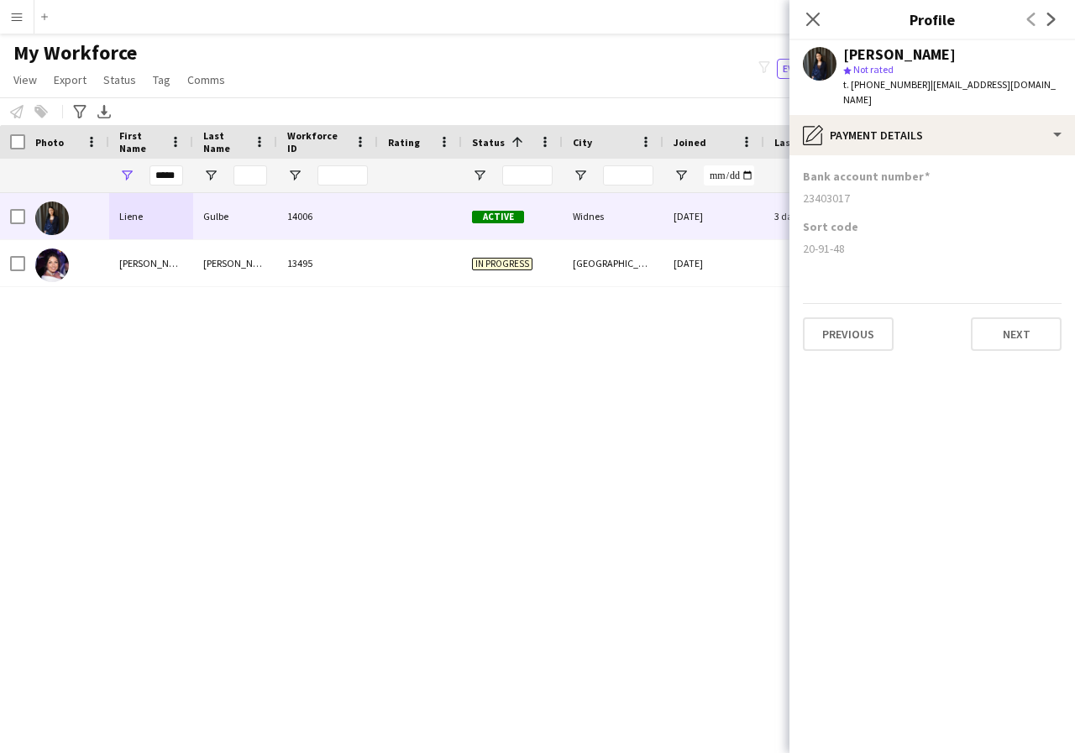
drag, startPoint x: 800, startPoint y: 199, endPoint x: 879, endPoint y: 207, distance: 80.2
click at [879, 207] on app-section-data-types "Bank account number [FINANCIAL_ID] Sort code [FINANCIAL_ID] Previous Next" at bounding box center [932, 454] width 286 height 598
copy div "23403017"
drag, startPoint x: 803, startPoint y: 251, endPoint x: 886, endPoint y: 249, distance: 83.2
click at [886, 249] on div "20-91-48" at bounding box center [932, 248] width 259 height 15
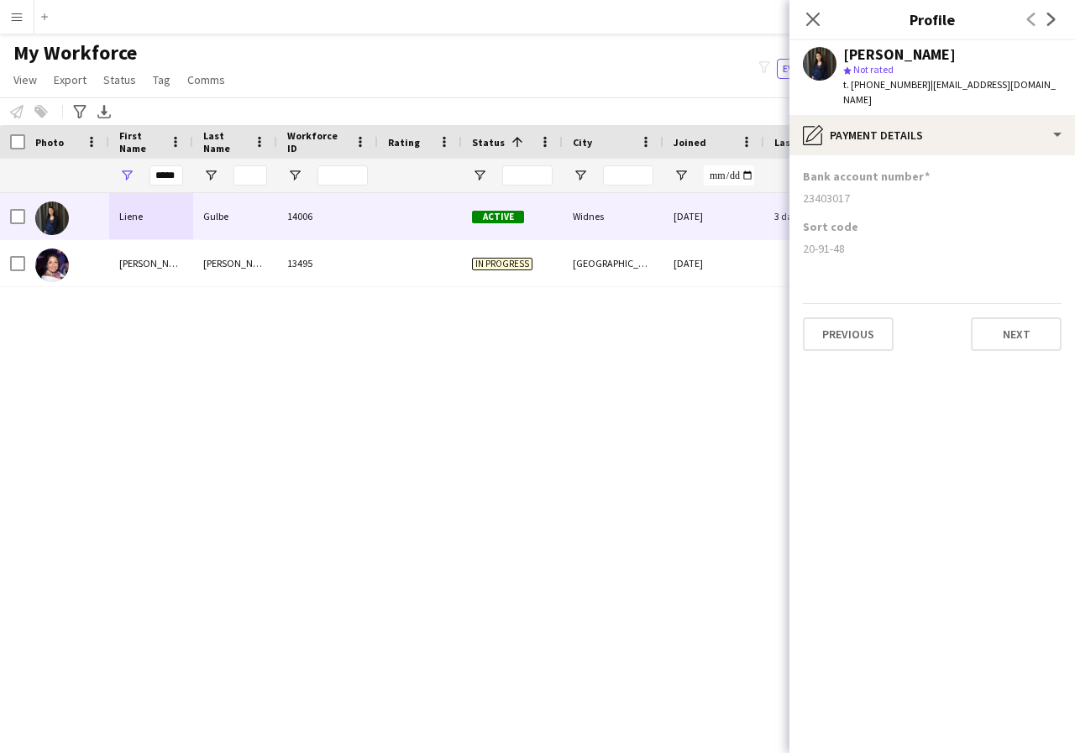
copy div "20-91-48"
click at [810, 23] on icon at bounding box center [813, 19] width 16 height 16
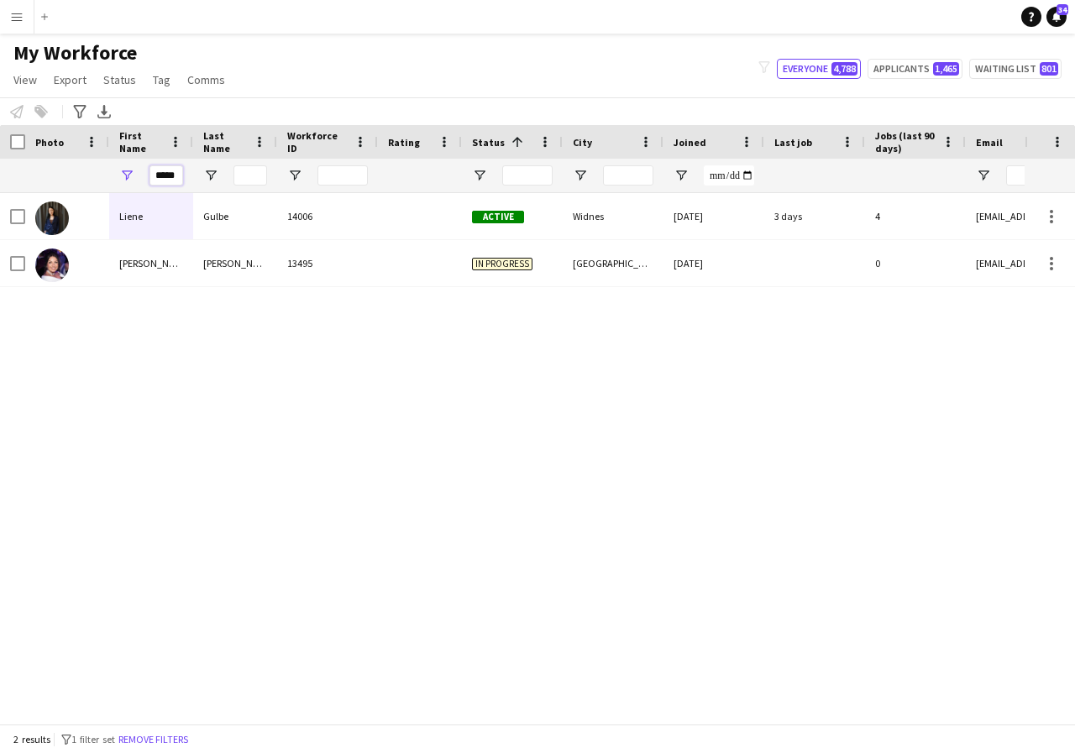
click at [180, 176] on input "*****" at bounding box center [166, 175] width 34 height 20
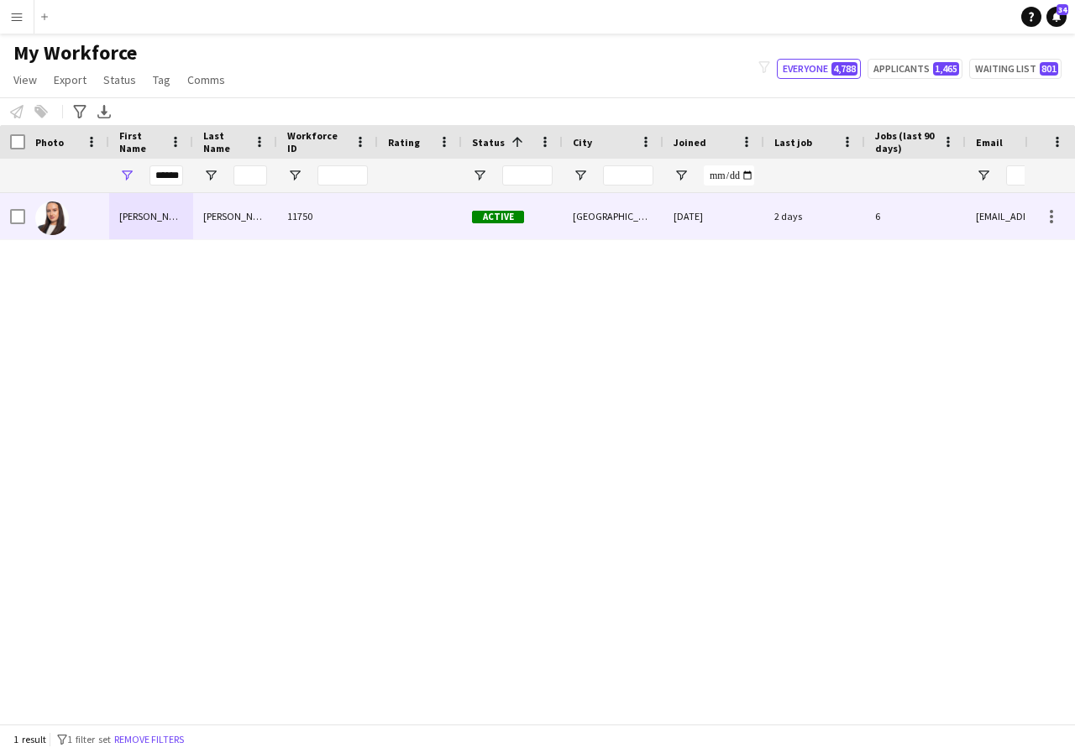
click at [170, 219] on div "[PERSON_NAME]" at bounding box center [151, 216] width 84 height 46
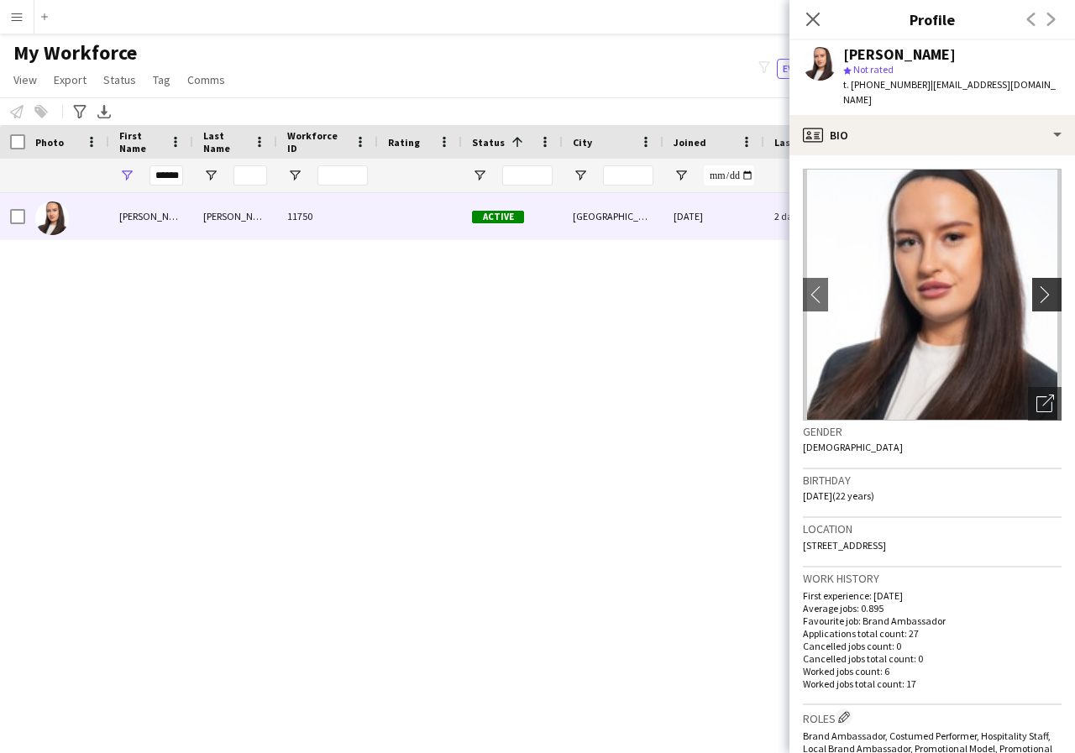
click at [1036, 286] on app-icon "chevron-right" at bounding box center [1049, 295] width 26 height 18
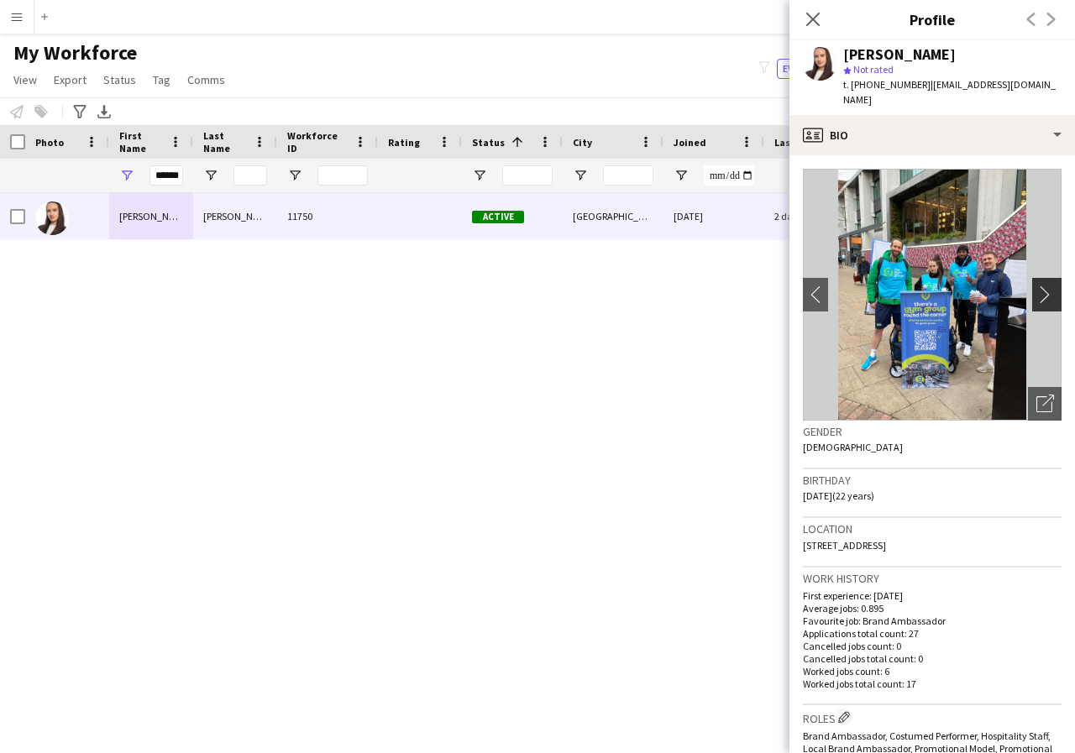
click at [1036, 286] on app-icon "chevron-right" at bounding box center [1049, 295] width 26 height 18
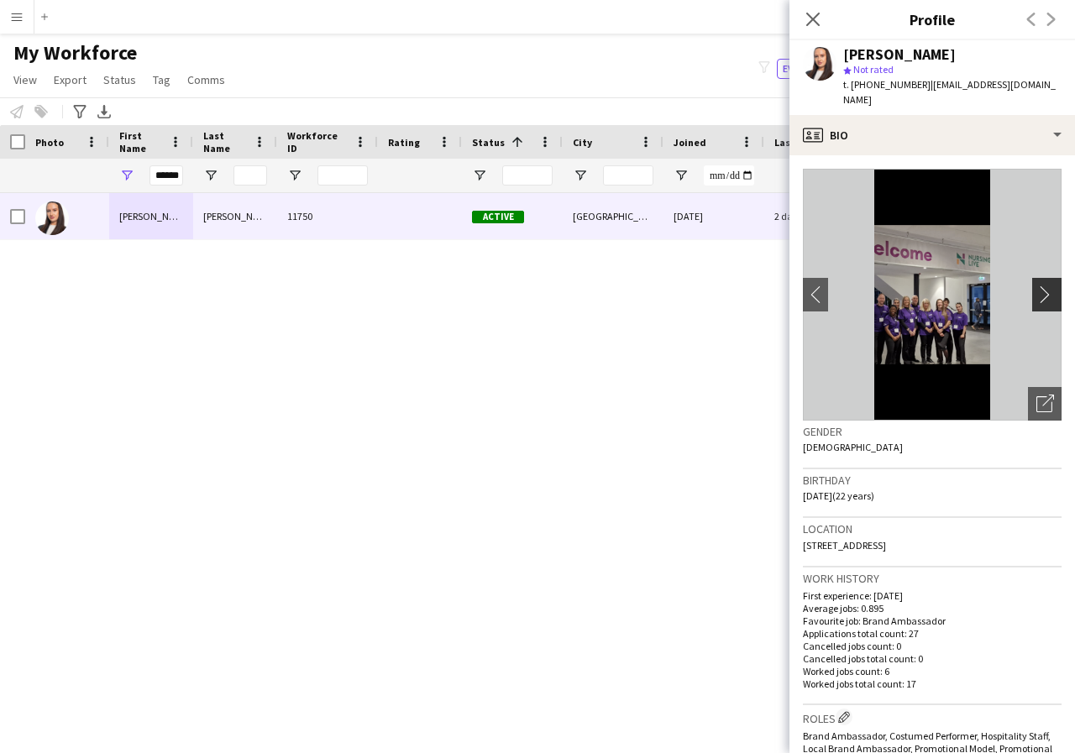
click at [1036, 286] on app-icon "chevron-right" at bounding box center [1049, 295] width 26 height 18
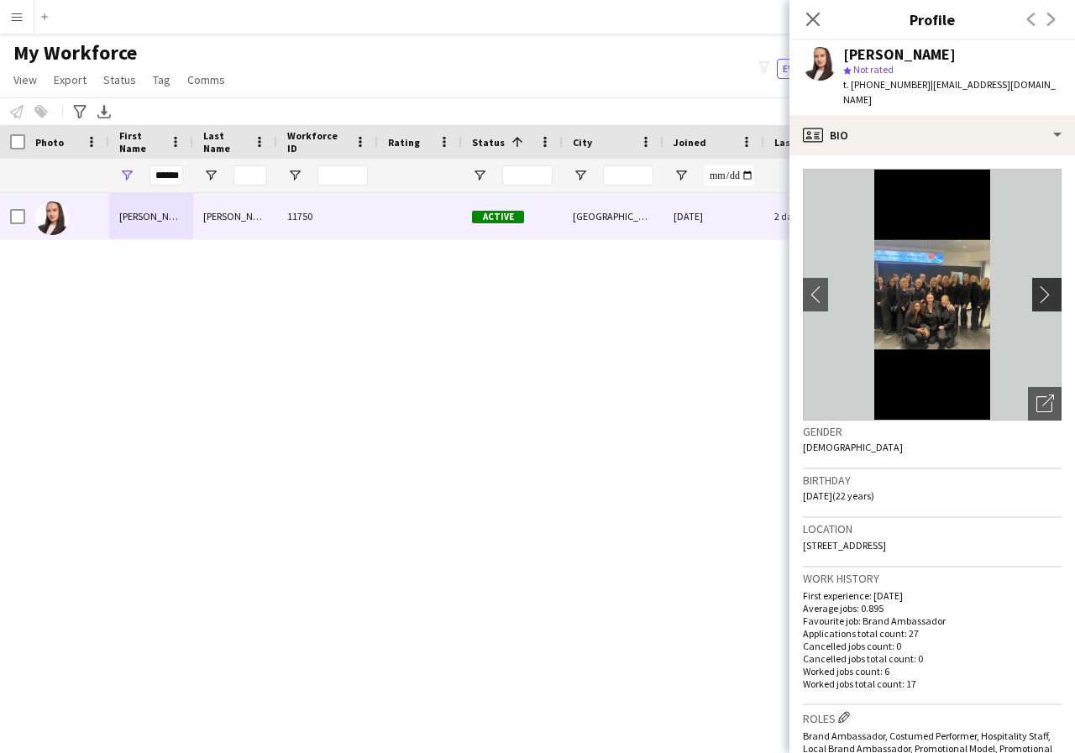
click at [1036, 286] on app-icon "chevron-right" at bounding box center [1049, 295] width 26 height 18
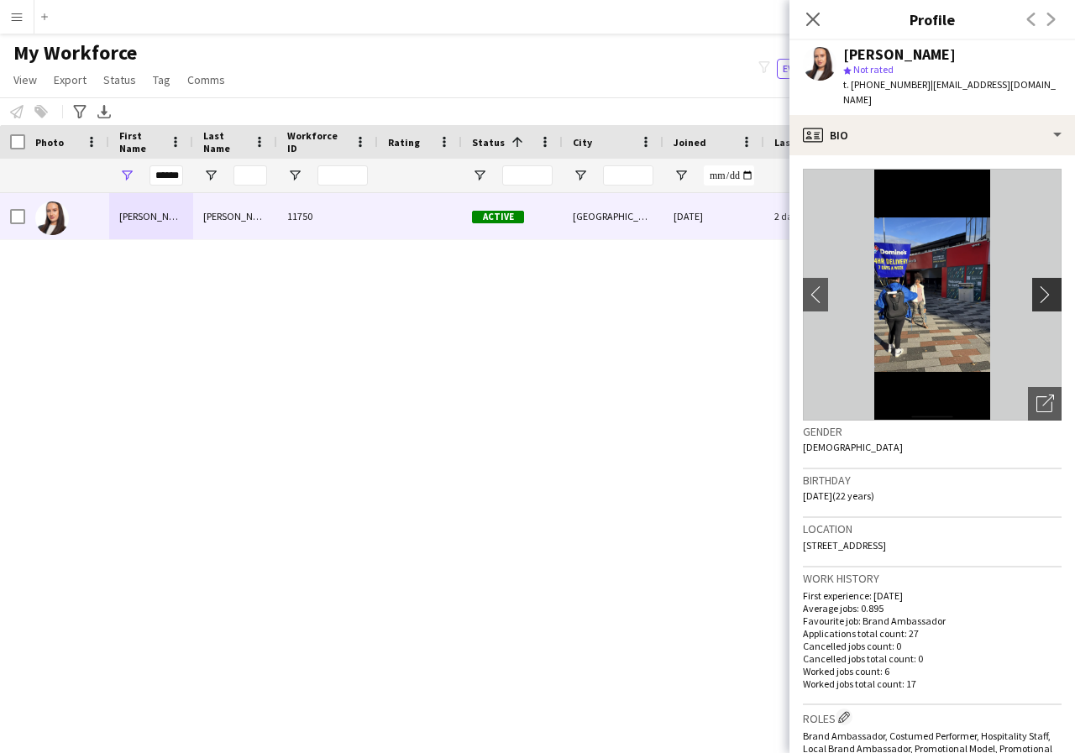
click at [1036, 286] on app-icon "chevron-right" at bounding box center [1049, 295] width 26 height 18
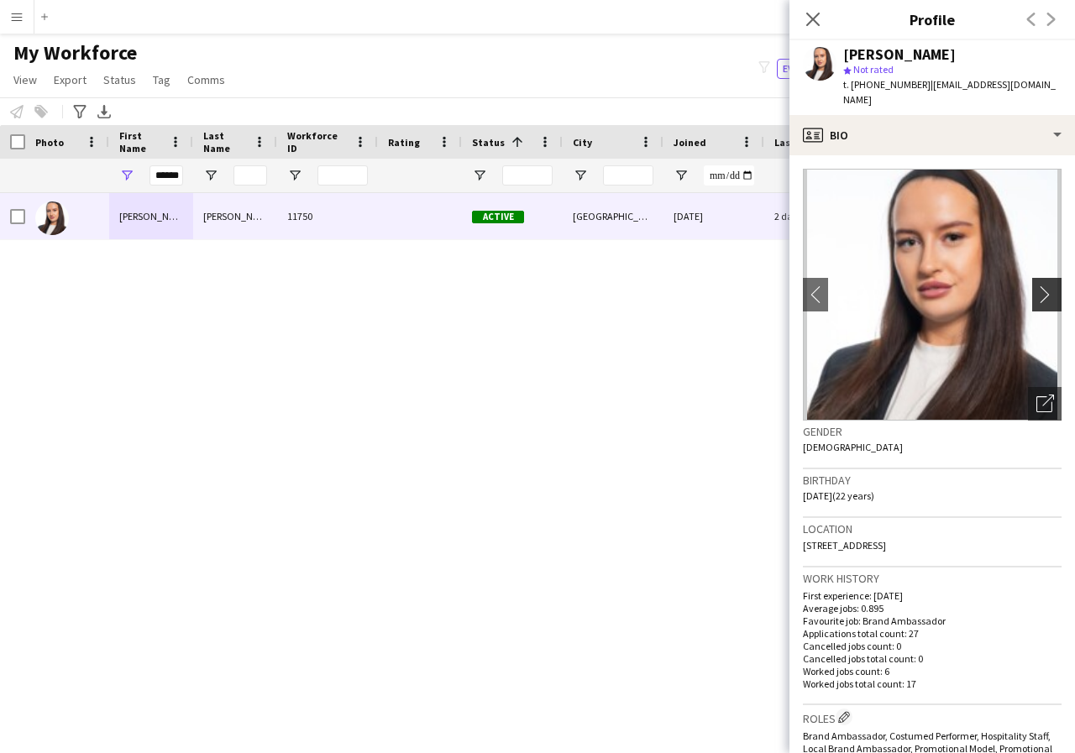
click at [1036, 286] on app-icon "chevron-right" at bounding box center [1049, 295] width 26 height 18
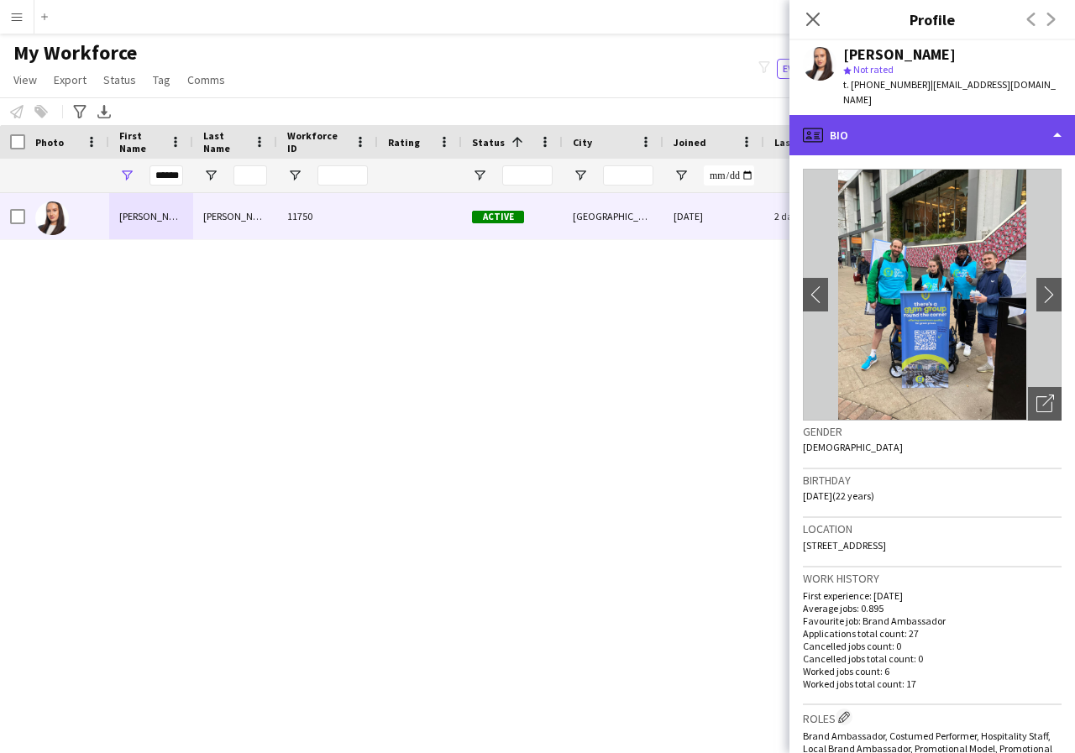
click at [1053, 121] on div "profile Bio" at bounding box center [932, 135] width 286 height 40
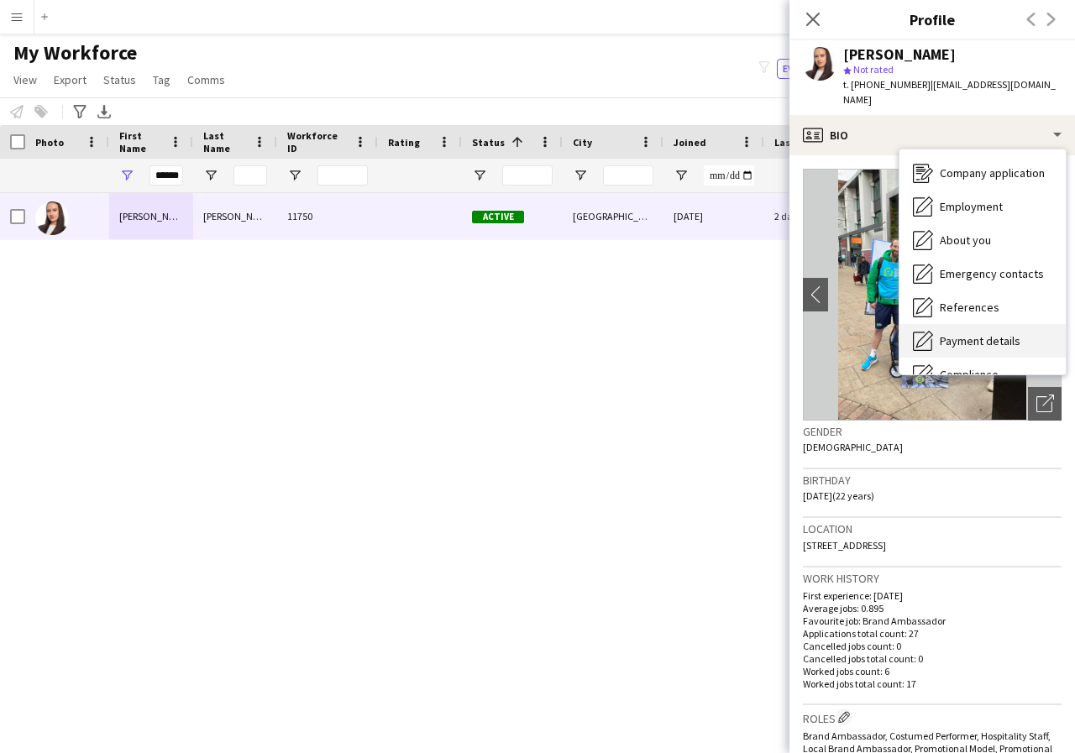
click at [1008, 333] on span "Payment details" at bounding box center [980, 340] width 81 height 15
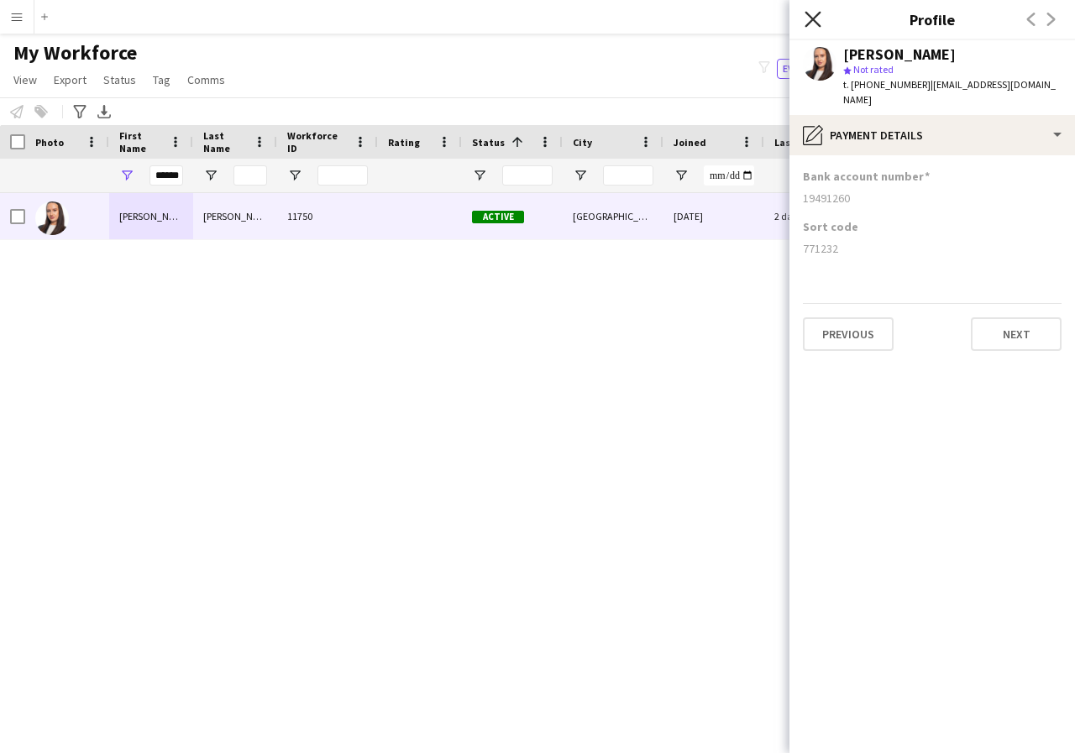
click at [812, 15] on icon "Close pop-in" at bounding box center [813, 19] width 16 height 16
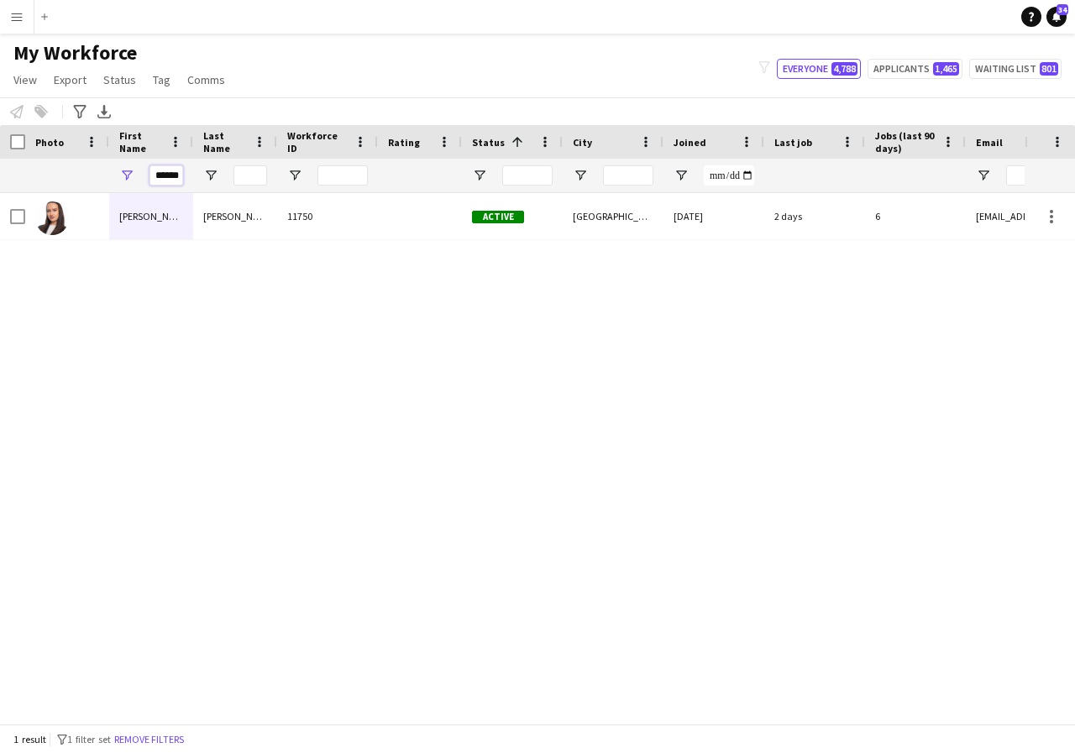
click at [175, 178] on input "******" at bounding box center [166, 175] width 34 height 20
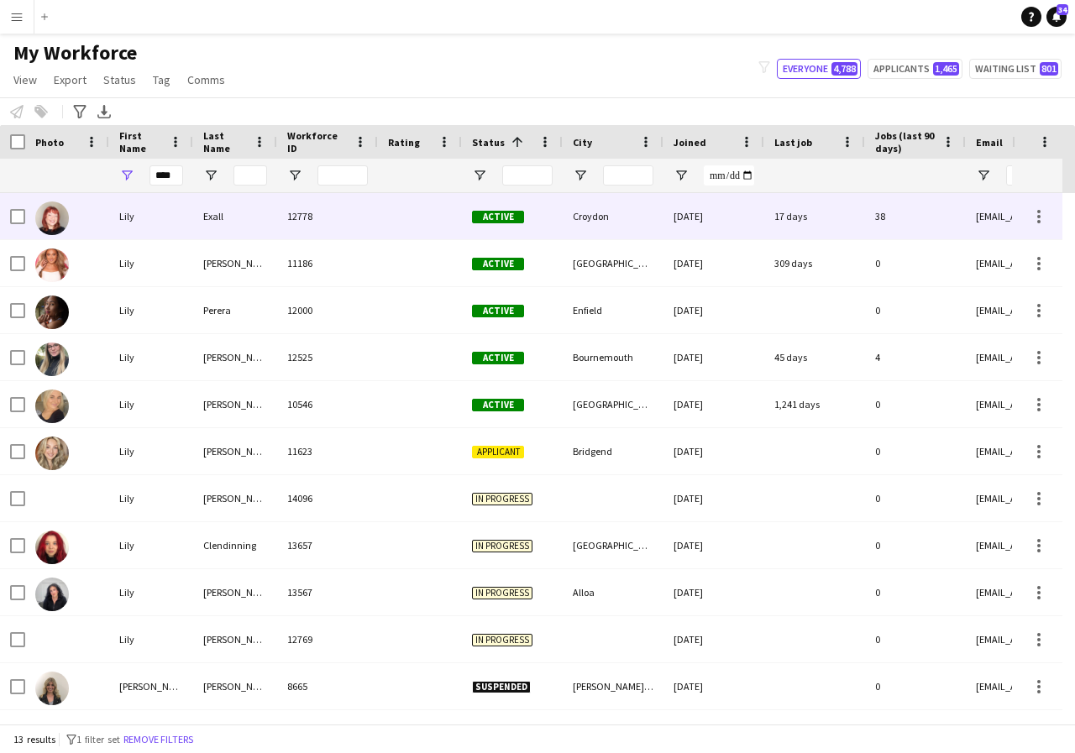
click at [147, 222] on div "Lily" at bounding box center [151, 216] width 84 height 46
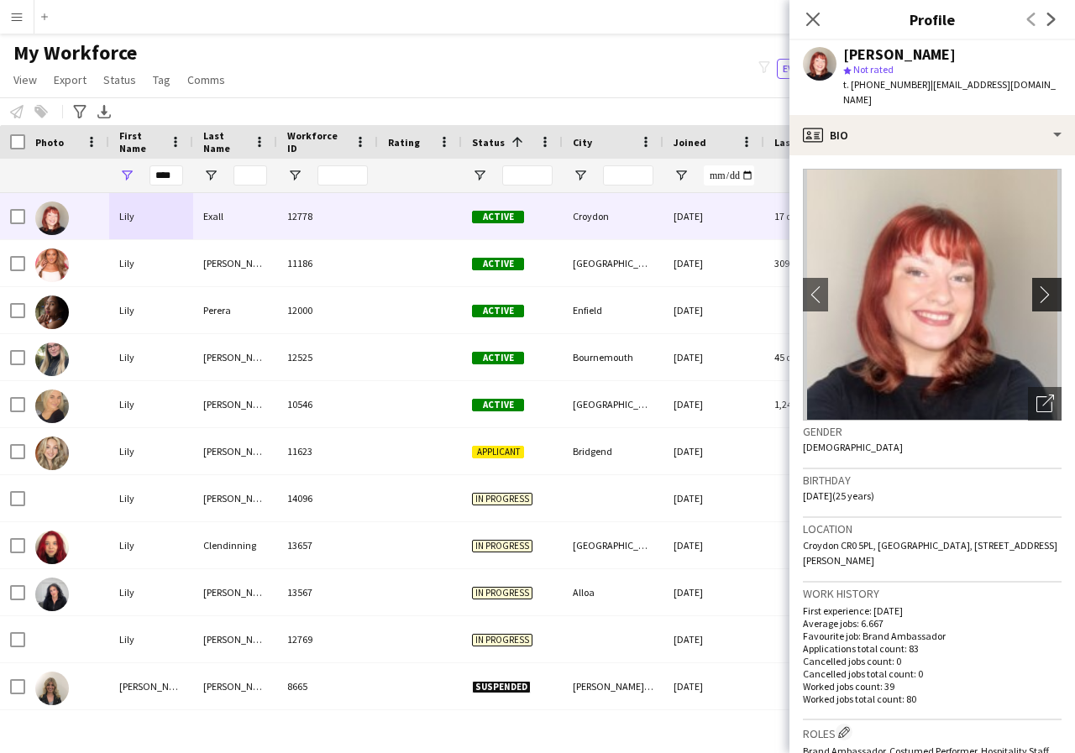
click at [1036, 286] on app-icon "chevron-right" at bounding box center [1049, 295] width 26 height 18
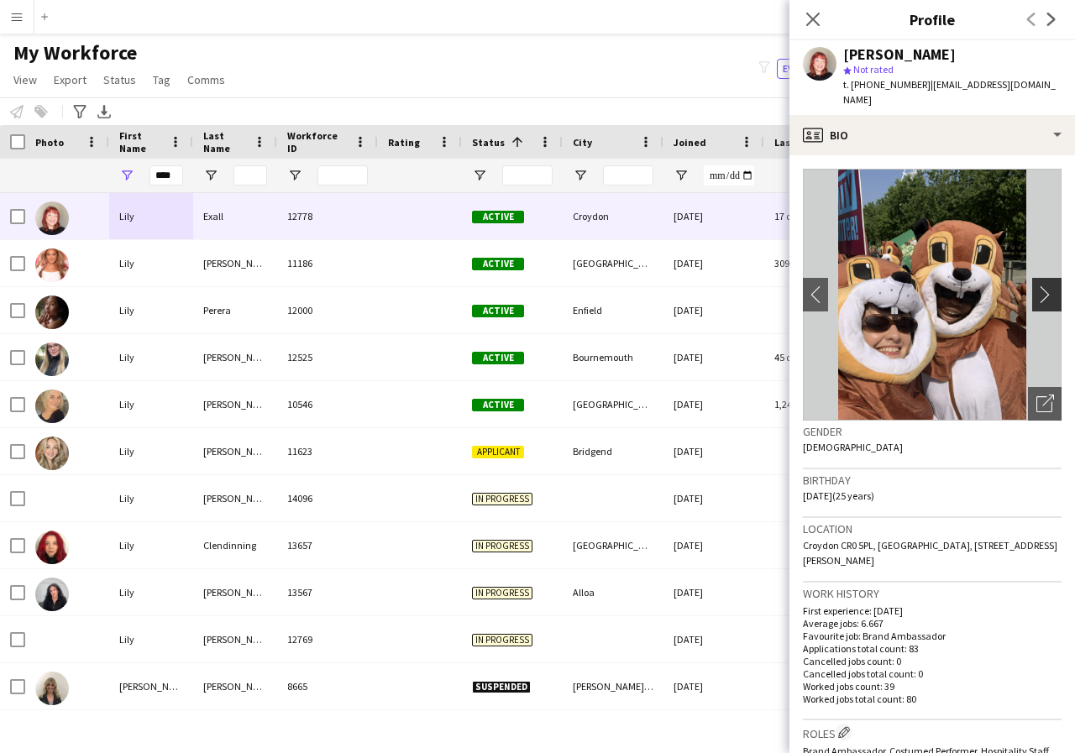
click at [1036, 286] on app-icon "chevron-right" at bounding box center [1049, 295] width 26 height 18
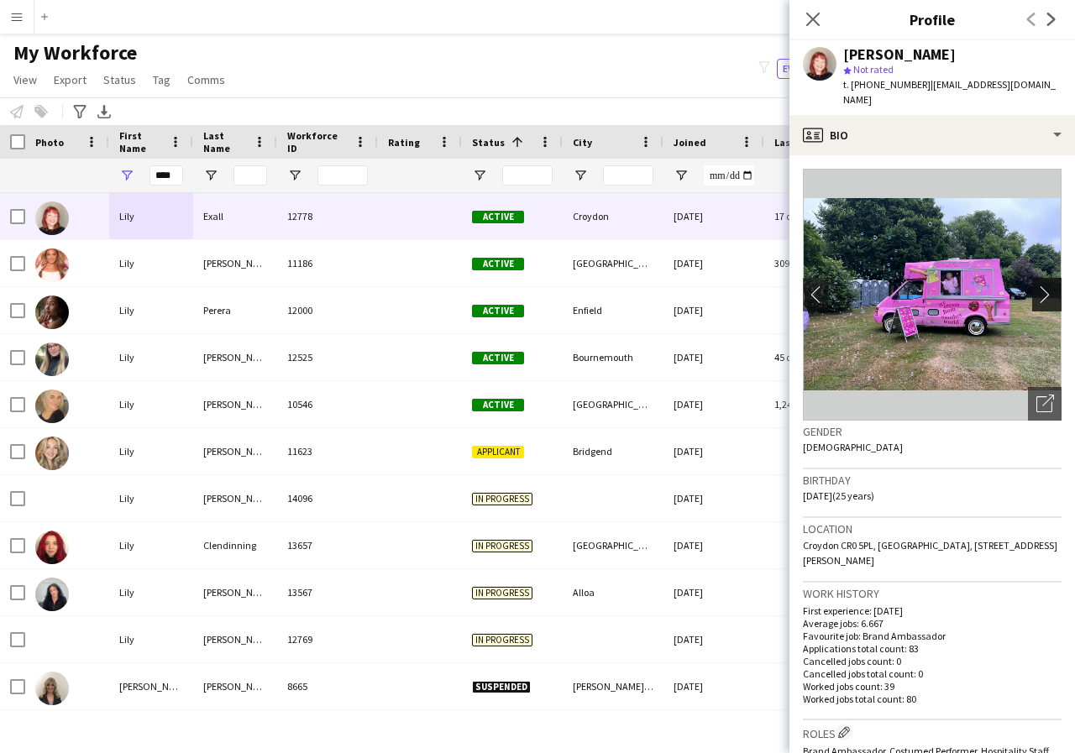
click at [1036, 286] on app-icon "chevron-right" at bounding box center [1049, 295] width 26 height 18
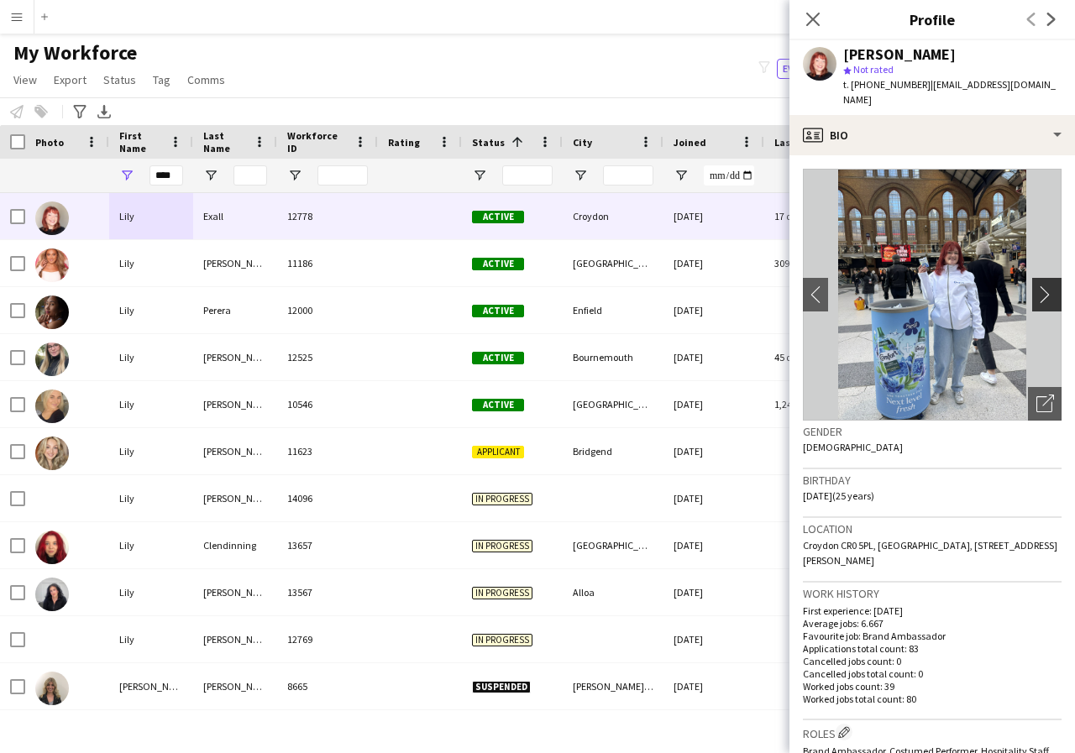
click at [1036, 286] on app-icon "chevron-right" at bounding box center [1049, 295] width 26 height 18
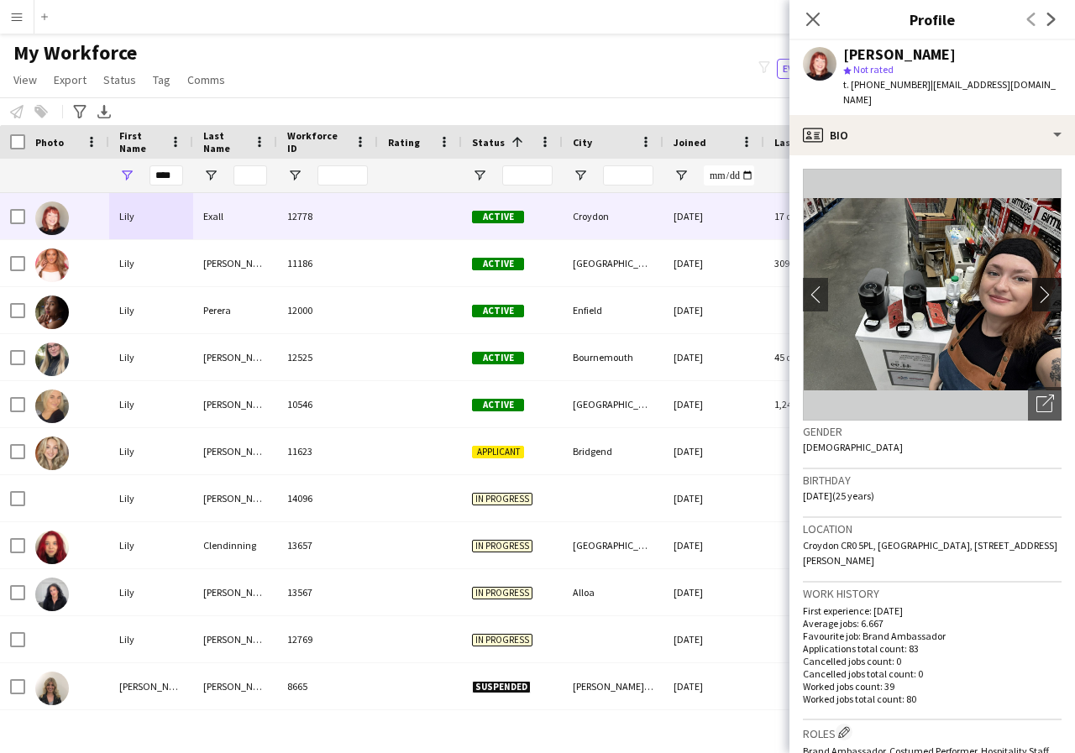
click at [1036, 286] on app-icon "chevron-right" at bounding box center [1049, 295] width 26 height 18
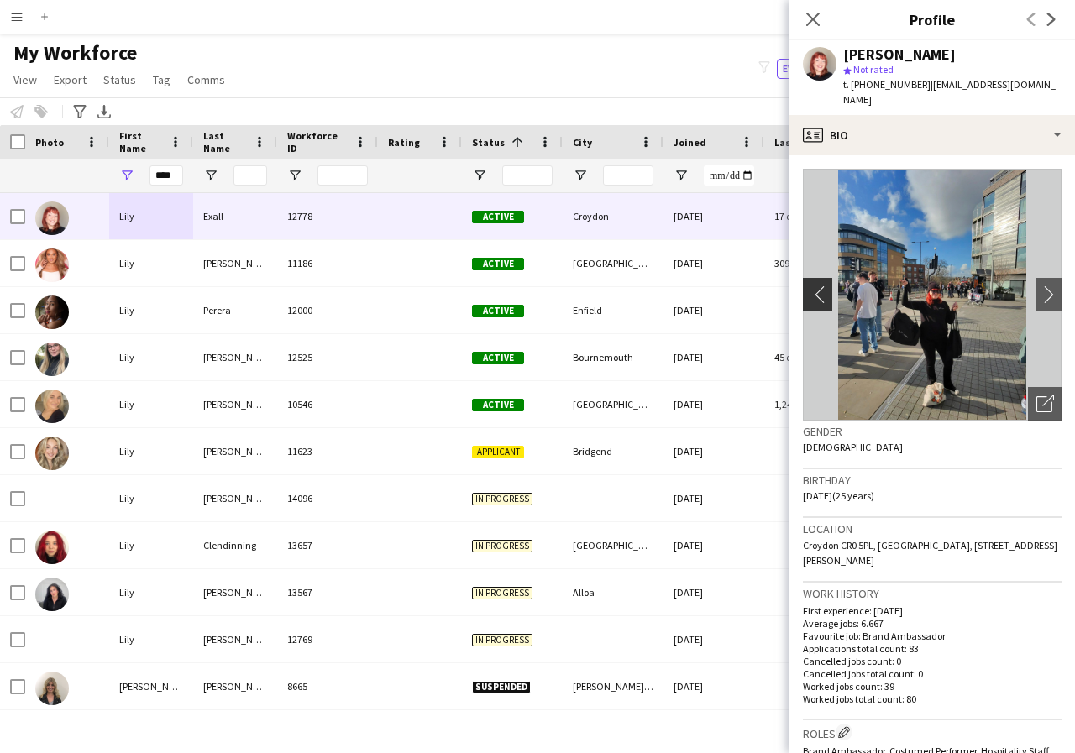
click at [814, 286] on app-icon "chevron-left" at bounding box center [816, 295] width 26 height 18
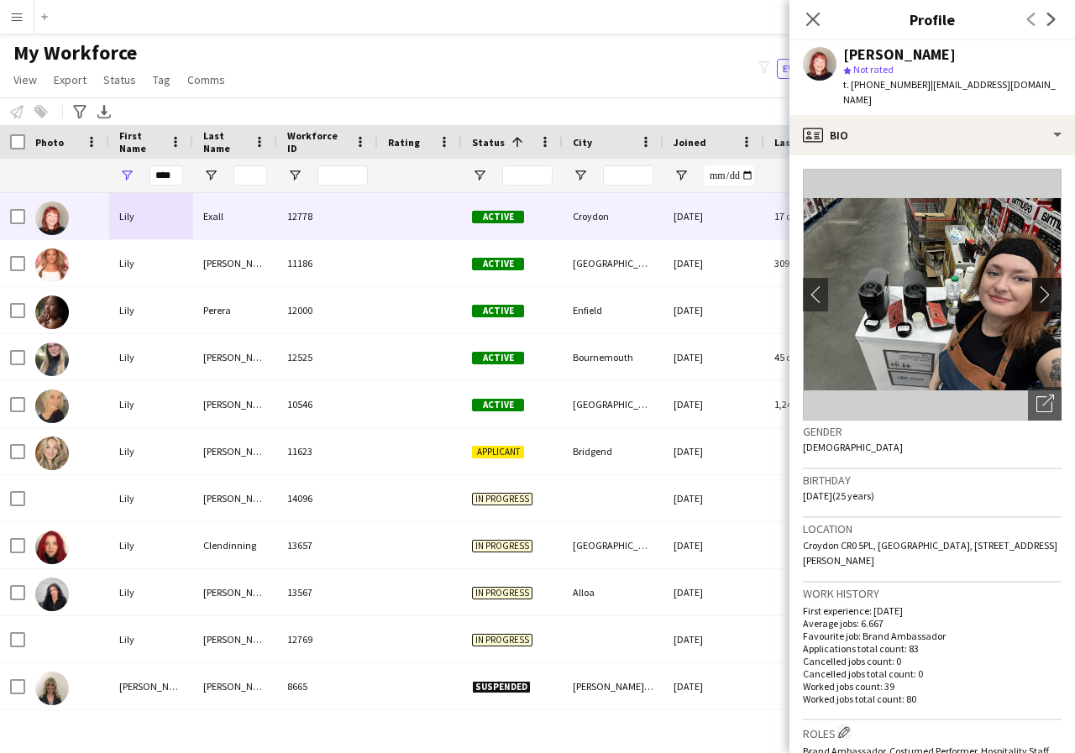
click at [1037, 286] on app-icon "chevron-right" at bounding box center [1049, 295] width 26 height 18
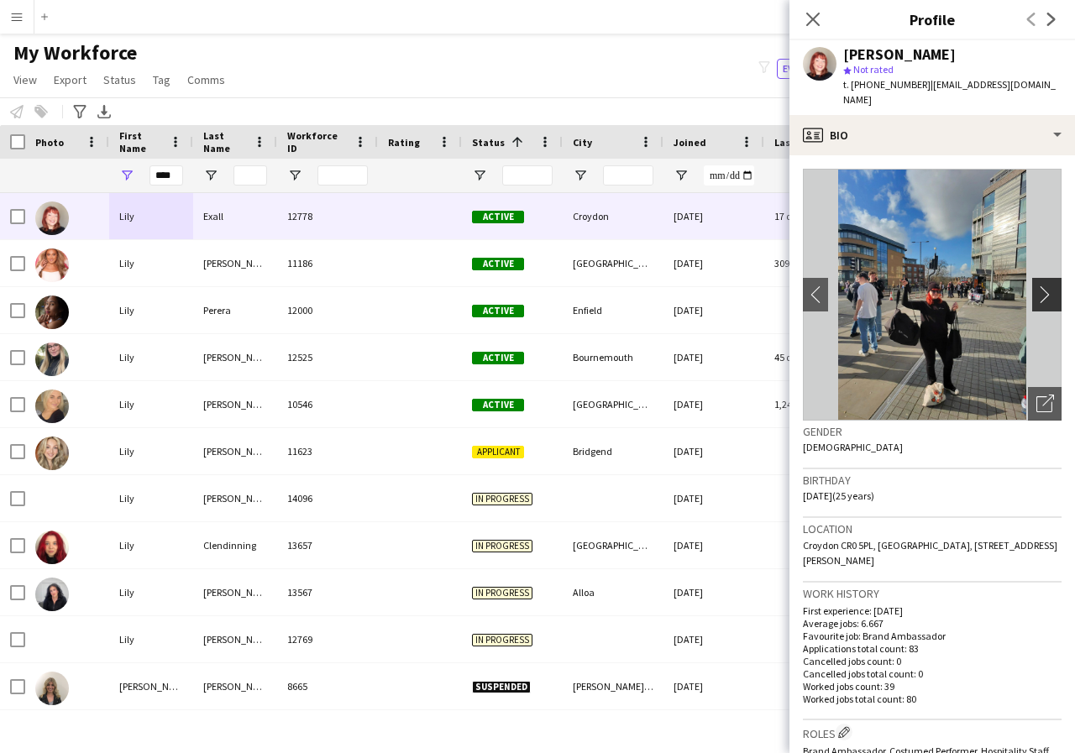
click at [1037, 286] on app-icon "chevron-right" at bounding box center [1049, 295] width 26 height 18
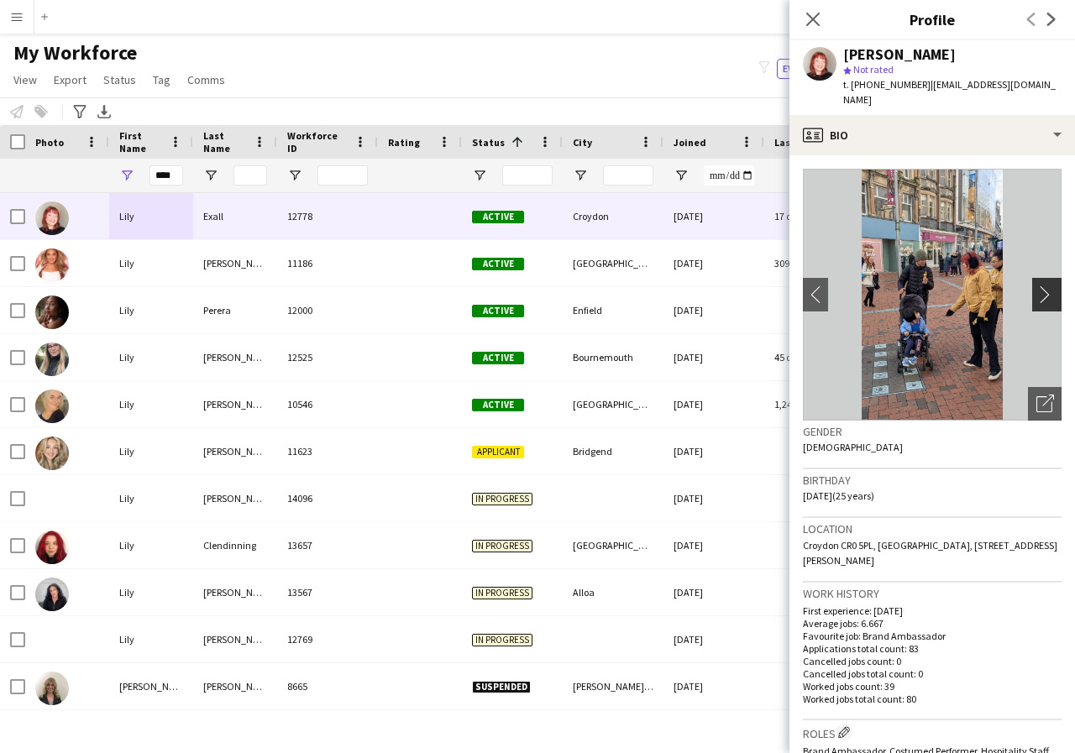
click at [1037, 286] on app-icon "chevron-right" at bounding box center [1049, 295] width 26 height 18
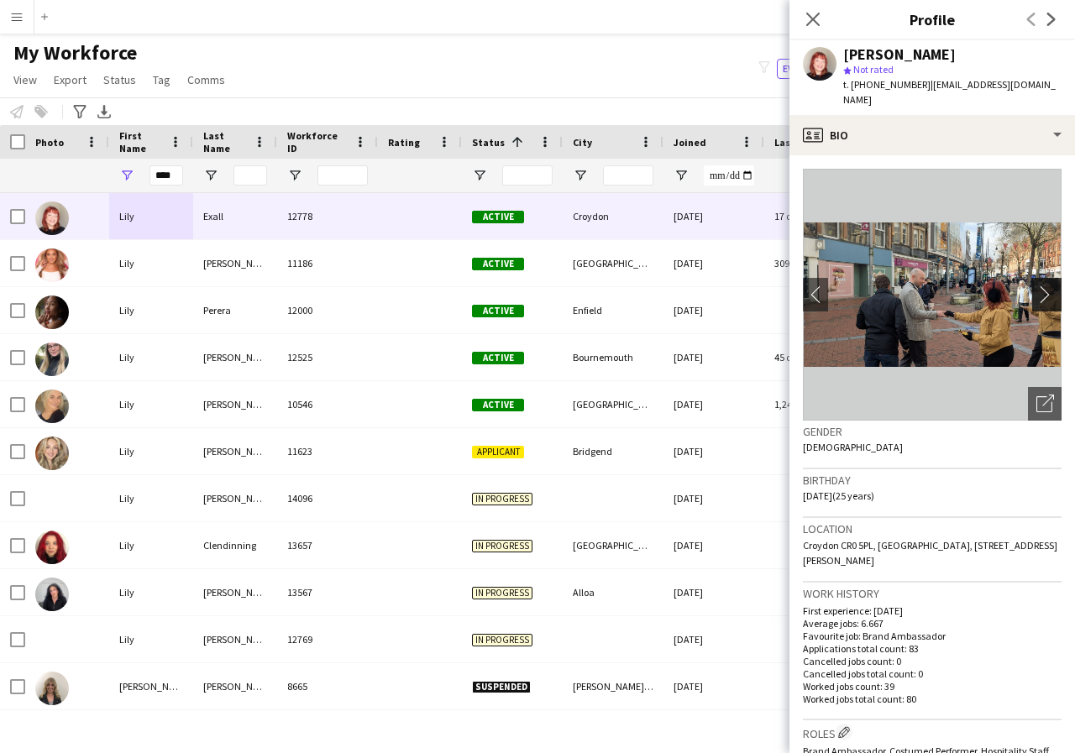
click at [1037, 286] on app-icon "chevron-right" at bounding box center [1049, 295] width 26 height 18
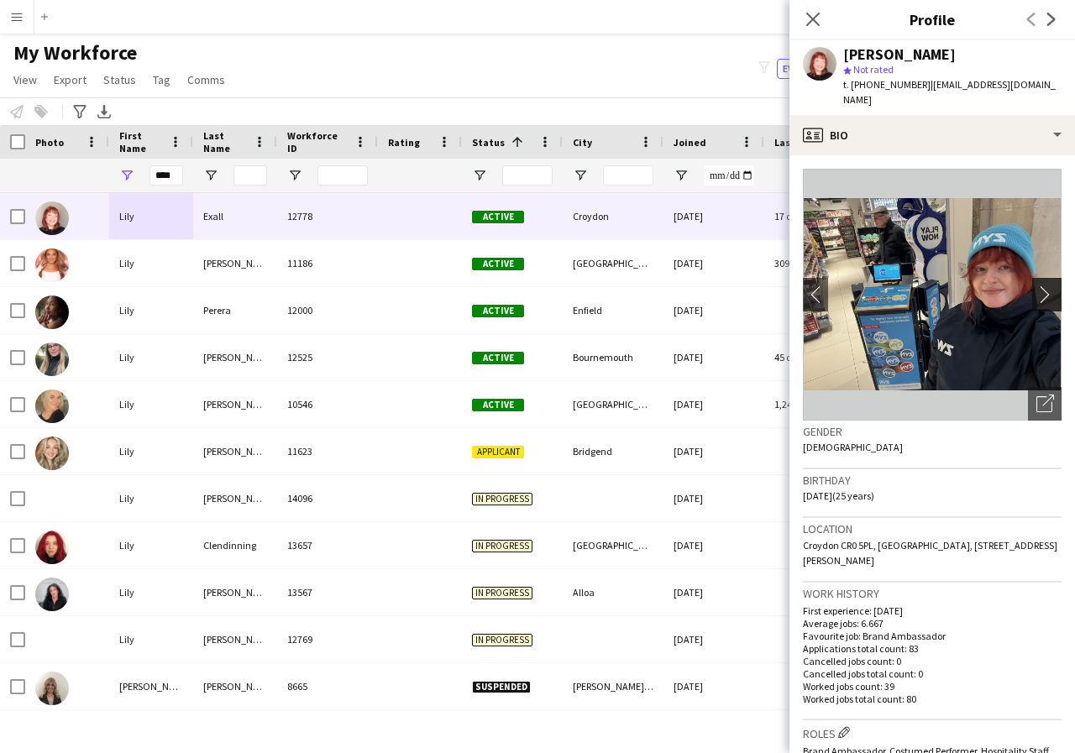
click at [1037, 286] on app-icon "chevron-right" at bounding box center [1049, 295] width 26 height 18
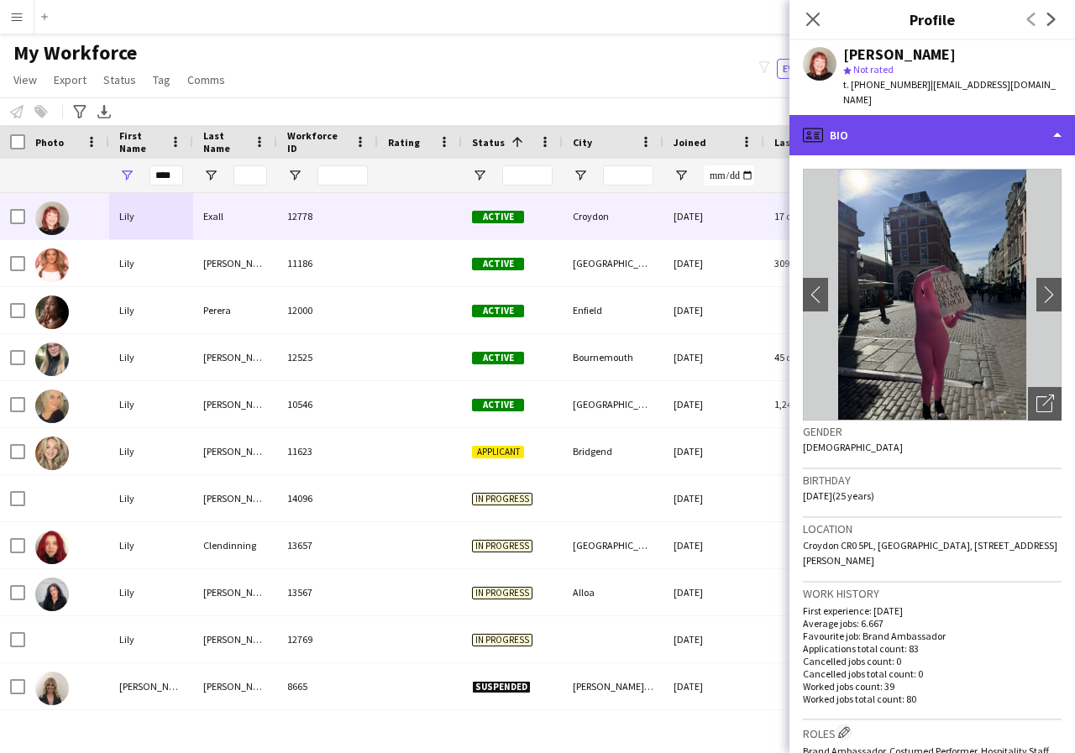
click at [1054, 123] on div "profile Bio" at bounding box center [932, 135] width 286 height 40
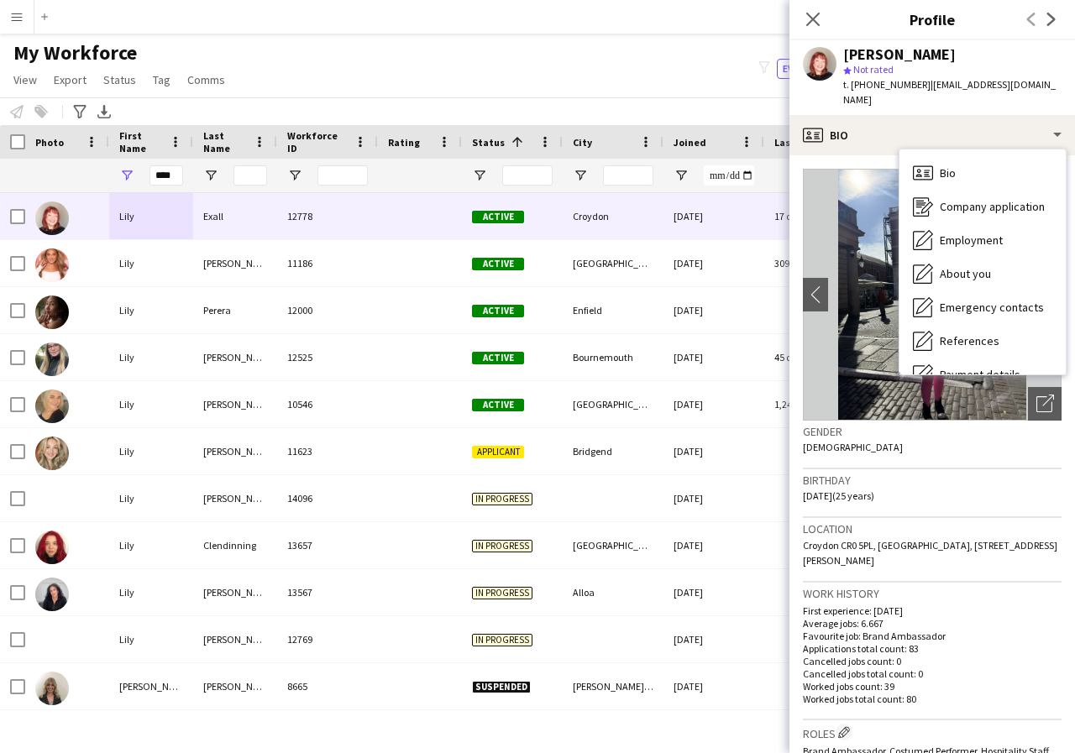
click at [852, 302] on img at bounding box center [932, 295] width 259 height 252
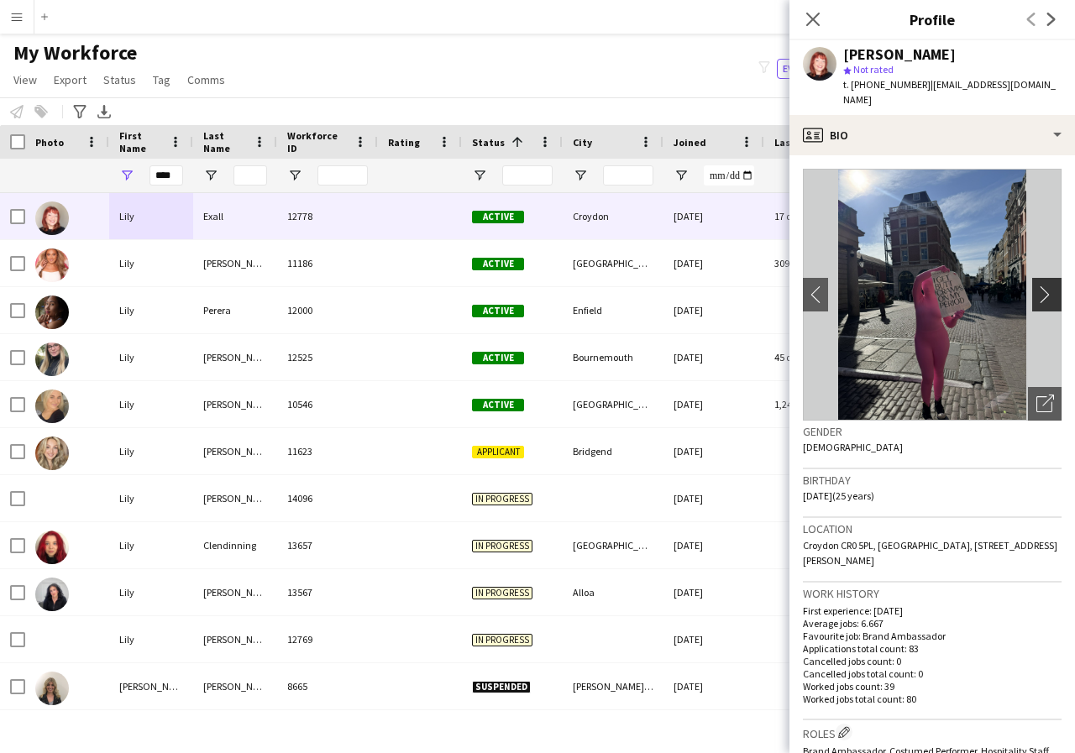
click at [1036, 286] on app-icon "chevron-right" at bounding box center [1049, 295] width 26 height 18
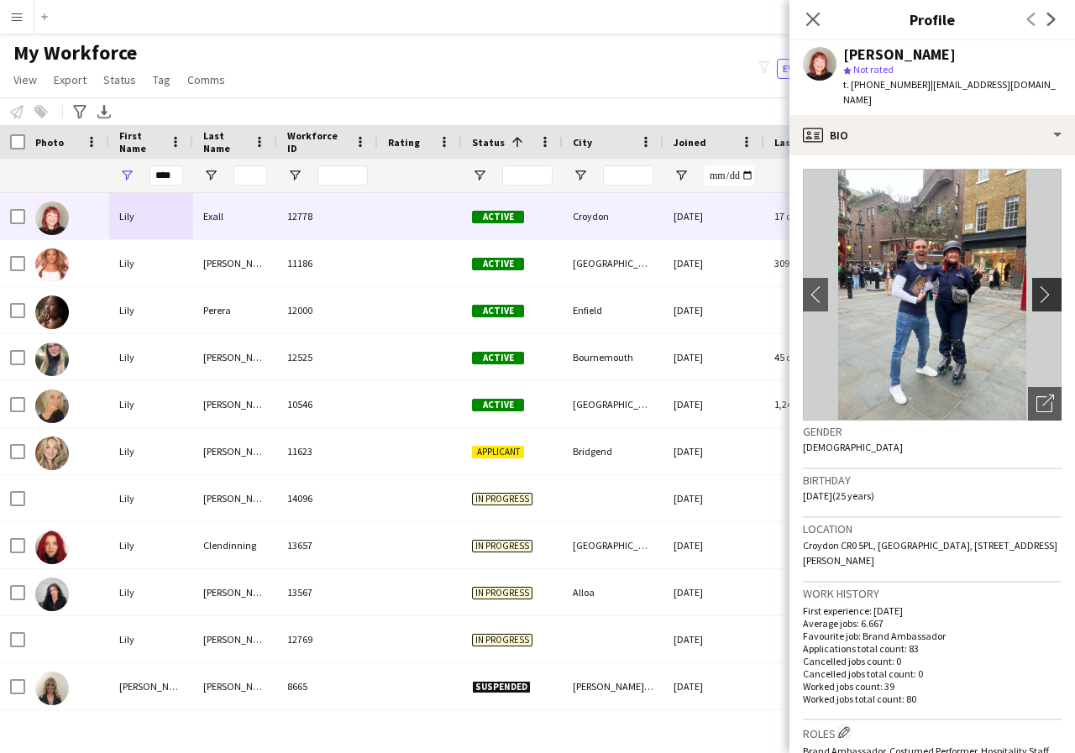
click at [1036, 286] on app-icon "chevron-right" at bounding box center [1049, 295] width 26 height 18
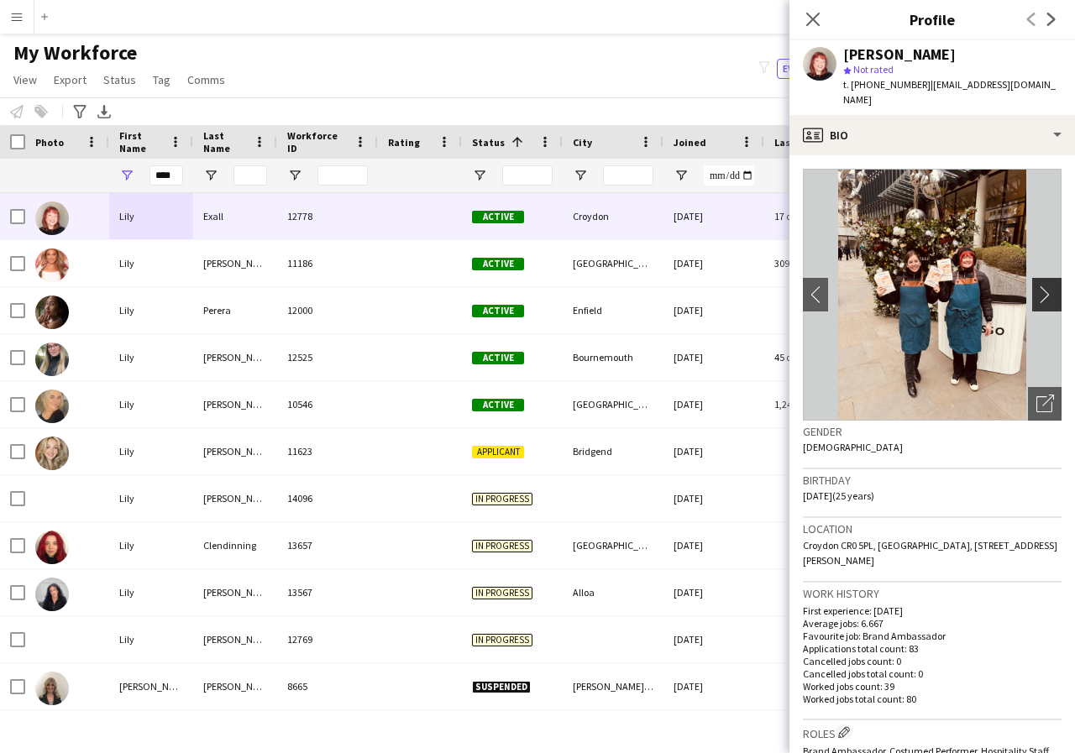
click at [1036, 286] on app-icon "chevron-right" at bounding box center [1049, 295] width 26 height 18
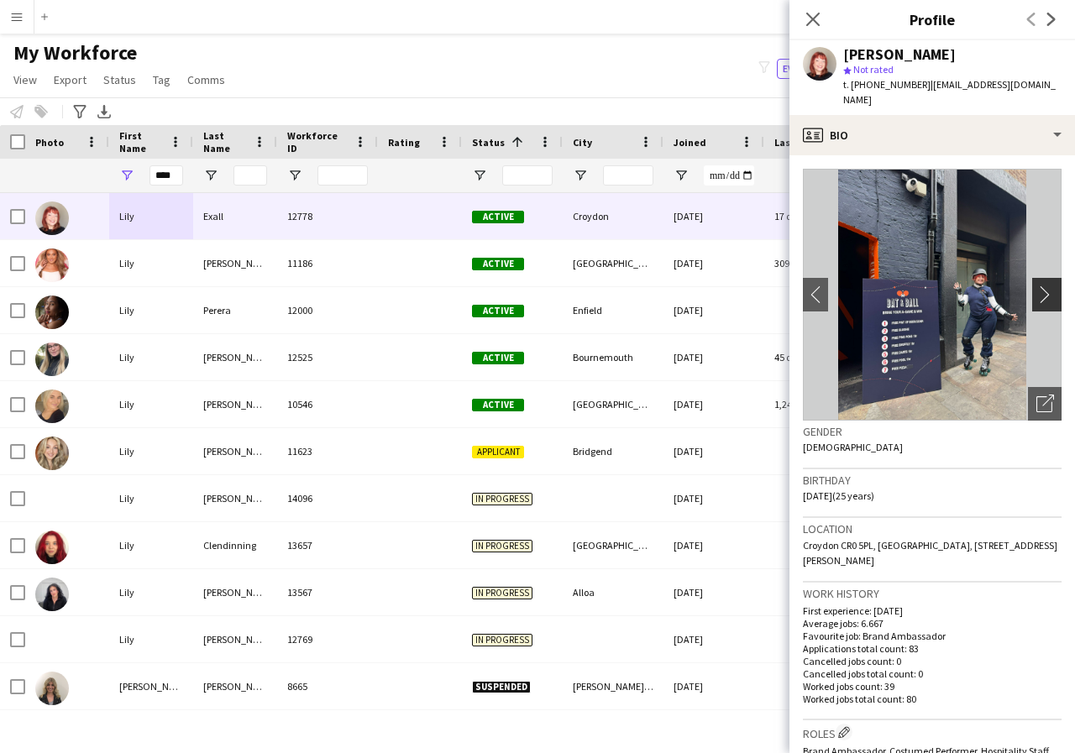
click at [1036, 286] on app-icon "chevron-right" at bounding box center [1049, 295] width 26 height 18
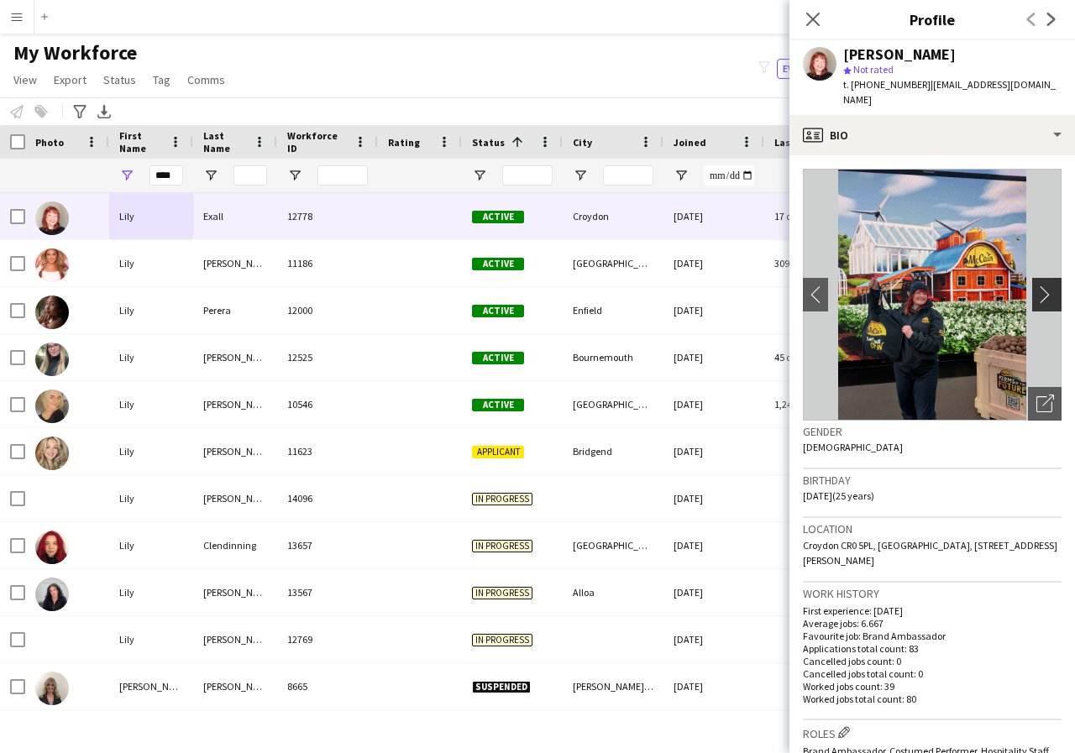
click at [1036, 286] on app-icon "chevron-right" at bounding box center [1049, 295] width 26 height 18
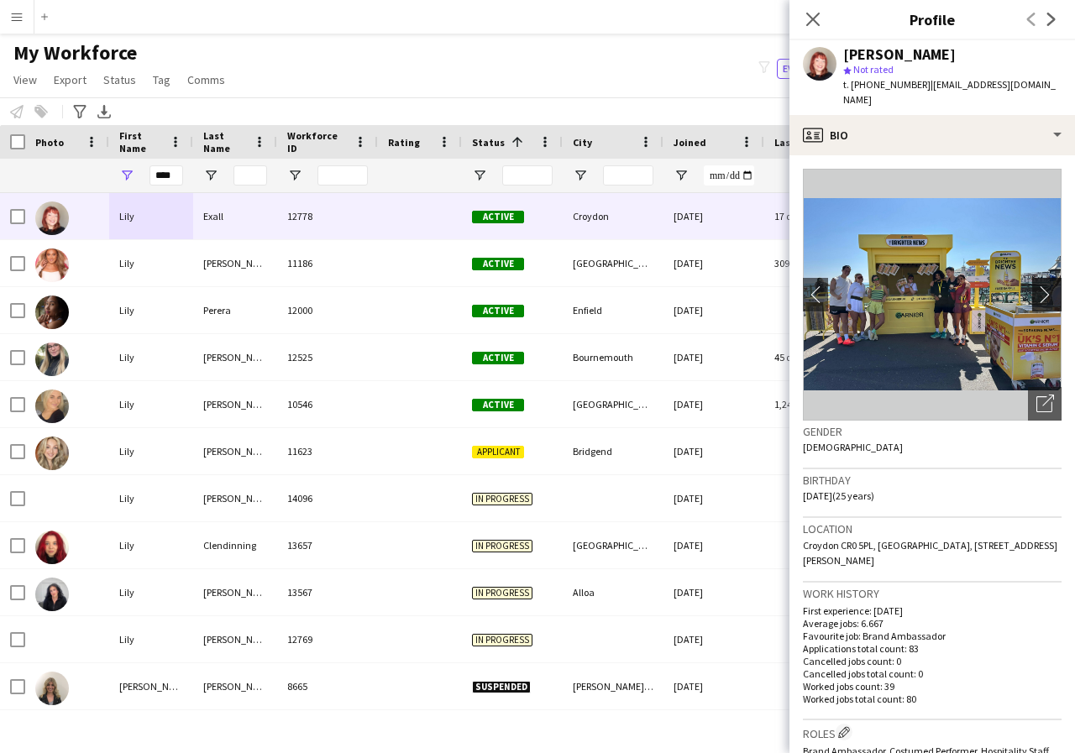
click at [1036, 286] on app-icon "chevron-right" at bounding box center [1049, 295] width 26 height 18
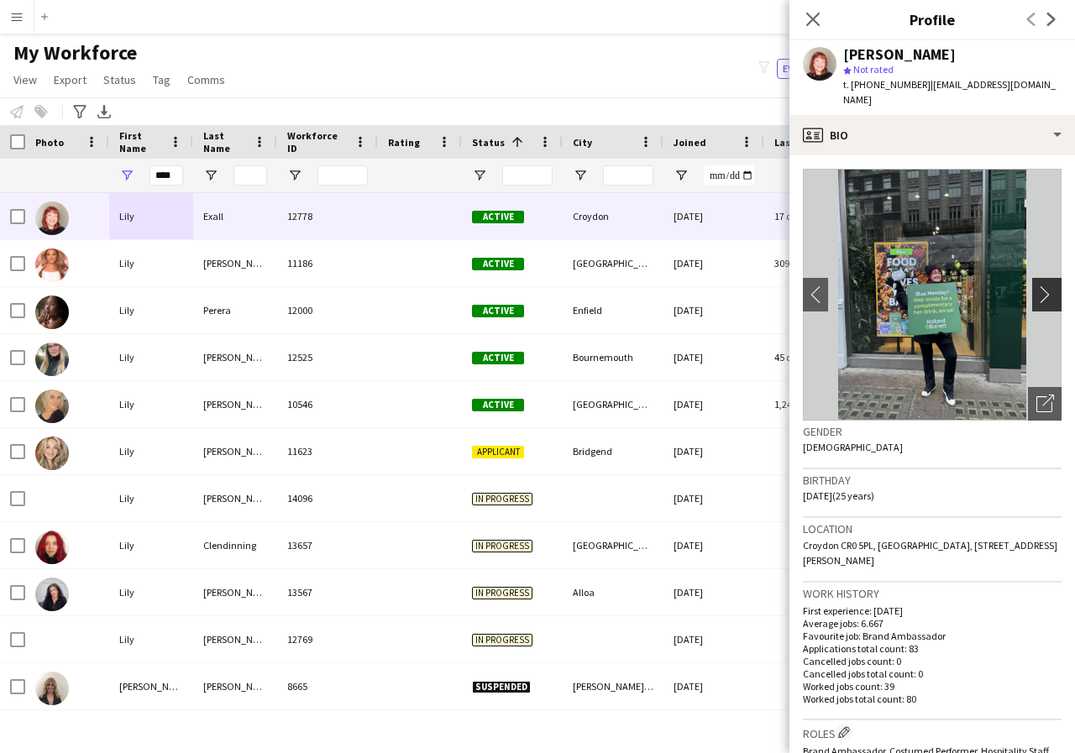
click at [1036, 286] on app-icon "chevron-right" at bounding box center [1049, 295] width 26 height 18
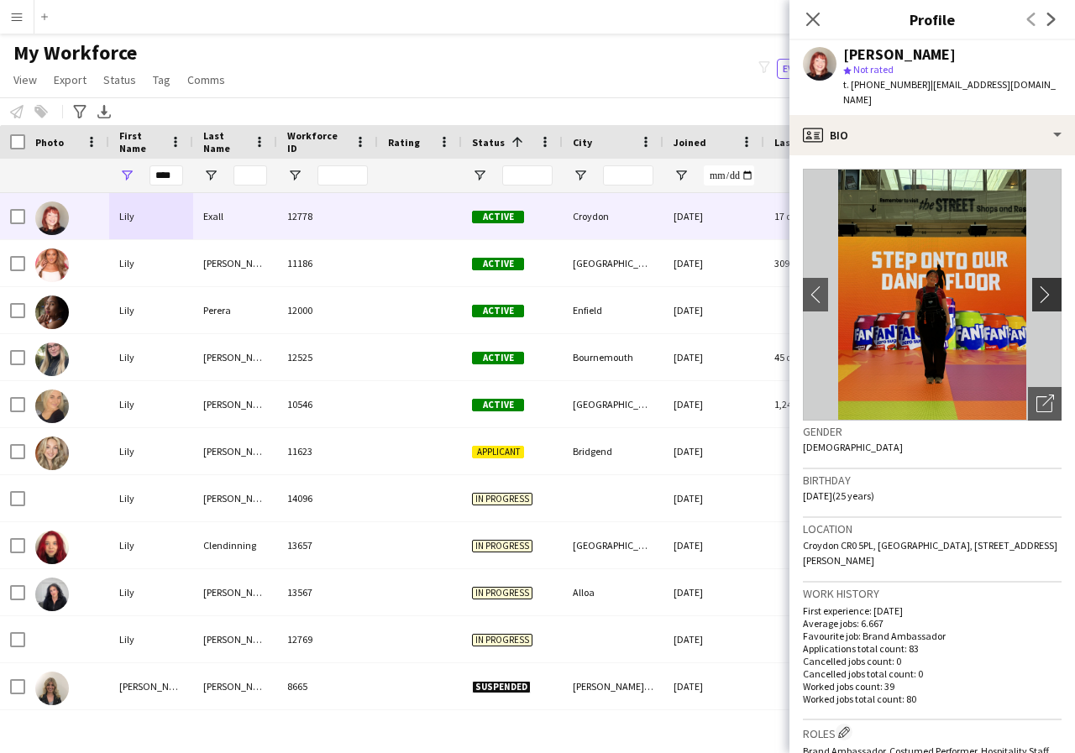
click at [1036, 286] on app-icon "chevron-right" at bounding box center [1049, 295] width 26 height 18
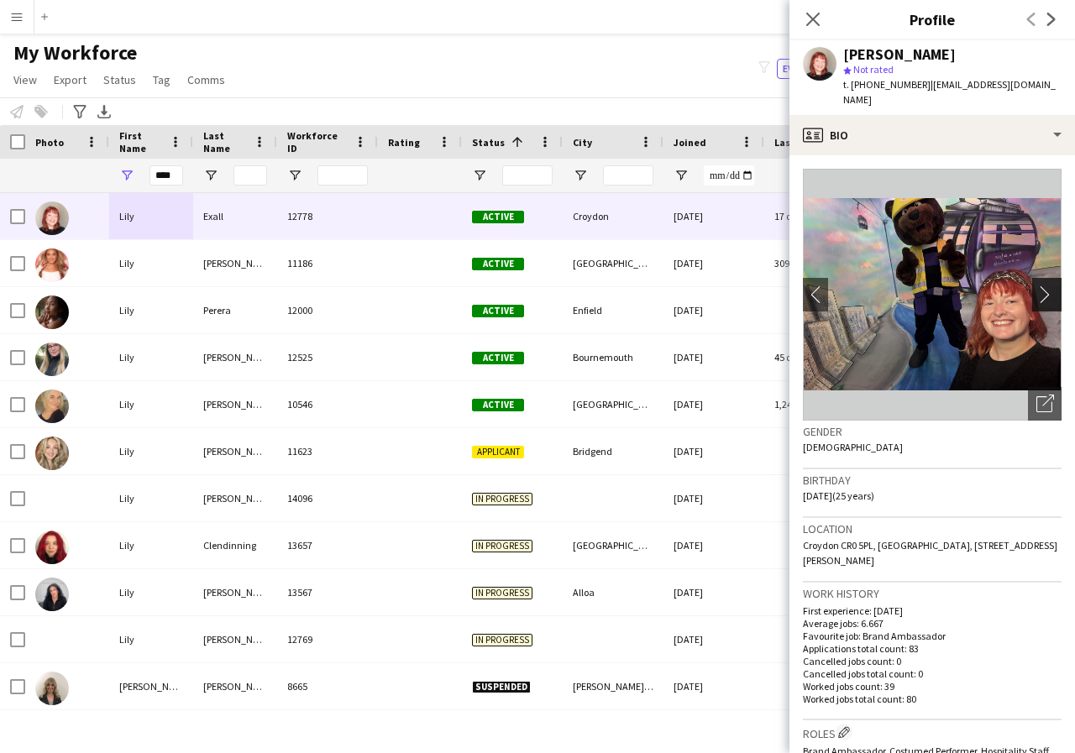
click at [1036, 286] on app-icon "chevron-right" at bounding box center [1049, 295] width 26 height 18
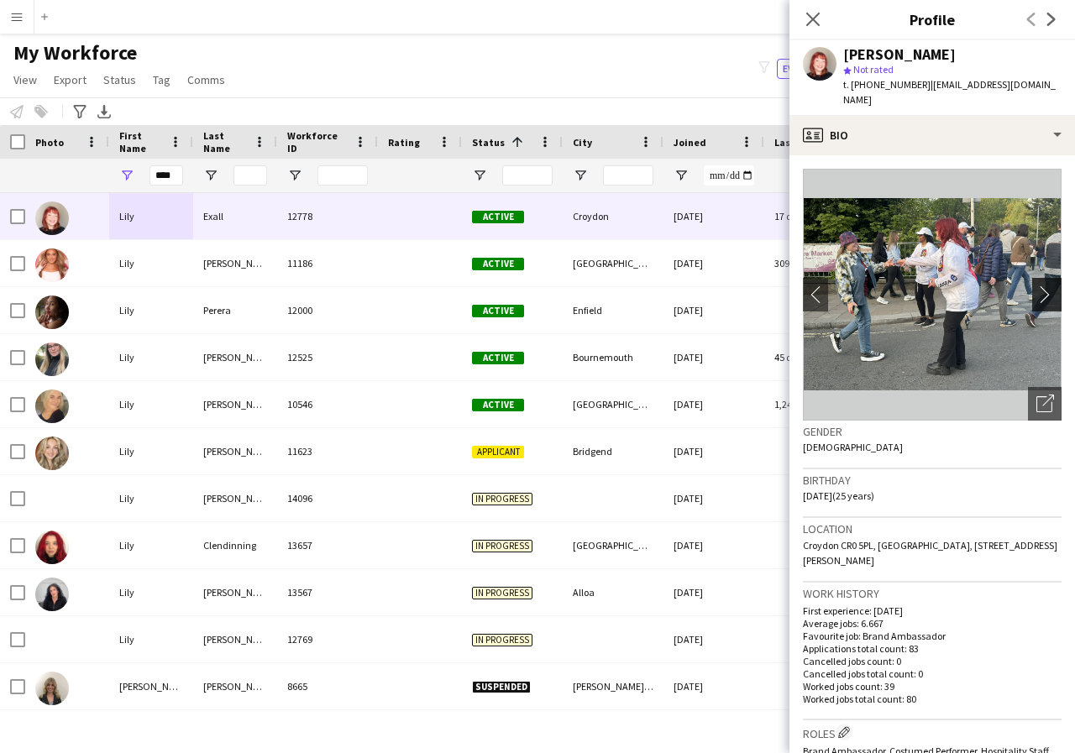
click at [1036, 286] on app-icon "chevron-right" at bounding box center [1049, 295] width 26 height 18
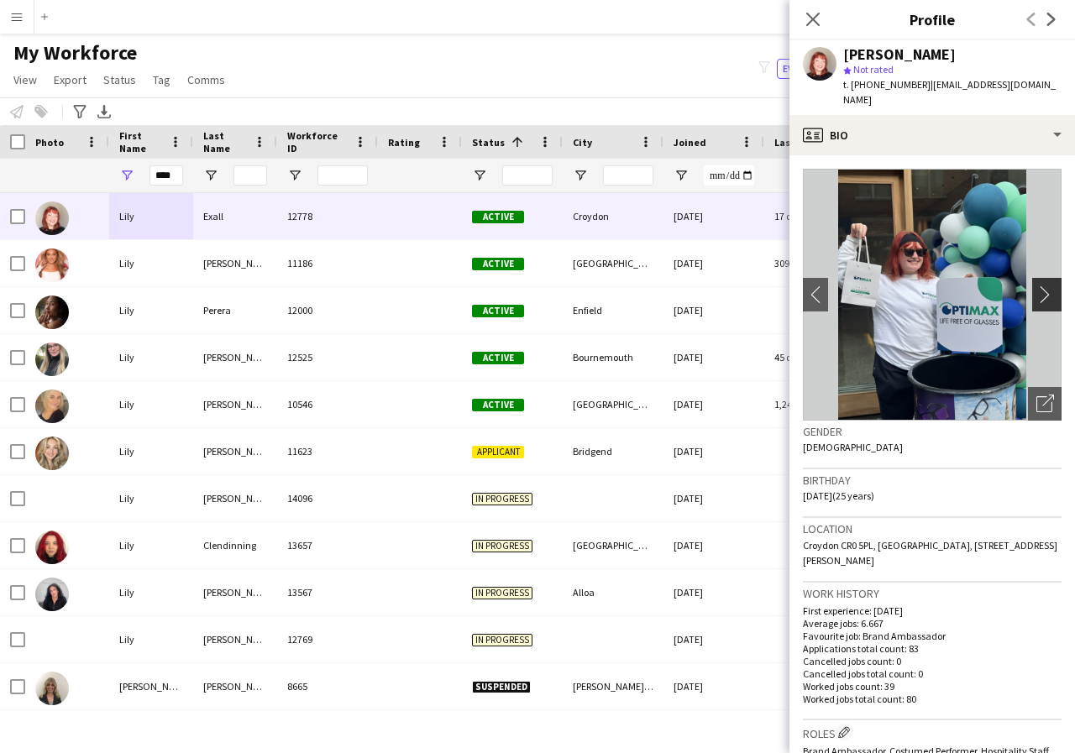
click at [1036, 286] on app-icon "chevron-right" at bounding box center [1049, 295] width 26 height 18
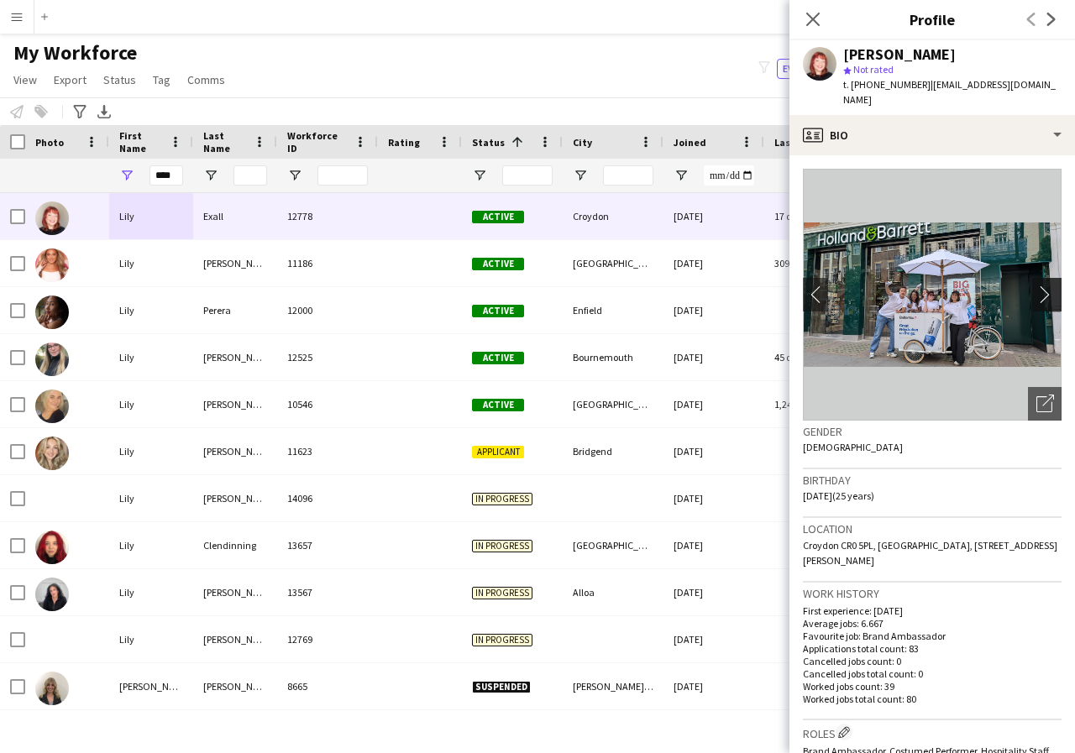
click at [1036, 286] on app-icon "chevron-right" at bounding box center [1049, 295] width 26 height 18
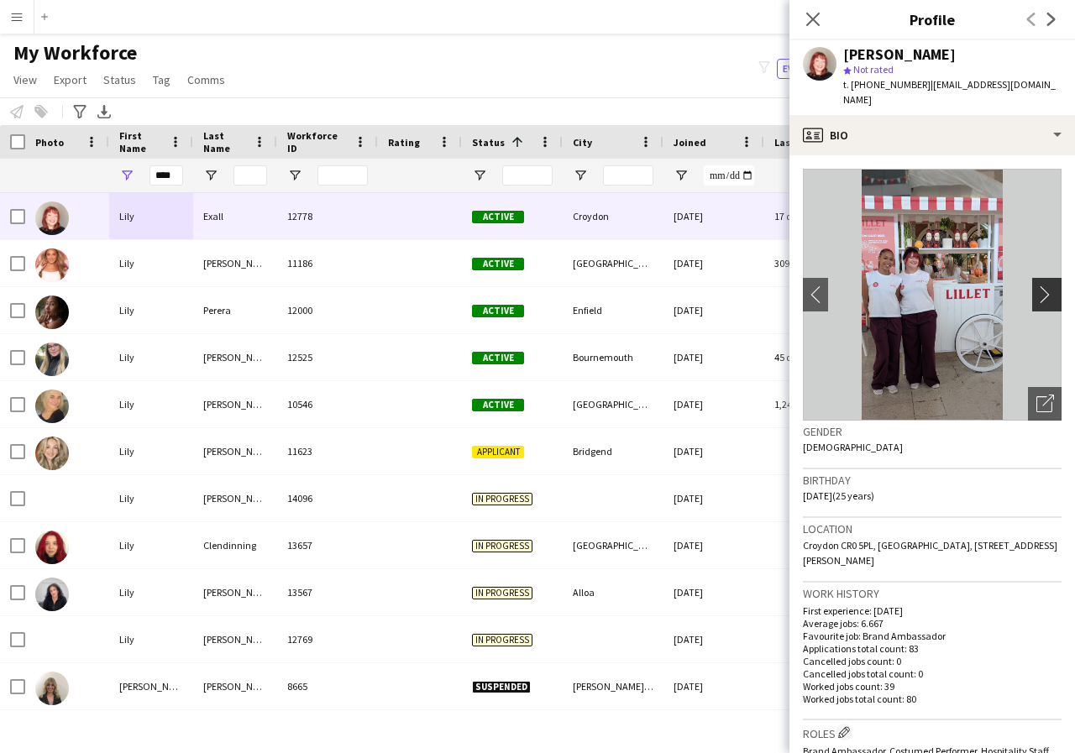
click at [1036, 286] on app-icon "chevron-right" at bounding box center [1049, 295] width 26 height 18
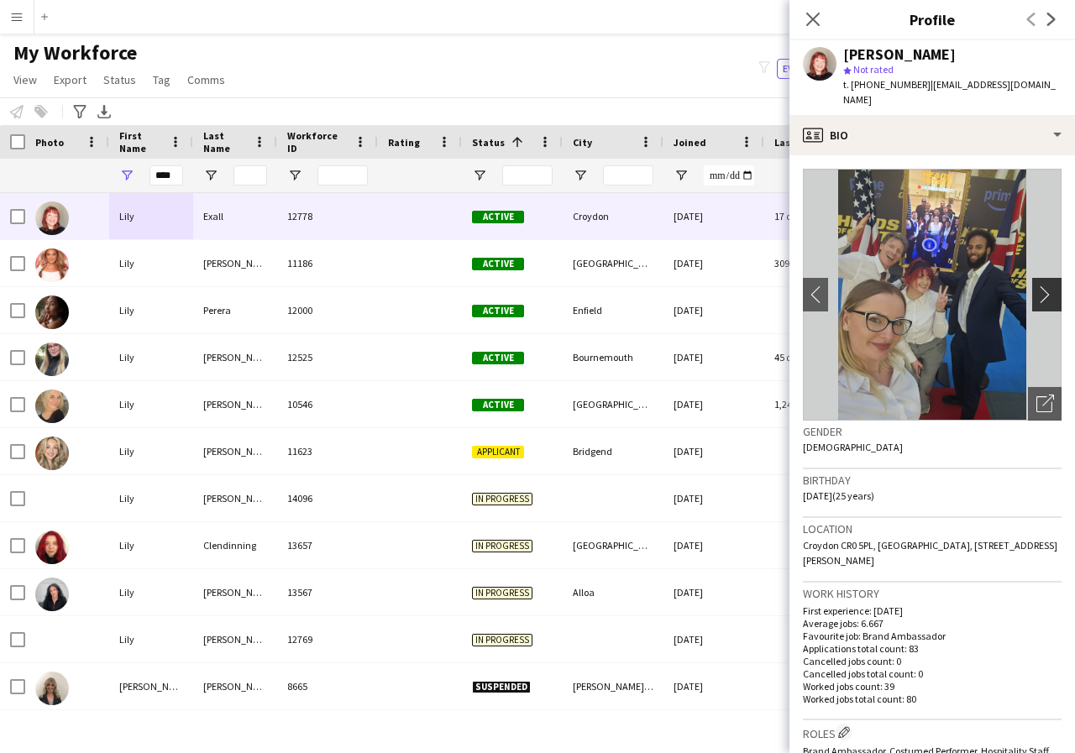
click at [1036, 286] on app-icon "chevron-right" at bounding box center [1049, 295] width 26 height 18
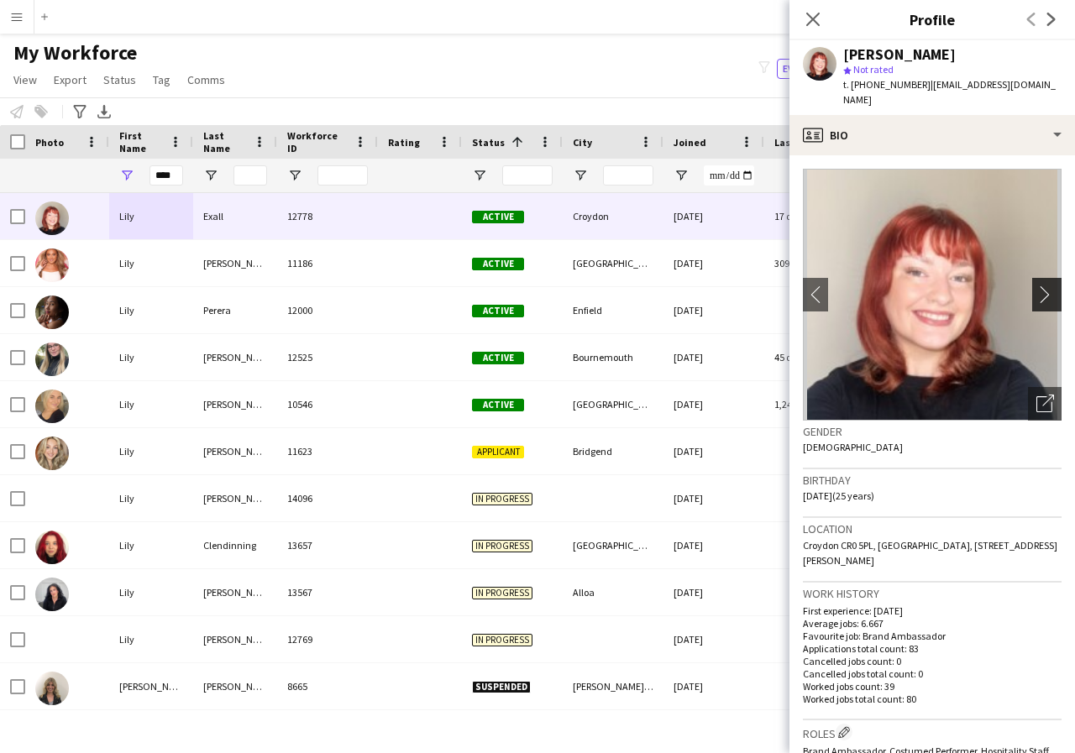
click at [1036, 286] on app-icon "chevron-right" at bounding box center [1049, 295] width 26 height 18
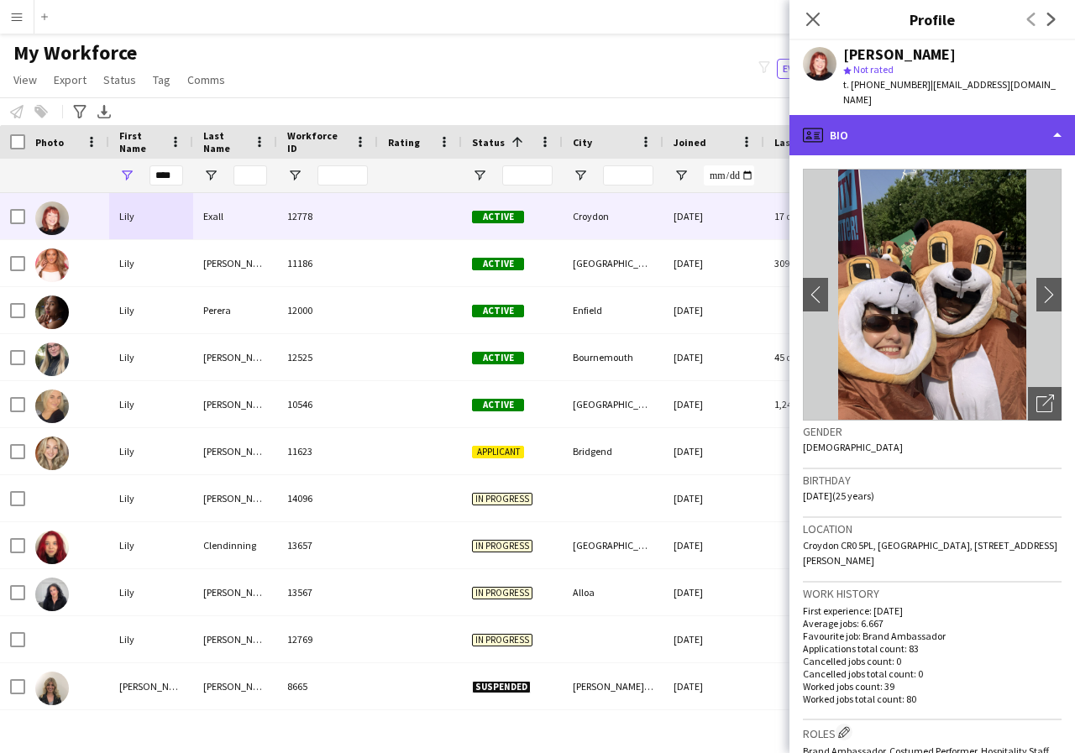
click at [1056, 123] on div "profile Bio" at bounding box center [932, 135] width 286 height 40
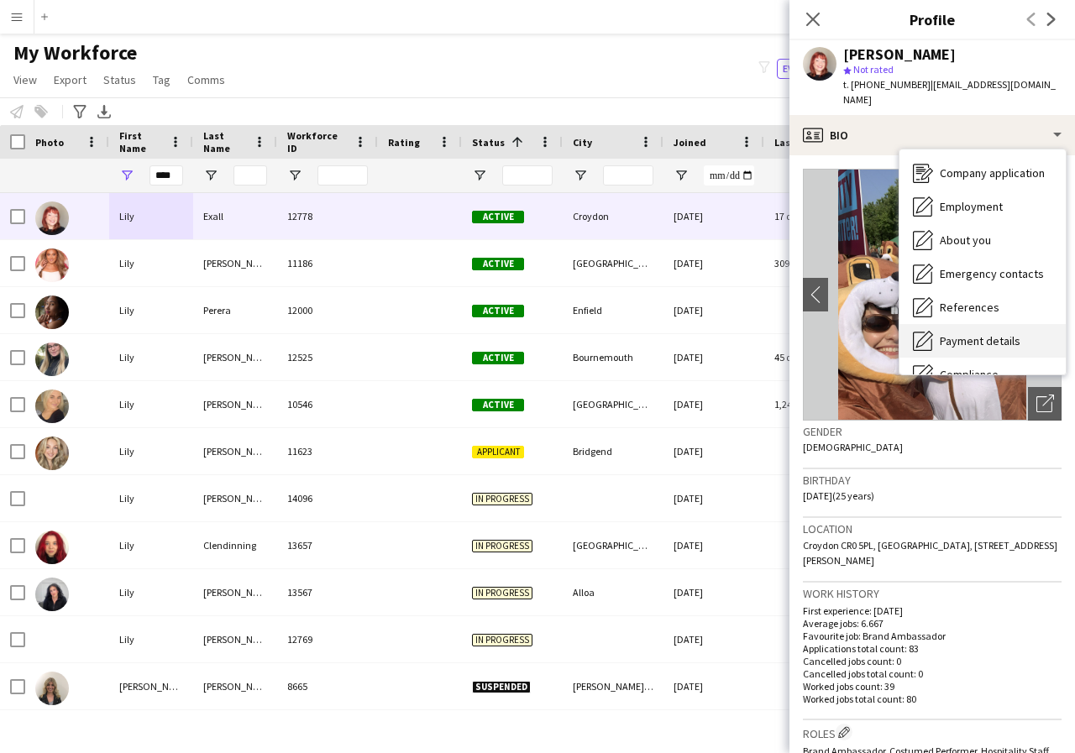
click at [985, 333] on span "Payment details" at bounding box center [980, 340] width 81 height 15
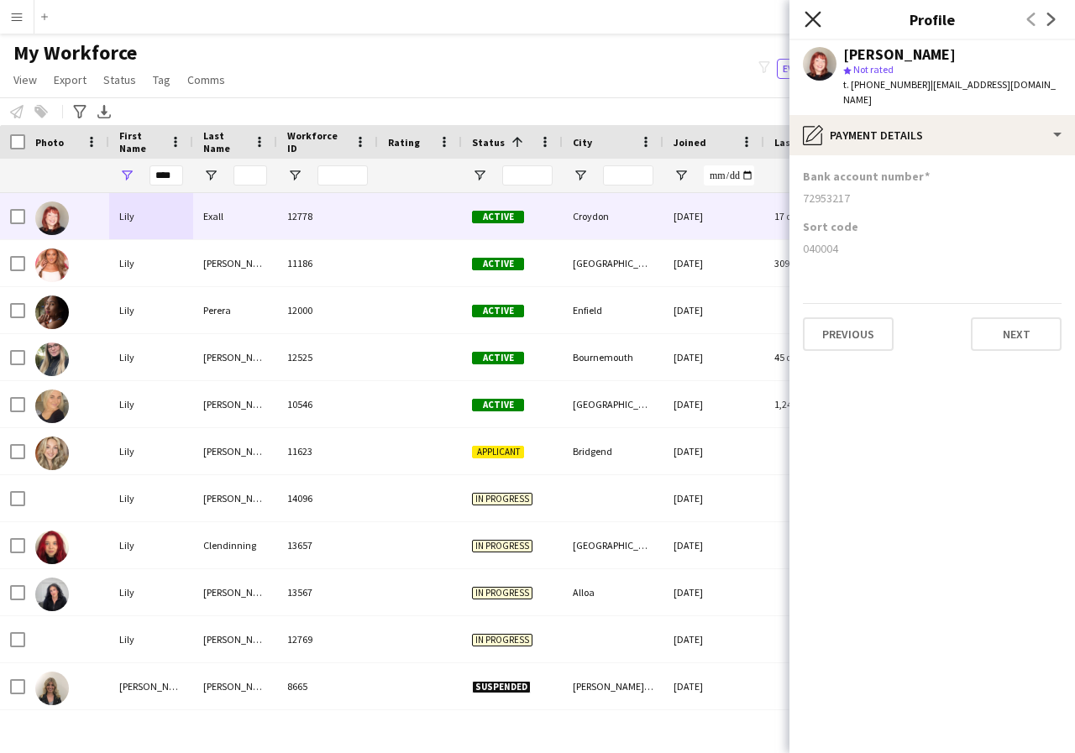
click at [810, 18] on icon "Close pop-in" at bounding box center [813, 19] width 16 height 16
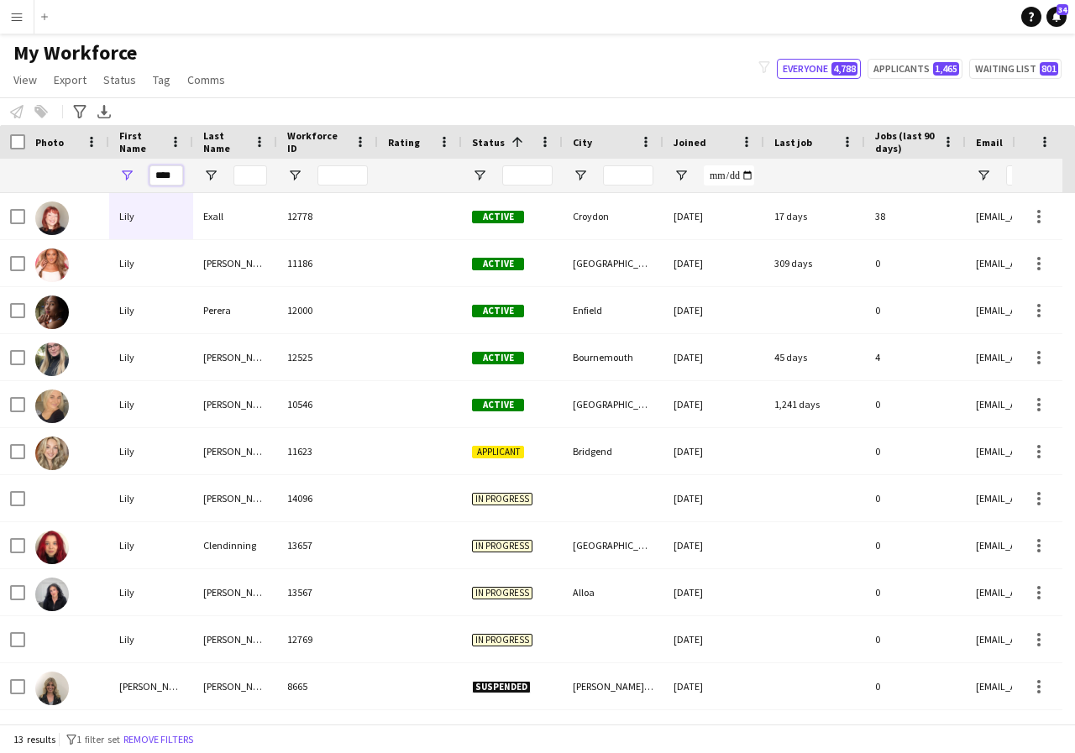
click at [175, 176] on input "****" at bounding box center [166, 175] width 34 height 20
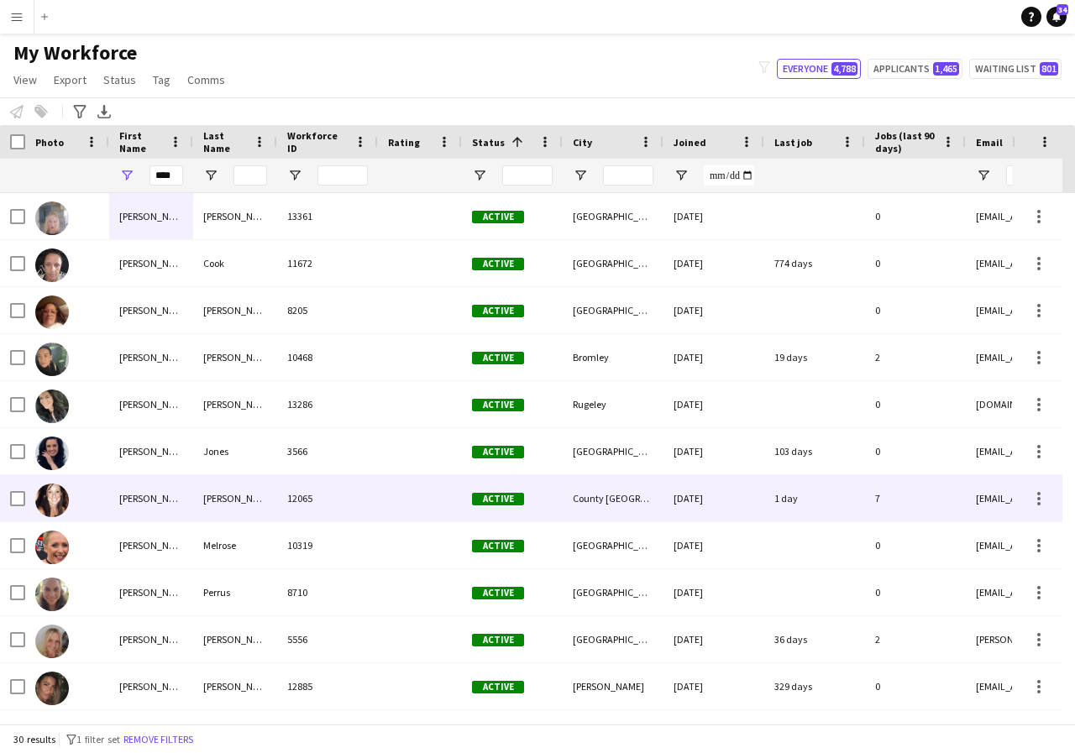
click at [172, 495] on div "[PERSON_NAME]" at bounding box center [151, 498] width 84 height 46
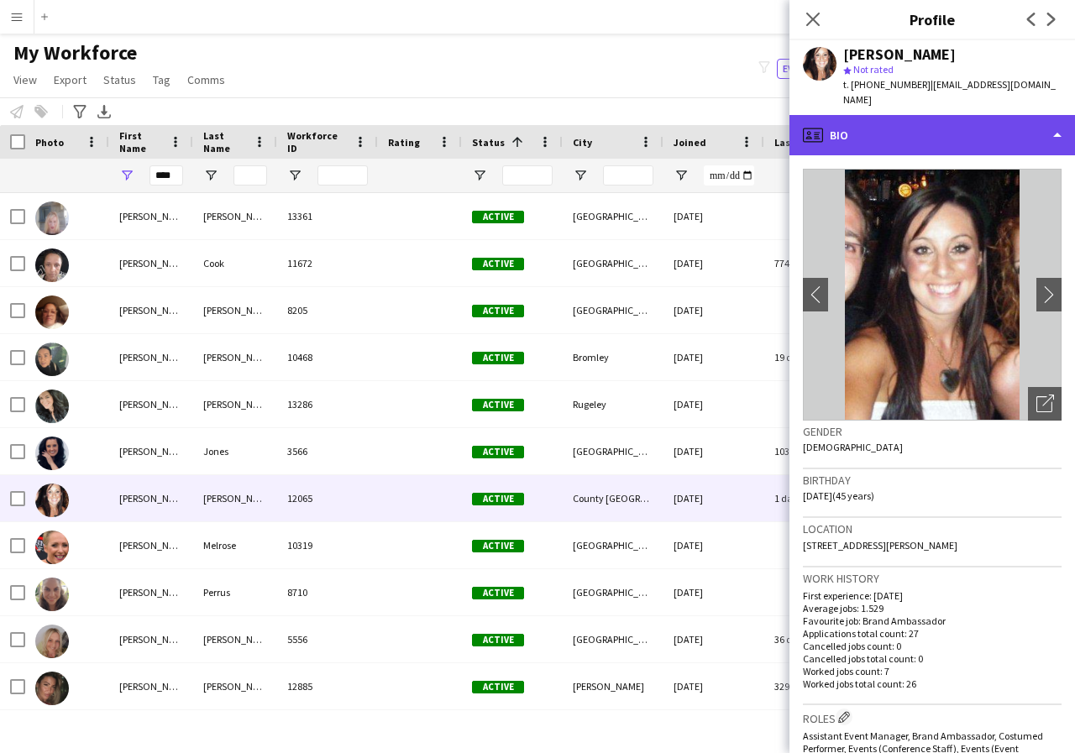
click at [1054, 122] on div "profile Bio" at bounding box center [932, 135] width 286 height 40
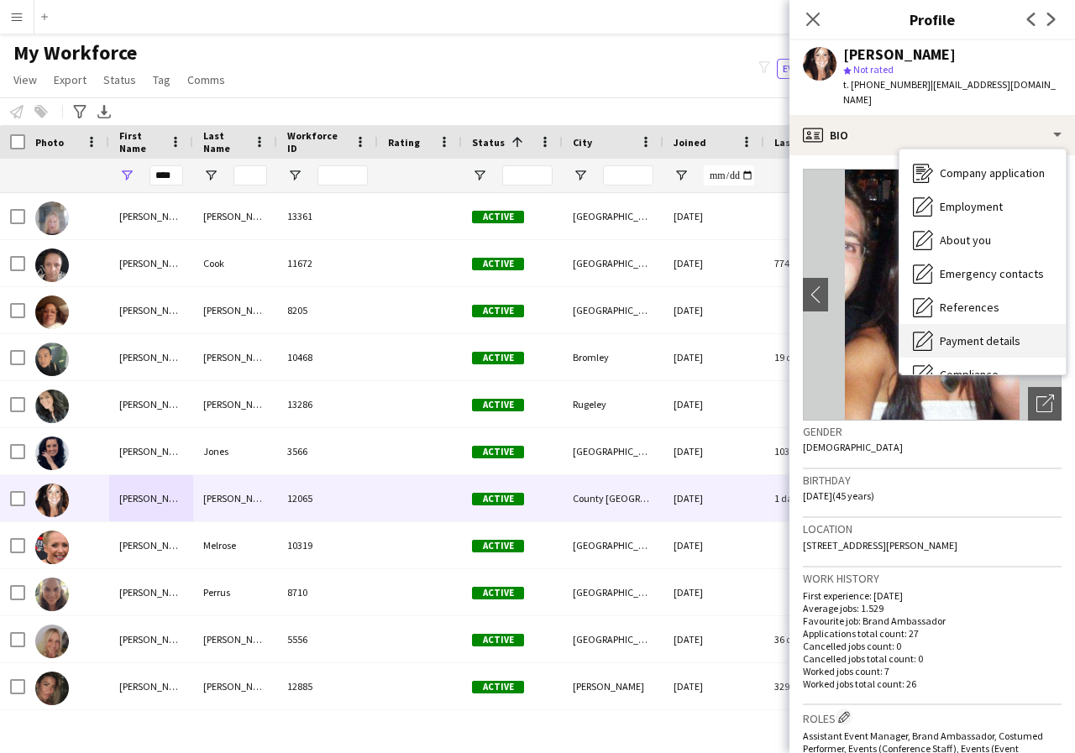
click at [995, 324] on div "Payment details Payment details" at bounding box center [983, 341] width 166 height 34
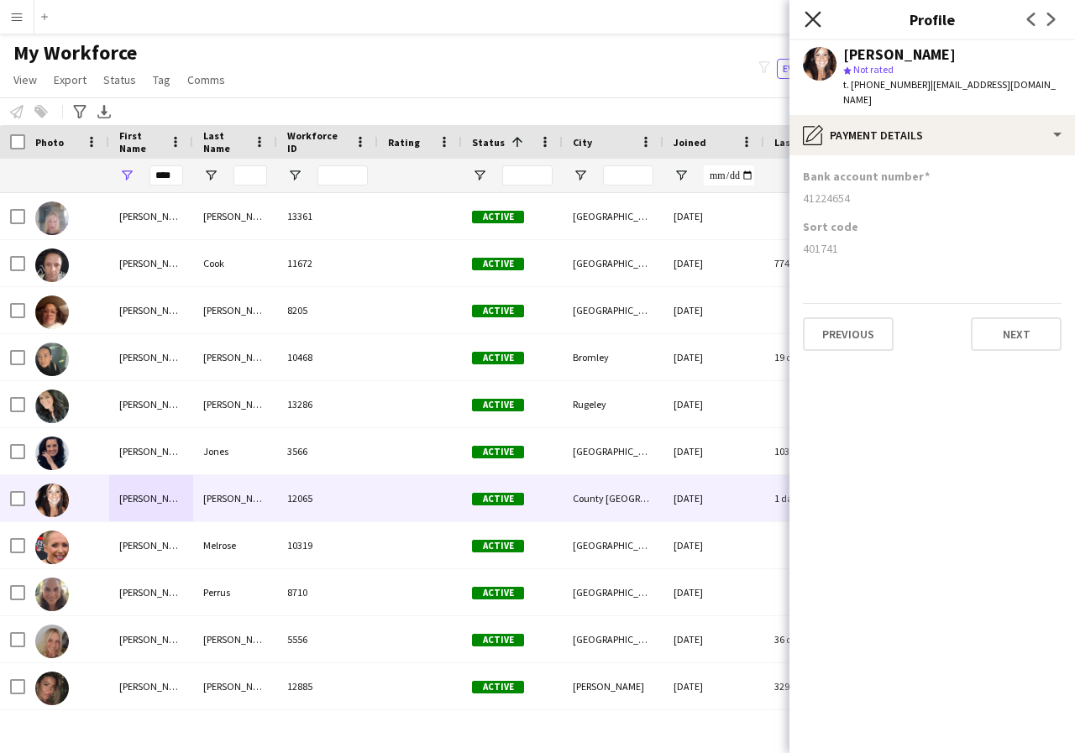
click at [811, 20] on icon at bounding box center [813, 19] width 16 height 16
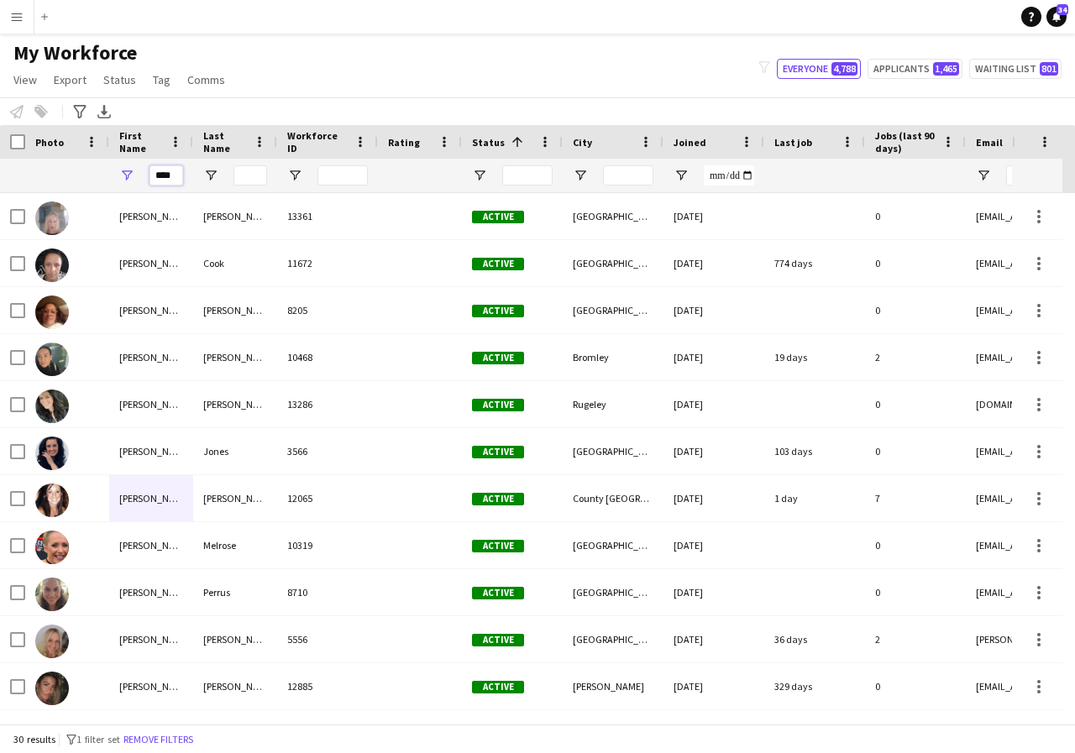
click at [172, 171] on input "****" at bounding box center [166, 175] width 34 height 20
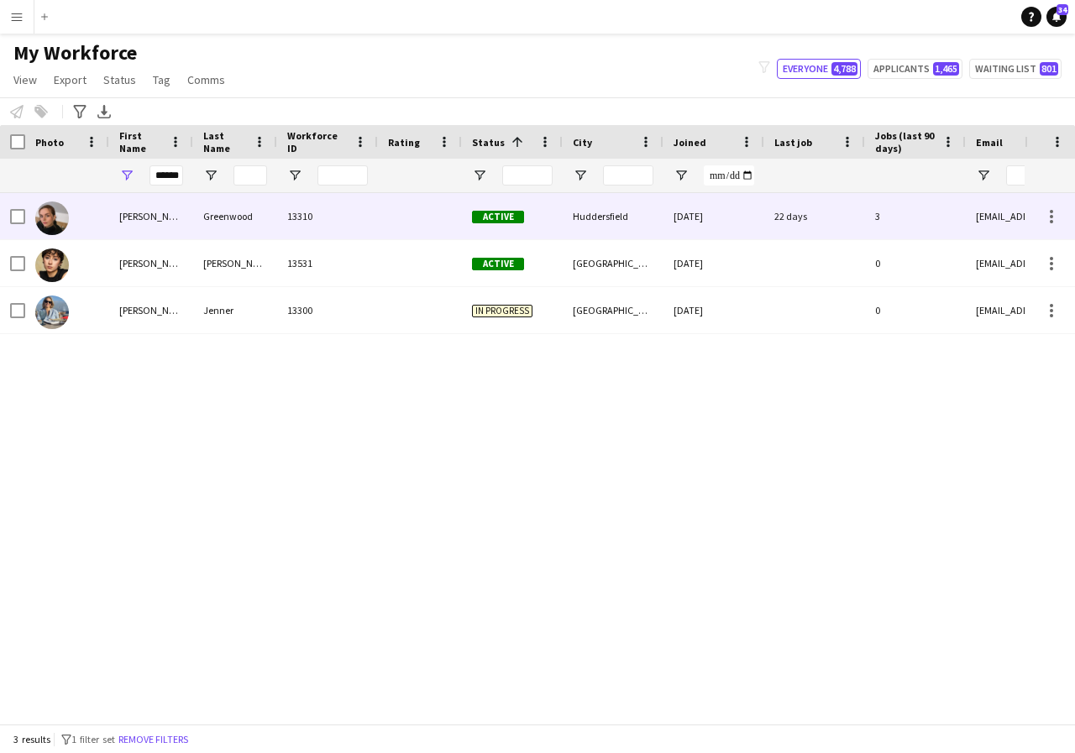
click at [153, 215] on div "[PERSON_NAME]" at bounding box center [151, 216] width 84 height 46
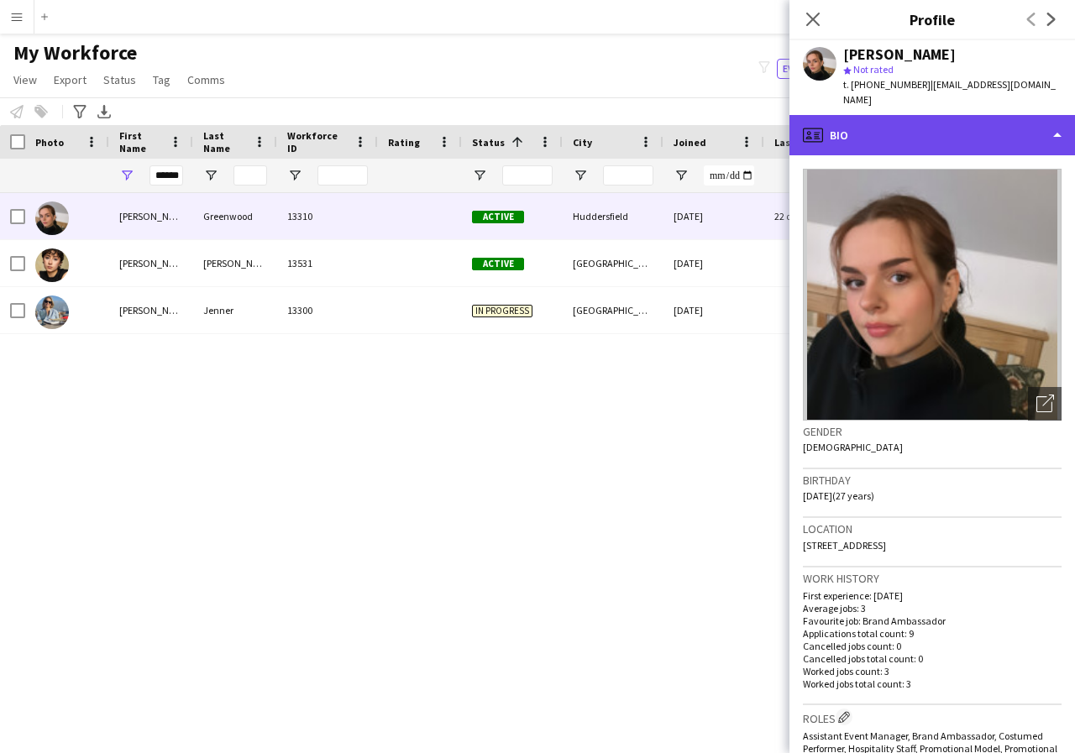
click at [1055, 118] on div "profile Bio" at bounding box center [932, 135] width 286 height 40
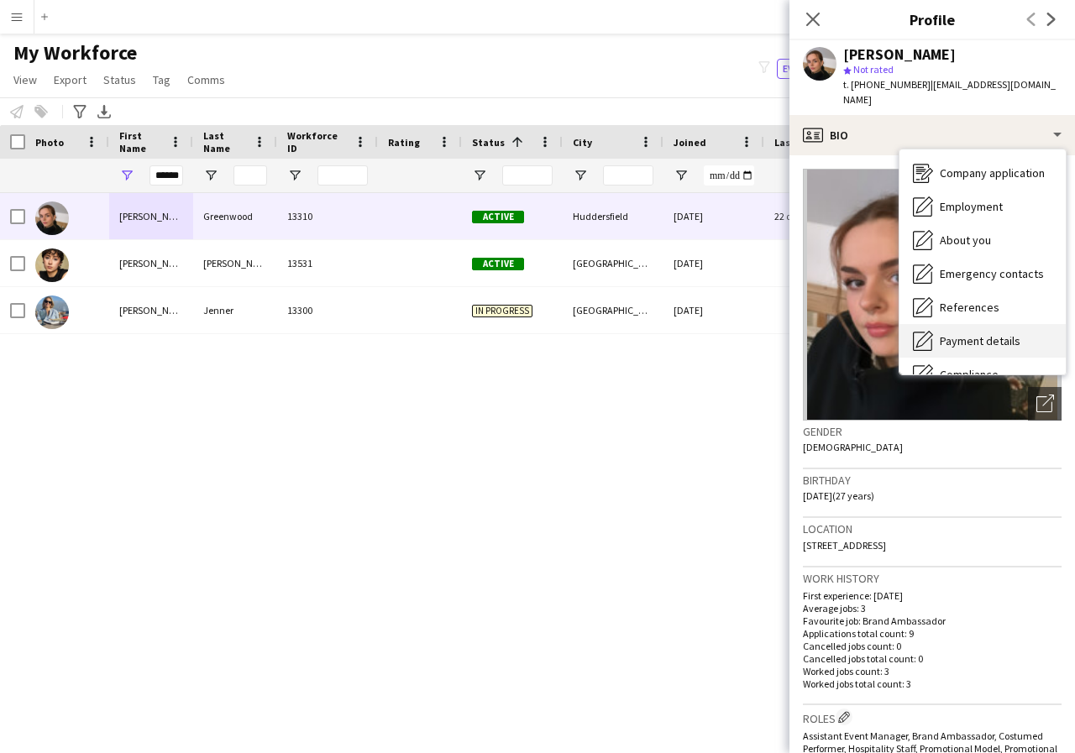
click at [996, 333] on span "Payment details" at bounding box center [980, 340] width 81 height 15
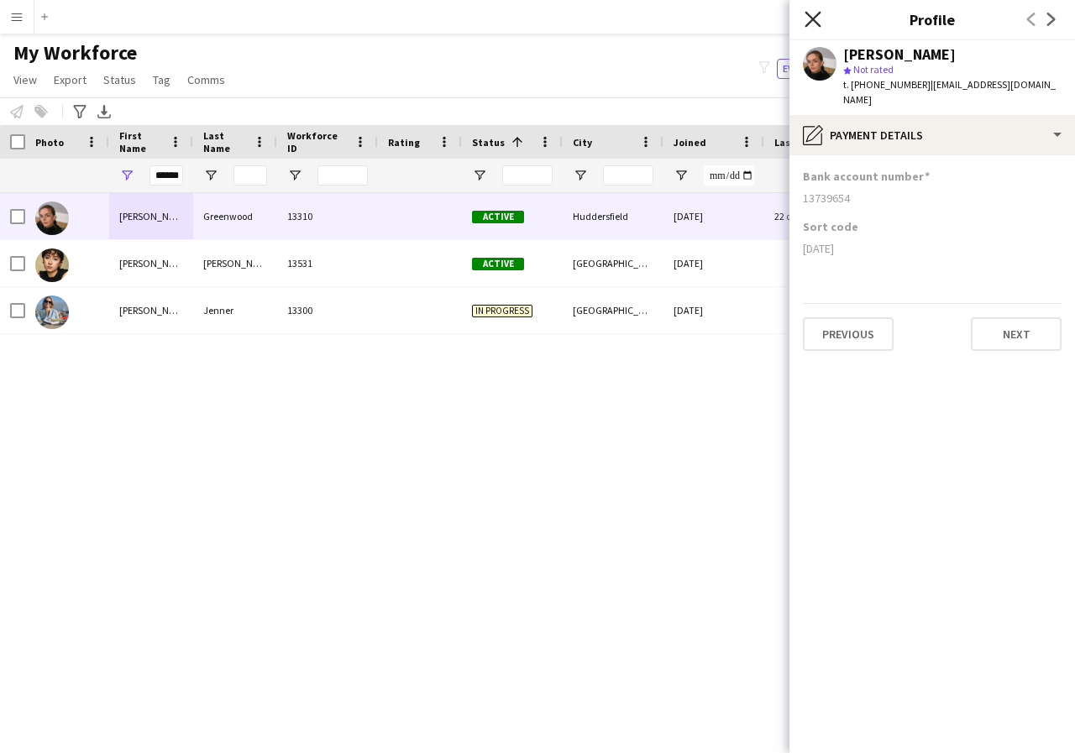
click at [814, 18] on icon at bounding box center [813, 19] width 16 height 16
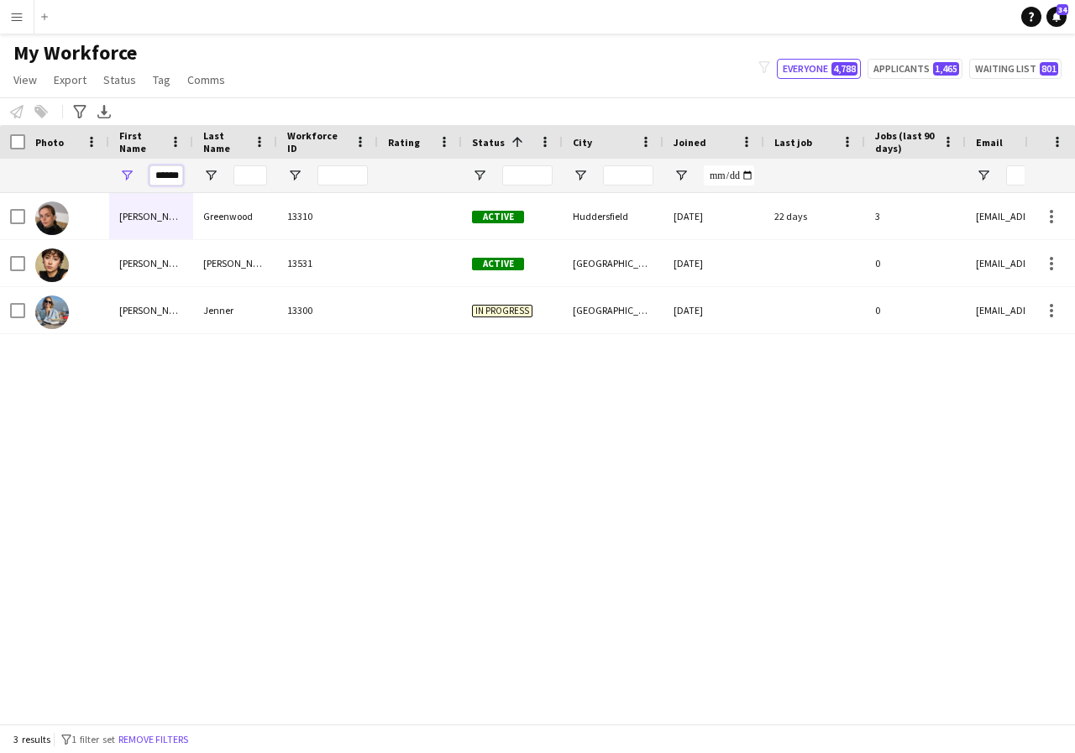
click at [178, 176] on input "******" at bounding box center [166, 175] width 34 height 20
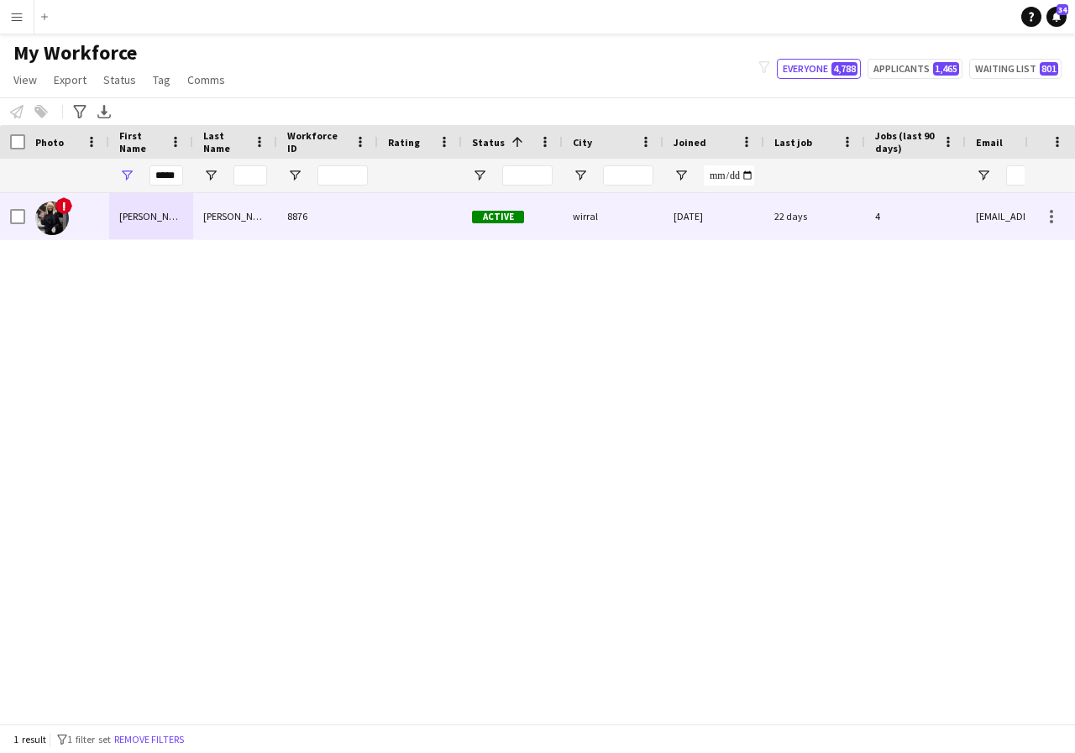
click at [167, 217] on div "[PERSON_NAME]" at bounding box center [151, 216] width 84 height 46
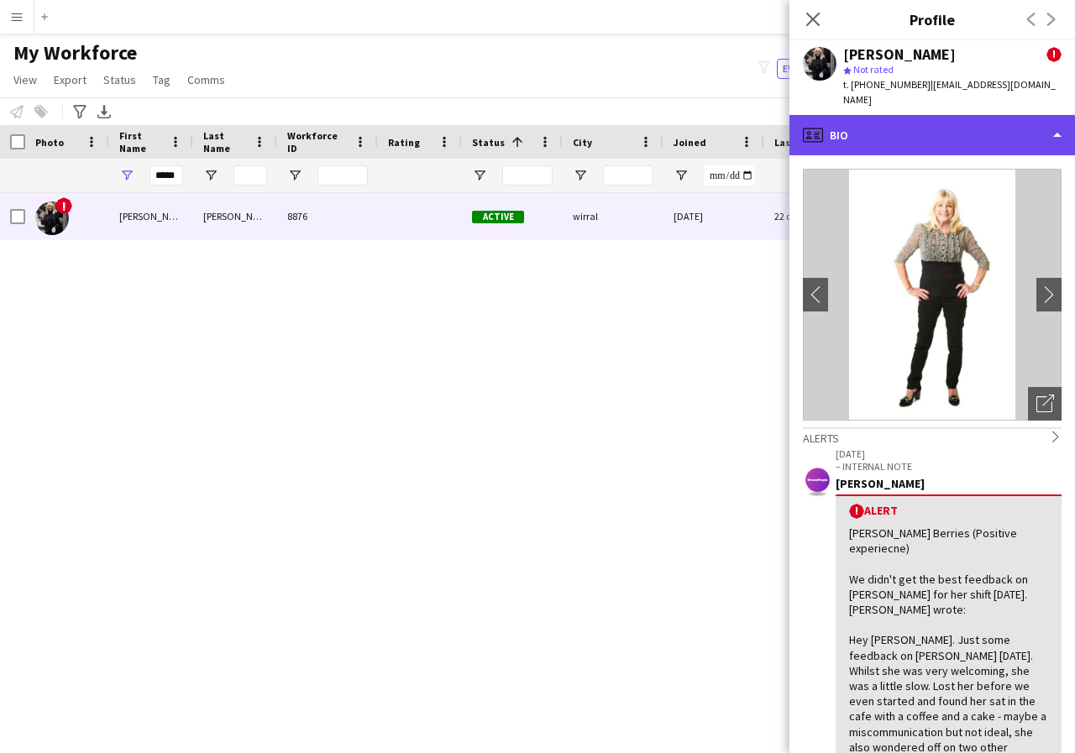
click at [1058, 119] on div "profile Bio" at bounding box center [932, 135] width 286 height 40
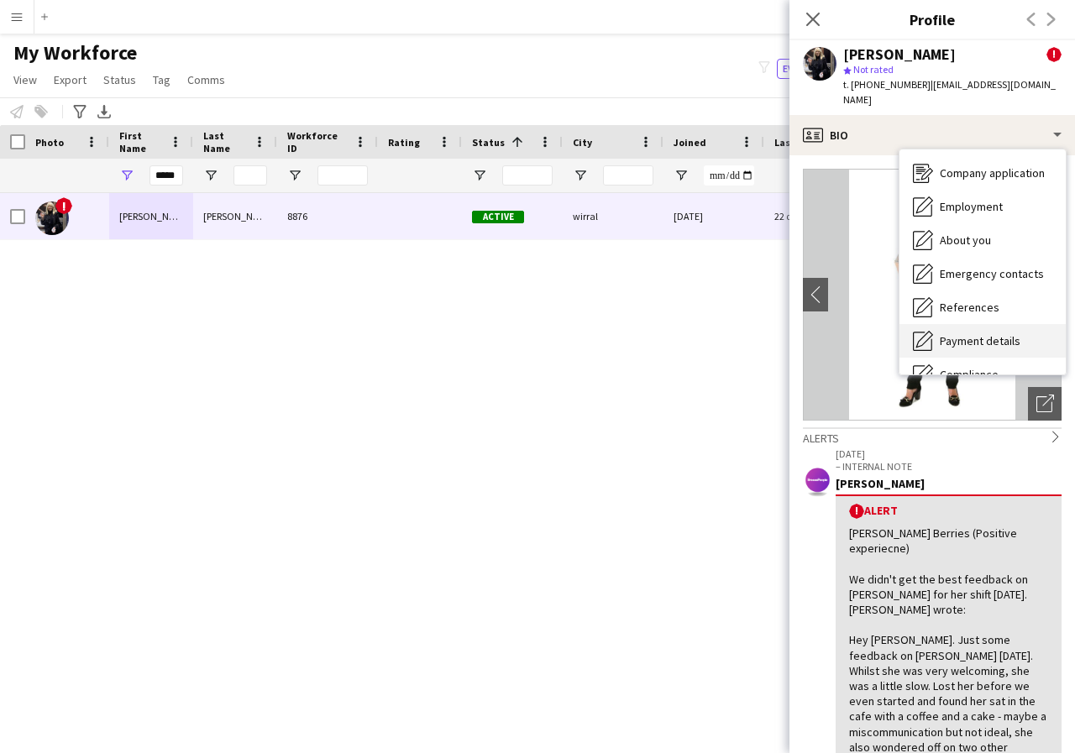
click at [999, 333] on span "Payment details" at bounding box center [980, 340] width 81 height 15
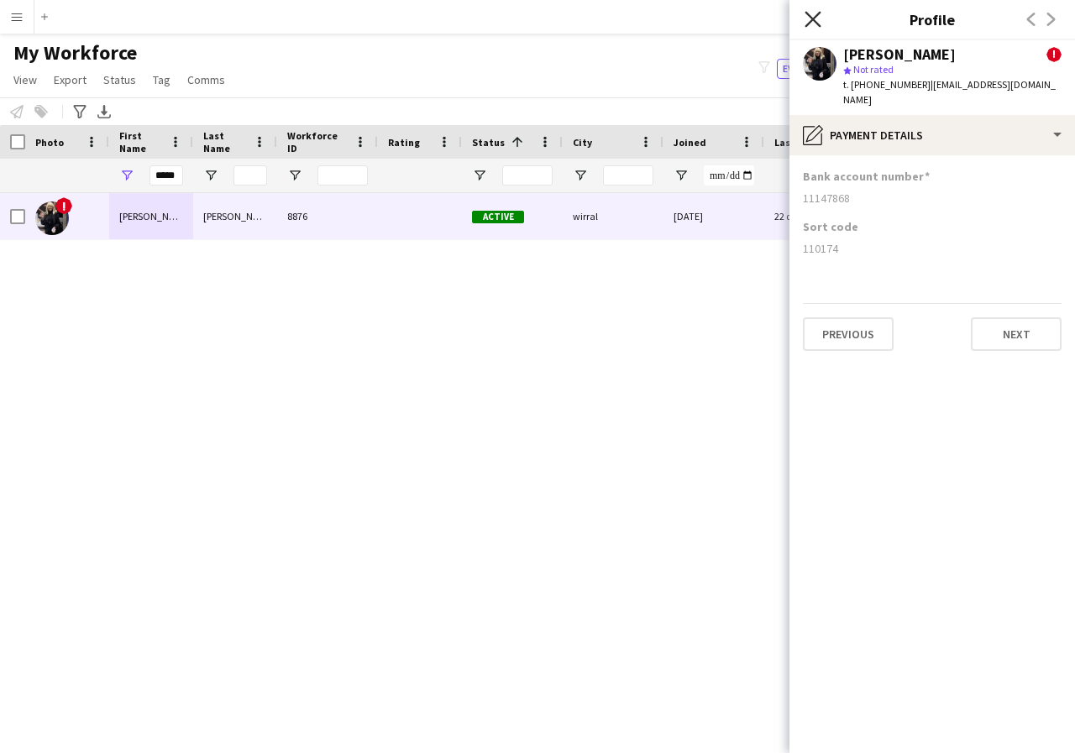
click at [817, 18] on icon "Close pop-in" at bounding box center [813, 19] width 16 height 16
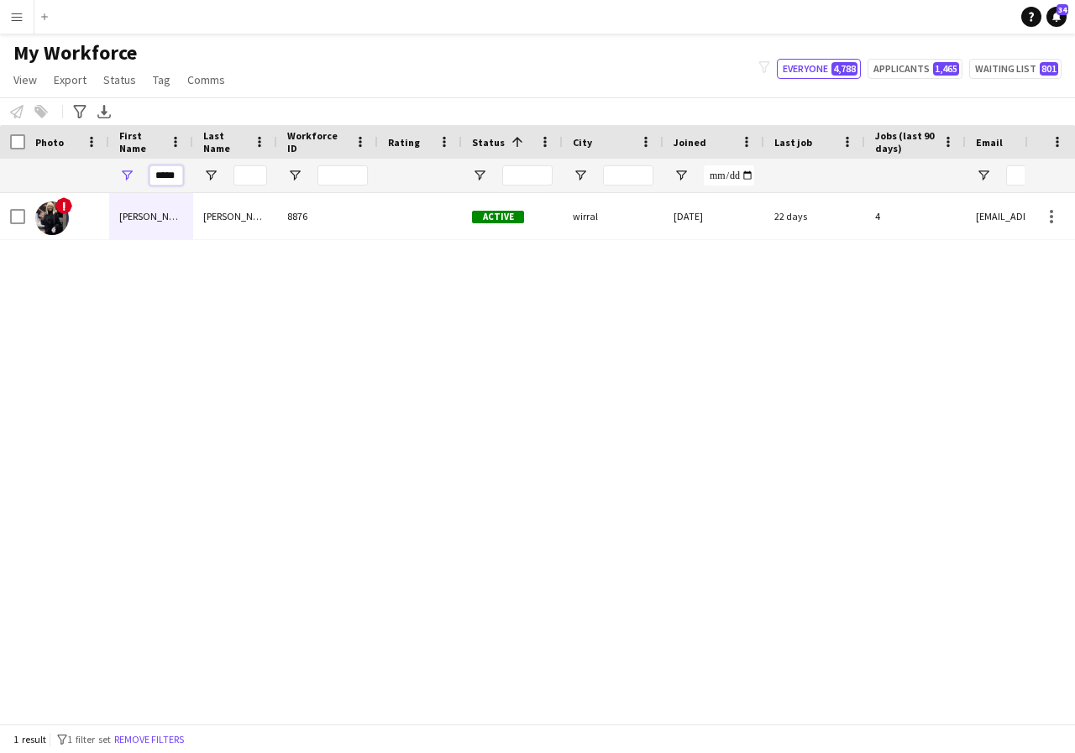
click at [179, 181] on input "*****" at bounding box center [166, 175] width 34 height 20
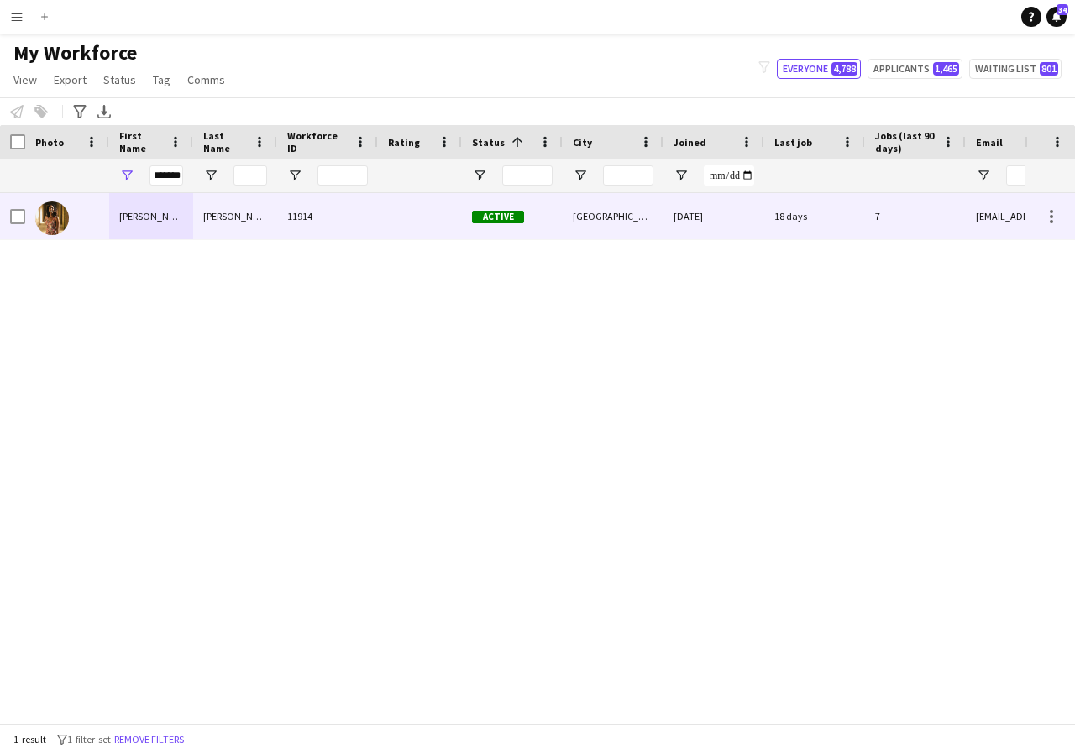
scroll to position [0, 0]
click at [183, 220] on div "[PERSON_NAME]" at bounding box center [151, 216] width 84 height 46
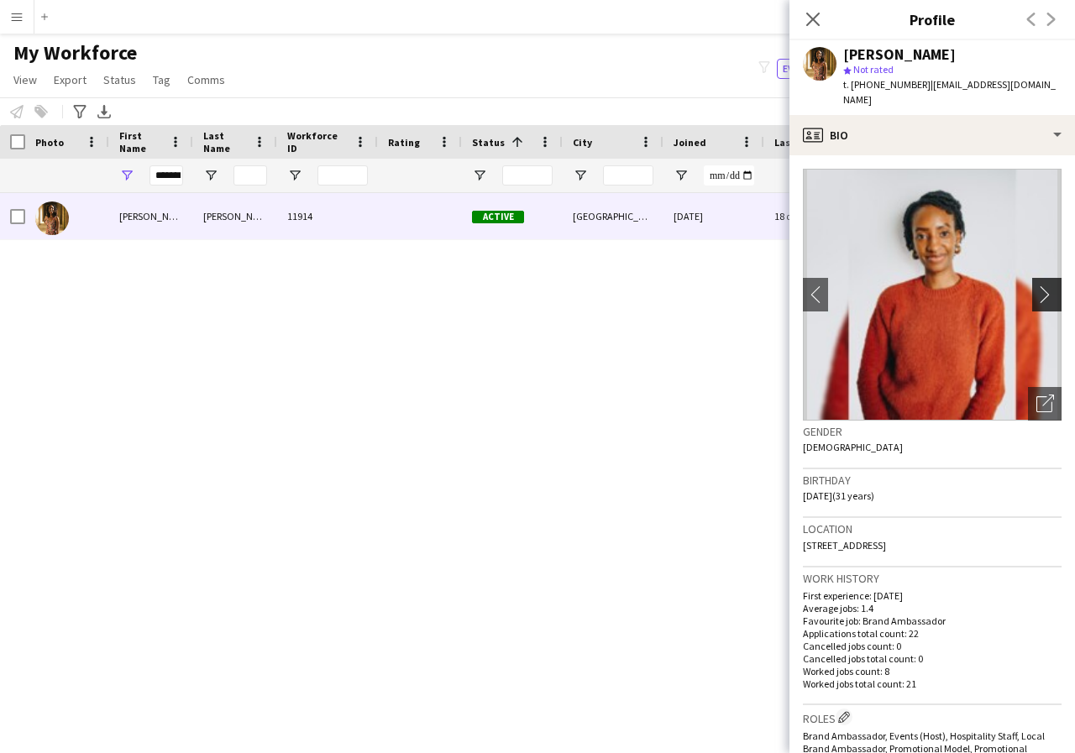
click at [1036, 286] on app-icon "chevron-right" at bounding box center [1049, 295] width 26 height 18
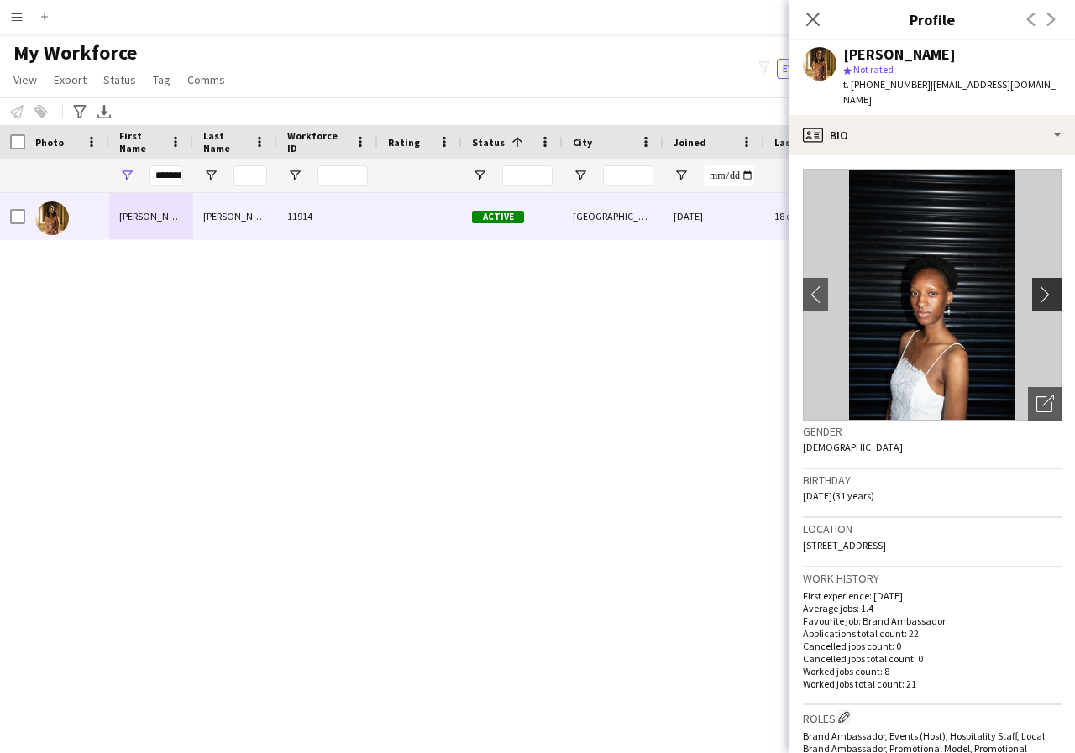
click at [1036, 286] on app-icon "chevron-right" at bounding box center [1049, 295] width 26 height 18
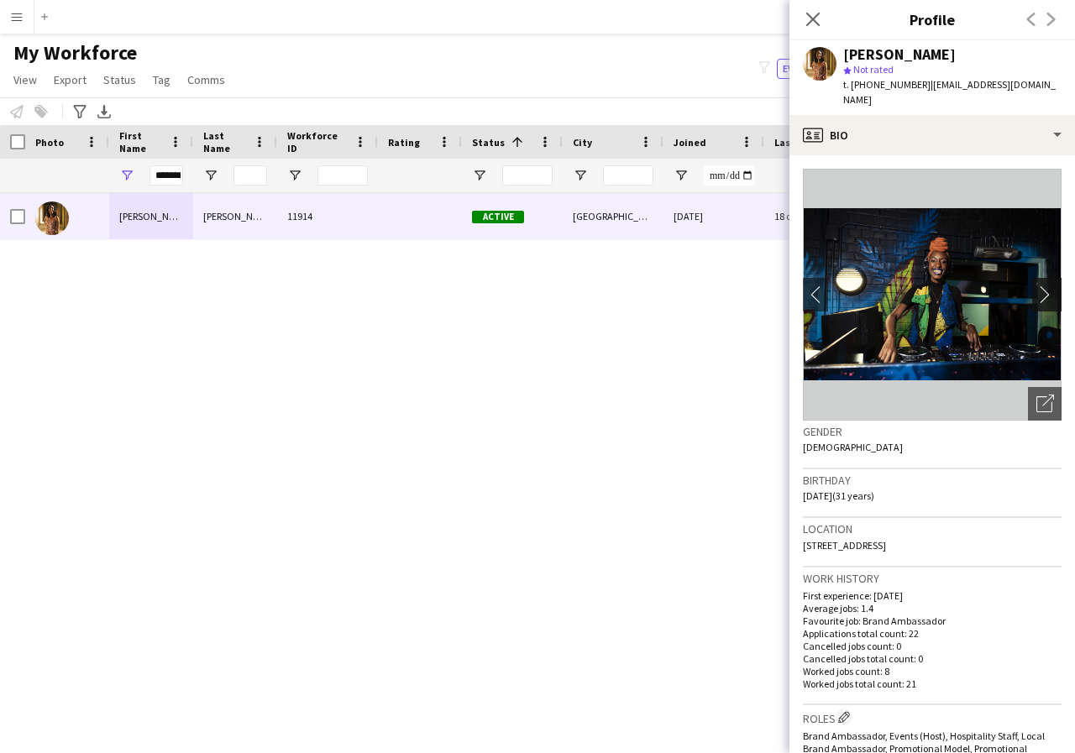
click at [1036, 286] on app-icon "chevron-right" at bounding box center [1049, 295] width 26 height 18
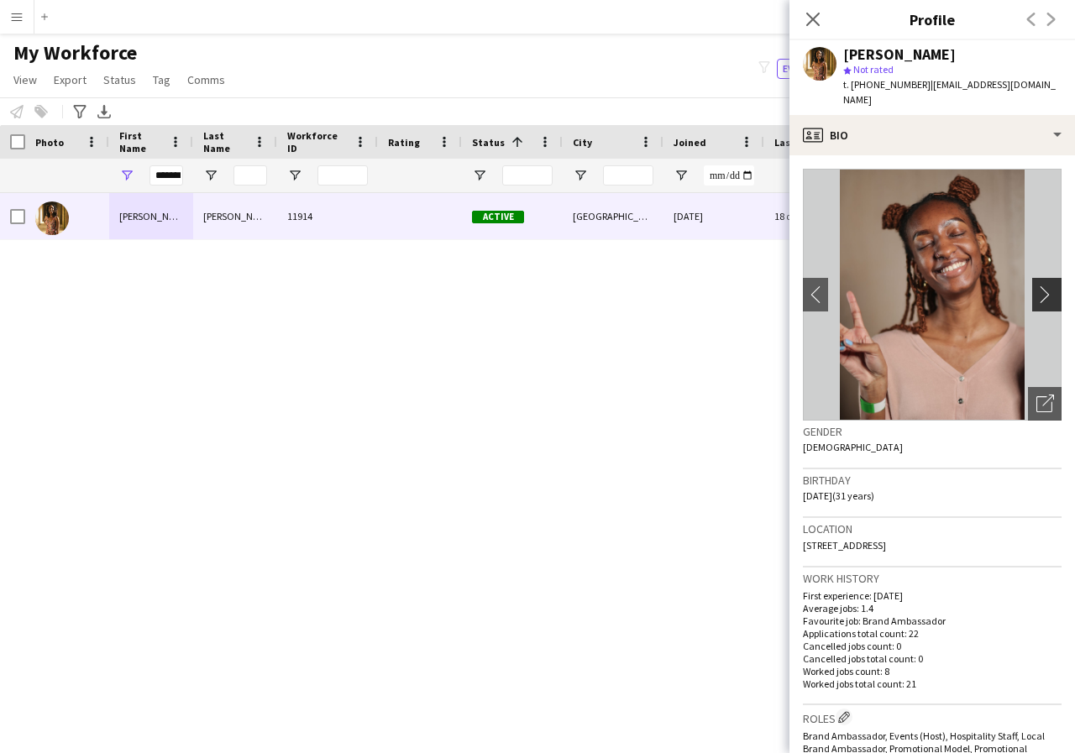
click at [1036, 286] on app-icon "chevron-right" at bounding box center [1049, 295] width 26 height 18
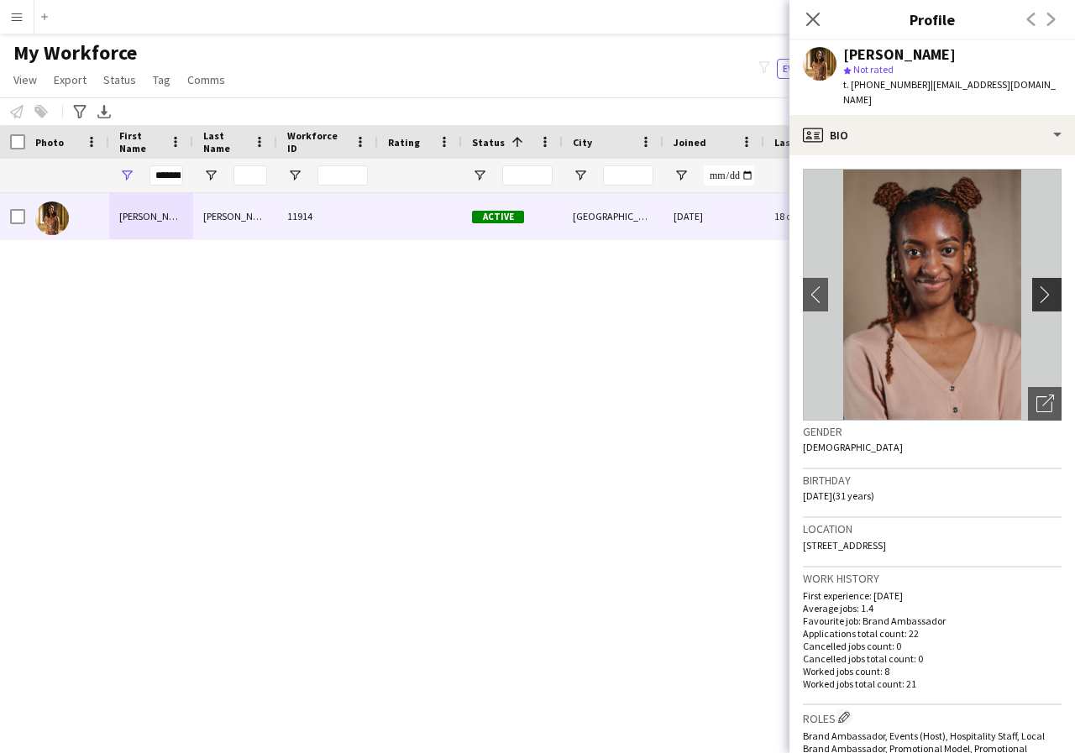
click at [1036, 286] on app-icon "chevron-right" at bounding box center [1049, 295] width 26 height 18
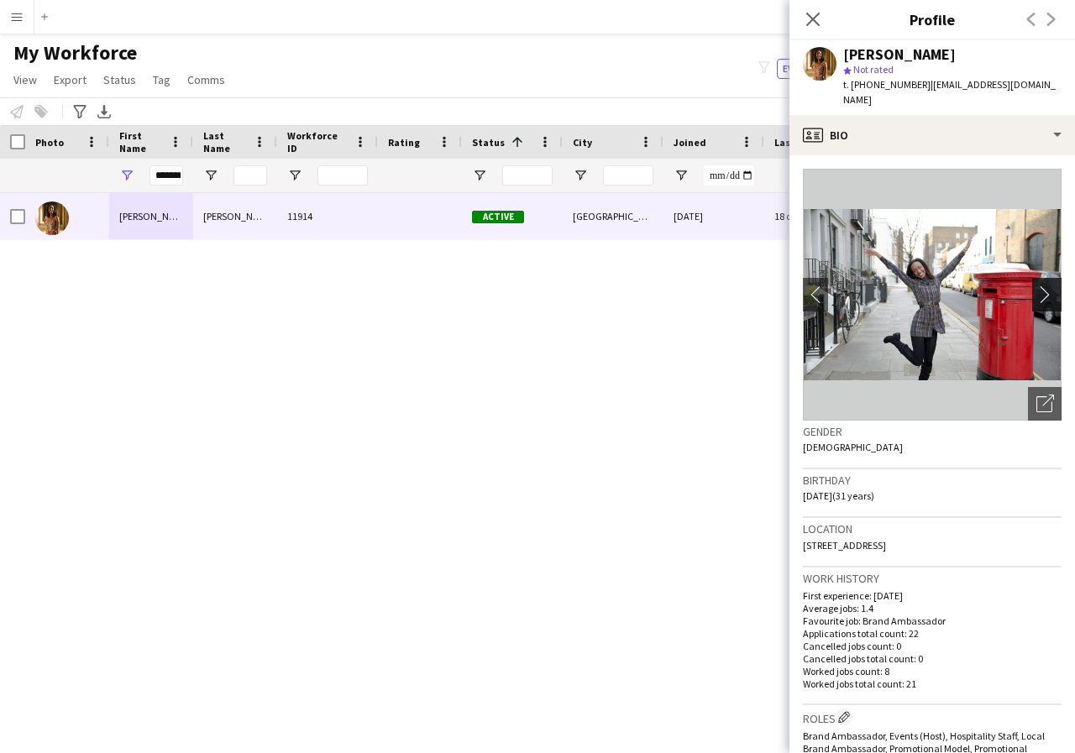
click at [1036, 286] on app-icon "chevron-right" at bounding box center [1049, 295] width 26 height 18
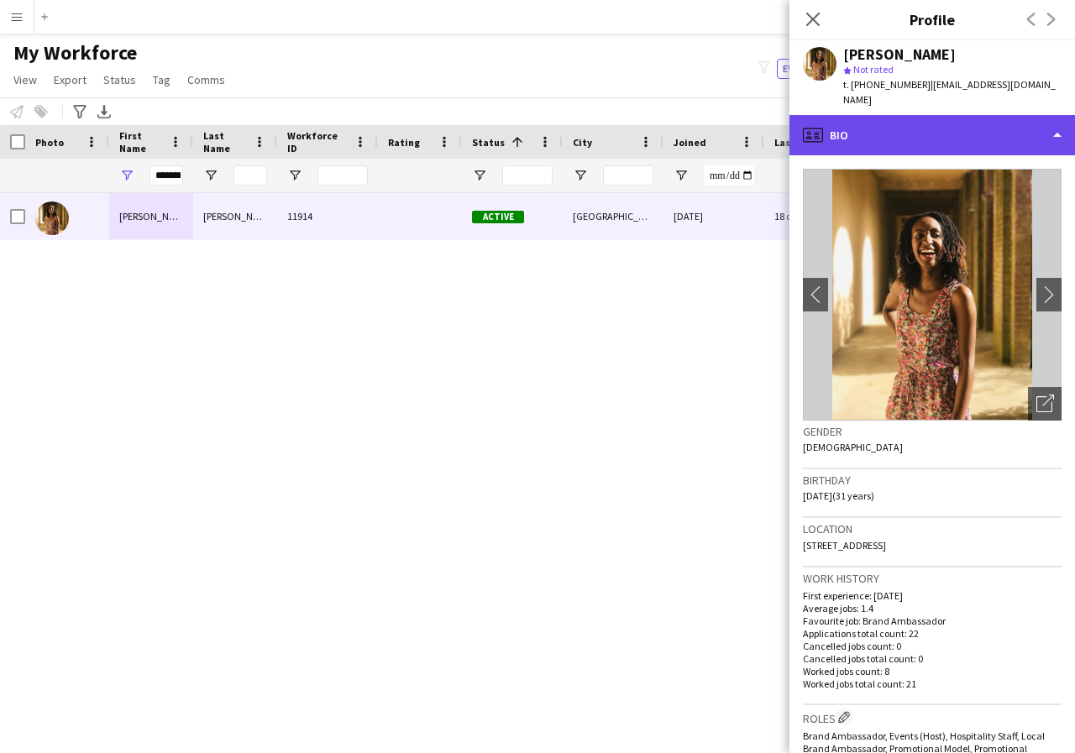
click at [1055, 123] on div "profile Bio" at bounding box center [932, 135] width 286 height 40
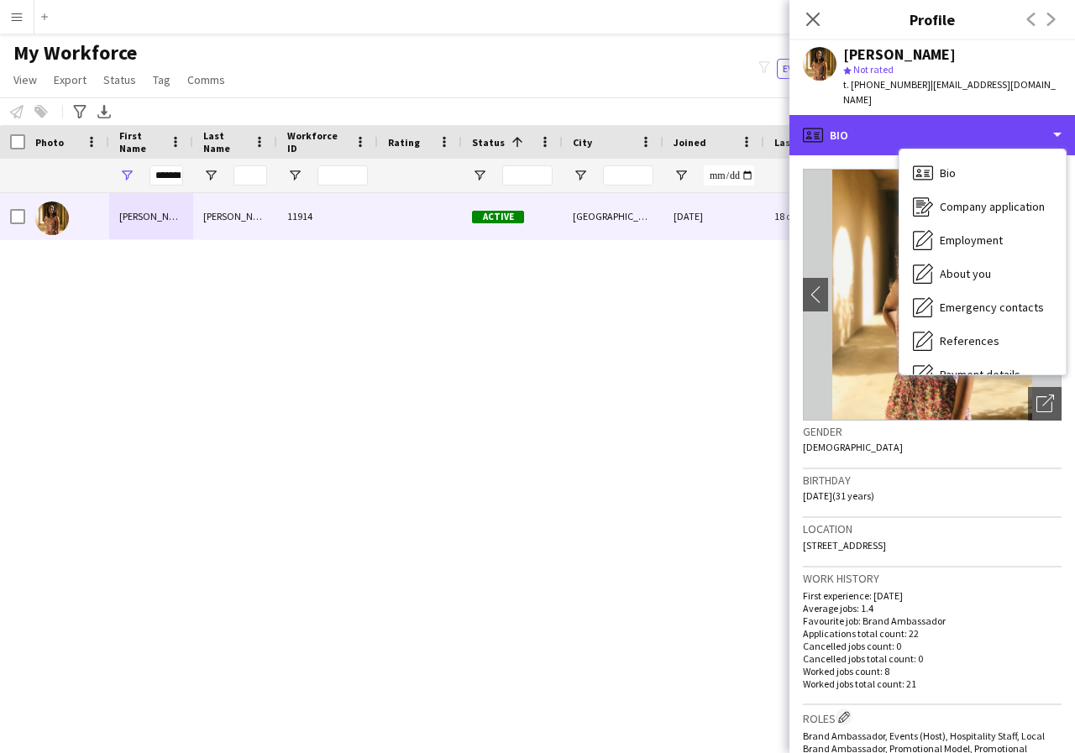
scroll to position [34, 0]
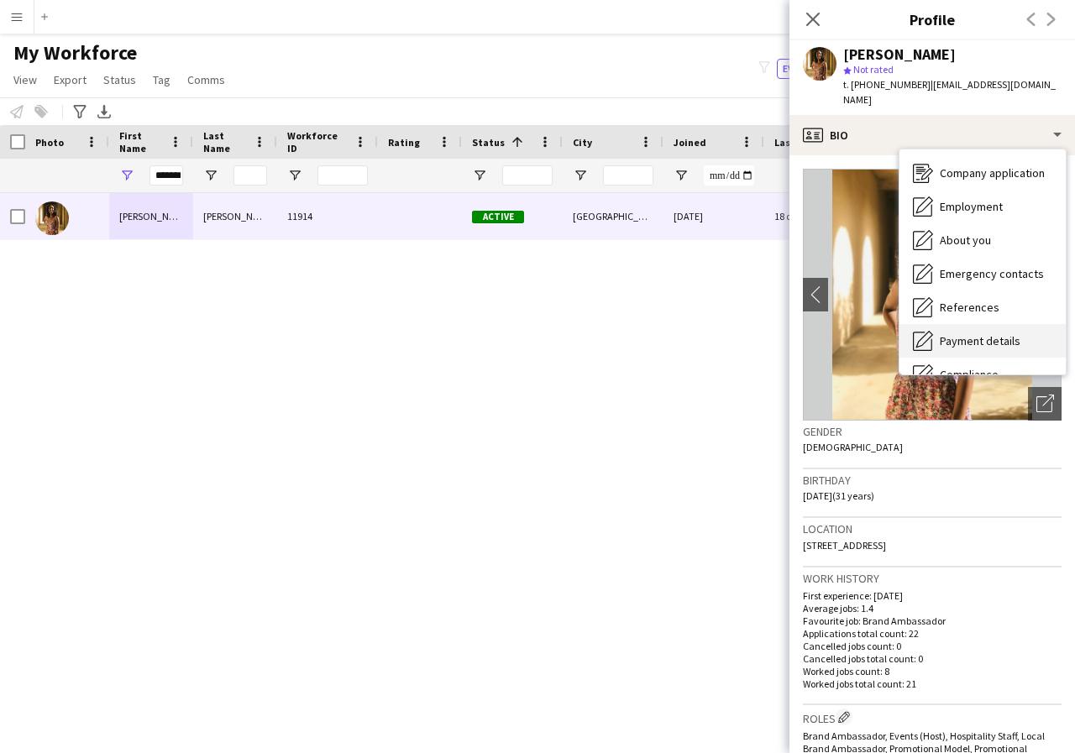
click at [1000, 333] on span "Payment details" at bounding box center [980, 340] width 81 height 15
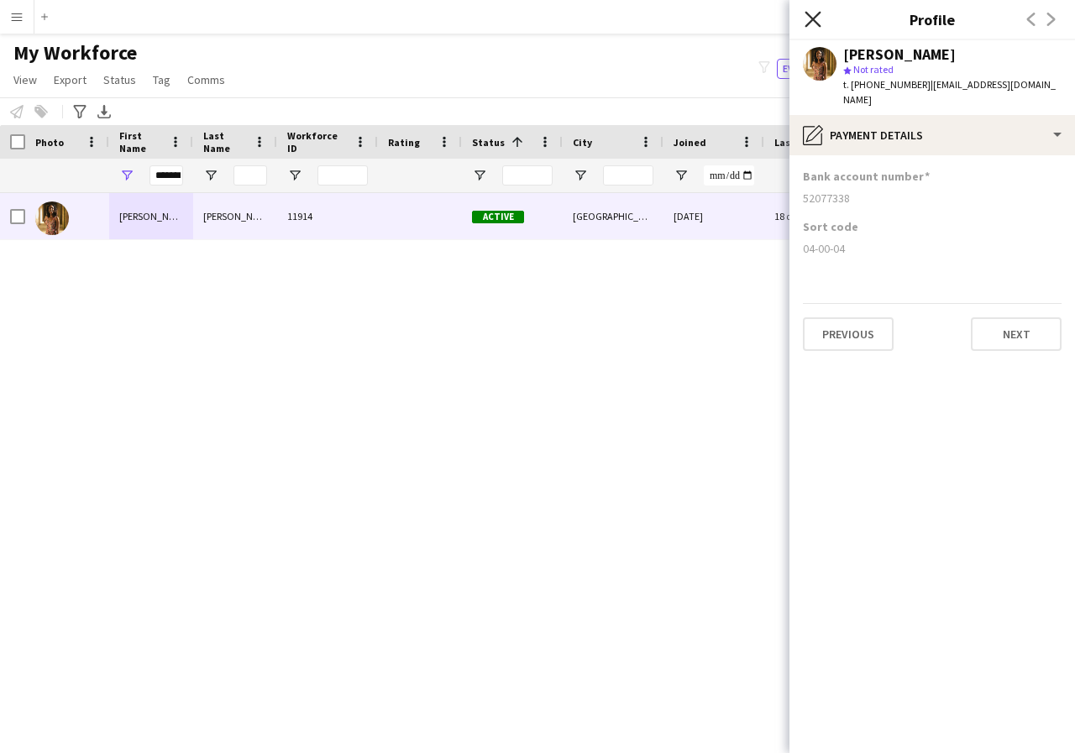
click at [811, 25] on icon "Close pop-in" at bounding box center [813, 19] width 16 height 16
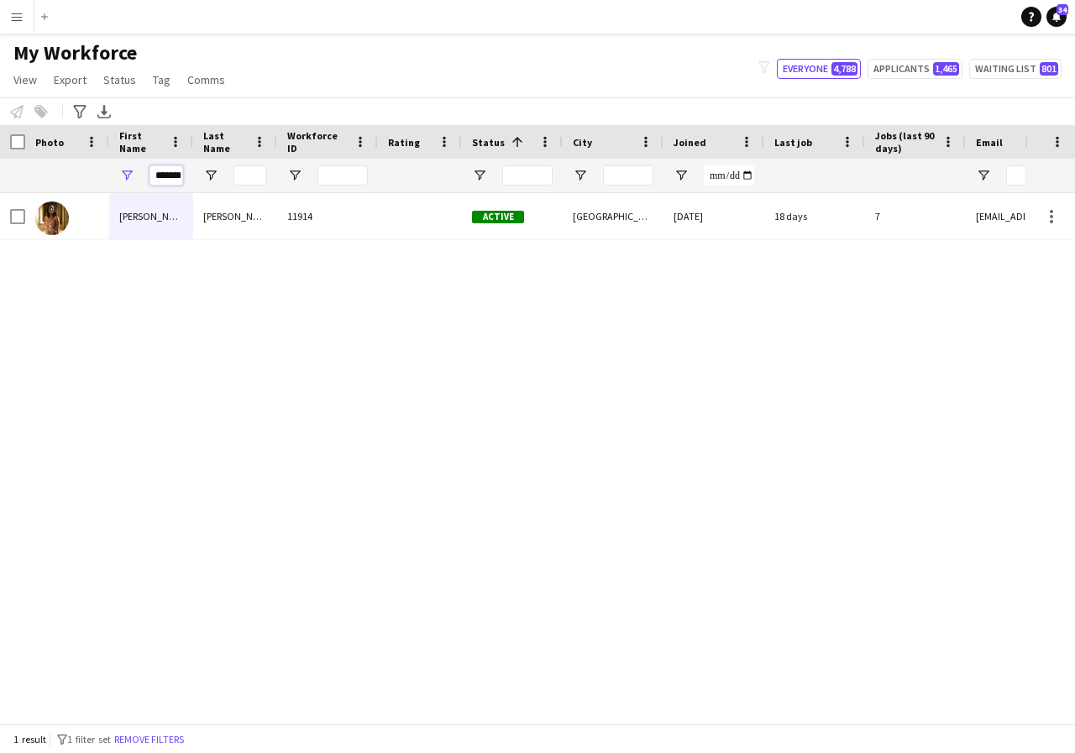
click at [175, 180] on input "*******" at bounding box center [166, 175] width 34 height 20
type input "*"
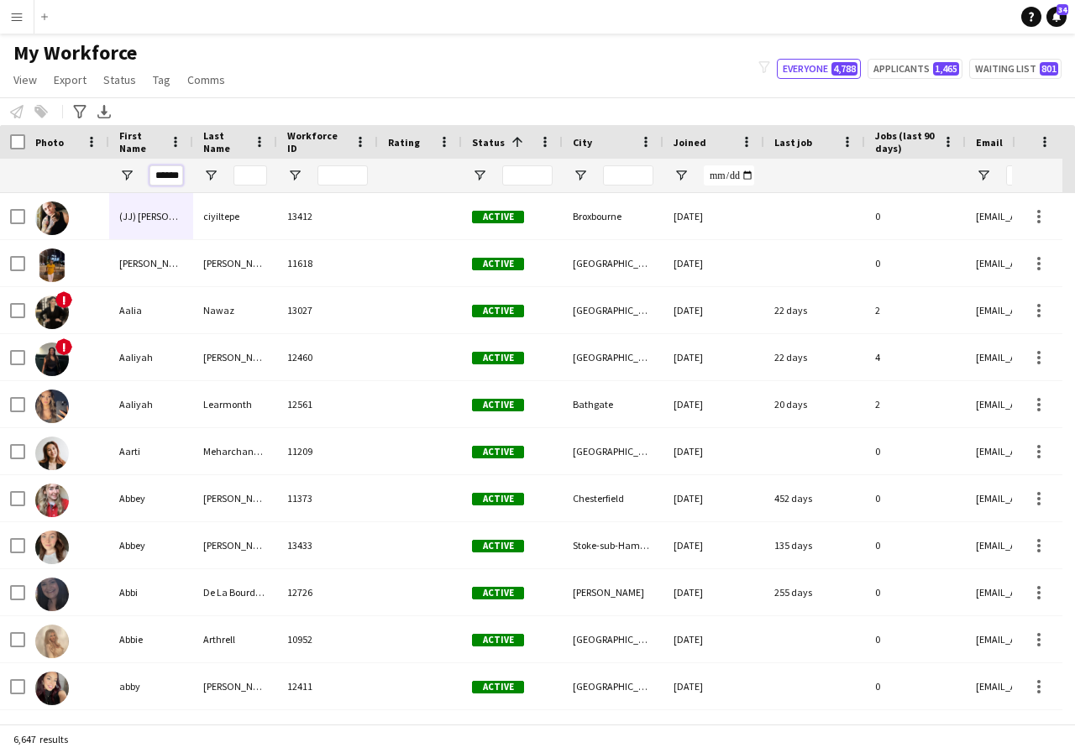
scroll to position [0, 8]
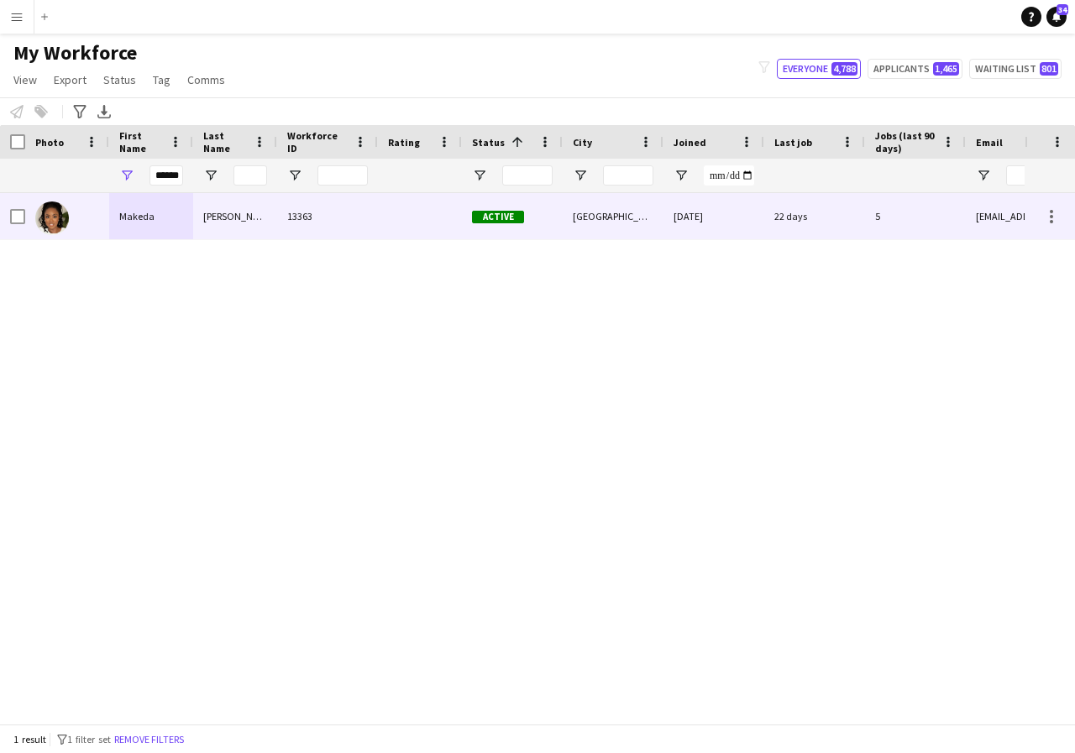
click at [169, 212] on div "Makeda" at bounding box center [151, 216] width 84 height 46
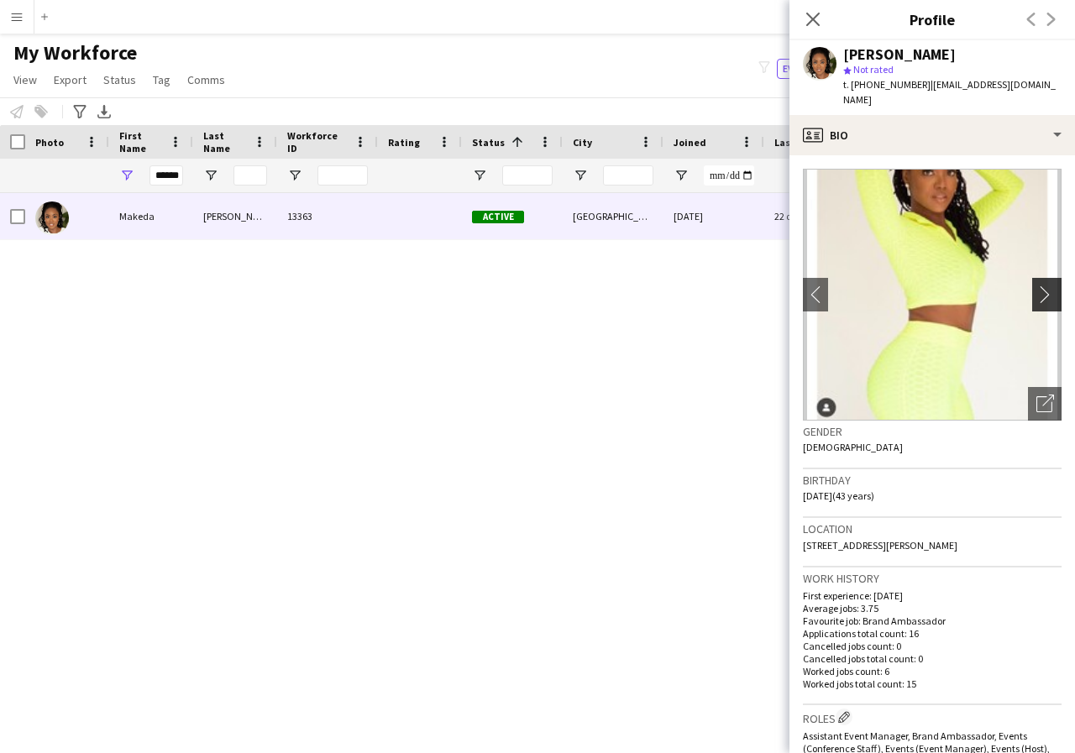
click at [1036, 299] on app-icon "chevron-right" at bounding box center [1049, 295] width 26 height 18
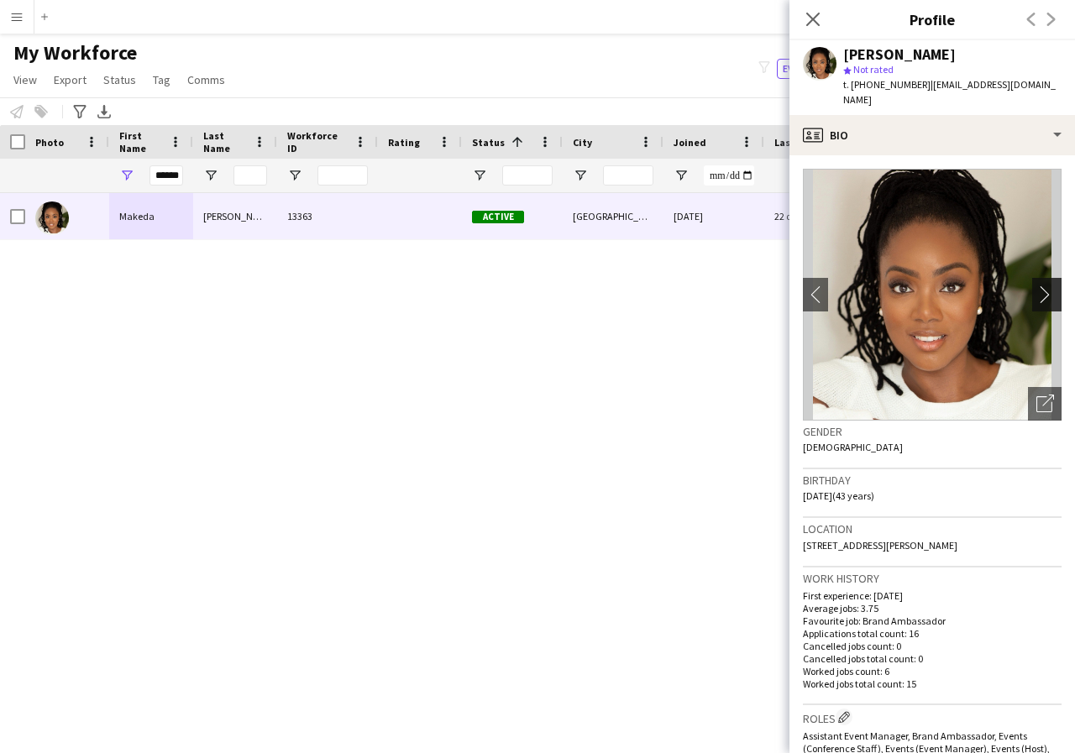
click at [1036, 299] on app-icon "chevron-right" at bounding box center [1049, 295] width 26 height 18
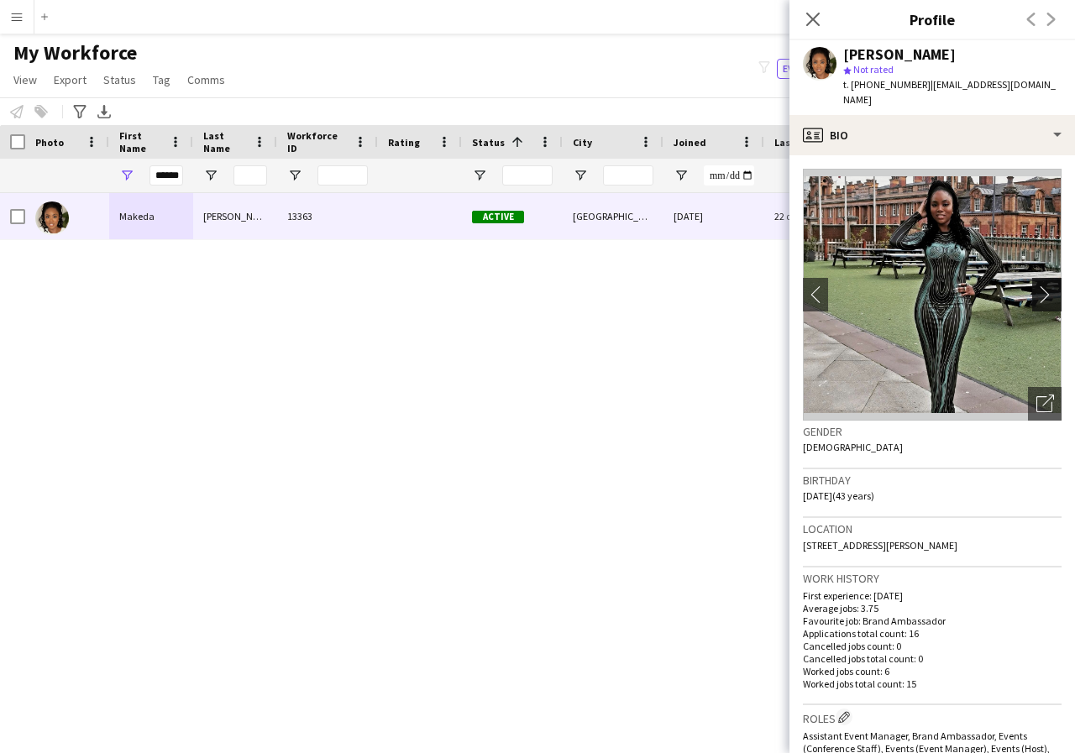
click at [1036, 299] on app-icon "chevron-right" at bounding box center [1049, 295] width 26 height 18
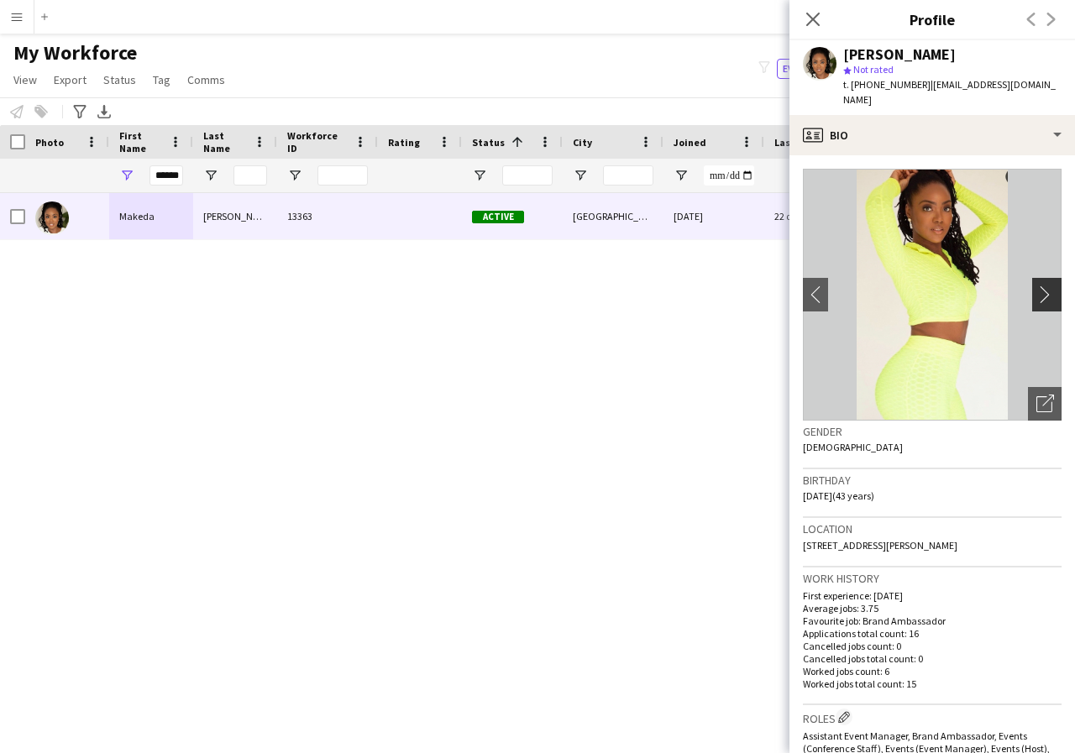
click at [1036, 299] on app-icon "chevron-right" at bounding box center [1049, 295] width 26 height 18
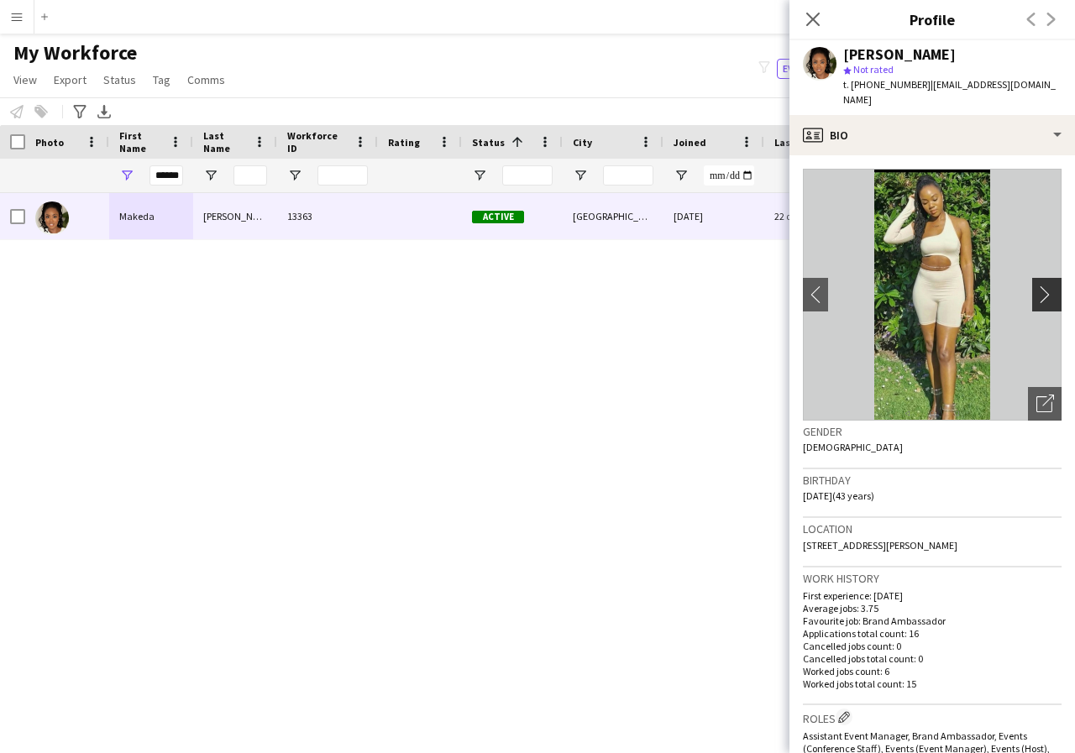
click at [1036, 299] on app-icon "chevron-right" at bounding box center [1049, 295] width 26 height 18
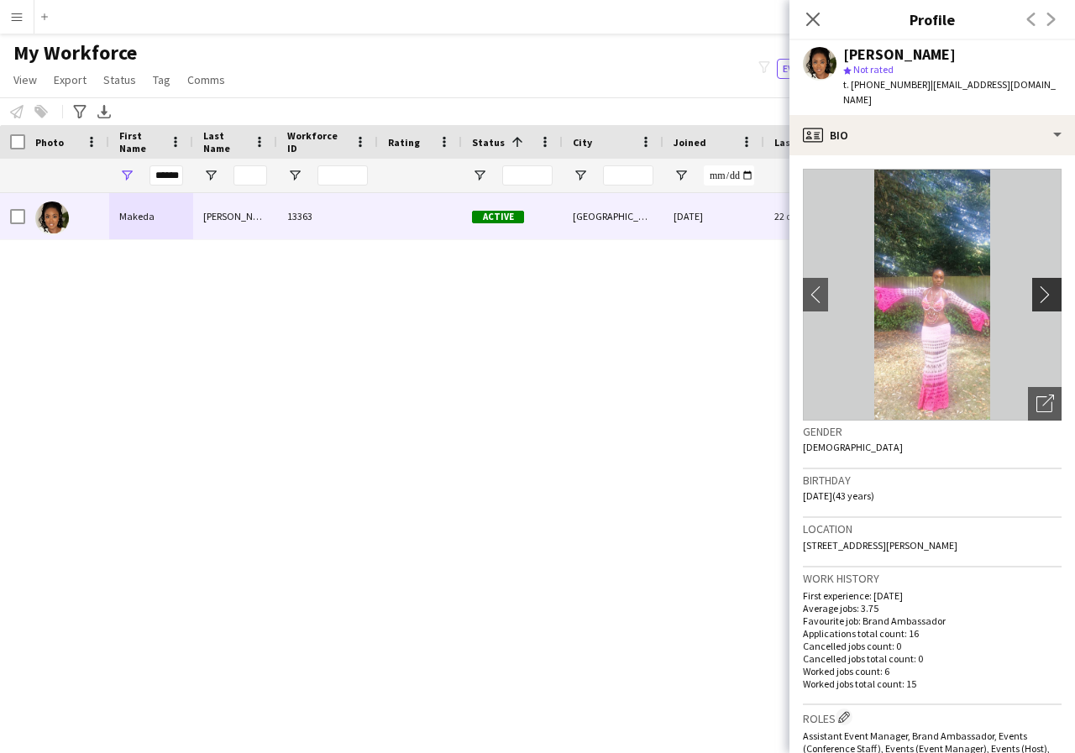
click at [1036, 299] on app-icon "chevron-right" at bounding box center [1049, 295] width 26 height 18
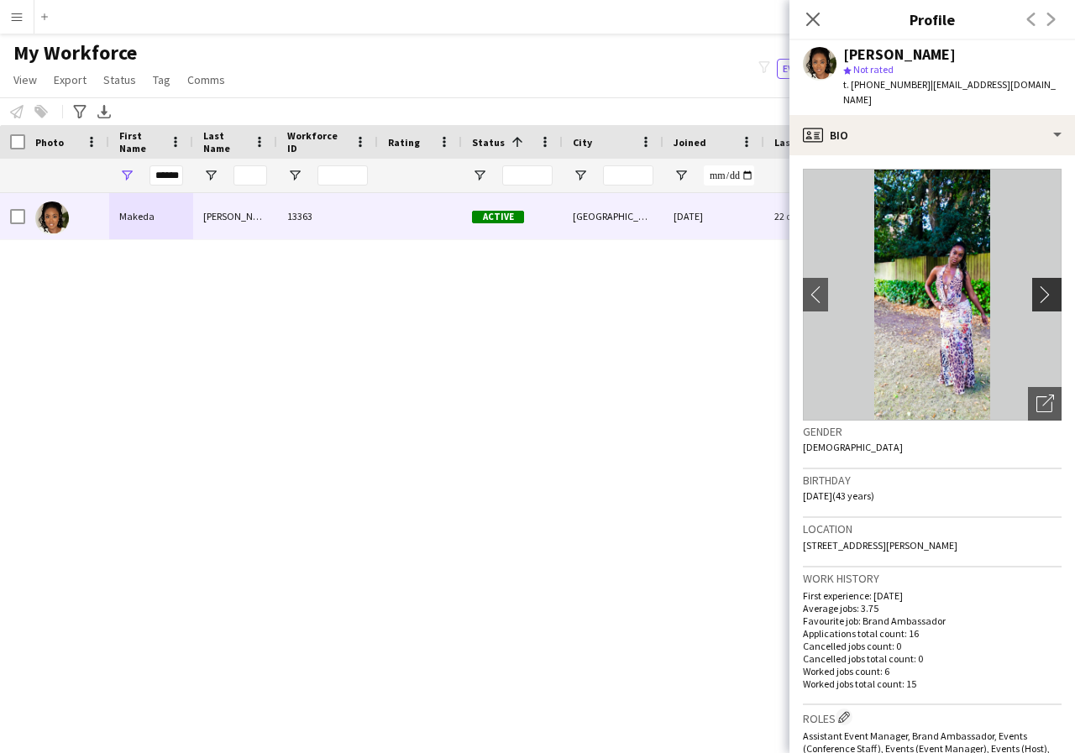
click at [1036, 299] on app-icon "chevron-right" at bounding box center [1049, 295] width 26 height 18
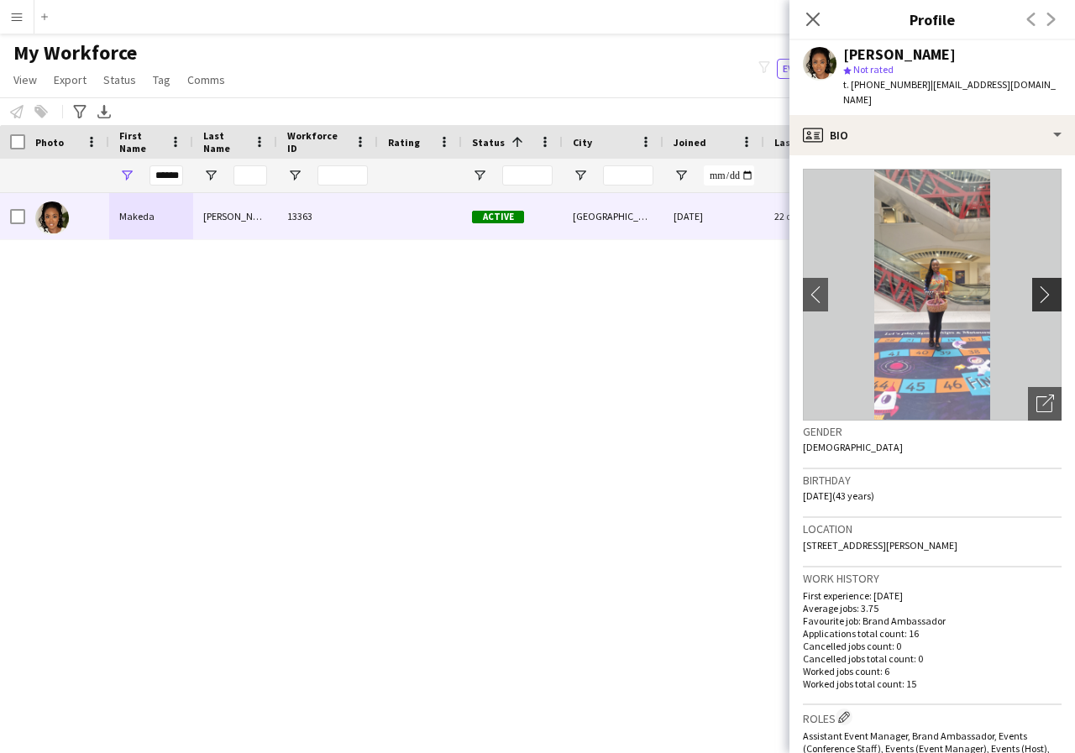
click at [1036, 299] on app-icon "chevron-right" at bounding box center [1049, 295] width 26 height 18
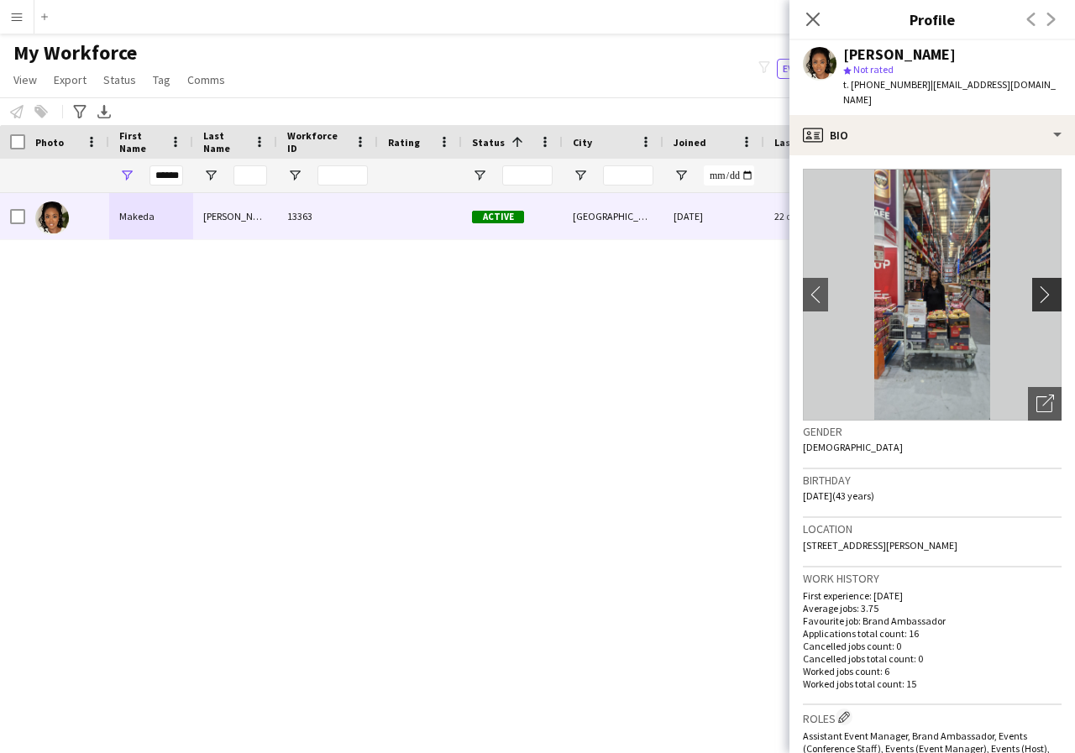
click at [1036, 299] on app-icon "chevron-right" at bounding box center [1049, 295] width 26 height 18
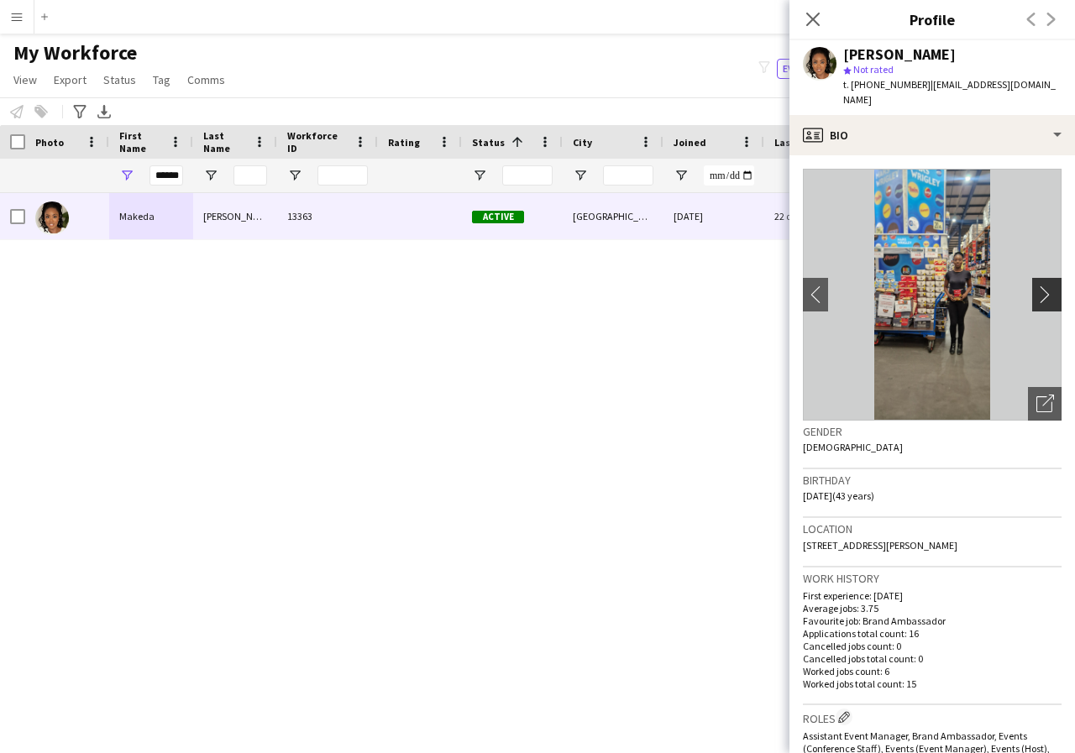
click at [1036, 299] on app-icon "chevron-right" at bounding box center [1049, 295] width 26 height 18
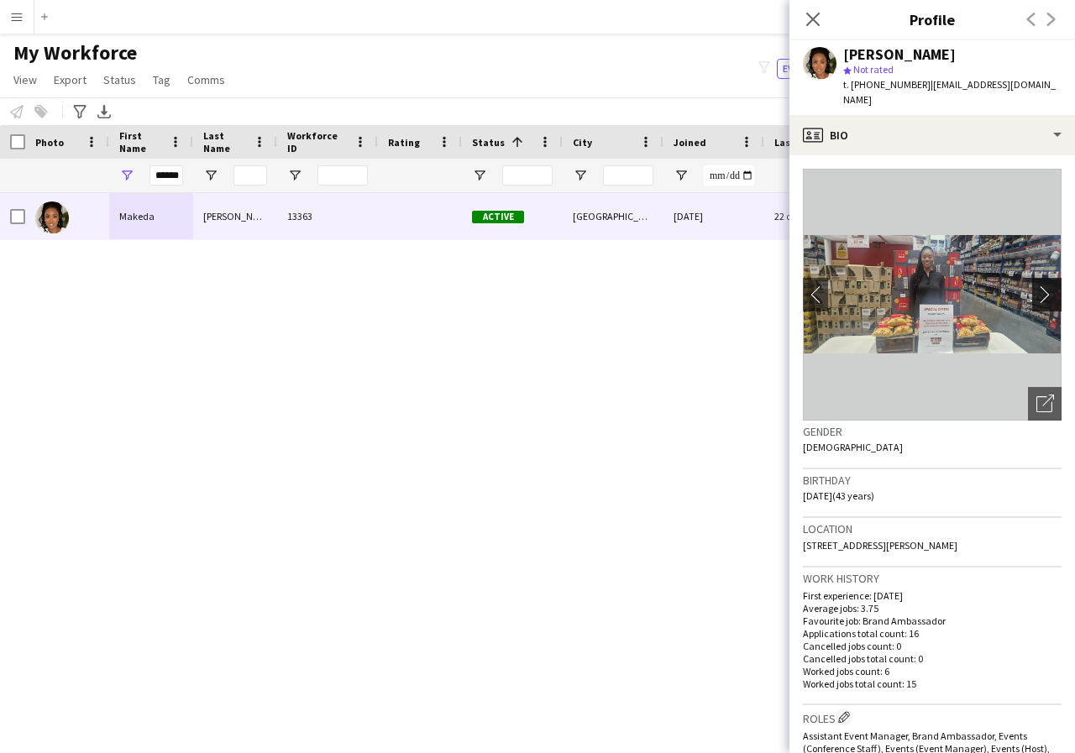
click at [1036, 299] on app-icon "chevron-right" at bounding box center [1049, 295] width 26 height 18
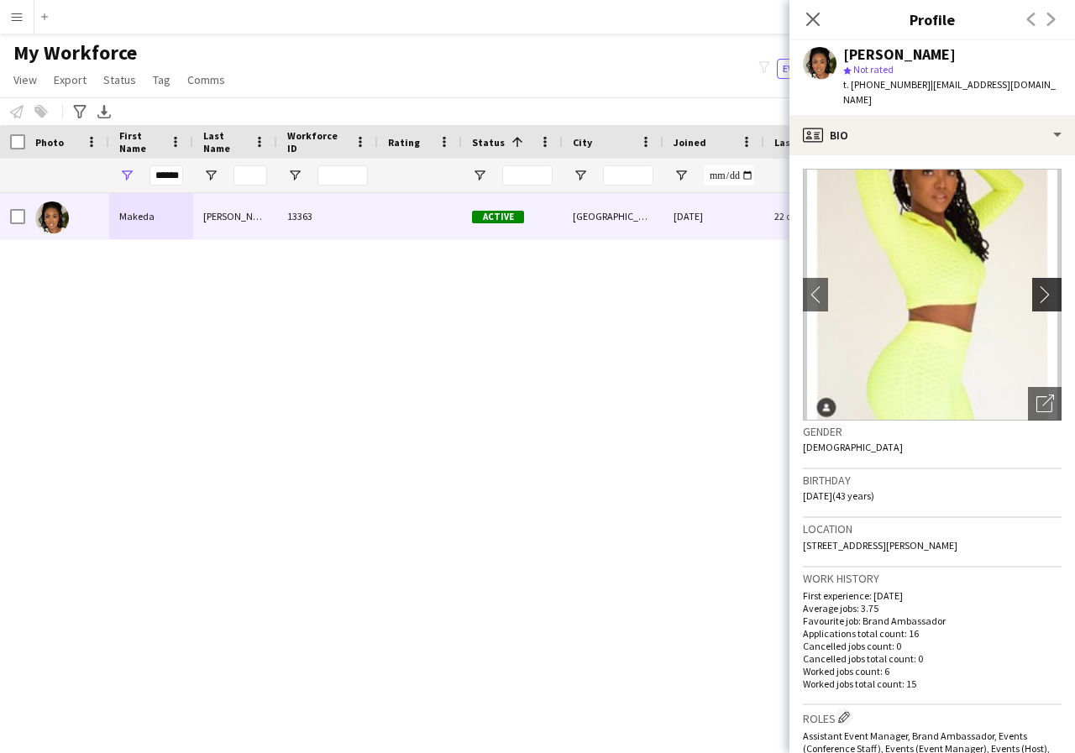
click at [1036, 299] on app-icon "chevron-right" at bounding box center [1049, 295] width 26 height 18
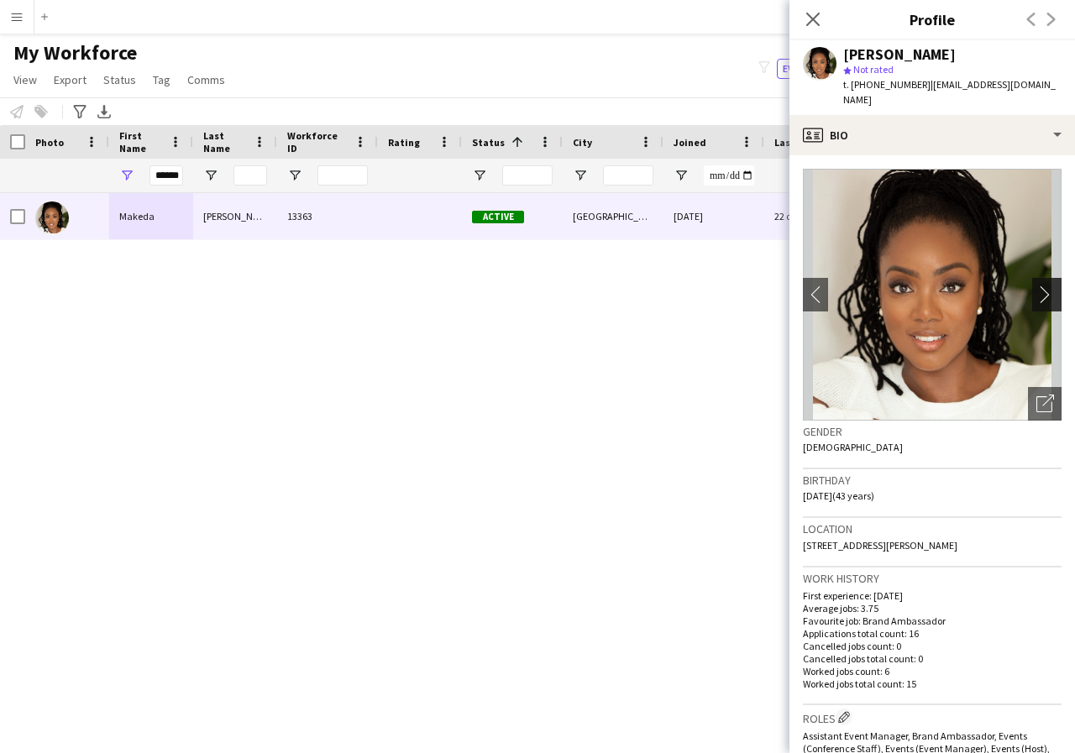
click at [1036, 299] on app-icon "chevron-right" at bounding box center [1049, 295] width 26 height 18
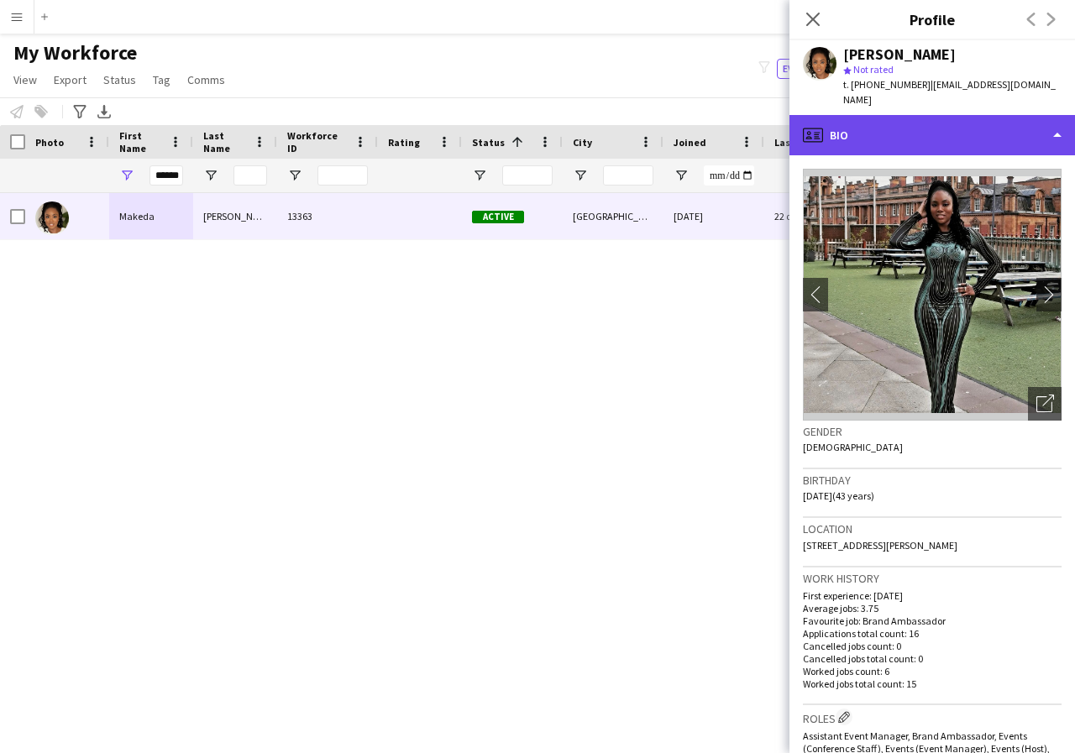
click at [1059, 137] on div "profile Bio" at bounding box center [932, 135] width 286 height 40
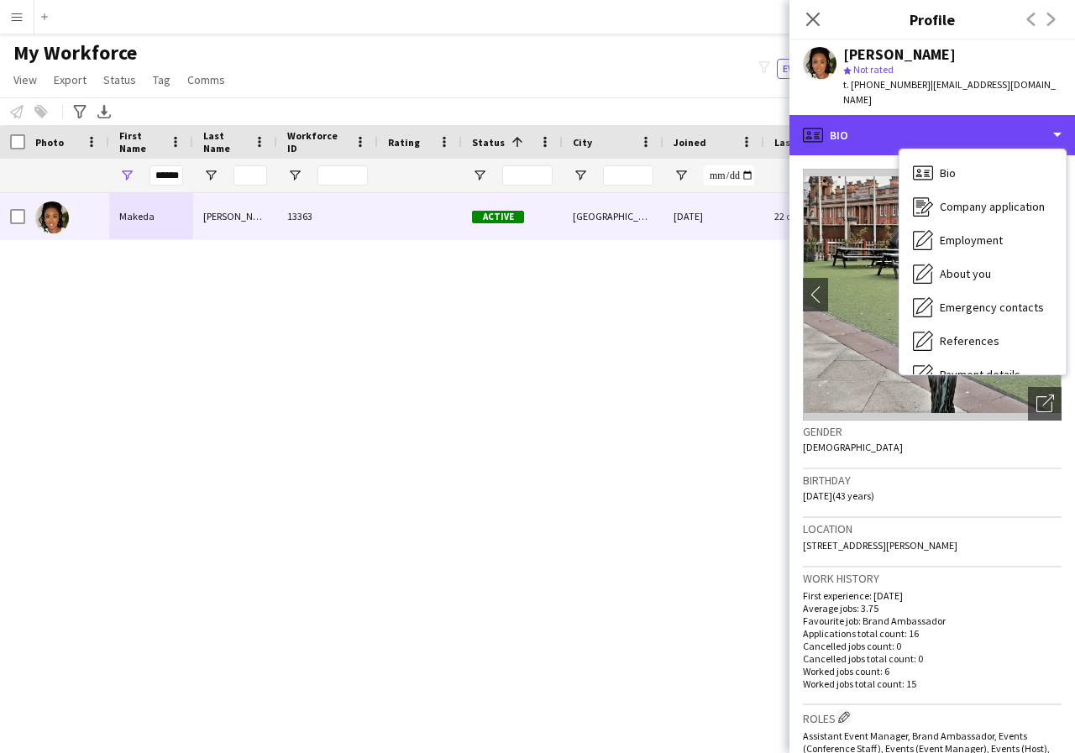
scroll to position [34, 0]
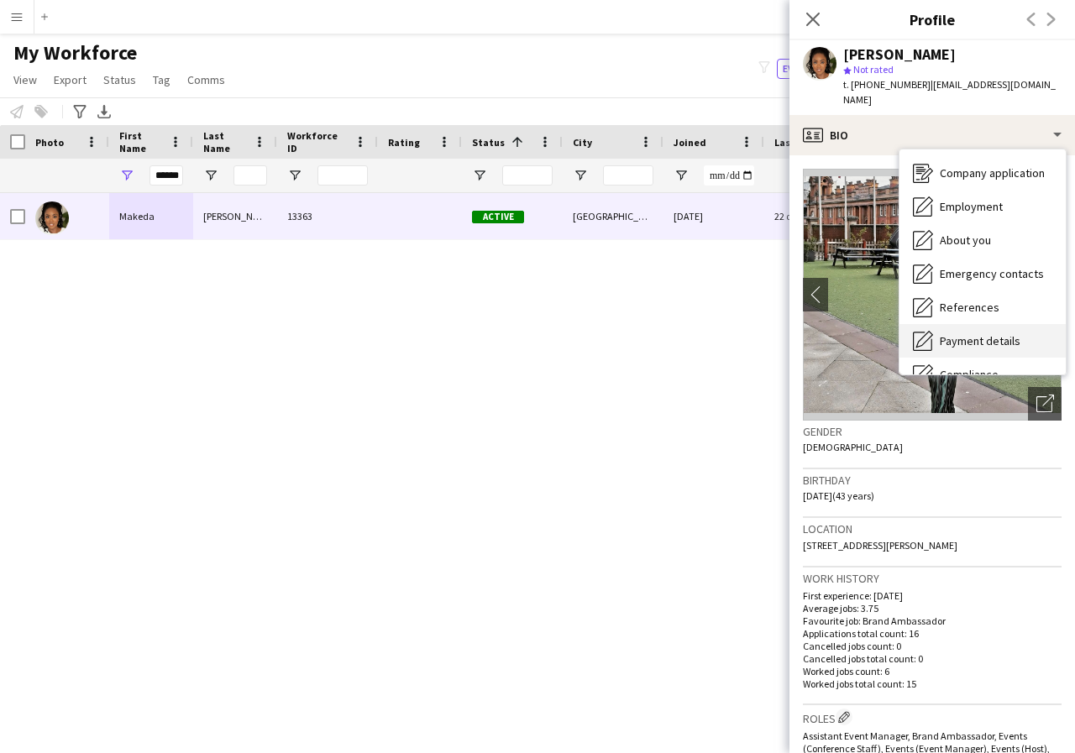
click at [1004, 344] on span "Payment details" at bounding box center [980, 340] width 81 height 15
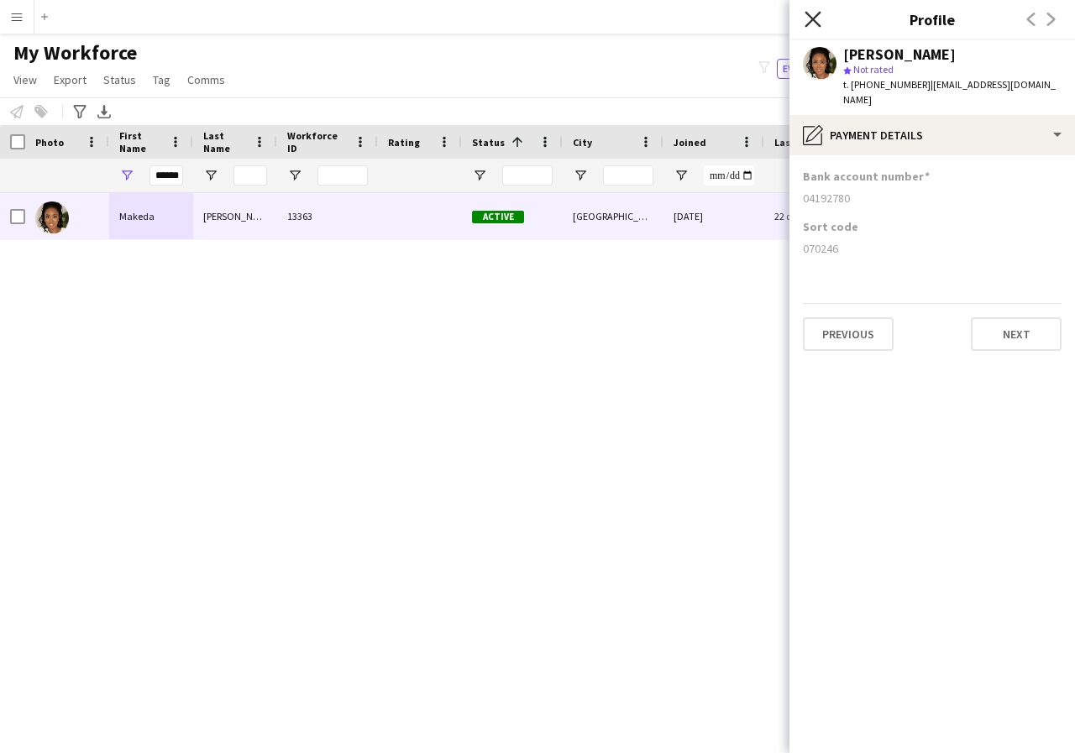
click at [811, 19] on icon "Close pop-in" at bounding box center [813, 19] width 16 height 16
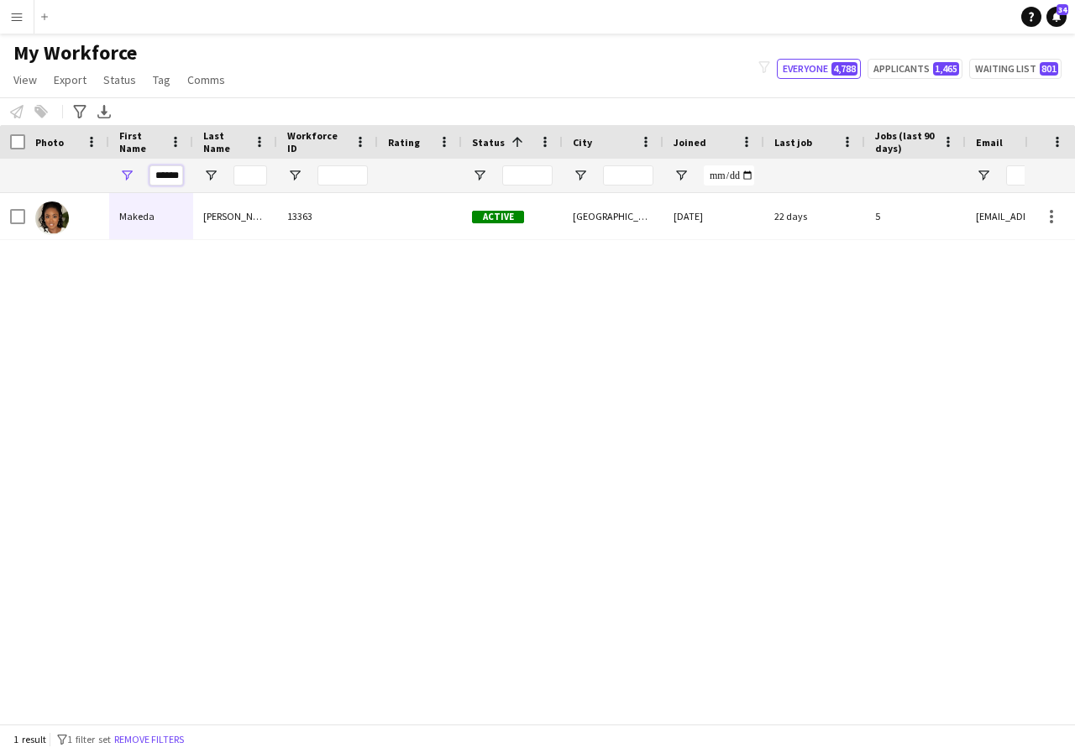
click at [178, 176] on input "******" at bounding box center [166, 175] width 34 height 20
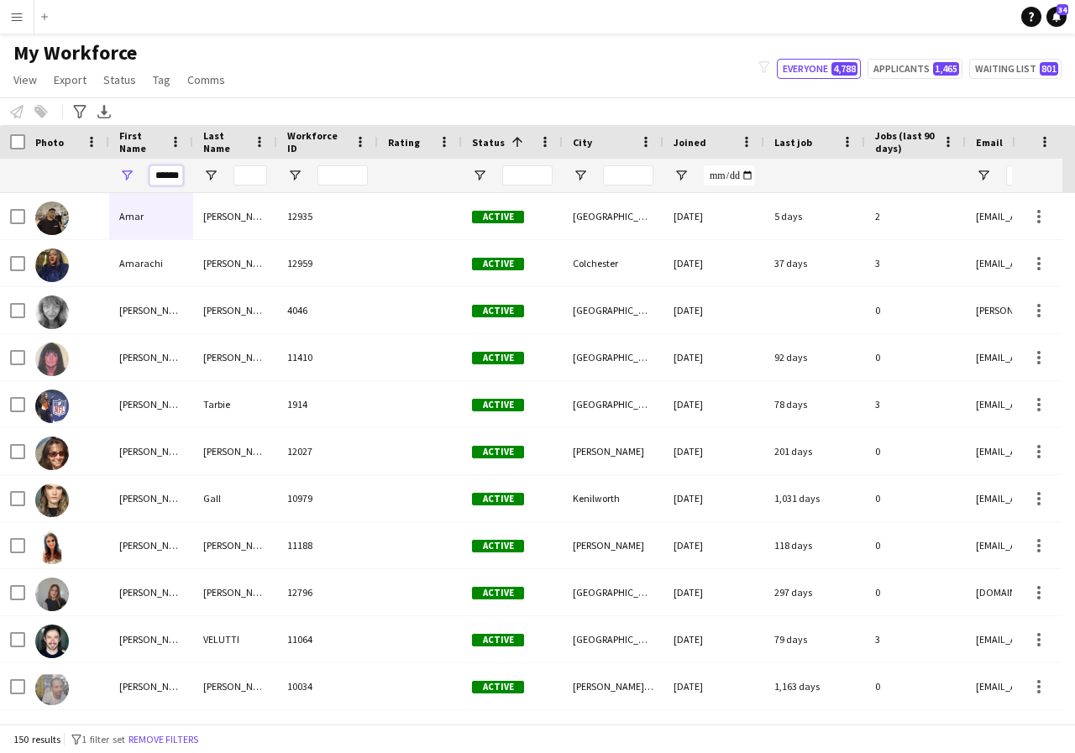
scroll to position [0, 2]
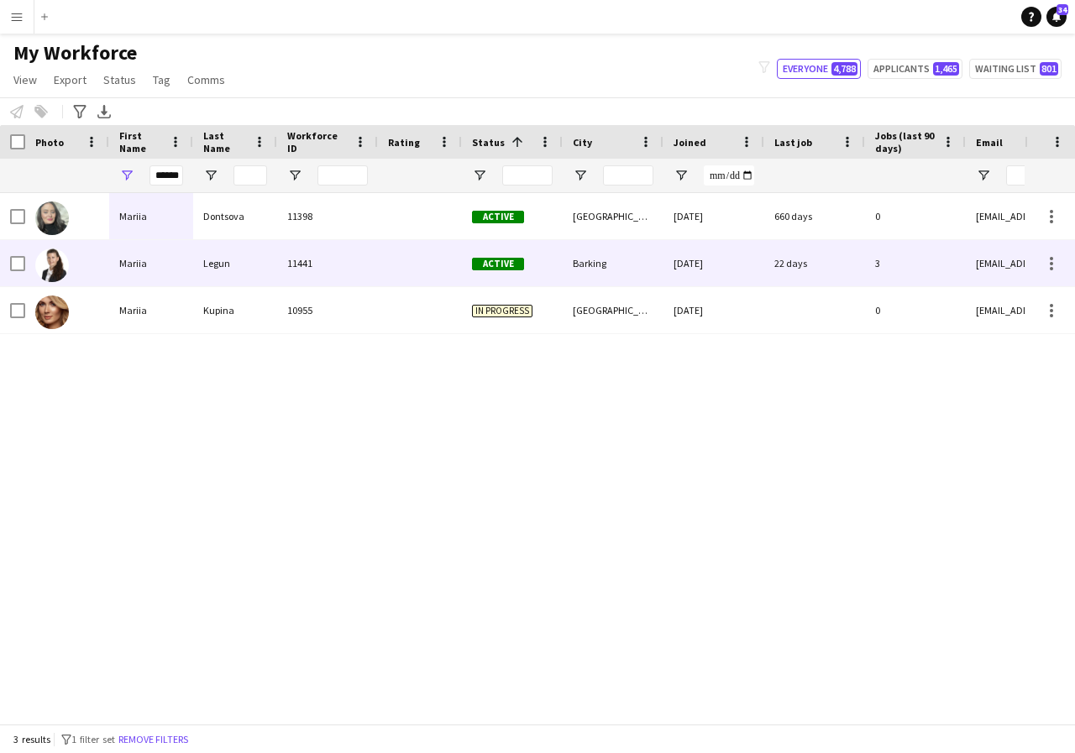
click at [163, 254] on div "Mariia" at bounding box center [151, 263] width 84 height 46
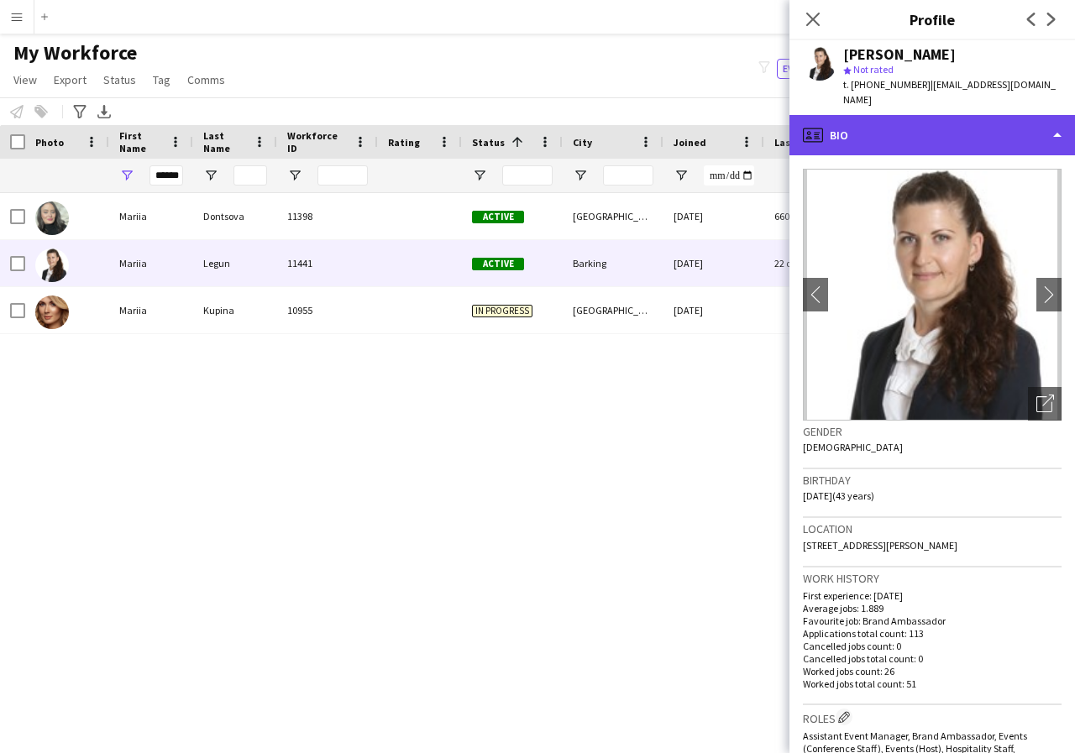
click at [1062, 126] on div "profile Bio" at bounding box center [932, 135] width 286 height 40
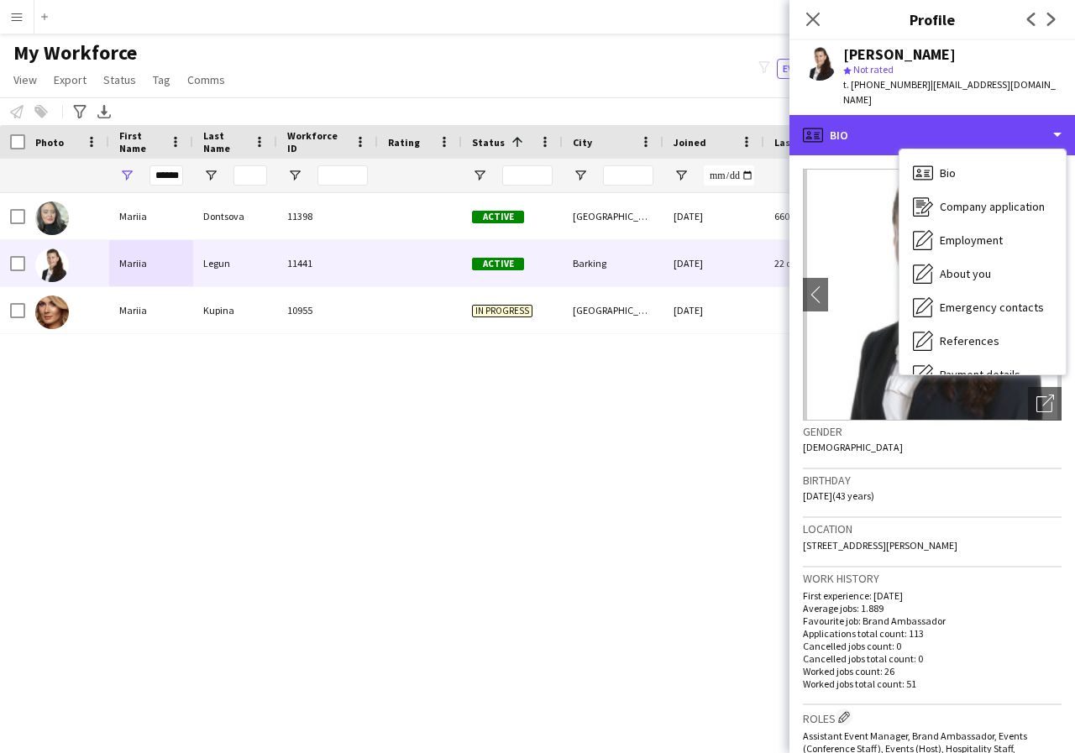
scroll to position [34, 0]
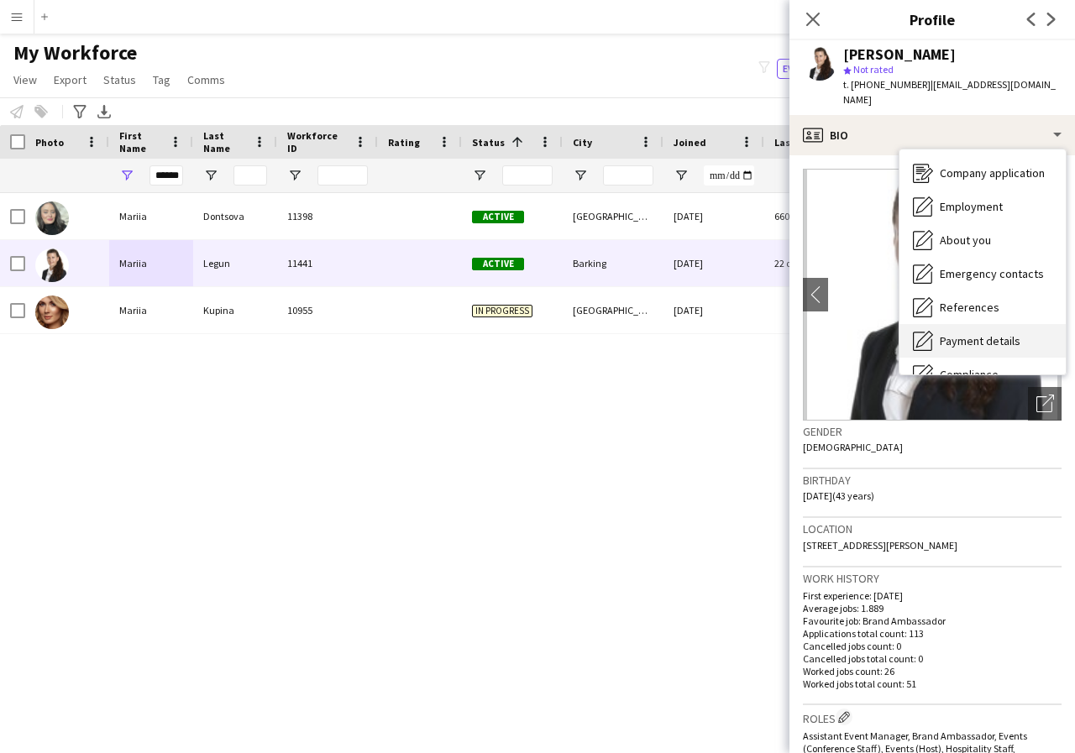
click at [988, 333] on span "Payment details" at bounding box center [980, 340] width 81 height 15
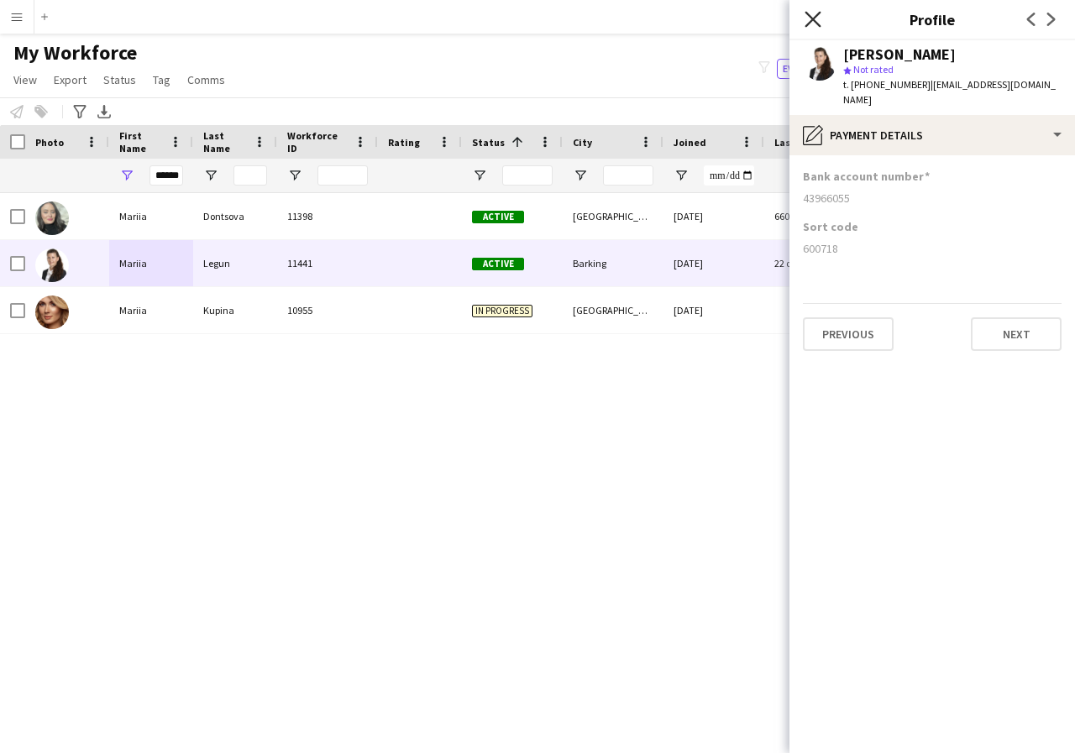
click at [812, 17] on icon "Close pop-in" at bounding box center [813, 19] width 16 height 16
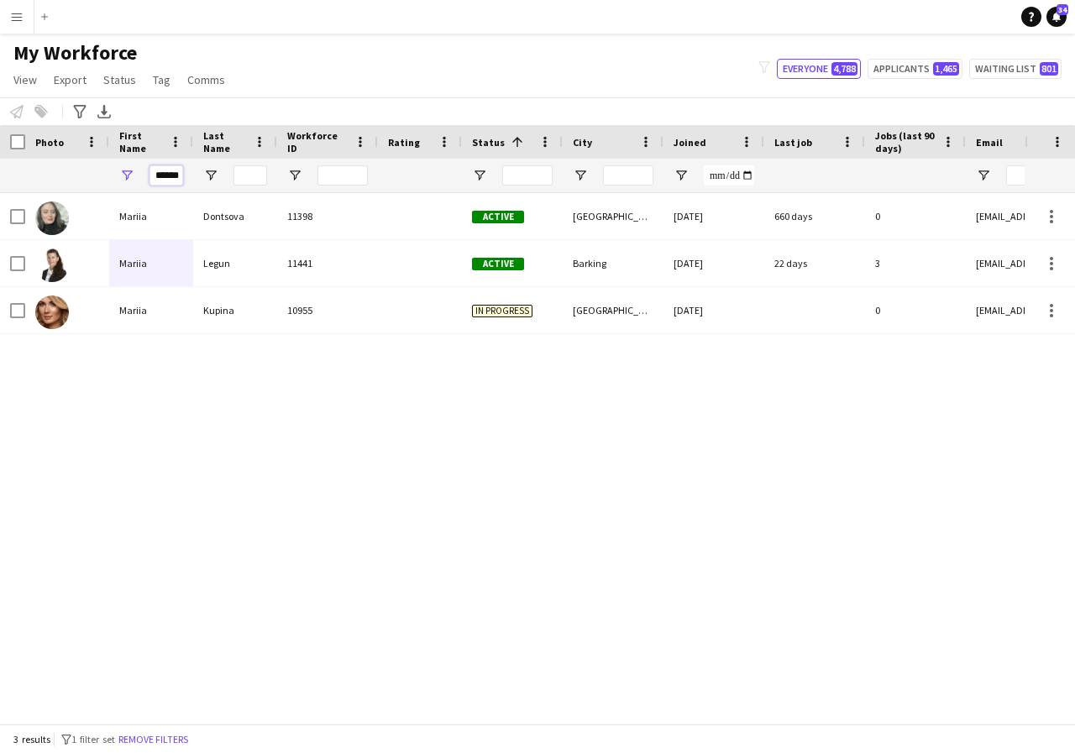
click at [178, 176] on input "******" at bounding box center [166, 175] width 34 height 20
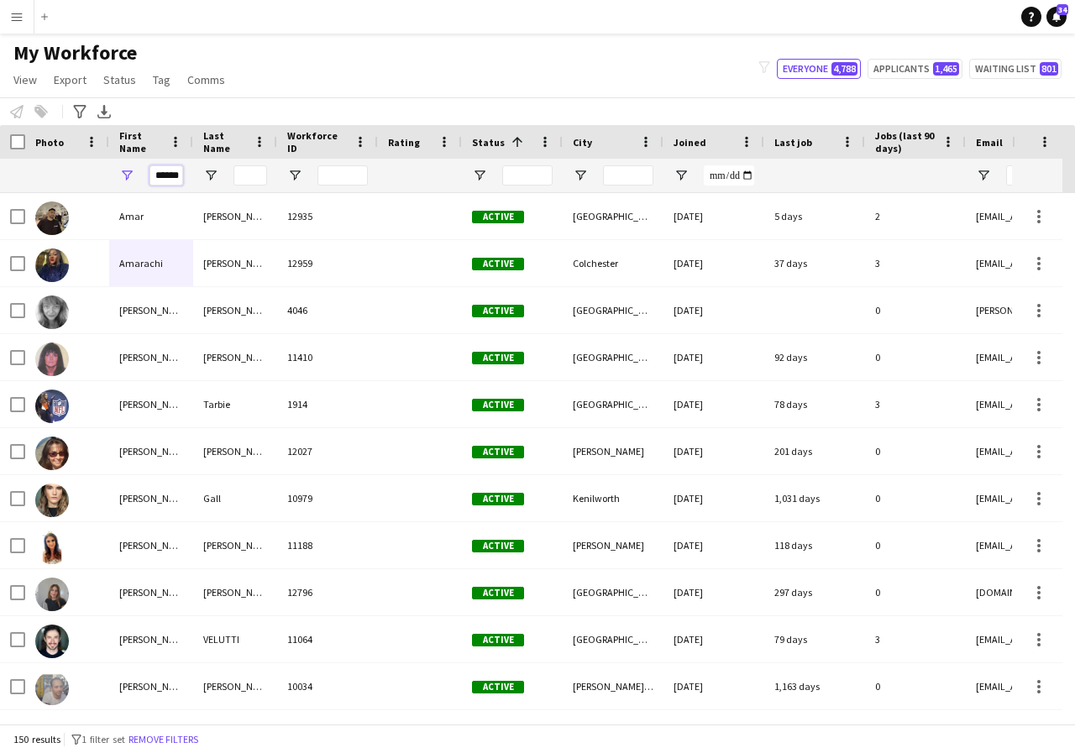
scroll to position [0, 3]
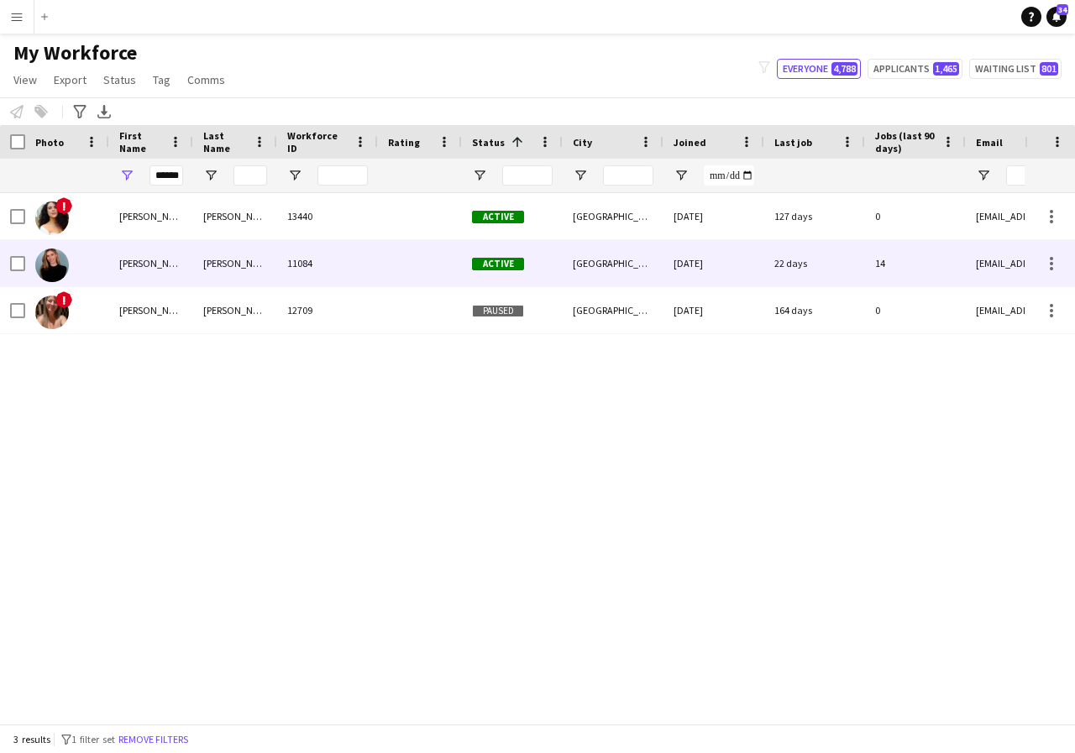
click at [172, 271] on div "[PERSON_NAME]" at bounding box center [151, 263] width 84 height 46
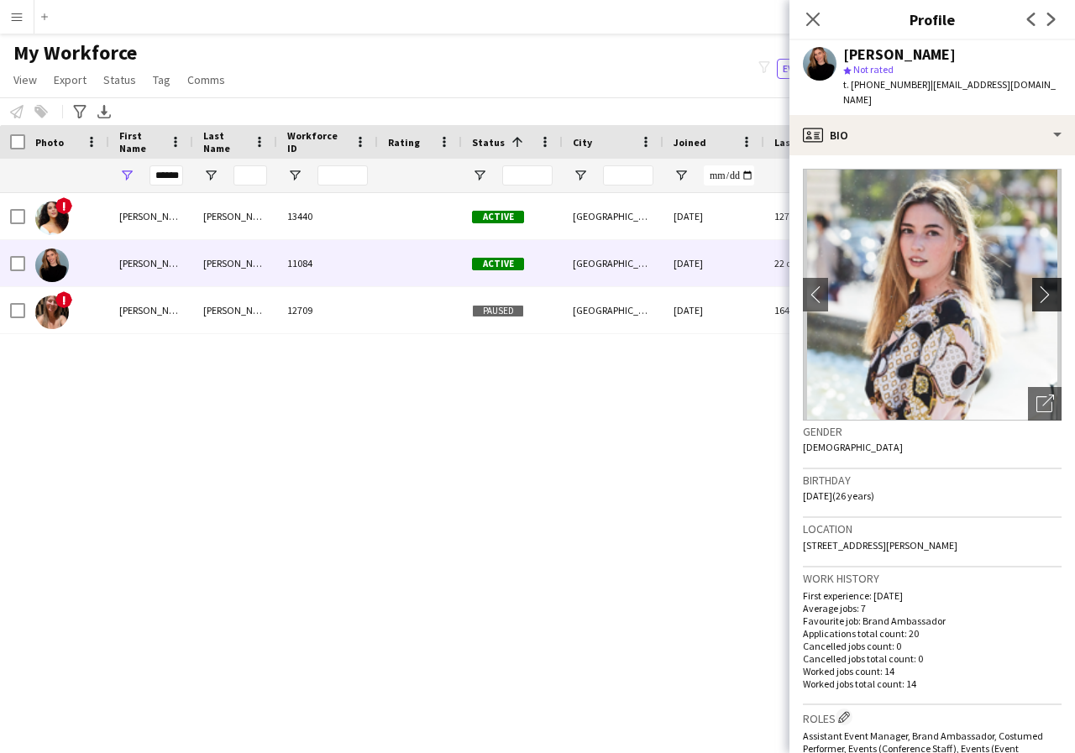
click at [1037, 286] on app-icon "chevron-right" at bounding box center [1049, 295] width 26 height 18
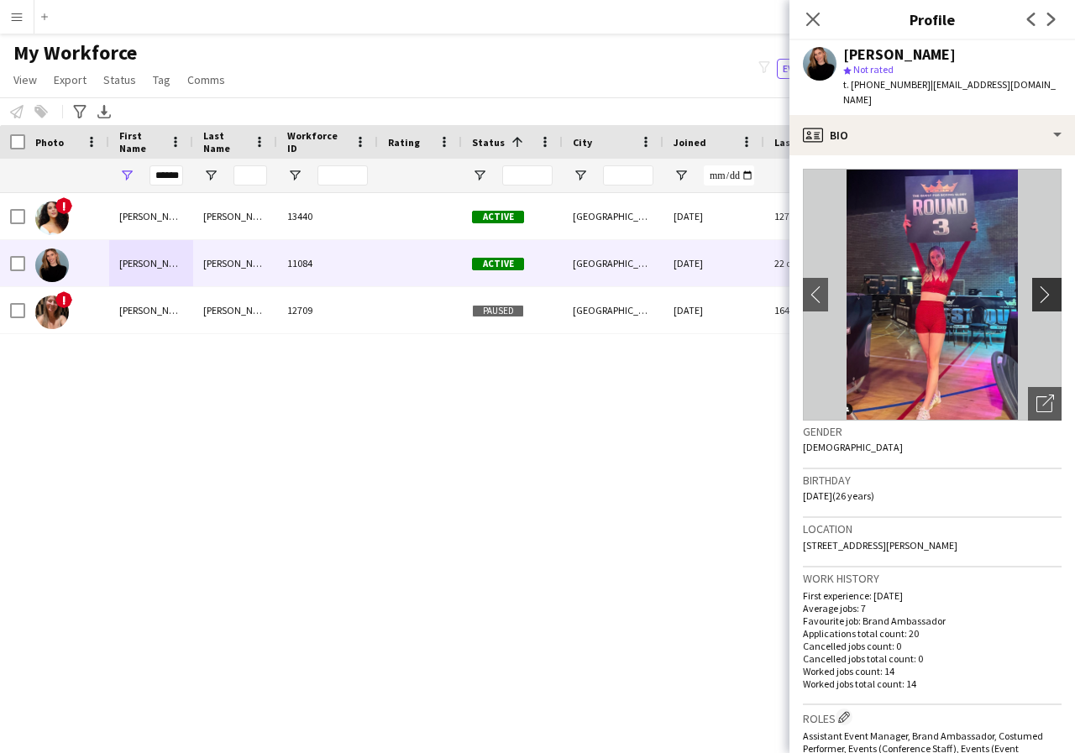
click at [1037, 286] on app-icon "chevron-right" at bounding box center [1049, 295] width 26 height 18
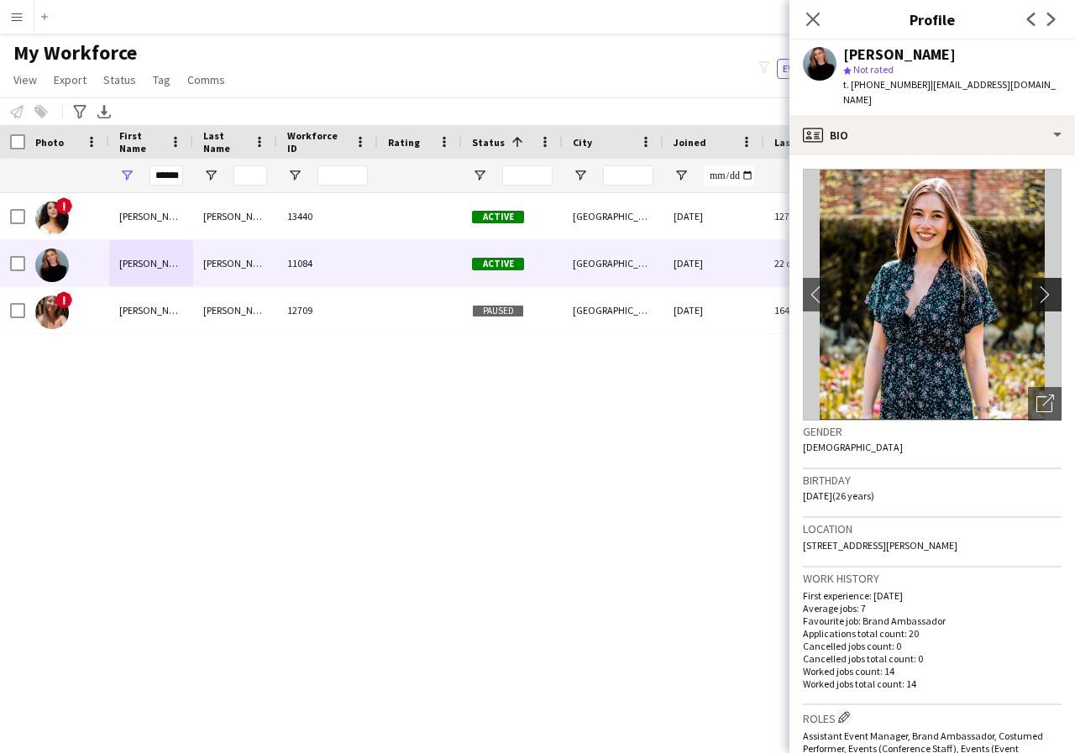
click at [1037, 286] on app-icon "chevron-right" at bounding box center [1049, 295] width 26 height 18
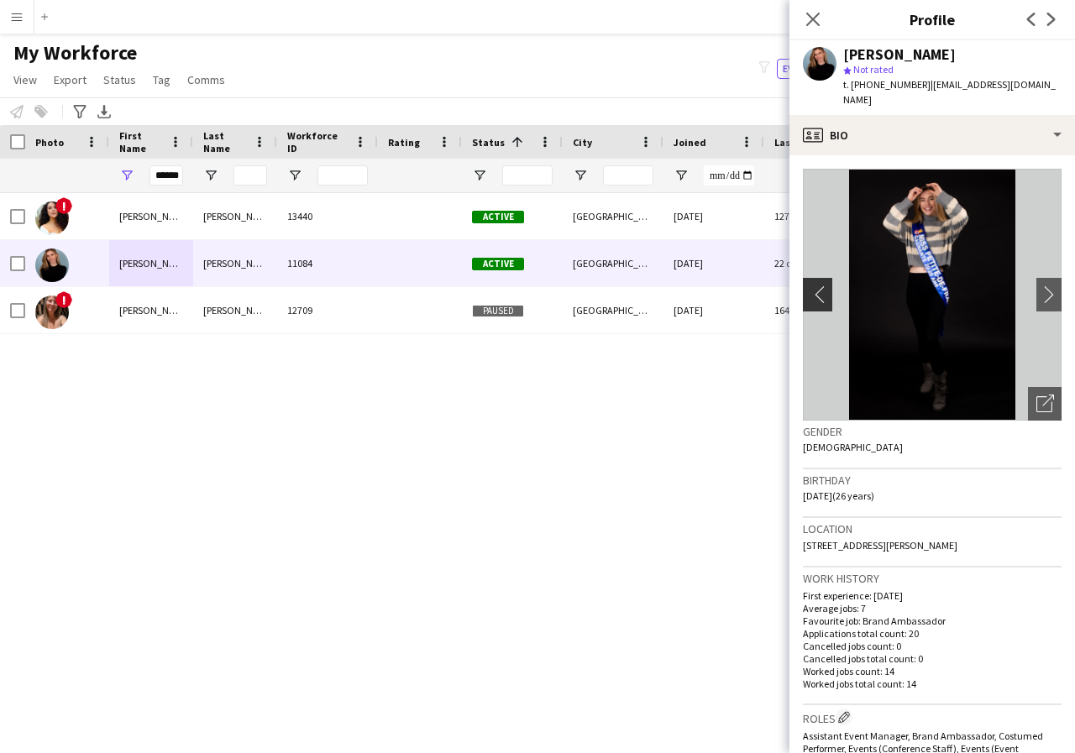
click at [814, 286] on app-icon "chevron-left" at bounding box center [816, 295] width 26 height 18
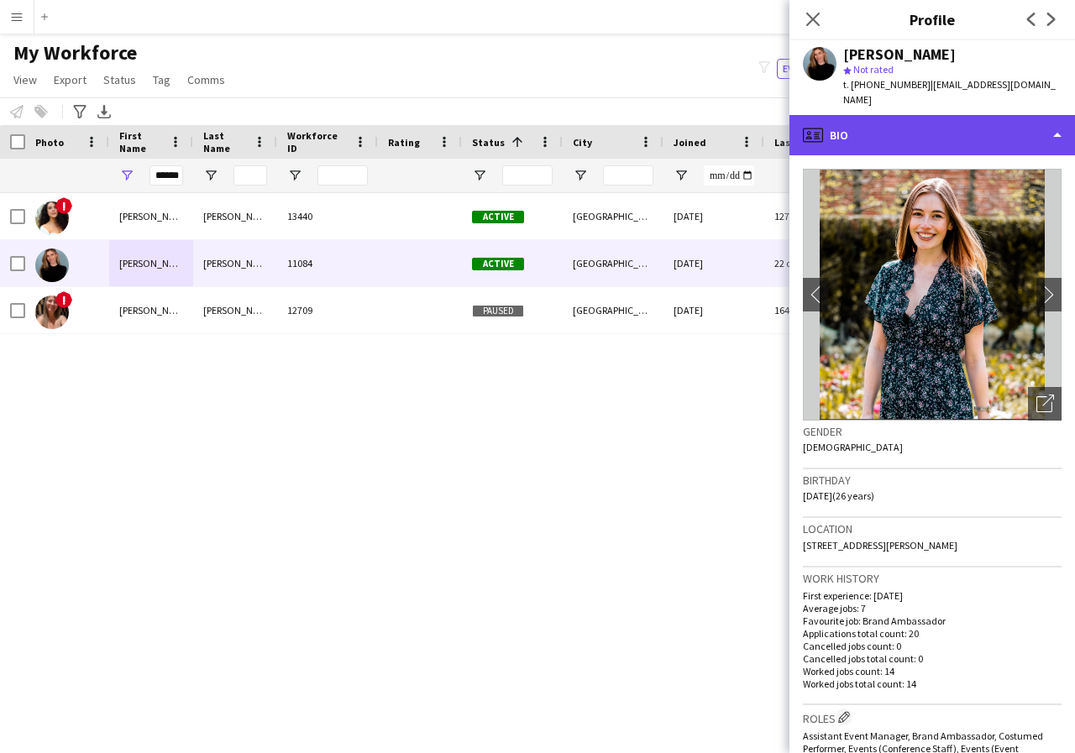
click at [1062, 118] on div "profile Bio" at bounding box center [932, 135] width 286 height 40
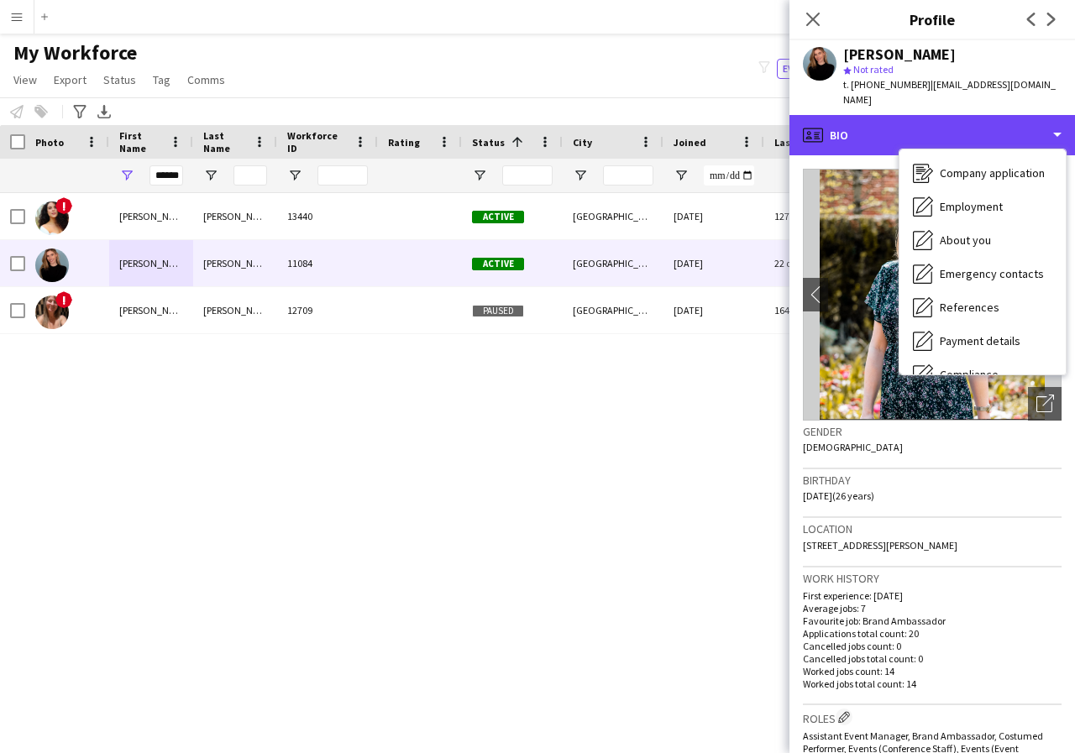
scroll to position [67, 0]
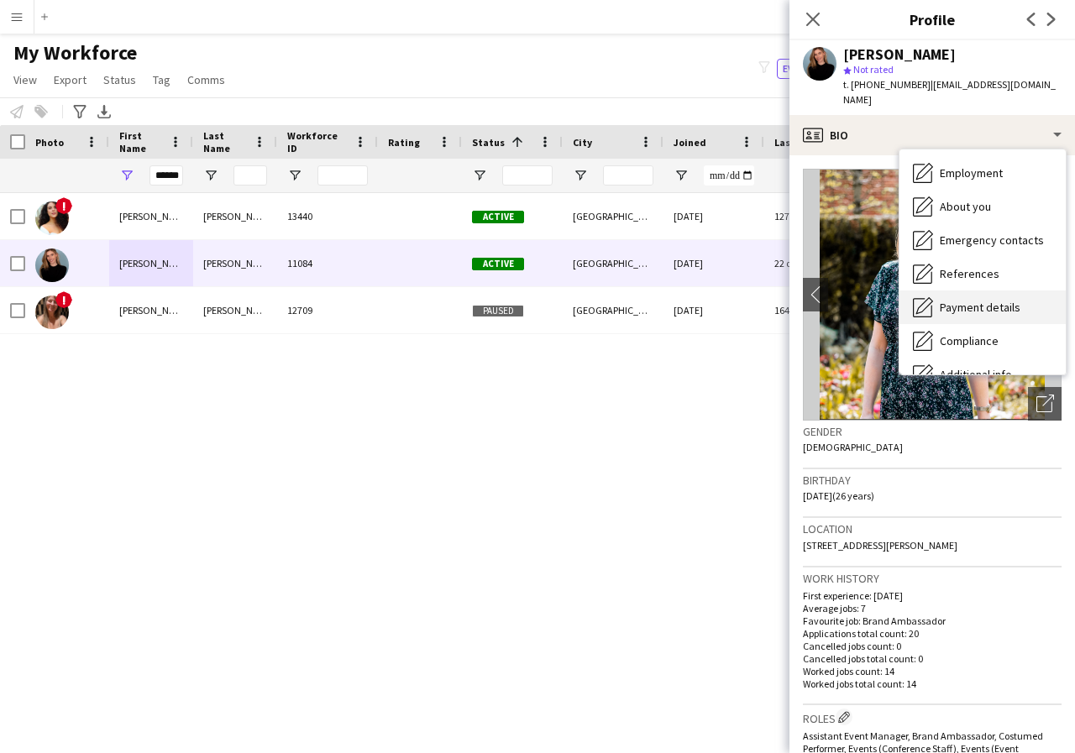
click at [992, 300] on span "Payment details" at bounding box center [980, 307] width 81 height 15
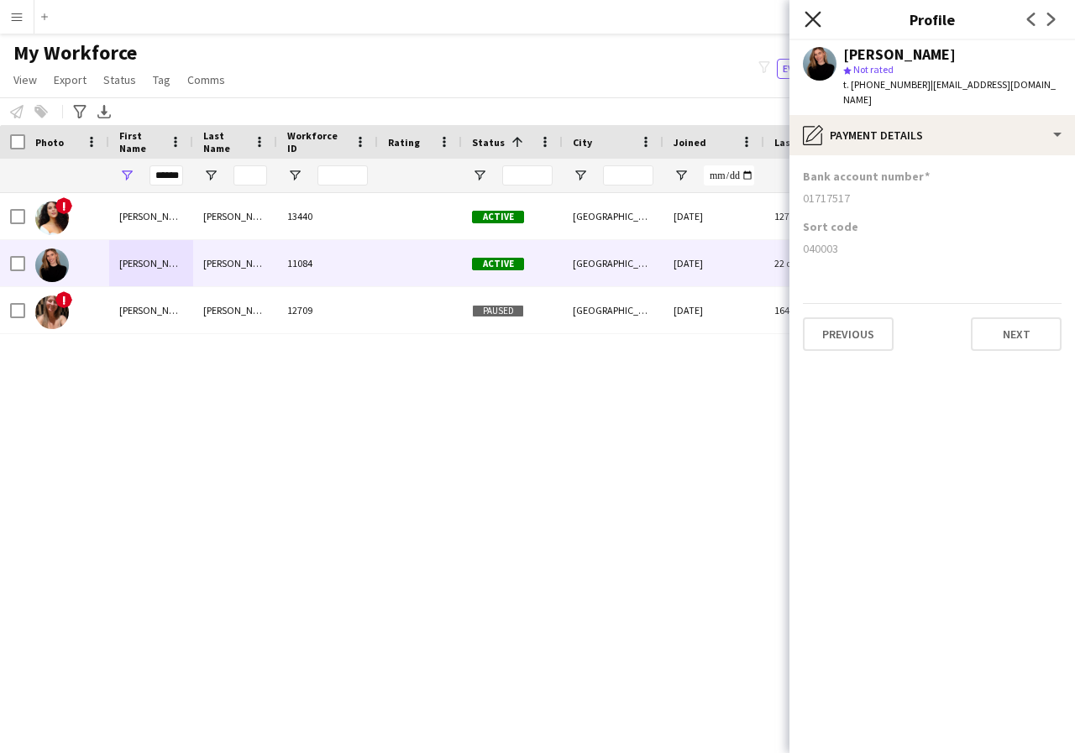
click at [816, 20] on icon "Close pop-in" at bounding box center [813, 19] width 16 height 16
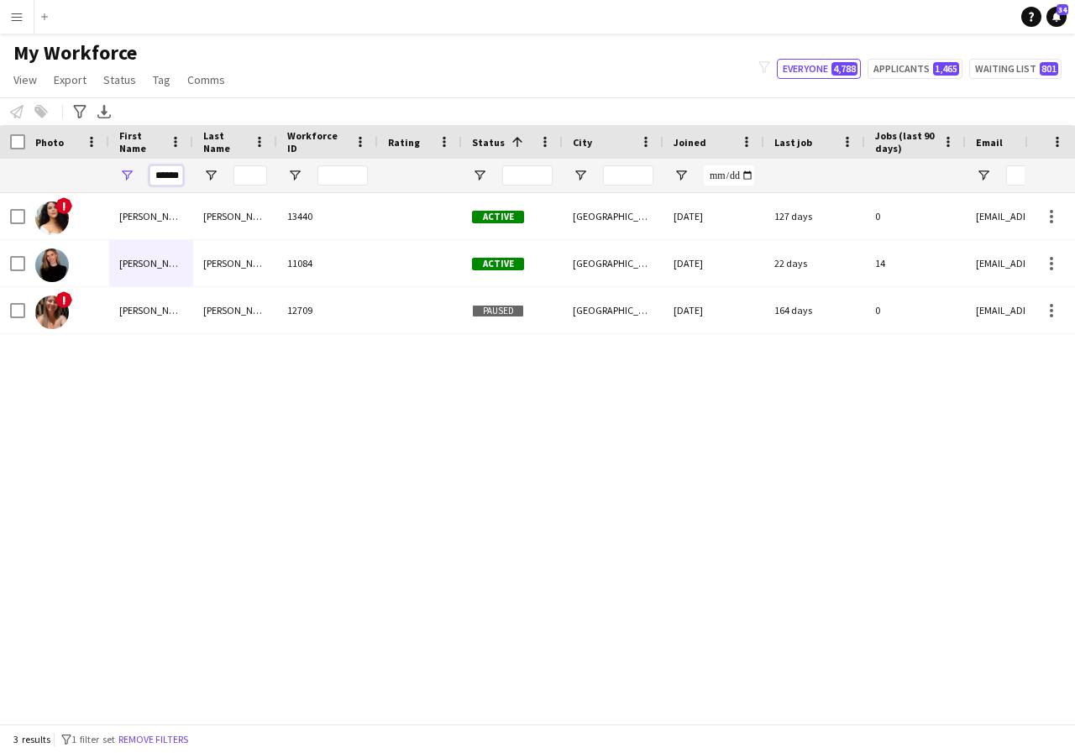
click at [179, 178] on input "******" at bounding box center [166, 175] width 34 height 20
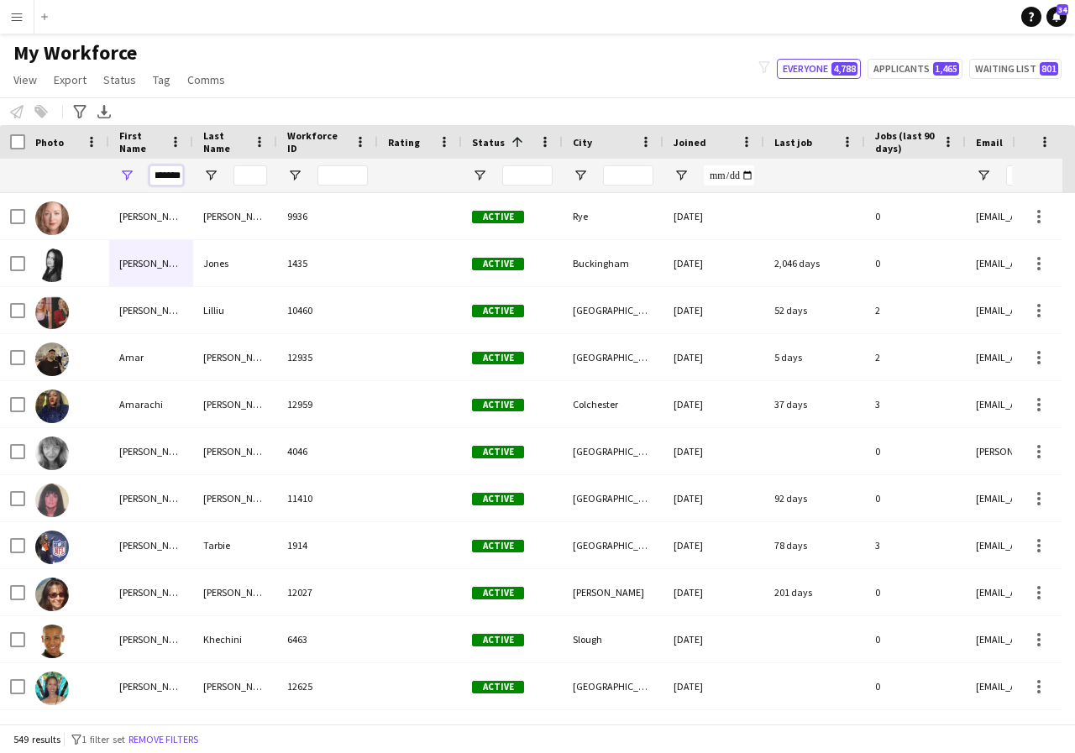
scroll to position [0, 12]
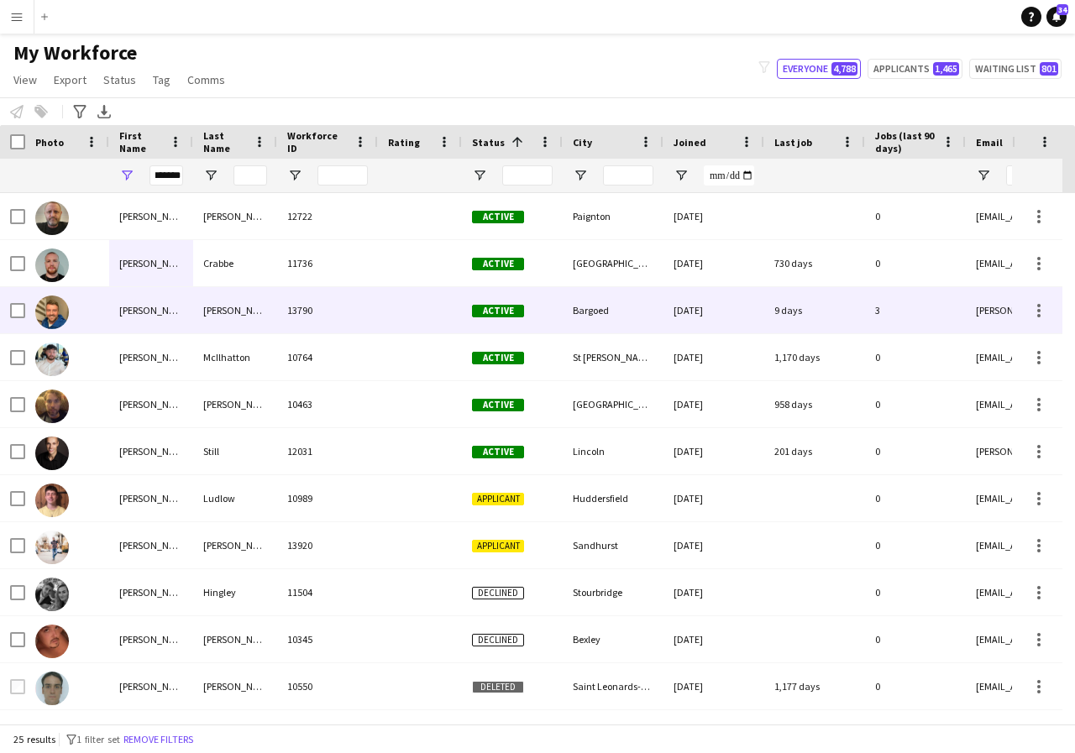
click at [158, 311] on div "[PERSON_NAME]" at bounding box center [151, 310] width 84 height 46
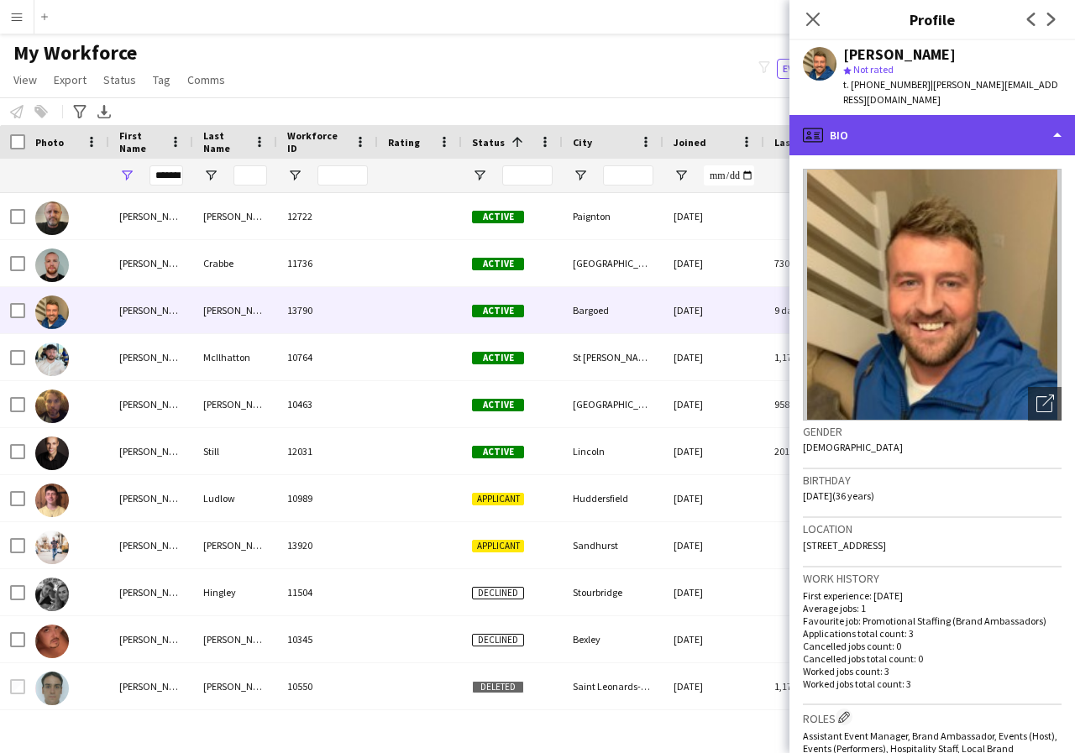
click at [1056, 119] on div "profile Bio" at bounding box center [932, 135] width 286 height 40
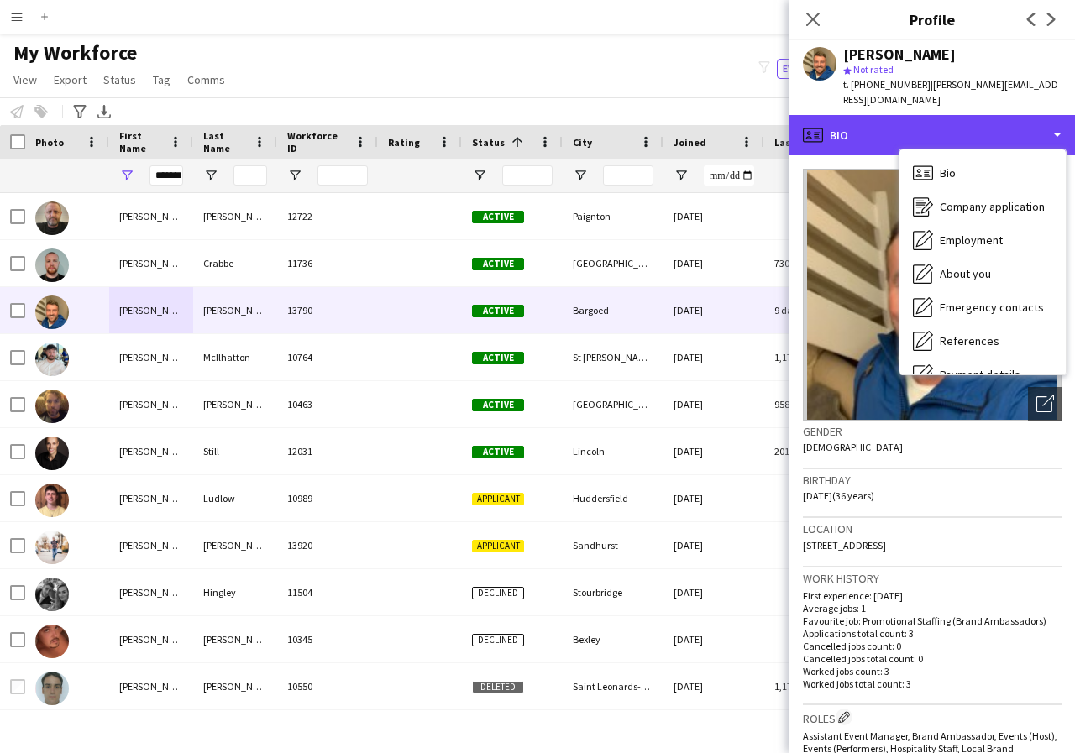
scroll to position [34, 0]
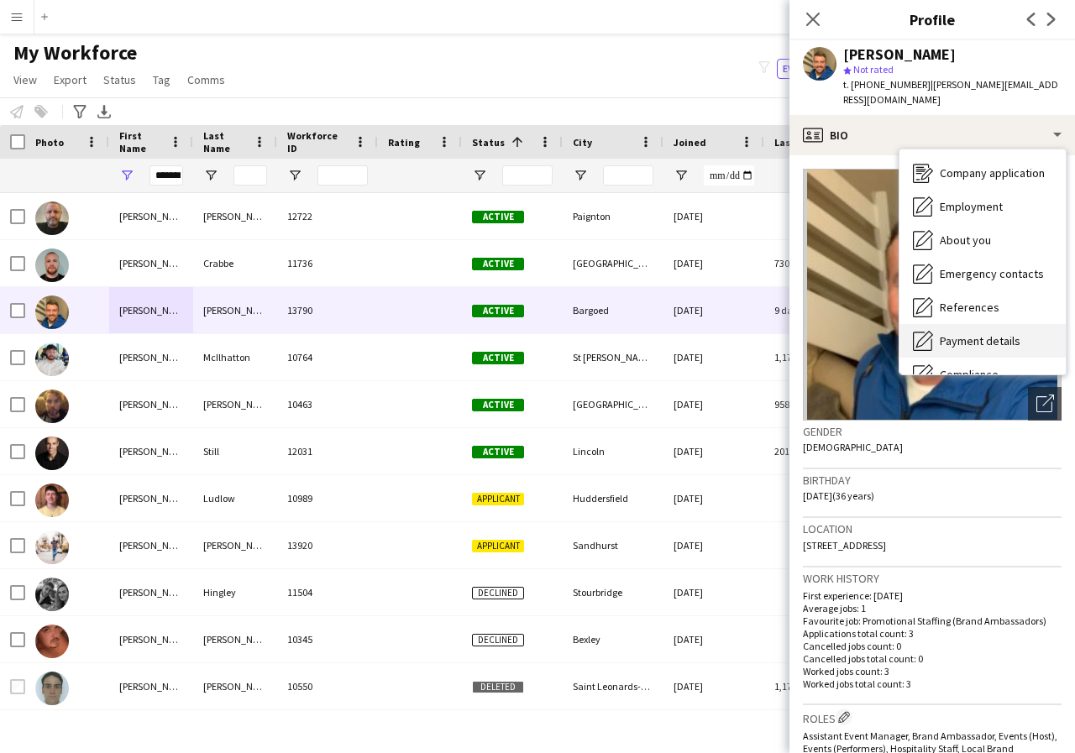
click at [1013, 333] on span "Payment details" at bounding box center [980, 340] width 81 height 15
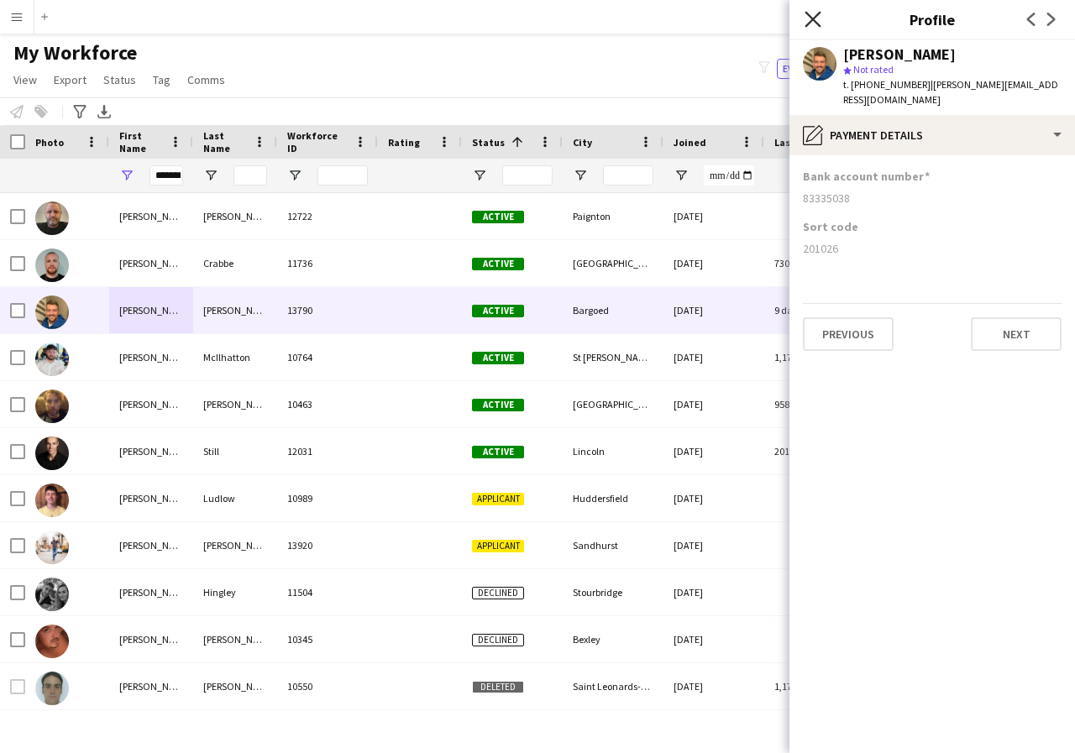
click at [810, 23] on icon at bounding box center [813, 19] width 16 height 16
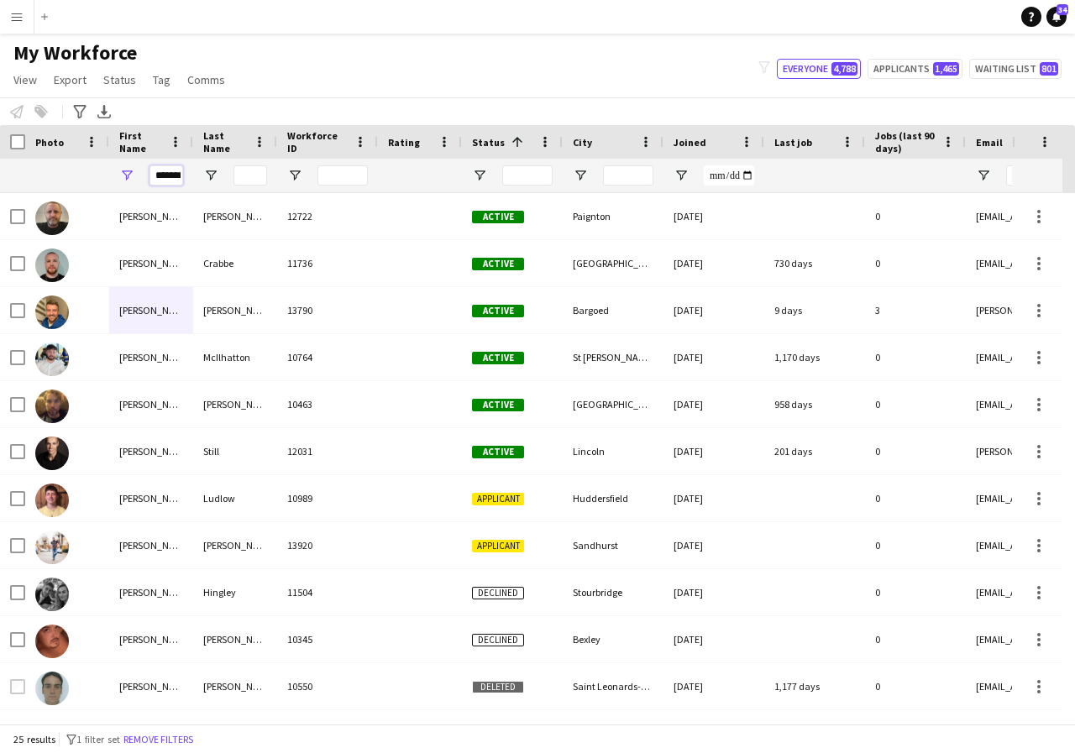
click at [176, 177] on input "*******" at bounding box center [166, 175] width 34 height 20
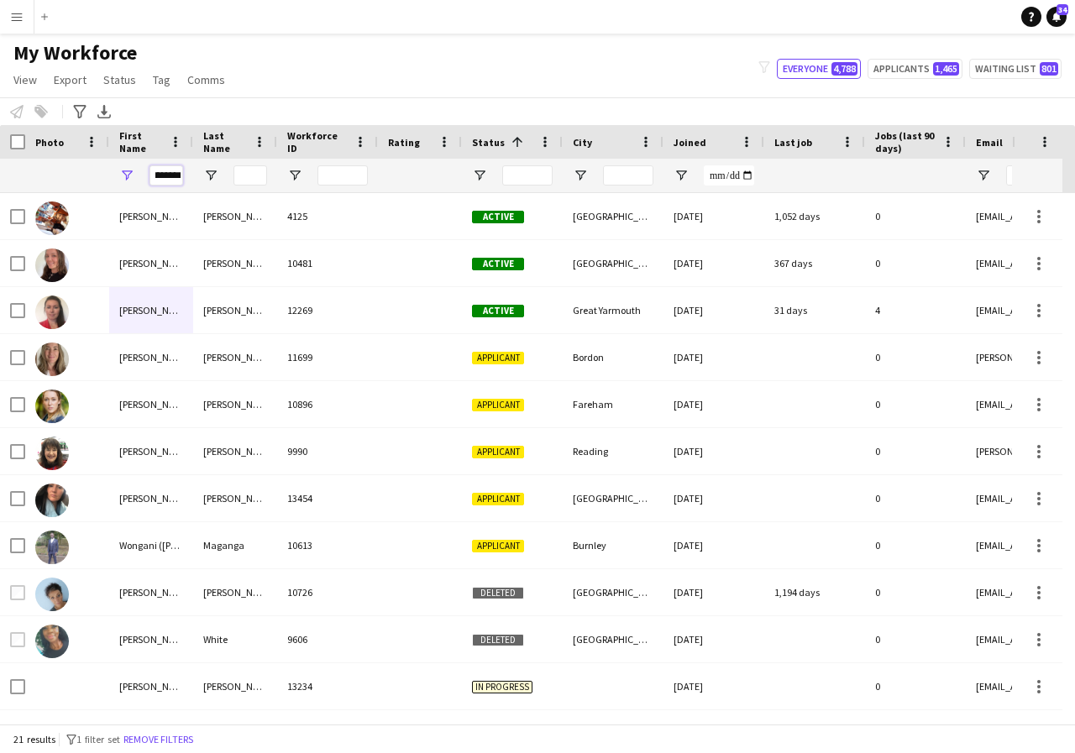
scroll to position [0, 10]
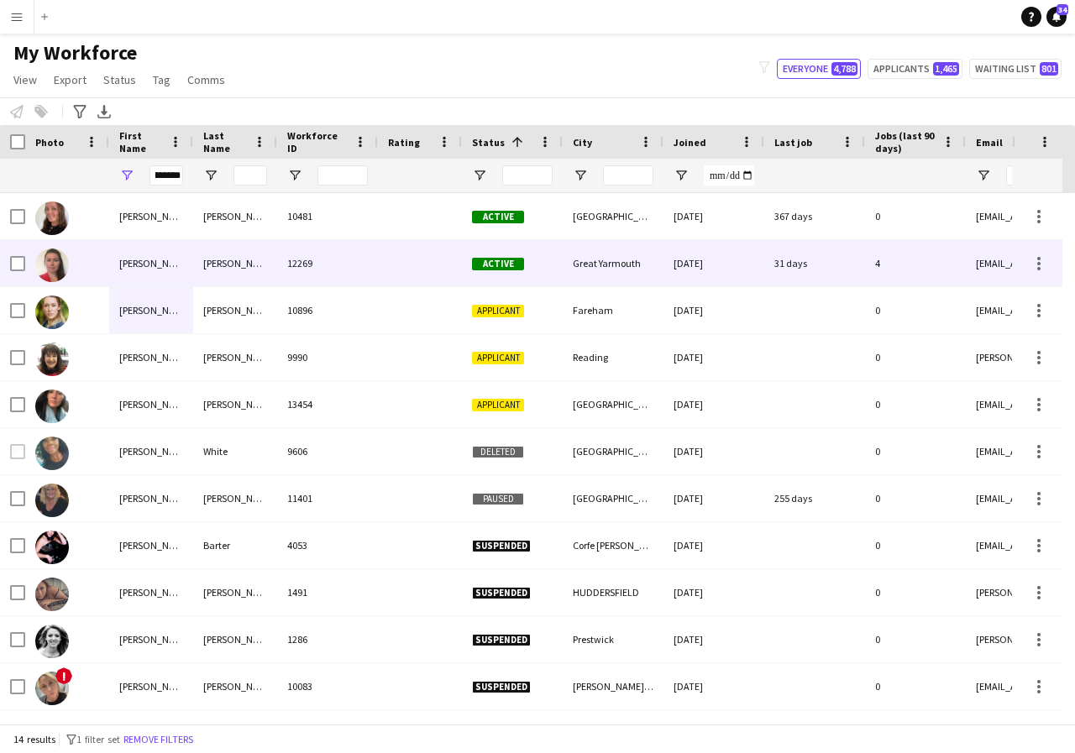
click at [165, 259] on div "[PERSON_NAME]" at bounding box center [151, 263] width 84 height 46
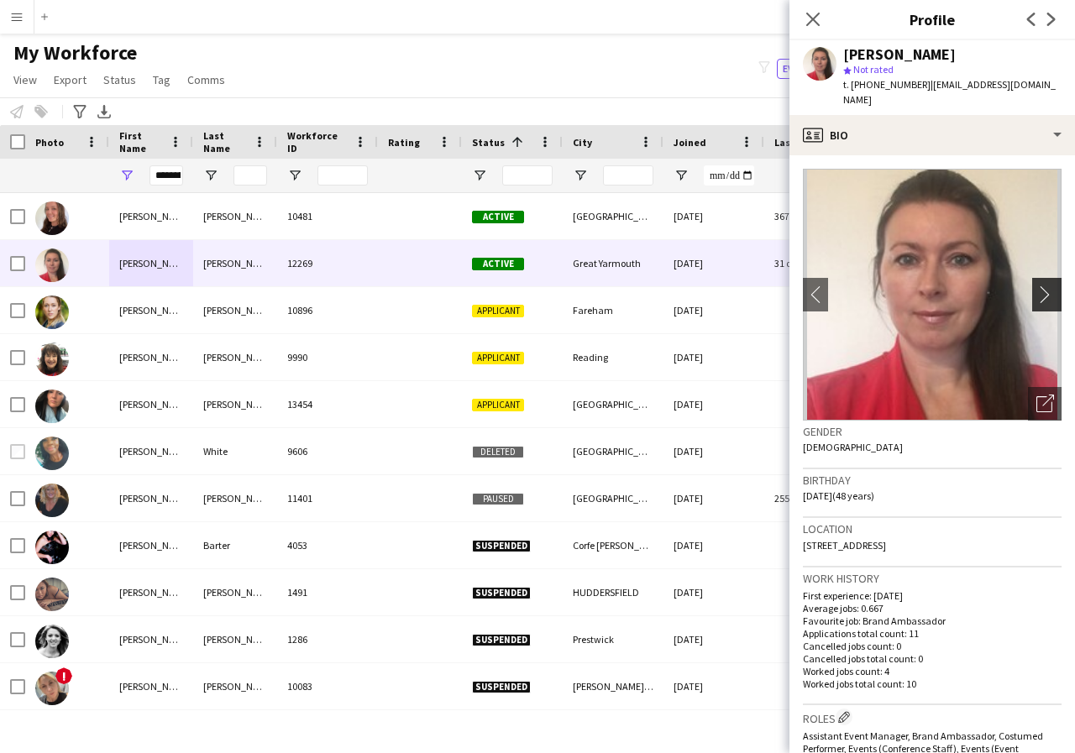
click at [1036, 286] on app-icon "chevron-right" at bounding box center [1049, 295] width 26 height 18
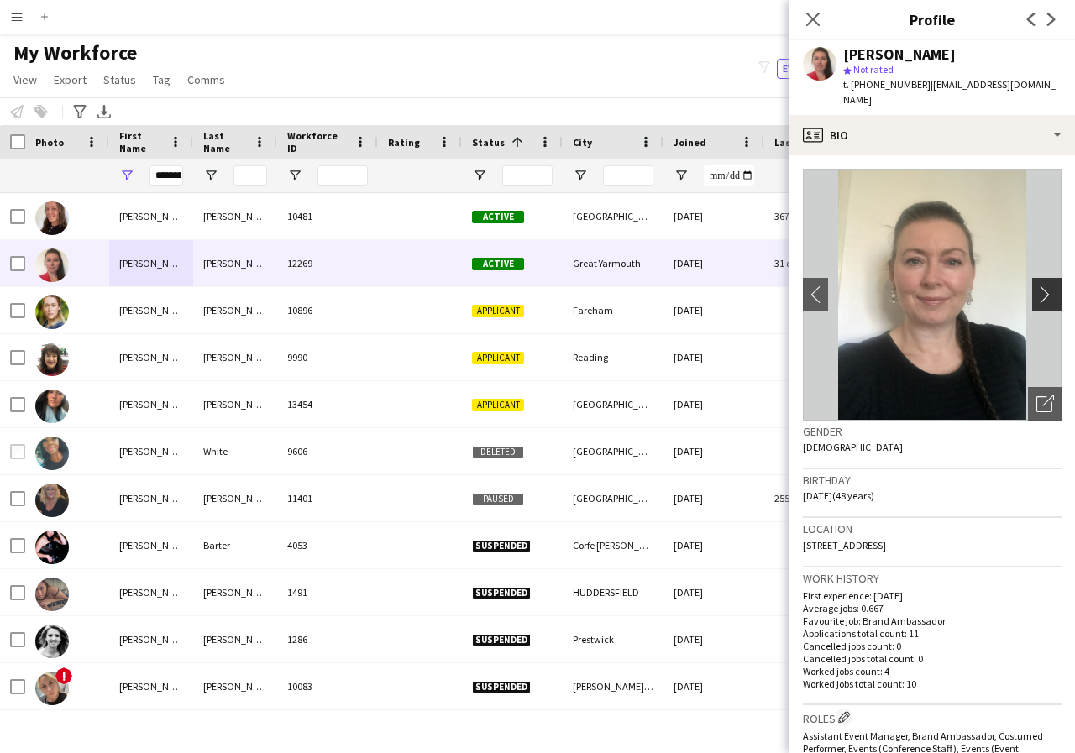
click at [1036, 286] on app-icon "chevron-right" at bounding box center [1049, 295] width 26 height 18
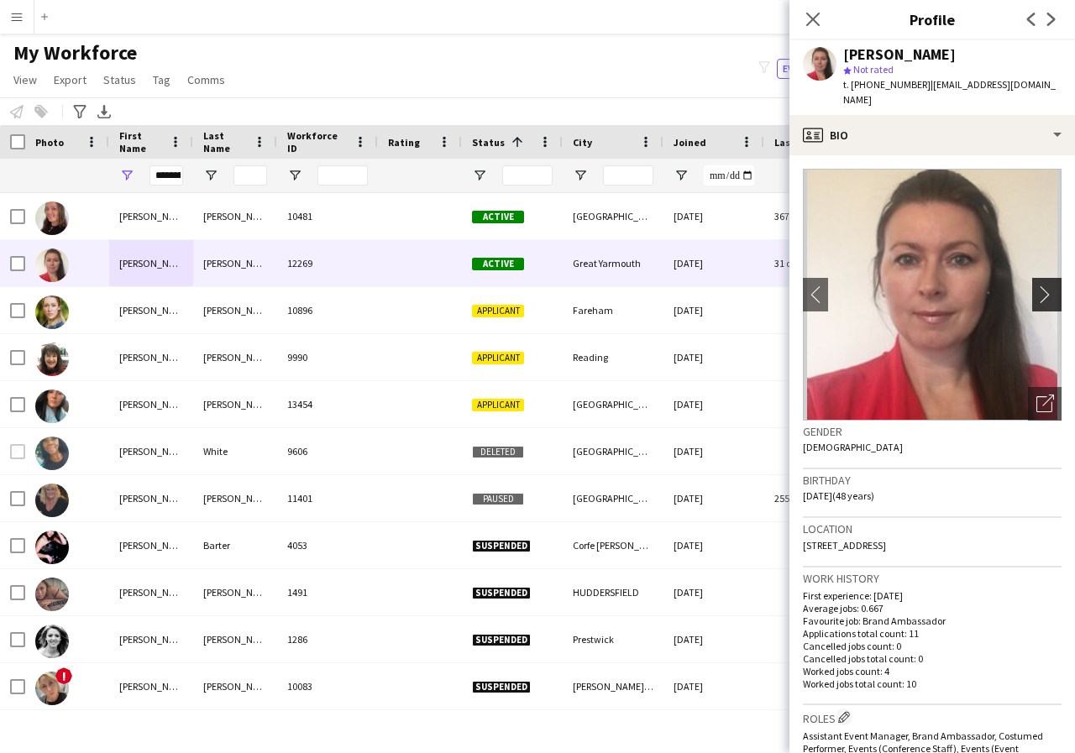
click at [1036, 286] on app-icon "chevron-right" at bounding box center [1049, 295] width 26 height 18
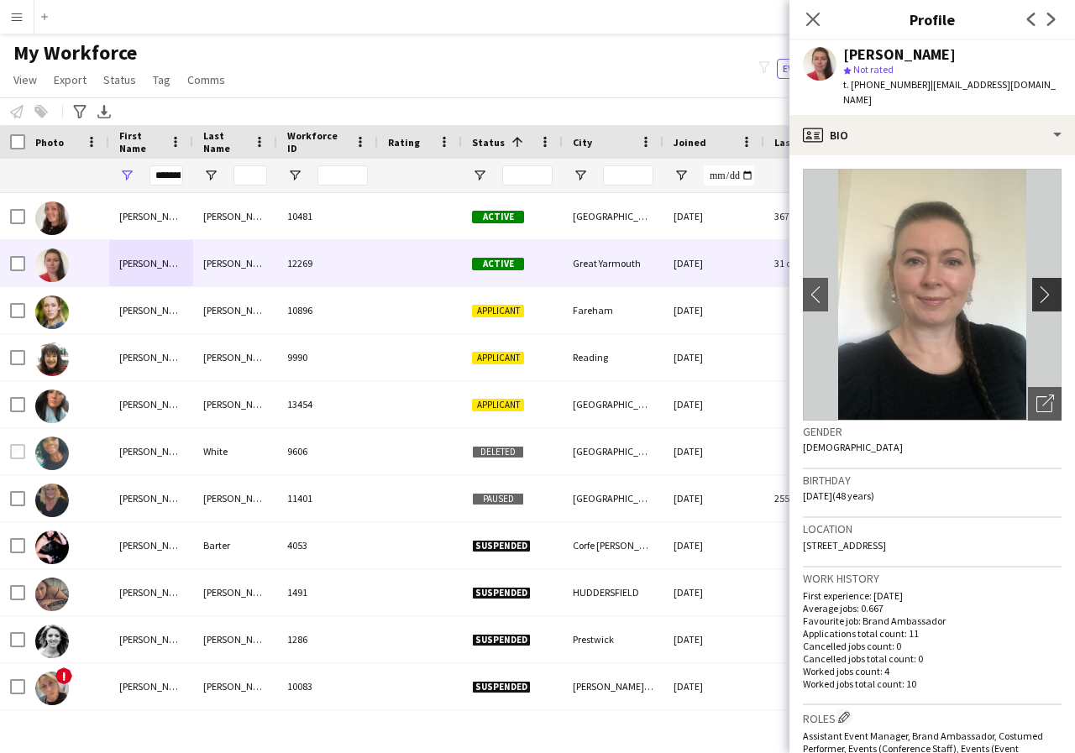
click at [1036, 286] on app-icon "chevron-right" at bounding box center [1049, 295] width 26 height 18
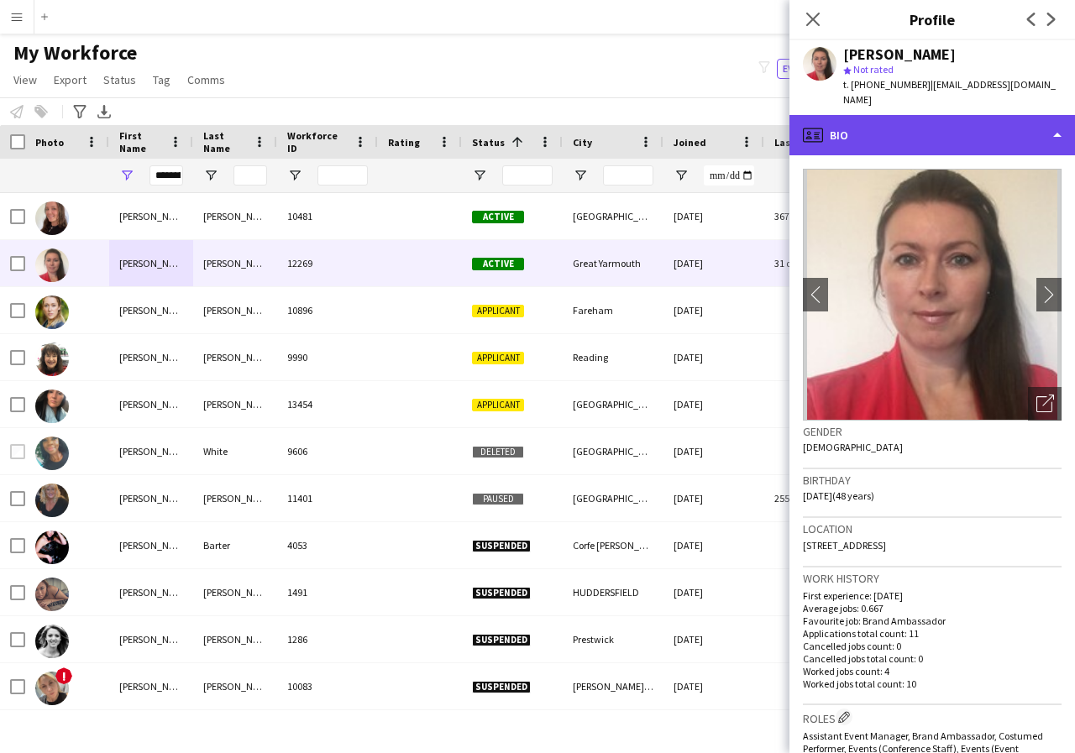
click at [1053, 120] on div "profile Bio" at bounding box center [932, 135] width 286 height 40
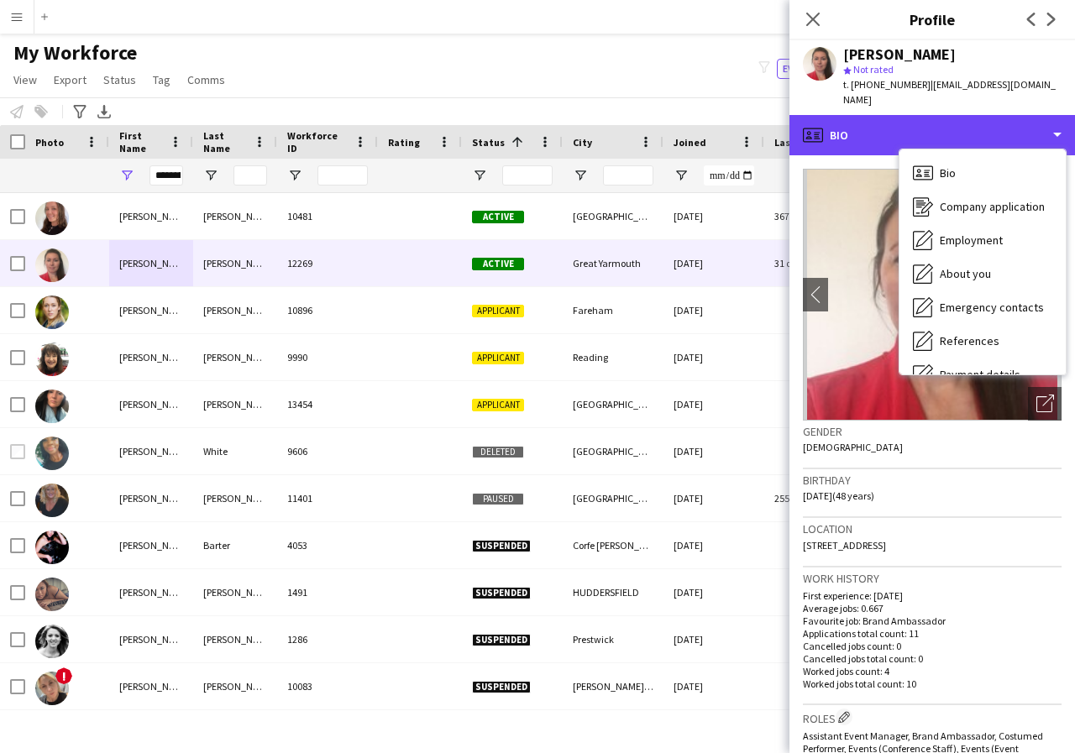
scroll to position [34, 0]
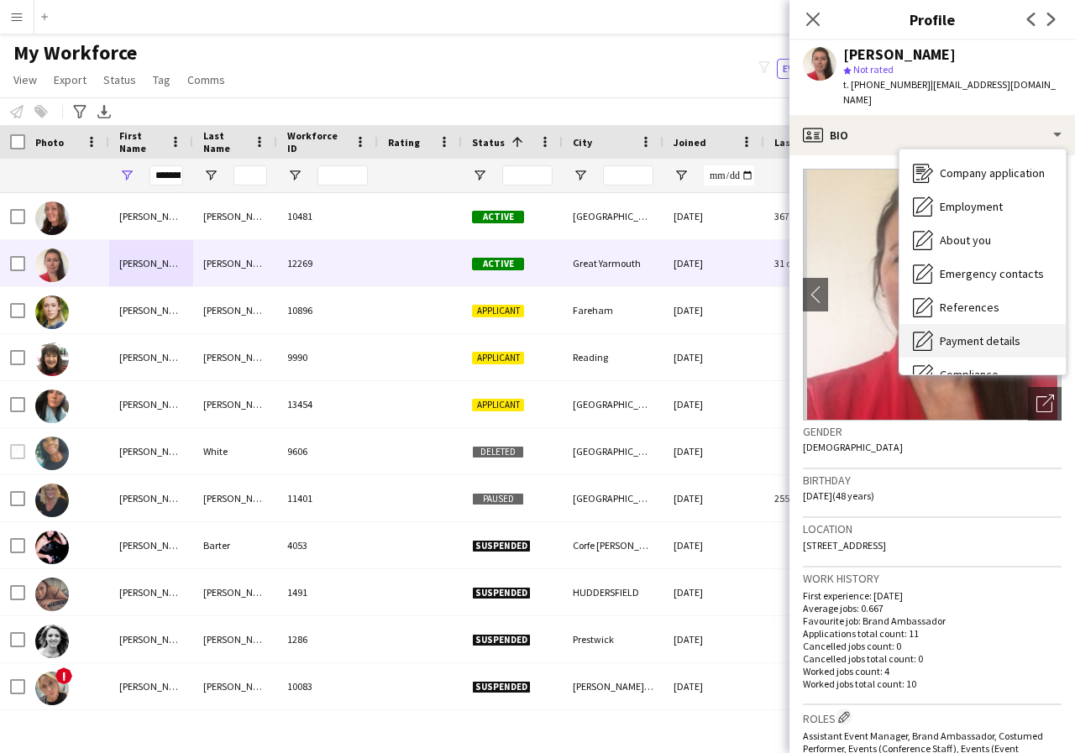
click at [987, 333] on span "Payment details" at bounding box center [980, 340] width 81 height 15
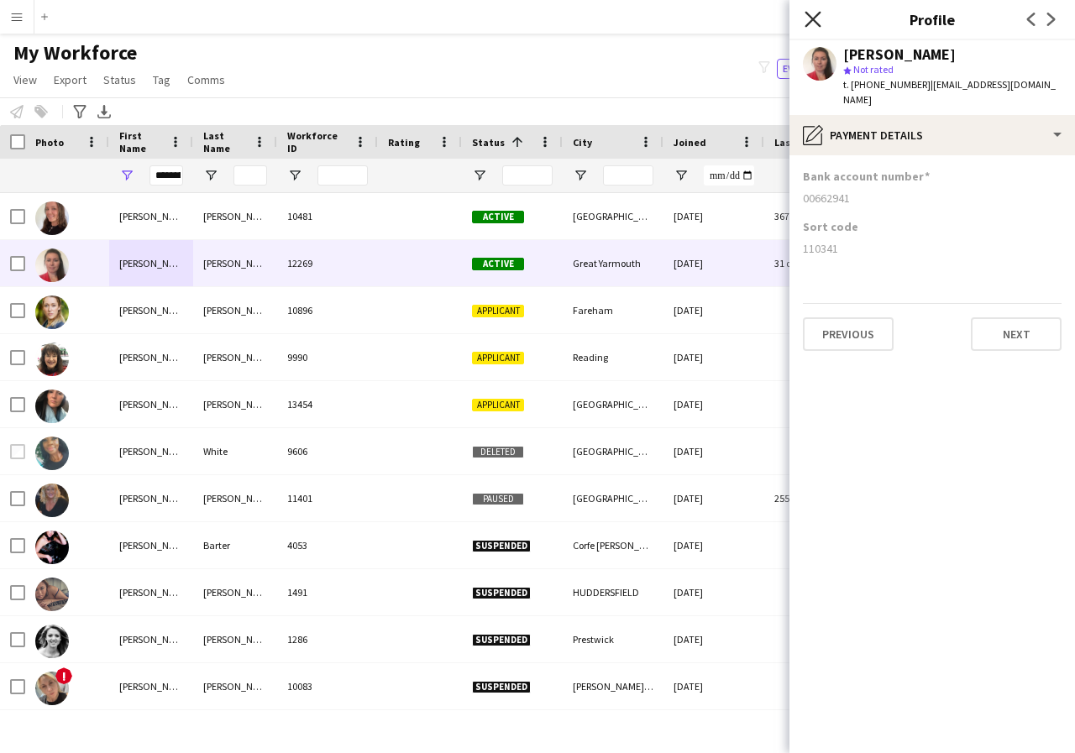
click at [810, 18] on icon "Close pop-in" at bounding box center [813, 19] width 16 height 16
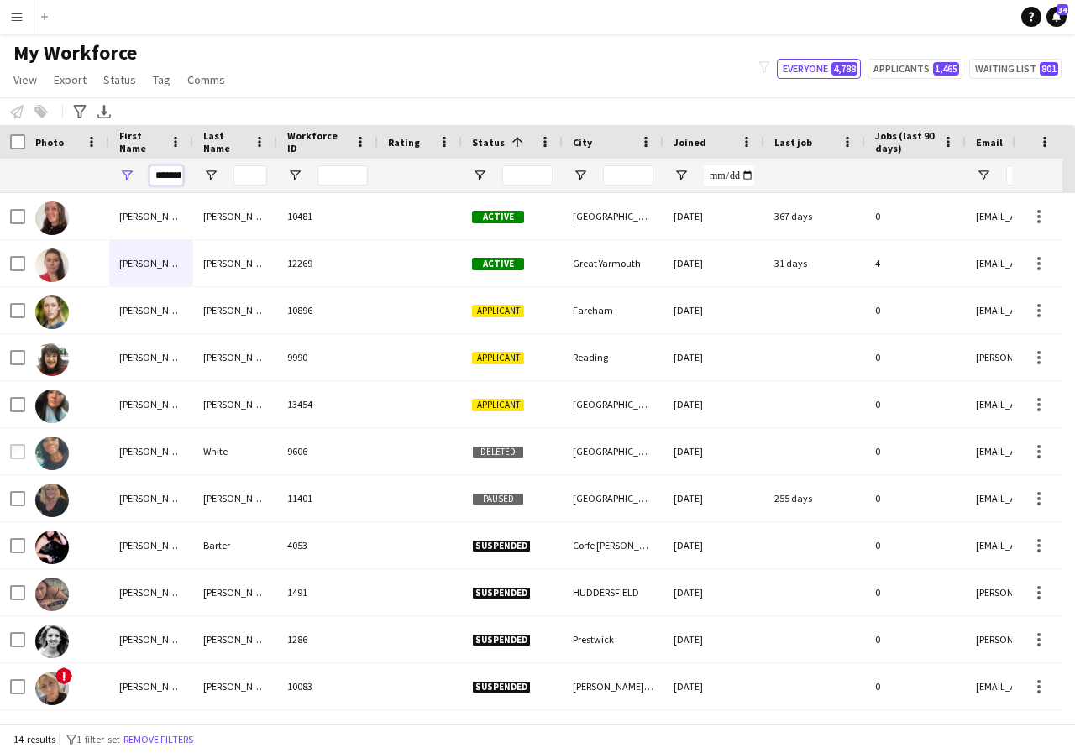
click at [176, 178] on input "********" at bounding box center [166, 175] width 34 height 20
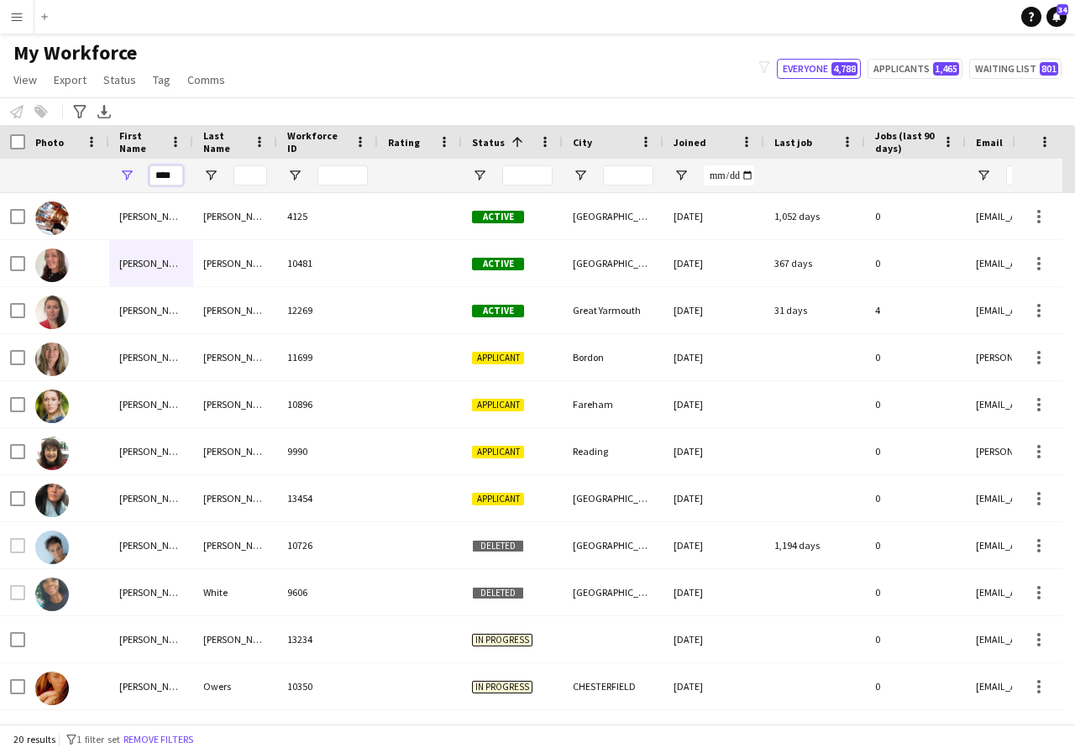
scroll to position [0, 0]
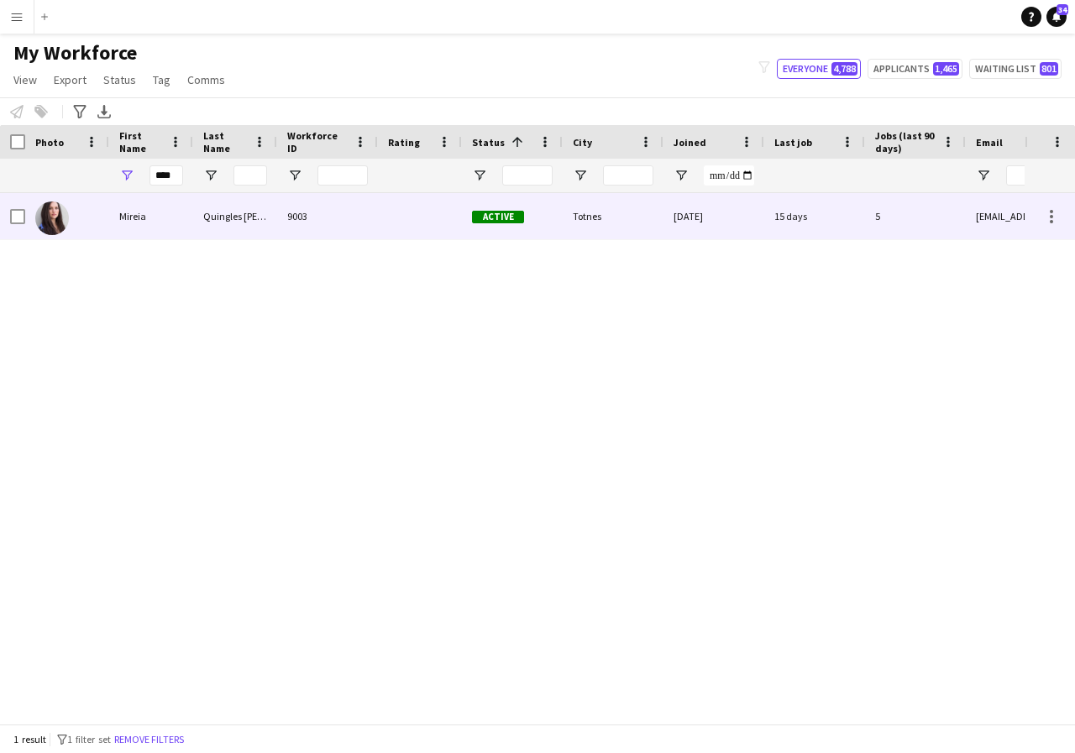
click at [155, 225] on div "Mireia" at bounding box center [151, 216] width 84 height 46
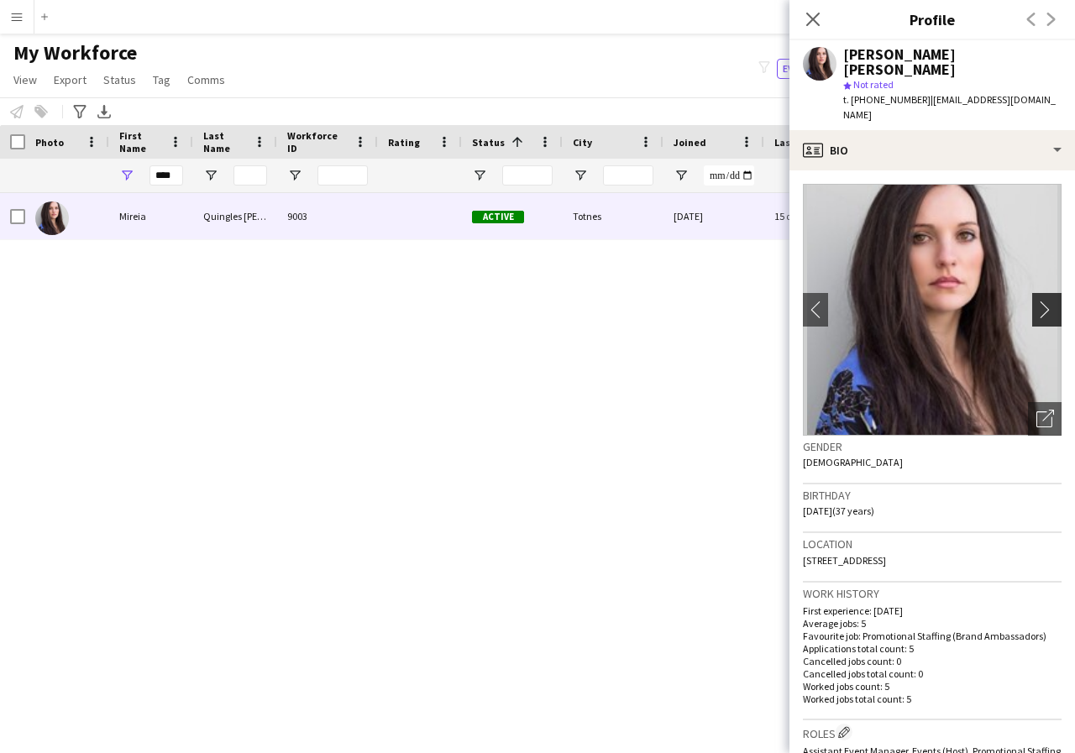
click at [1036, 301] on app-icon "chevron-right" at bounding box center [1049, 310] width 26 height 18
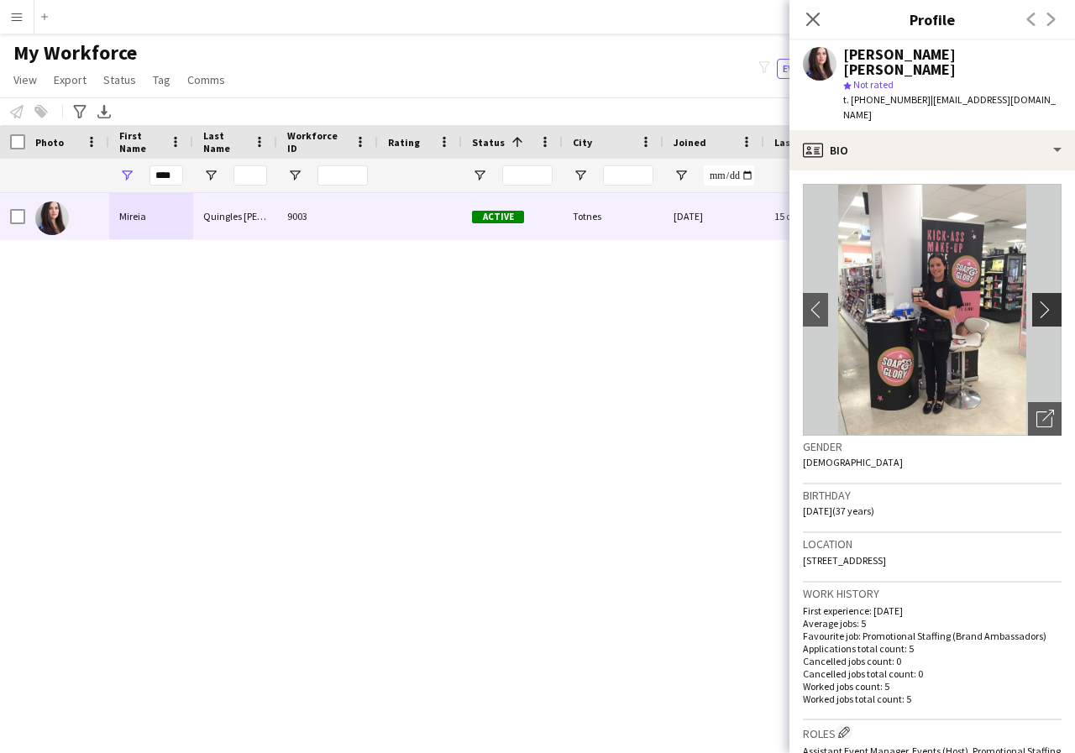
click at [1036, 301] on app-icon "chevron-right" at bounding box center [1049, 310] width 26 height 18
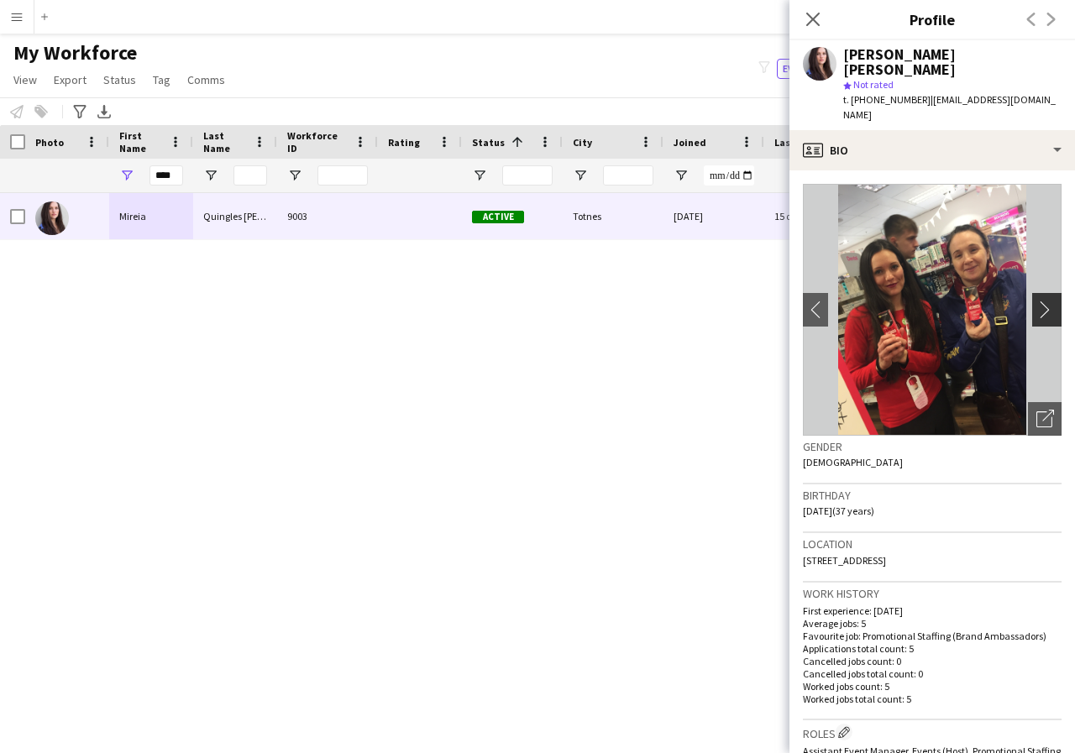
click at [1036, 301] on app-icon "chevron-right" at bounding box center [1049, 310] width 26 height 18
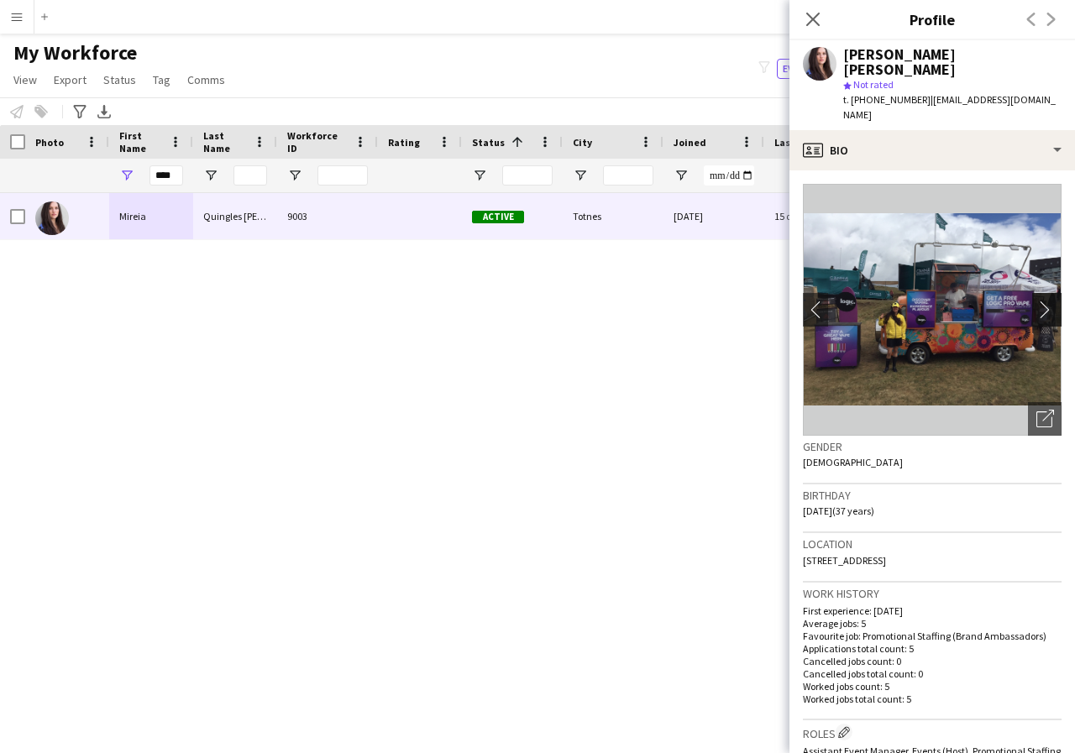
click at [1036, 301] on app-icon "chevron-right" at bounding box center [1049, 310] width 26 height 18
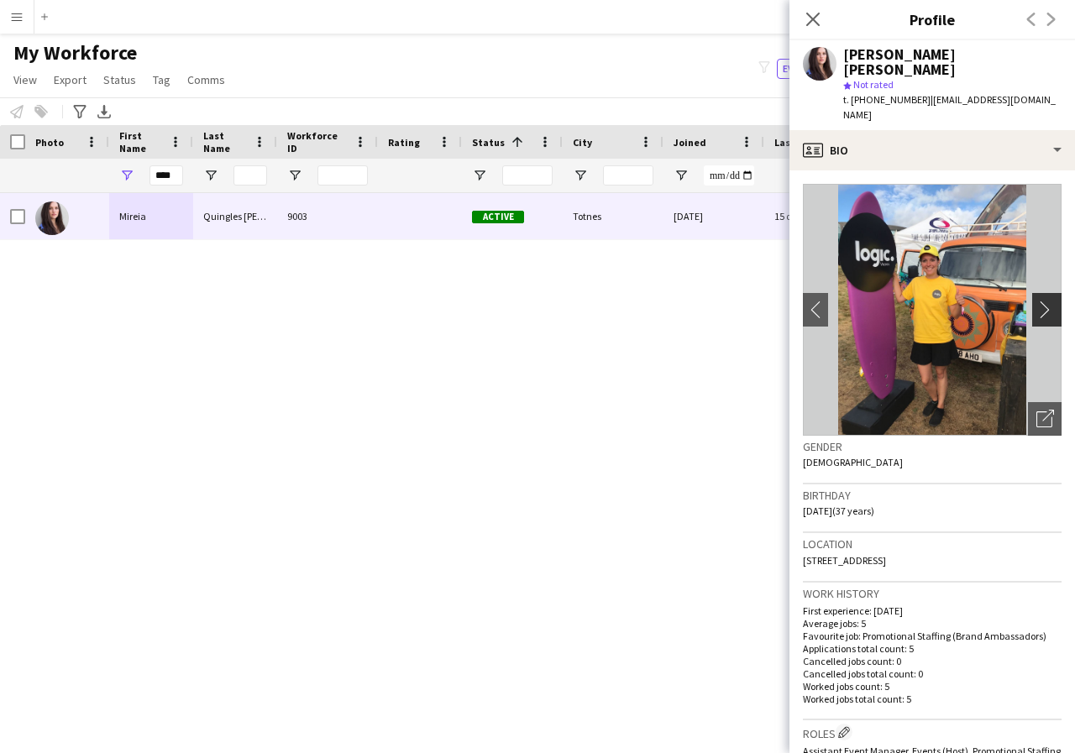
click at [1036, 301] on app-icon "chevron-right" at bounding box center [1049, 310] width 26 height 18
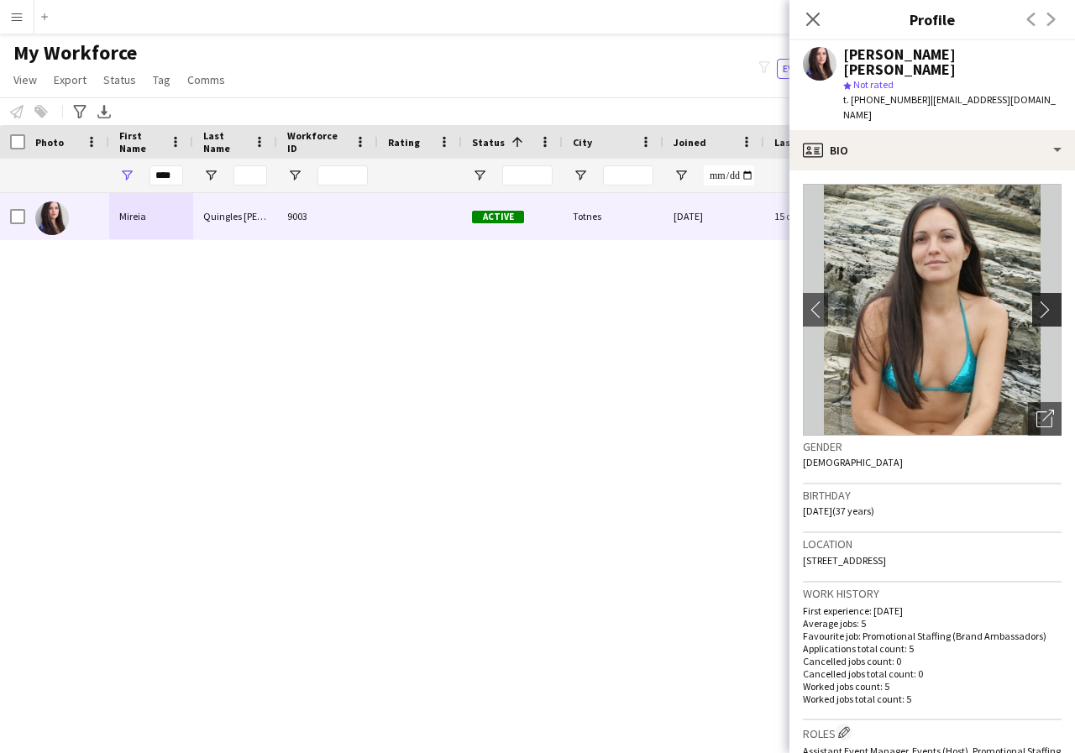
click at [1036, 301] on app-icon "chevron-right" at bounding box center [1049, 310] width 26 height 18
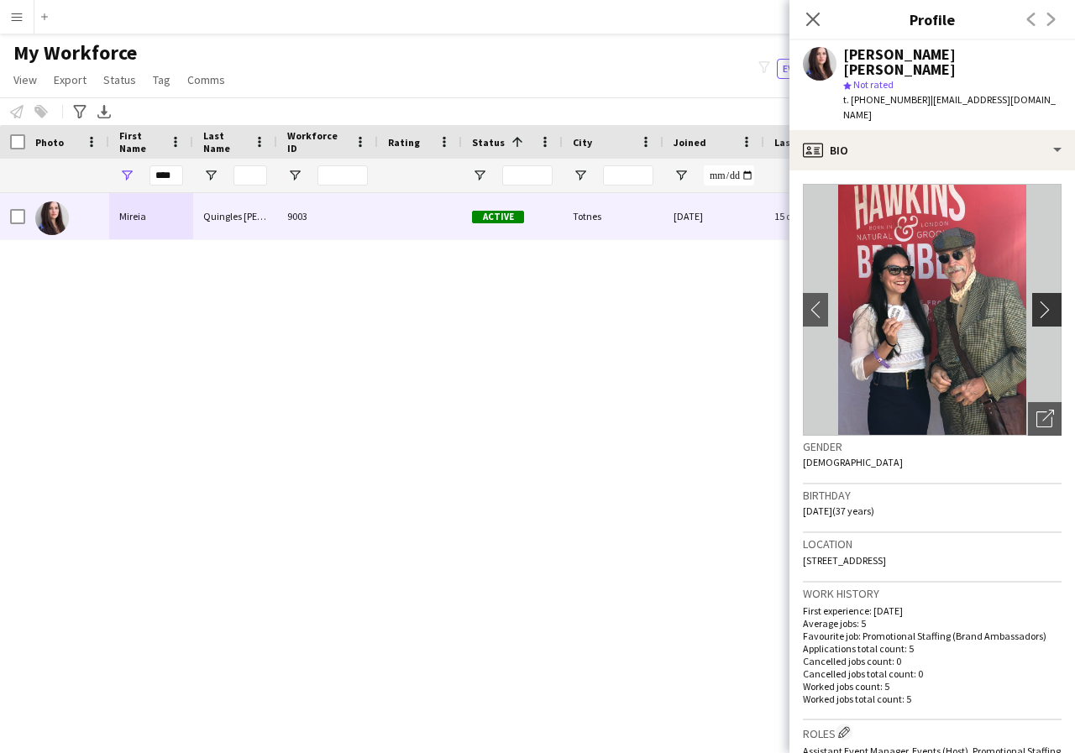
click at [1036, 301] on app-icon "chevron-right" at bounding box center [1049, 310] width 26 height 18
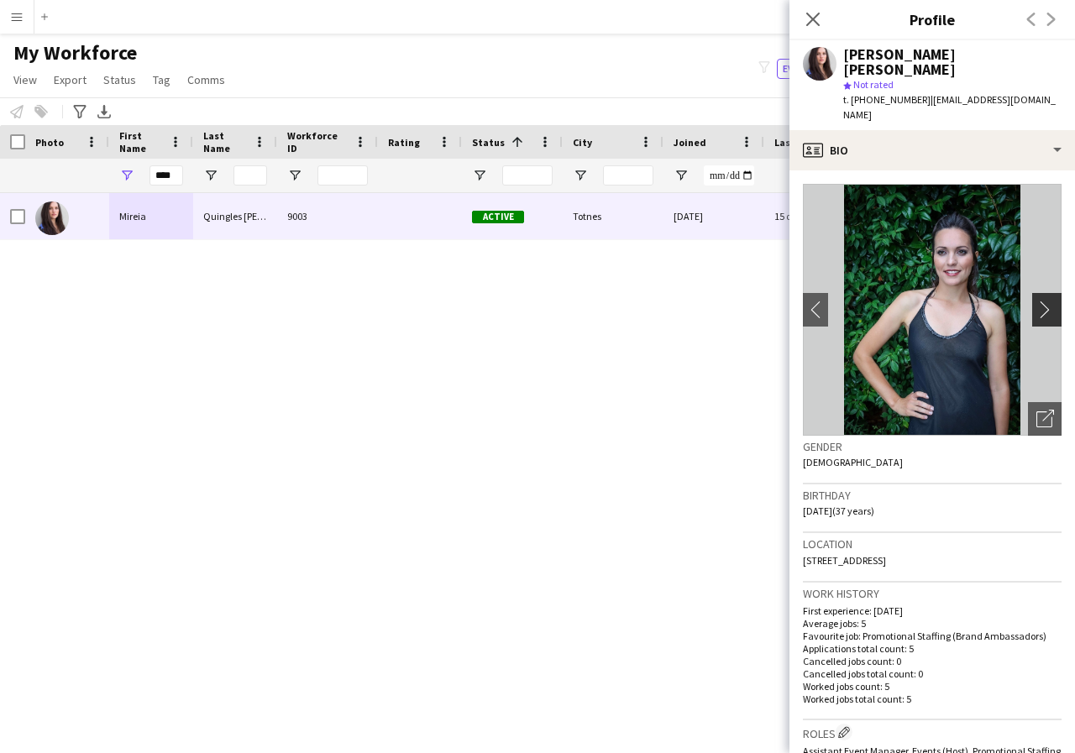
click at [1036, 301] on app-icon "chevron-right" at bounding box center [1049, 310] width 26 height 18
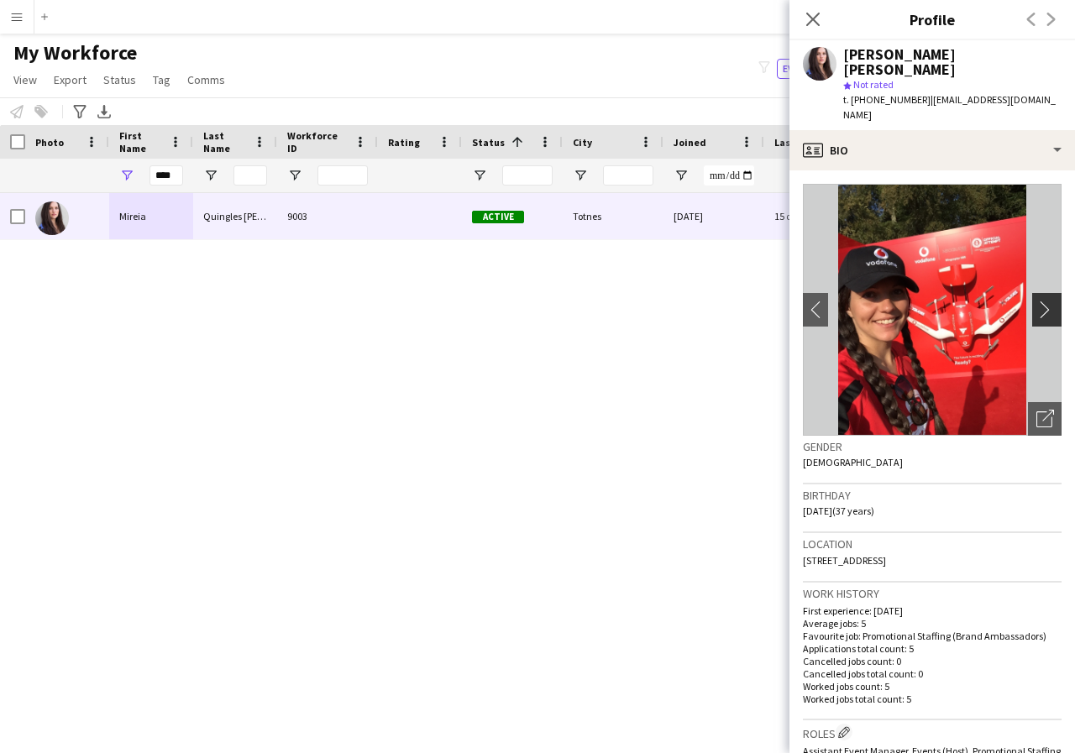
click at [1036, 301] on app-icon "chevron-right" at bounding box center [1049, 310] width 26 height 18
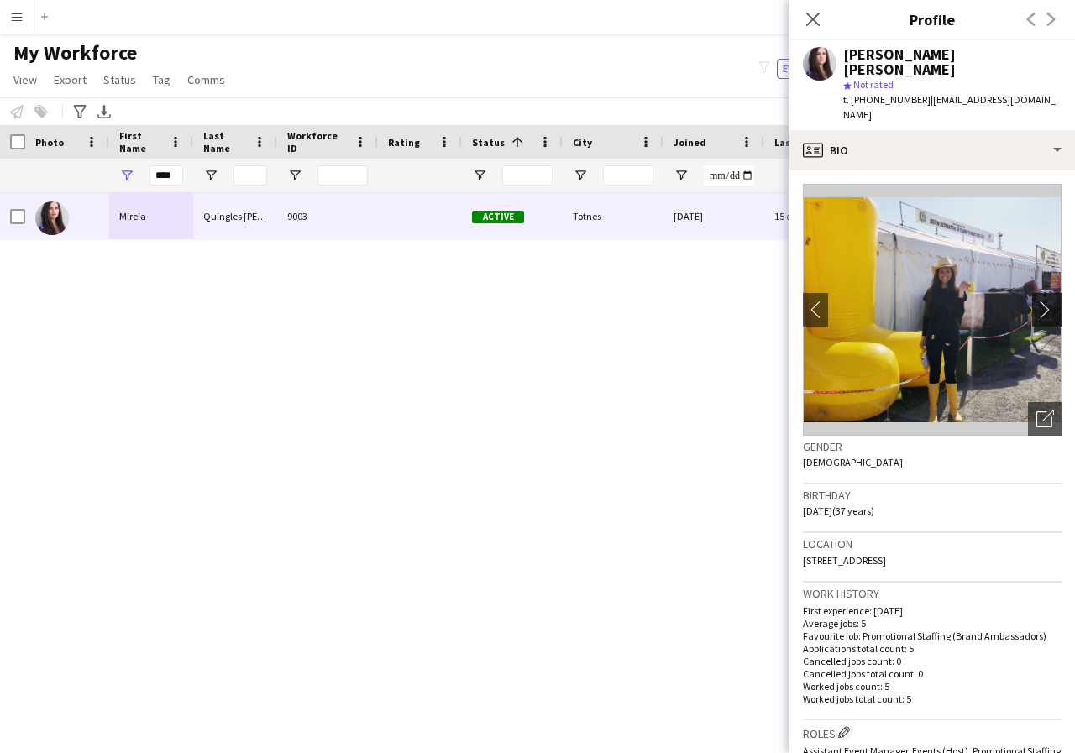
click at [1036, 301] on app-icon "chevron-right" at bounding box center [1049, 310] width 26 height 18
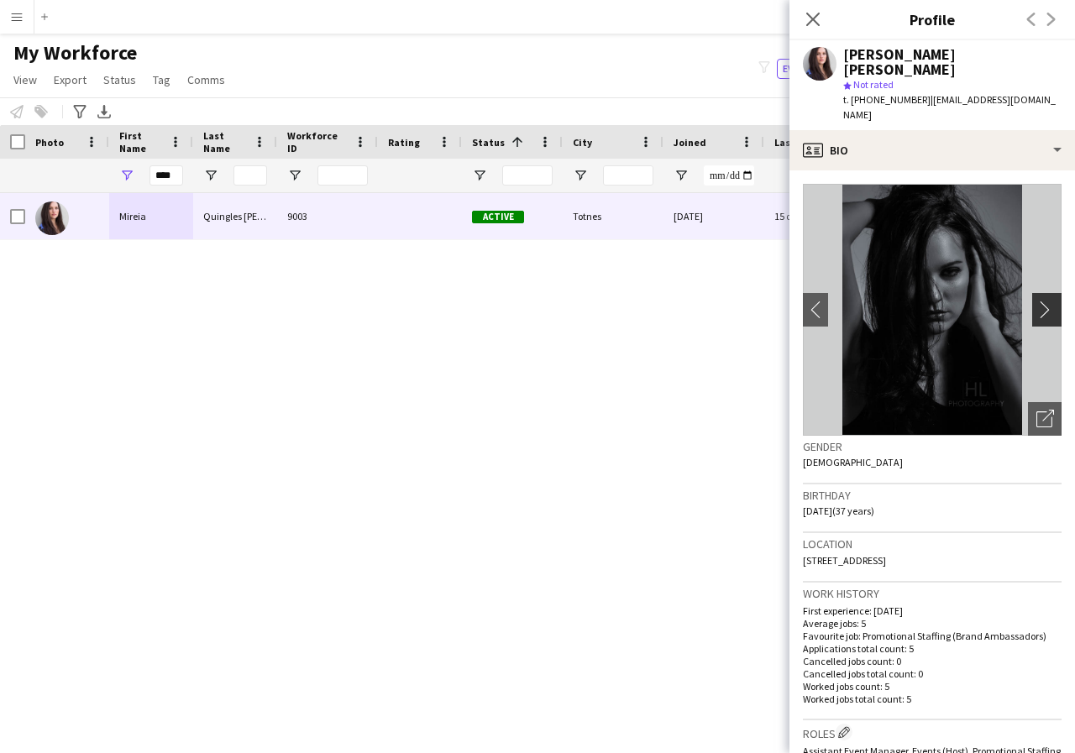
click at [1036, 301] on app-icon "chevron-right" at bounding box center [1049, 310] width 26 height 18
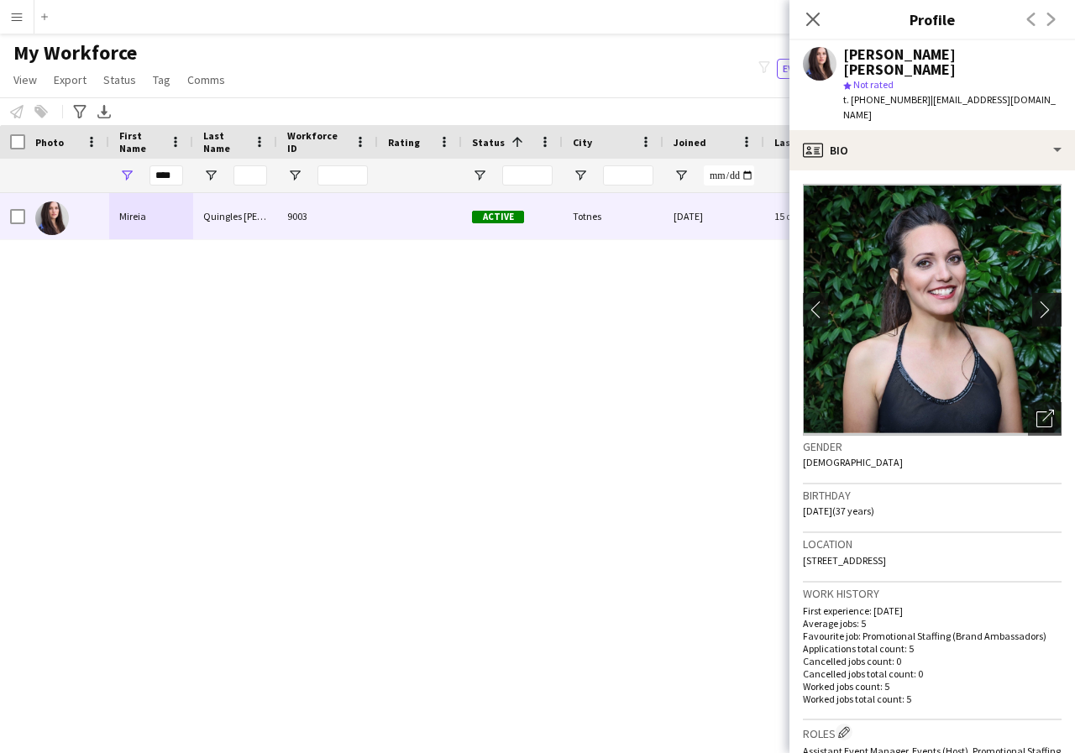
click at [1036, 301] on app-icon "chevron-right" at bounding box center [1049, 310] width 26 height 18
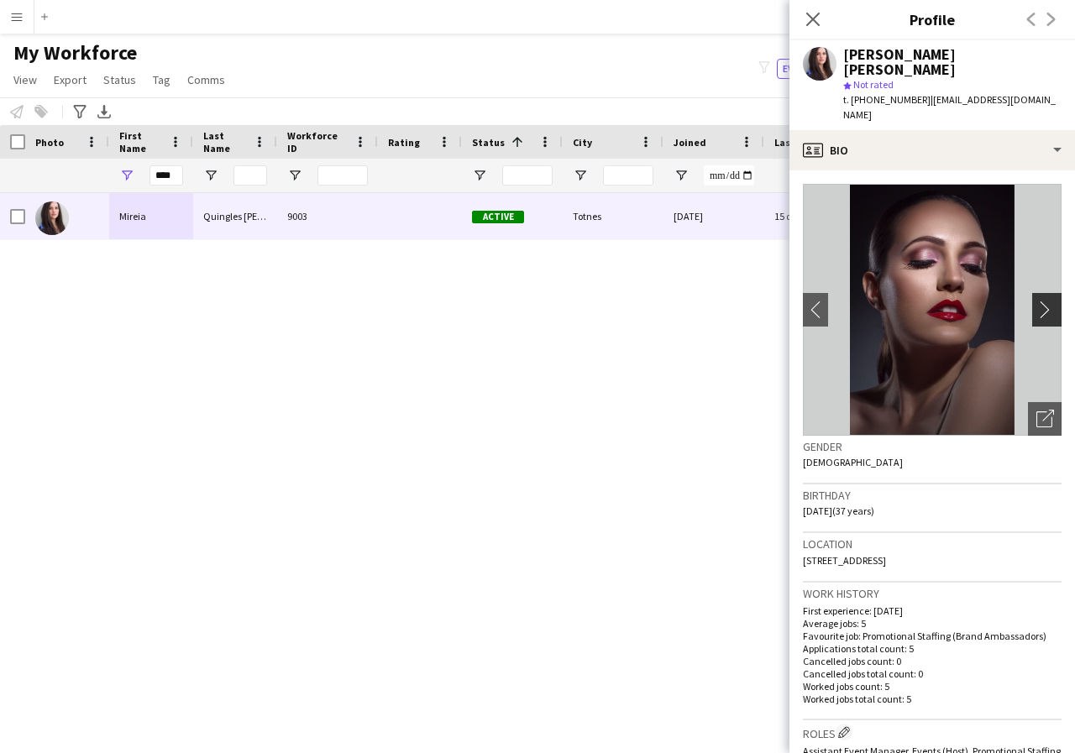
click at [1036, 301] on app-icon "chevron-right" at bounding box center [1049, 310] width 26 height 18
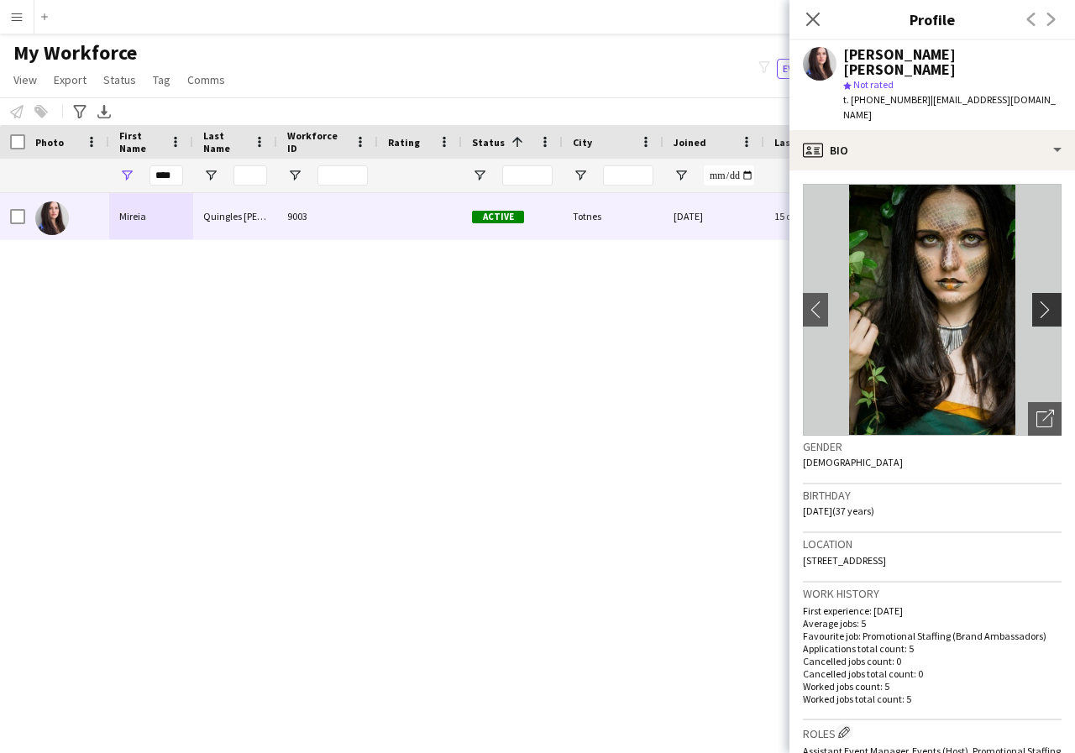
click at [1036, 301] on app-icon "chevron-right" at bounding box center [1049, 310] width 26 height 18
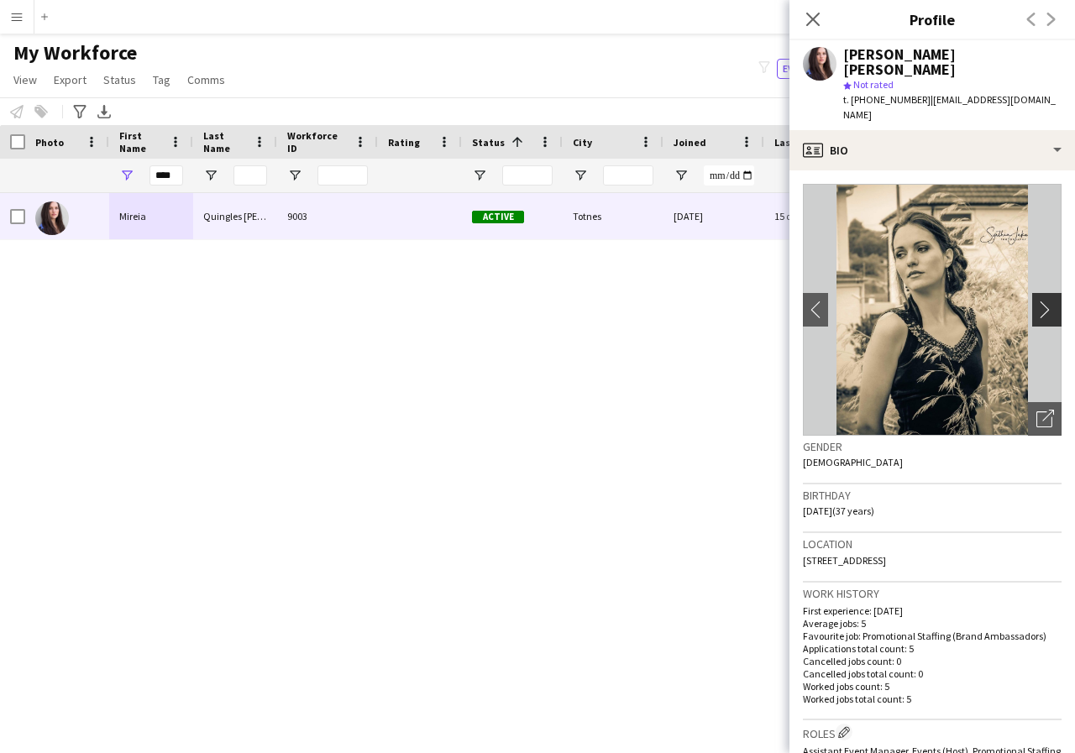
click at [1036, 301] on app-icon "chevron-right" at bounding box center [1049, 310] width 26 height 18
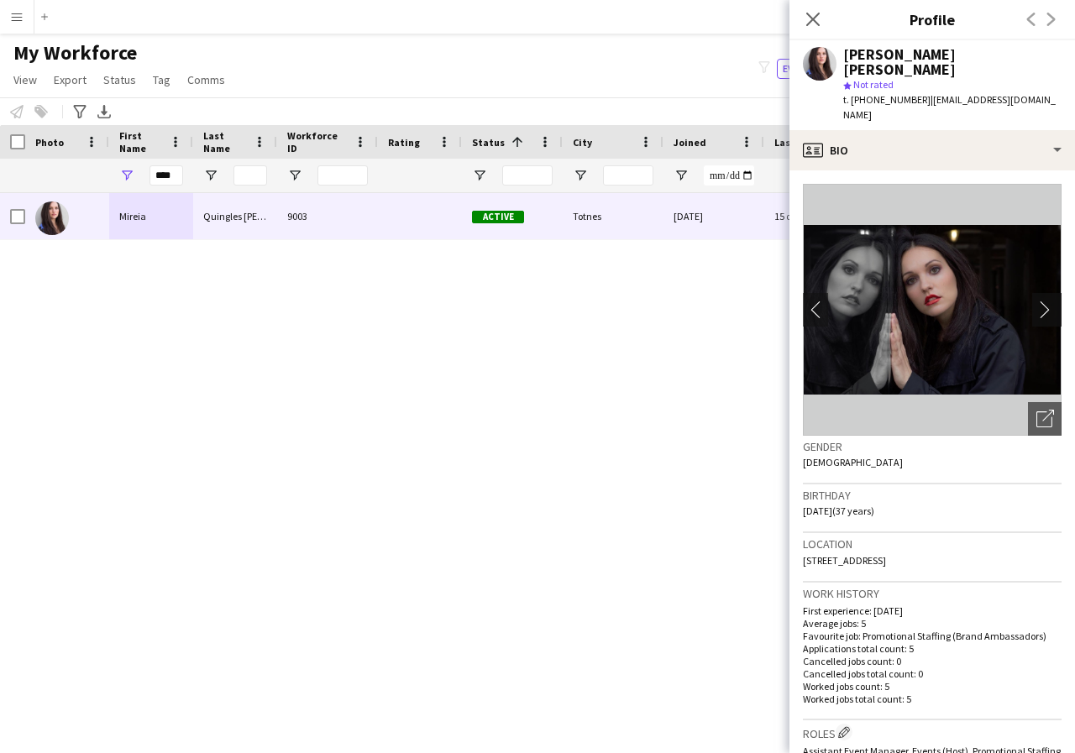
click at [1036, 301] on app-icon "chevron-right" at bounding box center [1049, 310] width 26 height 18
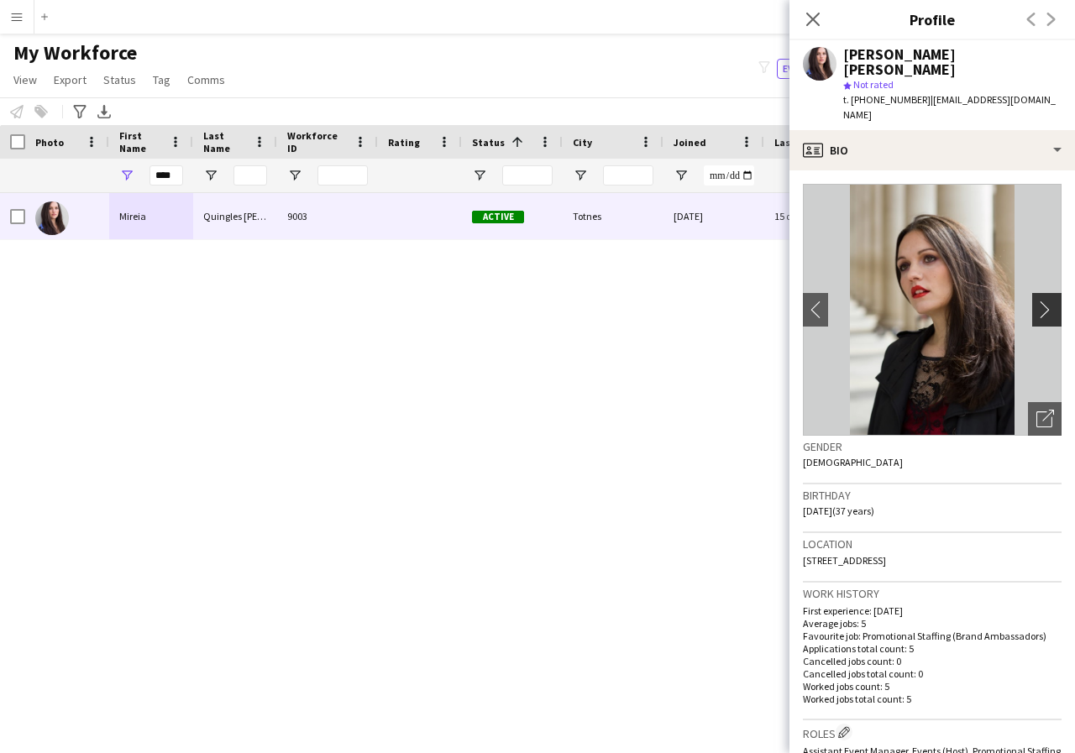
click at [1036, 301] on app-icon "chevron-right" at bounding box center [1049, 310] width 26 height 18
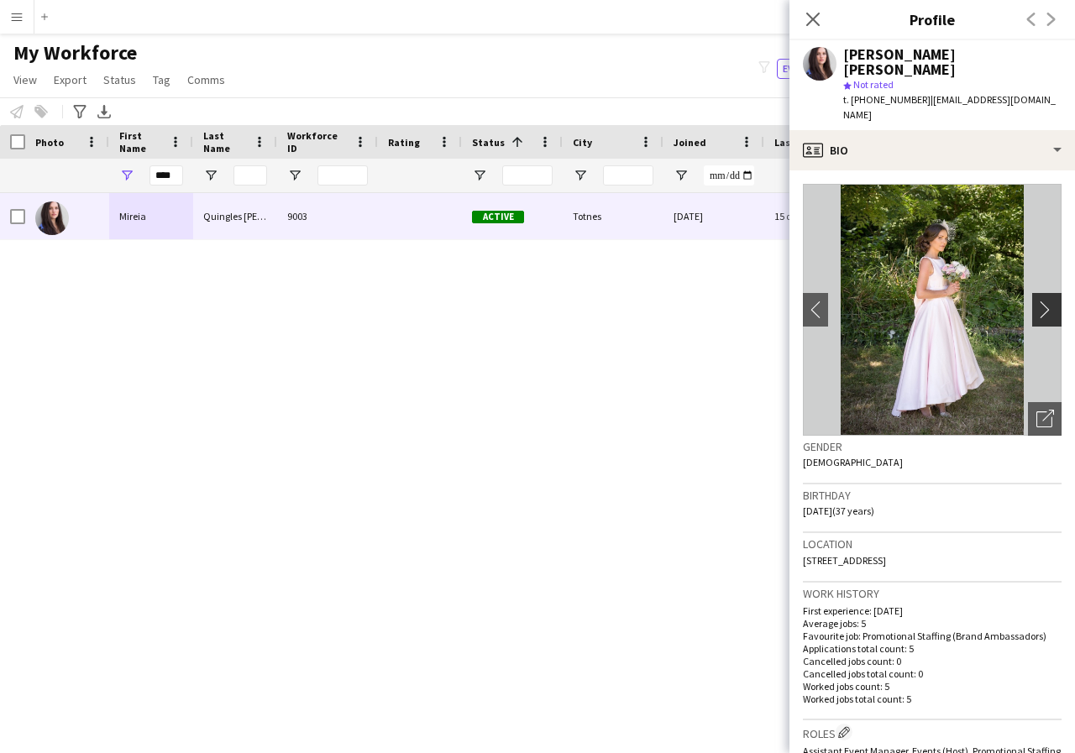
click at [1036, 301] on app-icon "chevron-right" at bounding box center [1049, 310] width 26 height 18
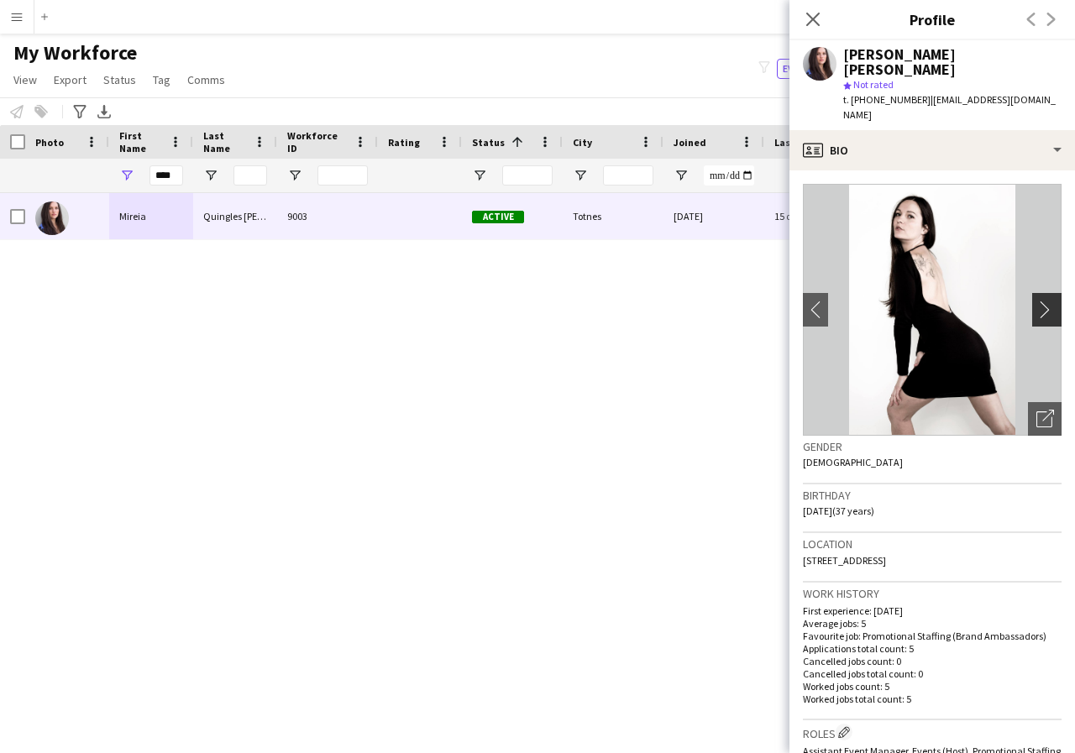
click at [1036, 301] on app-icon "chevron-right" at bounding box center [1049, 310] width 26 height 18
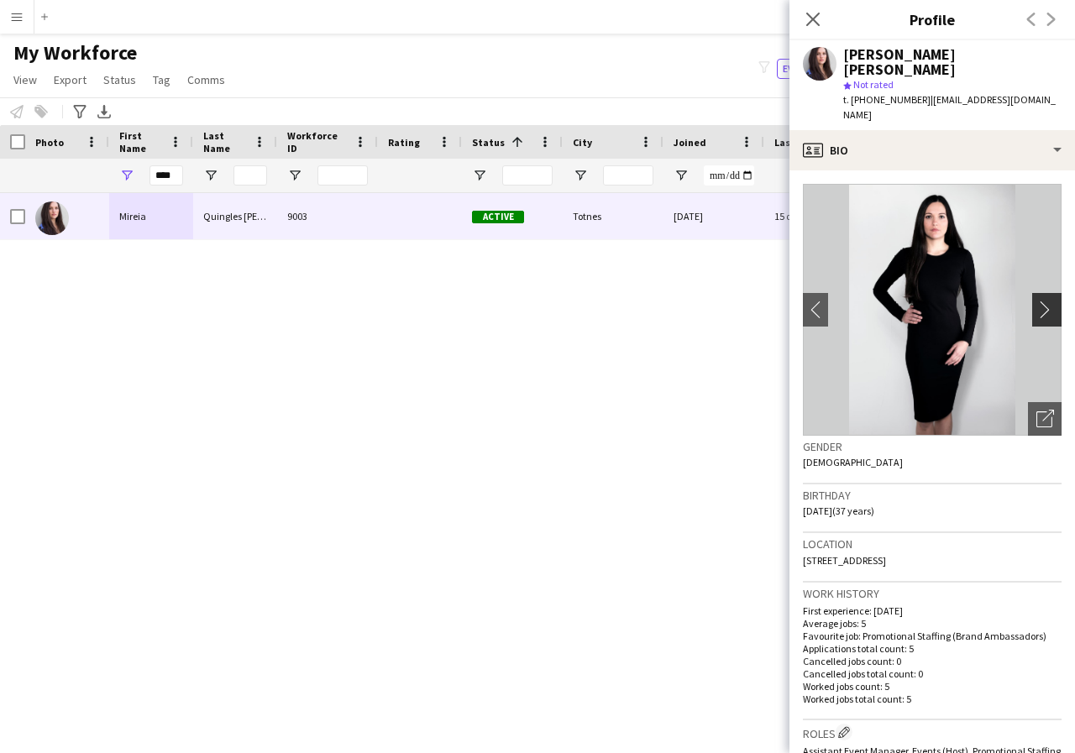
click at [1036, 301] on app-icon "chevron-right" at bounding box center [1049, 310] width 26 height 18
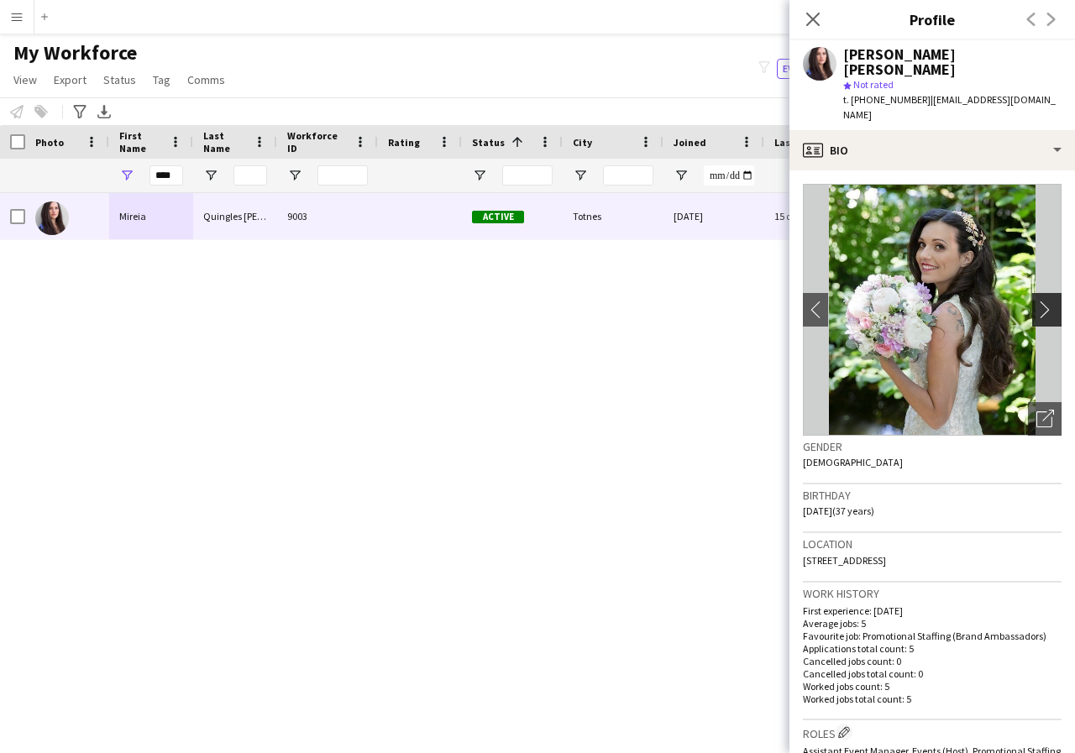
click at [1036, 301] on app-icon "chevron-right" at bounding box center [1049, 310] width 26 height 18
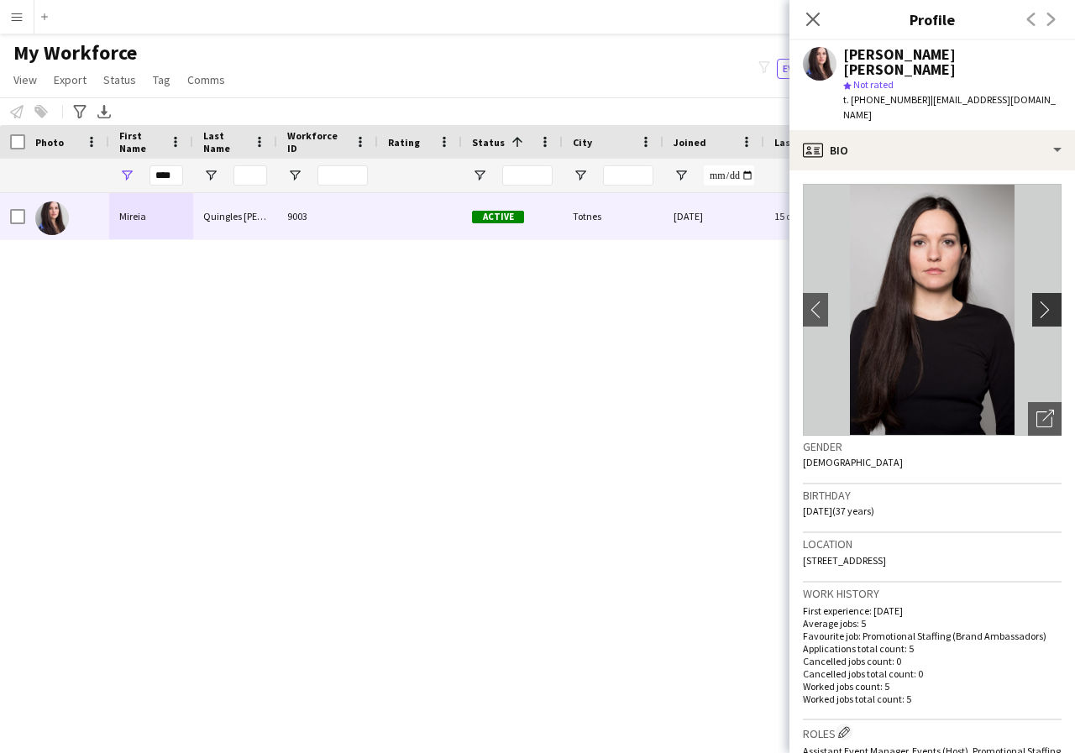
click at [1036, 301] on app-icon "chevron-right" at bounding box center [1049, 310] width 26 height 18
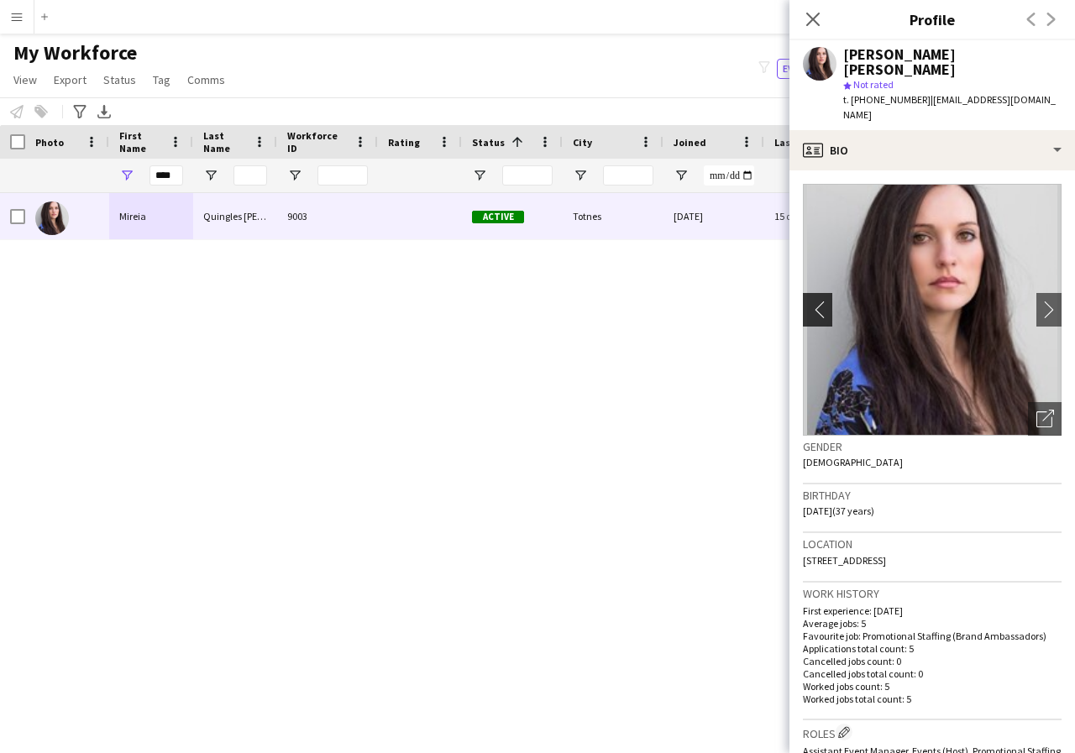
click at [815, 301] on app-icon "chevron-left" at bounding box center [816, 310] width 26 height 18
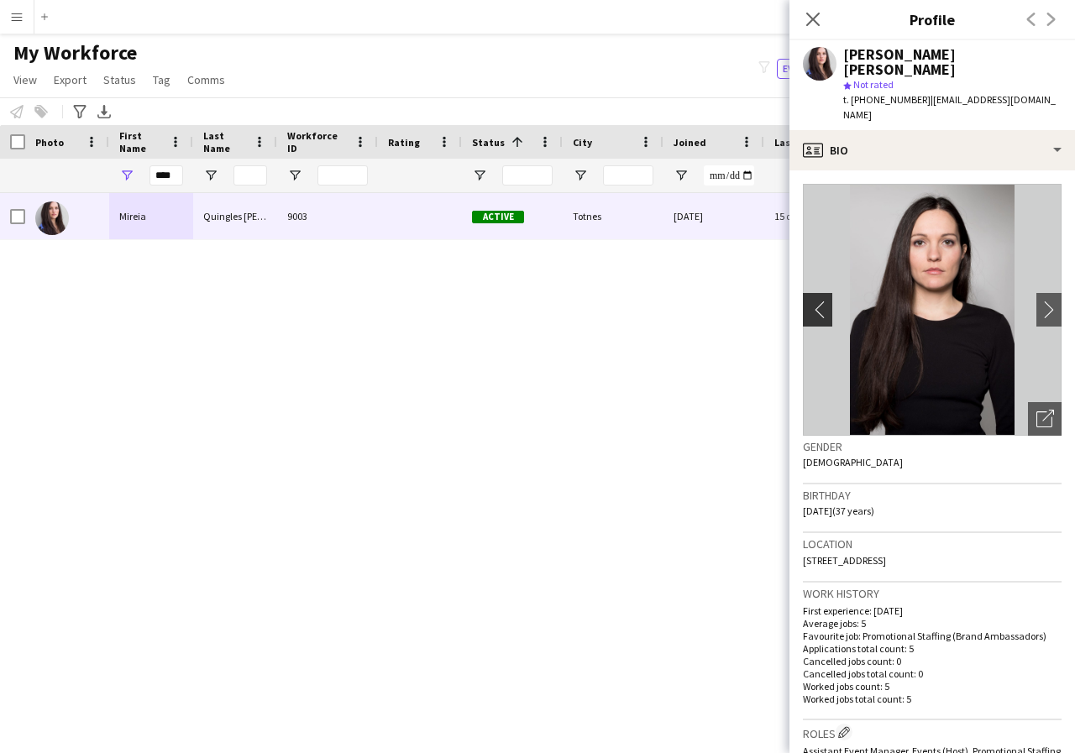
click at [815, 301] on app-icon "chevron-left" at bounding box center [816, 310] width 26 height 18
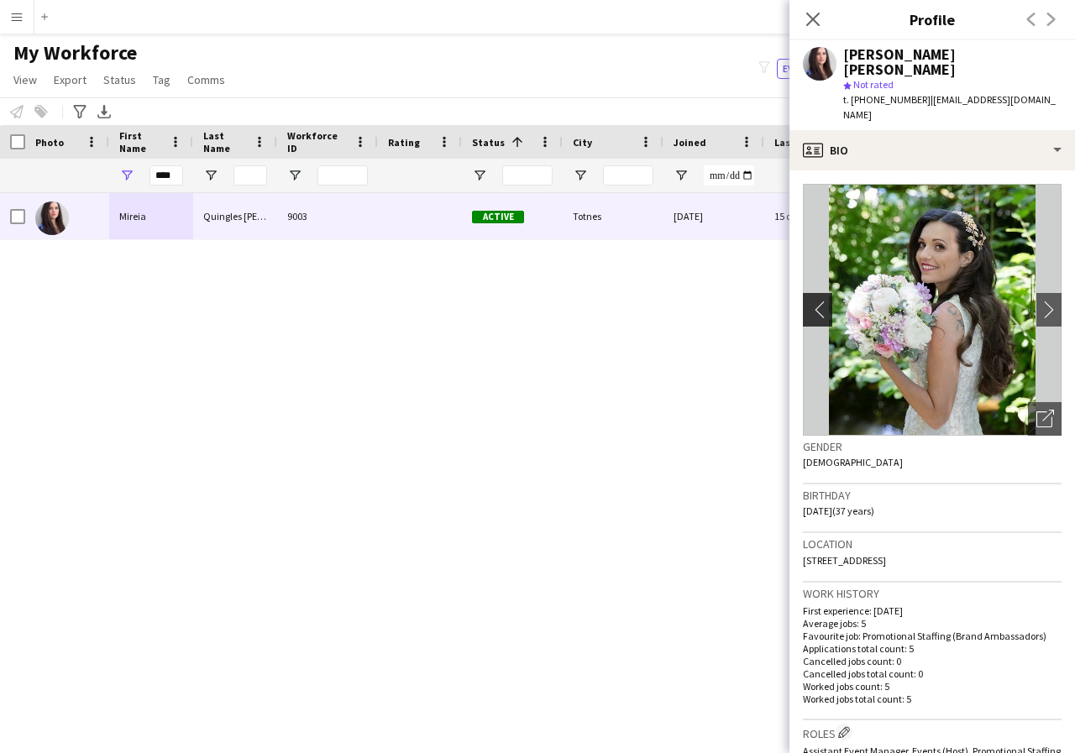
click at [815, 301] on app-icon "chevron-left" at bounding box center [816, 310] width 26 height 18
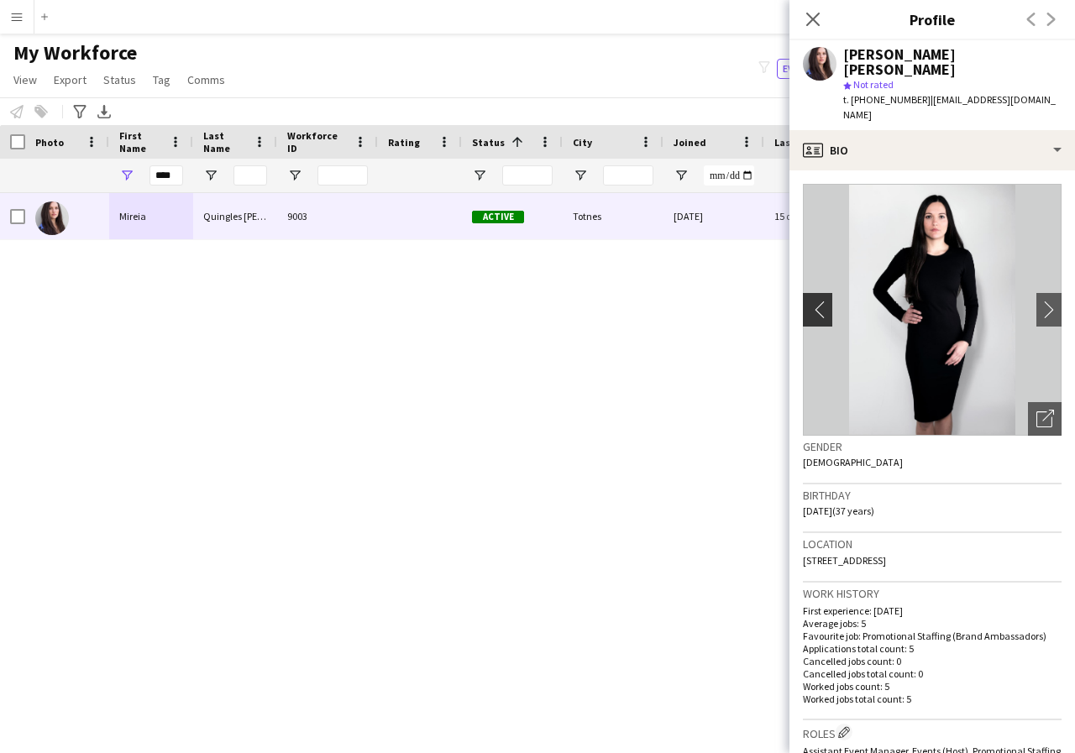
click at [815, 301] on app-icon "chevron-left" at bounding box center [816, 310] width 26 height 18
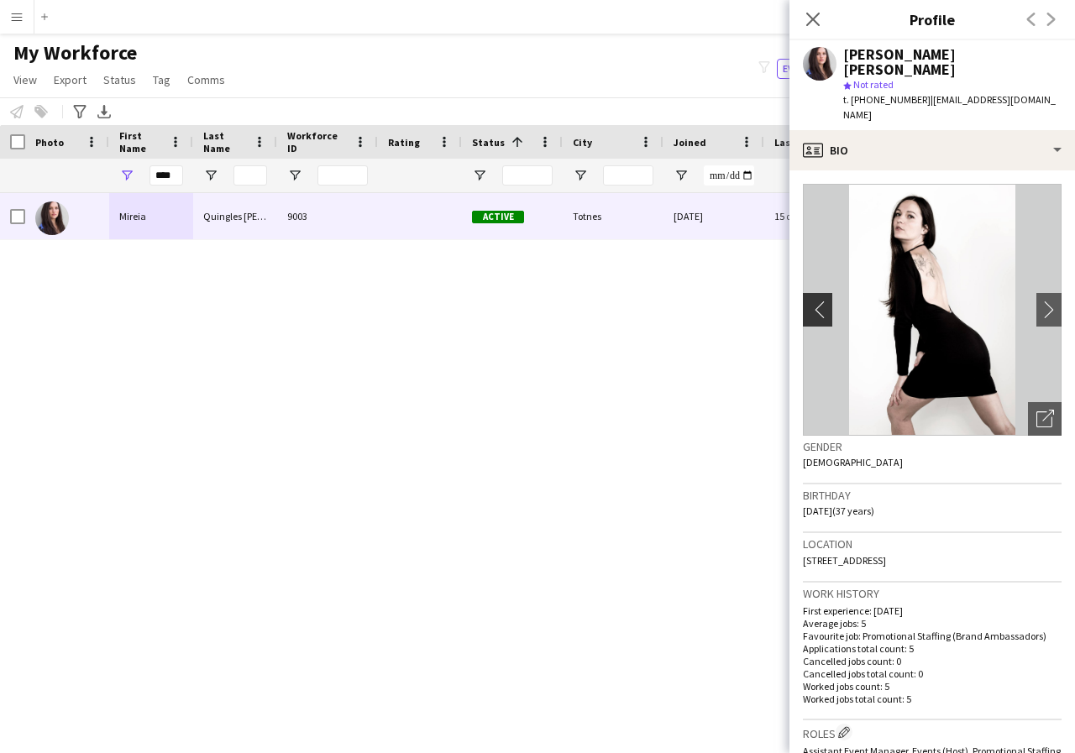
click at [815, 301] on app-icon "chevron-left" at bounding box center [816, 310] width 26 height 18
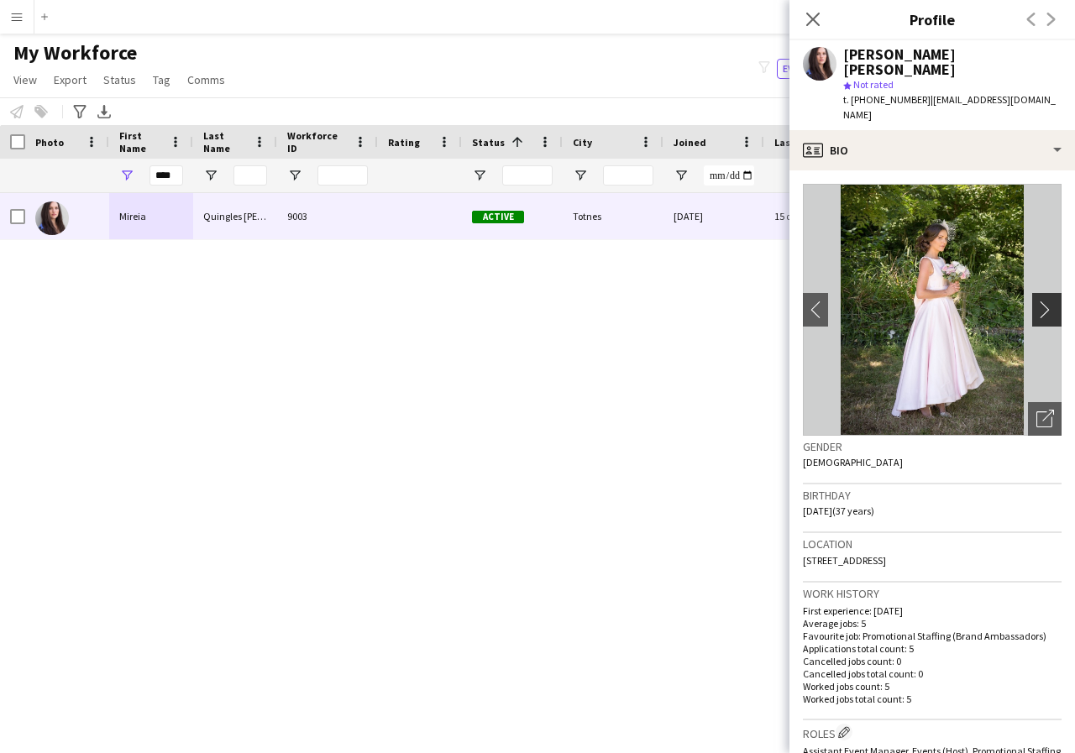
click at [1036, 301] on app-icon "chevron-right" at bounding box center [1049, 310] width 26 height 18
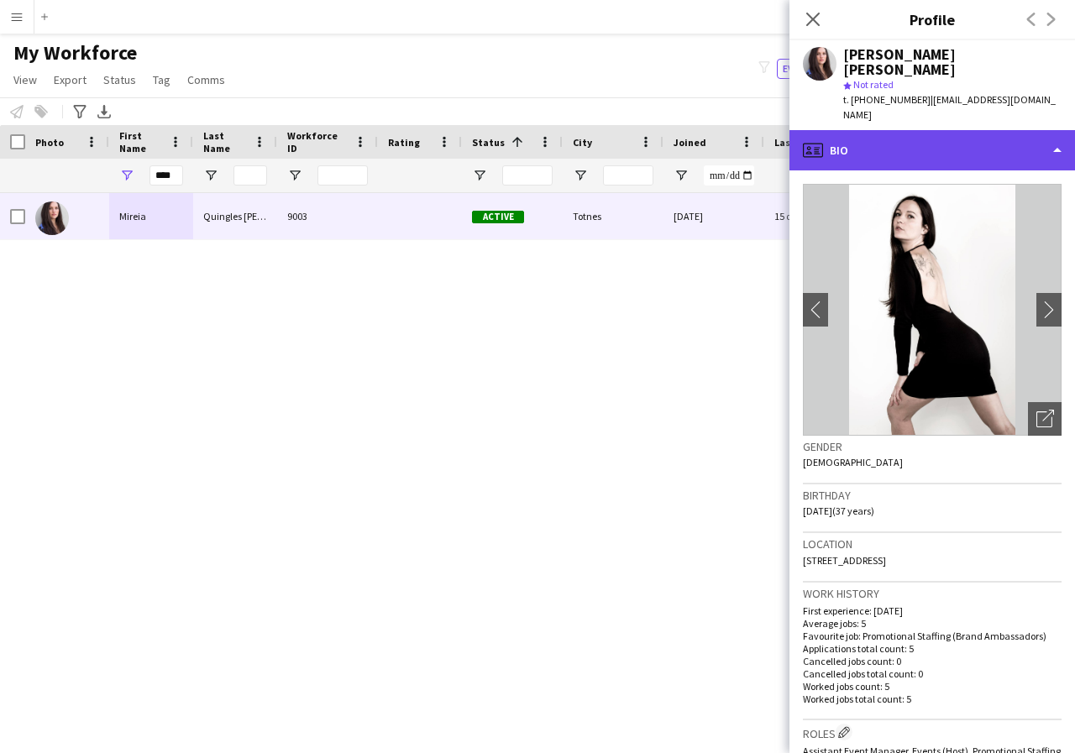
click at [1055, 130] on div "profile Bio" at bounding box center [932, 150] width 286 height 40
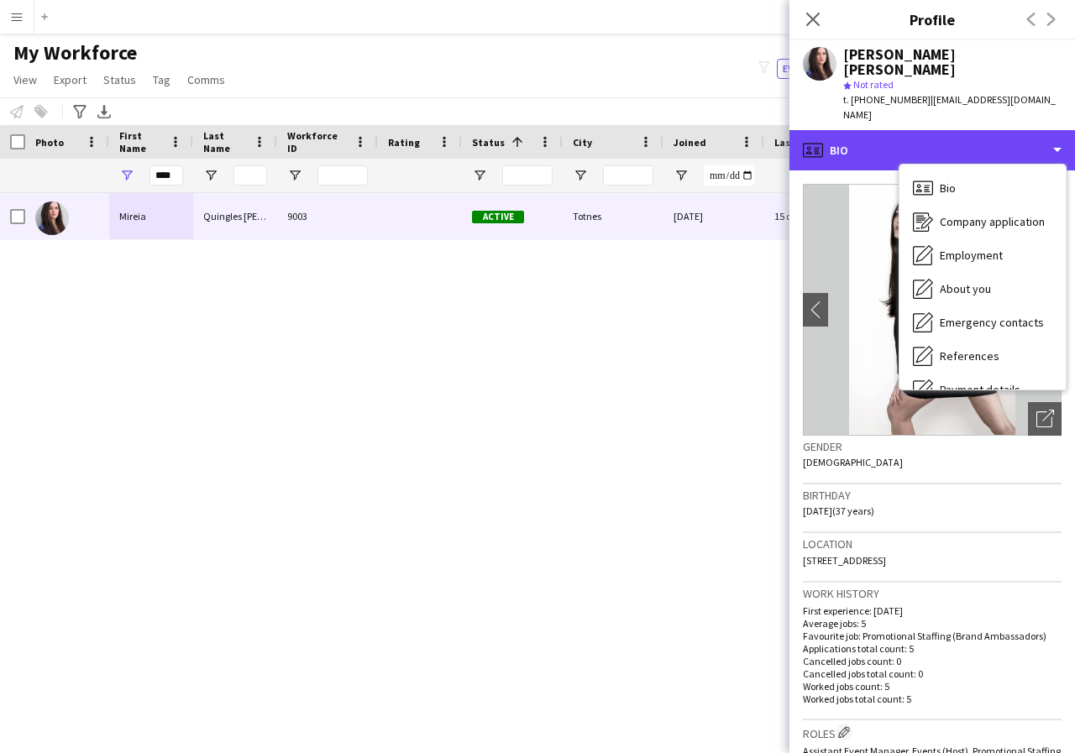
scroll to position [34, 0]
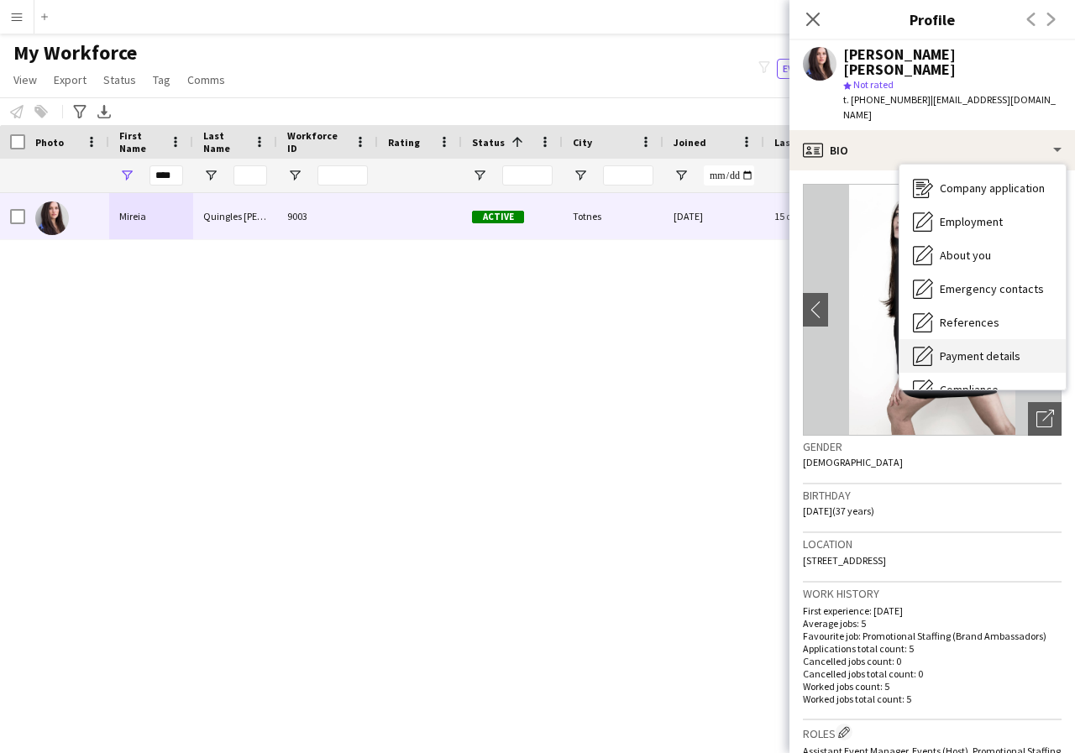
click at [992, 349] on span "Payment details" at bounding box center [980, 356] width 81 height 15
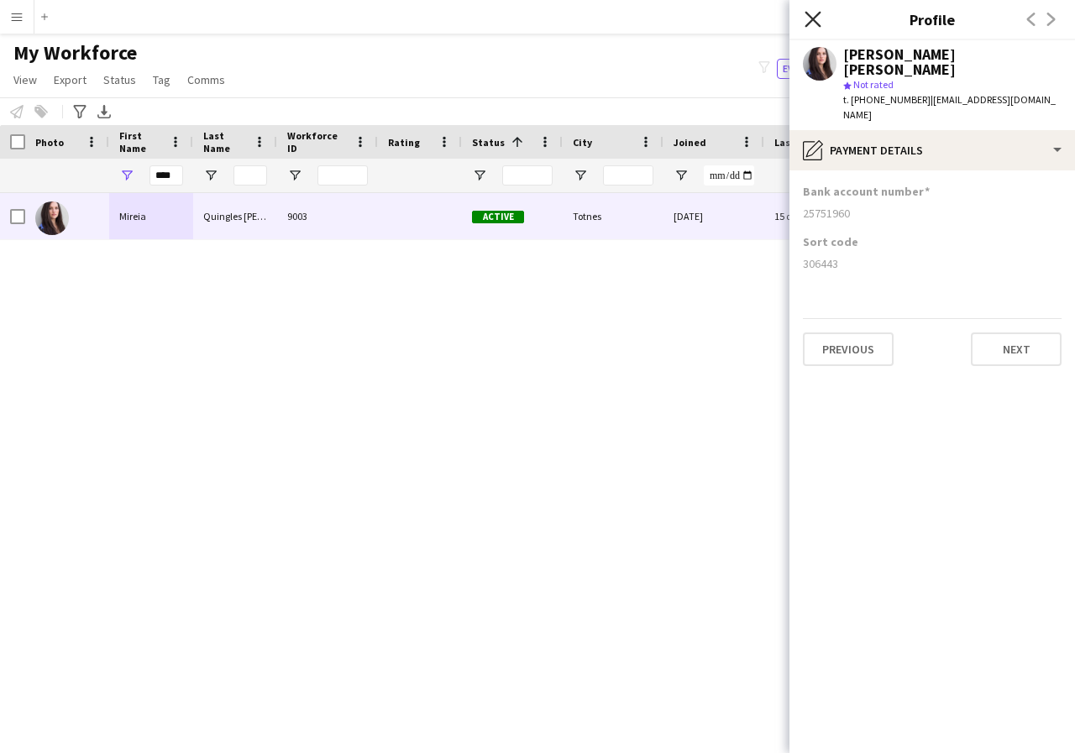
click at [810, 18] on icon at bounding box center [813, 19] width 16 height 16
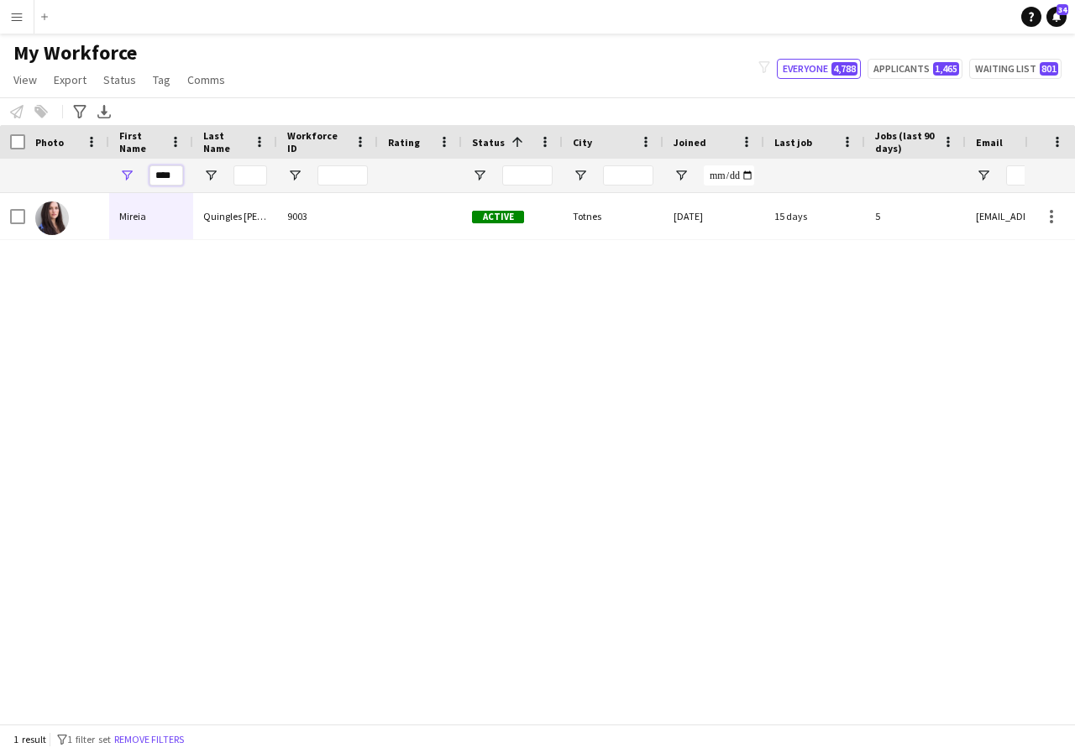
click at [179, 176] on input "****" at bounding box center [166, 175] width 34 height 20
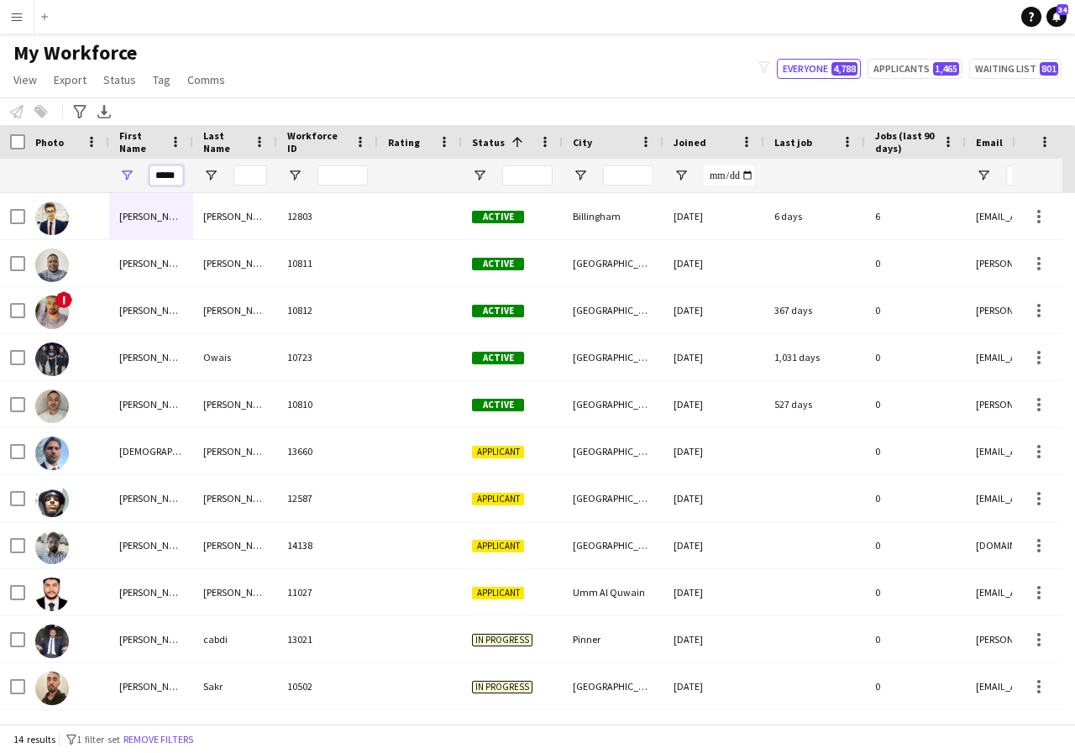
scroll to position [0, 7]
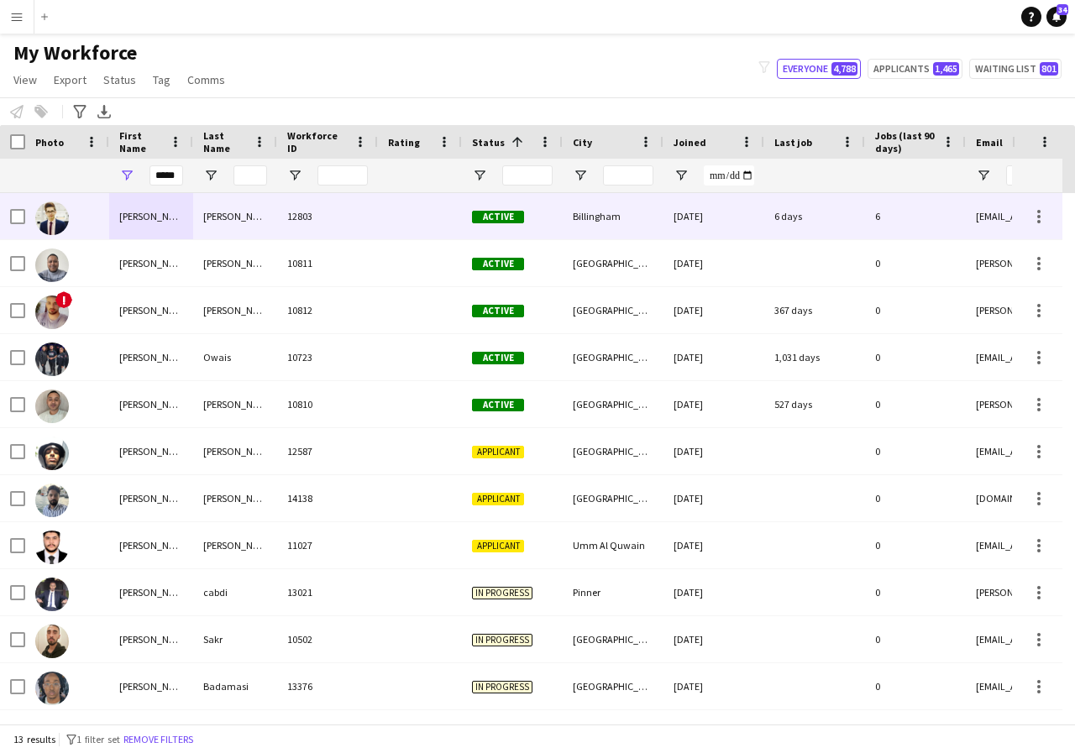
click at [172, 224] on div "[PERSON_NAME]" at bounding box center [151, 216] width 84 height 46
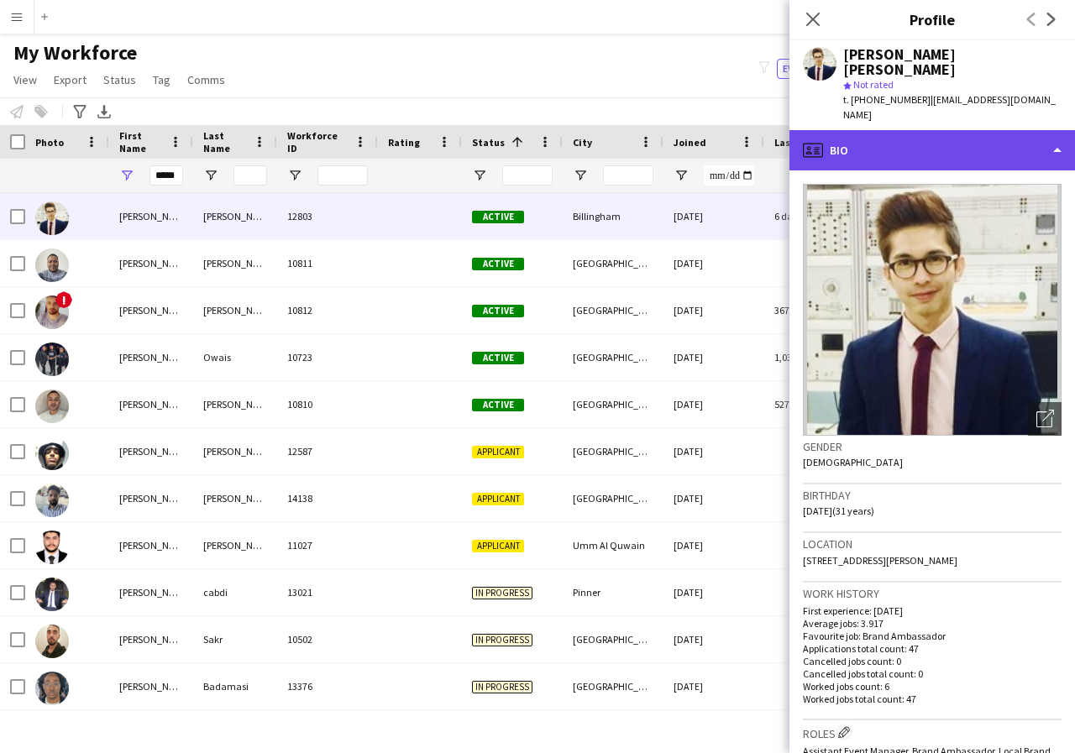
click at [1054, 130] on div "profile Bio" at bounding box center [932, 150] width 286 height 40
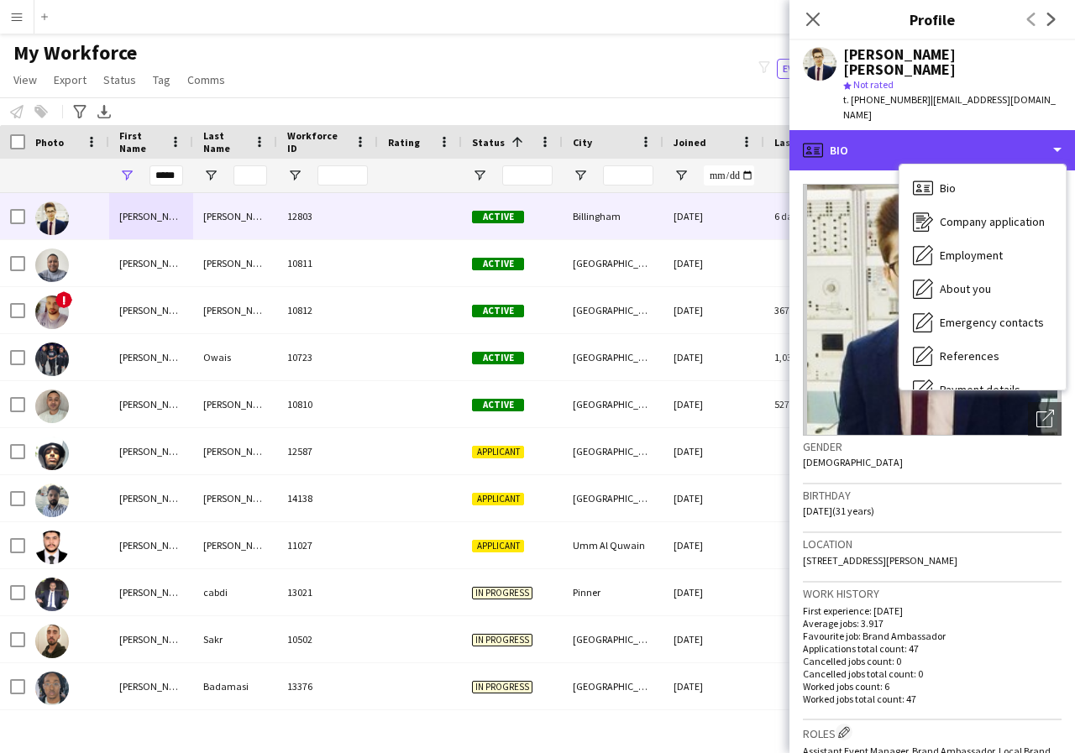
scroll to position [34, 0]
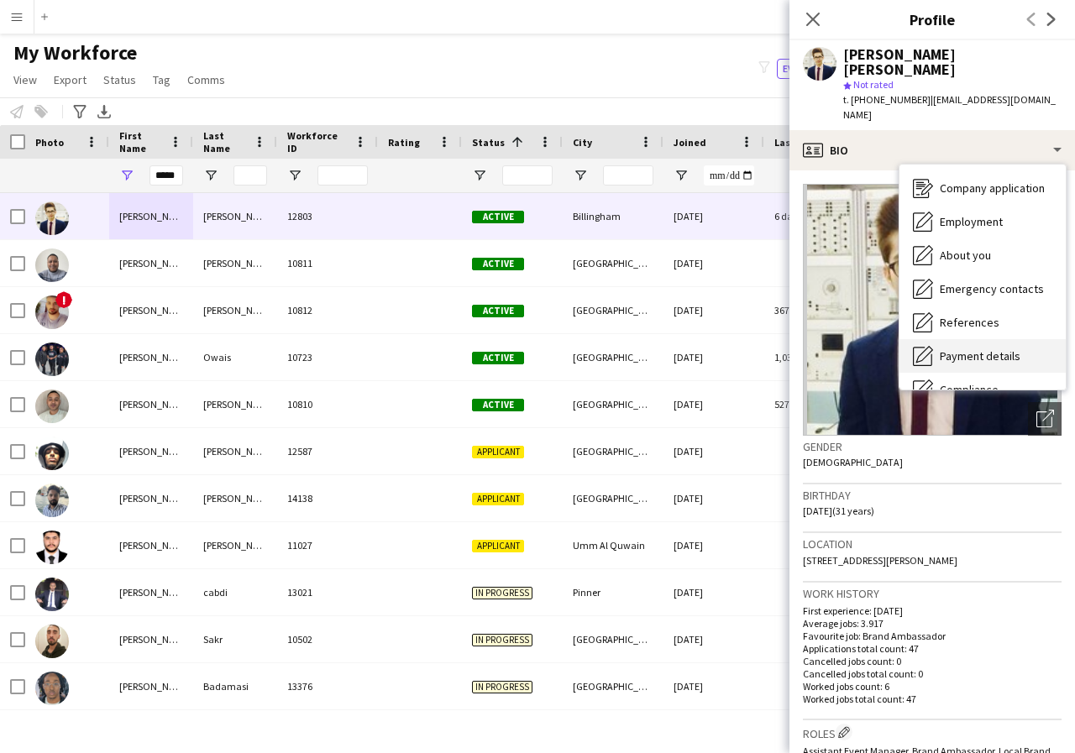
click at [1004, 349] on span "Payment details" at bounding box center [980, 356] width 81 height 15
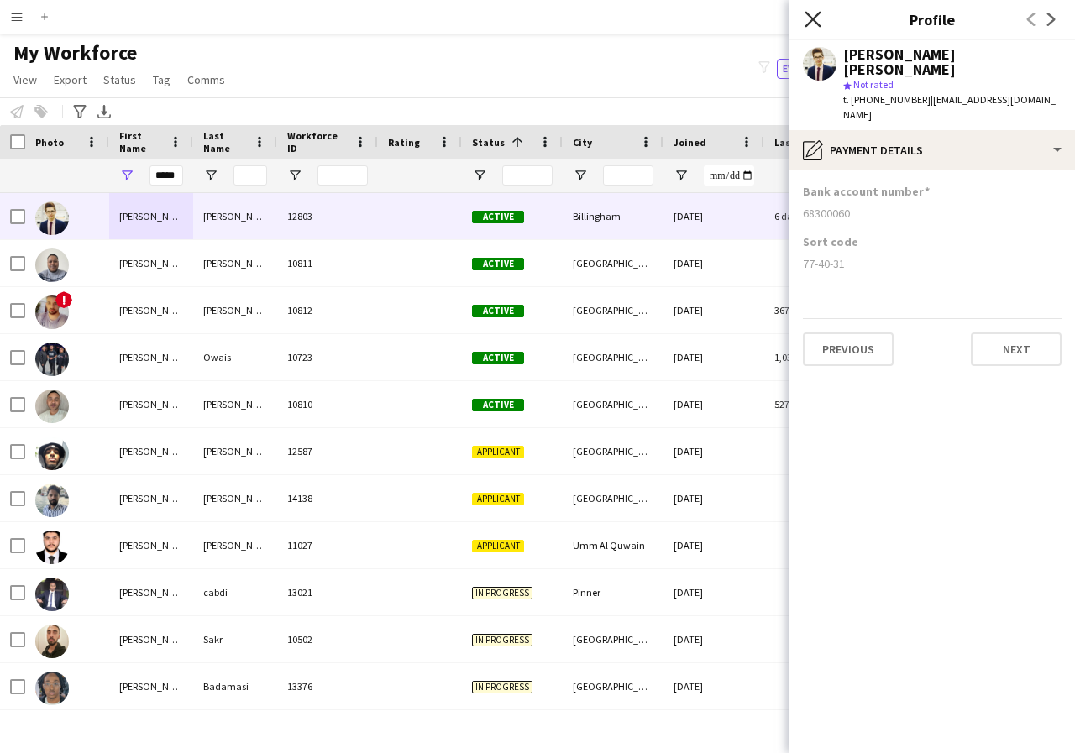
click at [811, 21] on icon at bounding box center [813, 19] width 16 height 16
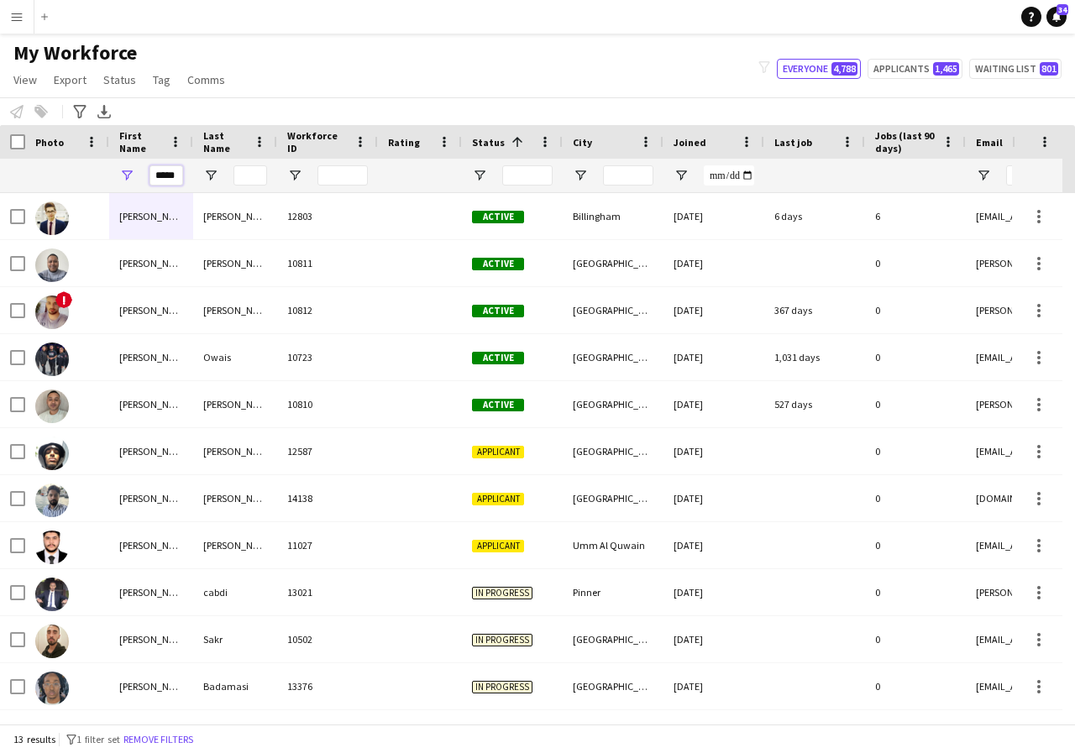
click at [179, 180] on input "*****" at bounding box center [166, 175] width 34 height 20
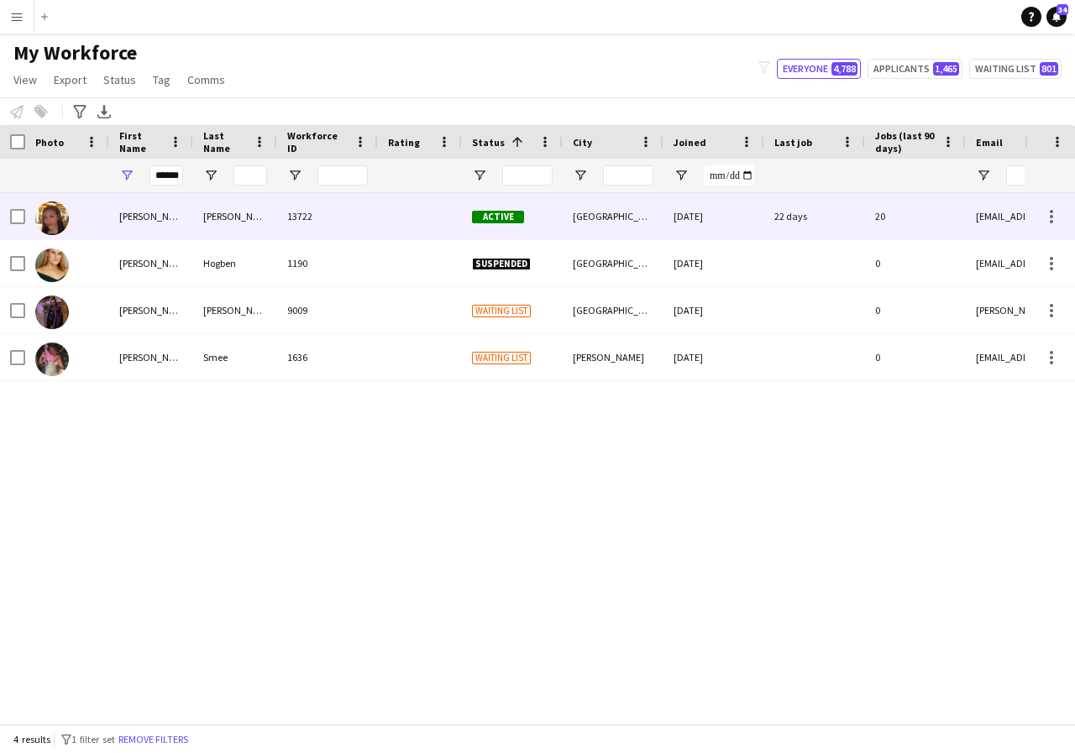
scroll to position [0, 0]
click at [178, 217] on div "[PERSON_NAME]" at bounding box center [151, 216] width 84 height 46
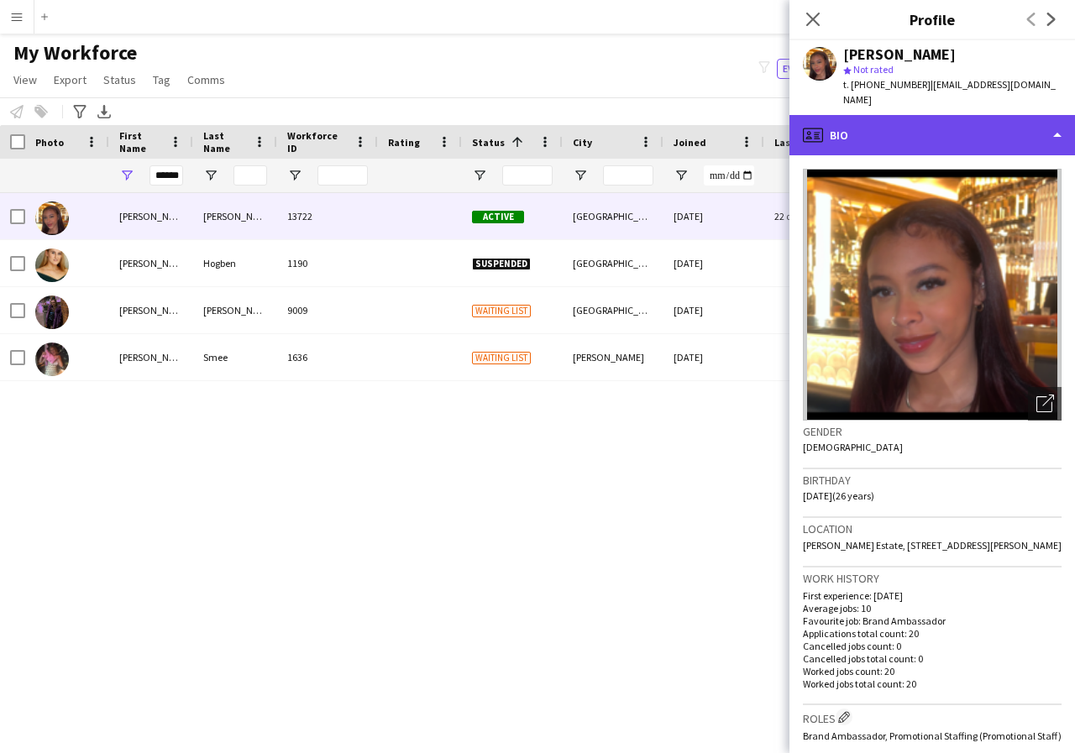
click at [1055, 120] on div "profile Bio" at bounding box center [932, 135] width 286 height 40
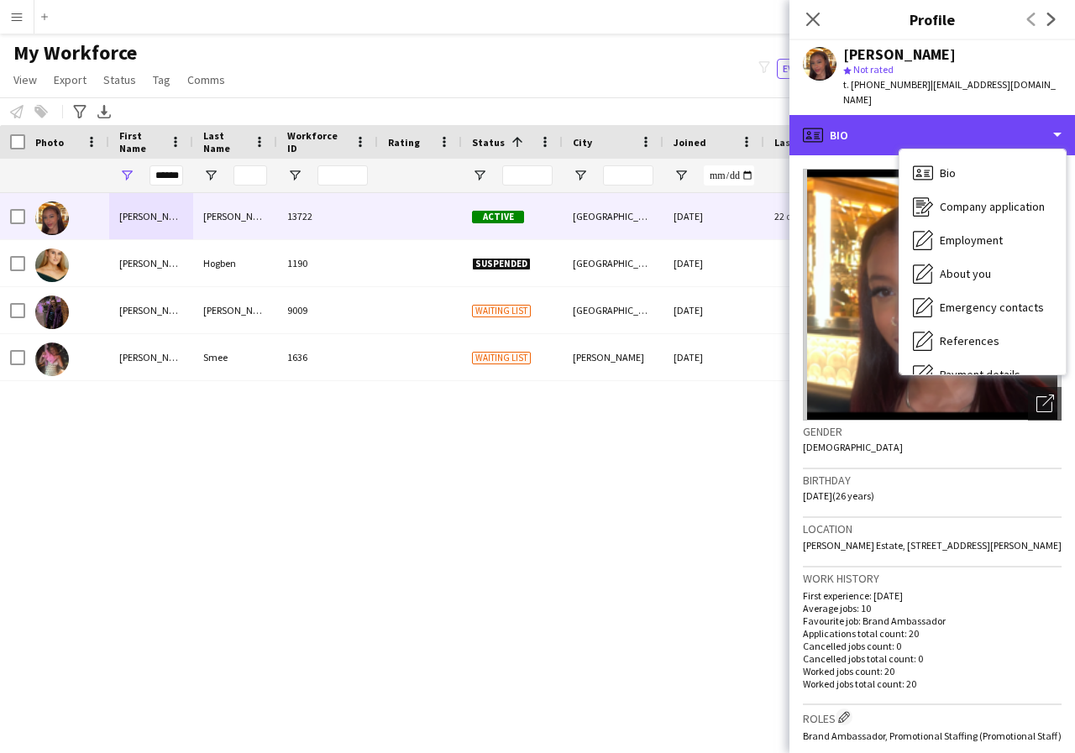
scroll to position [34, 0]
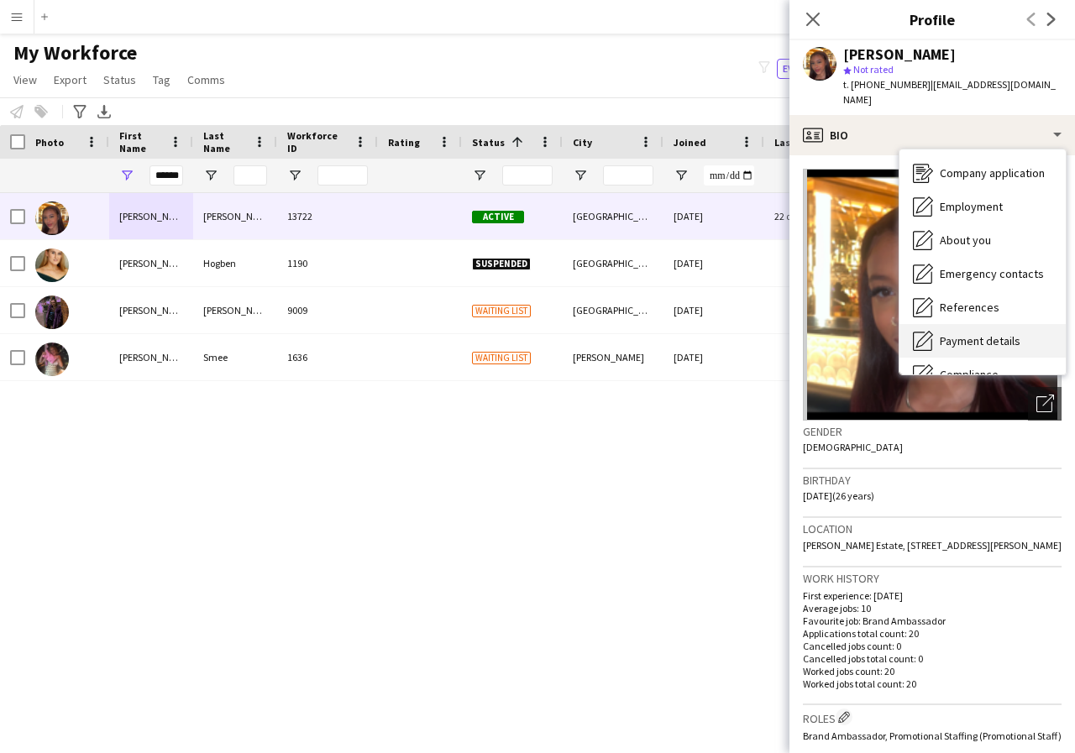
click at [999, 333] on span "Payment details" at bounding box center [980, 340] width 81 height 15
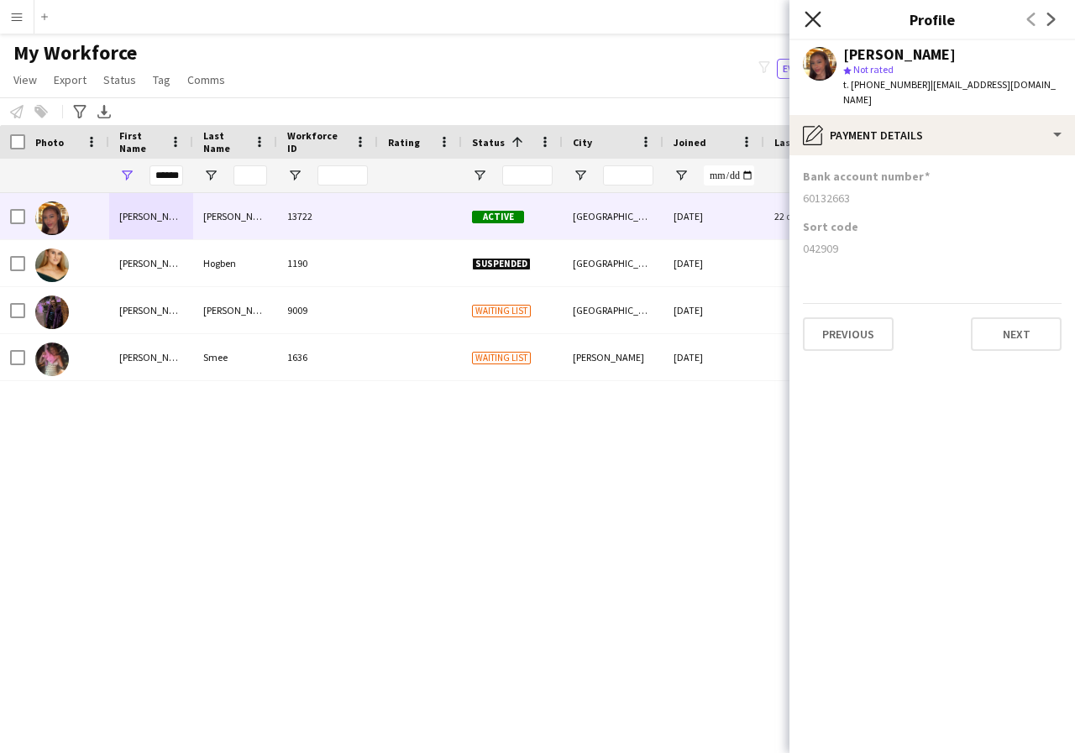
click at [810, 19] on icon "Close pop-in" at bounding box center [813, 19] width 16 height 16
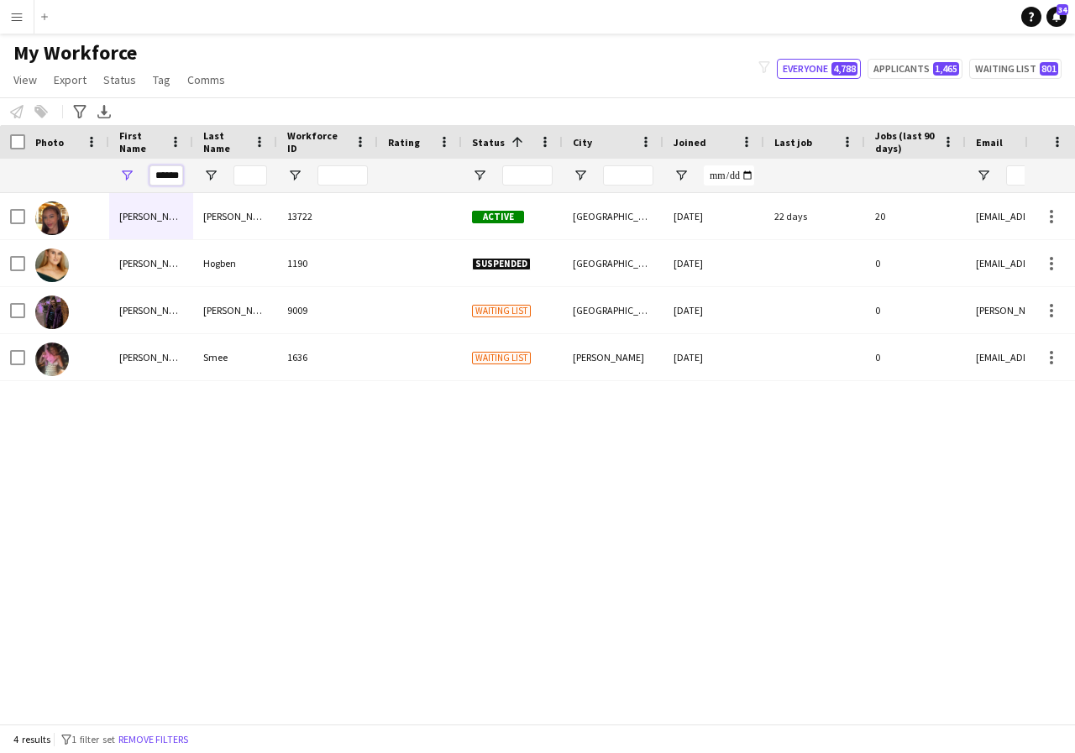
click at [179, 178] on input "******" at bounding box center [166, 175] width 34 height 20
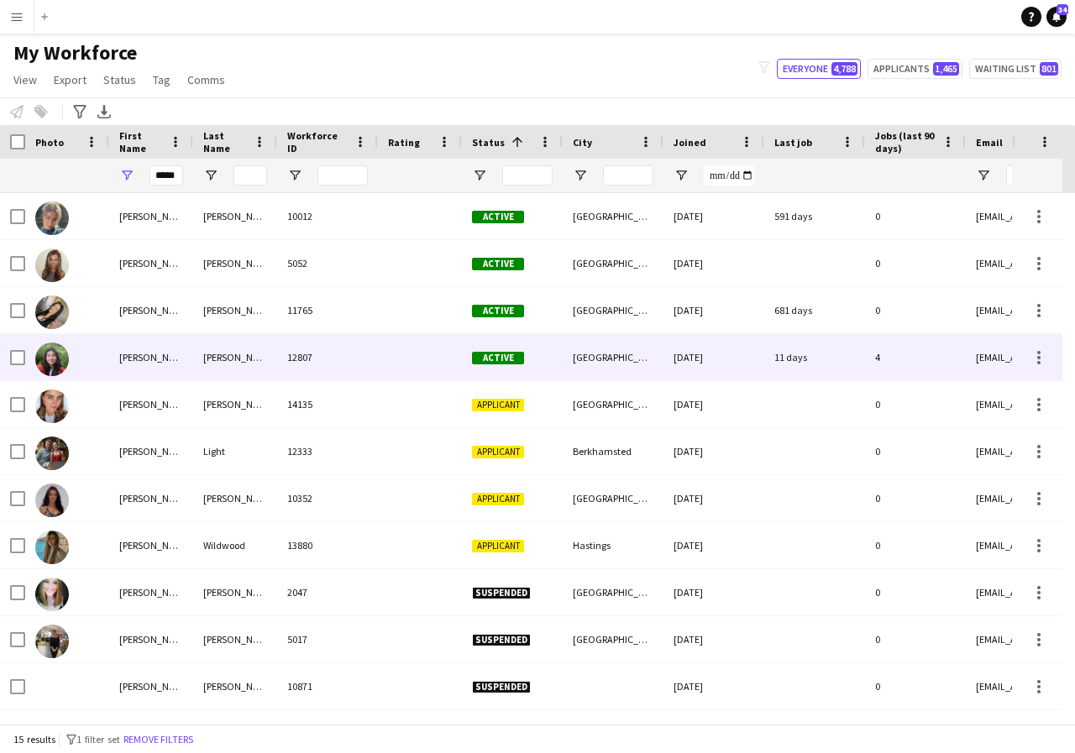
click at [157, 373] on div "[PERSON_NAME]" at bounding box center [151, 357] width 84 height 46
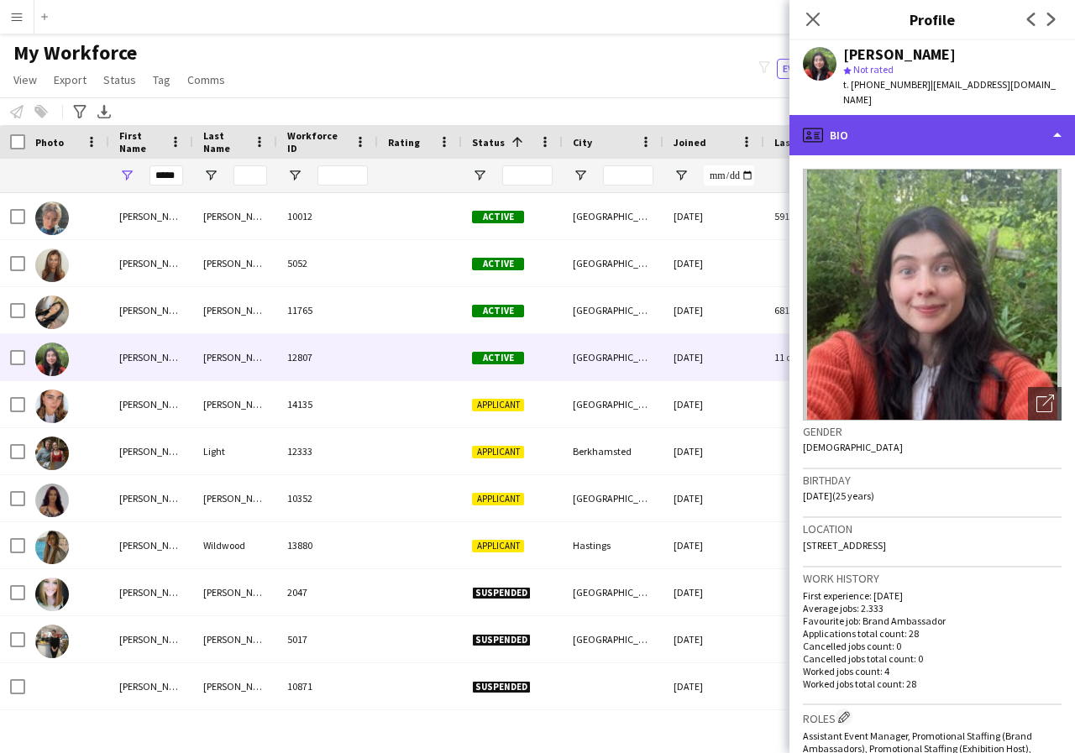
click at [1057, 122] on div "profile Bio" at bounding box center [932, 135] width 286 height 40
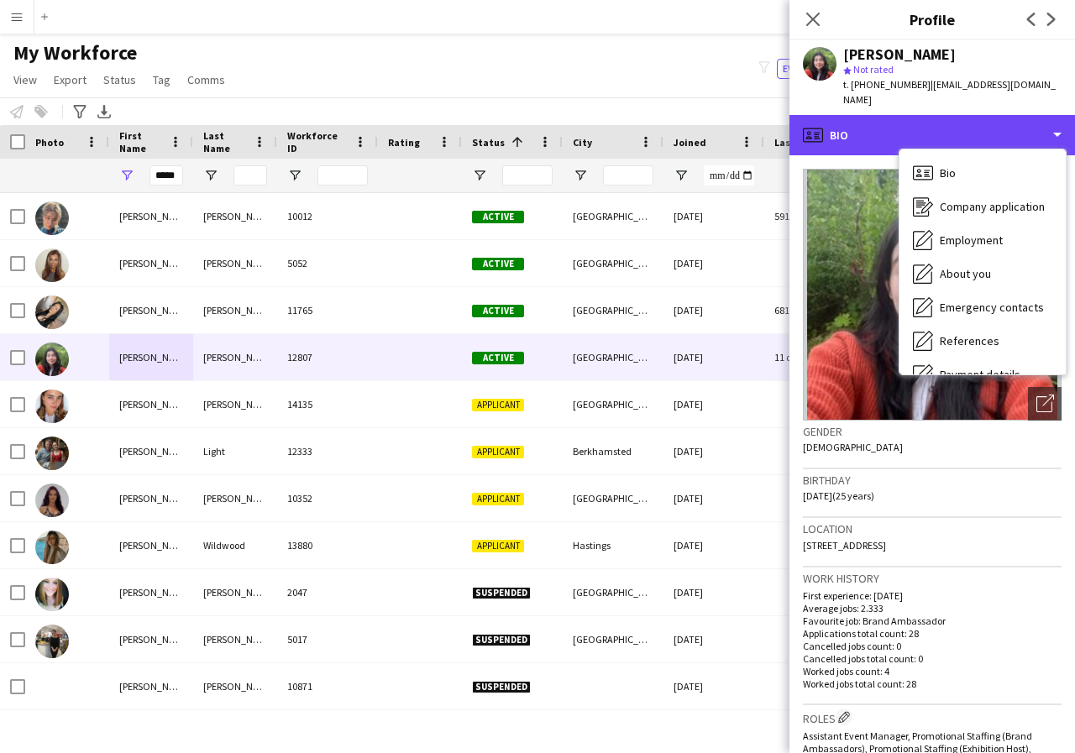
scroll to position [34, 0]
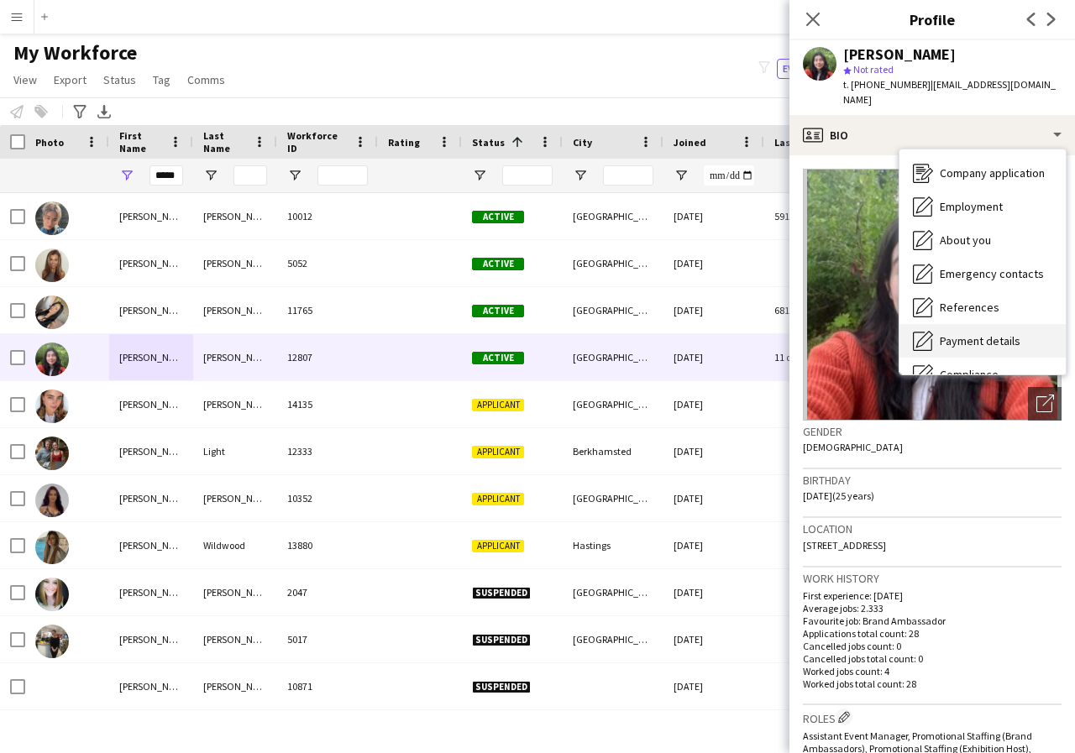
click at [1012, 333] on span "Payment details" at bounding box center [980, 340] width 81 height 15
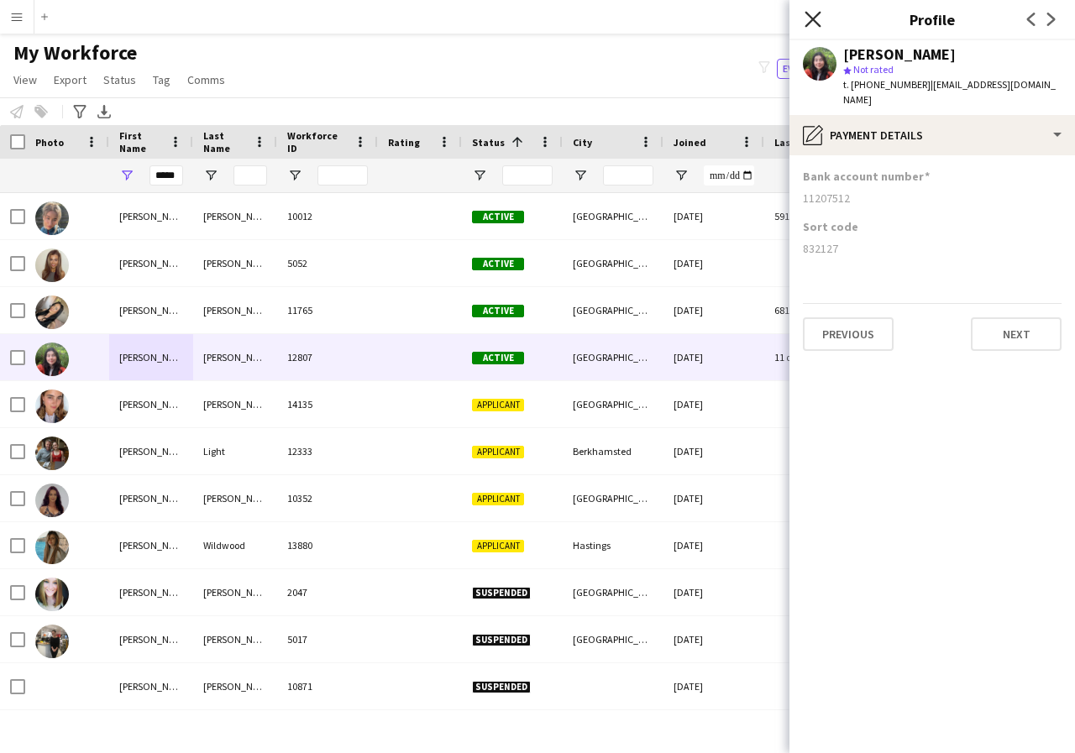
click at [813, 15] on icon "Close pop-in" at bounding box center [813, 19] width 16 height 16
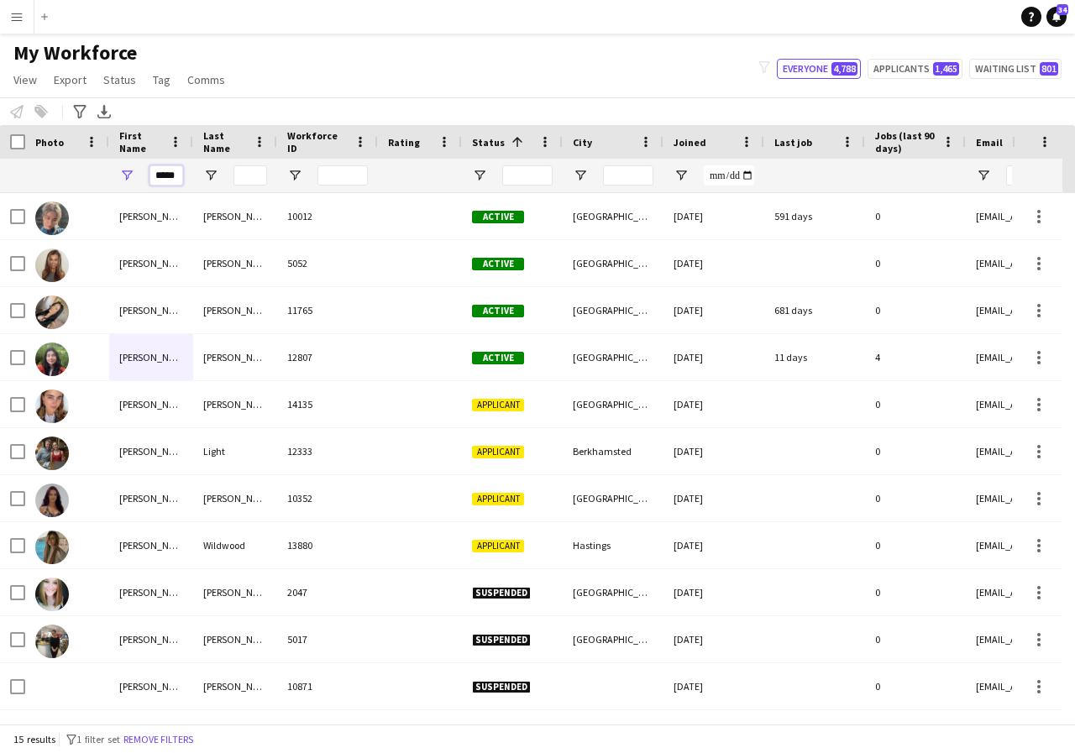
click at [178, 176] on input "*****" at bounding box center [166, 175] width 34 height 20
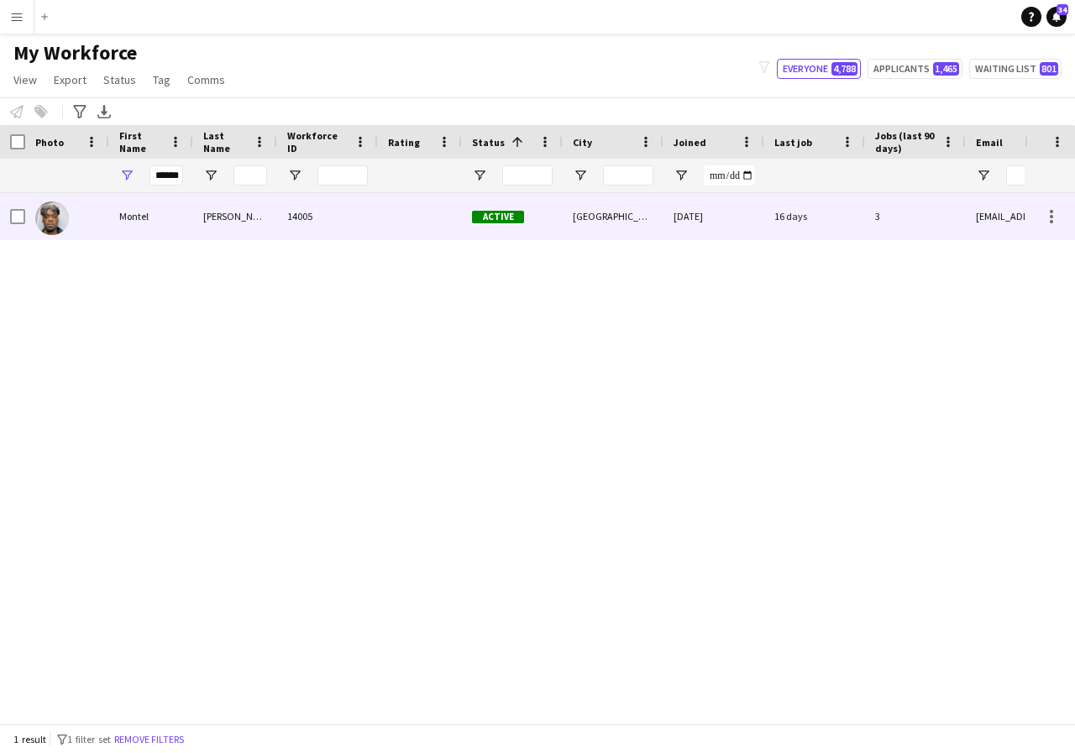
scroll to position [0, 0]
click at [167, 217] on div "Montel" at bounding box center [151, 216] width 84 height 46
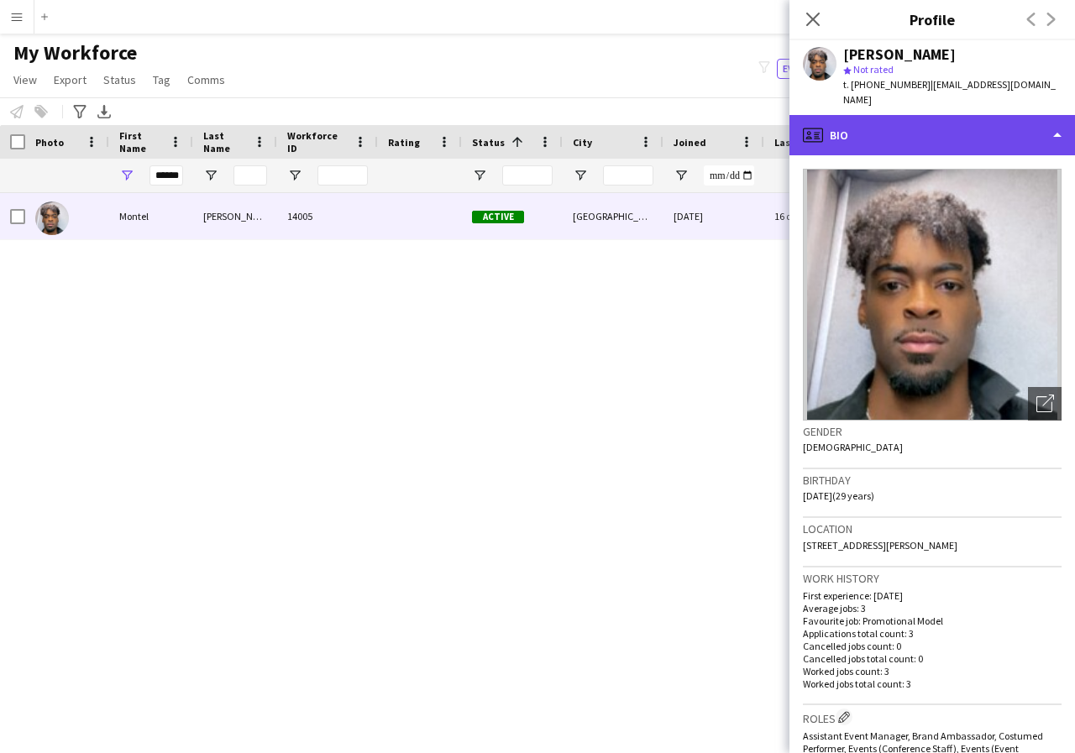
click at [1052, 122] on div "profile Bio" at bounding box center [932, 135] width 286 height 40
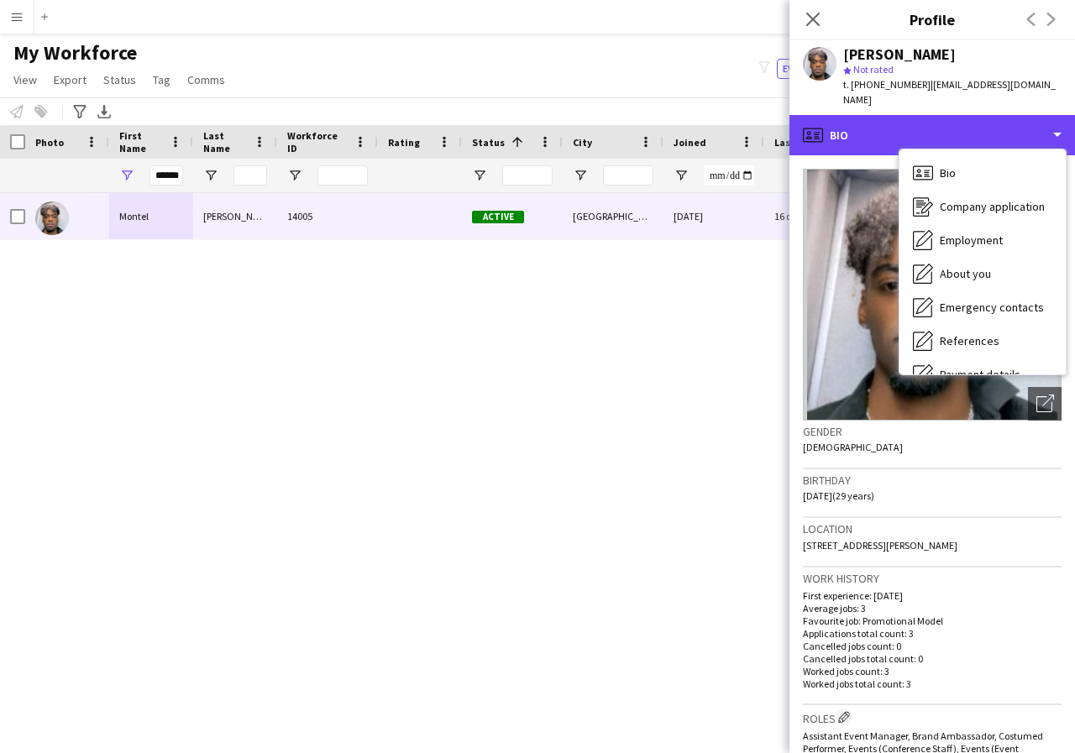
scroll to position [34, 0]
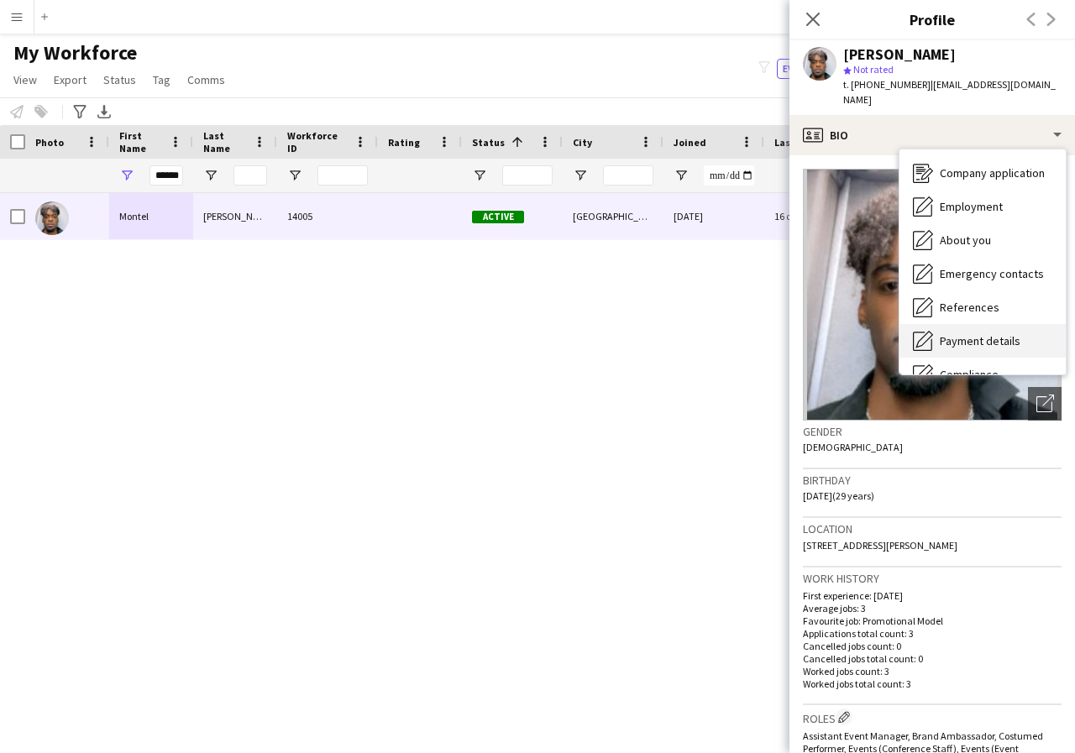
click at [996, 333] on span "Payment details" at bounding box center [980, 340] width 81 height 15
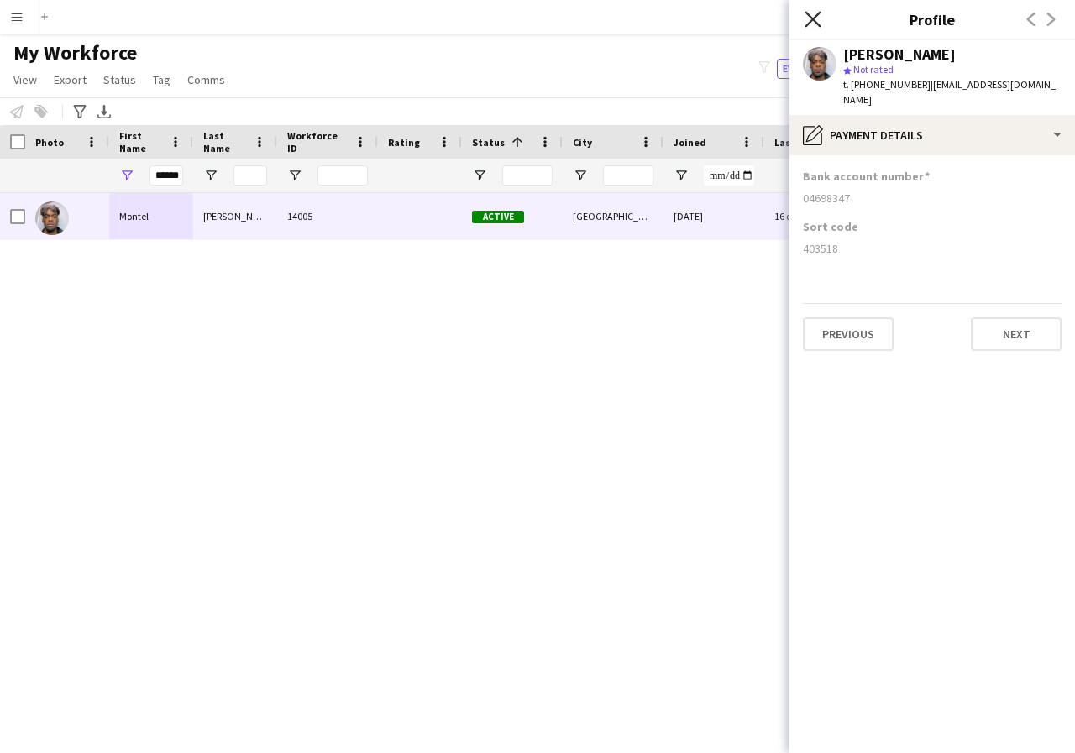
click at [810, 17] on icon at bounding box center [813, 19] width 16 height 16
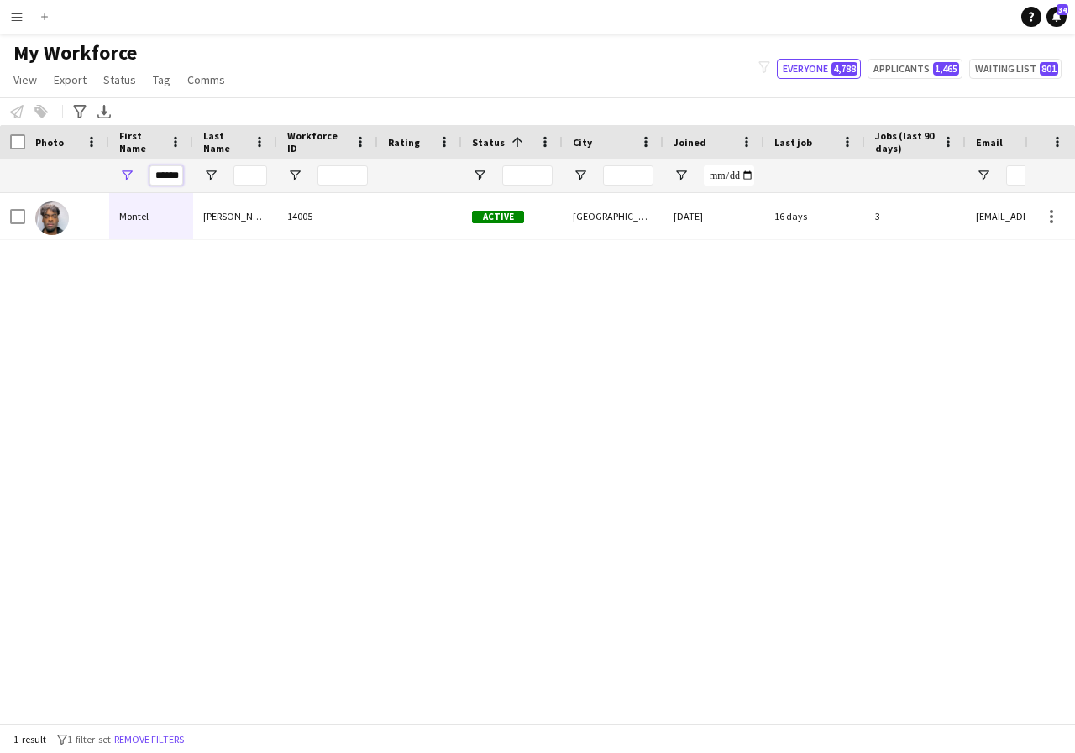
click at [176, 178] on input "******" at bounding box center [166, 175] width 34 height 20
type input "*"
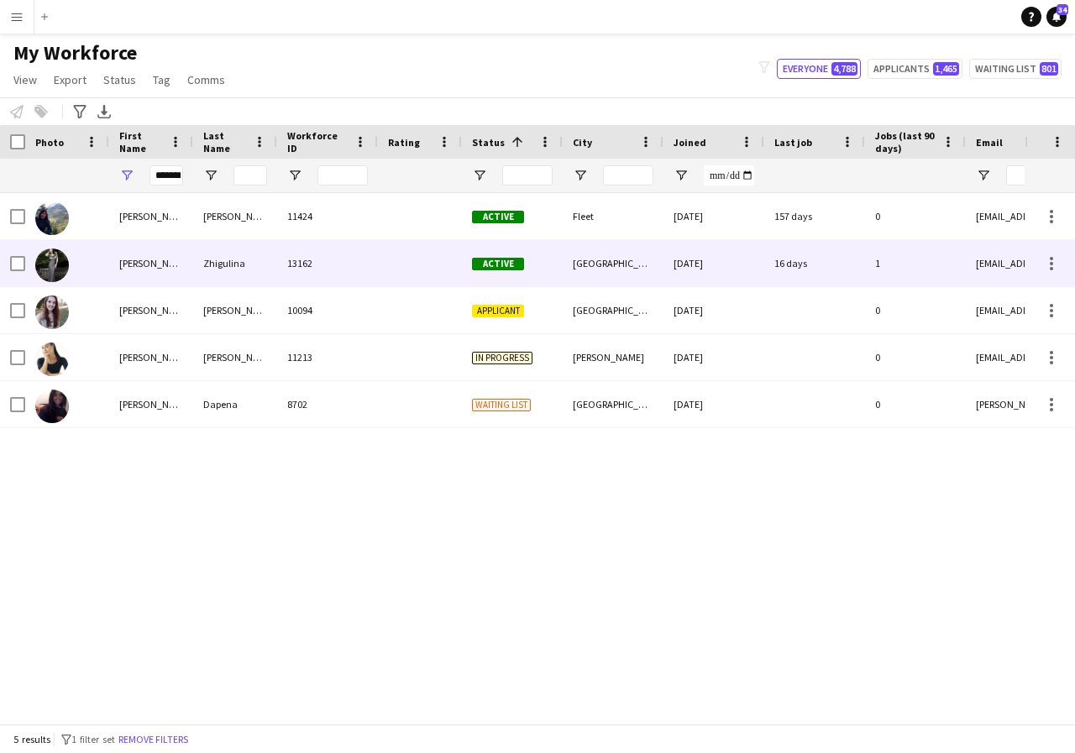
click at [157, 272] on div "[PERSON_NAME]" at bounding box center [151, 263] width 84 height 46
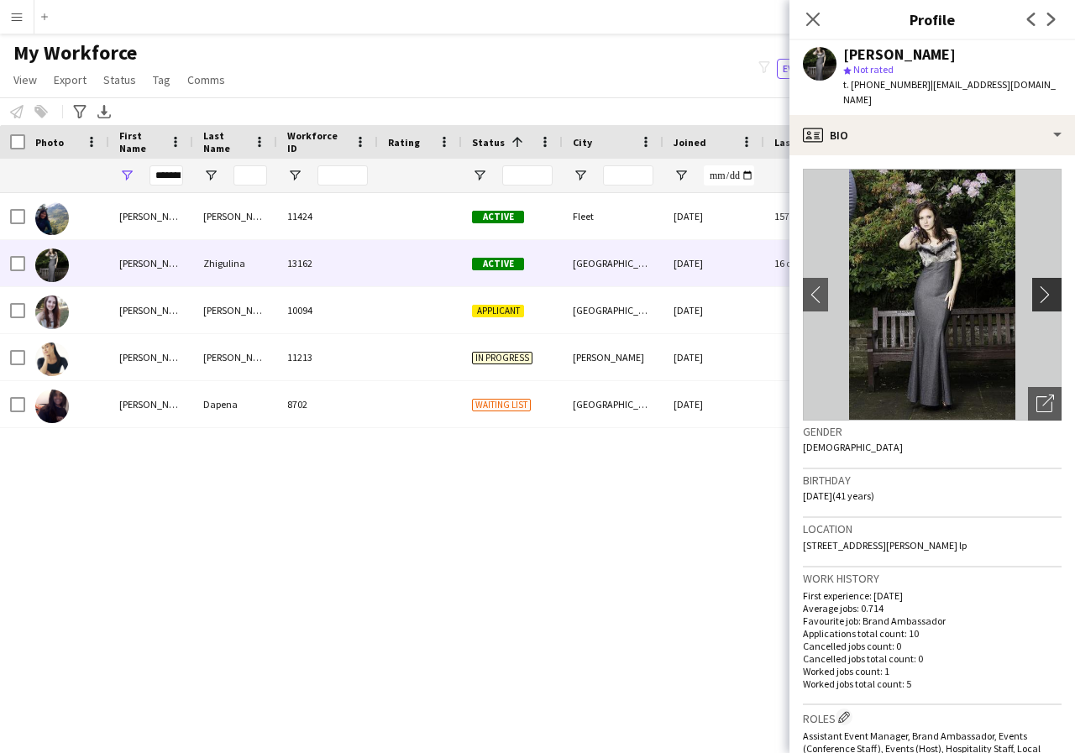
click at [1036, 286] on app-icon "chevron-right" at bounding box center [1049, 295] width 26 height 18
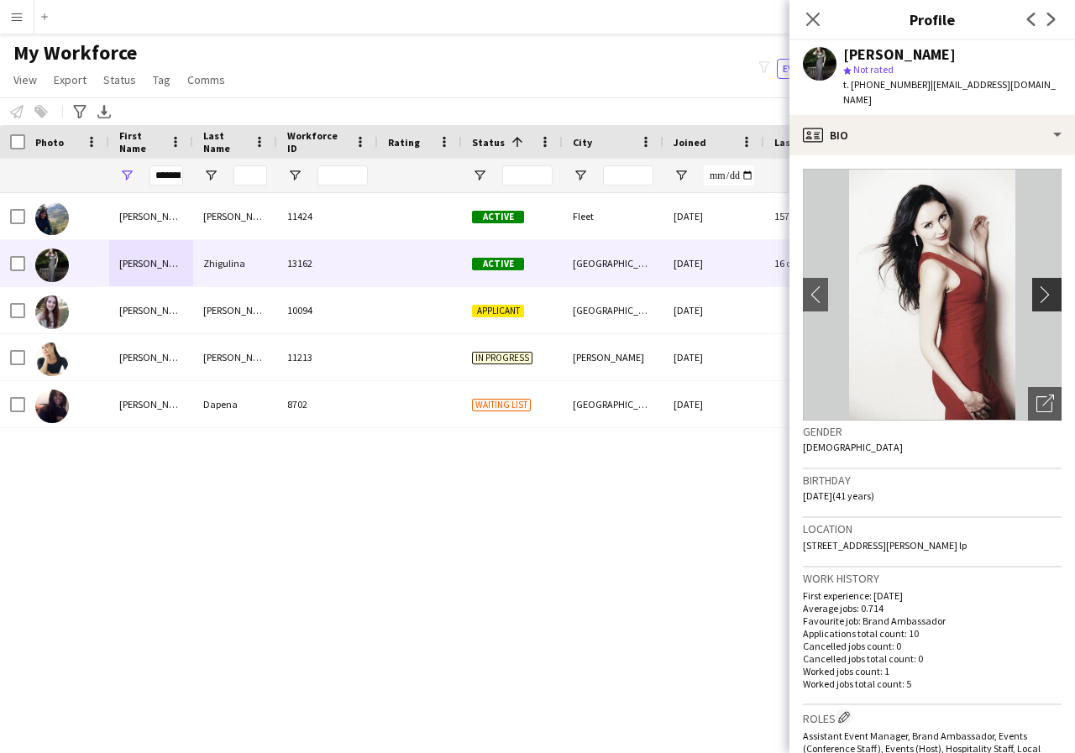
click at [1036, 286] on app-icon "chevron-right" at bounding box center [1049, 295] width 26 height 18
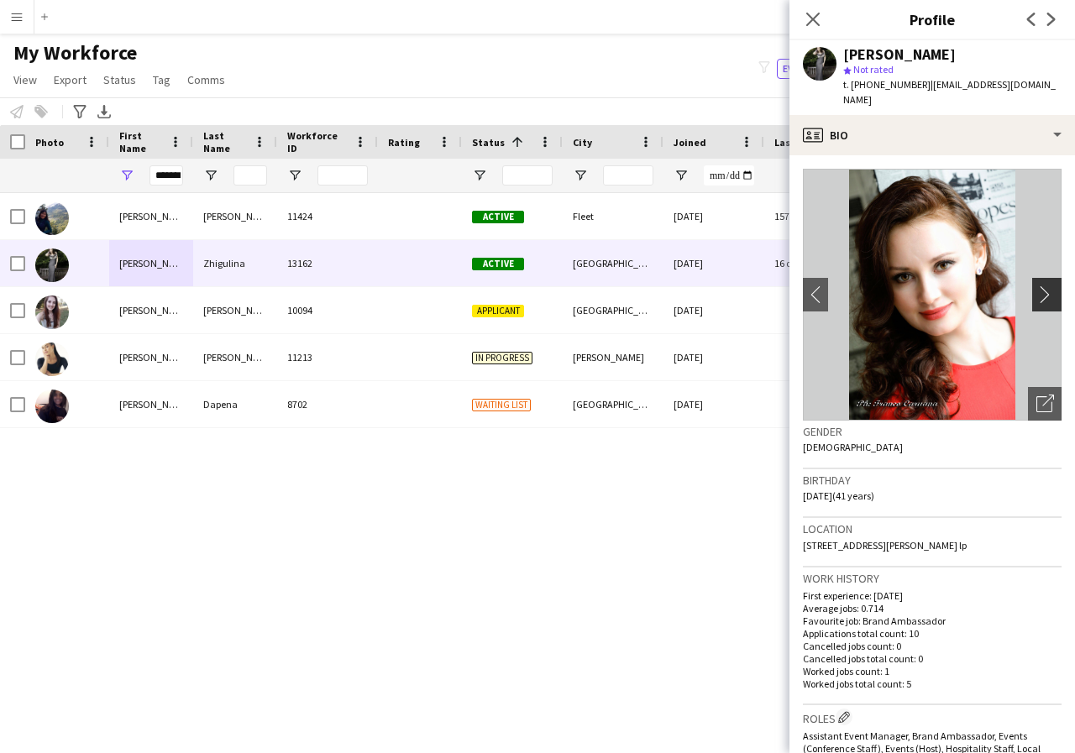
click at [1036, 286] on app-icon "chevron-right" at bounding box center [1049, 295] width 26 height 18
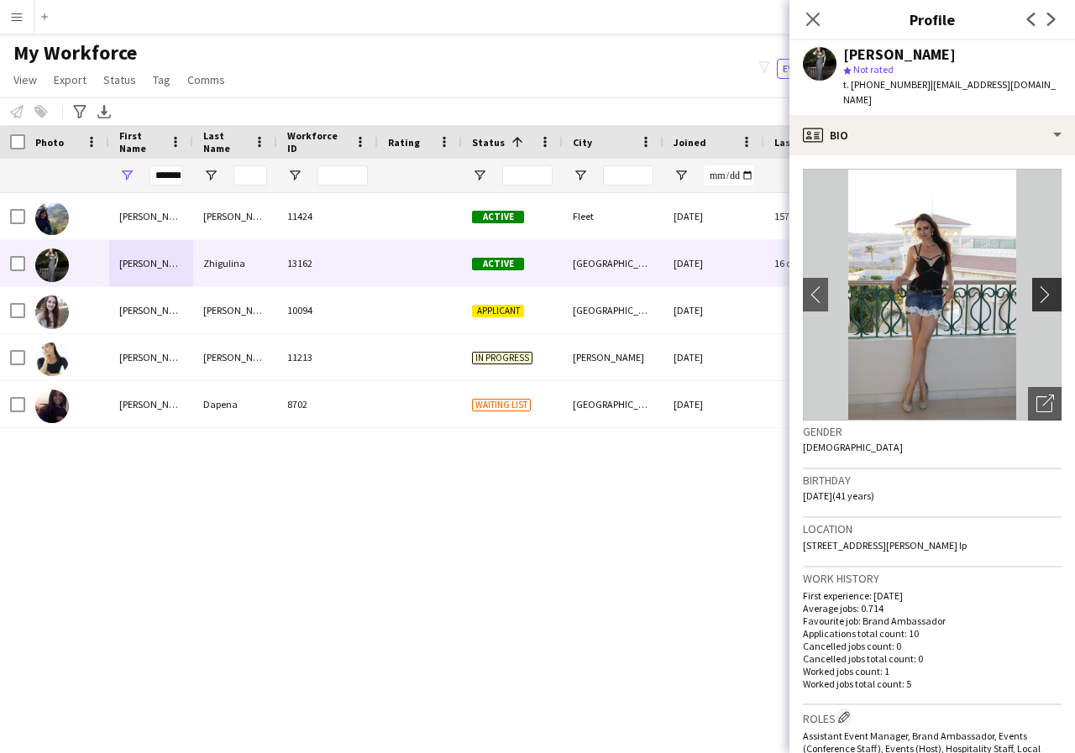
click at [1036, 286] on app-icon "chevron-right" at bounding box center [1049, 295] width 26 height 18
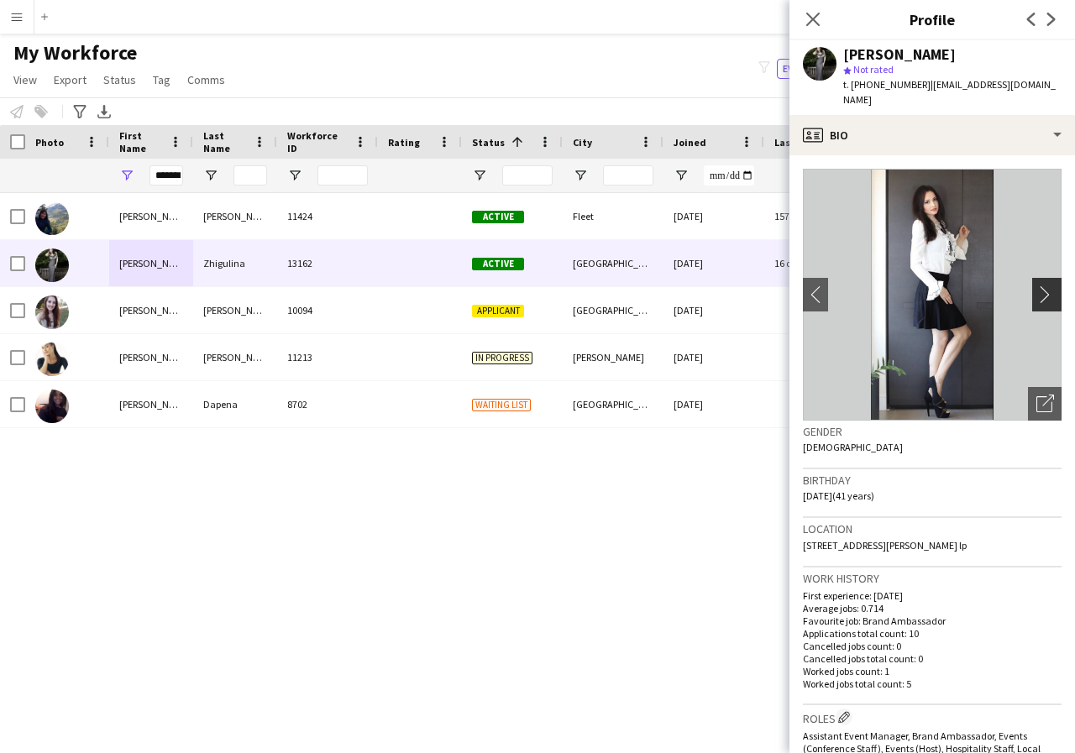
click at [1036, 286] on app-icon "chevron-right" at bounding box center [1049, 295] width 26 height 18
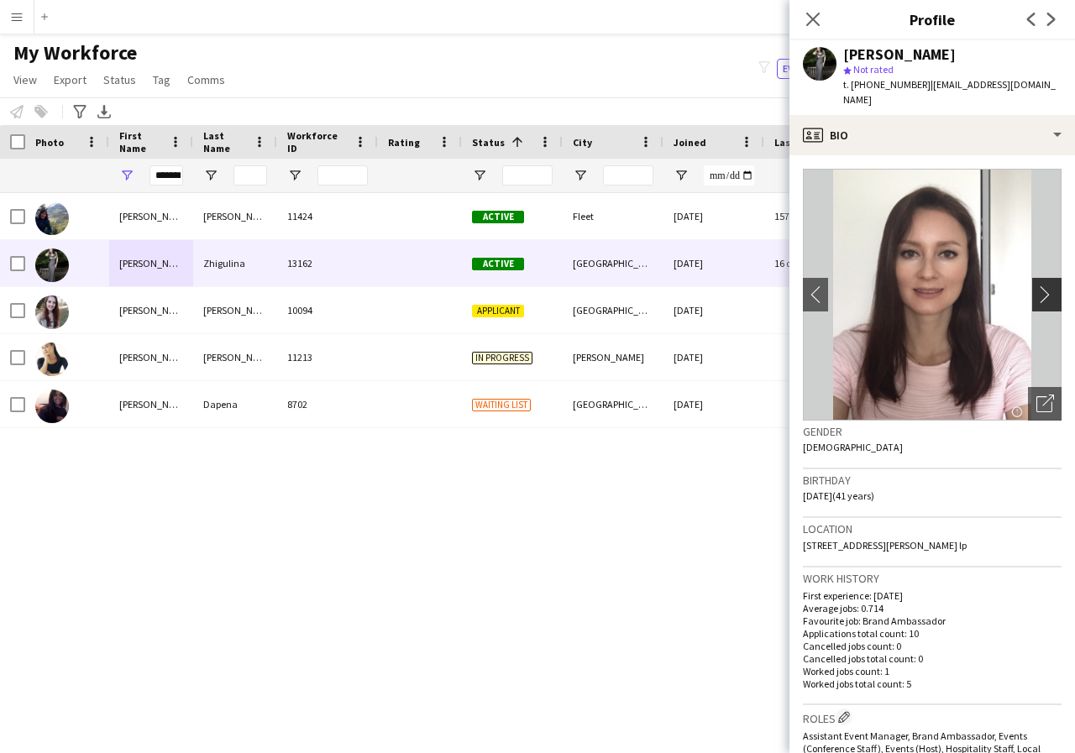
click at [1036, 286] on app-icon "chevron-right" at bounding box center [1049, 295] width 26 height 18
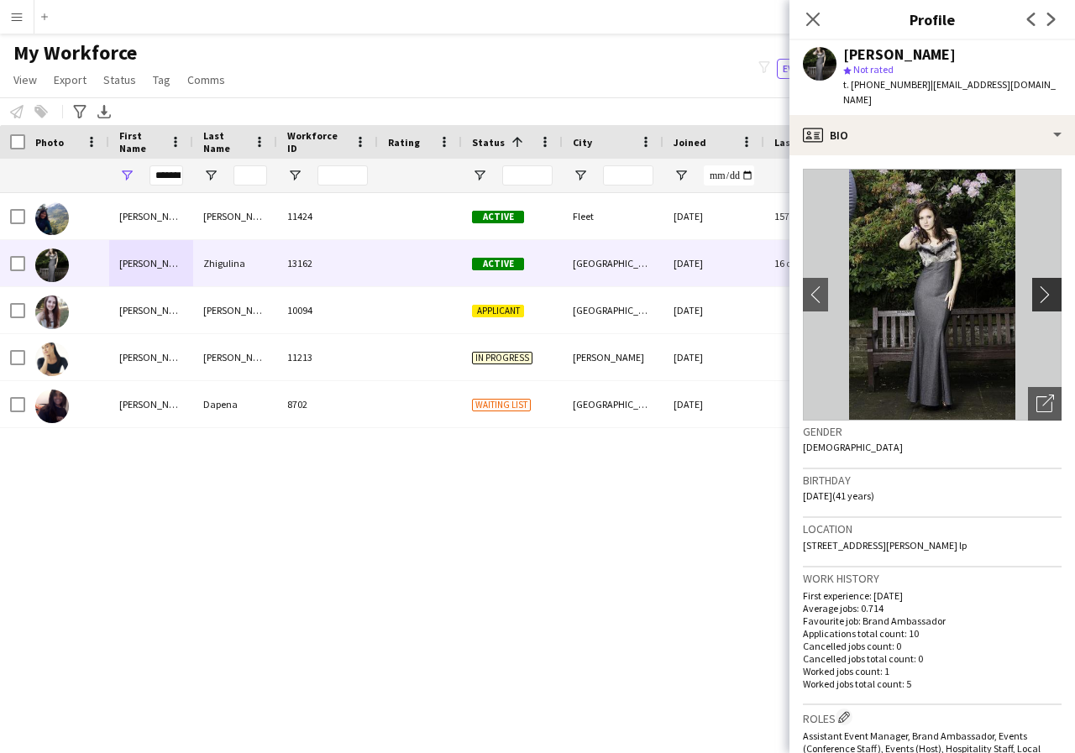
click at [1036, 286] on app-icon "chevron-right" at bounding box center [1049, 295] width 26 height 18
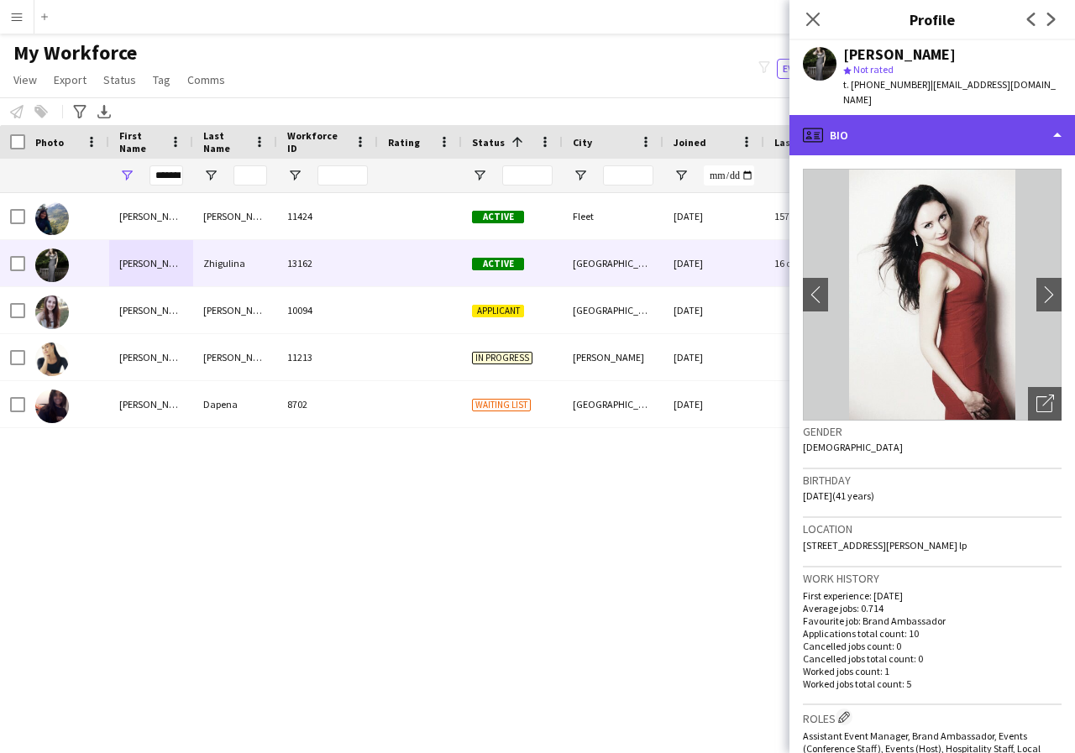
click at [1057, 119] on div "profile Bio" at bounding box center [932, 135] width 286 height 40
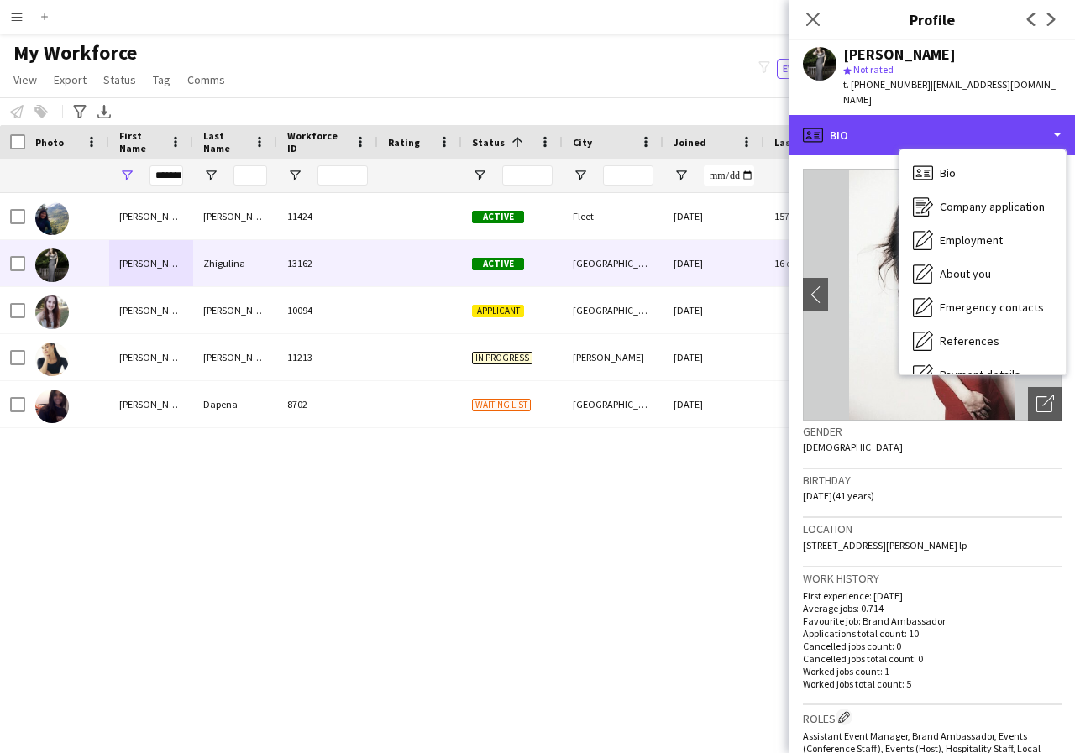
scroll to position [34, 0]
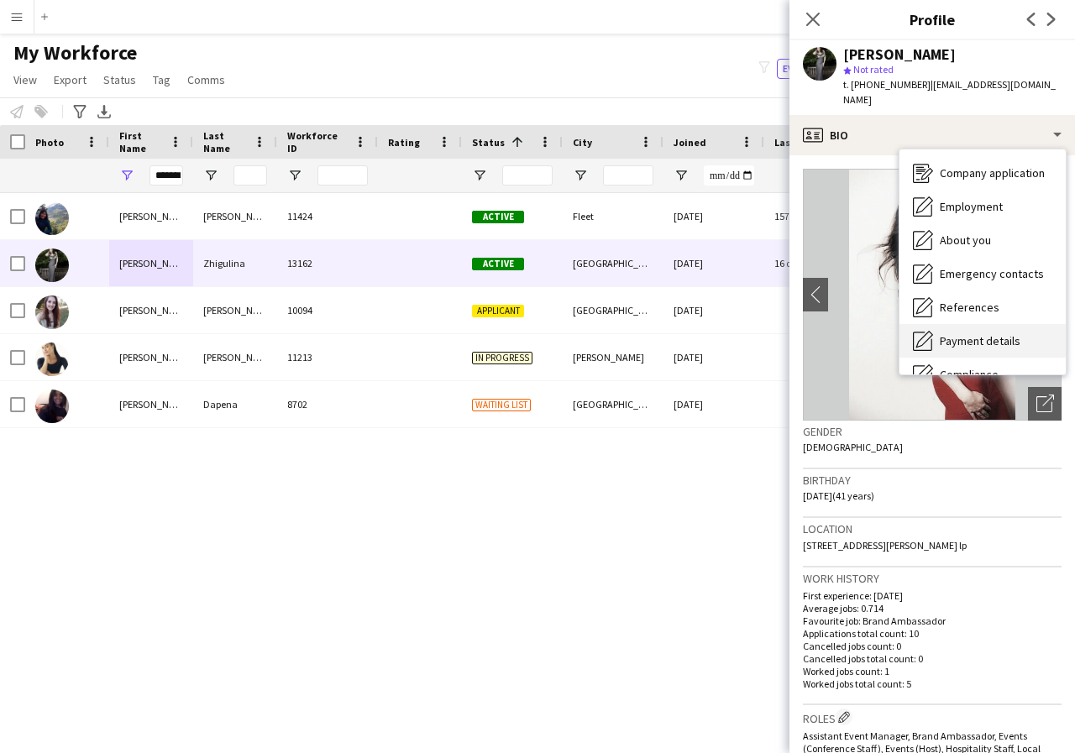
click at [998, 333] on span "Payment details" at bounding box center [980, 340] width 81 height 15
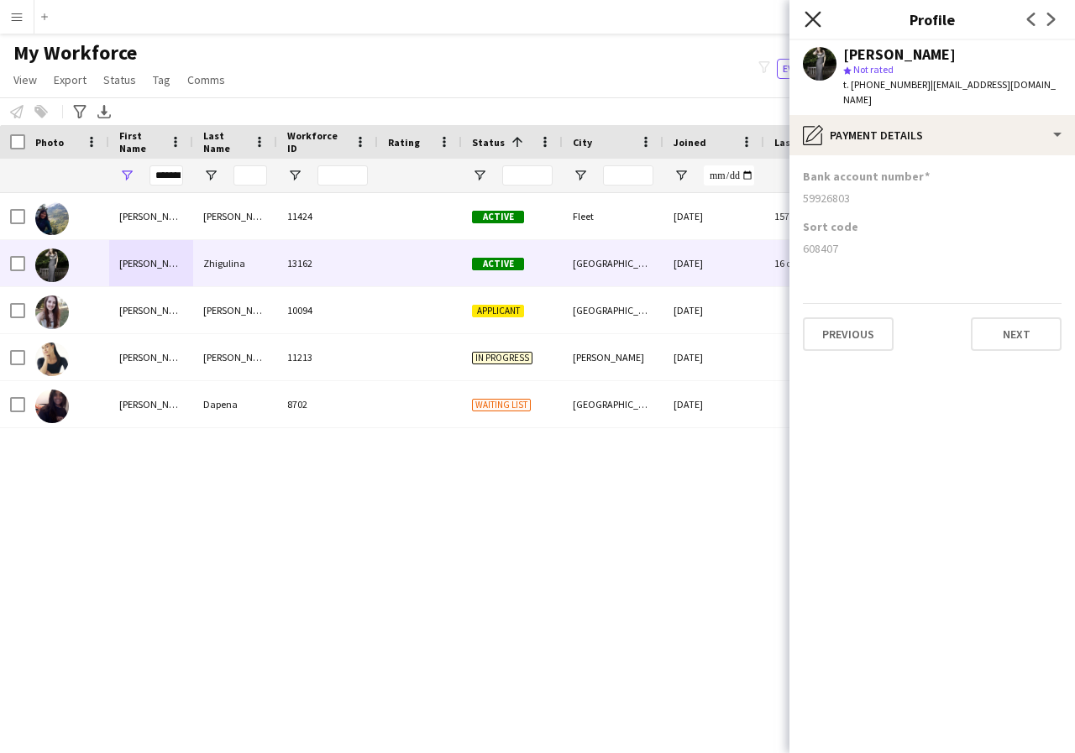
click at [811, 22] on icon at bounding box center [813, 19] width 16 height 16
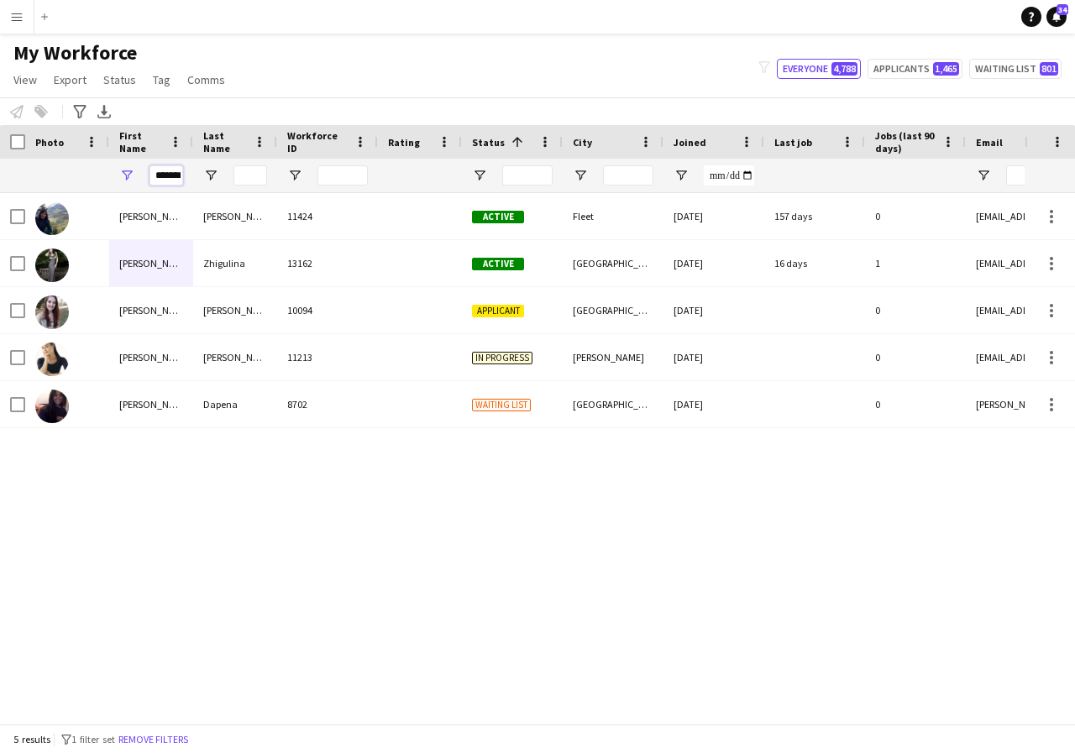
click at [181, 178] on input "*******" at bounding box center [166, 175] width 34 height 20
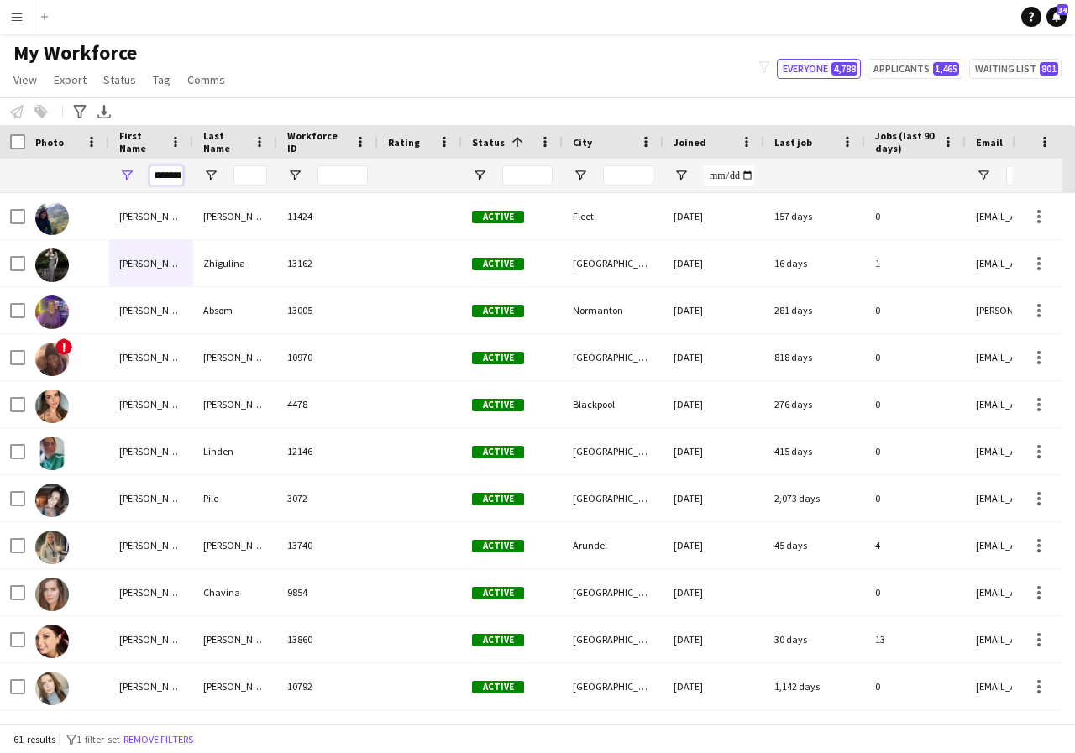
scroll to position [0, 9]
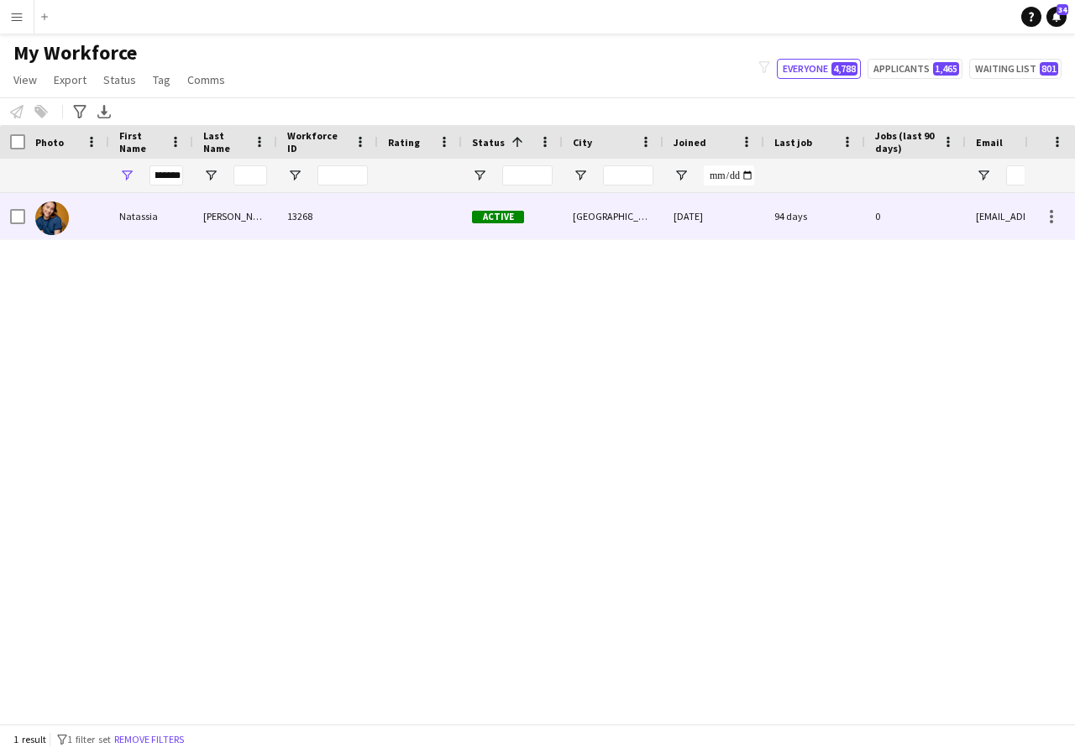
click at [168, 221] on div "Natassia" at bounding box center [151, 216] width 84 height 46
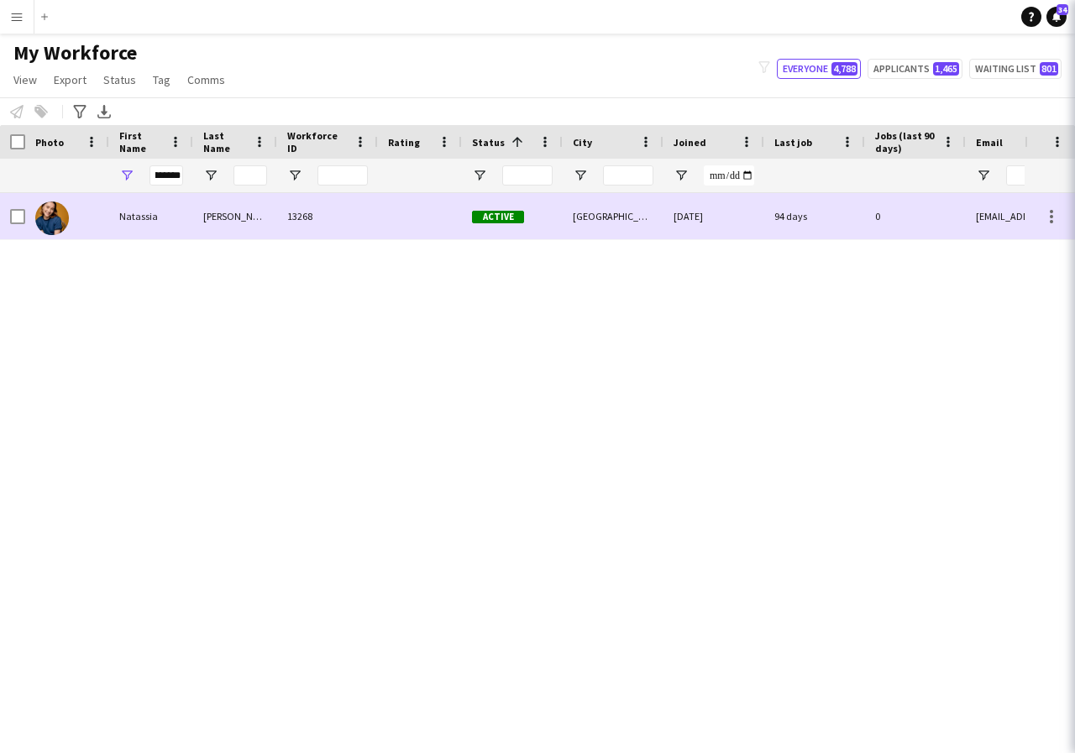
scroll to position [0, 0]
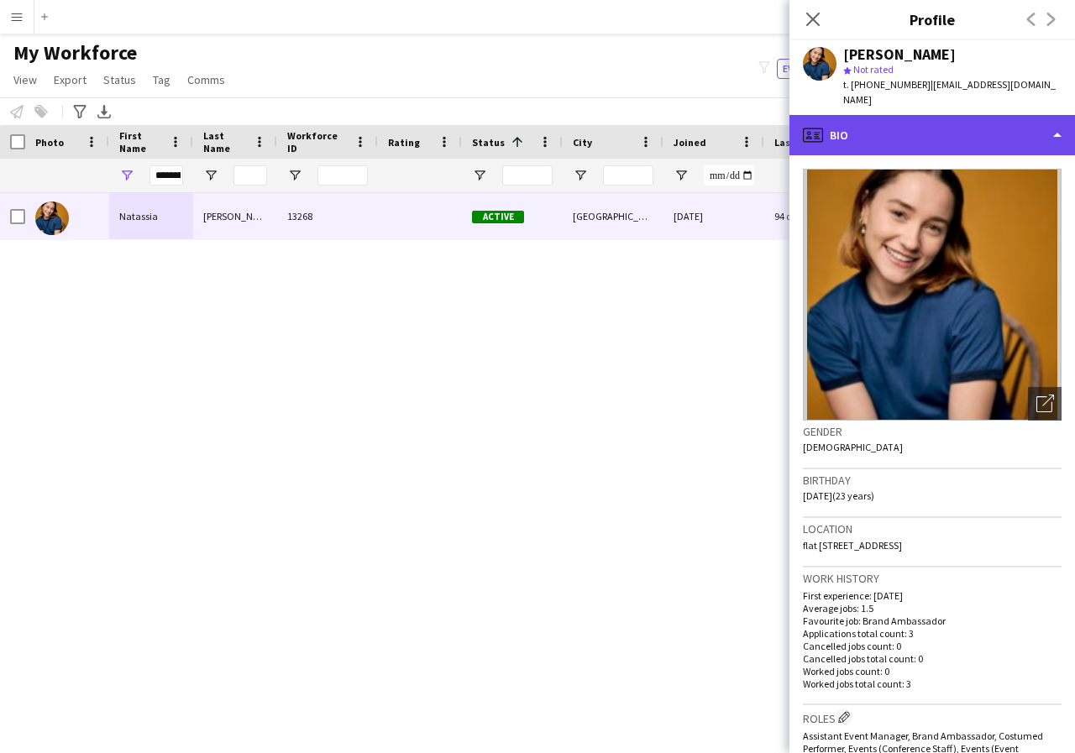
click at [1057, 136] on div "profile Bio" at bounding box center [932, 135] width 286 height 40
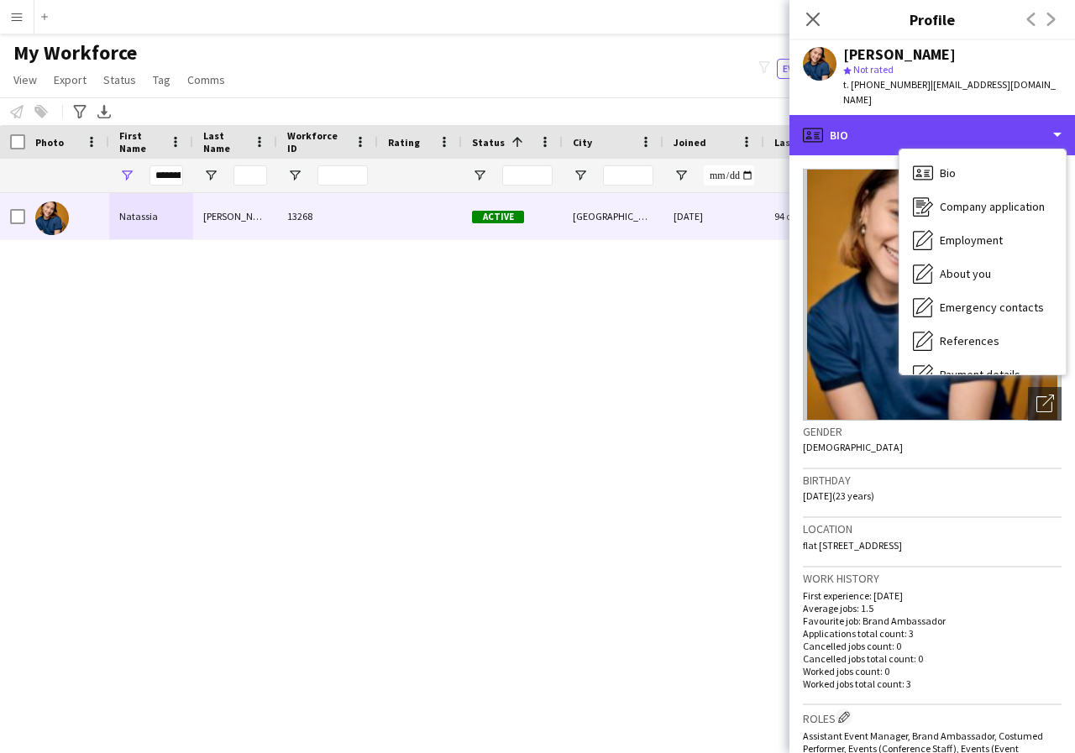
scroll to position [34, 0]
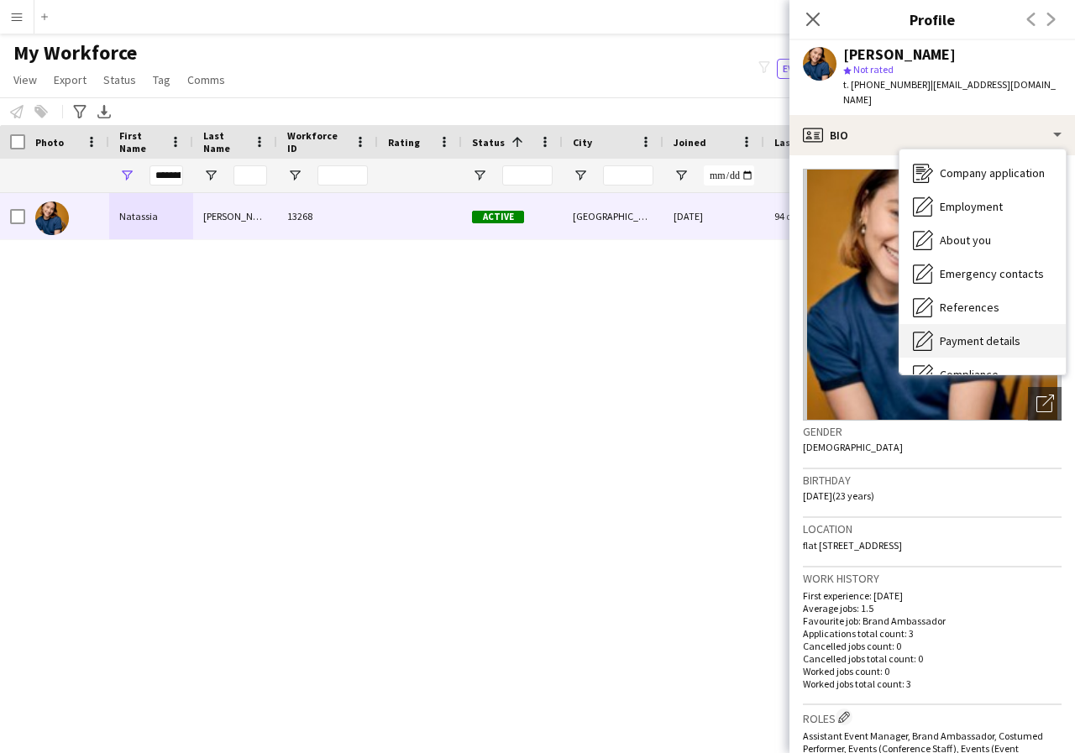
click at [1005, 349] on div "Payment details Payment details" at bounding box center [983, 341] width 166 height 34
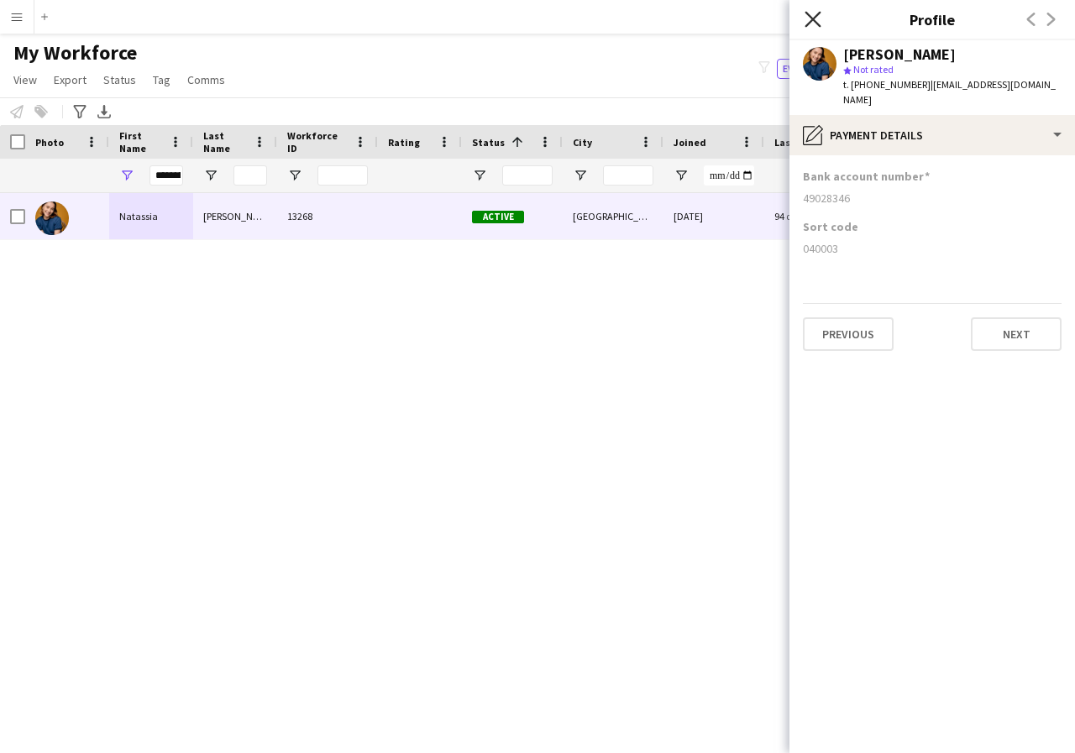
click at [813, 21] on icon "Close pop-in" at bounding box center [813, 19] width 16 height 16
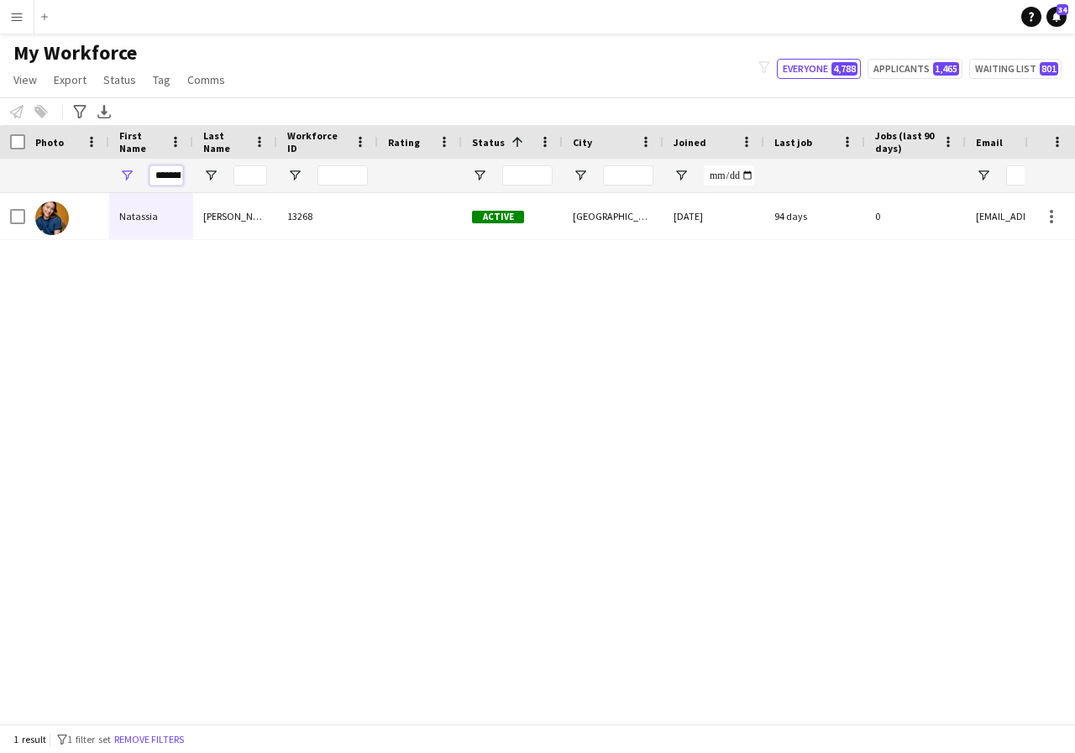
click at [180, 174] on input "********" at bounding box center [166, 175] width 34 height 20
type input "*"
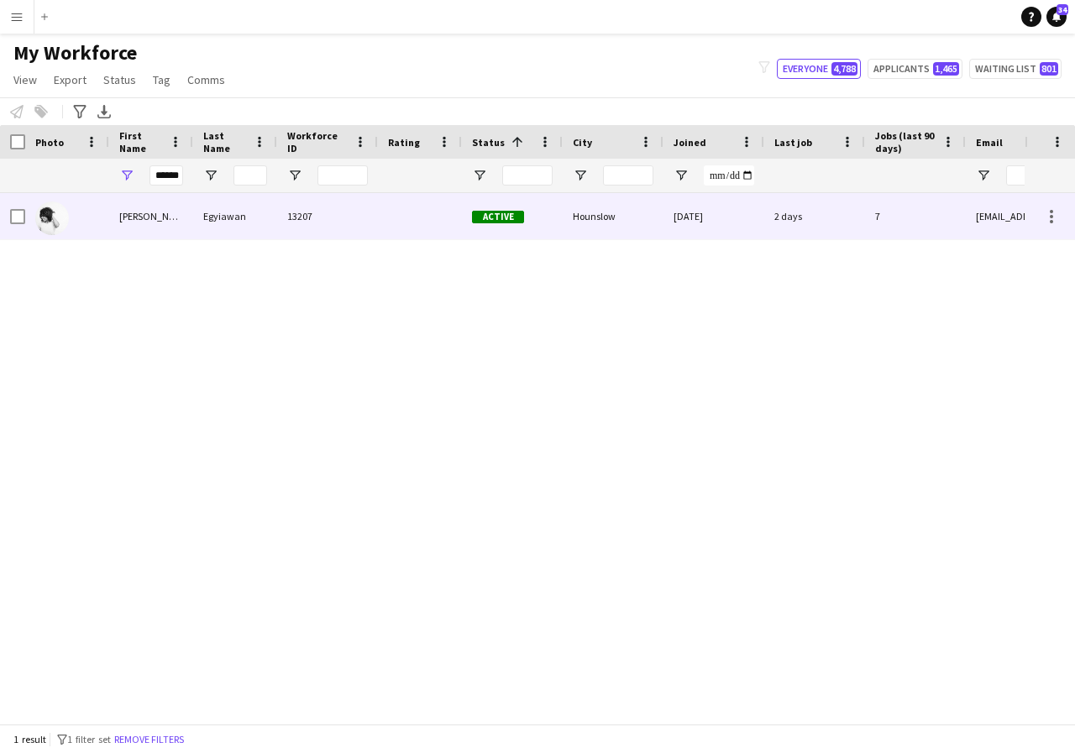
click at [168, 214] on div "[PERSON_NAME]" at bounding box center [151, 216] width 84 height 46
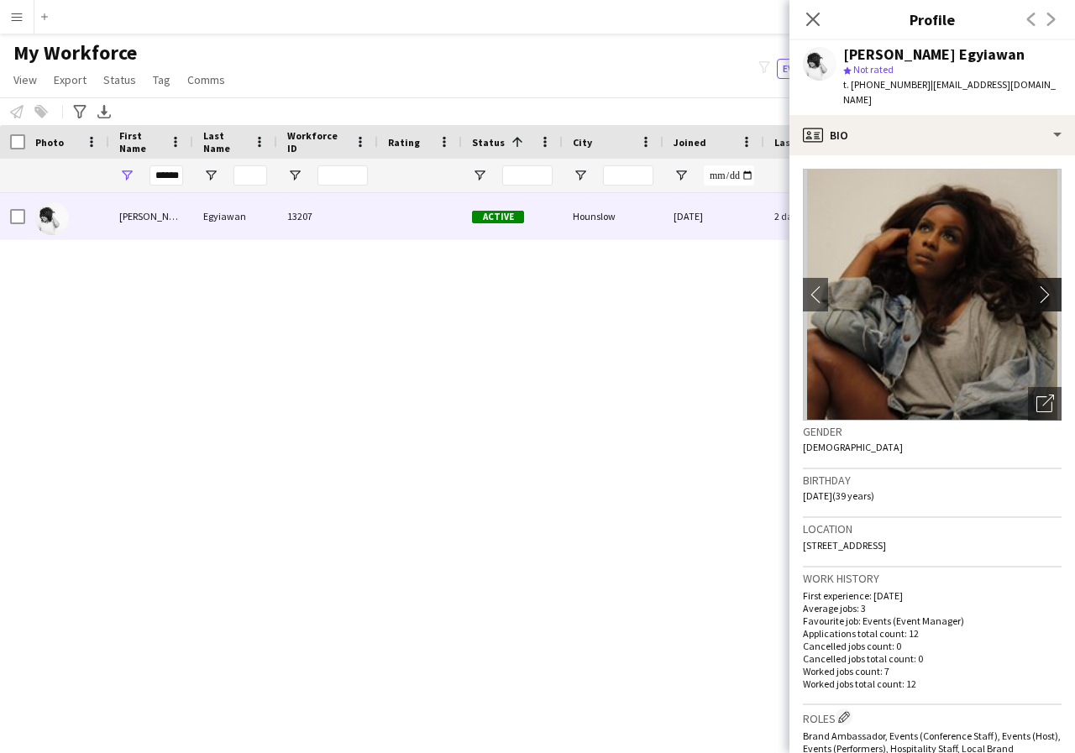
click at [1036, 286] on app-icon "chevron-right" at bounding box center [1049, 295] width 26 height 18
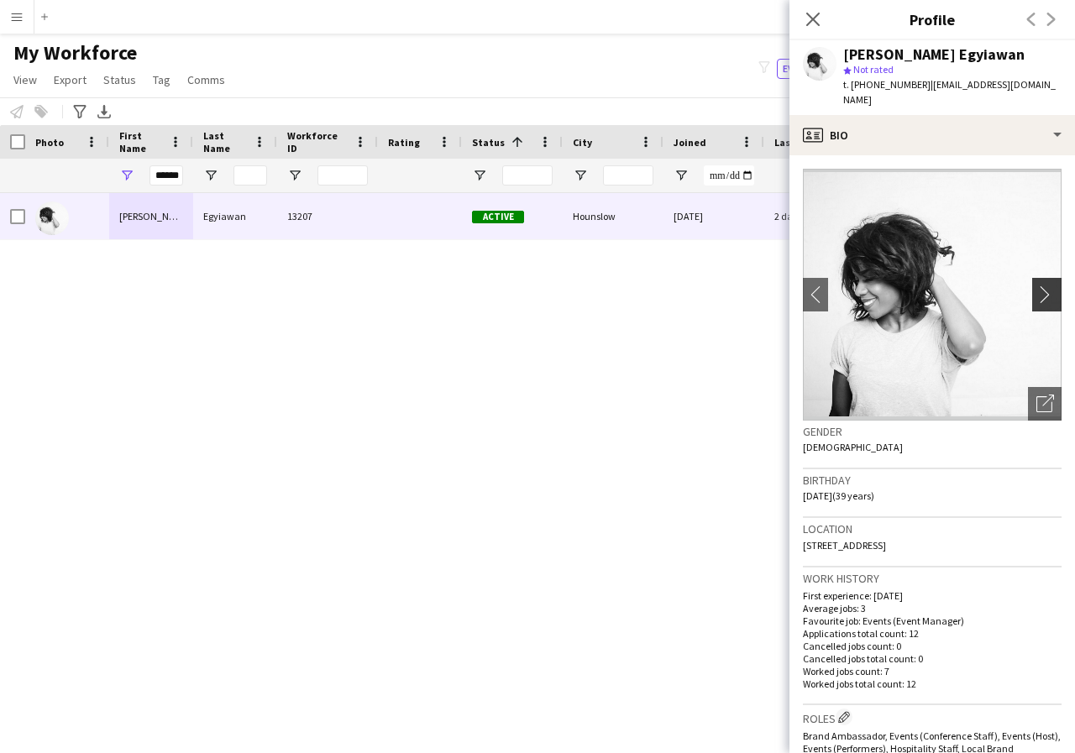
click at [1036, 286] on app-icon "chevron-right" at bounding box center [1049, 295] width 26 height 18
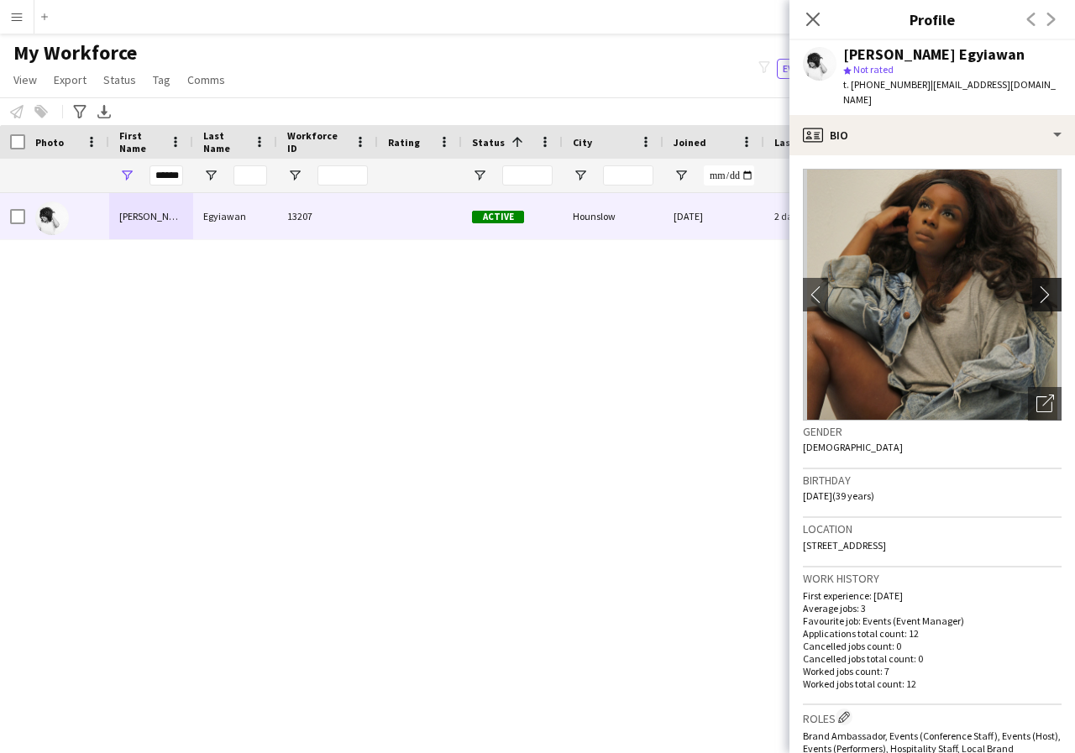
click at [1036, 286] on app-icon "chevron-right" at bounding box center [1049, 295] width 26 height 18
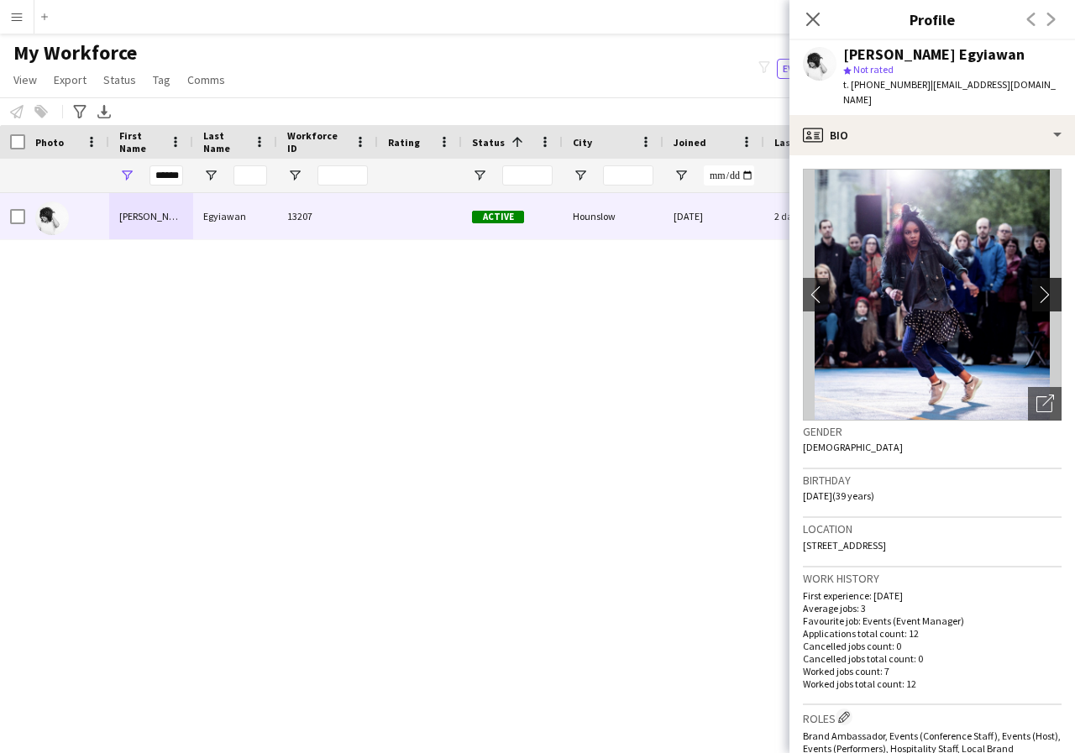
click at [1036, 286] on app-icon "chevron-right" at bounding box center [1049, 295] width 26 height 18
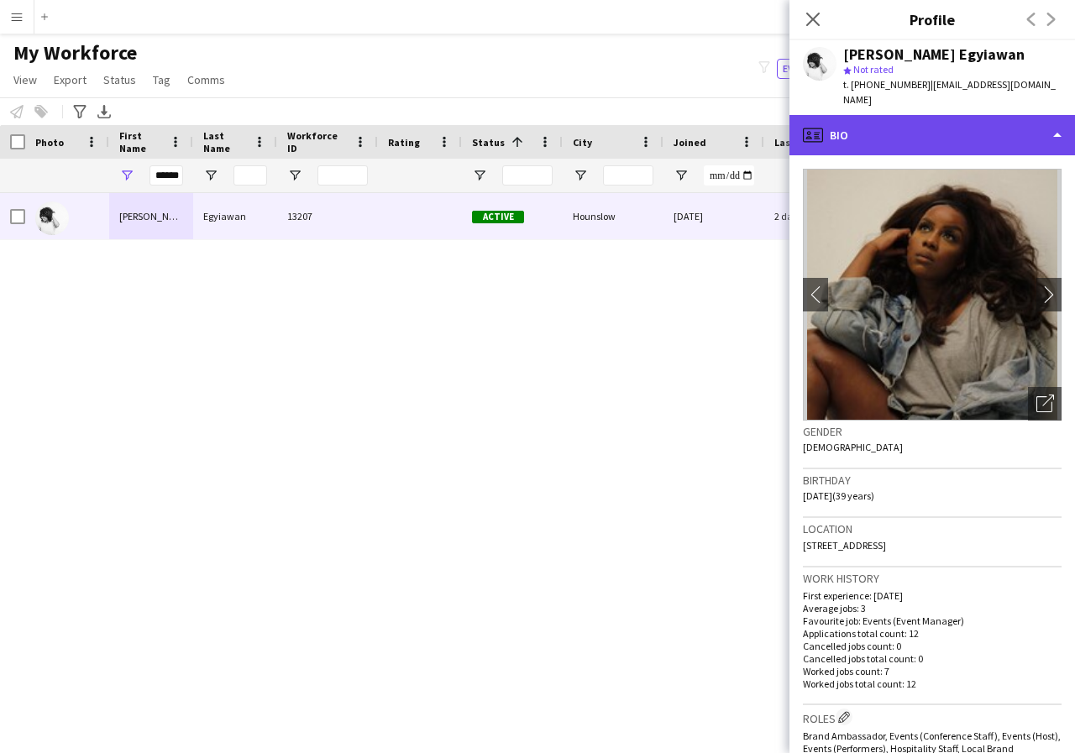
click at [1058, 117] on div "profile Bio" at bounding box center [932, 135] width 286 height 40
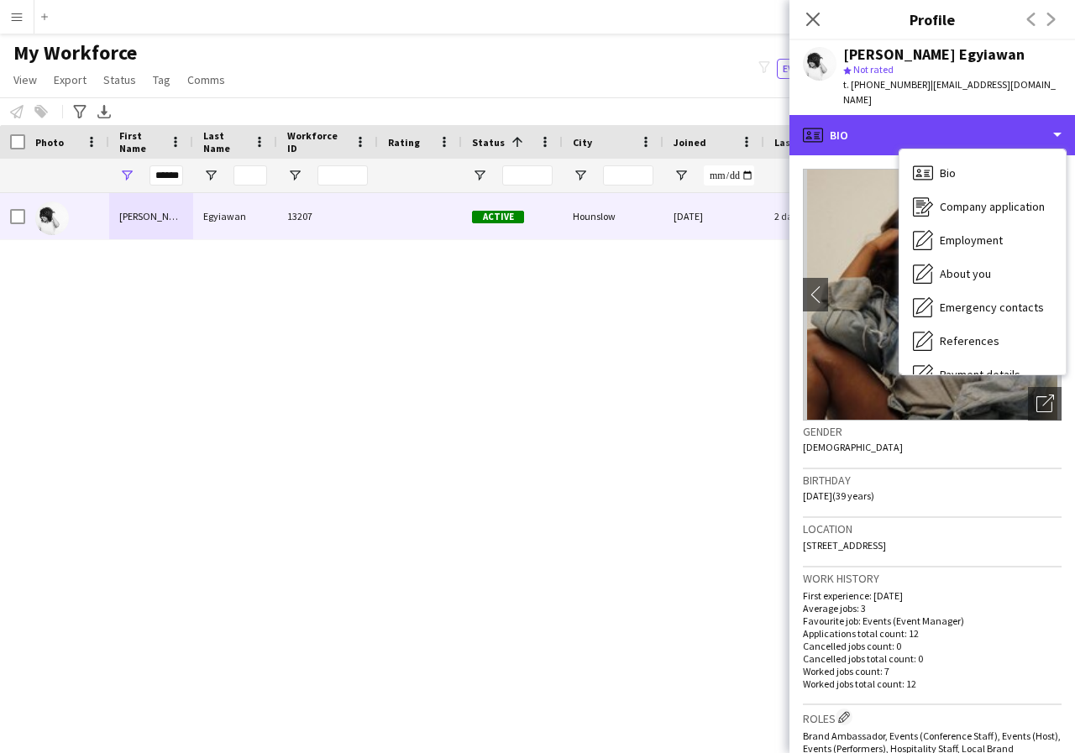
scroll to position [34, 0]
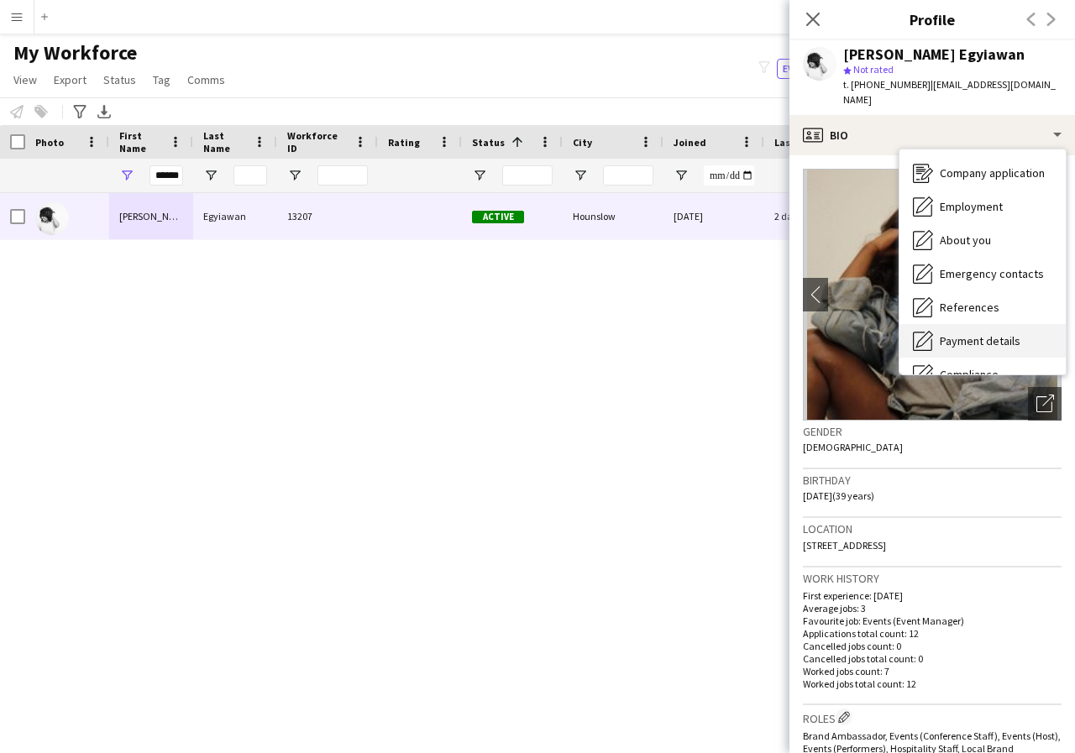
click at [1005, 333] on span "Payment details" at bounding box center [980, 340] width 81 height 15
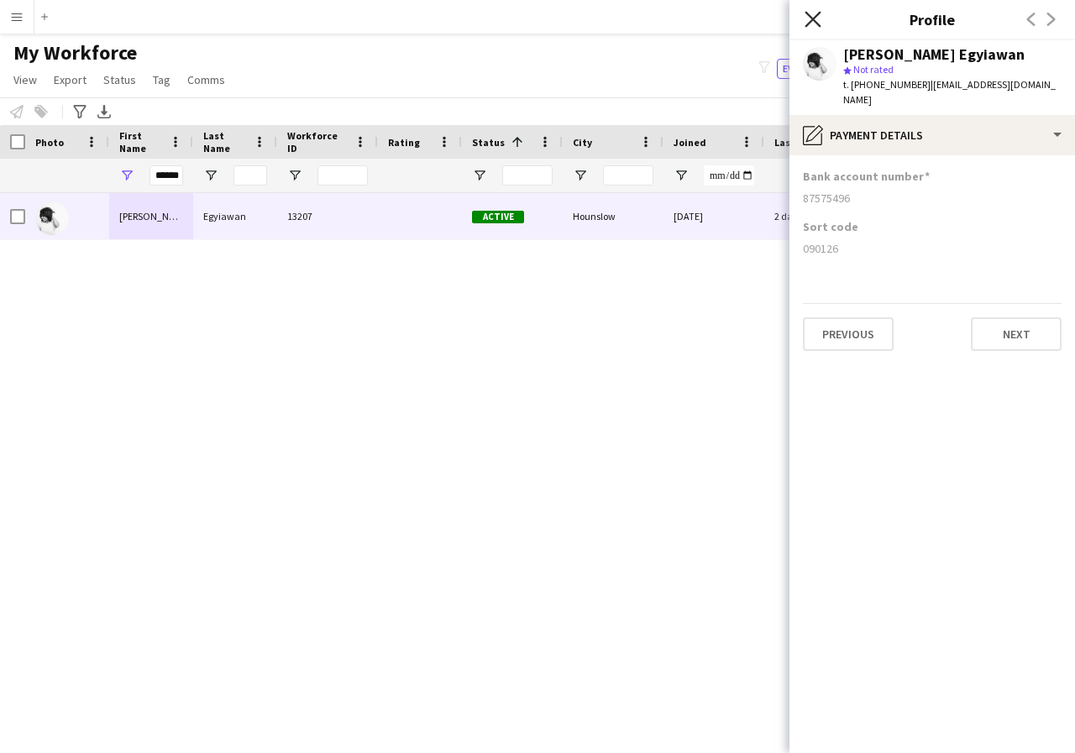
click at [811, 17] on icon at bounding box center [813, 19] width 16 height 16
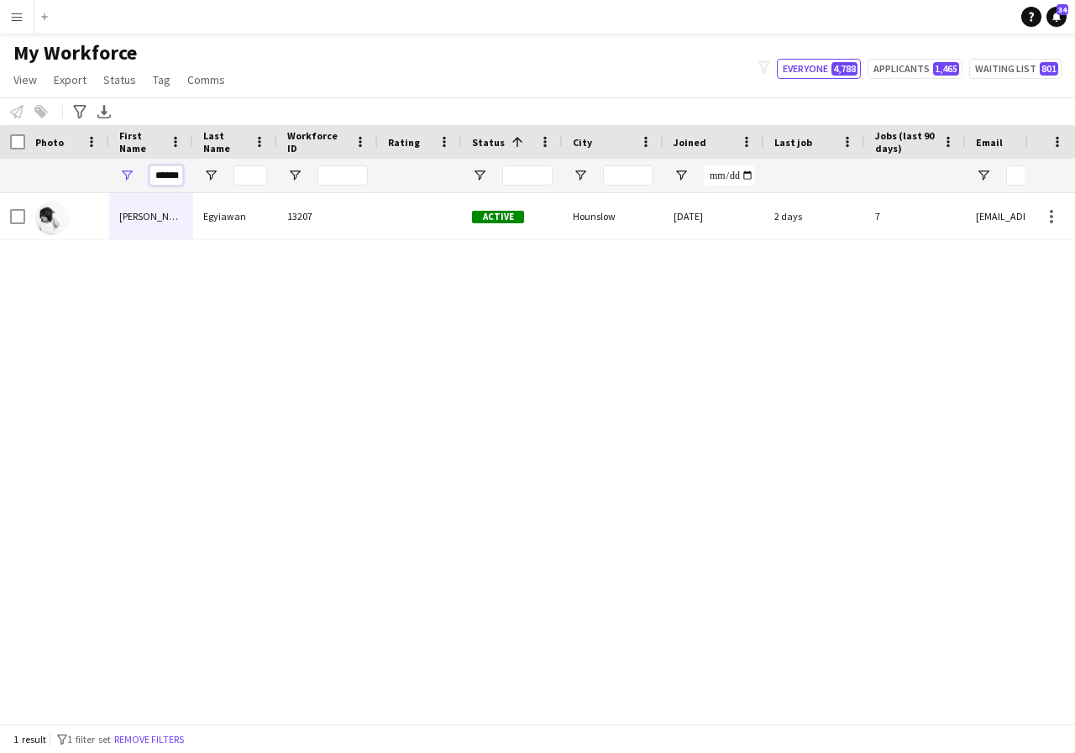
click at [180, 181] on input "******" at bounding box center [166, 175] width 34 height 20
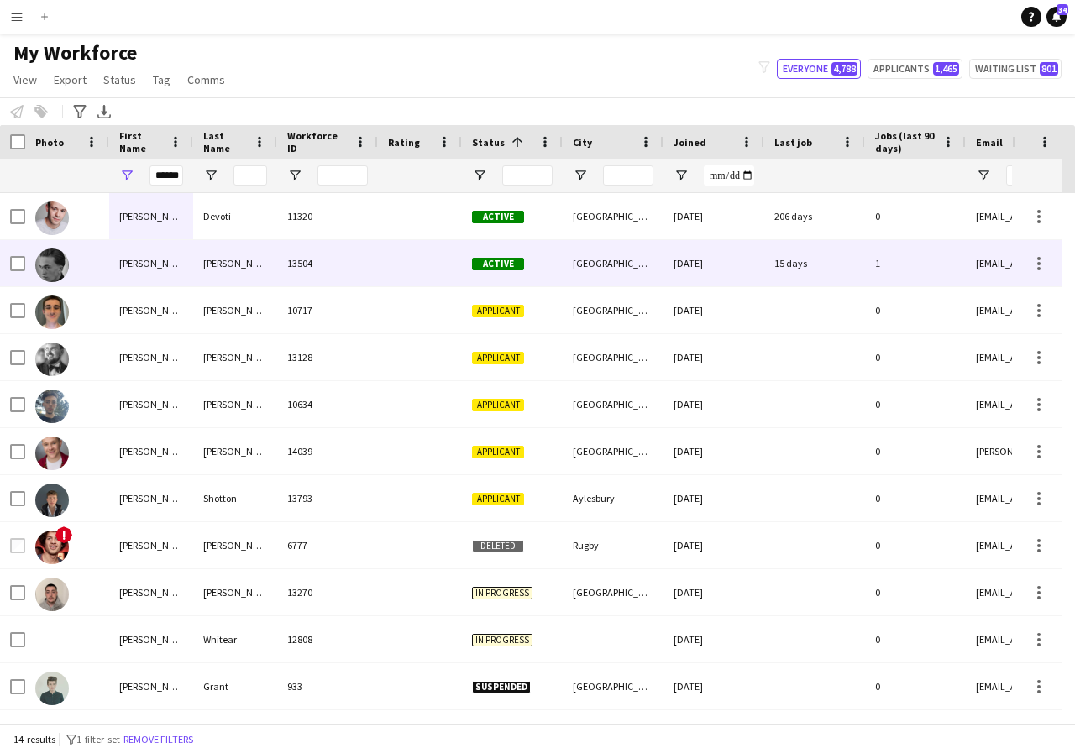
click at [176, 266] on div "[PERSON_NAME]" at bounding box center [151, 263] width 84 height 46
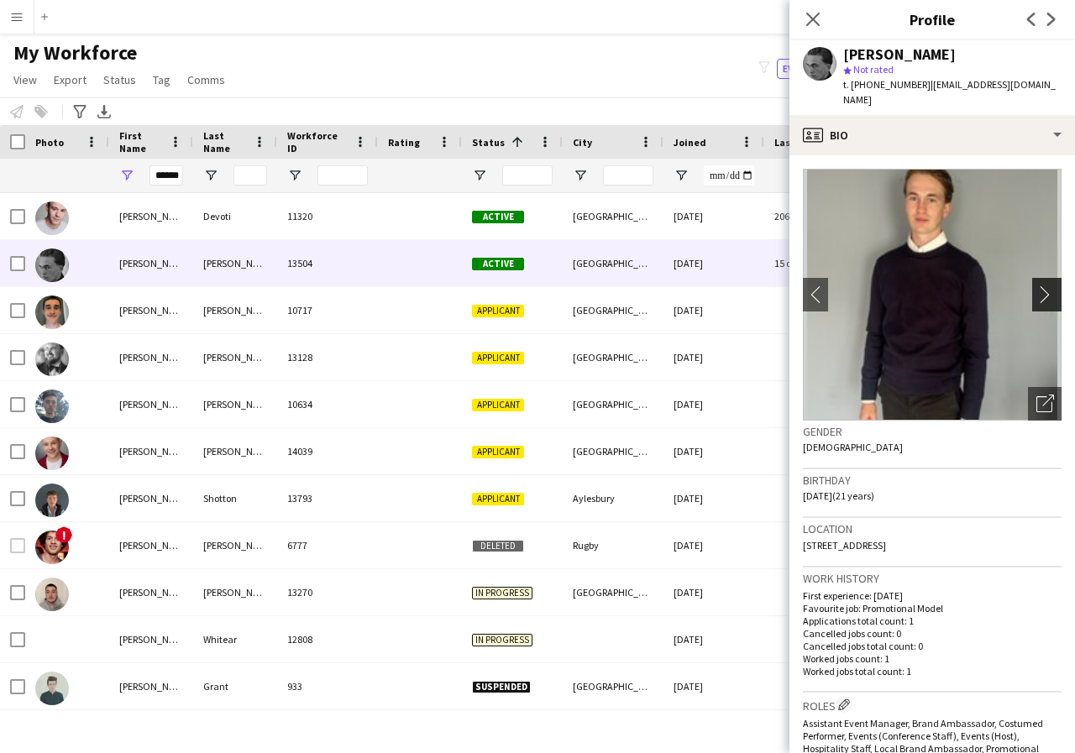
click at [1036, 286] on app-icon "chevron-right" at bounding box center [1049, 295] width 26 height 18
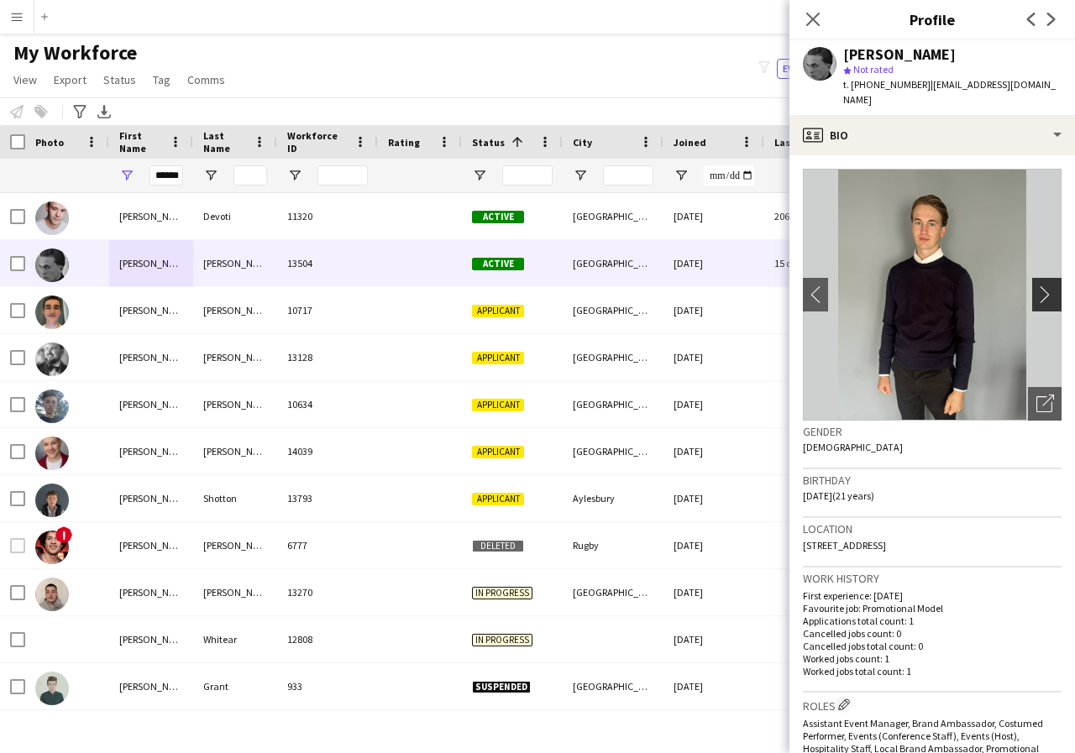
click at [1036, 286] on app-icon "chevron-right" at bounding box center [1049, 295] width 26 height 18
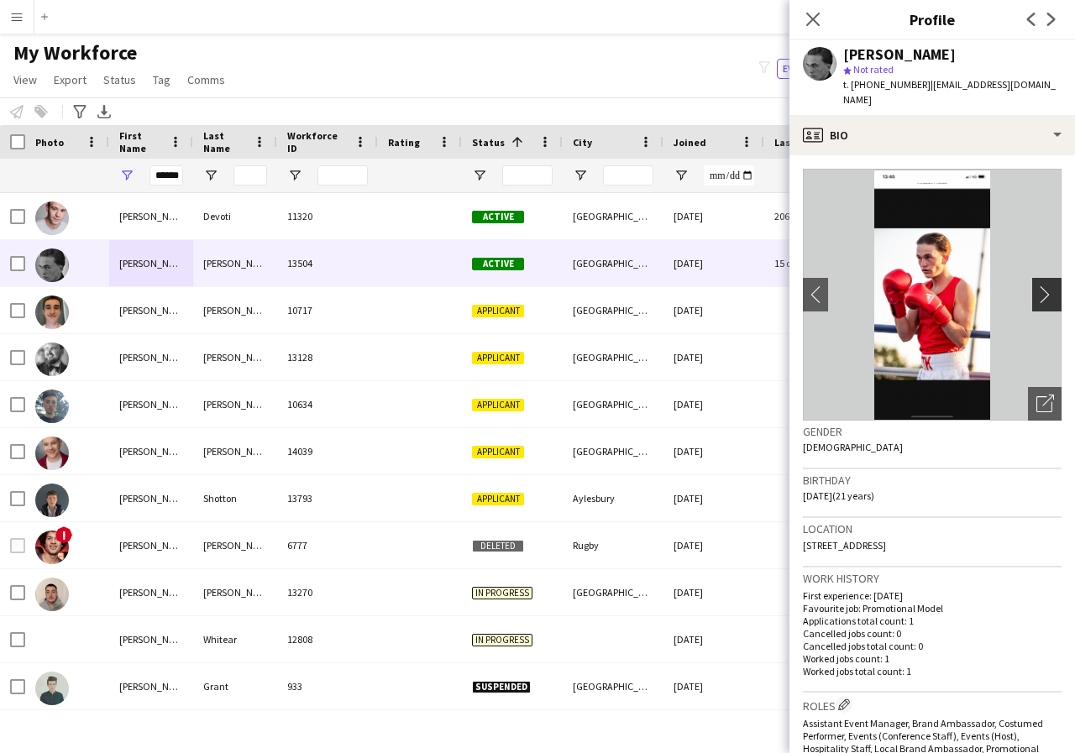
click at [1036, 286] on app-icon "chevron-right" at bounding box center [1049, 295] width 26 height 18
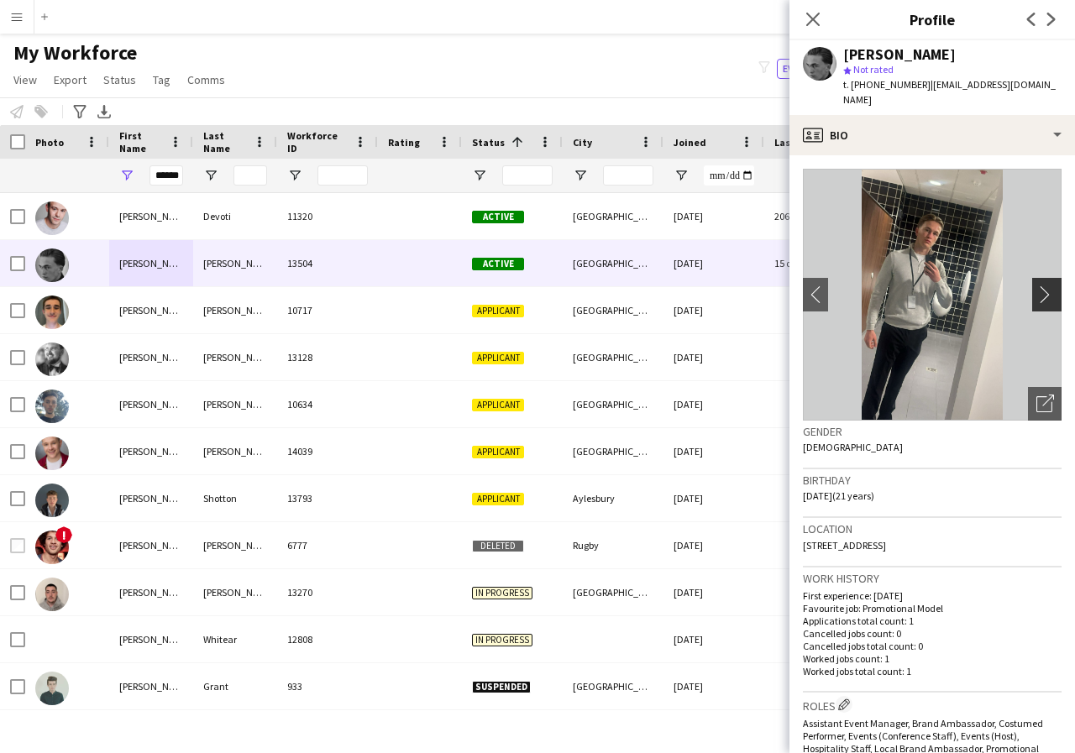
click at [1036, 286] on app-icon "chevron-right" at bounding box center [1049, 295] width 26 height 18
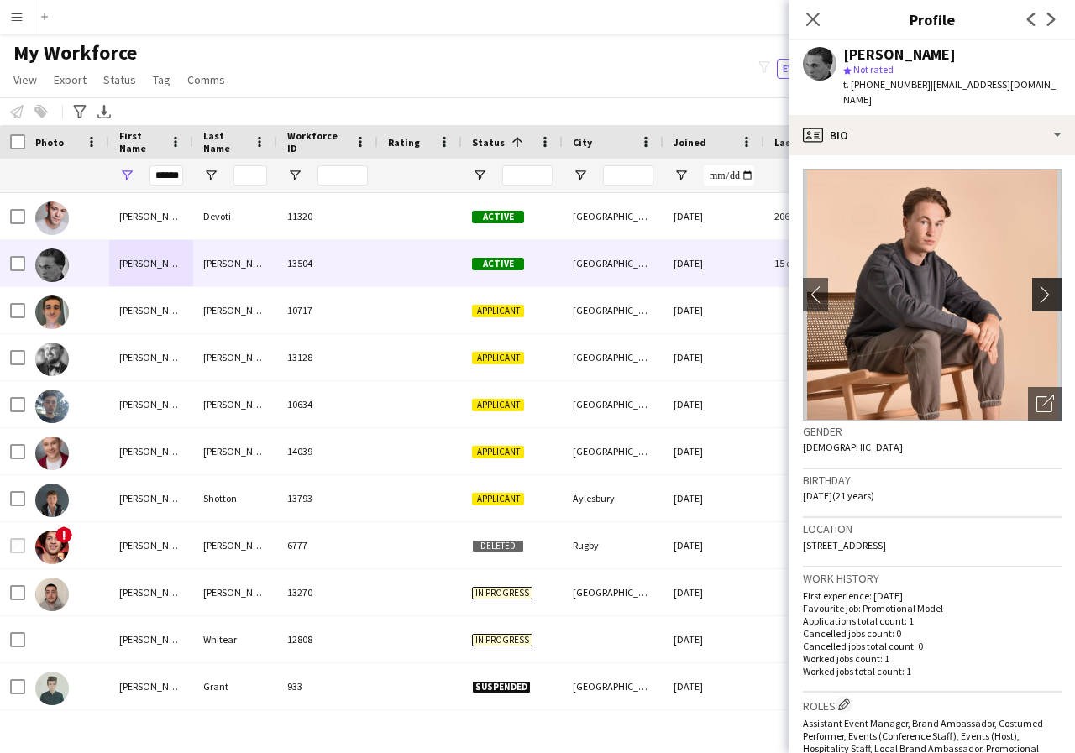
click at [1036, 286] on app-icon "chevron-right" at bounding box center [1049, 295] width 26 height 18
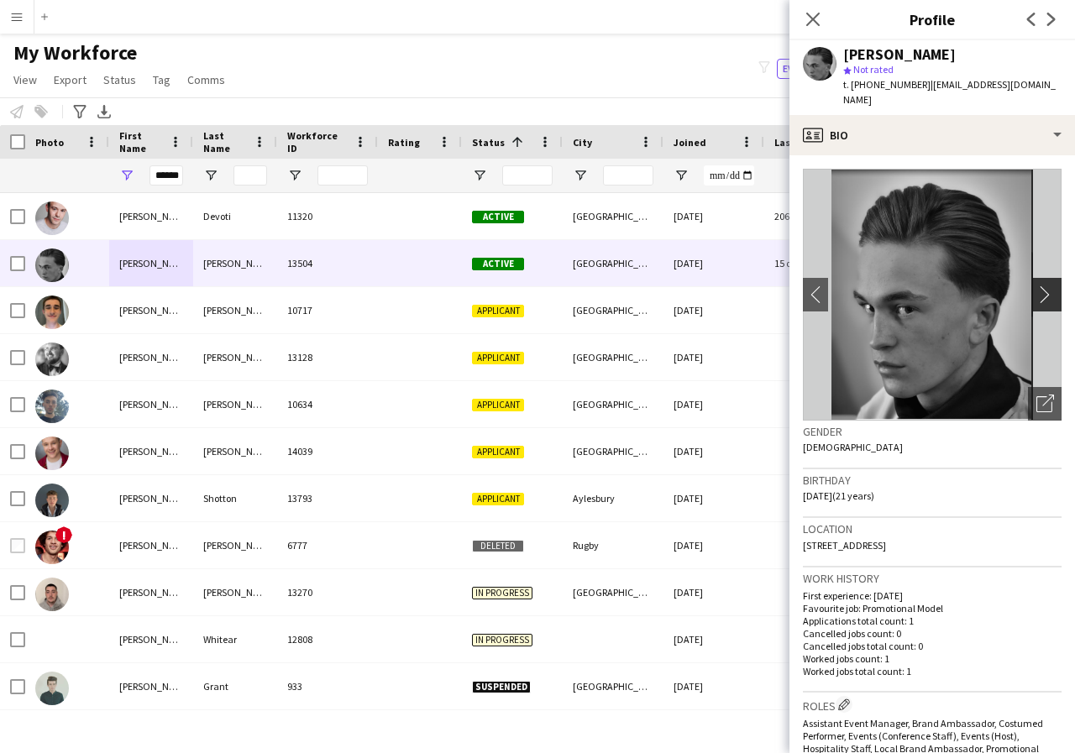
click at [1036, 286] on app-icon "chevron-right" at bounding box center [1049, 295] width 26 height 18
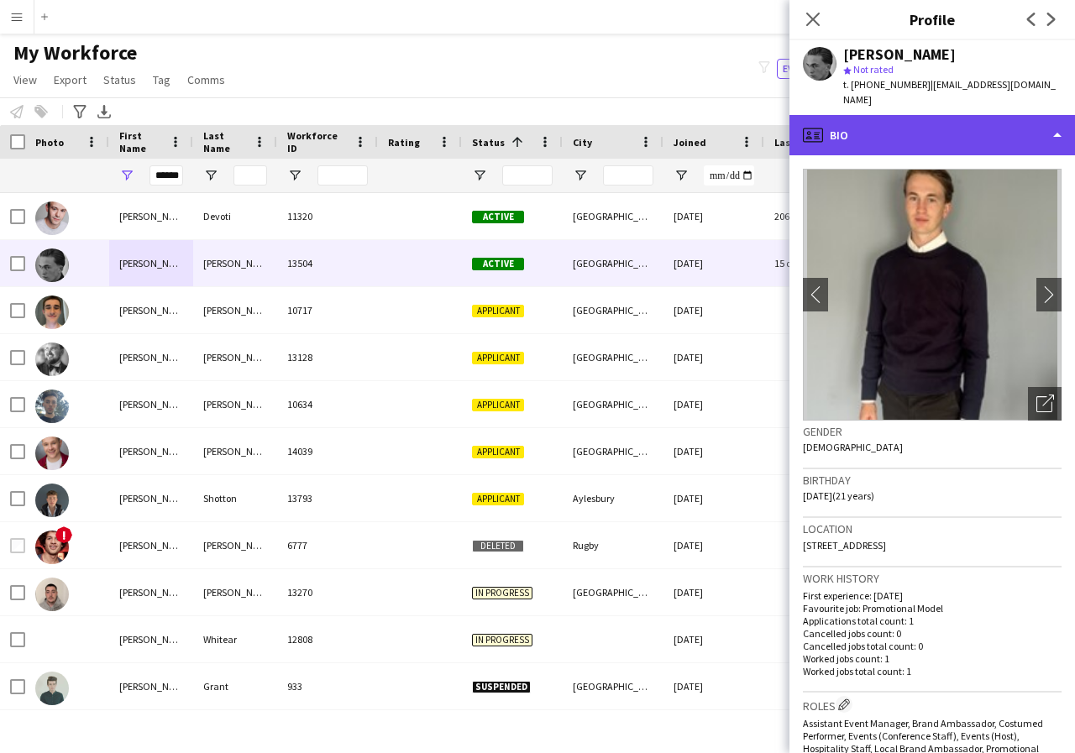
click at [1054, 118] on div "profile Bio" at bounding box center [932, 135] width 286 height 40
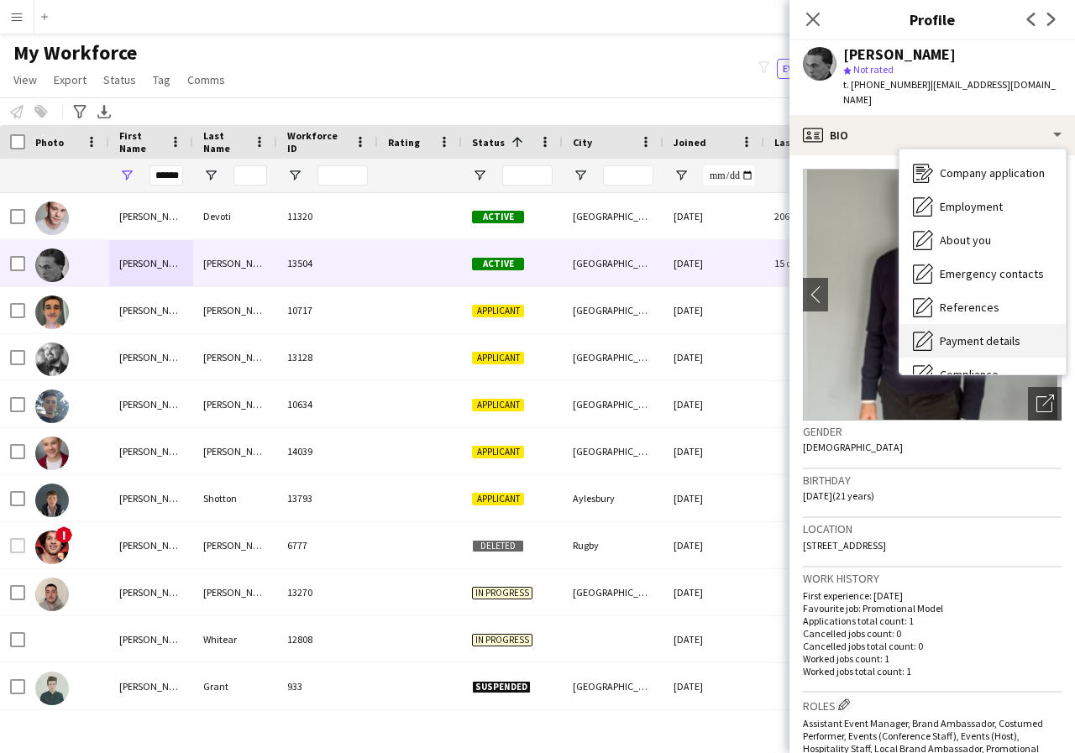
click at [999, 333] on span "Payment details" at bounding box center [980, 340] width 81 height 15
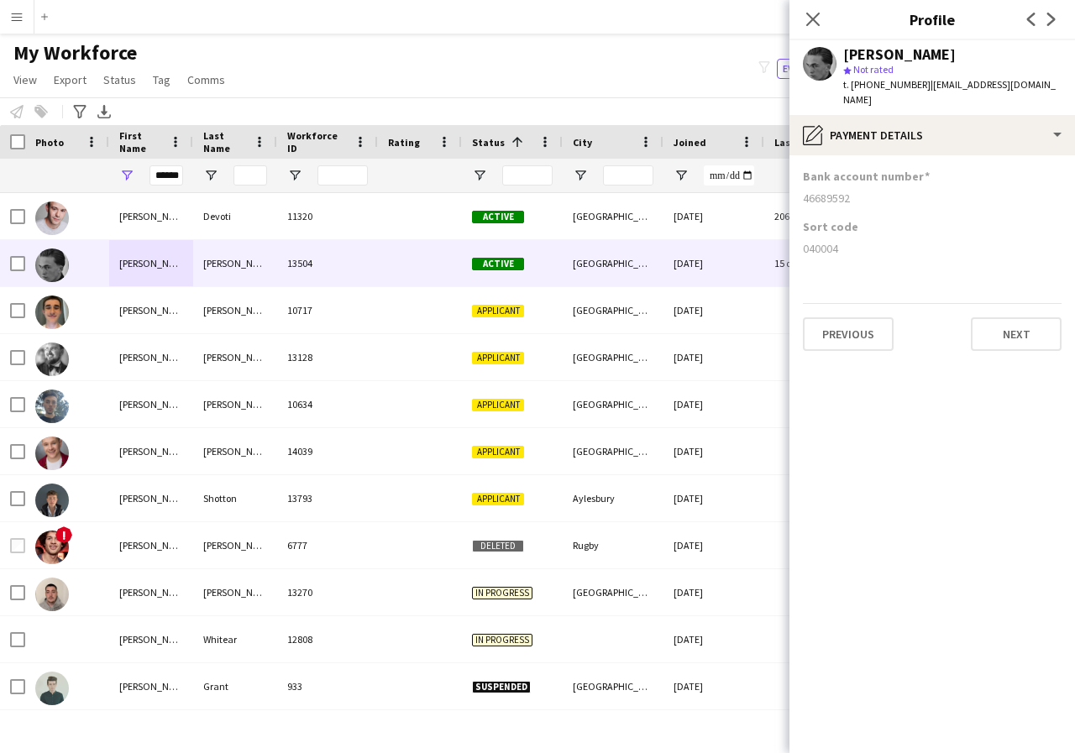
drag, startPoint x: 801, startPoint y: 181, endPoint x: 866, endPoint y: 181, distance: 64.7
click at [866, 181] on app-section-data-types "Bank account number [FINANCIAL_ID] Sort code [FINANCIAL_ID] Previous Next" at bounding box center [932, 454] width 286 height 598
copy div "46689592"
drag, startPoint x: 799, startPoint y: 232, endPoint x: 859, endPoint y: 230, distance: 60.5
click at [859, 230] on app-section-data-types "Bank account number [FINANCIAL_ID] Sort code [FINANCIAL_ID] Previous Next" at bounding box center [932, 454] width 286 height 598
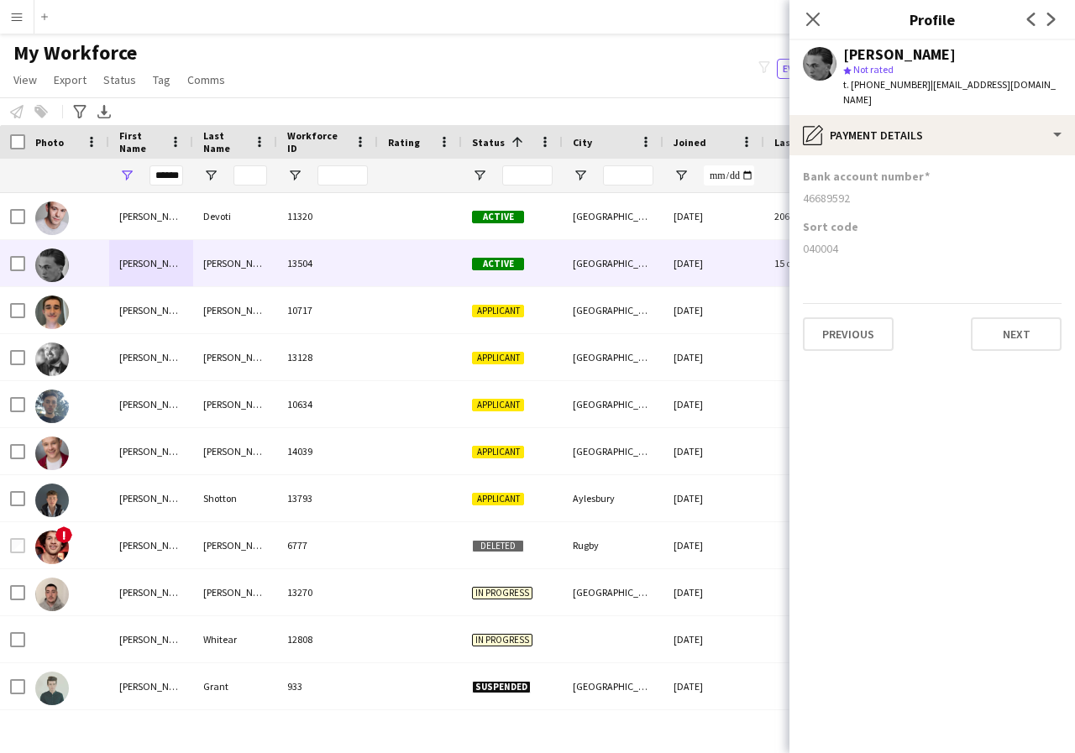
copy div "040004"
click at [813, 11] on icon "Close pop-in" at bounding box center [813, 19] width 16 height 16
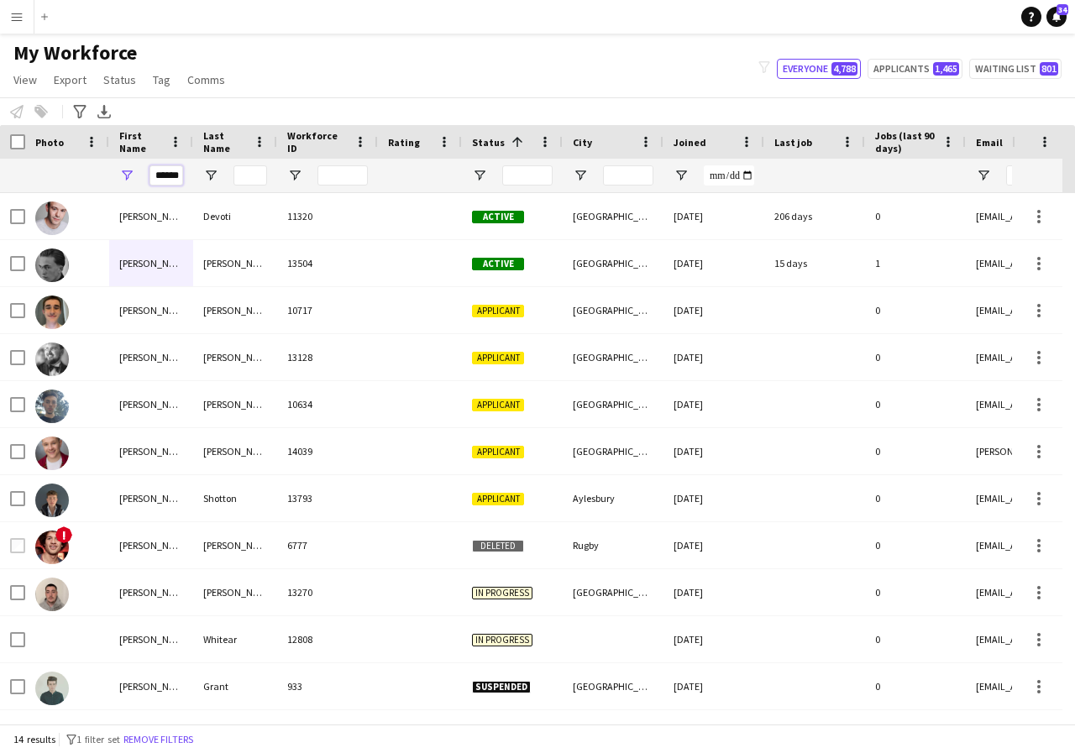
click at [179, 178] on input "******" at bounding box center [166, 175] width 34 height 20
type input "*"
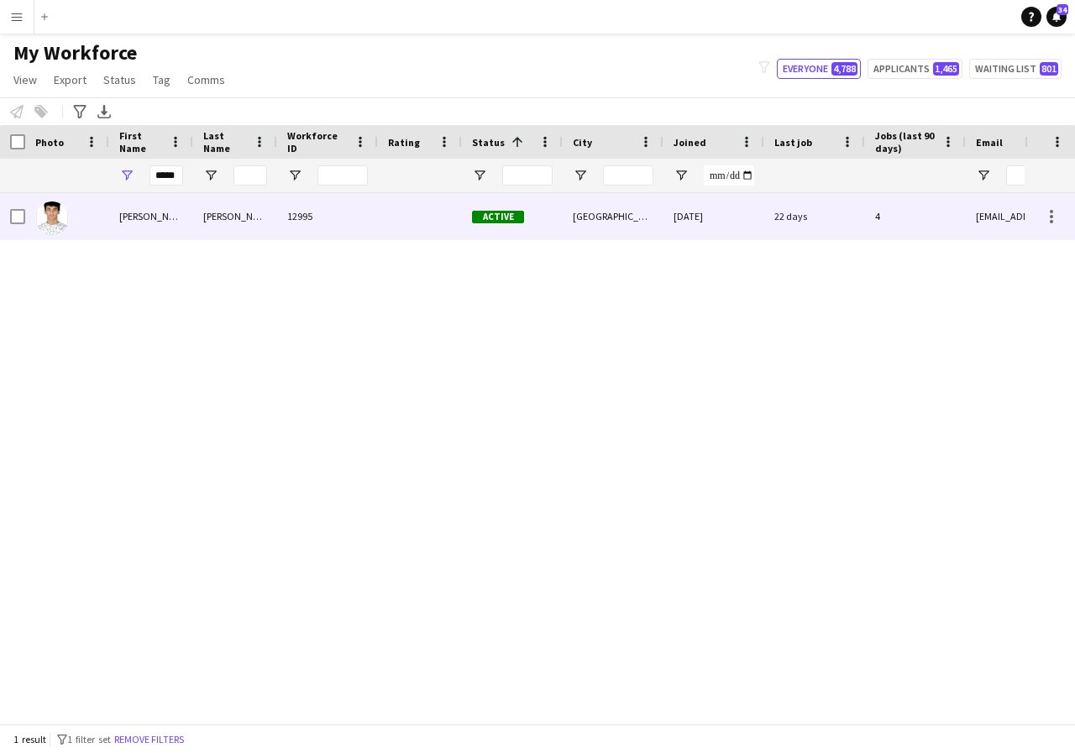
click at [158, 218] on div "[PERSON_NAME]" at bounding box center [151, 216] width 84 height 46
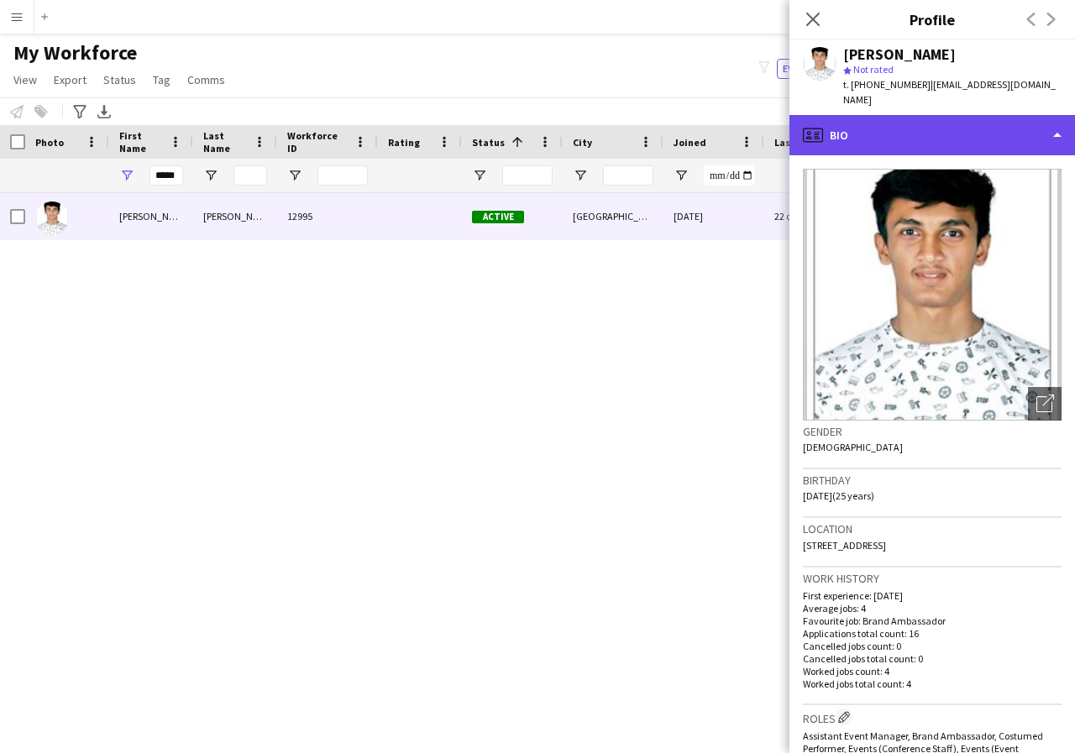
click at [1052, 120] on div "profile Bio" at bounding box center [932, 135] width 286 height 40
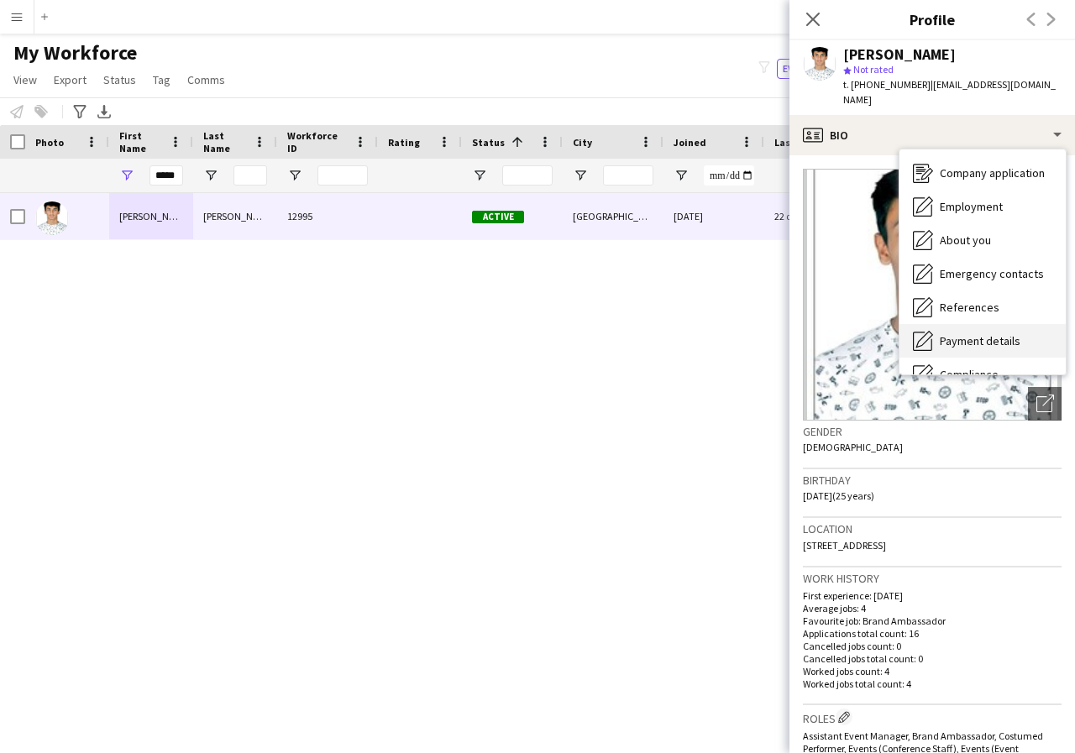
click at [1004, 333] on span "Payment details" at bounding box center [980, 340] width 81 height 15
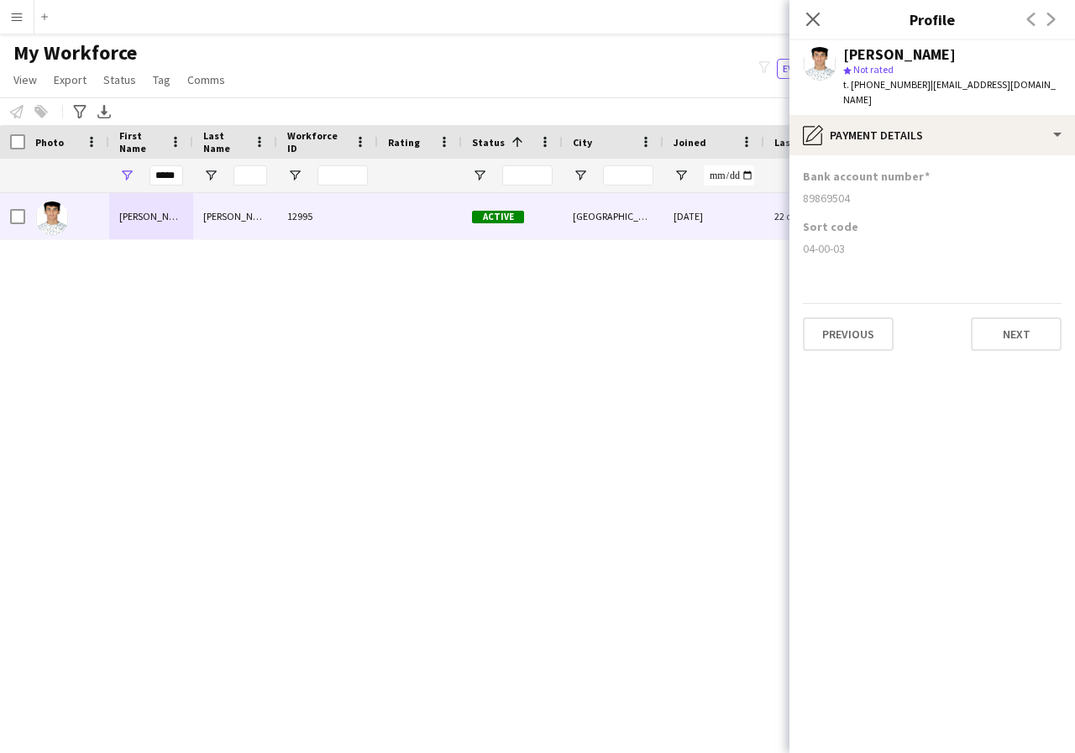
drag, startPoint x: 802, startPoint y: 184, endPoint x: 879, endPoint y: 192, distance: 76.9
click at [879, 192] on app-section-data-types "Bank account number [FINANCIAL_ID] Sort code 04-00-03 Previous Next" at bounding box center [932, 454] width 286 height 598
copy div "89869504"
drag, startPoint x: 803, startPoint y: 233, endPoint x: 851, endPoint y: 234, distance: 47.9
click at [851, 241] on div "04-00-03" at bounding box center [932, 248] width 259 height 15
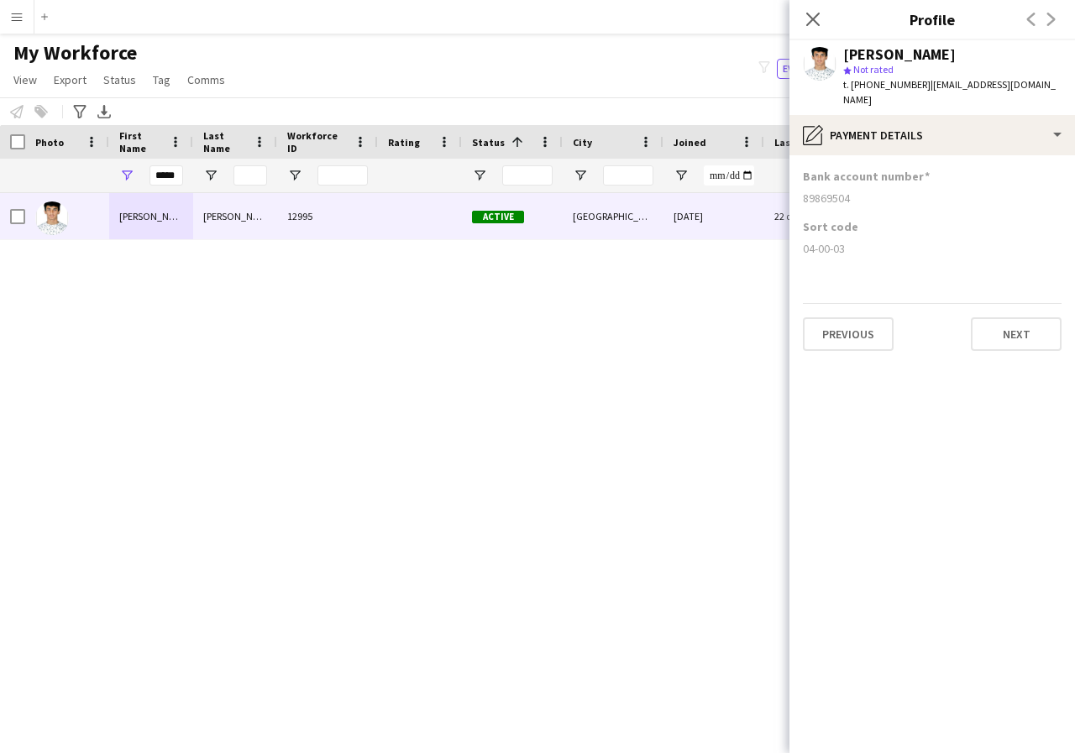
copy div "04-00-03"
click at [811, 21] on icon at bounding box center [813, 19] width 16 height 16
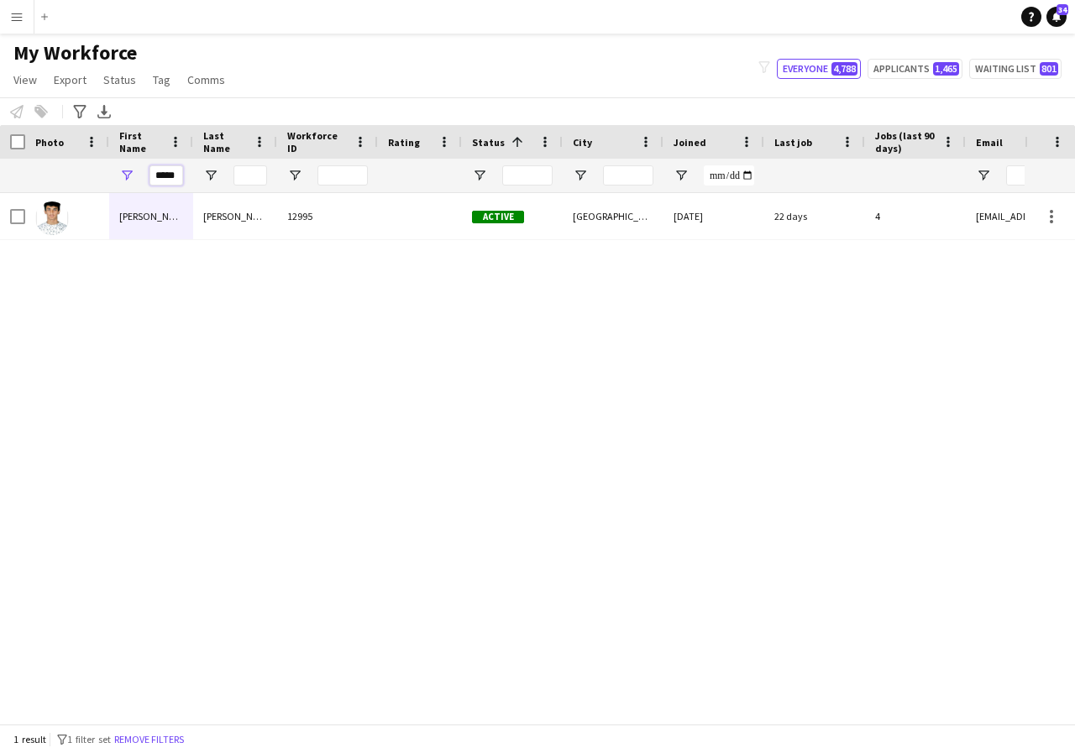
click at [180, 174] on input "*****" at bounding box center [166, 175] width 34 height 20
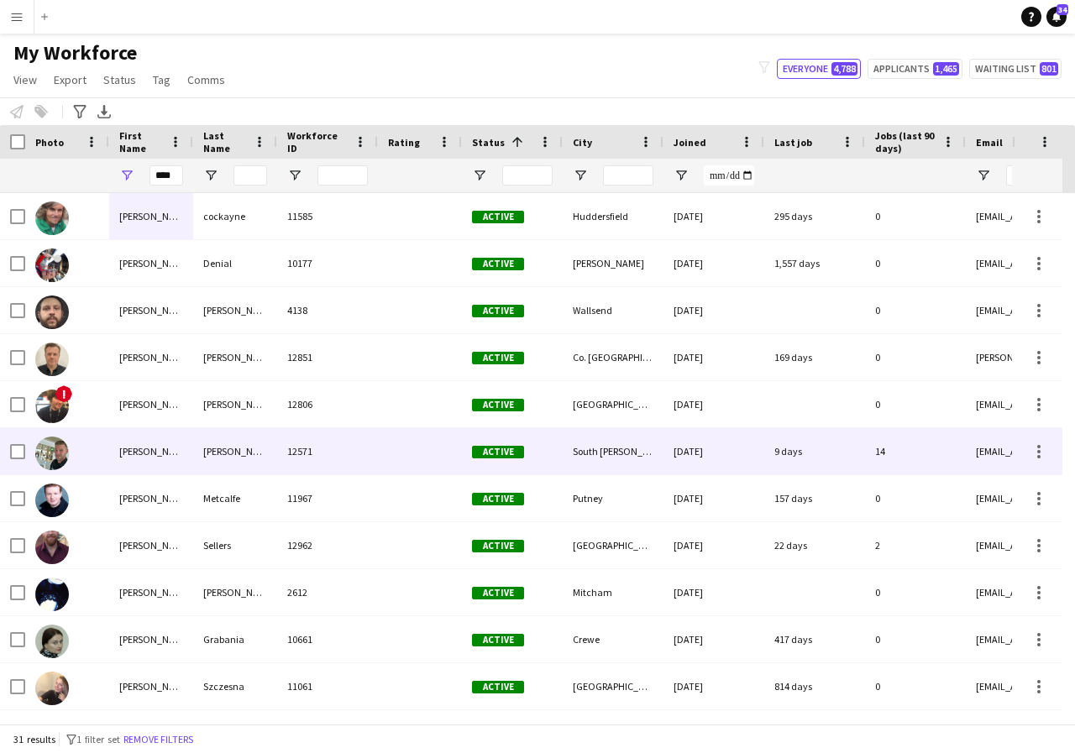
click at [160, 458] on div "[PERSON_NAME]" at bounding box center [151, 451] width 84 height 46
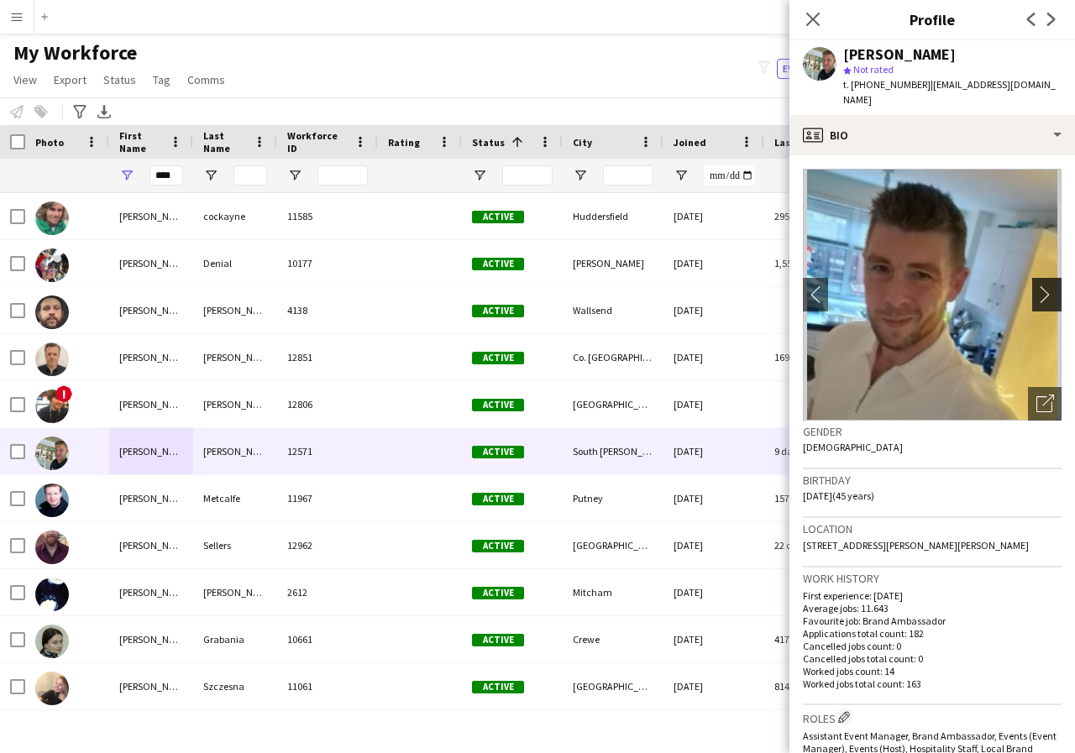
click at [1036, 286] on app-icon "chevron-right" at bounding box center [1049, 295] width 26 height 18
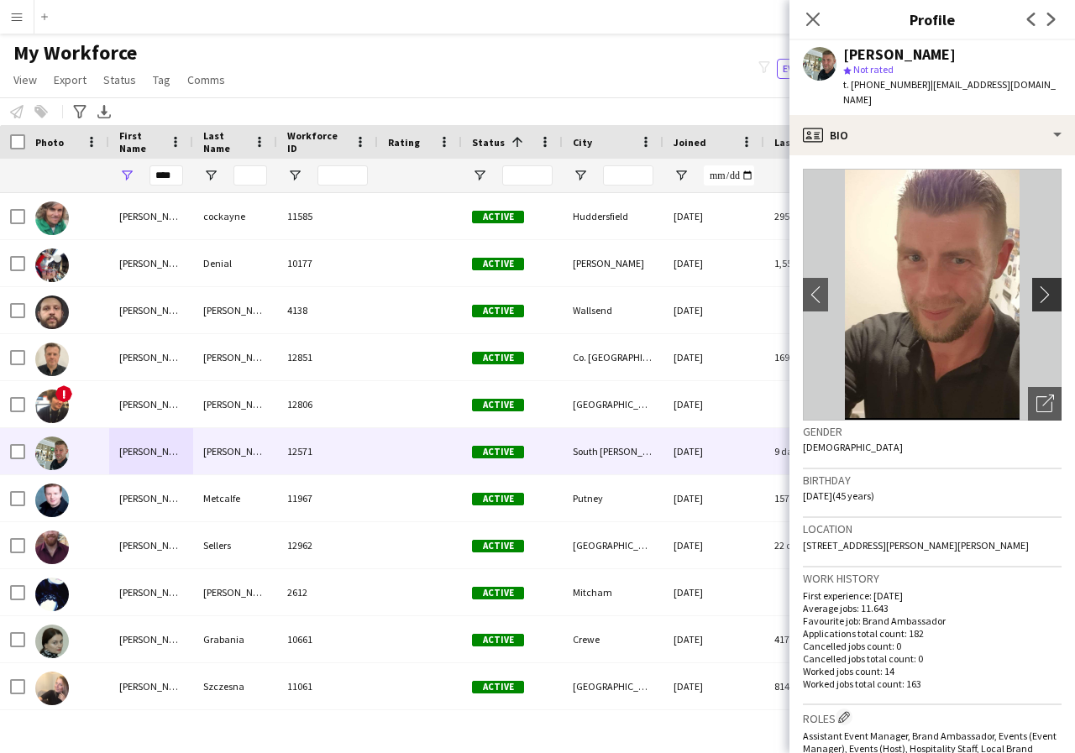
click at [1036, 286] on app-icon "chevron-right" at bounding box center [1049, 295] width 26 height 18
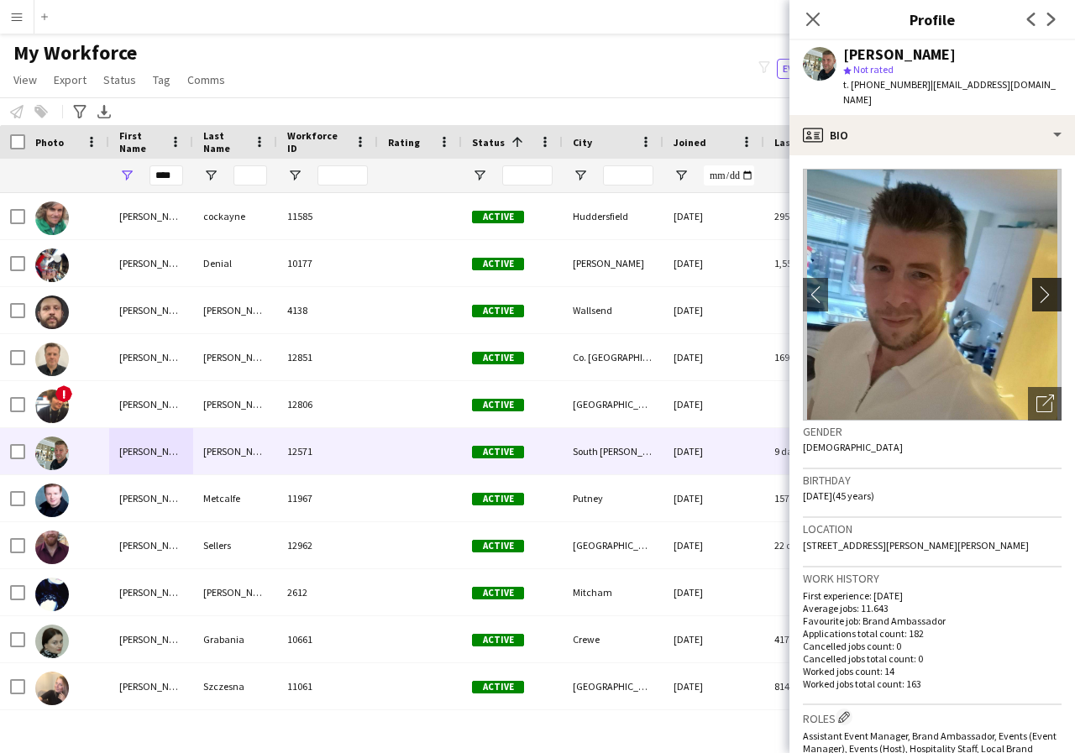
click at [1036, 286] on app-icon "chevron-right" at bounding box center [1049, 295] width 26 height 18
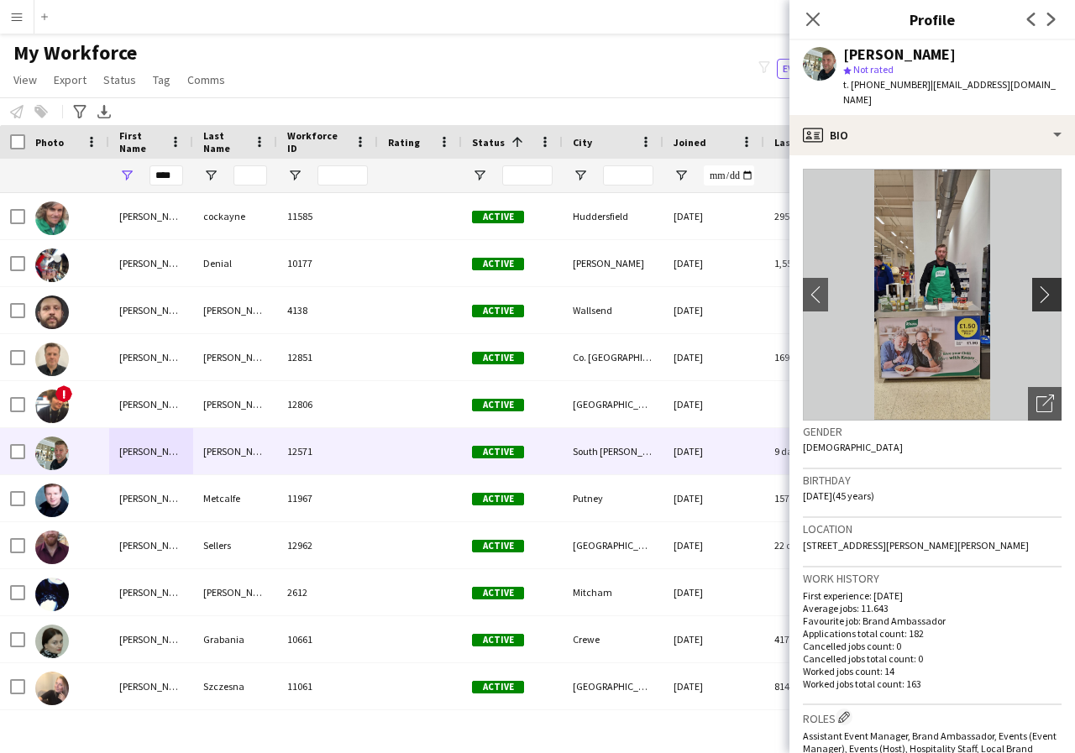
click at [1036, 286] on app-icon "chevron-right" at bounding box center [1049, 295] width 26 height 18
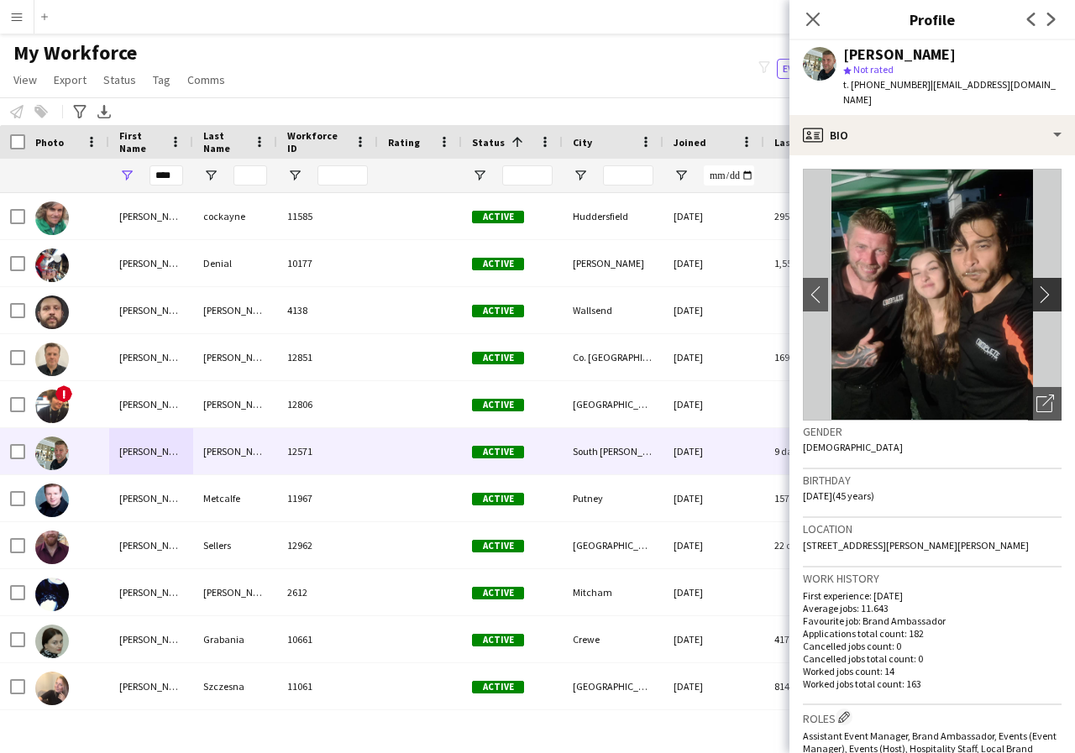
click at [1036, 286] on app-icon "chevron-right" at bounding box center [1049, 295] width 26 height 18
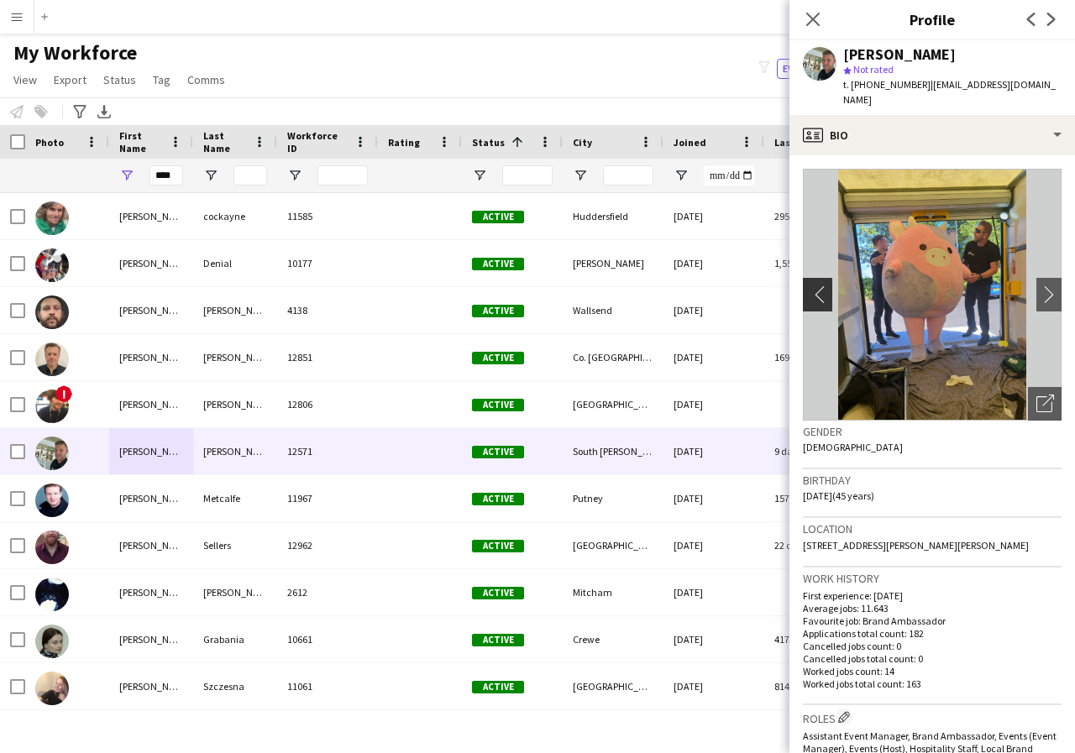
click at [816, 286] on app-icon "chevron-left" at bounding box center [816, 295] width 26 height 18
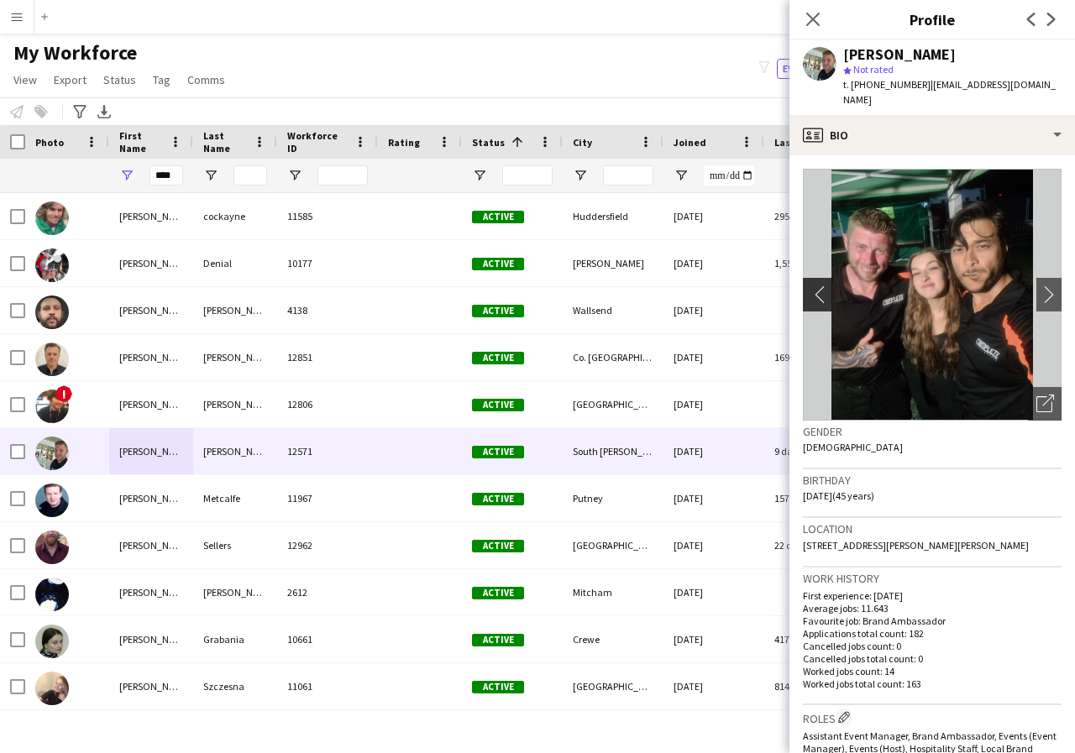
click at [816, 286] on app-icon "chevron-left" at bounding box center [816, 295] width 26 height 18
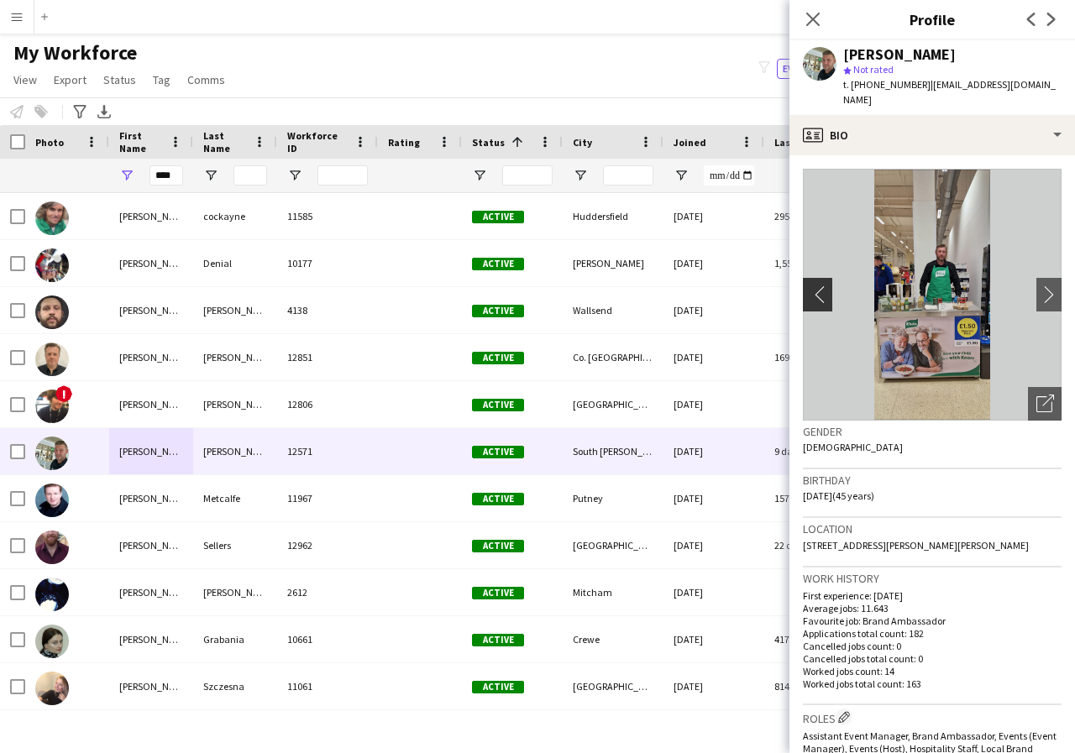
click at [816, 286] on app-icon "chevron-left" at bounding box center [816, 295] width 26 height 18
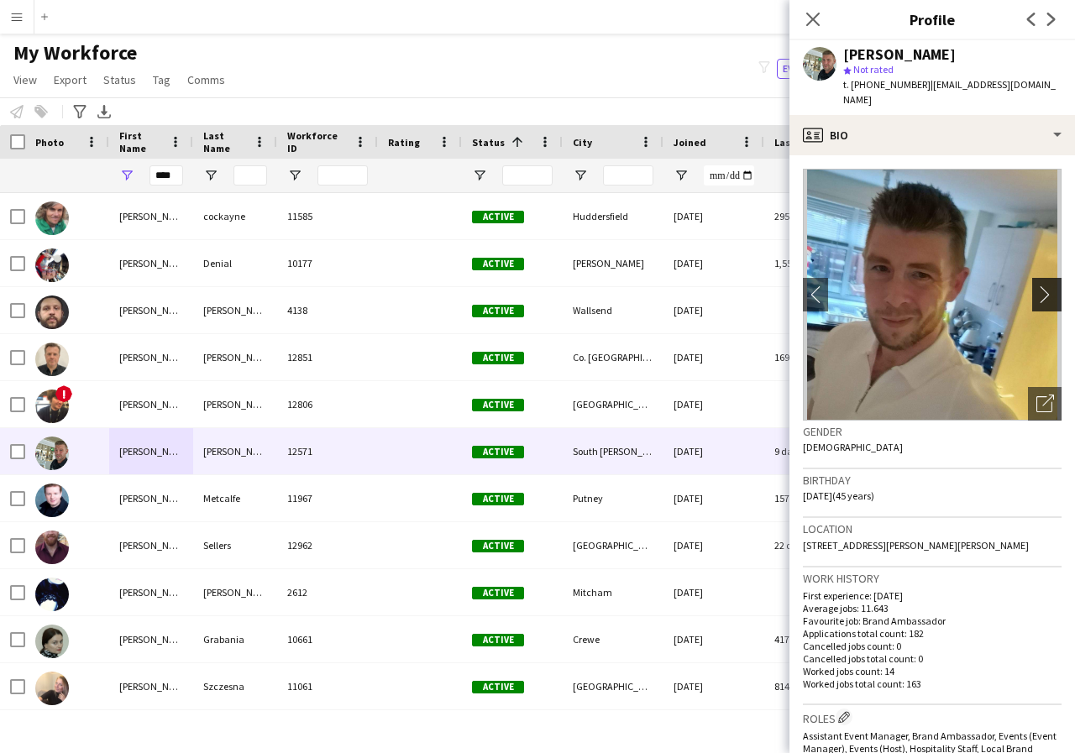
click at [1036, 286] on app-icon "chevron-right" at bounding box center [1049, 295] width 26 height 18
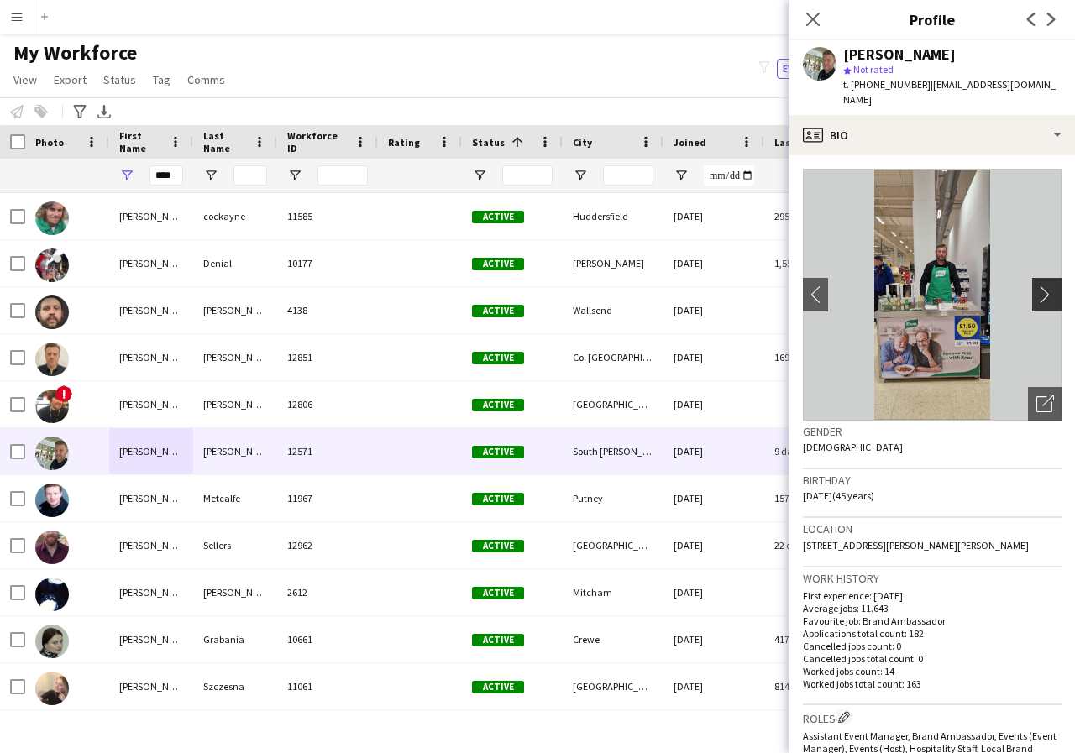
click at [1036, 286] on app-icon "chevron-right" at bounding box center [1049, 295] width 26 height 18
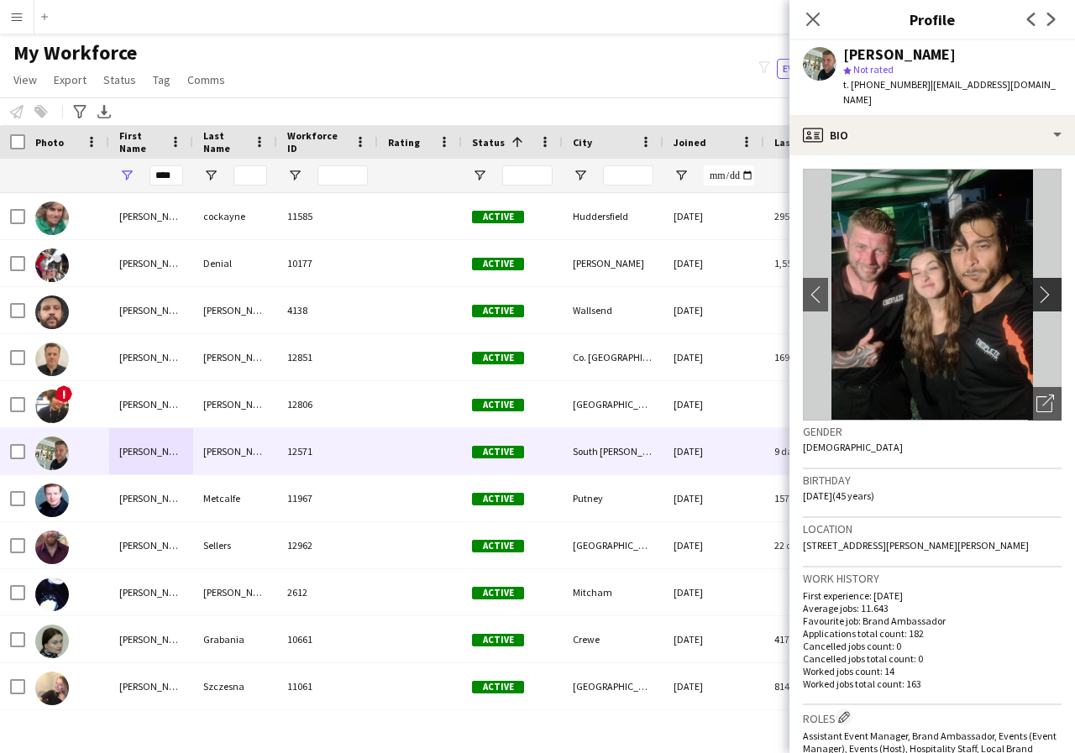
click at [1036, 286] on app-icon "chevron-right" at bounding box center [1049, 295] width 26 height 18
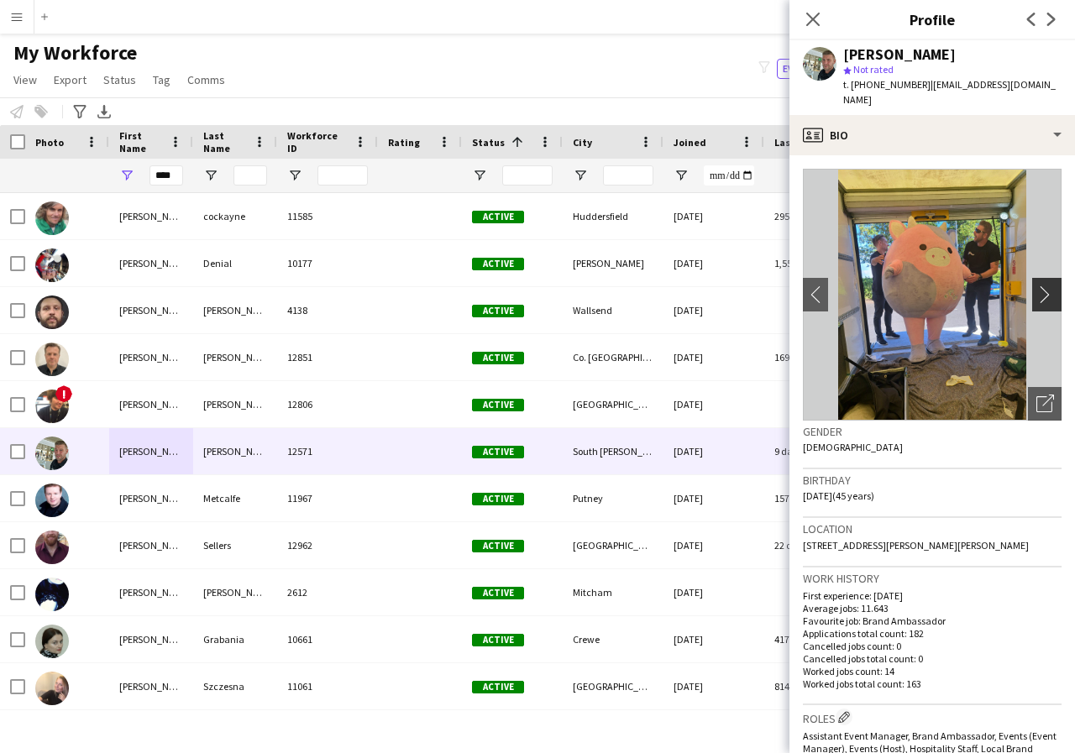
click at [1036, 286] on app-icon "chevron-right" at bounding box center [1049, 295] width 26 height 18
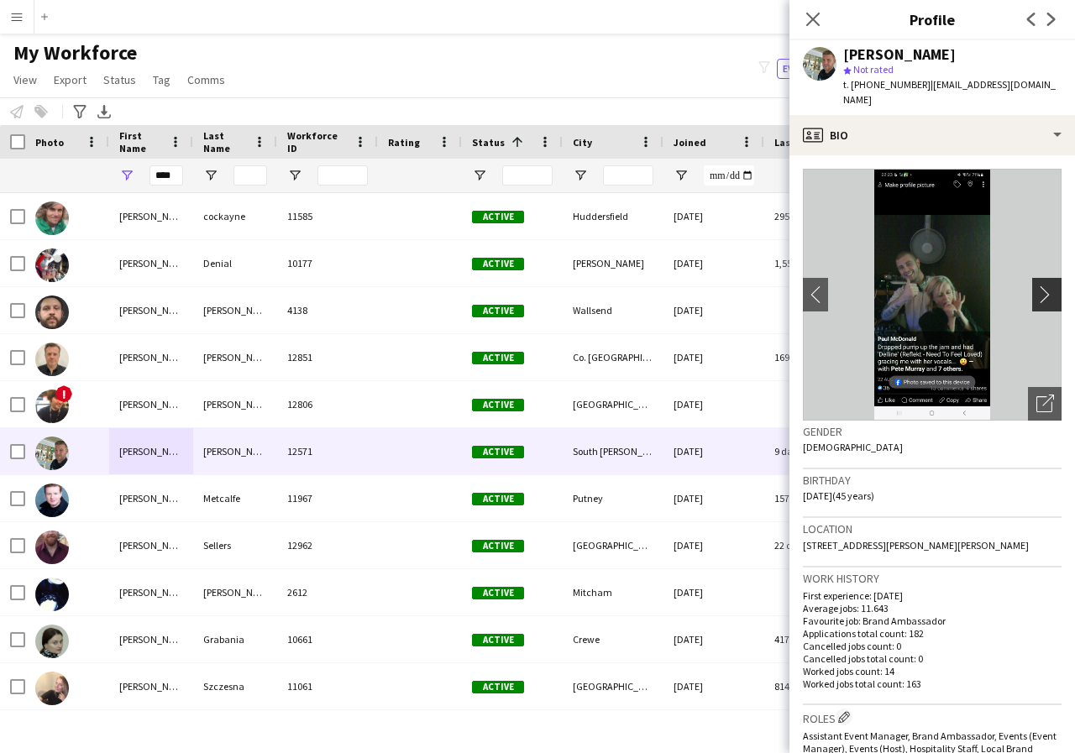
click at [1036, 286] on app-icon "chevron-right" at bounding box center [1049, 295] width 26 height 18
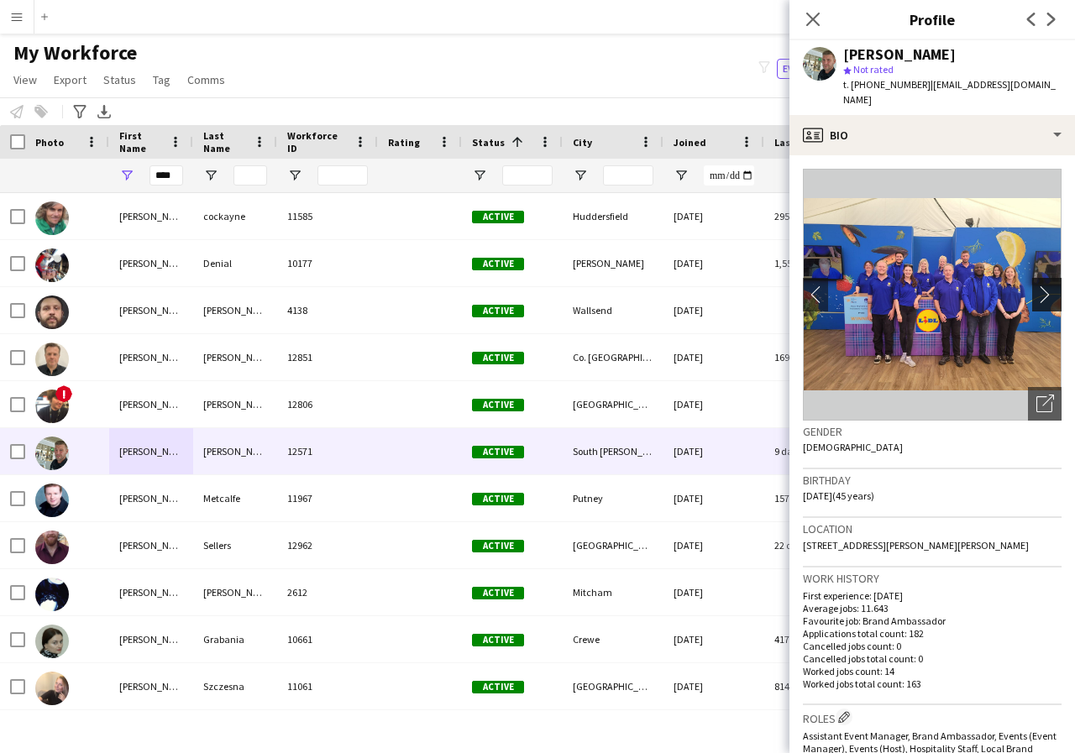
click at [1036, 286] on app-icon "chevron-right" at bounding box center [1049, 295] width 26 height 18
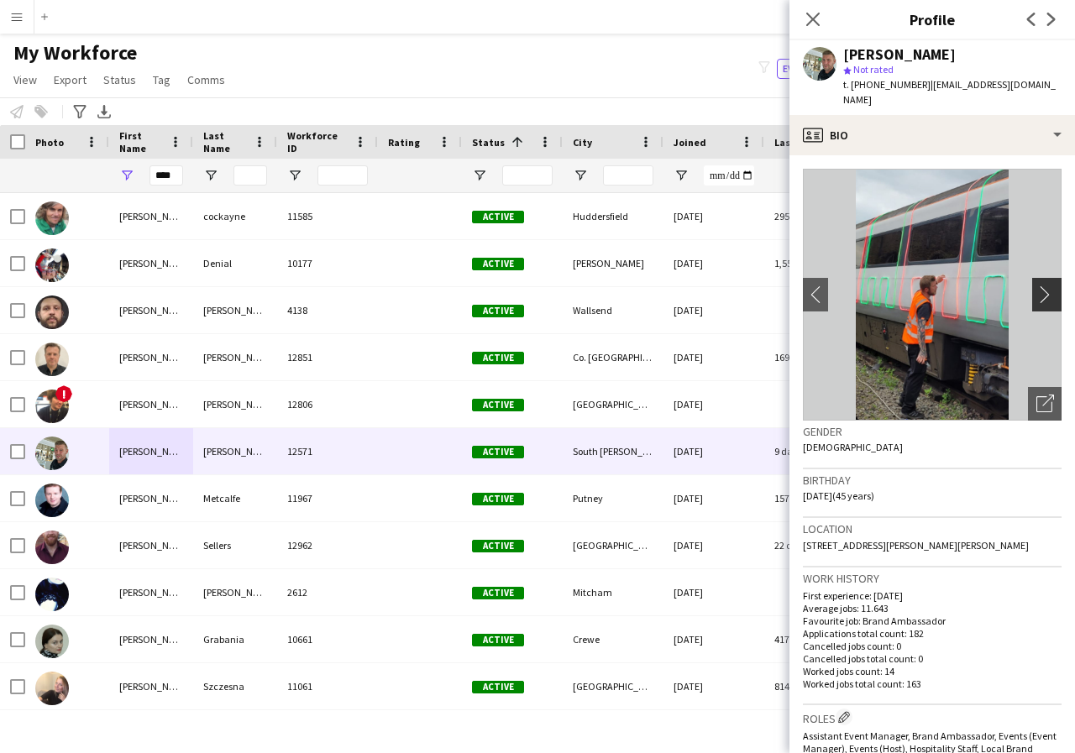
click at [1036, 286] on app-icon "chevron-right" at bounding box center [1049, 295] width 26 height 18
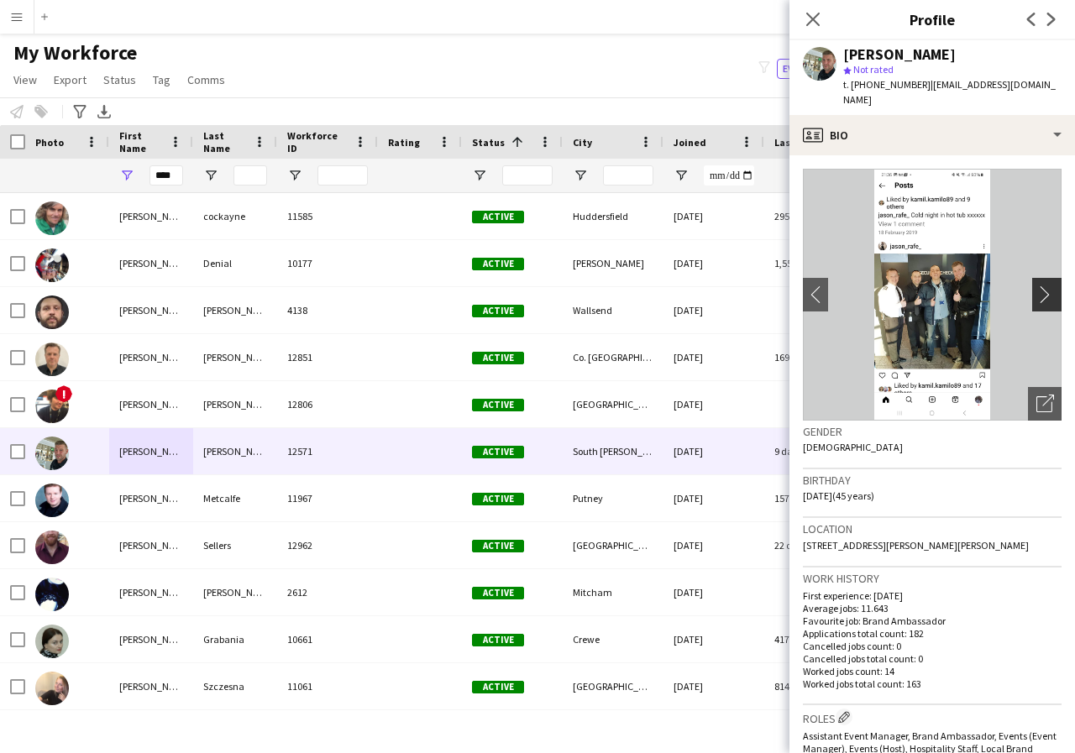
click at [1036, 286] on app-icon "chevron-right" at bounding box center [1049, 295] width 26 height 18
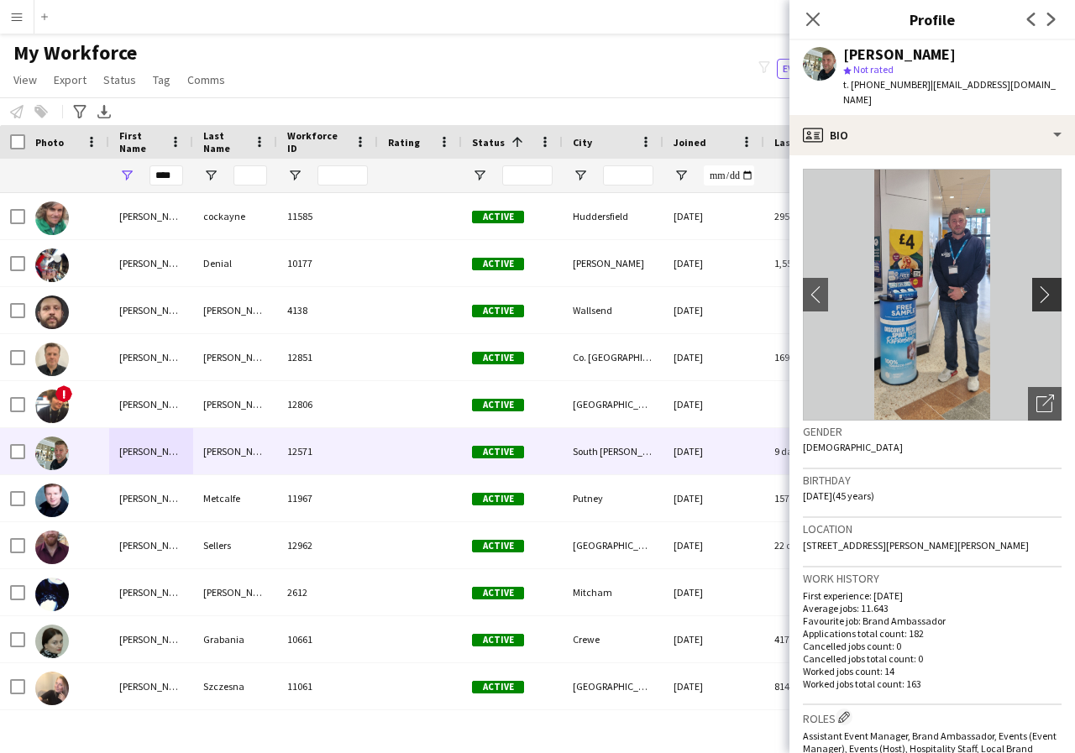
click at [1036, 286] on app-icon "chevron-right" at bounding box center [1049, 295] width 26 height 18
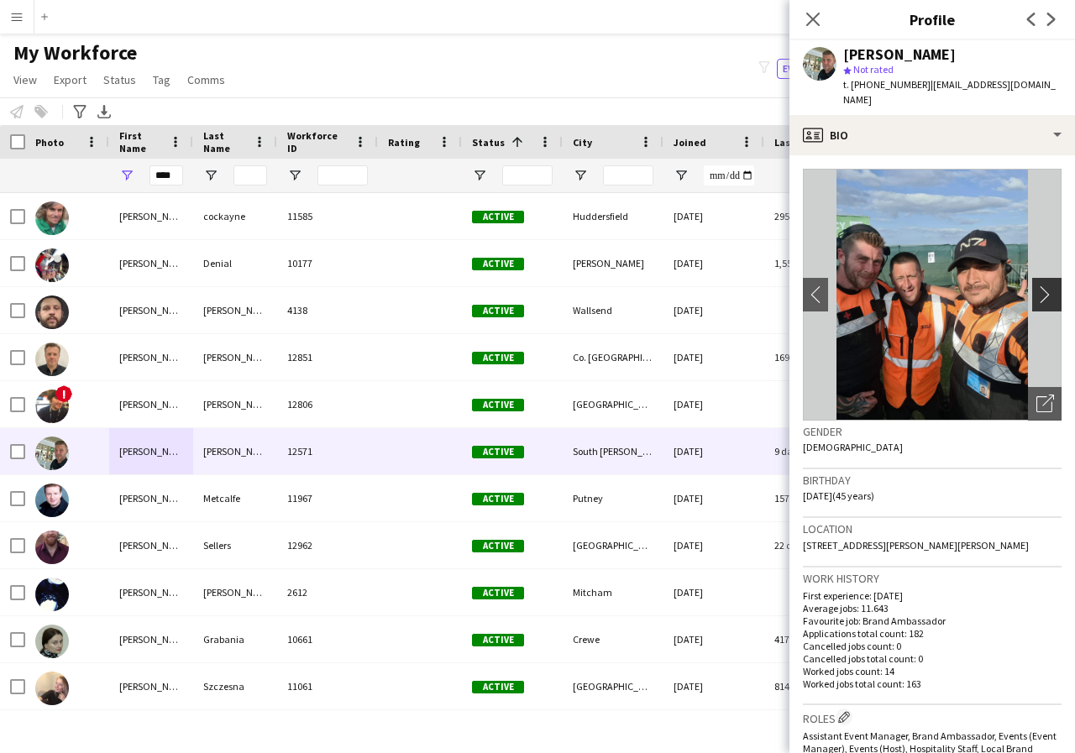
click at [1036, 286] on app-icon "chevron-right" at bounding box center [1049, 295] width 26 height 18
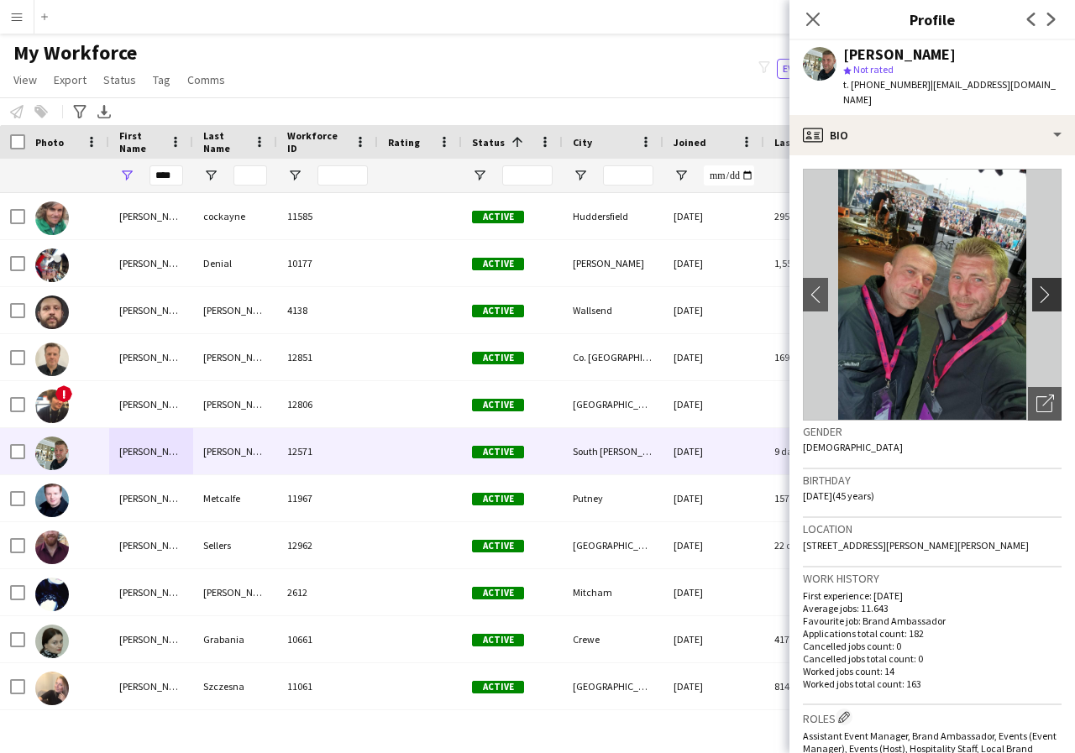
click at [1036, 286] on app-icon "chevron-right" at bounding box center [1049, 295] width 26 height 18
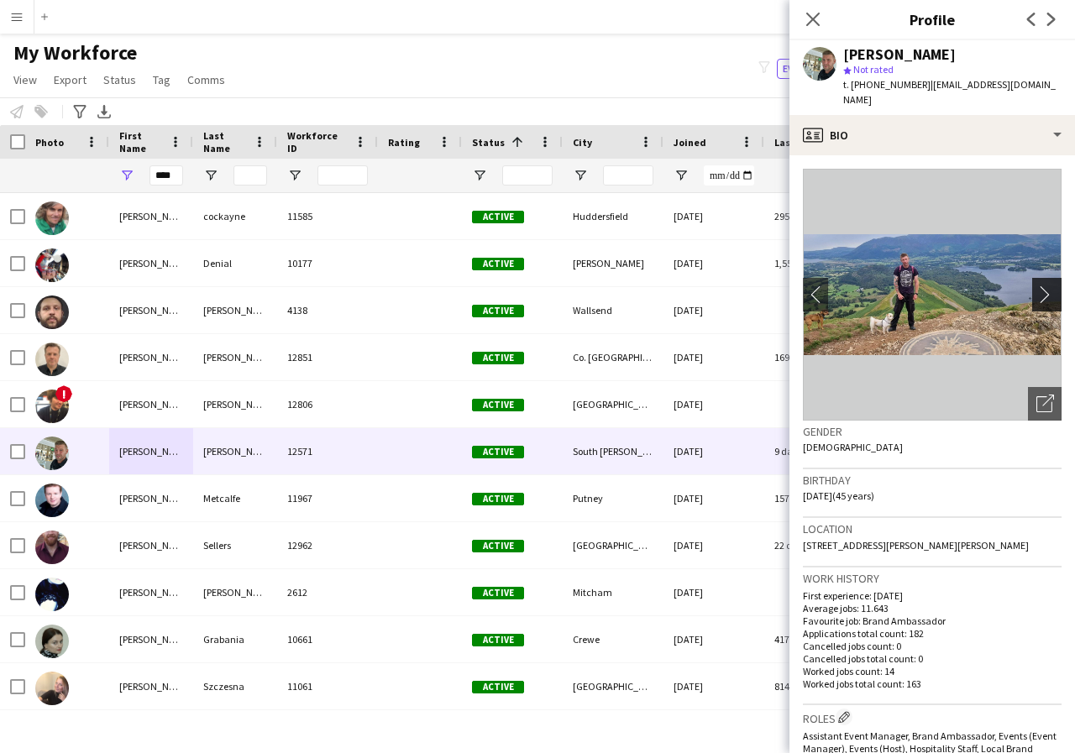
click at [1036, 286] on app-icon "chevron-right" at bounding box center [1049, 295] width 26 height 18
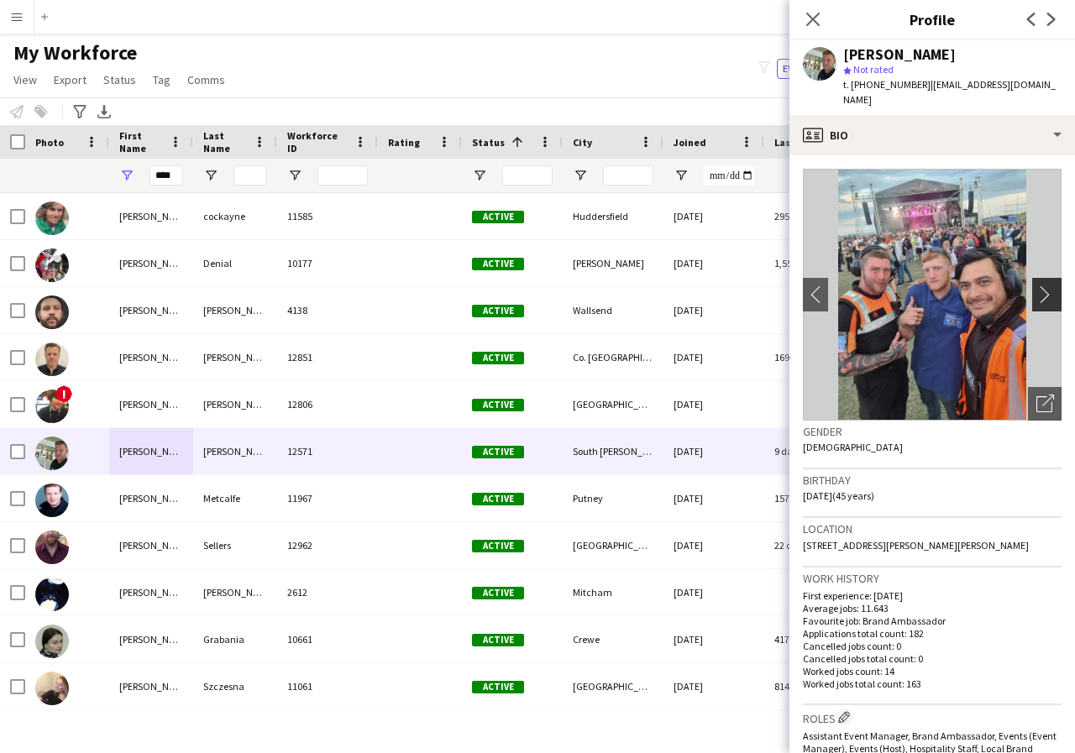
click at [1036, 286] on app-icon "chevron-right" at bounding box center [1049, 295] width 26 height 18
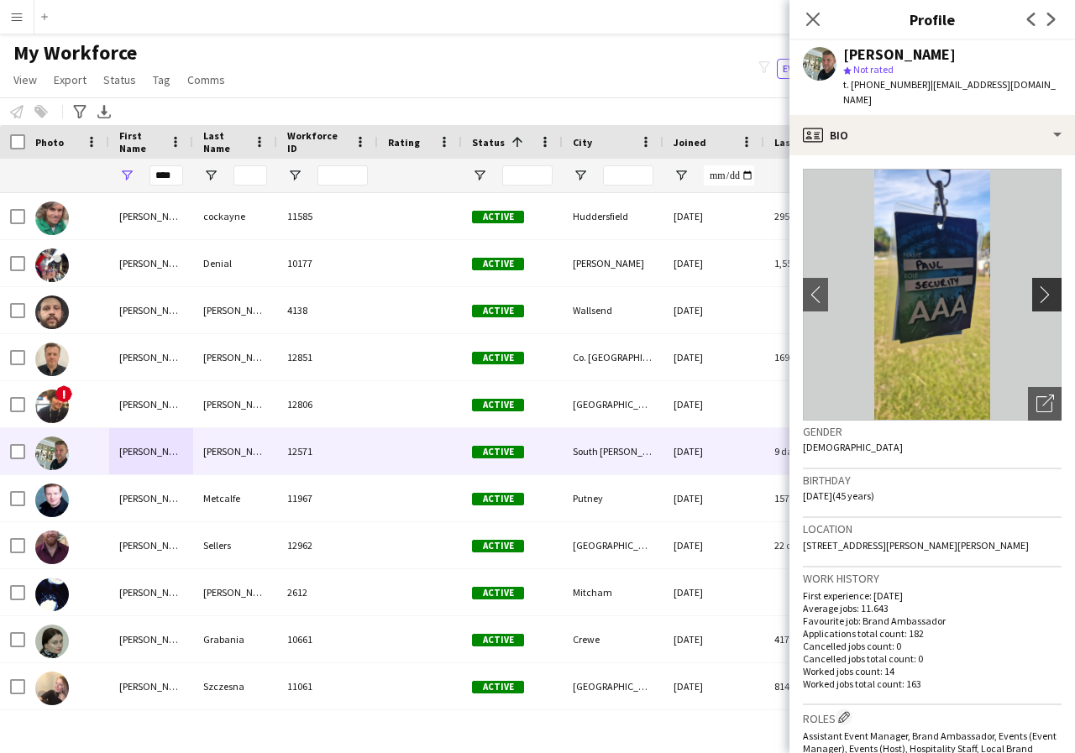
click at [1036, 286] on app-icon "chevron-right" at bounding box center [1049, 295] width 26 height 18
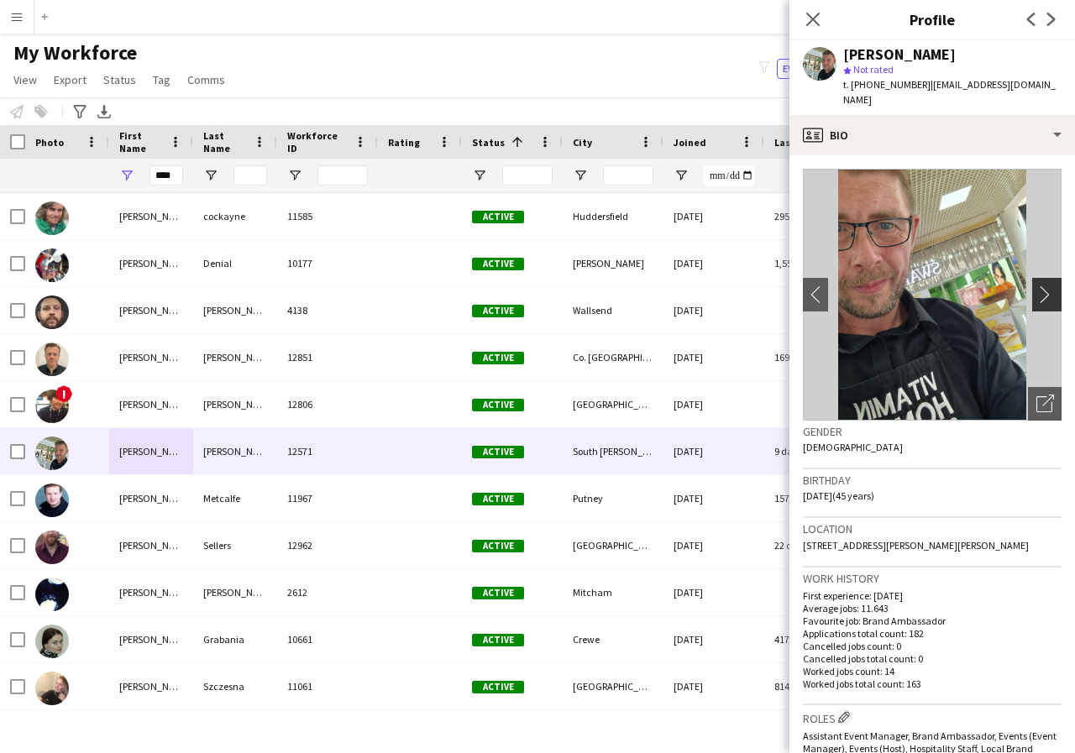
click at [1036, 286] on app-icon "chevron-right" at bounding box center [1049, 295] width 26 height 18
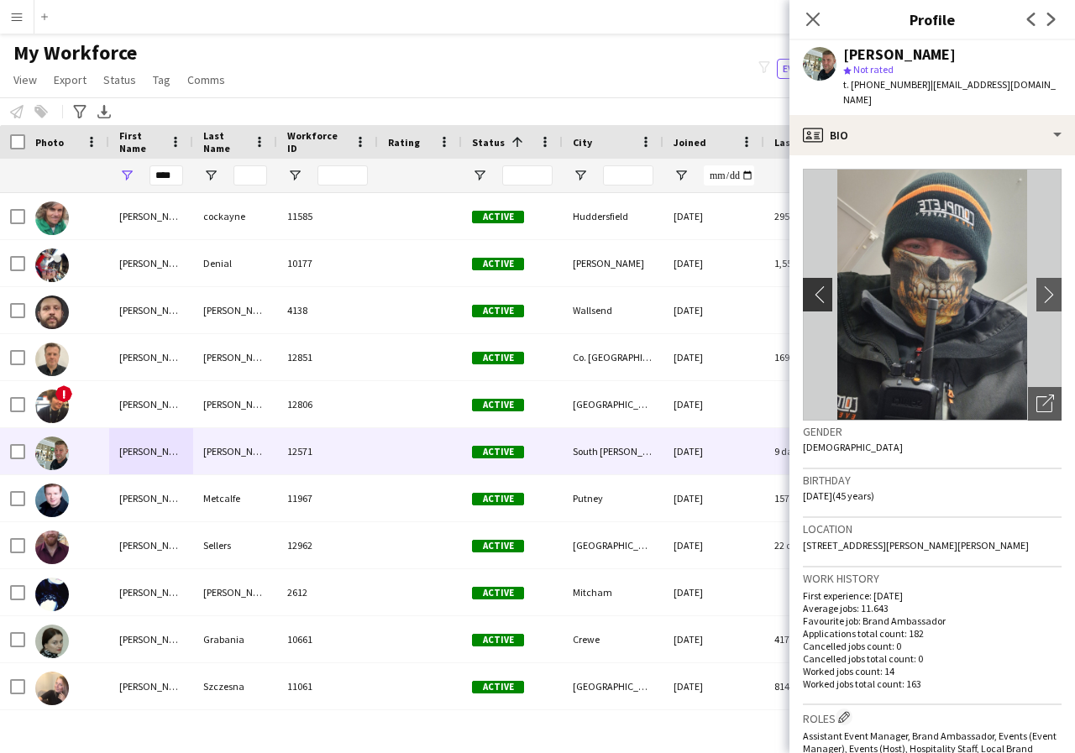
click at [810, 286] on app-icon "chevron-left" at bounding box center [816, 295] width 26 height 18
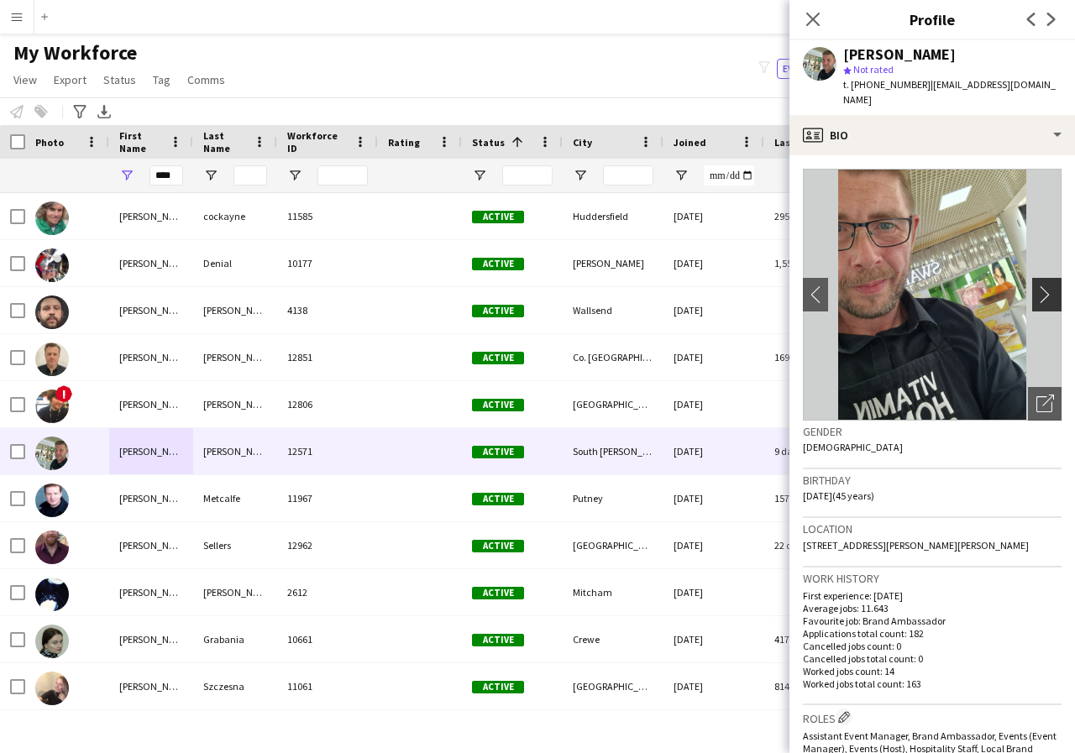
click at [1036, 286] on app-icon "chevron-right" at bounding box center [1049, 295] width 26 height 18
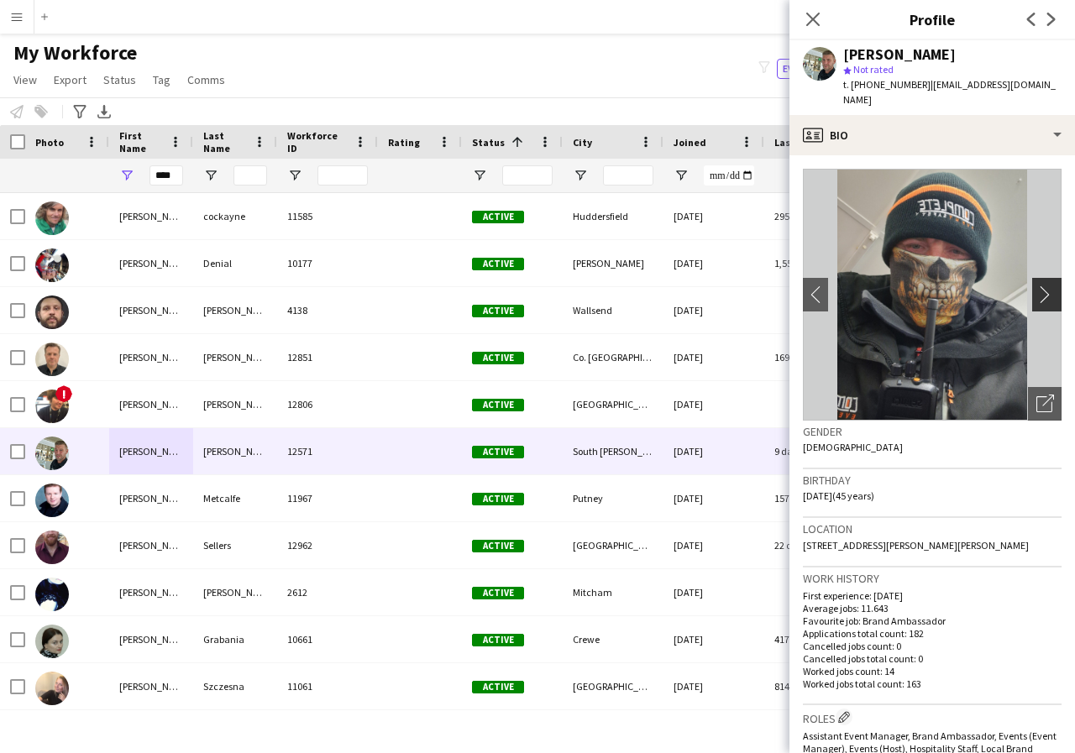
click at [1036, 286] on app-icon "chevron-right" at bounding box center [1049, 295] width 26 height 18
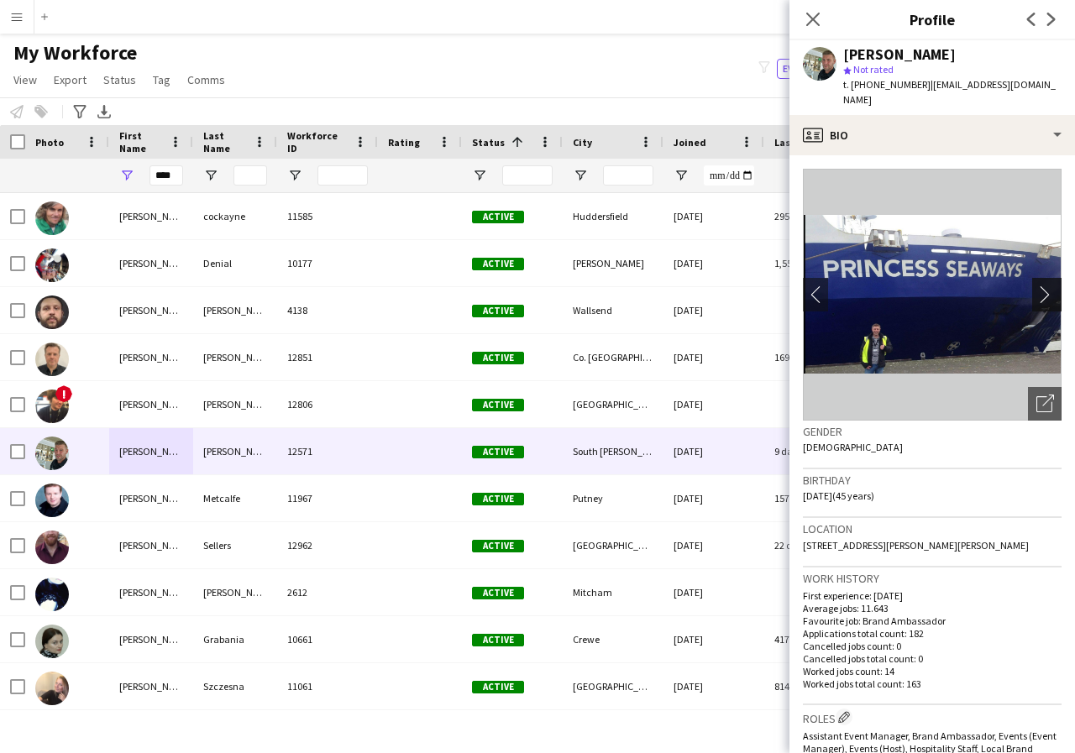
click at [1036, 286] on app-icon "chevron-right" at bounding box center [1049, 295] width 26 height 18
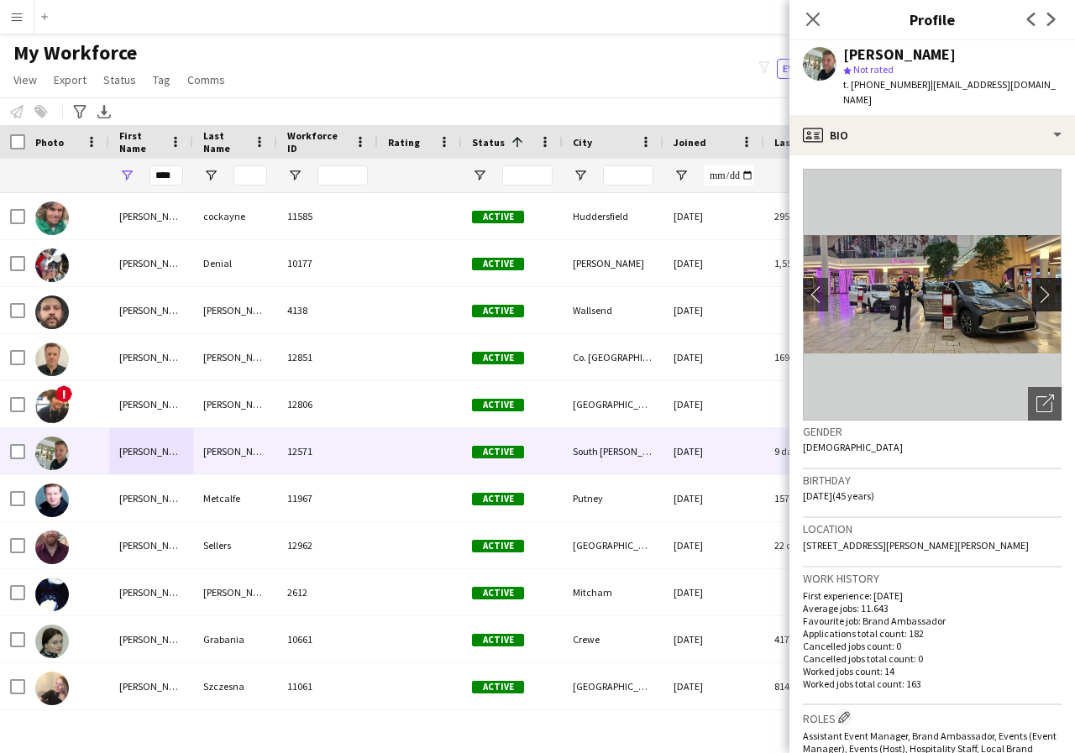
click at [1036, 286] on app-icon "chevron-right" at bounding box center [1049, 295] width 26 height 18
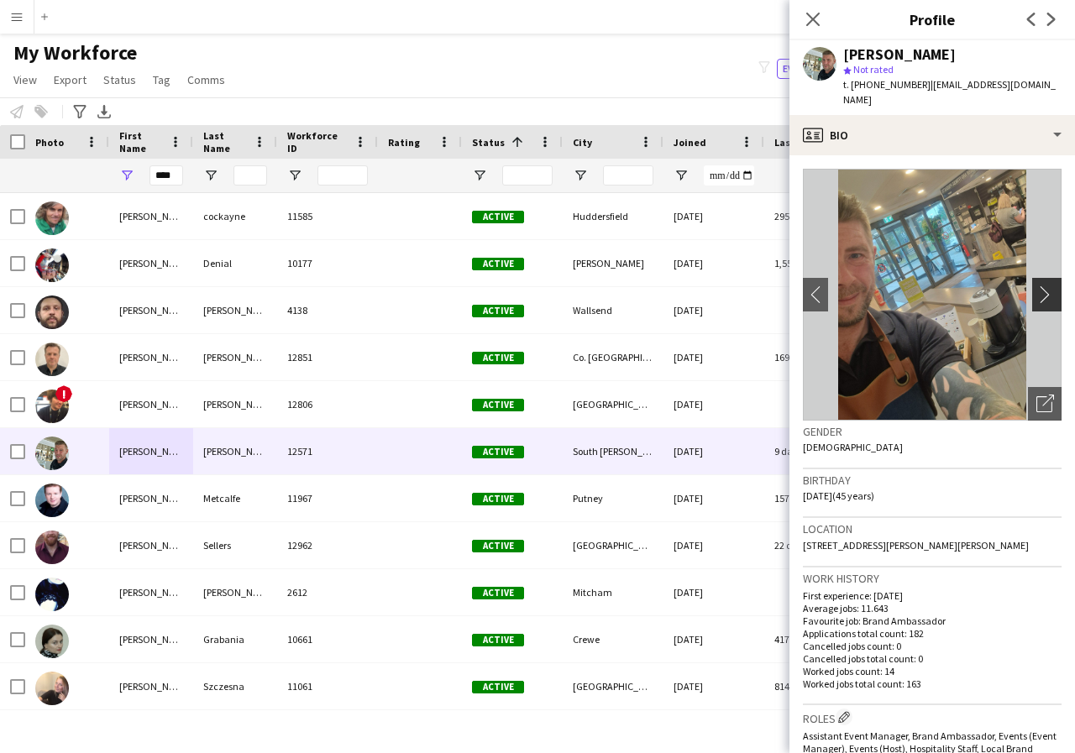
click at [1036, 286] on app-icon "chevron-right" at bounding box center [1049, 295] width 26 height 18
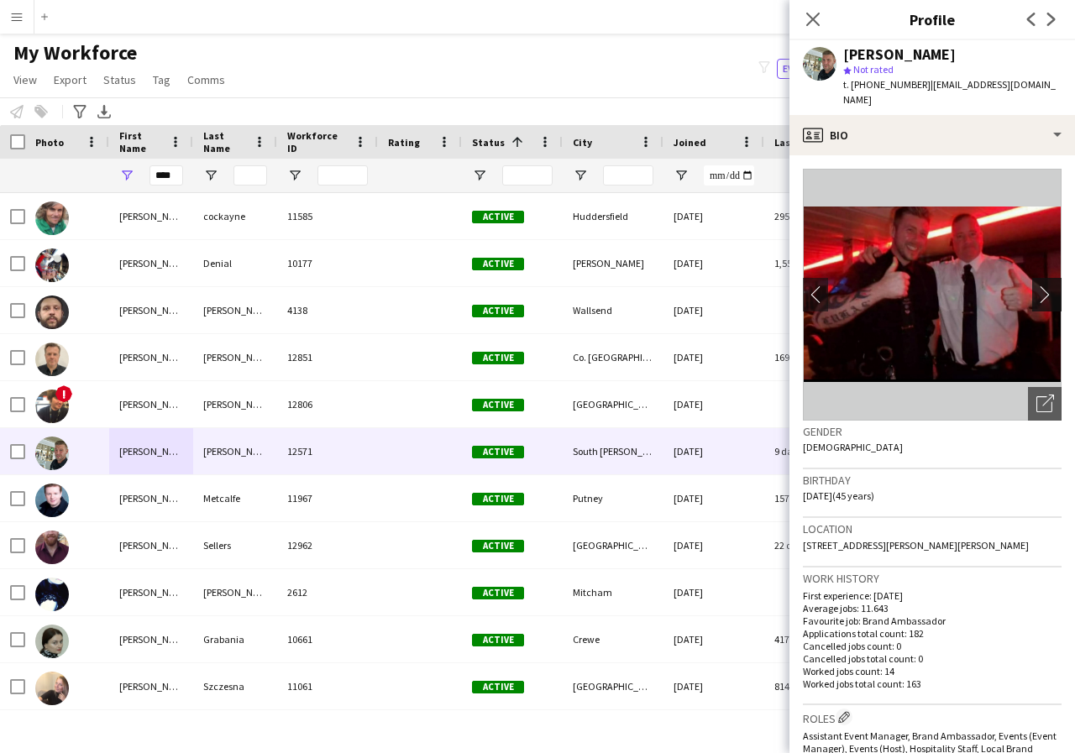
click at [1036, 286] on app-icon "chevron-right" at bounding box center [1049, 295] width 26 height 18
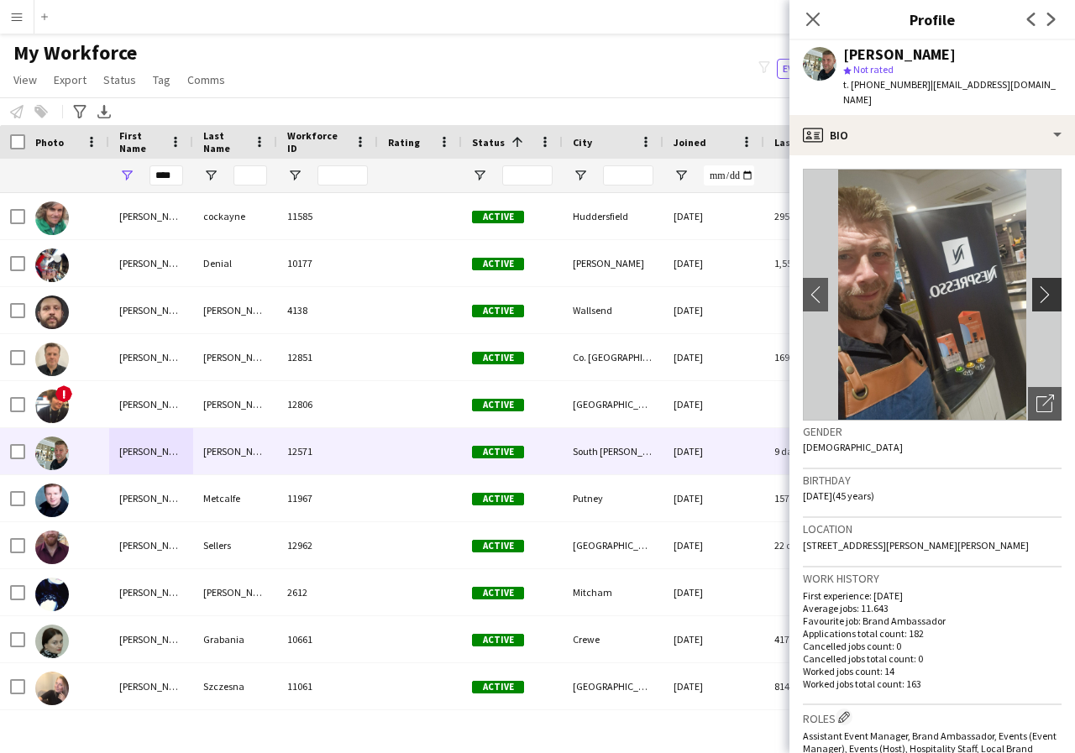
click at [1036, 286] on app-icon "chevron-right" at bounding box center [1049, 295] width 26 height 18
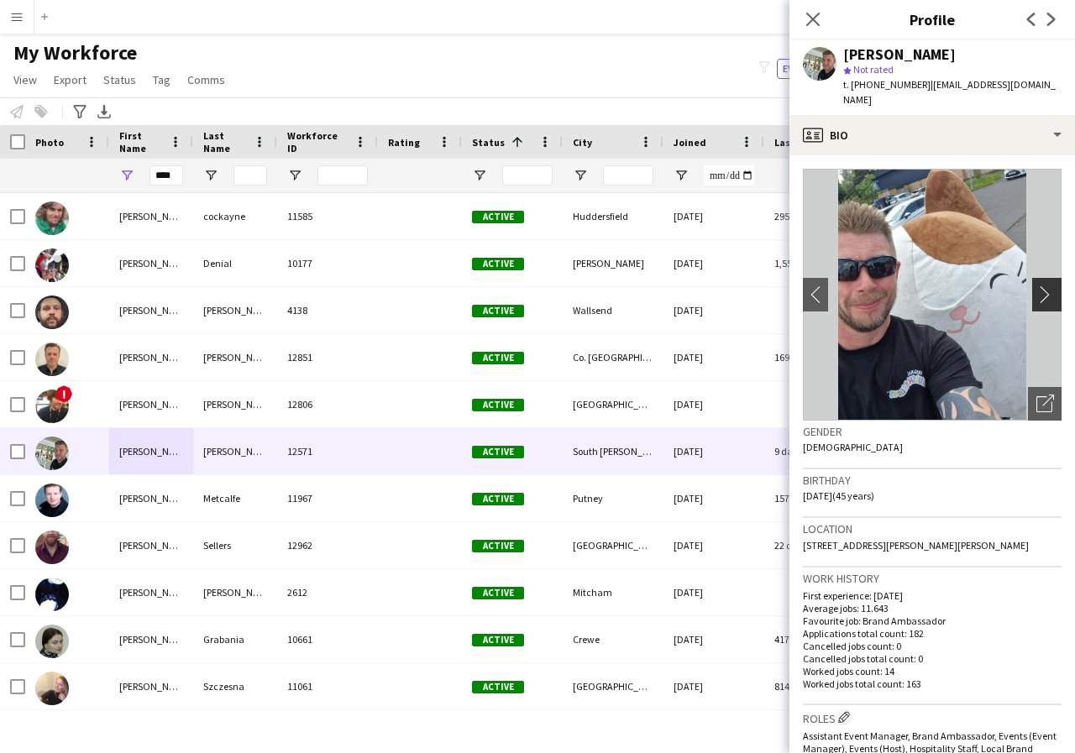
click at [1036, 286] on app-icon "chevron-right" at bounding box center [1049, 295] width 26 height 18
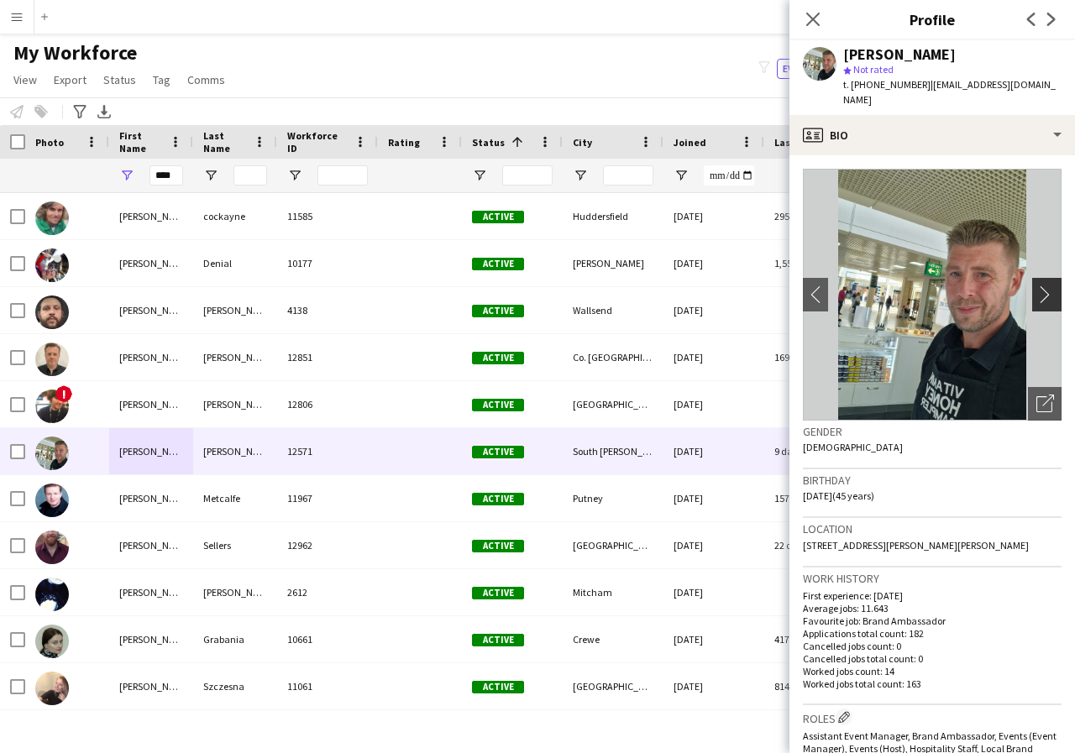
click at [1036, 286] on app-icon "chevron-right" at bounding box center [1049, 295] width 26 height 18
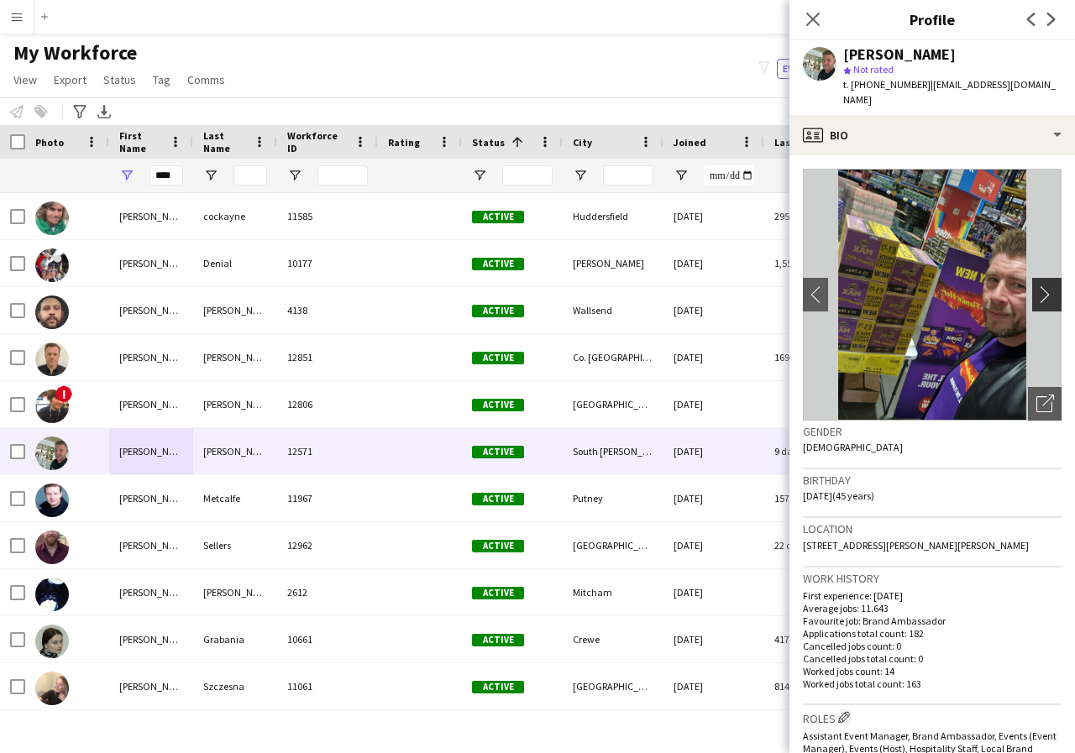
click at [1036, 286] on app-icon "chevron-right" at bounding box center [1049, 295] width 26 height 18
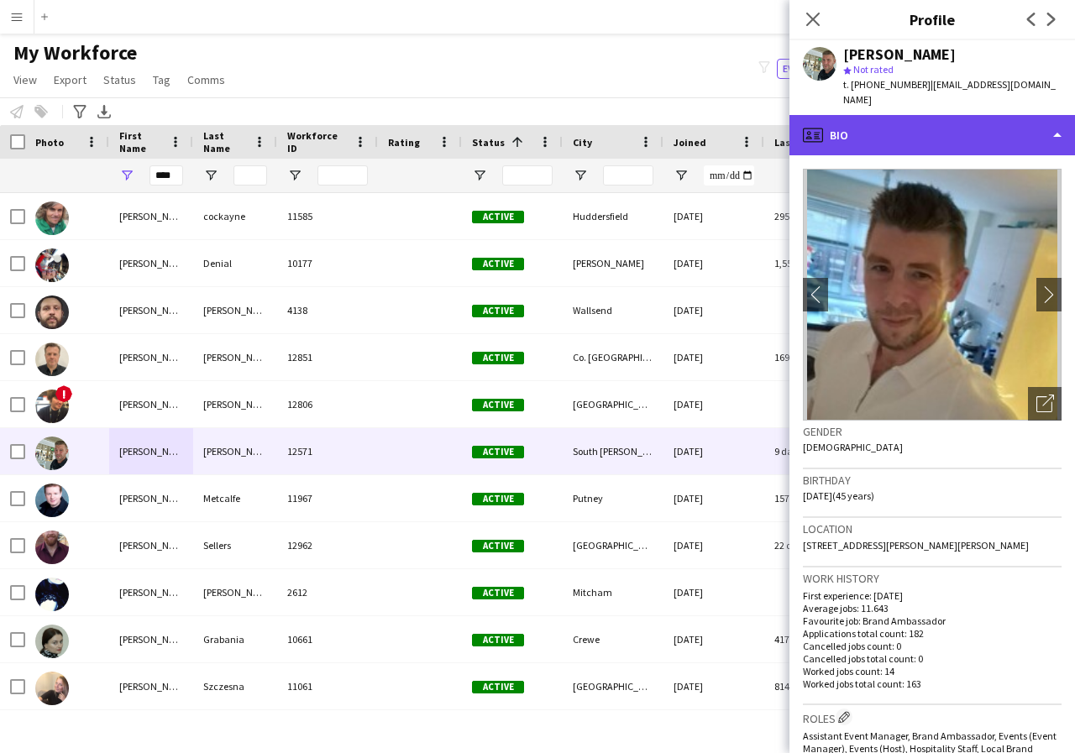
click at [1057, 115] on div "profile Bio" at bounding box center [932, 135] width 286 height 40
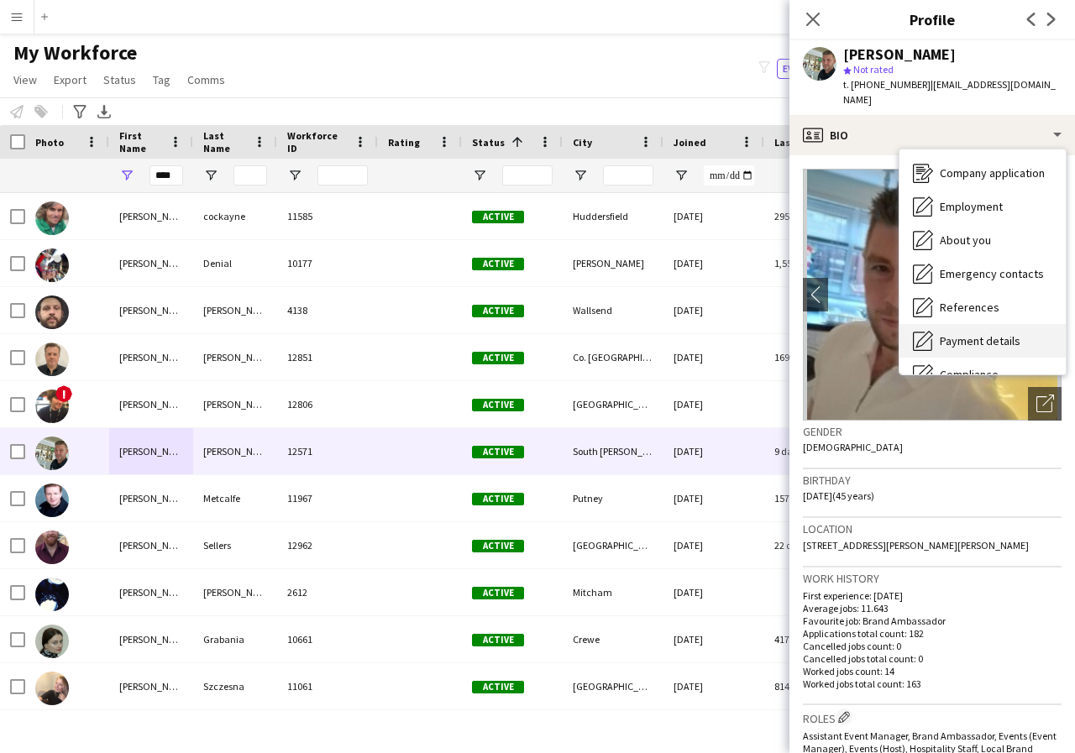
click at [1001, 333] on span "Payment details" at bounding box center [980, 340] width 81 height 15
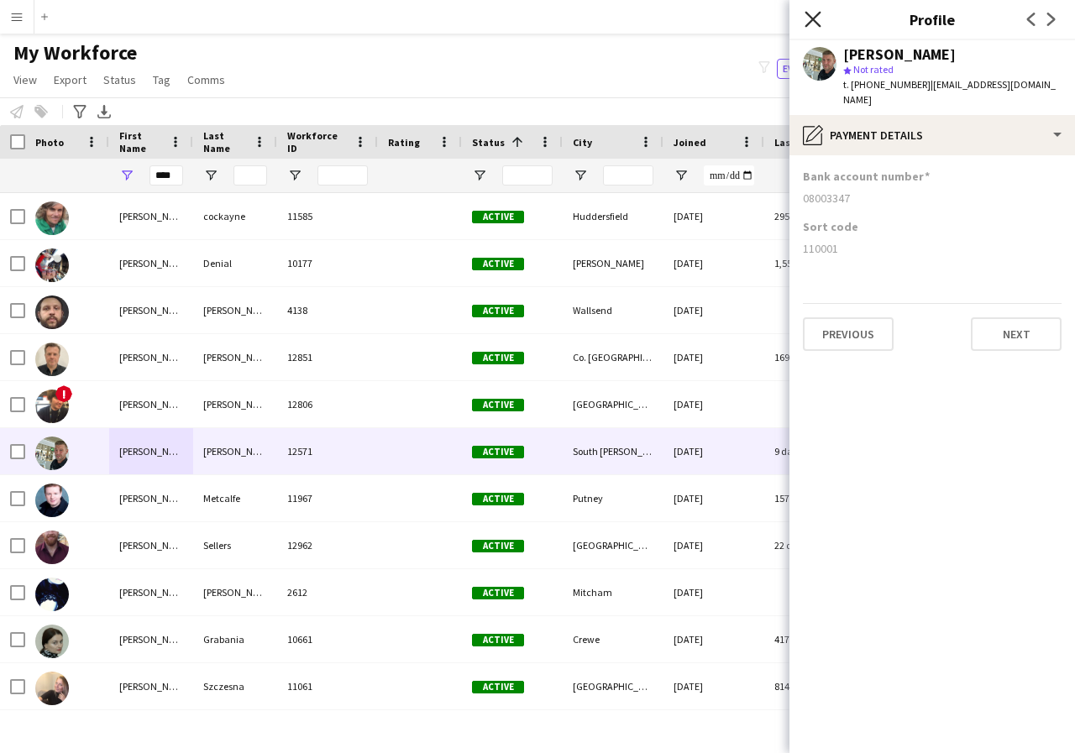
click at [812, 18] on icon at bounding box center [813, 19] width 16 height 16
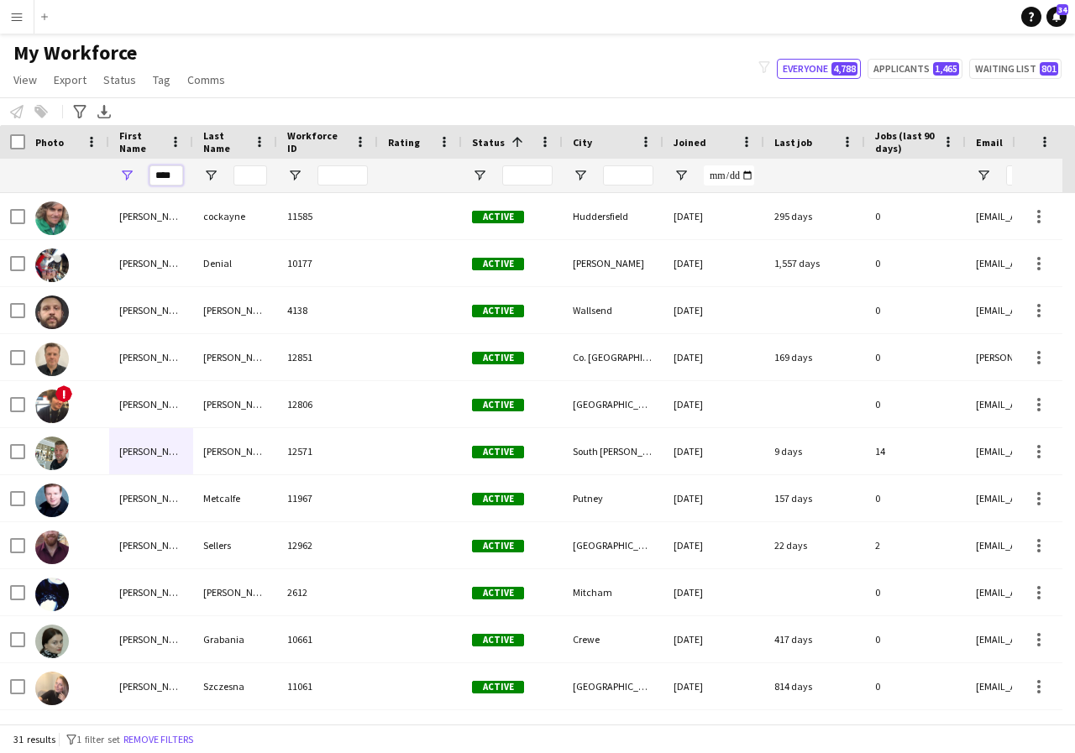
click at [179, 174] on input "****" at bounding box center [166, 175] width 34 height 20
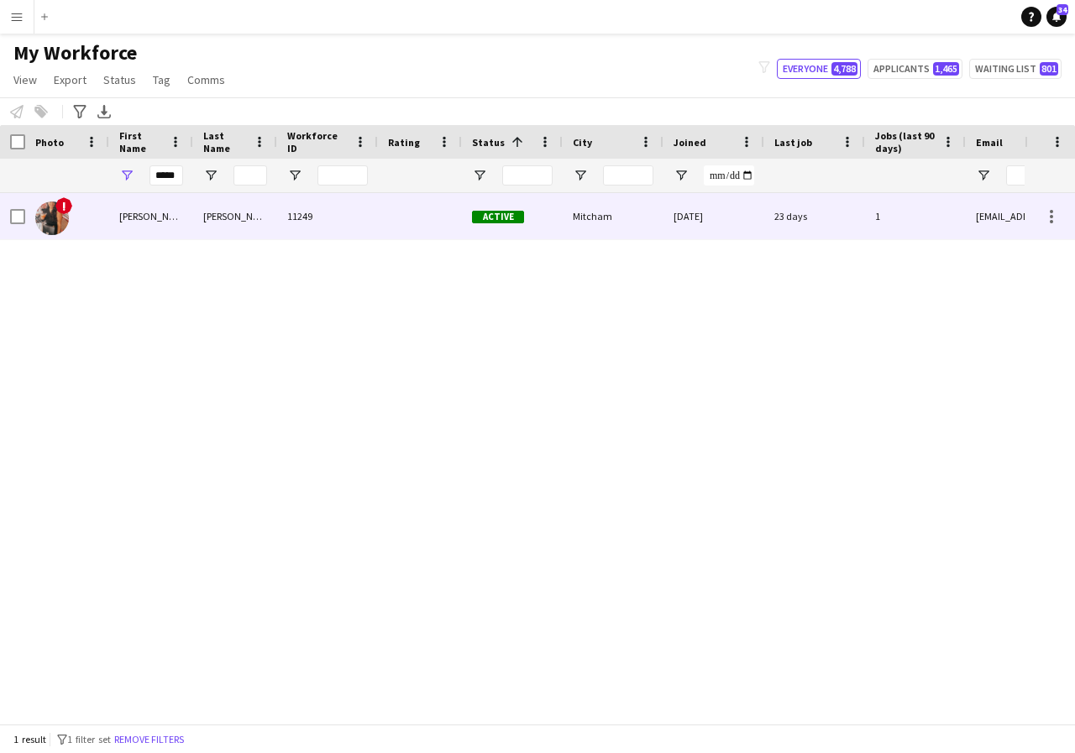
click at [152, 219] on div "[PERSON_NAME]" at bounding box center [151, 216] width 84 height 46
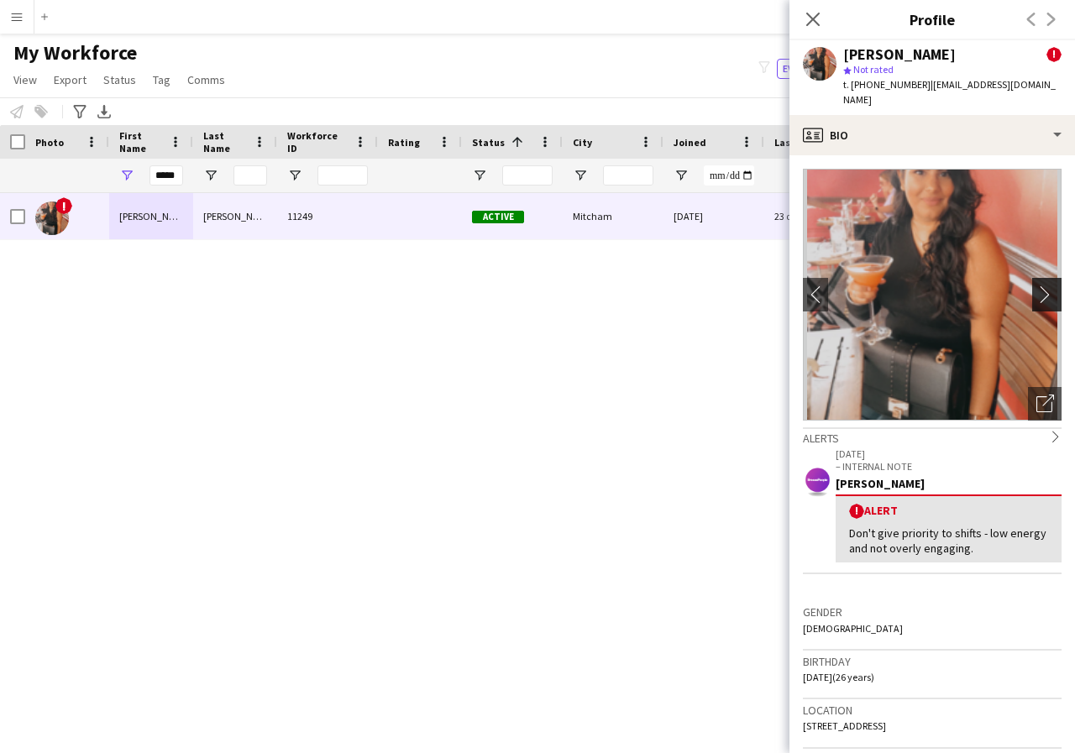
click at [1037, 286] on app-icon "chevron-right" at bounding box center [1049, 295] width 26 height 18
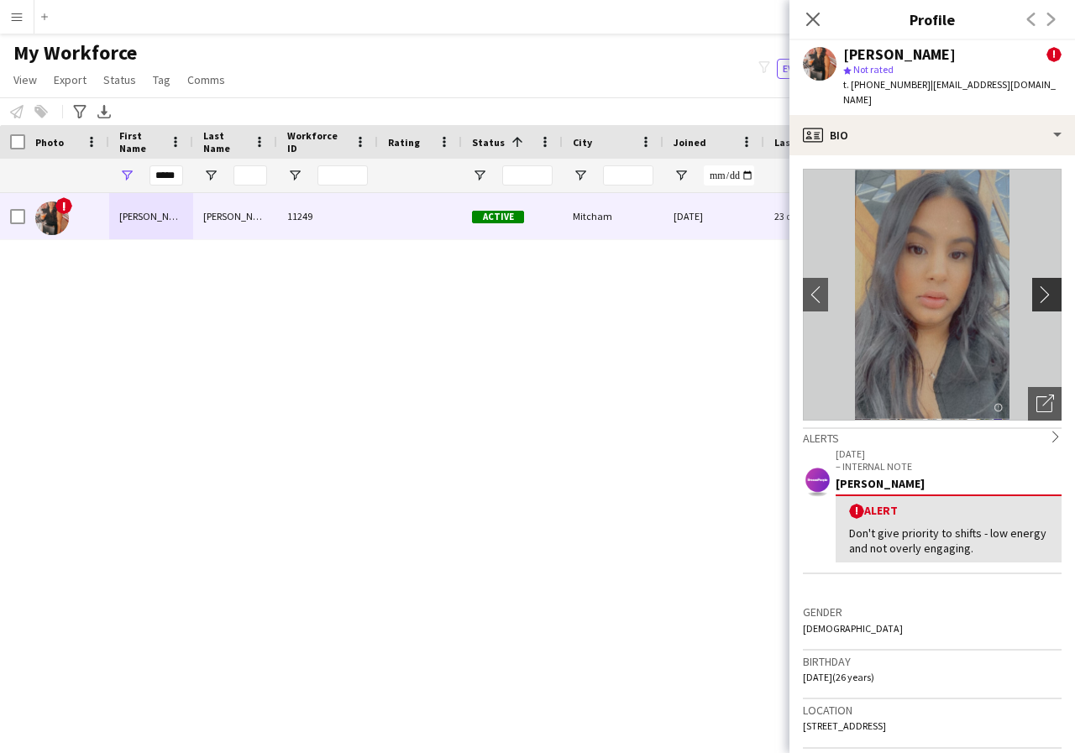
click at [1037, 286] on app-icon "chevron-right" at bounding box center [1049, 295] width 26 height 18
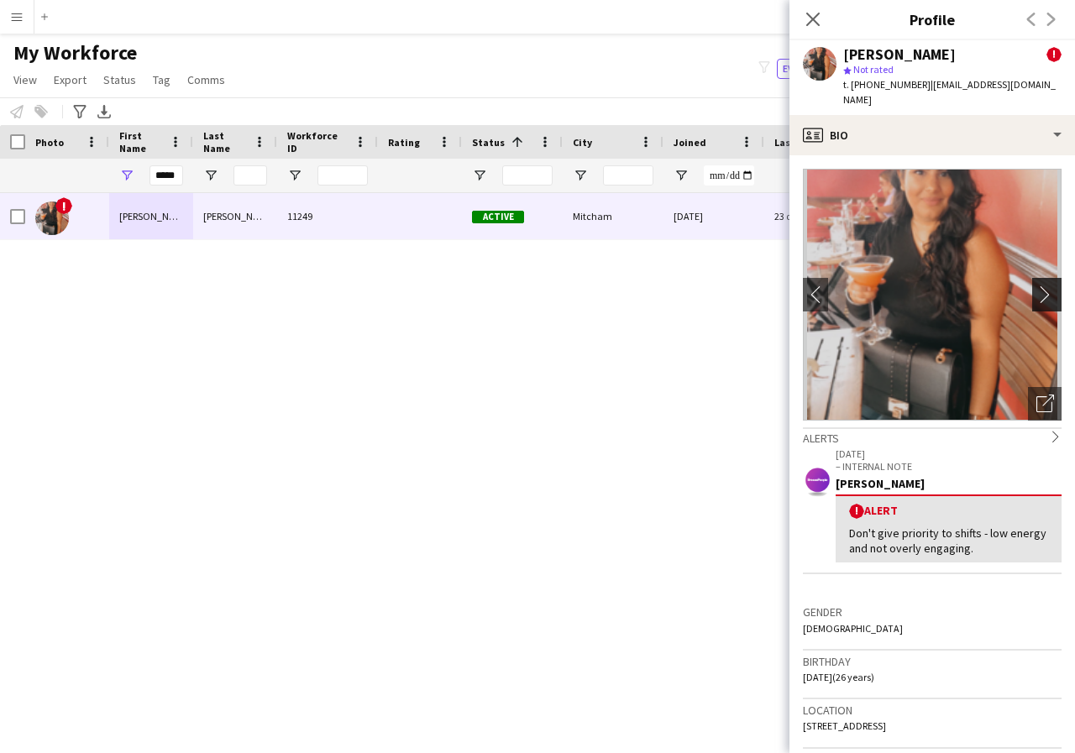
click at [1037, 286] on app-icon "chevron-right" at bounding box center [1049, 295] width 26 height 18
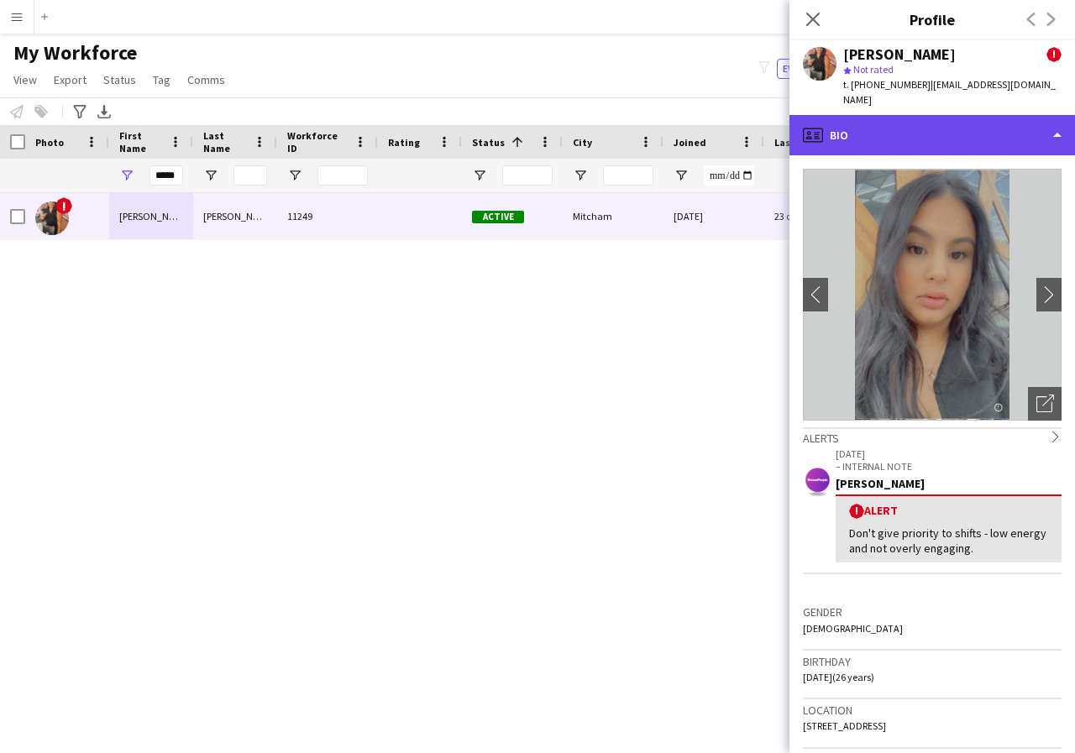
click at [1056, 125] on div "profile Bio" at bounding box center [932, 135] width 286 height 40
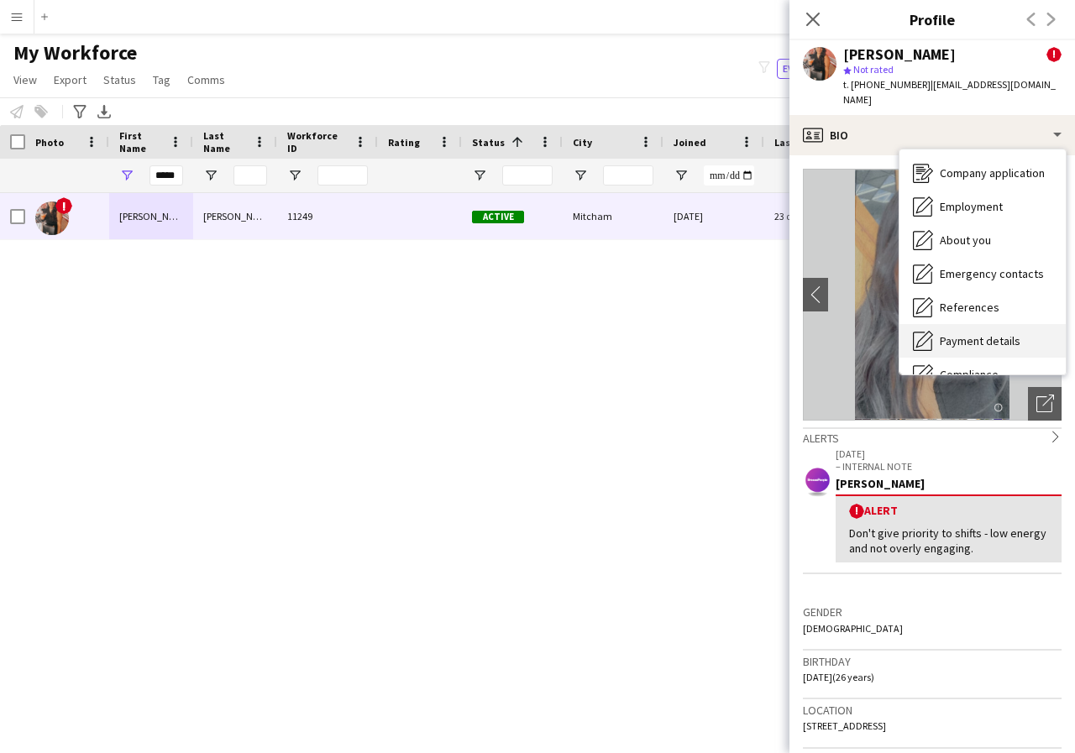
click at [1007, 333] on span "Payment details" at bounding box center [980, 340] width 81 height 15
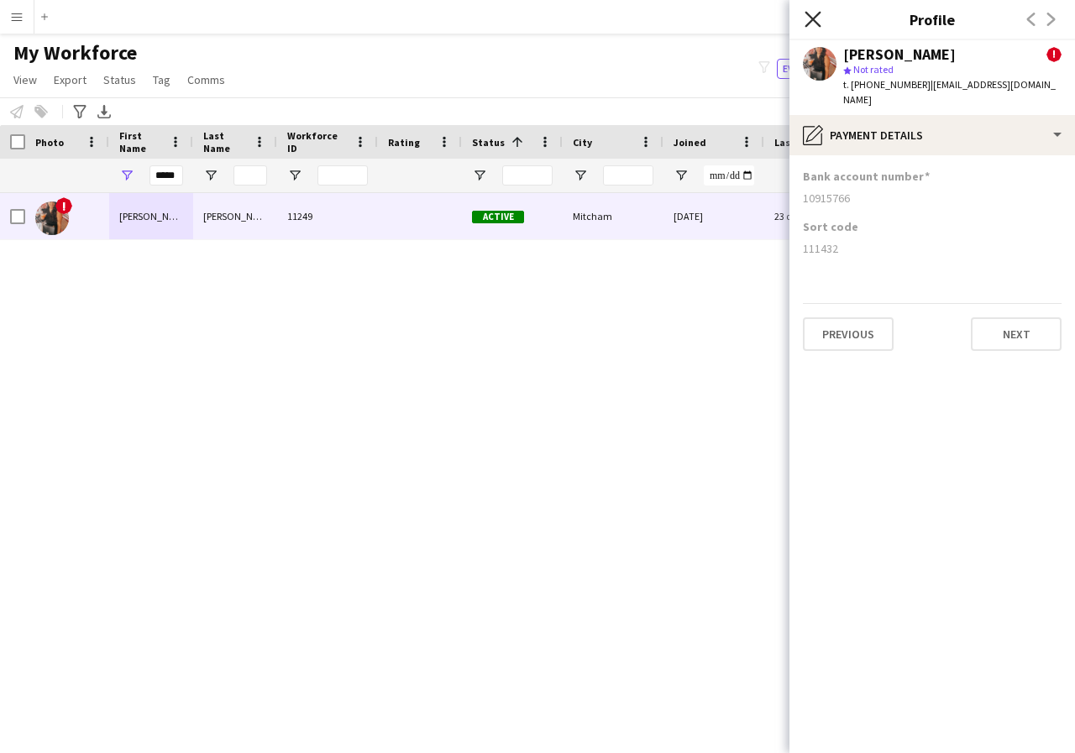
click at [810, 21] on icon at bounding box center [813, 19] width 16 height 16
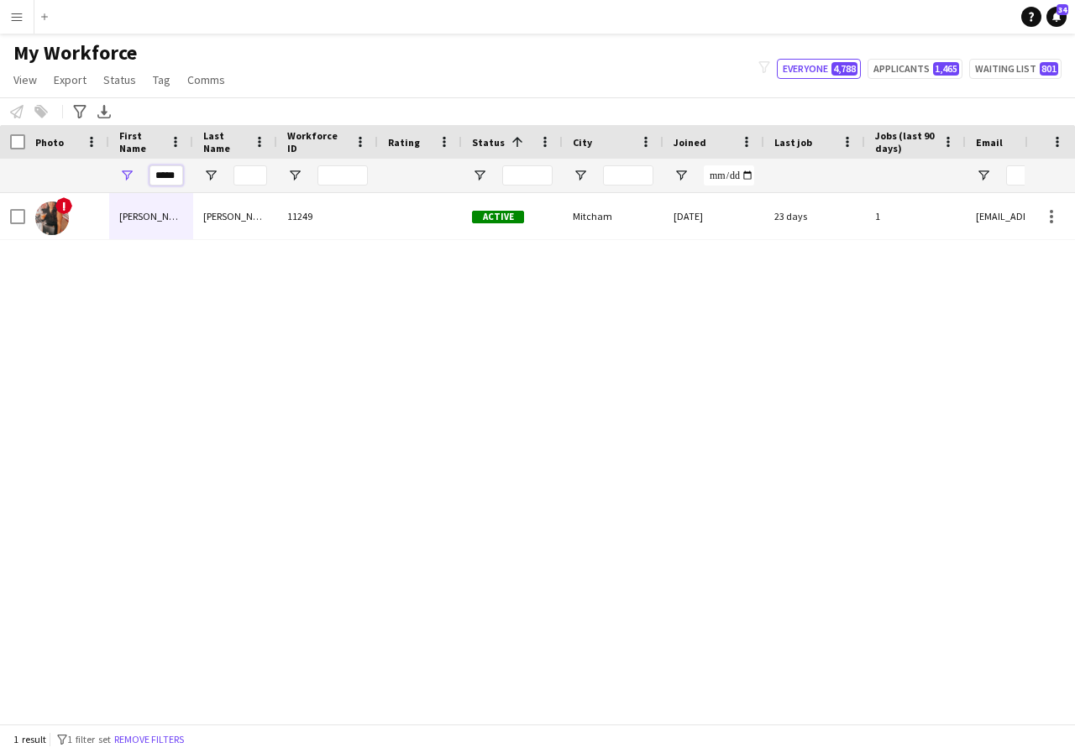
click at [180, 176] on input "*****" at bounding box center [166, 175] width 34 height 20
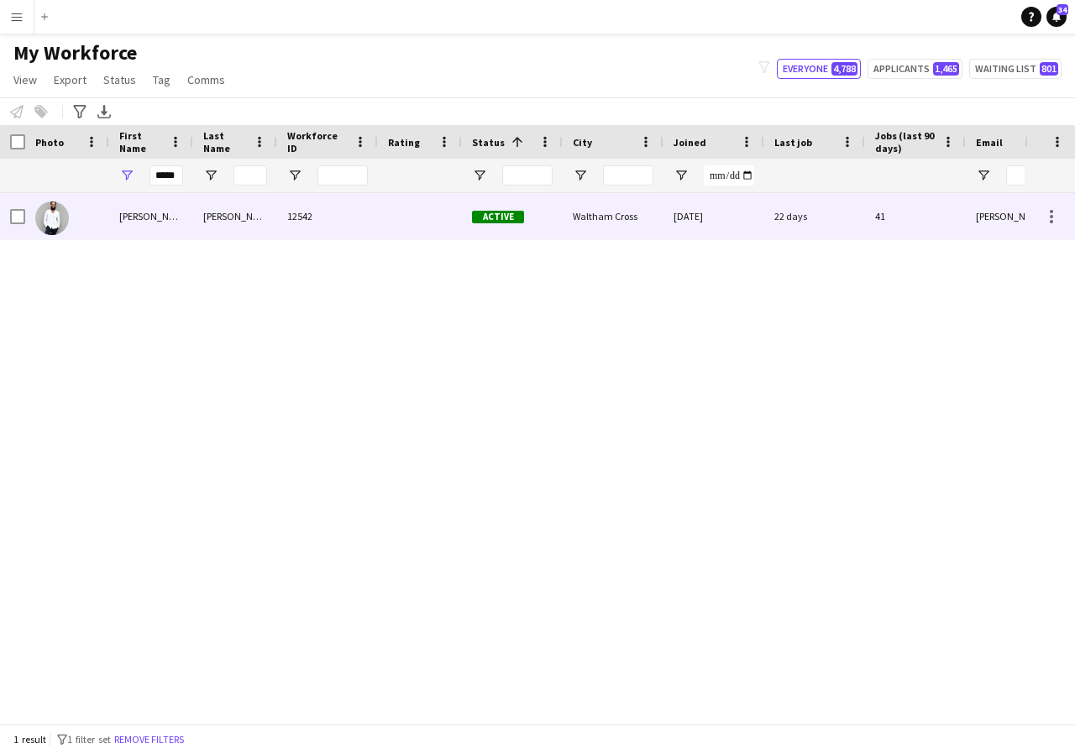
click at [161, 205] on div "[PERSON_NAME]" at bounding box center [151, 216] width 84 height 46
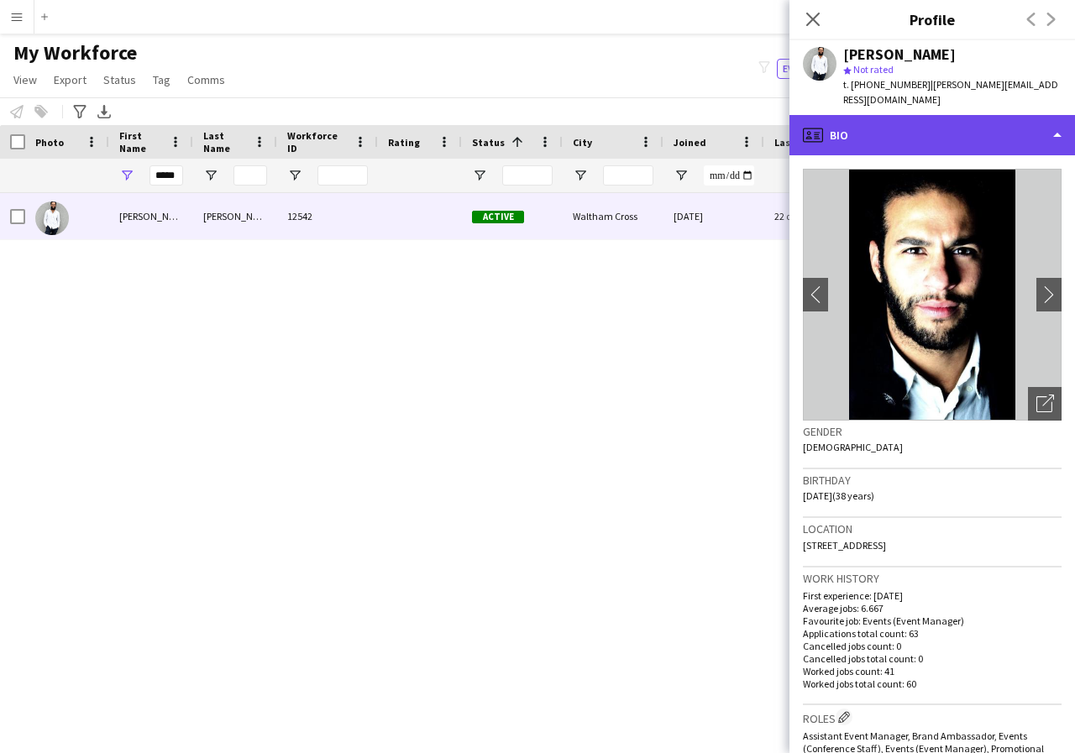
click at [1053, 125] on div "profile Bio" at bounding box center [932, 135] width 286 height 40
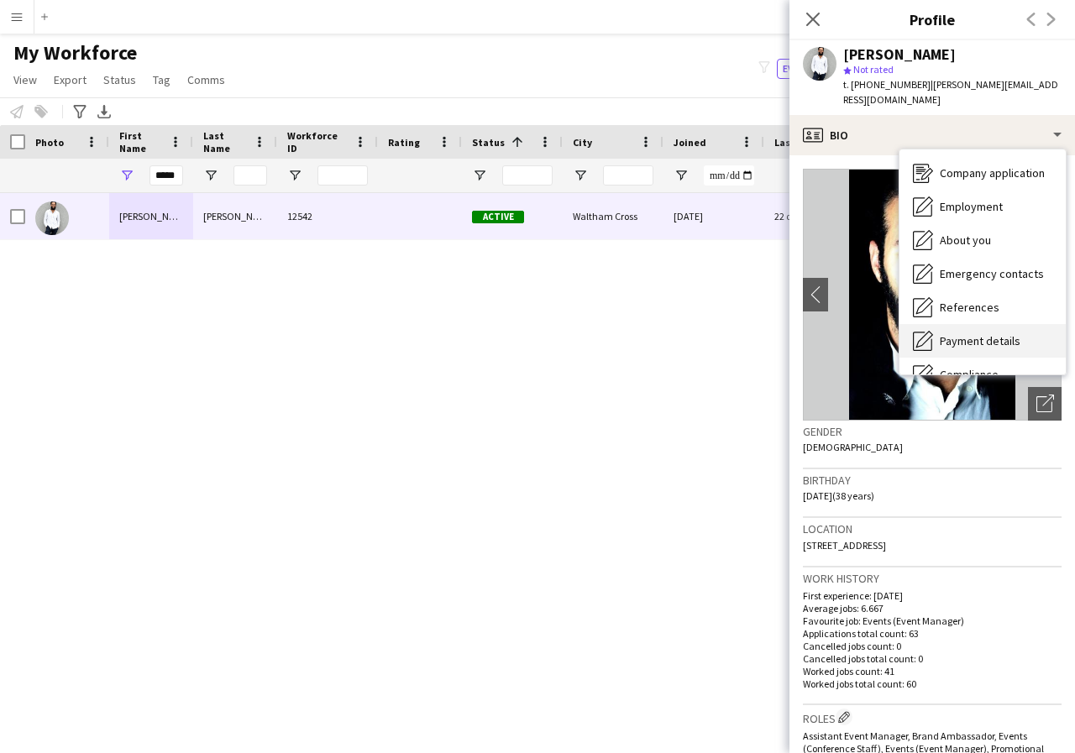
click at [1007, 333] on span "Payment details" at bounding box center [980, 340] width 81 height 15
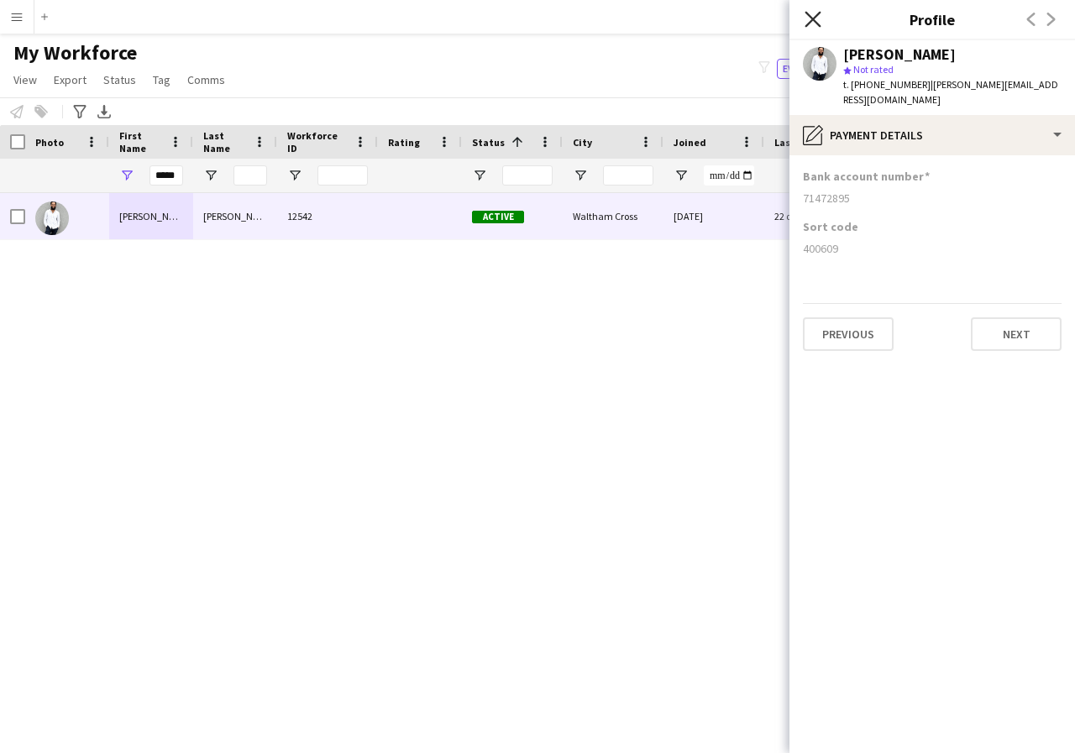
click at [812, 19] on icon at bounding box center [813, 19] width 16 height 16
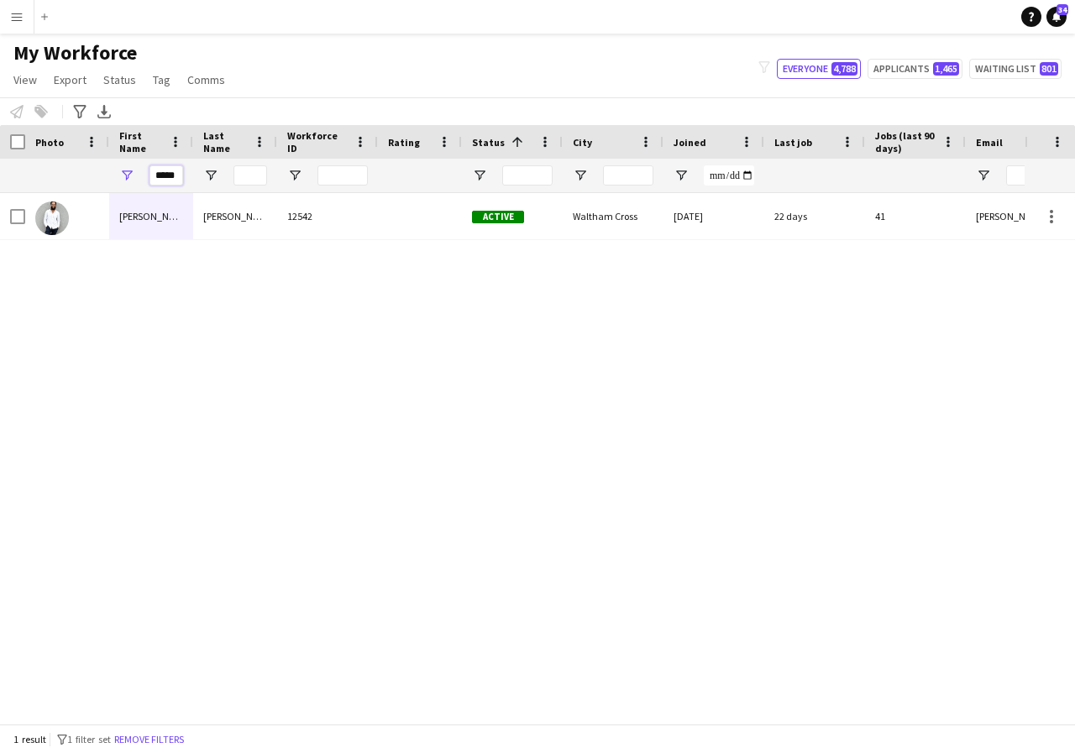
click at [180, 178] on input "*****" at bounding box center [166, 175] width 34 height 20
type input "*"
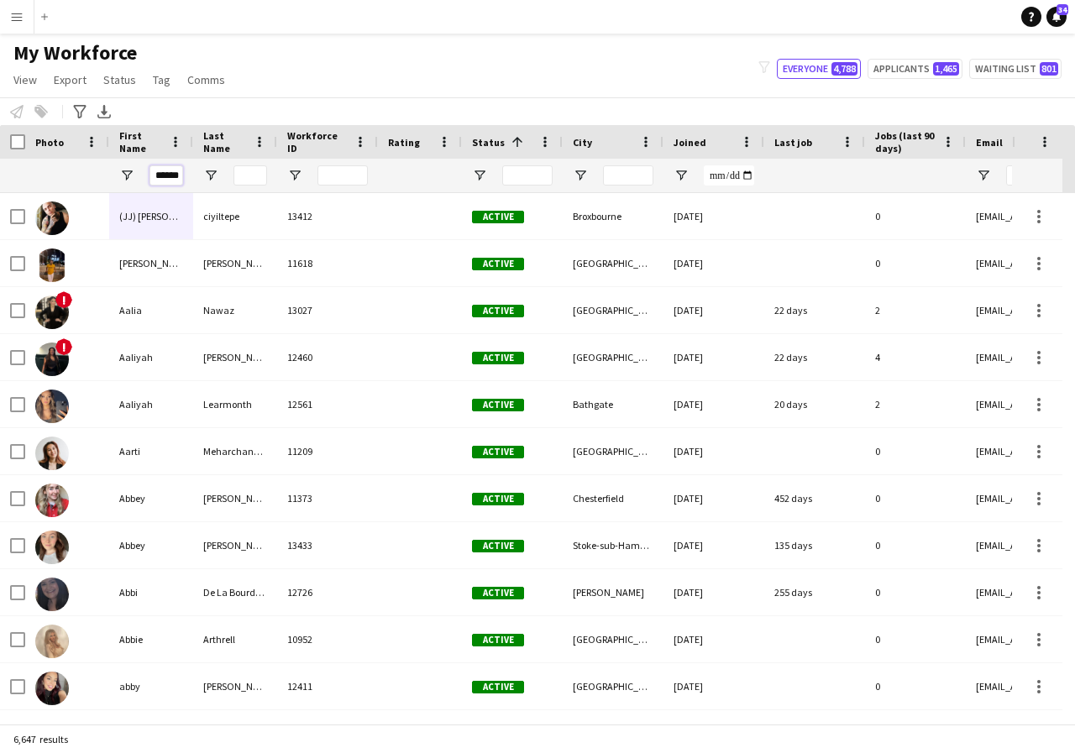
scroll to position [0, 2]
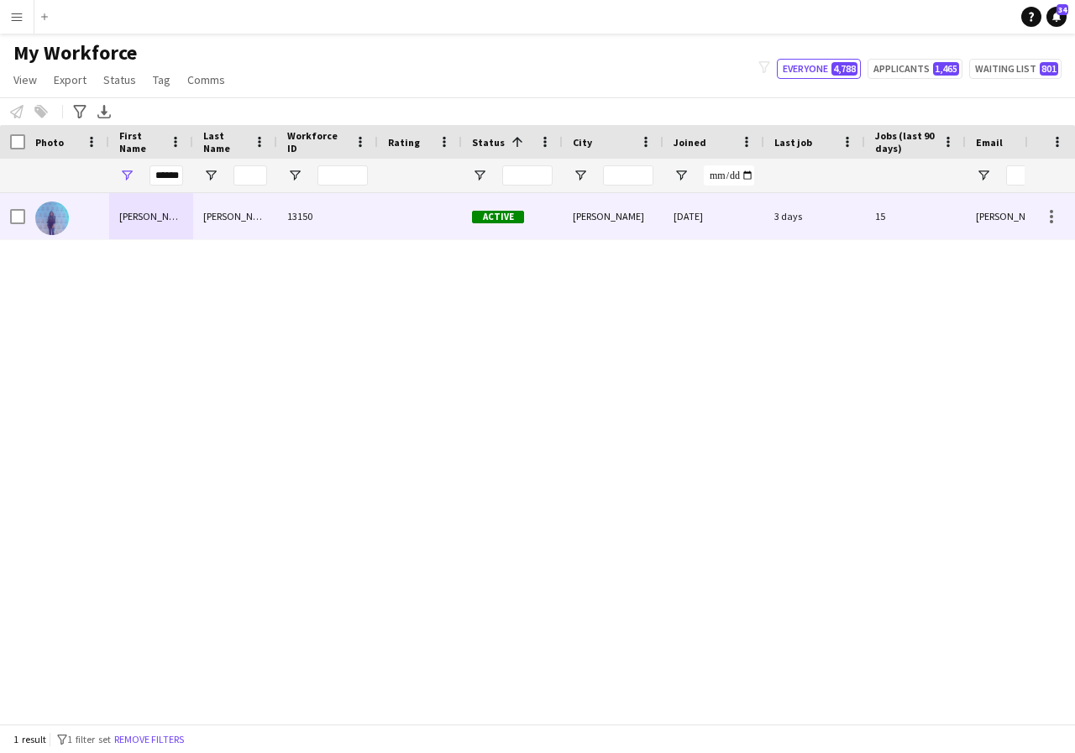
click at [170, 218] on div "[PERSON_NAME]" at bounding box center [151, 216] width 84 height 46
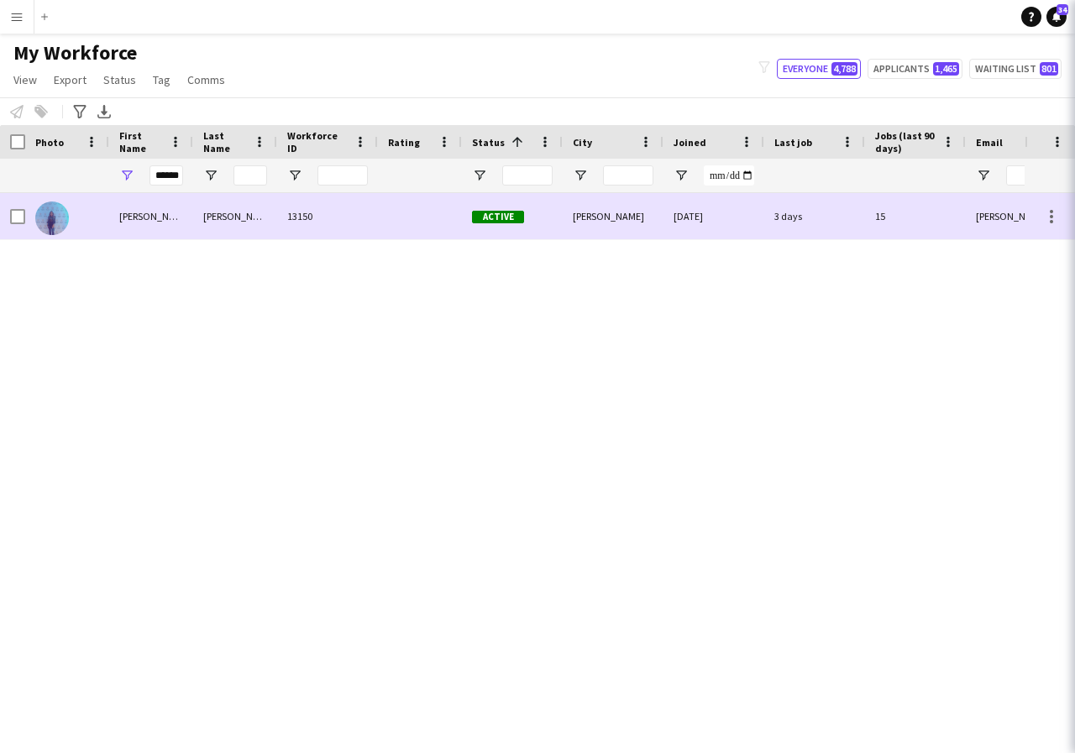
scroll to position [0, 0]
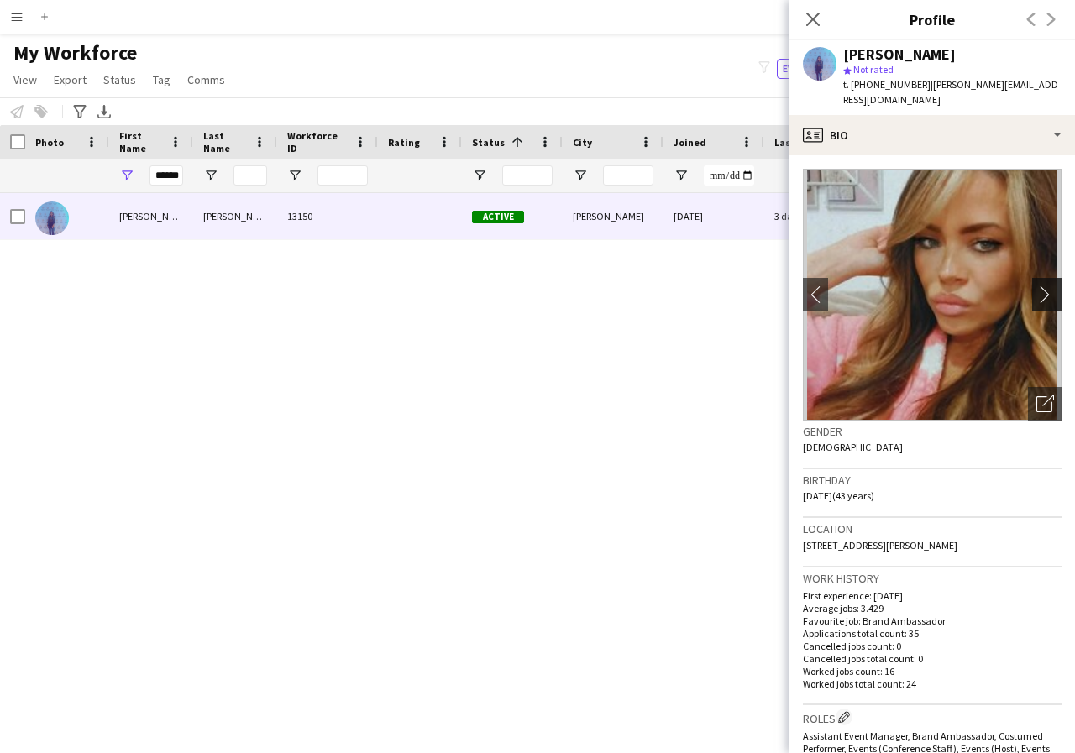
click at [1036, 286] on app-icon "chevron-right" at bounding box center [1049, 295] width 26 height 18
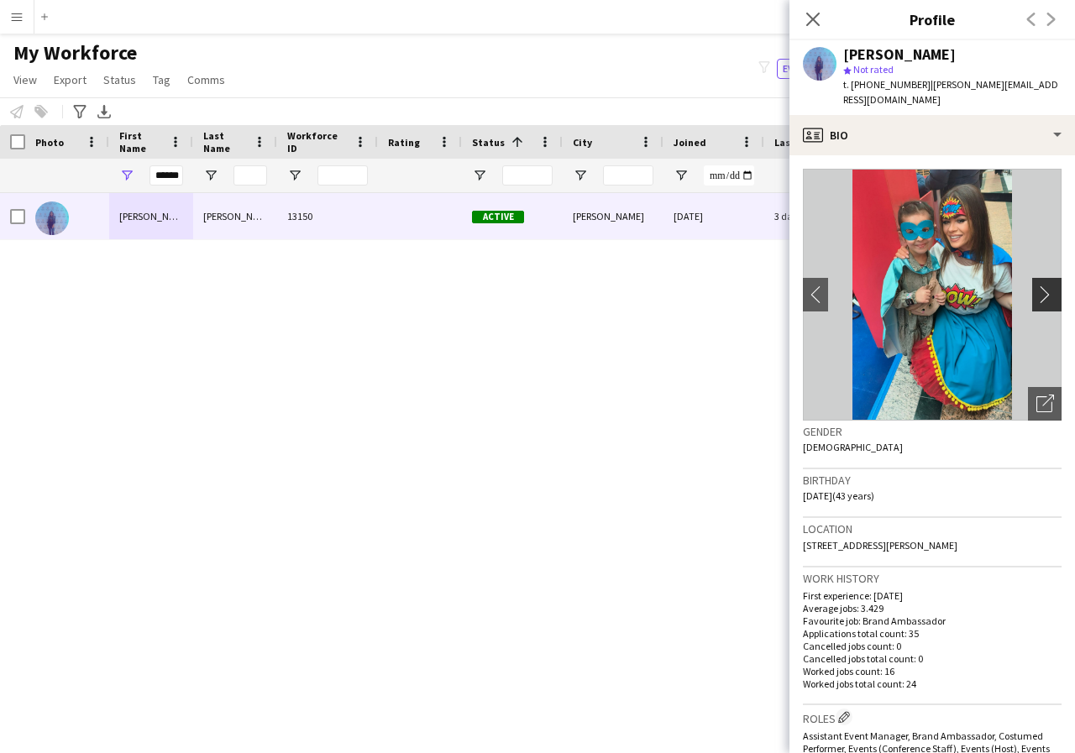
click at [1036, 286] on app-icon "chevron-right" at bounding box center [1049, 295] width 26 height 18
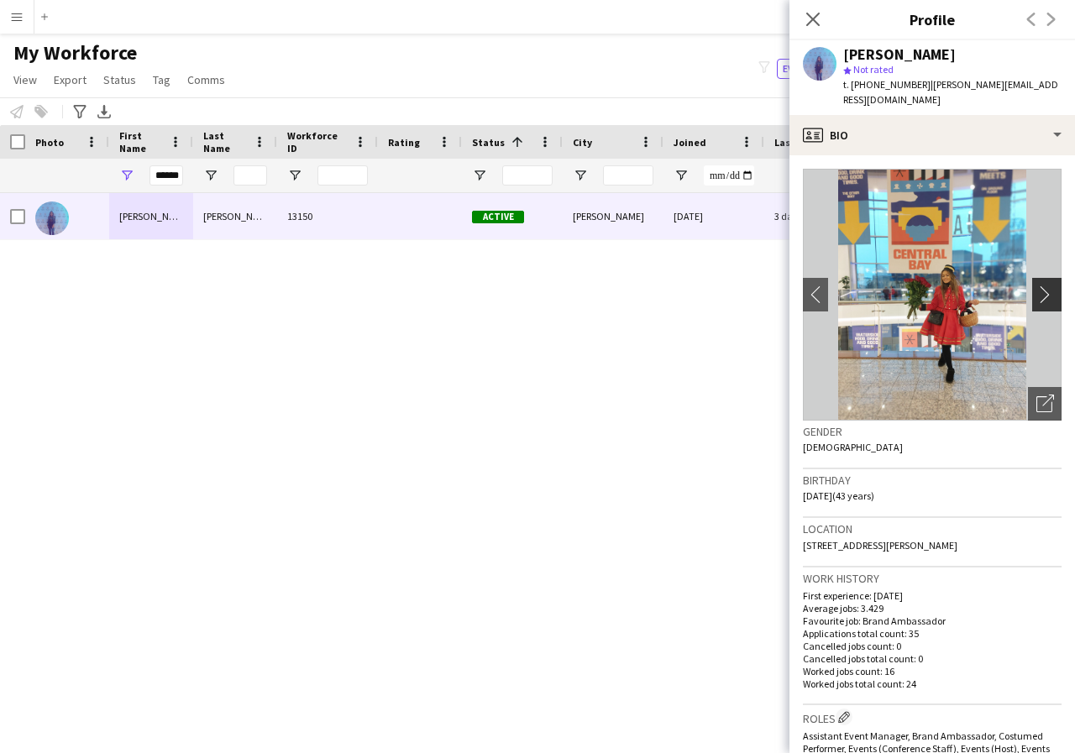
click at [1036, 286] on app-icon "chevron-right" at bounding box center [1049, 295] width 26 height 18
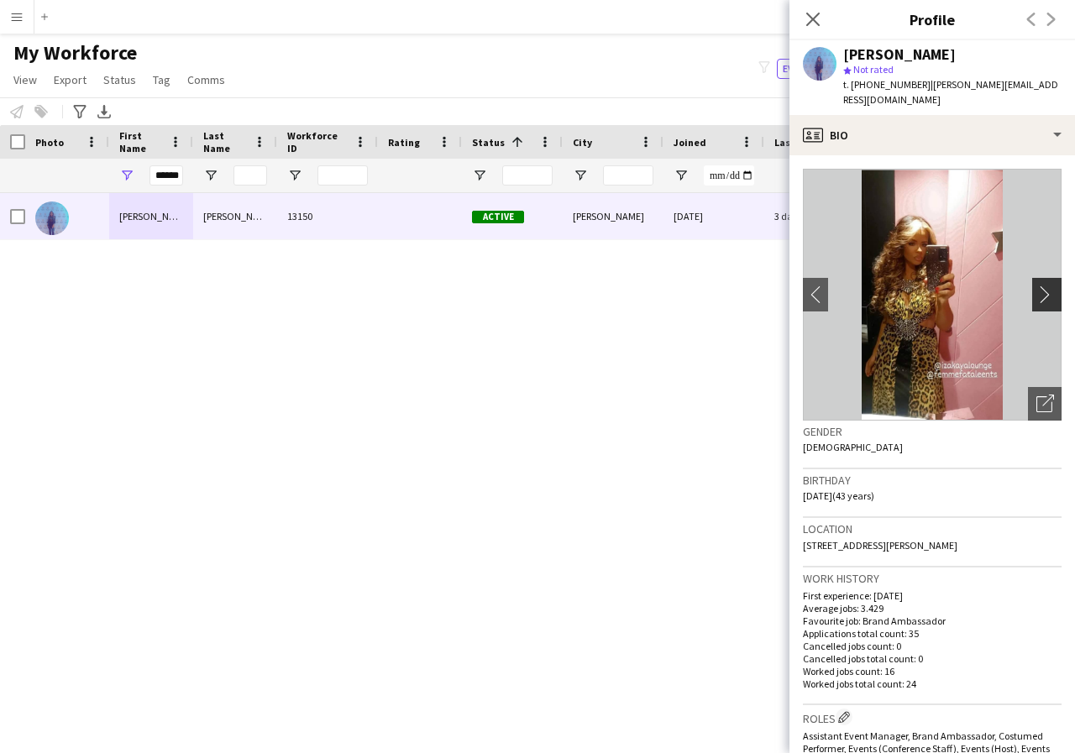
click at [1036, 286] on app-icon "chevron-right" at bounding box center [1049, 295] width 26 height 18
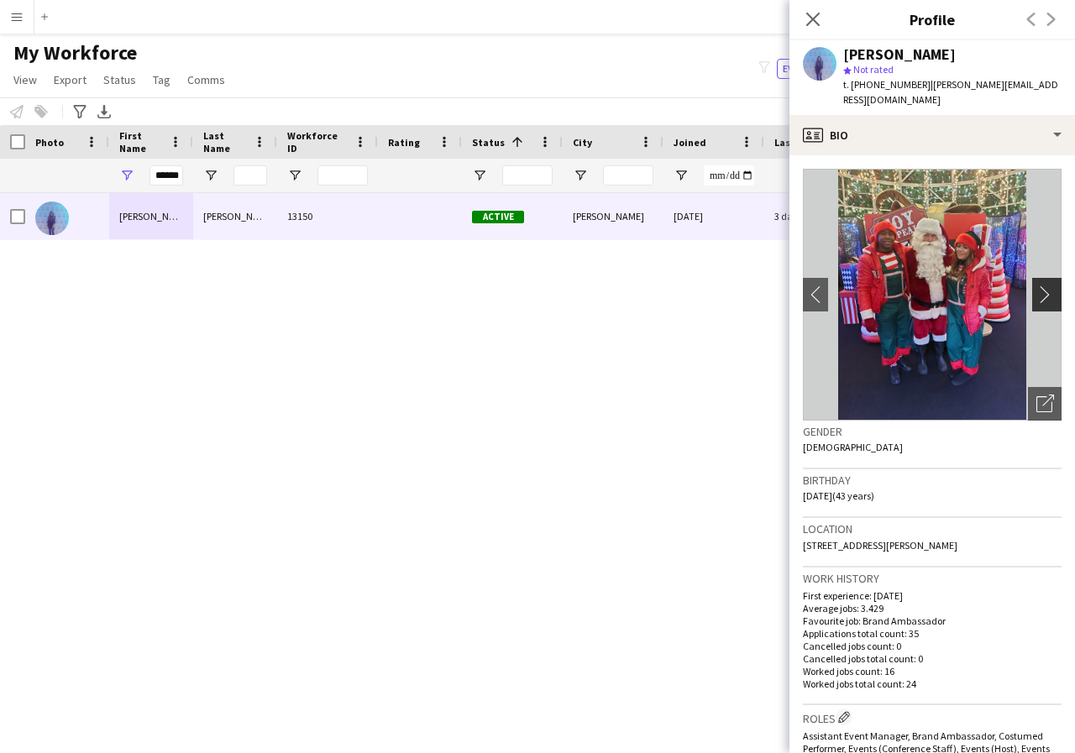
click at [1036, 286] on app-icon "chevron-right" at bounding box center [1049, 295] width 26 height 18
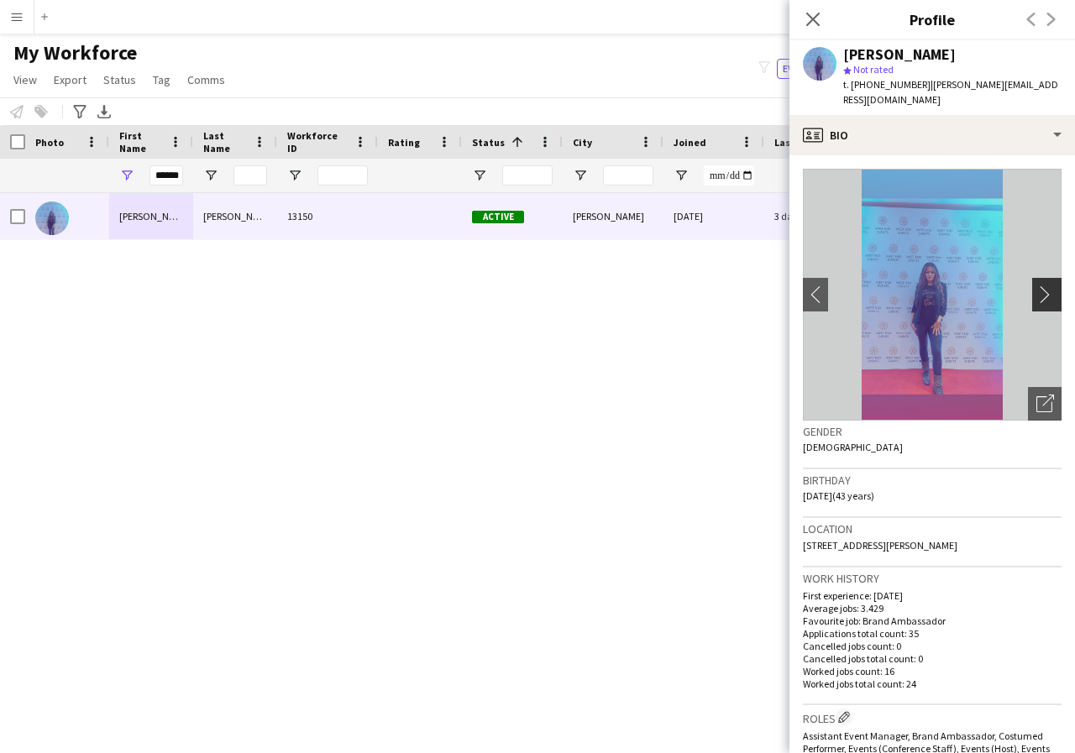
click at [1036, 286] on app-icon "chevron-right" at bounding box center [1049, 295] width 26 height 18
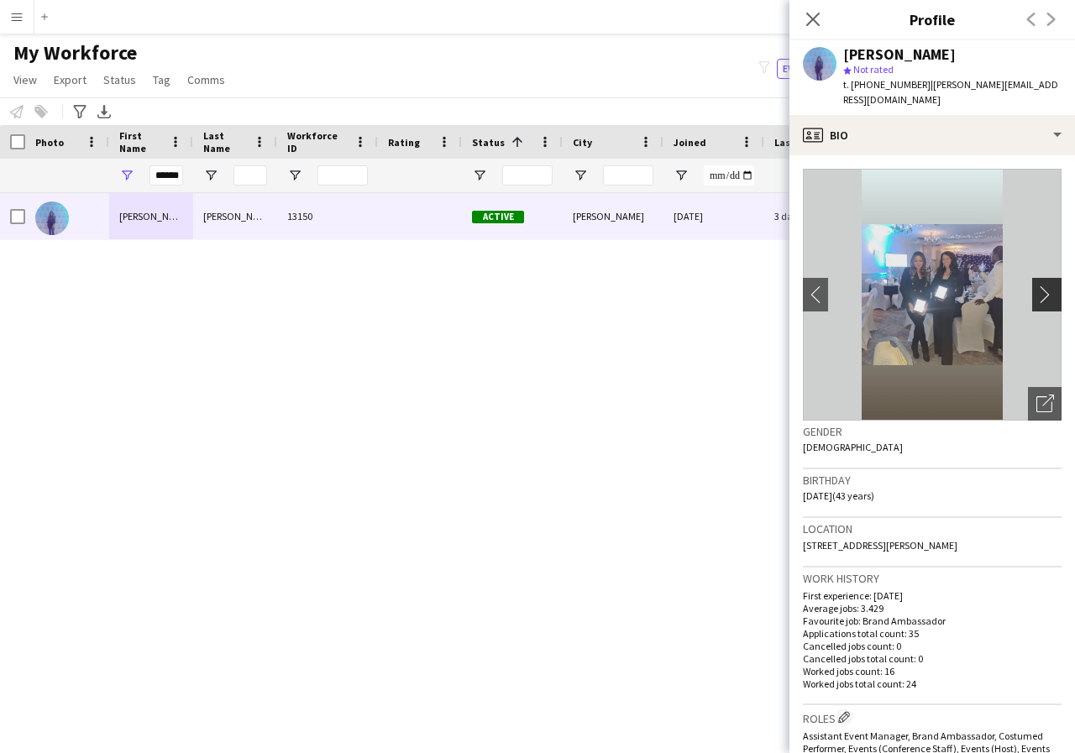
click at [1036, 286] on app-icon "chevron-right" at bounding box center [1049, 295] width 26 height 18
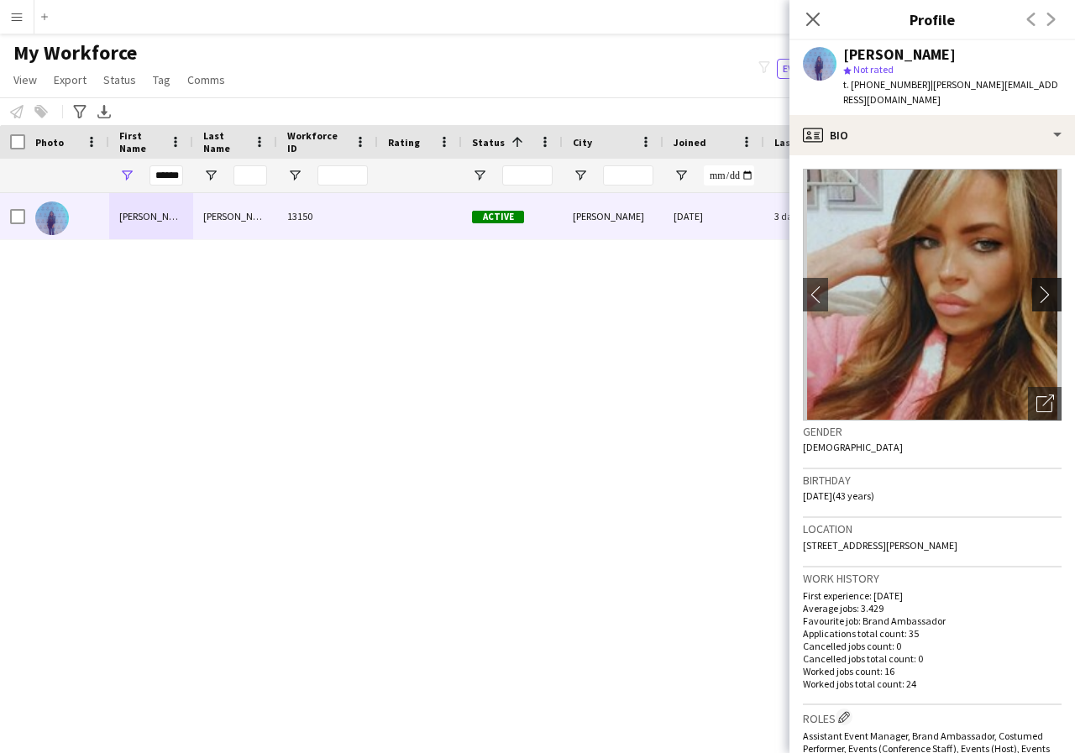
click at [1036, 286] on app-icon "chevron-right" at bounding box center [1049, 295] width 26 height 18
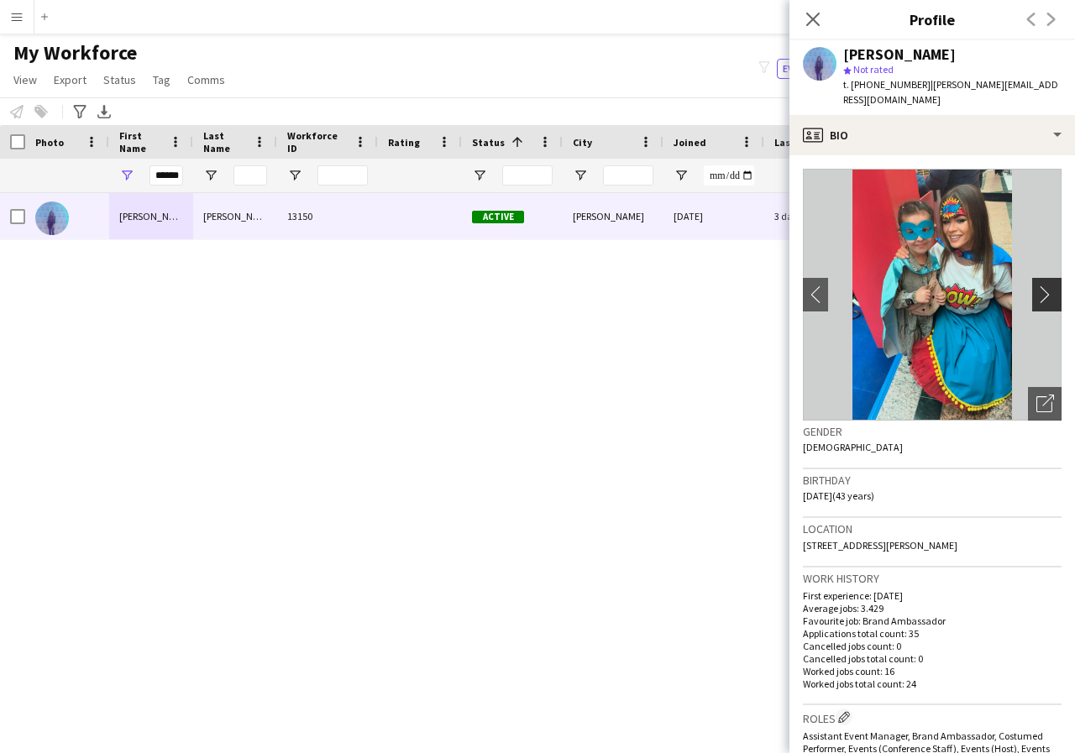
click at [1036, 286] on app-icon "chevron-right" at bounding box center [1049, 295] width 26 height 18
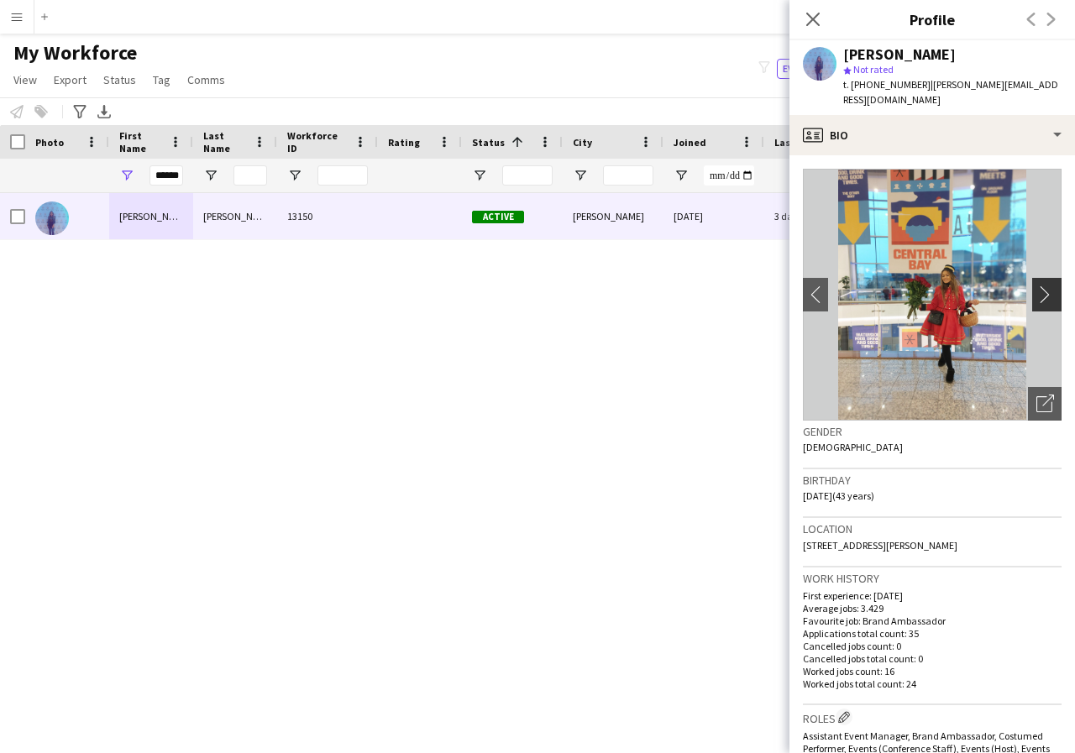
click at [1036, 286] on app-icon "chevron-right" at bounding box center [1049, 295] width 26 height 18
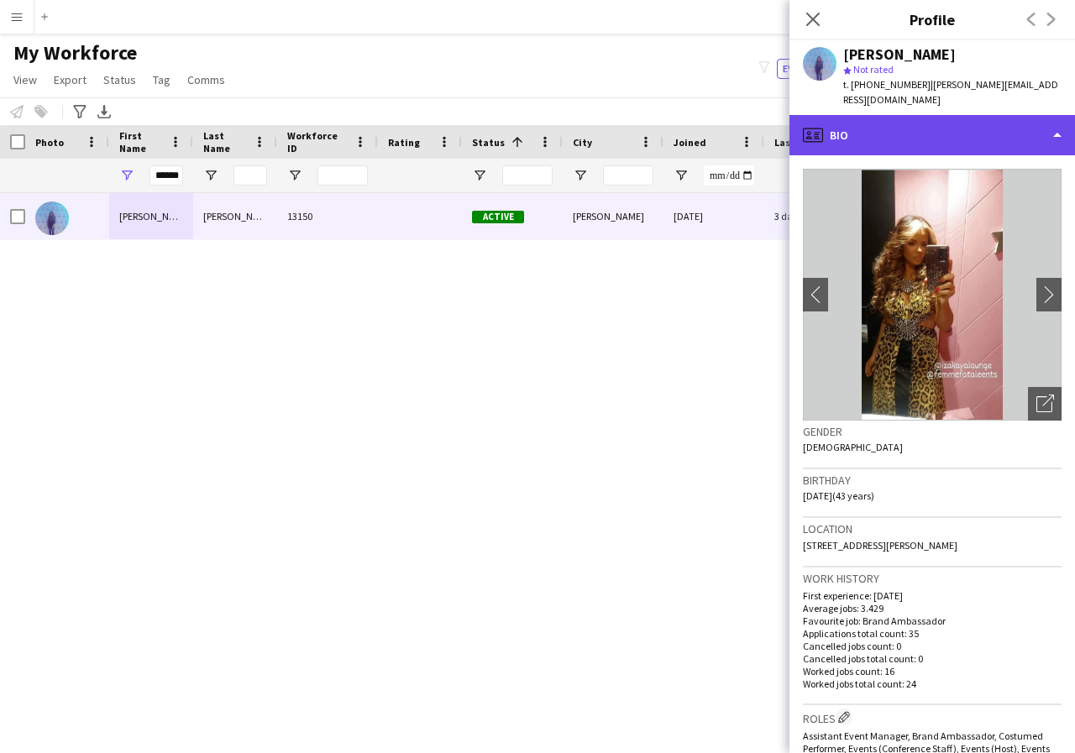
click at [1060, 124] on div "profile Bio" at bounding box center [932, 135] width 286 height 40
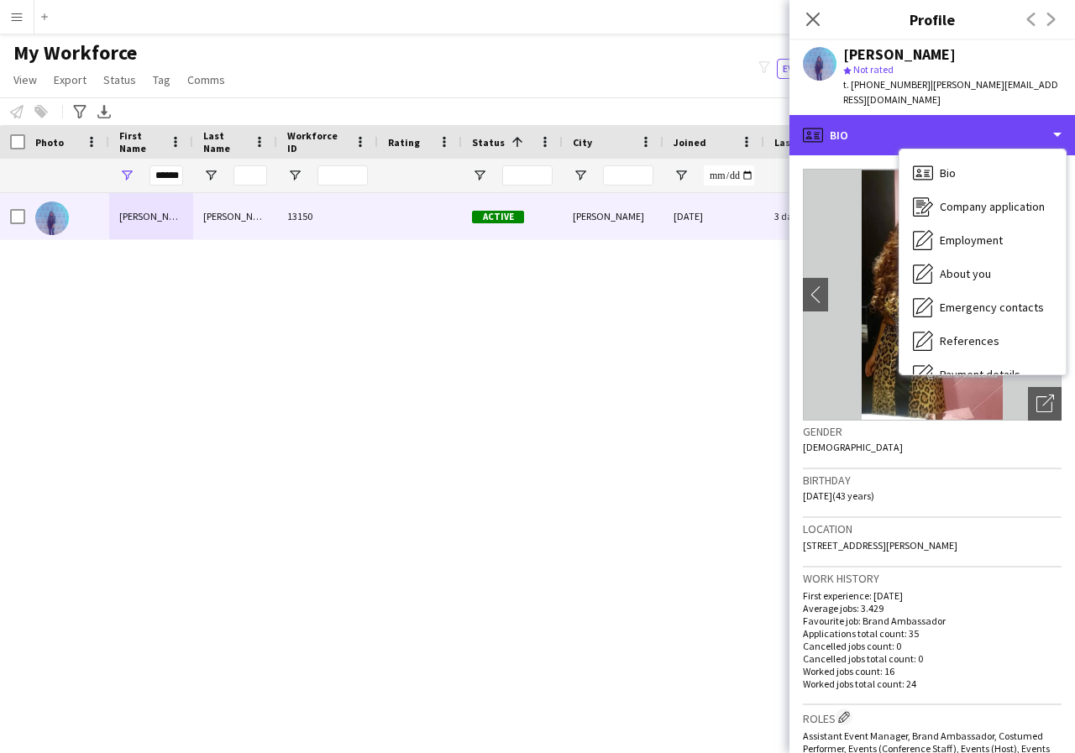
scroll to position [34, 0]
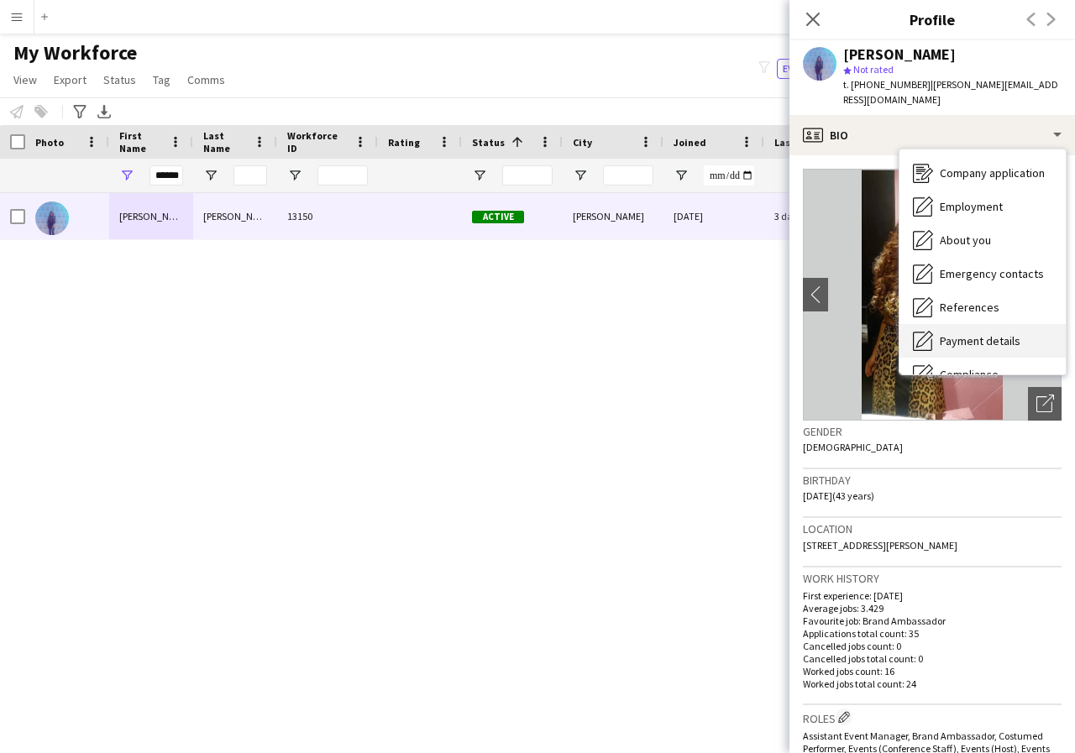
click at [998, 333] on span "Payment details" at bounding box center [980, 340] width 81 height 15
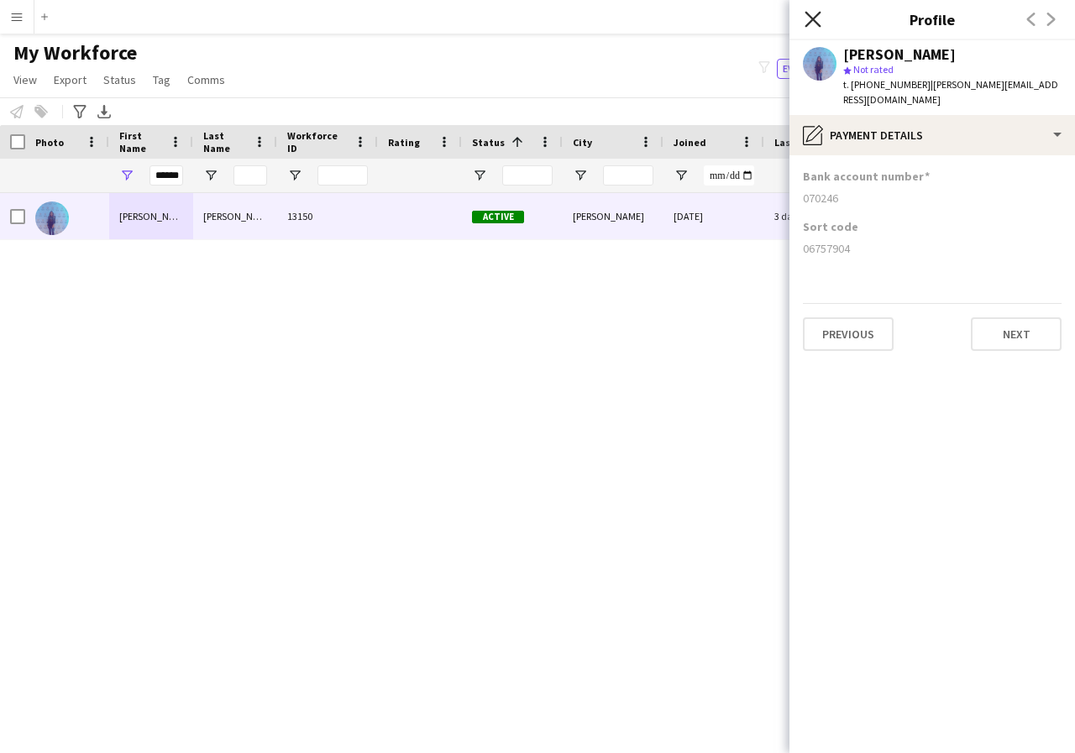
click at [811, 13] on icon "Close pop-in" at bounding box center [813, 19] width 16 height 16
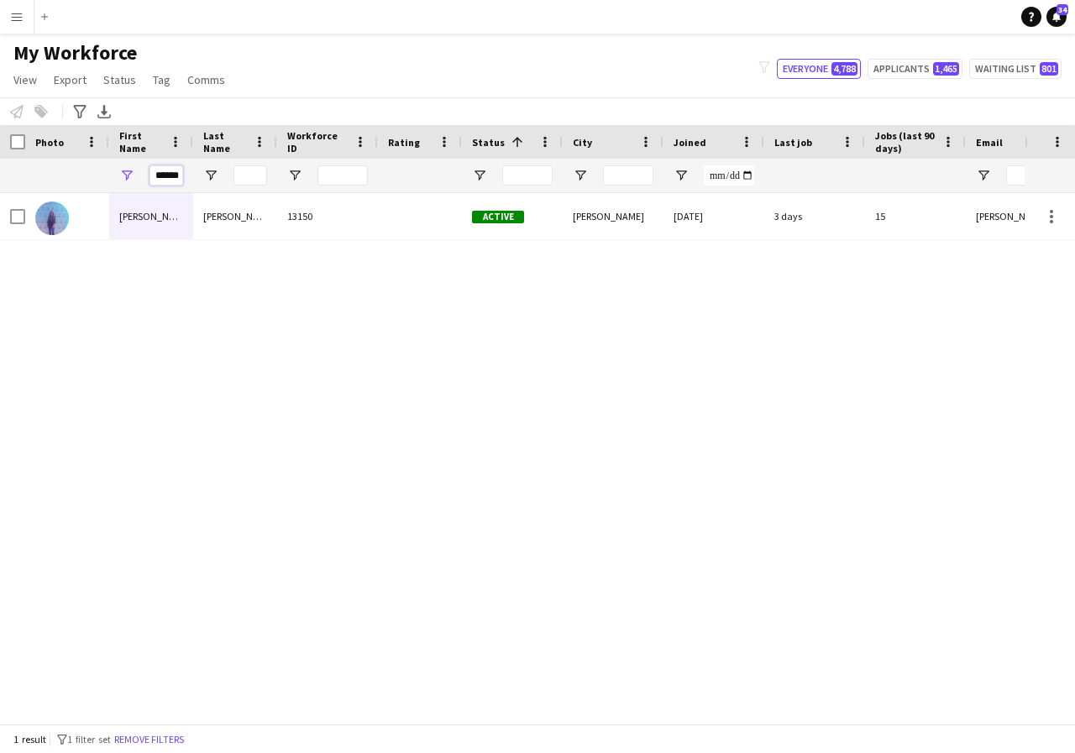
click at [180, 178] on input "******" at bounding box center [166, 175] width 34 height 20
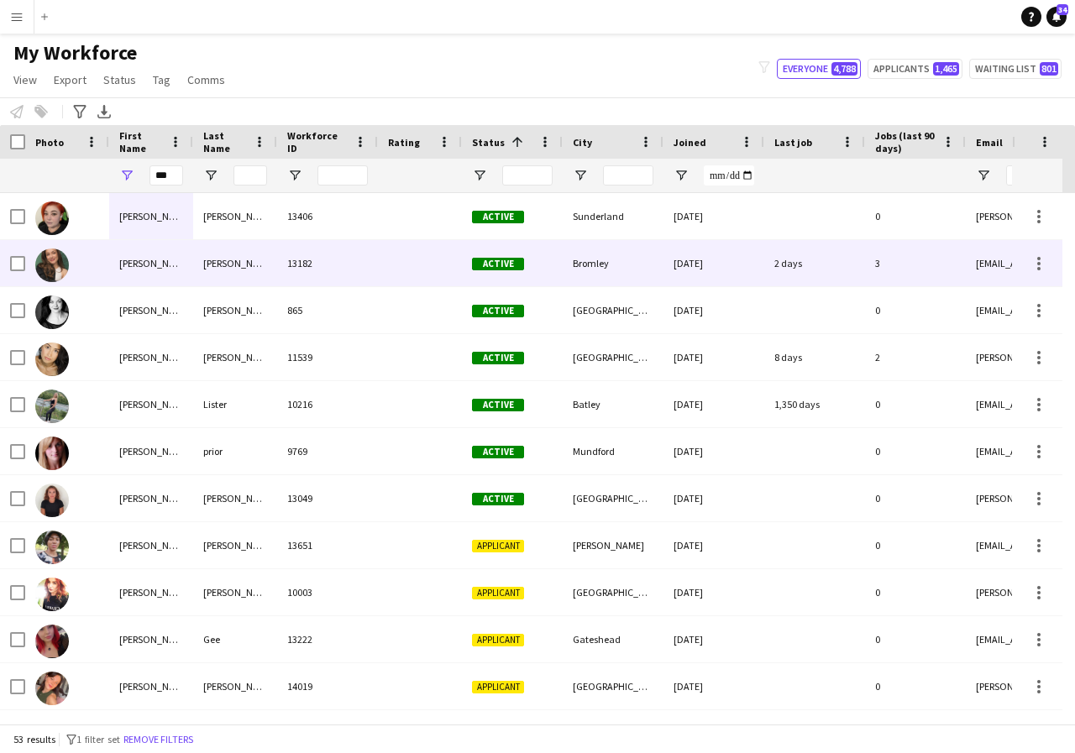
click at [181, 258] on div "[PERSON_NAME]" at bounding box center [151, 263] width 84 height 46
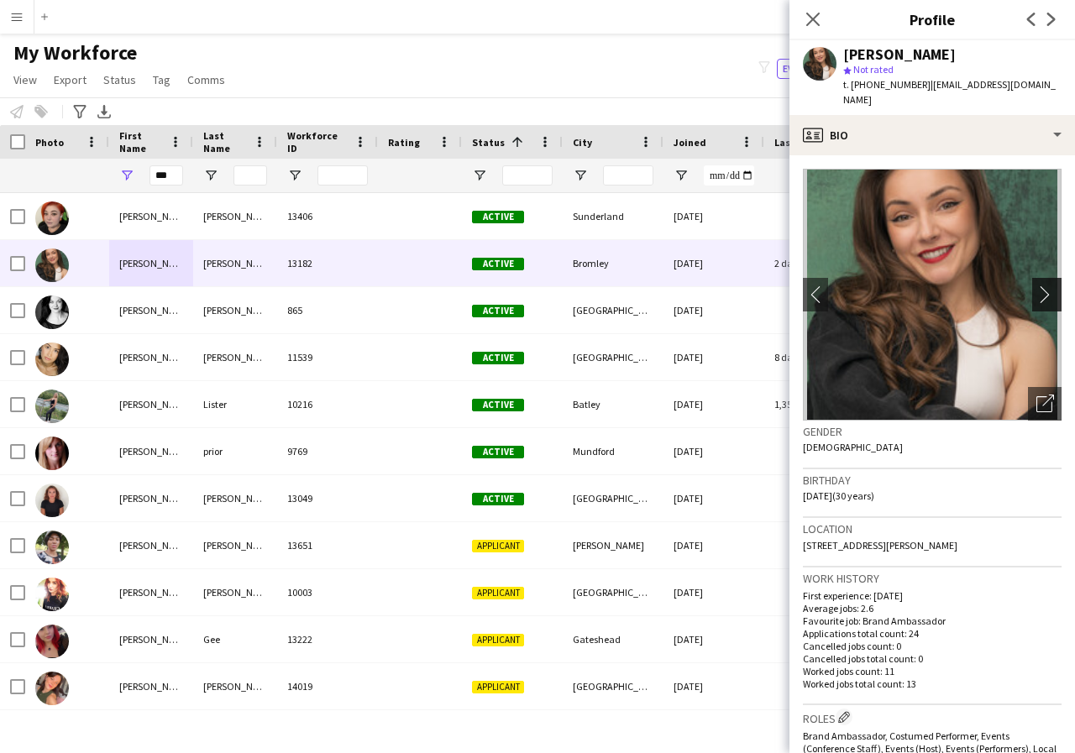
click at [1036, 286] on app-icon "chevron-right" at bounding box center [1049, 295] width 26 height 18
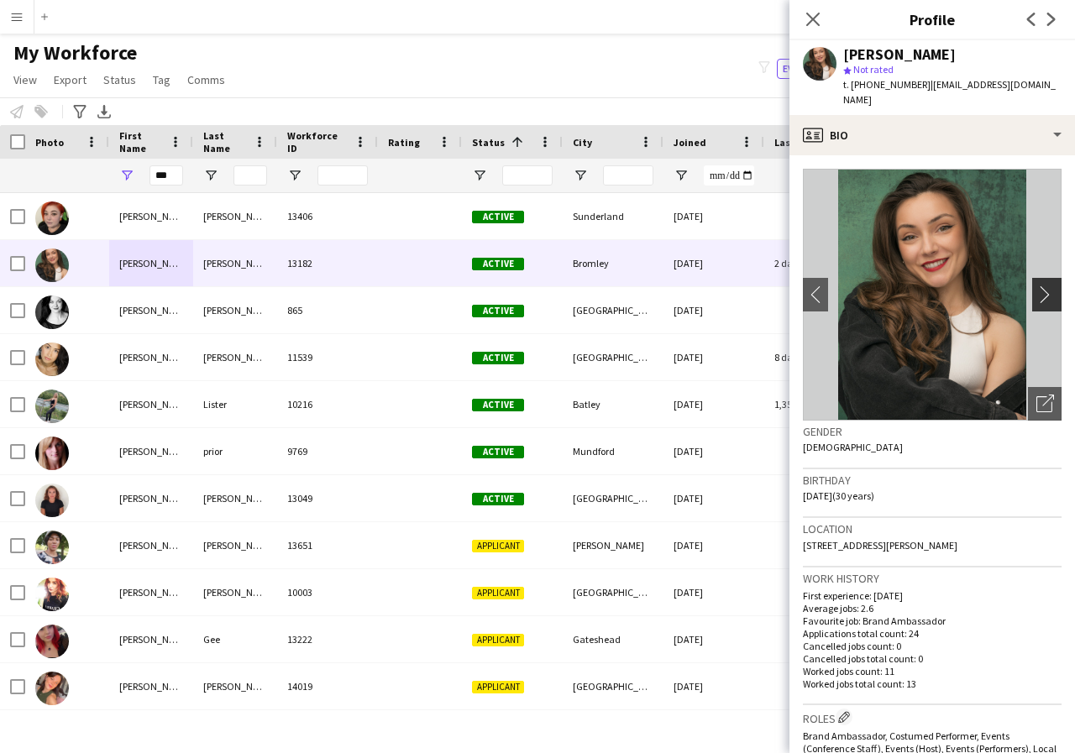
click at [1036, 286] on app-icon "chevron-right" at bounding box center [1049, 295] width 26 height 18
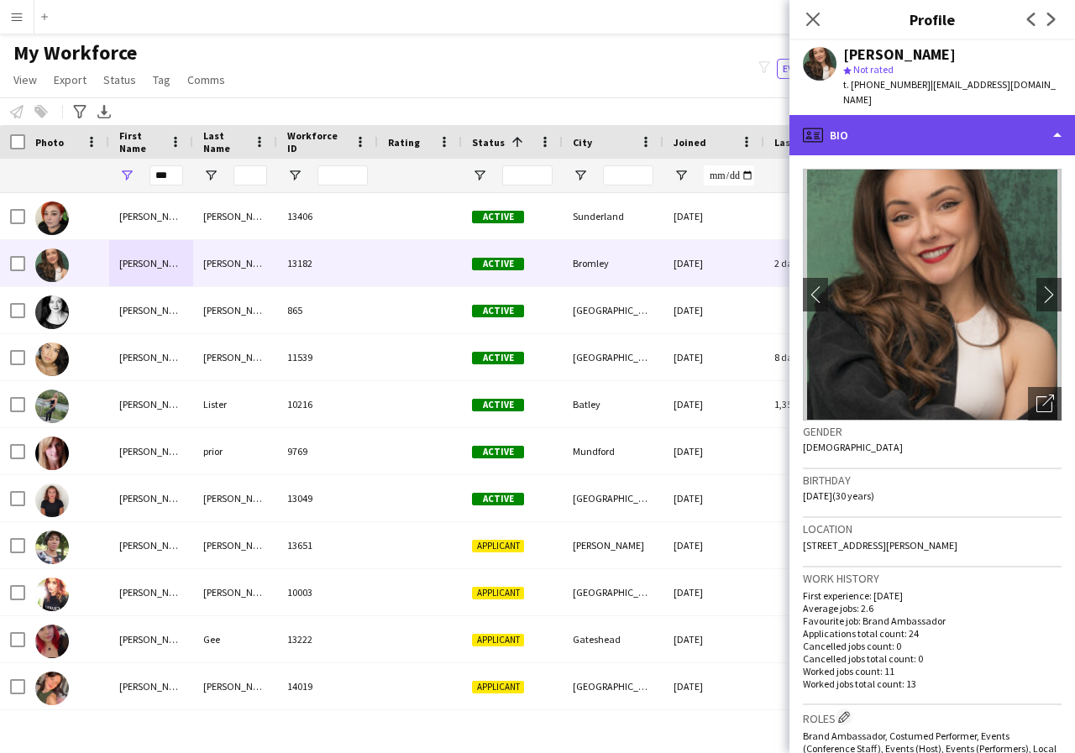
click at [1057, 118] on div "profile Bio" at bounding box center [932, 135] width 286 height 40
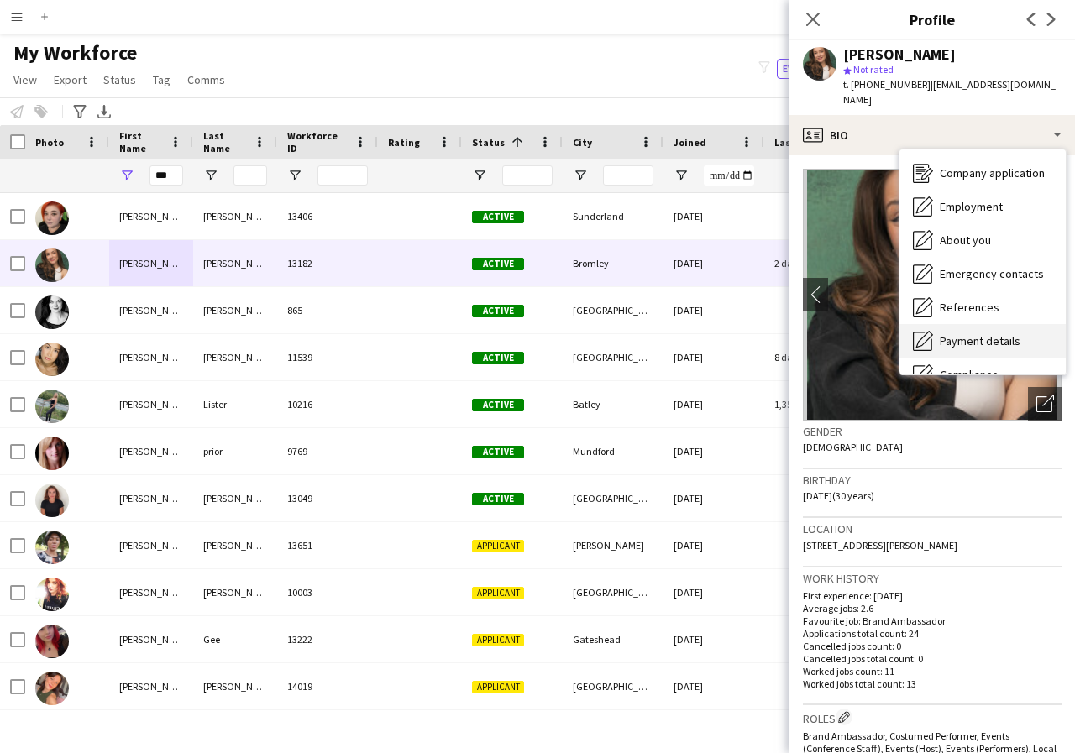
click at [1014, 333] on span "Payment details" at bounding box center [980, 340] width 81 height 15
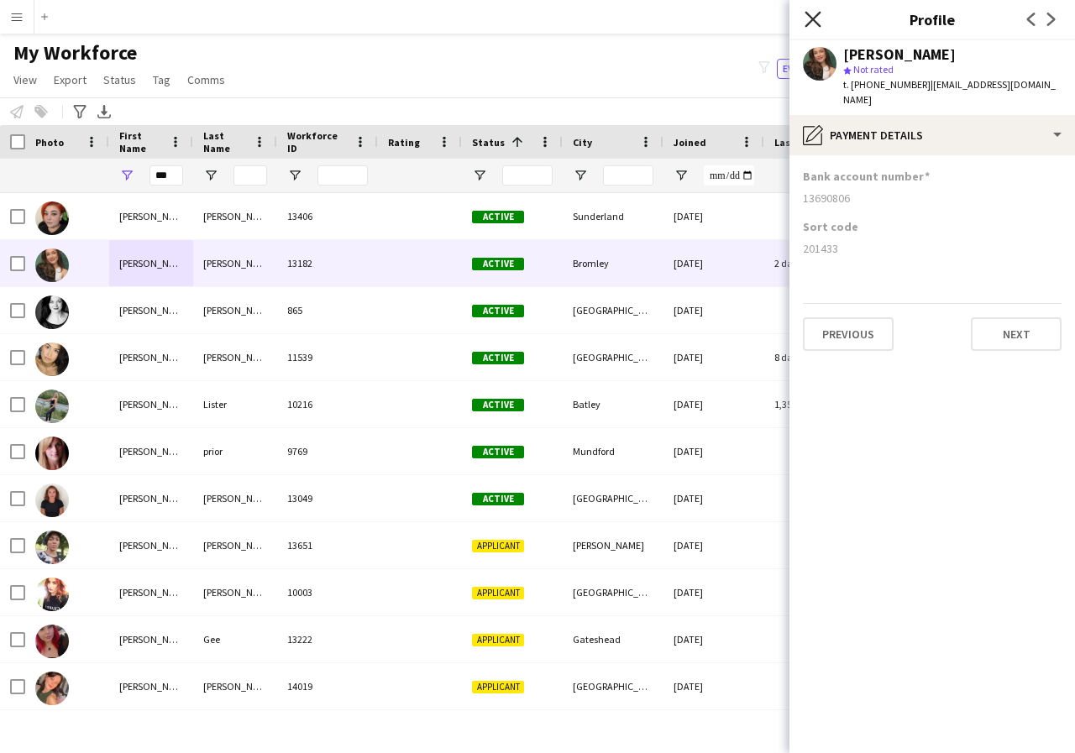
click at [812, 21] on icon at bounding box center [813, 19] width 16 height 16
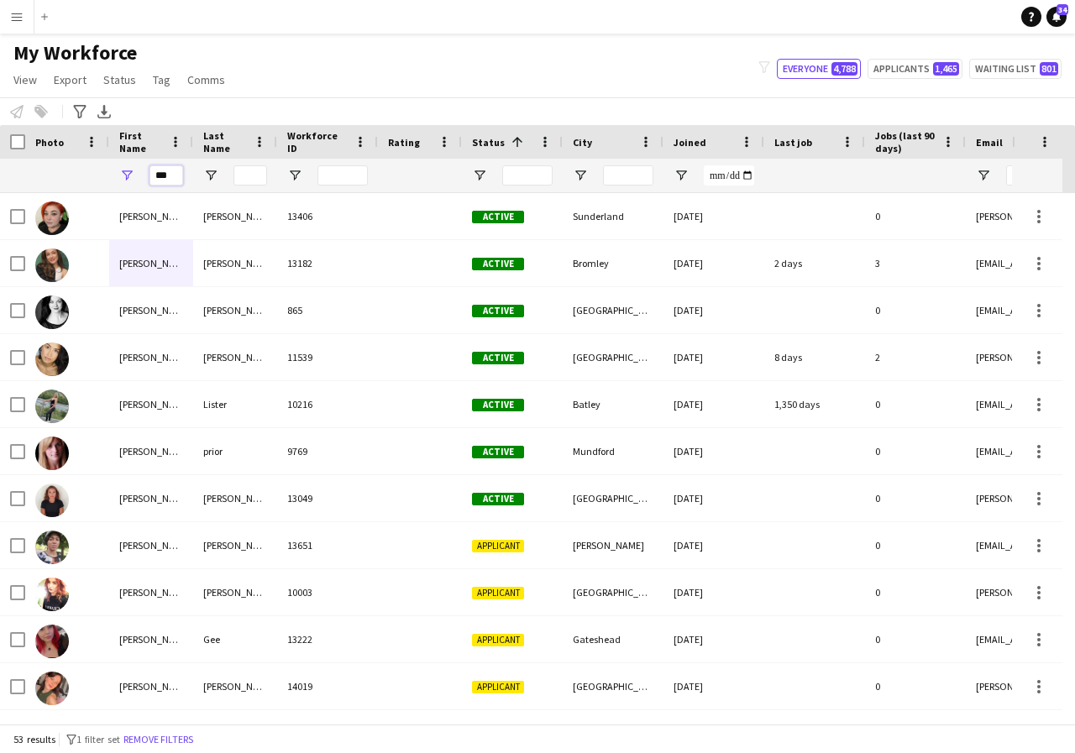
click at [174, 176] on input "***" at bounding box center [166, 175] width 34 height 20
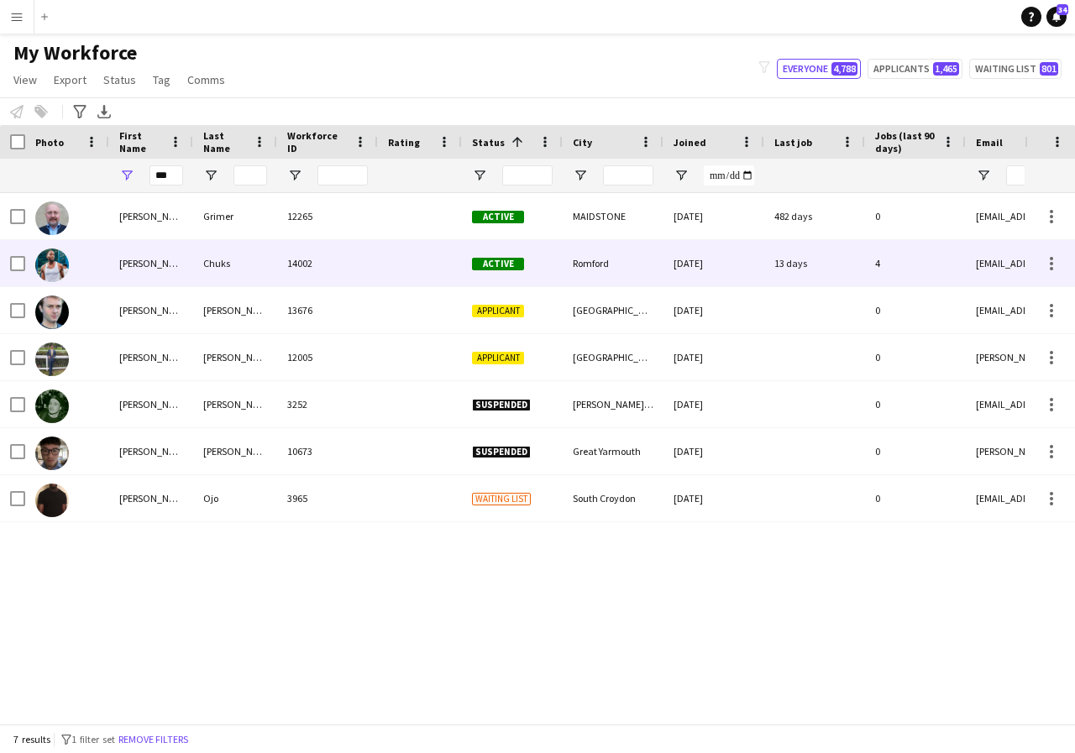
click at [176, 264] on div "[PERSON_NAME]" at bounding box center [151, 263] width 84 height 46
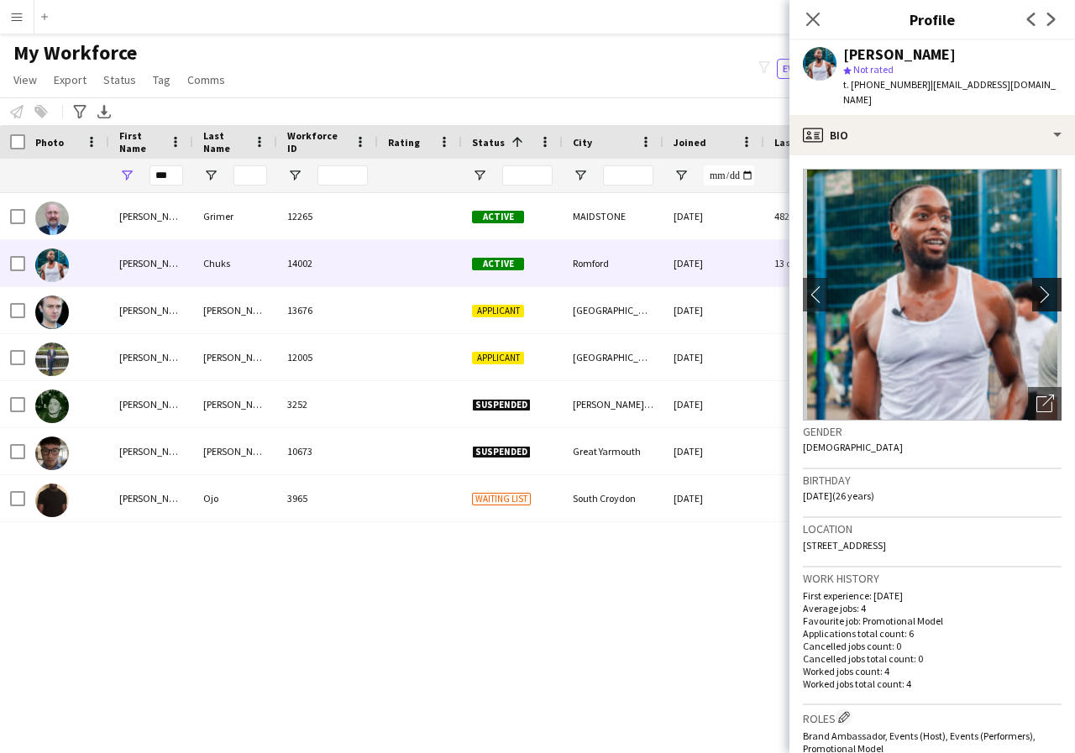
click at [1036, 286] on app-icon "chevron-right" at bounding box center [1049, 295] width 26 height 18
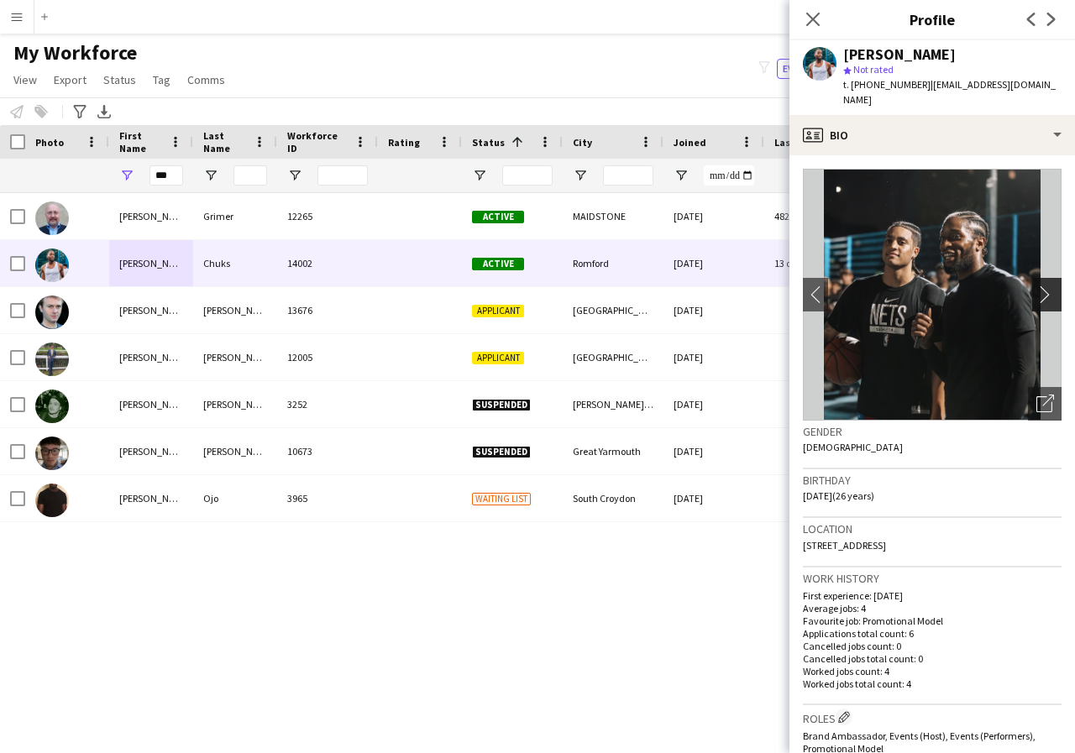
click at [1036, 286] on app-icon "chevron-right" at bounding box center [1049, 295] width 26 height 18
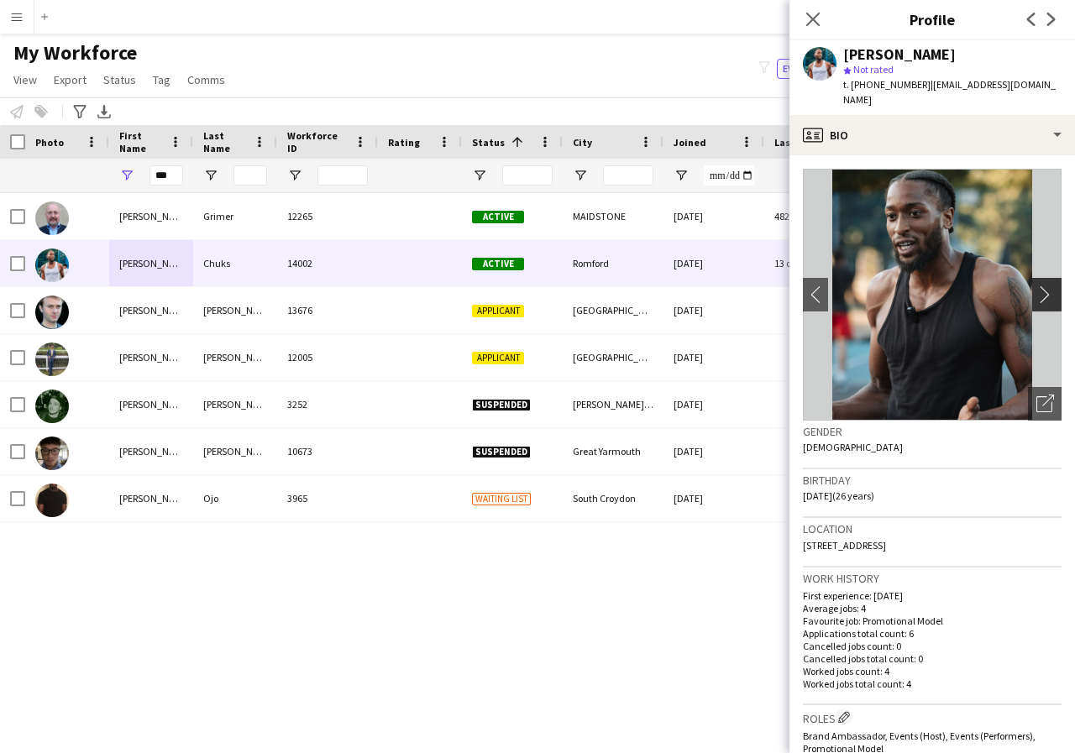
click at [1036, 286] on app-icon "chevron-right" at bounding box center [1049, 295] width 26 height 18
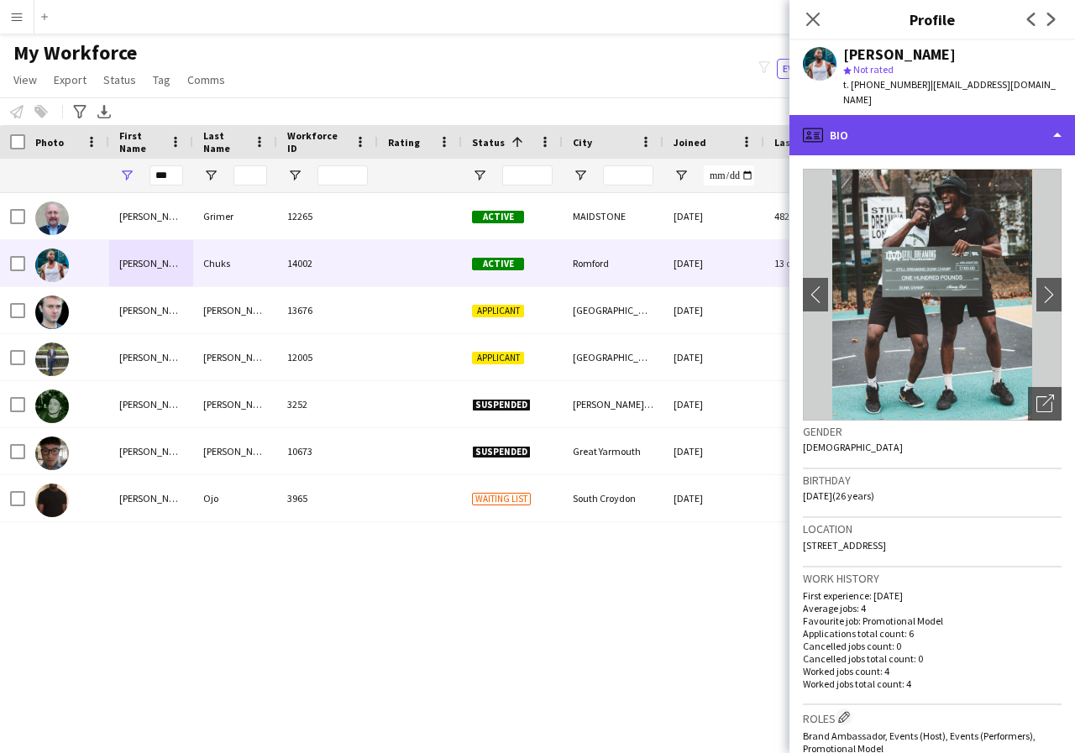
click at [1060, 118] on div "profile Bio" at bounding box center [932, 135] width 286 height 40
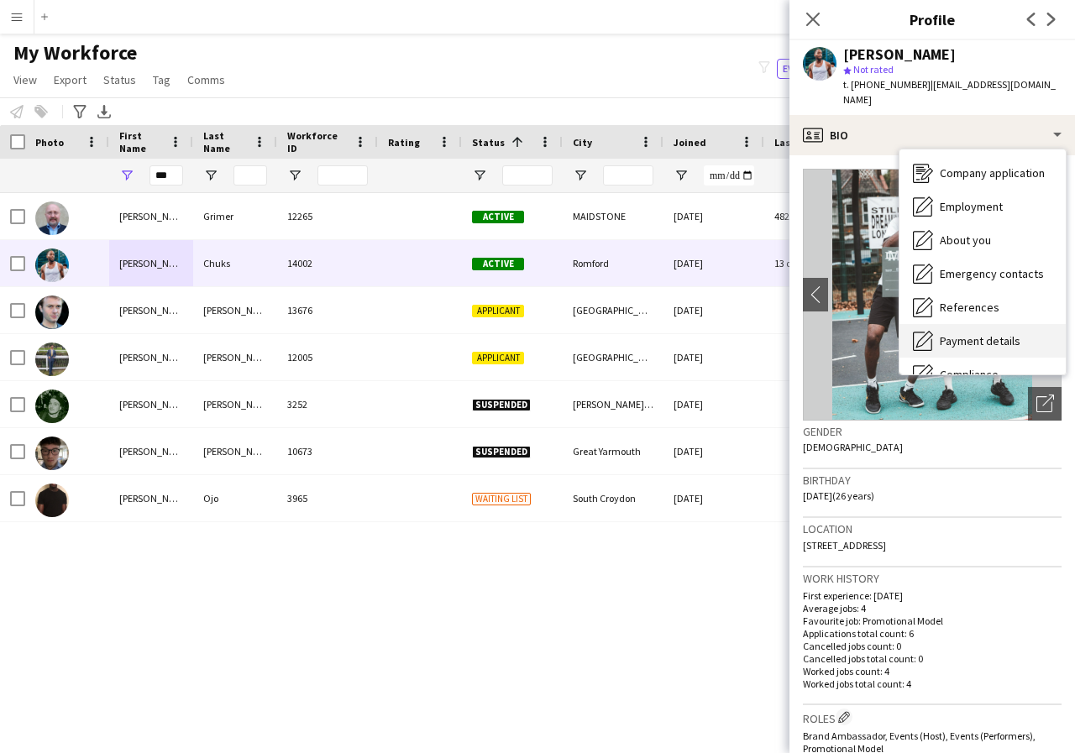
click at [1007, 333] on span "Payment details" at bounding box center [980, 340] width 81 height 15
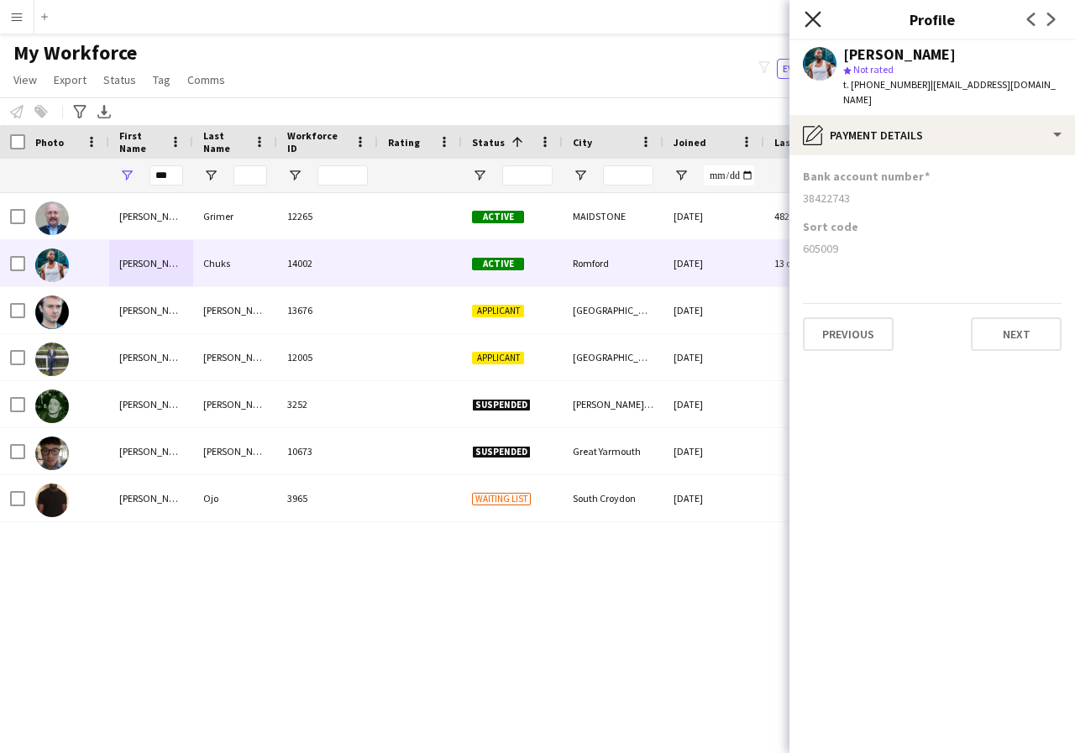
click at [810, 17] on icon at bounding box center [813, 19] width 16 height 16
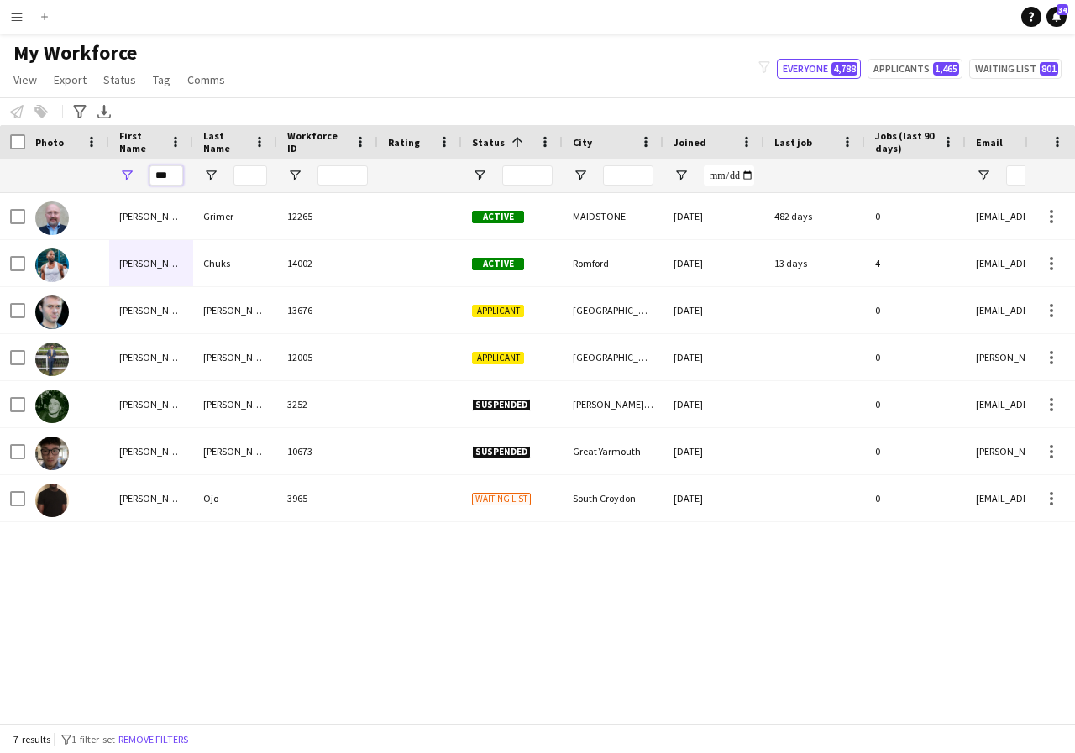
click at [170, 178] on input "***" at bounding box center [166, 175] width 34 height 20
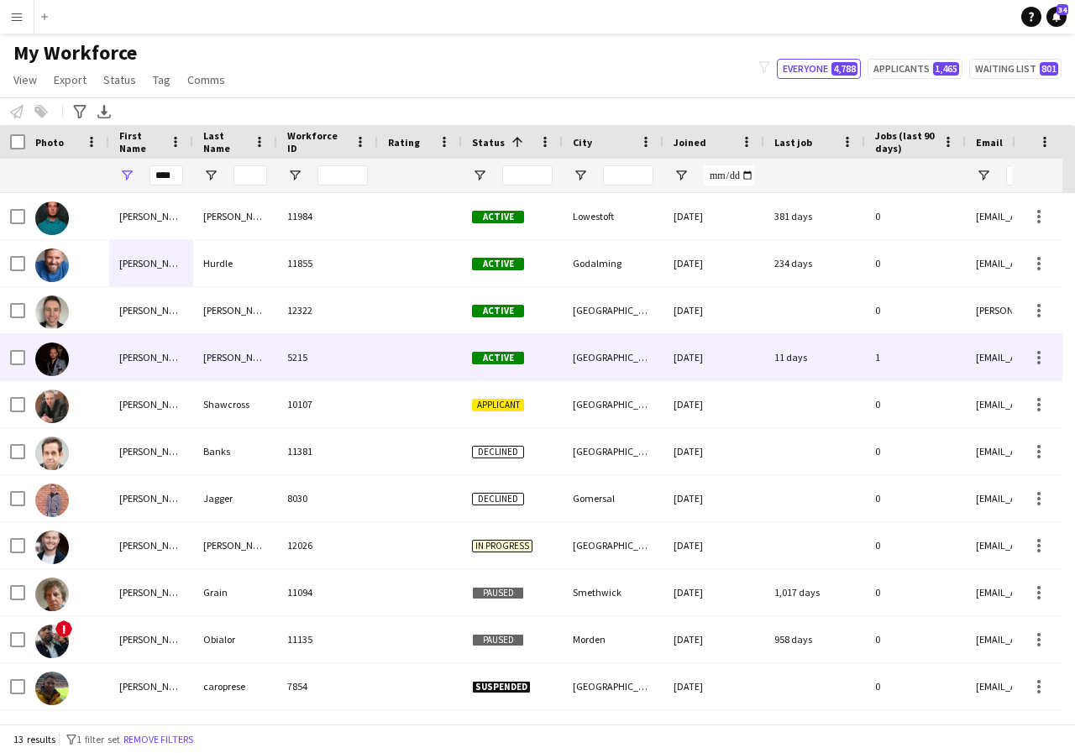
click at [161, 359] on div "[PERSON_NAME]" at bounding box center [151, 357] width 84 height 46
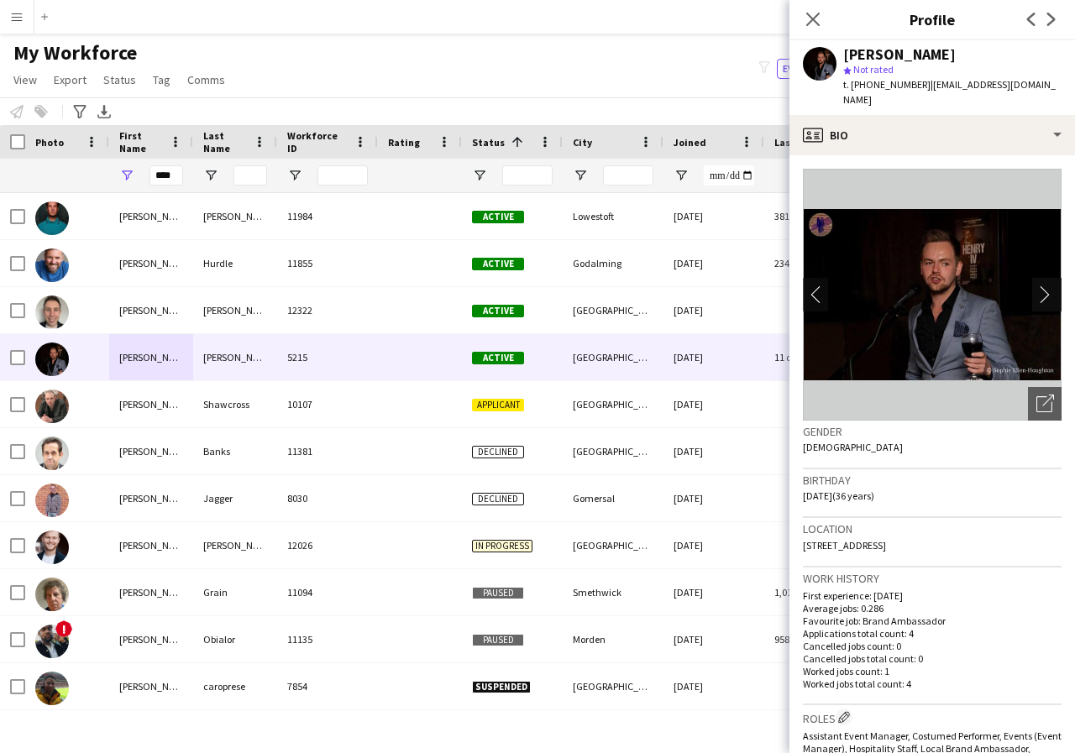
click at [1036, 286] on app-icon "chevron-right" at bounding box center [1049, 295] width 26 height 18
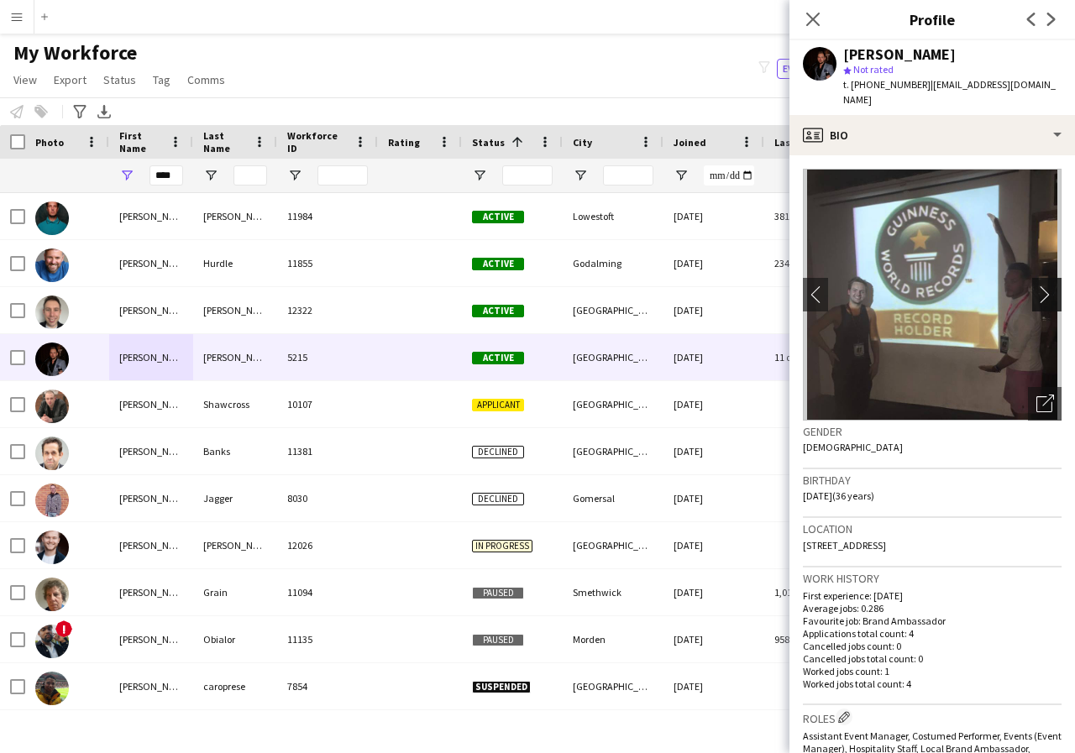
click at [1036, 286] on app-icon "chevron-right" at bounding box center [1049, 295] width 26 height 18
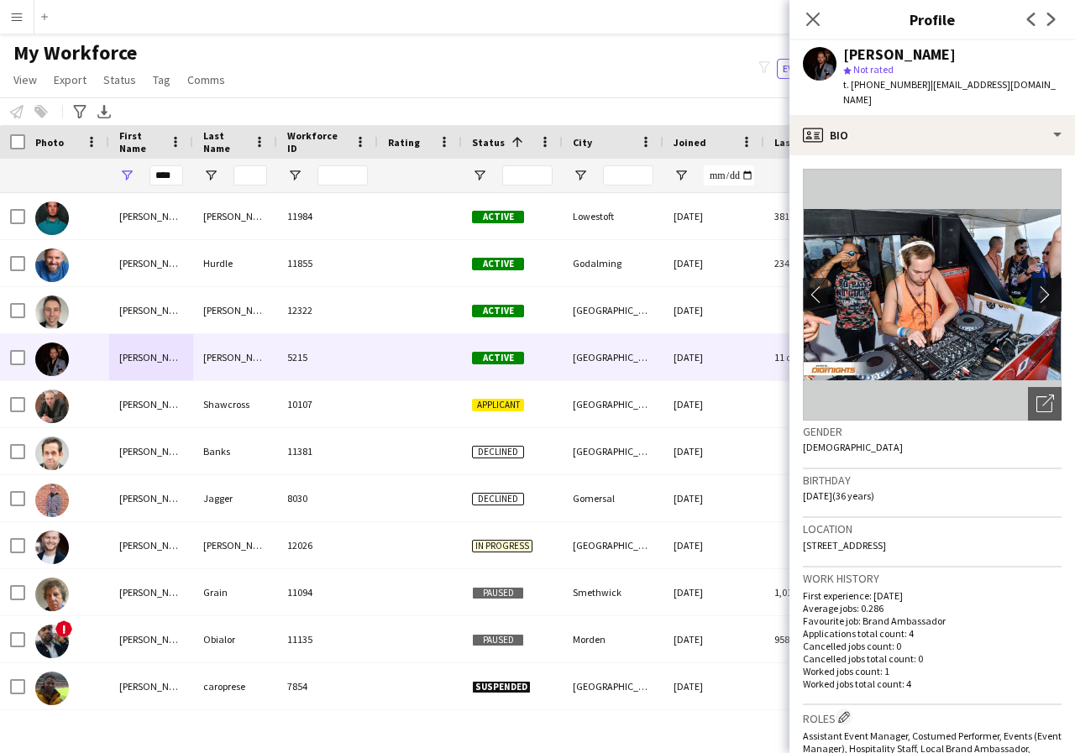
click at [1036, 286] on app-icon "chevron-right" at bounding box center [1049, 295] width 26 height 18
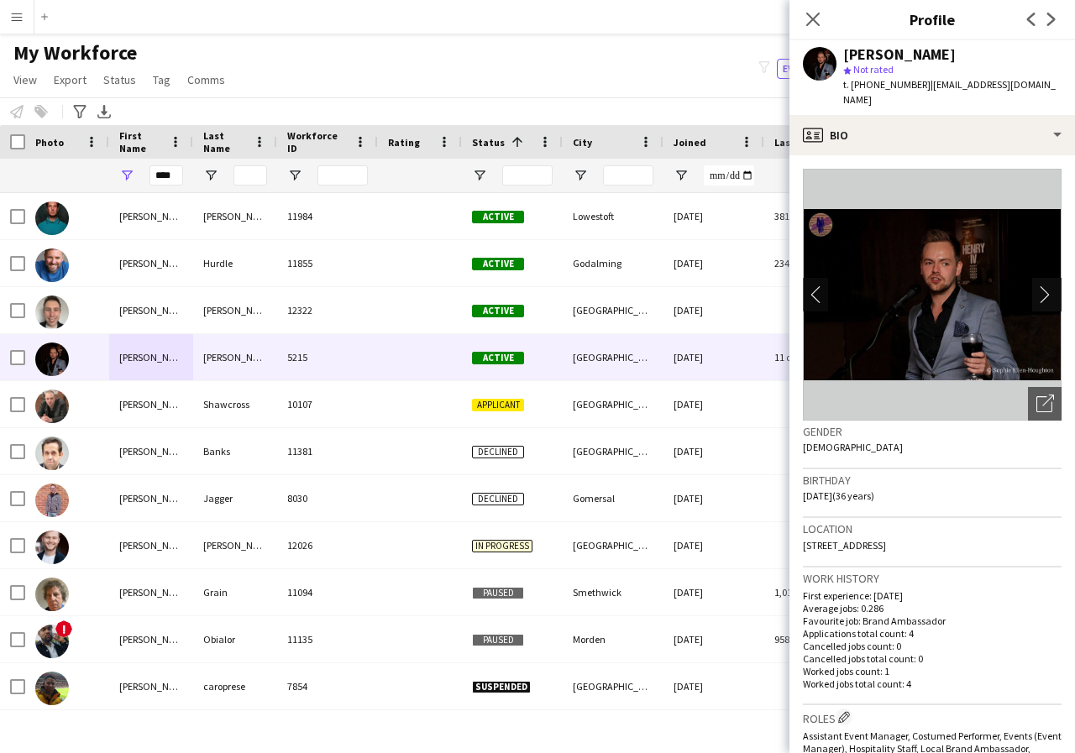
click at [1036, 286] on app-icon "chevron-right" at bounding box center [1049, 295] width 26 height 18
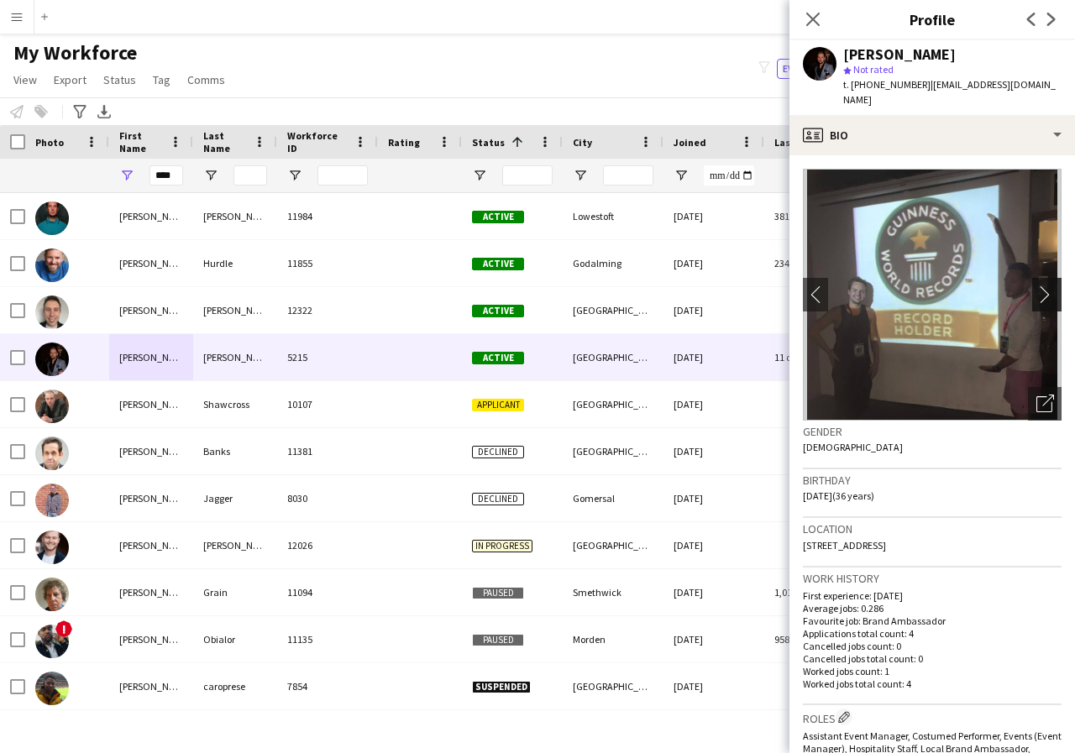
click at [1036, 286] on app-icon "chevron-right" at bounding box center [1049, 295] width 26 height 18
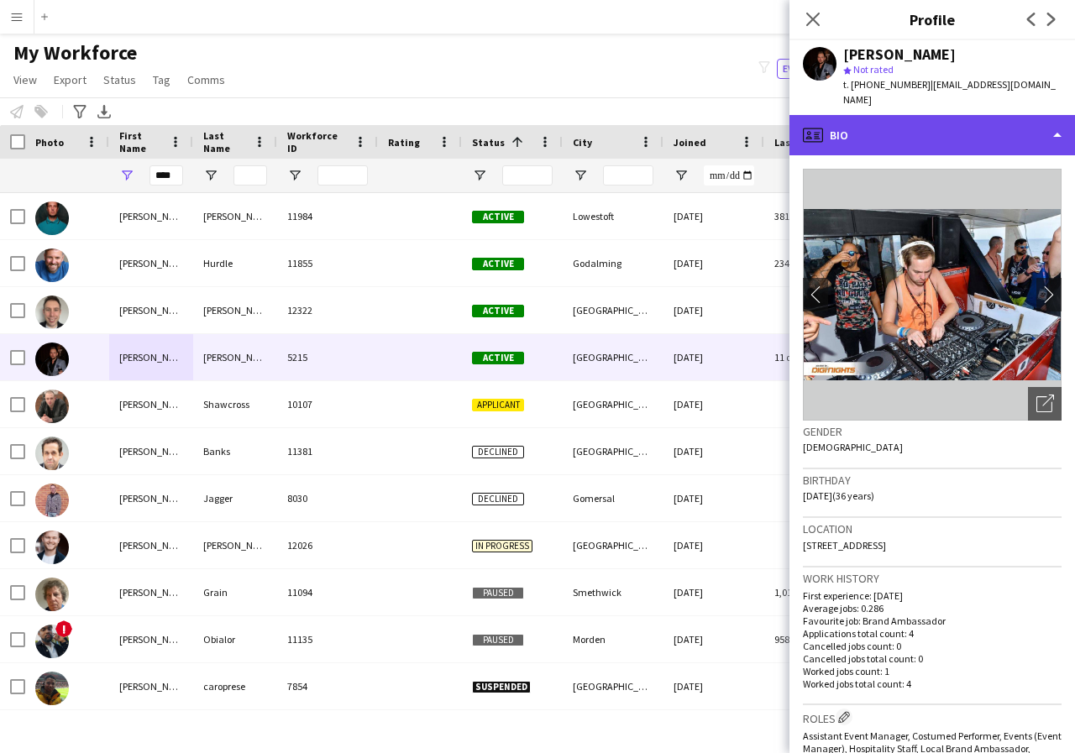
click at [1056, 118] on div "profile Bio" at bounding box center [932, 135] width 286 height 40
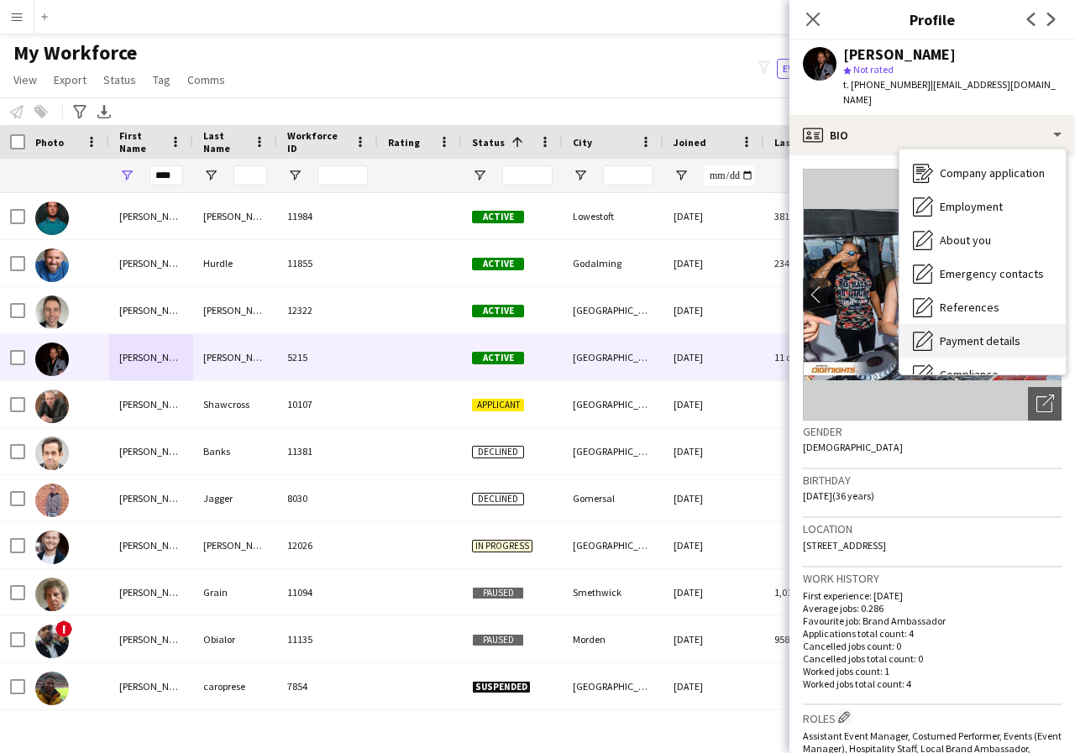
click at [992, 333] on span "Payment details" at bounding box center [980, 340] width 81 height 15
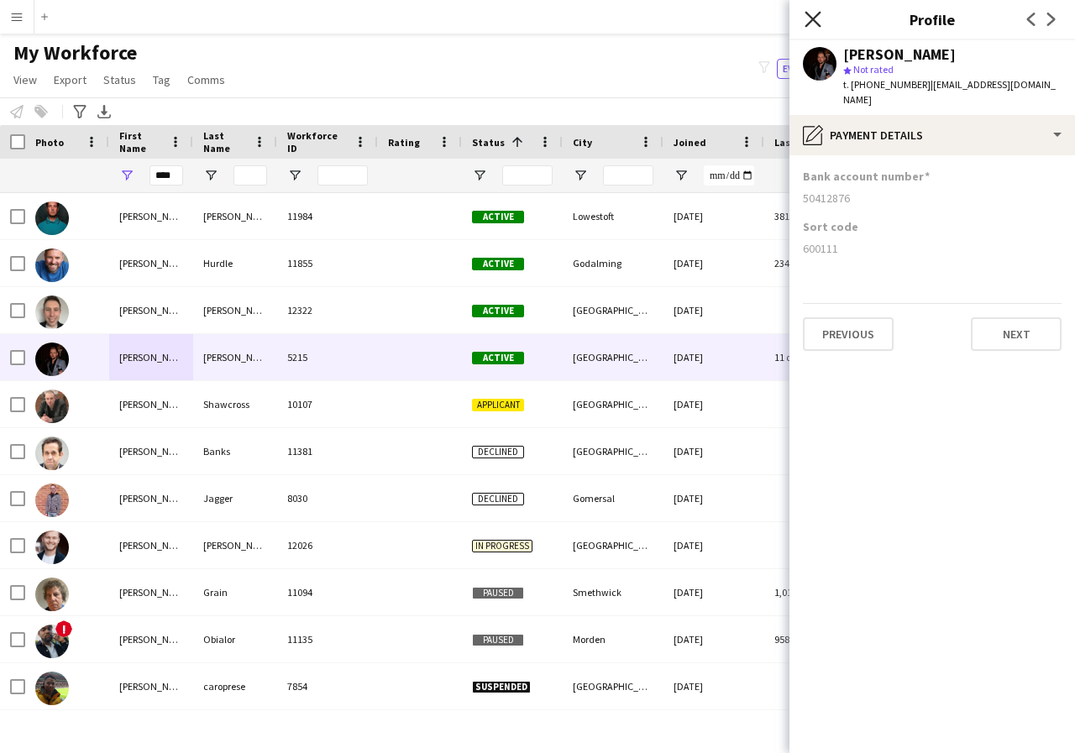
click at [809, 20] on icon "Close pop-in" at bounding box center [813, 19] width 16 height 16
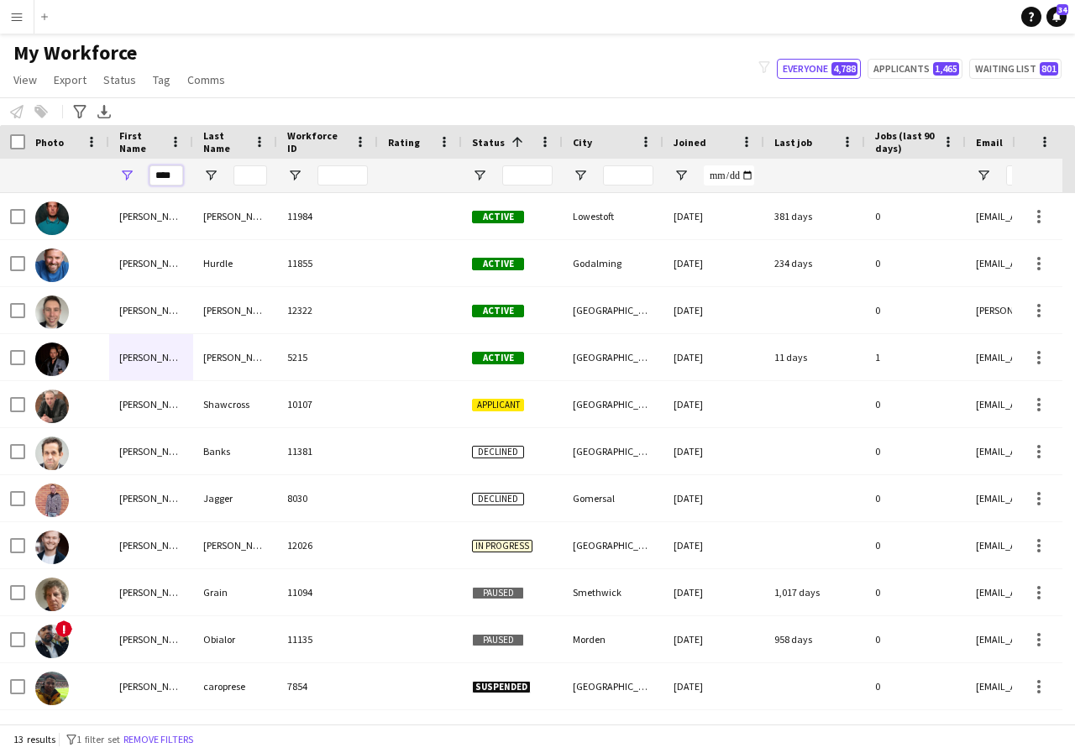
click at [181, 176] on input "****" at bounding box center [166, 175] width 34 height 20
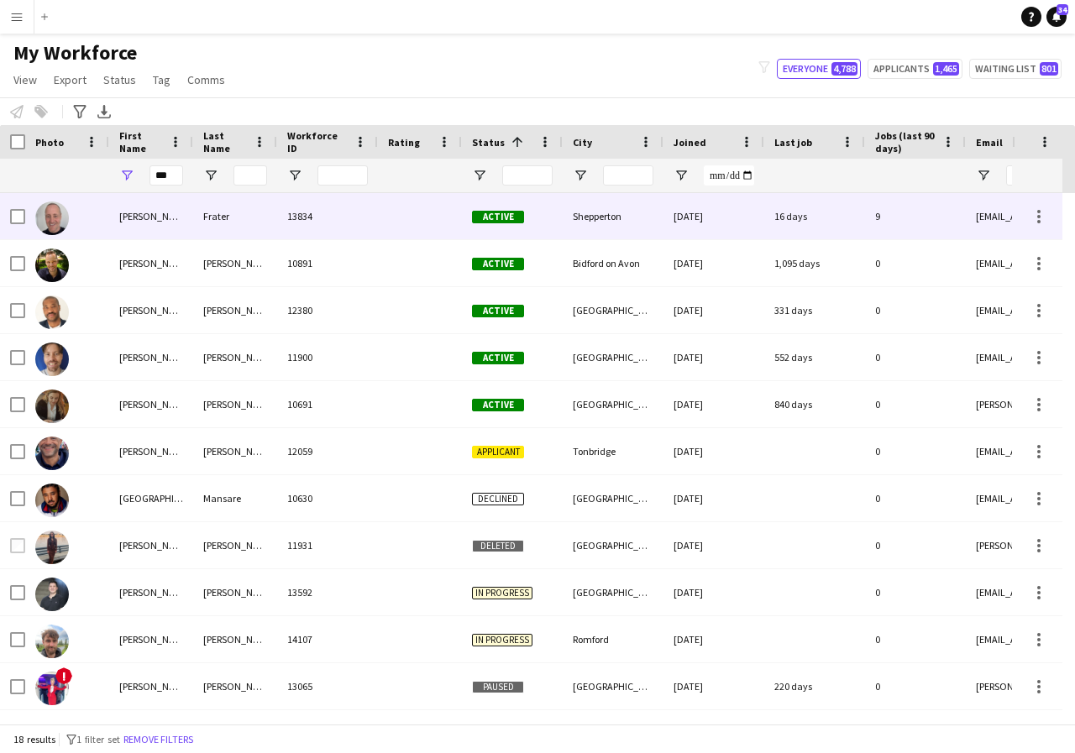
click at [177, 215] on div "[PERSON_NAME]" at bounding box center [151, 216] width 84 height 46
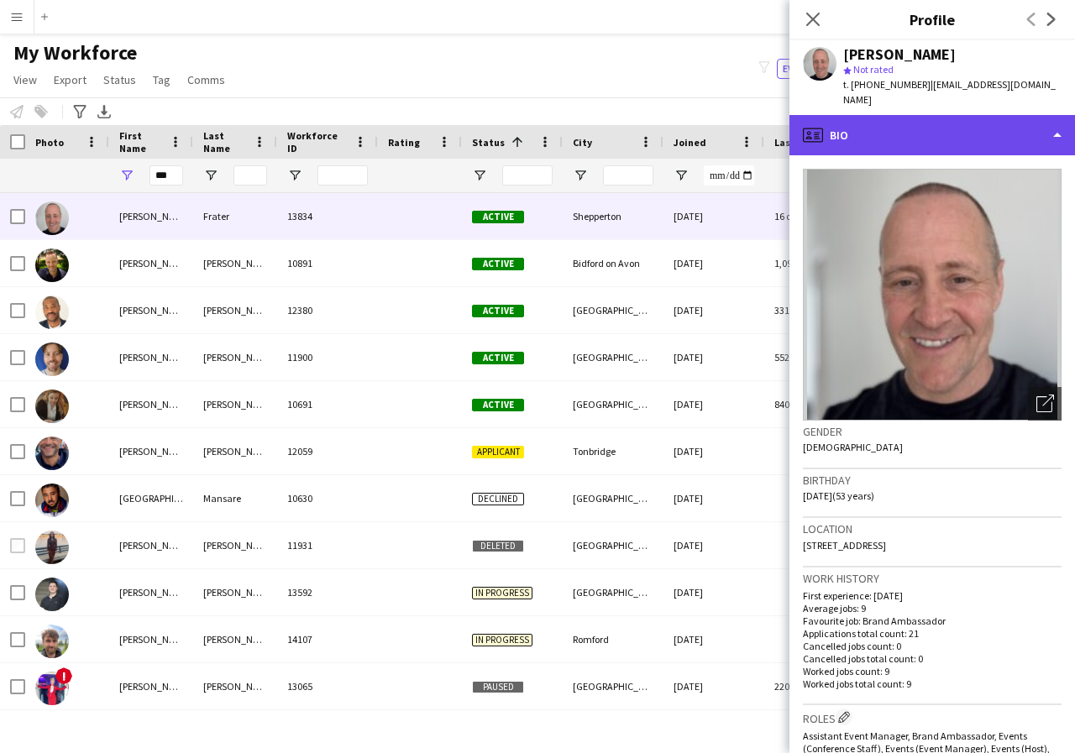
click at [1055, 122] on div "profile Bio" at bounding box center [932, 135] width 286 height 40
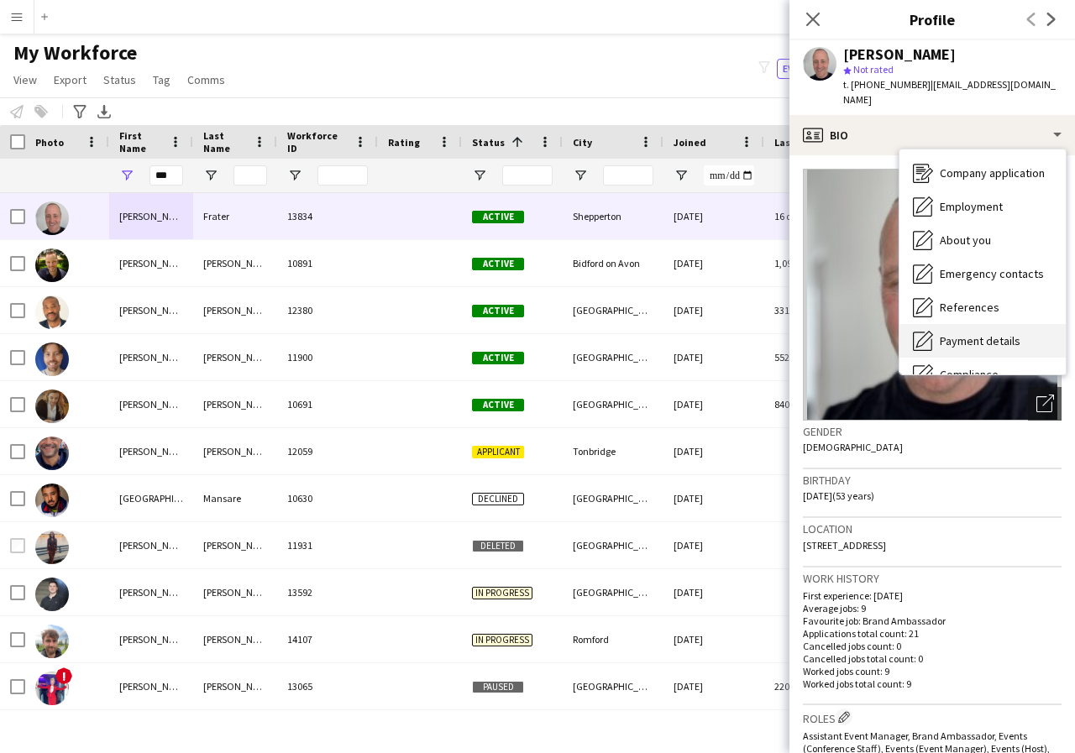
click at [994, 333] on span "Payment details" at bounding box center [980, 340] width 81 height 15
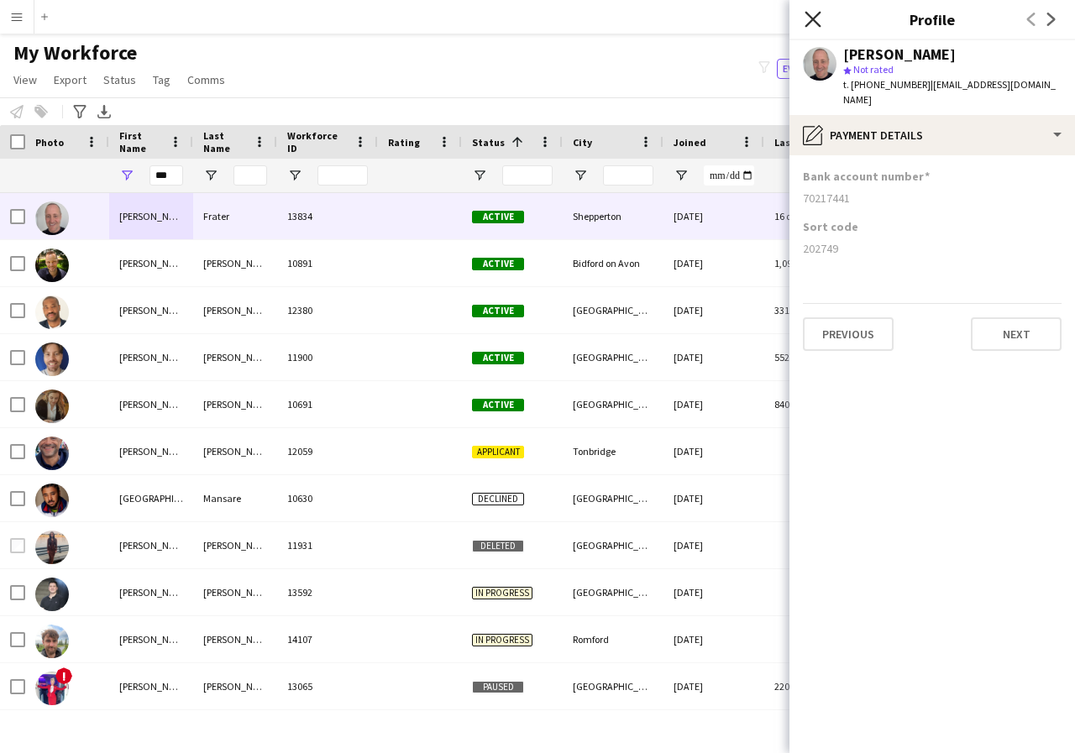
click at [809, 19] on icon "Close pop-in" at bounding box center [813, 19] width 16 height 16
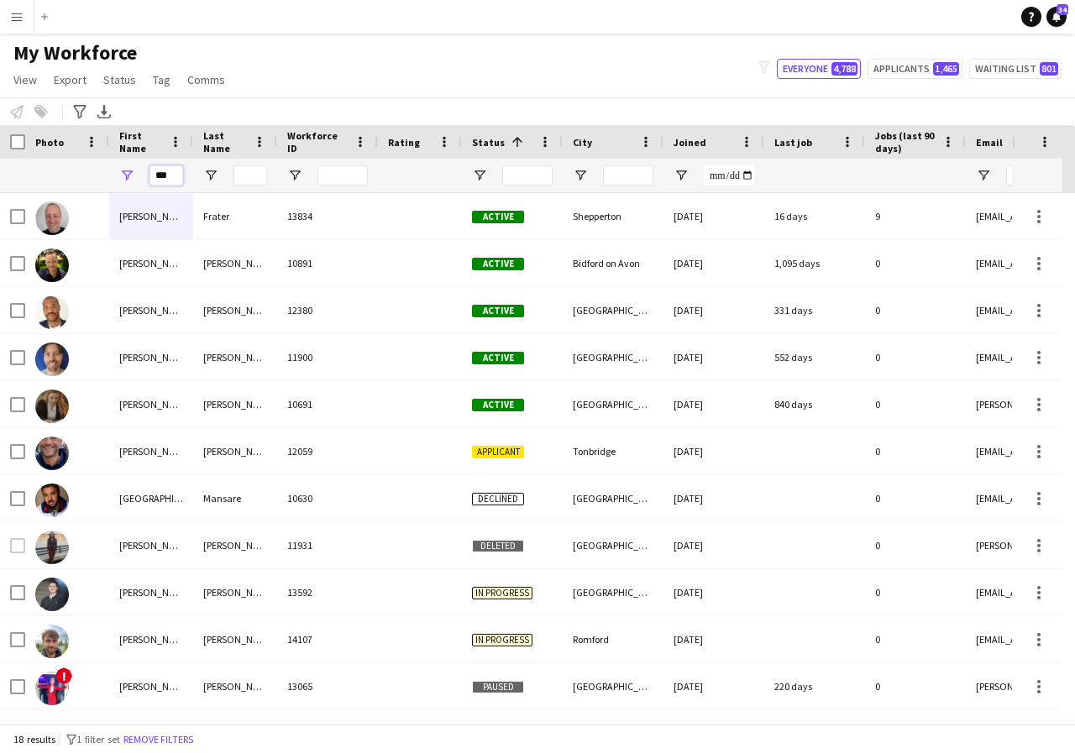
click at [174, 176] on input "***" at bounding box center [166, 175] width 34 height 20
type input "*"
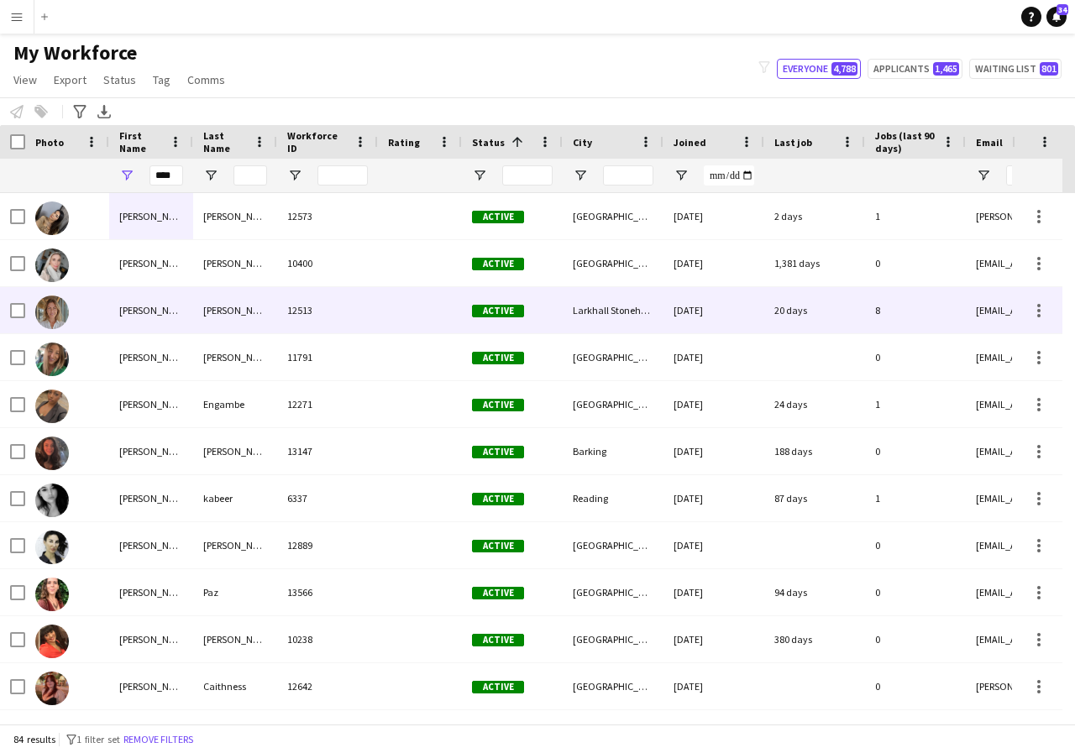
click at [170, 316] on div "[PERSON_NAME]" at bounding box center [151, 310] width 84 height 46
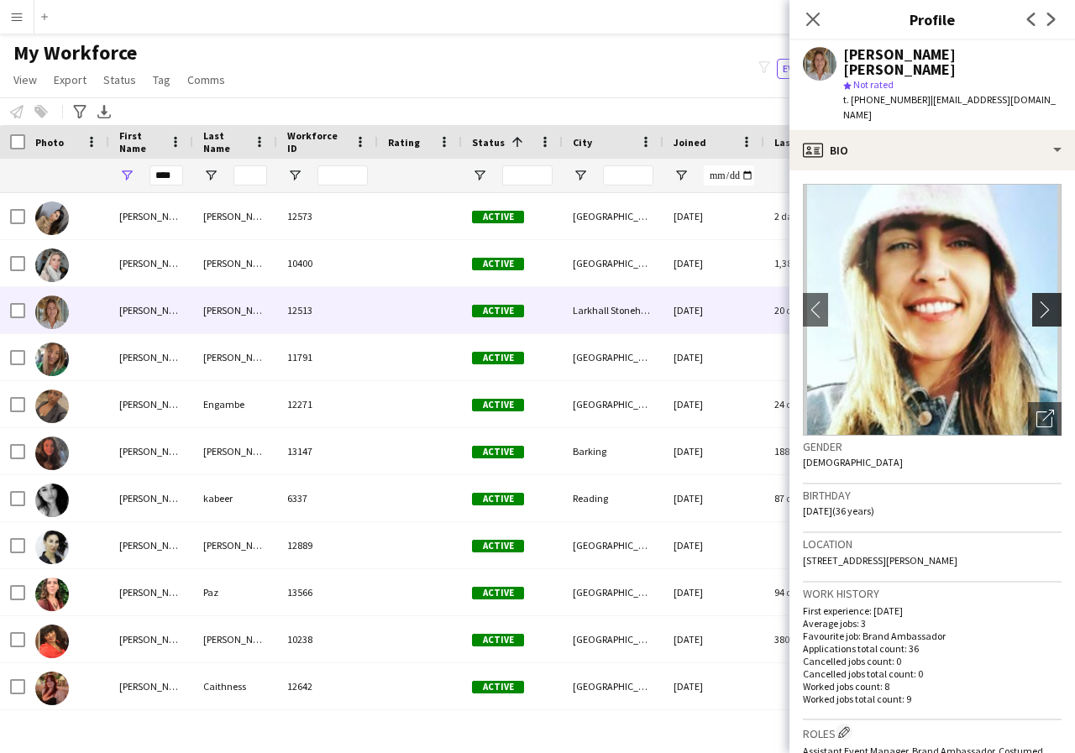
click at [1038, 301] on app-icon "chevron-right" at bounding box center [1049, 310] width 26 height 18
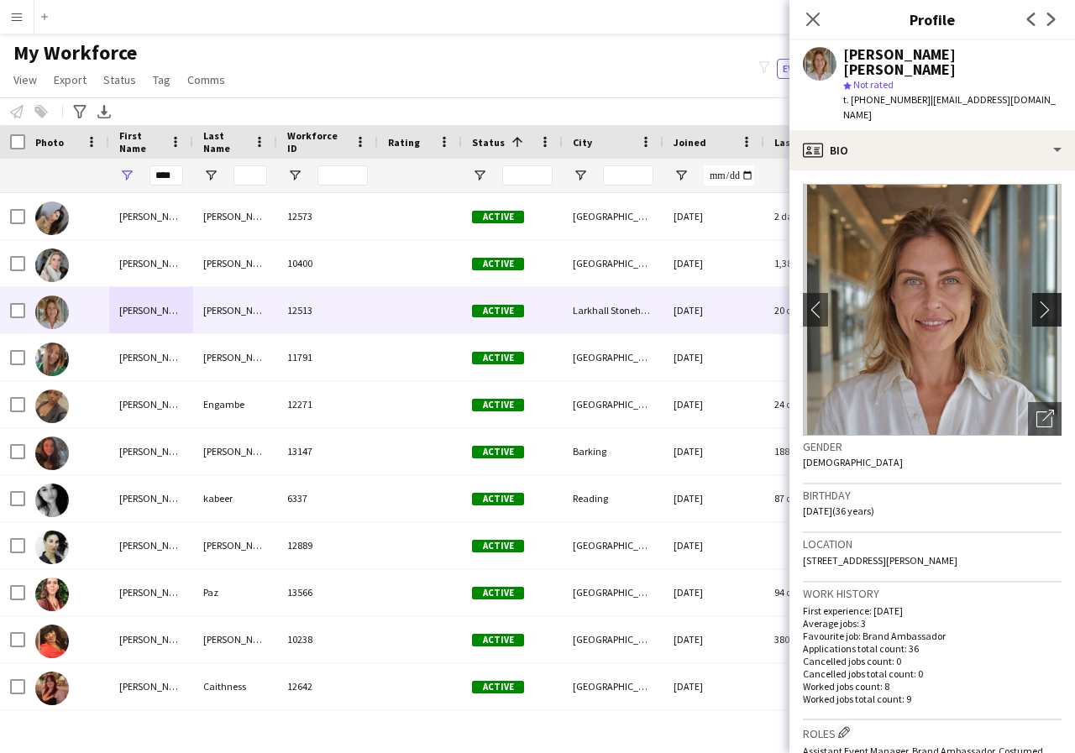
click at [1038, 301] on app-icon "chevron-right" at bounding box center [1049, 310] width 26 height 18
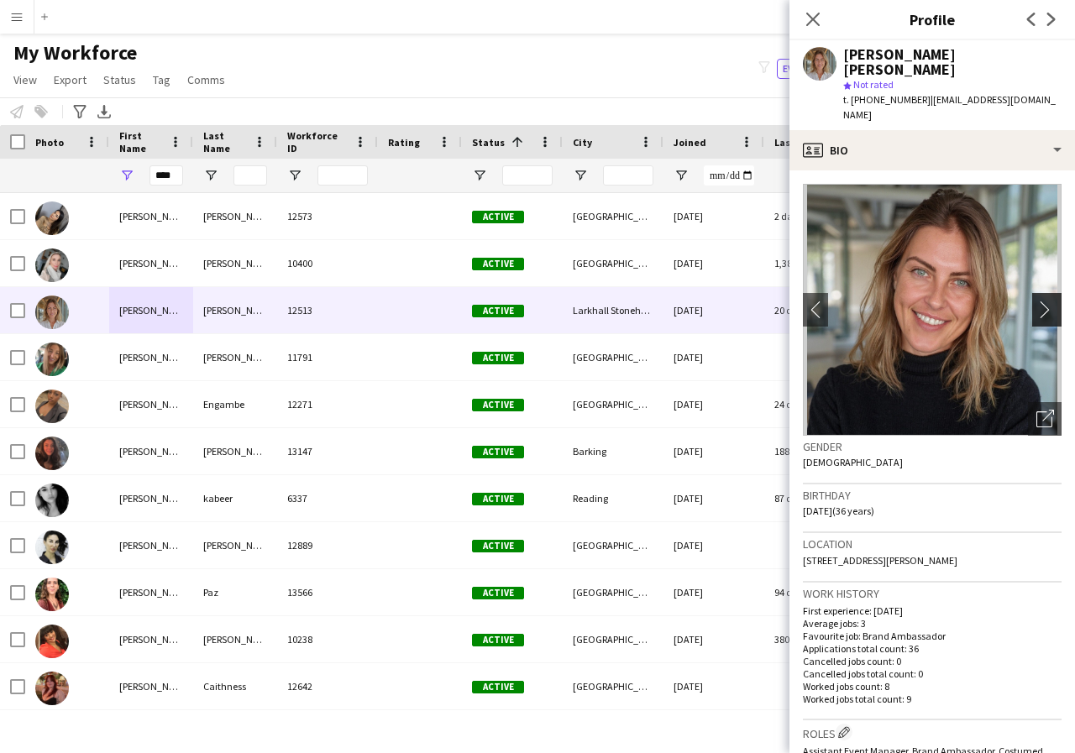
click at [1038, 301] on app-icon "chevron-right" at bounding box center [1049, 310] width 26 height 18
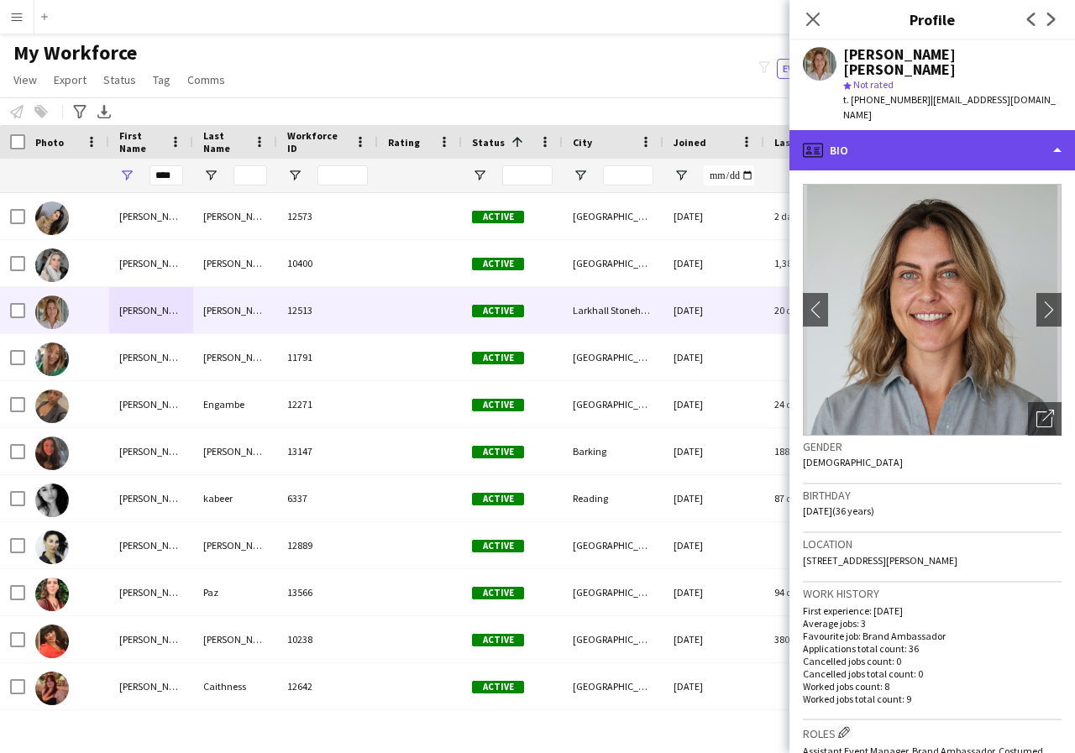
click at [1053, 130] on div "profile Bio" at bounding box center [932, 150] width 286 height 40
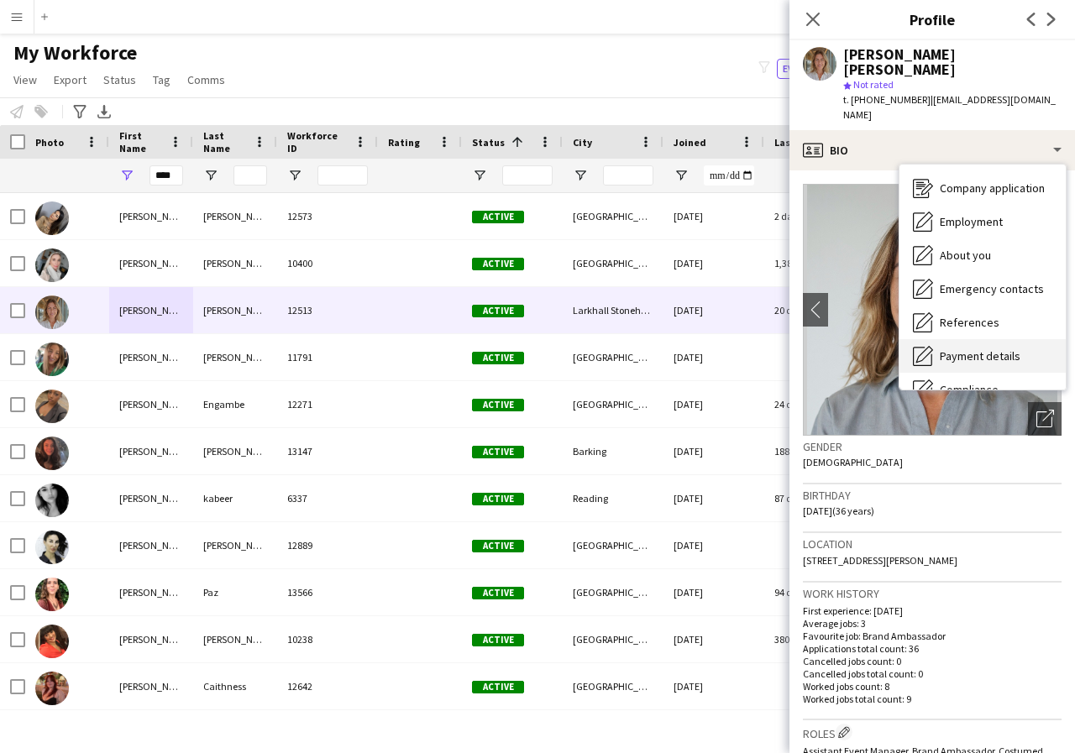
click at [1004, 349] on span "Payment details" at bounding box center [980, 356] width 81 height 15
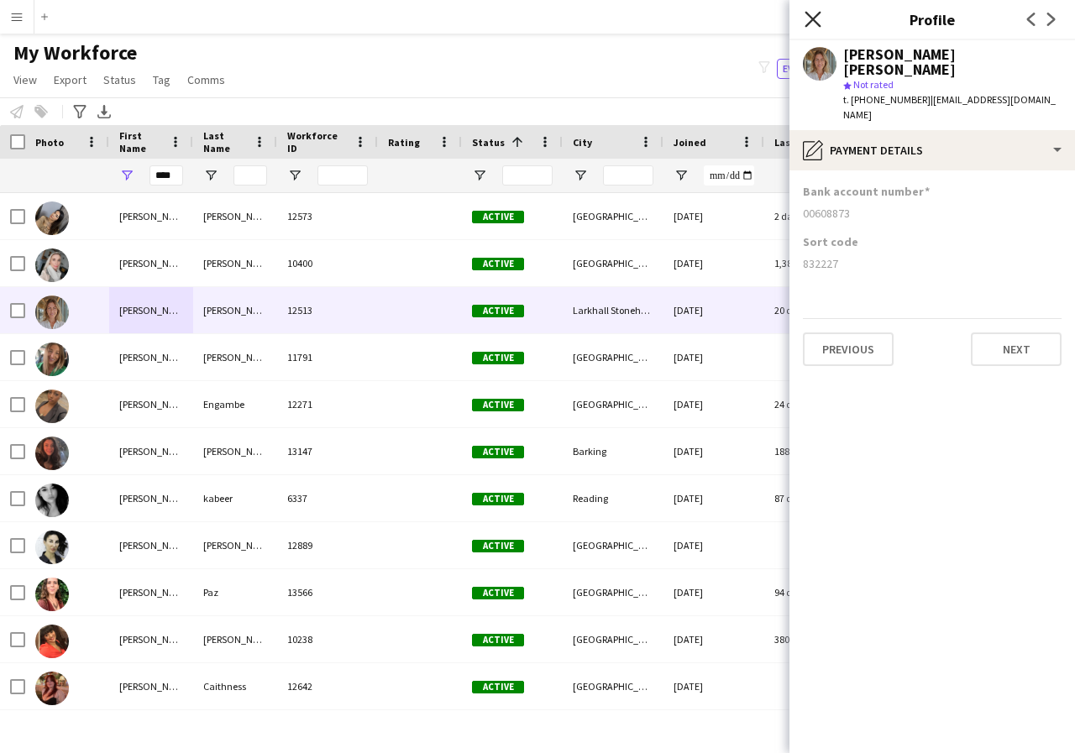
click at [812, 25] on icon "Close pop-in" at bounding box center [813, 19] width 16 height 16
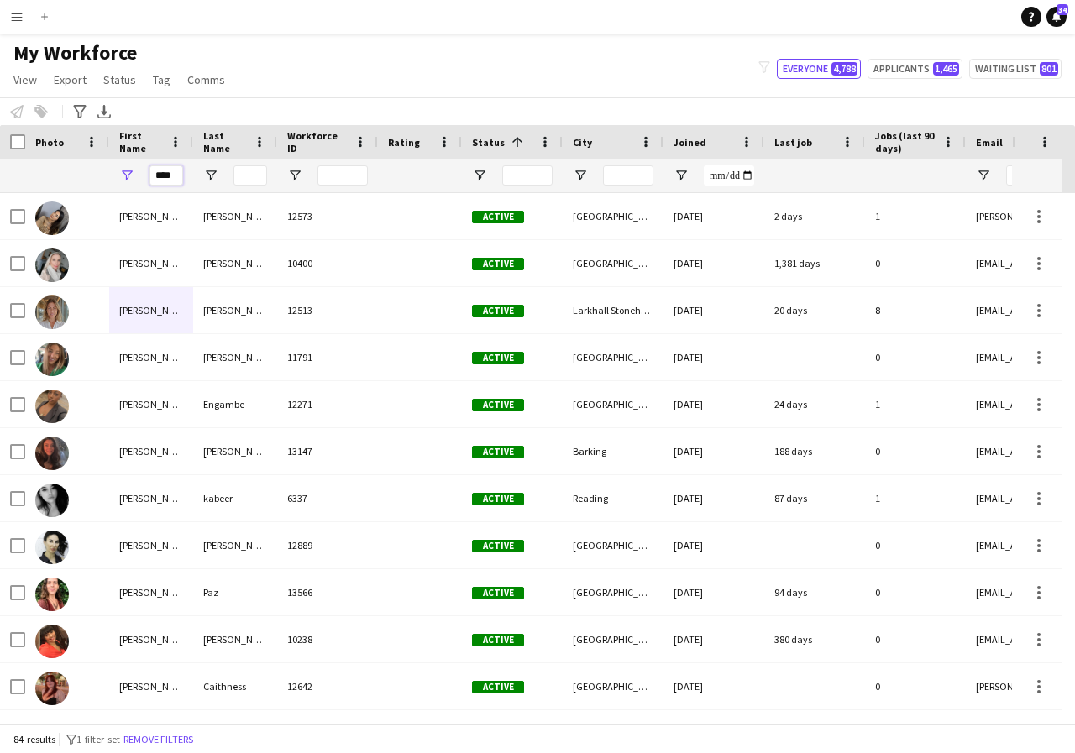
click at [178, 175] on input "****" at bounding box center [166, 175] width 34 height 20
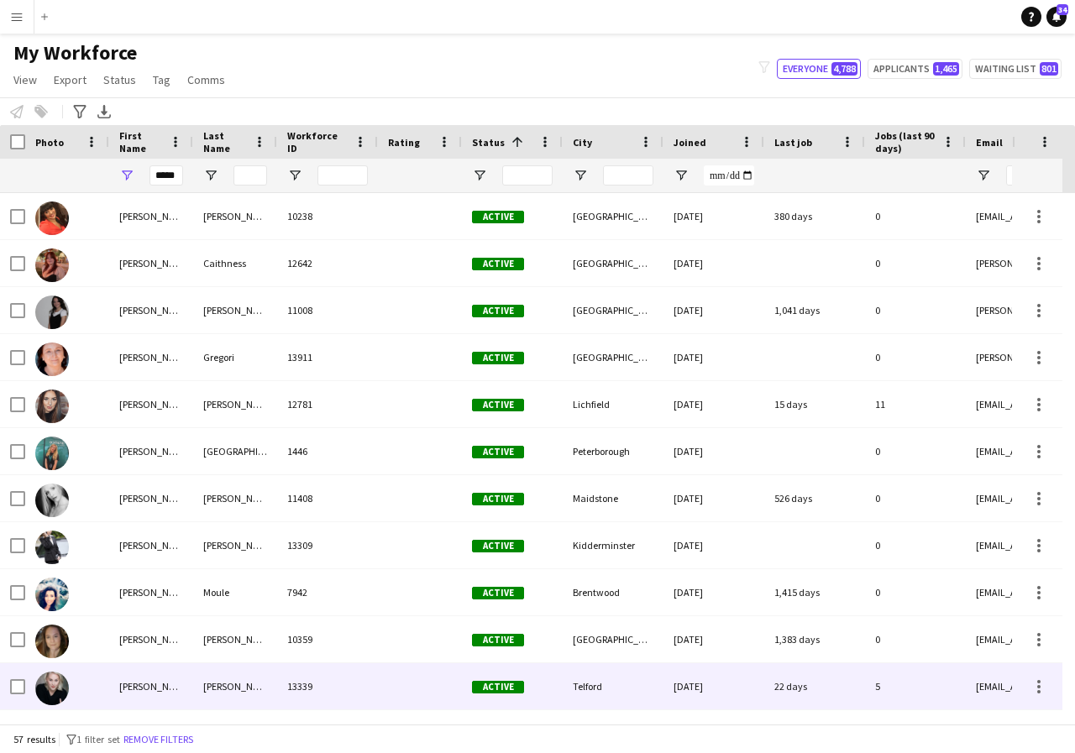
click at [166, 690] on div "[PERSON_NAME]" at bounding box center [151, 686] width 84 height 46
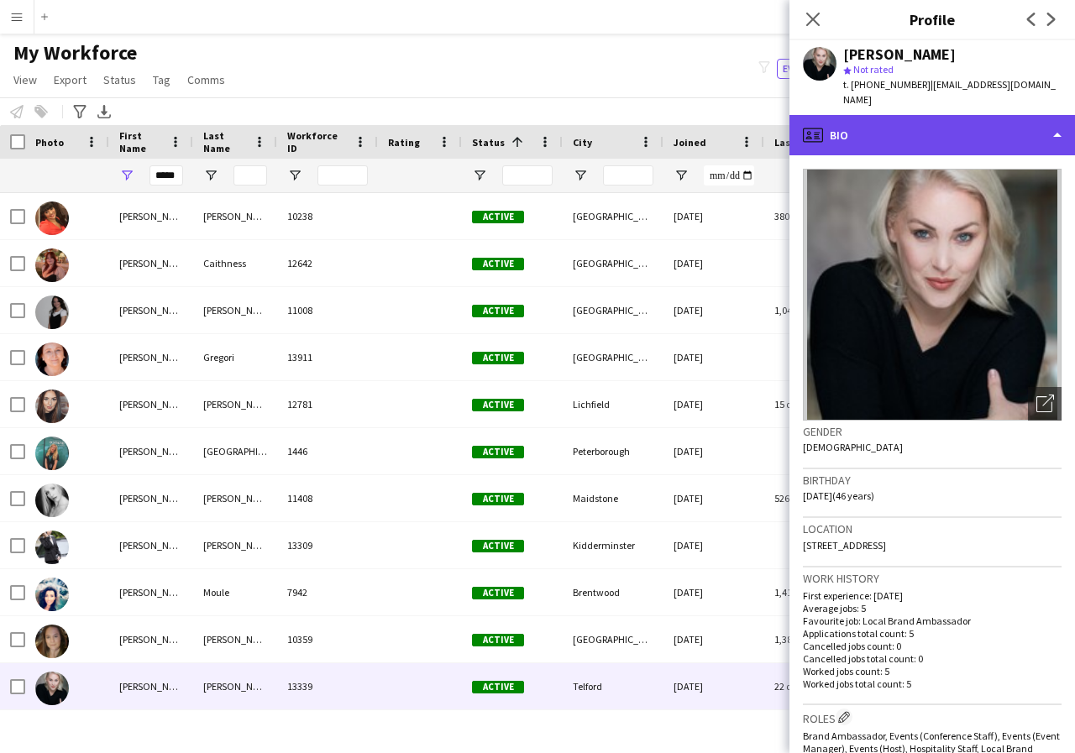
click at [1053, 139] on div "profile Bio" at bounding box center [932, 135] width 286 height 40
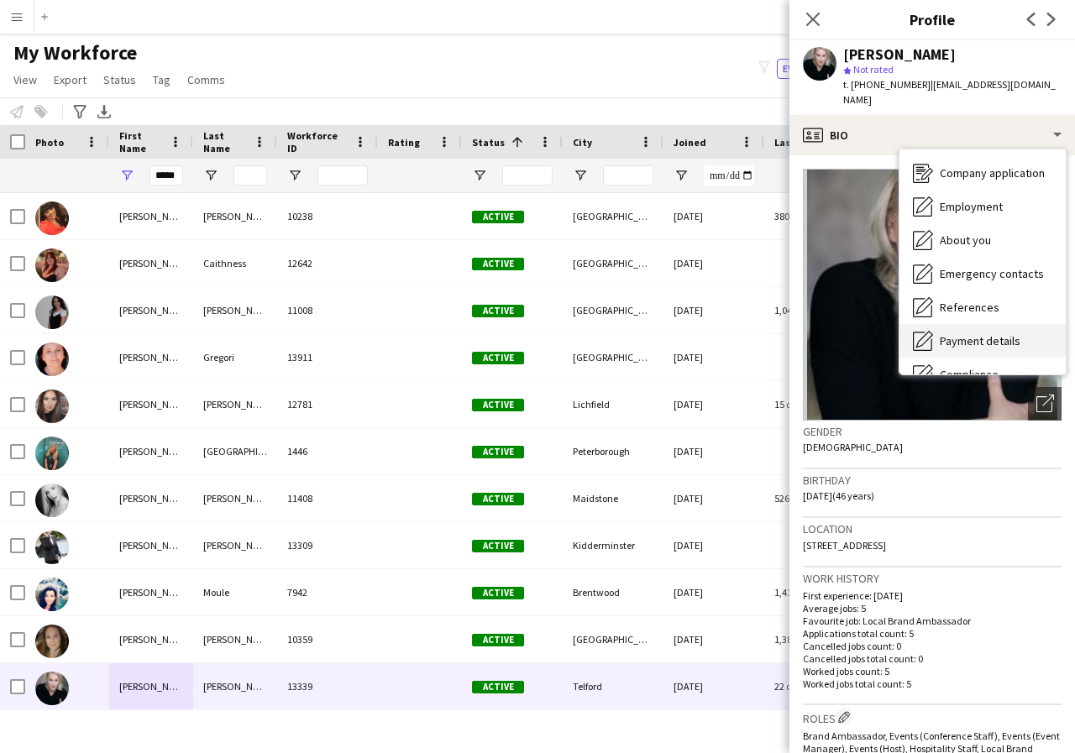
click at [1013, 341] on span "Payment details" at bounding box center [980, 340] width 81 height 15
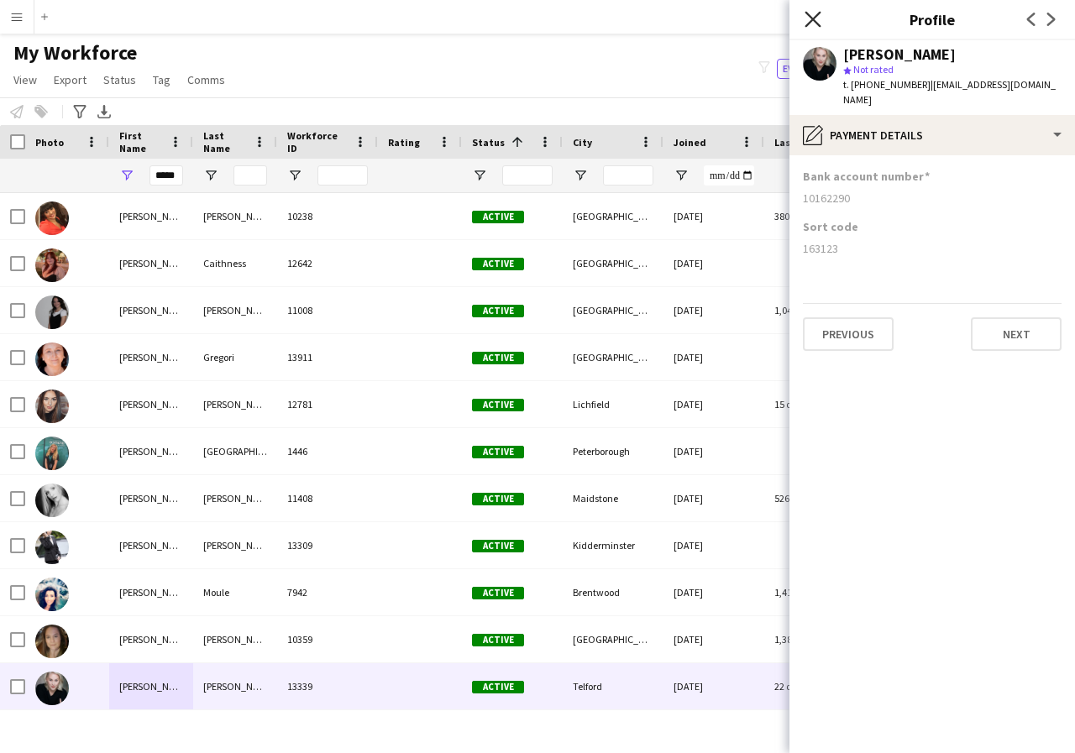
click at [815, 18] on icon at bounding box center [813, 19] width 16 height 16
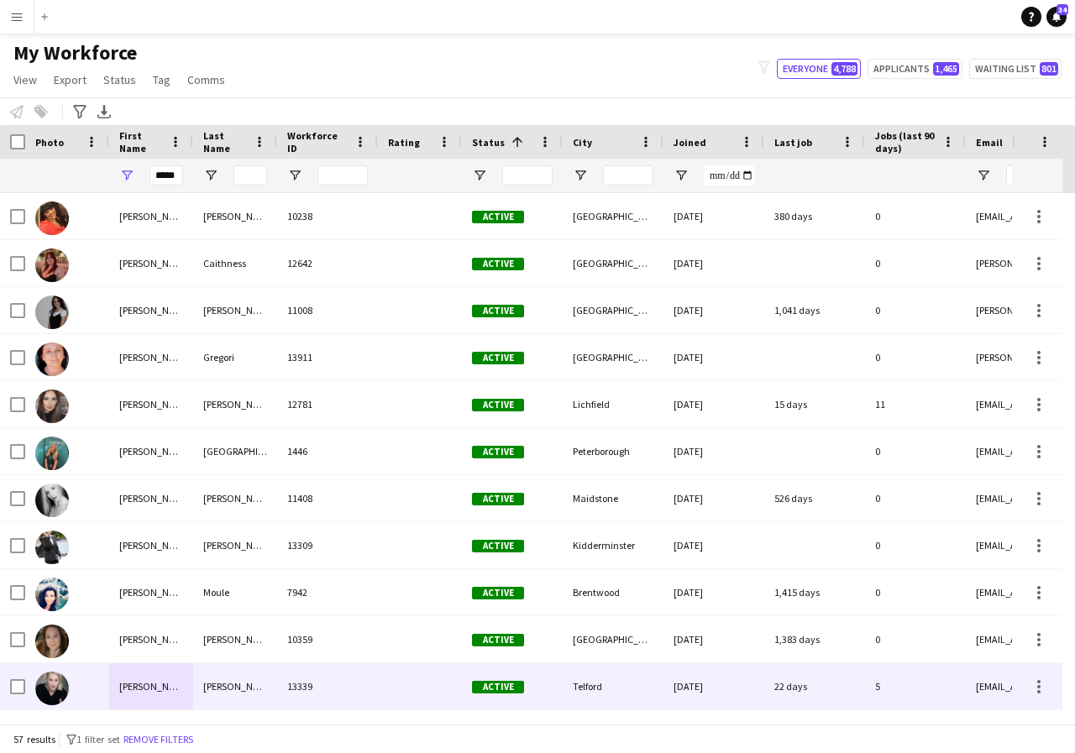
click at [240, 684] on div "[PERSON_NAME]" at bounding box center [235, 686] width 84 height 46
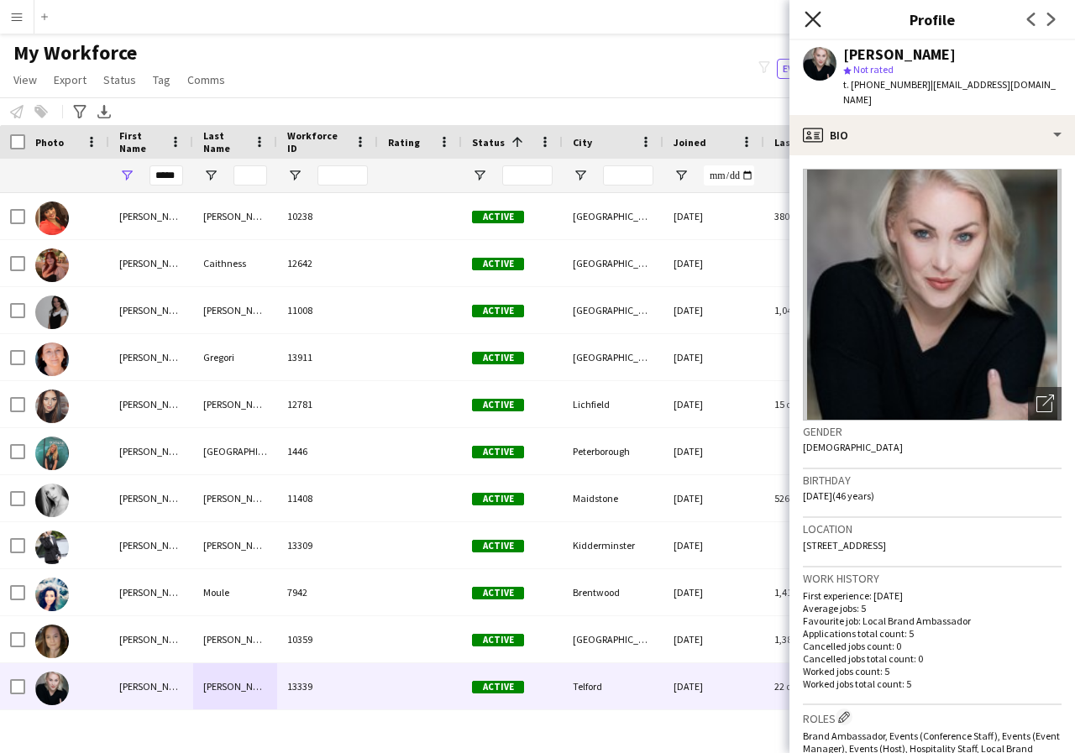
click at [809, 18] on icon "Close pop-in" at bounding box center [813, 19] width 16 height 16
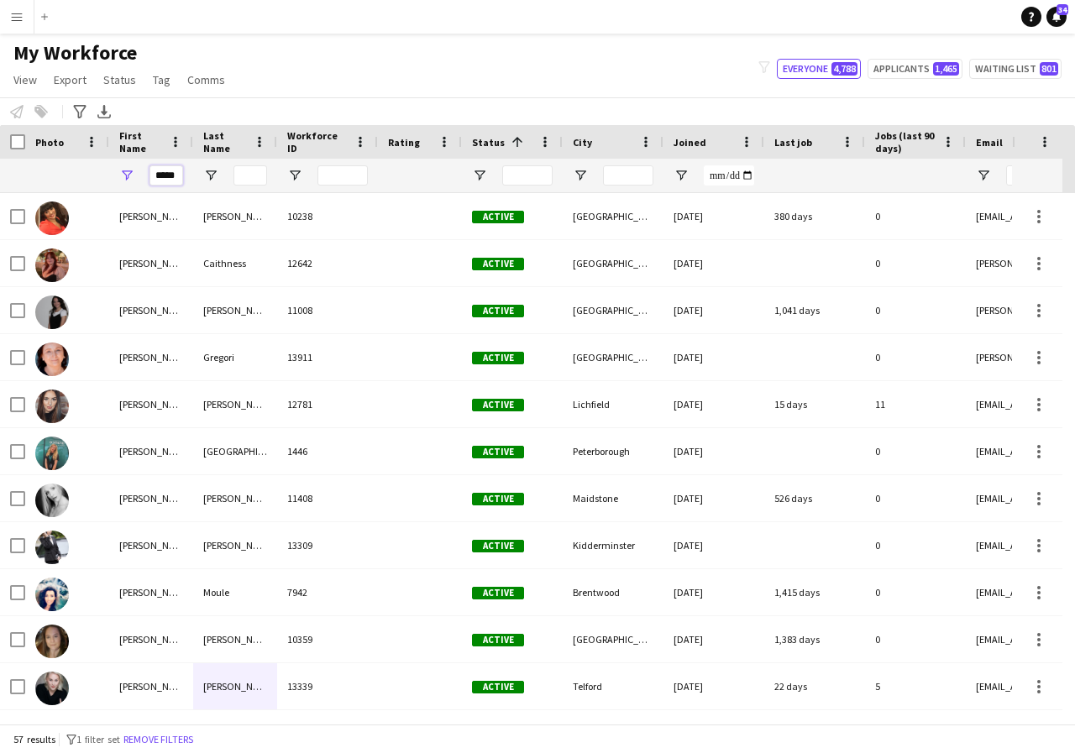
click at [179, 178] on input "*****" at bounding box center [166, 175] width 34 height 20
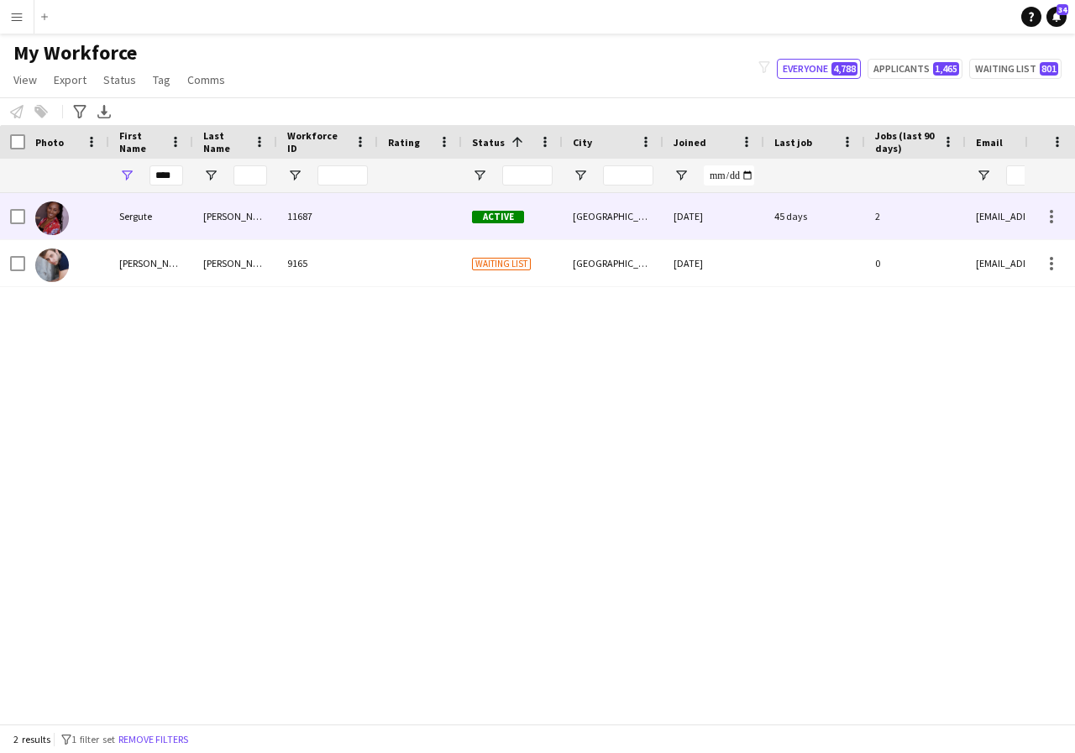
click at [174, 215] on div "Sergute" at bounding box center [151, 216] width 84 height 46
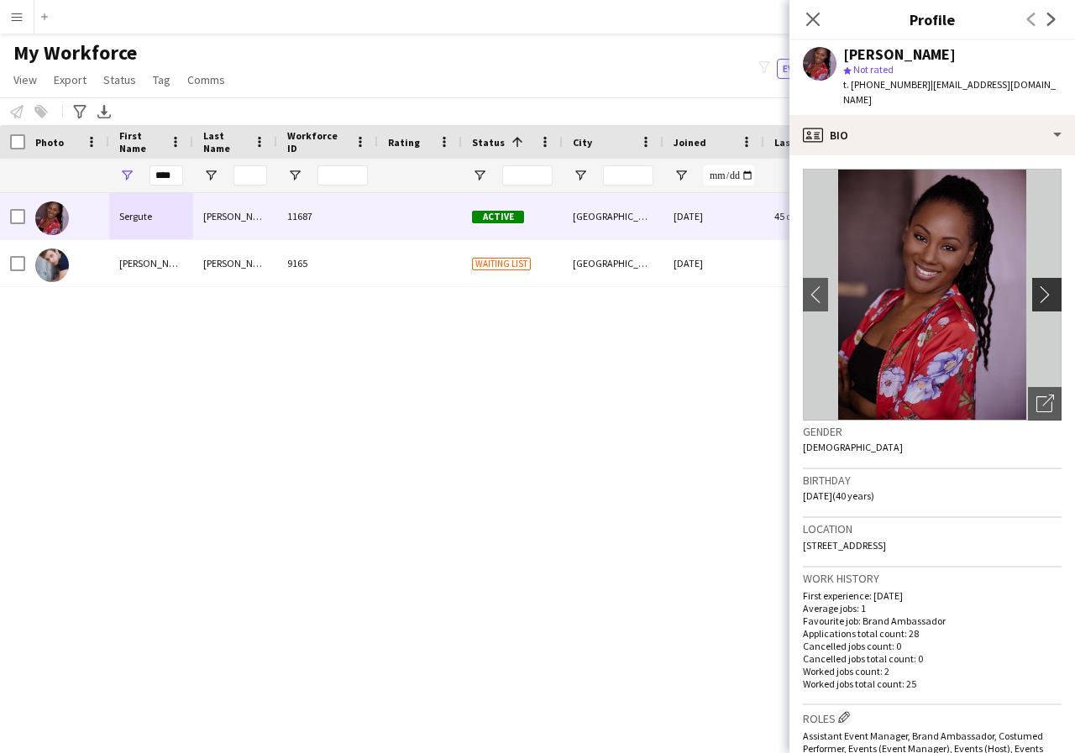
click at [1036, 286] on app-icon "chevron-right" at bounding box center [1049, 295] width 26 height 18
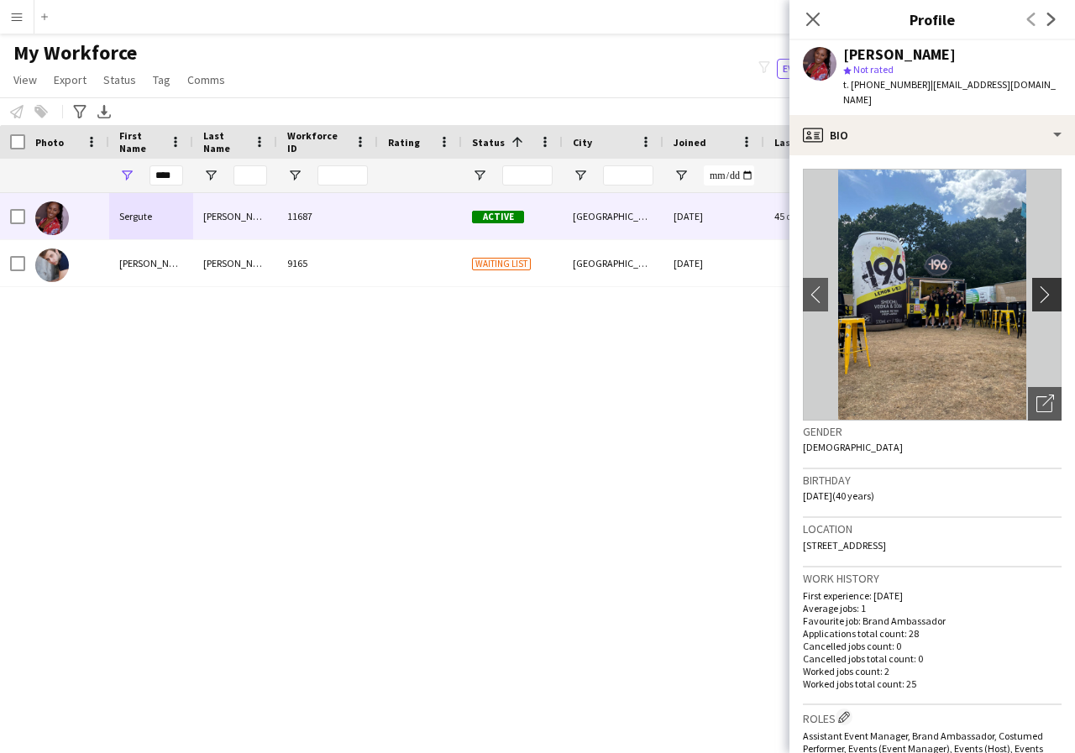
click at [1036, 286] on app-icon "chevron-right" at bounding box center [1049, 295] width 26 height 18
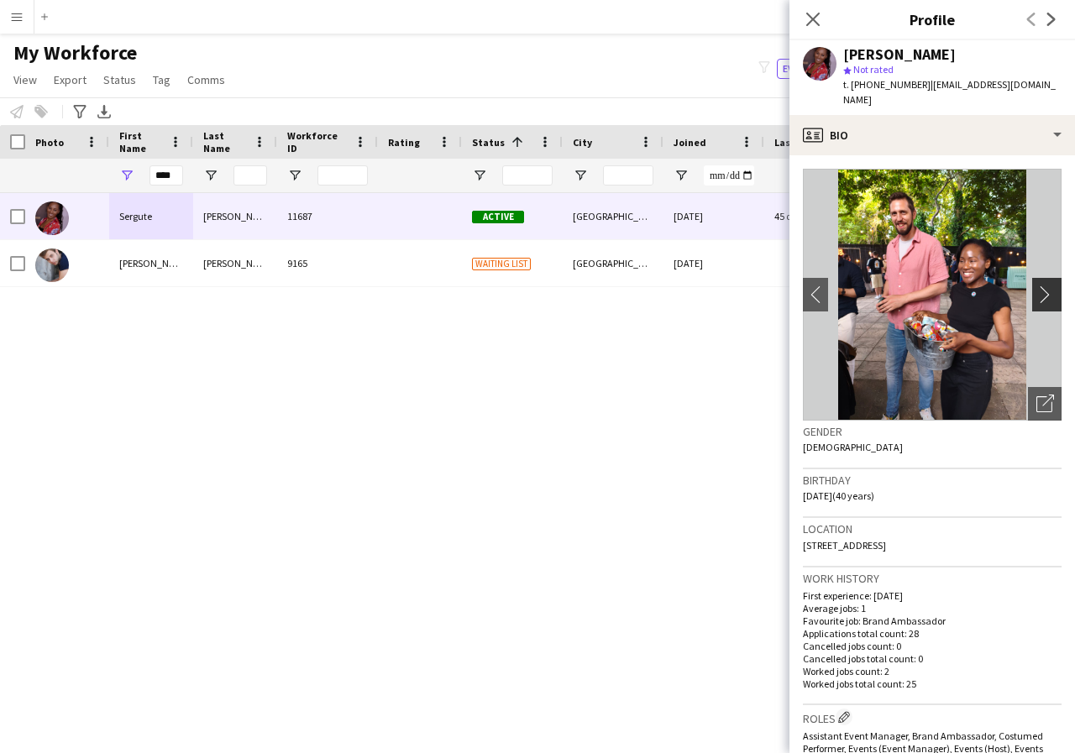
click at [1036, 286] on app-icon "chevron-right" at bounding box center [1049, 295] width 26 height 18
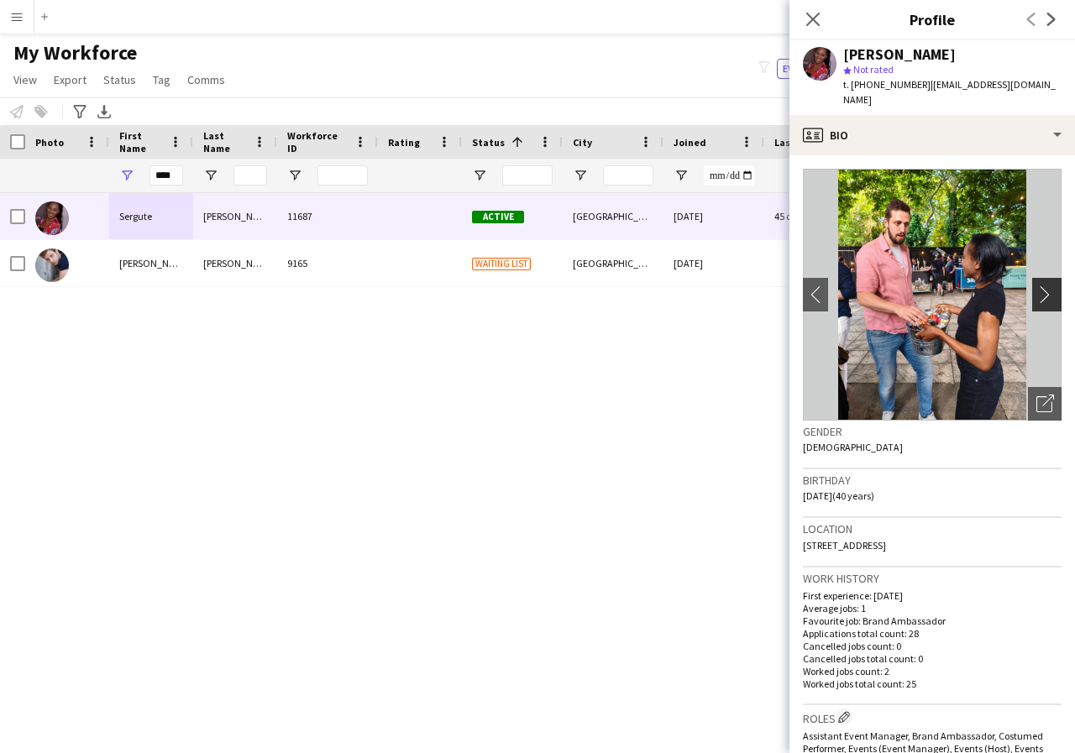
click at [1036, 286] on app-icon "chevron-right" at bounding box center [1049, 295] width 26 height 18
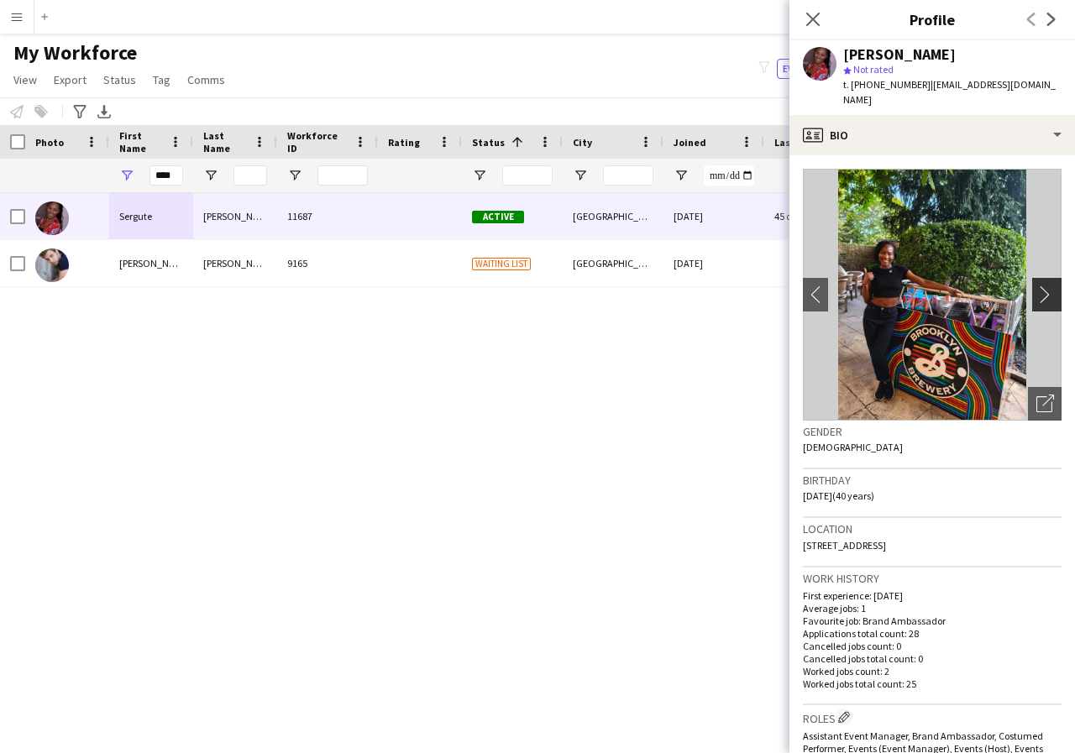
click at [1036, 286] on app-icon "chevron-right" at bounding box center [1049, 295] width 26 height 18
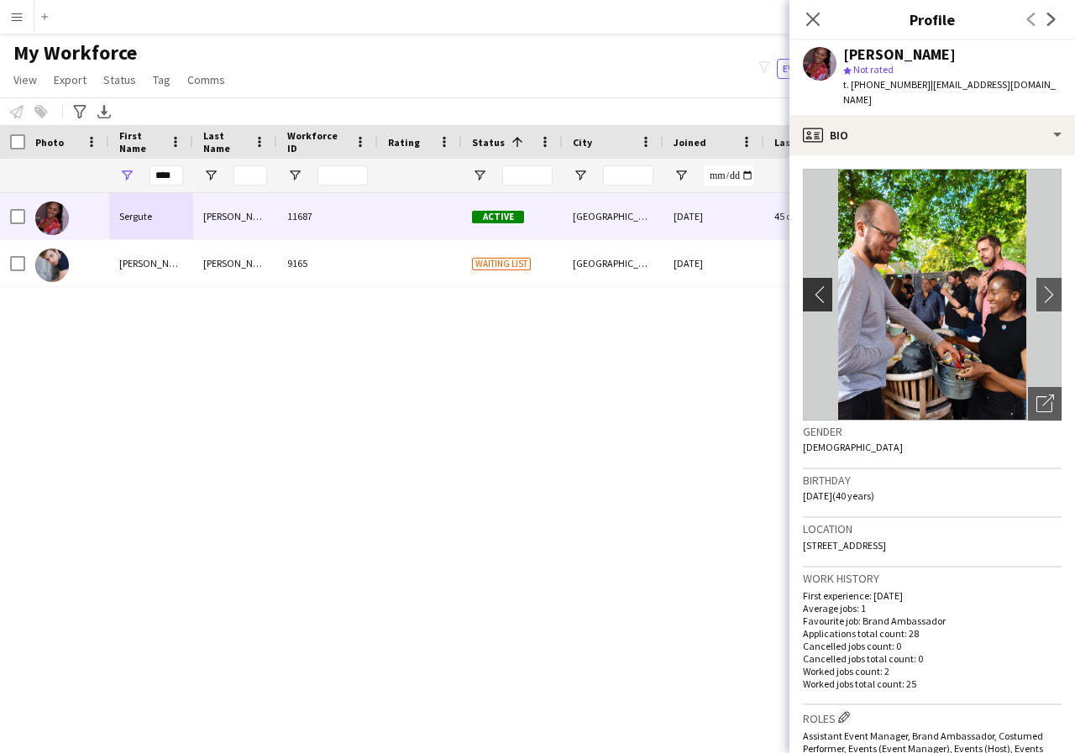
click at [815, 286] on app-icon "chevron-left" at bounding box center [816, 295] width 26 height 18
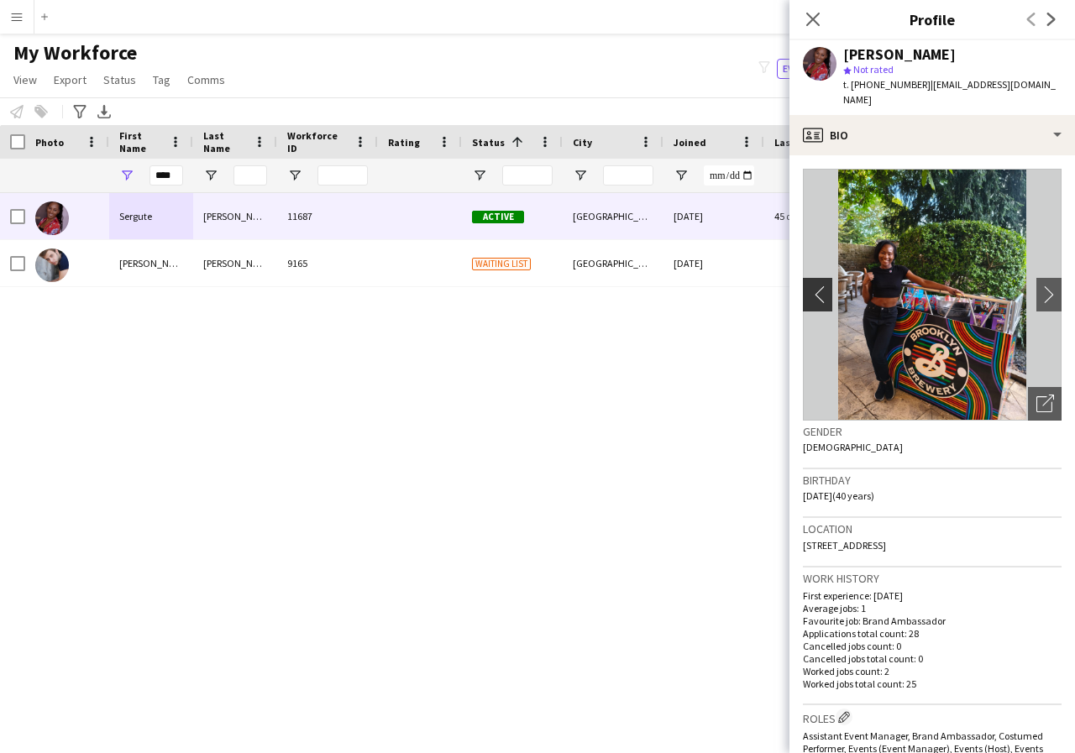
click at [815, 286] on app-icon "chevron-left" at bounding box center [816, 295] width 26 height 18
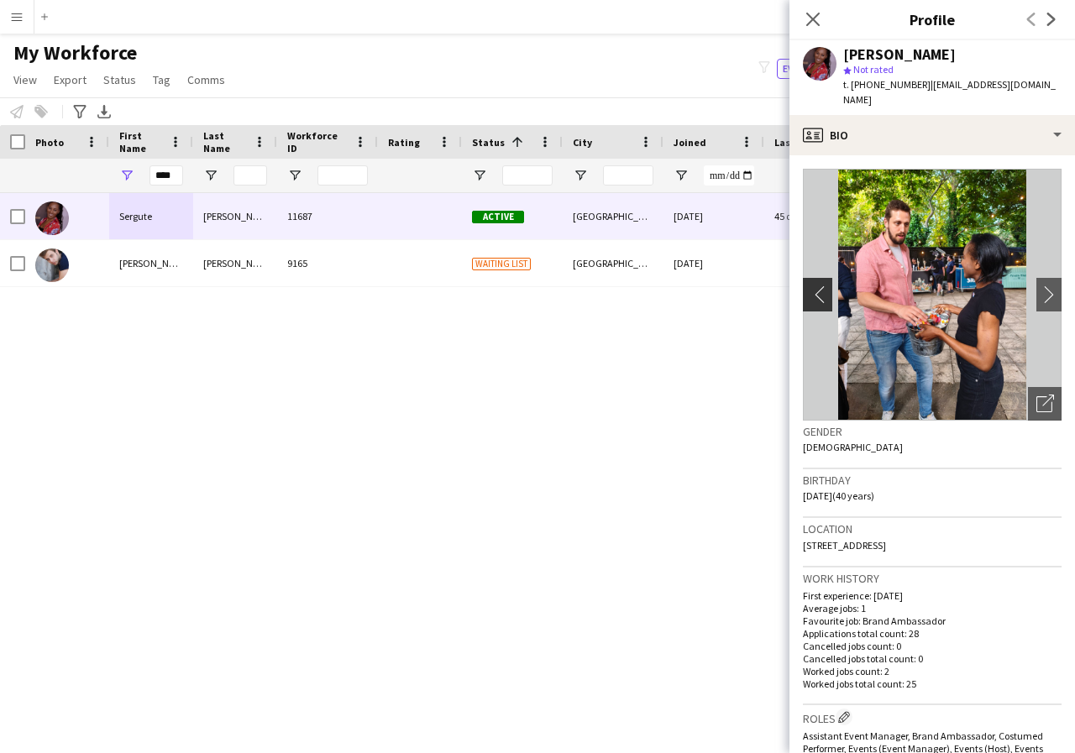
click at [815, 286] on app-icon "chevron-left" at bounding box center [816, 295] width 26 height 18
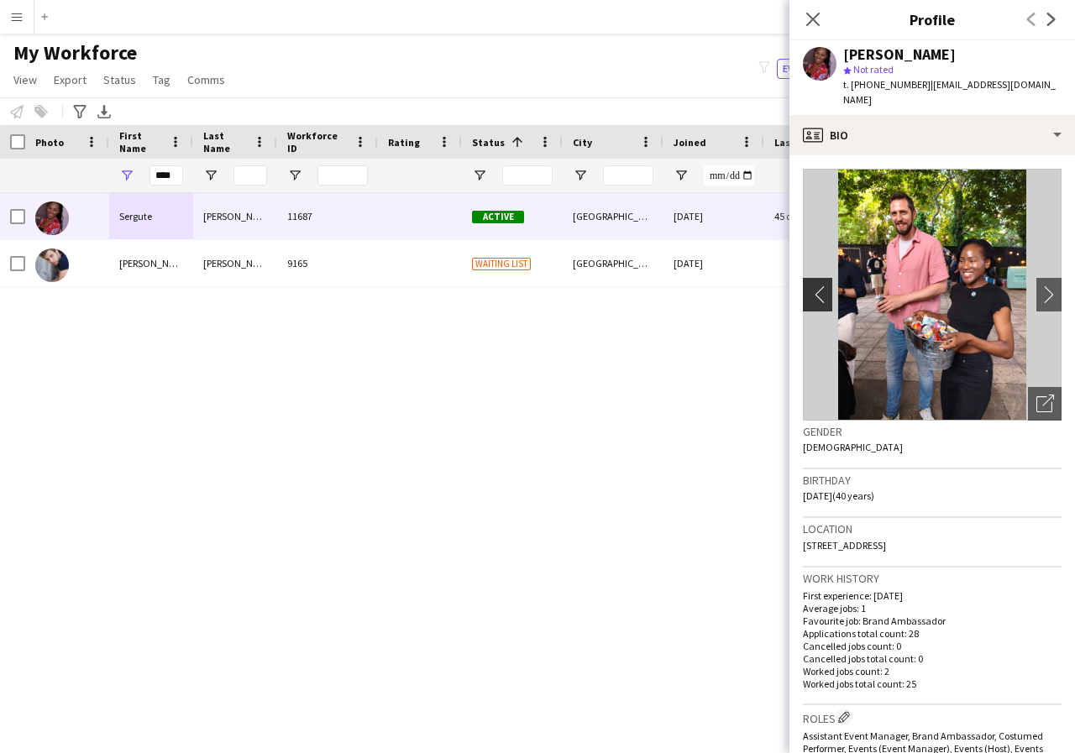
click at [815, 286] on app-icon "chevron-left" at bounding box center [816, 295] width 26 height 18
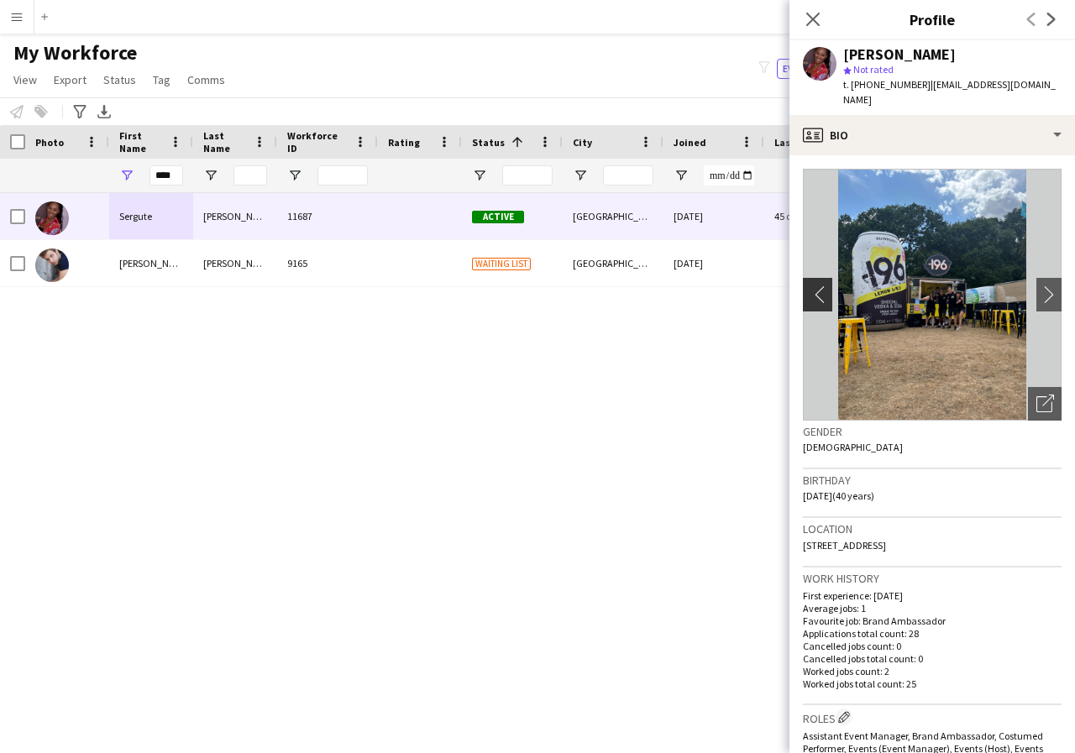
click at [815, 286] on app-icon "chevron-left" at bounding box center [816, 295] width 26 height 18
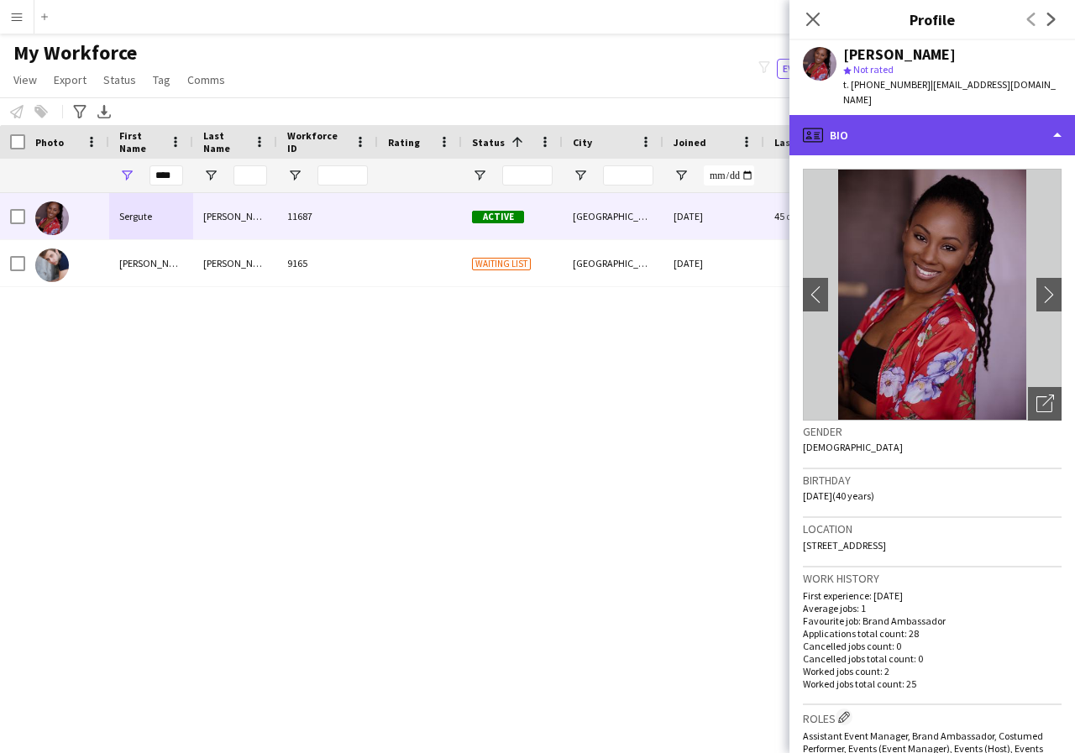
click at [1055, 123] on div "profile Bio" at bounding box center [932, 135] width 286 height 40
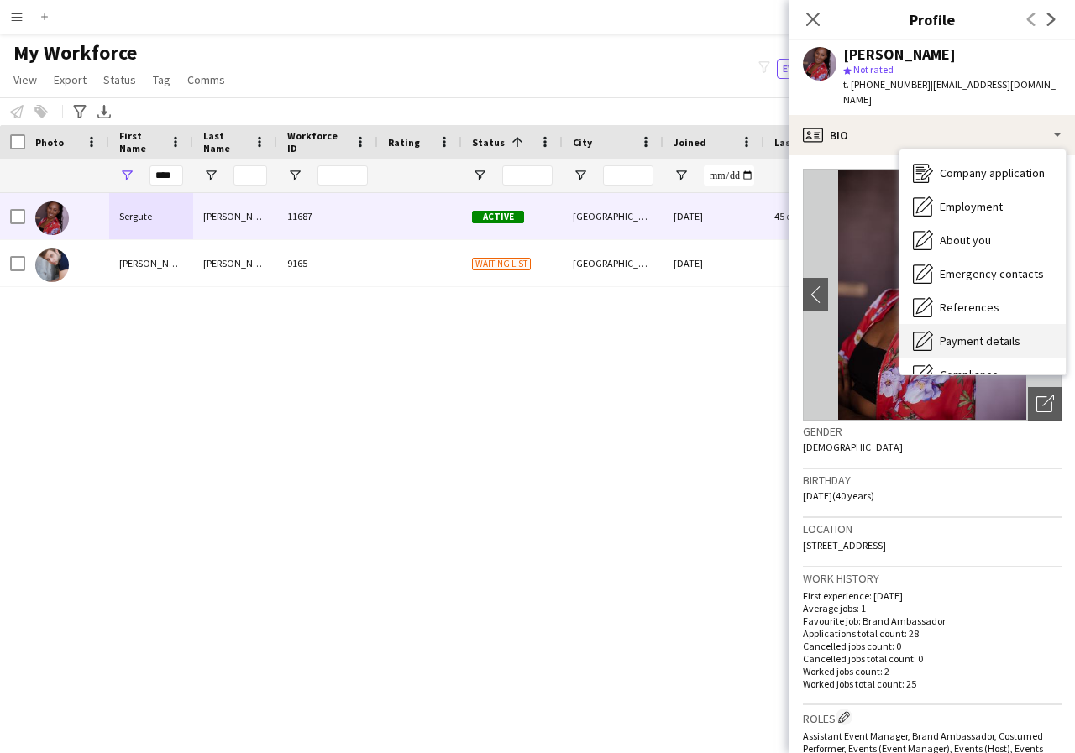
click at [999, 333] on span "Payment details" at bounding box center [980, 340] width 81 height 15
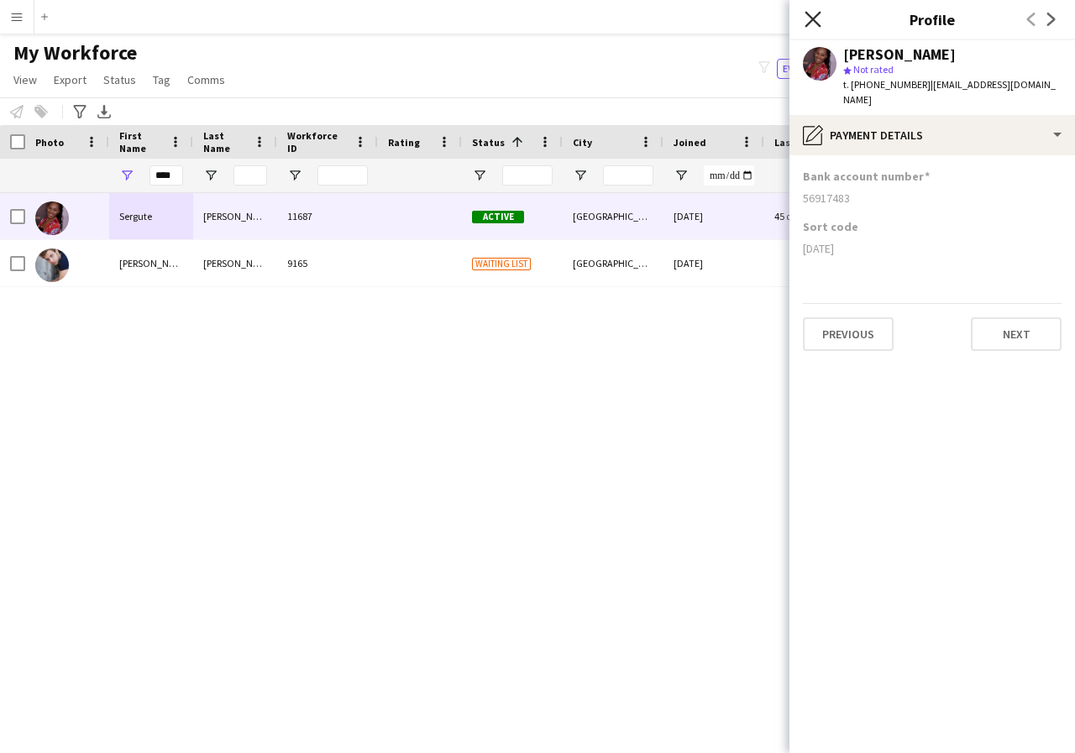
click at [809, 22] on icon "Close pop-in" at bounding box center [813, 19] width 16 height 16
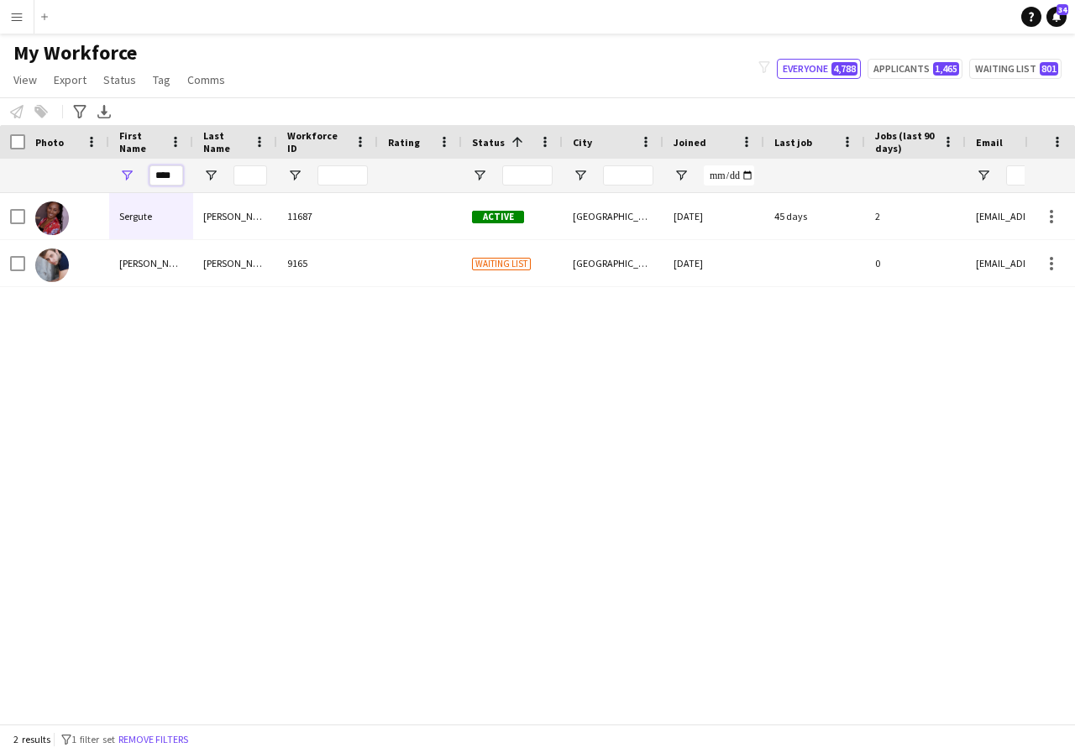
click at [179, 175] on input "****" at bounding box center [166, 175] width 34 height 20
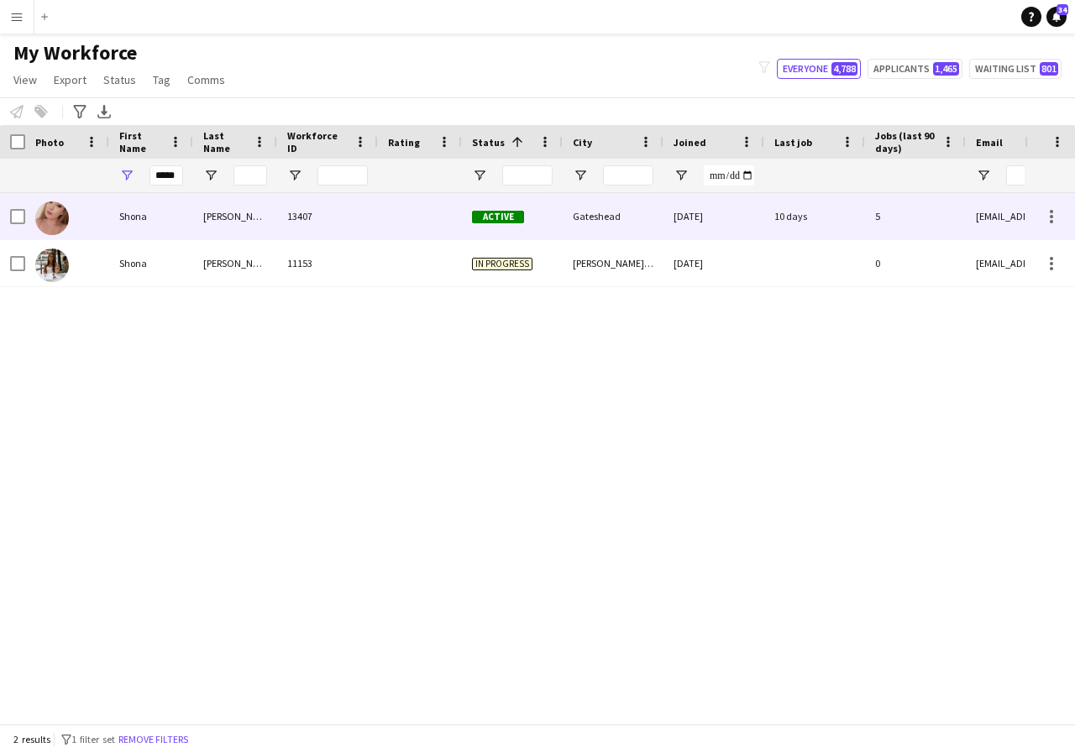
click at [165, 212] on div "Shona" at bounding box center [151, 216] width 84 height 46
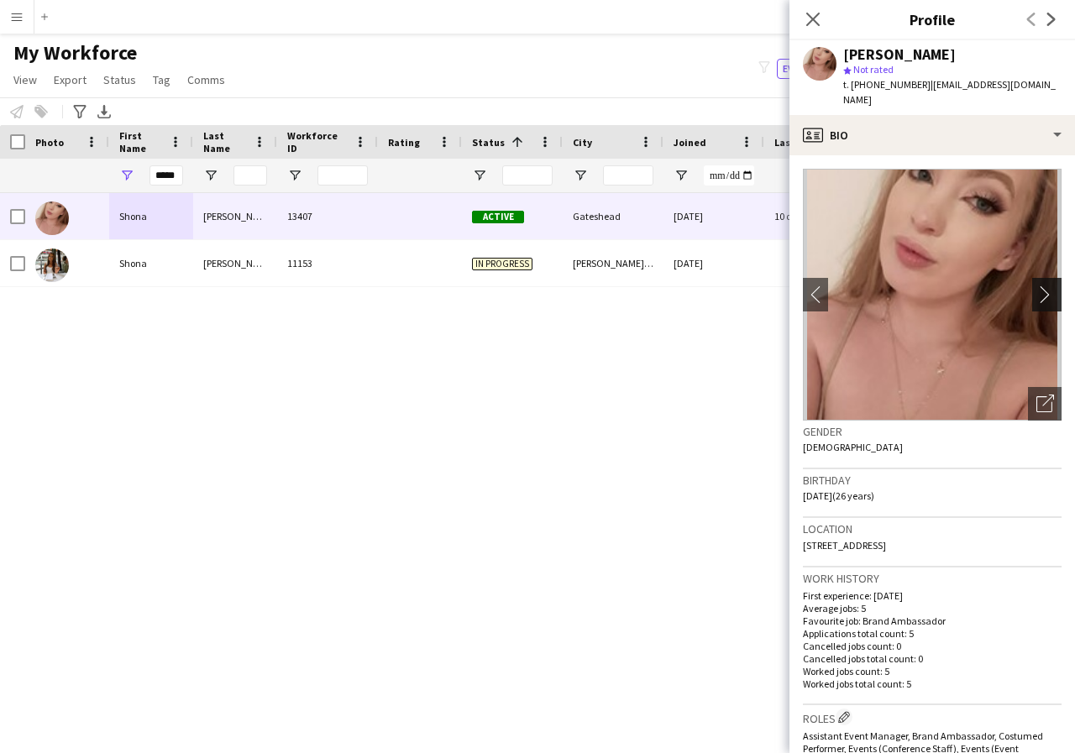
click at [1036, 286] on app-icon "chevron-right" at bounding box center [1049, 295] width 26 height 18
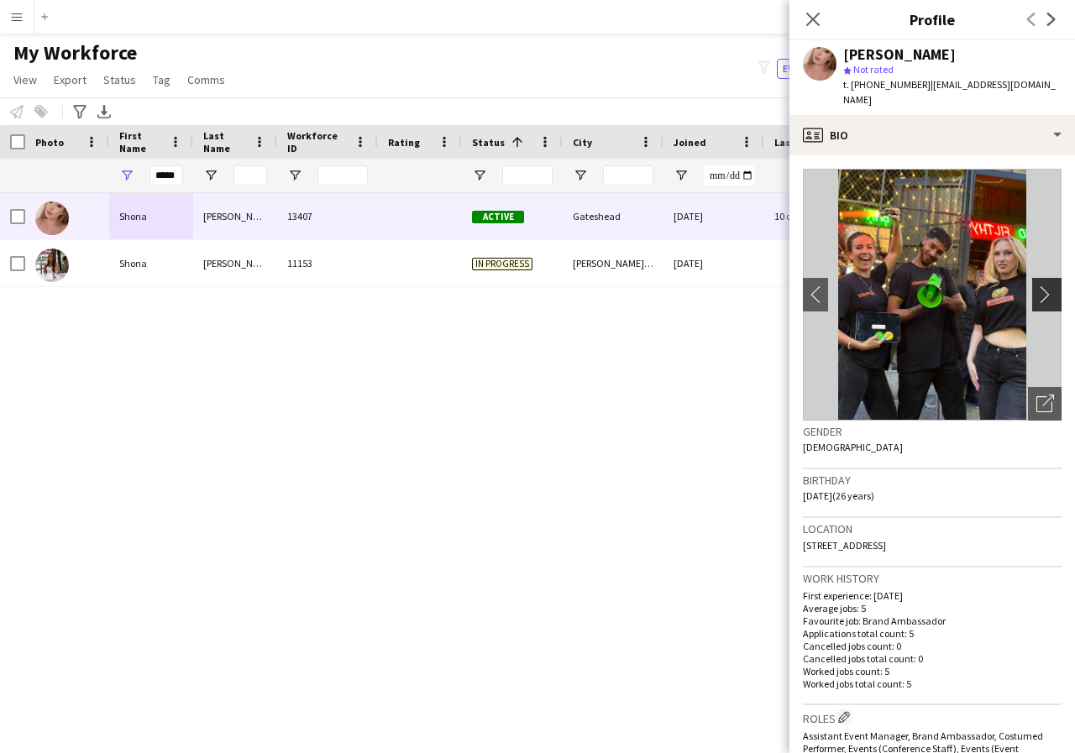
click at [1036, 286] on app-icon "chevron-right" at bounding box center [1049, 295] width 26 height 18
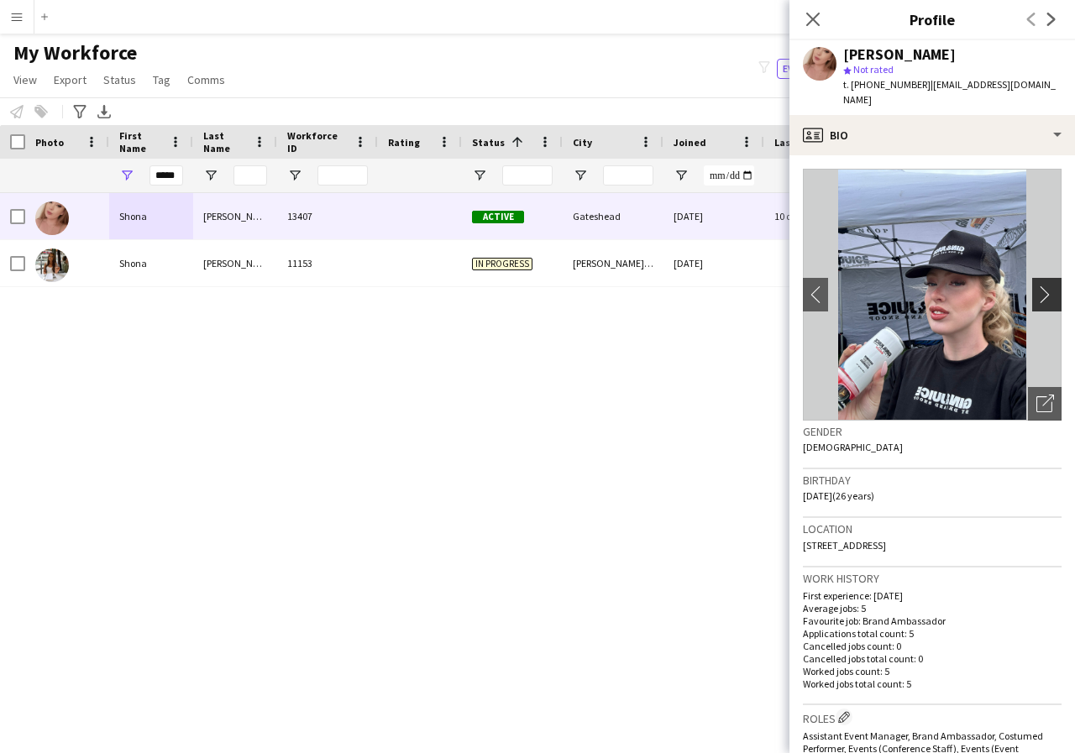
click at [1036, 286] on app-icon "chevron-right" at bounding box center [1049, 295] width 26 height 18
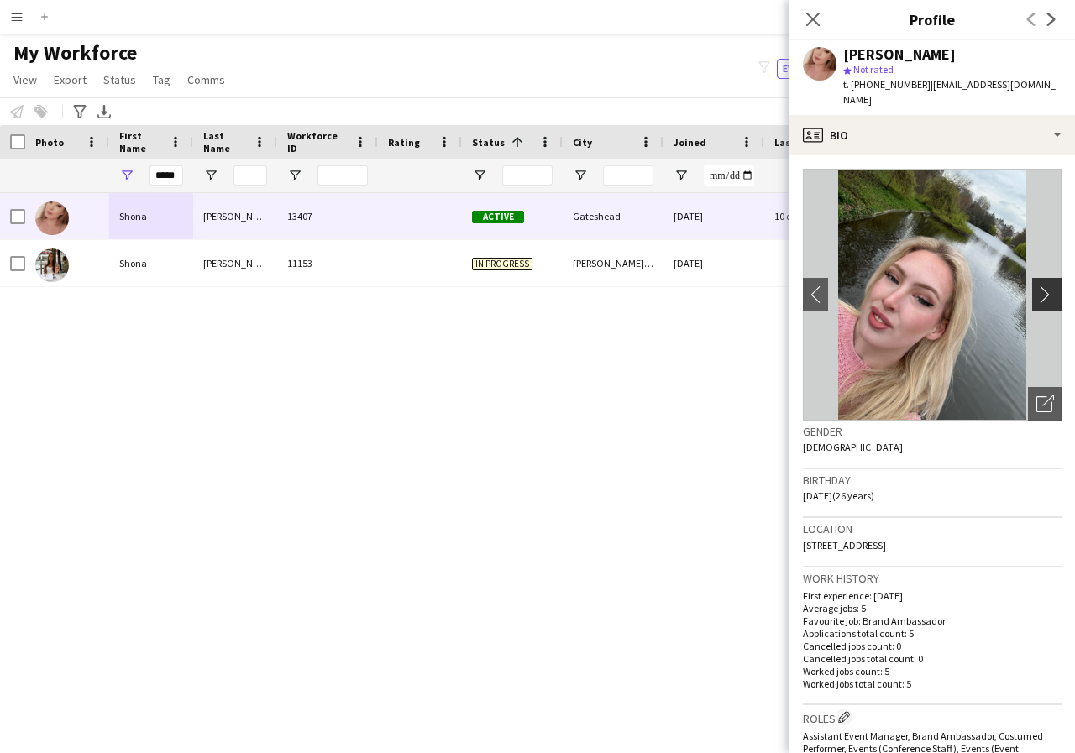
click at [1036, 286] on app-icon "chevron-right" at bounding box center [1049, 295] width 26 height 18
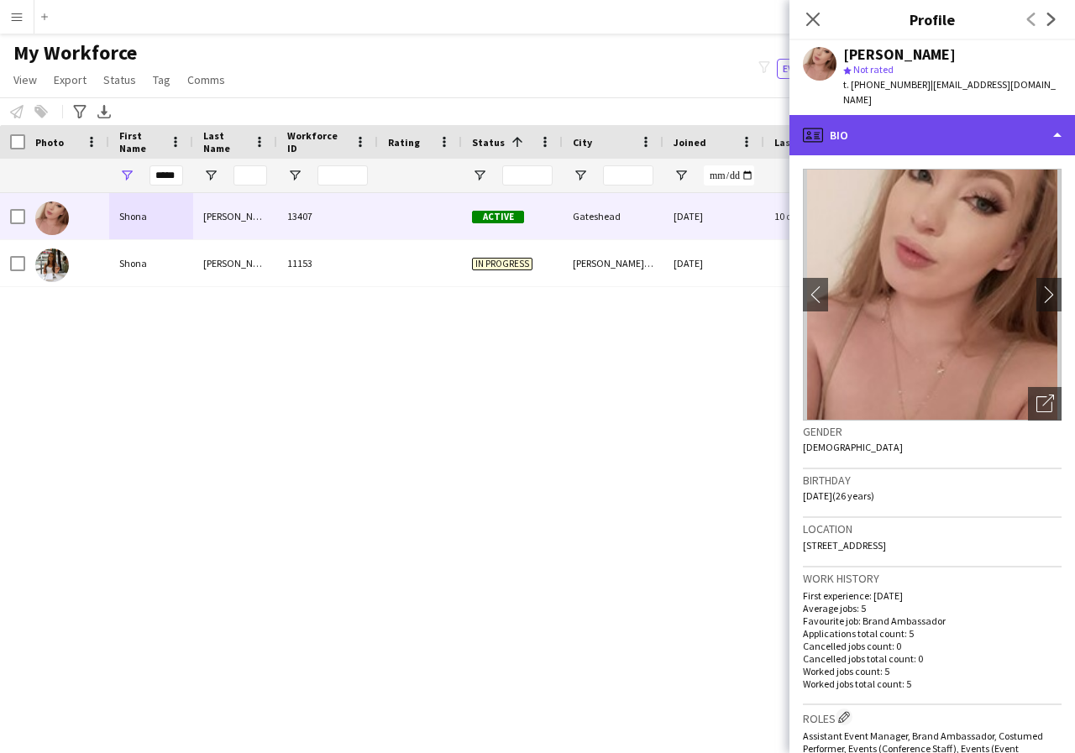
click at [1054, 120] on div "profile Bio" at bounding box center [932, 135] width 286 height 40
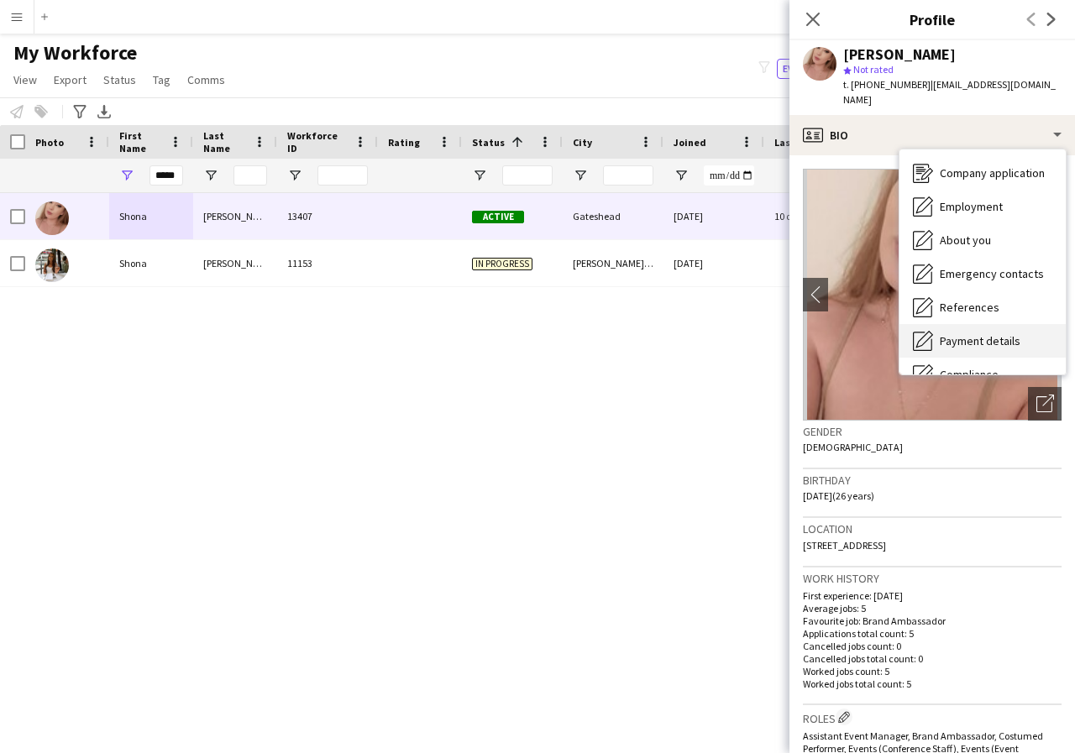
click at [988, 333] on span "Payment details" at bounding box center [980, 340] width 81 height 15
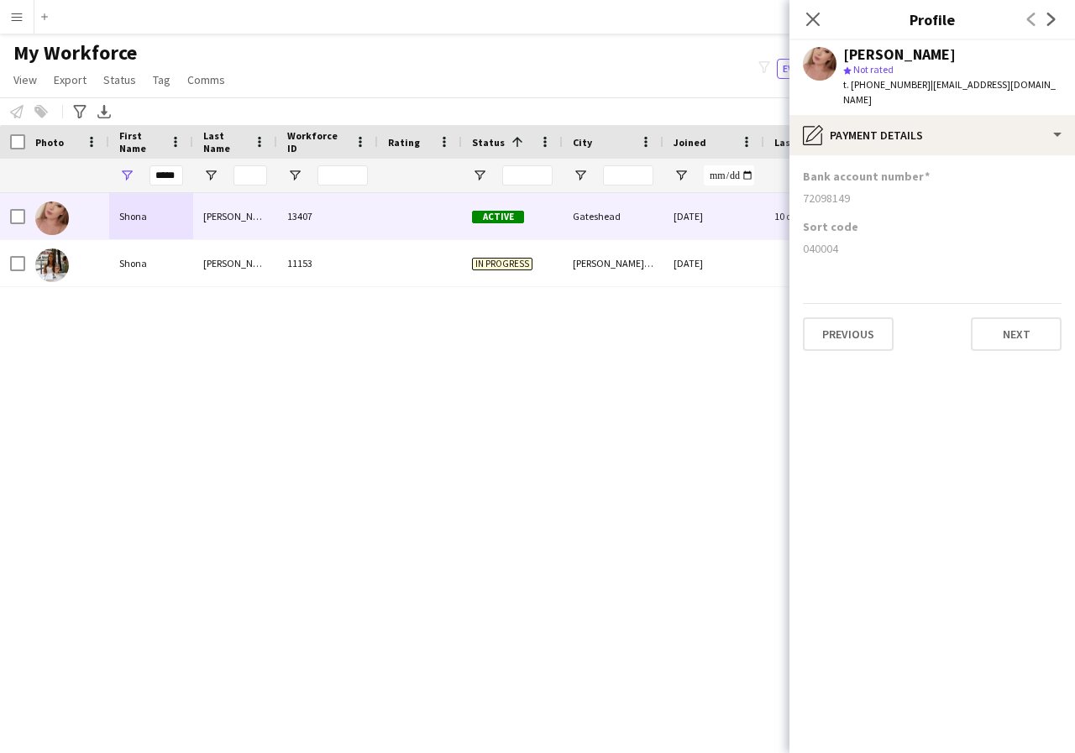
drag, startPoint x: 804, startPoint y: 183, endPoint x: 861, endPoint y: 186, distance: 57.2
click at [861, 191] on div "72098149" at bounding box center [932, 198] width 259 height 15
copy div "72098149"
drag, startPoint x: 798, startPoint y: 228, endPoint x: 846, endPoint y: 234, distance: 48.2
click at [846, 234] on app-section-data-types "Bank account number [FINANCIAL_ID] Sort code [FINANCIAL_ID] Previous Next" at bounding box center [932, 454] width 286 height 598
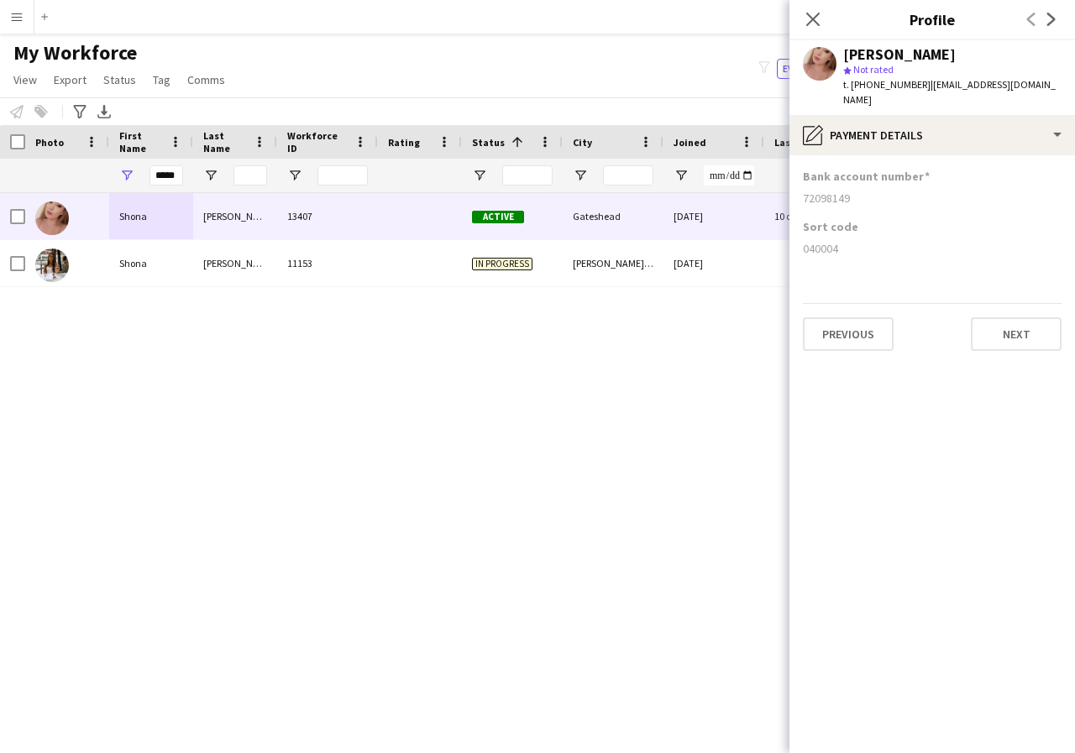
copy div "040004"
click at [807, 24] on icon "Close pop-in" at bounding box center [813, 19] width 16 height 16
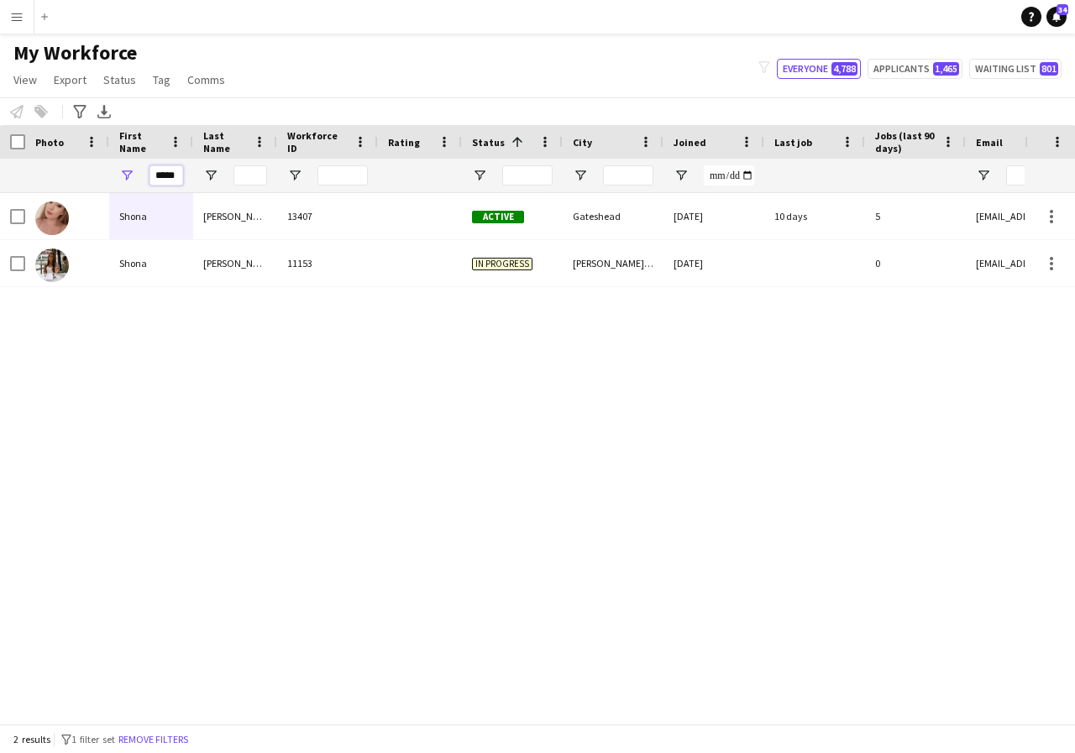
click at [181, 179] on input "*****" at bounding box center [166, 175] width 34 height 20
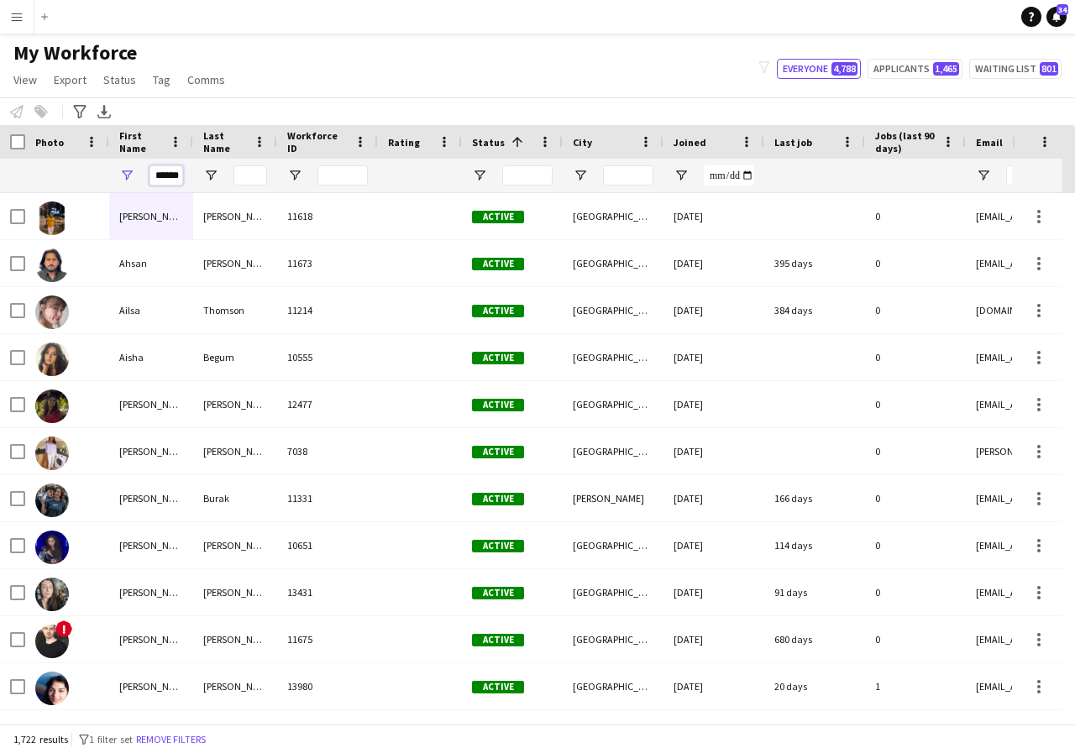
scroll to position [0, 3]
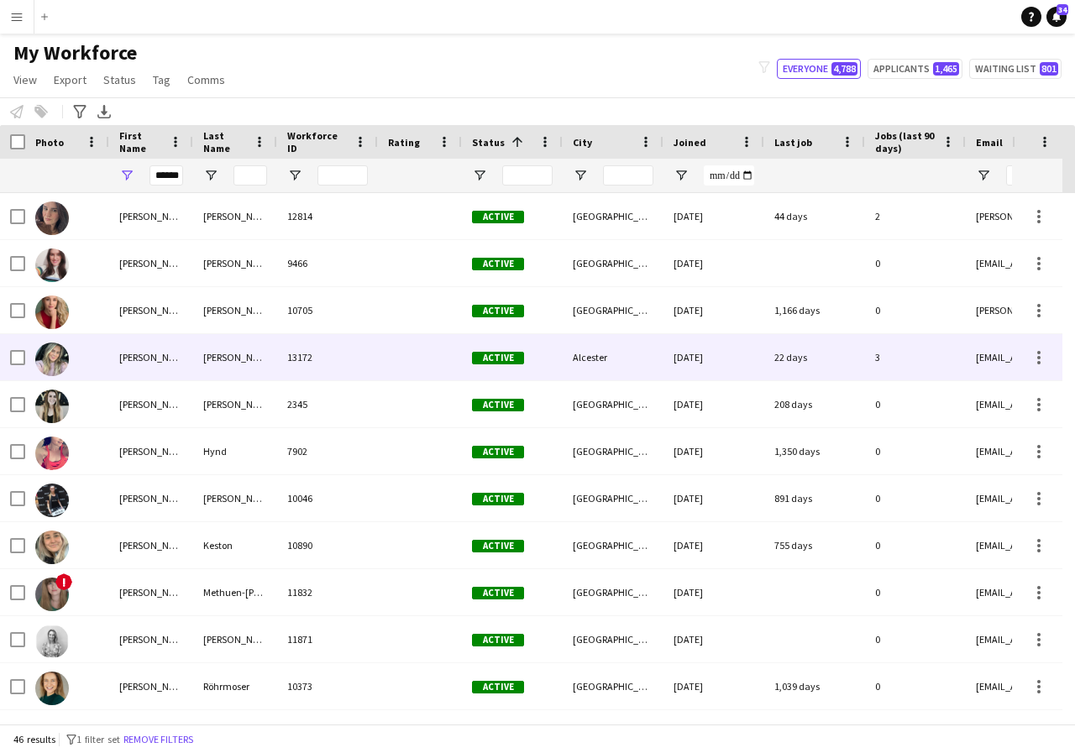
click at [176, 356] on div "[PERSON_NAME]" at bounding box center [151, 357] width 84 height 46
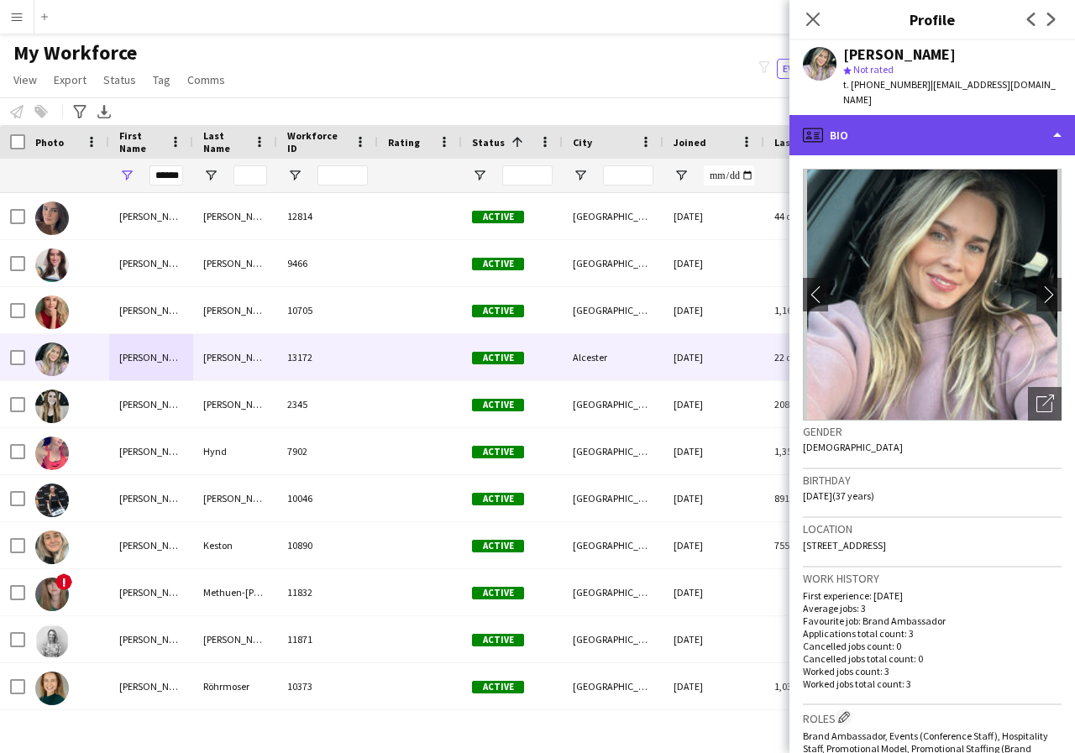
click at [1057, 118] on div "profile Bio" at bounding box center [932, 135] width 286 height 40
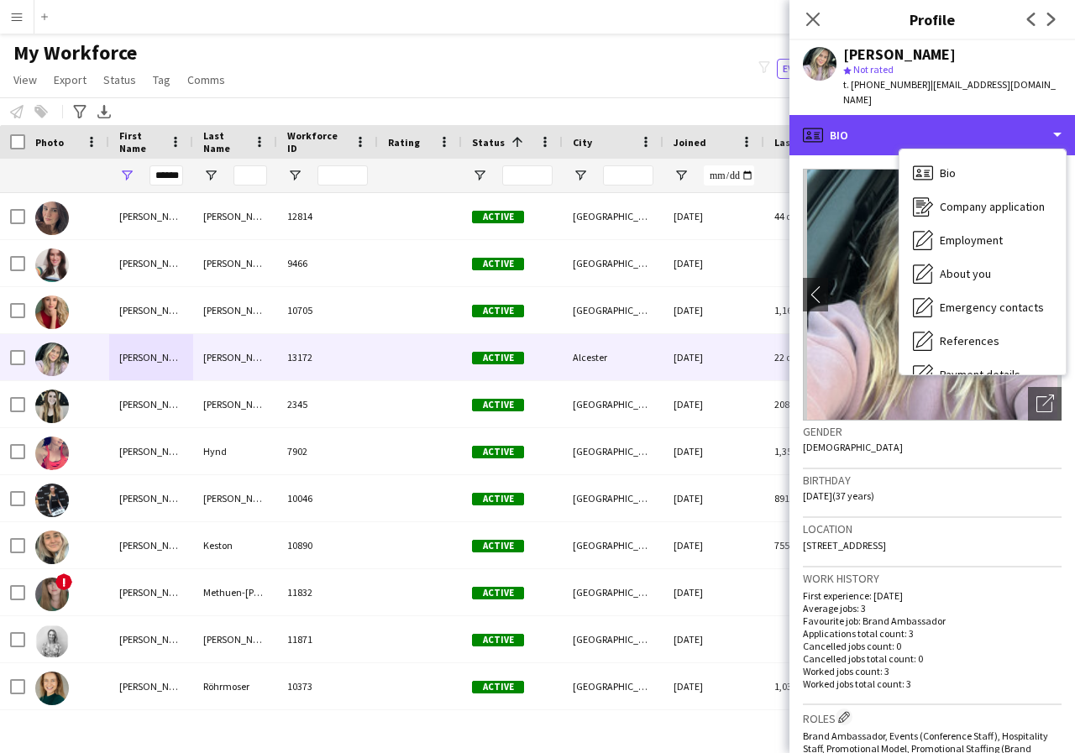
scroll to position [34, 0]
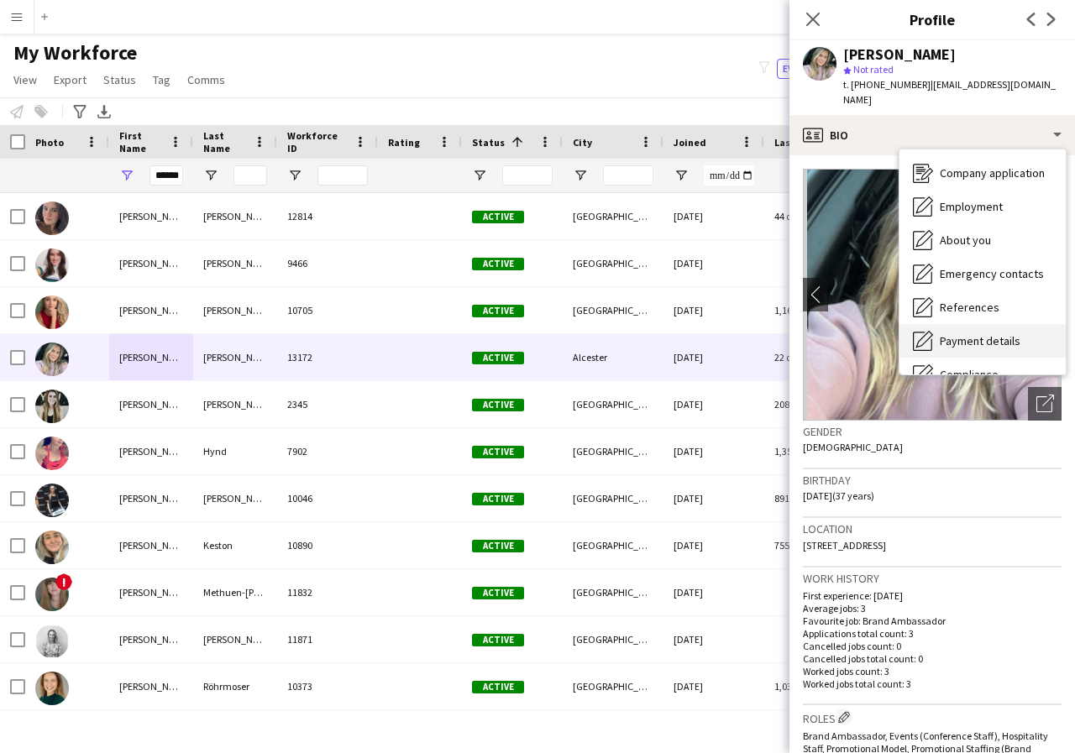
click at [992, 333] on span "Payment details" at bounding box center [980, 340] width 81 height 15
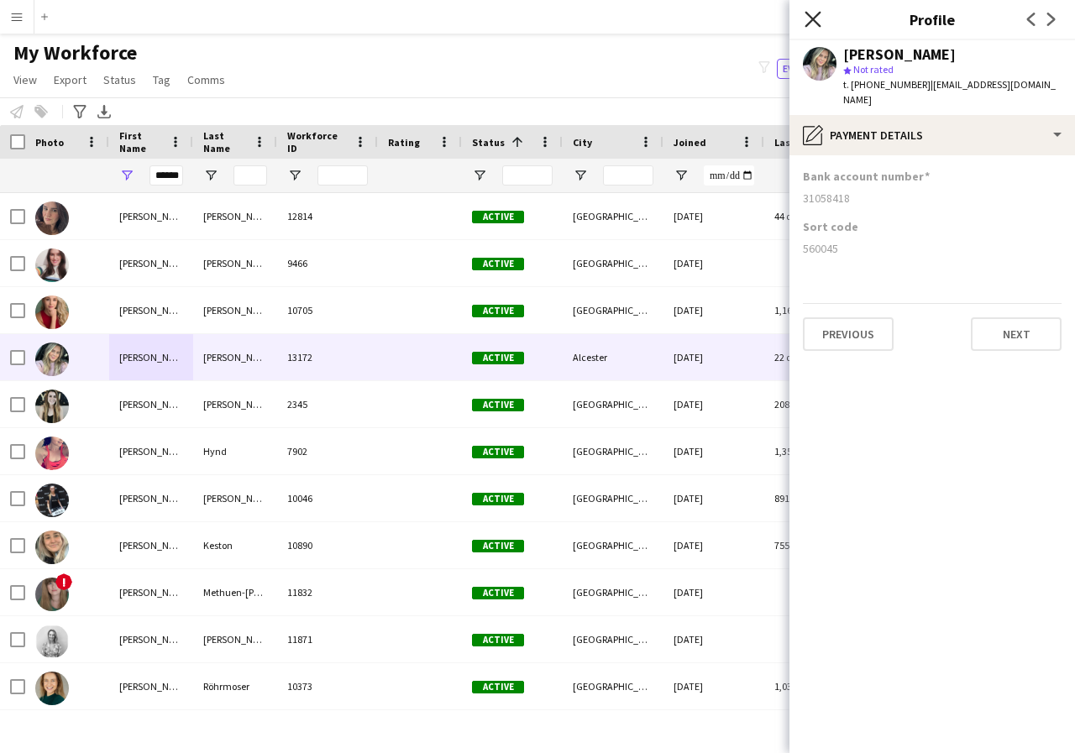
click at [813, 19] on icon at bounding box center [813, 19] width 16 height 16
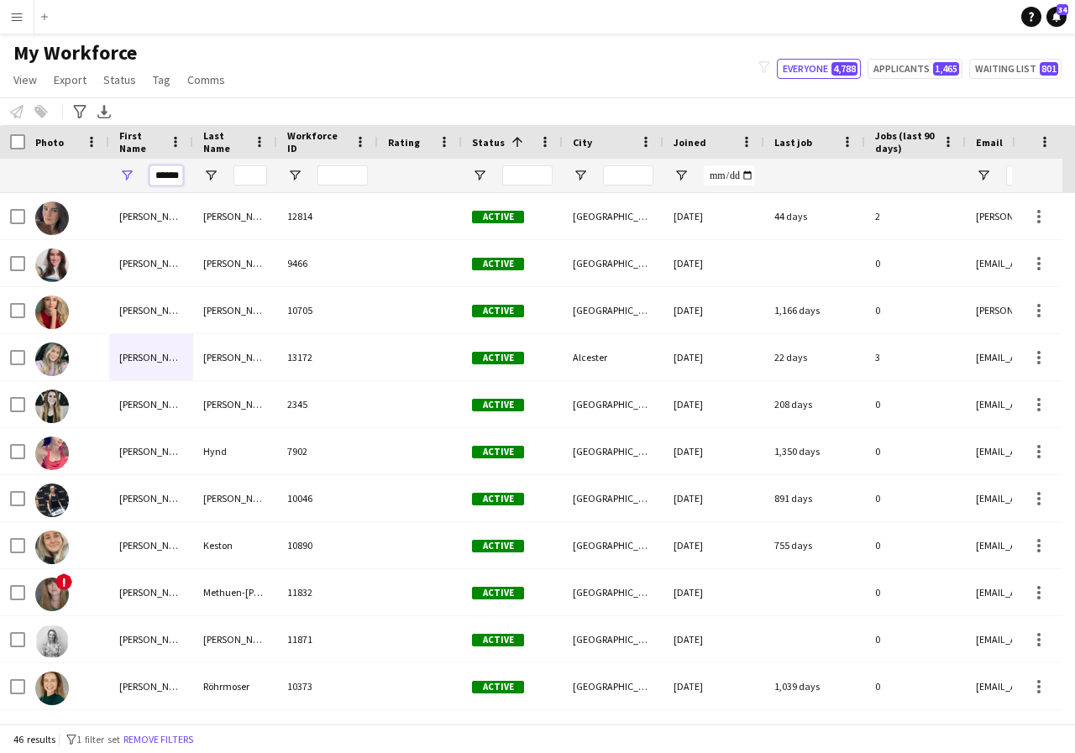
click at [178, 175] on input "******" at bounding box center [166, 175] width 34 height 20
type input "*"
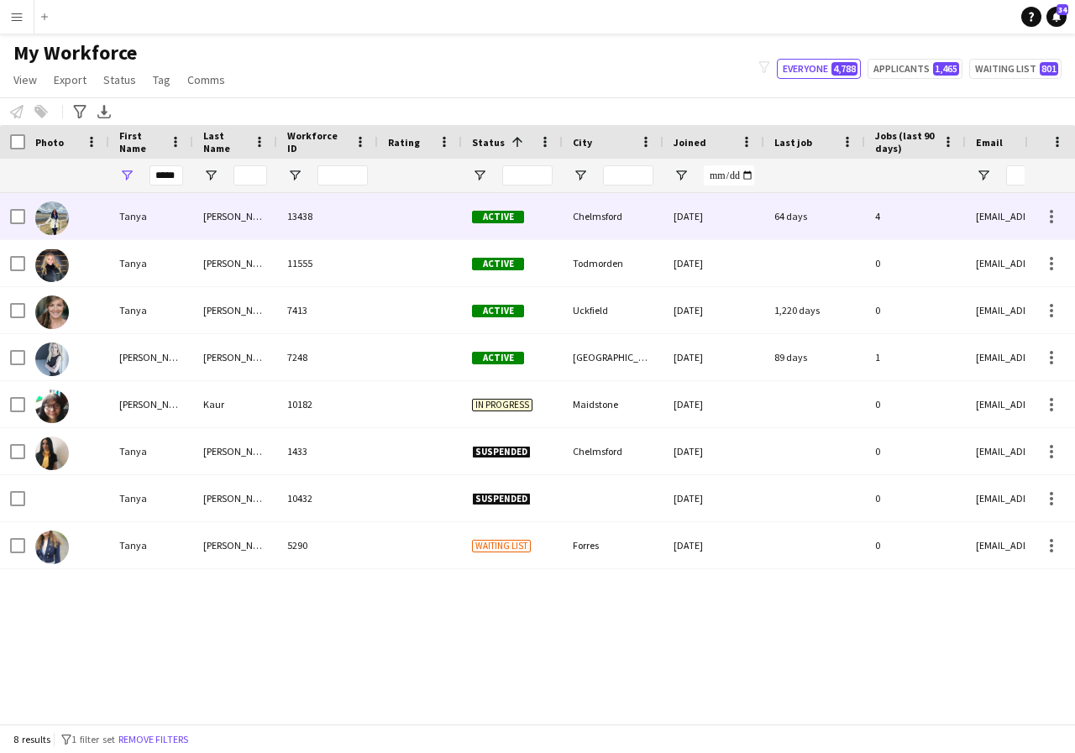
click at [163, 213] on div "Tanya" at bounding box center [151, 216] width 84 height 46
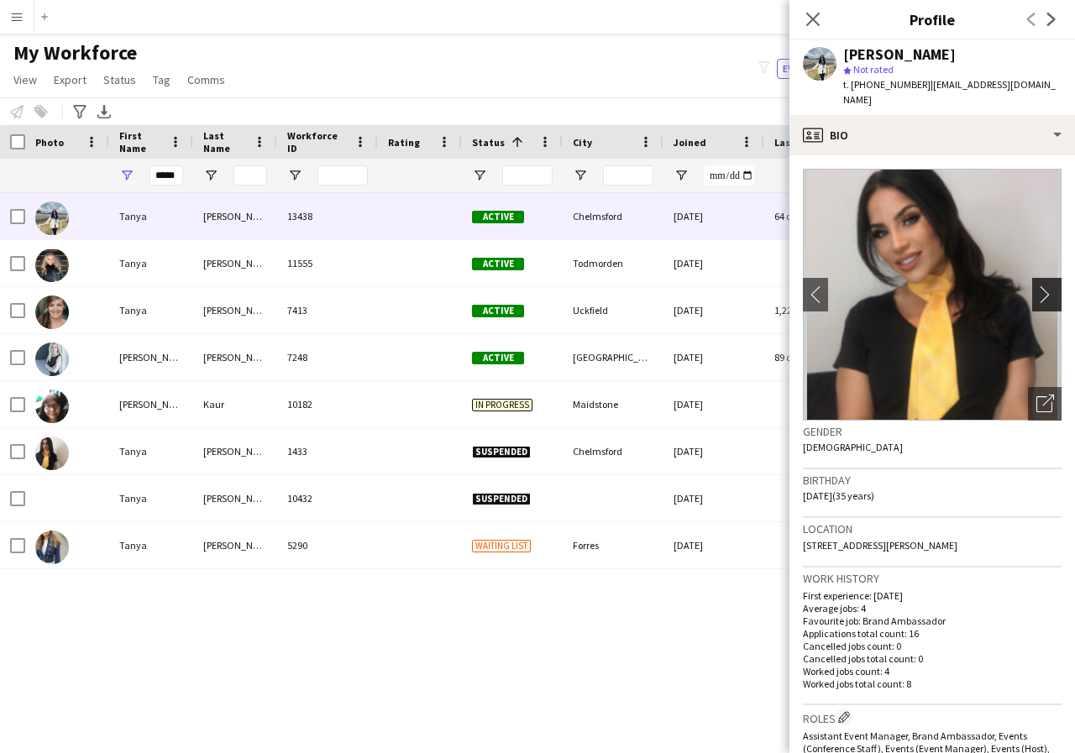
click at [1036, 286] on app-icon "chevron-right" at bounding box center [1049, 295] width 26 height 18
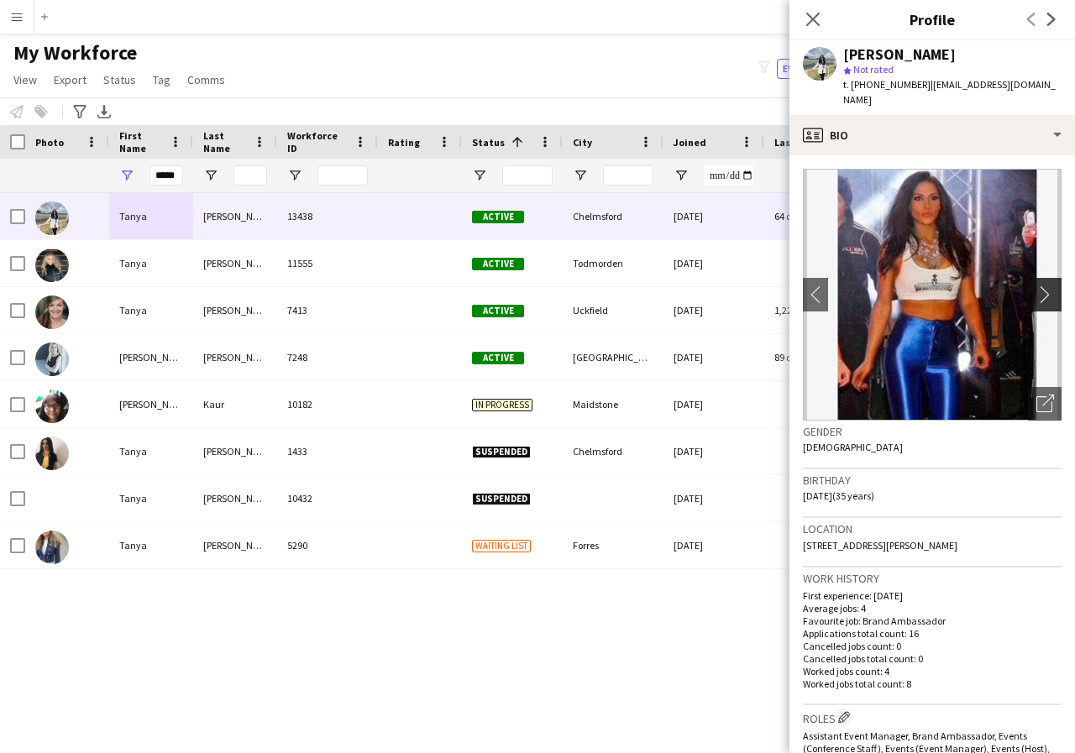
click at [1036, 286] on app-icon "chevron-right" at bounding box center [1049, 295] width 26 height 18
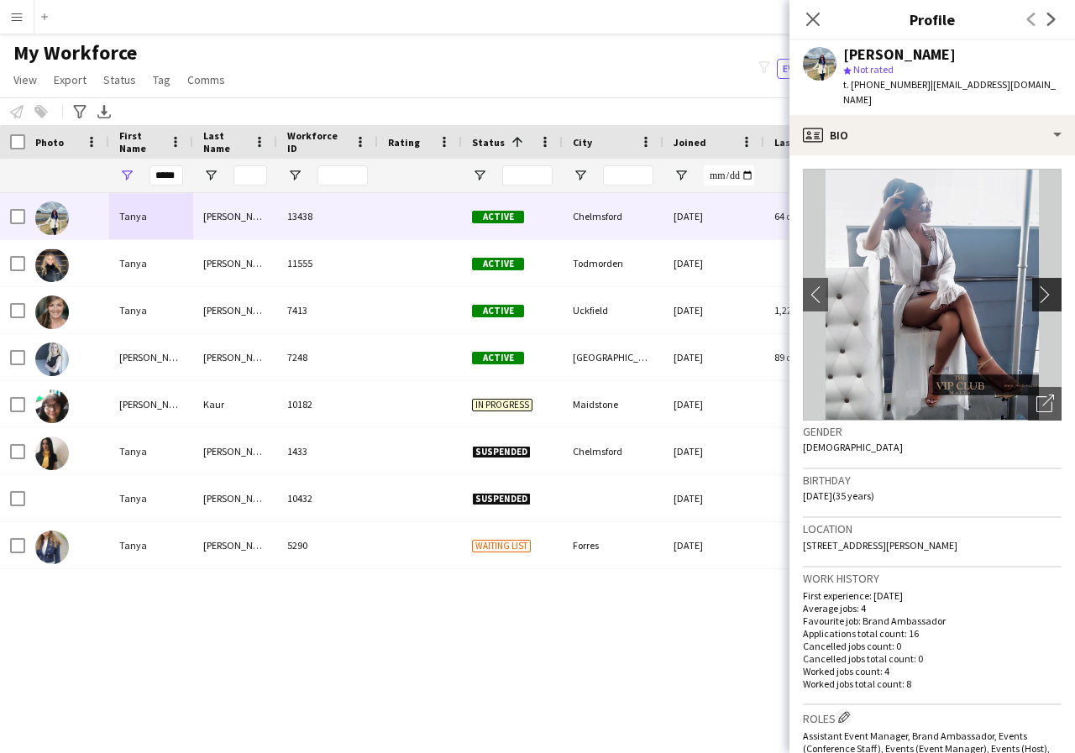
click at [1036, 286] on app-icon "chevron-right" at bounding box center [1049, 295] width 26 height 18
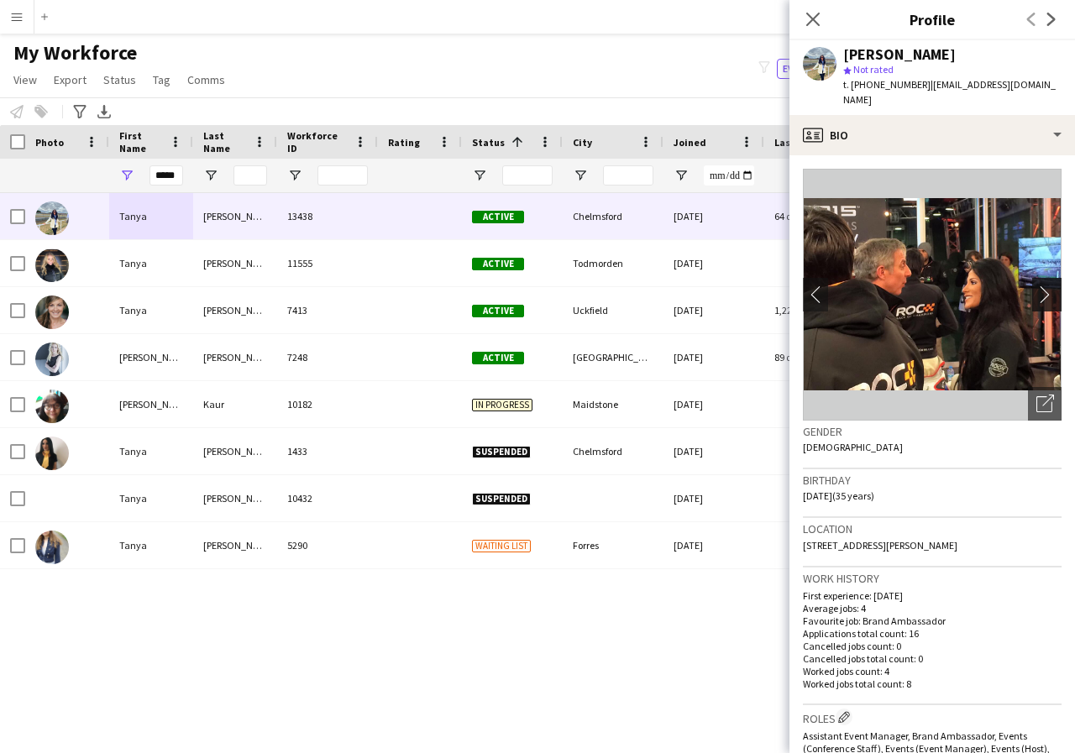
click at [1036, 286] on app-icon "chevron-right" at bounding box center [1049, 295] width 26 height 18
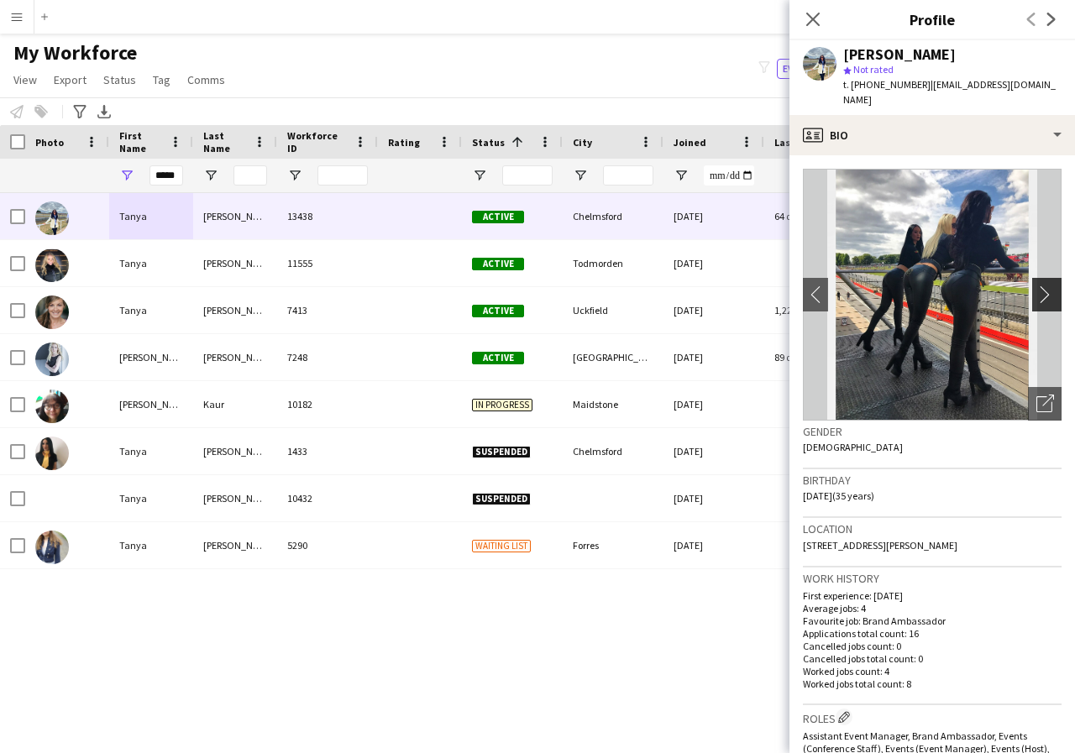
click at [1036, 286] on app-icon "chevron-right" at bounding box center [1049, 295] width 26 height 18
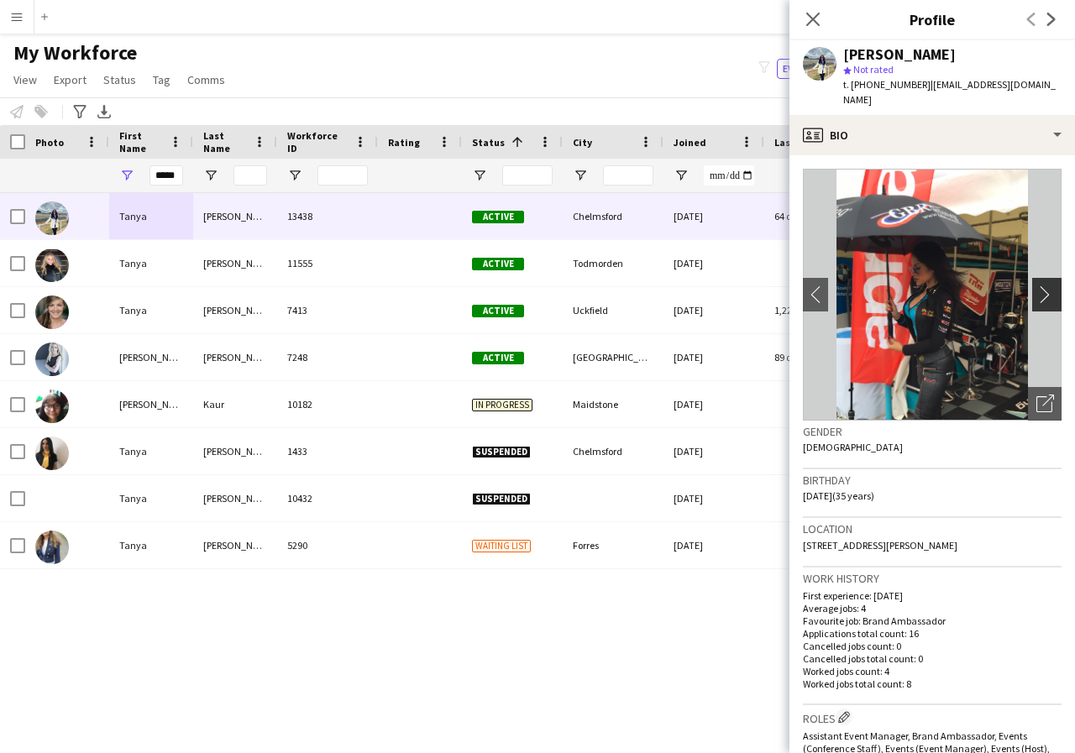
click at [1036, 286] on app-icon "chevron-right" at bounding box center [1049, 295] width 26 height 18
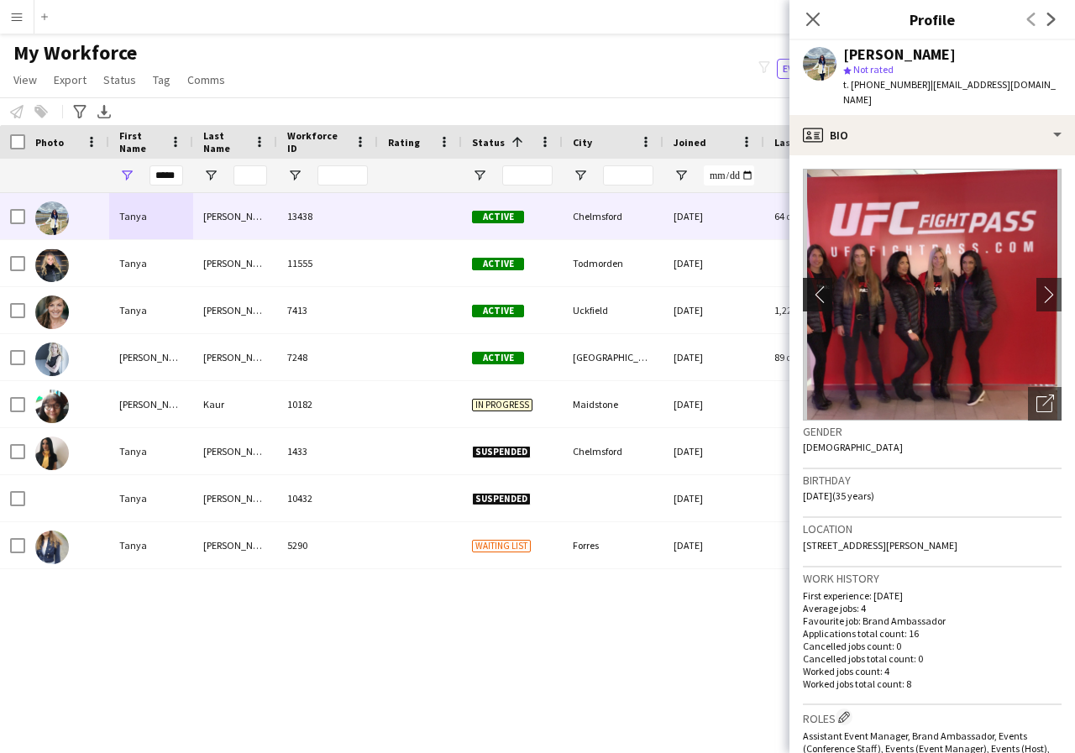
click at [814, 286] on app-icon "chevron-left" at bounding box center [816, 295] width 26 height 18
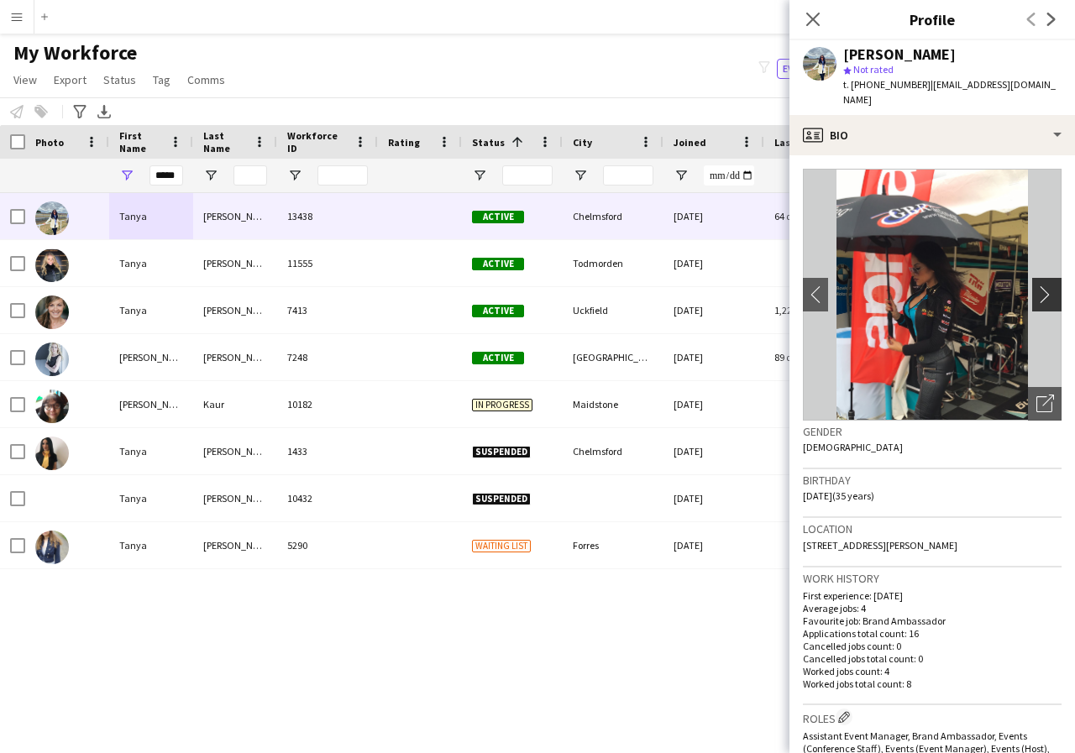
click at [1036, 286] on app-icon "chevron-right" at bounding box center [1049, 295] width 26 height 18
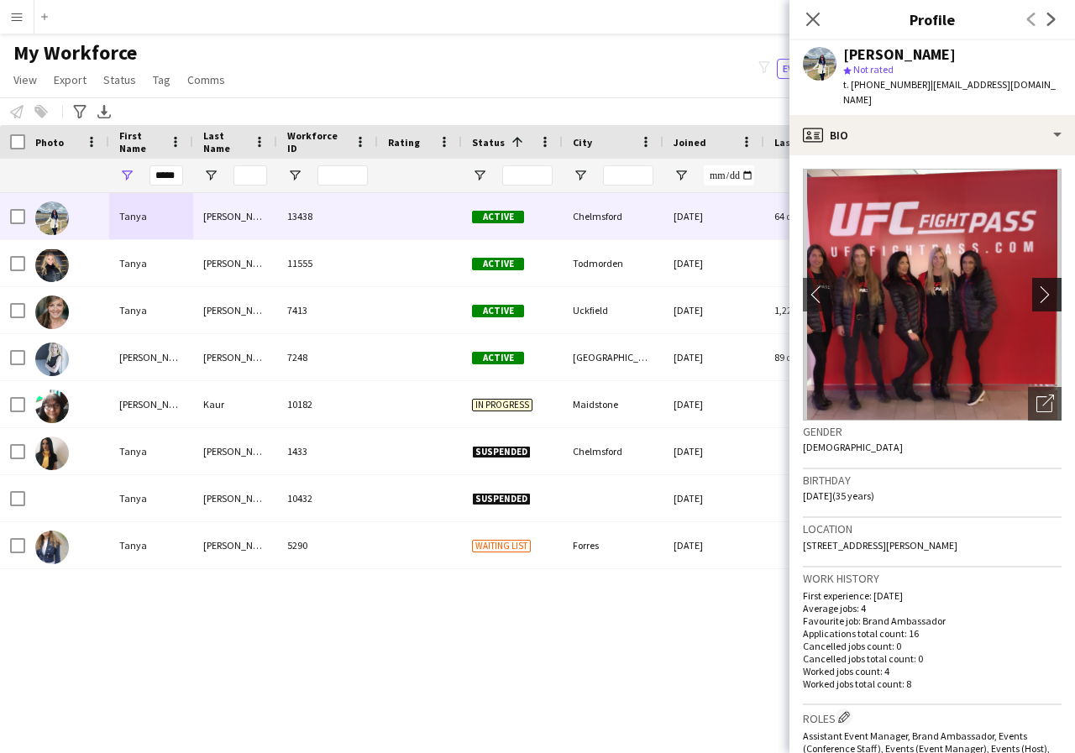
click at [1036, 286] on app-icon "chevron-right" at bounding box center [1049, 295] width 26 height 18
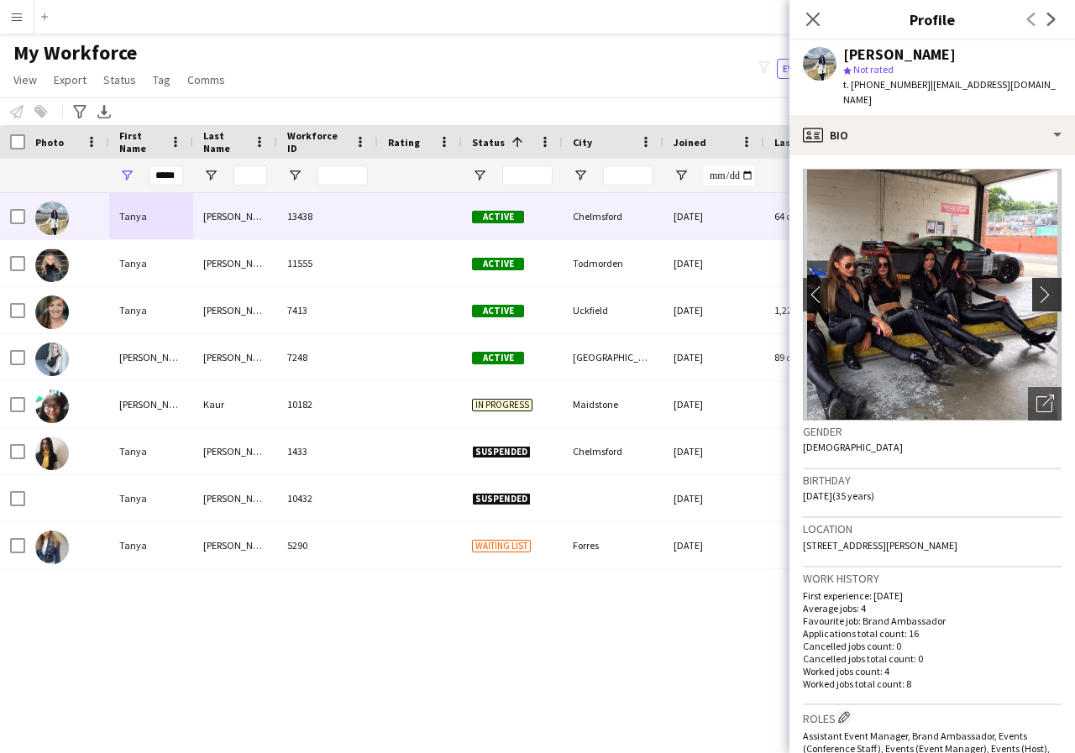
click at [1036, 286] on app-icon "chevron-right" at bounding box center [1049, 295] width 26 height 18
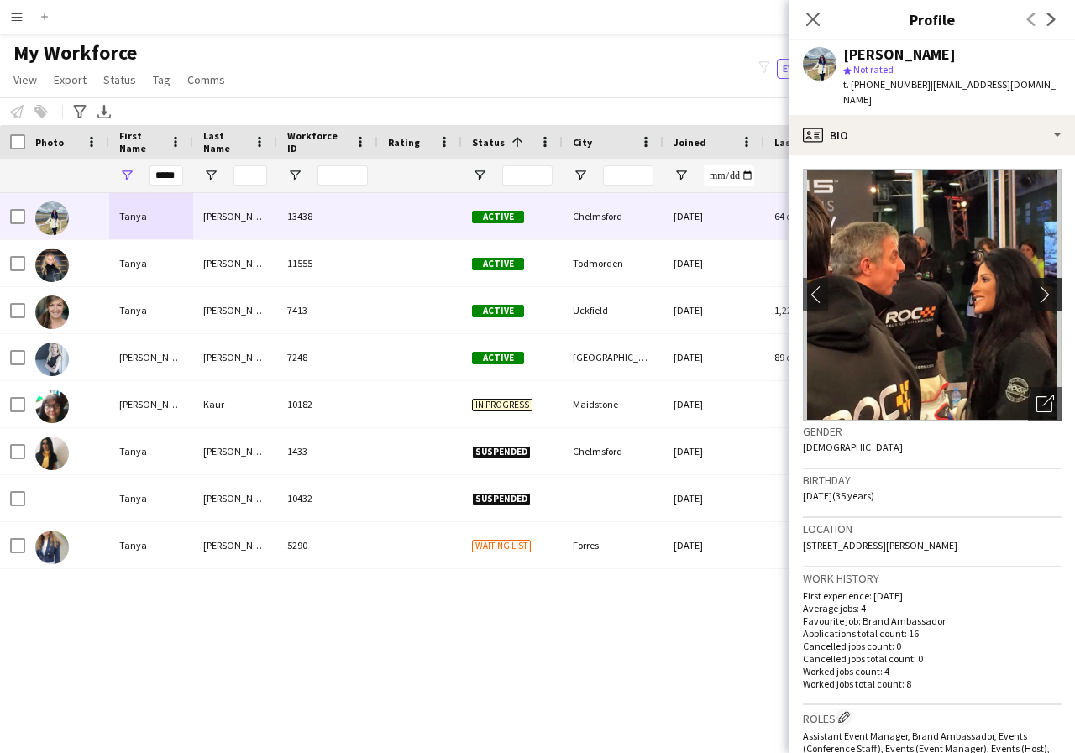
click at [1036, 286] on app-icon "chevron-right" at bounding box center [1049, 295] width 26 height 18
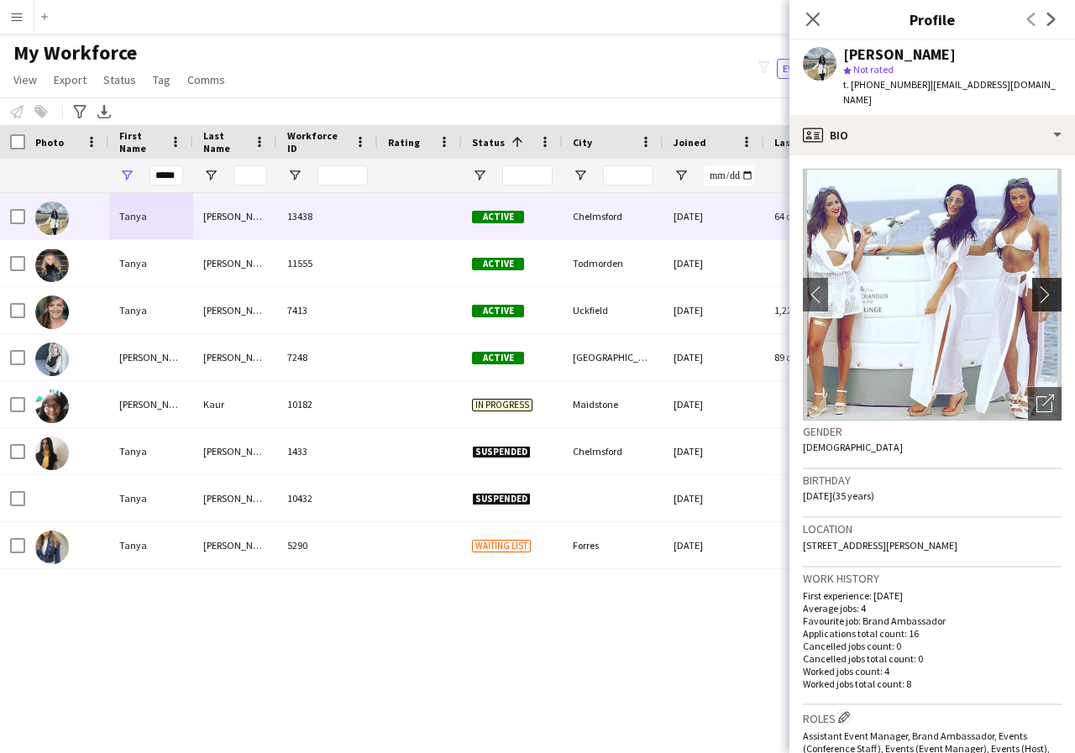
click at [1036, 286] on app-icon "chevron-right" at bounding box center [1049, 295] width 26 height 18
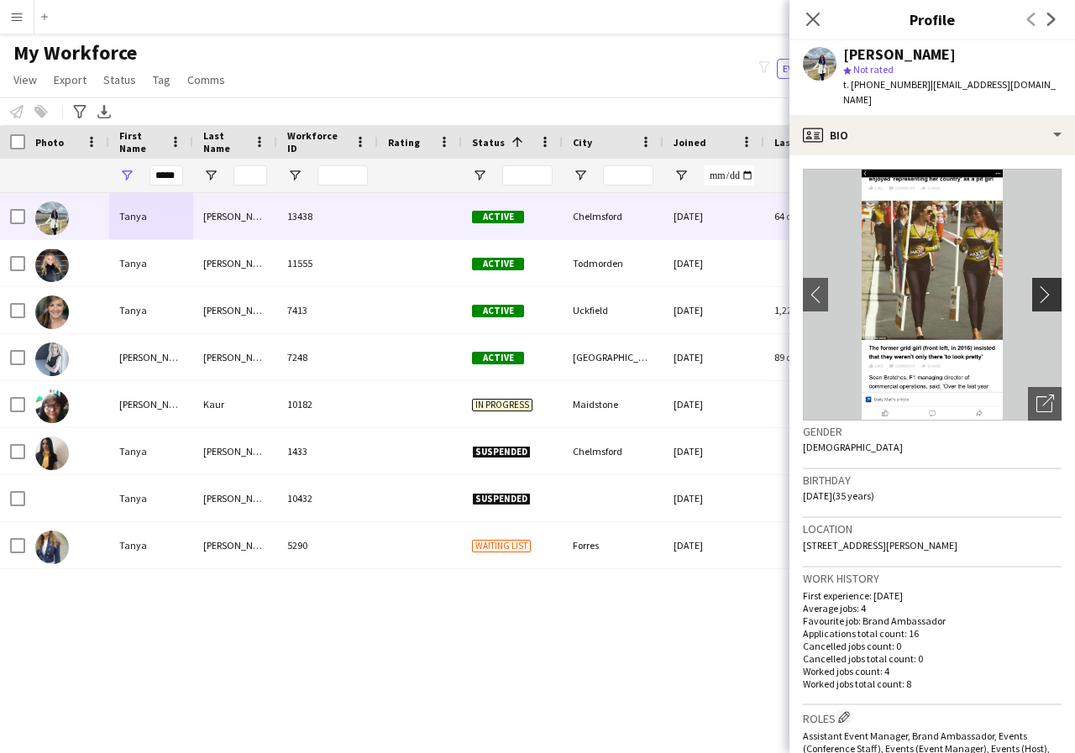
click at [1036, 286] on app-icon "chevron-right" at bounding box center [1049, 295] width 26 height 18
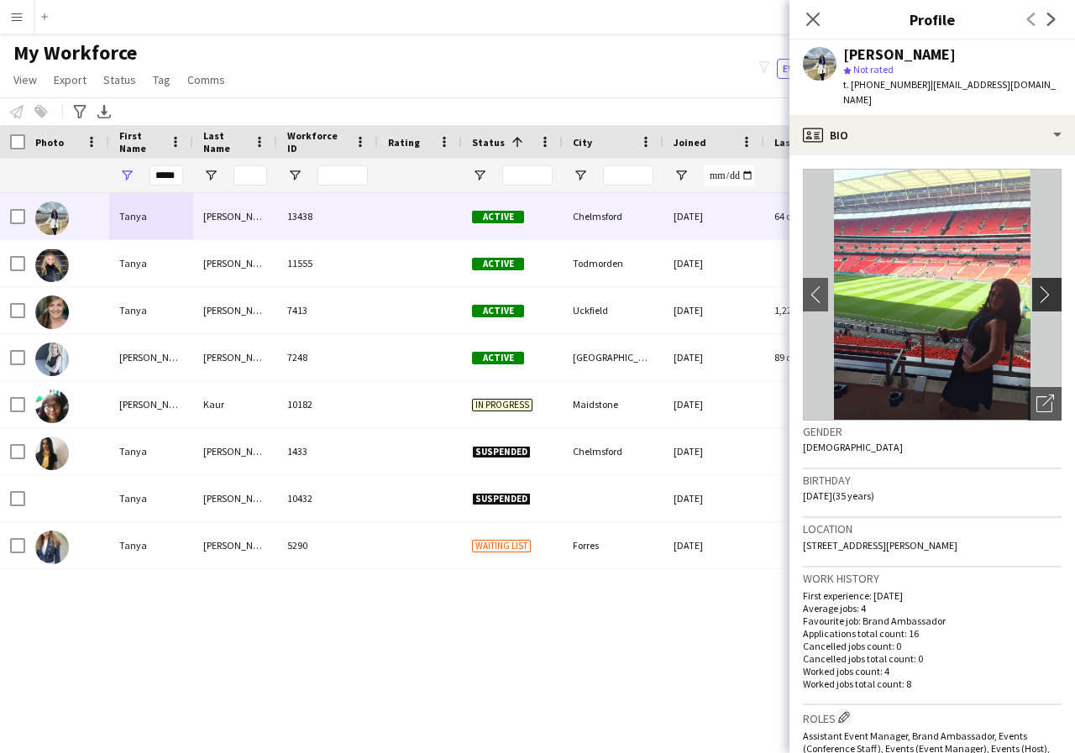
click at [1036, 286] on app-icon "chevron-right" at bounding box center [1049, 295] width 26 height 18
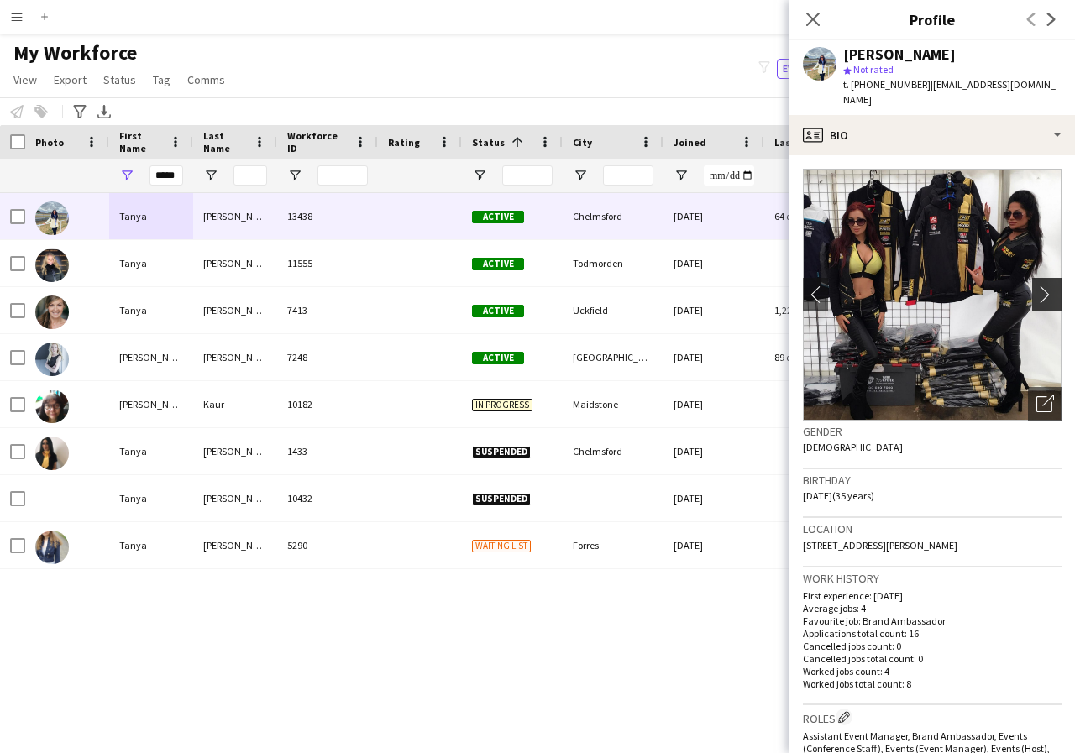
click at [1036, 286] on app-icon "chevron-right" at bounding box center [1049, 295] width 26 height 18
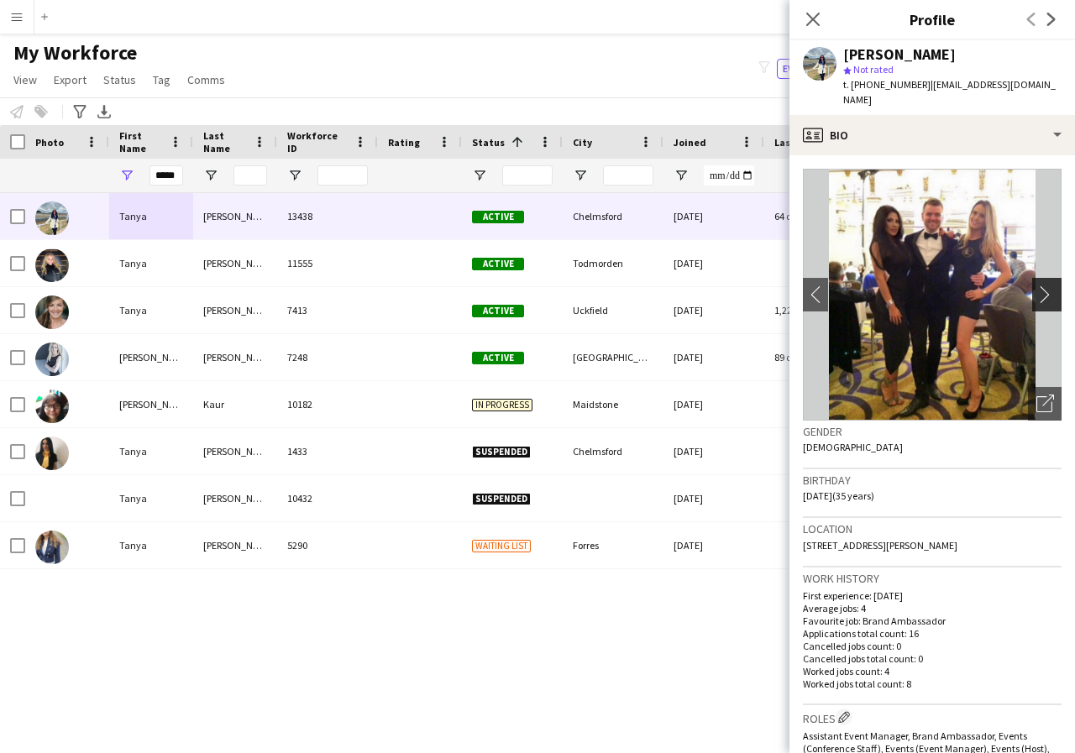
click at [1036, 286] on app-icon "chevron-right" at bounding box center [1049, 295] width 26 height 18
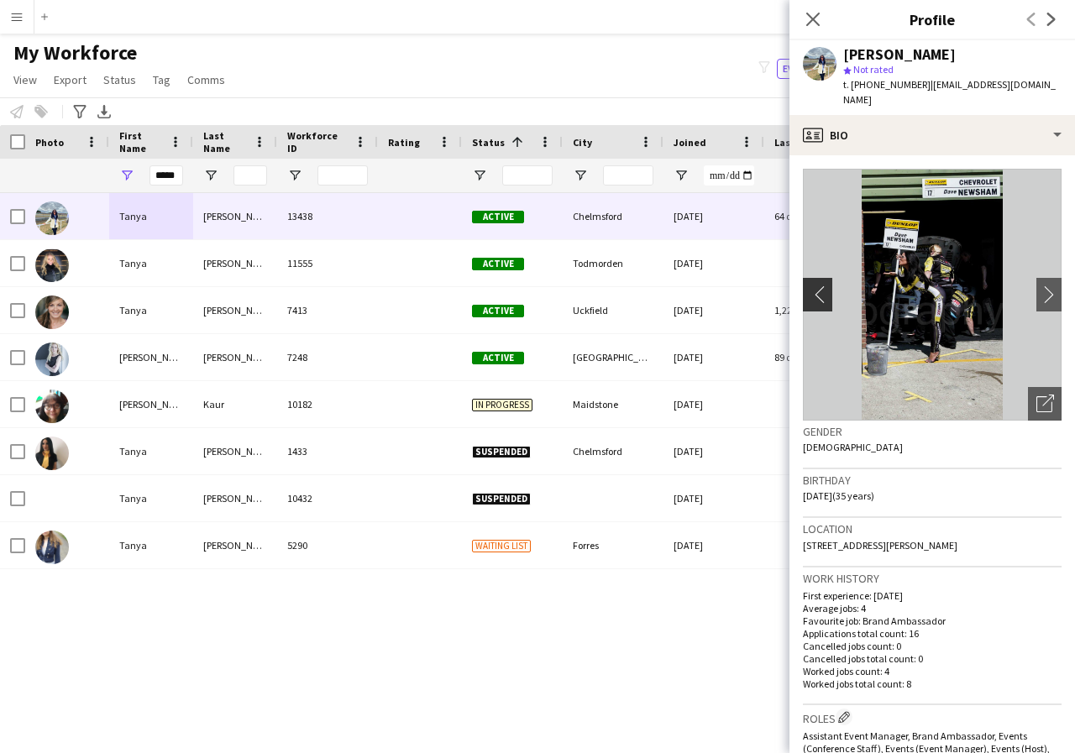
click at [813, 286] on app-icon "chevron-left" at bounding box center [816, 295] width 26 height 18
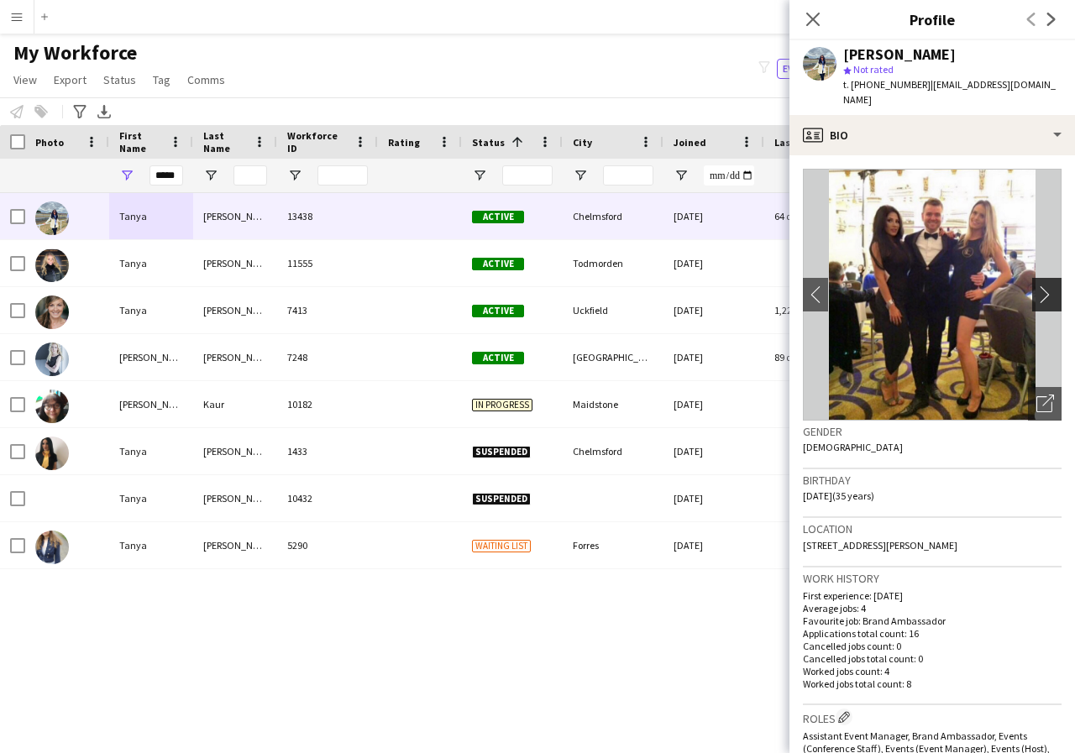
click at [1036, 286] on app-icon "chevron-right" at bounding box center [1049, 295] width 26 height 18
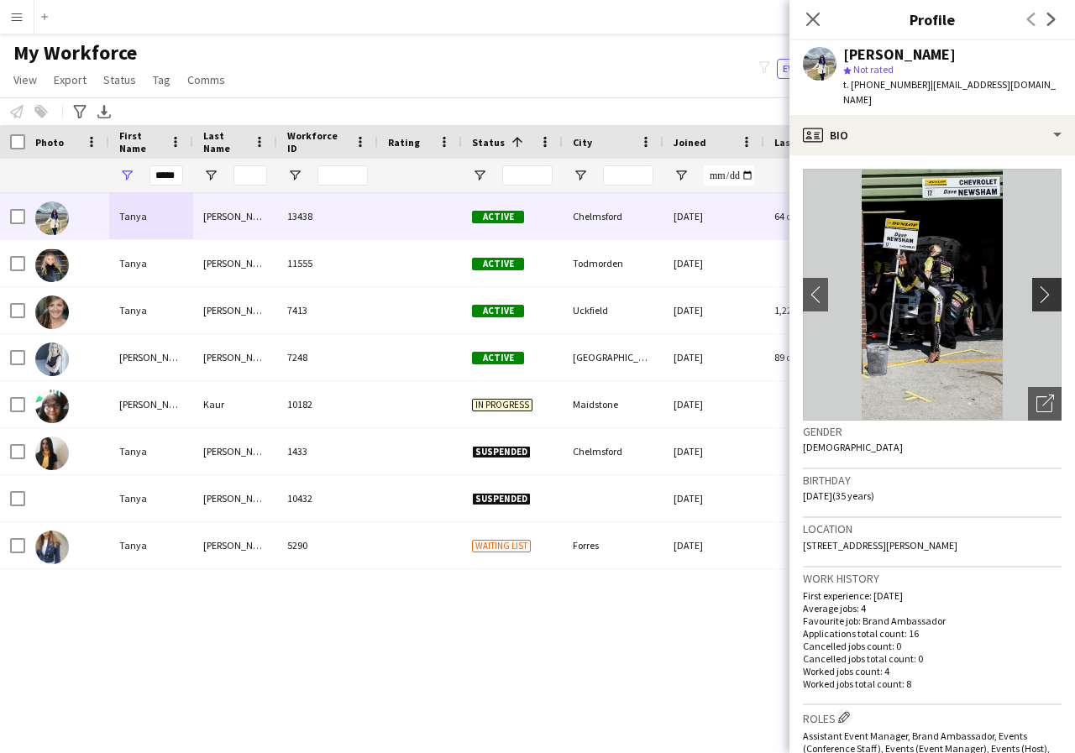
click at [1036, 286] on app-icon "chevron-right" at bounding box center [1049, 295] width 26 height 18
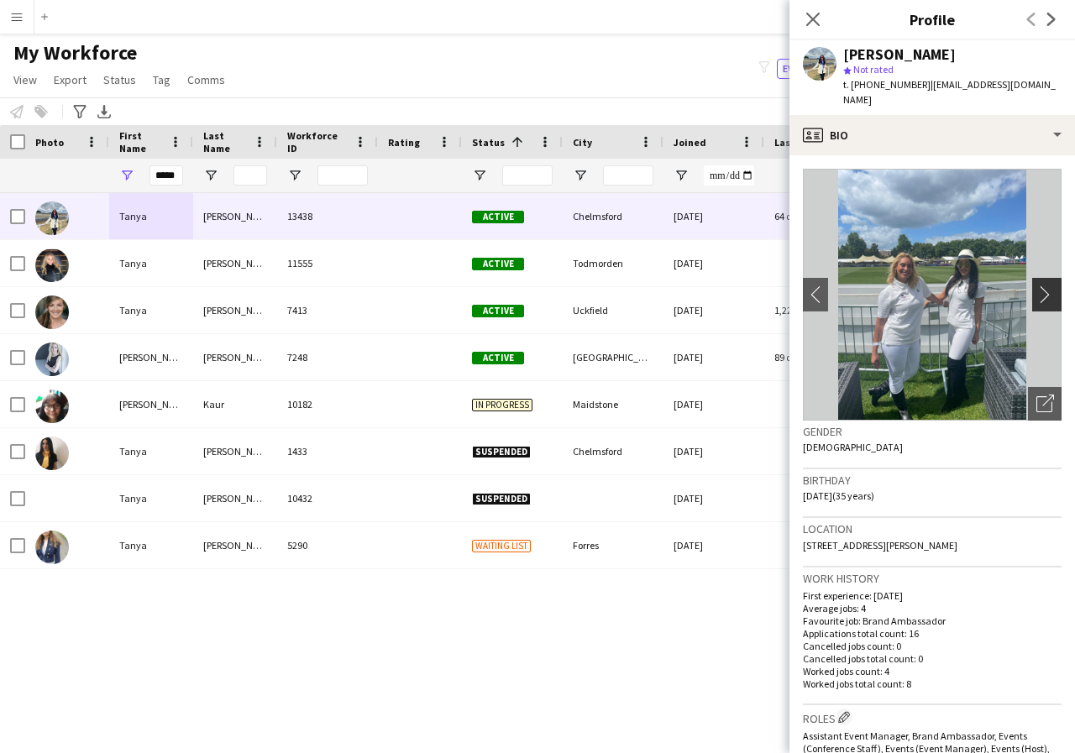
click at [1036, 286] on app-icon "chevron-right" at bounding box center [1049, 295] width 26 height 18
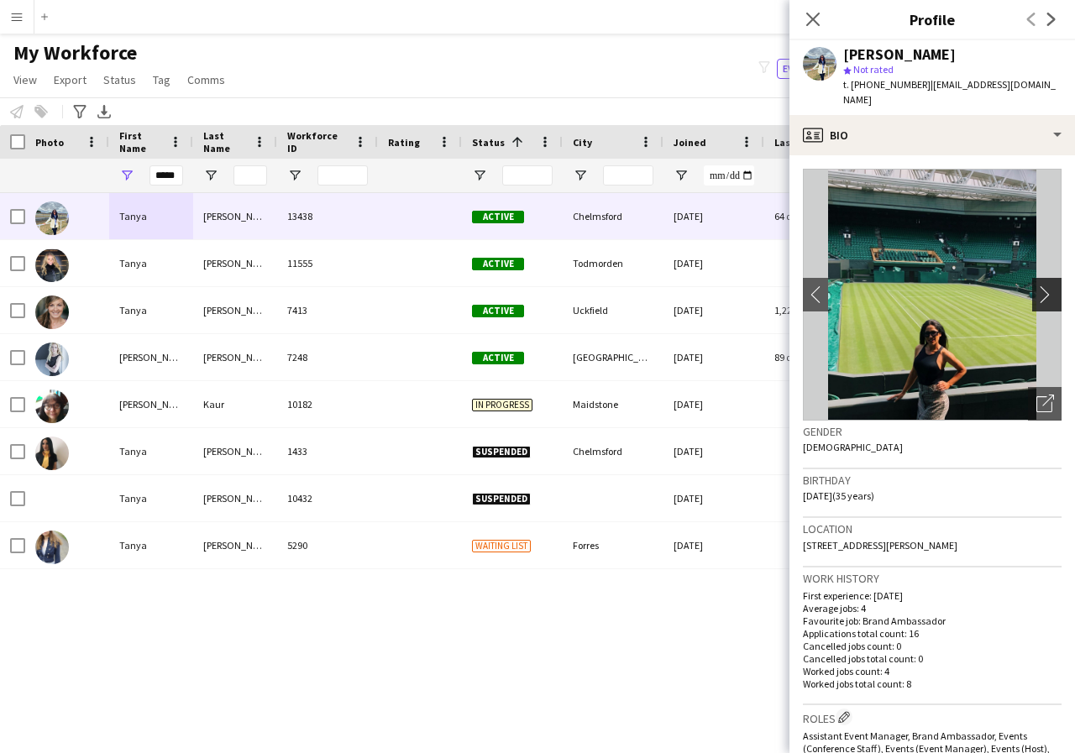
click at [1036, 286] on app-icon "chevron-right" at bounding box center [1049, 295] width 26 height 18
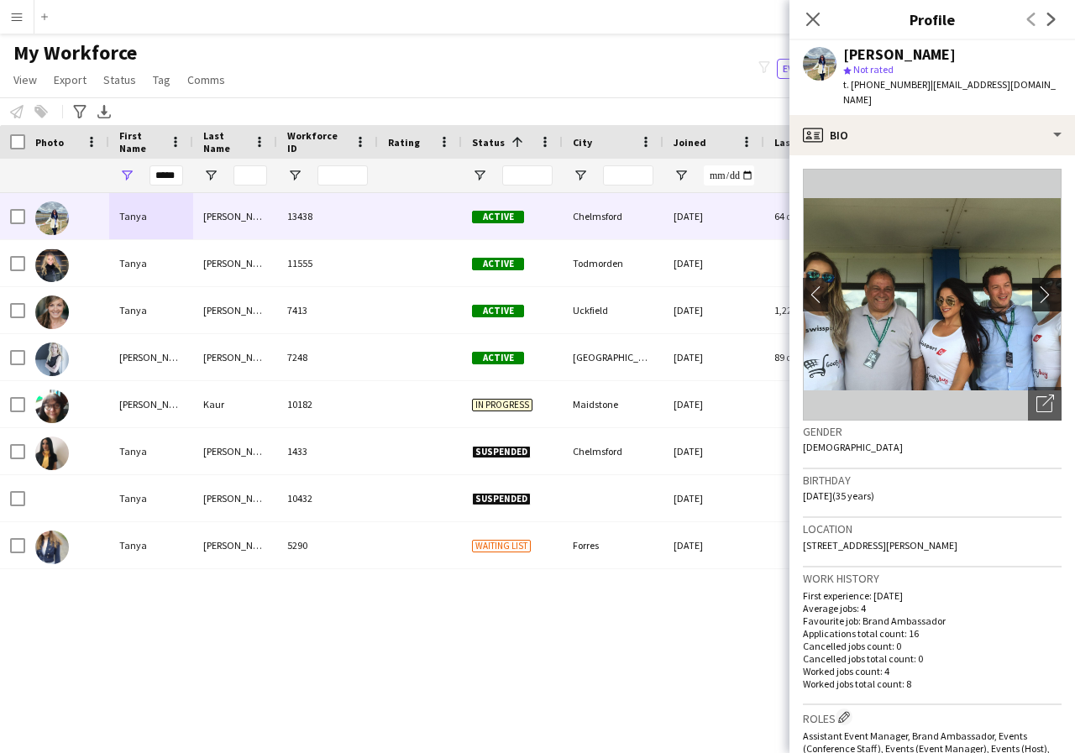
click at [1036, 286] on app-icon "chevron-right" at bounding box center [1049, 295] width 26 height 18
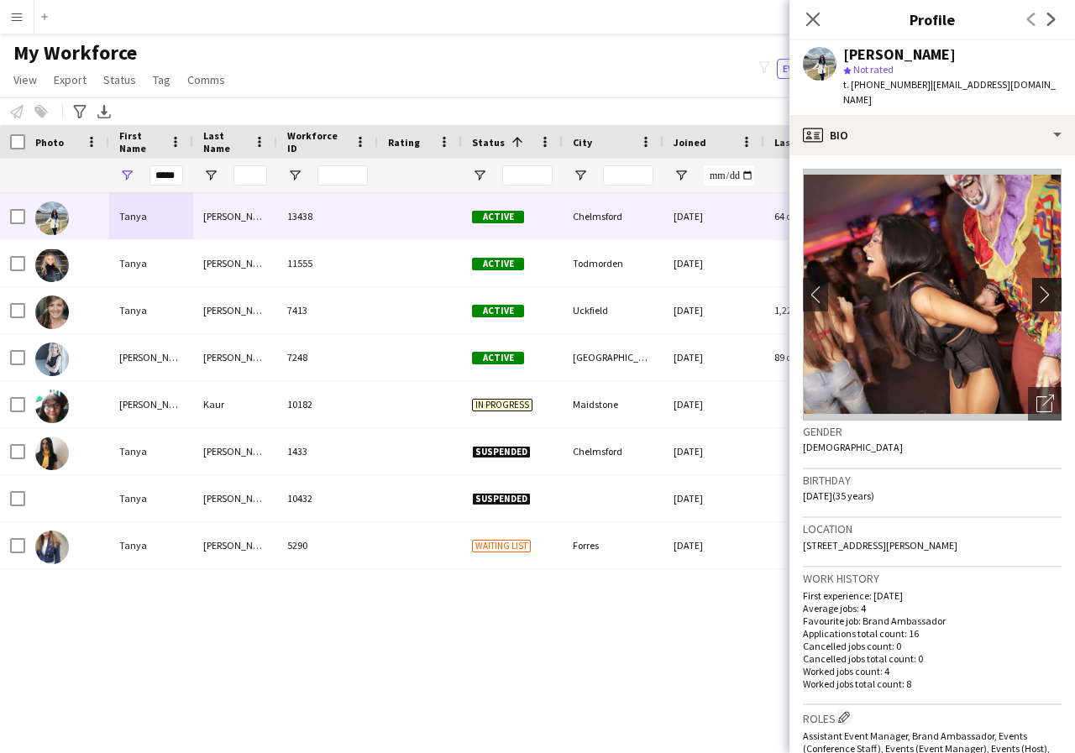
click at [1036, 286] on app-icon "chevron-right" at bounding box center [1049, 295] width 26 height 18
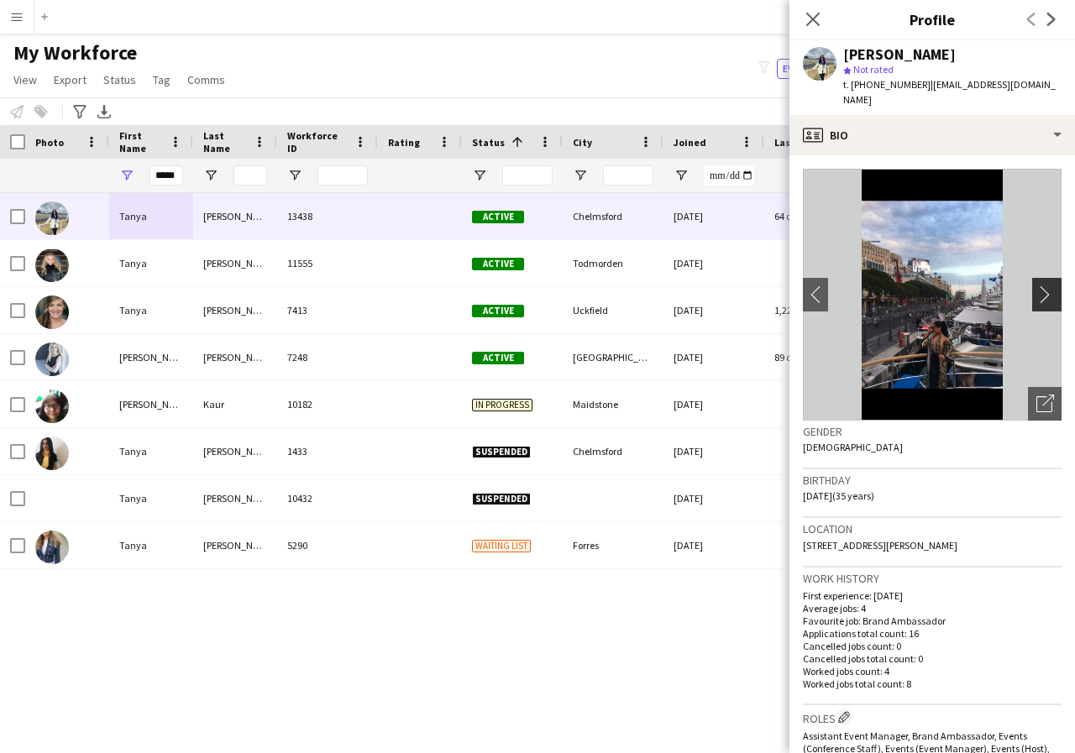
click at [1036, 286] on app-icon "chevron-right" at bounding box center [1049, 295] width 26 height 18
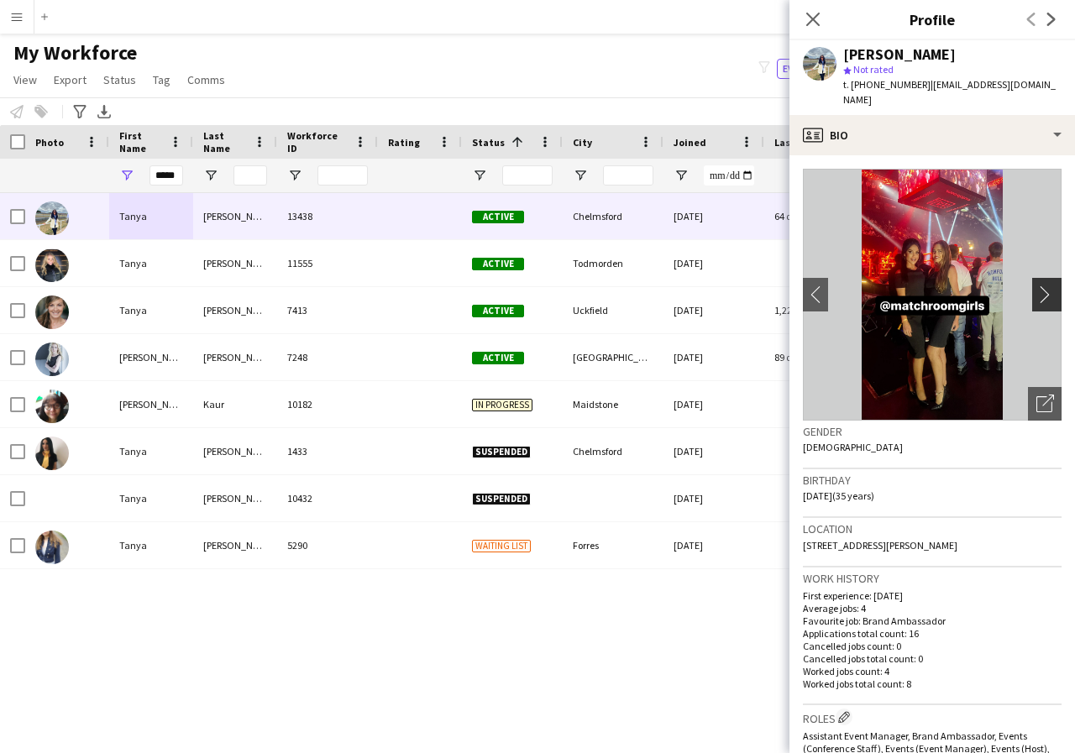
click at [1036, 286] on app-icon "chevron-right" at bounding box center [1049, 295] width 26 height 18
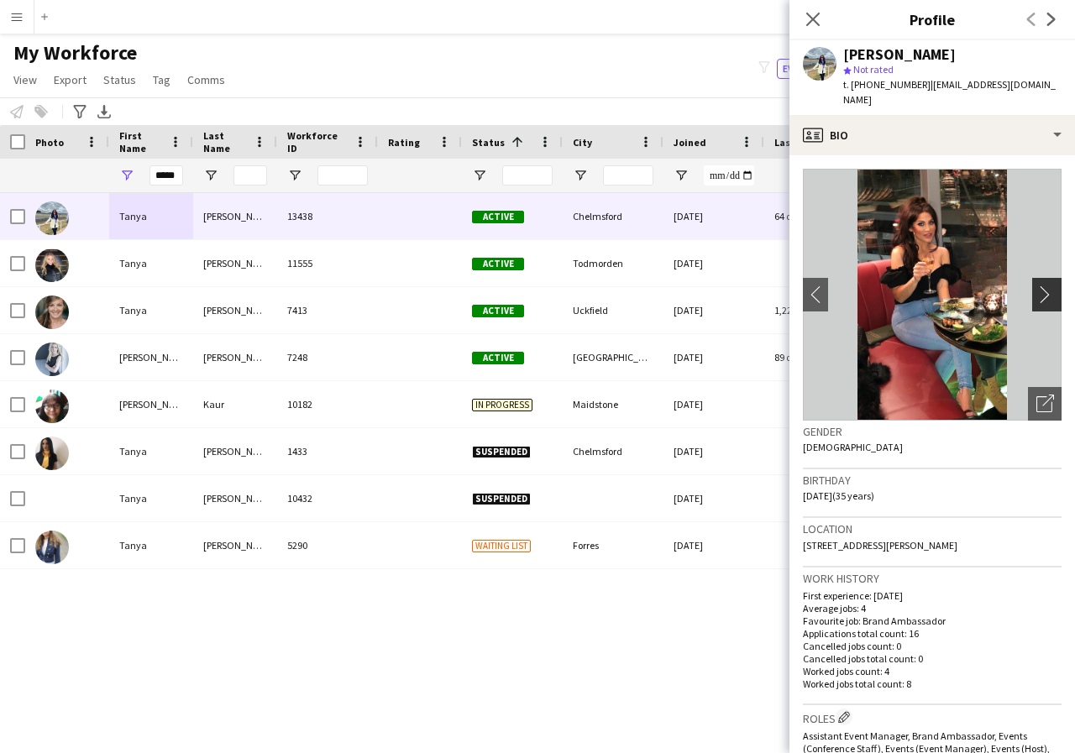
click at [1036, 286] on app-icon "chevron-right" at bounding box center [1049, 295] width 26 height 18
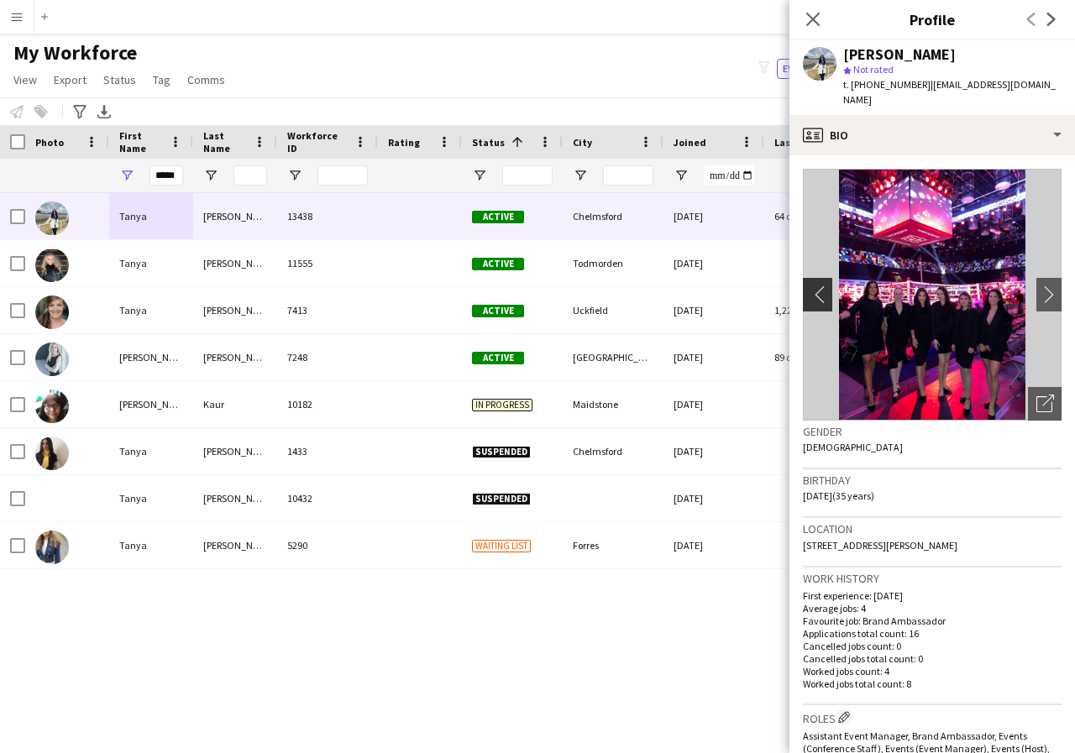
click at [816, 286] on app-icon "chevron-left" at bounding box center [816, 295] width 26 height 18
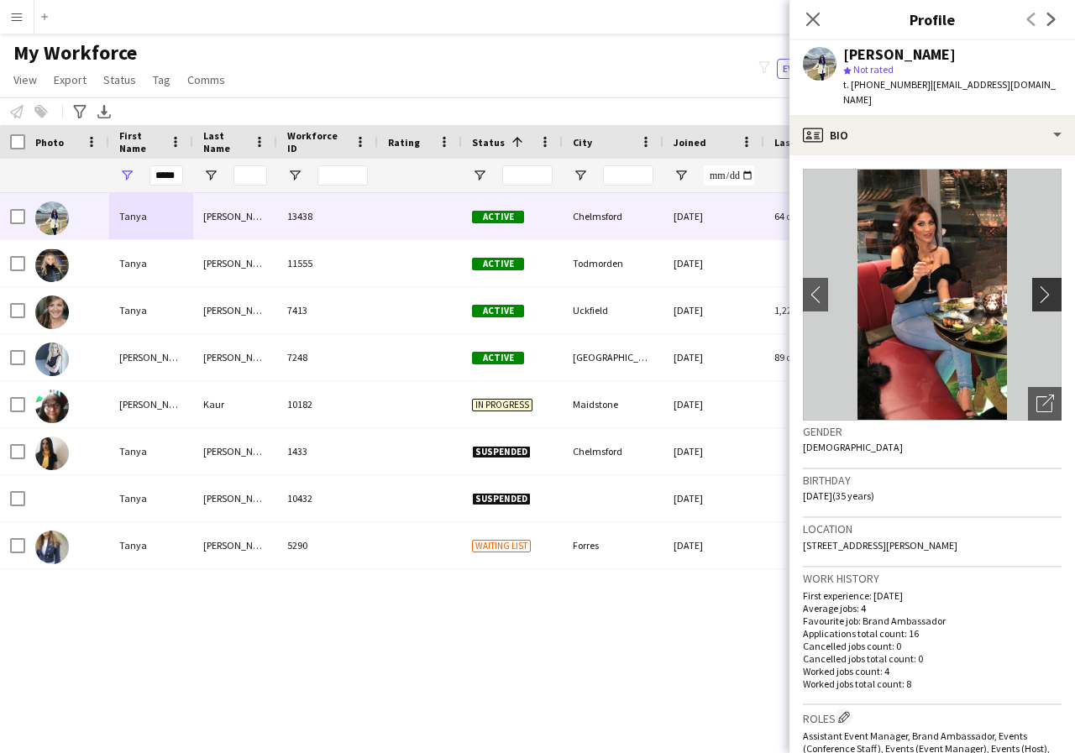
click at [1037, 286] on app-icon "chevron-right" at bounding box center [1049, 295] width 26 height 18
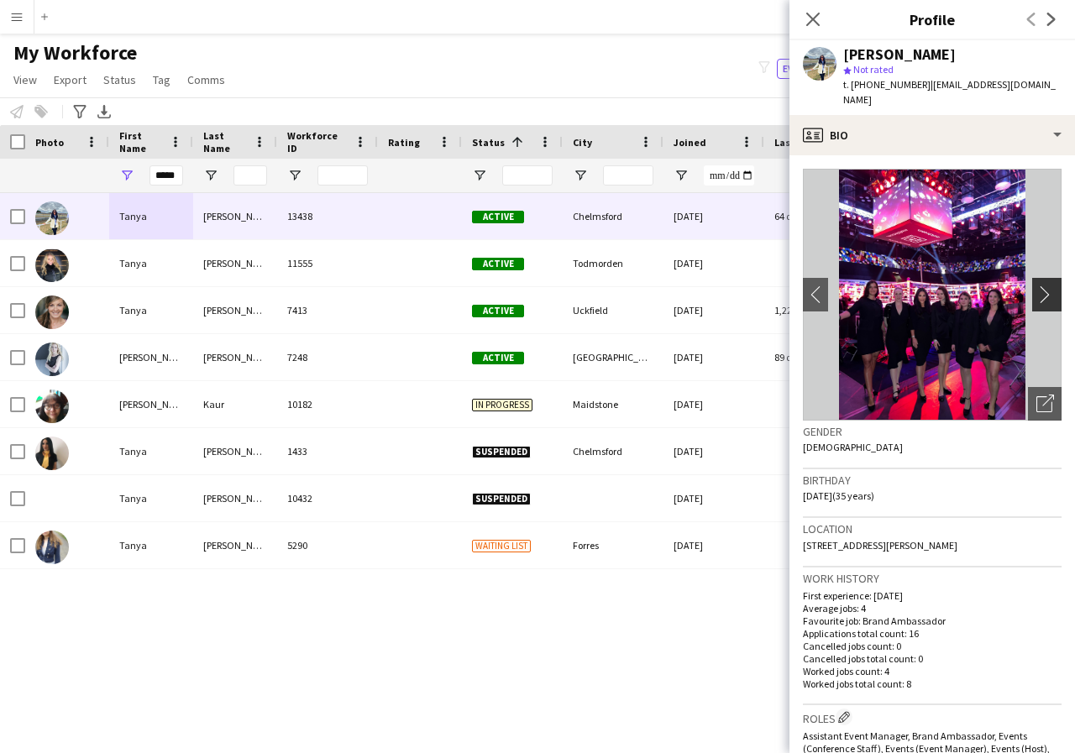
click at [1037, 286] on app-icon "chevron-right" at bounding box center [1049, 295] width 26 height 18
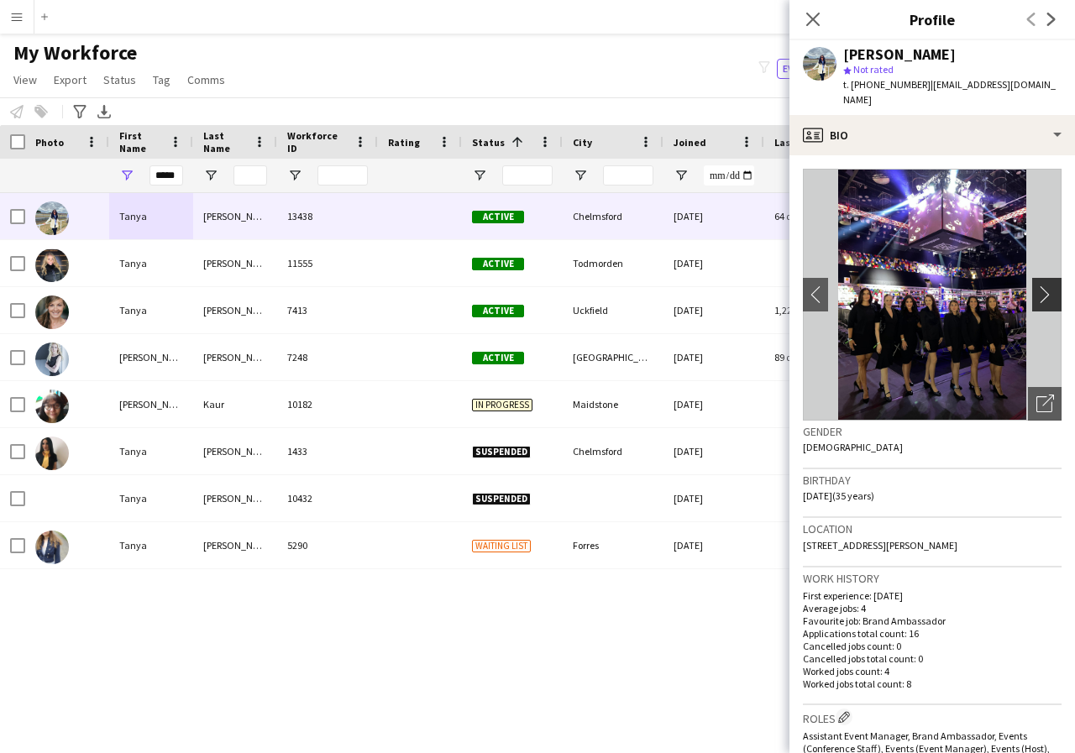
click at [1037, 286] on app-icon "chevron-right" at bounding box center [1049, 295] width 26 height 18
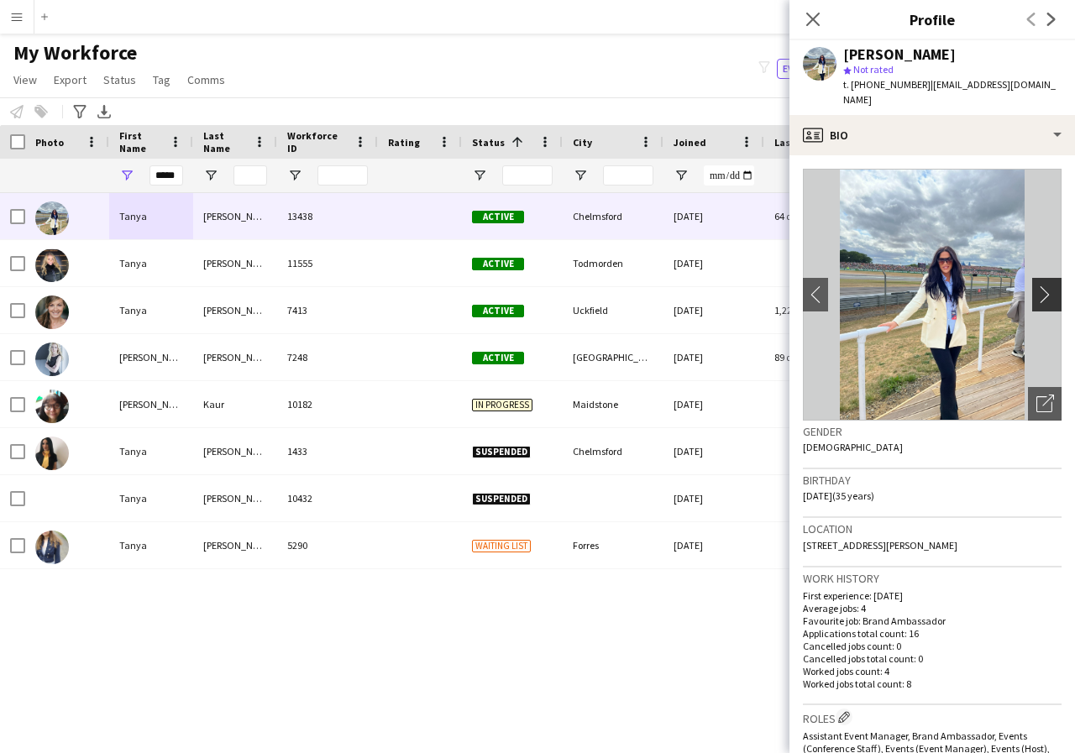
click at [1037, 286] on app-icon "chevron-right" at bounding box center [1049, 295] width 26 height 18
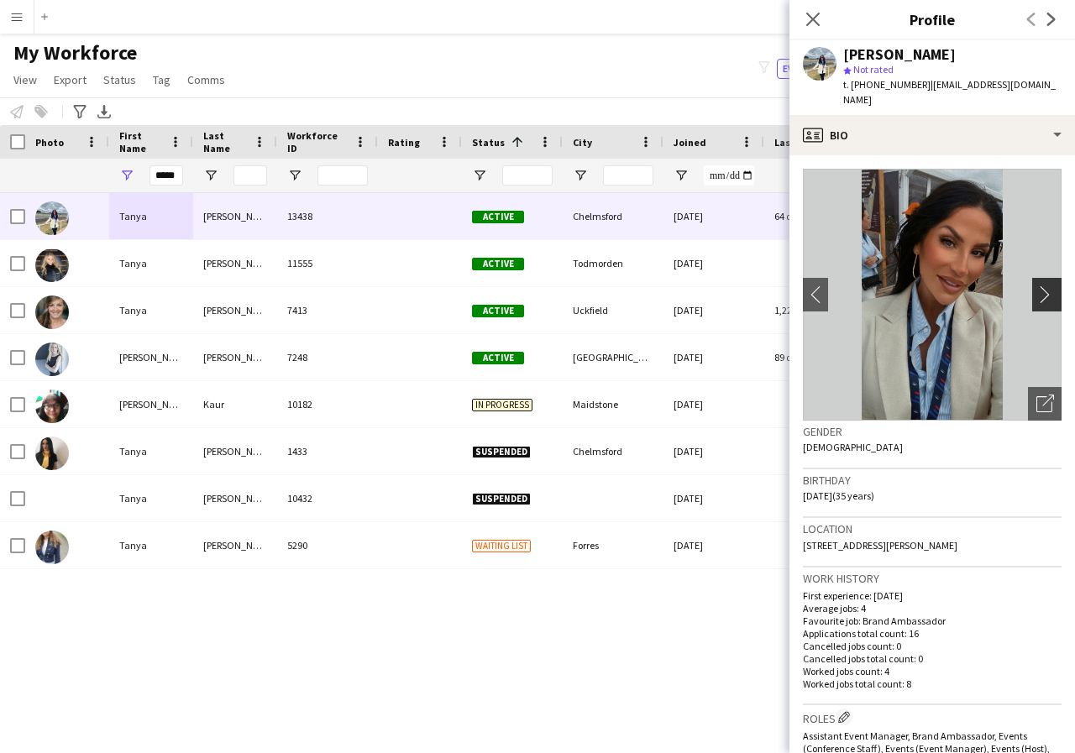
click at [1037, 286] on app-icon "chevron-right" at bounding box center [1049, 295] width 26 height 18
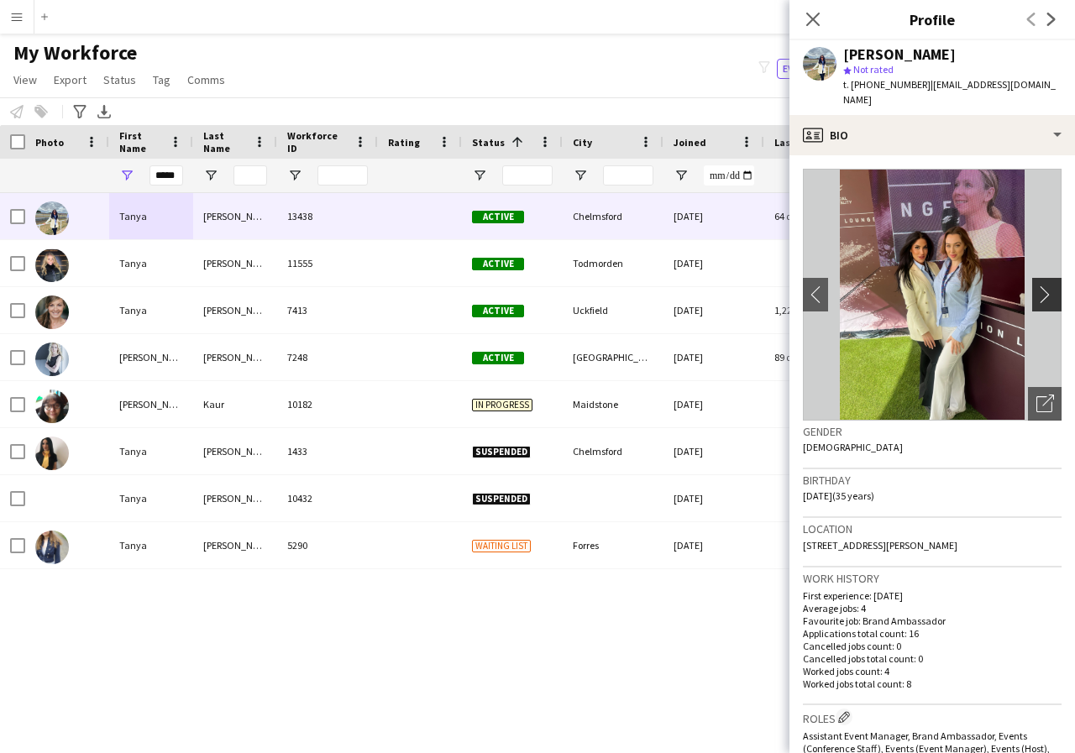
click at [1037, 286] on app-icon "chevron-right" at bounding box center [1049, 295] width 26 height 18
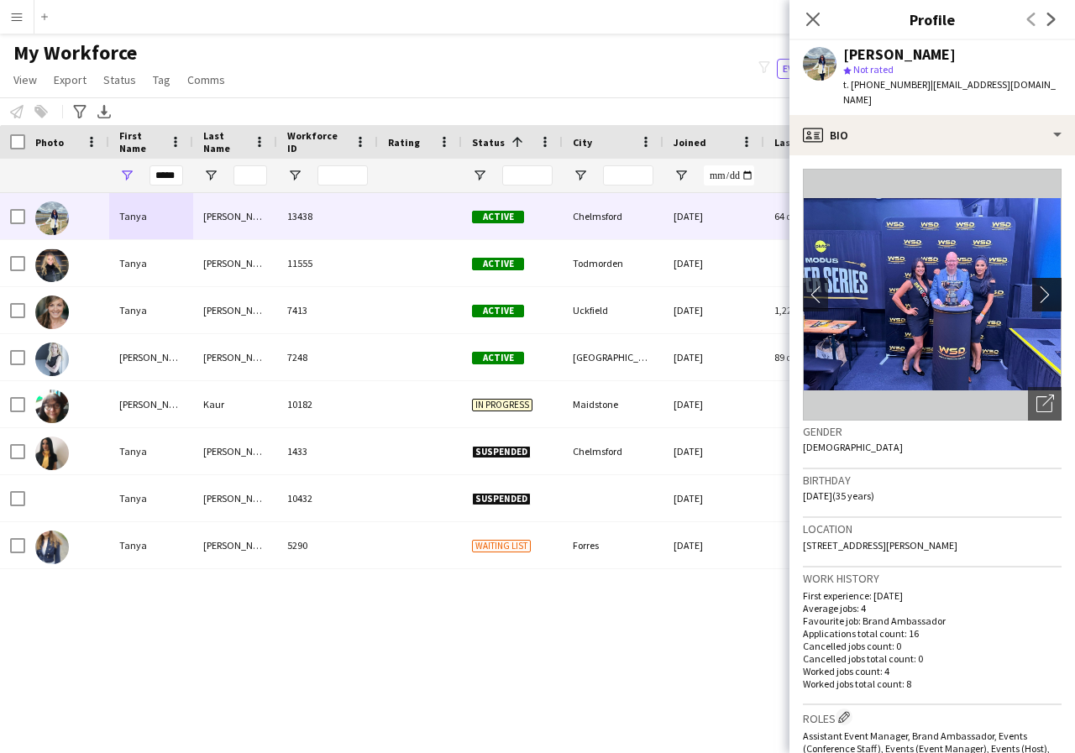
click at [1037, 286] on app-icon "chevron-right" at bounding box center [1049, 295] width 26 height 18
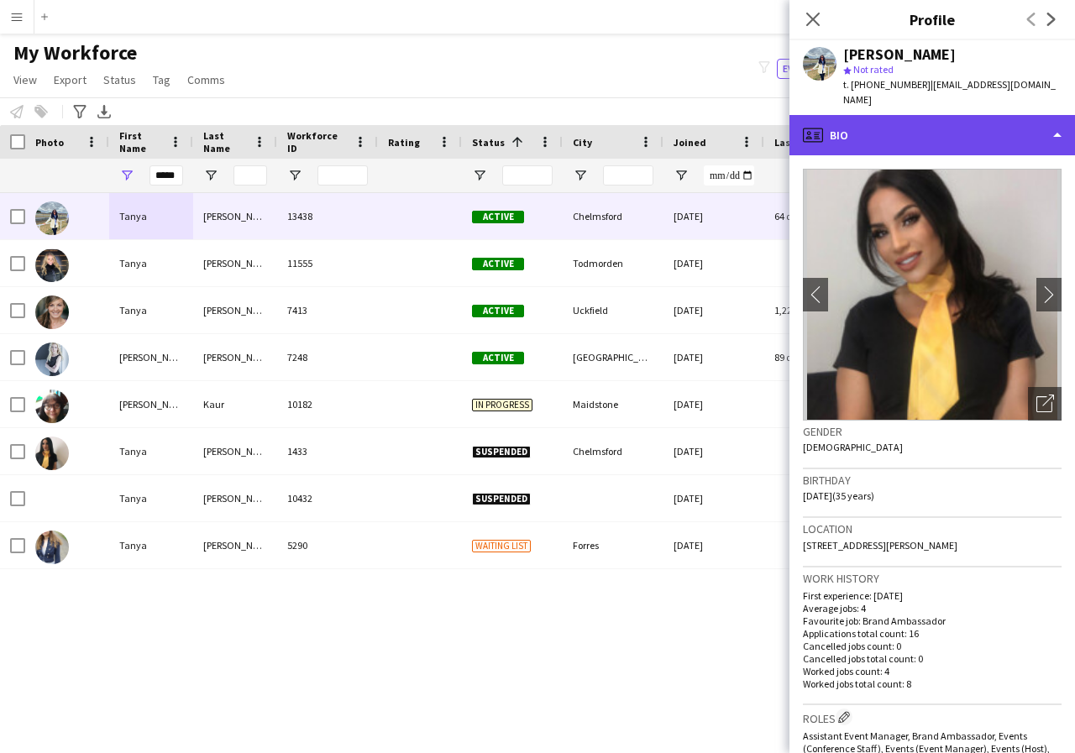
click at [1057, 118] on div "profile Bio" at bounding box center [932, 135] width 286 height 40
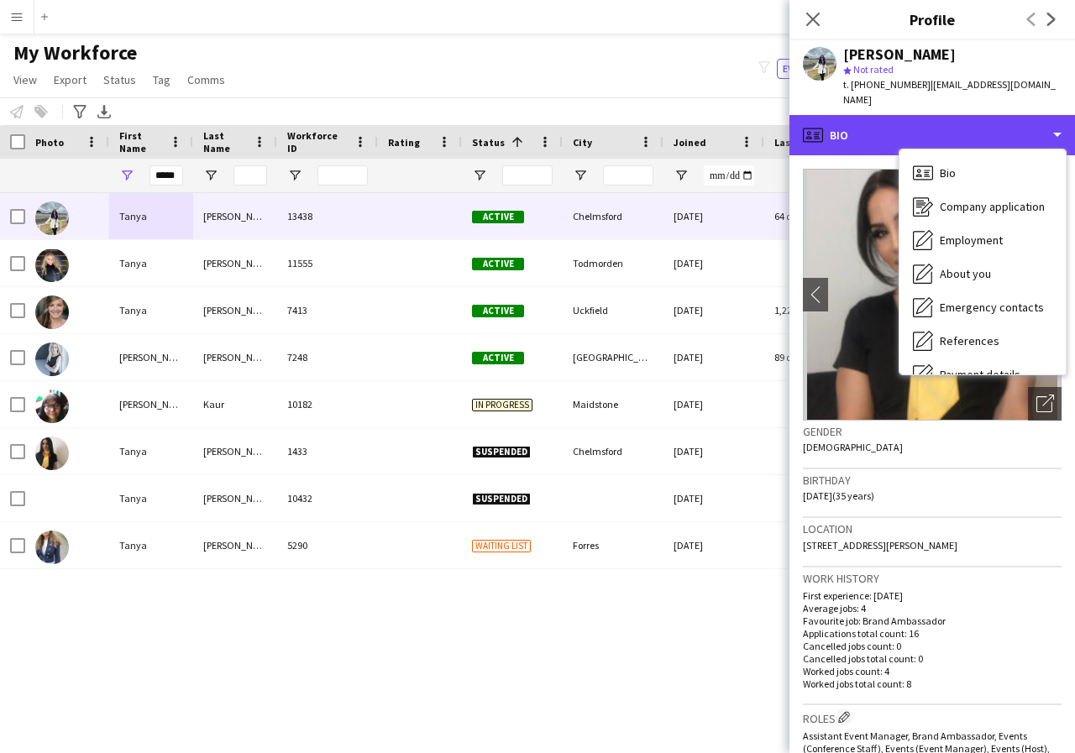
scroll to position [34, 0]
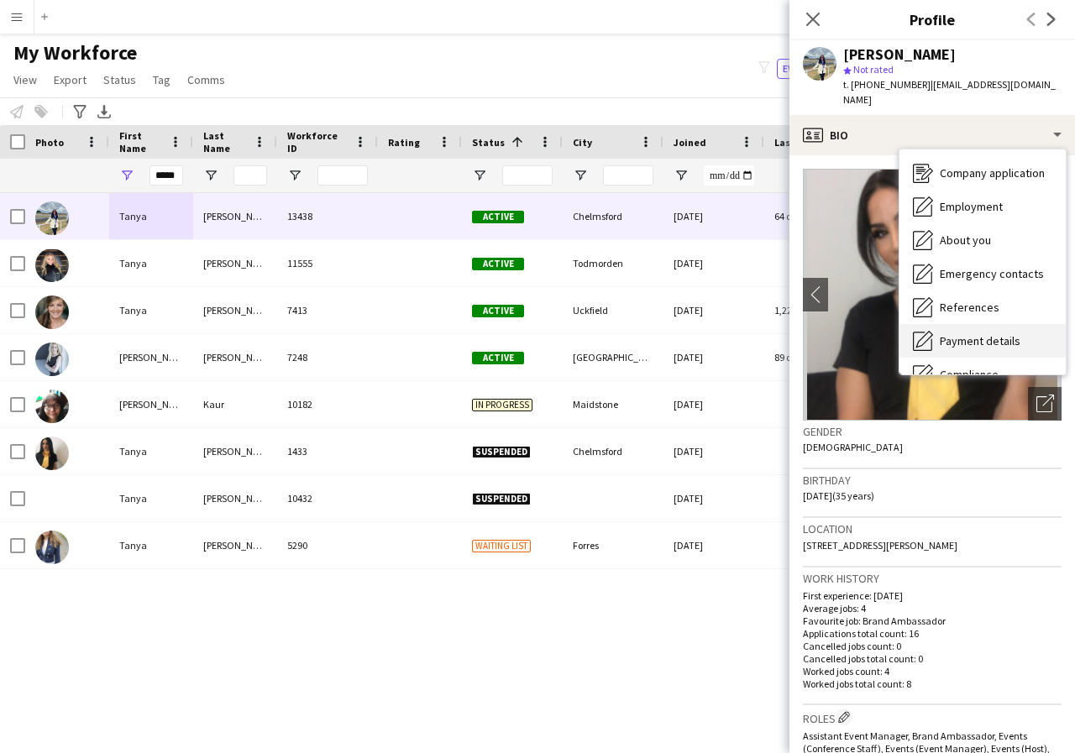
click at [994, 333] on span "Payment details" at bounding box center [980, 340] width 81 height 15
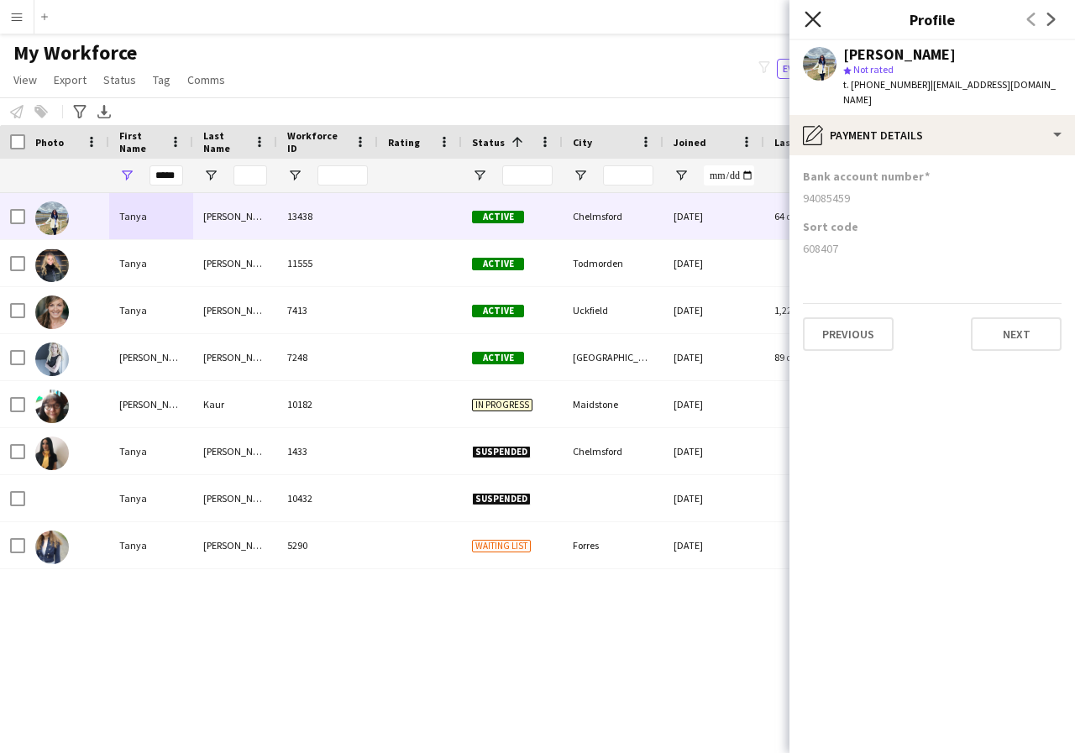
click at [810, 19] on icon "Close pop-in" at bounding box center [813, 19] width 16 height 16
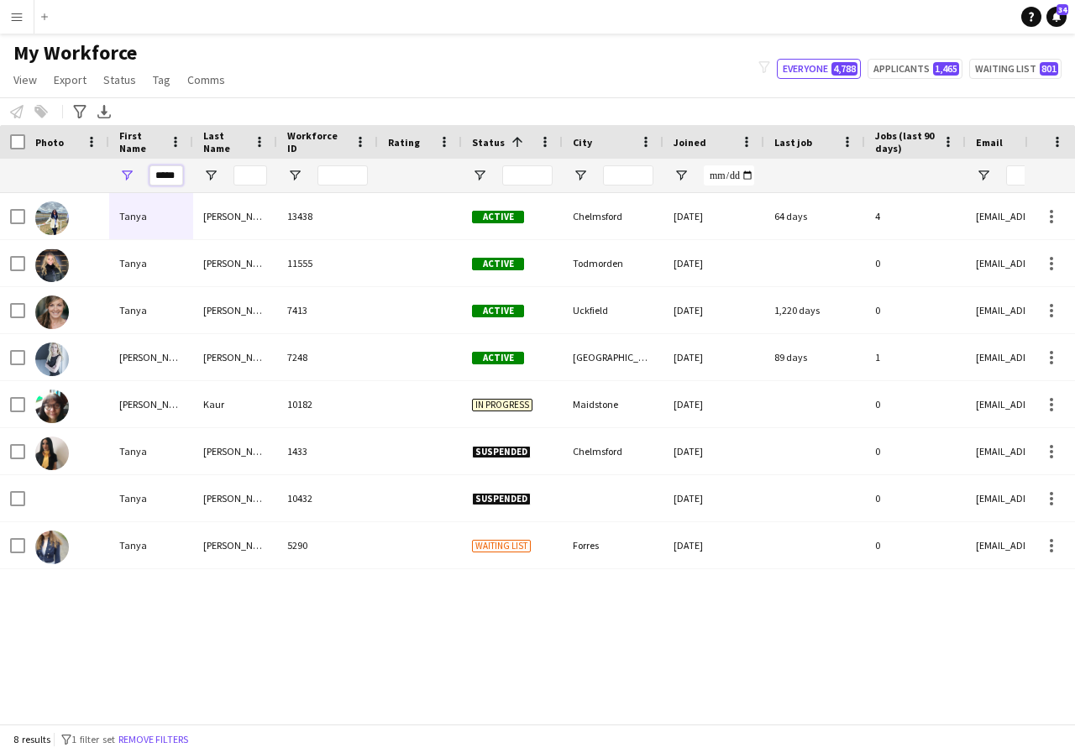
click at [177, 178] on input "*****" at bounding box center [166, 175] width 34 height 20
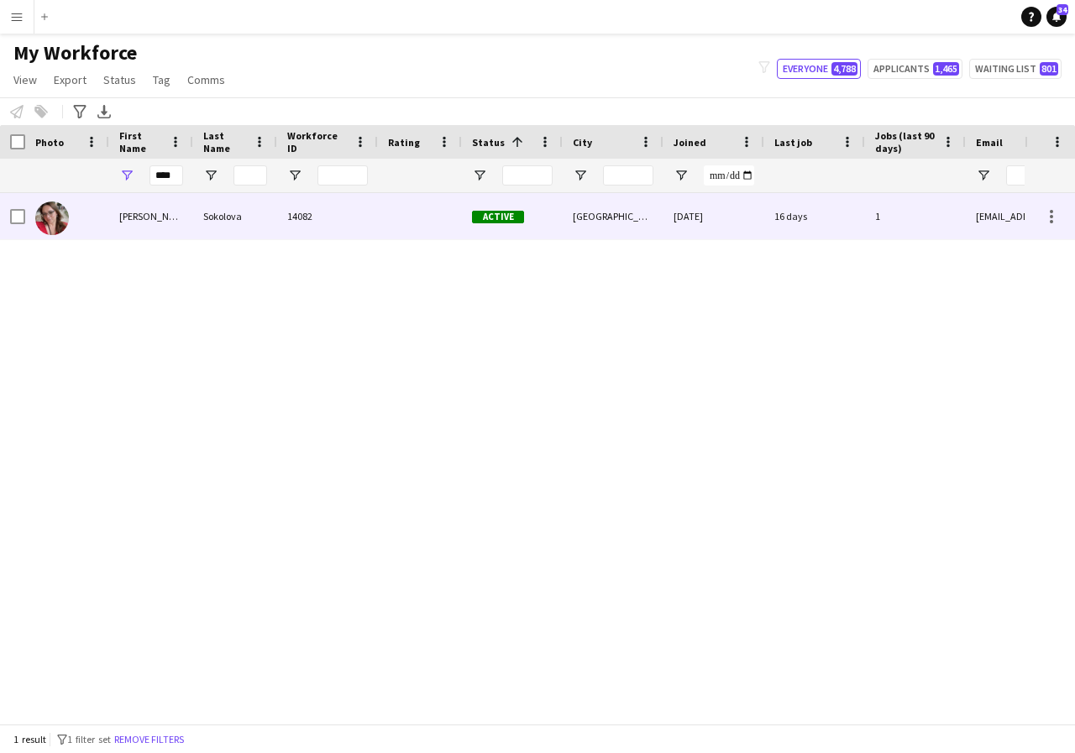
click at [170, 217] on div "[PERSON_NAME]" at bounding box center [151, 216] width 84 height 46
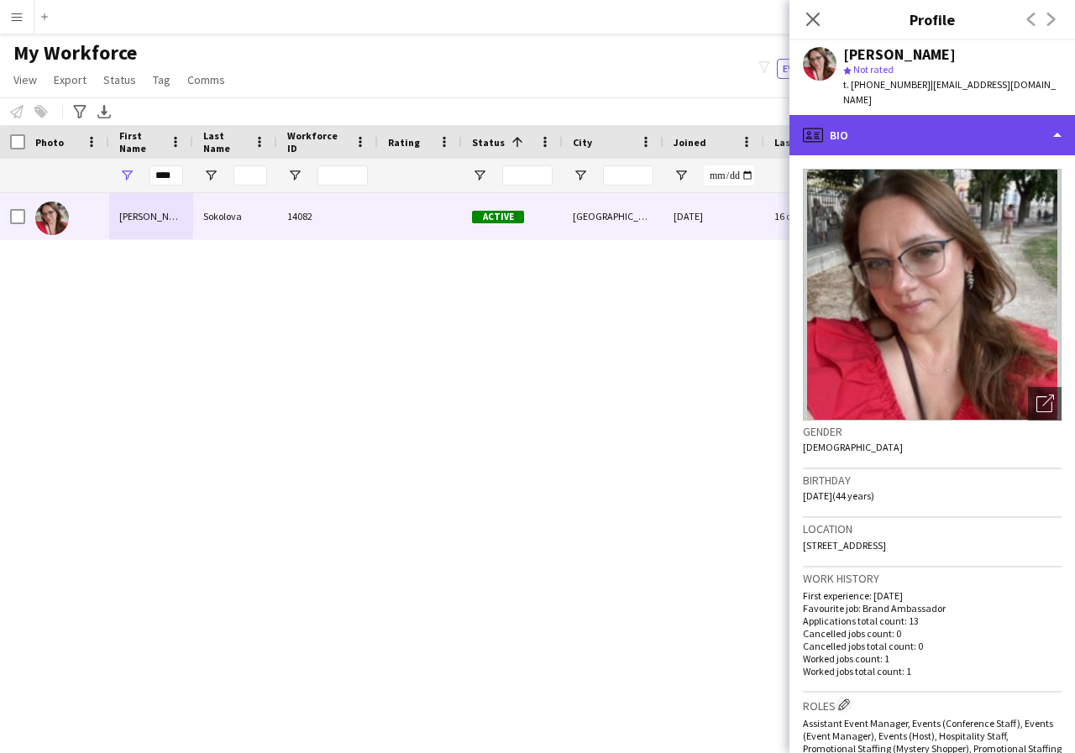
click at [1054, 122] on div "profile Bio" at bounding box center [932, 135] width 286 height 40
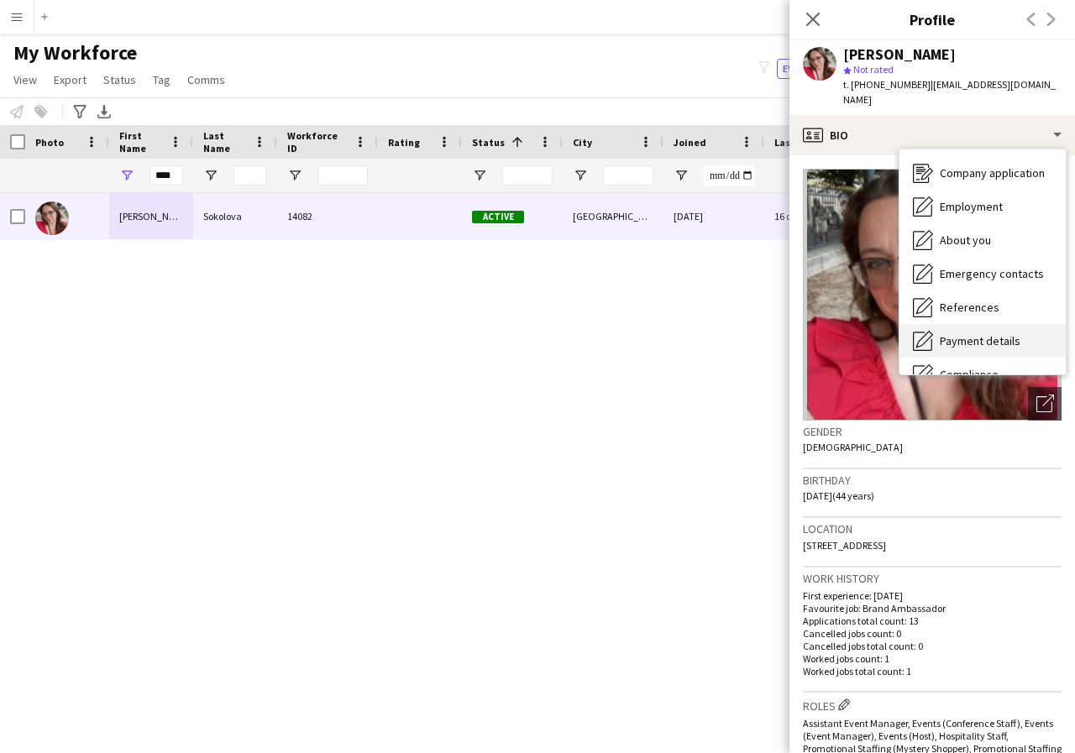
click at [985, 324] on div "Payment details Payment details" at bounding box center [983, 341] width 166 height 34
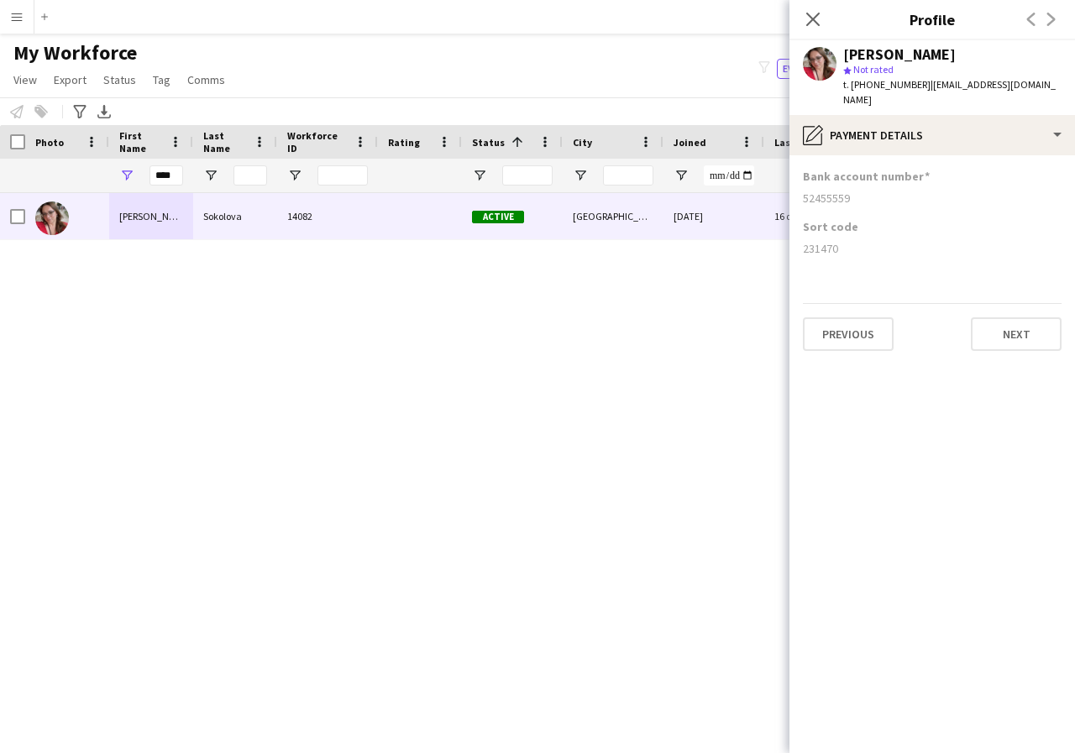
drag, startPoint x: 800, startPoint y: 179, endPoint x: 887, endPoint y: 197, distance: 89.3
click at [887, 197] on app-section-data-types "Bank account number [FINANCIAL_ID] Sort code [FINANCIAL_ID] Previous Next" at bounding box center [932, 454] width 286 height 598
copy div "52455559"
drag, startPoint x: 803, startPoint y: 233, endPoint x: 845, endPoint y: 235, distance: 42.0
click at [845, 241] on div "231470" at bounding box center [932, 248] width 259 height 15
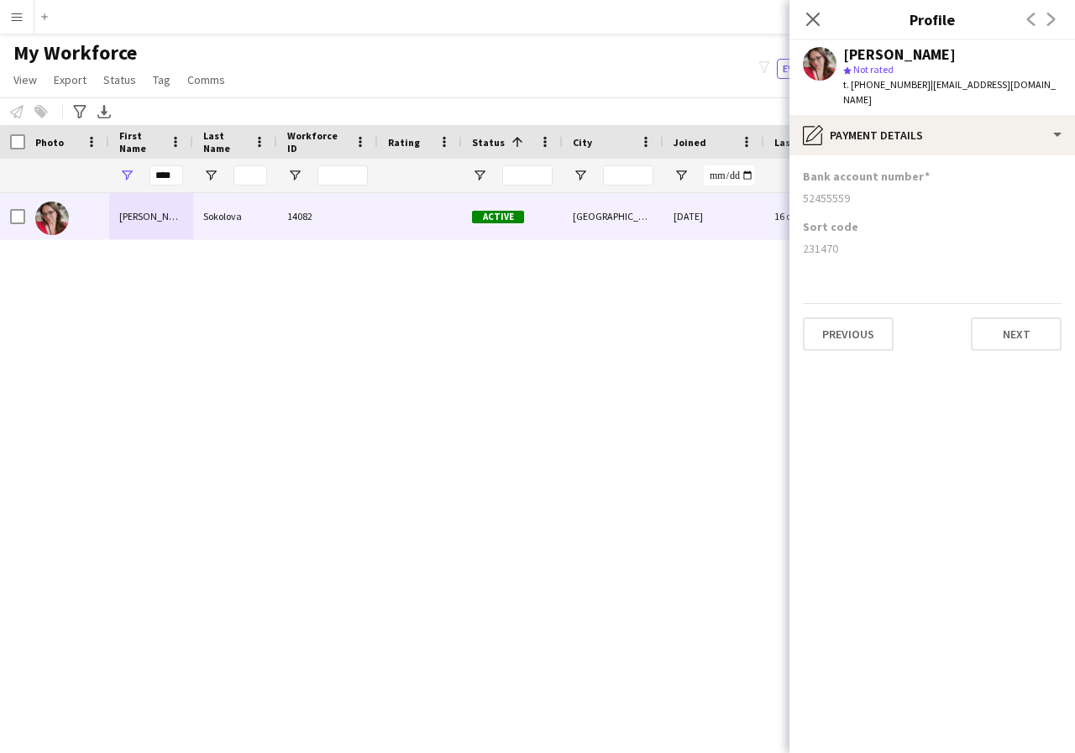
copy div "231470"
click at [811, 21] on icon at bounding box center [813, 19] width 16 height 16
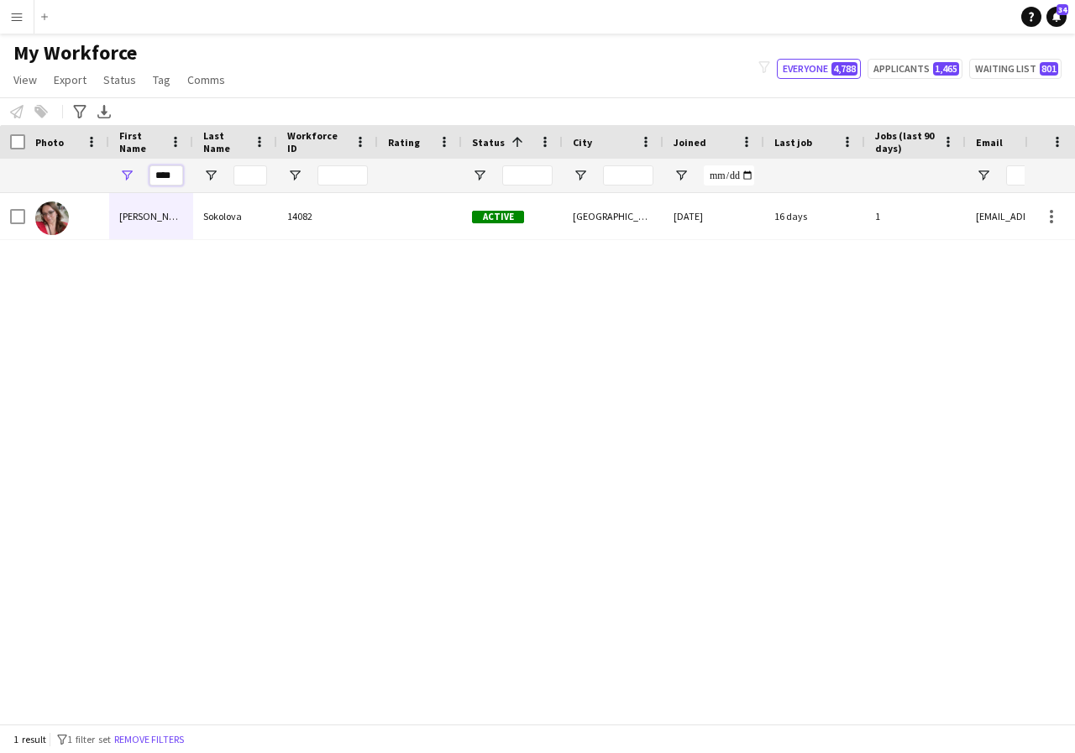
click at [175, 182] on input "****" at bounding box center [166, 175] width 34 height 20
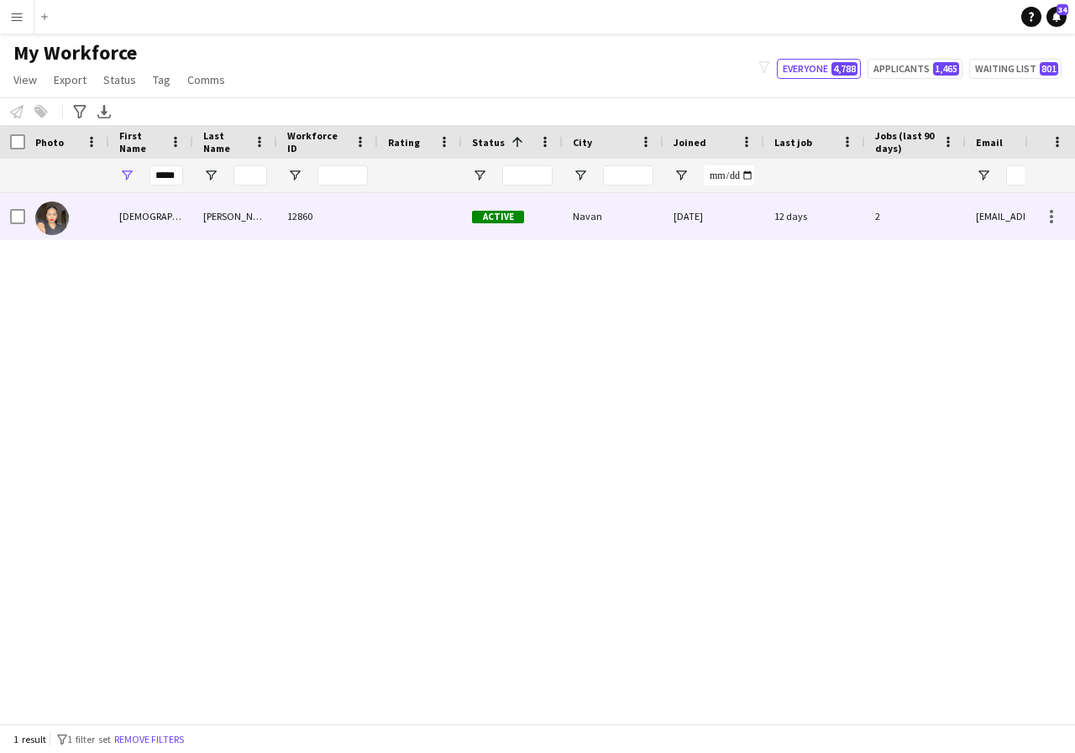
click at [168, 228] on div "[DEMOGRAPHIC_DATA]" at bounding box center [151, 216] width 84 height 46
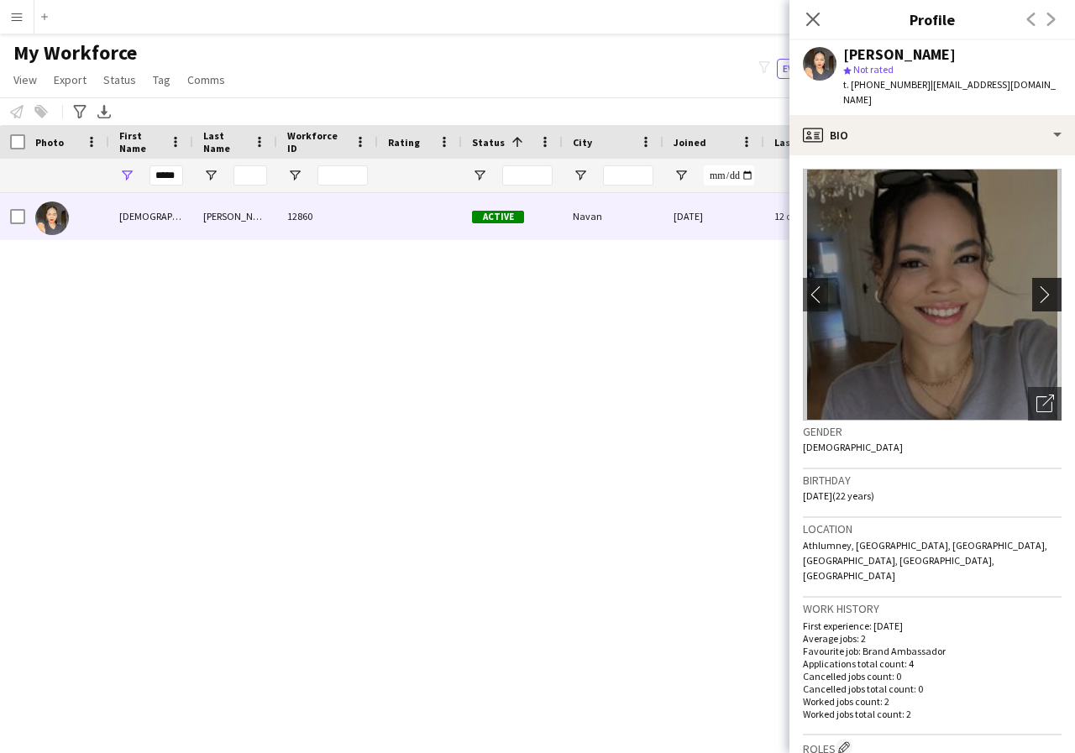
click at [1036, 286] on app-icon "chevron-right" at bounding box center [1049, 295] width 26 height 18
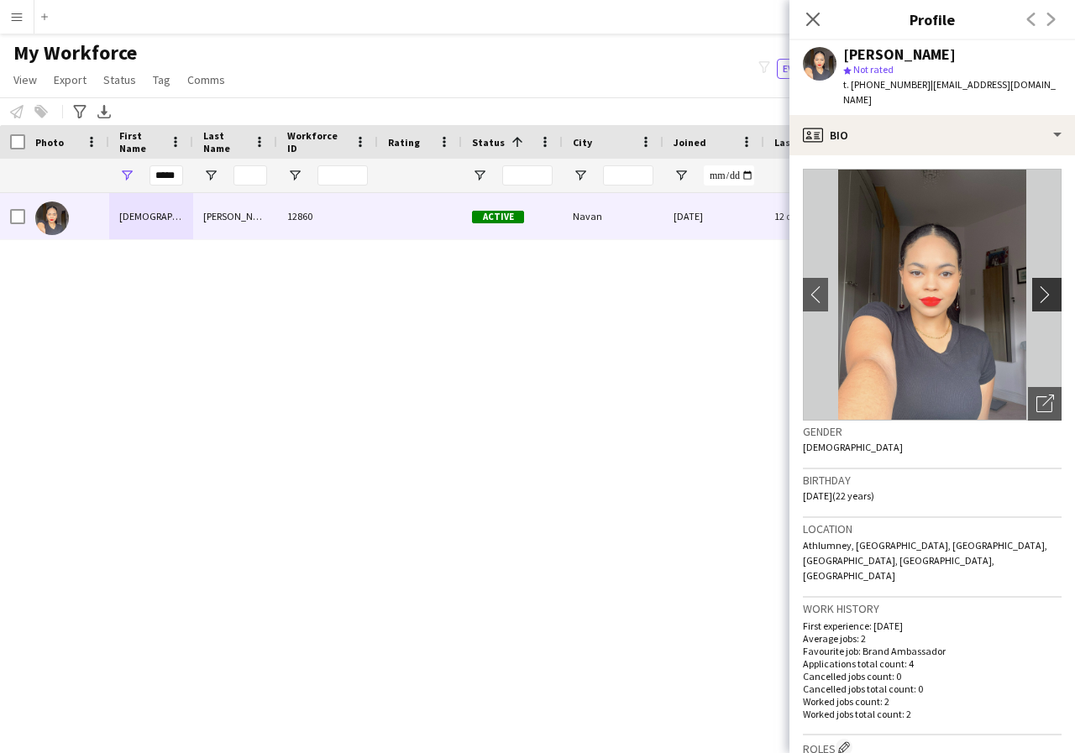
click at [1036, 286] on app-icon "chevron-right" at bounding box center [1049, 295] width 26 height 18
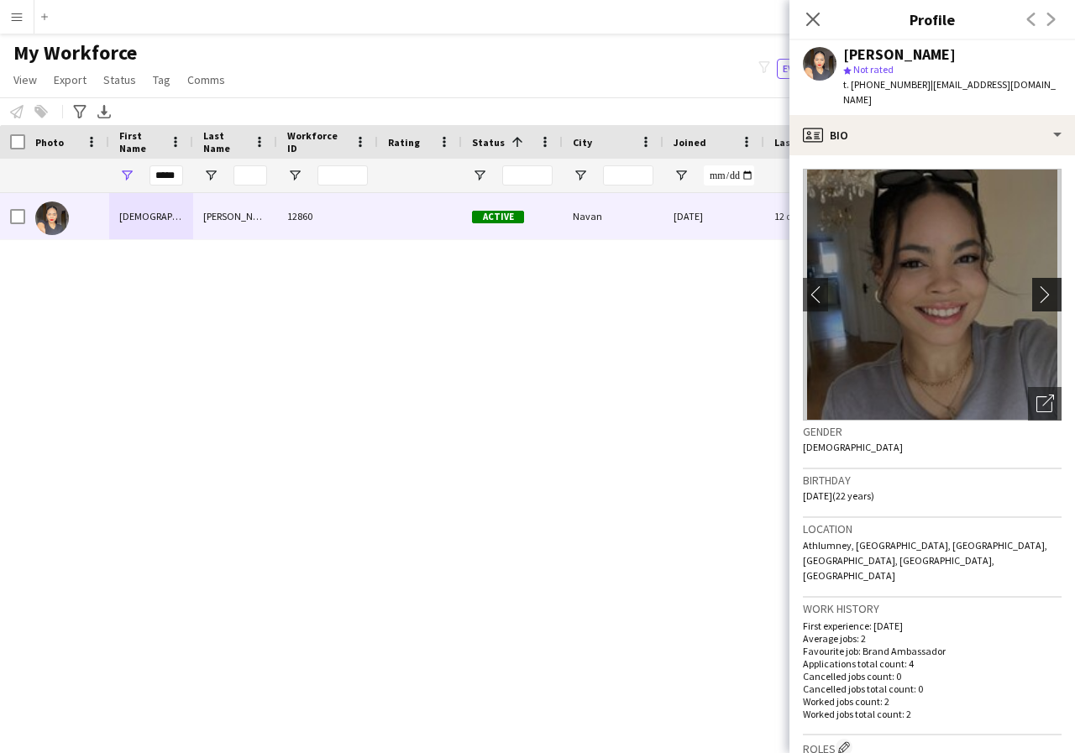
click at [1036, 286] on app-icon "chevron-right" at bounding box center [1049, 295] width 26 height 18
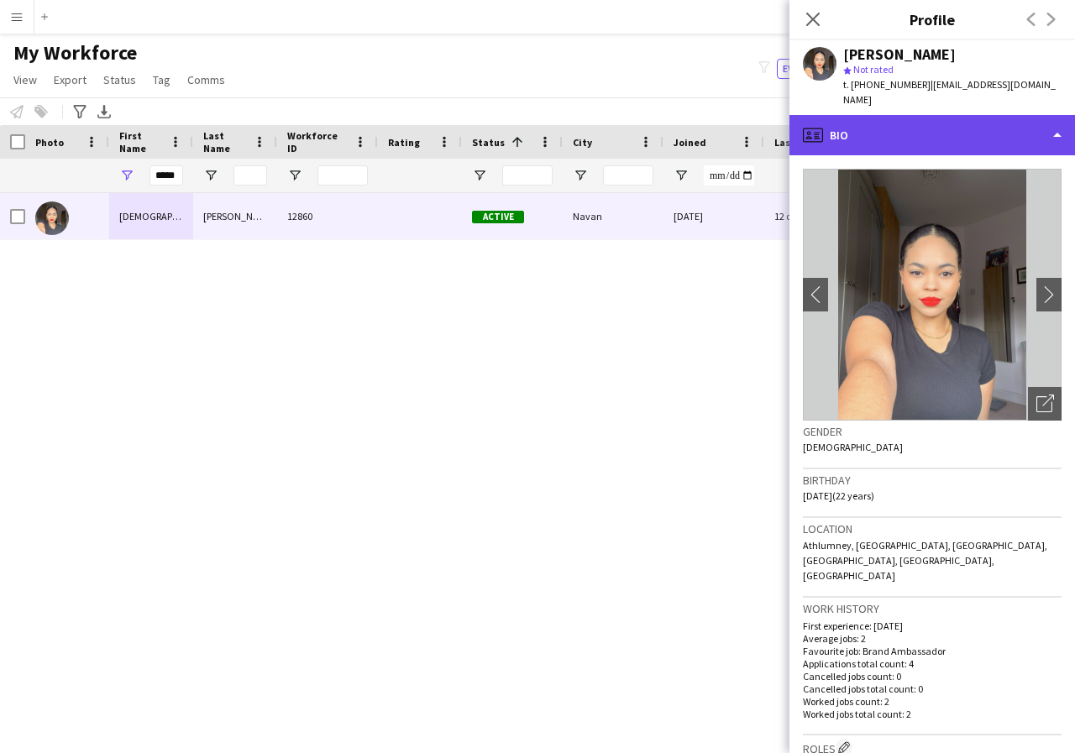
click at [1052, 121] on div "profile Bio" at bounding box center [932, 135] width 286 height 40
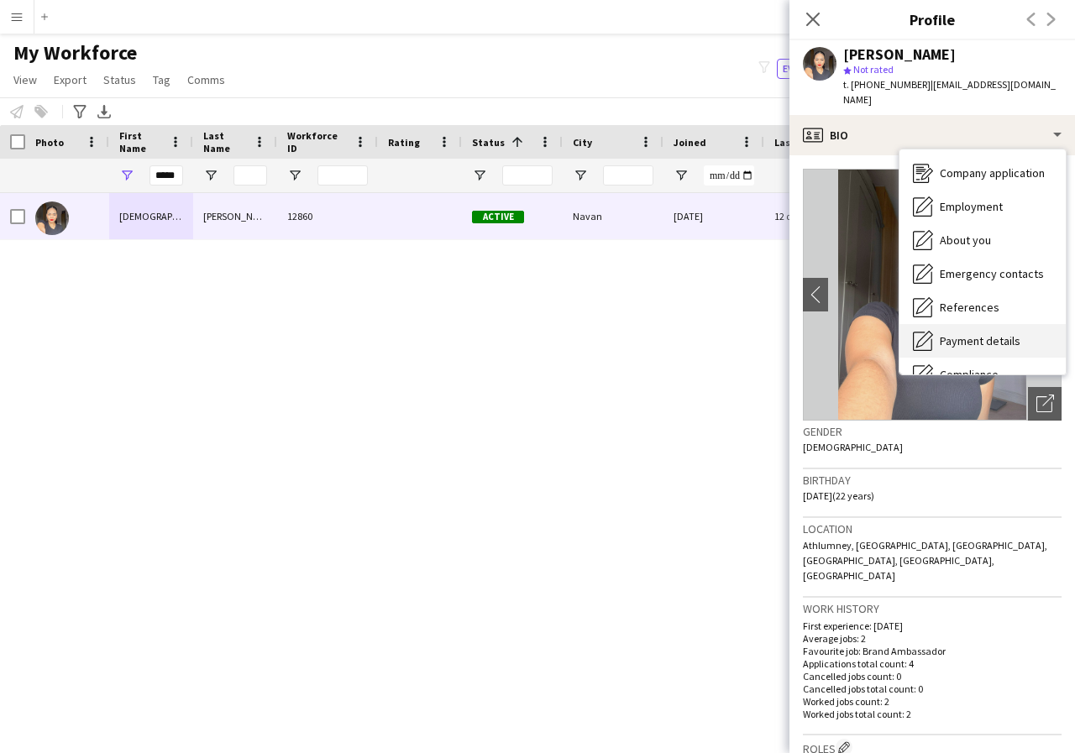
click at [1003, 333] on span "Payment details" at bounding box center [980, 340] width 81 height 15
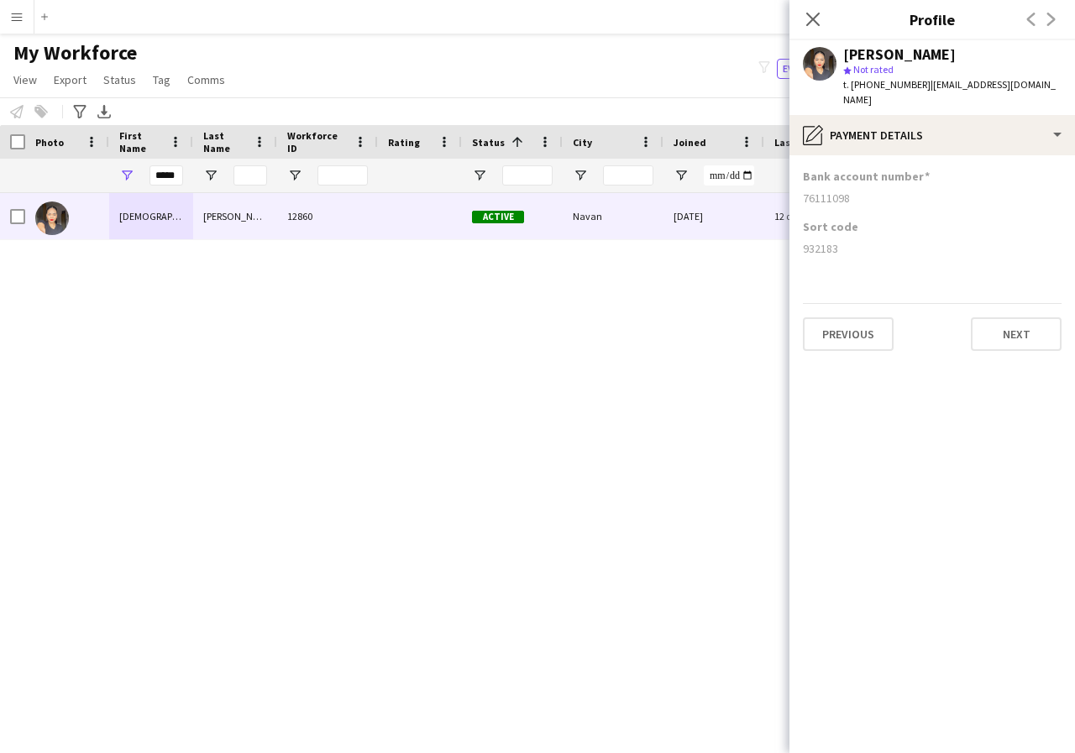
drag, startPoint x: 805, startPoint y: 180, endPoint x: 876, endPoint y: 184, distance: 71.5
click at [876, 191] on div "76111098" at bounding box center [932, 198] width 259 height 15
drag, startPoint x: 800, startPoint y: 229, endPoint x: 875, endPoint y: 233, distance: 75.7
click at [875, 233] on app-section-data-types "Bank account number [FINANCIAL_ID] Sort code [FINANCIAL_ID] Previous Next" at bounding box center [932, 454] width 286 height 598
click at [813, 14] on icon "Close pop-in" at bounding box center [813, 19] width 16 height 16
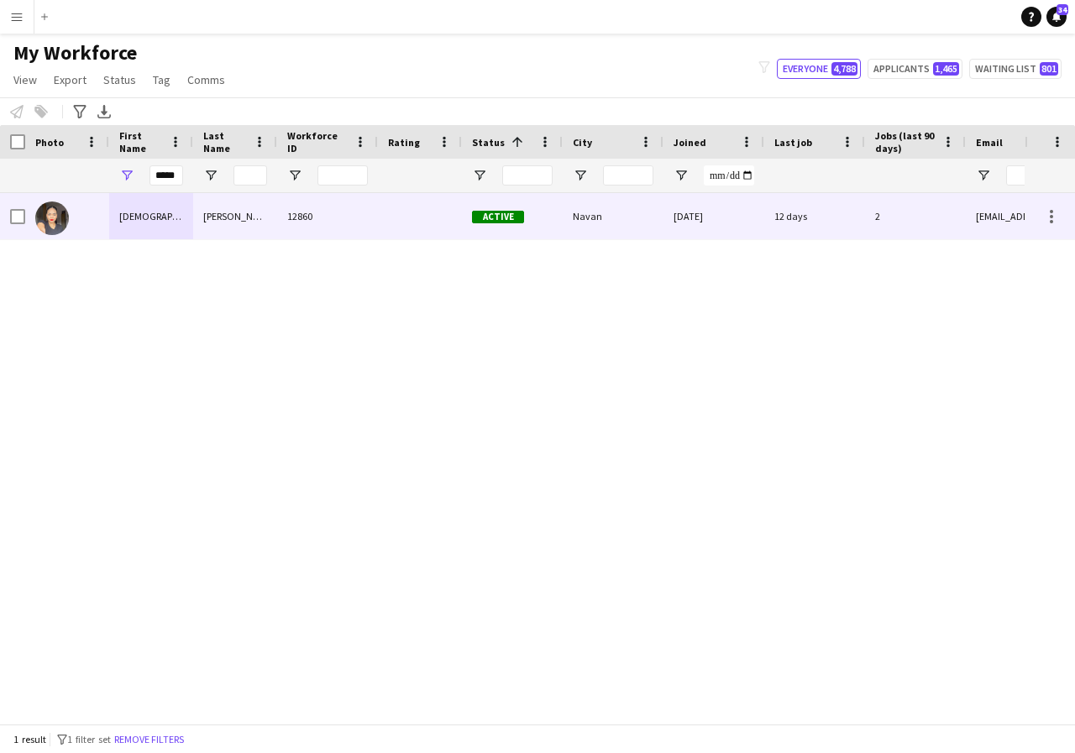
click at [260, 210] on div "[PERSON_NAME]" at bounding box center [235, 216] width 84 height 46
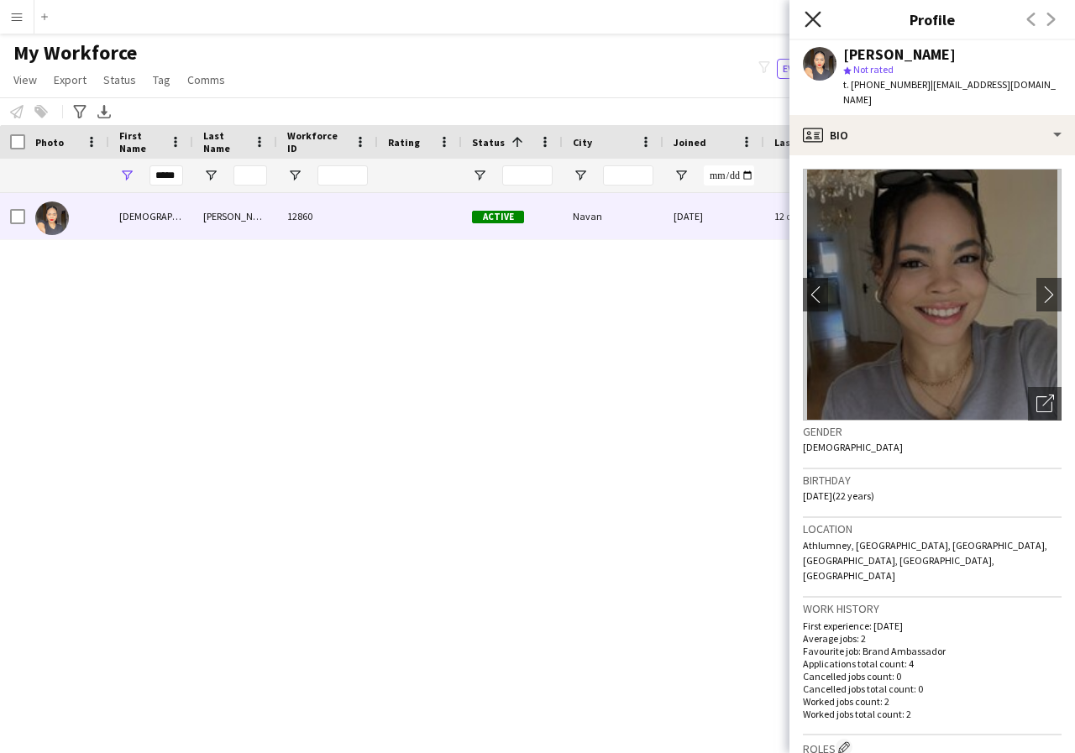
click at [810, 18] on icon "Close pop-in" at bounding box center [813, 19] width 16 height 16
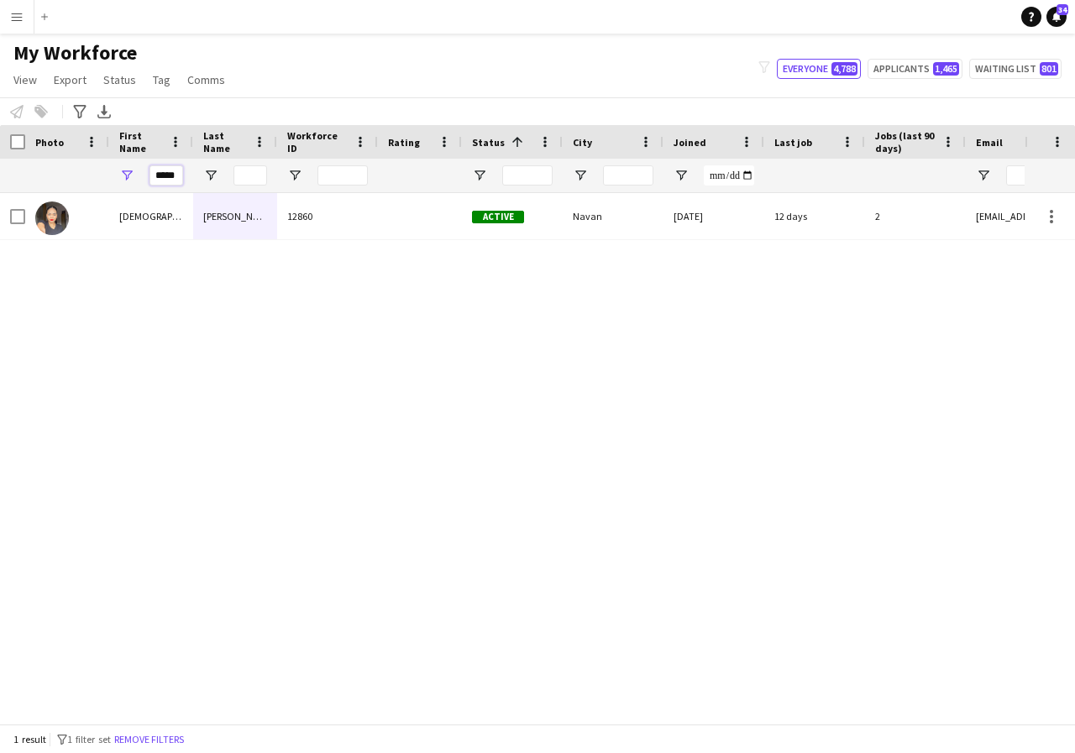
click at [179, 177] on input "*****" at bounding box center [166, 175] width 34 height 20
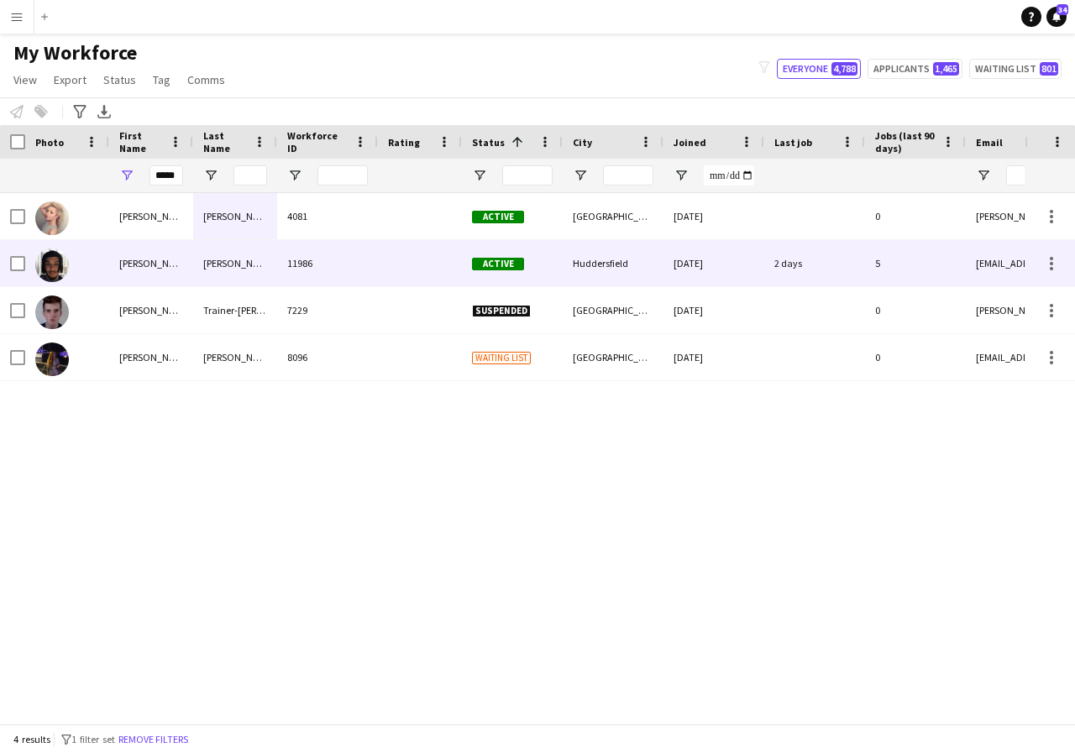
click at [153, 254] on div "[PERSON_NAME]" at bounding box center [151, 263] width 84 height 46
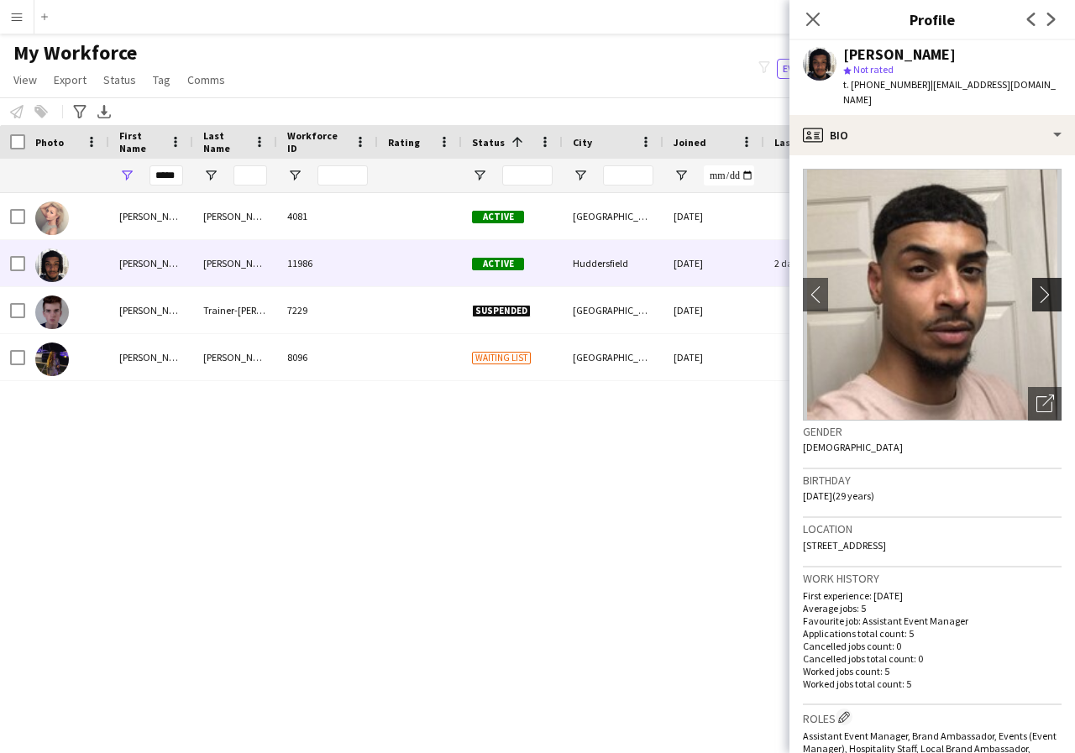
click at [1036, 286] on app-icon "chevron-right" at bounding box center [1049, 295] width 26 height 18
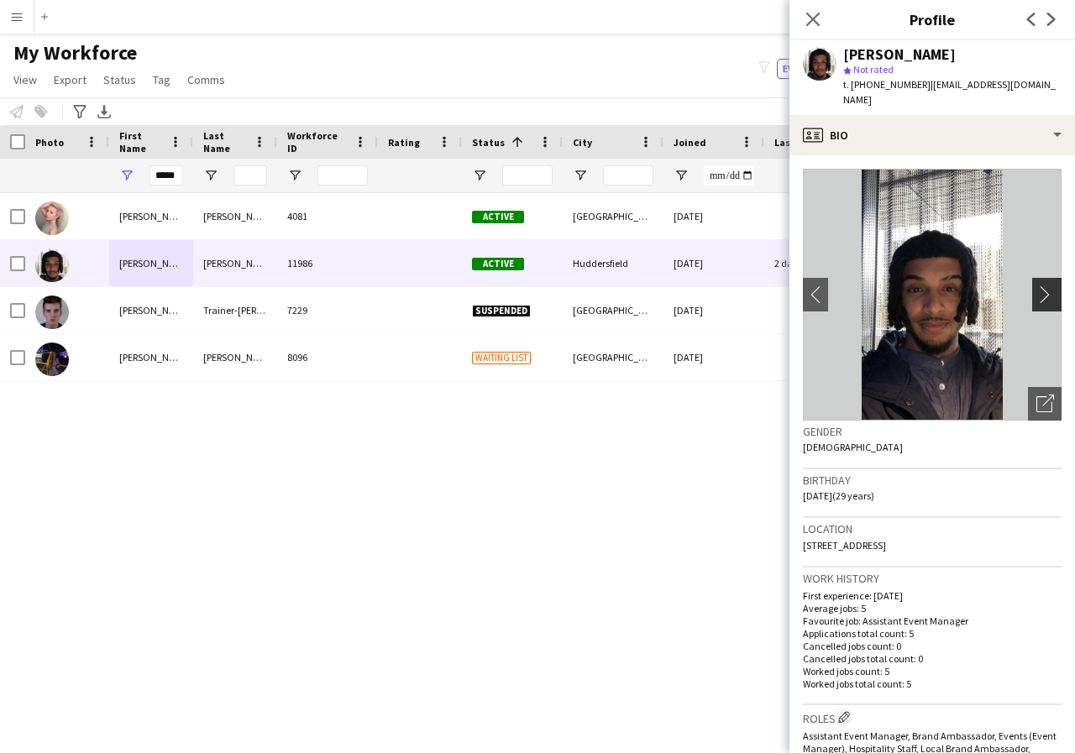
click at [1036, 286] on app-icon "chevron-right" at bounding box center [1049, 295] width 26 height 18
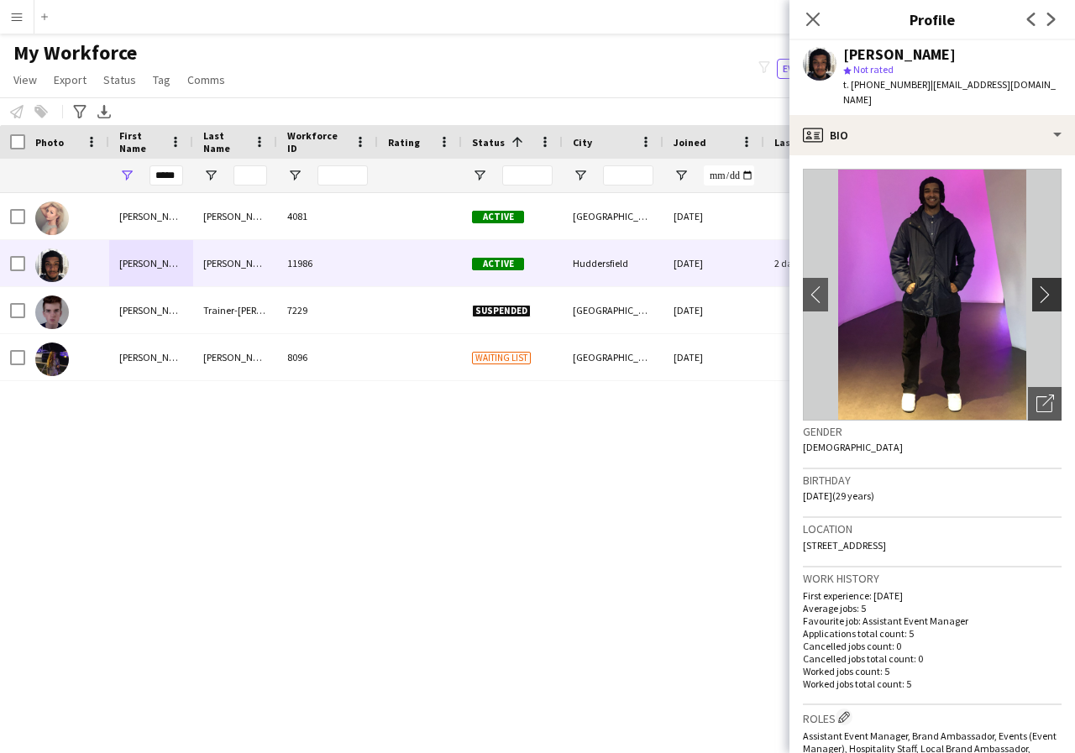
click at [1036, 286] on app-icon "chevron-right" at bounding box center [1049, 295] width 26 height 18
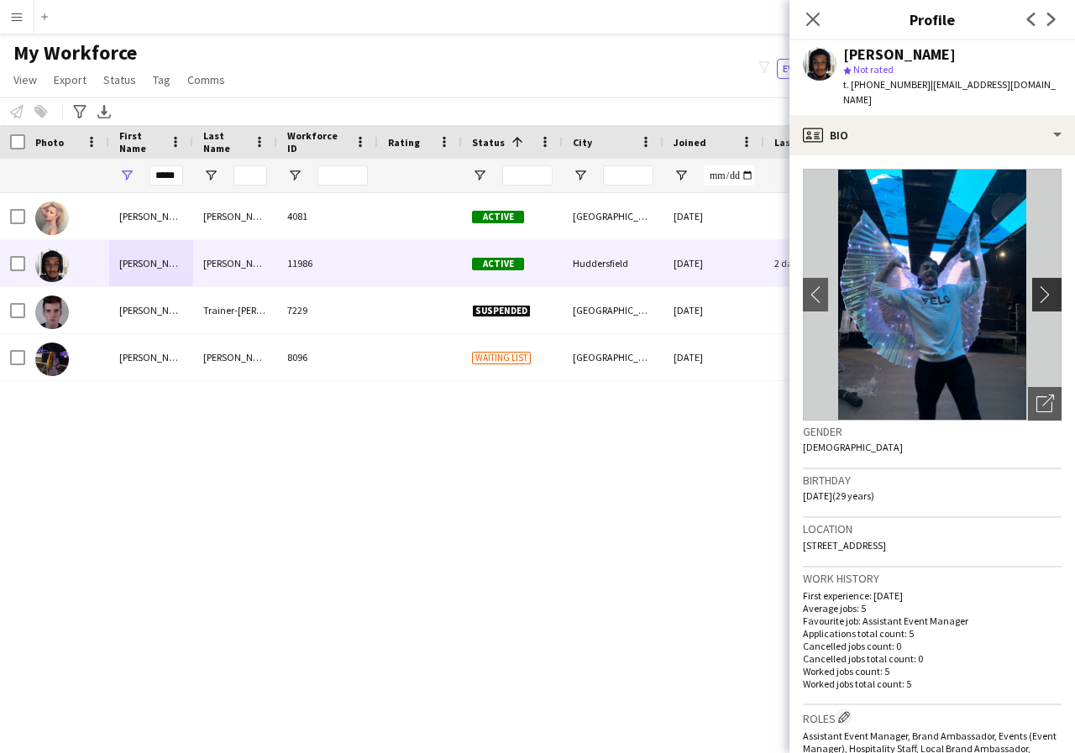
click at [1036, 286] on app-icon "chevron-right" at bounding box center [1049, 295] width 26 height 18
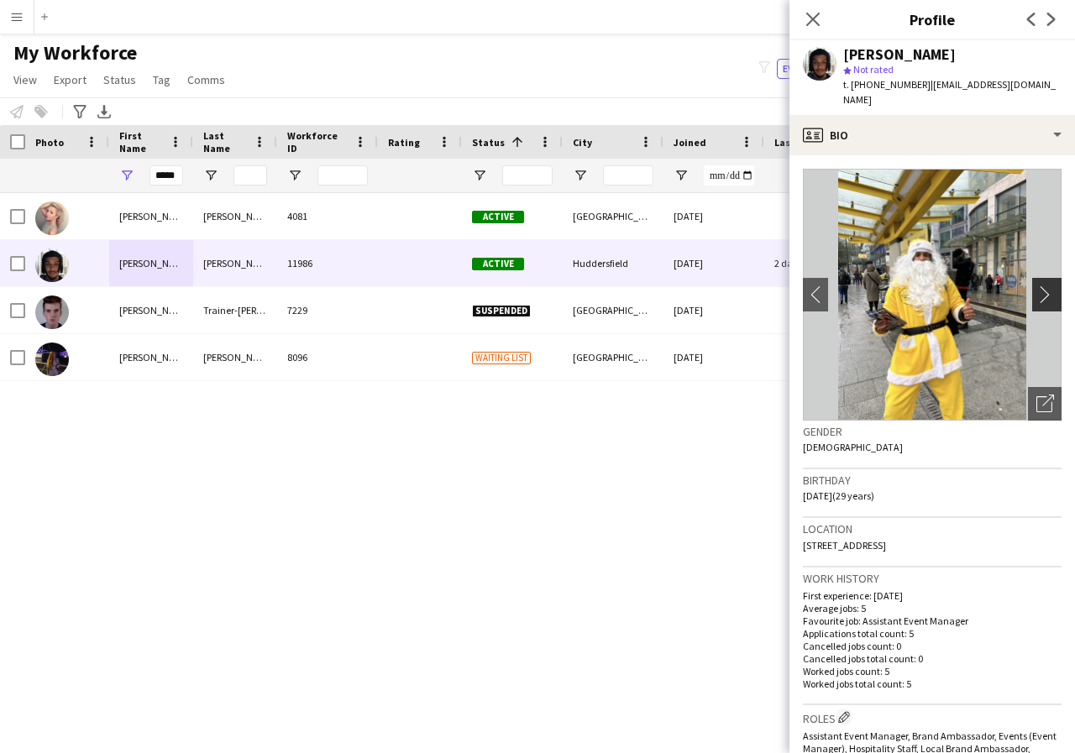
click at [1036, 286] on app-icon "chevron-right" at bounding box center [1049, 295] width 26 height 18
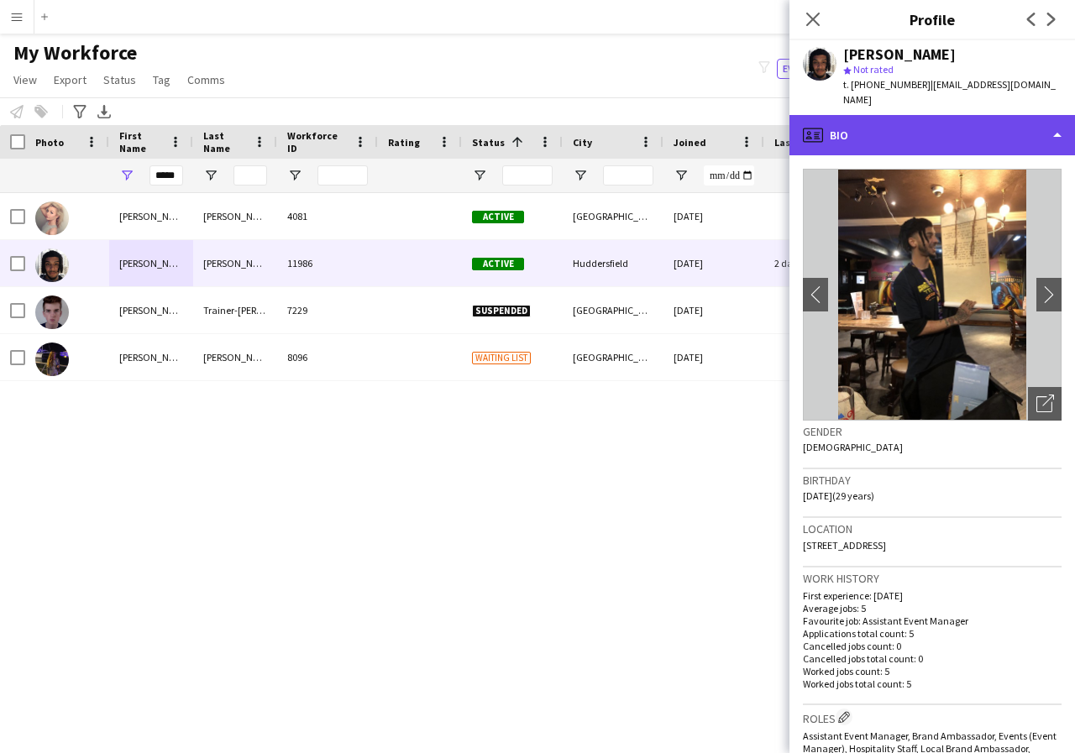
click at [1054, 120] on div "profile Bio" at bounding box center [932, 135] width 286 height 40
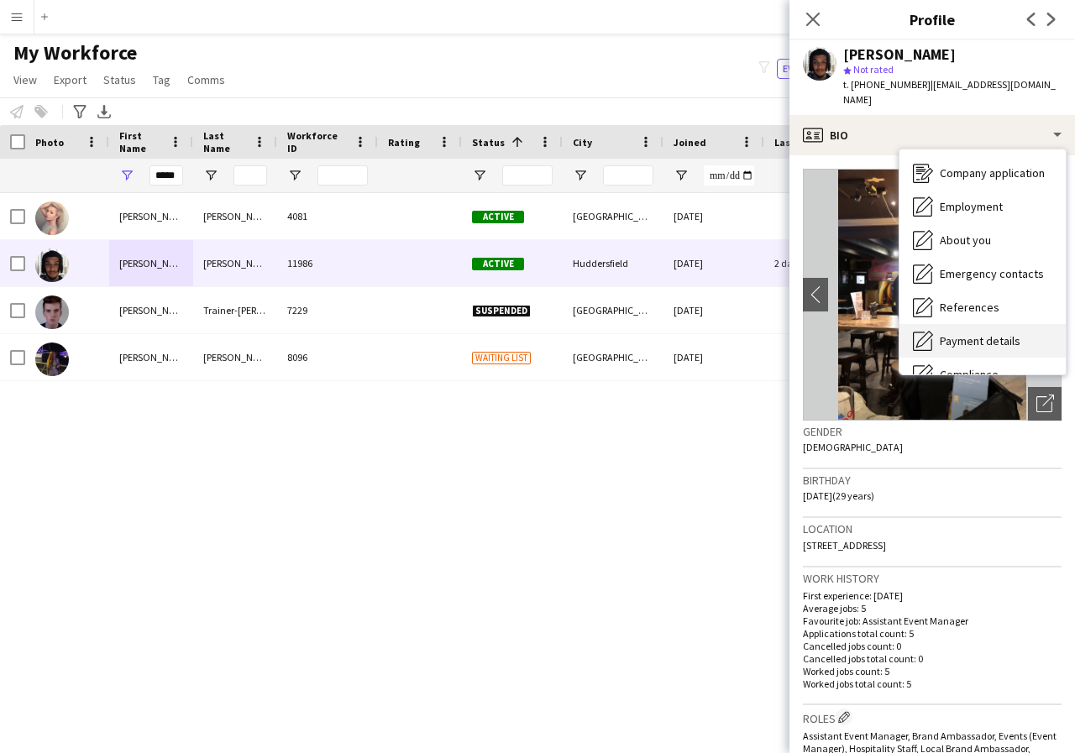
click at [979, 333] on span "Payment details" at bounding box center [980, 340] width 81 height 15
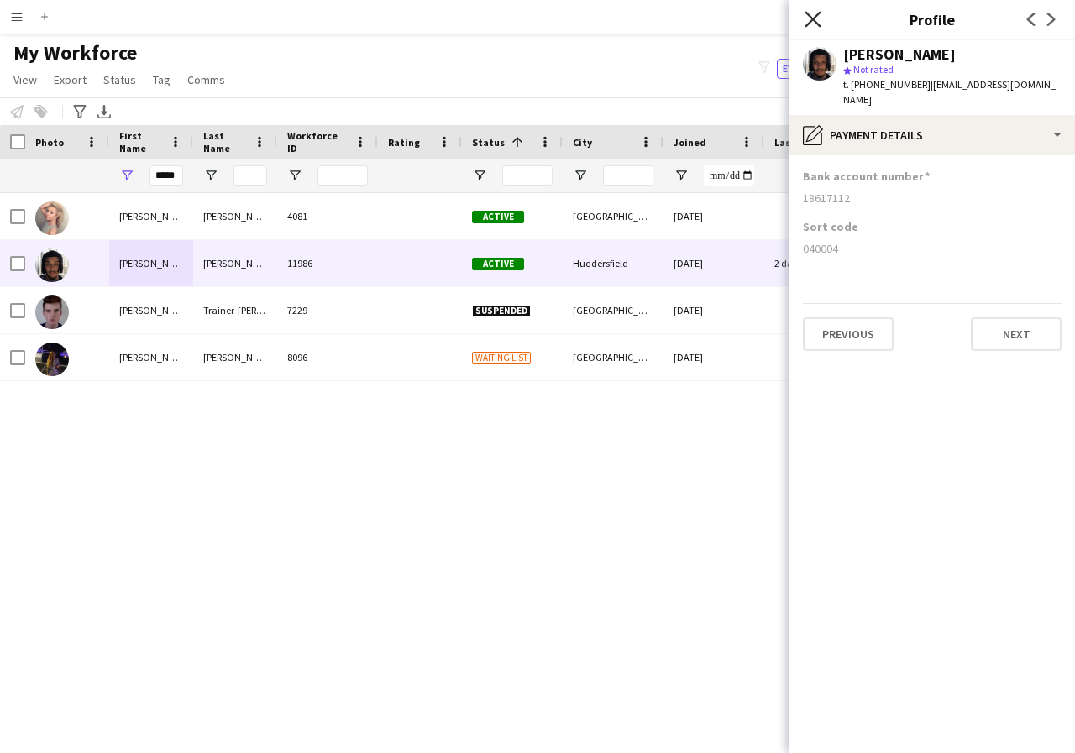
click at [811, 19] on icon "Close pop-in" at bounding box center [813, 19] width 16 height 16
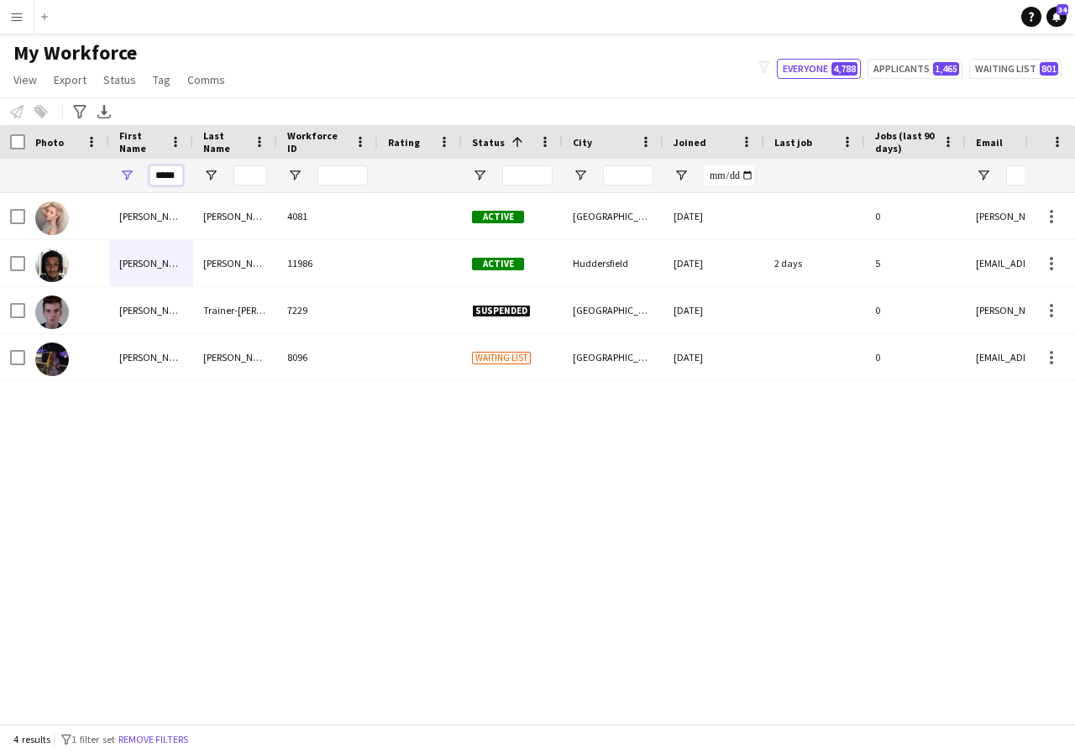
click at [176, 179] on input "*****" at bounding box center [166, 175] width 34 height 20
type input "*"
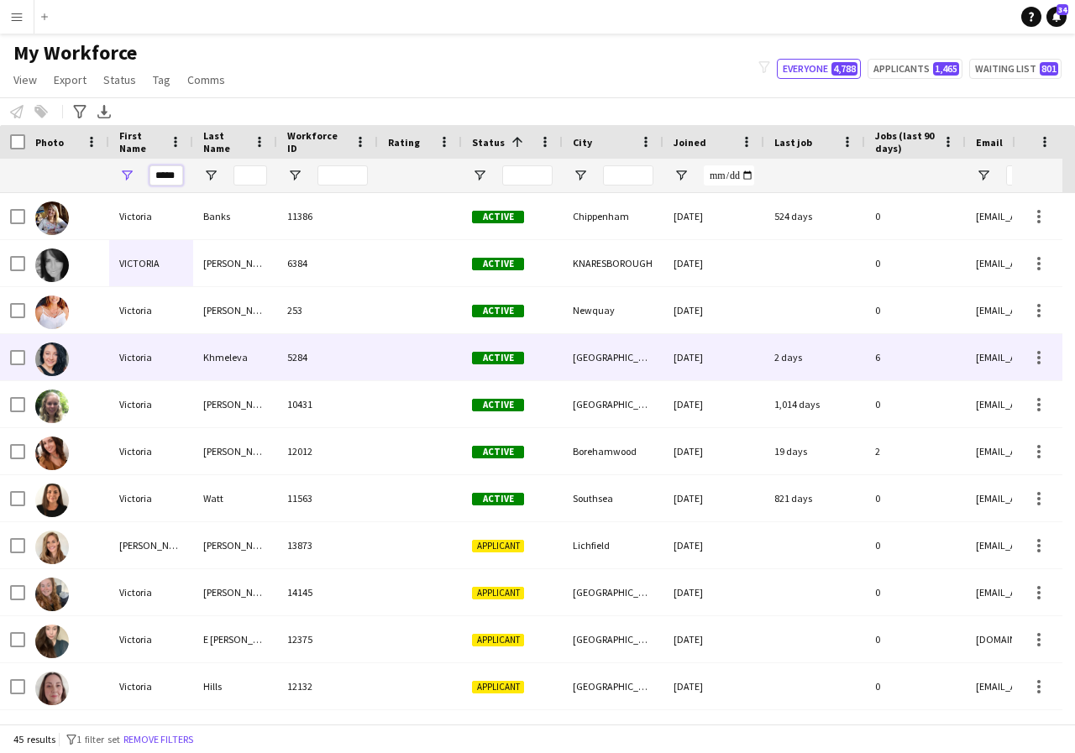
type input "*****"
click at [146, 358] on div "Victoria" at bounding box center [151, 357] width 84 height 46
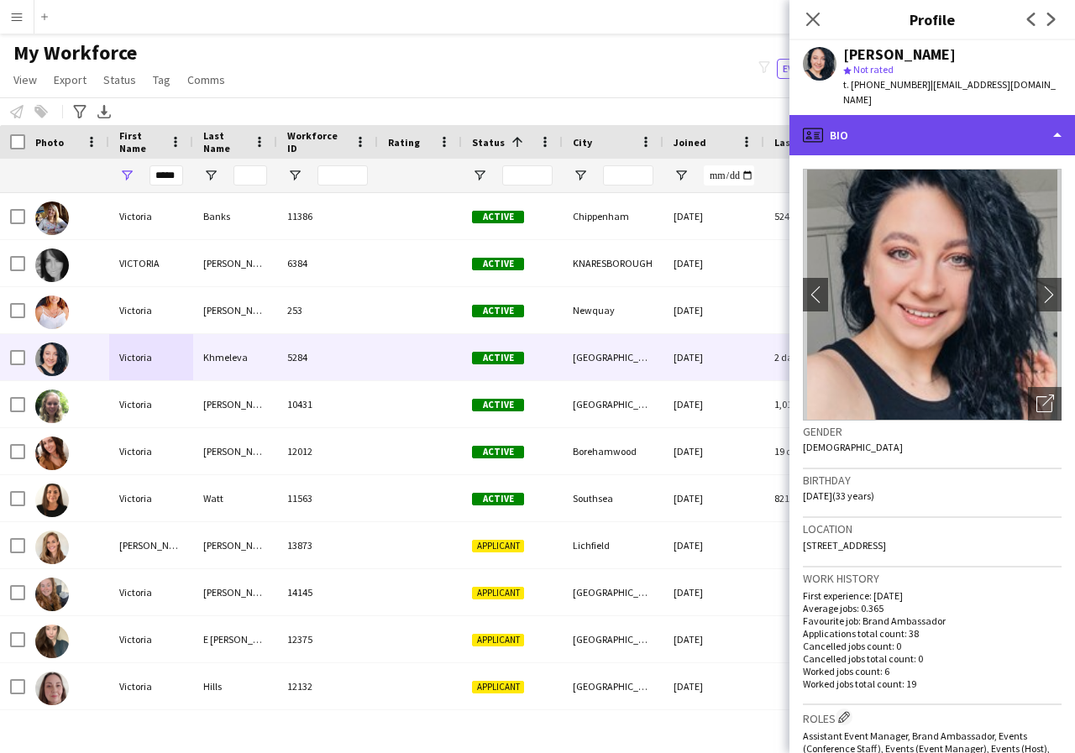
click at [1058, 120] on div "profile Bio" at bounding box center [932, 135] width 286 height 40
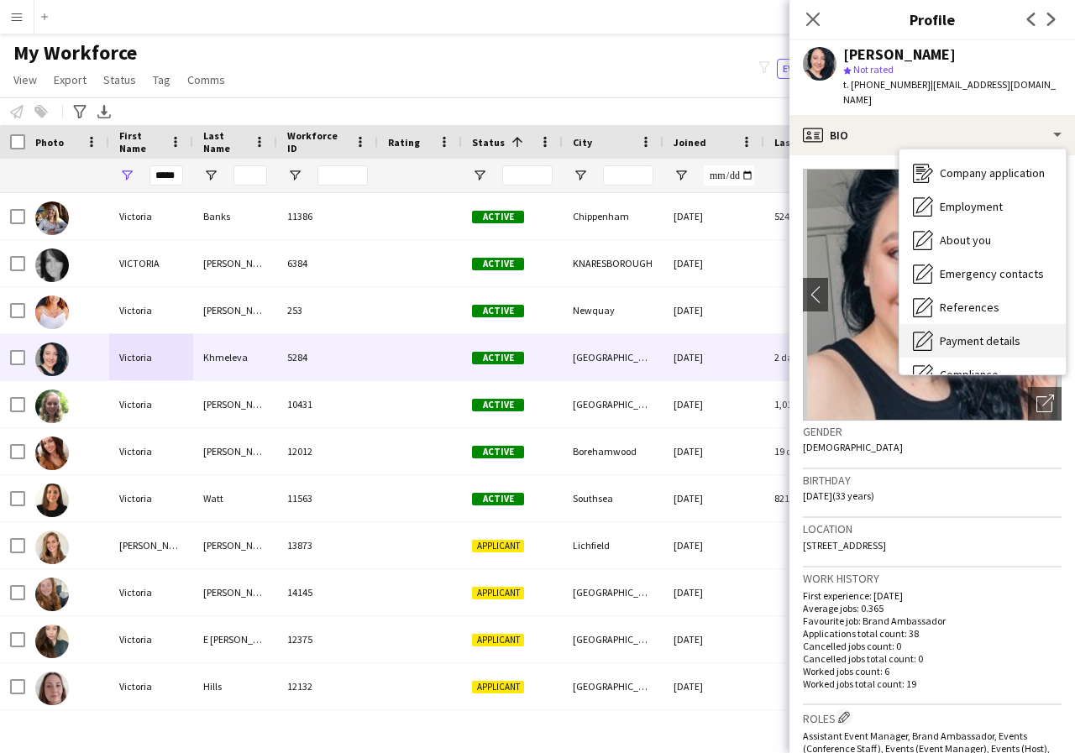
click at [1006, 333] on span "Payment details" at bounding box center [980, 340] width 81 height 15
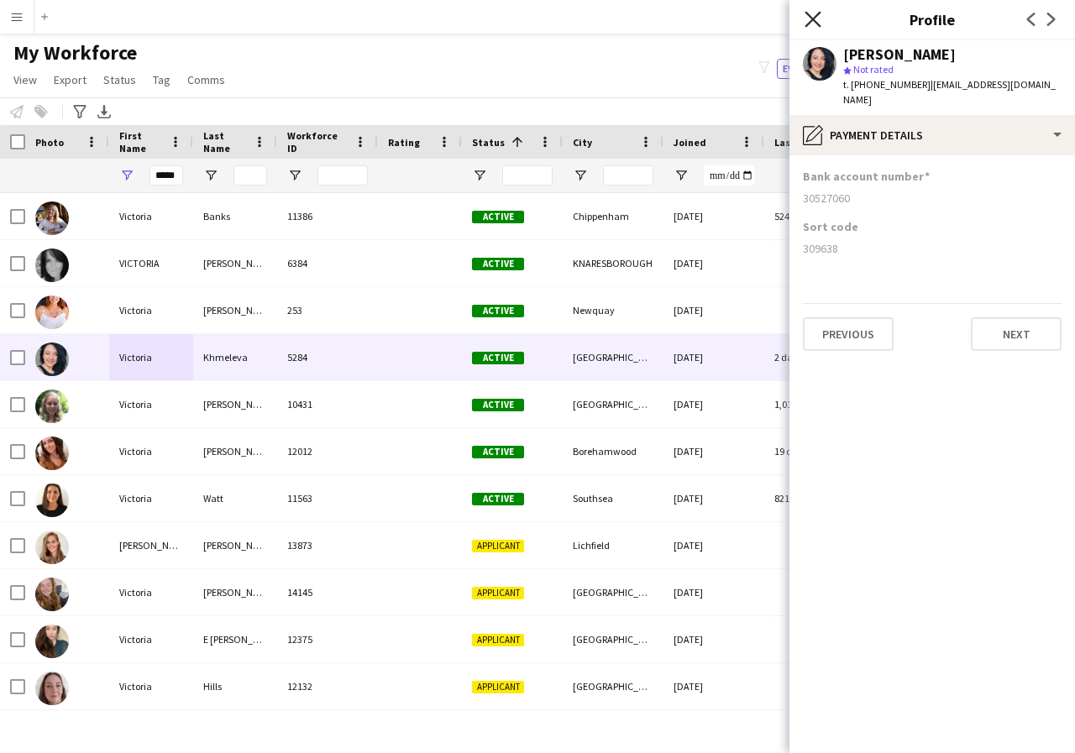
click at [812, 19] on icon at bounding box center [813, 19] width 16 height 16
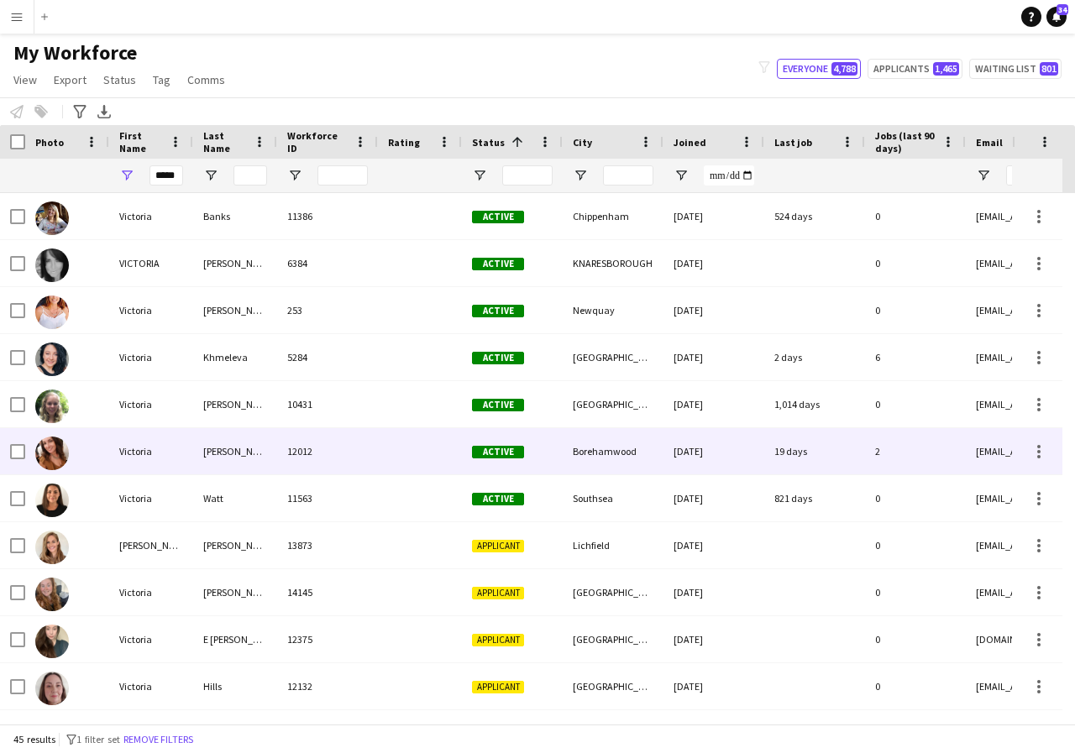
click at [188, 451] on div "Victoria" at bounding box center [151, 451] width 84 height 46
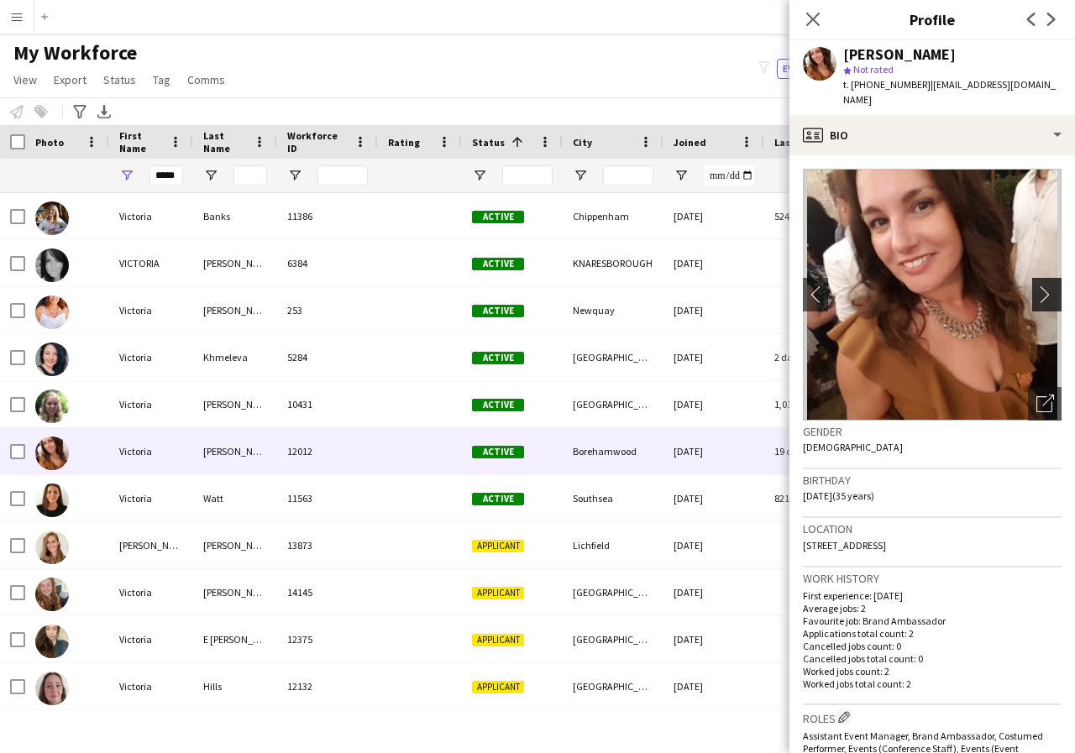
click at [1036, 286] on app-icon "chevron-right" at bounding box center [1049, 295] width 26 height 18
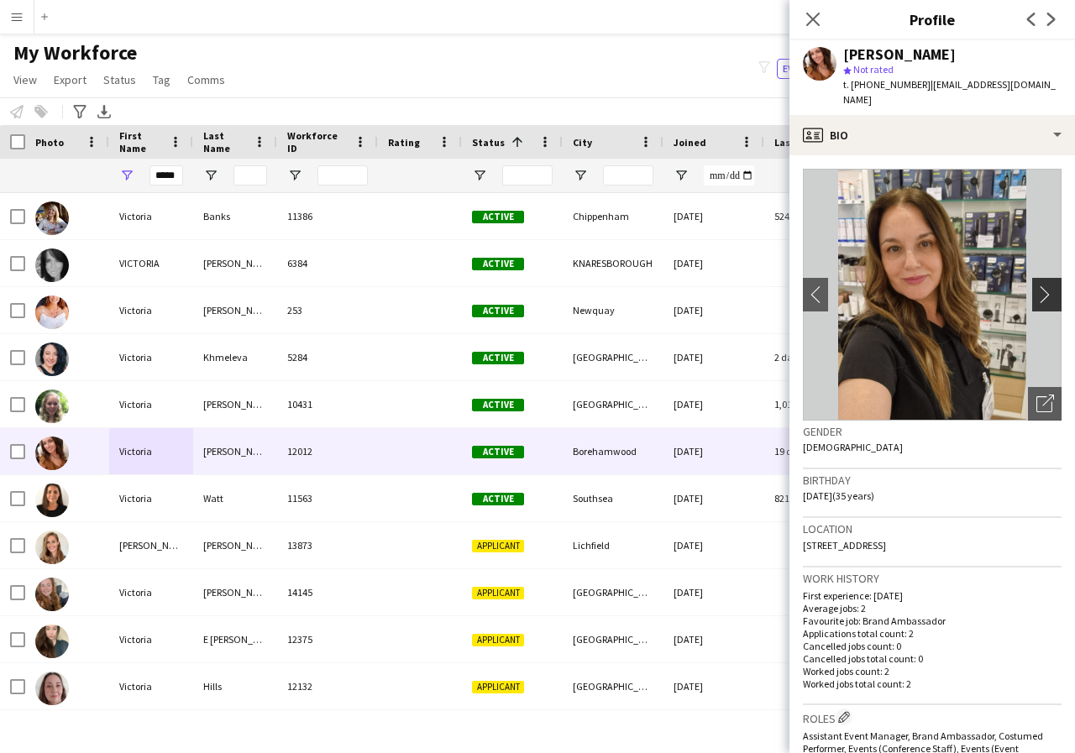
click at [1036, 286] on app-icon "chevron-right" at bounding box center [1049, 295] width 26 height 18
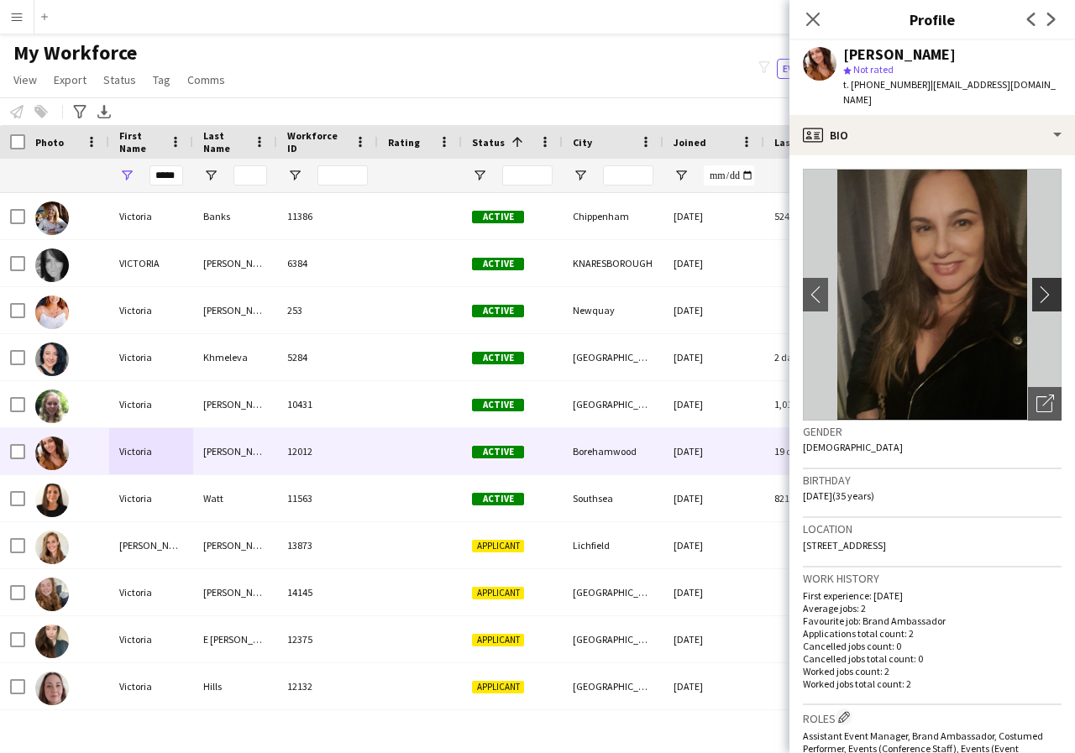
click at [1036, 286] on app-icon "chevron-right" at bounding box center [1049, 295] width 26 height 18
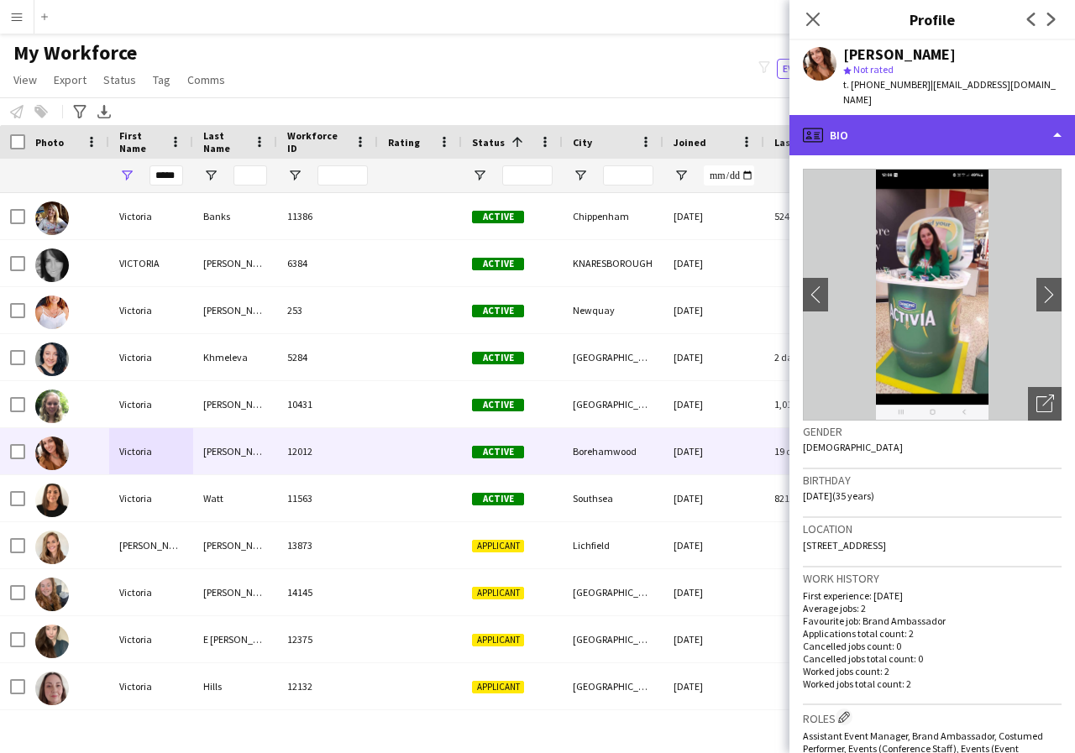
click at [1054, 123] on div "profile Bio" at bounding box center [932, 135] width 286 height 40
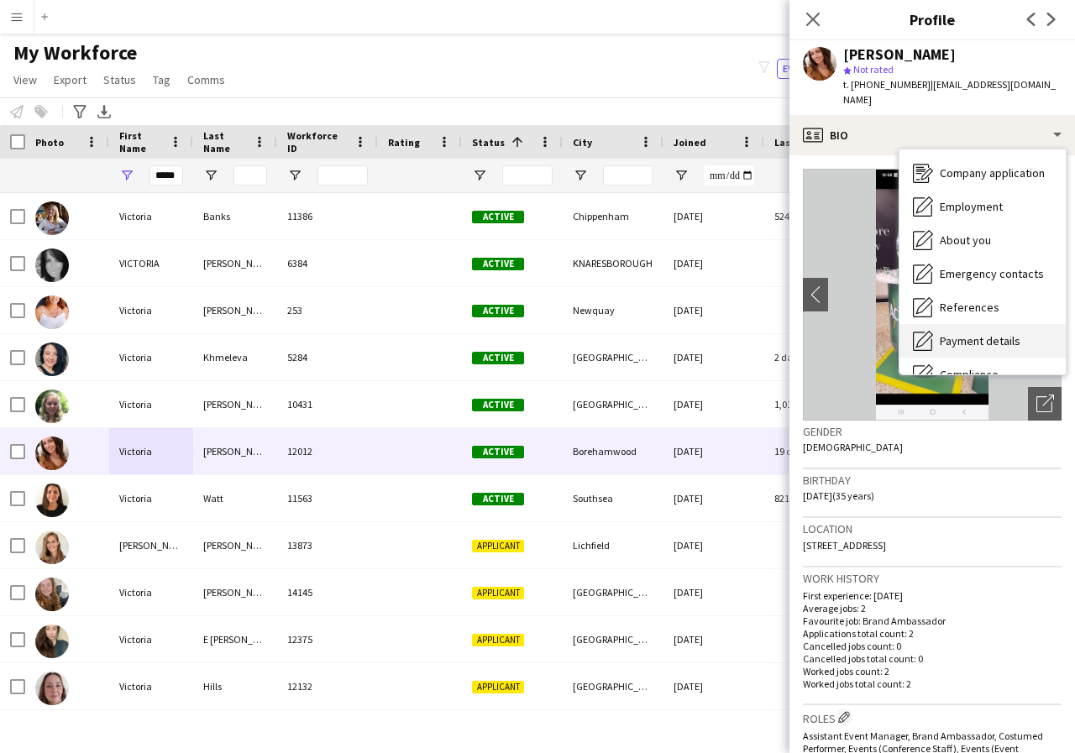
click at [983, 333] on span "Payment details" at bounding box center [980, 340] width 81 height 15
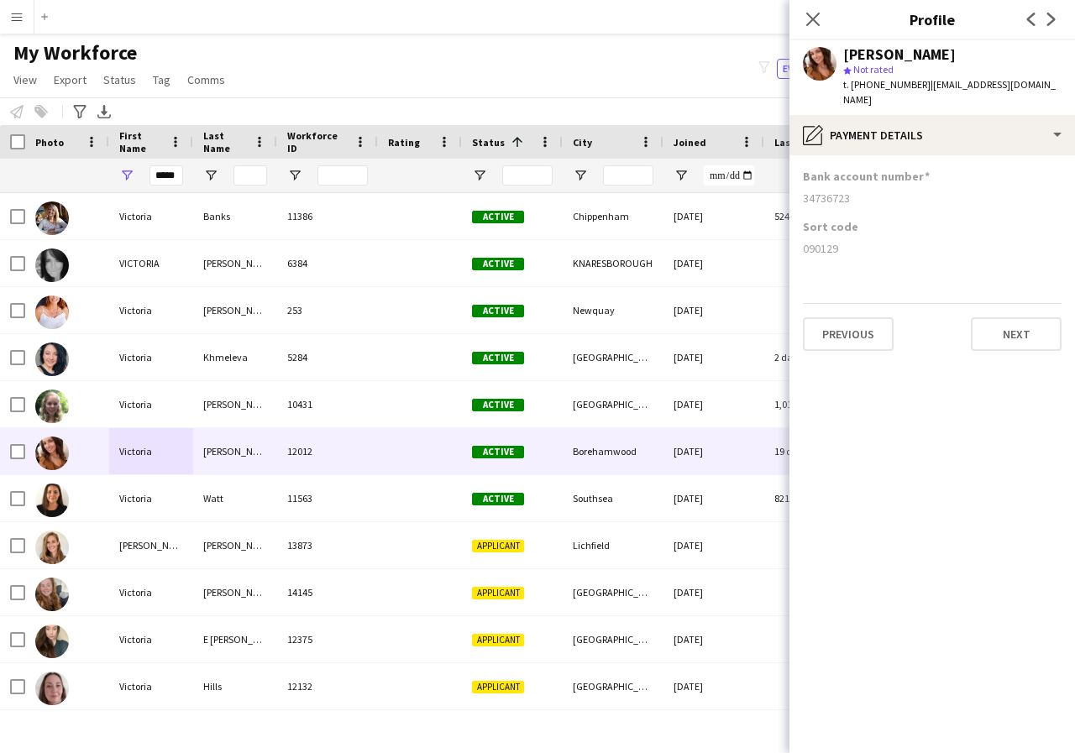
drag, startPoint x: 800, startPoint y: 182, endPoint x: 857, endPoint y: 181, distance: 56.3
click at [857, 181] on app-section-data-types "Bank account number [FINANCIAL_ID] Sort code [FINANCIAL_ID] Previous Next" at bounding box center [932, 454] width 286 height 598
drag, startPoint x: 802, startPoint y: 233, endPoint x: 841, endPoint y: 238, distance: 39.0
click at [841, 238] on app-section-data-types "Bank account number [FINANCIAL_ID] Sort code [FINANCIAL_ID] Previous Next" at bounding box center [932, 454] width 286 height 598
click at [246, 174] on input "Last Name Filter Input" at bounding box center [250, 175] width 34 height 20
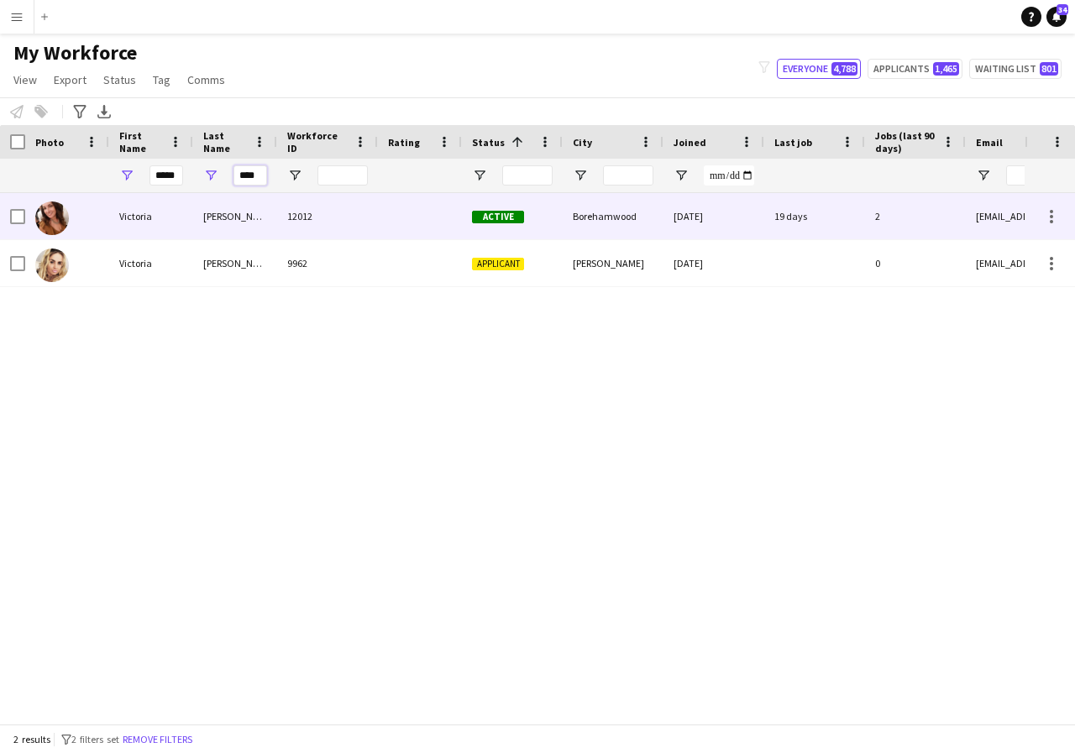
type input "****"
click at [184, 220] on div "Victoria" at bounding box center [151, 216] width 84 height 46
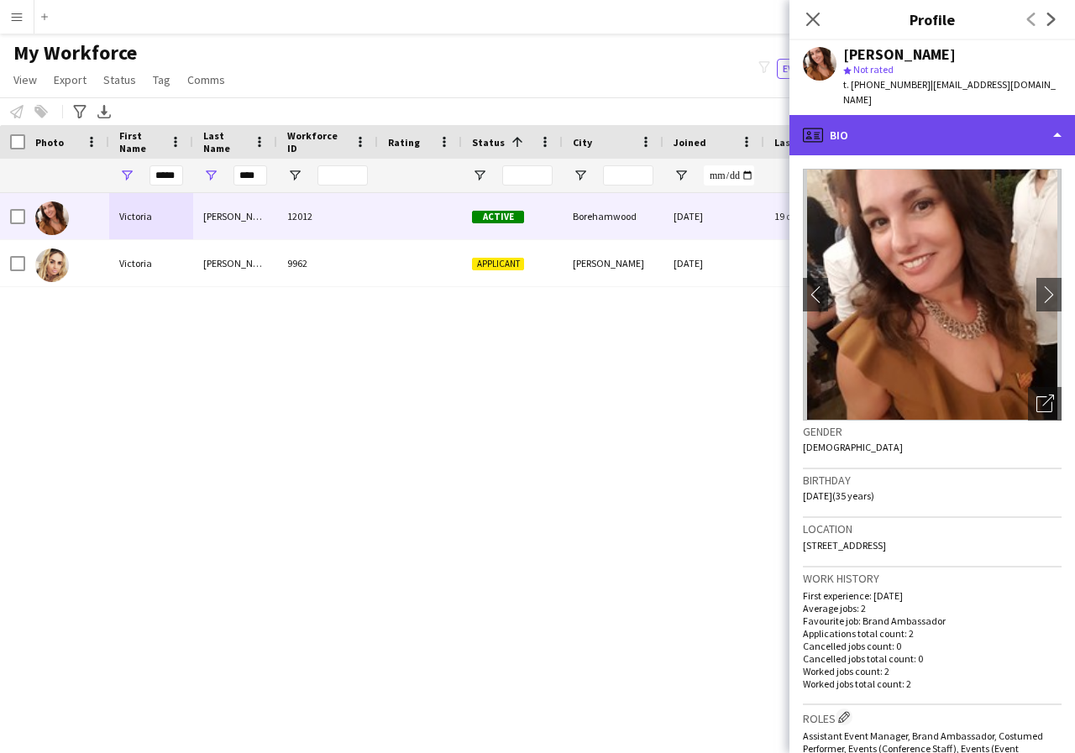
click at [1057, 118] on div "profile Bio" at bounding box center [932, 135] width 286 height 40
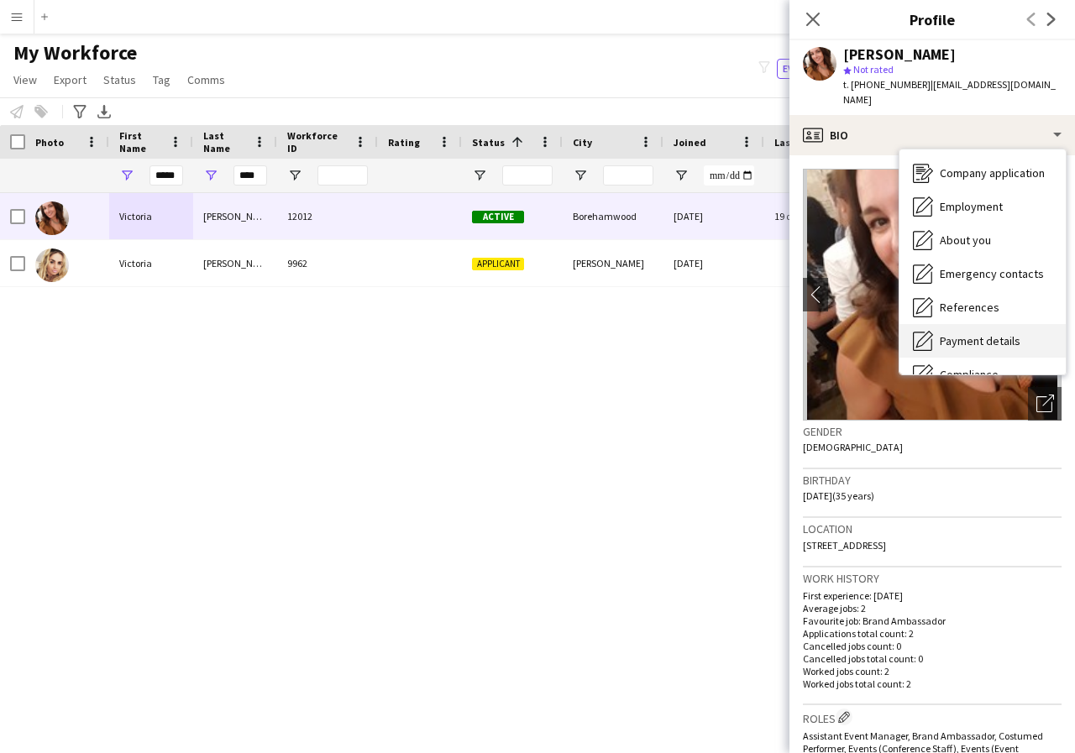
click at [1008, 333] on span "Payment details" at bounding box center [980, 340] width 81 height 15
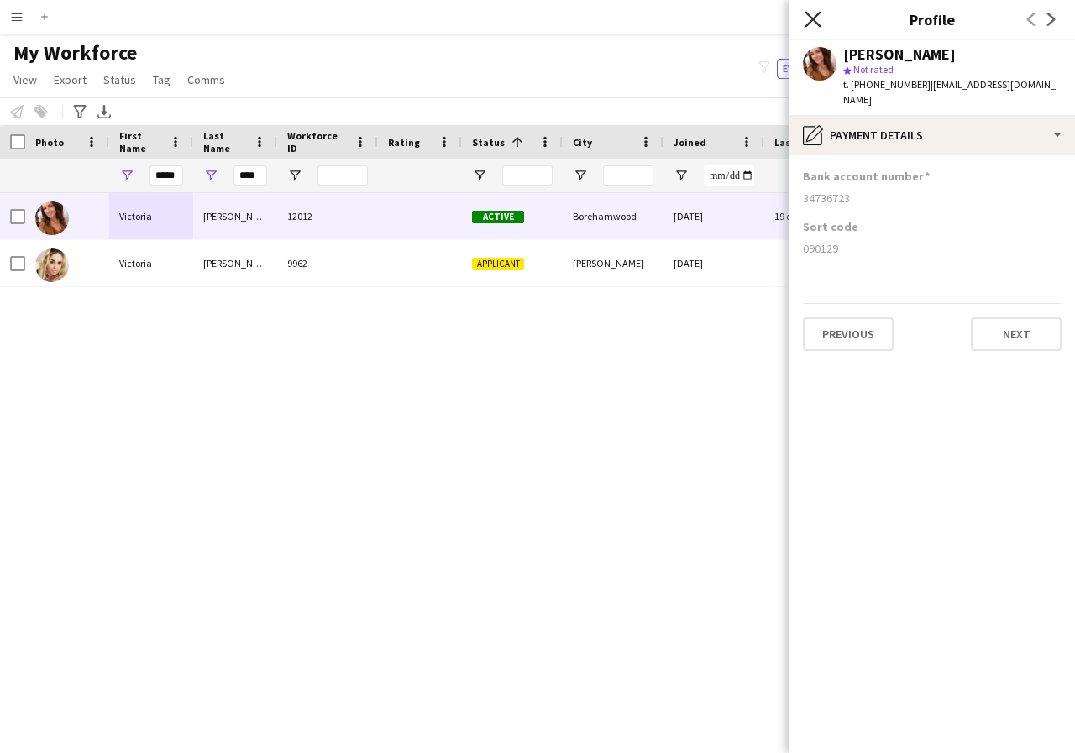
click at [810, 19] on icon "Close pop-in" at bounding box center [813, 19] width 16 height 16
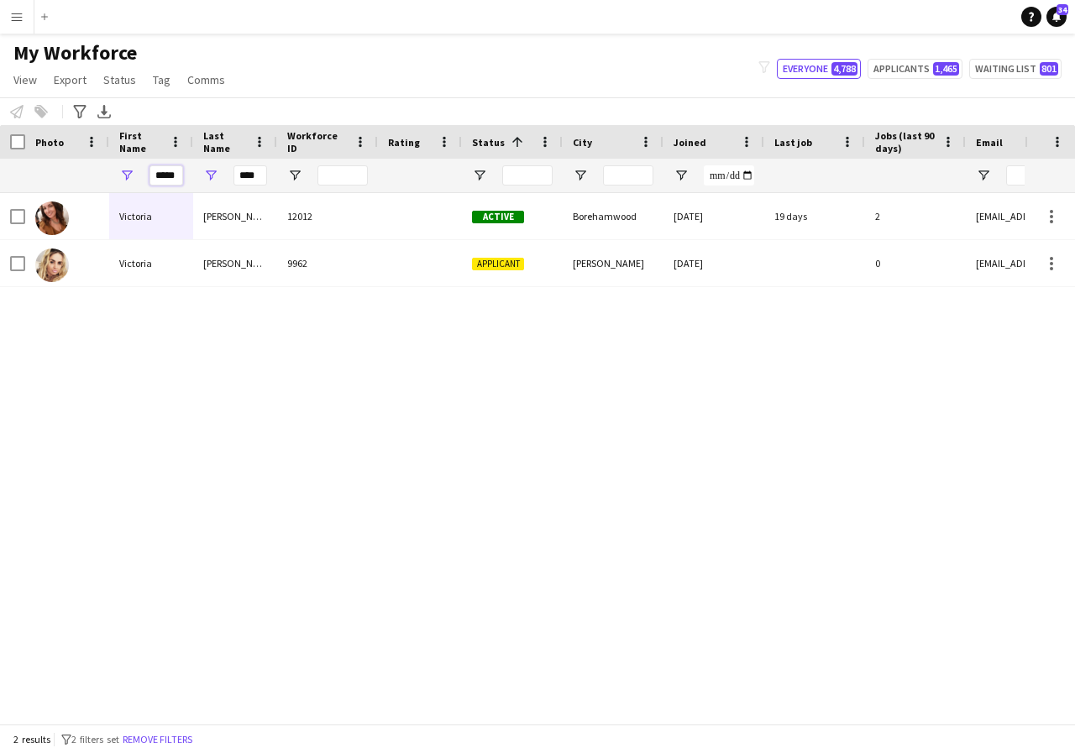
click at [179, 178] on input "*****" at bounding box center [166, 175] width 34 height 20
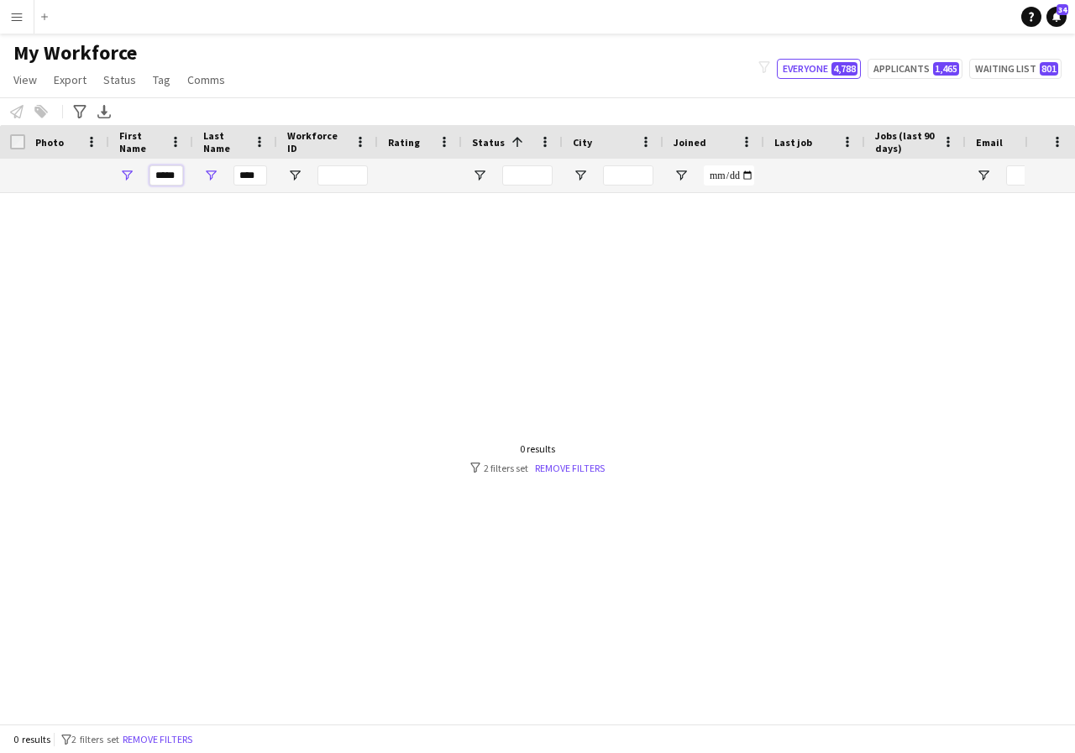
type input "*****"
click at [264, 177] on input "****" at bounding box center [250, 175] width 34 height 20
type input "*"
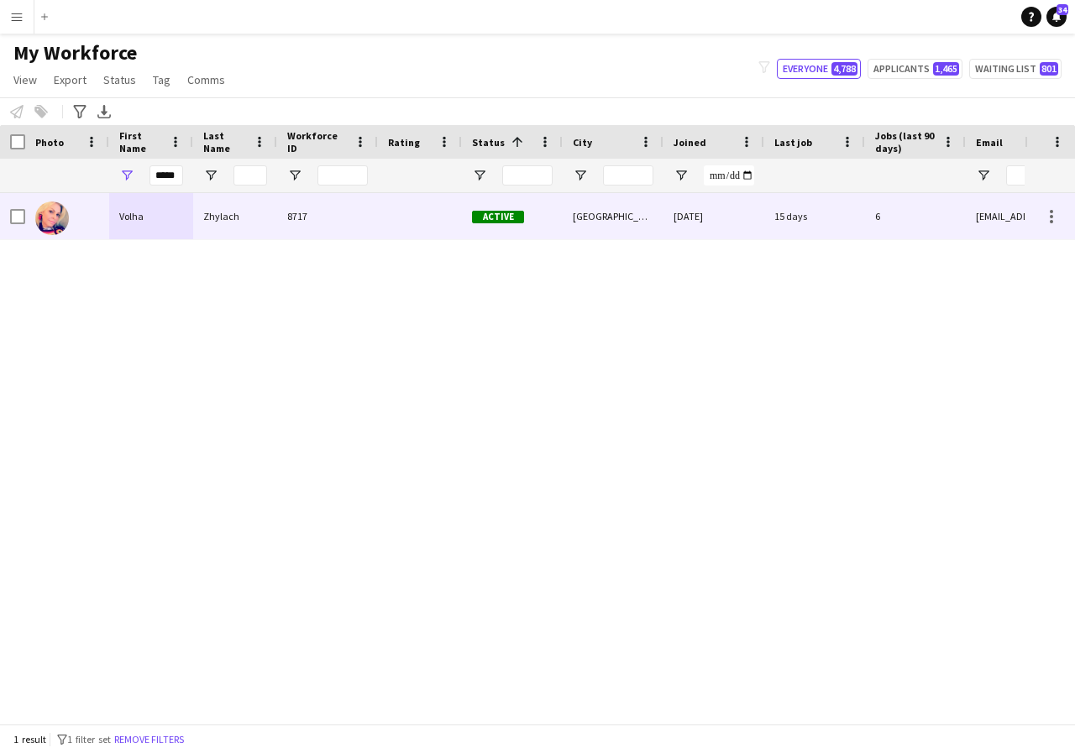
click at [163, 218] on div "Volha" at bounding box center [151, 216] width 84 height 46
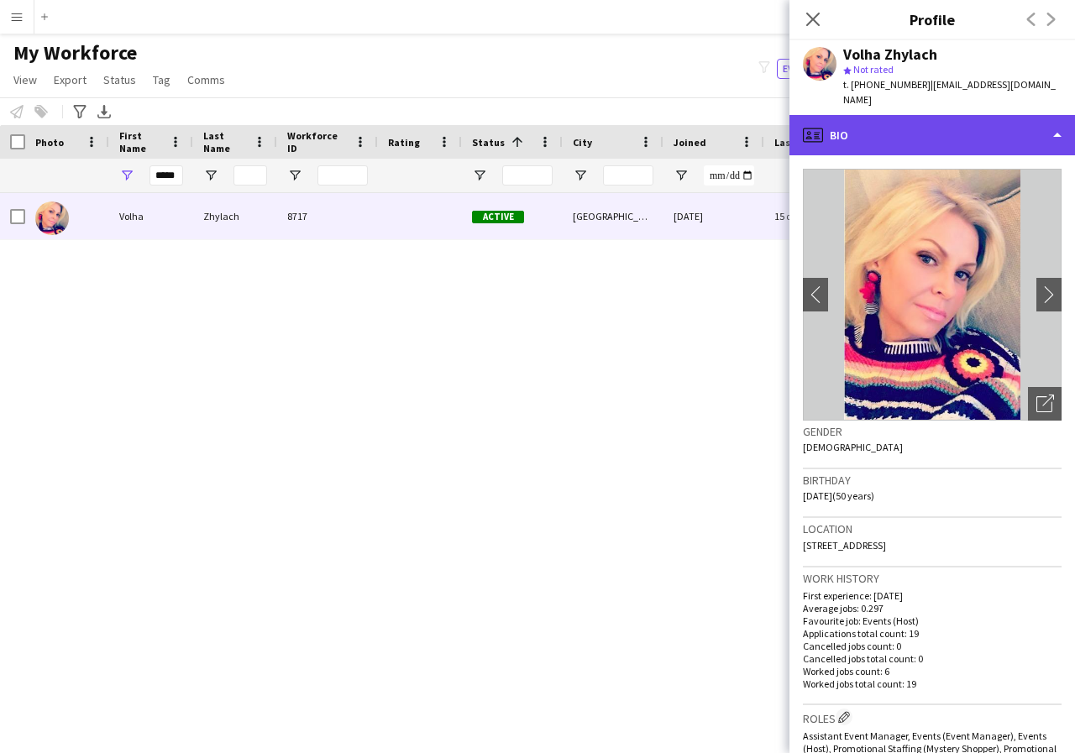
click at [1055, 119] on div "profile Bio" at bounding box center [932, 135] width 286 height 40
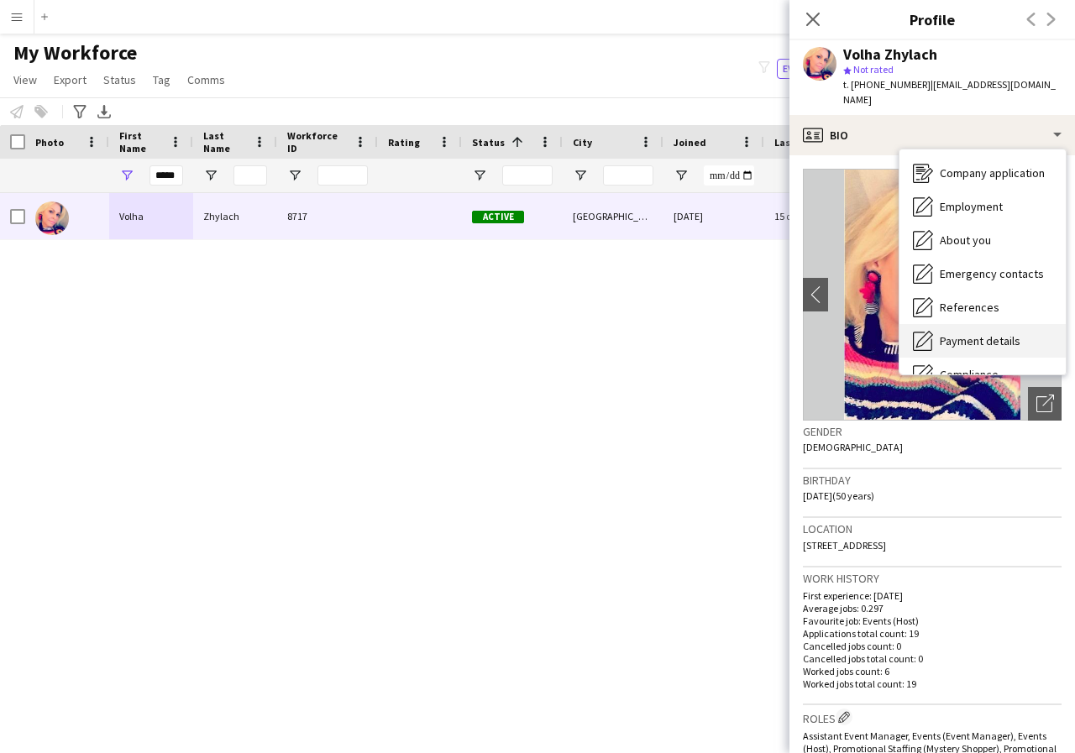
click at [1017, 333] on div "Payment details Payment details" at bounding box center [983, 341] width 166 height 34
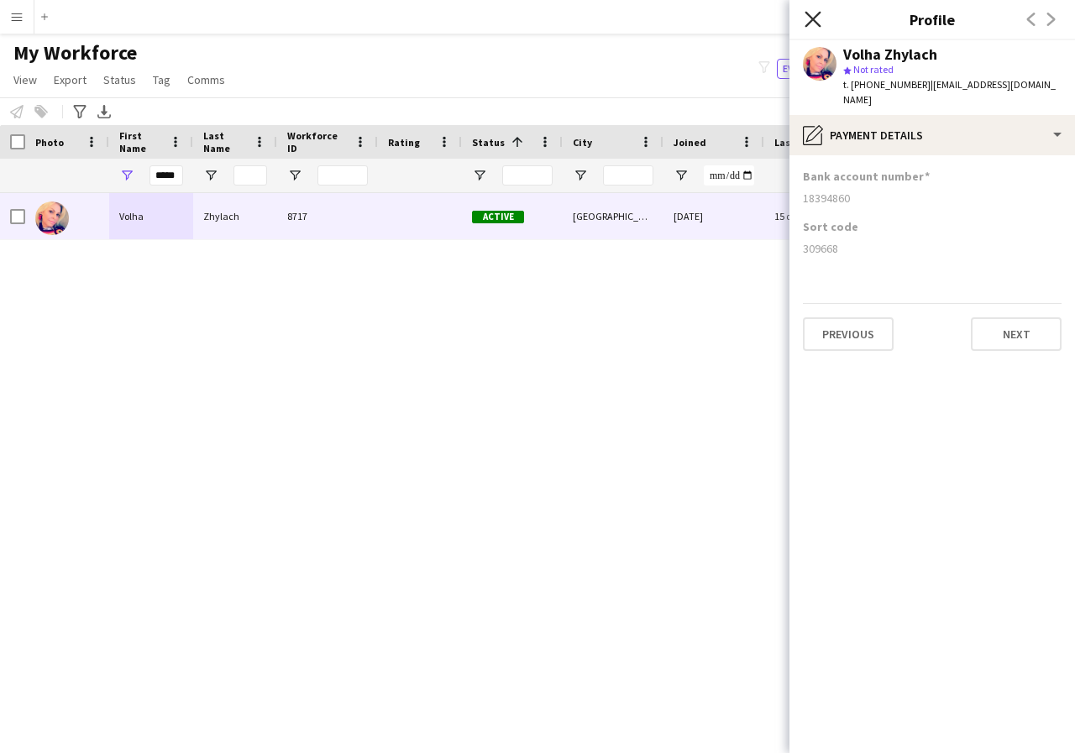
click at [808, 15] on icon at bounding box center [813, 19] width 16 height 16
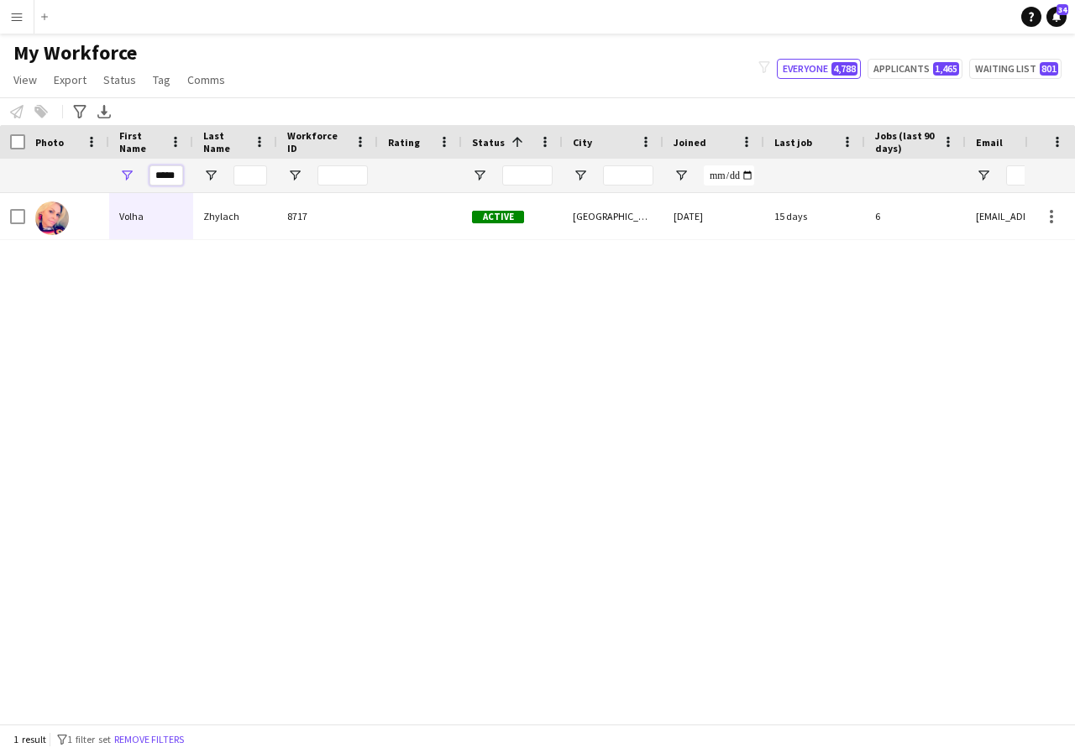
click at [178, 177] on input "*****" at bounding box center [166, 175] width 34 height 20
type input "*"
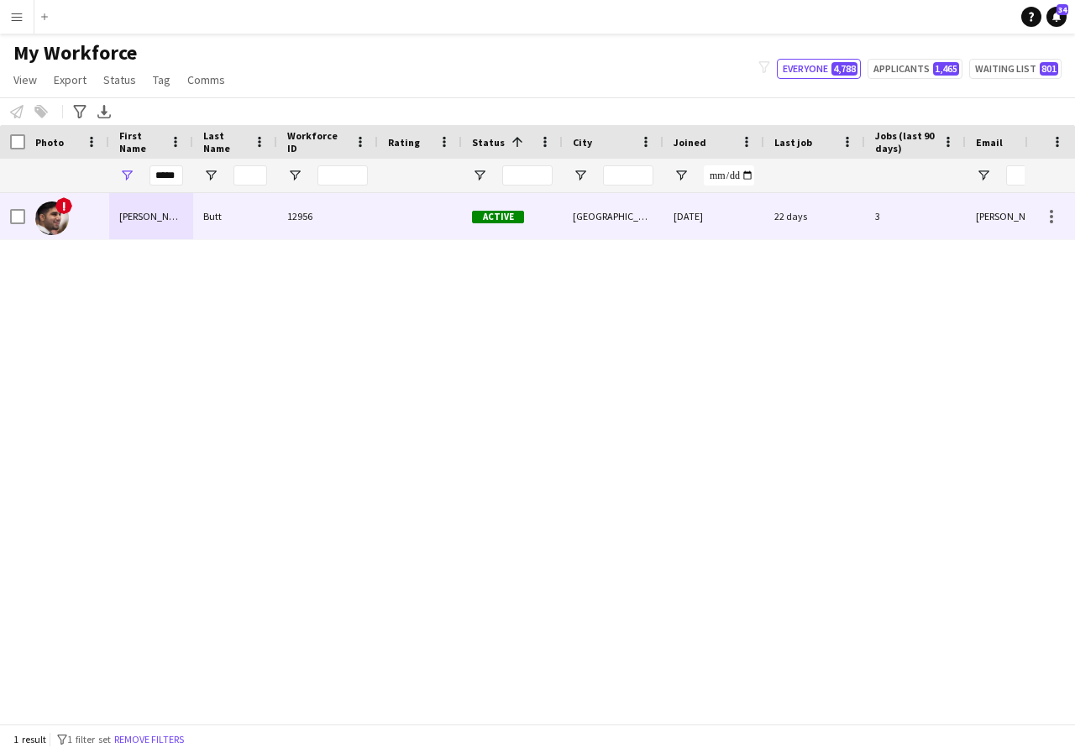
scroll to position [0, 0]
click at [167, 229] on div "[PERSON_NAME]" at bounding box center [151, 216] width 84 height 46
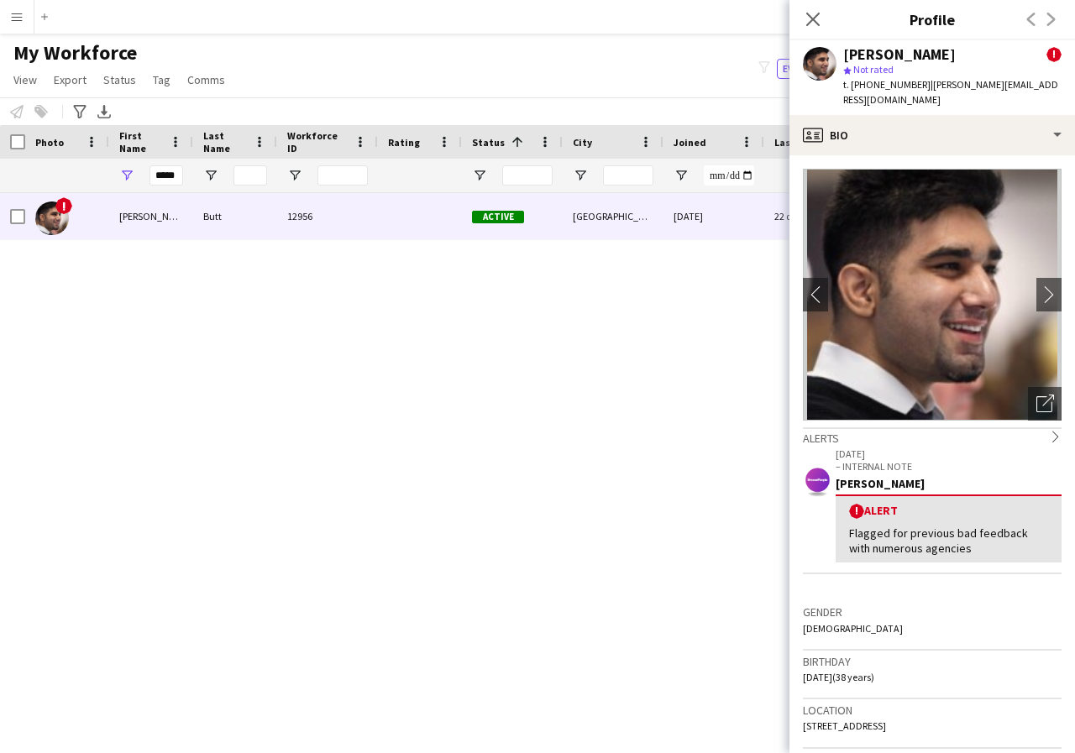
click at [1052, 431] on icon at bounding box center [1055, 436] width 6 height 11
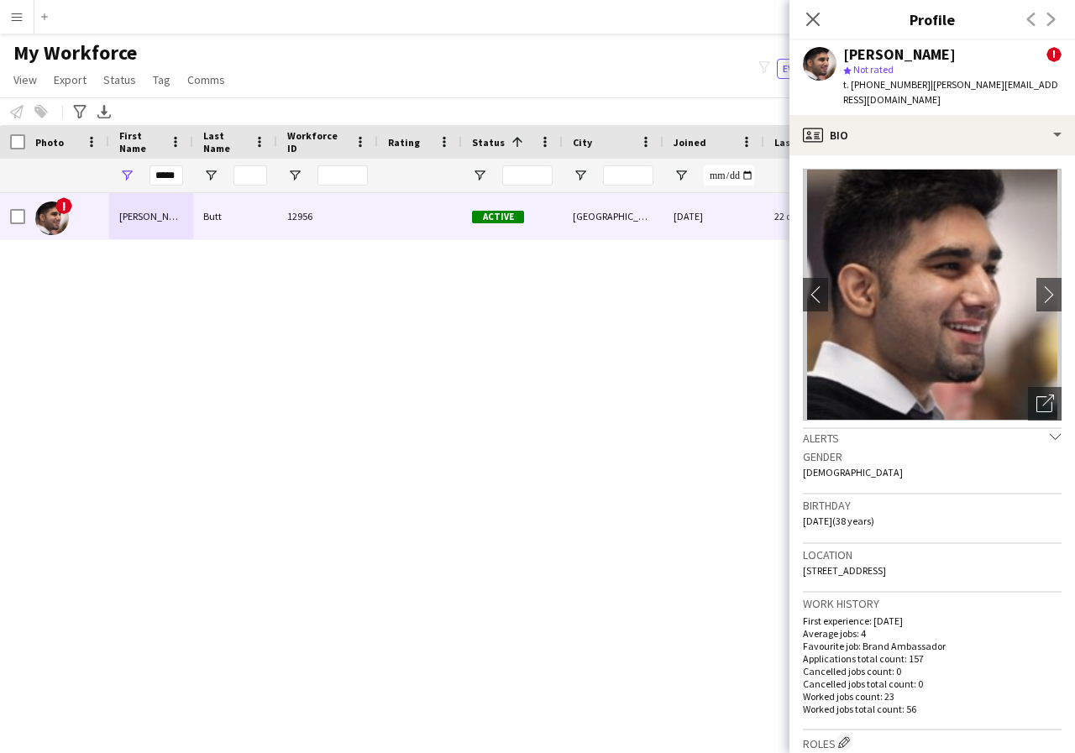
click at [1050, 431] on icon "chevron-down" at bounding box center [1056, 437] width 12 height 12
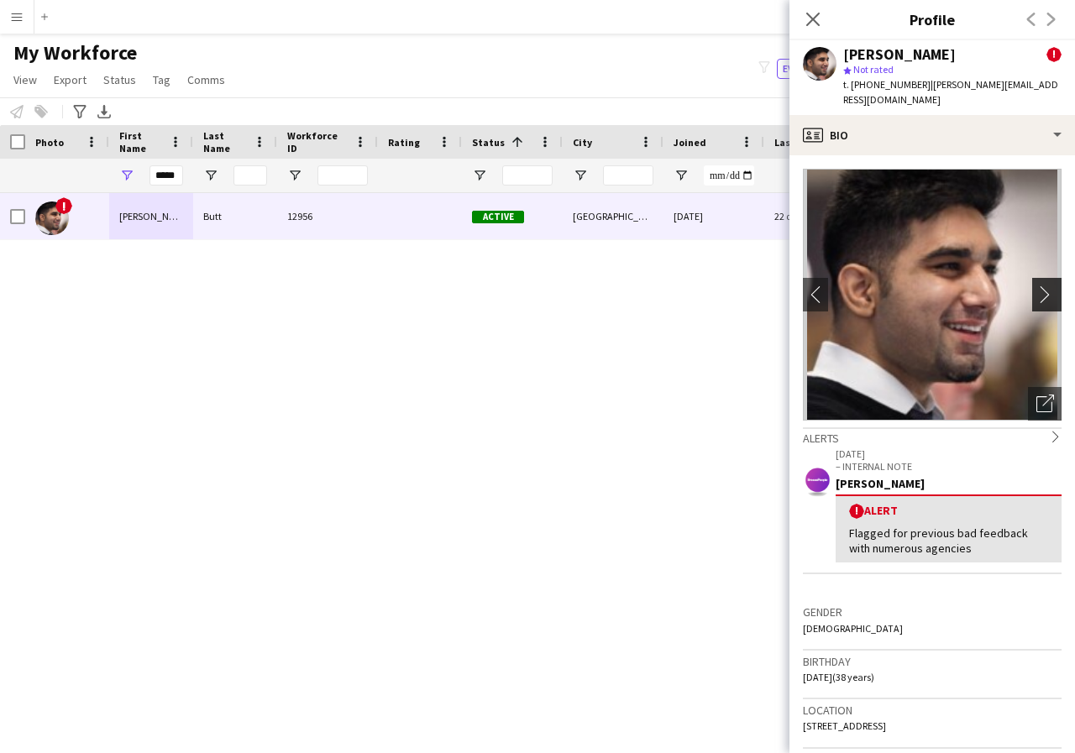
click at [1040, 286] on app-icon "chevron-right" at bounding box center [1049, 295] width 26 height 18
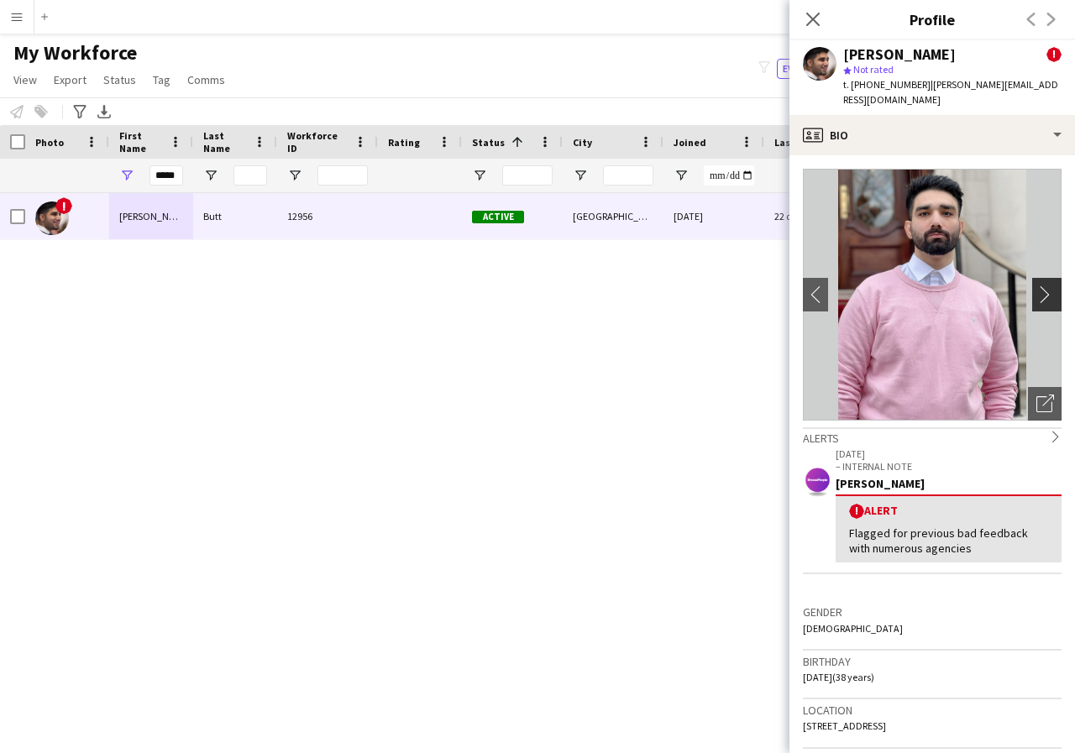
click at [1040, 286] on app-icon "chevron-right" at bounding box center [1049, 295] width 26 height 18
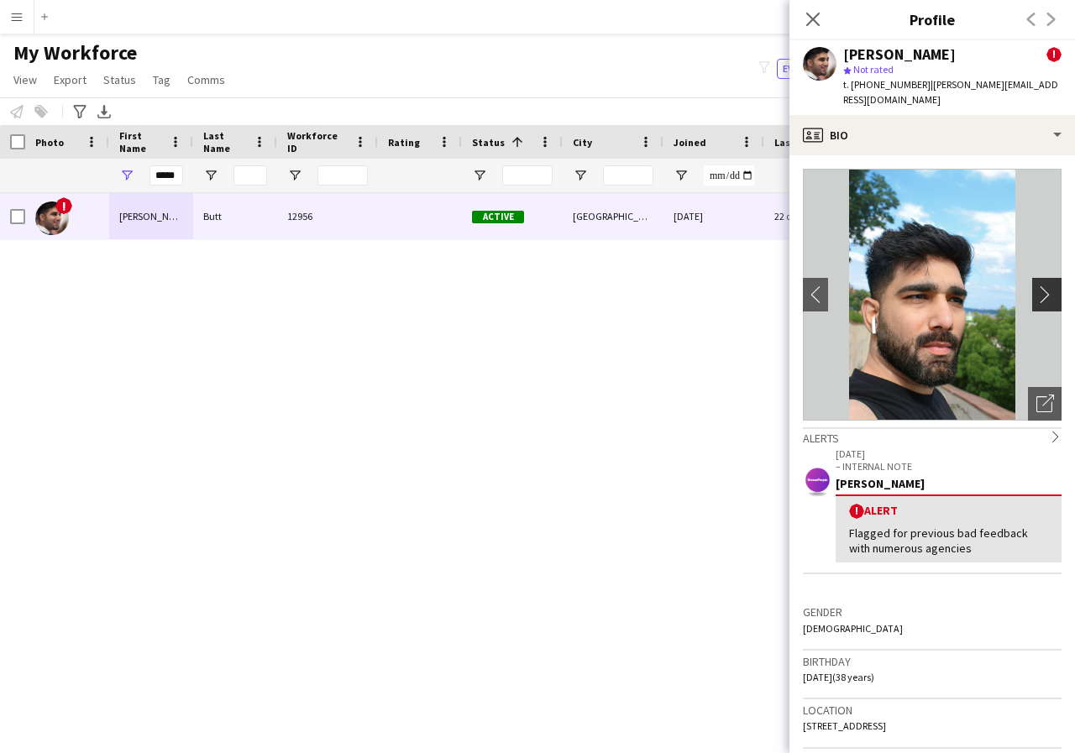
click at [1040, 286] on app-icon "chevron-right" at bounding box center [1049, 295] width 26 height 18
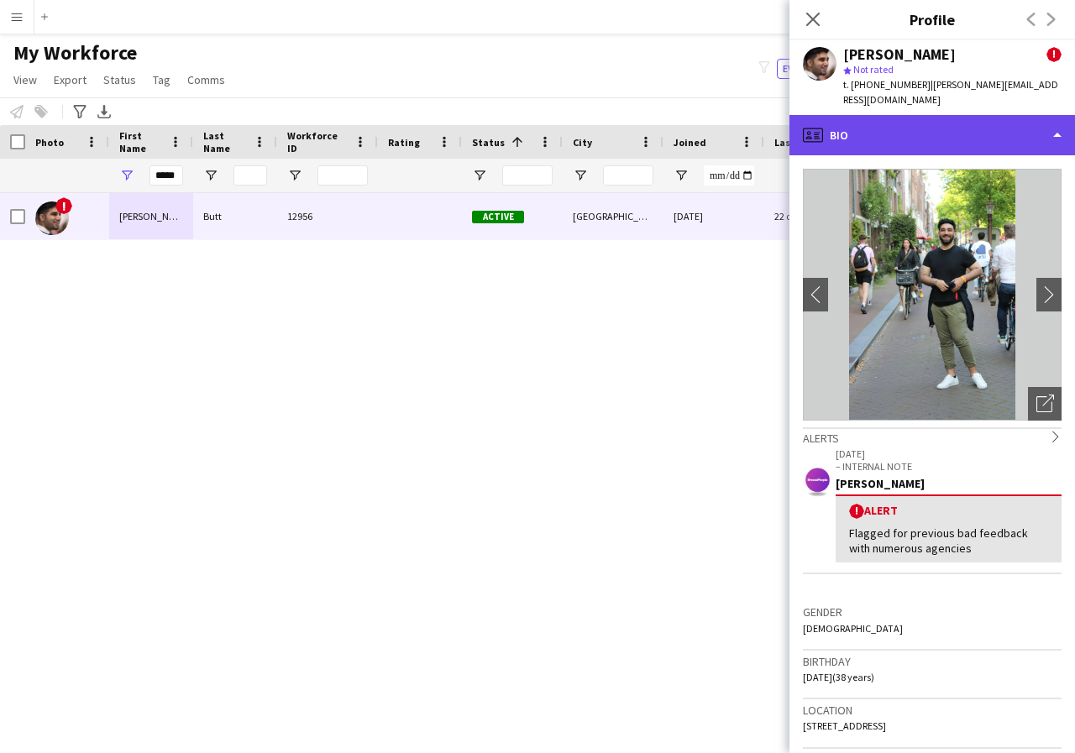
click at [1059, 122] on div "profile Bio" at bounding box center [932, 135] width 286 height 40
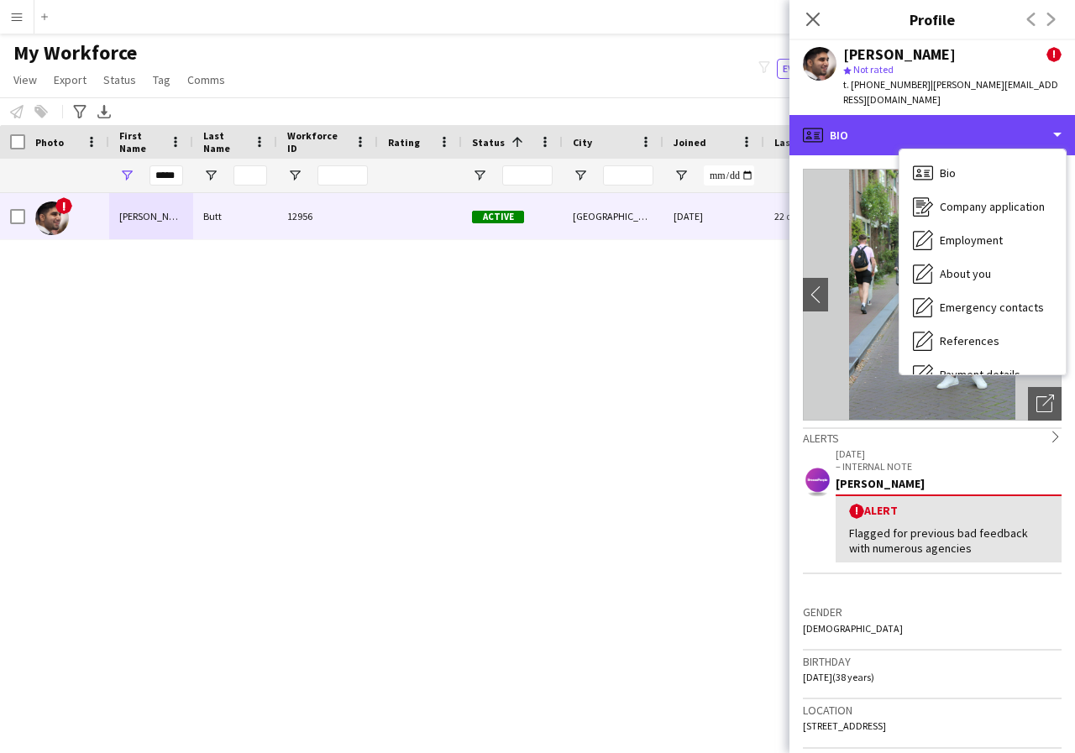
scroll to position [34, 0]
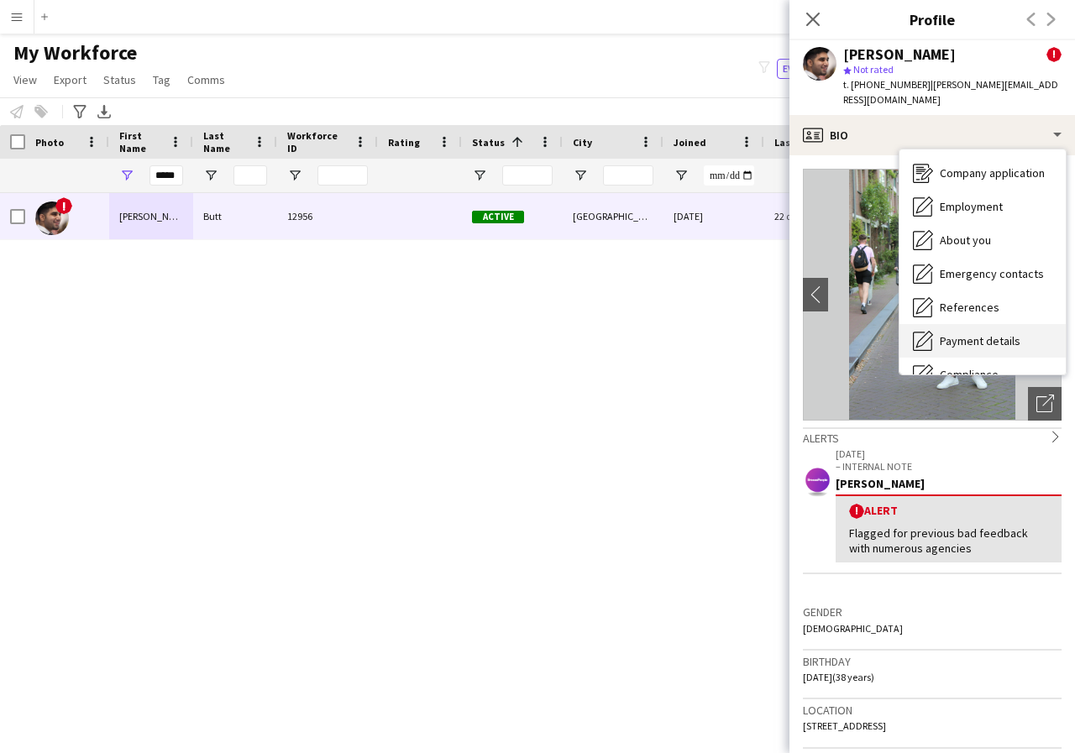
click at [1003, 333] on span "Payment details" at bounding box center [980, 340] width 81 height 15
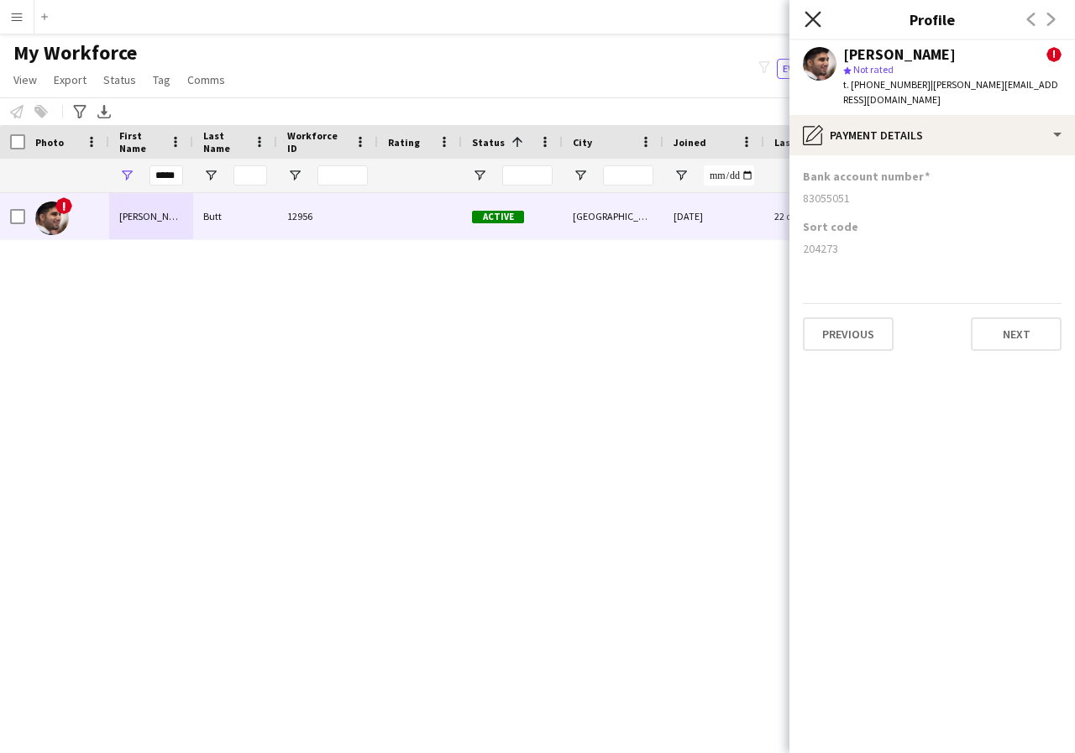
click at [814, 17] on icon "Close pop-in" at bounding box center [813, 19] width 16 height 16
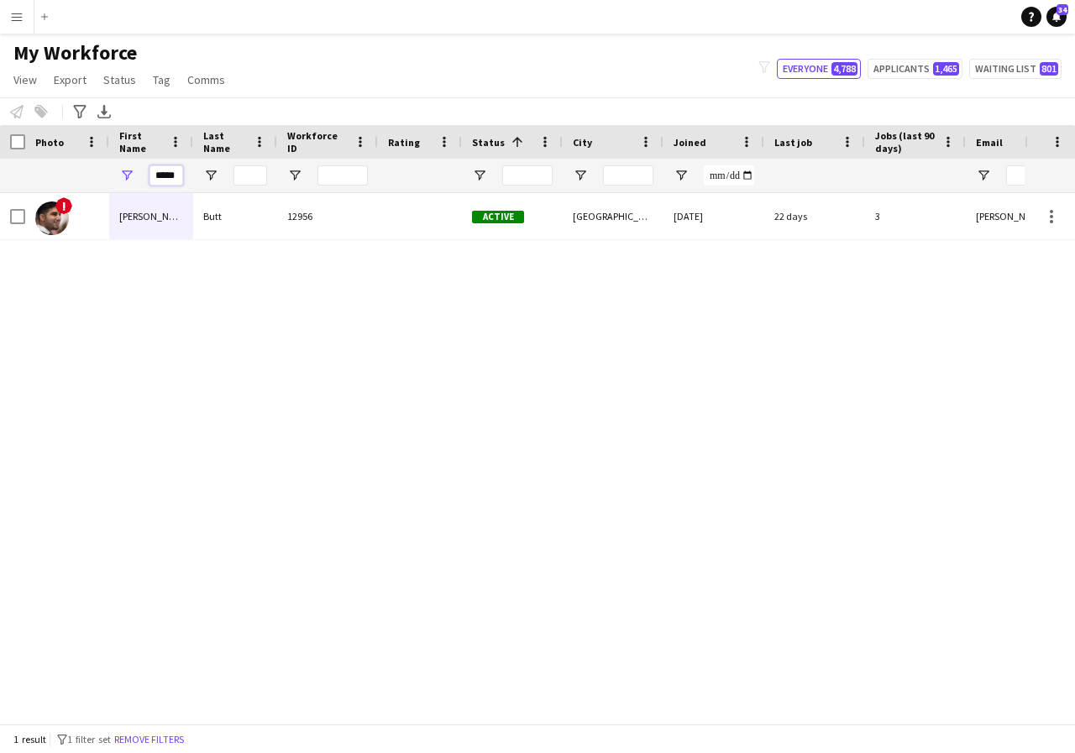
click at [177, 173] on input "*****" at bounding box center [166, 175] width 34 height 20
type input "*"
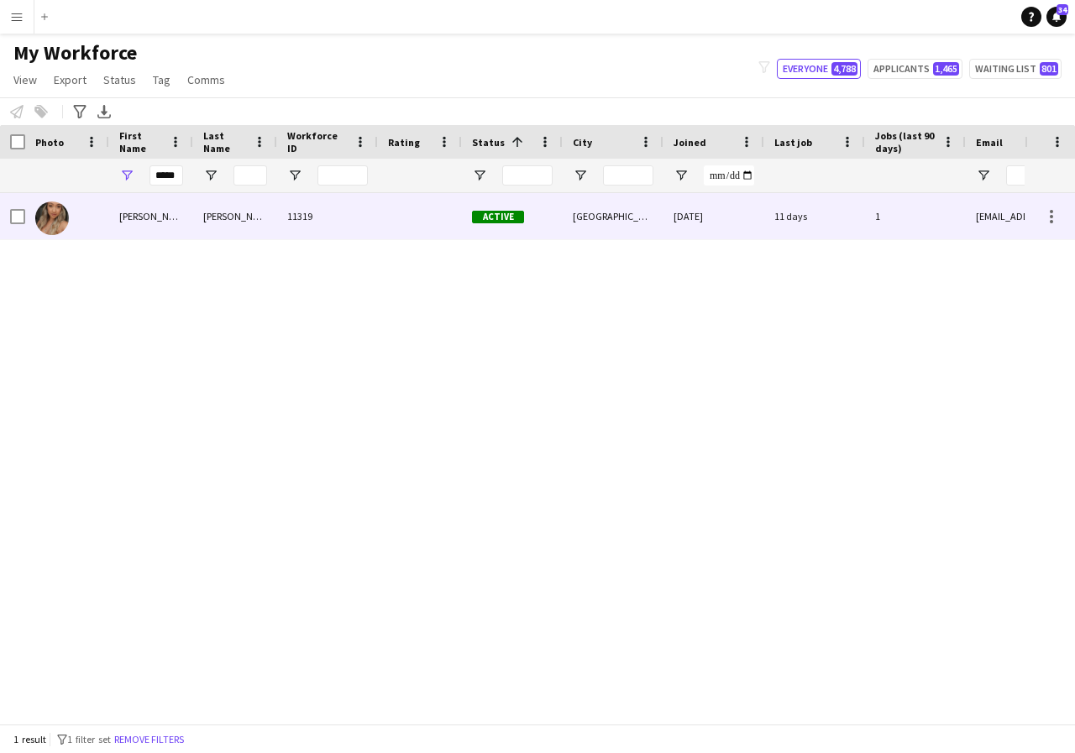
click at [166, 223] on div "[PERSON_NAME]" at bounding box center [151, 216] width 84 height 46
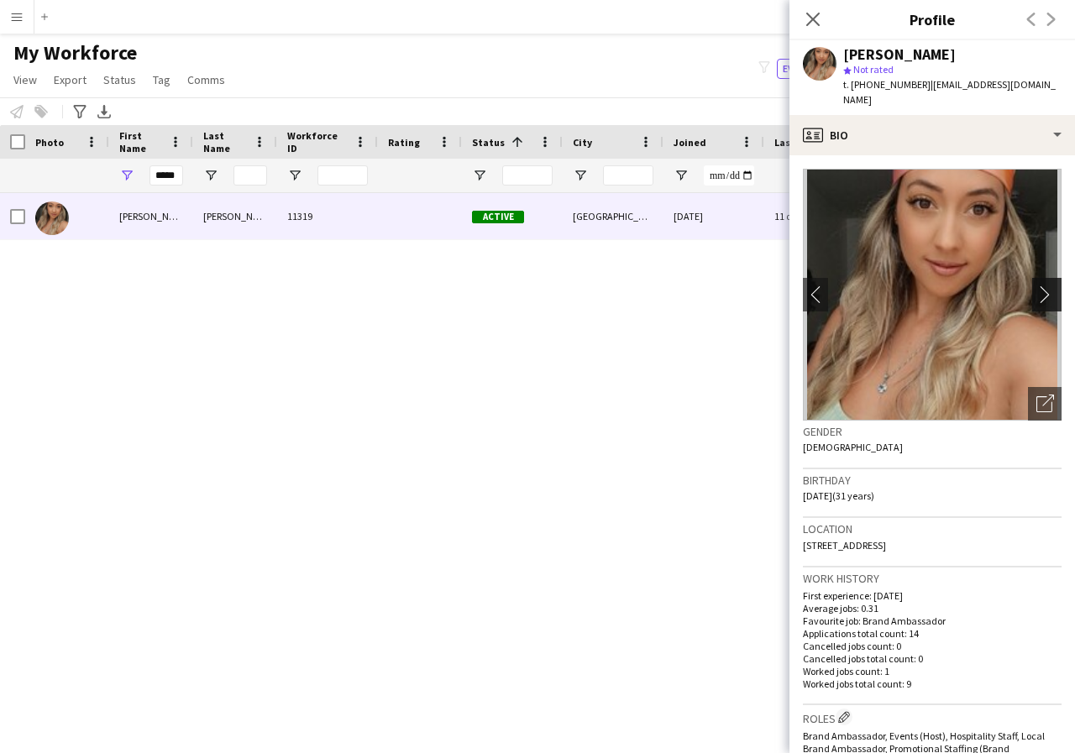
click at [1036, 286] on app-icon "chevron-right" at bounding box center [1049, 295] width 26 height 18
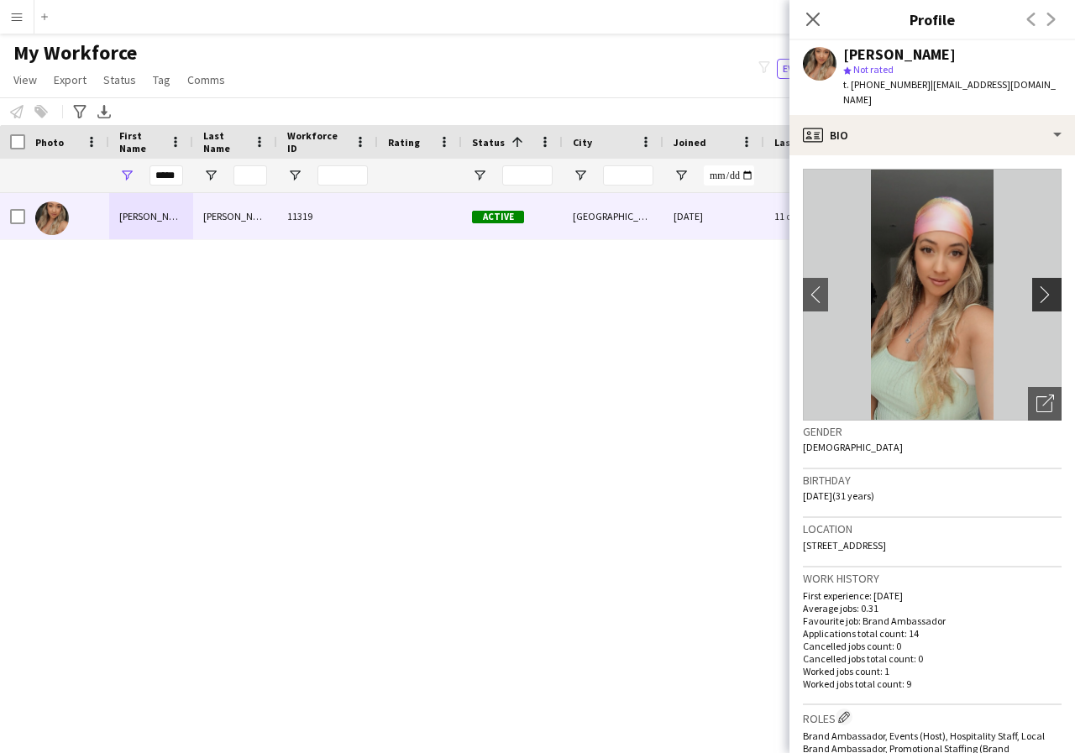
click at [1036, 286] on app-icon "chevron-right" at bounding box center [1049, 295] width 26 height 18
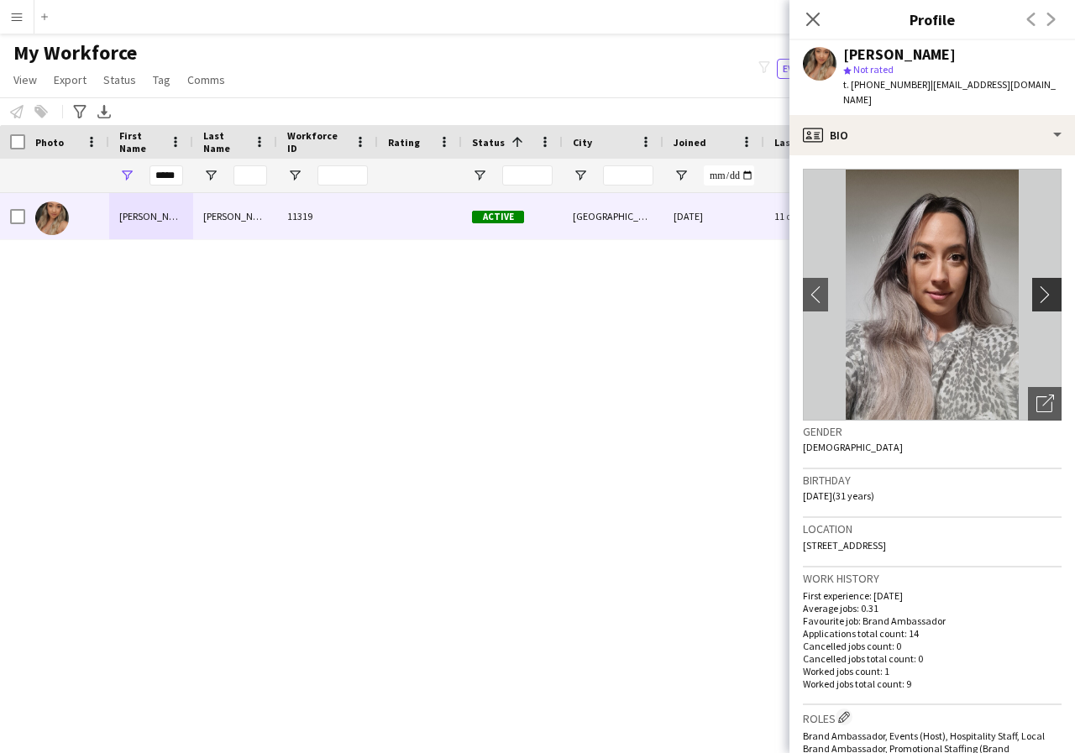
click at [1036, 286] on app-icon "chevron-right" at bounding box center [1049, 295] width 26 height 18
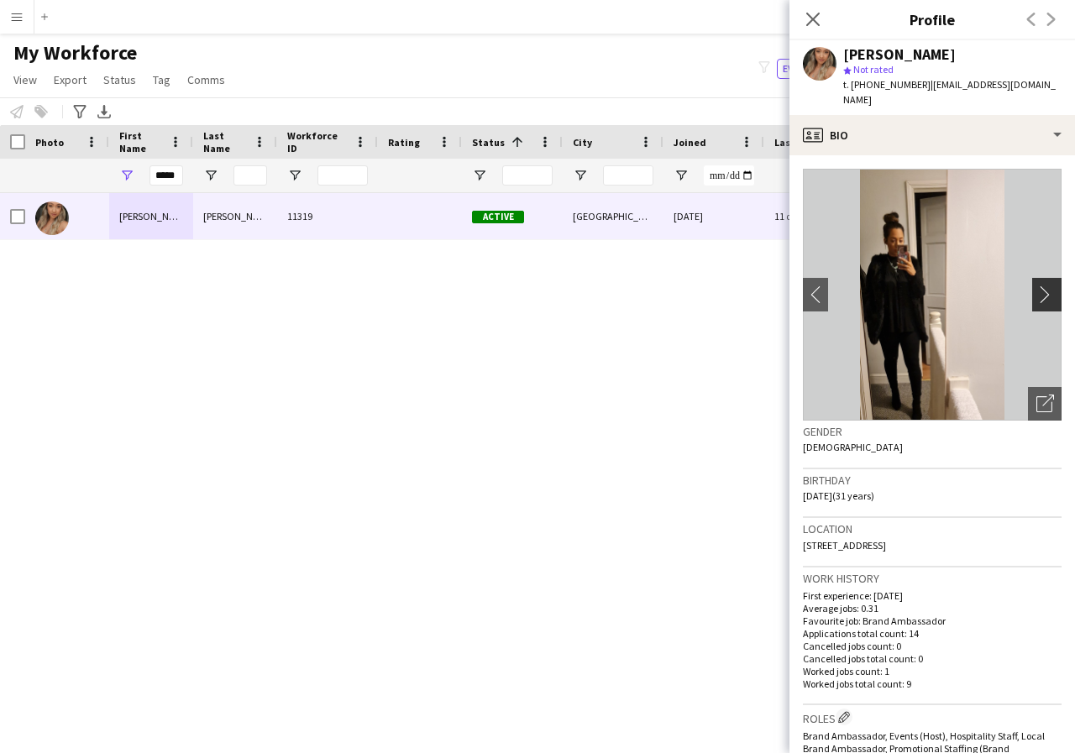
click at [1036, 286] on app-icon "chevron-right" at bounding box center [1049, 295] width 26 height 18
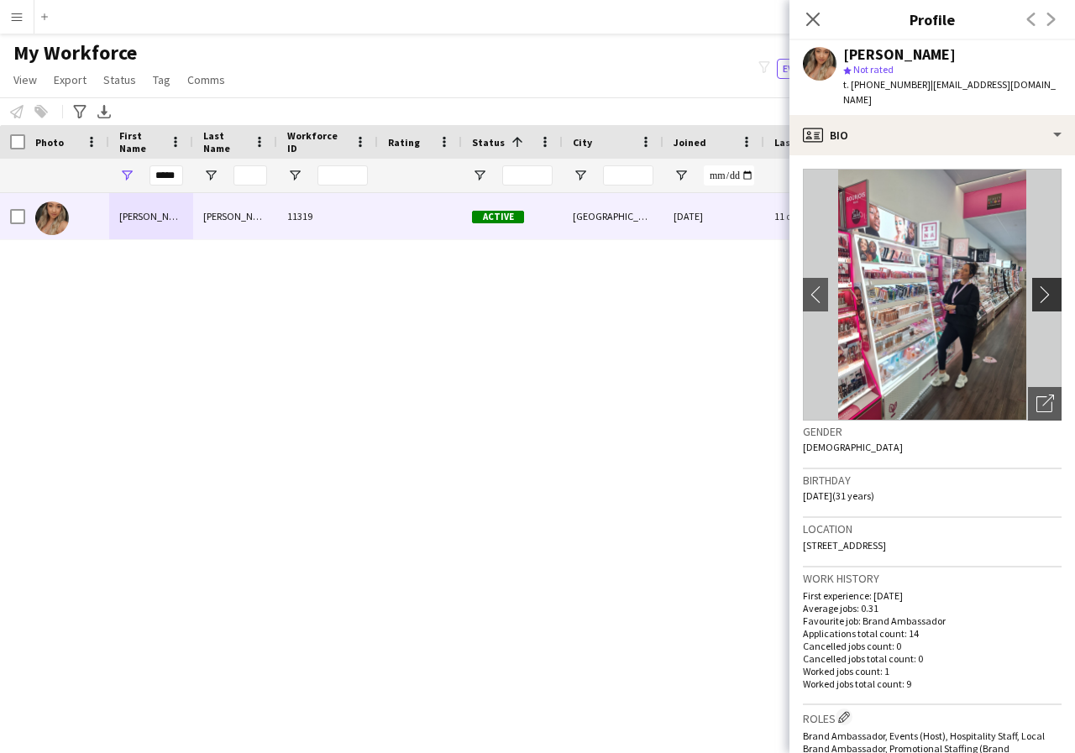
click at [1036, 286] on app-icon "chevron-right" at bounding box center [1049, 295] width 26 height 18
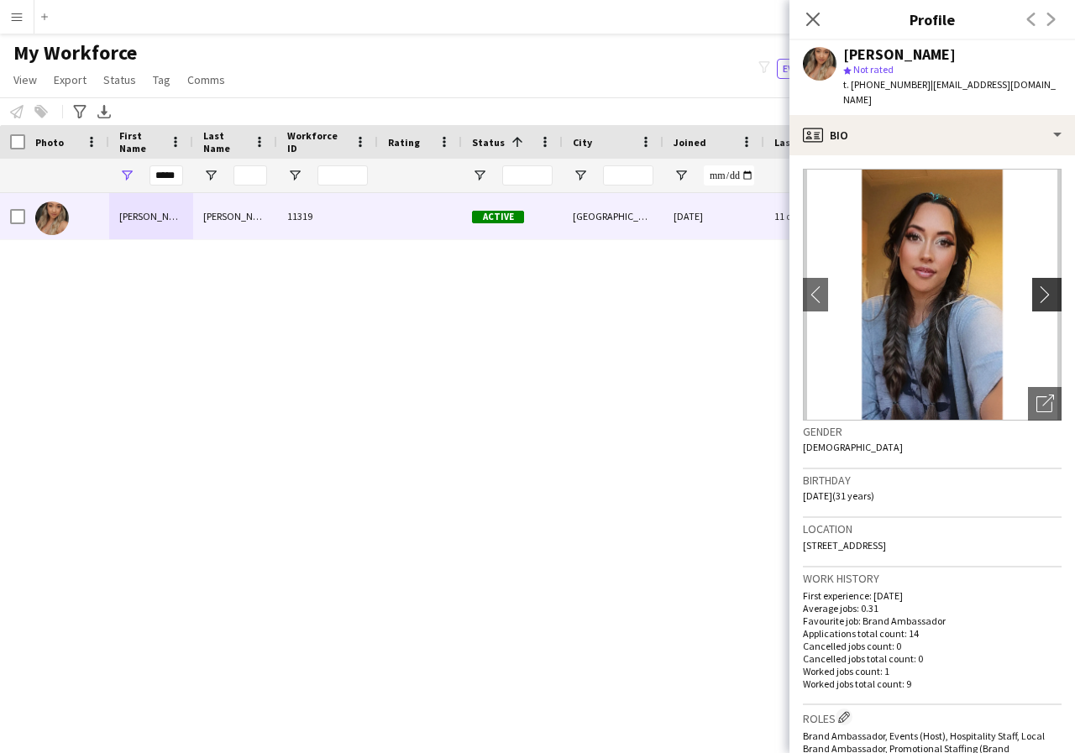
click at [1036, 286] on app-icon "chevron-right" at bounding box center [1049, 295] width 26 height 18
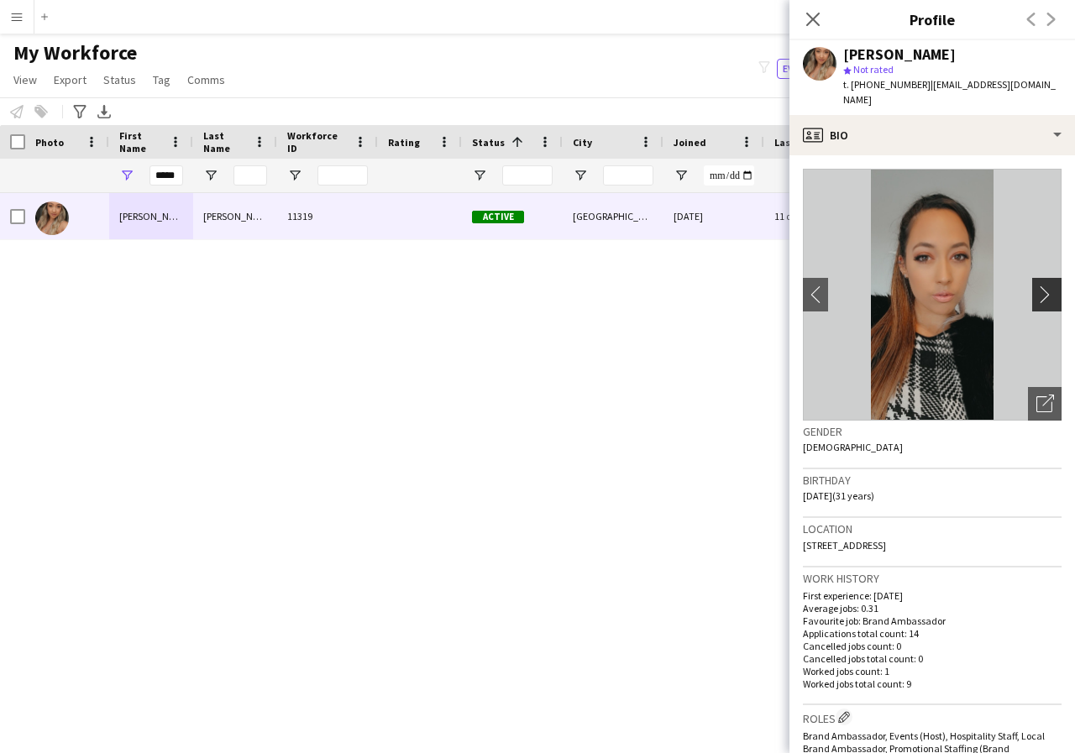
click at [1036, 286] on app-icon "chevron-right" at bounding box center [1049, 295] width 26 height 18
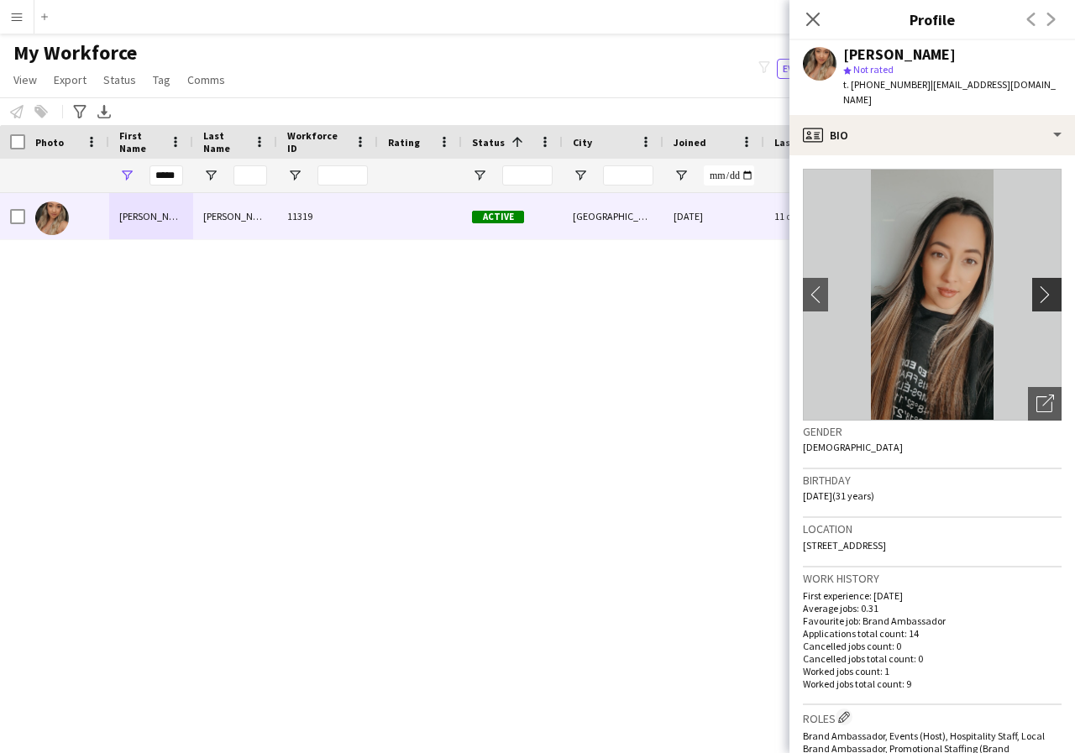
click at [1036, 286] on app-icon "chevron-right" at bounding box center [1049, 295] width 26 height 18
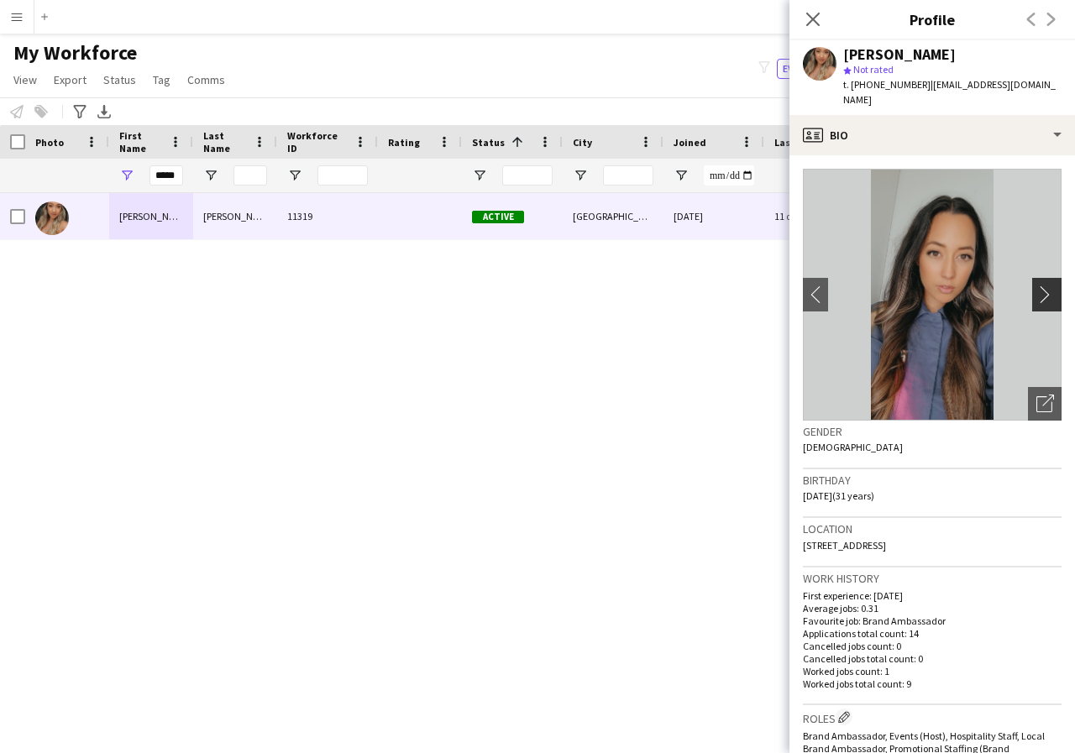
click at [1036, 286] on app-icon "chevron-right" at bounding box center [1049, 295] width 26 height 18
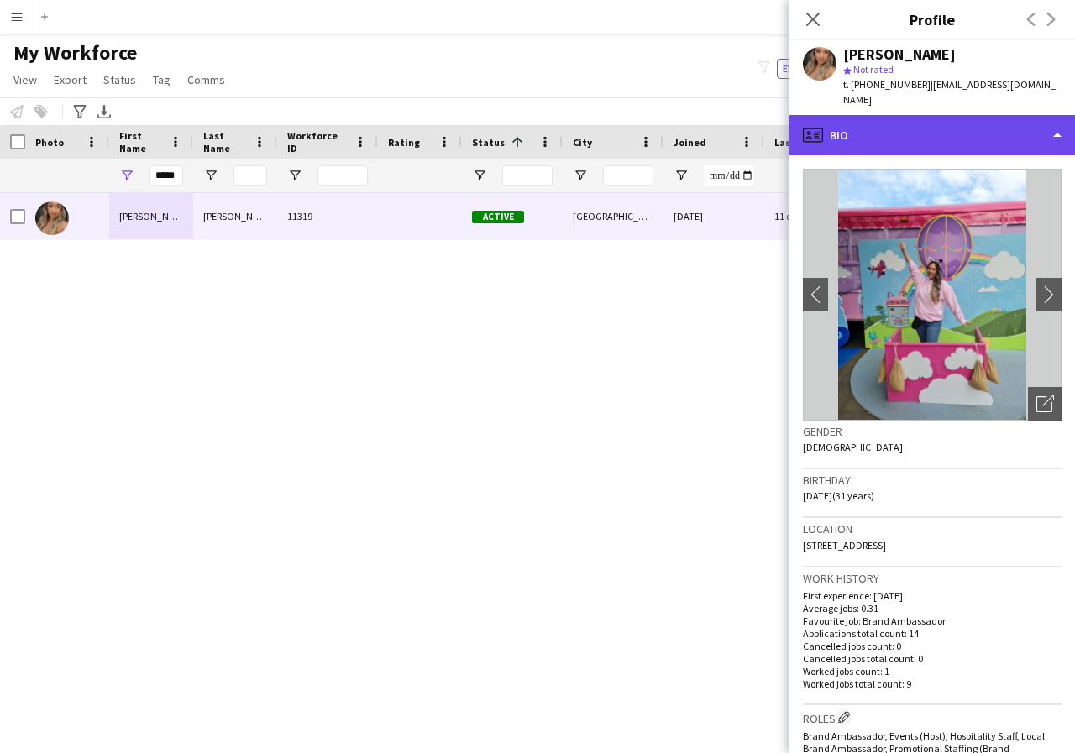
click at [1057, 118] on div "profile Bio" at bounding box center [932, 135] width 286 height 40
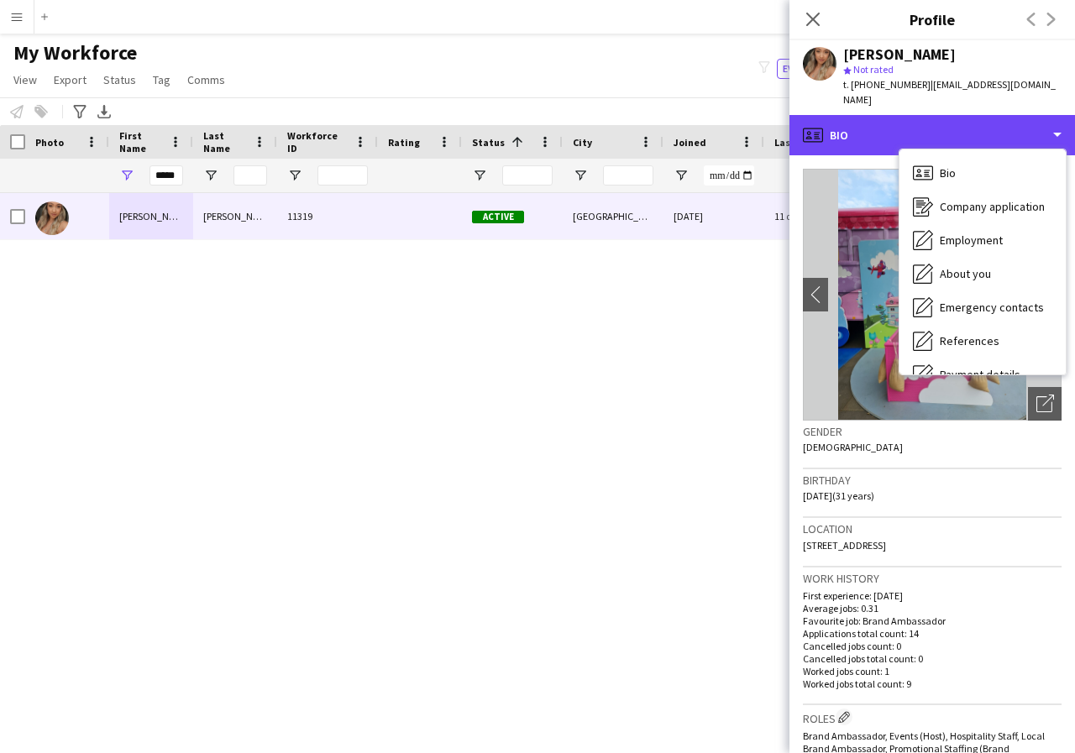
scroll to position [34, 0]
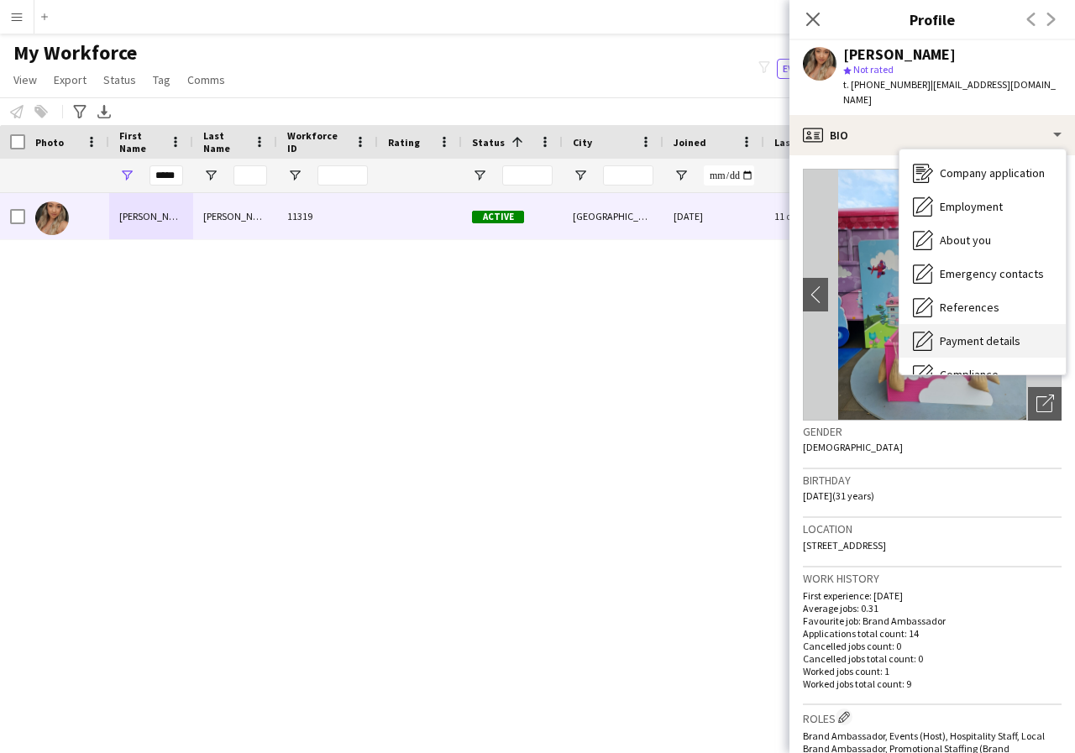
click at [1002, 333] on span "Payment details" at bounding box center [980, 340] width 81 height 15
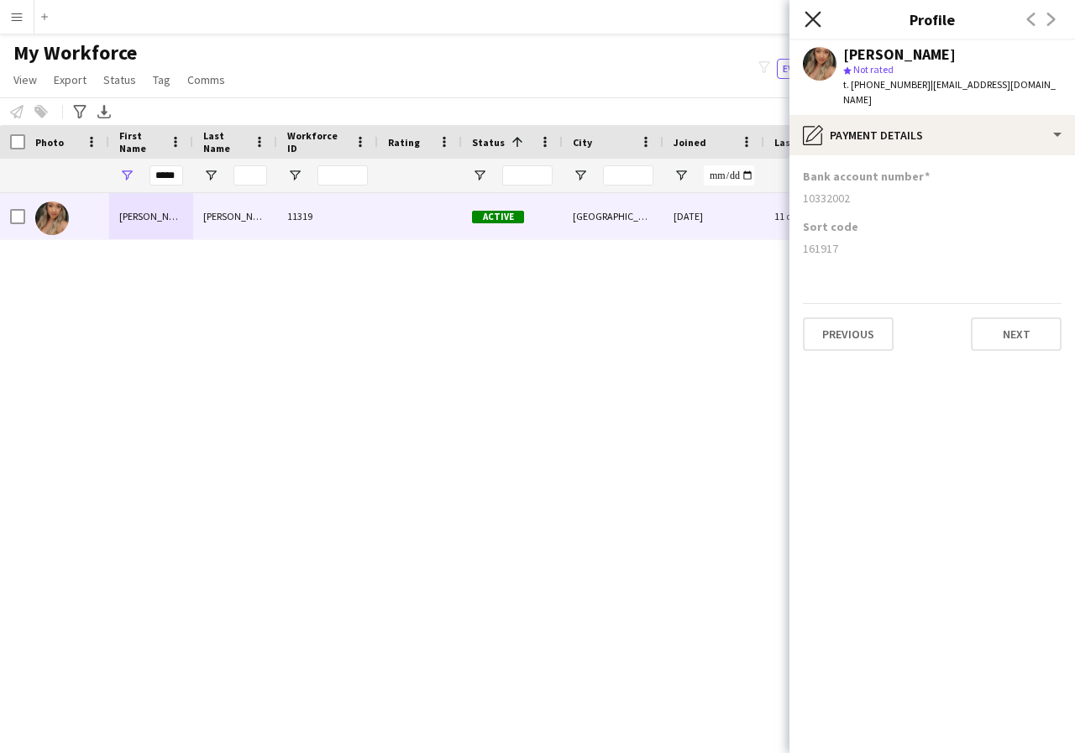
click at [811, 15] on icon "Close pop-in" at bounding box center [813, 19] width 16 height 16
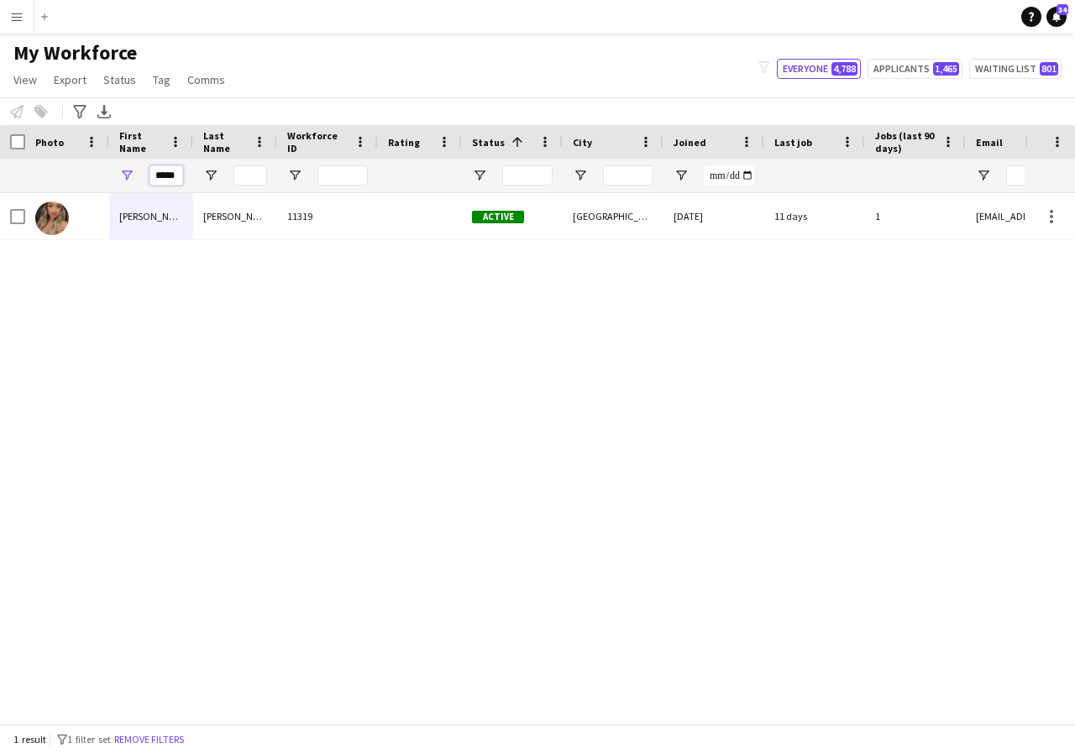
click at [178, 178] on input "*****" at bounding box center [166, 175] width 34 height 20
type input "*"
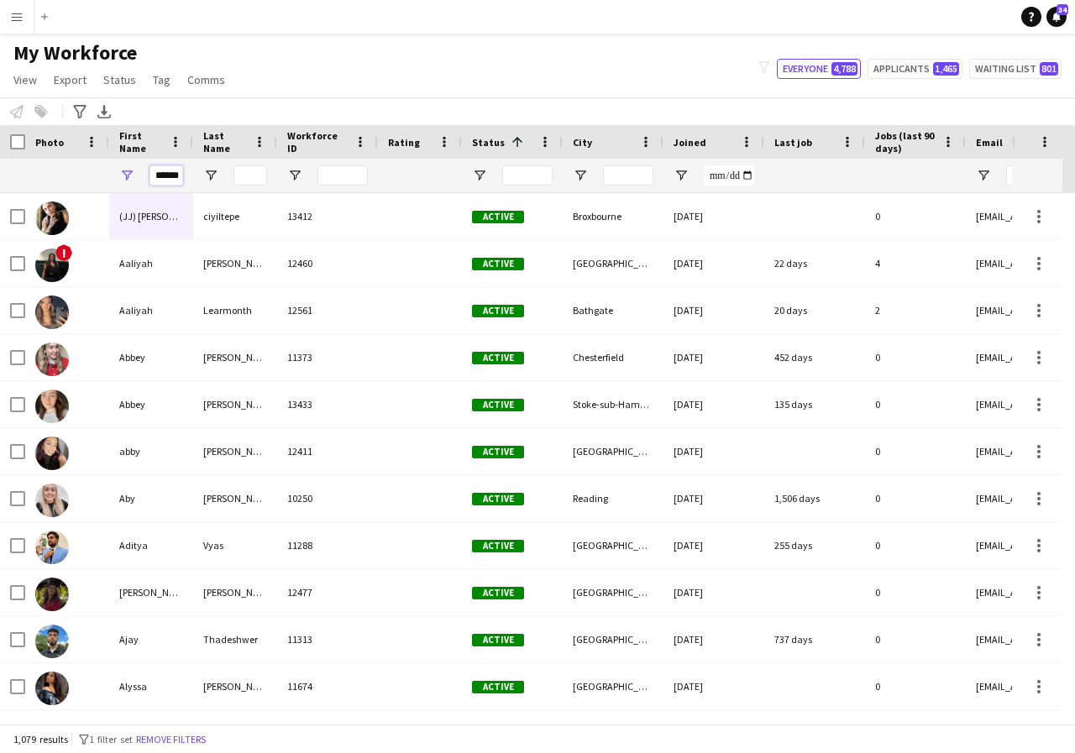
scroll to position [0, 5]
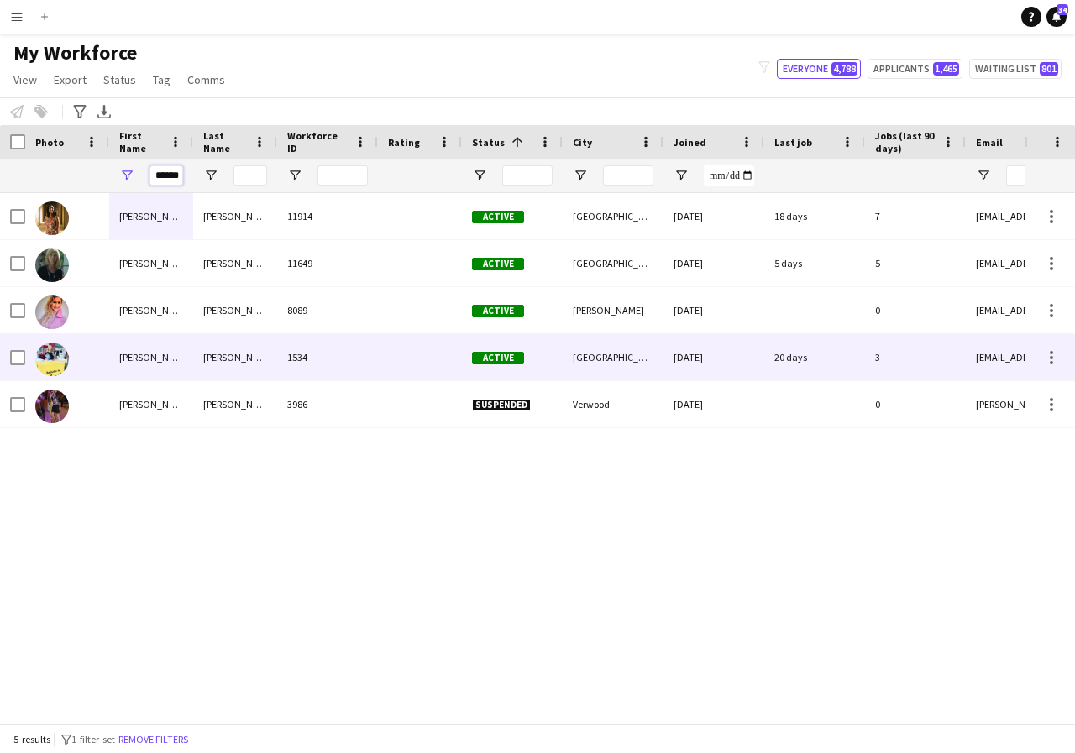
type input "******"
click at [162, 353] on div "[PERSON_NAME]" at bounding box center [151, 357] width 84 height 46
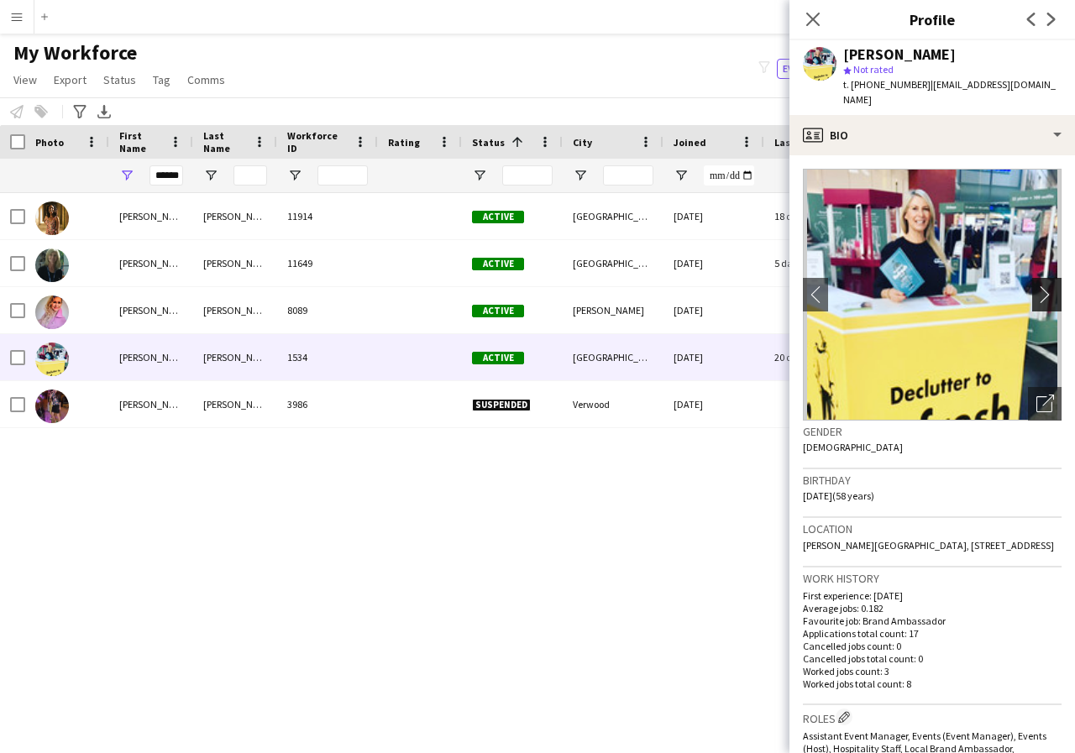
click at [1036, 286] on app-icon "chevron-right" at bounding box center [1049, 295] width 26 height 18
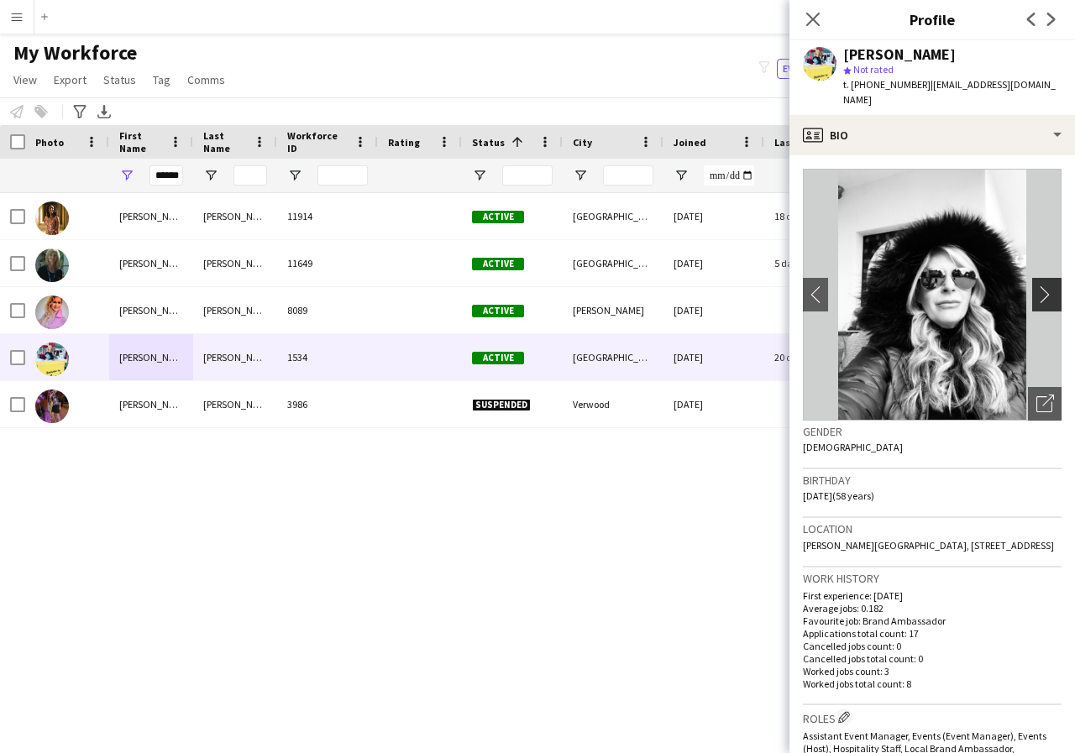
click at [1036, 286] on app-icon "chevron-right" at bounding box center [1049, 295] width 26 height 18
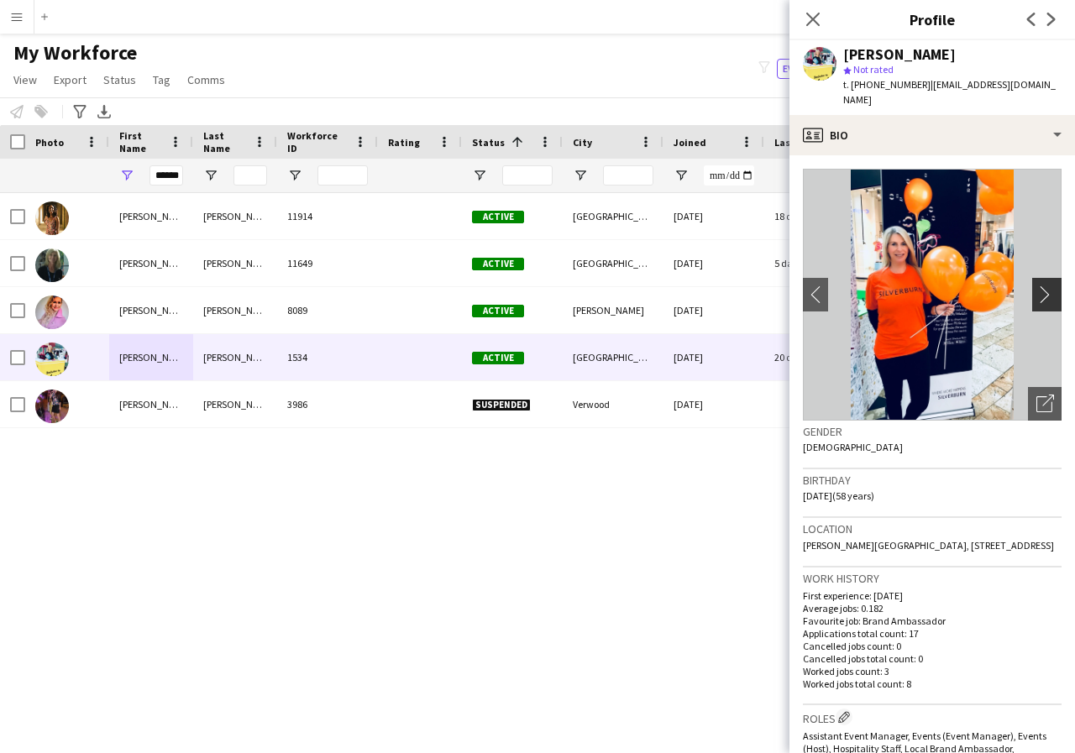
click at [1036, 286] on app-icon "chevron-right" at bounding box center [1049, 295] width 26 height 18
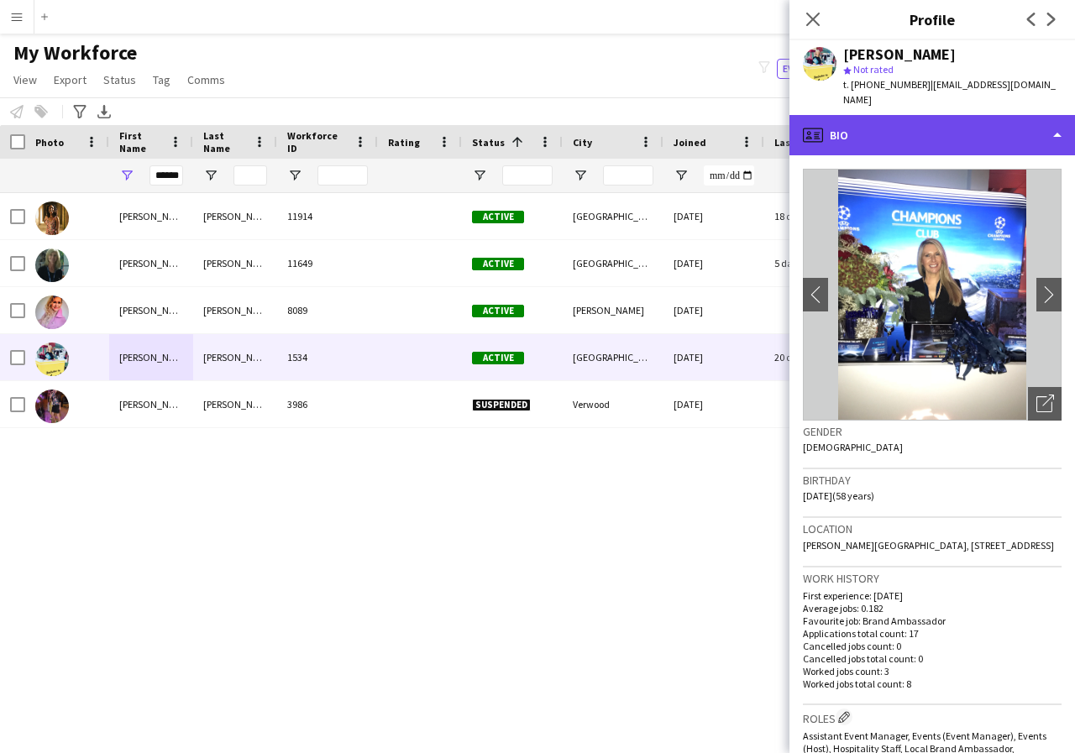
click at [1056, 119] on div "profile Bio" at bounding box center [932, 135] width 286 height 40
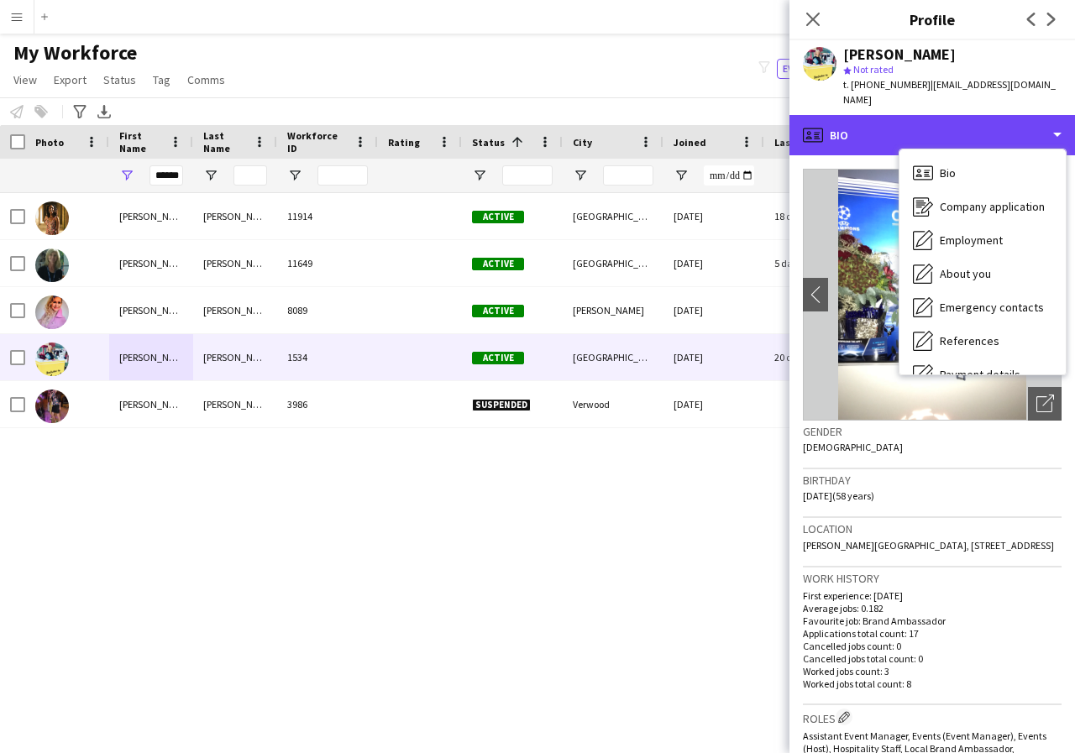
scroll to position [34, 0]
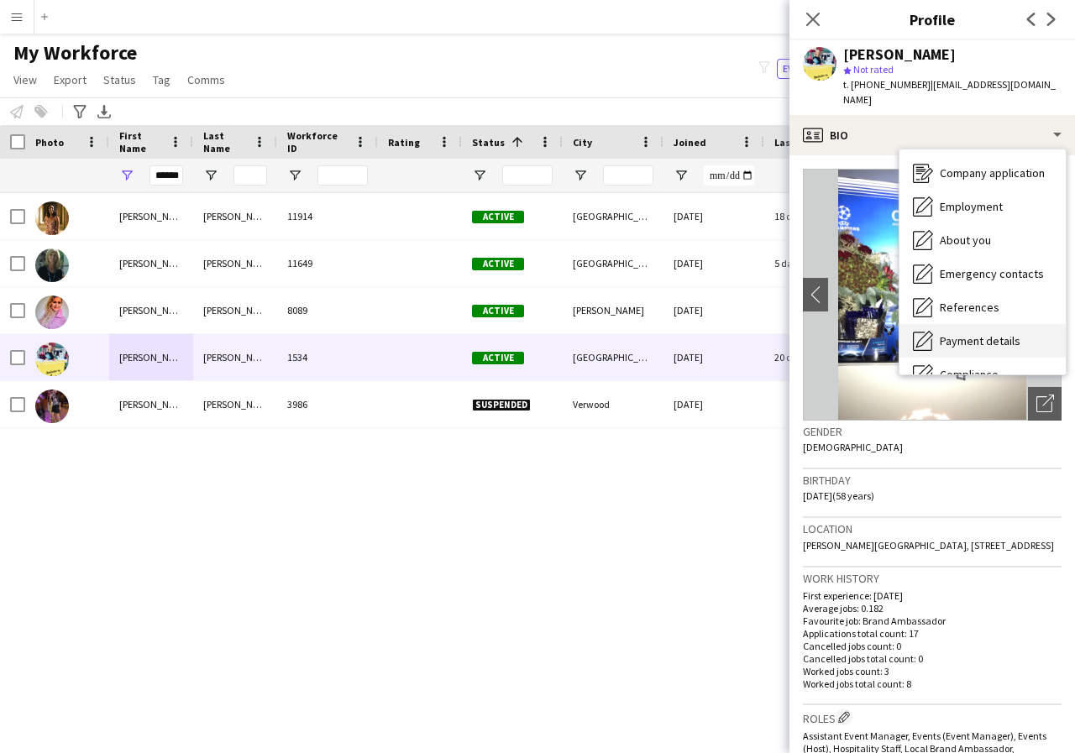
click at [1011, 333] on span "Payment details" at bounding box center [980, 340] width 81 height 15
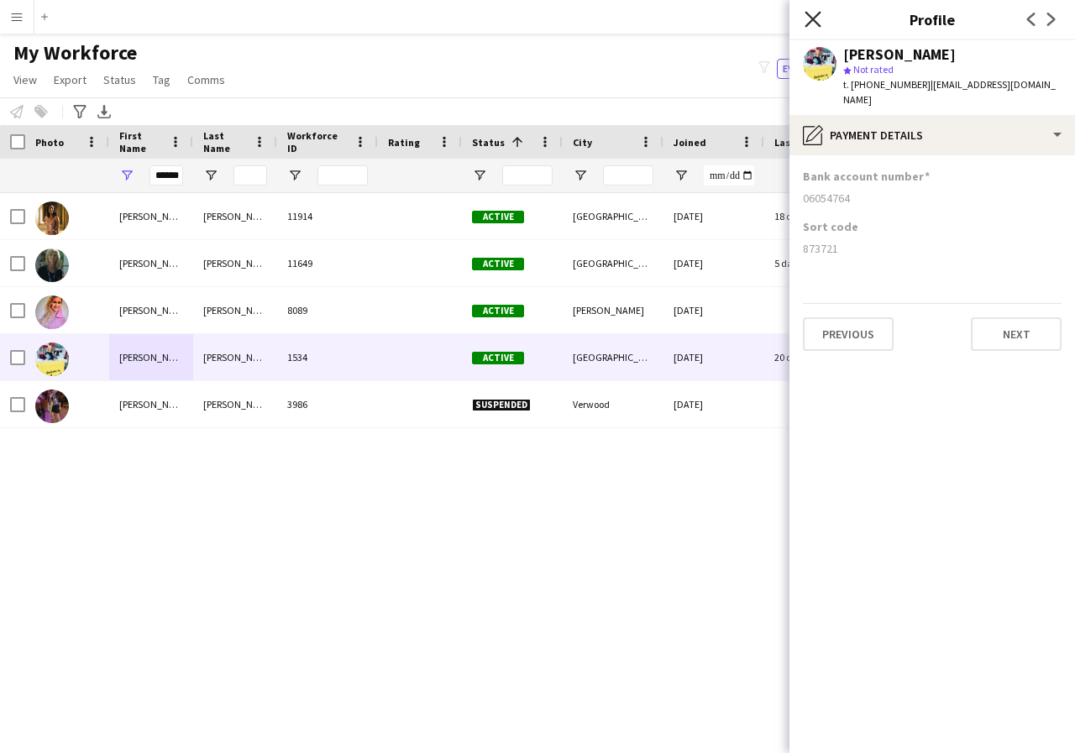
click at [814, 18] on icon at bounding box center [813, 19] width 16 height 16
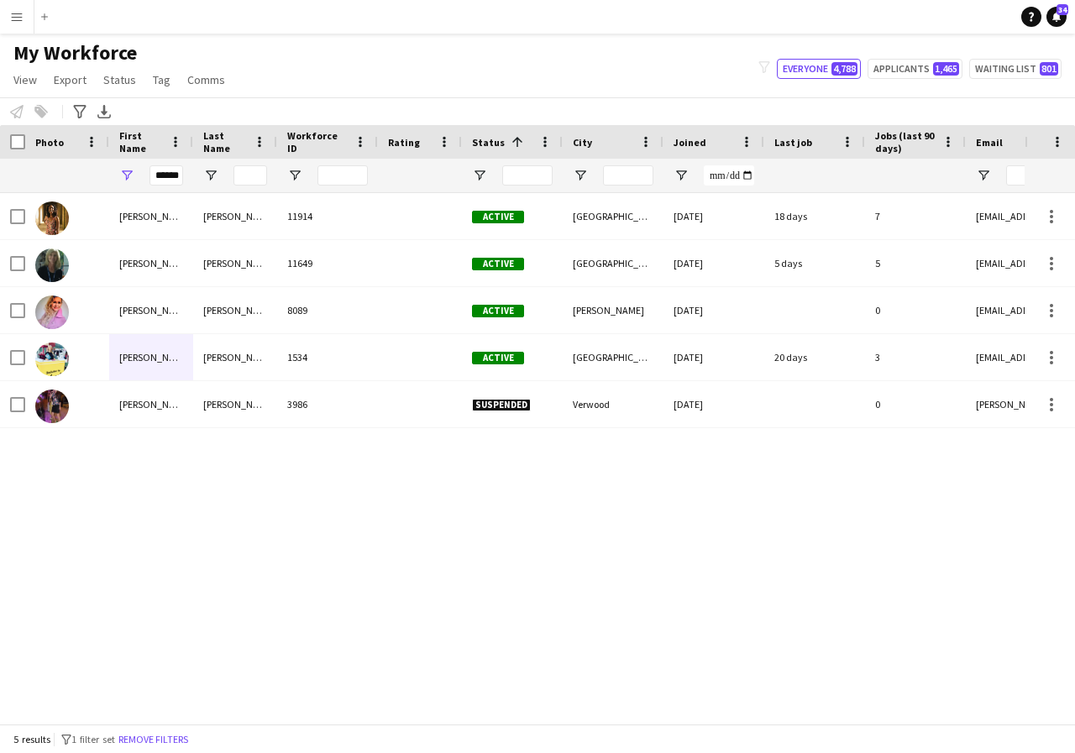
click at [18, 23] on app-icon "Menu" at bounding box center [16, 16] width 13 height 13
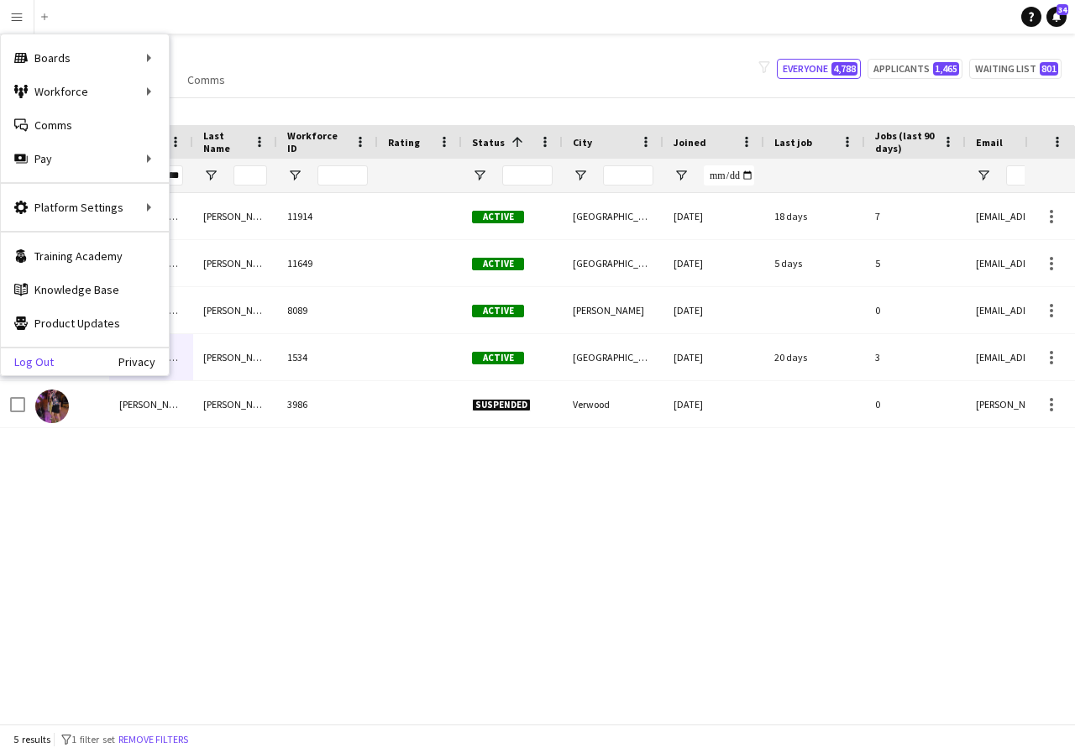
click at [50, 361] on link "Log Out" at bounding box center [27, 361] width 53 height 13
